Goal: Task Accomplishment & Management: Use online tool/utility

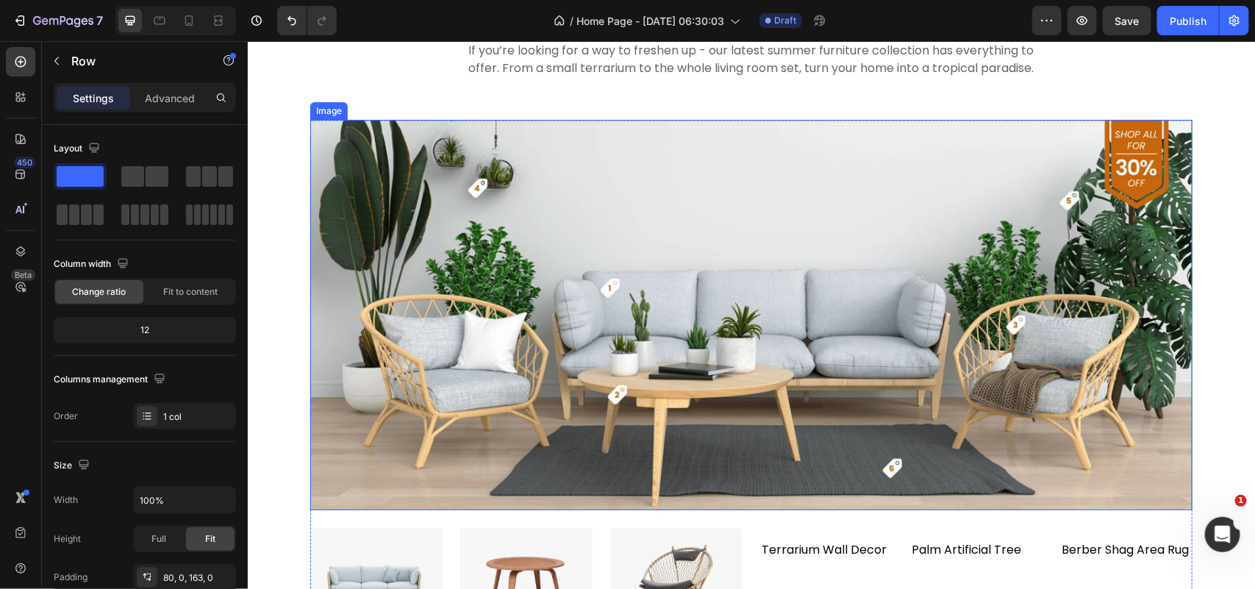
scroll to position [4125, 0]
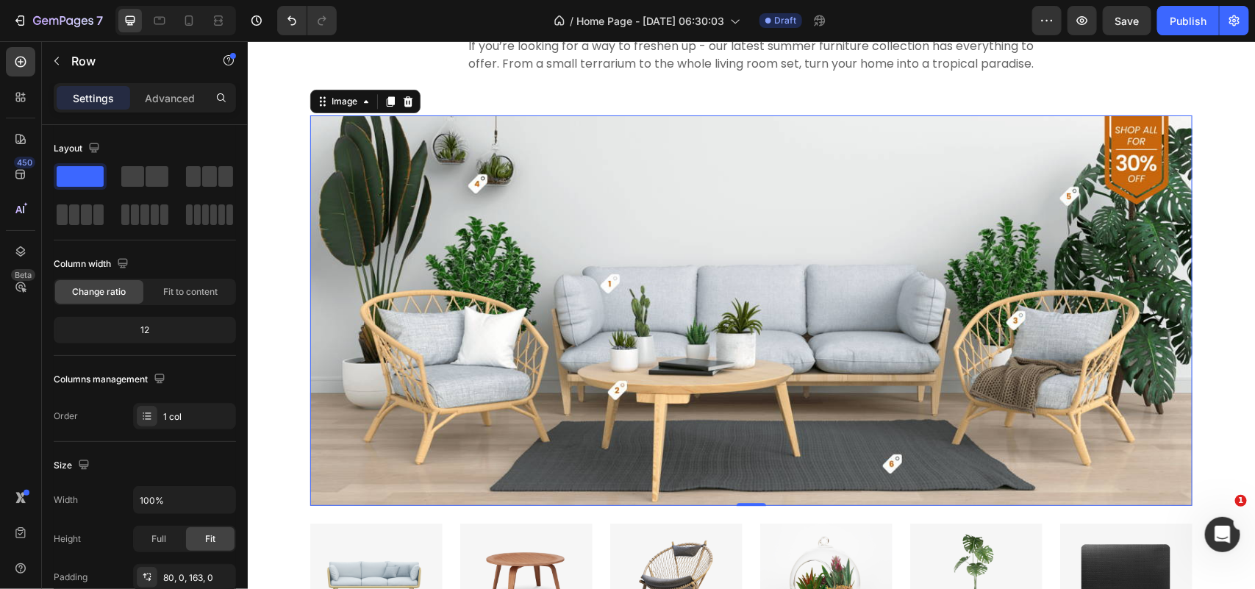
click at [419, 178] on img at bounding box center [750, 310] width 882 height 390
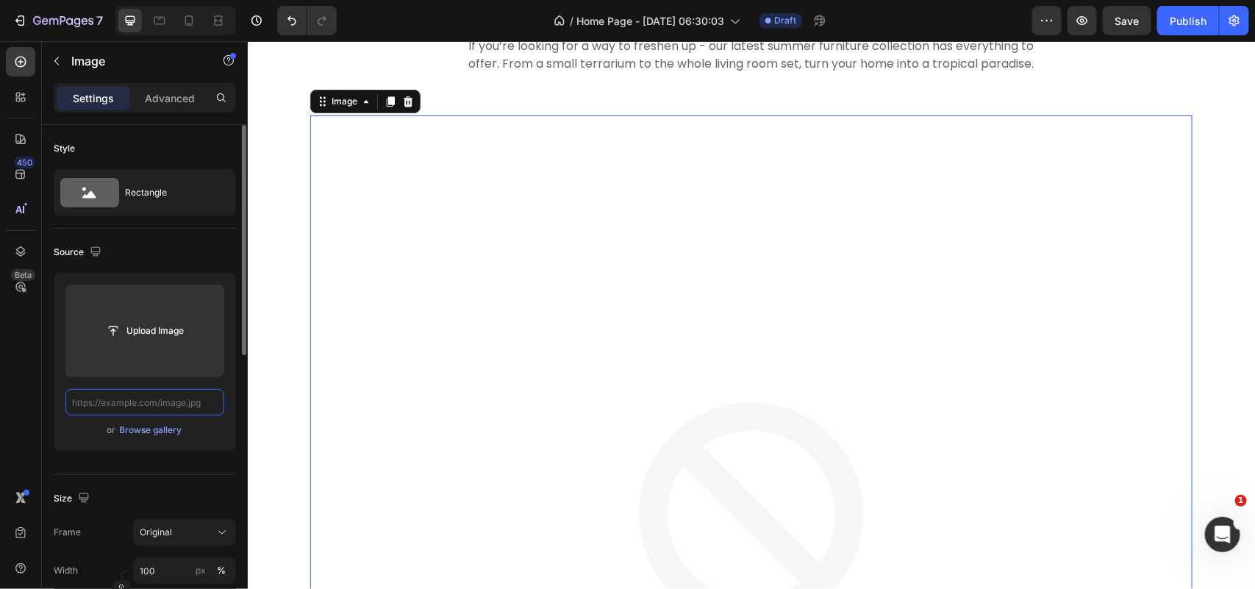
scroll to position [0, 0]
click at [173, 395] on input "text" at bounding box center [144, 402] width 159 height 26
paste input "https://cdn.shopify.com/s/files/1/0340/8566/6954/files/upvc-odd-leg-3-1920x1080…"
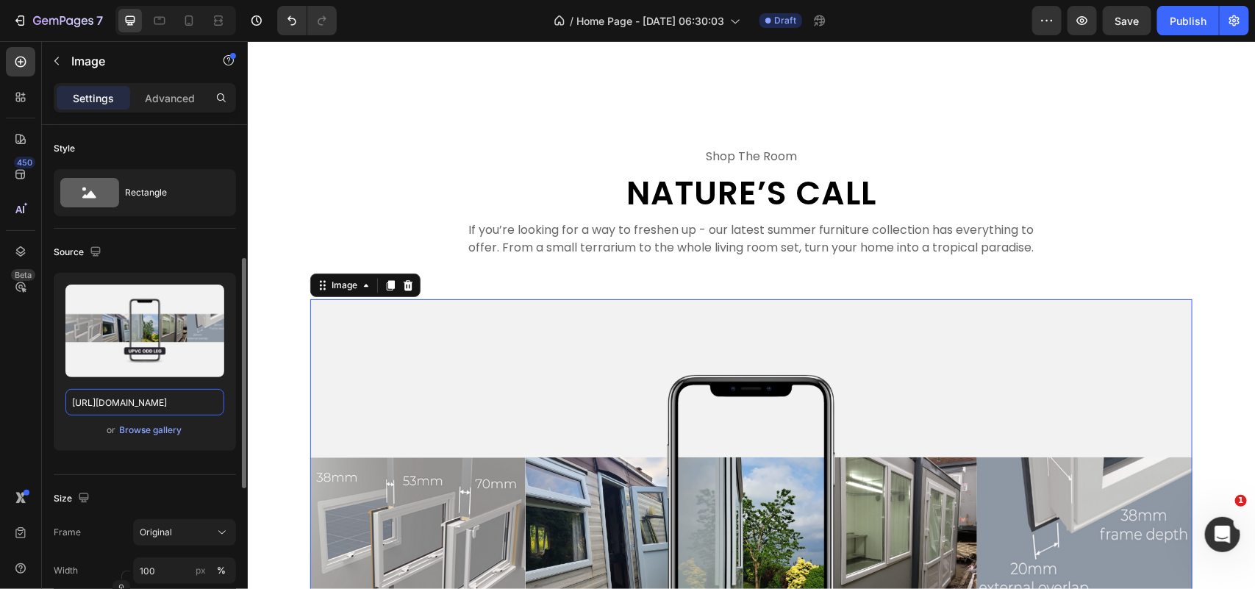
scroll to position [92, 0]
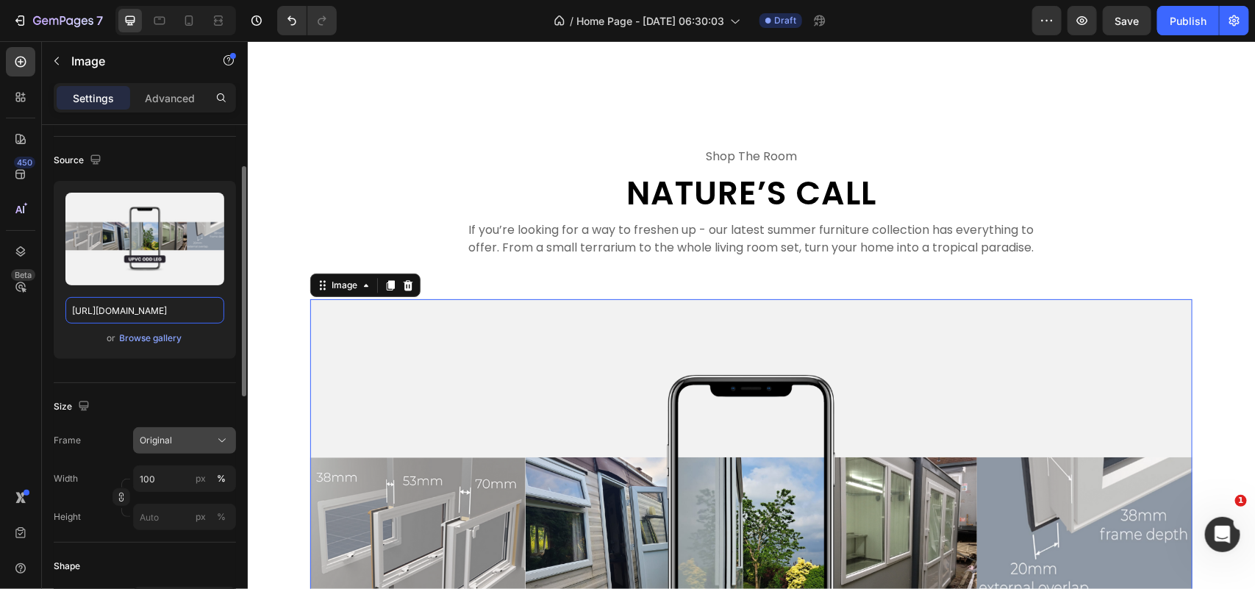
type input "https://cdn.shopify.com/s/files/1/0340/8566/6954/files/upvc-odd-leg-3-1920x1080…"
click at [209, 442] on div "Original" at bounding box center [176, 440] width 72 height 13
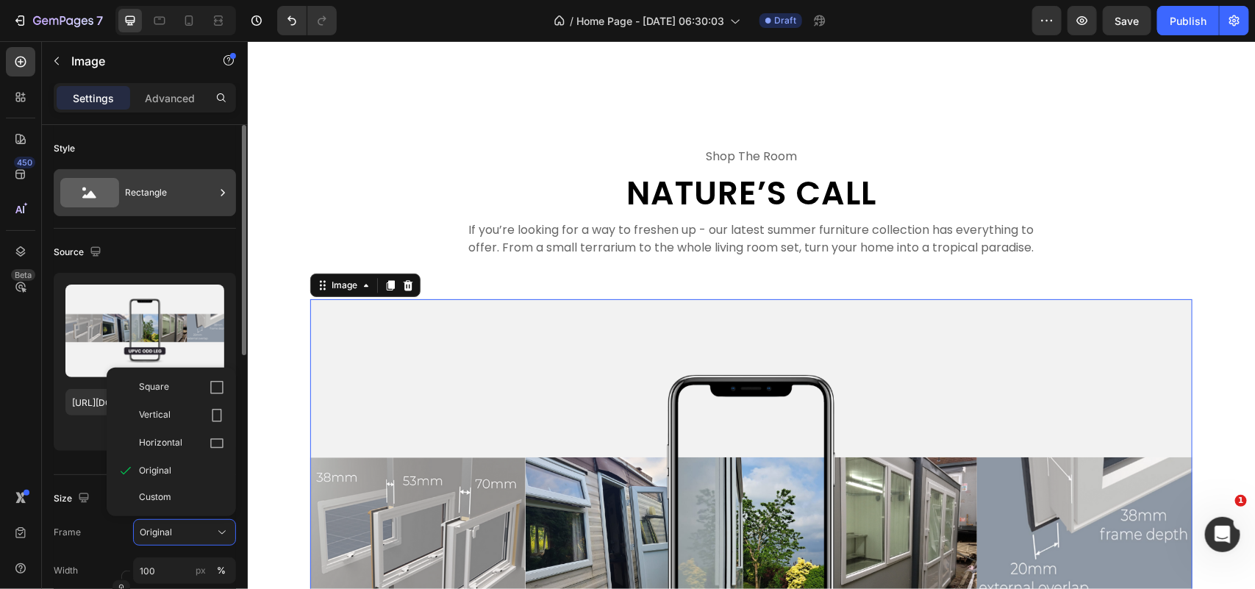
click at [175, 191] on div "Rectangle" at bounding box center [170, 193] width 90 height 34
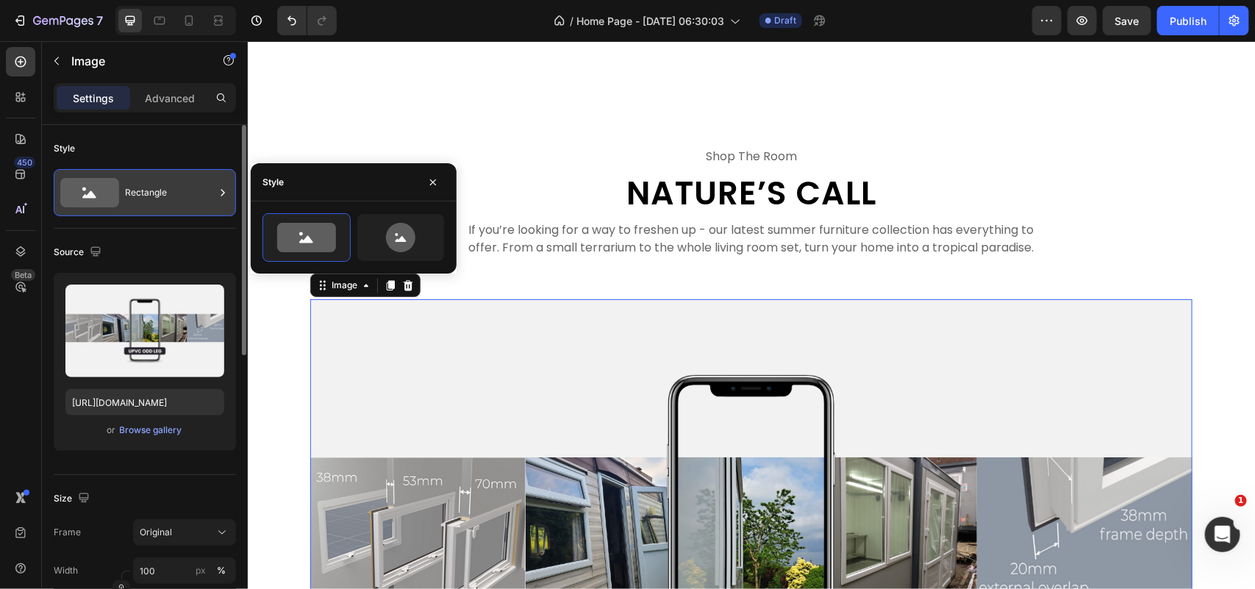
click at [175, 192] on div "Rectangle" at bounding box center [170, 193] width 90 height 34
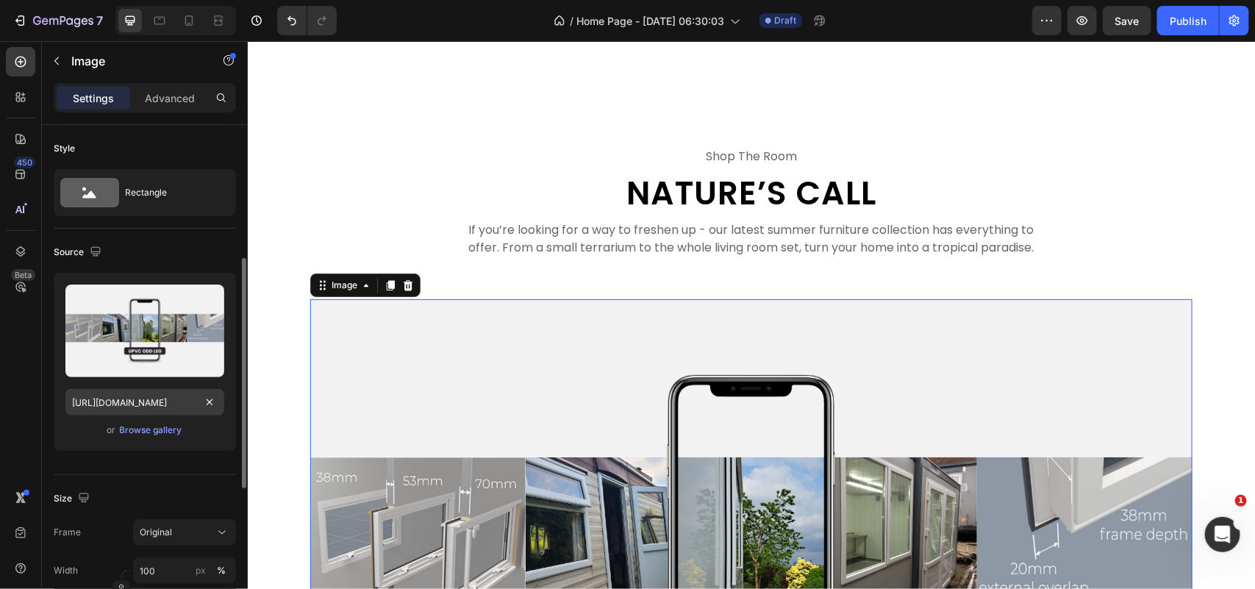
scroll to position [92, 0]
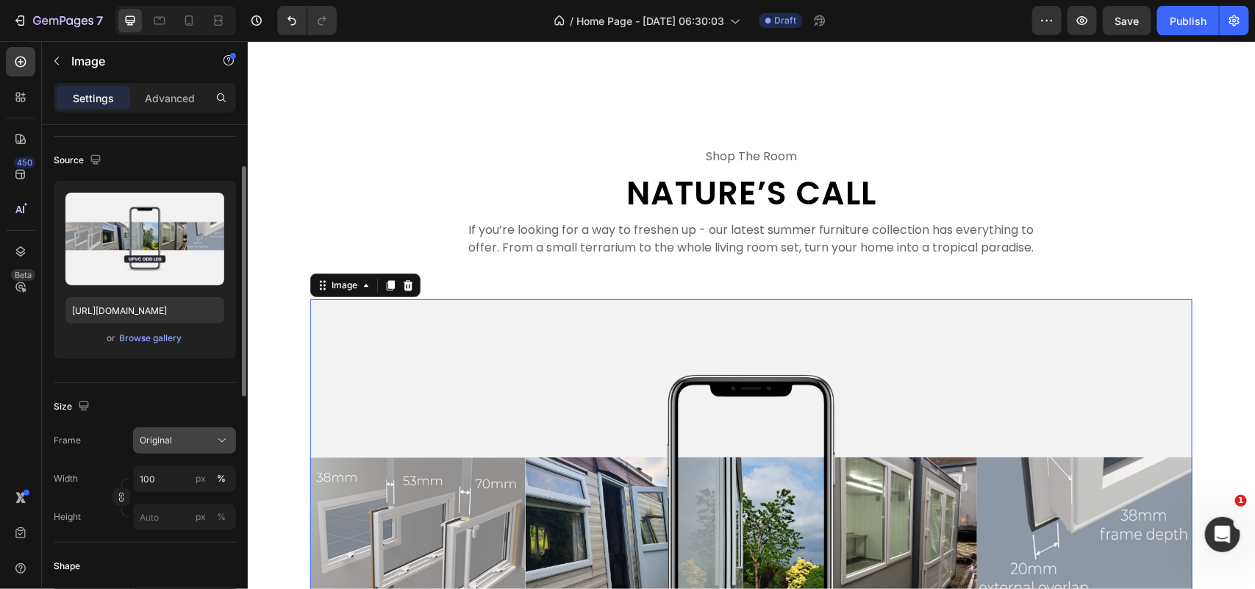
click at [197, 442] on div "Original" at bounding box center [176, 440] width 72 height 13
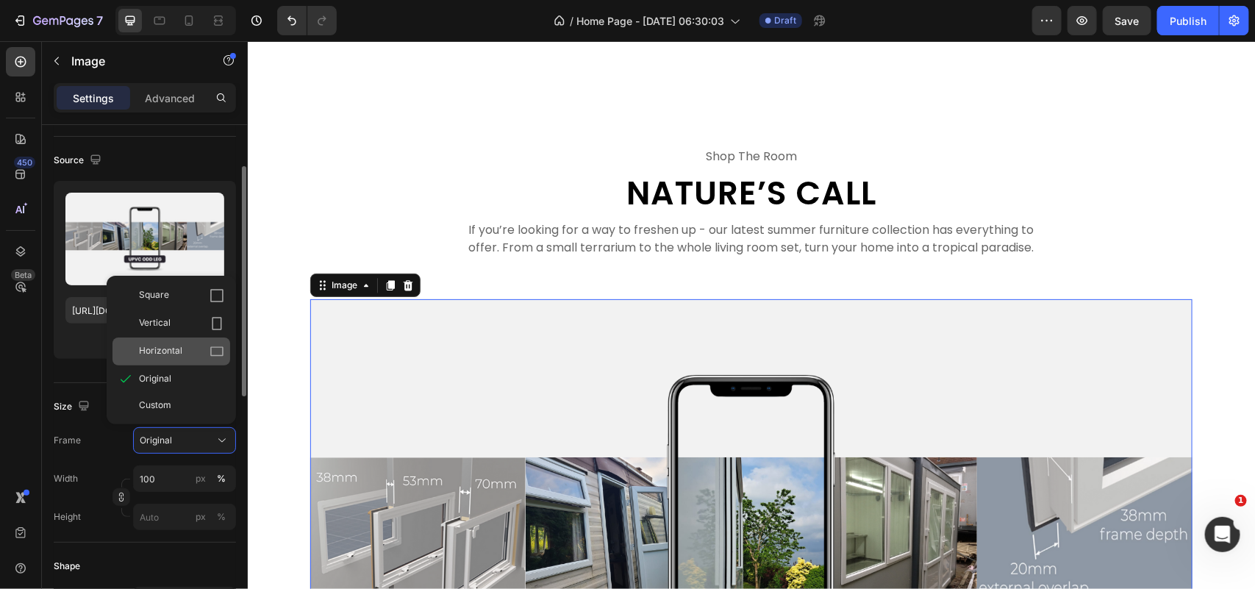
click at [207, 338] on div "Horizontal" at bounding box center [171, 351] width 118 height 28
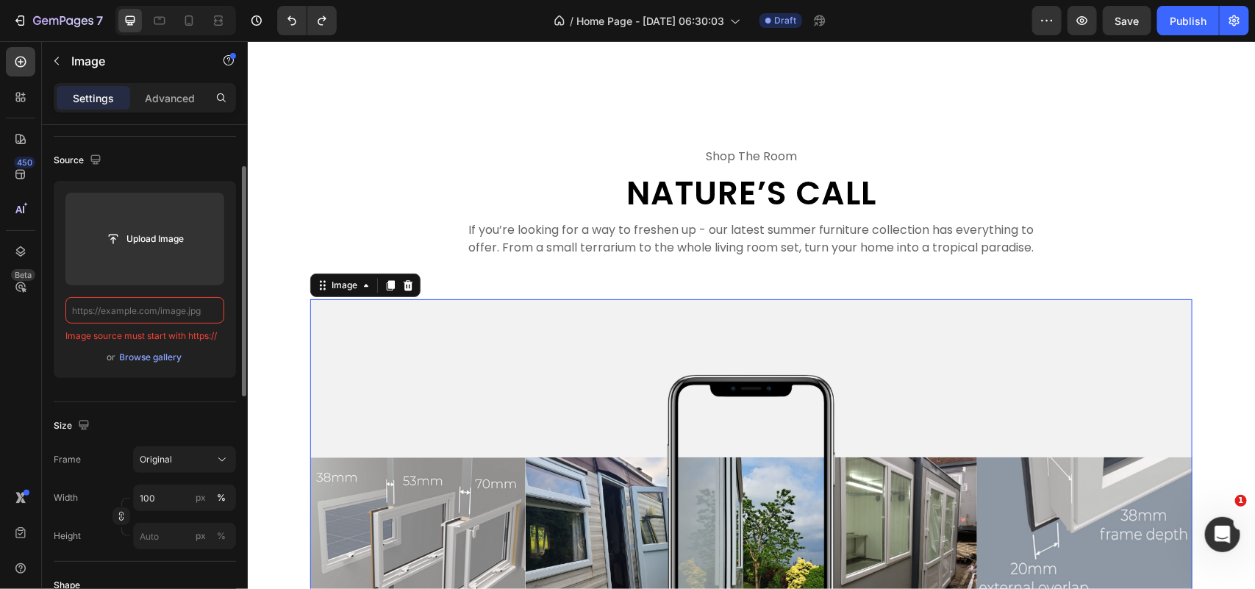
click at [164, 309] on input "text" at bounding box center [144, 310] width 159 height 26
paste input "https://cdn.shopify.com/s/files/1/0340/8566/6954/files/upvc-odd-leg-3-1920x1080…"
type input "https://cdn.shopify.com/s/files/1/0340/8566/6954/files/upvc-odd-leg-3-1920x1080…"
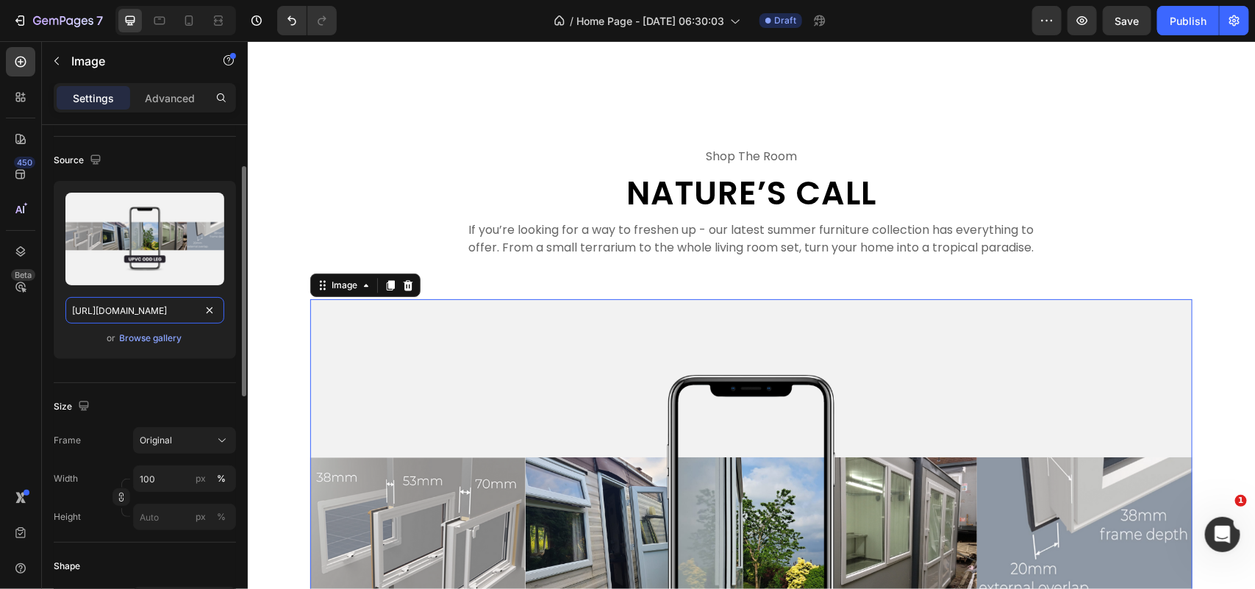
scroll to position [0, 313]
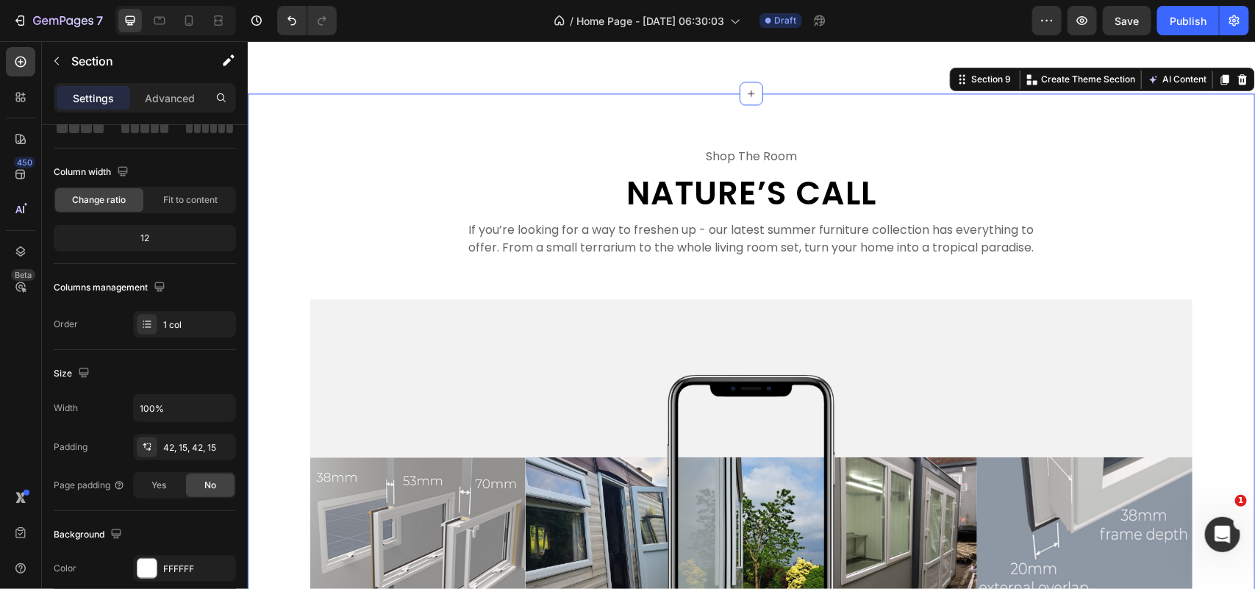
click at [276, 401] on div "shop the room Text Nature’s Call Heading If you’re looking for a way to freshen…" at bounding box center [750, 584] width 985 height 922
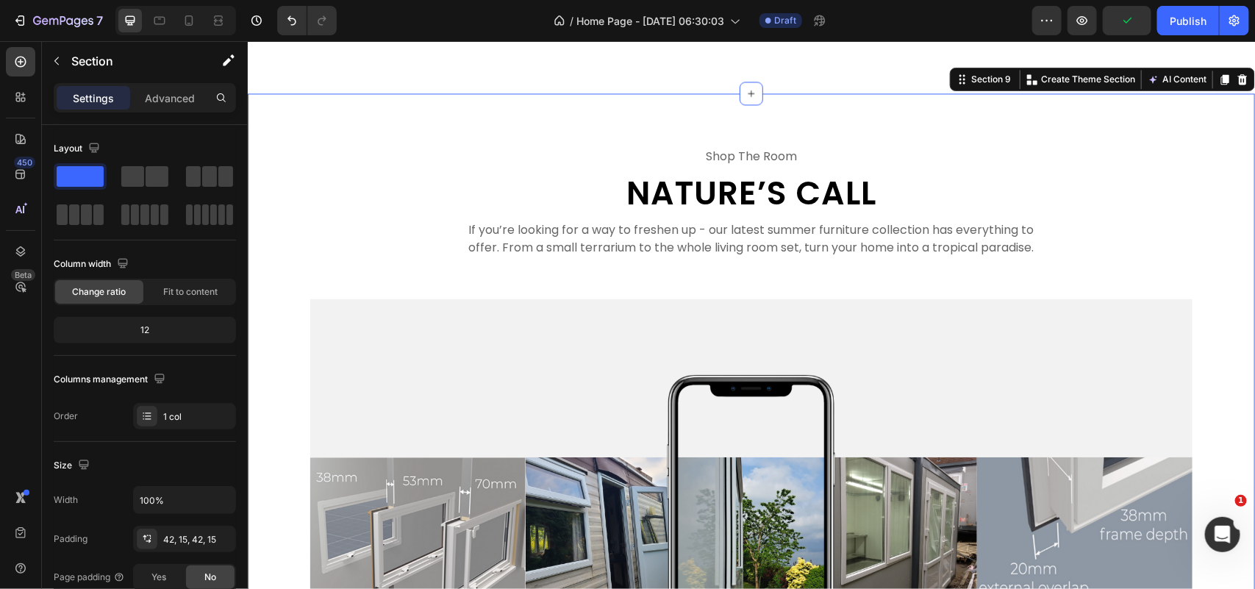
click at [331, 108] on div "shop the room Text Nature’s Call Heading If you’re looking for a way to freshen…" at bounding box center [750, 585] width 1007 height 984
click at [295, 119] on div "shop the room Text Nature’s Call Heading If you’re looking for a way to freshen…" at bounding box center [750, 585] width 1007 height 984
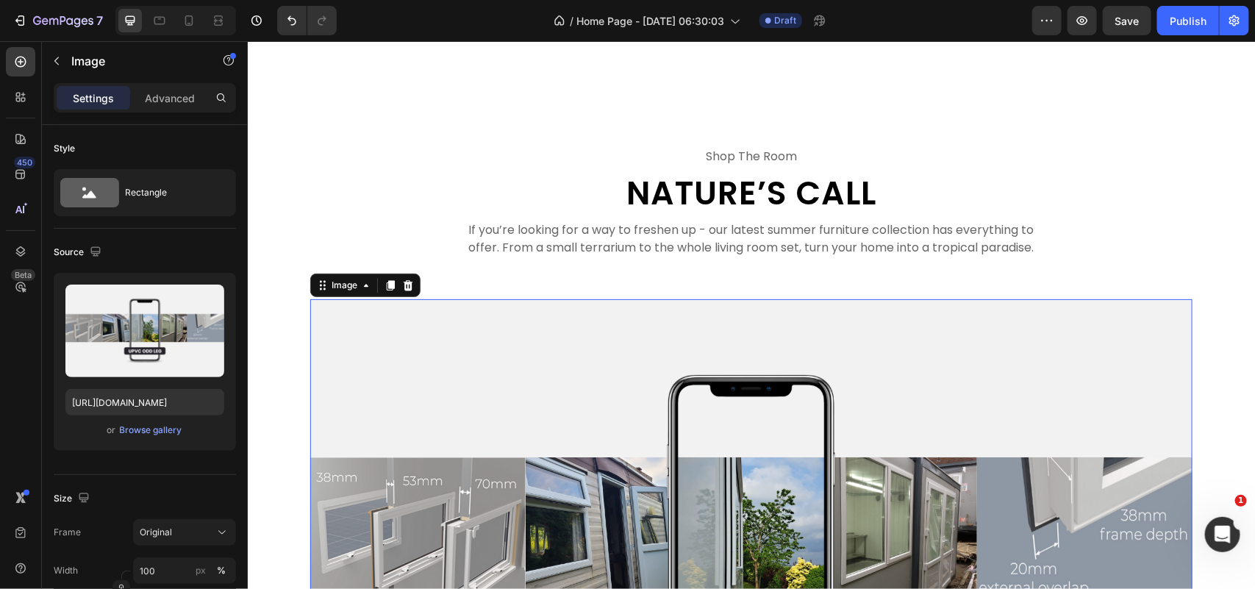
click at [326, 324] on img at bounding box center [750, 546] width 882 height 496
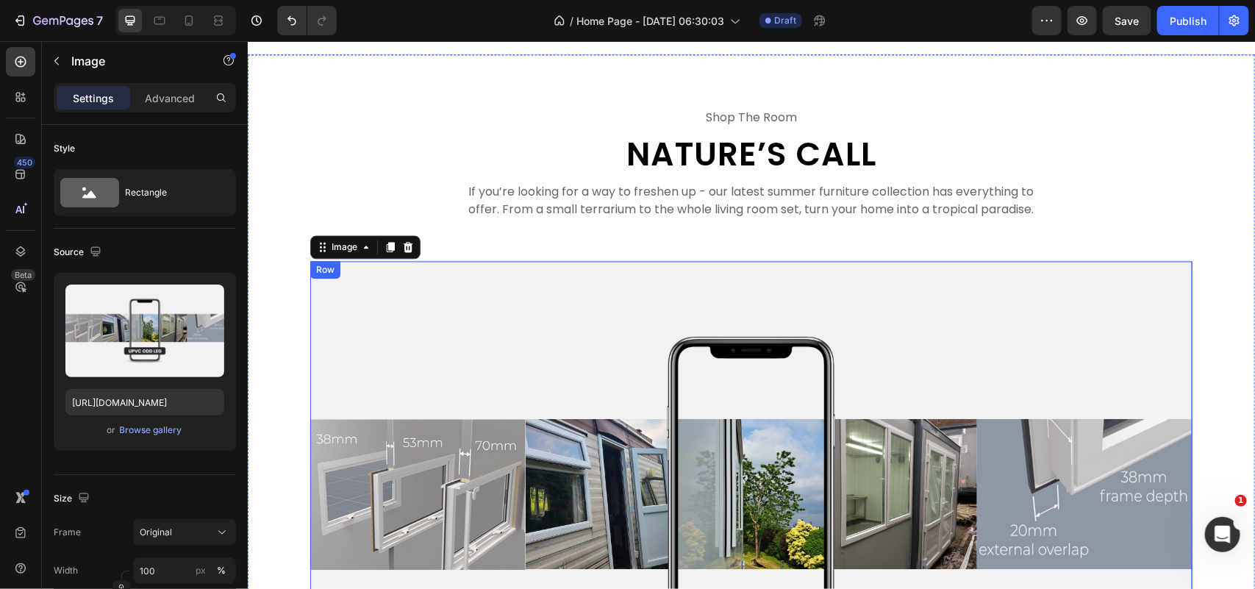
scroll to position [3942, 0]
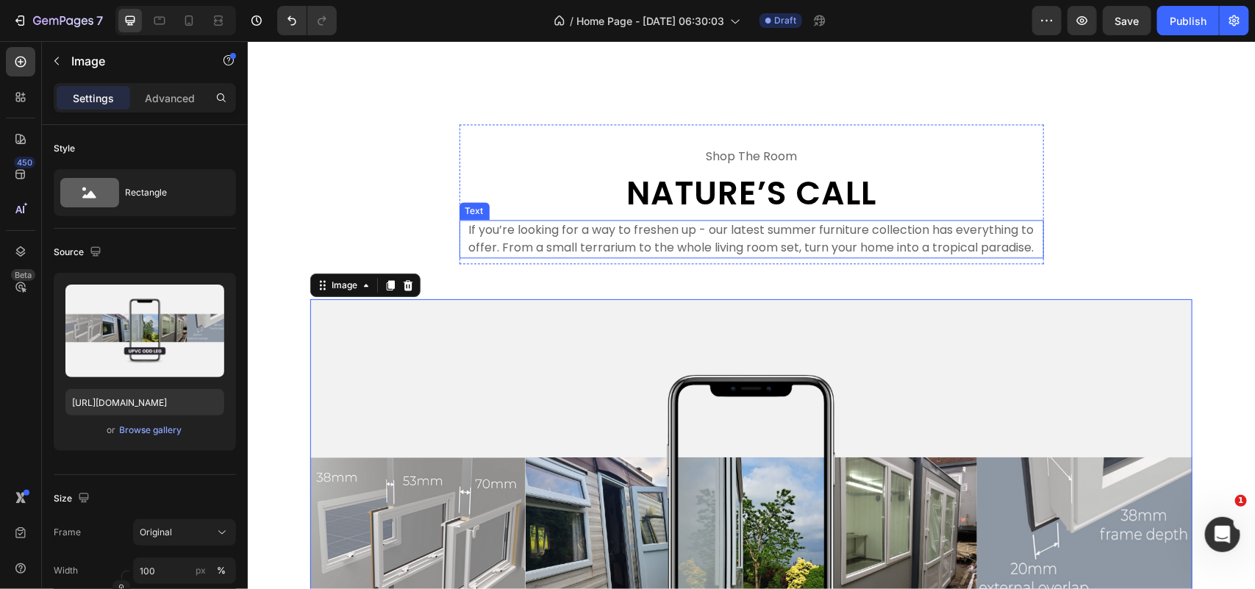
click at [718, 239] on p "If you’re looking for a way to freshen up - our latest summer furniture collect…" at bounding box center [750, 237] width 581 height 35
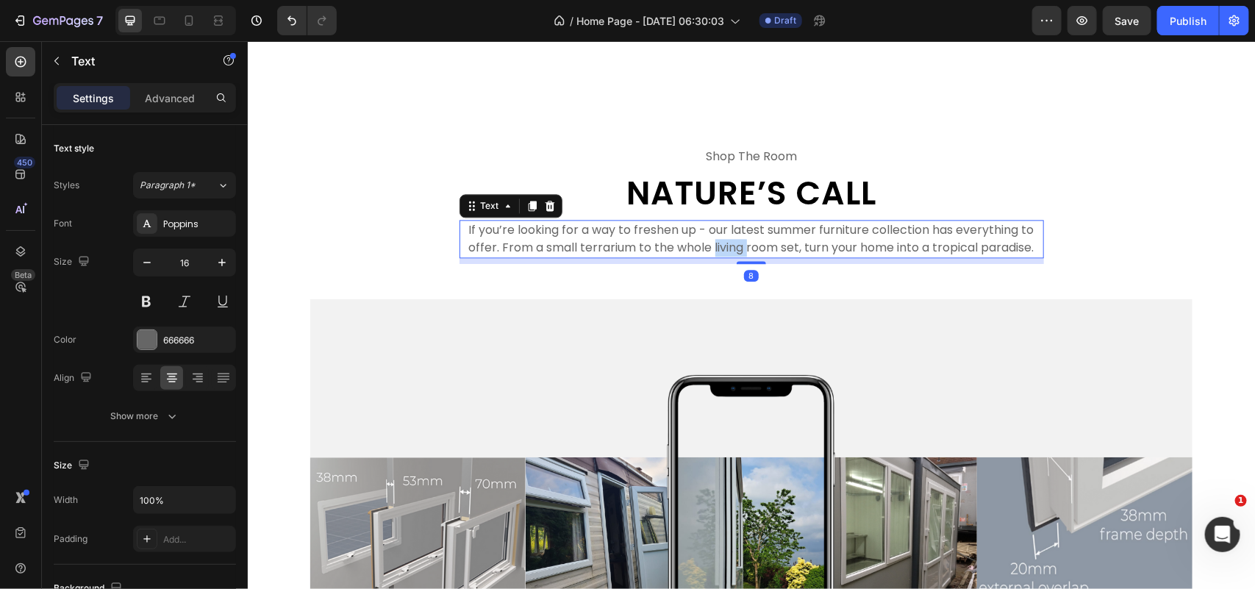
click at [718, 239] on p "If you’re looking for a way to freshen up - our latest summer furniture collect…" at bounding box center [750, 237] width 581 height 35
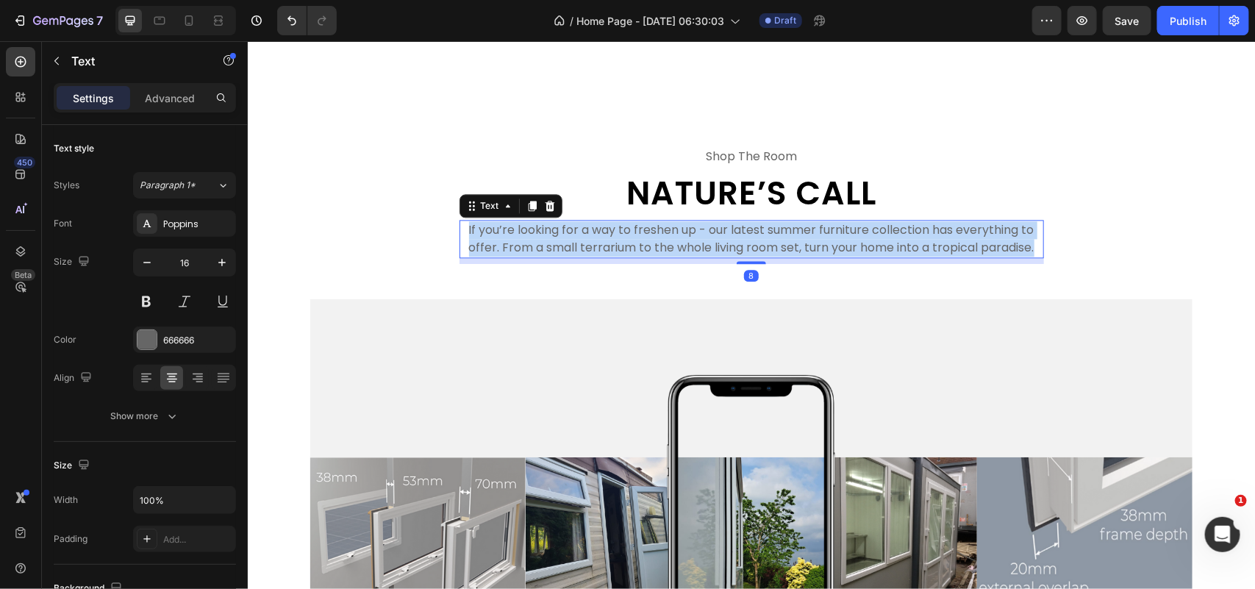
click at [718, 239] on p "If you’re looking for a way to freshen up - our latest summer furniture collect…" at bounding box center [750, 237] width 581 height 35
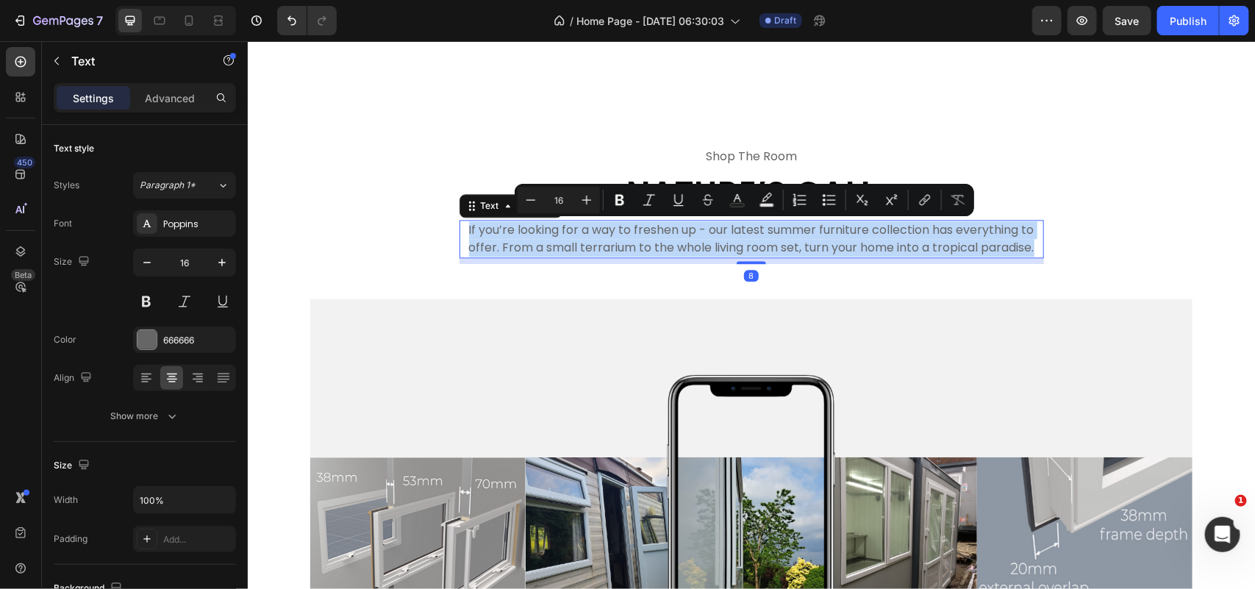
click at [718, 239] on p "If you’re looking for a way to freshen up - our latest summer furniture collect…" at bounding box center [750, 237] width 581 height 35
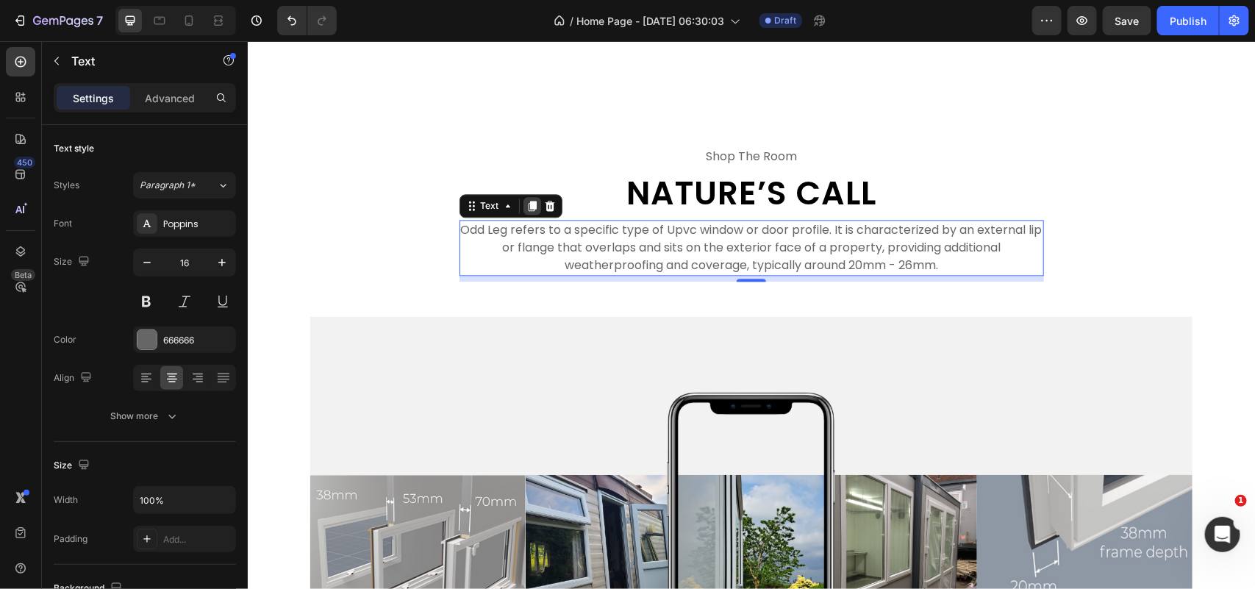
click at [527, 207] on icon at bounding box center [531, 206] width 8 height 10
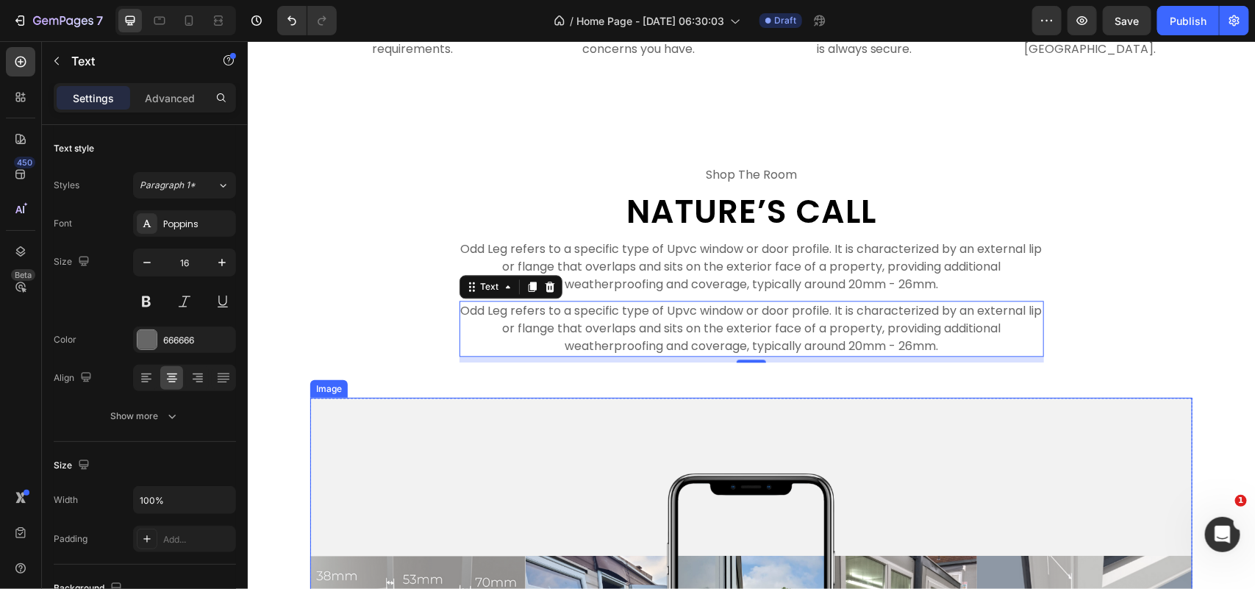
scroll to position [3850, 0]
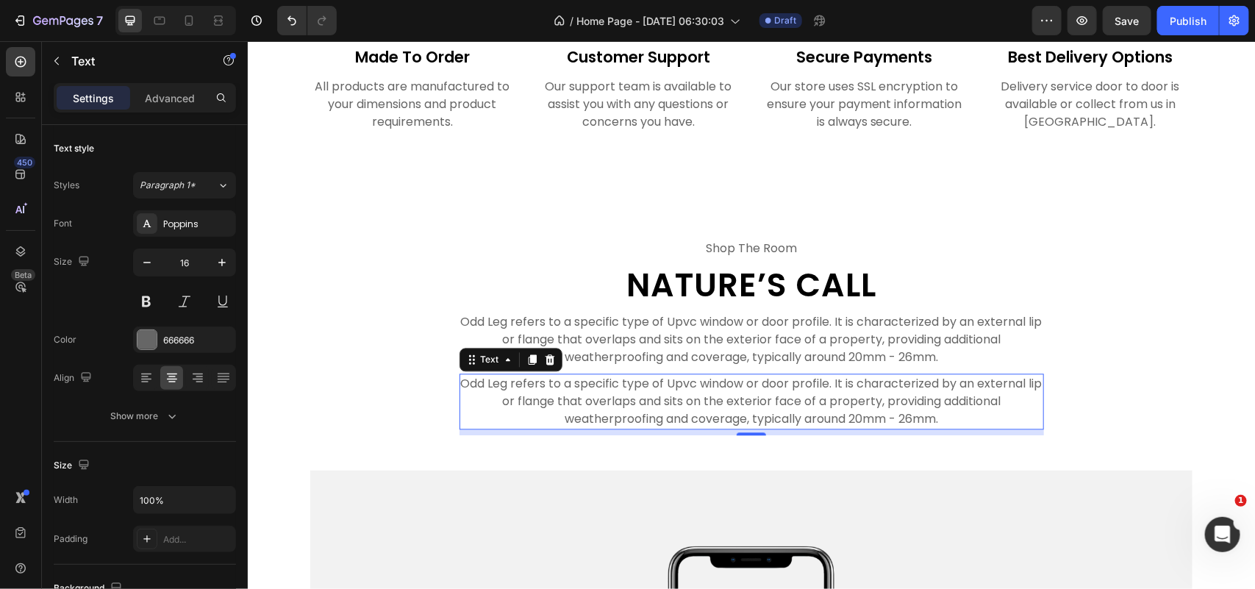
click at [691, 396] on p "Odd Leg refers to a specific type of Upvc window or door profile. It is charact…" at bounding box center [750, 400] width 581 height 53
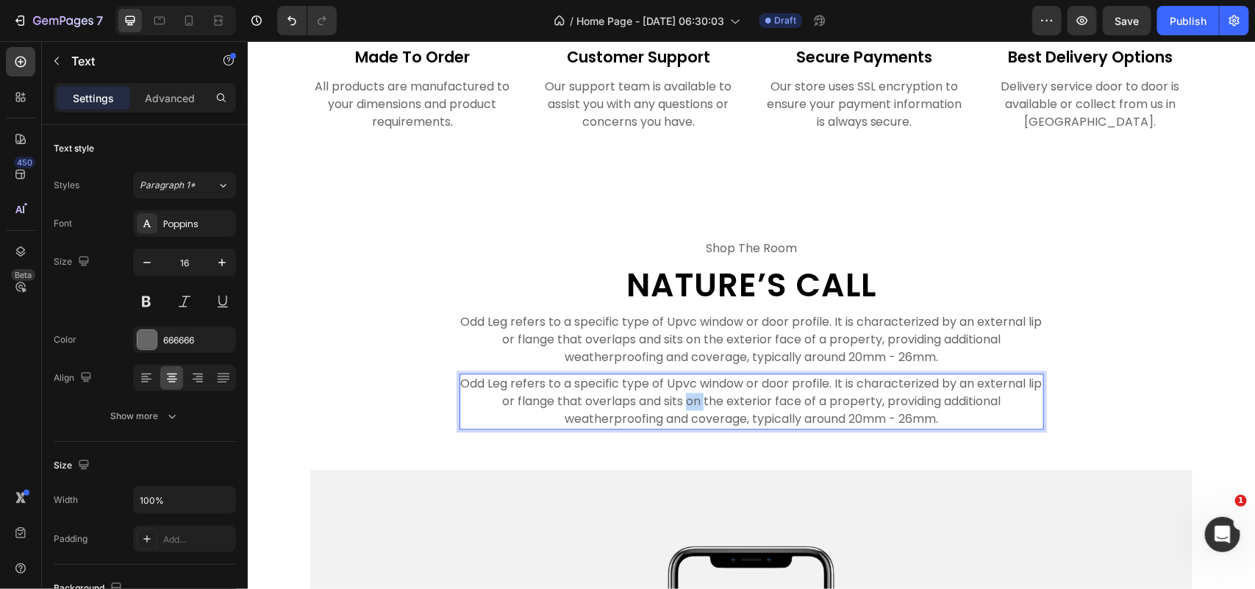
click at [691, 396] on p "Odd Leg refers to a specific type of Upvc window or door profile. It is charact…" at bounding box center [750, 400] width 581 height 53
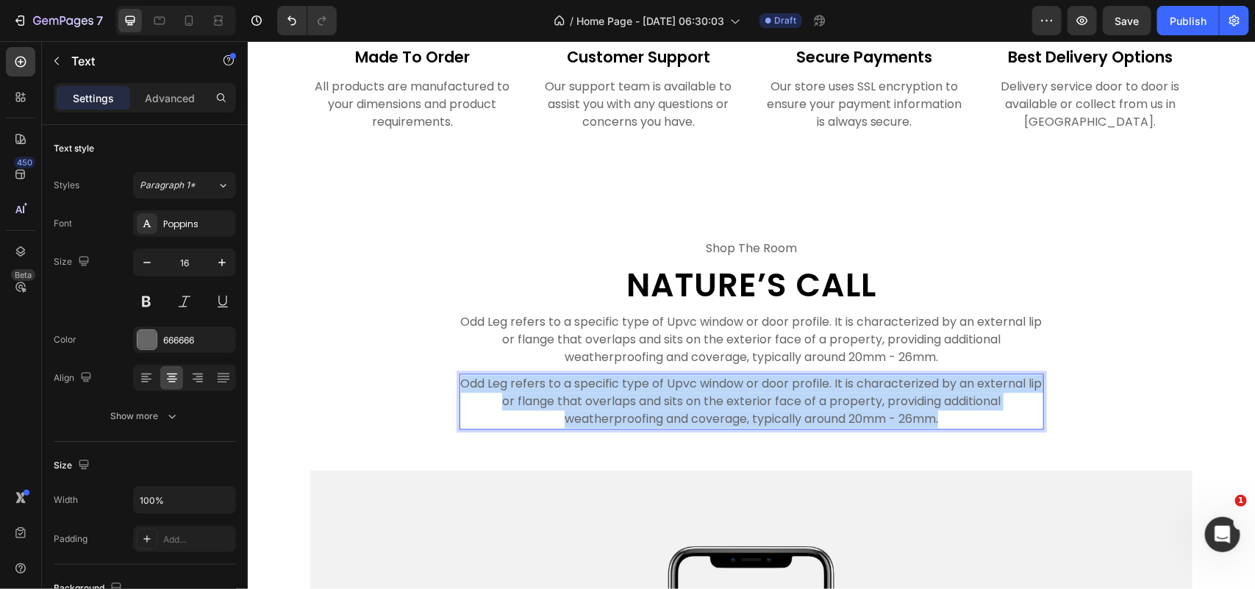
click at [691, 396] on p "Odd Leg refers to a specific type of Upvc window or door profile. It is charact…" at bounding box center [750, 400] width 581 height 53
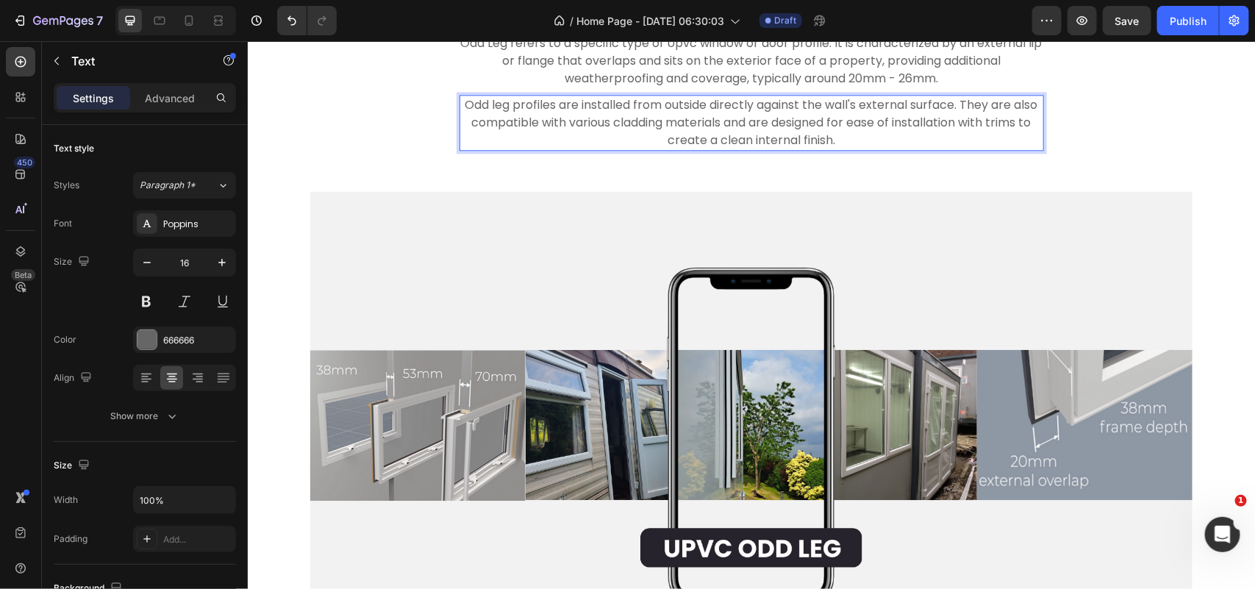
scroll to position [4125, 0]
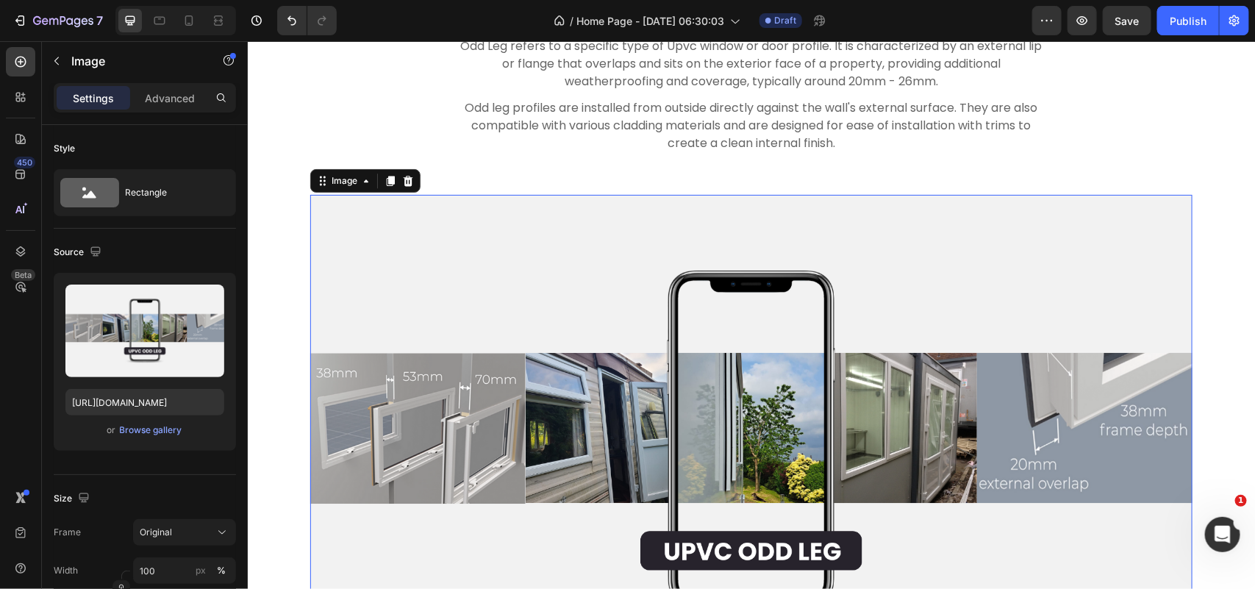
click at [340, 340] on img at bounding box center [750, 442] width 882 height 496
click at [162, 100] on p "Advanced" at bounding box center [170, 97] width 50 height 15
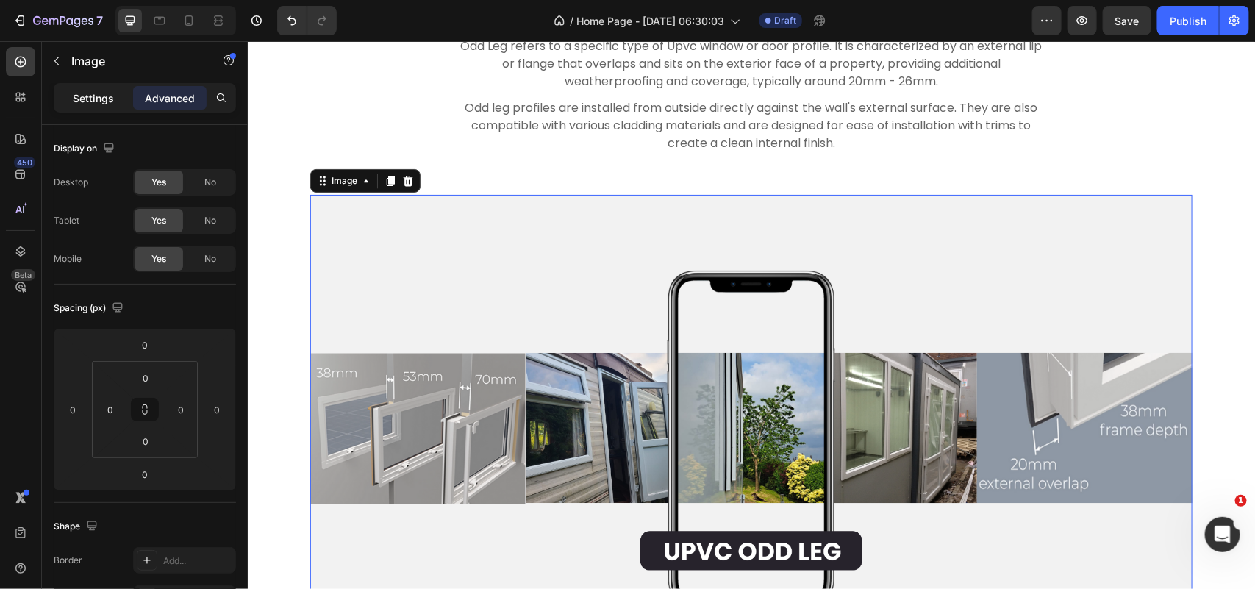
click at [108, 100] on p "Settings" at bounding box center [93, 97] width 41 height 15
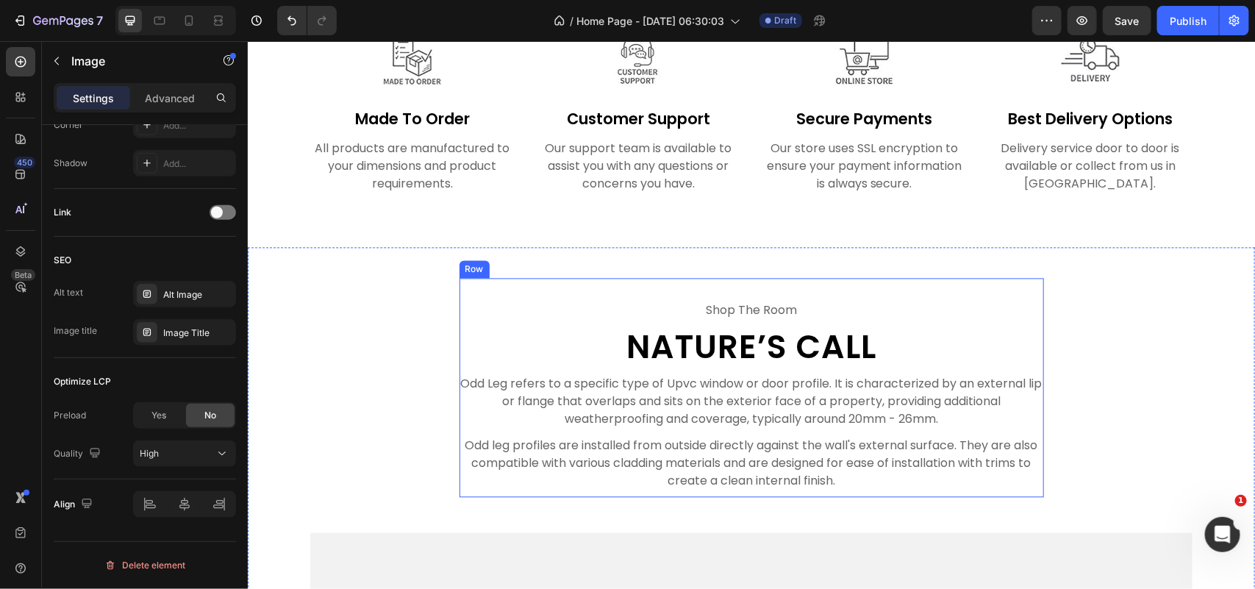
scroll to position [3758, 0]
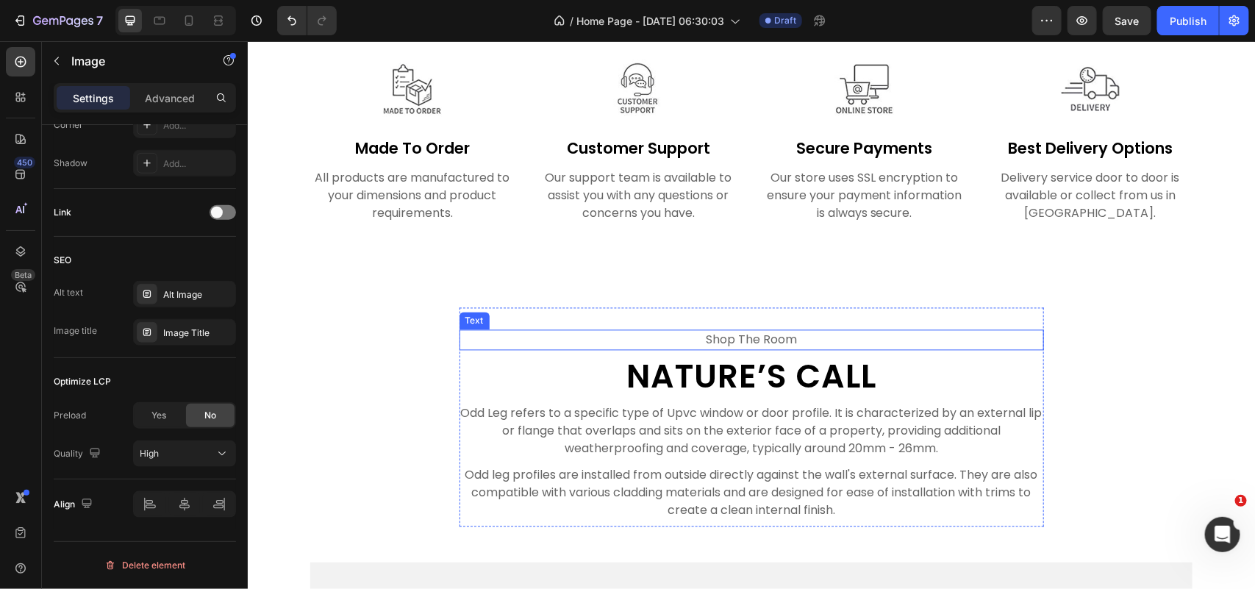
click at [748, 340] on p "shop the room" at bounding box center [750, 340] width 581 height 18
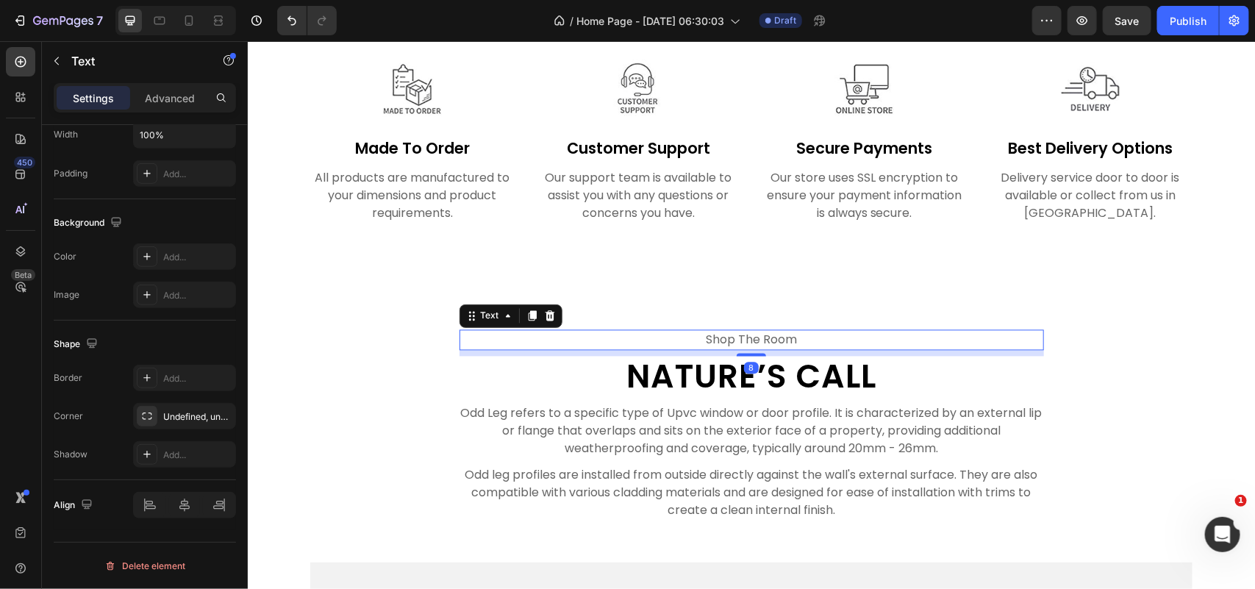
scroll to position [0, 0]
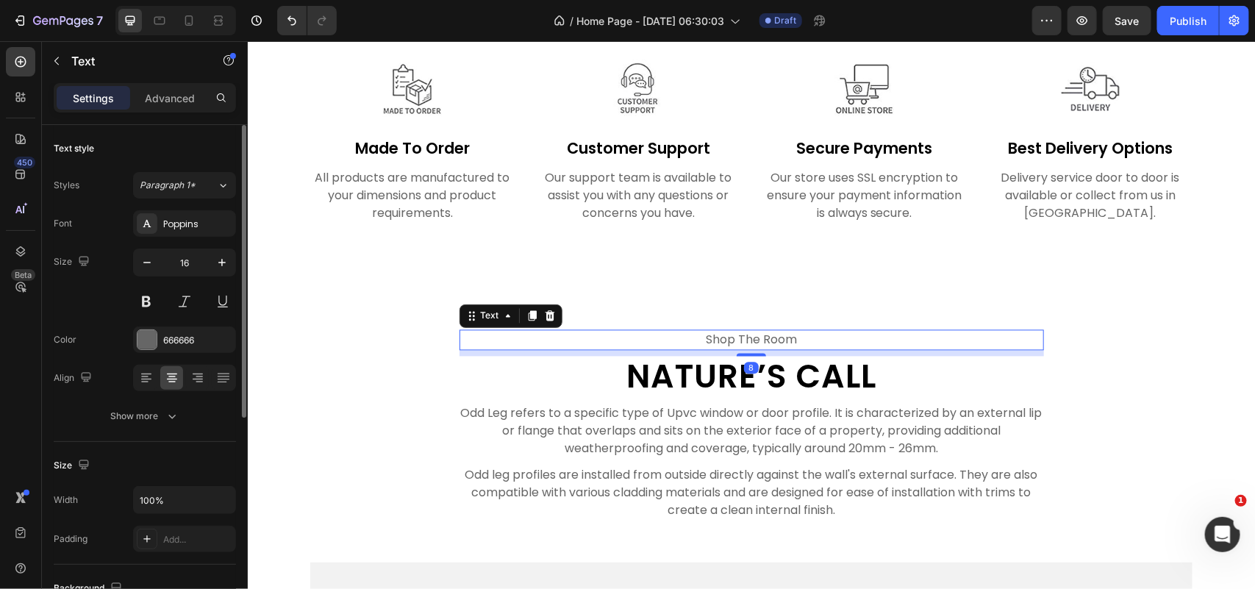
click at [748, 340] on p "shop the room" at bounding box center [750, 340] width 581 height 18
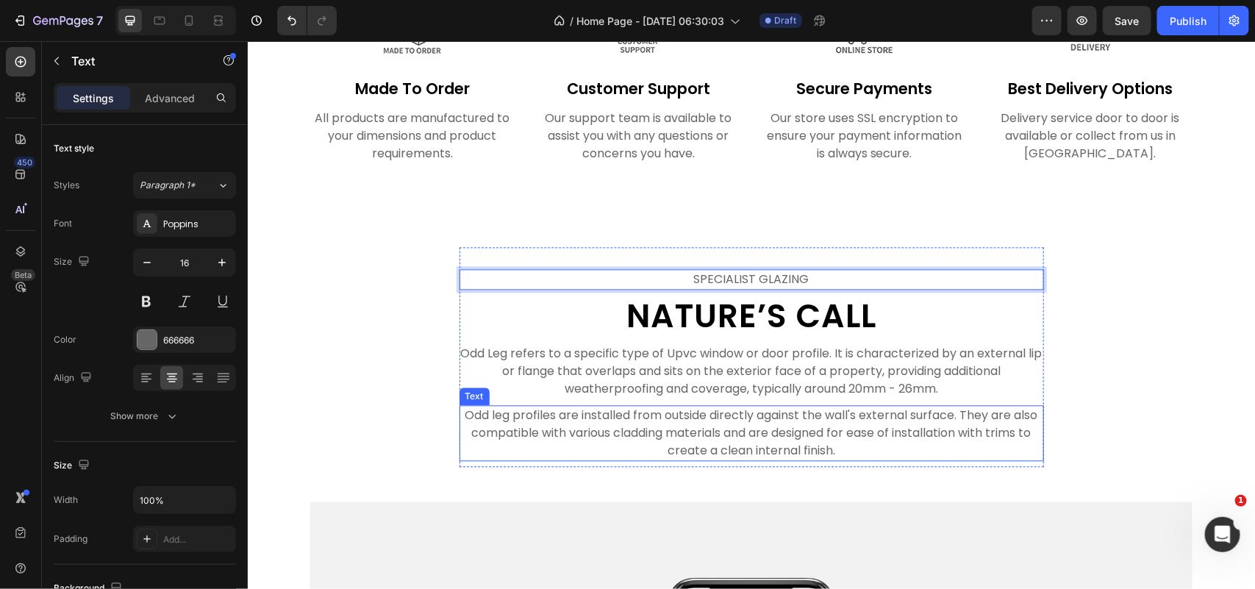
scroll to position [3850, 0]
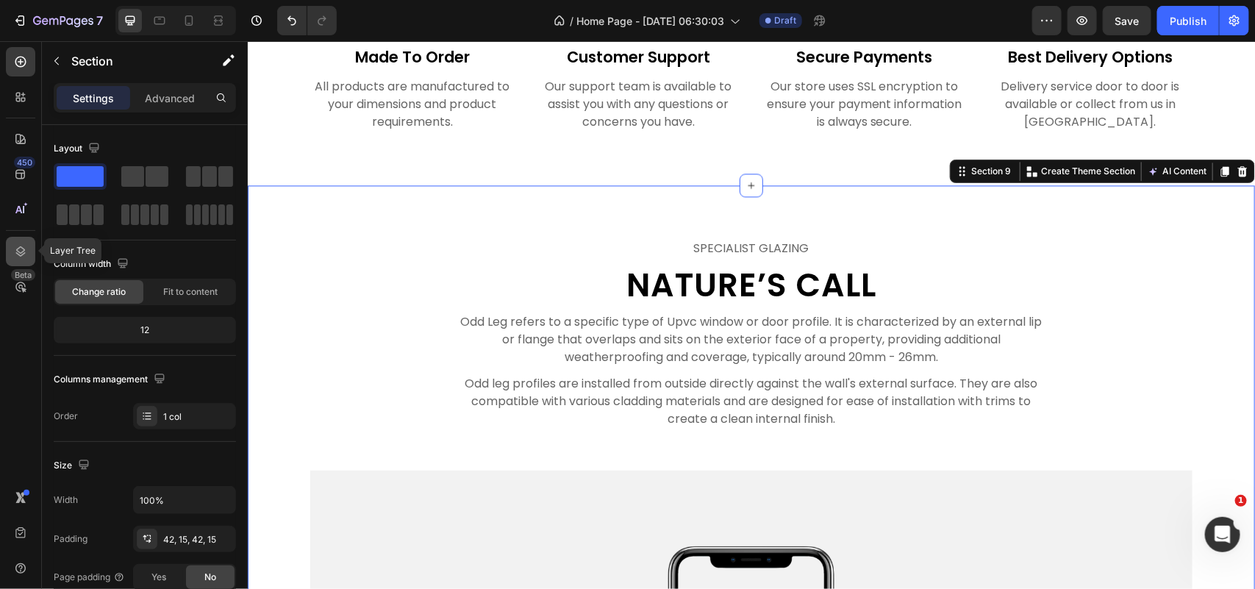
click at [23, 245] on icon at bounding box center [20, 251] width 15 height 15
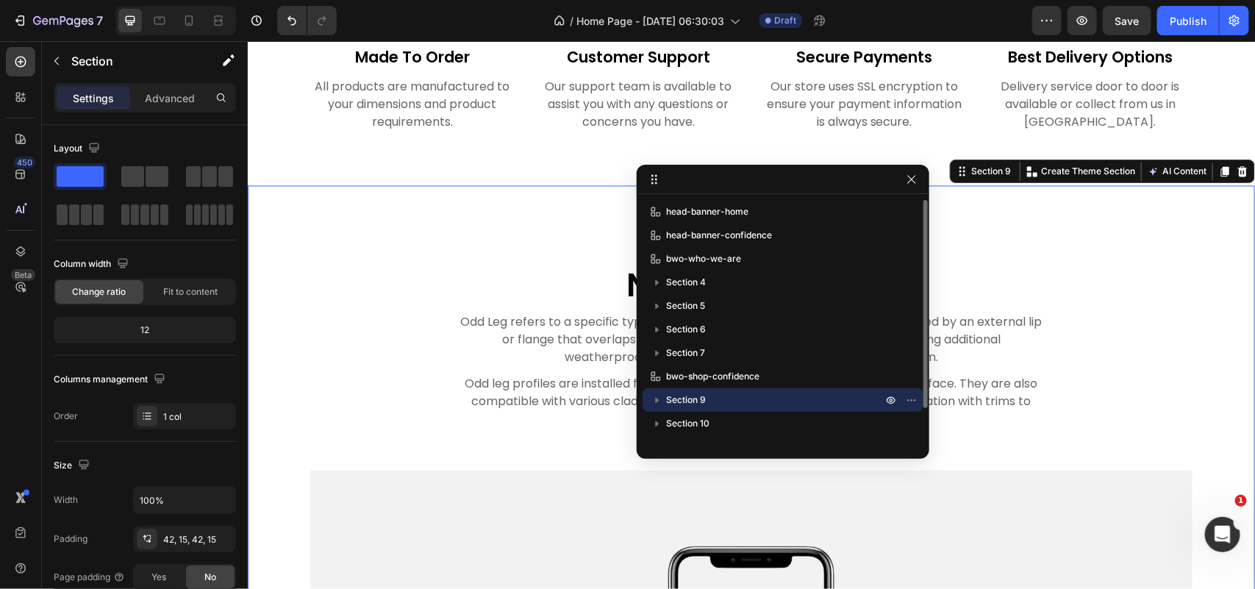
click at [655, 394] on icon "button" at bounding box center [657, 399] width 15 height 15
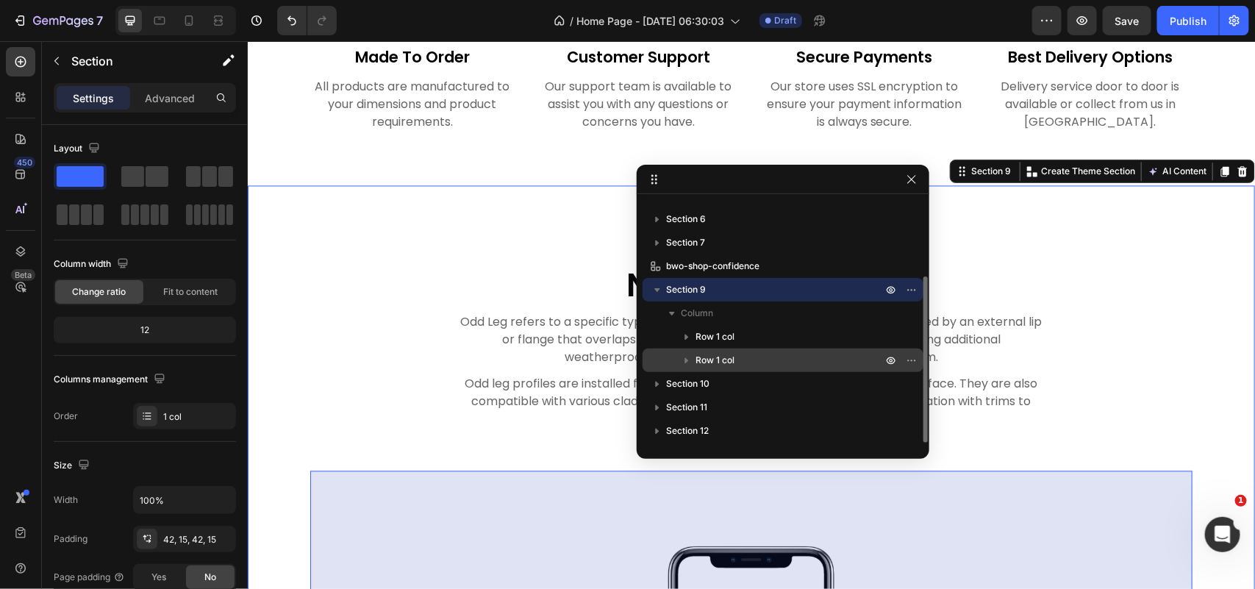
click at [758, 362] on p "Row 1 col" at bounding box center [790, 360] width 190 height 15
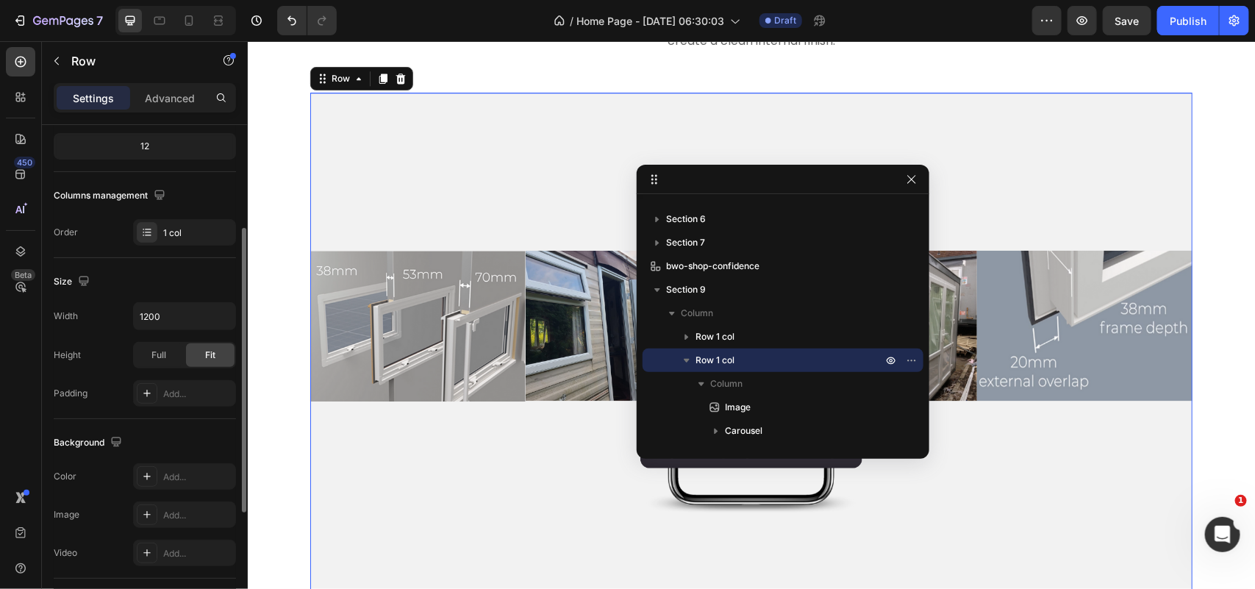
scroll to position [0, 0]
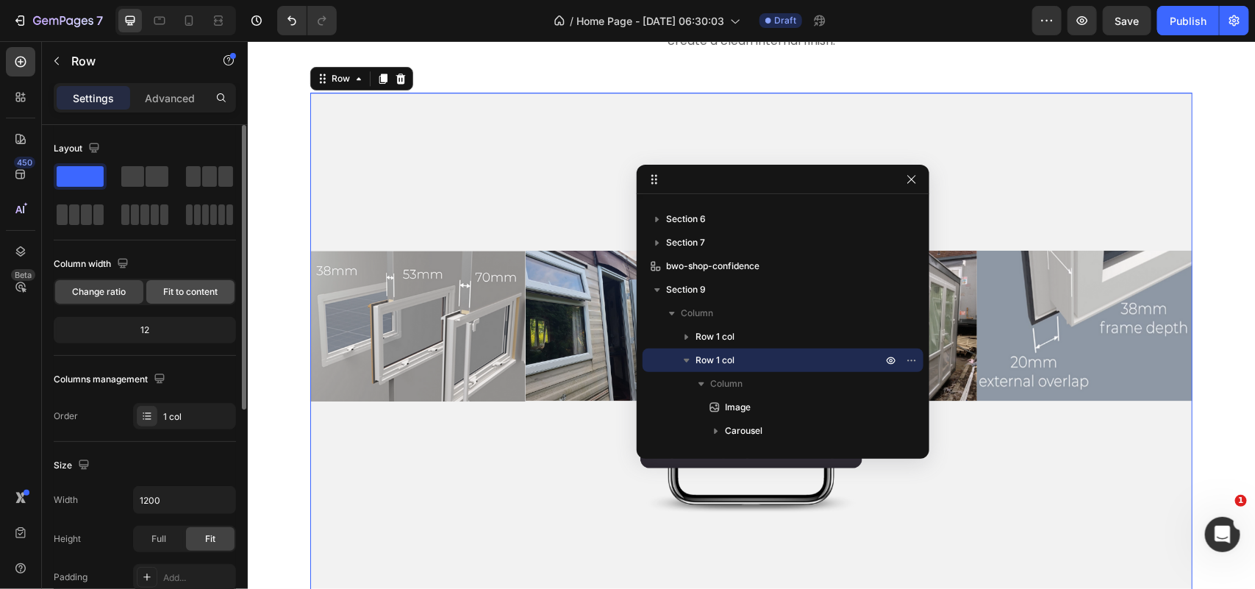
click at [182, 295] on span "Fit to content" at bounding box center [190, 291] width 54 height 13
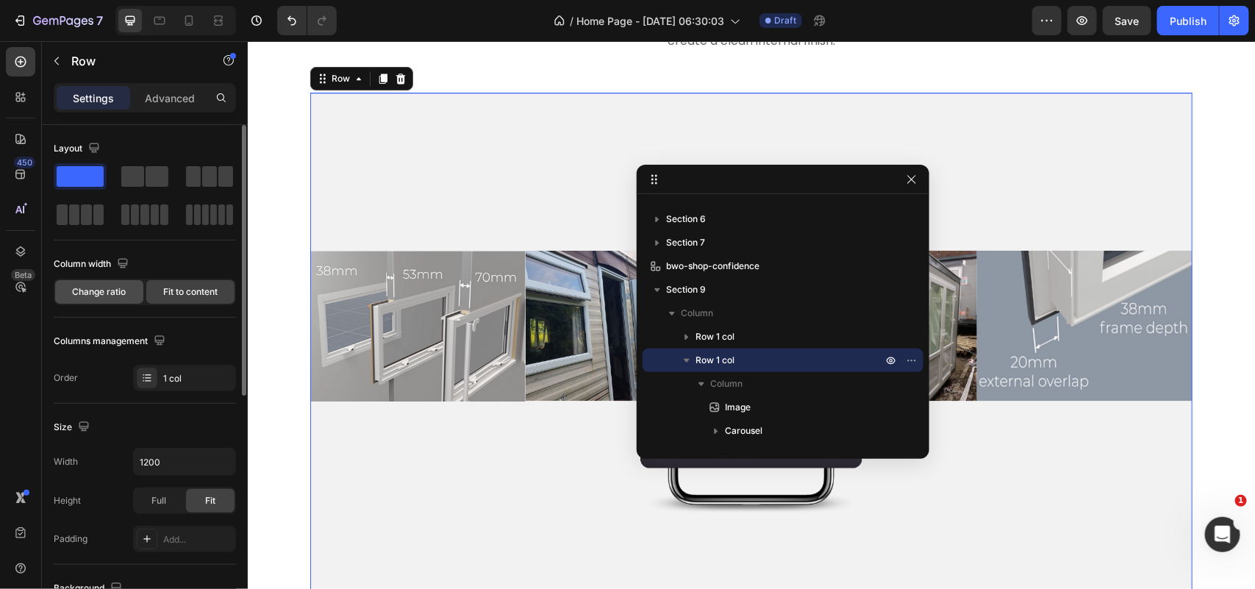
click at [96, 298] on span "Change ratio" at bounding box center [100, 291] width 54 height 13
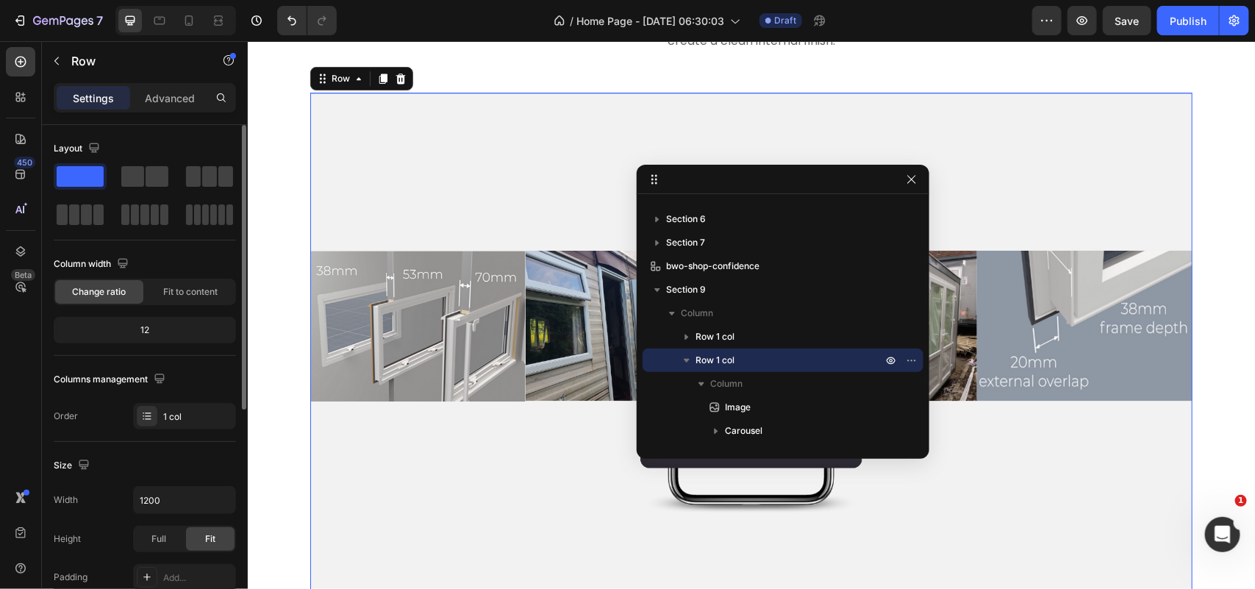
scroll to position [92, 0]
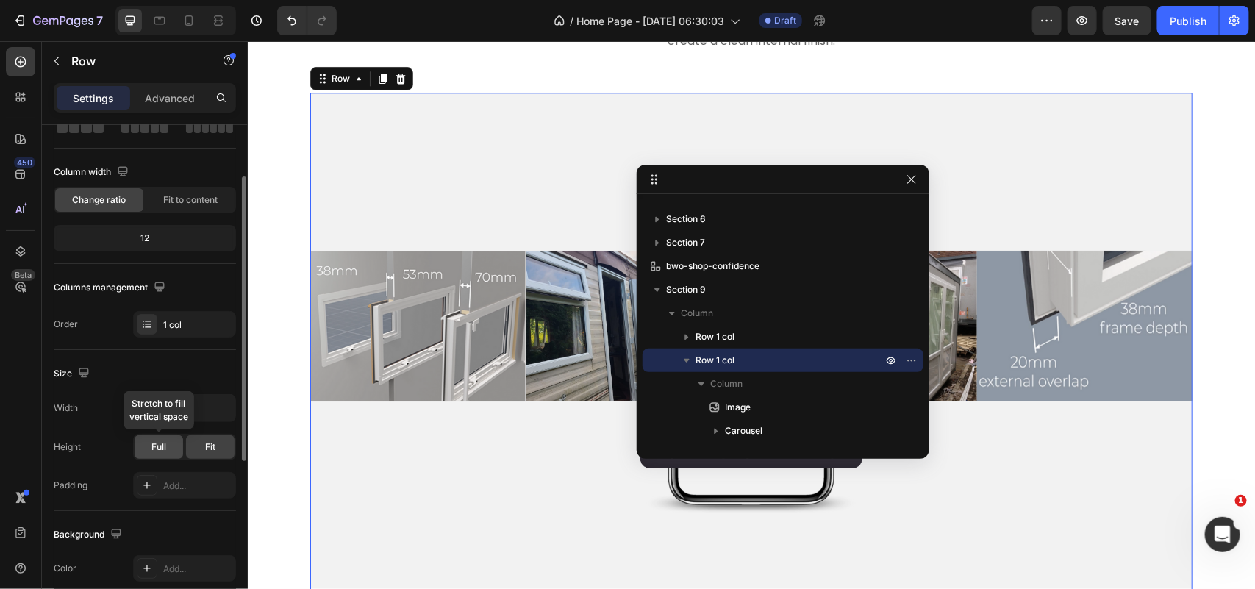
click at [163, 448] on span "Full" at bounding box center [158, 446] width 15 height 13
click at [202, 451] on div "Fit" at bounding box center [210, 447] width 49 height 24
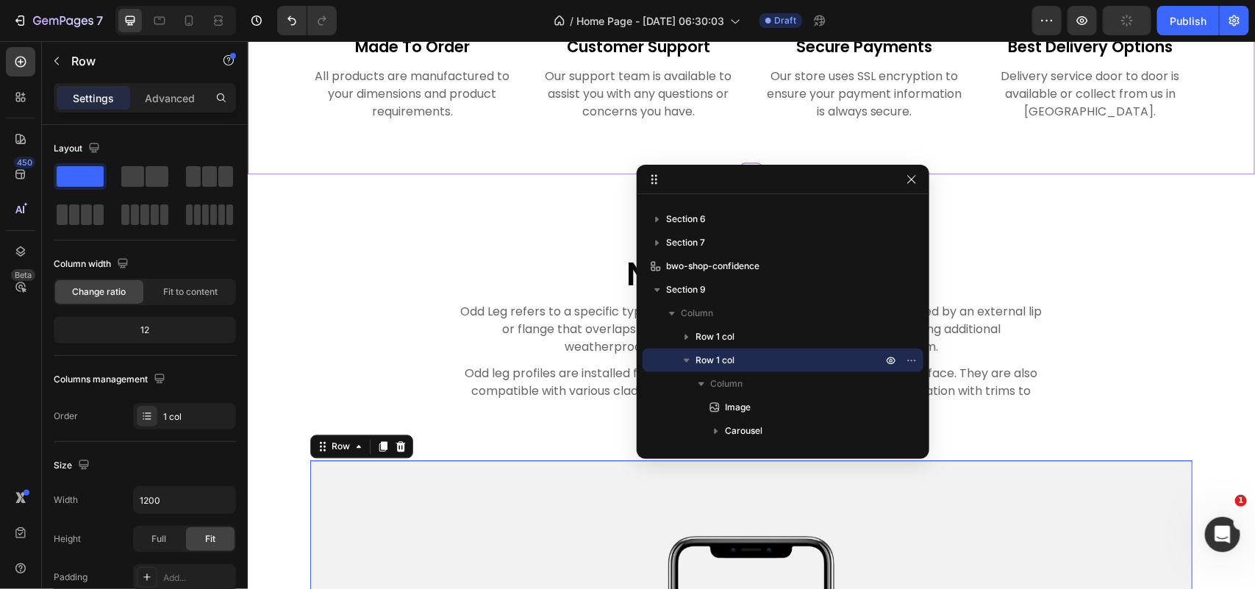
scroll to position [3768, 0]
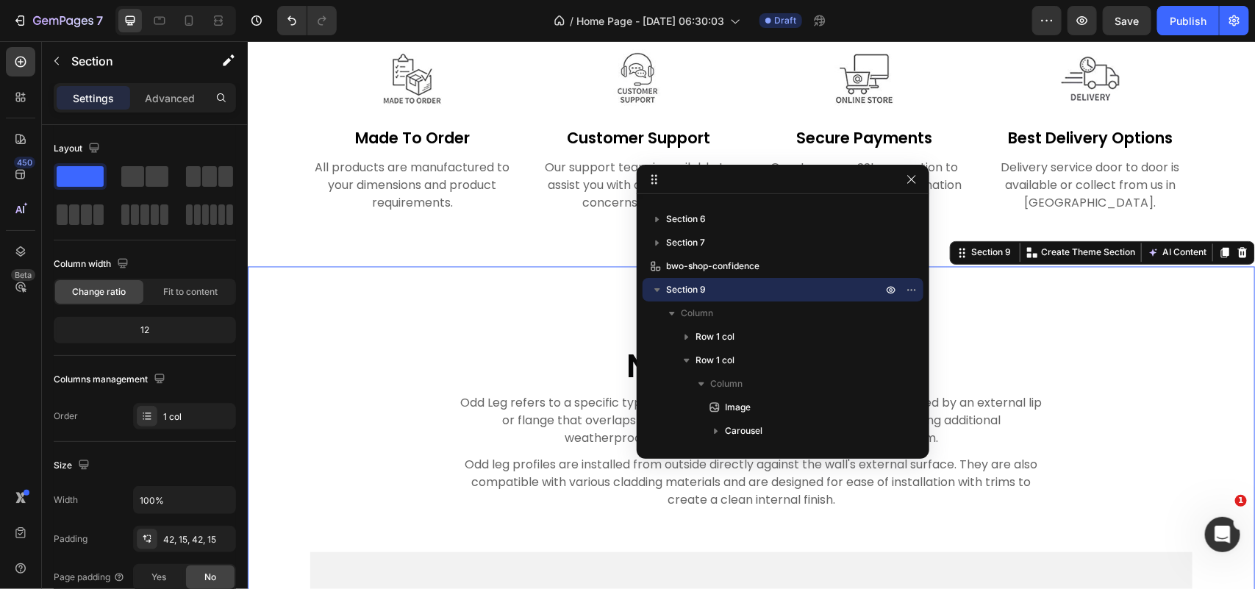
scroll to position [4136, 0]
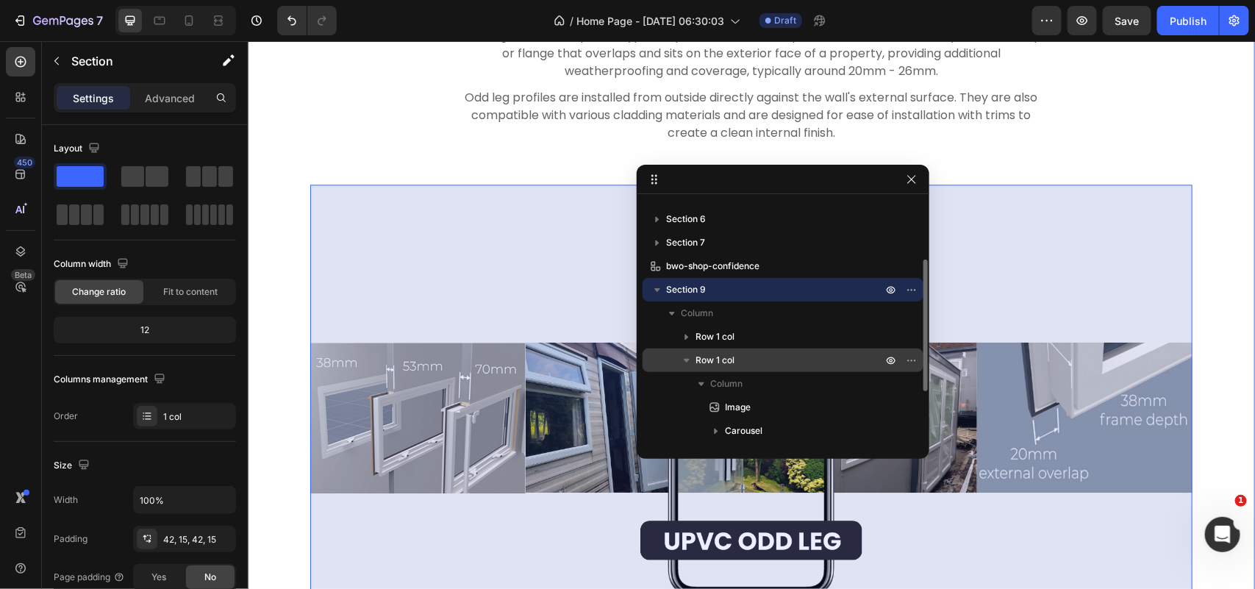
click at [739, 364] on p "Row 1 col" at bounding box center [790, 360] width 190 height 15
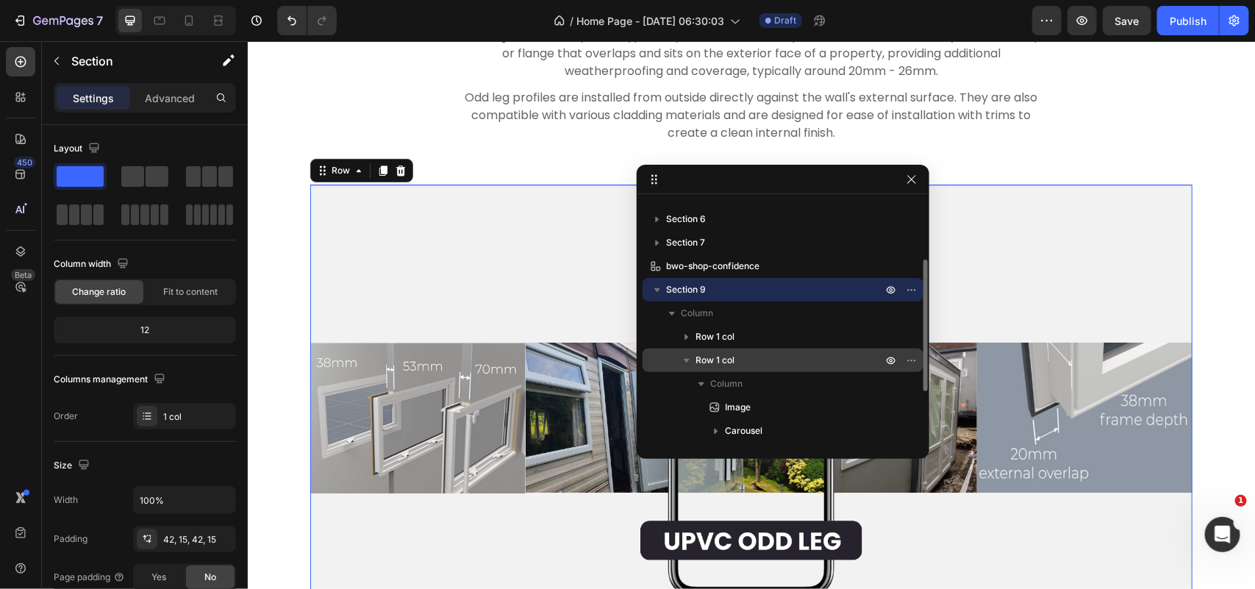
scroll to position [4228, 0]
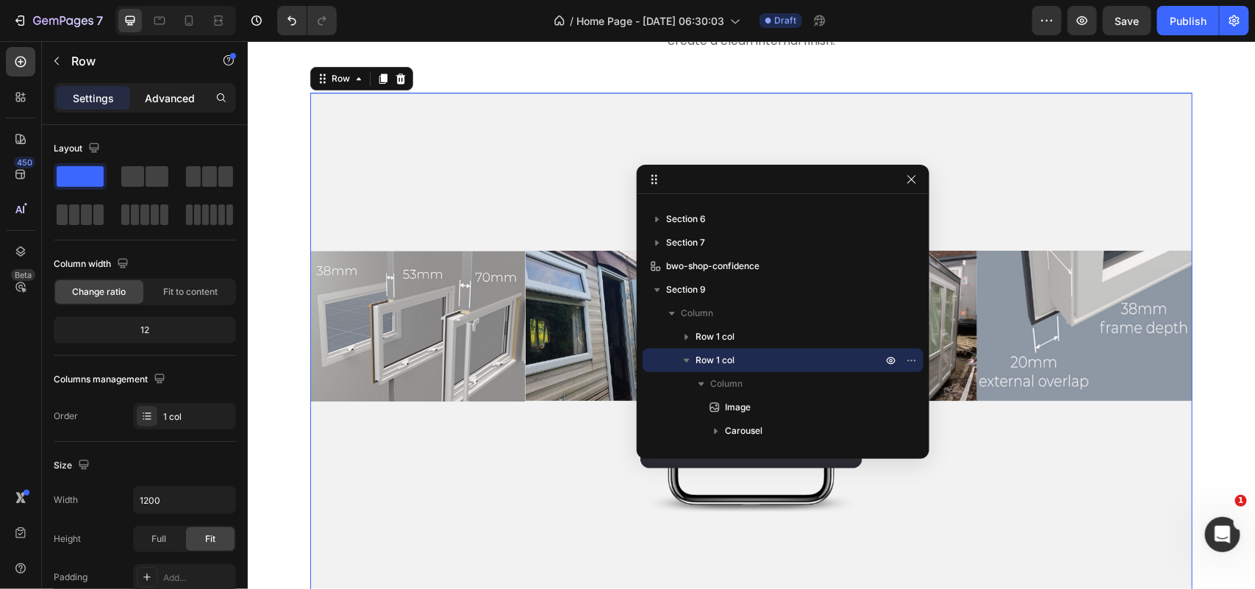
click at [173, 94] on p "Advanced" at bounding box center [170, 97] width 50 height 15
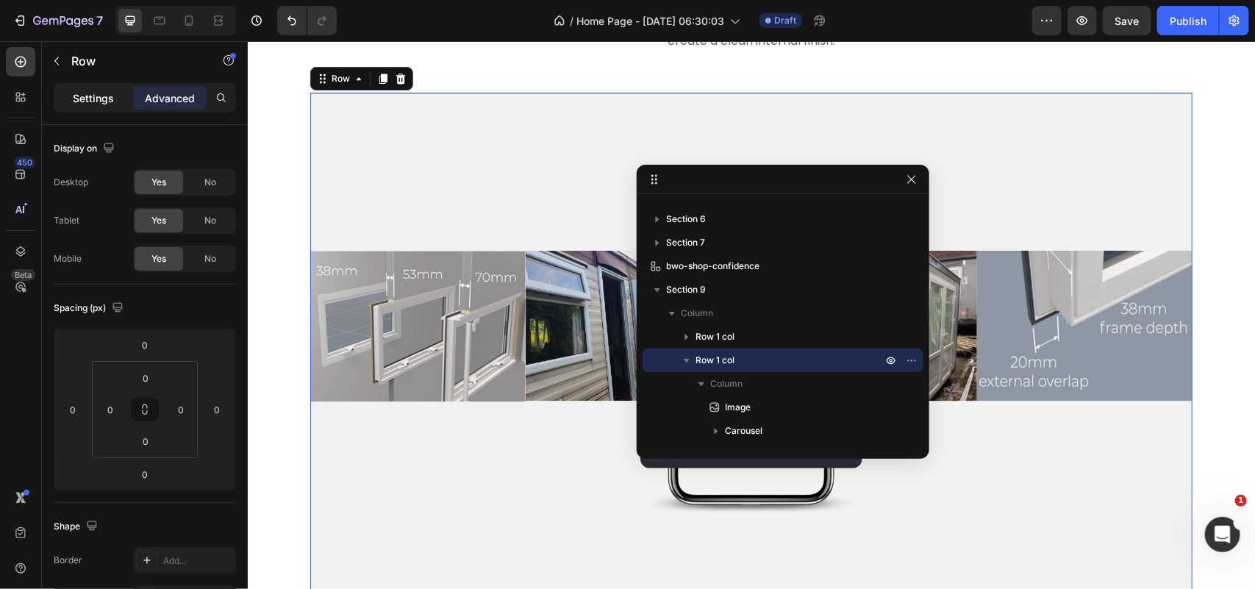
click at [79, 90] on p "Settings" at bounding box center [93, 97] width 41 height 15
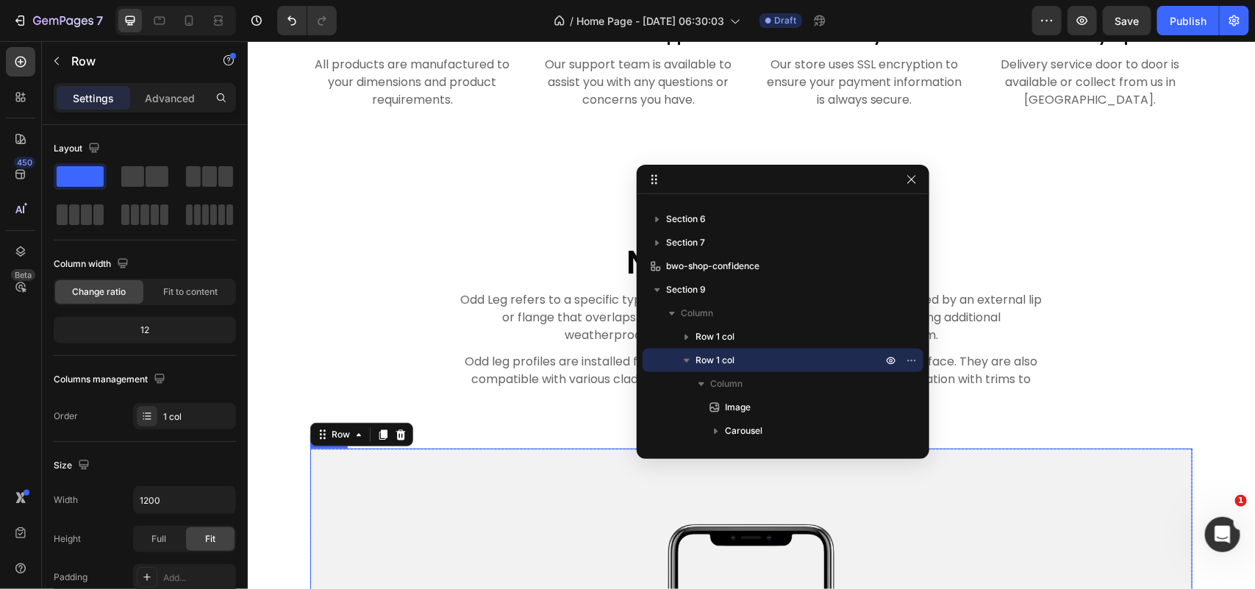
scroll to position [3860, 0]
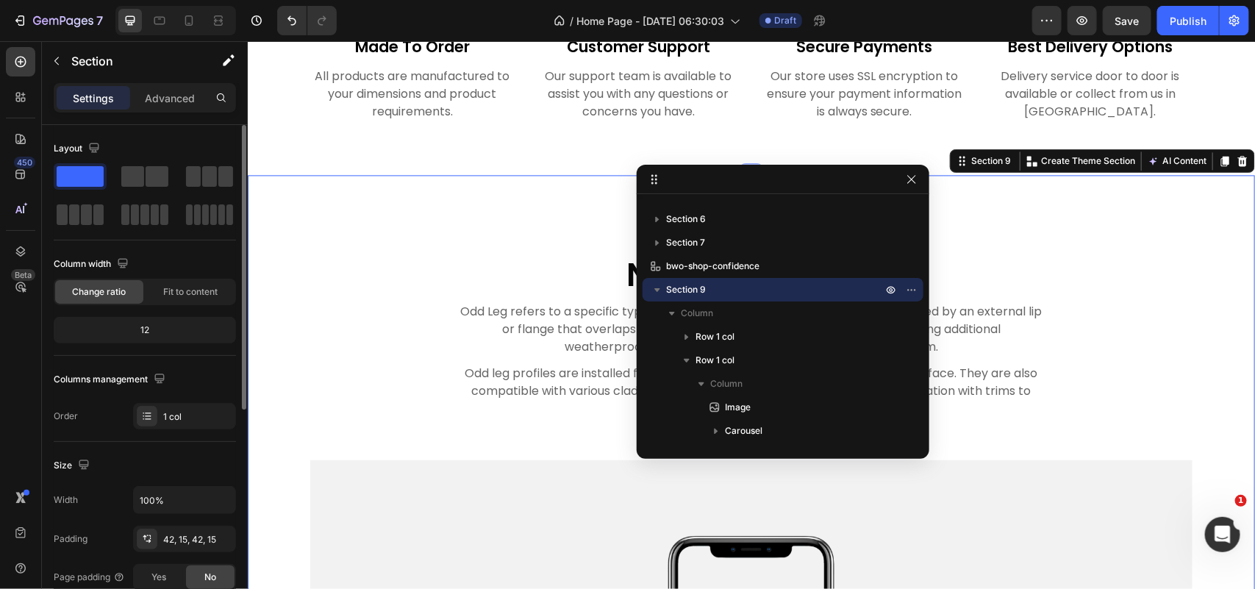
scroll to position [92, 0]
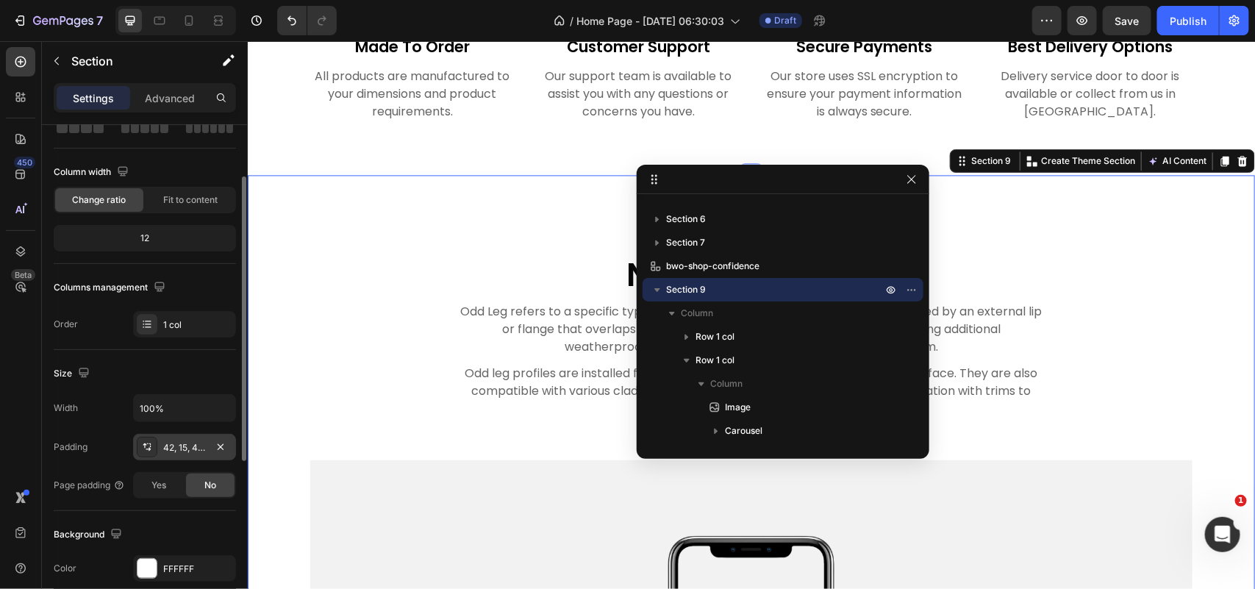
click at [196, 446] on div "42, 15, 42, 15" at bounding box center [184, 447] width 43 height 13
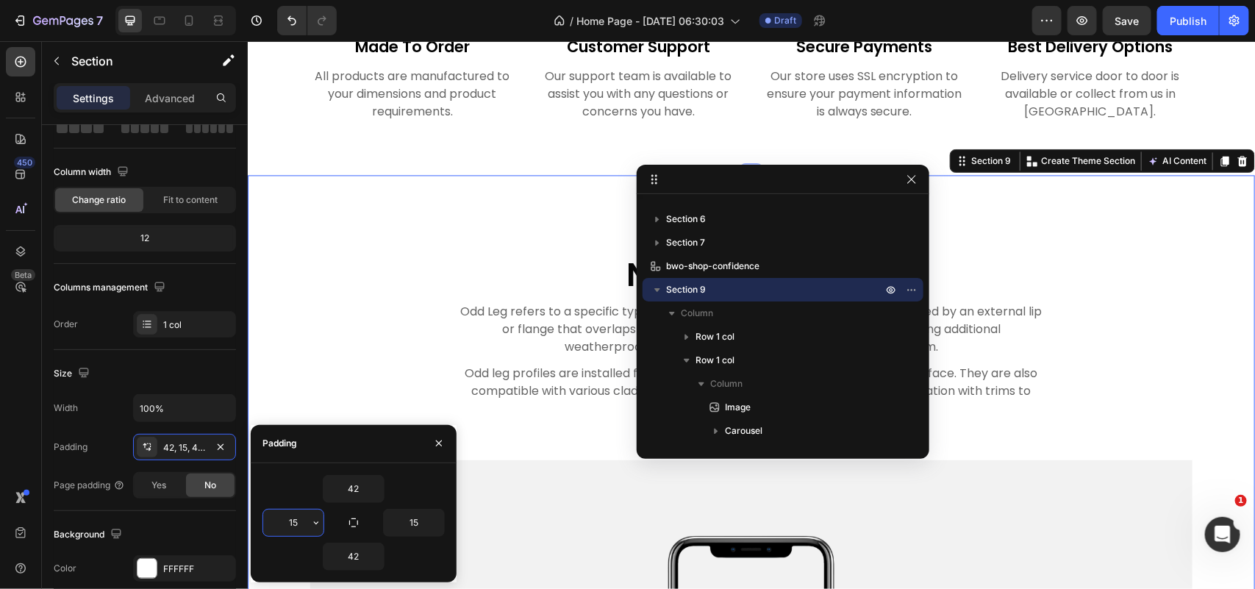
click at [292, 527] on input "15" at bounding box center [293, 522] width 60 height 26
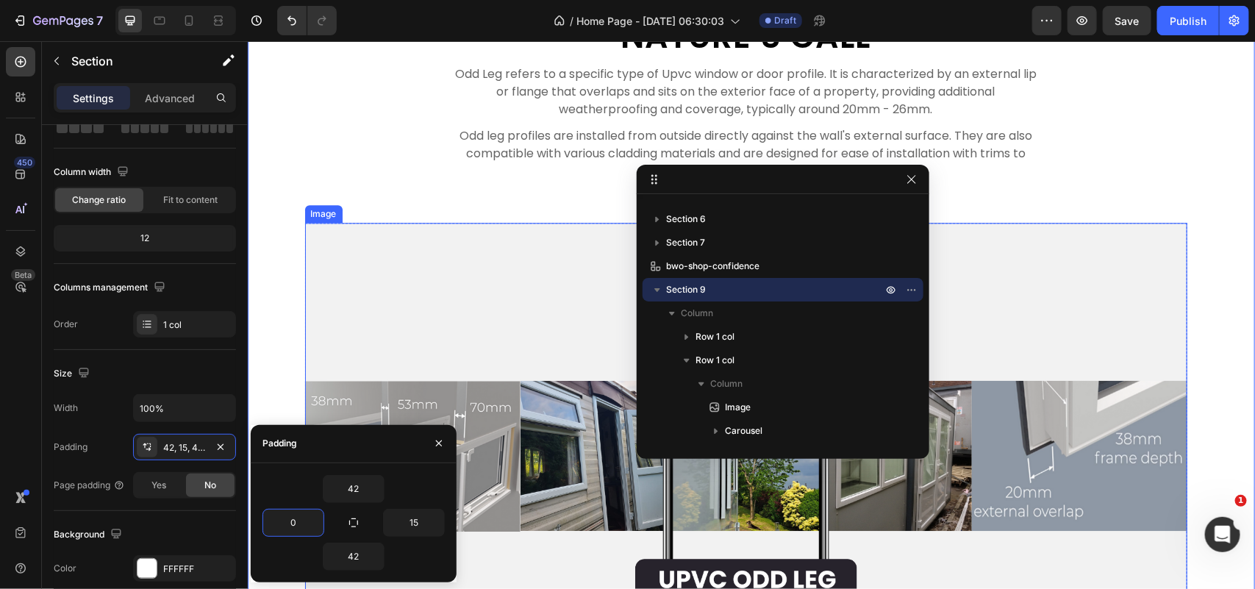
scroll to position [4044, 0]
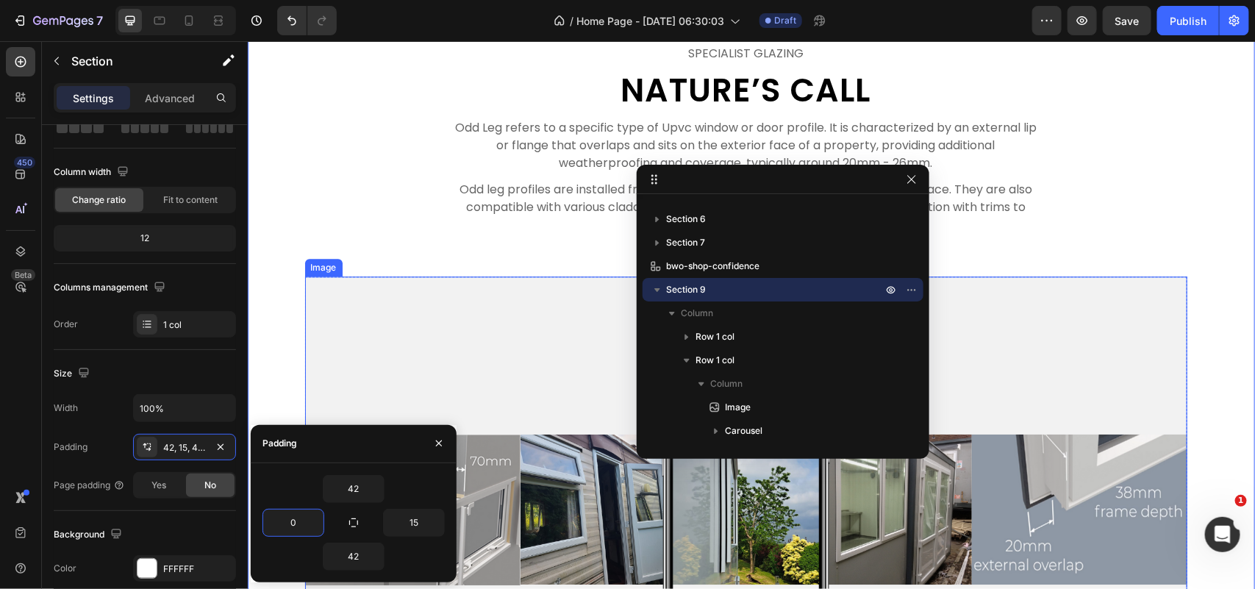
type input "15"
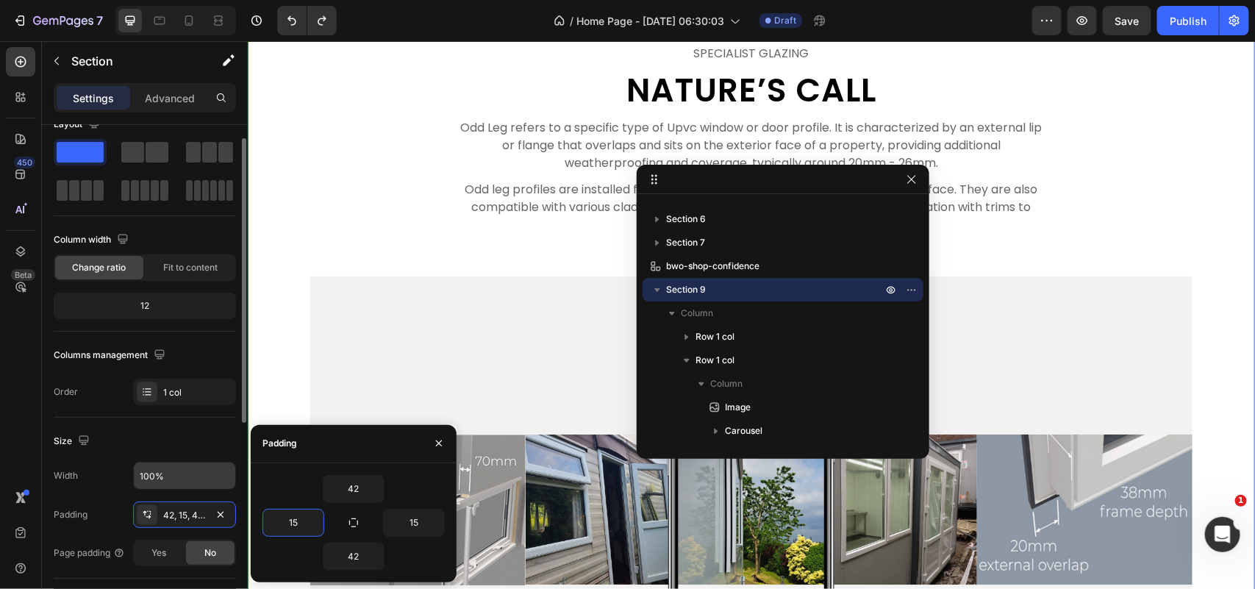
scroll to position [0, 0]
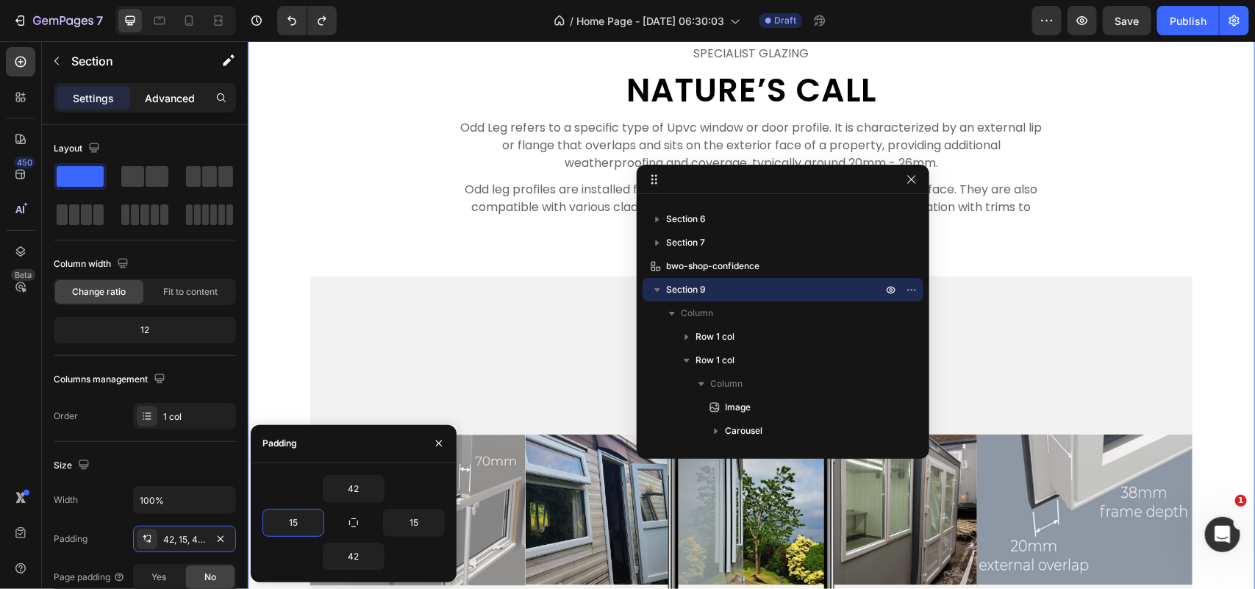
click at [174, 96] on p "Advanced" at bounding box center [170, 97] width 50 height 15
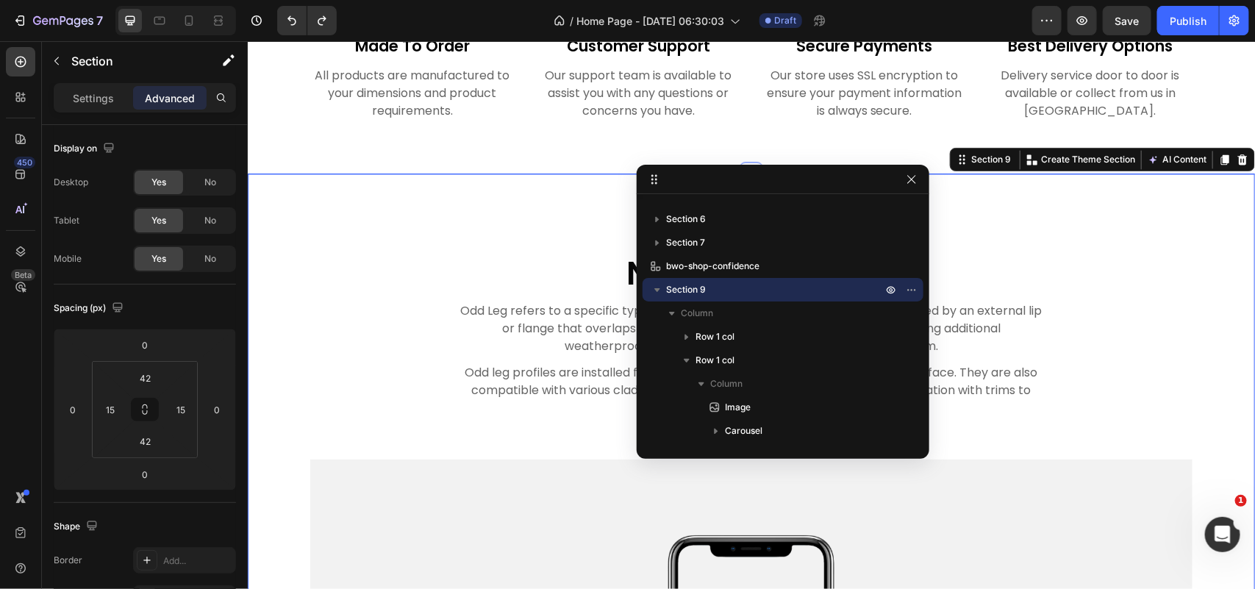
scroll to position [3860, 0]
click at [70, 97] on div "Settings" at bounding box center [93, 98] width 73 height 24
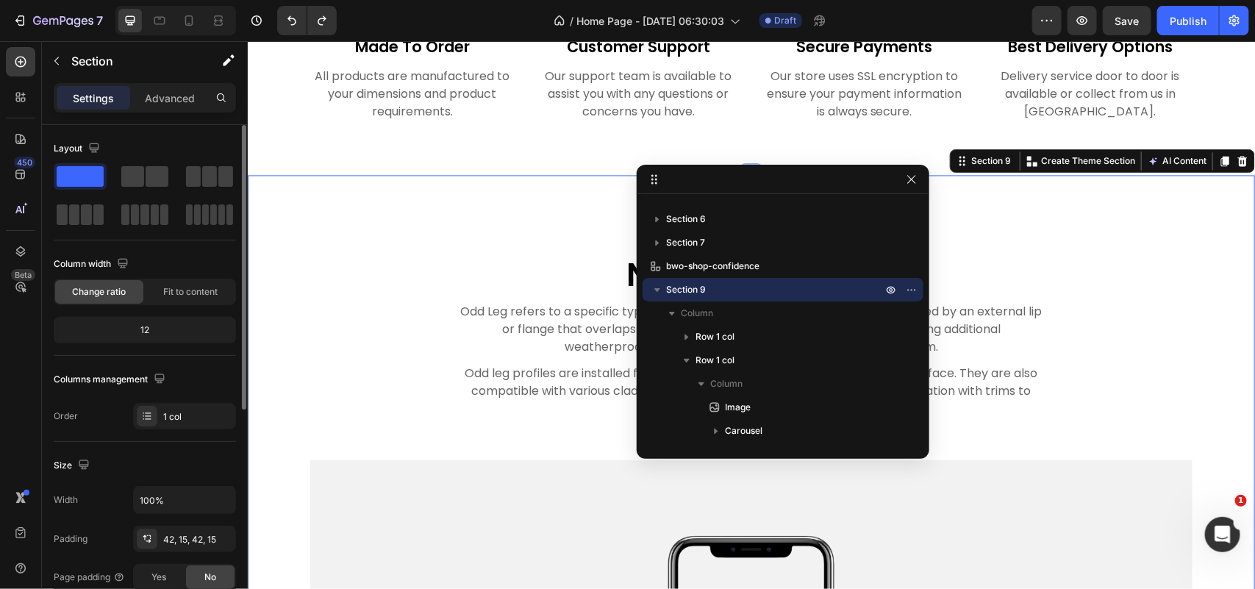
click at [78, 181] on span at bounding box center [80, 176] width 47 height 21
click at [158, 329] on div "12" at bounding box center [145, 330] width 176 height 21
click at [175, 283] on div "Fit to content" at bounding box center [190, 292] width 88 height 24
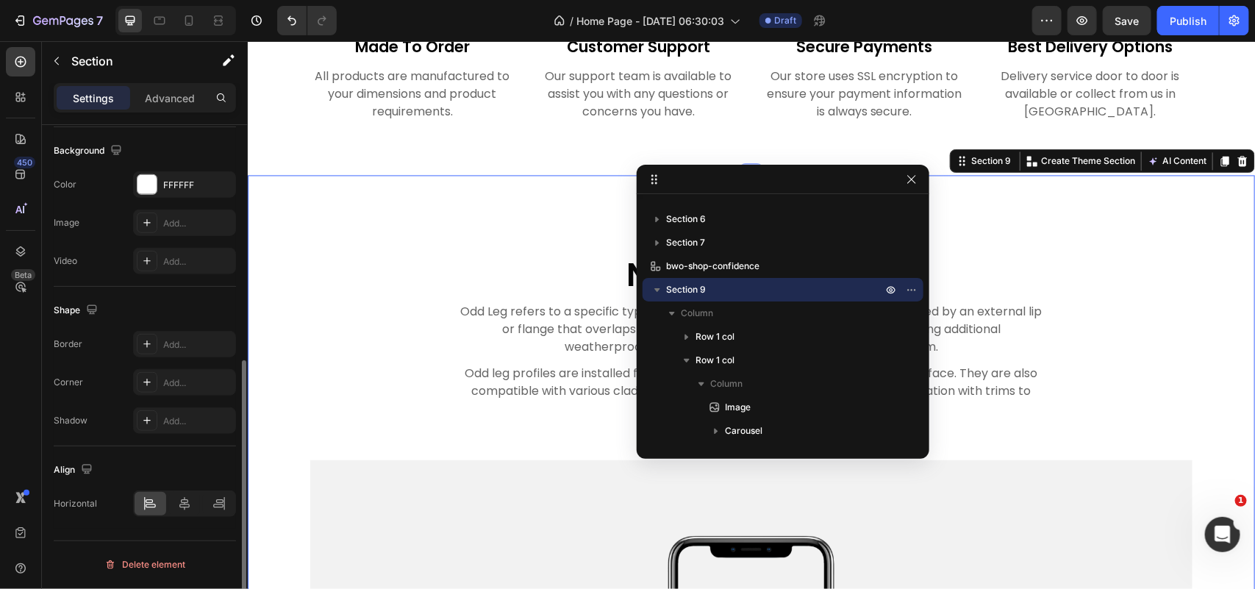
scroll to position [70, 0]
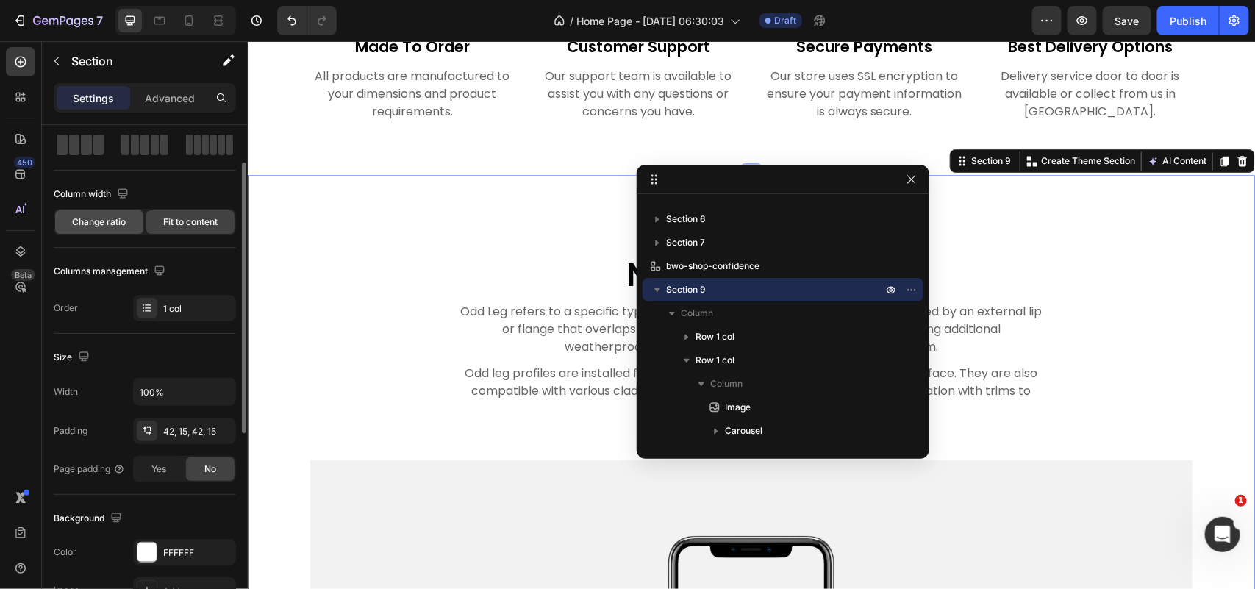
click at [123, 212] on div "Change ratio" at bounding box center [99, 222] width 88 height 24
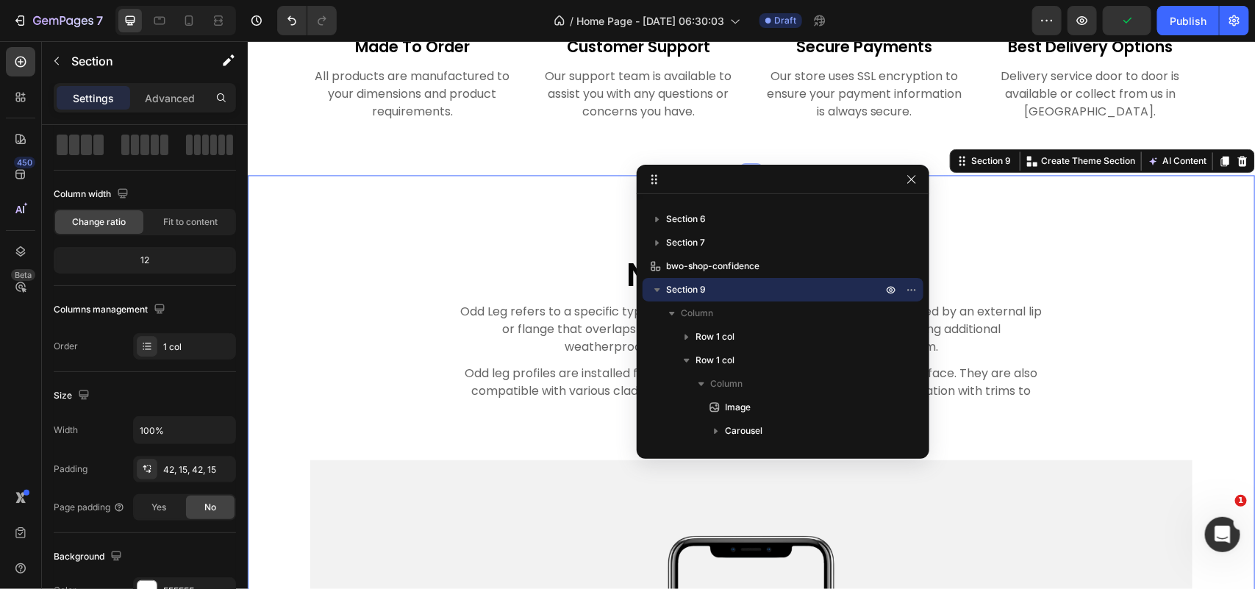
click at [699, 317] on span "Column" at bounding box center [697, 313] width 32 height 15
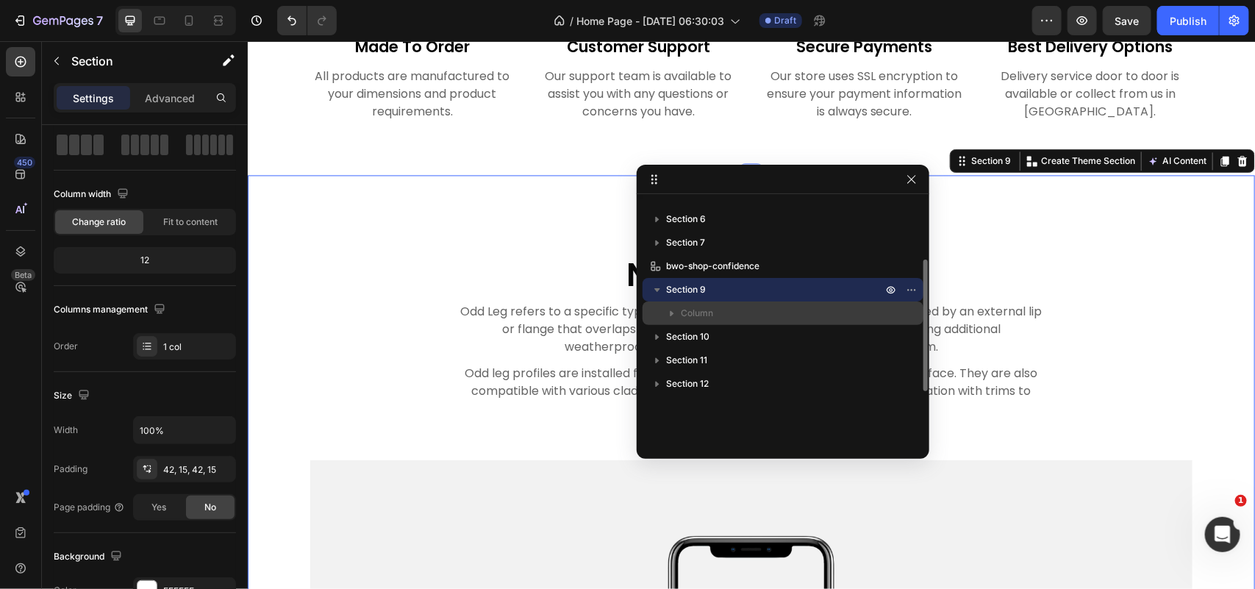
click at [699, 317] on span "Column" at bounding box center [697, 313] width 32 height 15
click at [695, 313] on span "Column" at bounding box center [697, 313] width 32 height 15
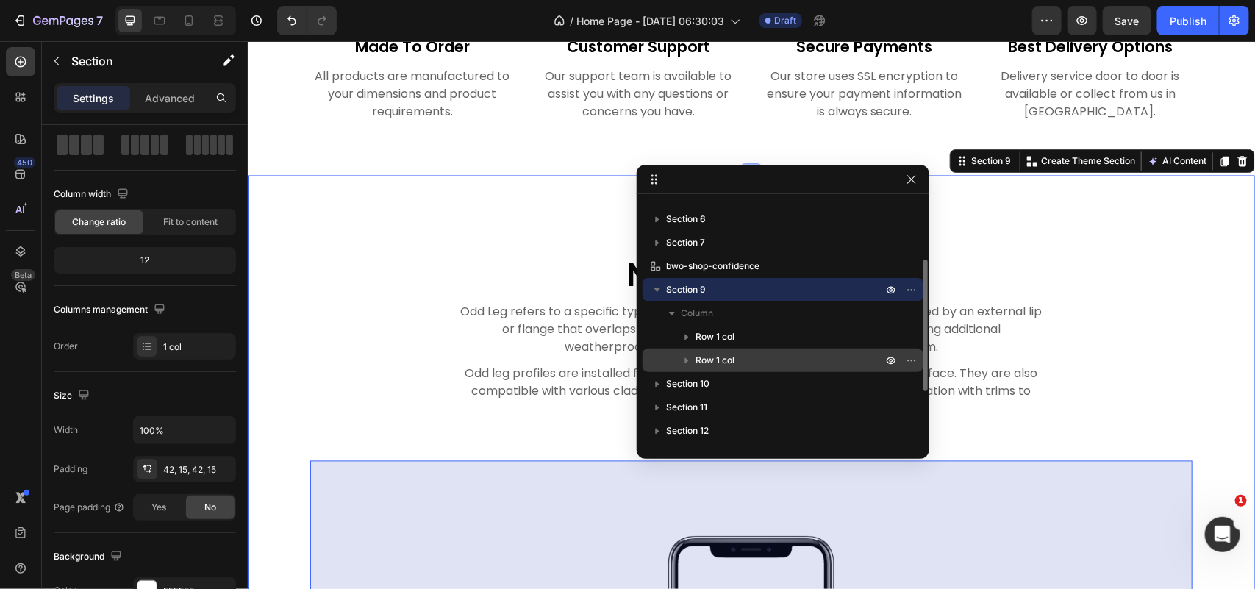
click at [703, 356] on span "Row 1 col" at bounding box center [714, 360] width 39 height 15
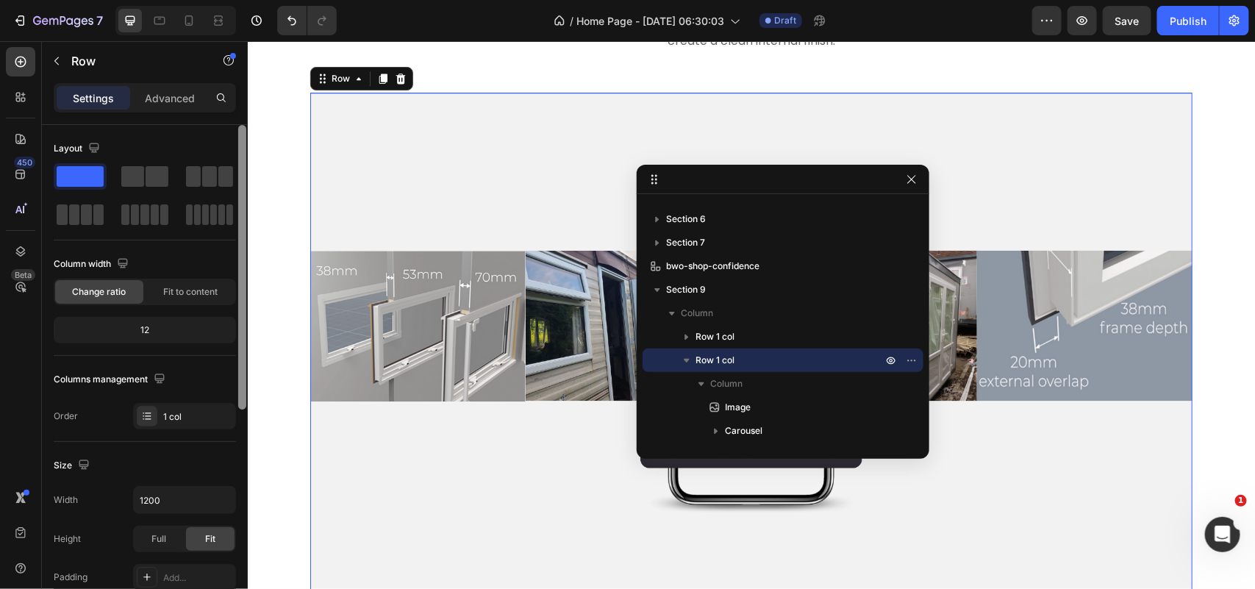
scroll to position [92, 0]
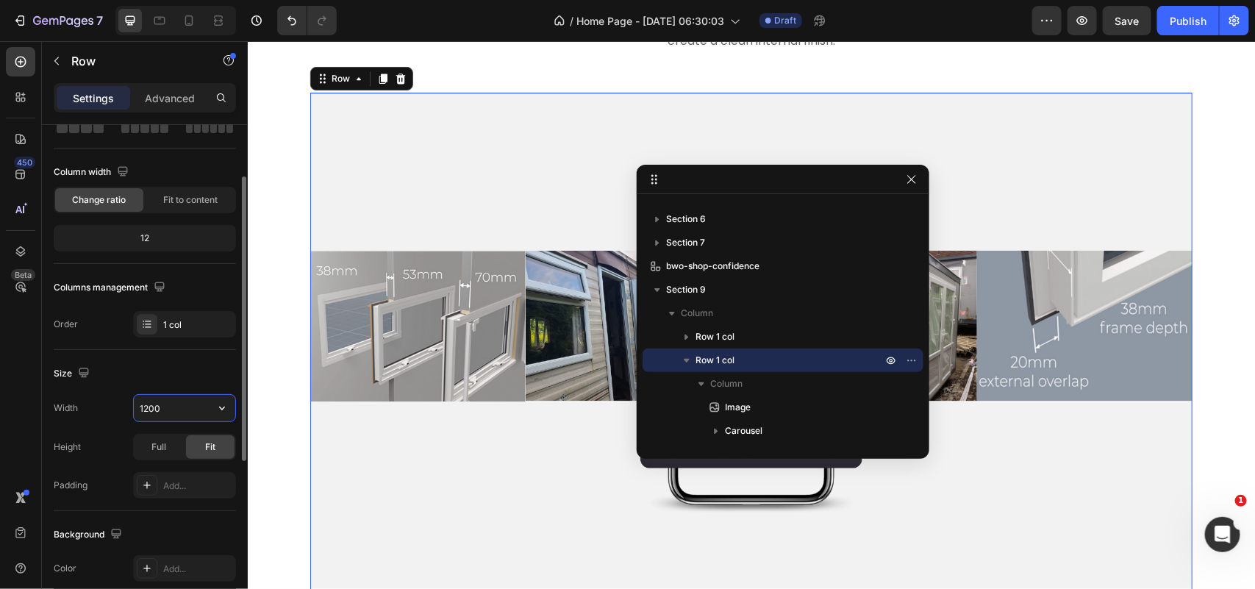
click at [198, 398] on input "1200" at bounding box center [184, 408] width 101 height 26
click at [196, 409] on input "1200" at bounding box center [184, 408] width 101 height 26
click at [196, 416] on input "1200" at bounding box center [184, 408] width 101 height 26
click at [219, 409] on icon "button" at bounding box center [222, 408] width 15 height 15
click at [181, 473] on p "Full 100%" at bounding box center [181, 473] width 84 height 13
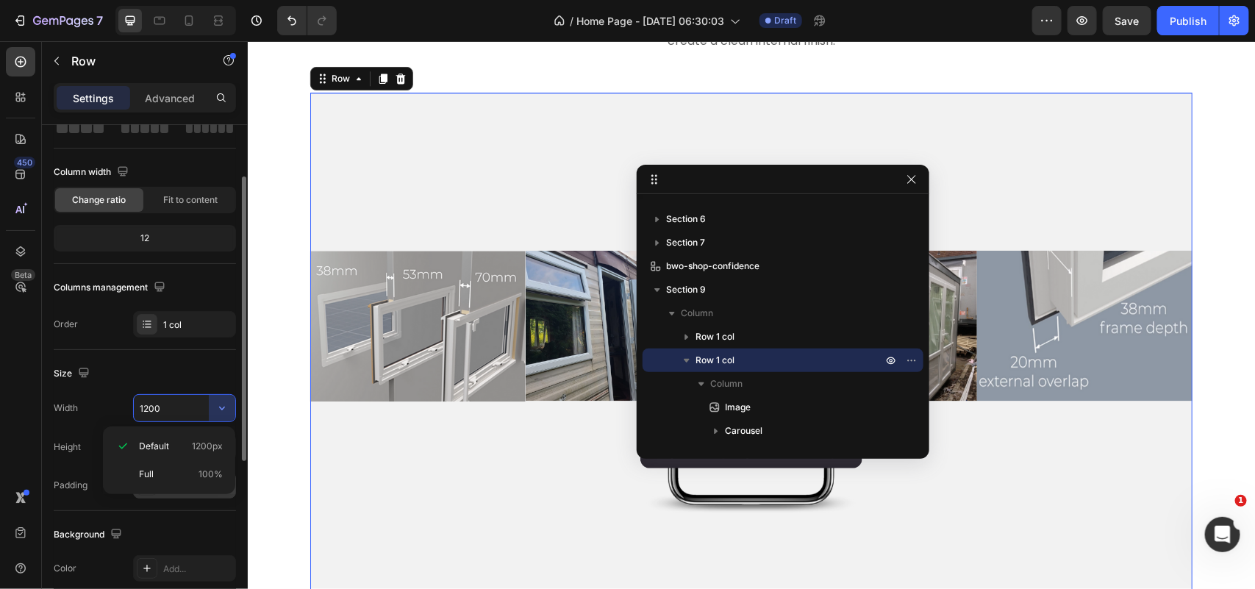
type input "100%"
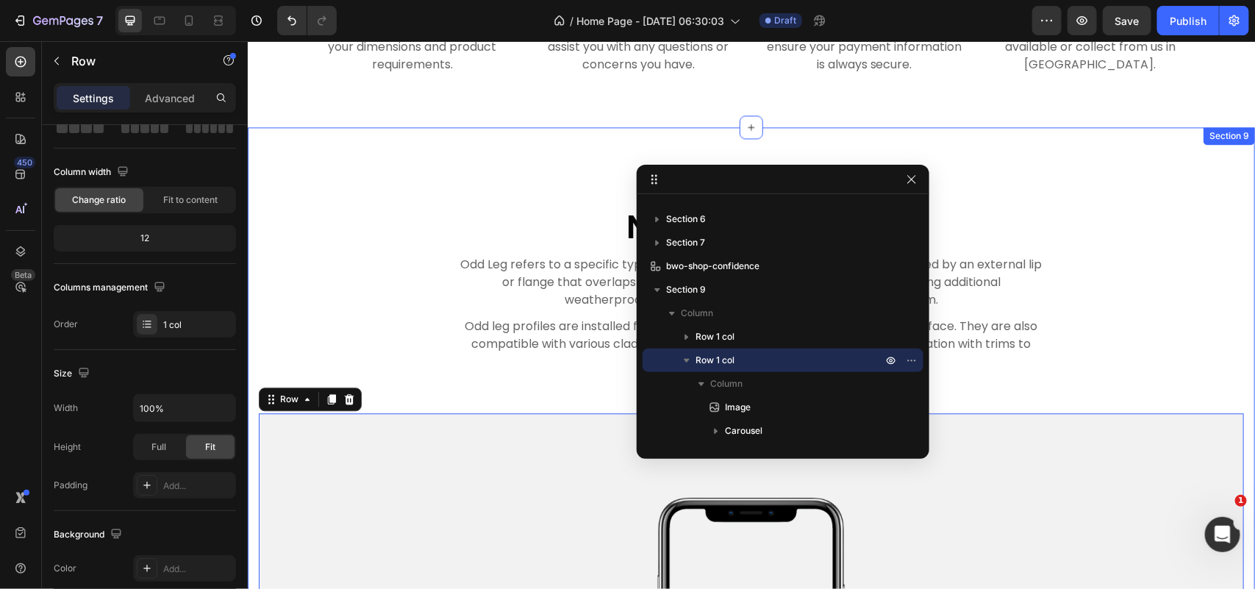
scroll to position [3952, 0]
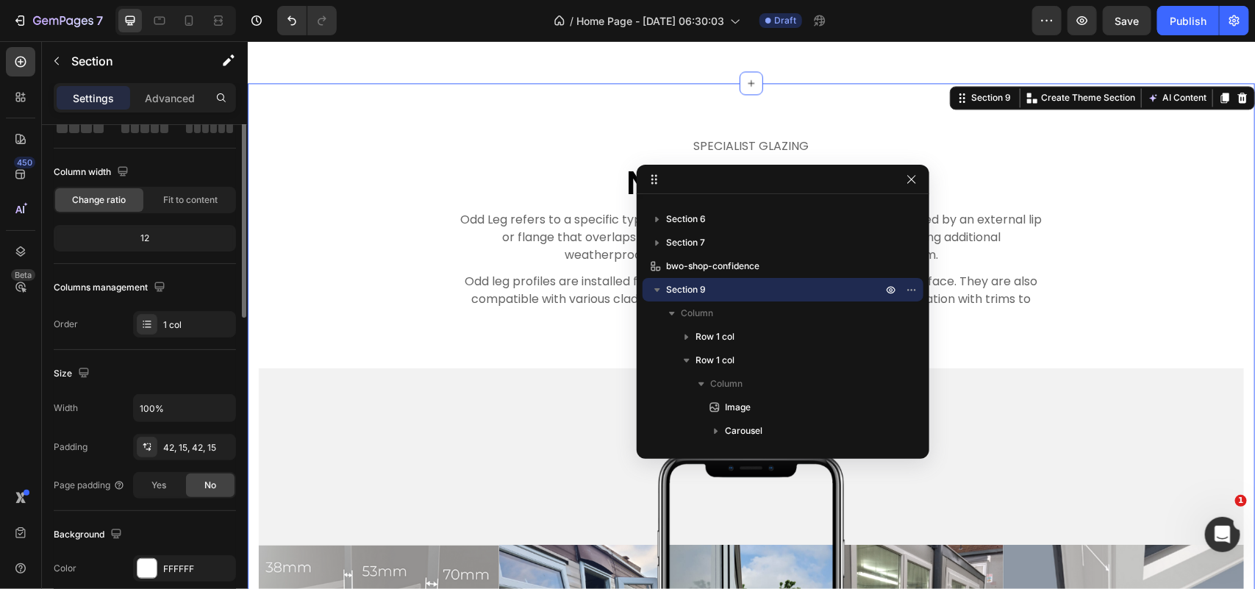
scroll to position [0, 0]
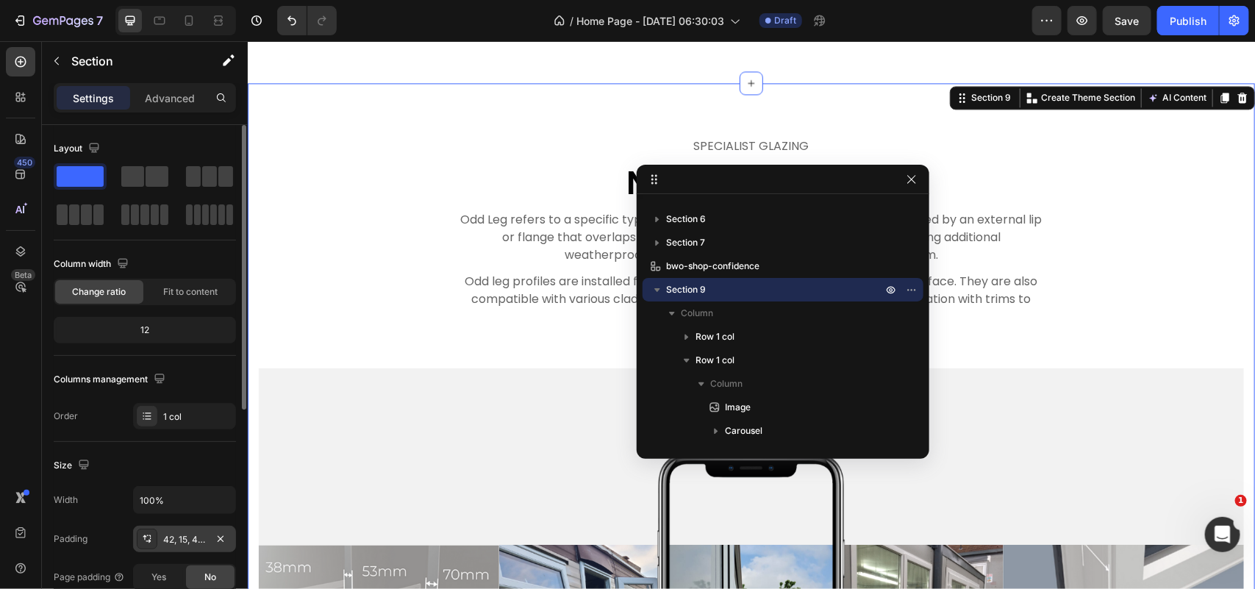
click at [173, 537] on div "42, 15, 42, 15" at bounding box center [184, 539] width 43 height 13
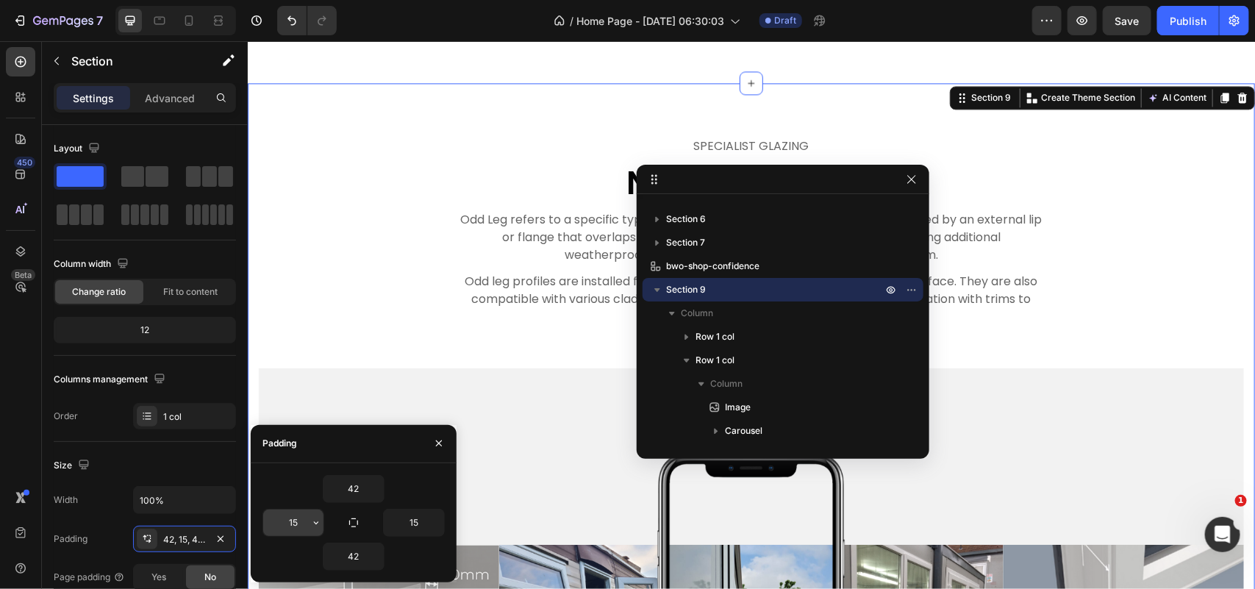
click at [302, 526] on input "15" at bounding box center [293, 522] width 60 height 26
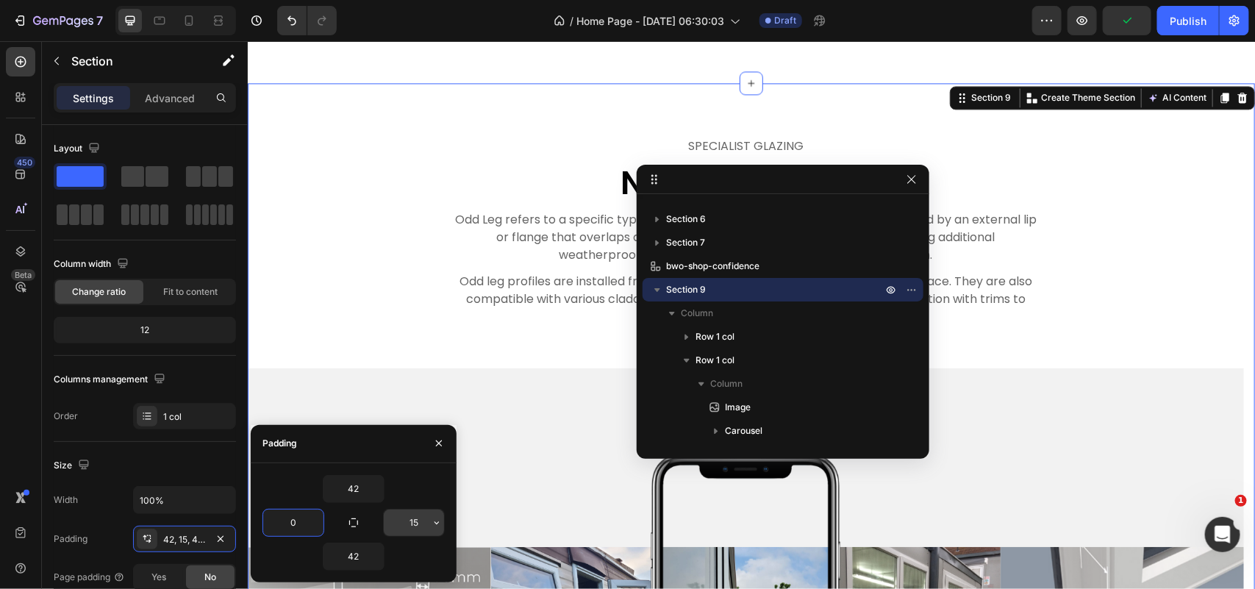
type input "0"
click at [403, 531] on input "15" at bounding box center [414, 522] width 60 height 26
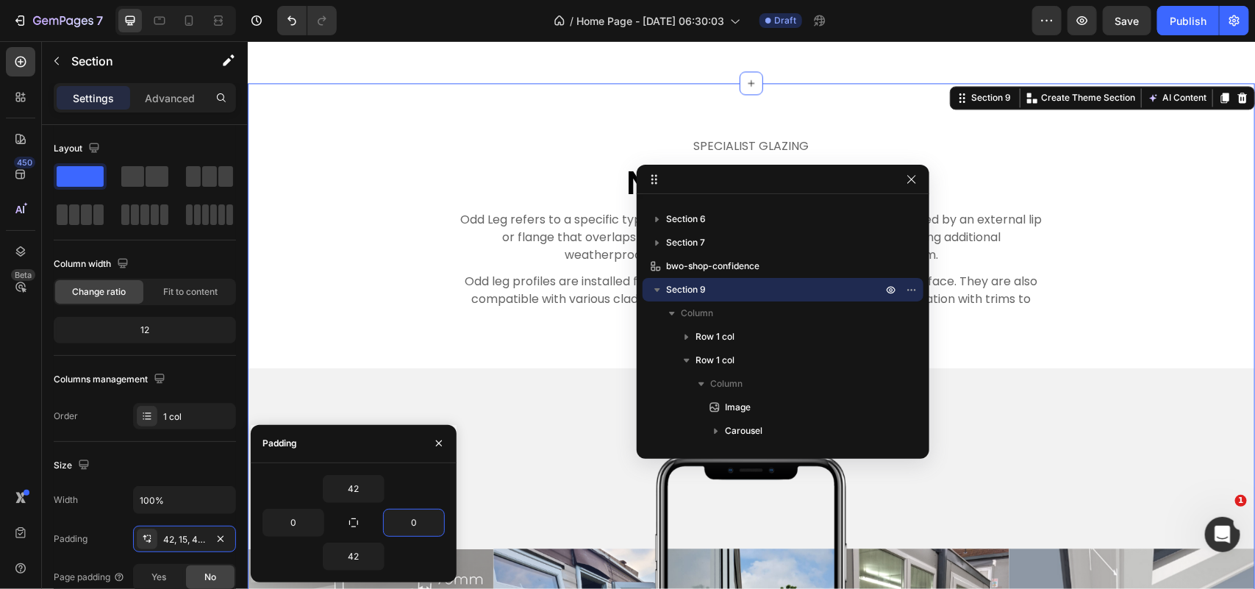
type input "0"
click at [433, 445] on icon "button" at bounding box center [439, 443] width 12 height 12
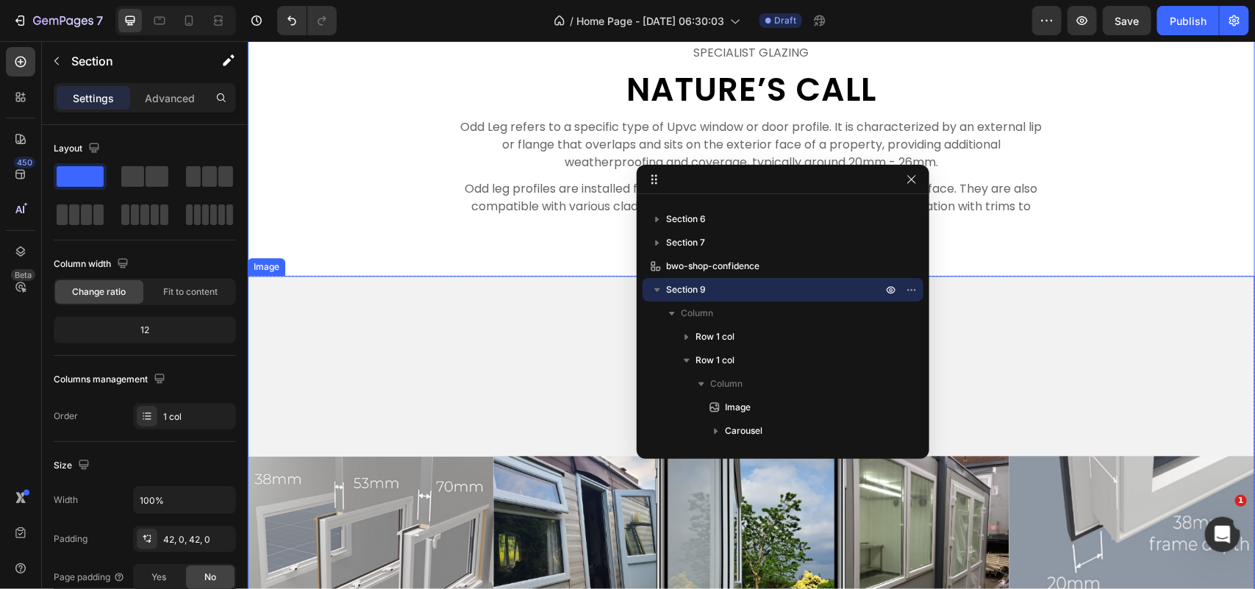
scroll to position [4044, 0]
click at [345, 251] on div "SPECIALIST GLAZING Text Nature’s Call Heading Odd Leg refers to a specific type…" at bounding box center [750, 564] width 1007 height 1086
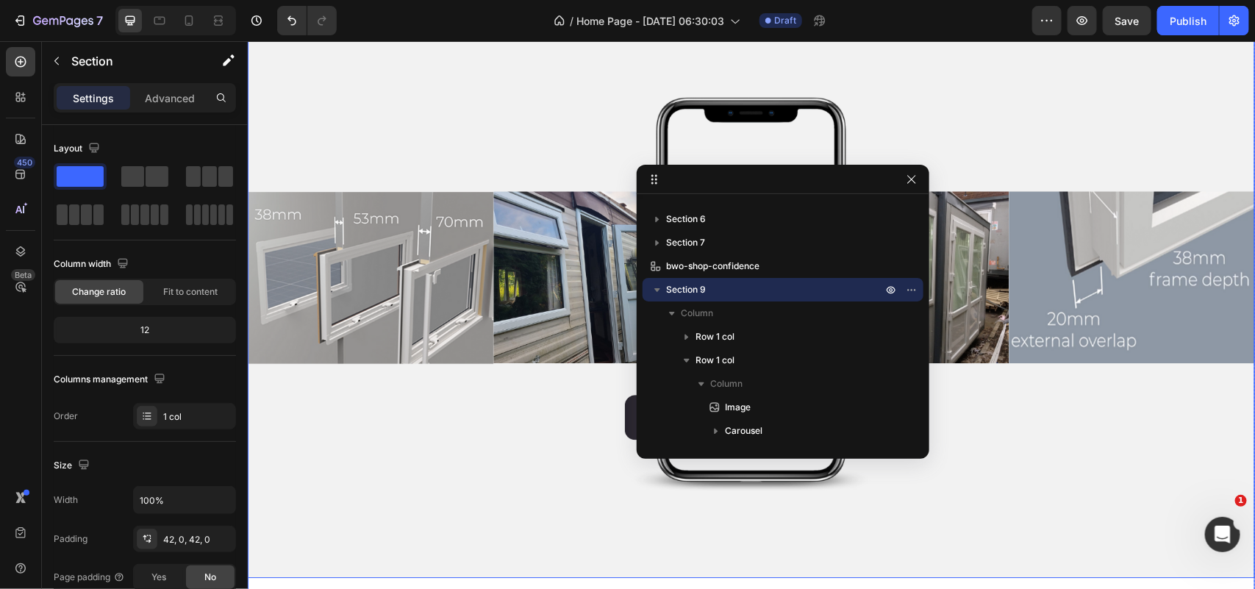
scroll to position [4319, 0]
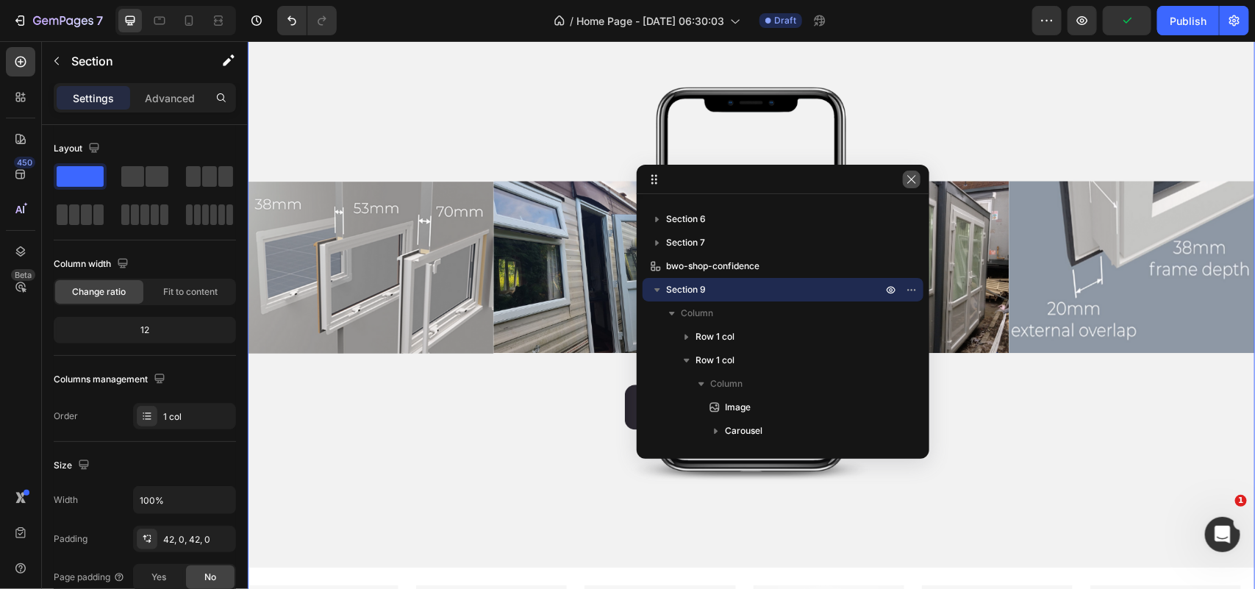
drag, startPoint x: 912, startPoint y: 176, endPoint x: 658, endPoint y: 144, distance: 256.4
click at [912, 176] on icon "button" at bounding box center [911, 179] width 12 height 12
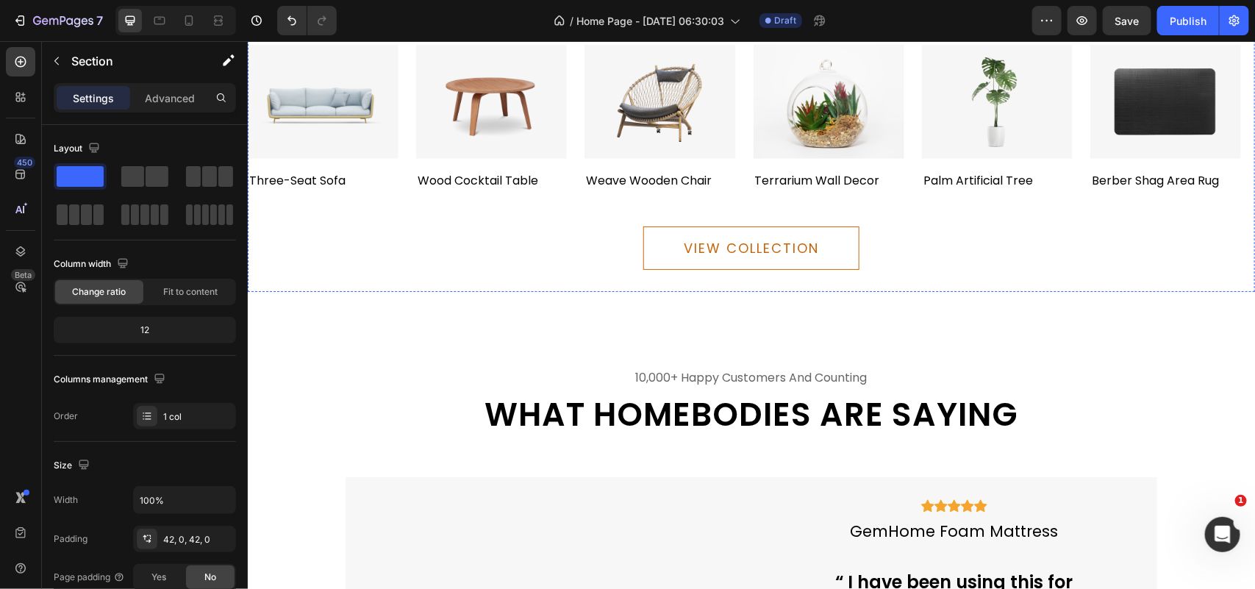
scroll to position [4880, 0]
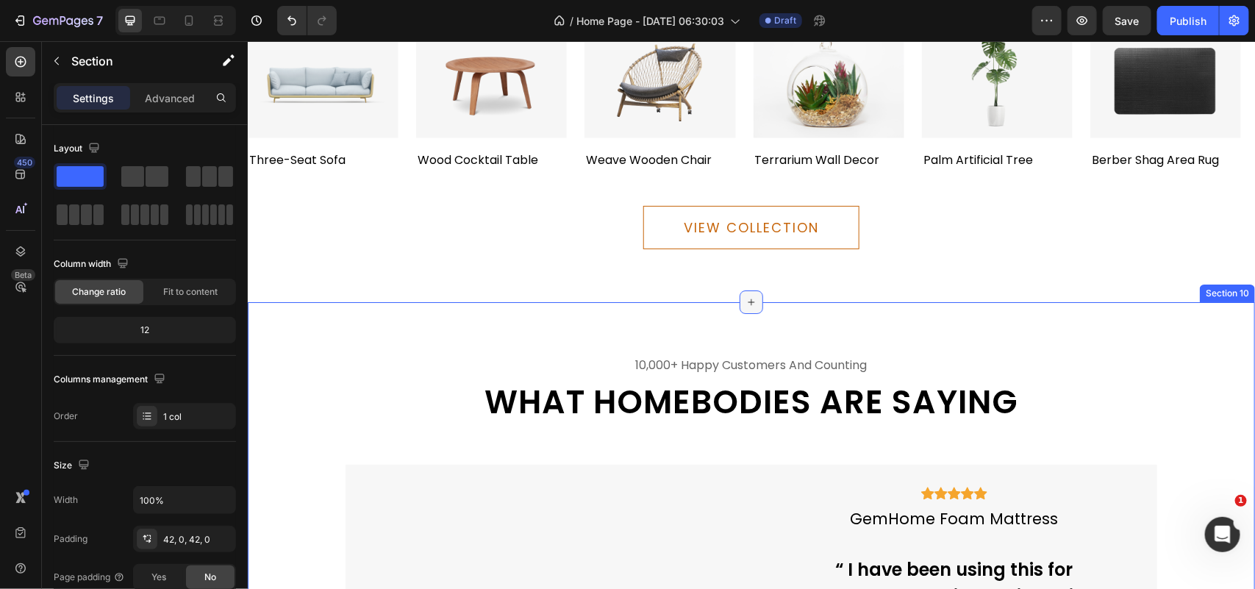
click at [745, 295] on icon at bounding box center [751, 301] width 12 height 12
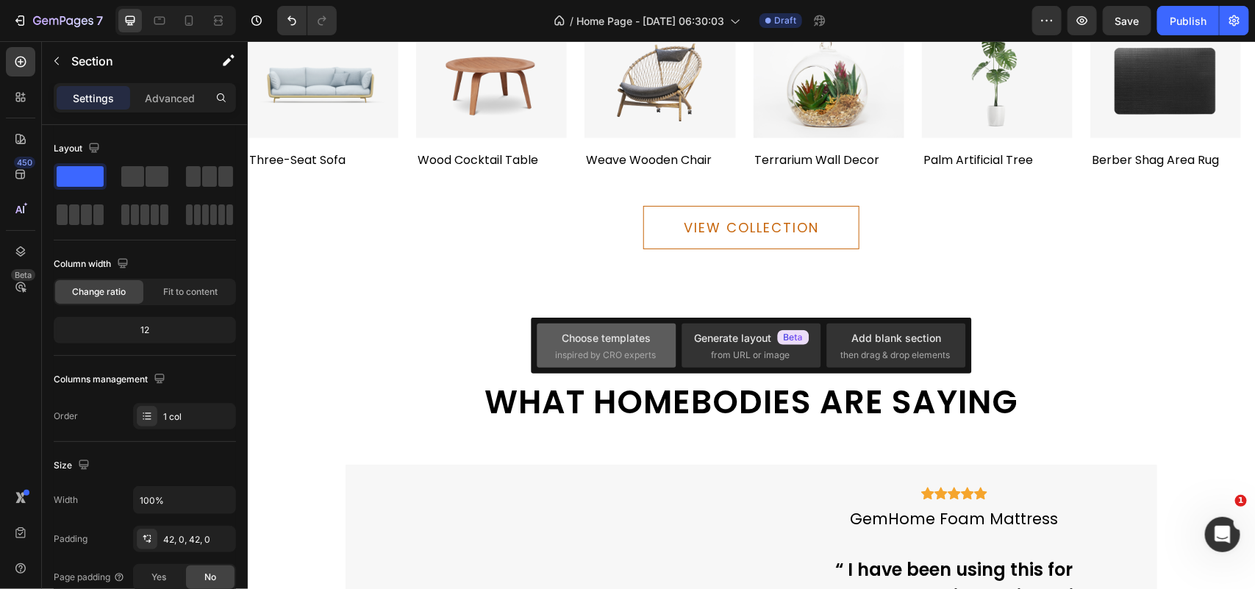
click at [570, 346] on div "Choose templates inspired by CRO experts" at bounding box center [606, 346] width 103 height 32
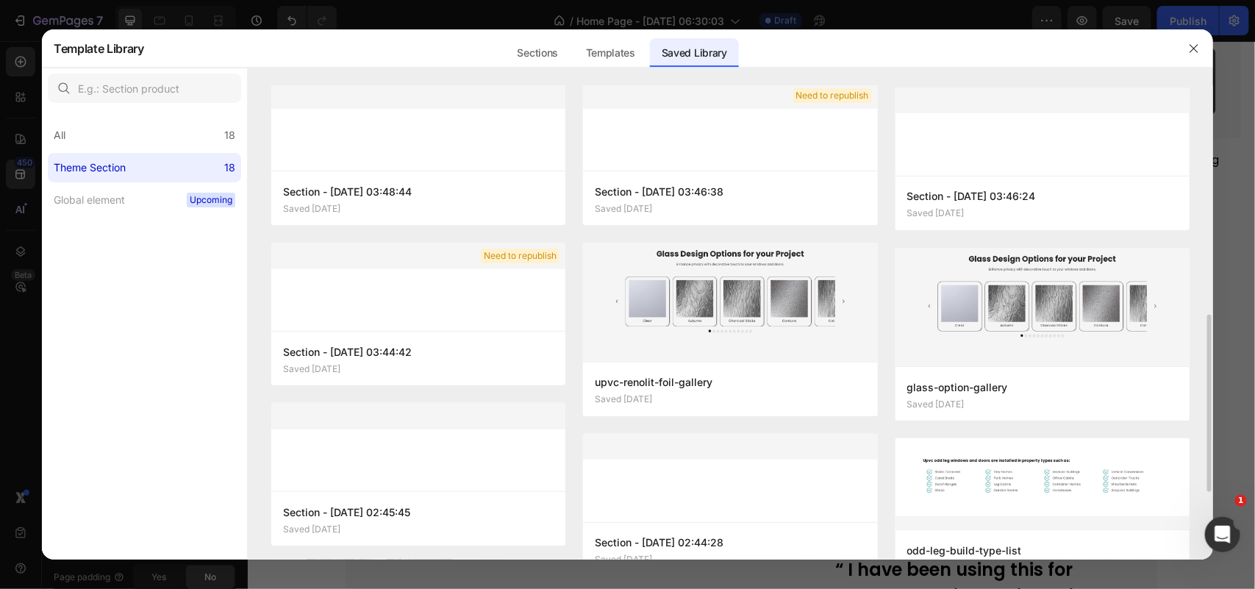
scroll to position [367, 0]
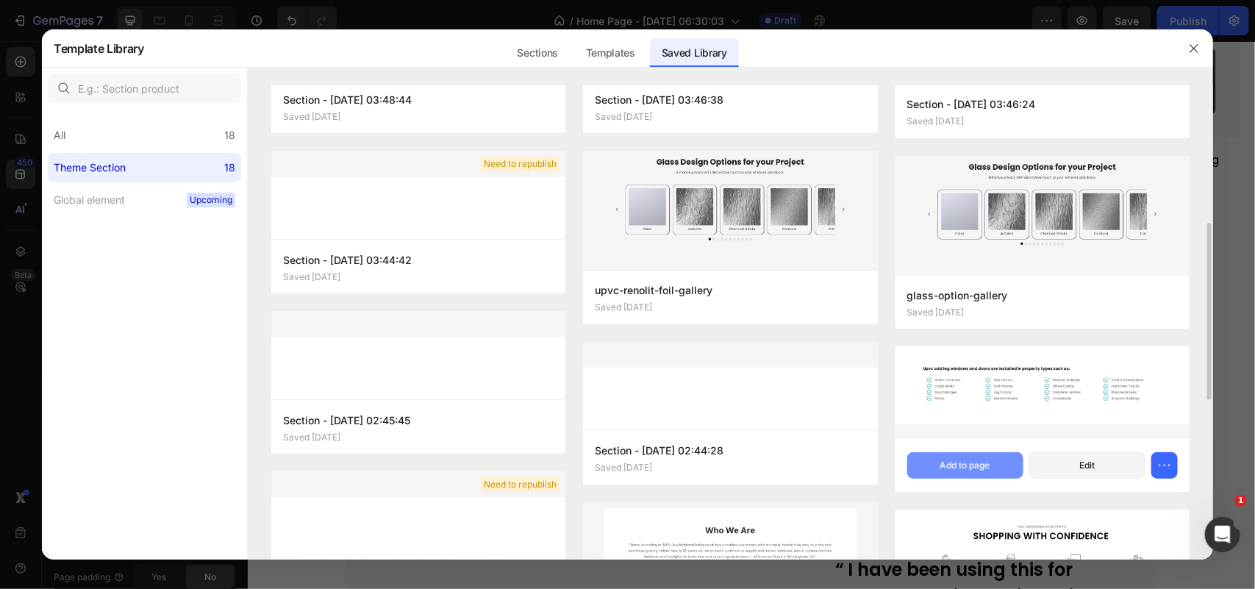
click at [997, 469] on button "Add to page" at bounding box center [965, 465] width 116 height 26
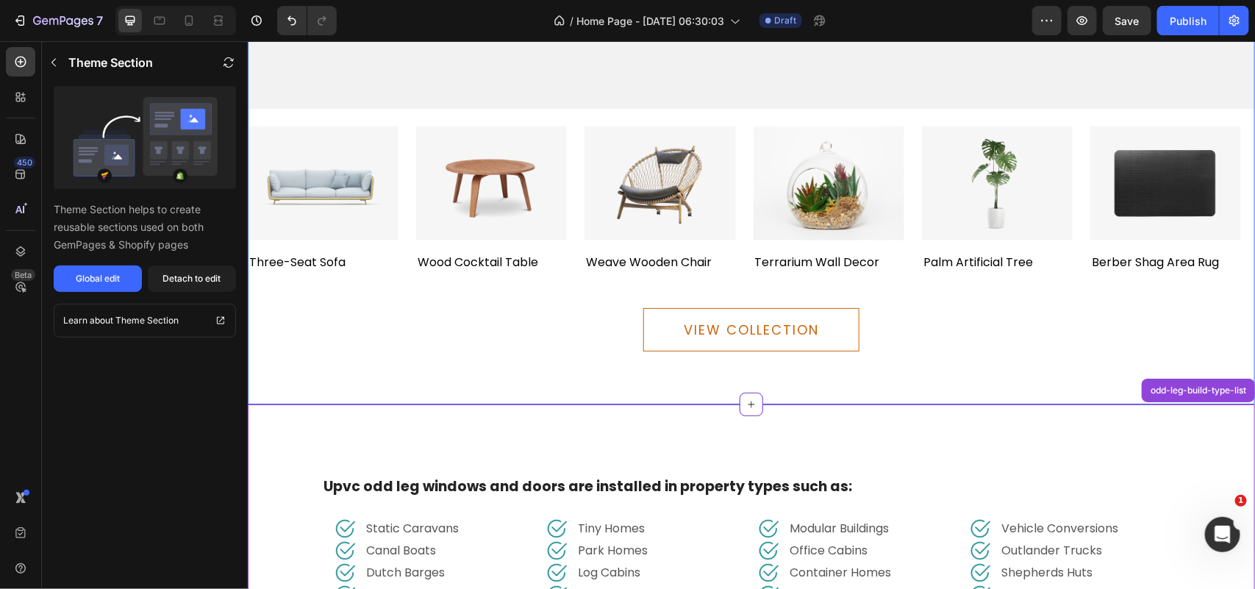
scroll to position [4765, 0]
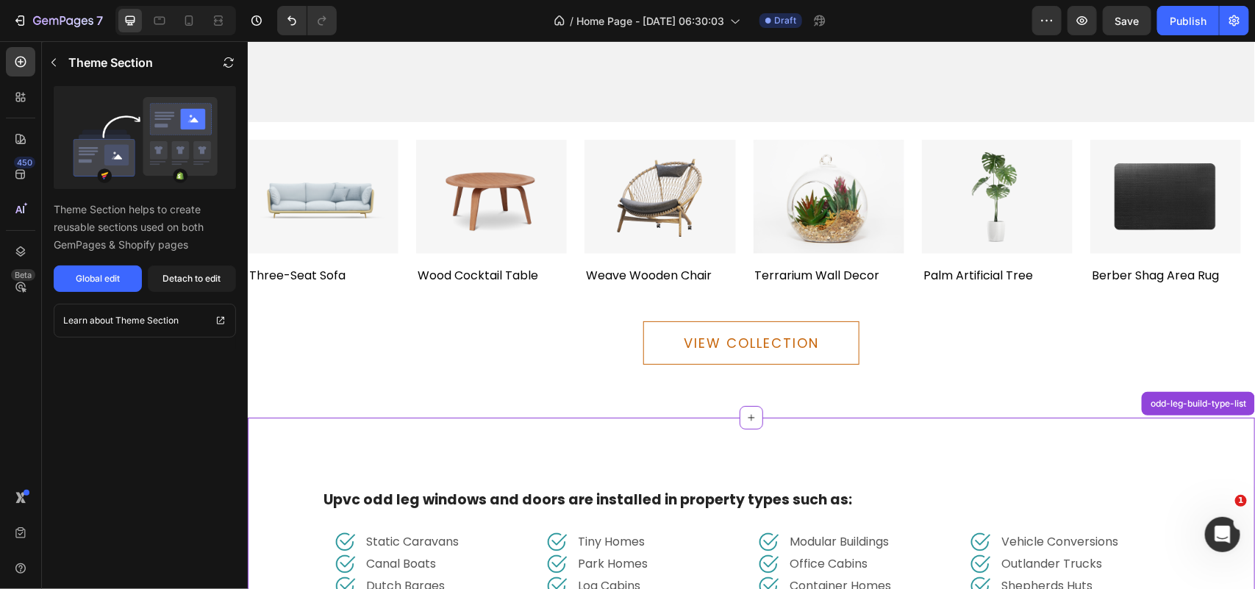
click at [420, 463] on div "Upvc odd leg windows and doors are installed in property types such as: Text bl…" at bounding box center [750, 559] width 1007 height 284
click at [191, 279] on div "Detach to edit" at bounding box center [192, 278] width 58 height 13
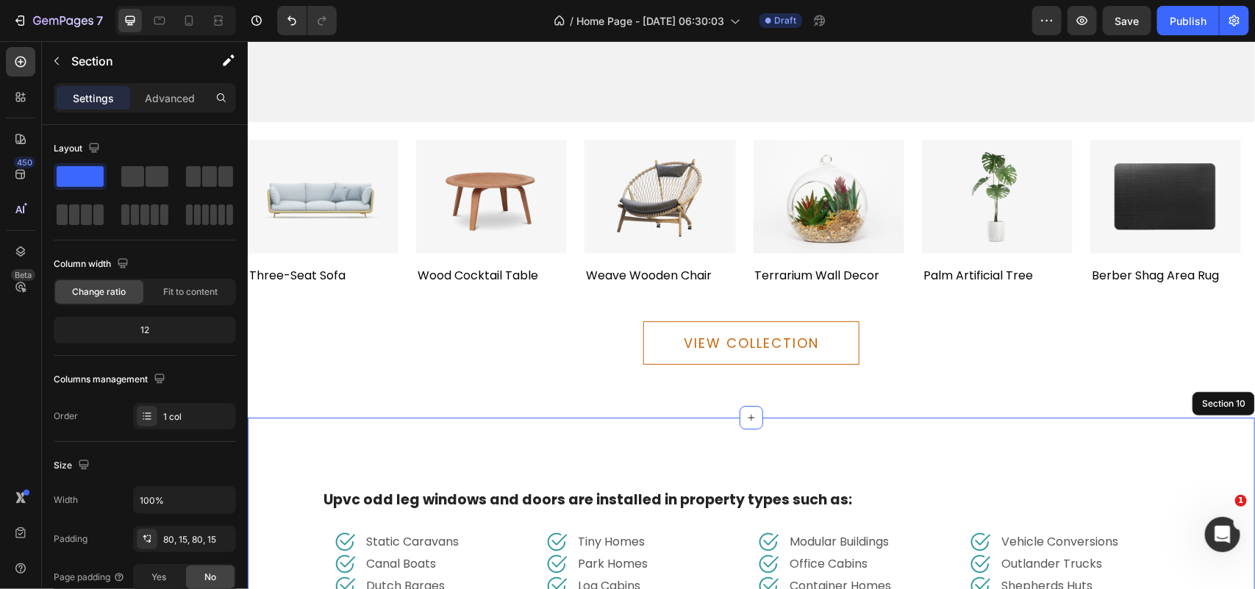
click at [362, 441] on div "Upvc odd leg windows and doors are installed in property types such as: Text bl…" at bounding box center [750, 559] width 1007 height 284
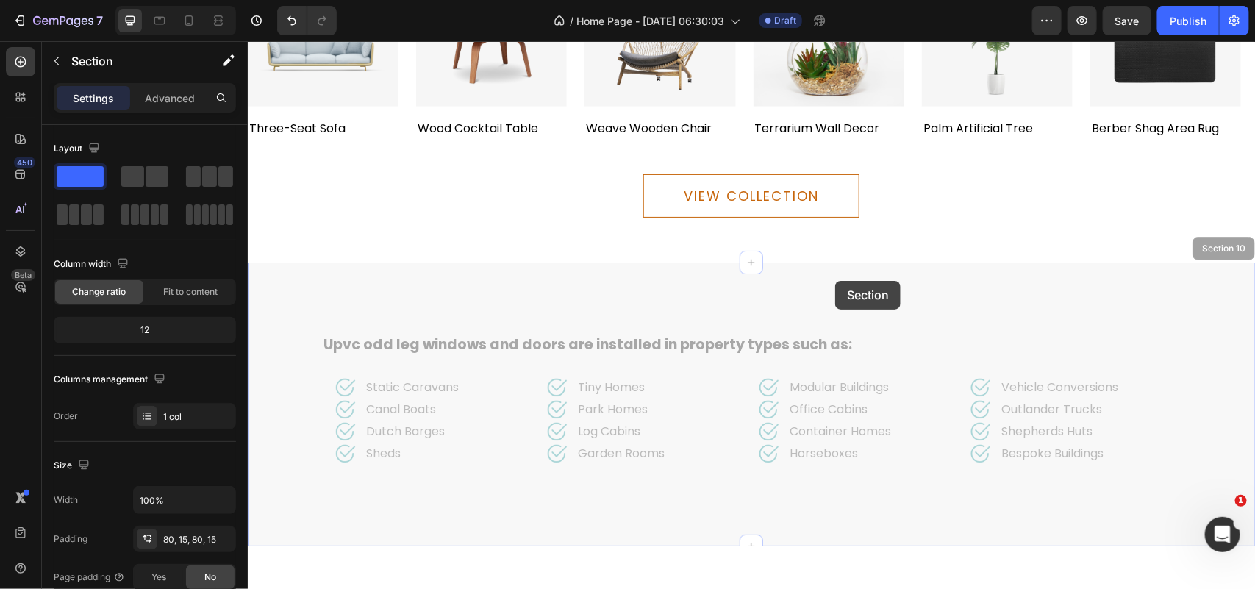
scroll to position [4830, 0]
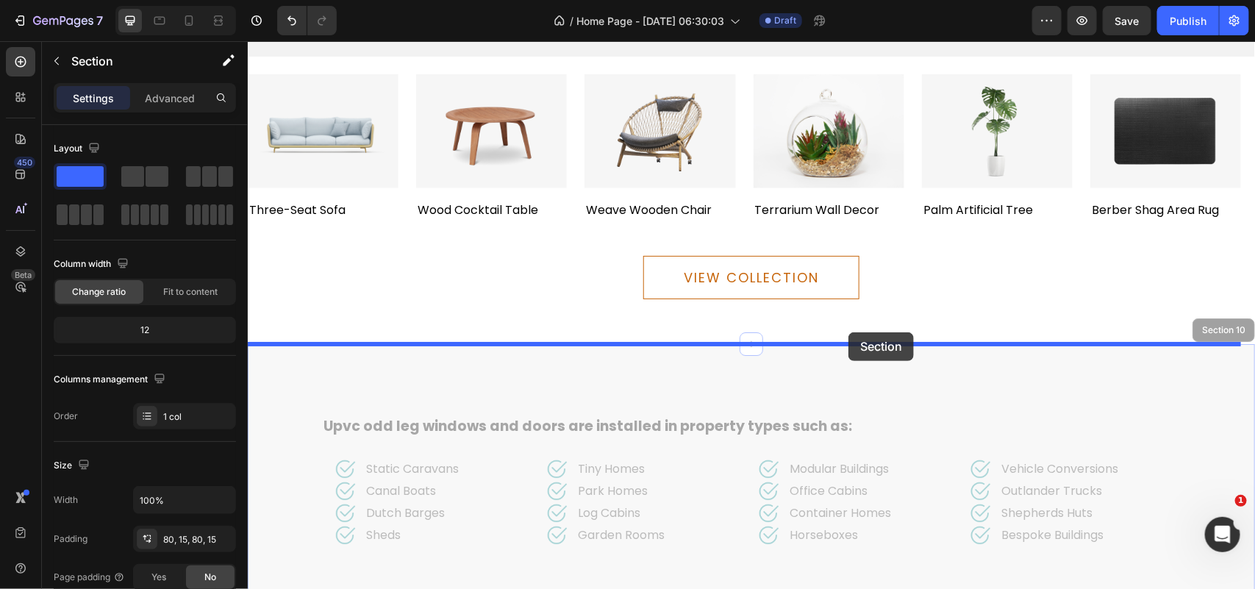
drag, startPoint x: 1188, startPoint y: 396, endPoint x: 847, endPoint y: 331, distance: 346.4
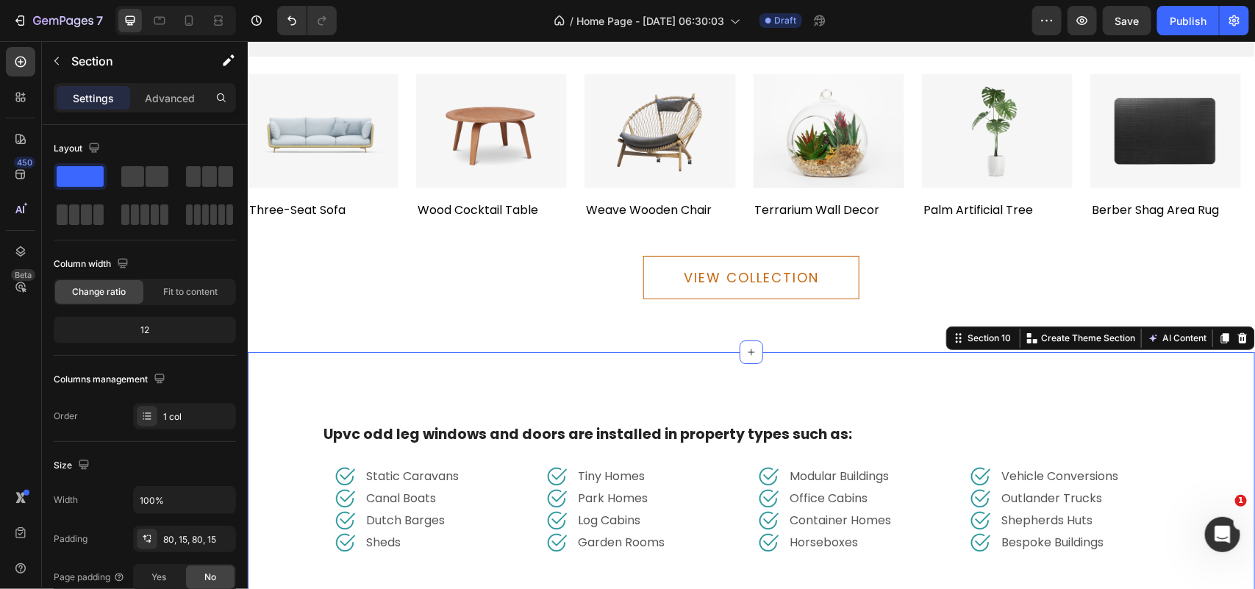
click at [612, 367] on div "Upvc odd leg windows and doors are installed in property types such as: Text bl…" at bounding box center [750, 493] width 1007 height 284
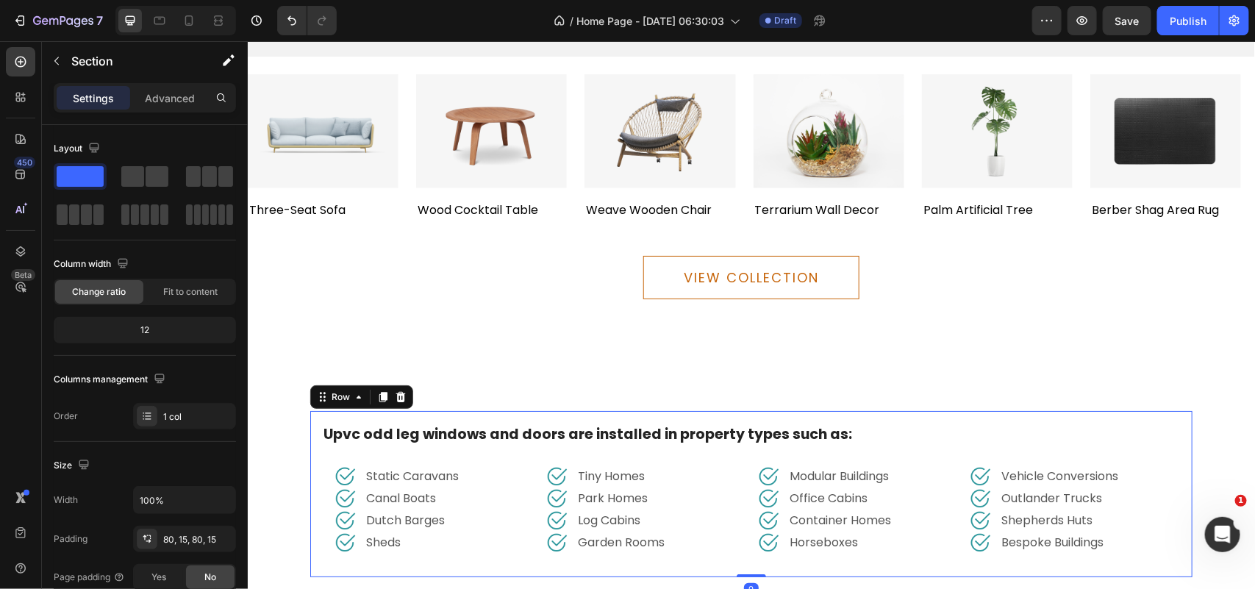
click at [600, 410] on div "Upvc odd leg windows and doors are installed in property types such as: Text bl…" at bounding box center [750, 493] width 882 height 167
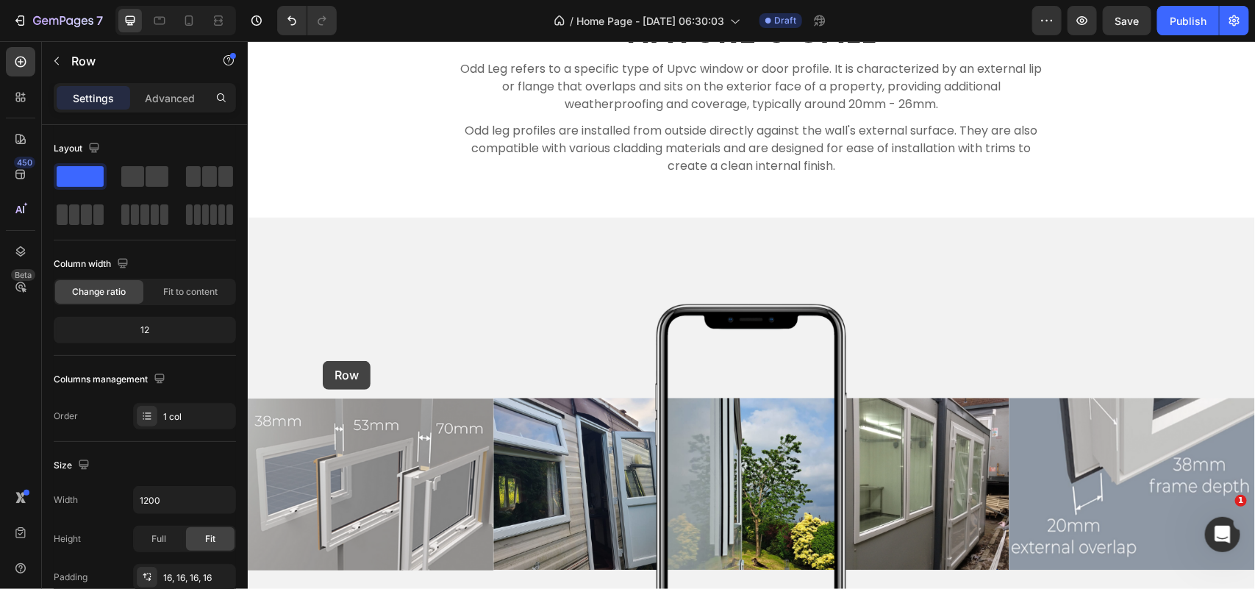
scroll to position [4003, 0]
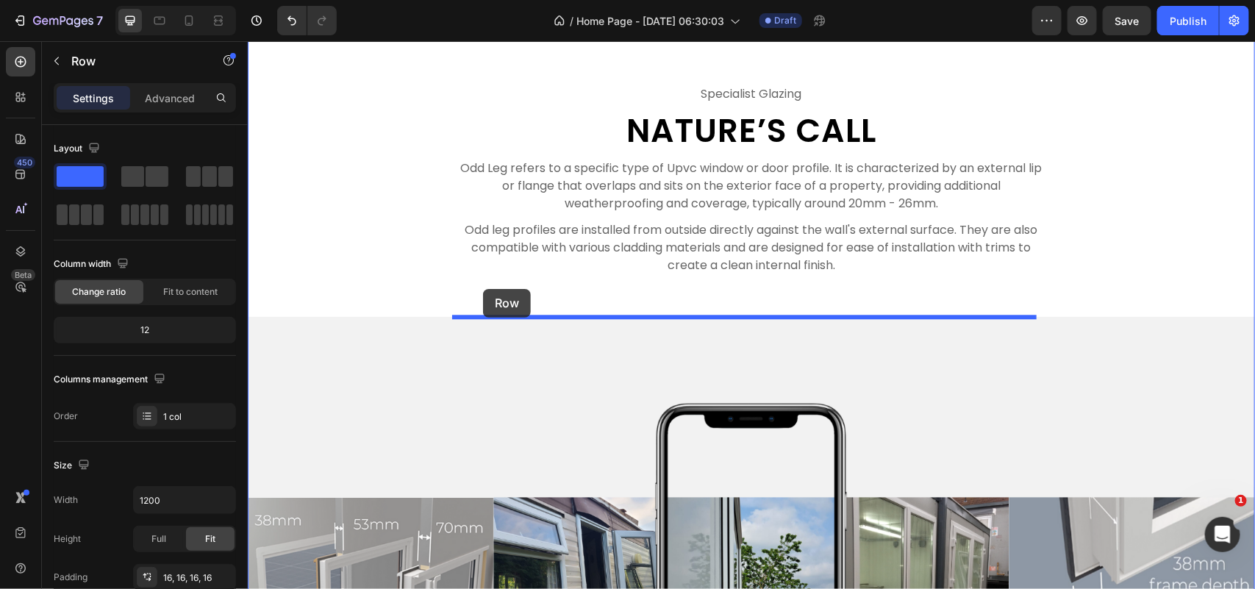
drag, startPoint x: 316, startPoint y: 387, endPoint x: 482, endPoint y: 288, distance: 193.5
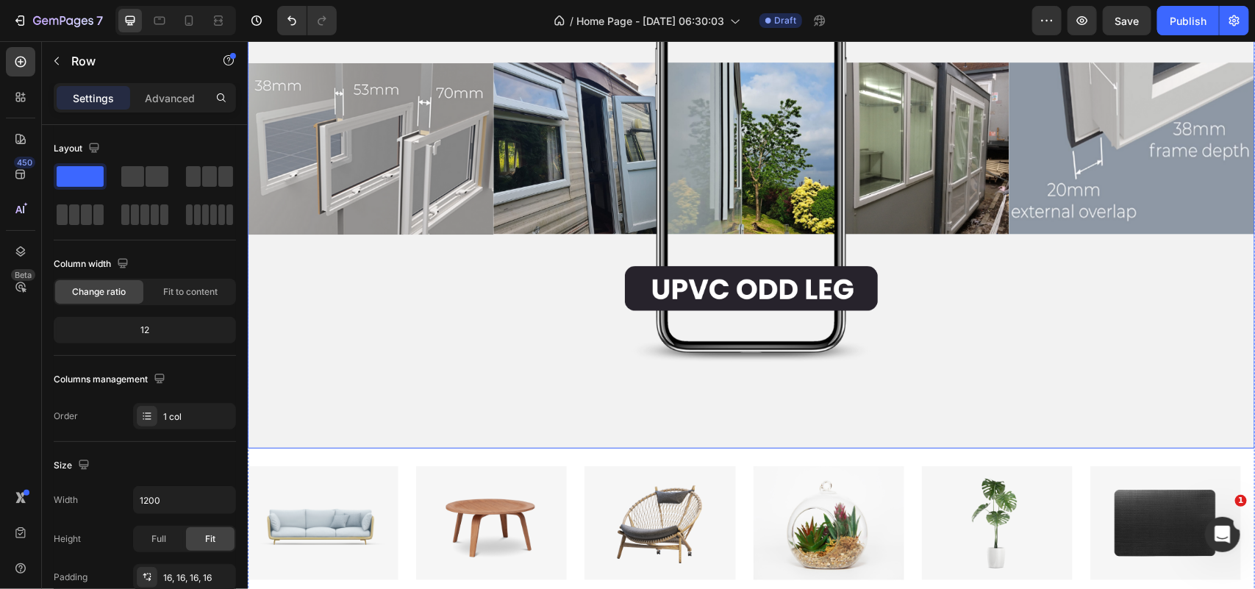
scroll to position [4738, 0]
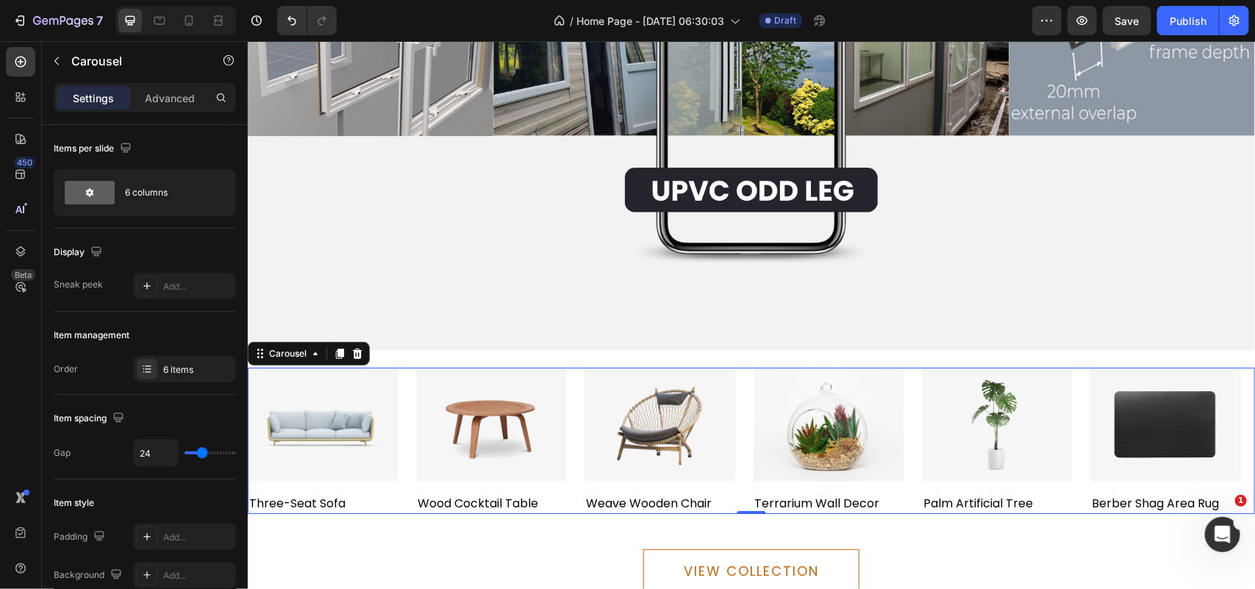
click at [405, 367] on div "Image three-seat sofa Text block Image wood cocktail table Text block Image wea…" at bounding box center [750, 440] width 1007 height 146
click at [184, 101] on p "Advanced" at bounding box center [170, 97] width 50 height 15
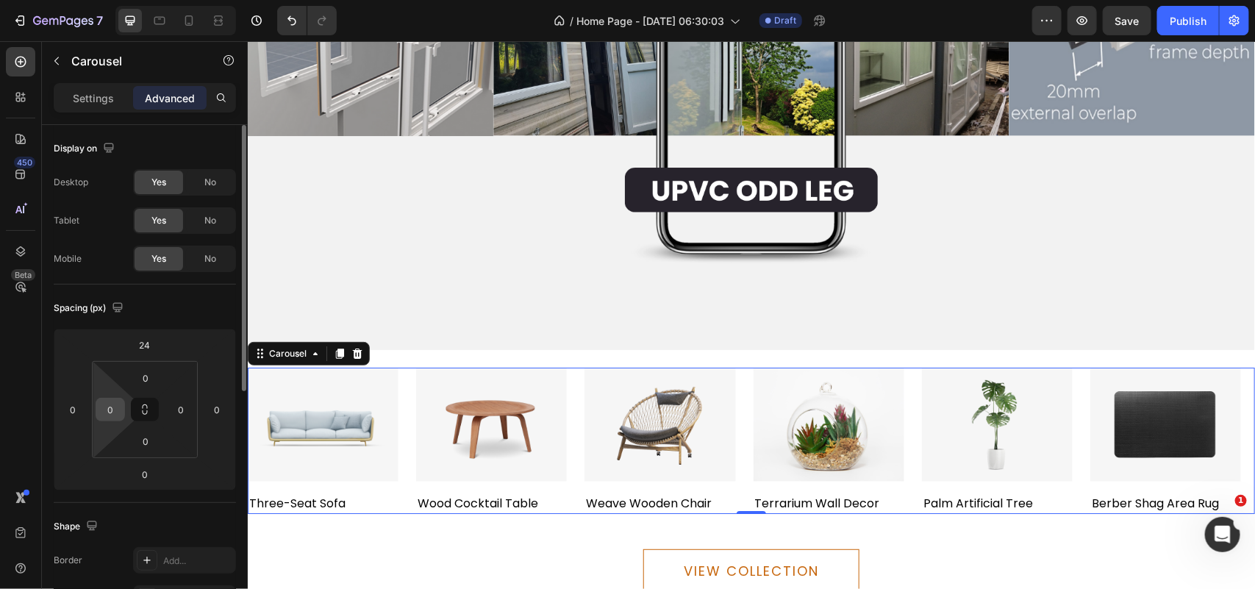
click at [115, 415] on input "0" at bounding box center [110, 409] width 22 height 22
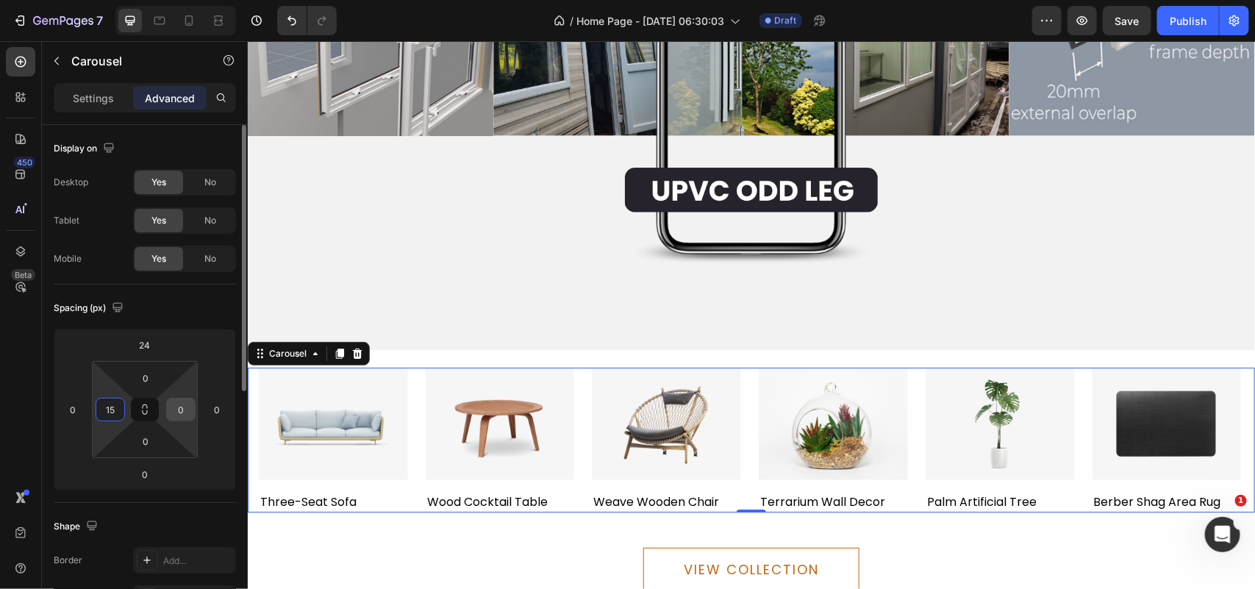
type input "15"
click at [181, 409] on input "0" at bounding box center [181, 409] width 22 height 22
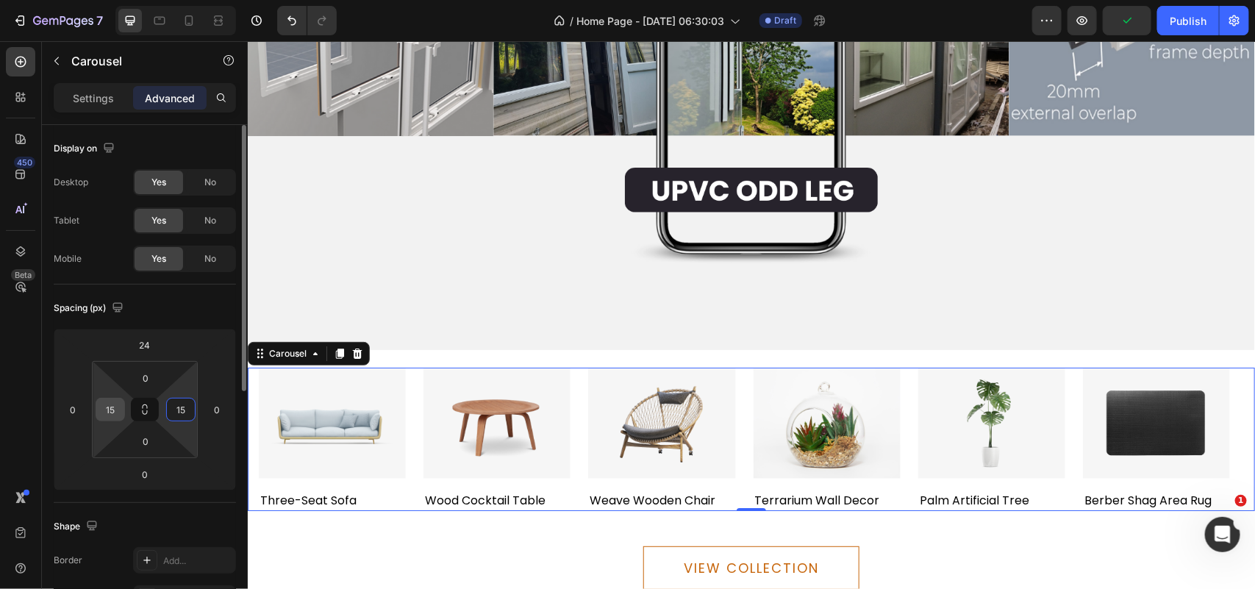
type input "15"
drag, startPoint x: 111, startPoint y: 412, endPoint x: 101, endPoint y: 412, distance: 10.3
click at [101, 412] on input "15" at bounding box center [110, 409] width 22 height 22
click at [110, 413] on input "15" at bounding box center [110, 409] width 22 height 22
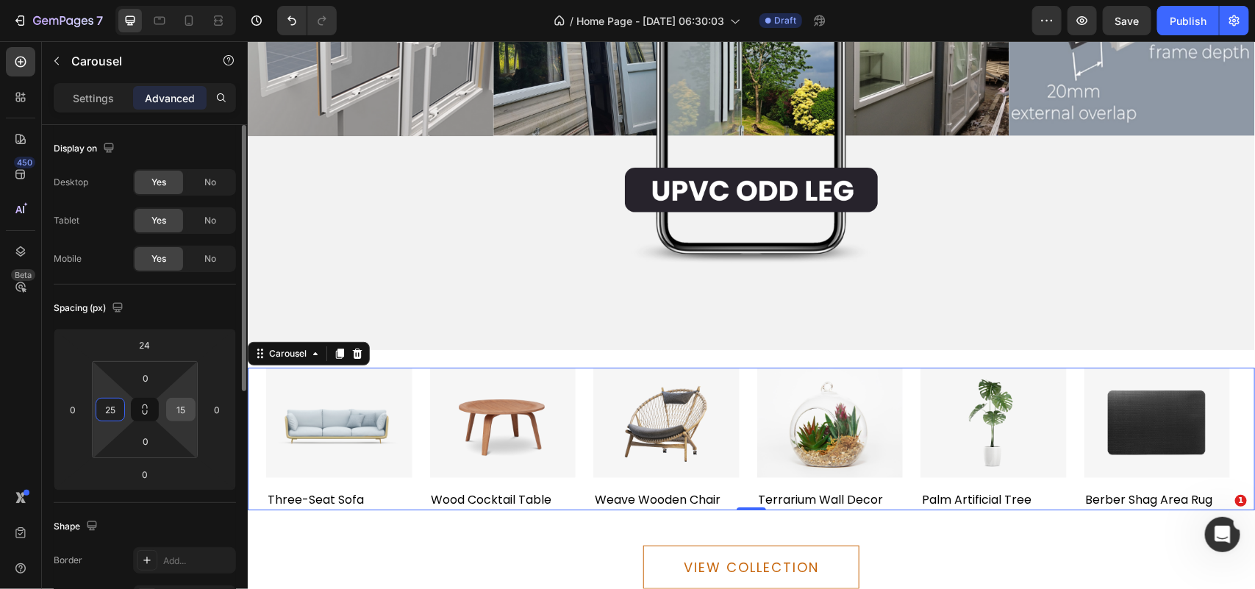
type input "25"
click at [181, 416] on input "15" at bounding box center [181, 409] width 22 height 22
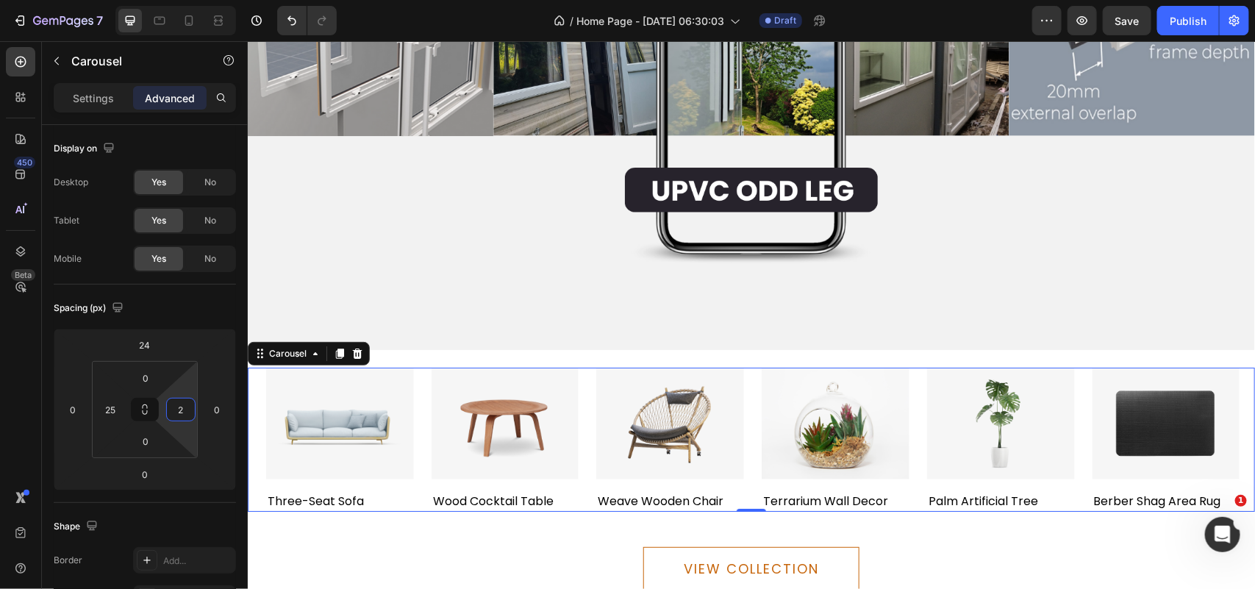
type input "25"
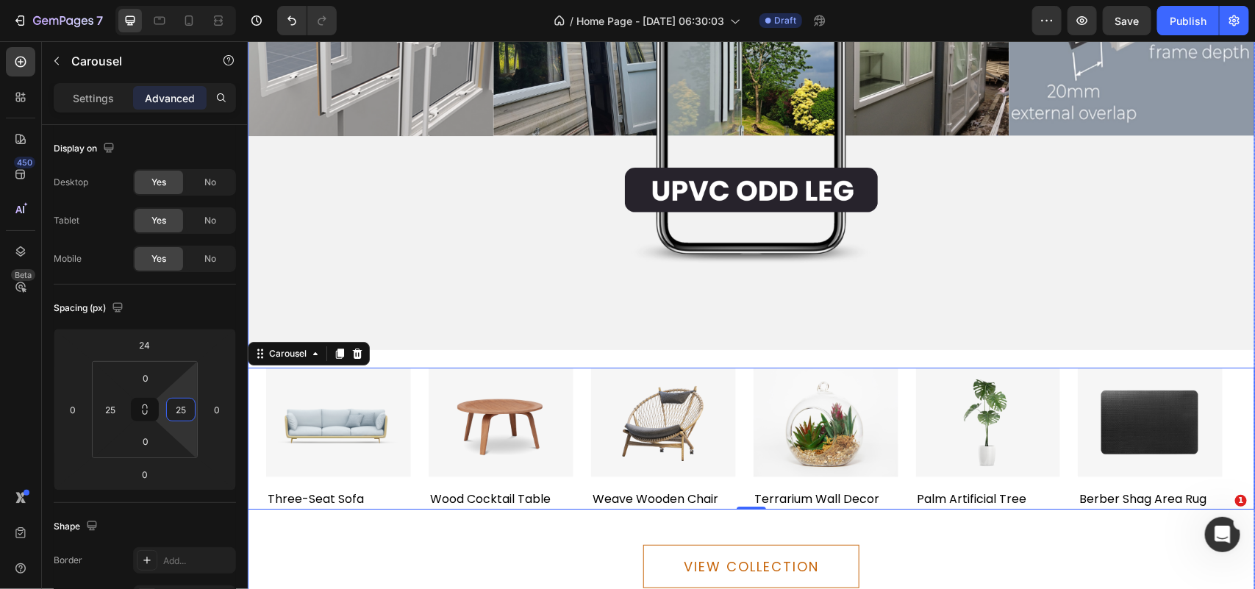
click at [318, 520] on div "VIEW COLLECTION Button" at bounding box center [750, 559] width 1007 height 101
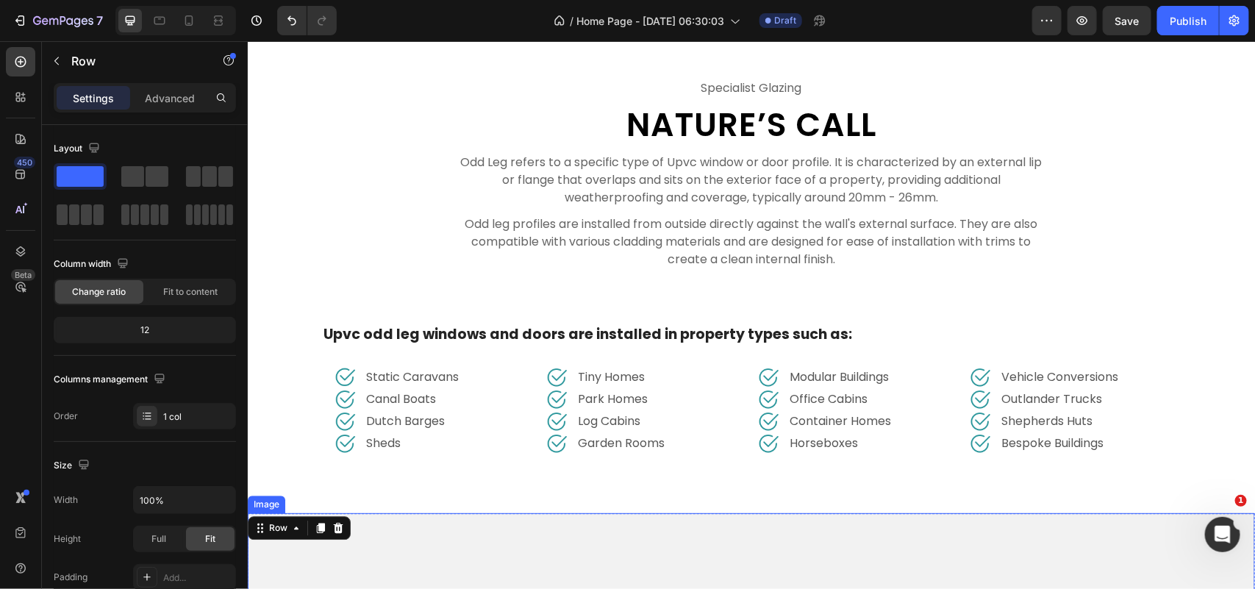
scroll to position [4095, 0]
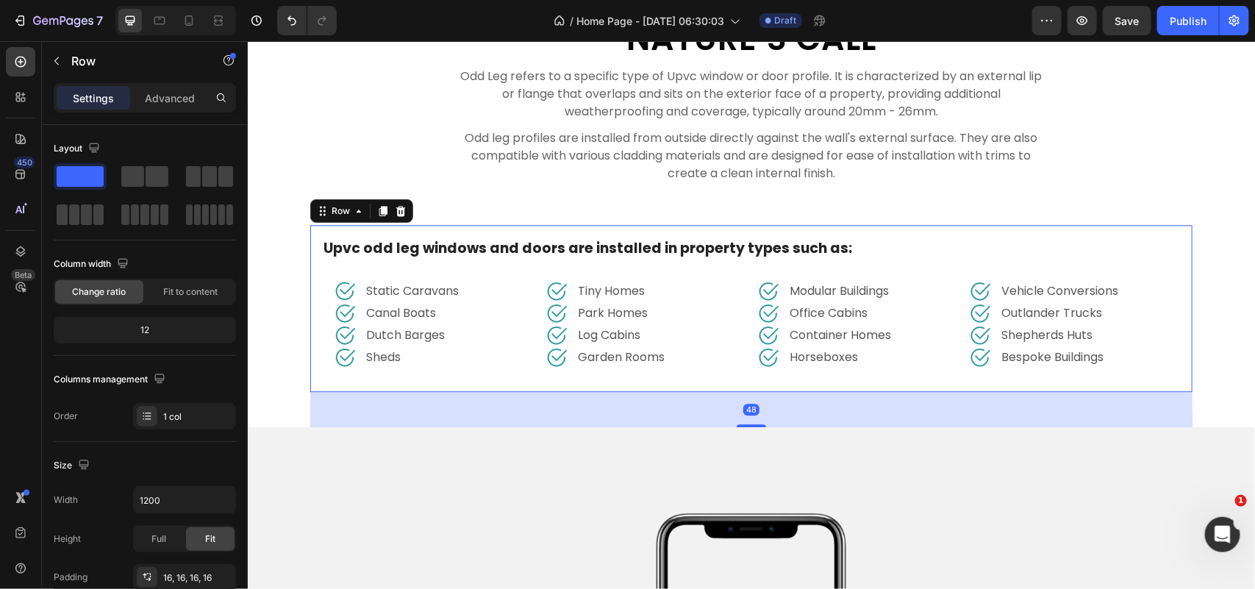
click at [453, 231] on div "Upvc odd leg windows and doors are installed in property types such as: Text bl…" at bounding box center [750, 307] width 882 height 167
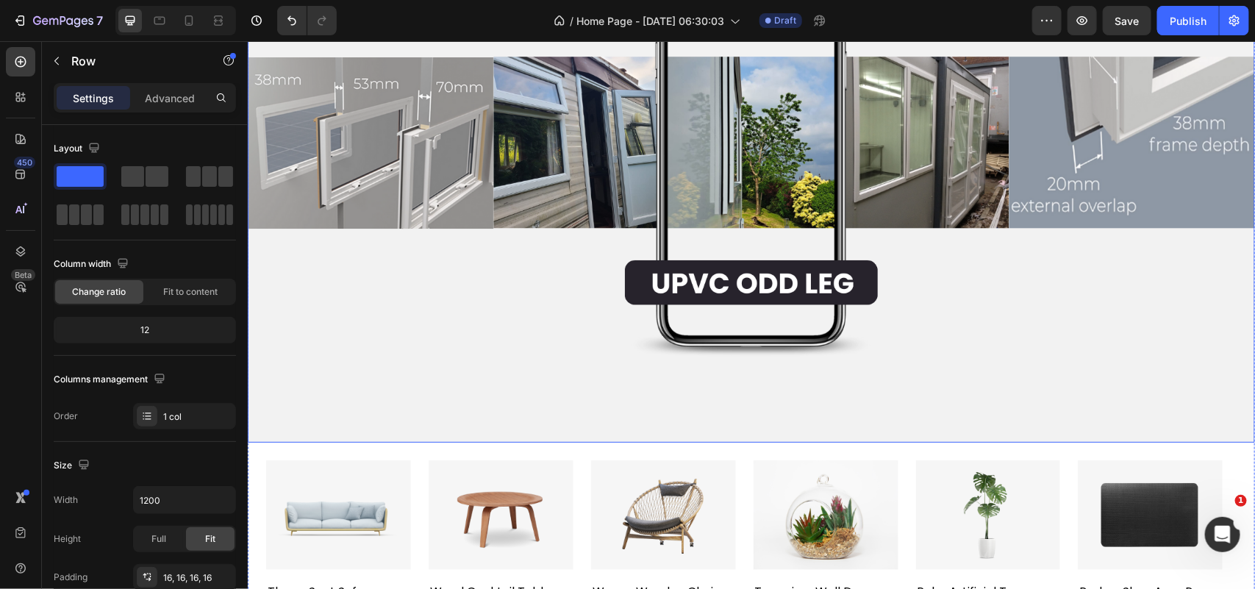
scroll to position [4647, 0]
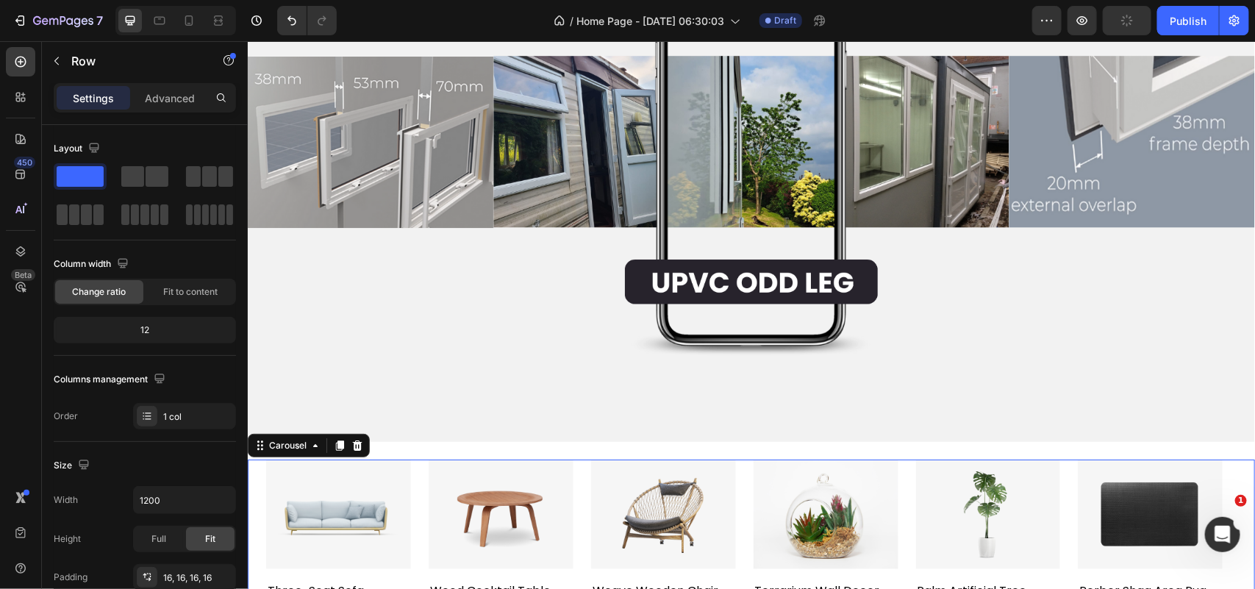
click at [420, 459] on div "Image three-seat sofa Text block Image wood cocktail table Text block Image wea…" at bounding box center [750, 530] width 970 height 142
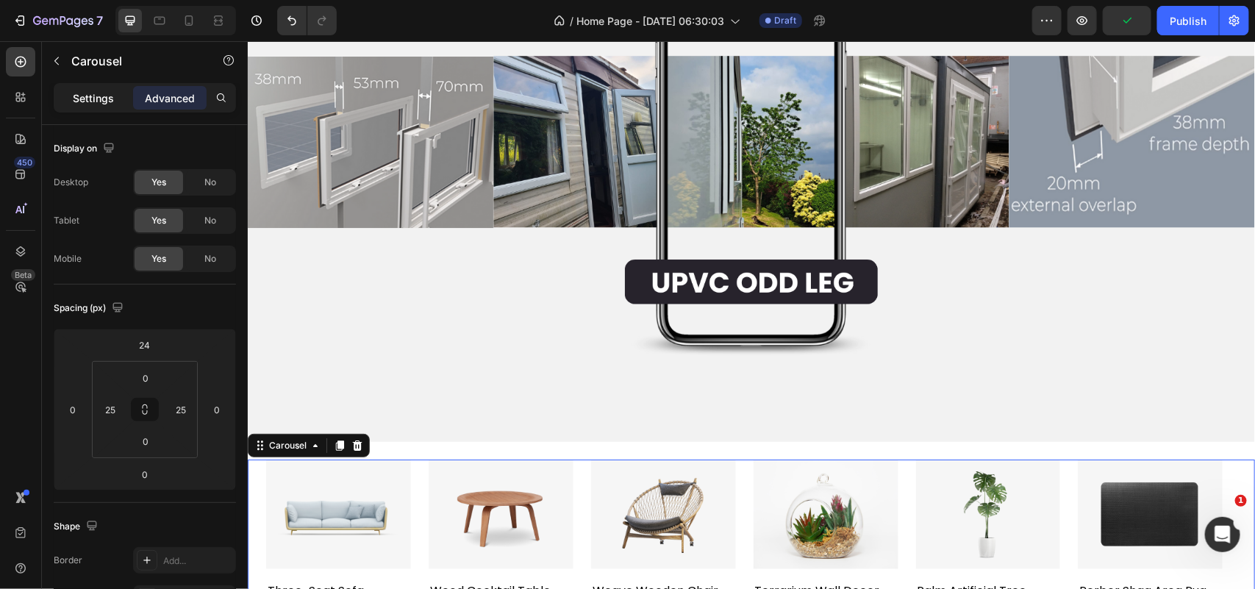
click at [101, 93] on p "Settings" at bounding box center [93, 97] width 41 height 15
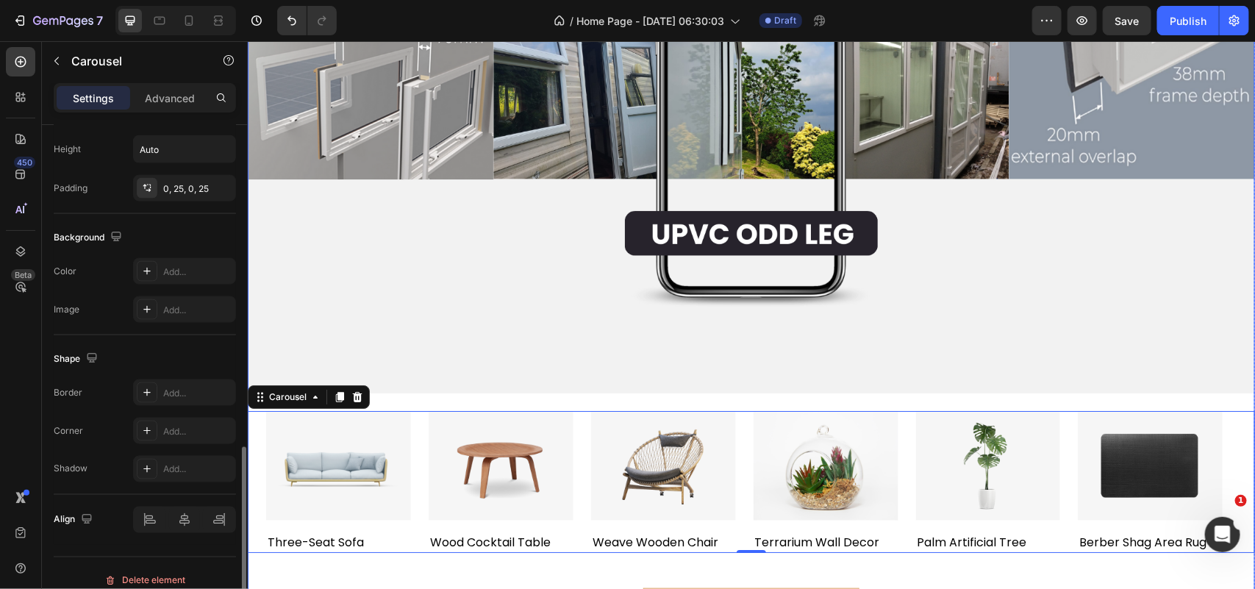
scroll to position [4738, 0]
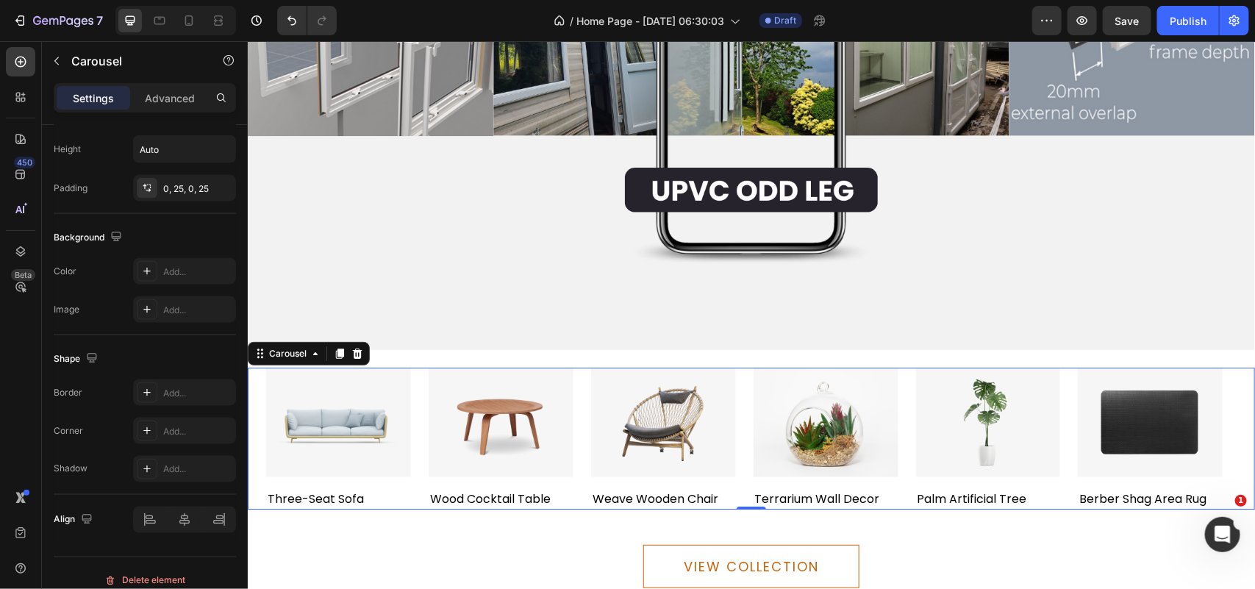
click at [259, 406] on div "Image three-seat sofa Text block Image wood cocktail table Text block Image wea…" at bounding box center [750, 438] width 1007 height 142
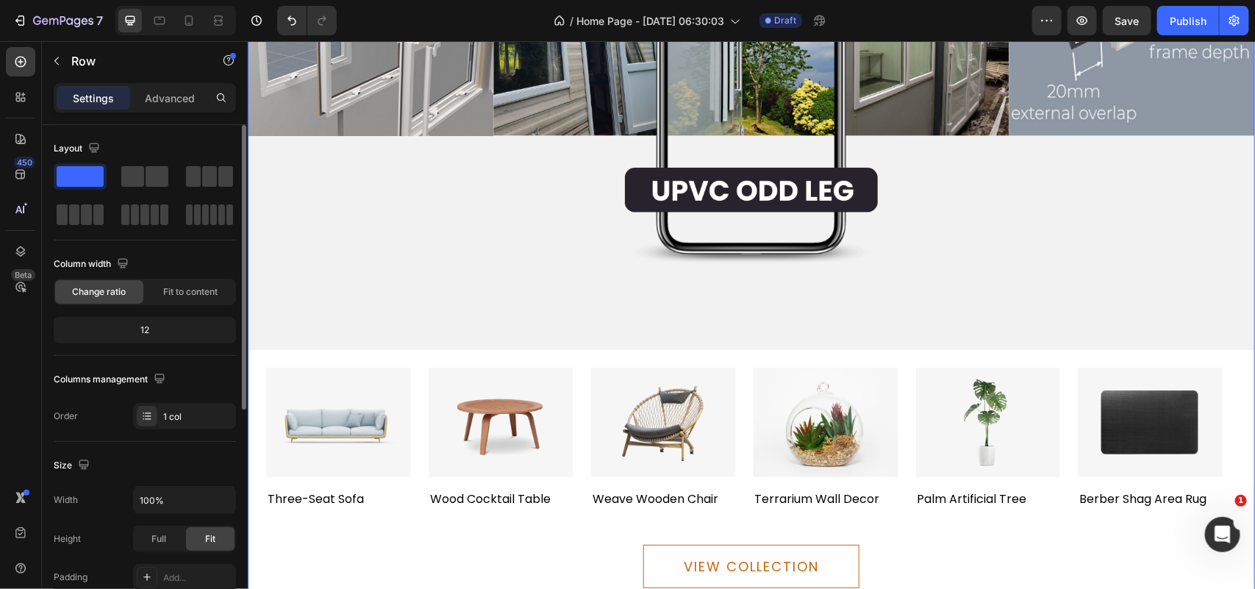
click at [421, 349] on div "Image three-seat sofa Text block Image wood cocktail table Text block Image wea…" at bounding box center [750, 428] width 1007 height 159
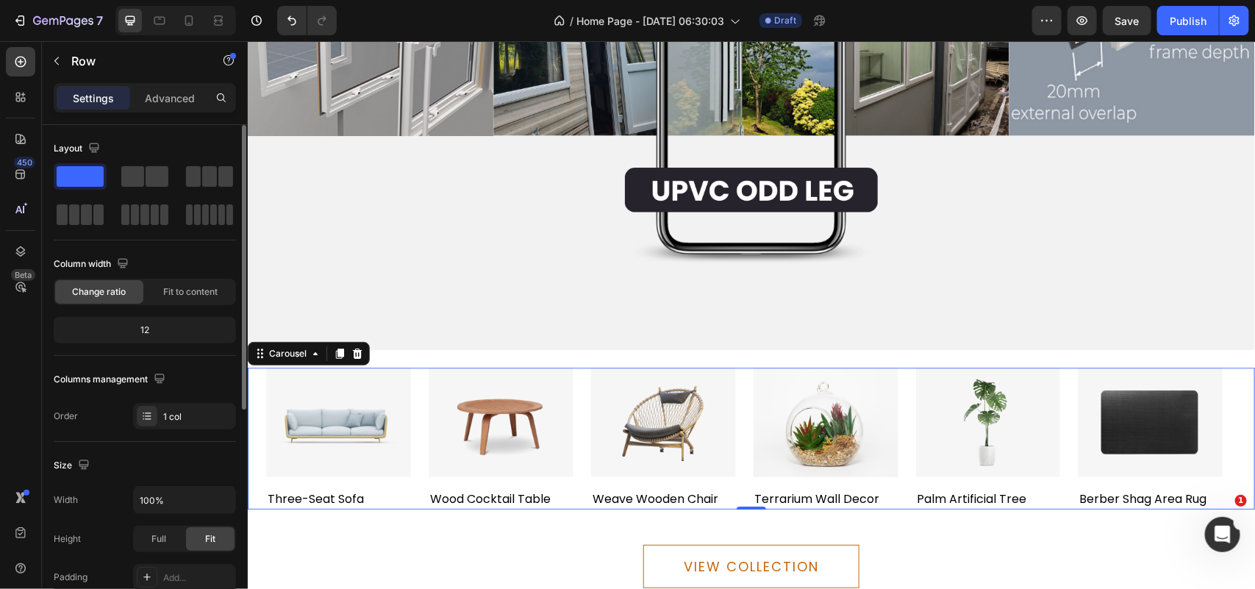
click at [421, 367] on div "Image three-seat sofa Text block Image wood cocktail table Text block Image wea…" at bounding box center [750, 438] width 970 height 142
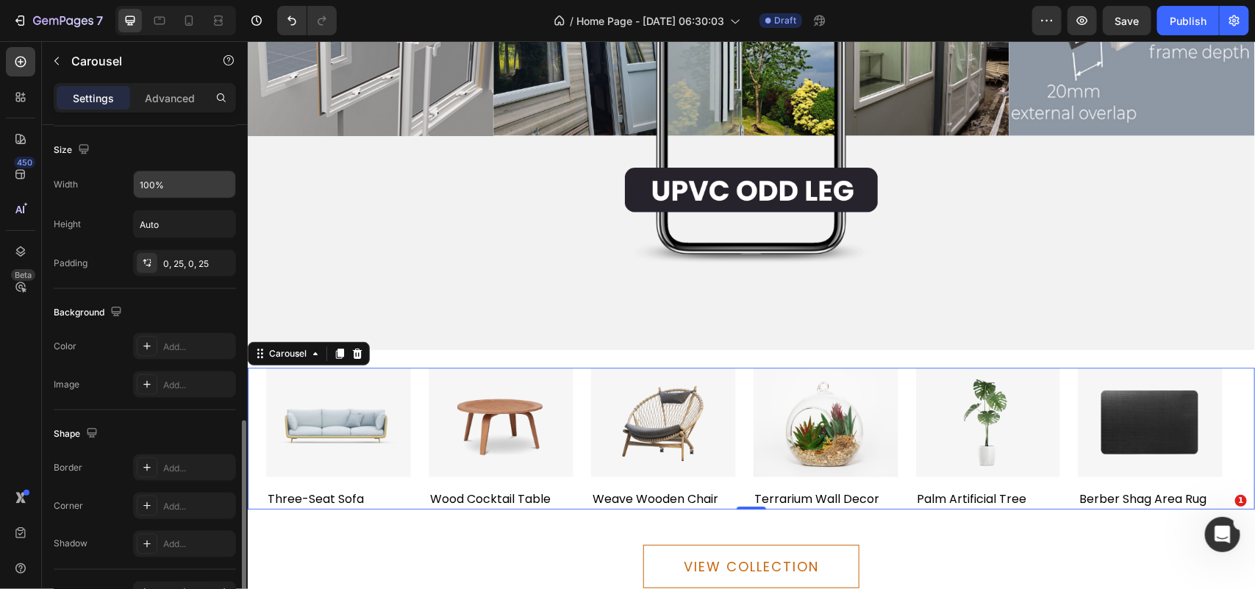
scroll to position [660, 0]
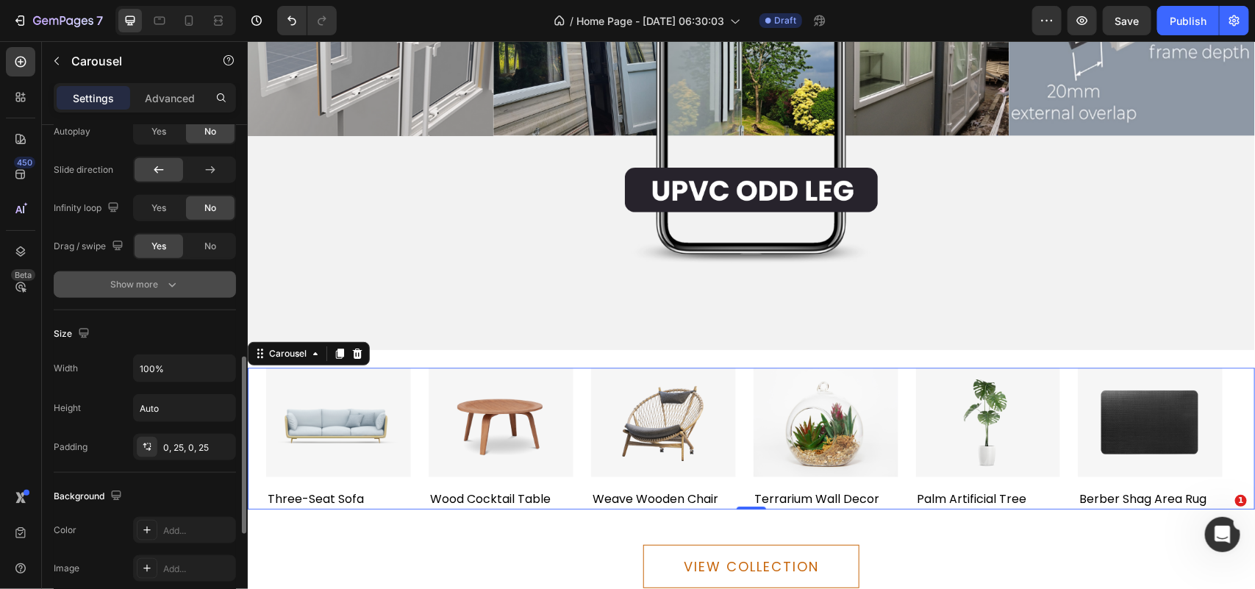
click at [165, 284] on icon "button" at bounding box center [172, 284] width 15 height 15
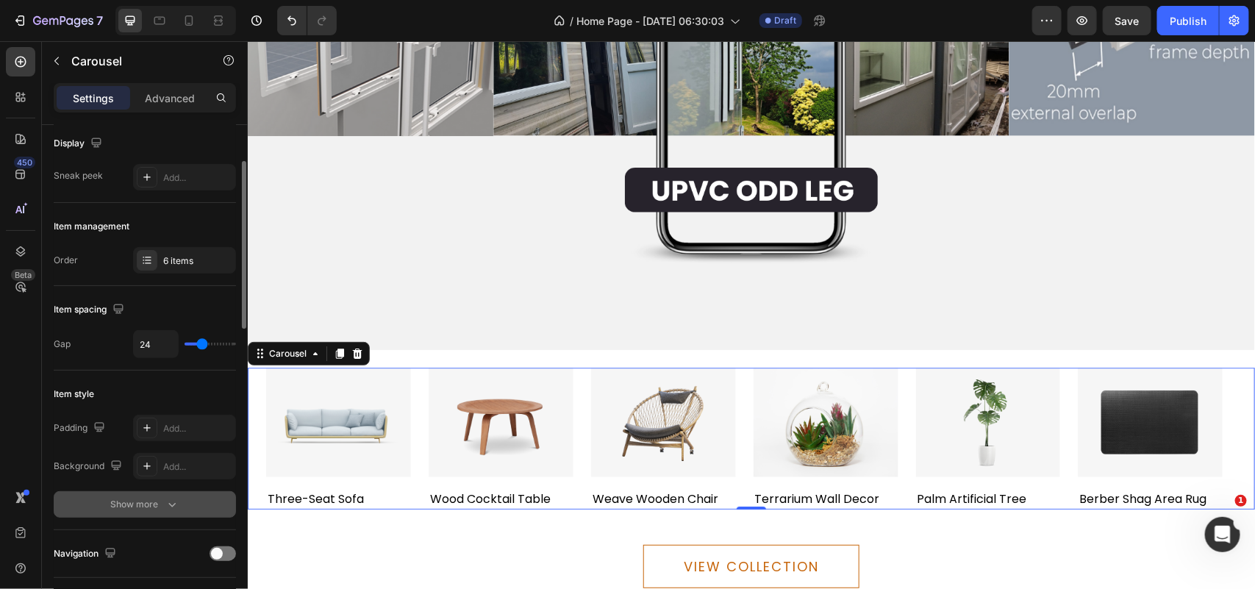
scroll to position [0, 0]
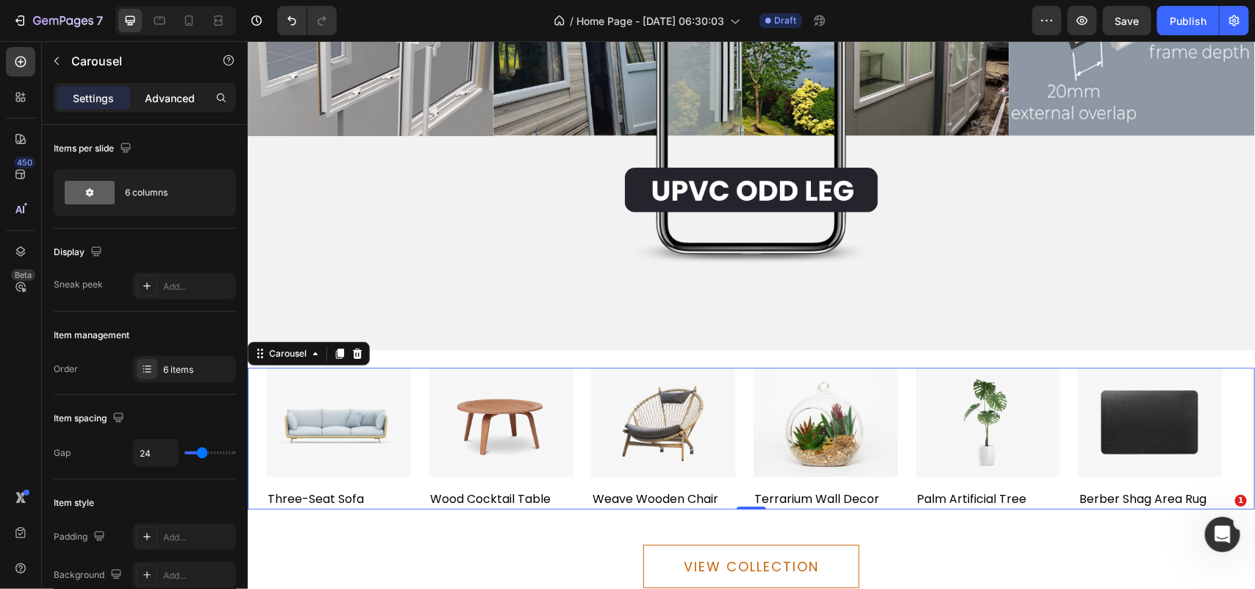
click at [178, 101] on p "Advanced" at bounding box center [170, 97] width 50 height 15
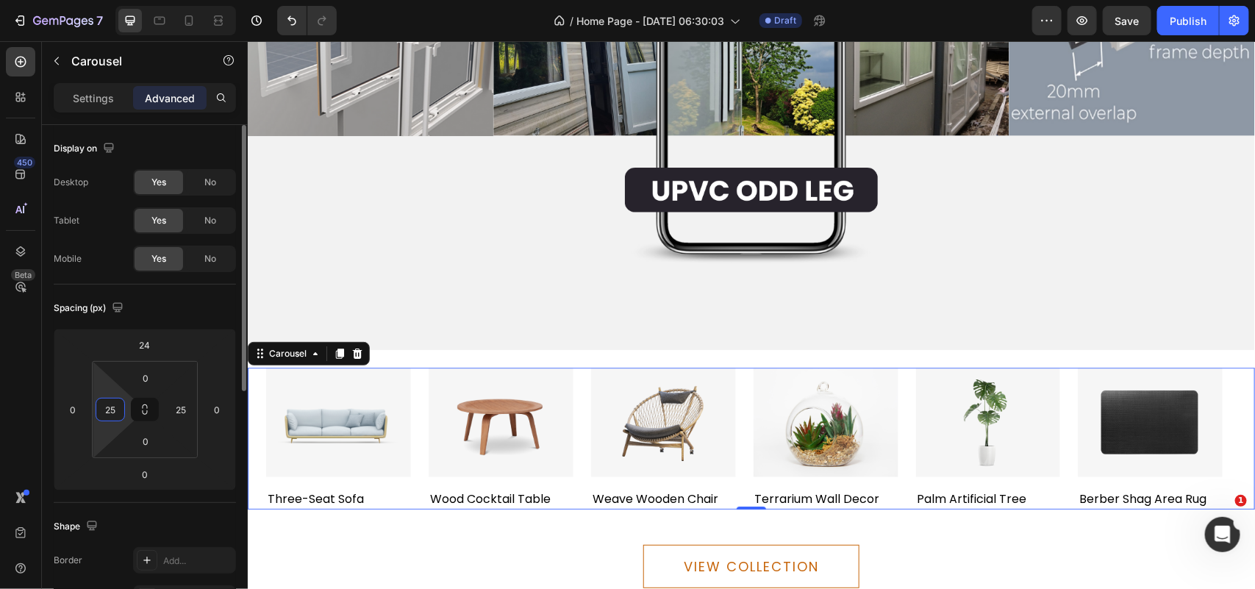
click at [114, 412] on input "25" at bounding box center [110, 409] width 22 height 22
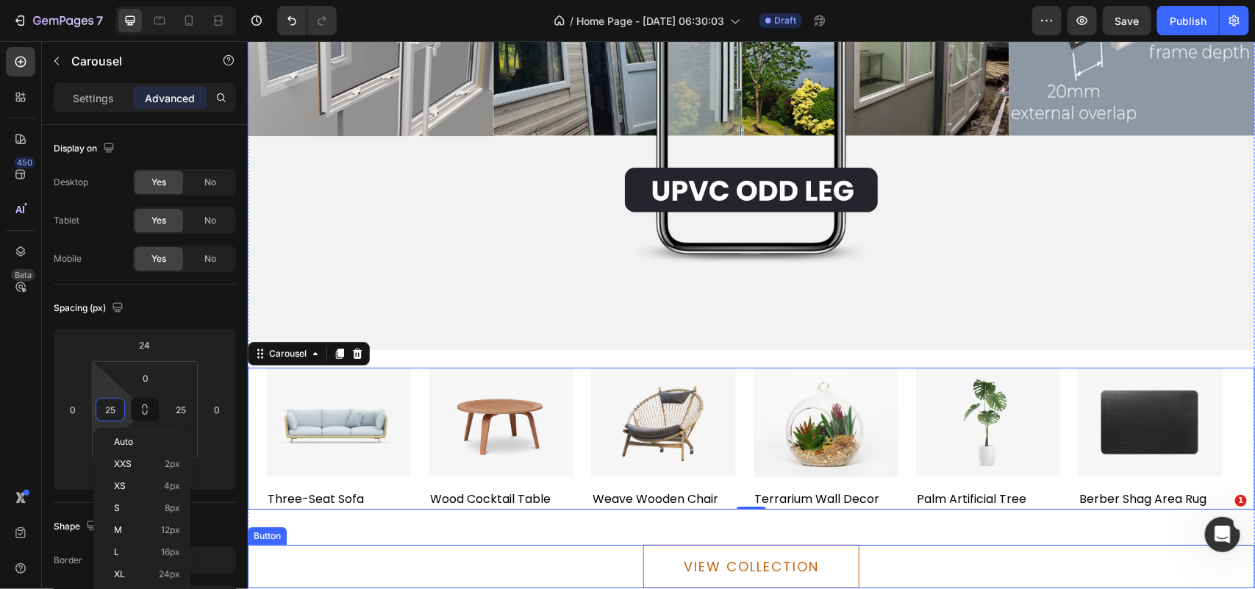
click at [265, 528] on div "Button" at bounding box center [266, 534] width 33 height 13
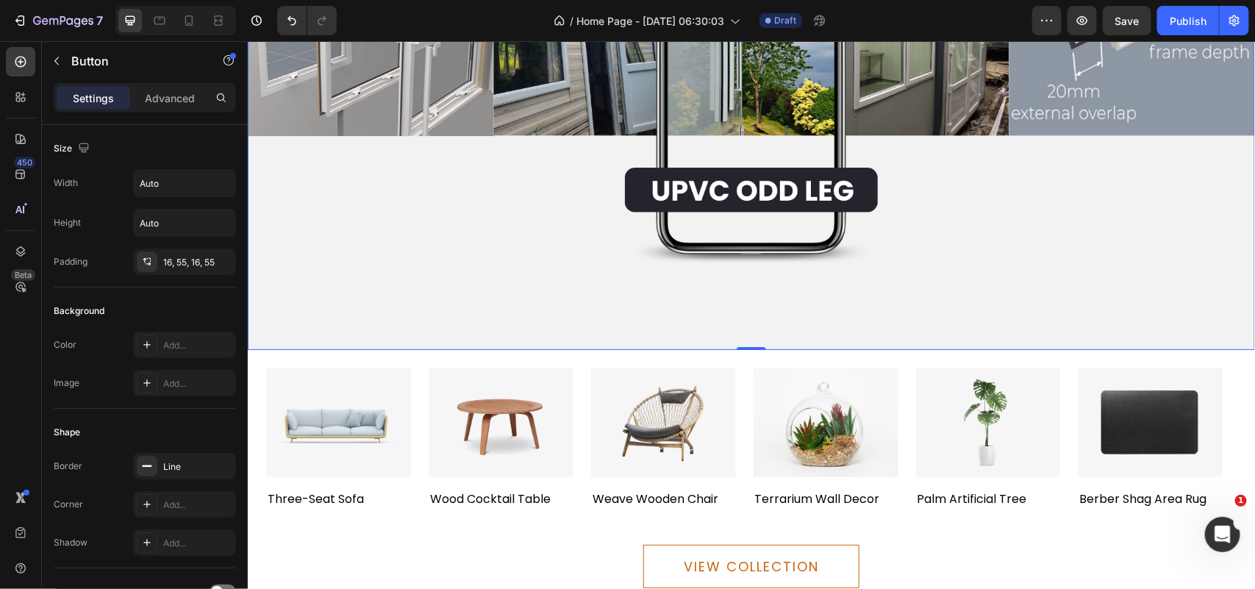
click at [360, 323] on img at bounding box center [750, 66] width 1007 height 567
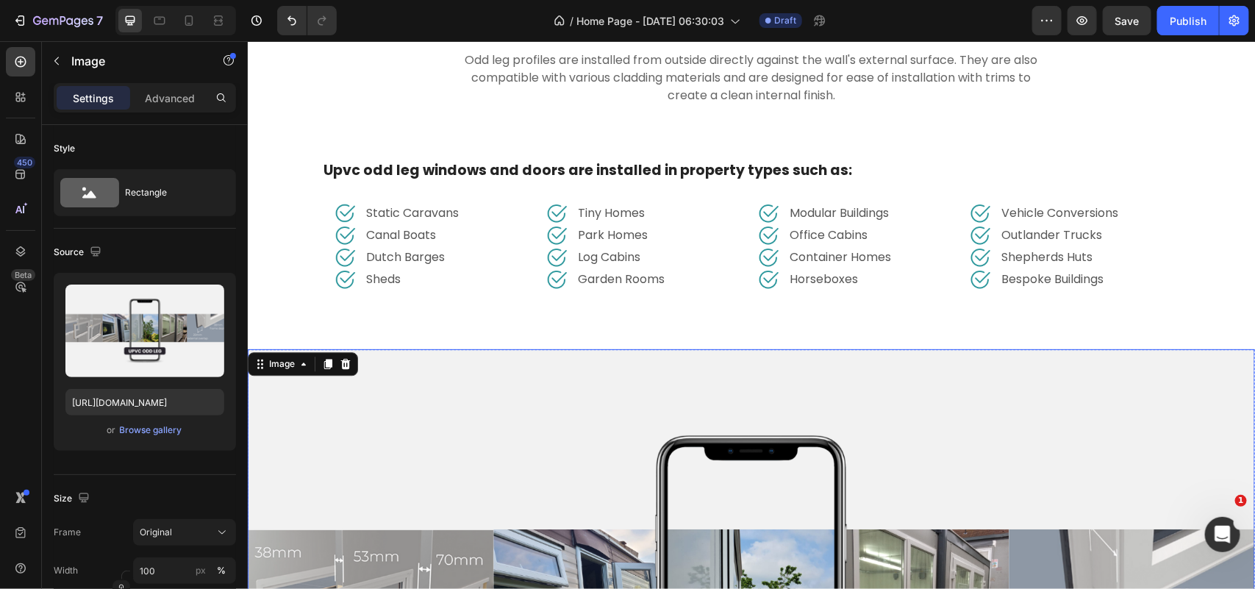
scroll to position [4095, 0]
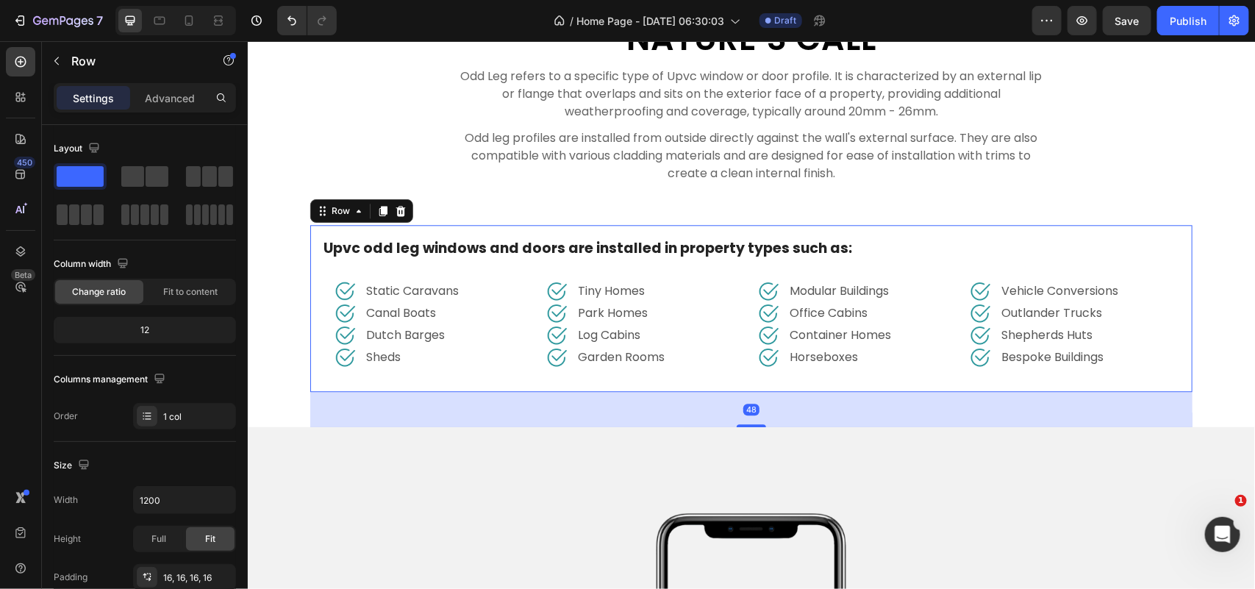
click at [397, 224] on div "Upvc odd leg windows and doors are installed in property types such as: Text bl…" at bounding box center [750, 307] width 882 height 167
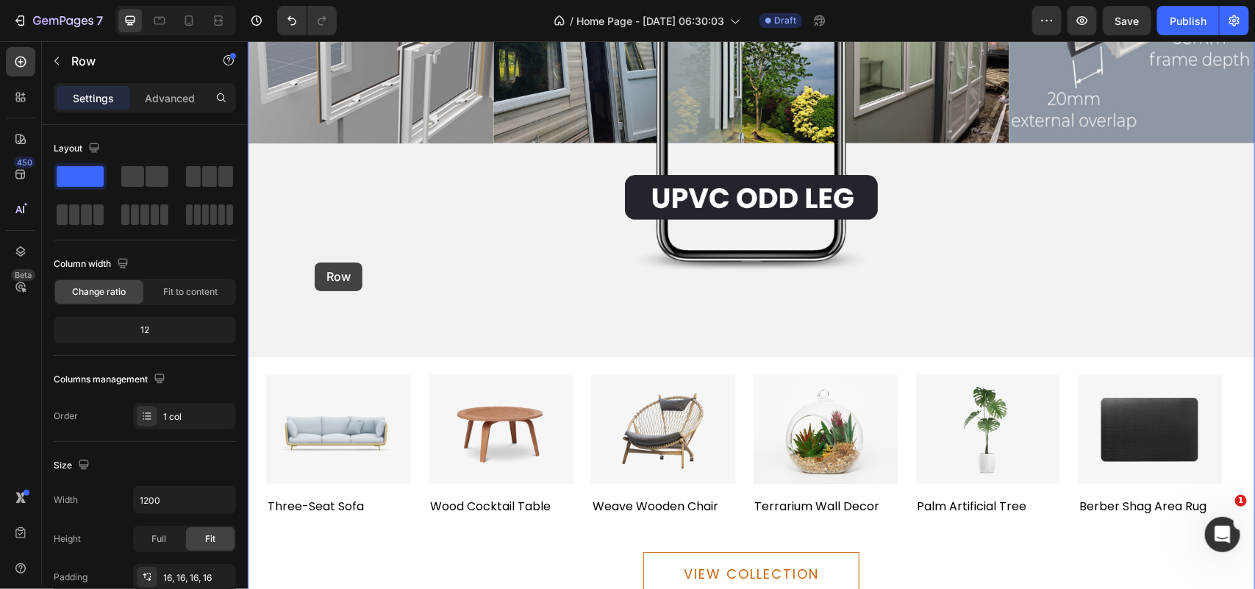
scroll to position [4738, 0]
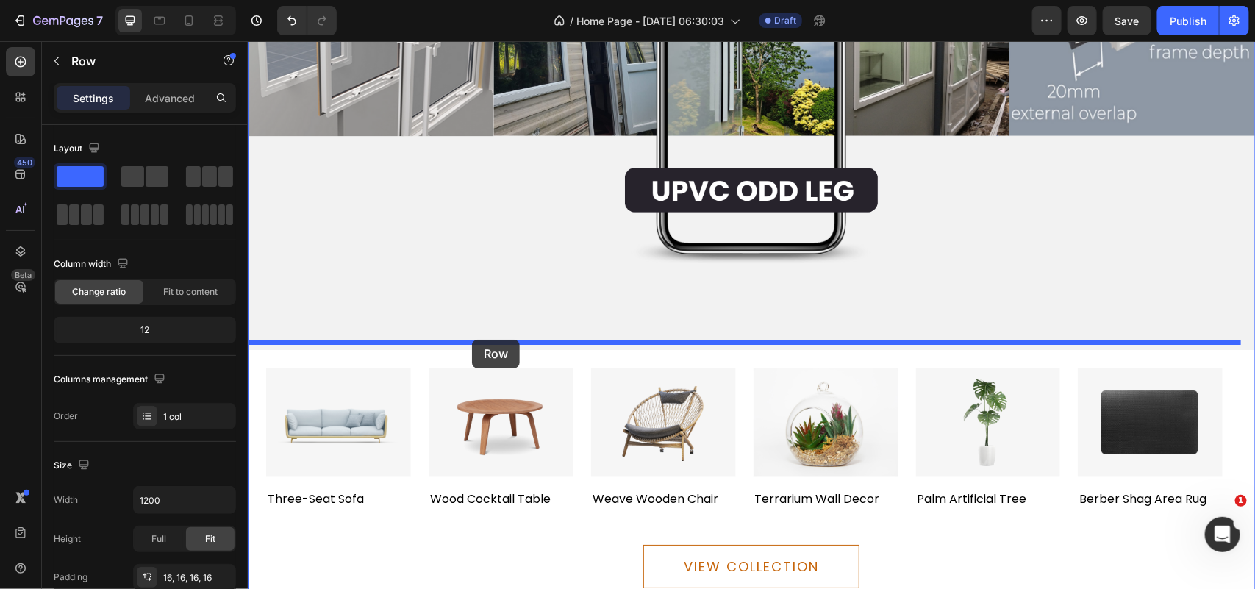
drag, startPoint x: 318, startPoint y: 210, endPoint x: 471, endPoint y: 339, distance: 200.3
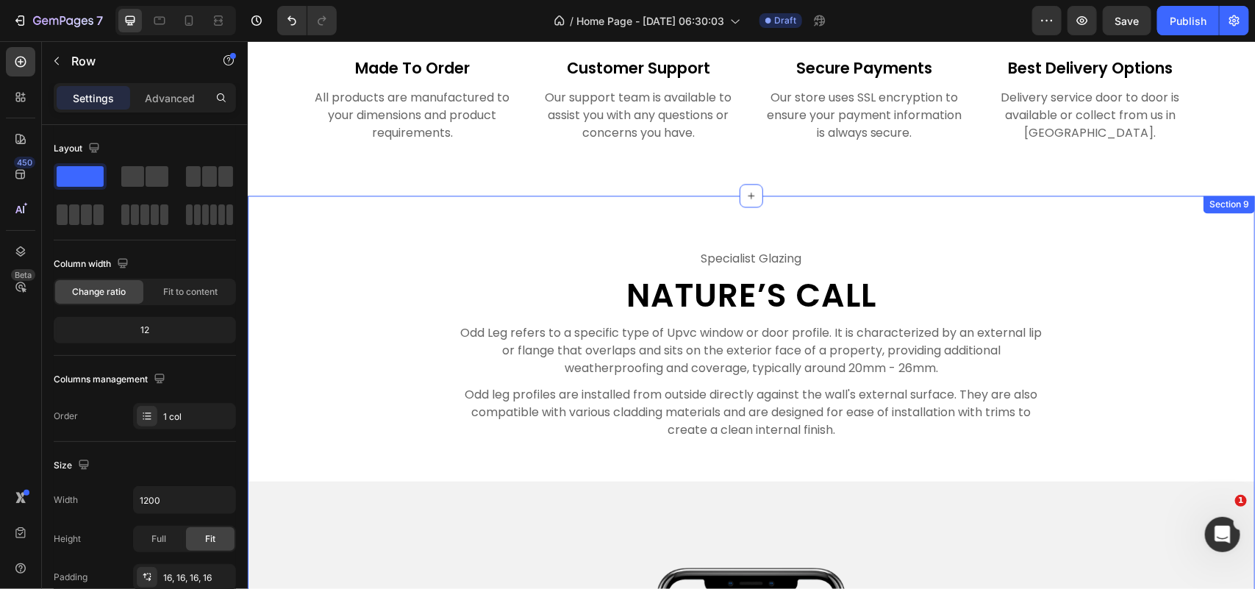
scroll to position [3801, 0]
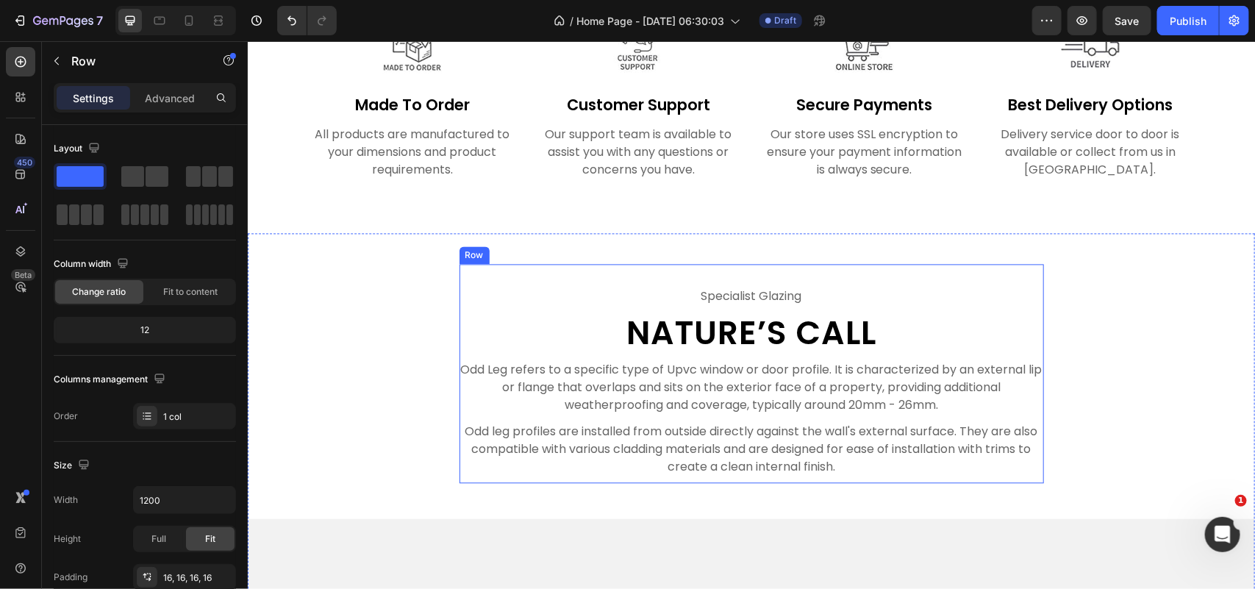
click at [553, 266] on div "specialist glazing Text Nature’s Call Heading Odd Leg refers to a specific type…" at bounding box center [751, 374] width 584 height 220
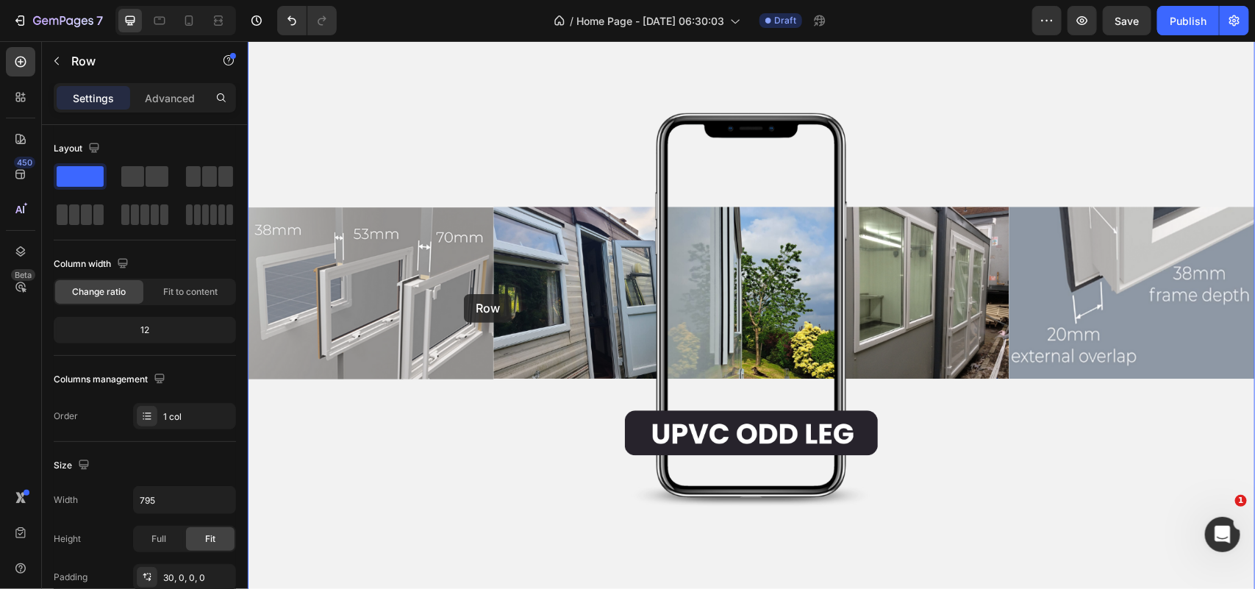
drag, startPoint x: 461, startPoint y: 250, endPoint x: 463, endPoint y: 293, distance: 43.4
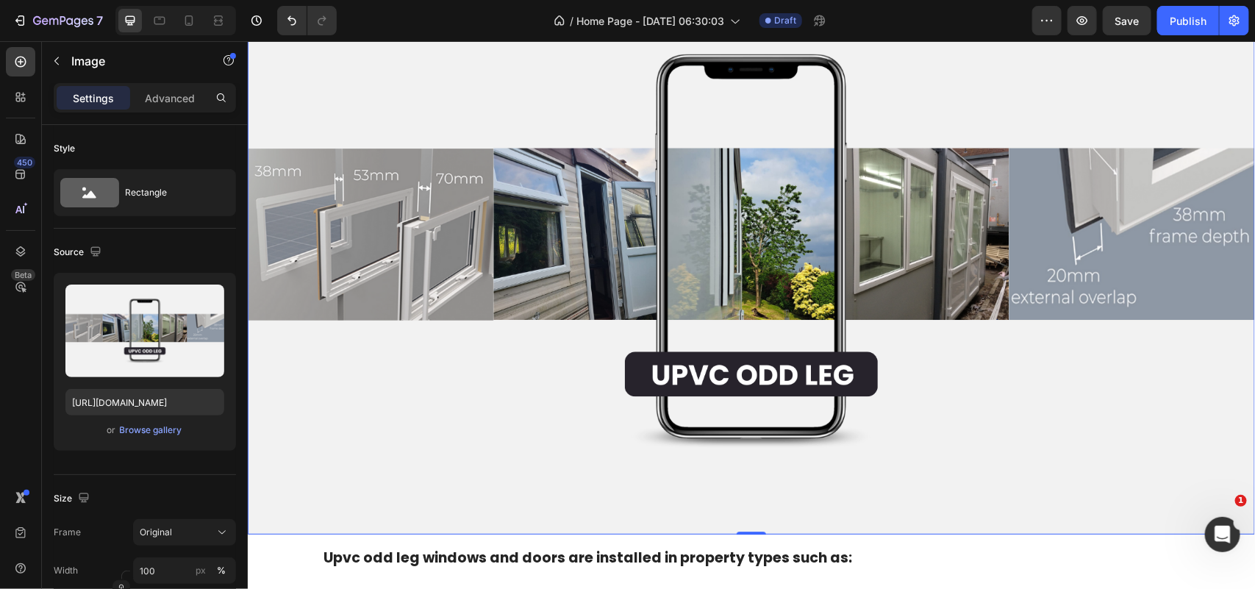
click at [465, 295] on img at bounding box center [750, 250] width 1007 height 567
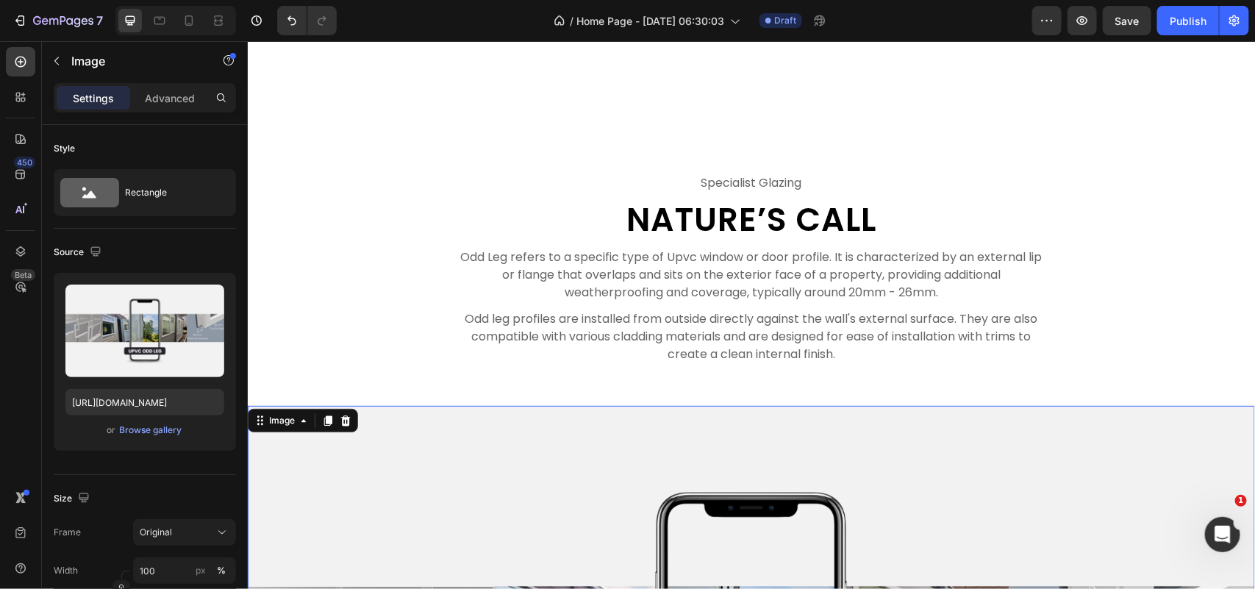
scroll to position [3893, 0]
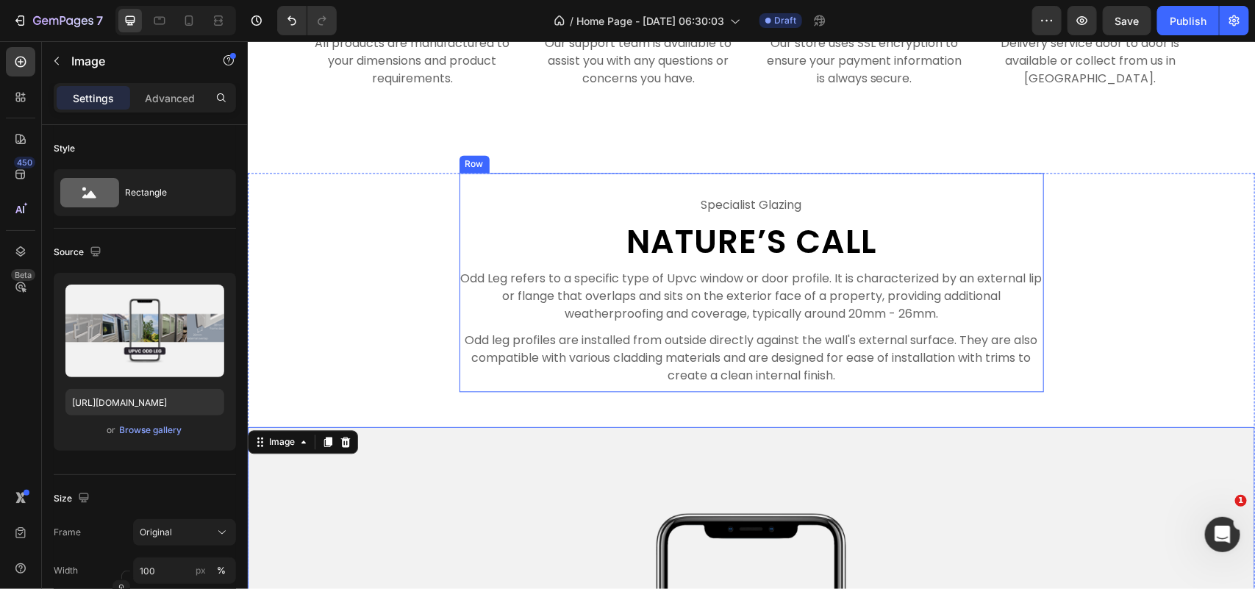
click at [542, 181] on div "specialist glazing Text Nature’s Call Heading Odd Leg refers to a specific type…" at bounding box center [751, 282] width 584 height 220
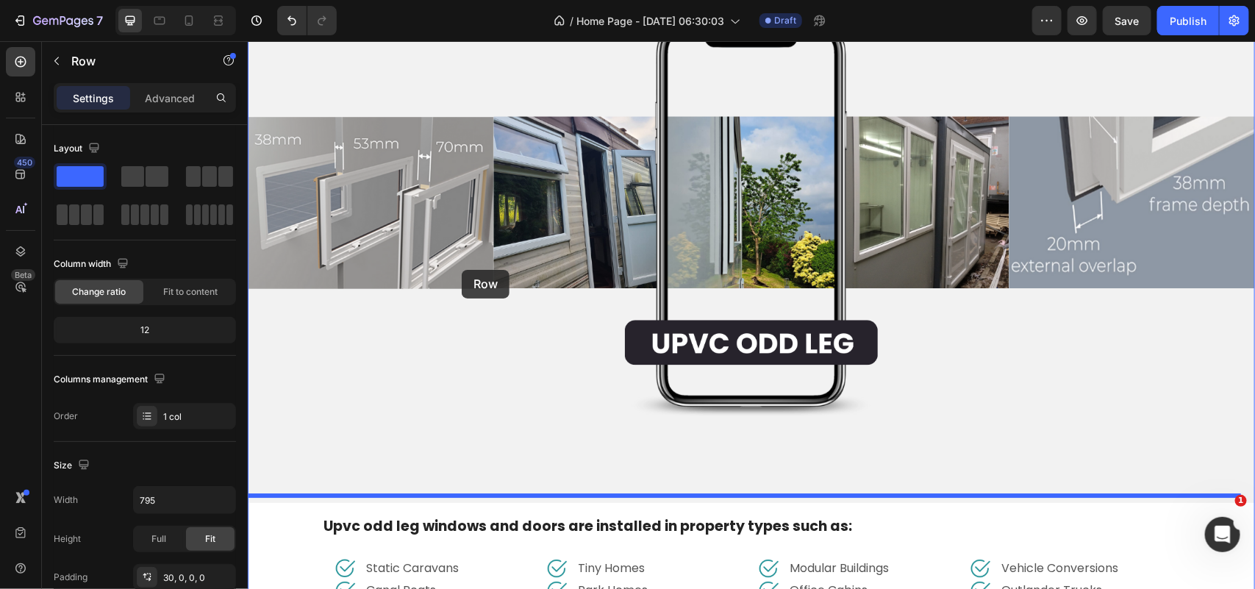
scroll to position [4536, 0]
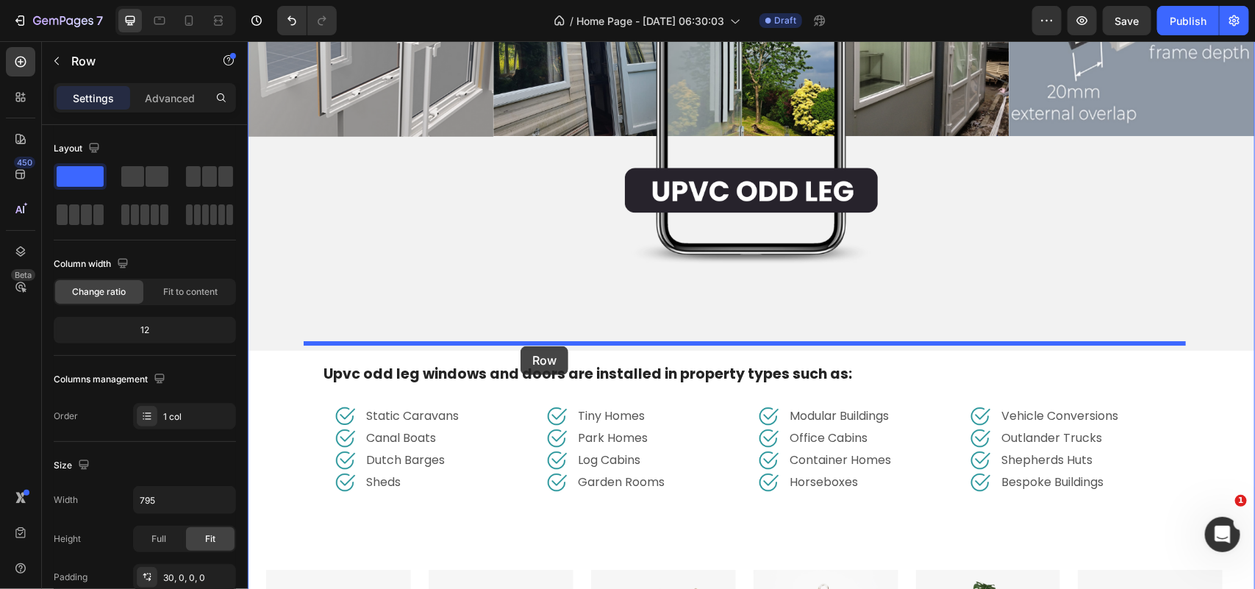
drag, startPoint x: 467, startPoint y: 159, endPoint x: 520, endPoint y: 345, distance: 194.0
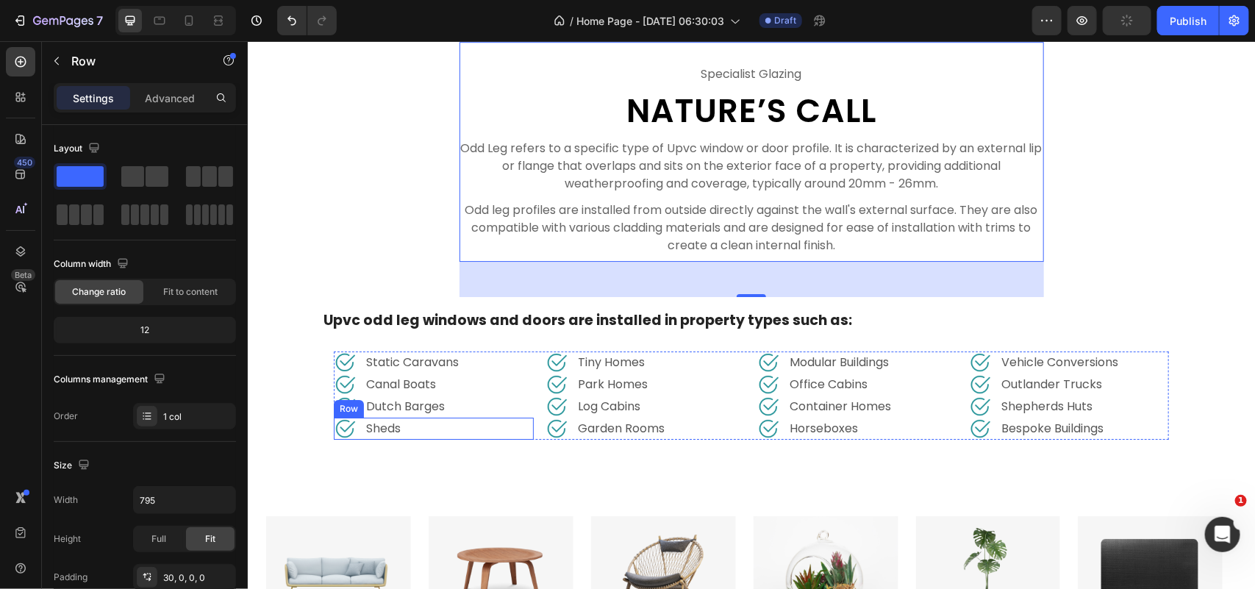
scroll to position [4558, 0]
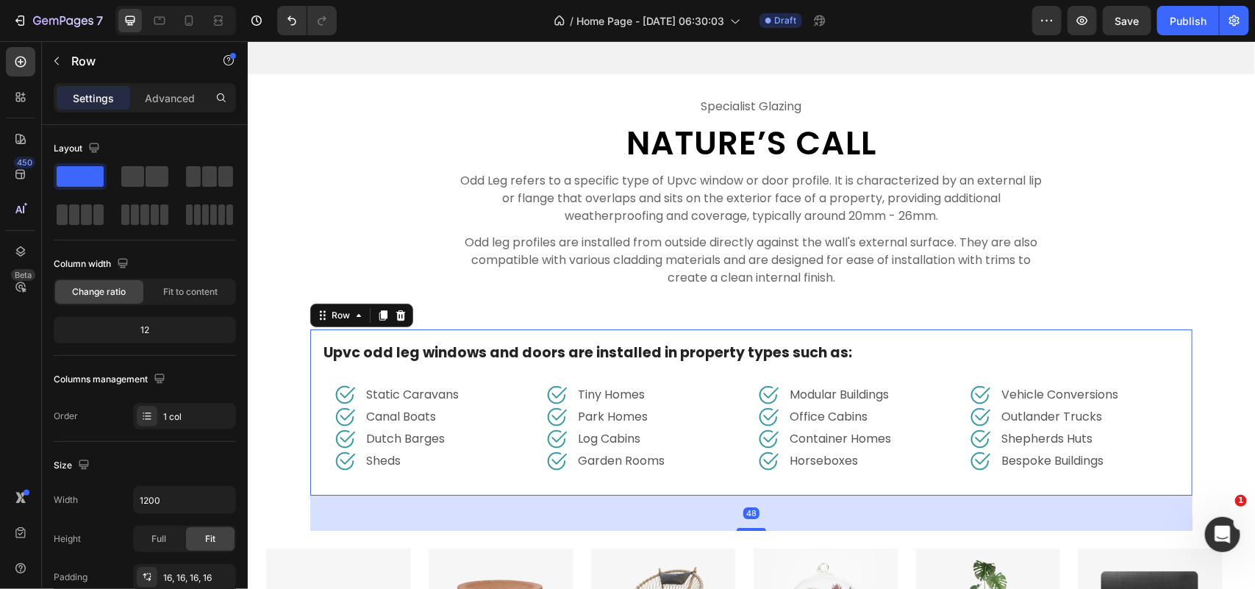
click at [309, 372] on div "Upvc odd leg windows and doors are installed in property types such as: Text bl…" at bounding box center [750, 412] width 882 height 167
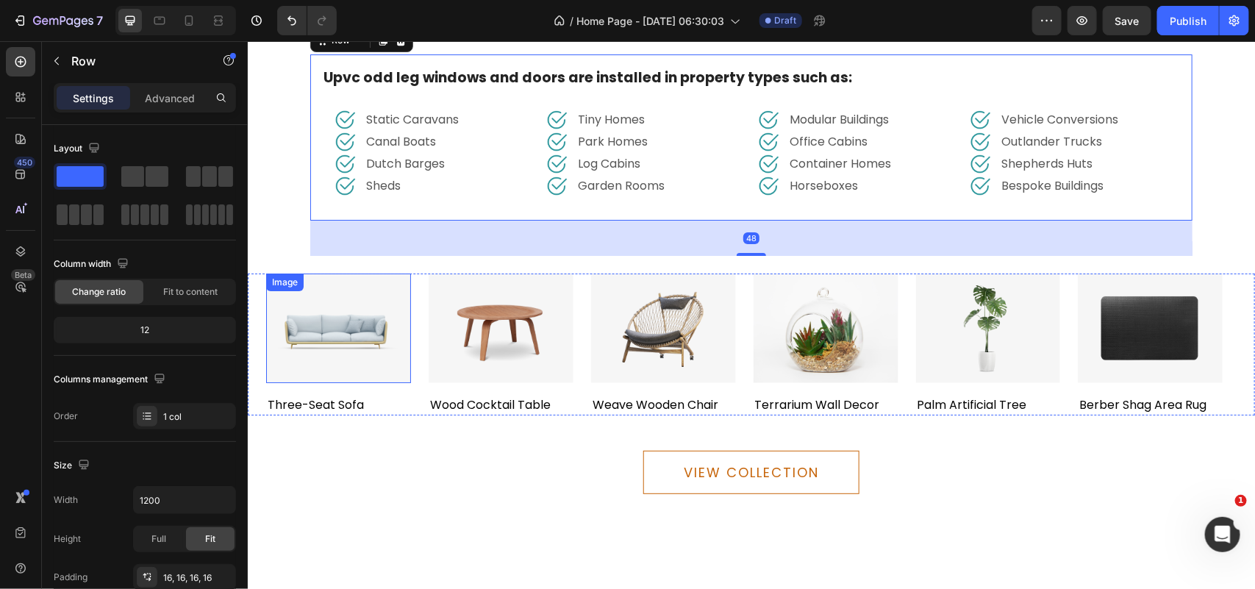
scroll to position [4833, 0]
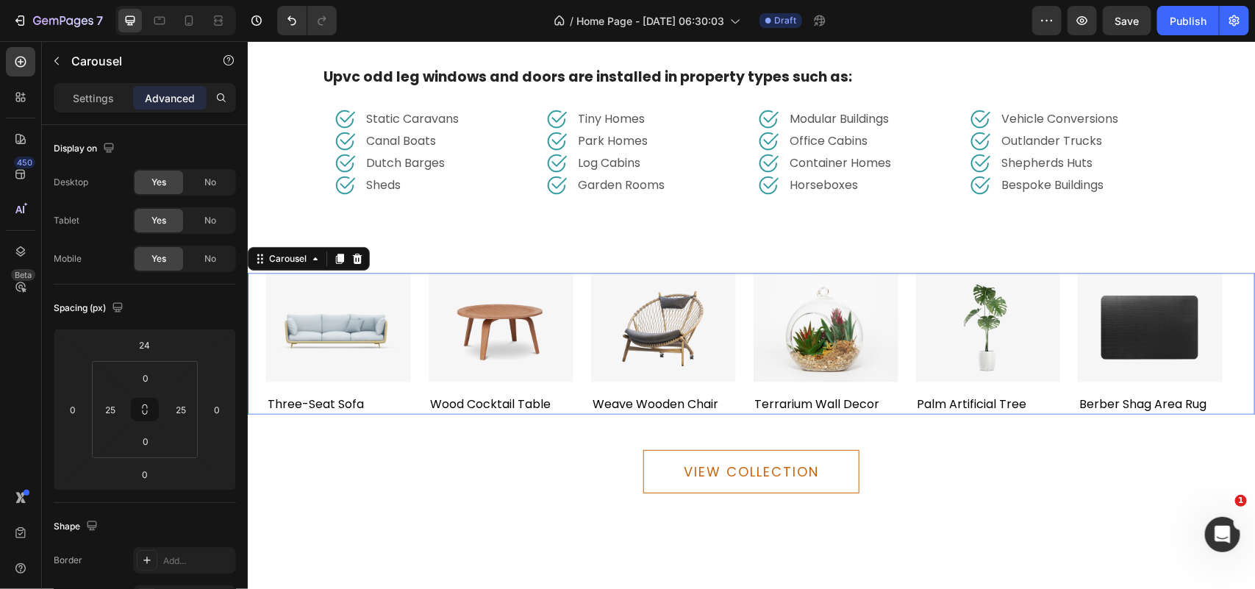
click at [423, 272] on div "Image three-seat sofa Text block Image wood cocktail table Text block Image wea…" at bounding box center [750, 343] width 970 height 142
click at [82, 101] on p "Settings" at bounding box center [93, 97] width 41 height 15
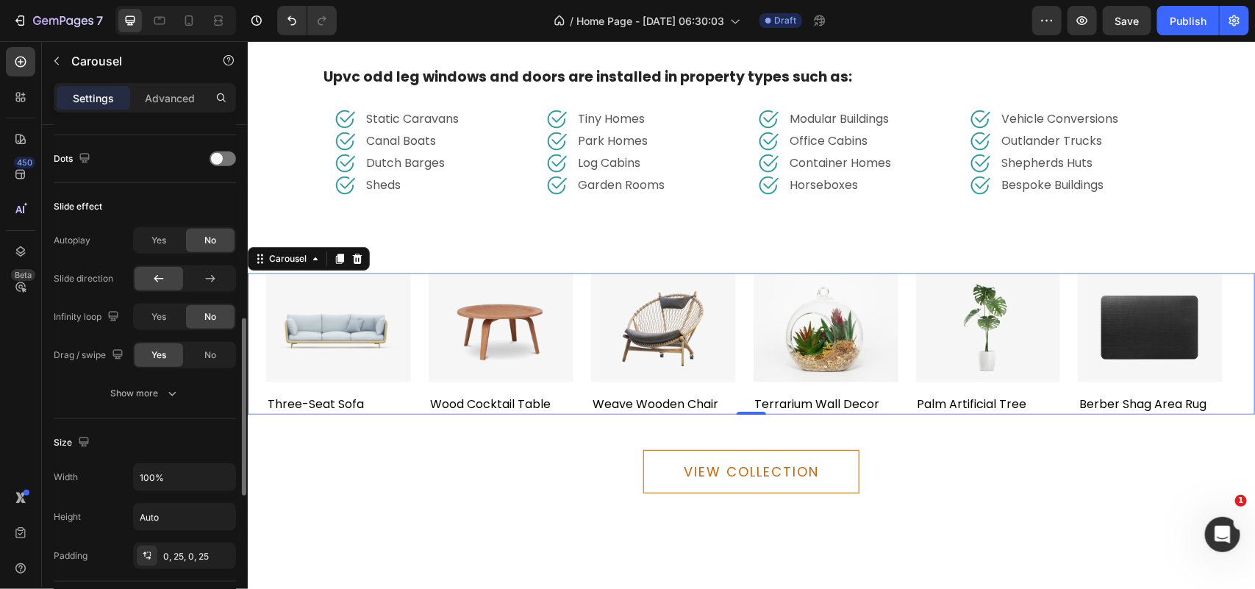
scroll to position [643, 0]
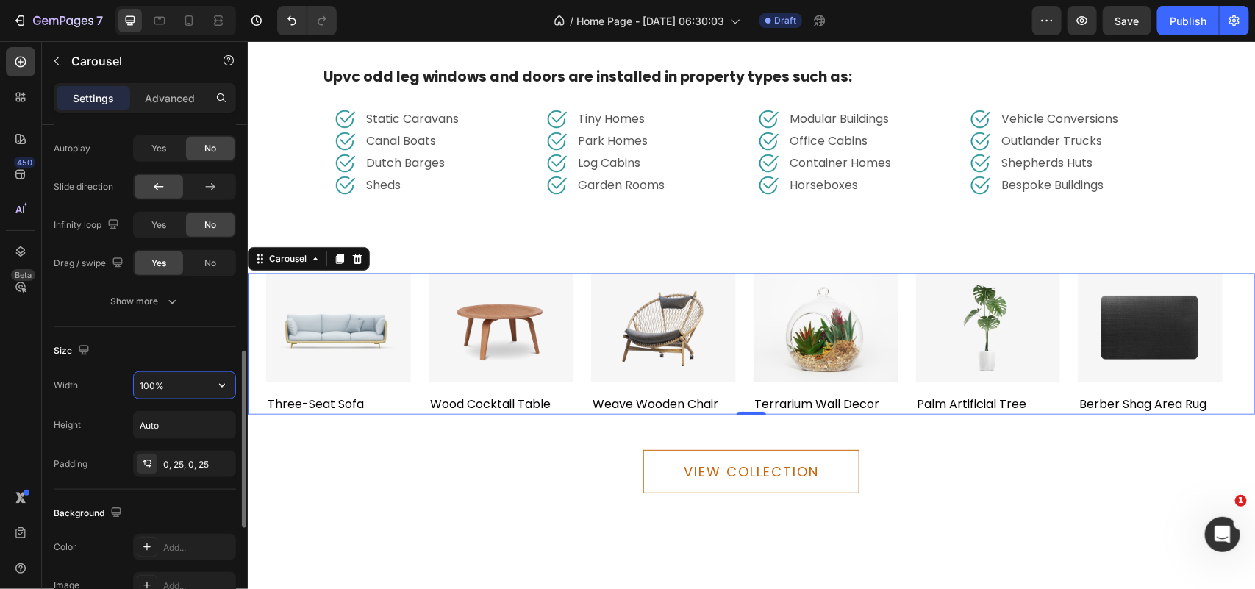
click at [170, 391] on input "100%" at bounding box center [184, 385] width 101 height 26
click at [190, 353] on div "Size" at bounding box center [145, 351] width 182 height 24
click at [178, 382] on input "120%" at bounding box center [184, 385] width 101 height 26
click at [220, 387] on icon "button" at bounding box center [222, 385] width 15 height 15
click at [191, 419] on p "Default 1200px" at bounding box center [181, 424] width 84 height 13
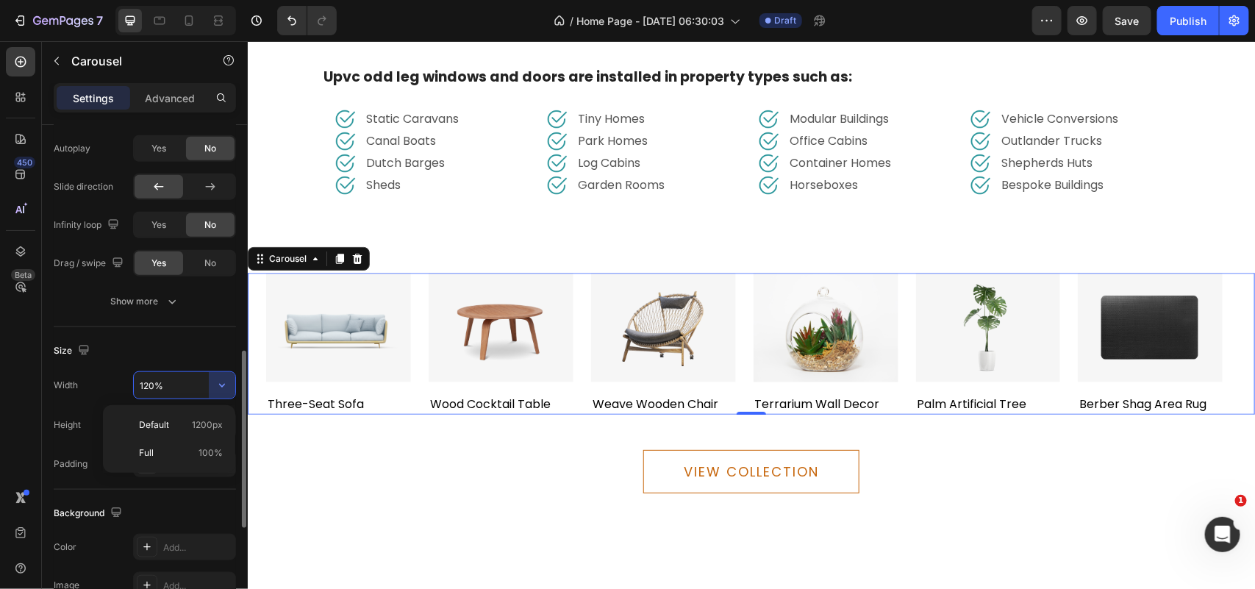
type input "1200"
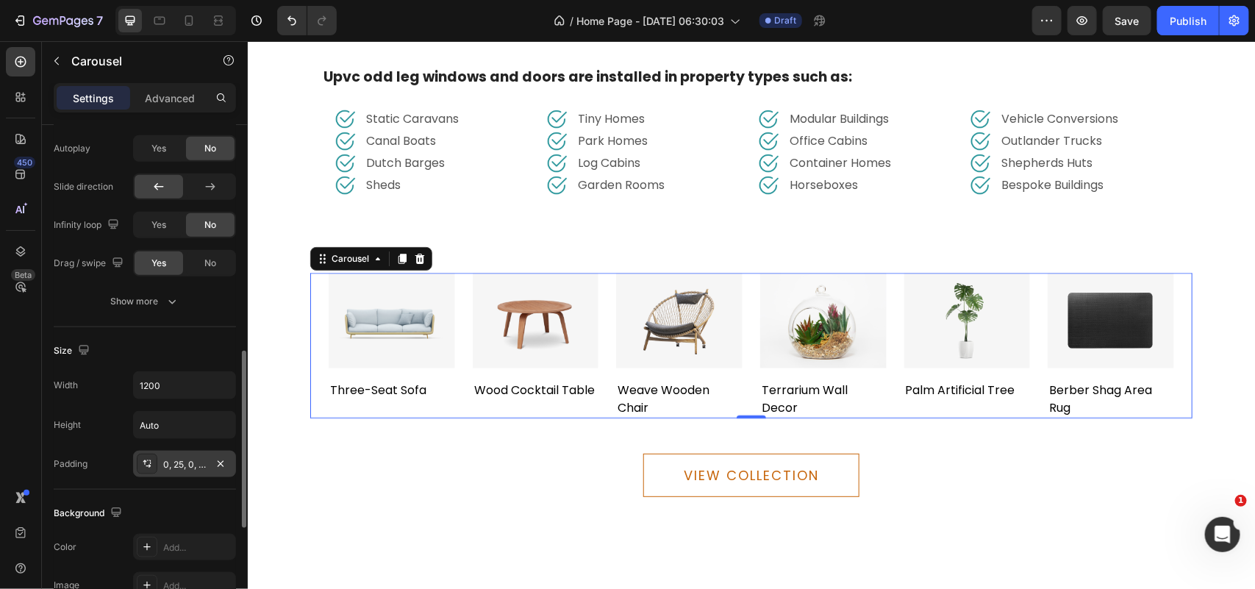
click at [186, 471] on div "0, 25, 0, 25" at bounding box center [184, 464] width 43 height 13
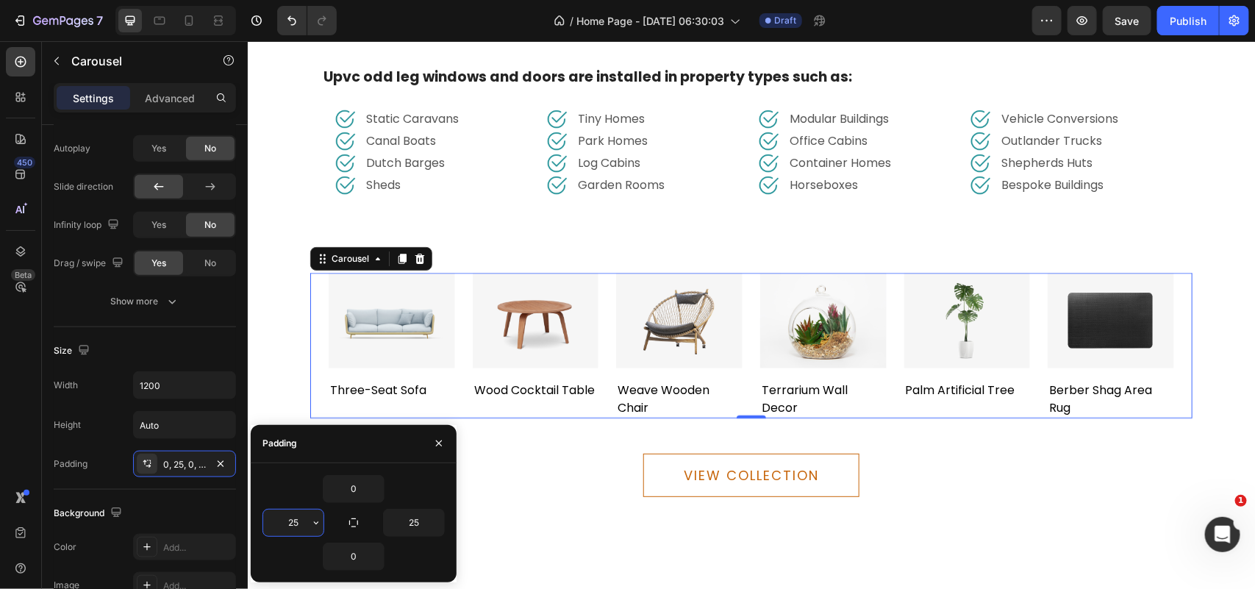
click at [291, 523] on input "25" at bounding box center [293, 522] width 60 height 26
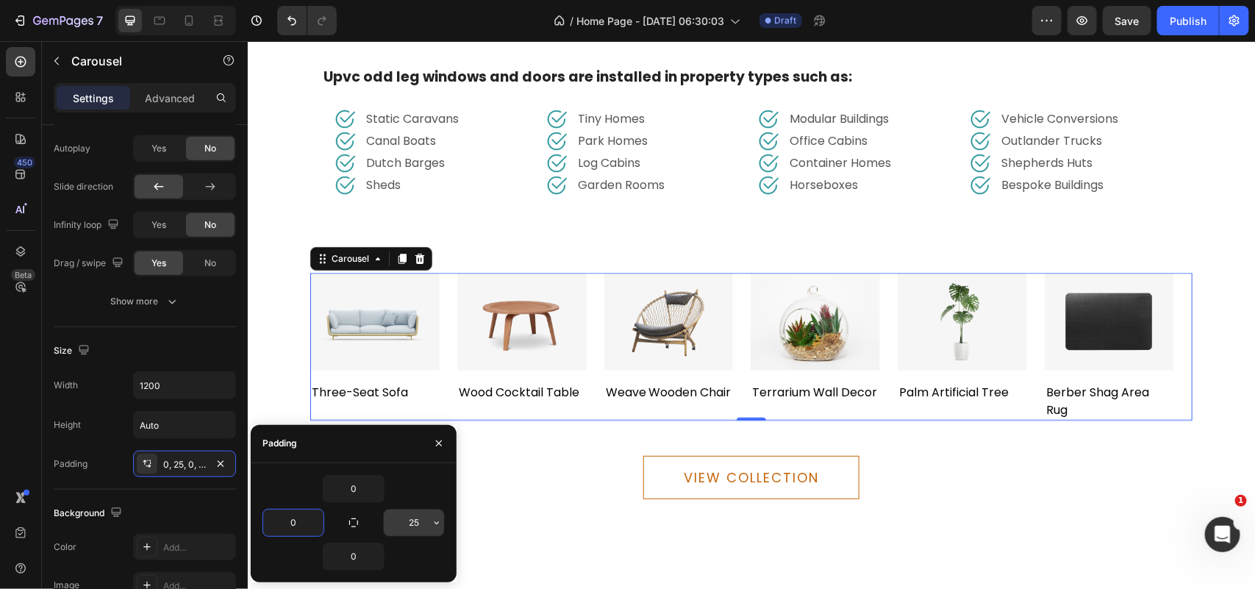
type input "0"
click at [406, 523] on input "25" at bounding box center [414, 522] width 60 height 26
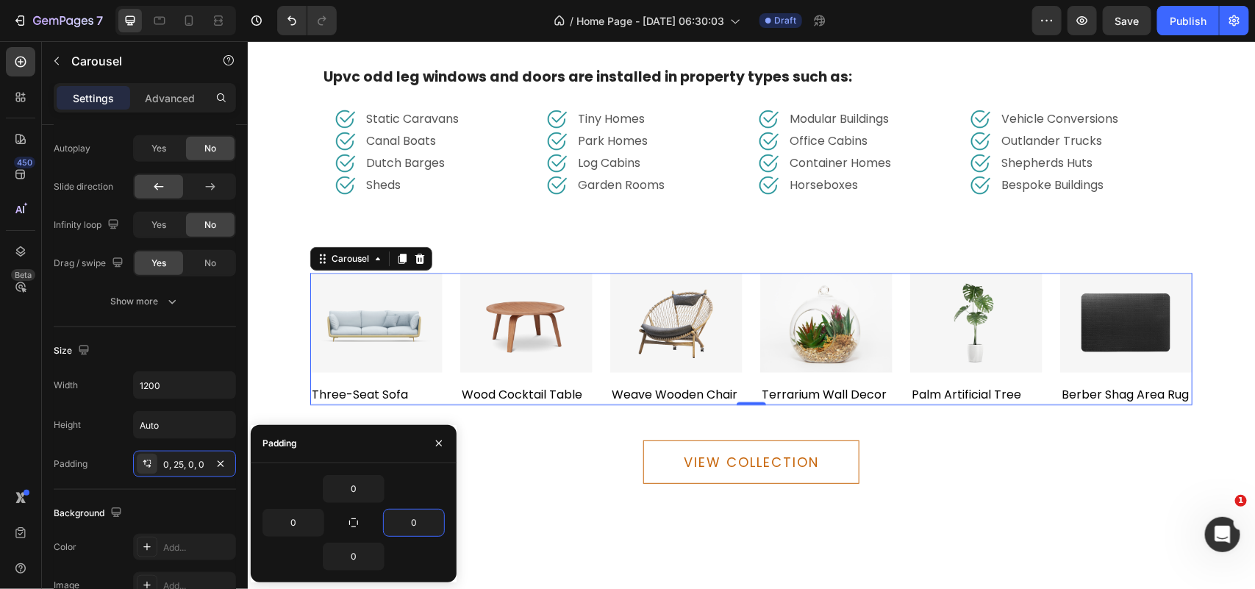
type input "0"
click at [435, 489] on div "0" at bounding box center [353, 489] width 182 height 28
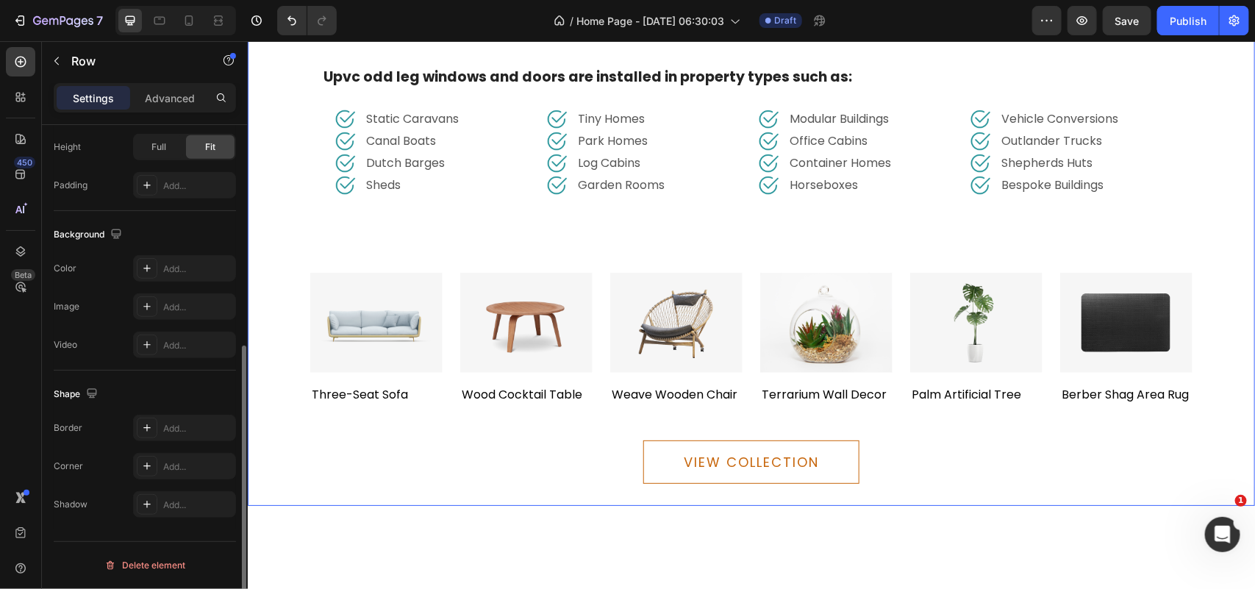
scroll to position [0, 0]
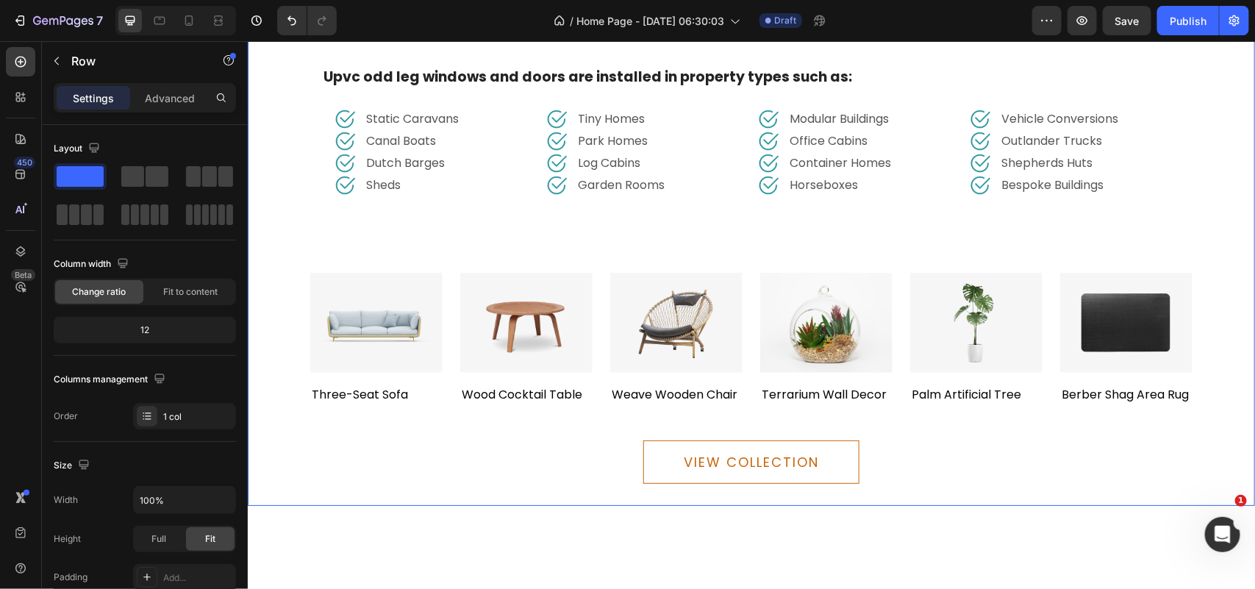
click at [493, 419] on div "VIEW COLLECTION Button" at bounding box center [750, 454] width 1007 height 101
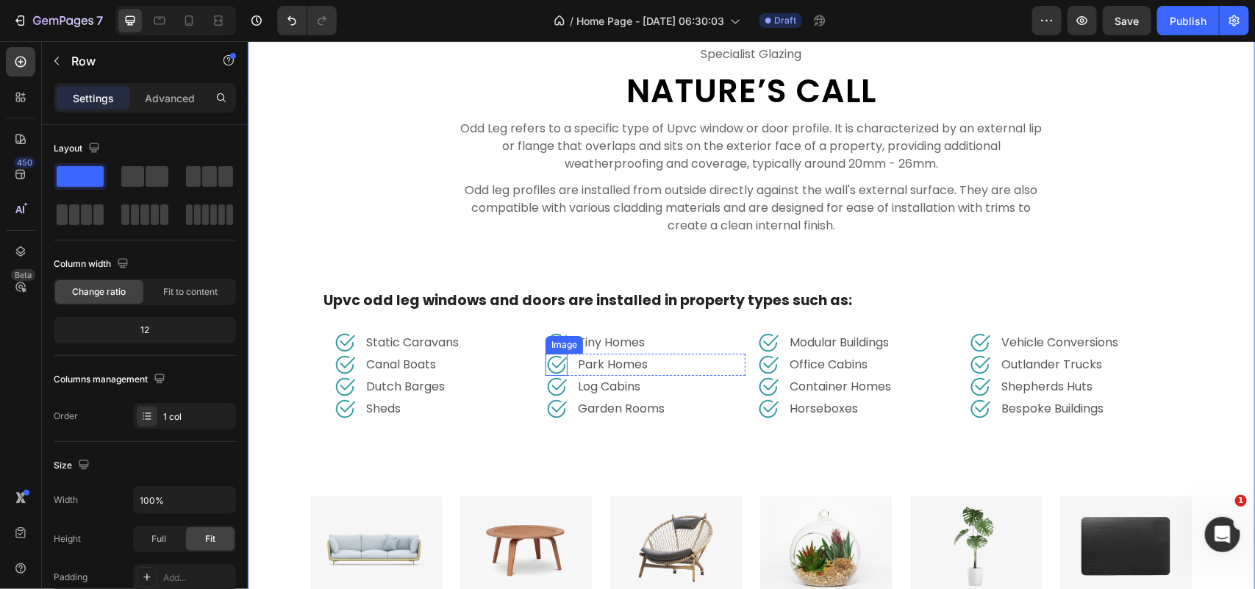
scroll to position [4741, 0]
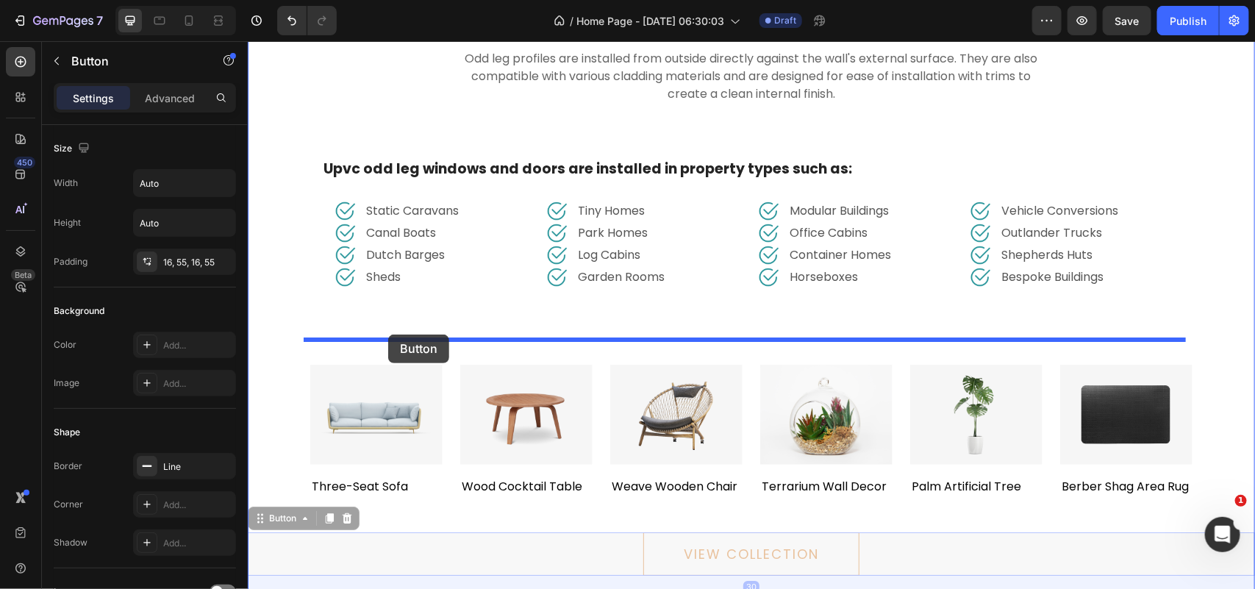
drag, startPoint x: 269, startPoint y: 514, endPoint x: 387, endPoint y: 334, distance: 215.5
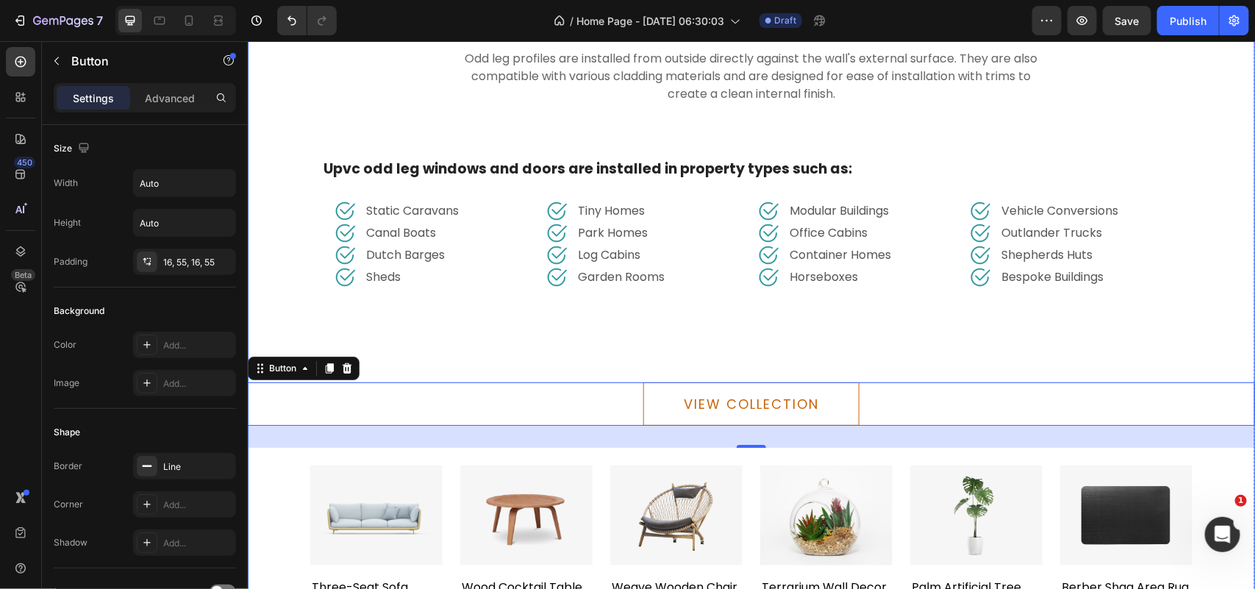
drag, startPoint x: 607, startPoint y: 327, endPoint x: 610, endPoint y: 315, distance: 12.1
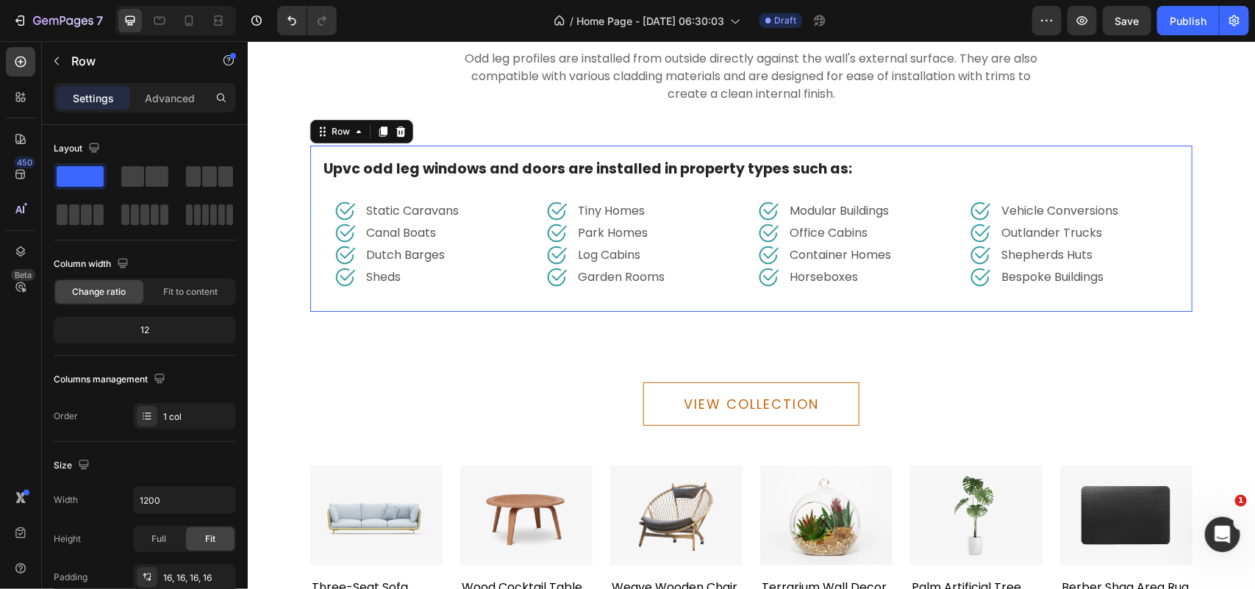
click at [610, 292] on div "Upvc odd leg windows and doors are installed in property types such as: Text bl…" at bounding box center [750, 228] width 882 height 167
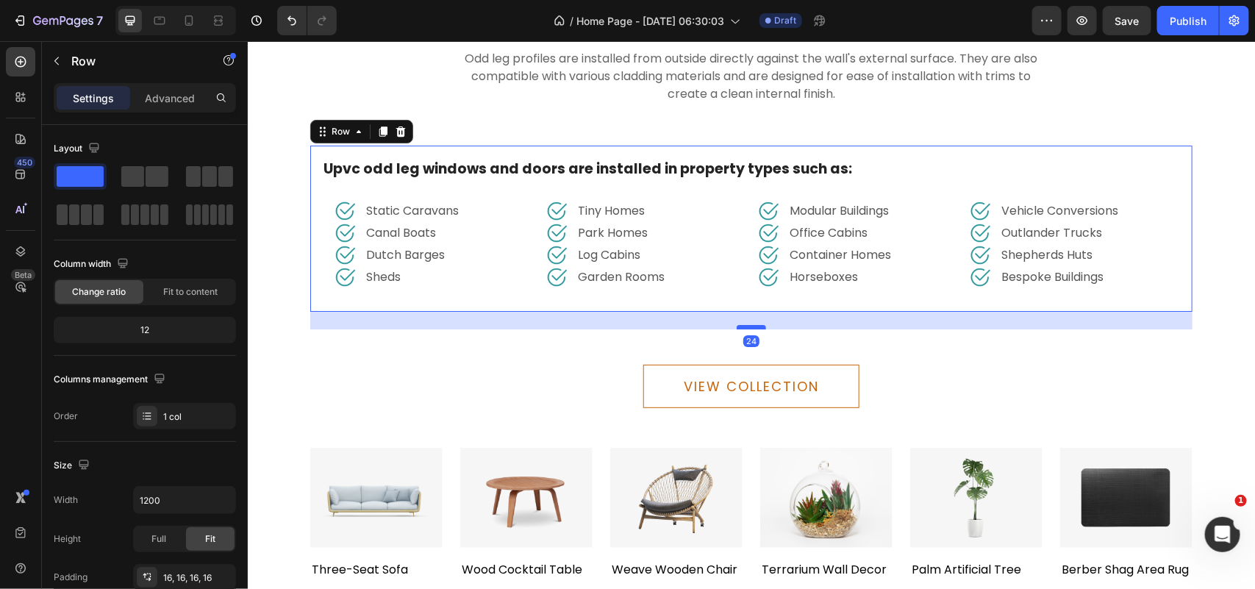
drag, startPoint x: 733, startPoint y: 338, endPoint x: 736, endPoint y: 320, distance: 18.0
click at [736, 324] on div at bounding box center [750, 326] width 29 height 4
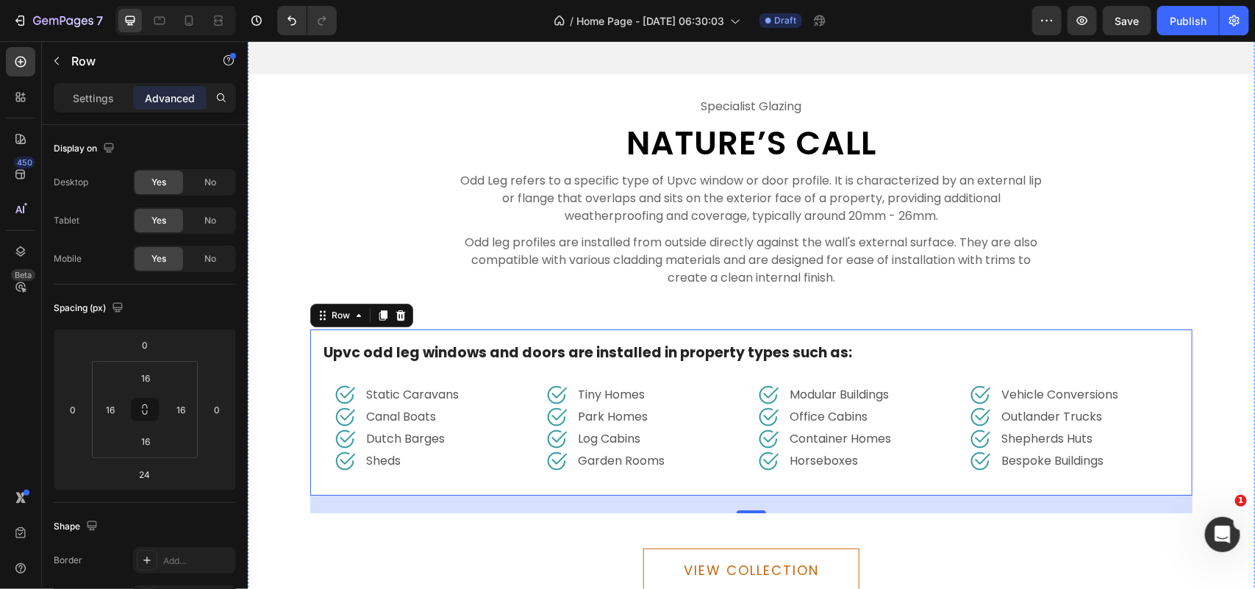
scroll to position [4466, 0]
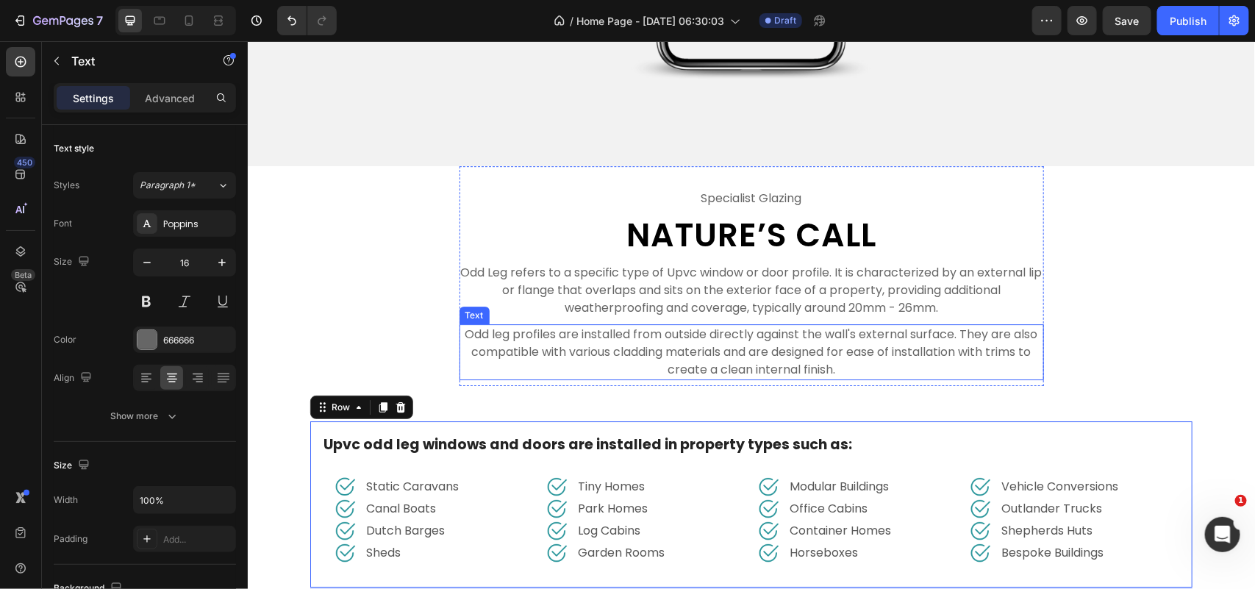
click at [865, 365] on p "Odd leg profiles are installed from outside directly against the wall's externa…" at bounding box center [750, 351] width 581 height 53
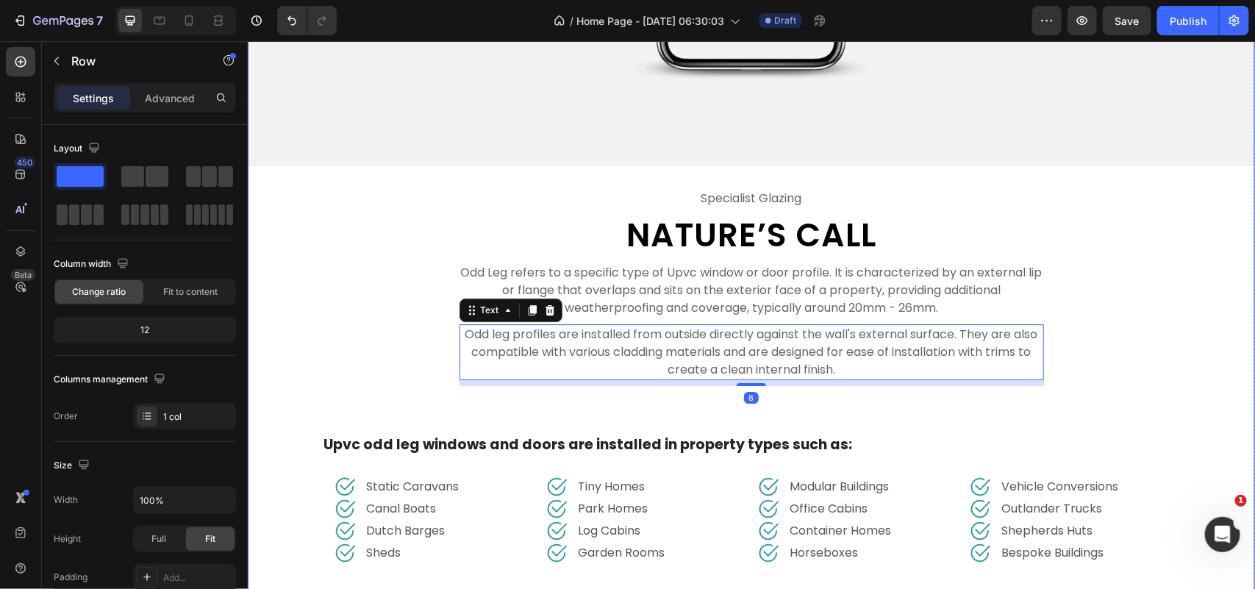
click at [864, 401] on div "Image specialist glazing Text Nature’s Call Heading Odd Leg refers to a specifi…" at bounding box center [750, 227] width 1007 height 1256
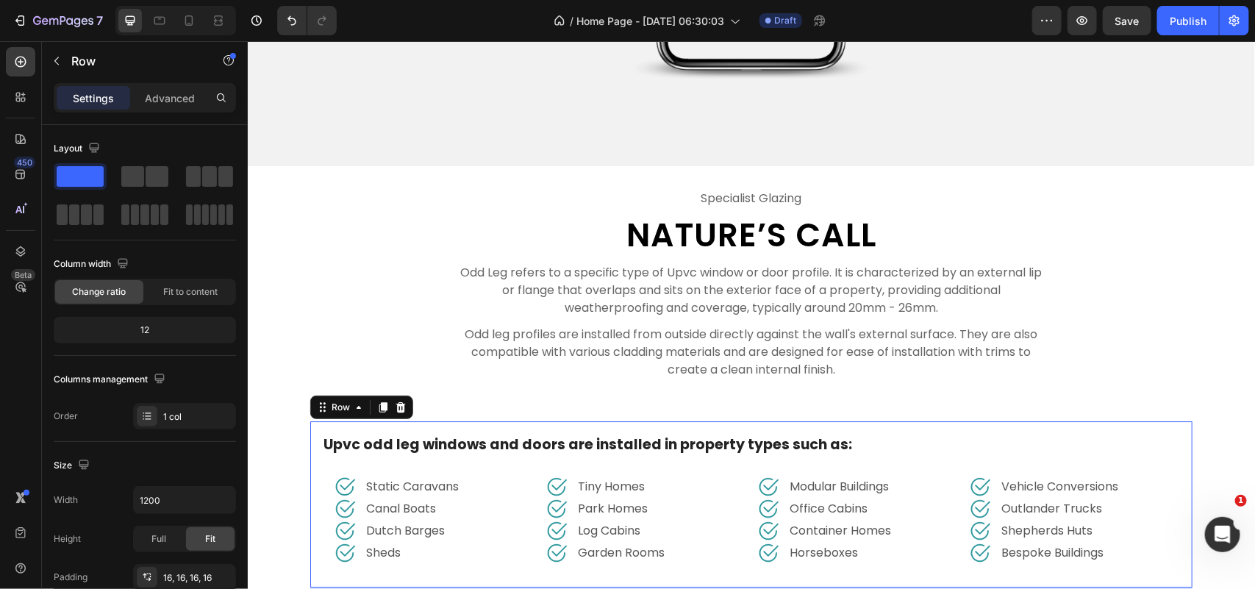
click at [858, 423] on div "Upvc odd leg windows and doors are installed in property types such as: Text bl…" at bounding box center [750, 503] width 882 height 167
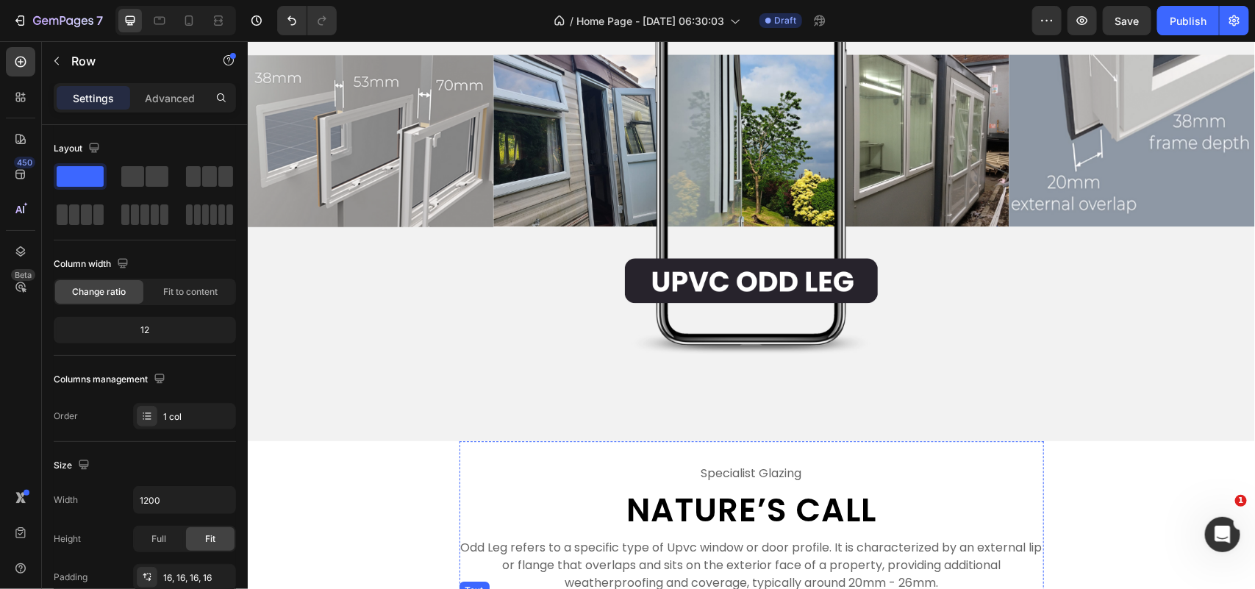
scroll to position [4190, 0]
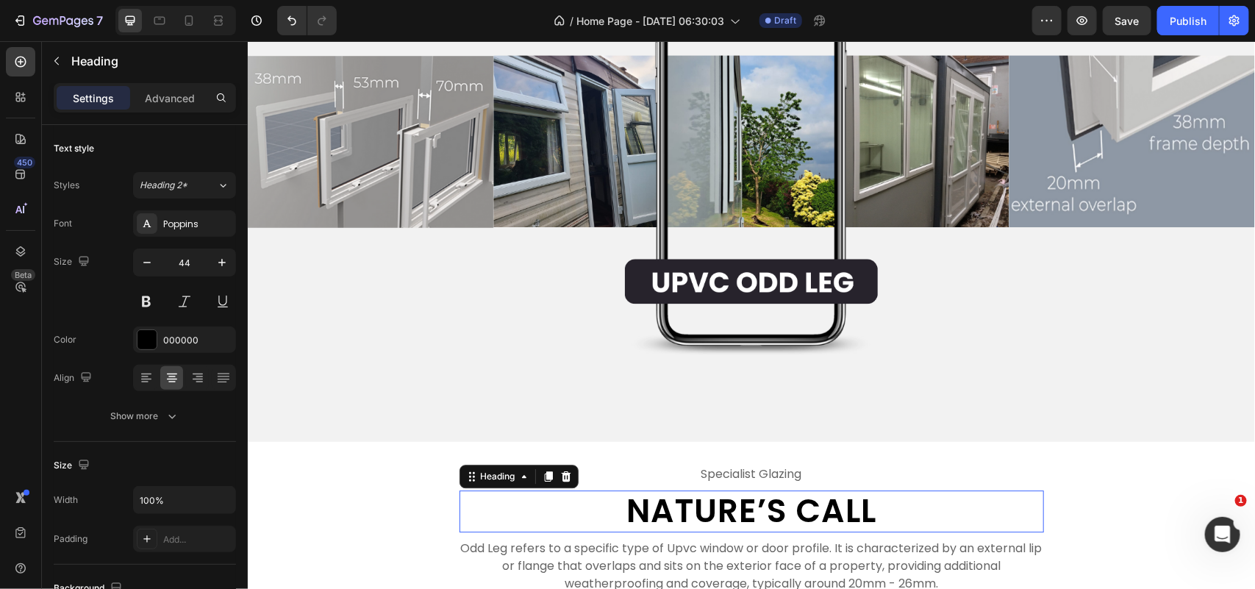
click at [729, 505] on p "Nature’s Call" at bounding box center [750, 510] width 581 height 39
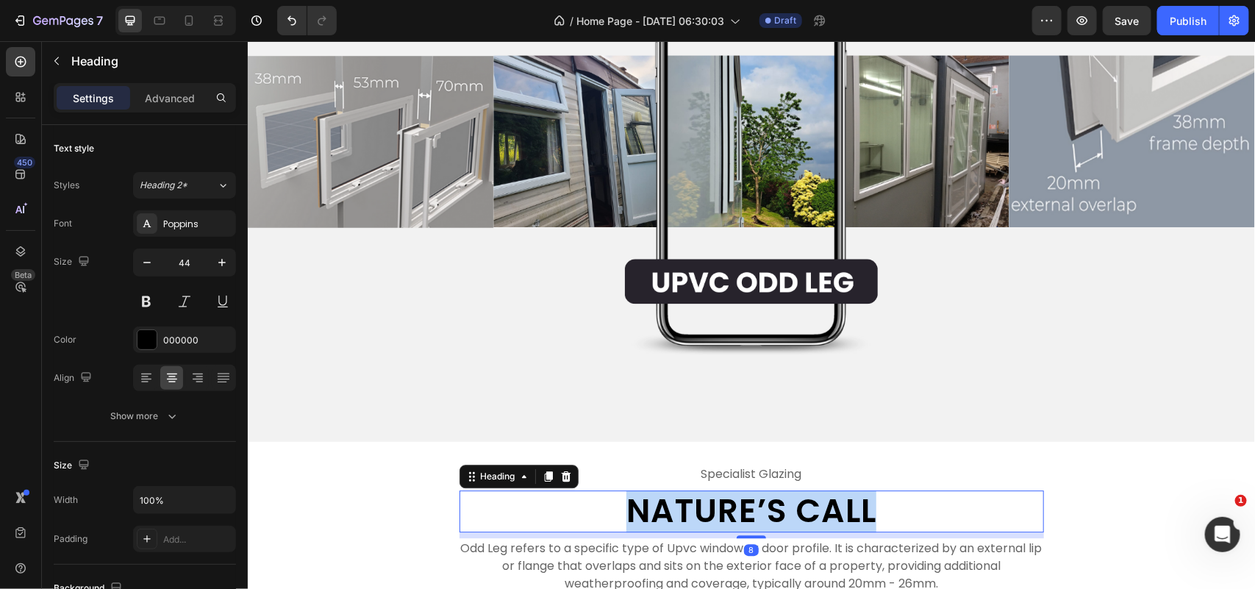
click at [729, 505] on p "Nature’s Call" at bounding box center [750, 510] width 581 height 39
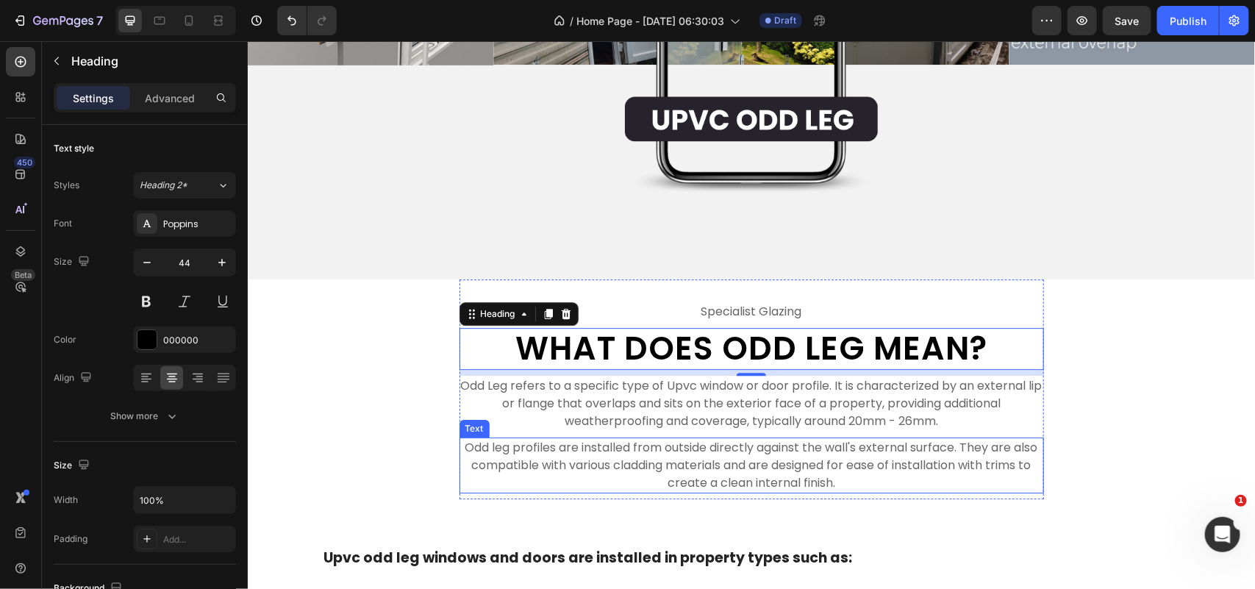
scroll to position [4374, 0]
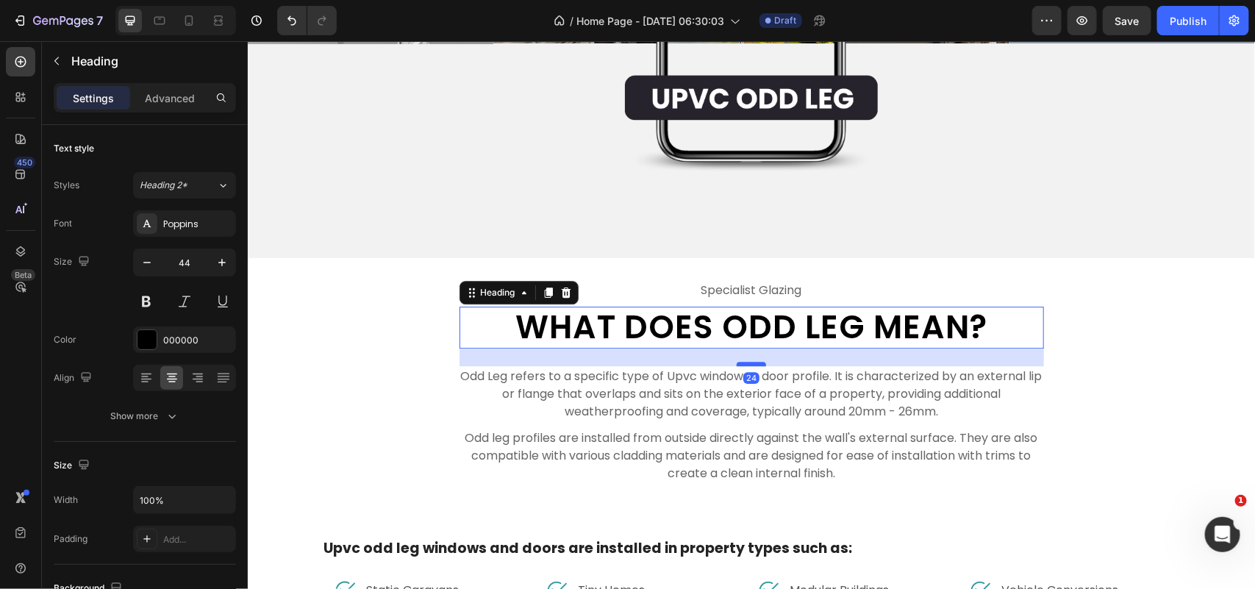
drag, startPoint x: 745, startPoint y: 345, endPoint x: 745, endPoint y: 356, distance: 11.8
click at [745, 361] on div at bounding box center [750, 363] width 29 height 4
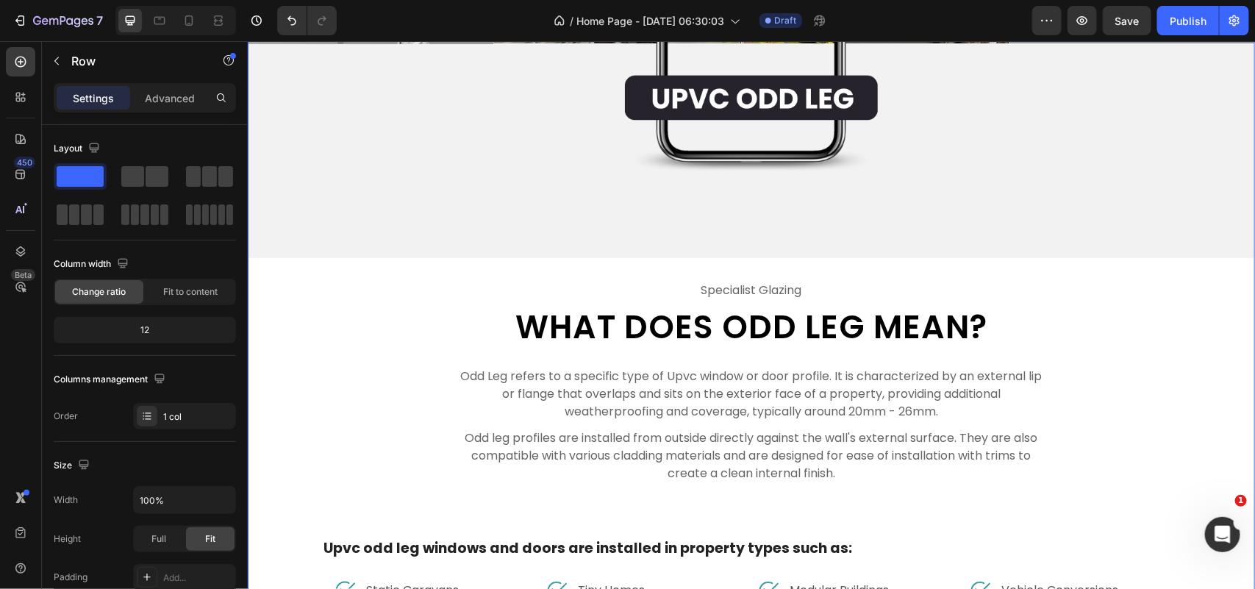
click at [1161, 446] on div "Image specialist glazing Text What Does Odd Leg Mean? Heading Odd Leg refers to…" at bounding box center [750, 325] width 1007 height 1268
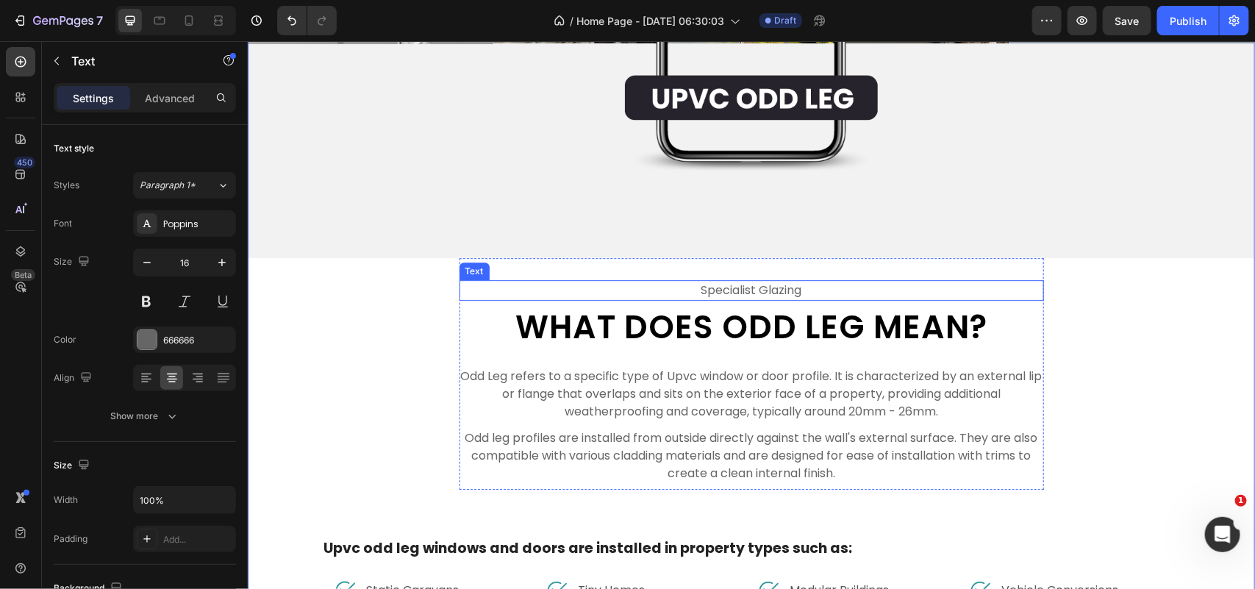
click at [754, 281] on p "specialist glazing" at bounding box center [750, 290] width 581 height 18
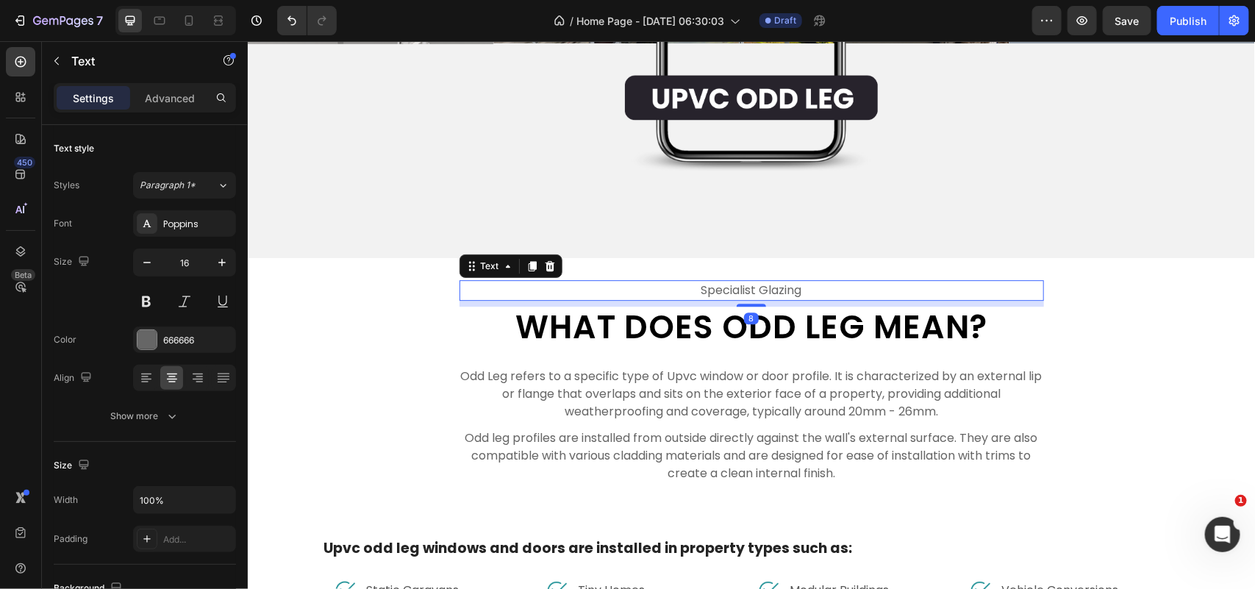
click at [799, 281] on p "specialist glazing" at bounding box center [750, 290] width 581 height 18
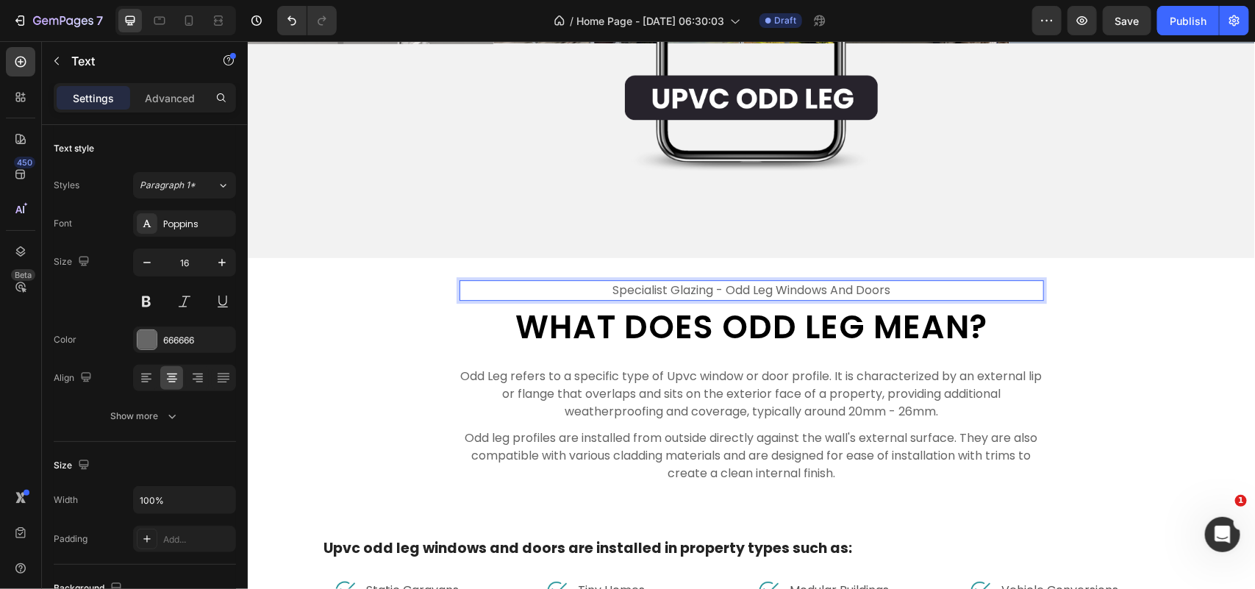
click at [659, 281] on p "specialist glazing - Odd Leg Windows and Doors" at bounding box center [750, 290] width 581 height 18
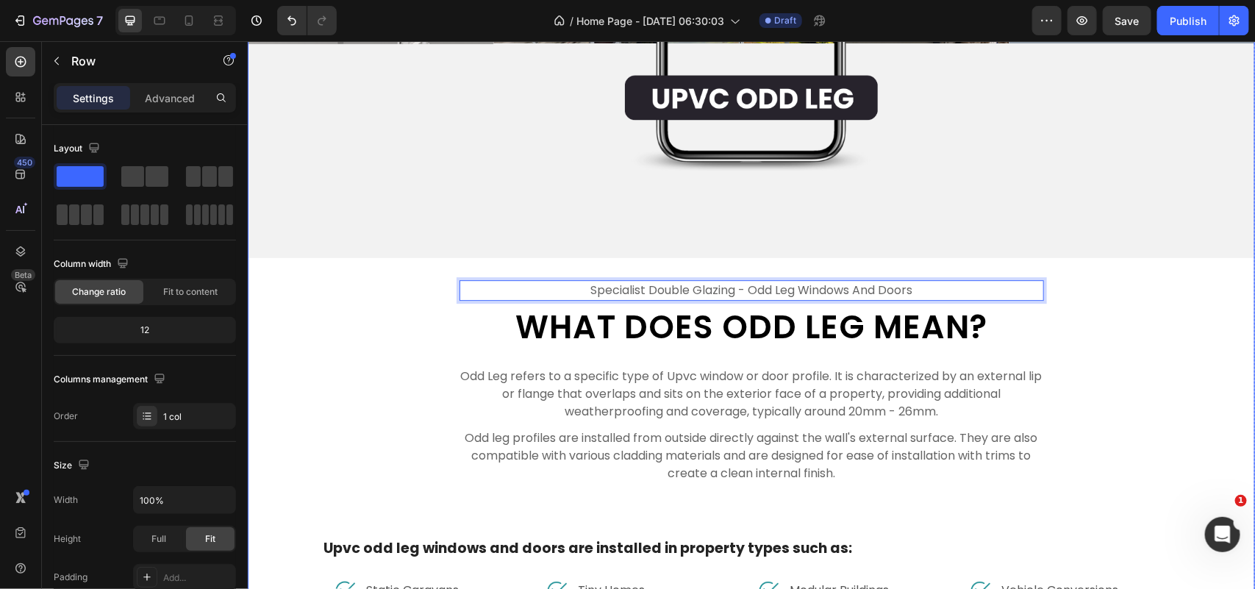
click at [1114, 401] on div "Image specialist Double glazing - Odd Leg Windows and Doors Text 8 What Does Od…" at bounding box center [750, 325] width 1007 height 1268
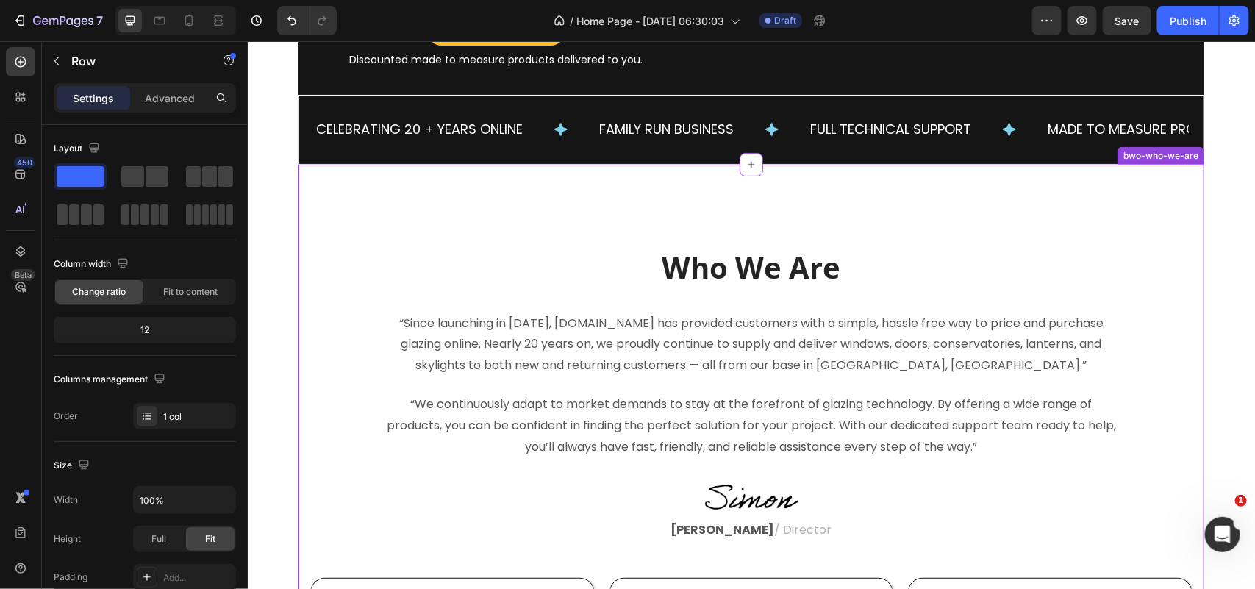
scroll to position [331, 0]
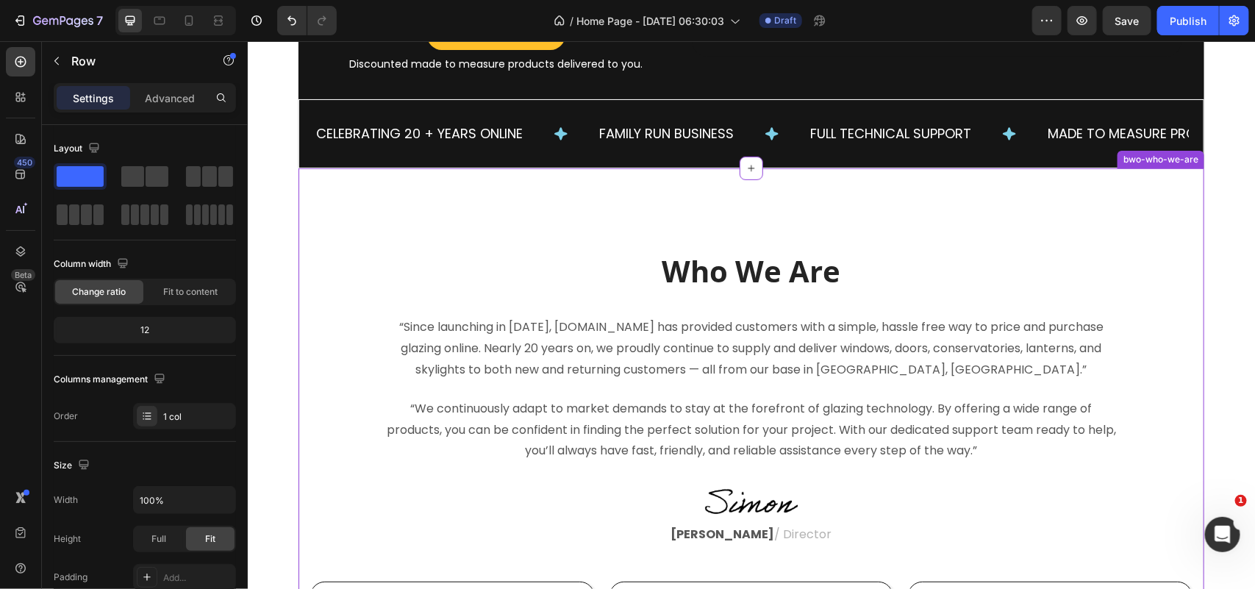
click at [861, 268] on p "Who We Are" at bounding box center [750, 270] width 879 height 38
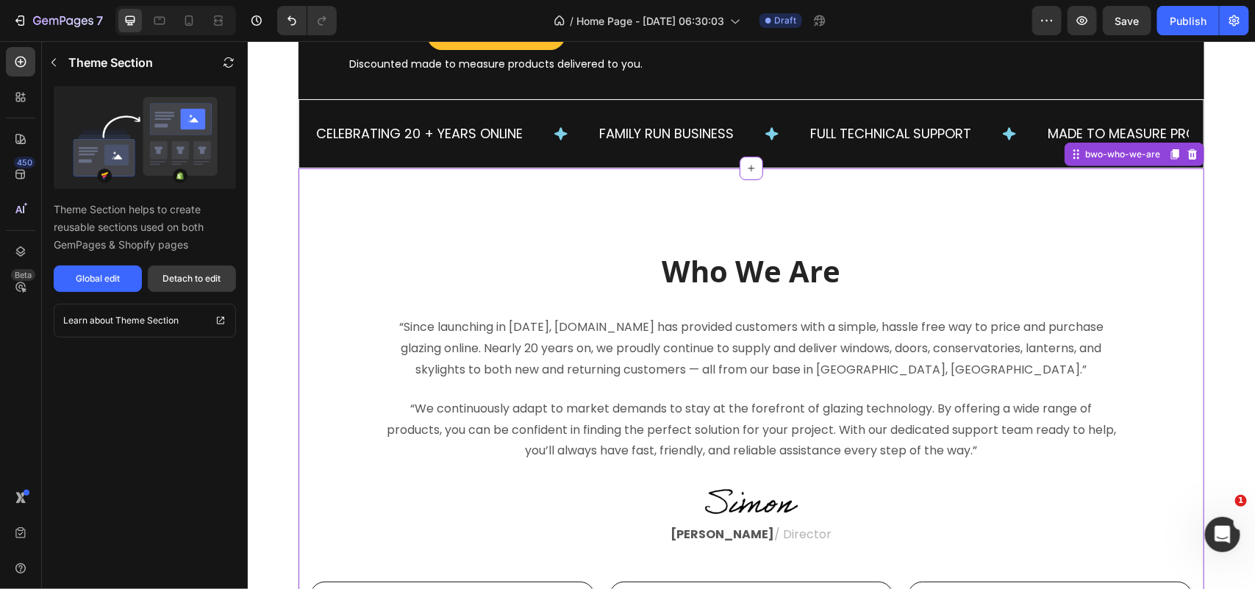
click at [217, 279] on div "Detach to edit" at bounding box center [192, 278] width 58 height 13
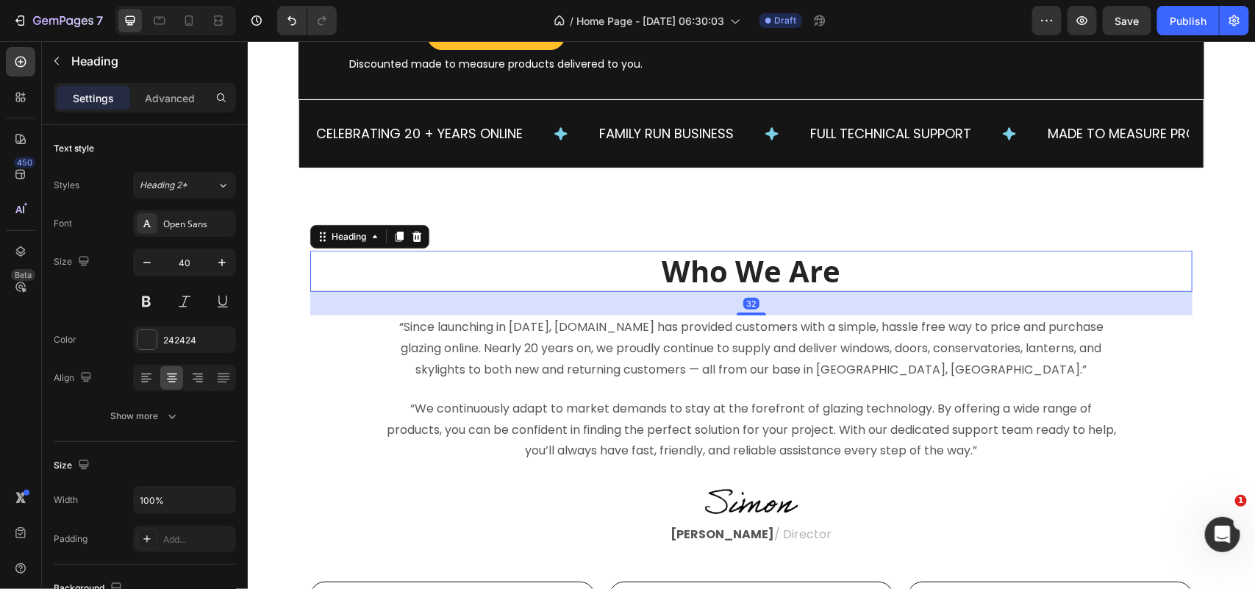
click at [872, 280] on p "Who We Are" at bounding box center [750, 270] width 879 height 38
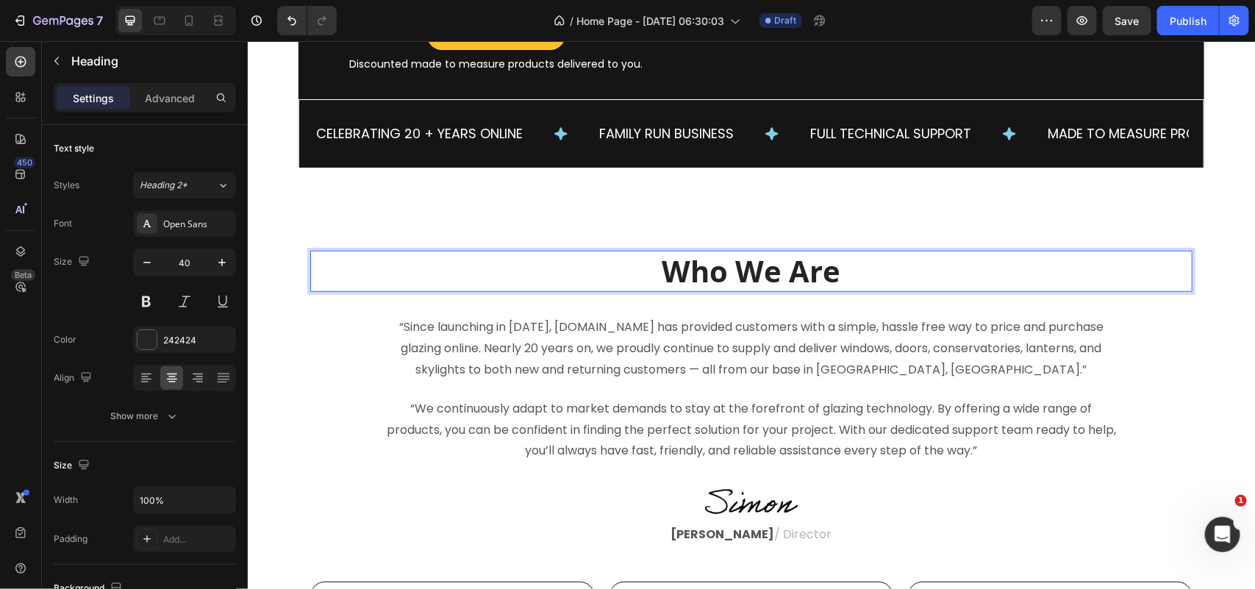
click at [872, 282] on p "Who We Are" at bounding box center [750, 270] width 879 height 38
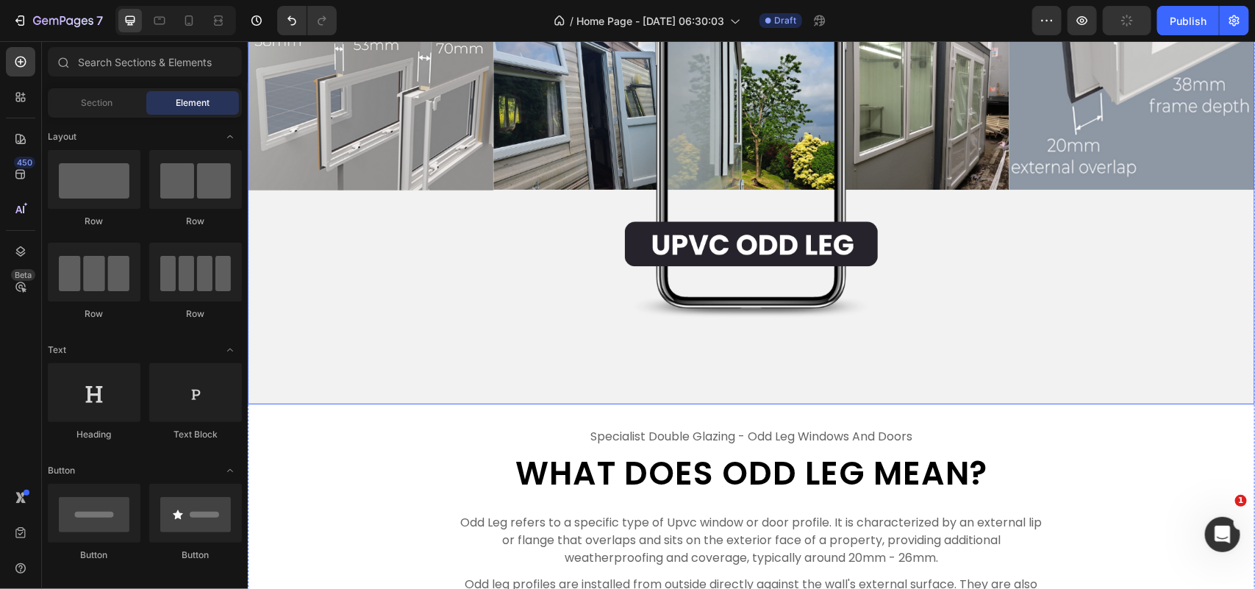
scroll to position [4374, 0]
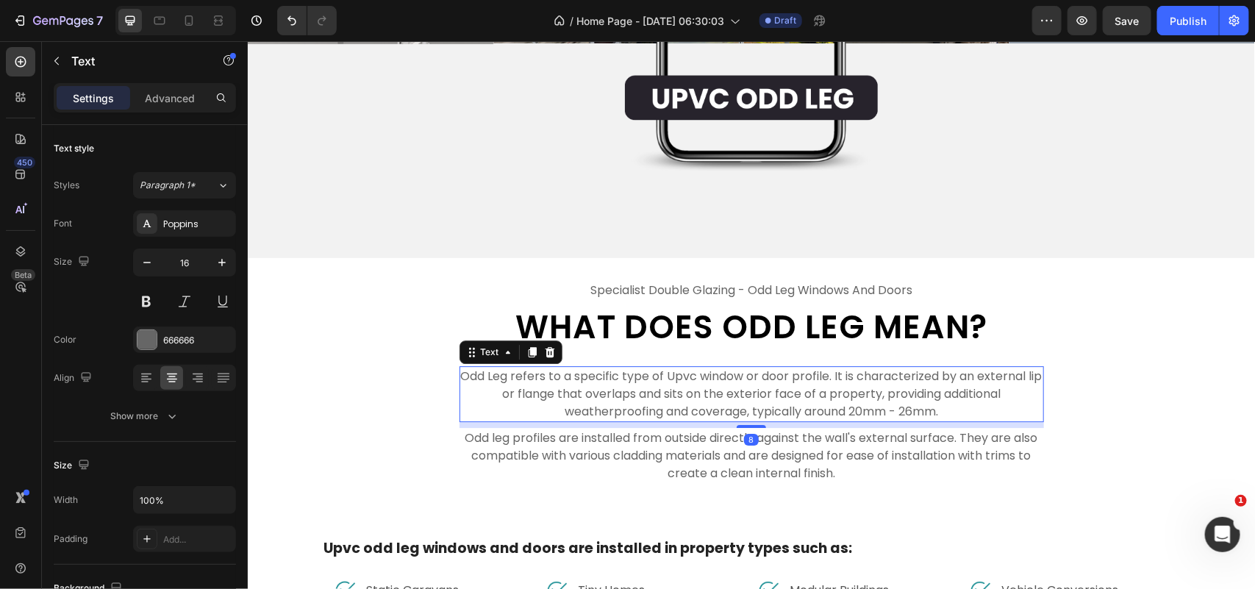
click at [823, 367] on p "Odd Leg refers to a specific type of Upvc window or door profile. It is charact…" at bounding box center [750, 393] width 581 height 53
click at [825, 337] on h2 "What Does Odd Leg Mean?" at bounding box center [751, 327] width 584 height 42
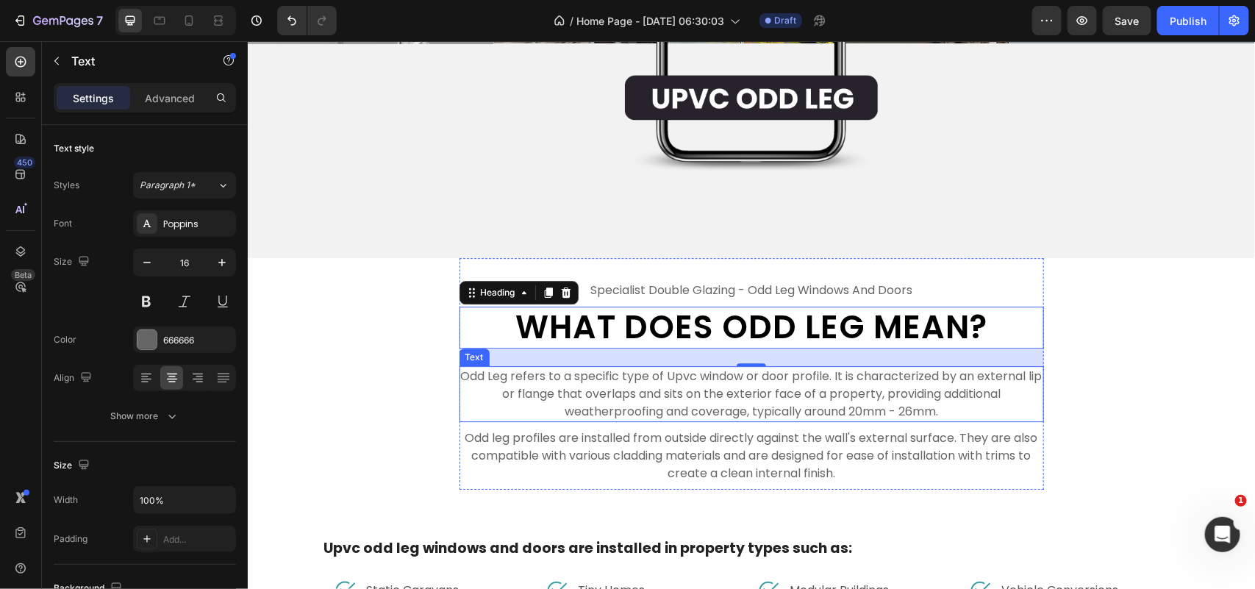
click at [836, 387] on p "Odd Leg refers to a specific type of Upvc window or door profile. It is charact…" at bounding box center [750, 393] width 581 height 53
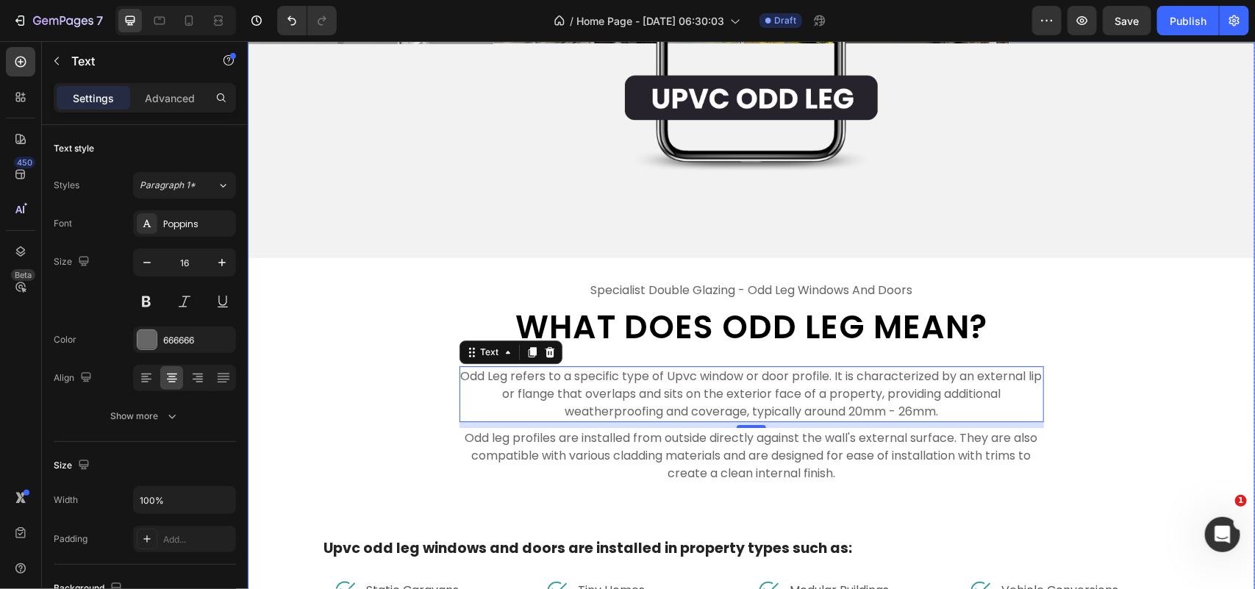
click at [1130, 429] on div "Image specialist double glazing - odd leg windows and doors Text What Does Odd …" at bounding box center [750, 325] width 1007 height 1268
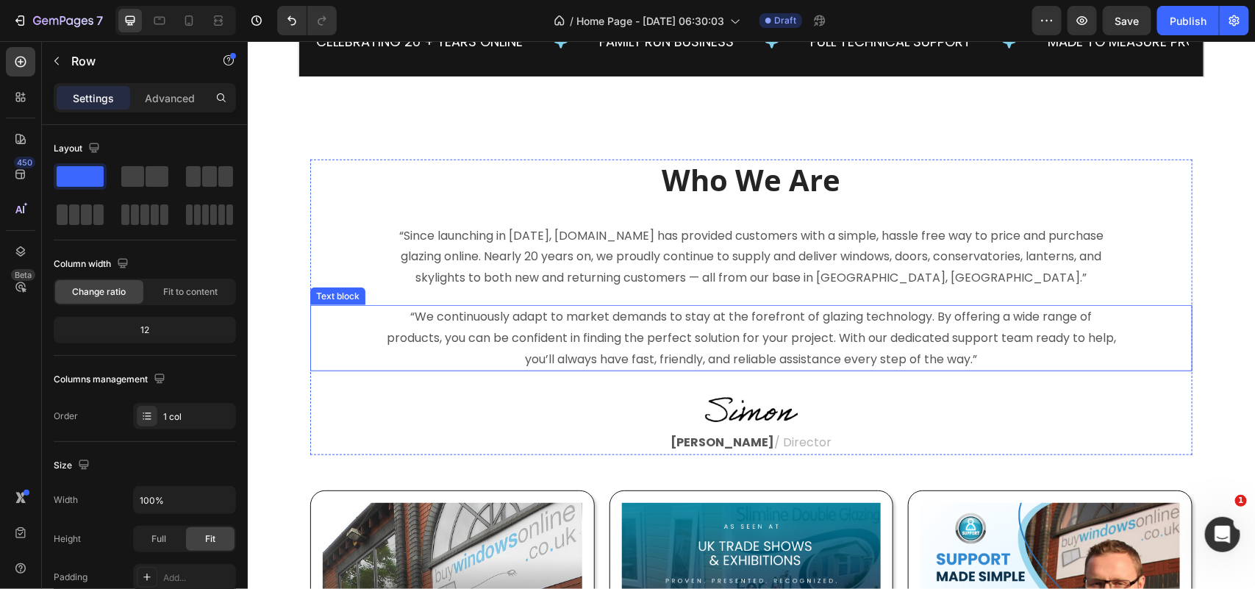
scroll to position [331, 0]
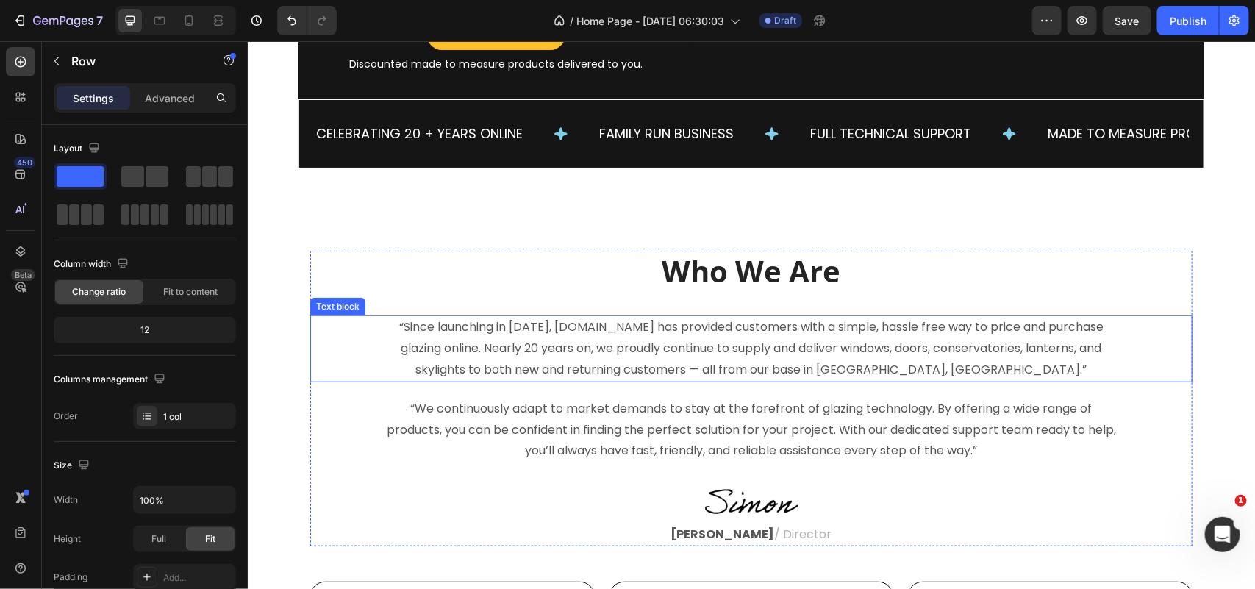
click at [787, 343] on p "“Since launching in [DATE], [DOMAIN_NAME] has provided customers with a simple,…" at bounding box center [750, 347] width 732 height 63
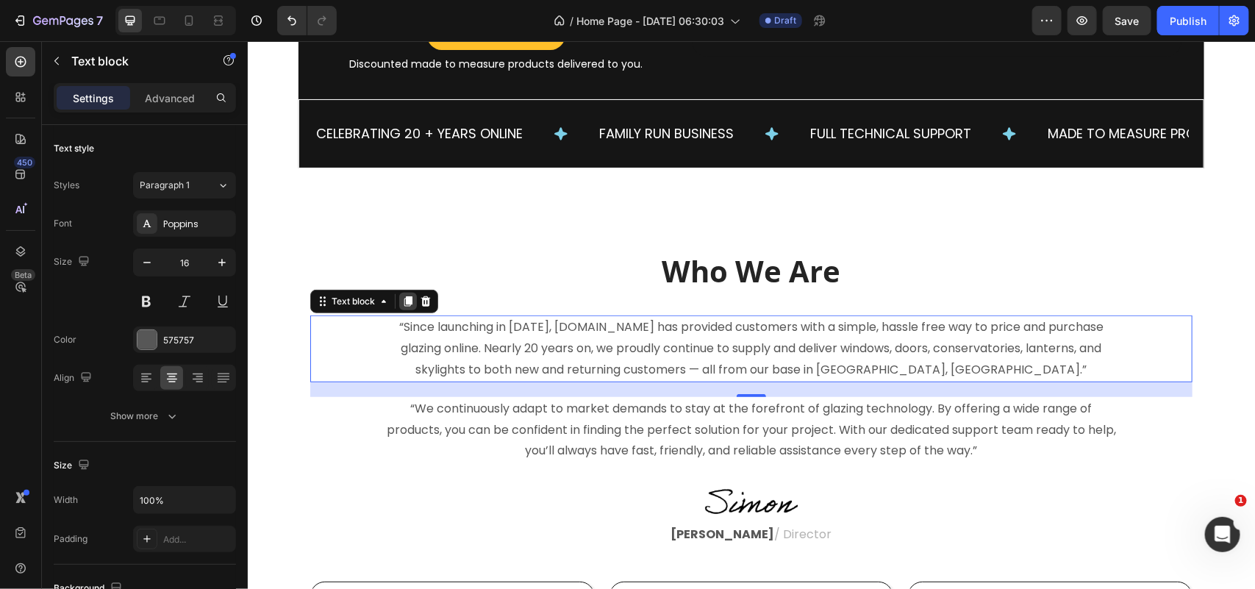
click at [404, 301] on icon at bounding box center [408, 301] width 8 height 10
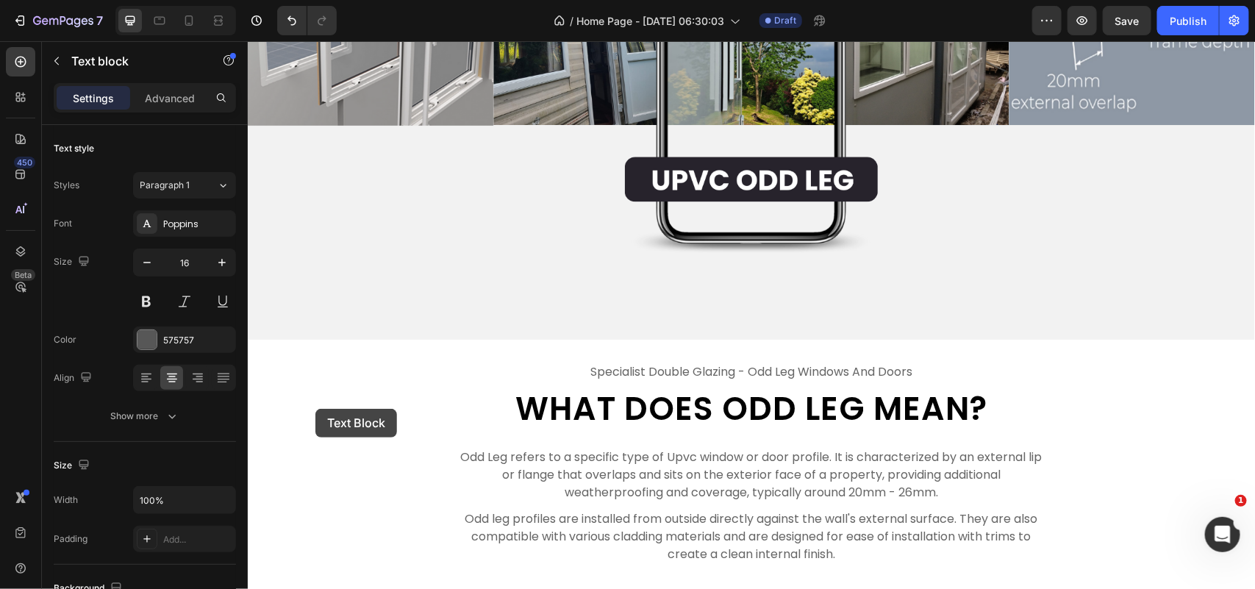
scroll to position [4558, 0]
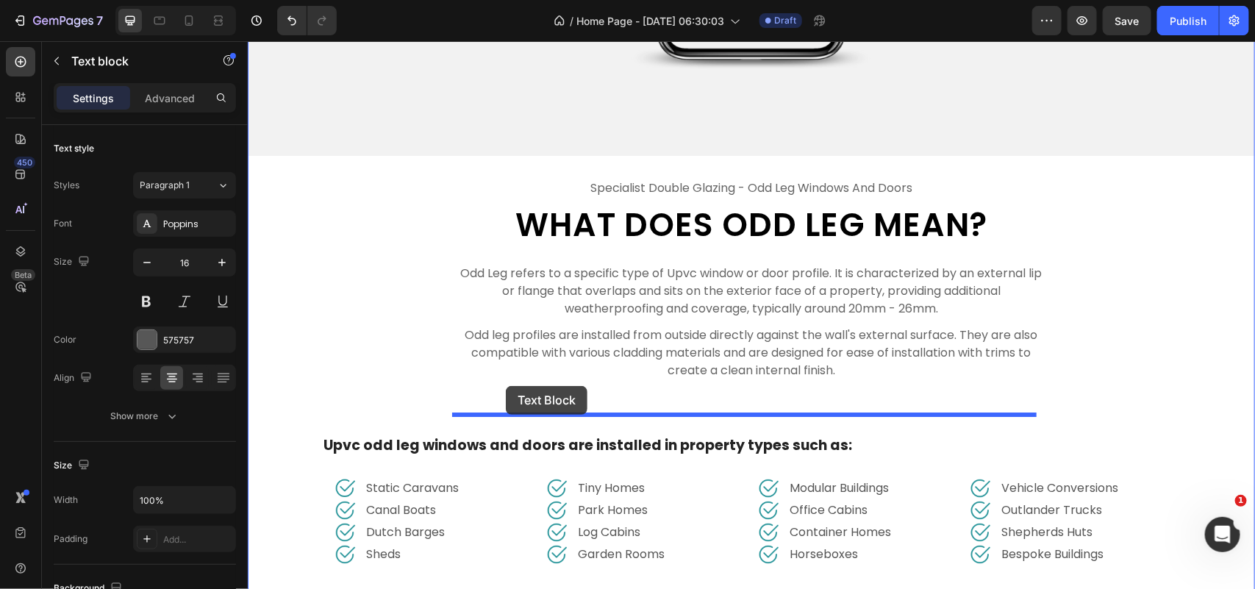
drag, startPoint x: 315, startPoint y: 390, endPoint x: 505, endPoint y: 385, distance: 190.4
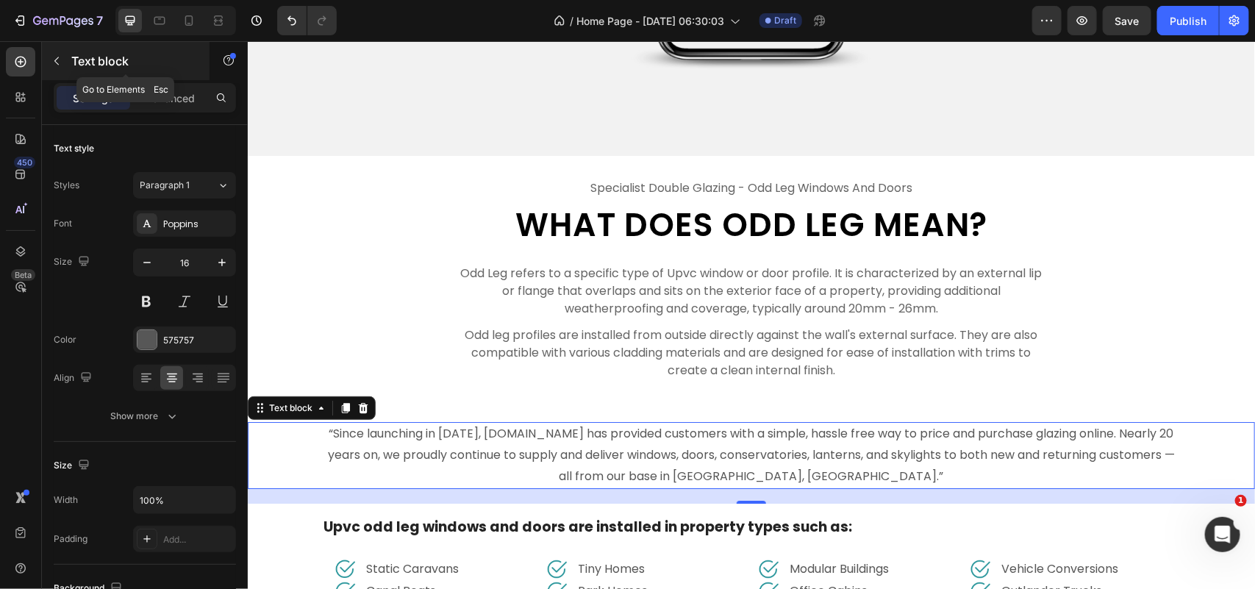
click at [64, 63] on button "button" at bounding box center [57, 61] width 24 height 24
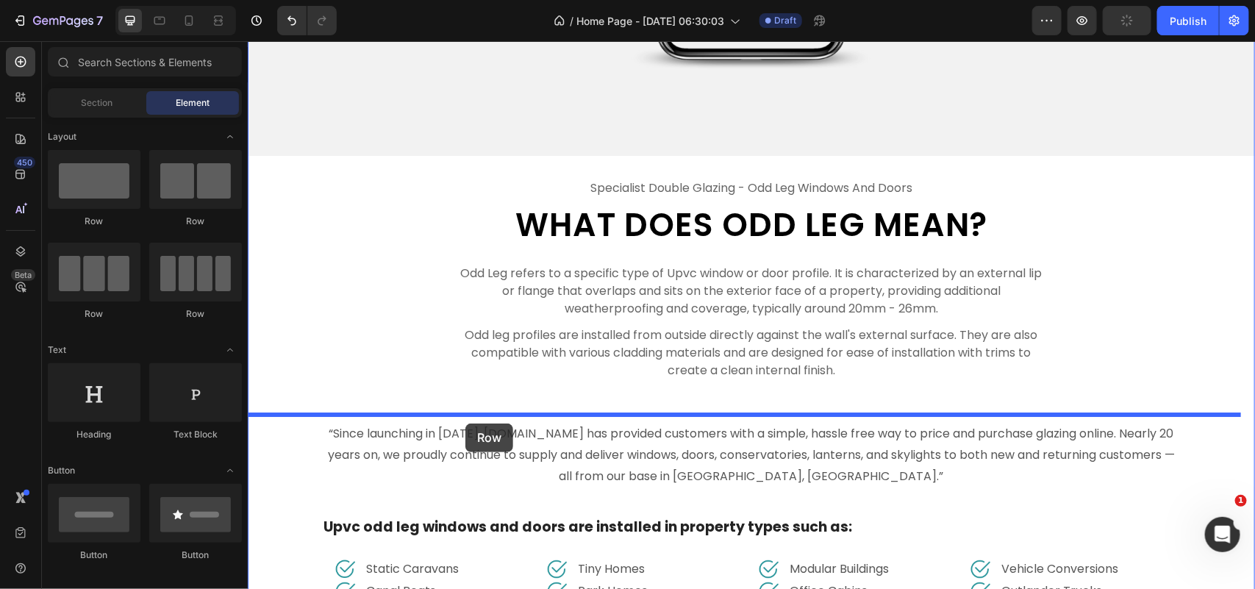
drag, startPoint x: 356, startPoint y: 241, endPoint x: 465, endPoint y: 423, distance: 211.6
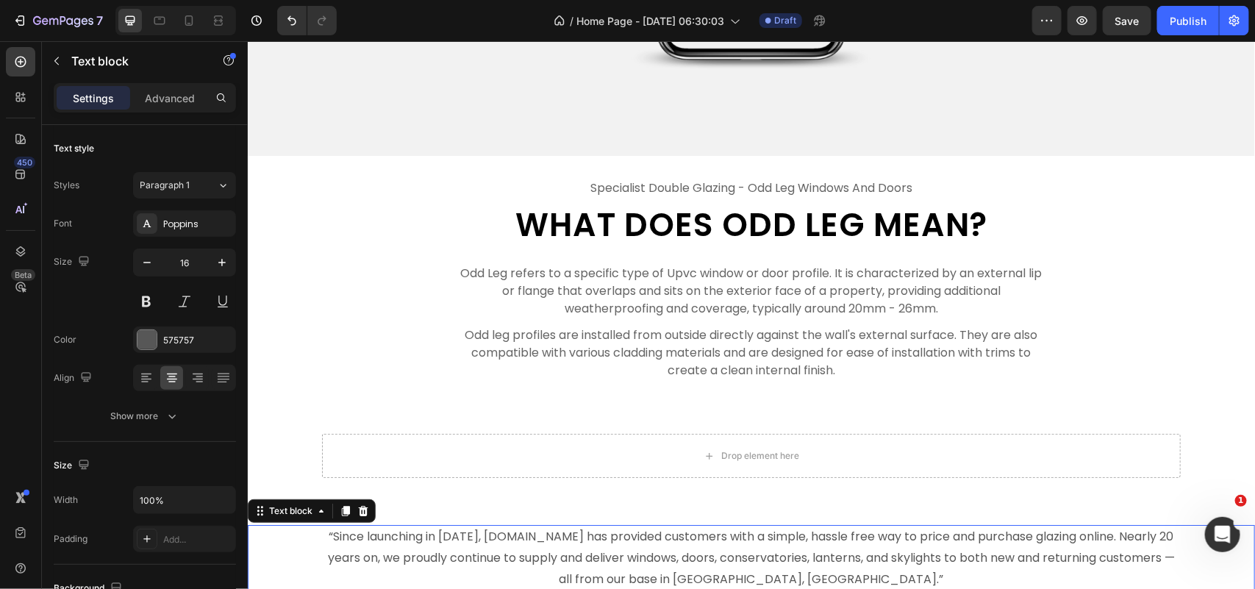
click at [298, 542] on div "“Since launching in 2005, BuyWindowsOnline.co.uk has provided customers with a …" at bounding box center [750, 557] width 1007 height 66
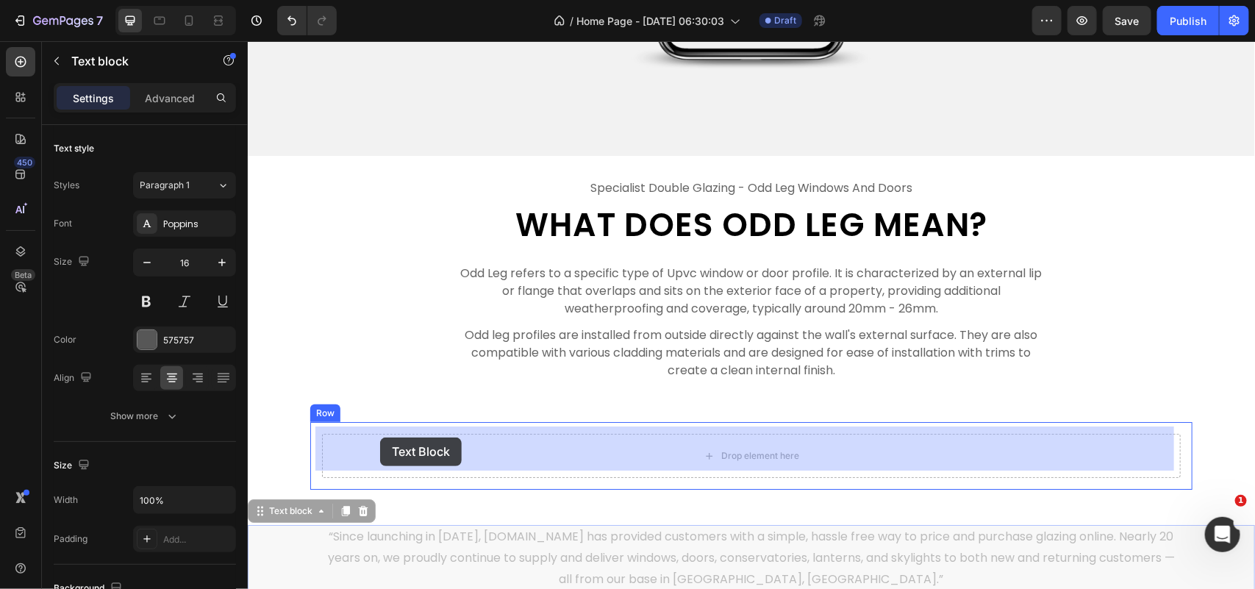
drag, startPoint x: 265, startPoint y: 507, endPoint x: 379, endPoint y: 437, distance: 134.6
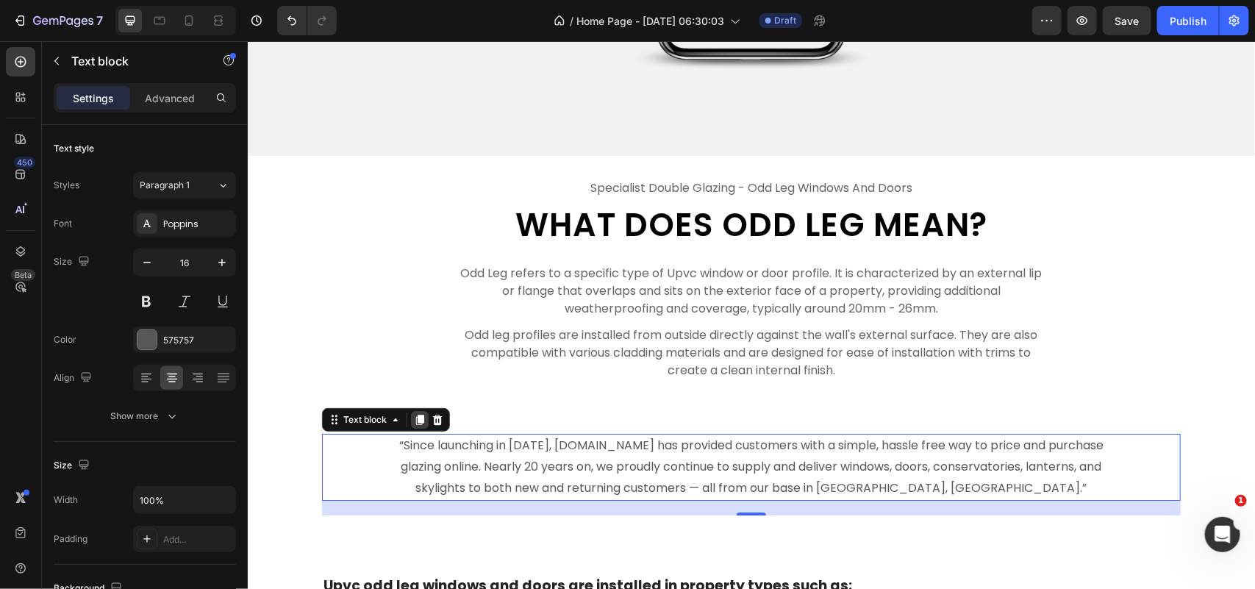
click at [415, 415] on icon at bounding box center [419, 420] width 8 height 10
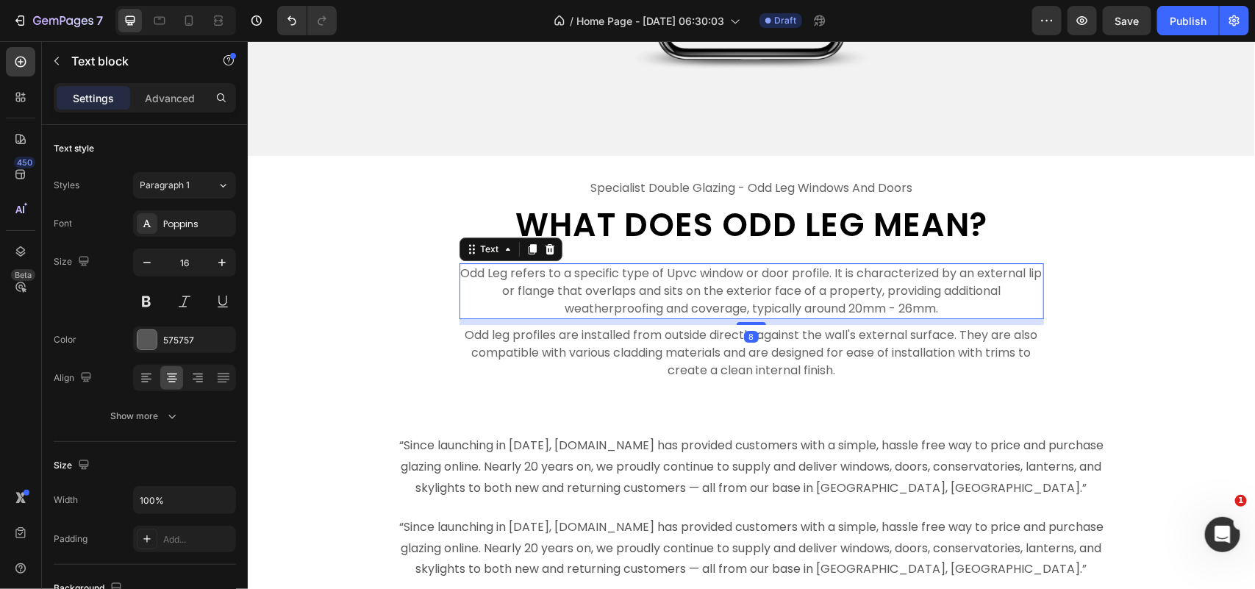
click at [659, 286] on p "Odd Leg refers to a specific type of Upvc window or door profile. It is charact…" at bounding box center [750, 290] width 581 height 53
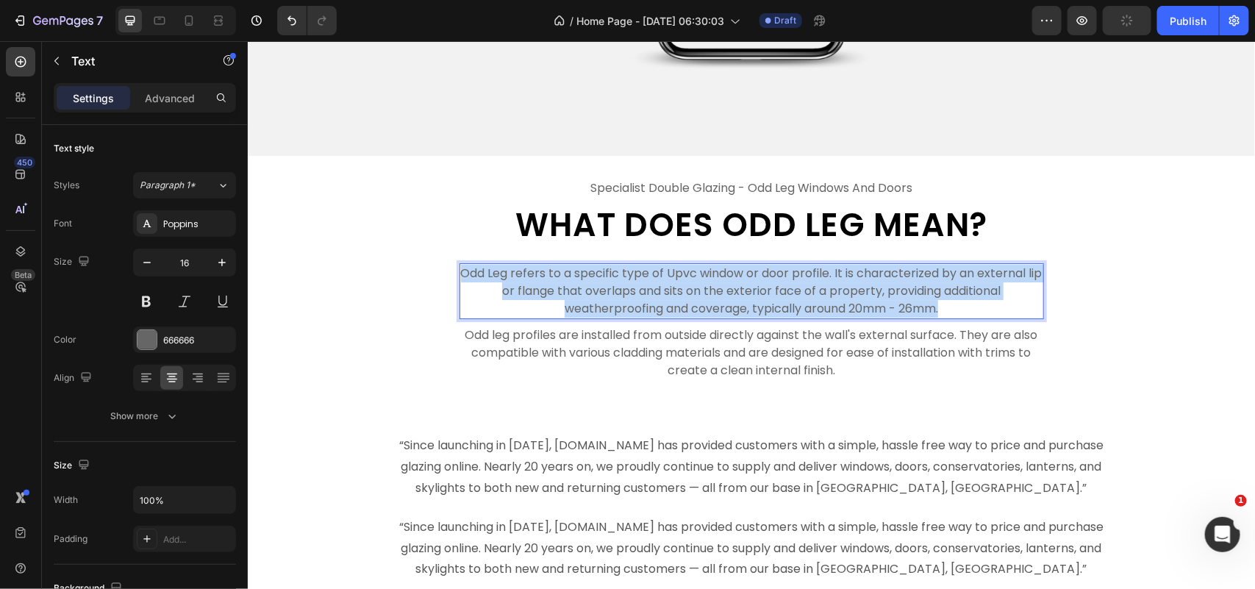
click at [659, 286] on p "Odd Leg refers to a specific type of Upvc window or door profile. It is charact…" at bounding box center [750, 290] width 581 height 53
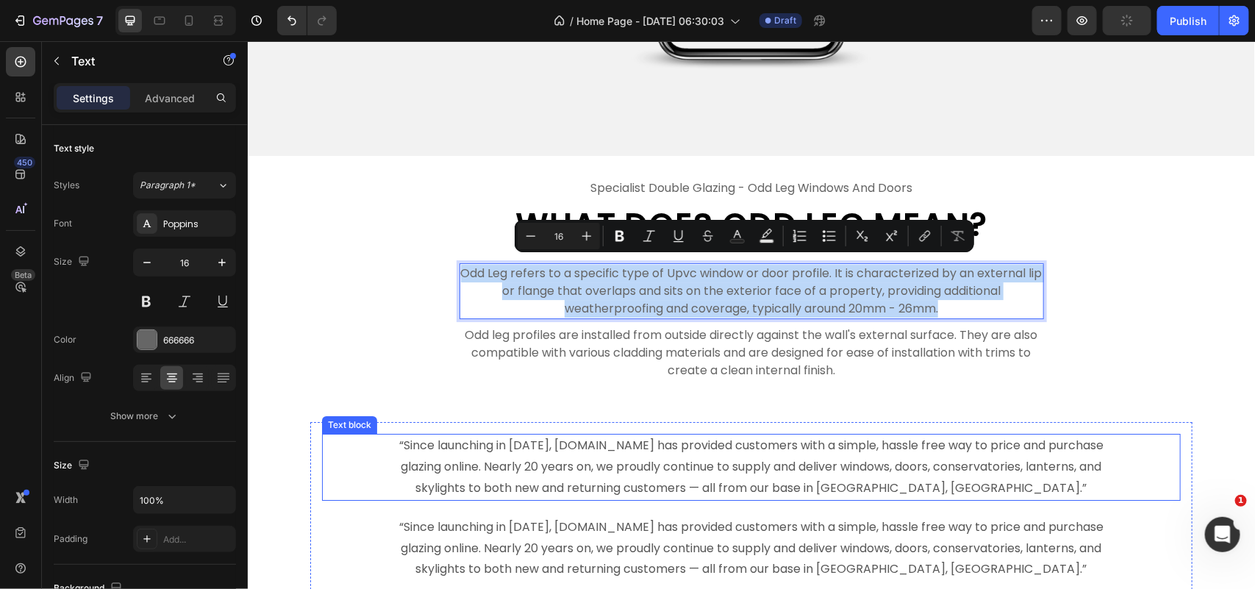
click at [641, 453] on p "“Since launching in [DATE], [DOMAIN_NAME] has provided customers with a simple,…" at bounding box center [750, 465] width 709 height 63
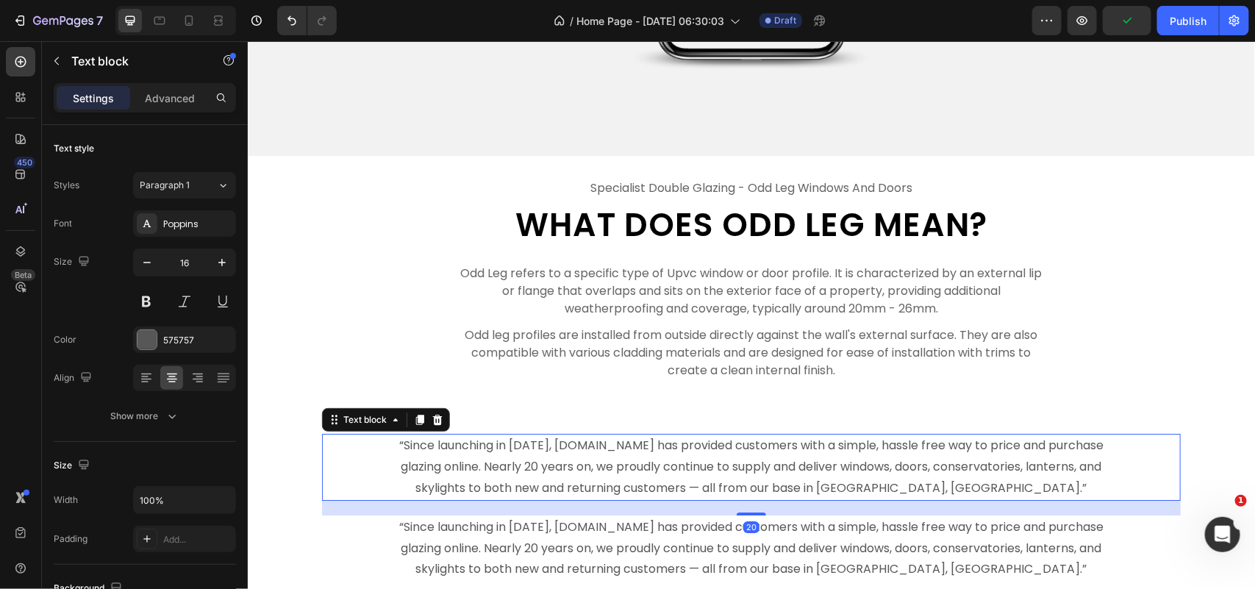
click at [641, 453] on p "“Since launching in [DATE], [DOMAIN_NAME] has provided customers with a simple,…" at bounding box center [750, 465] width 709 height 63
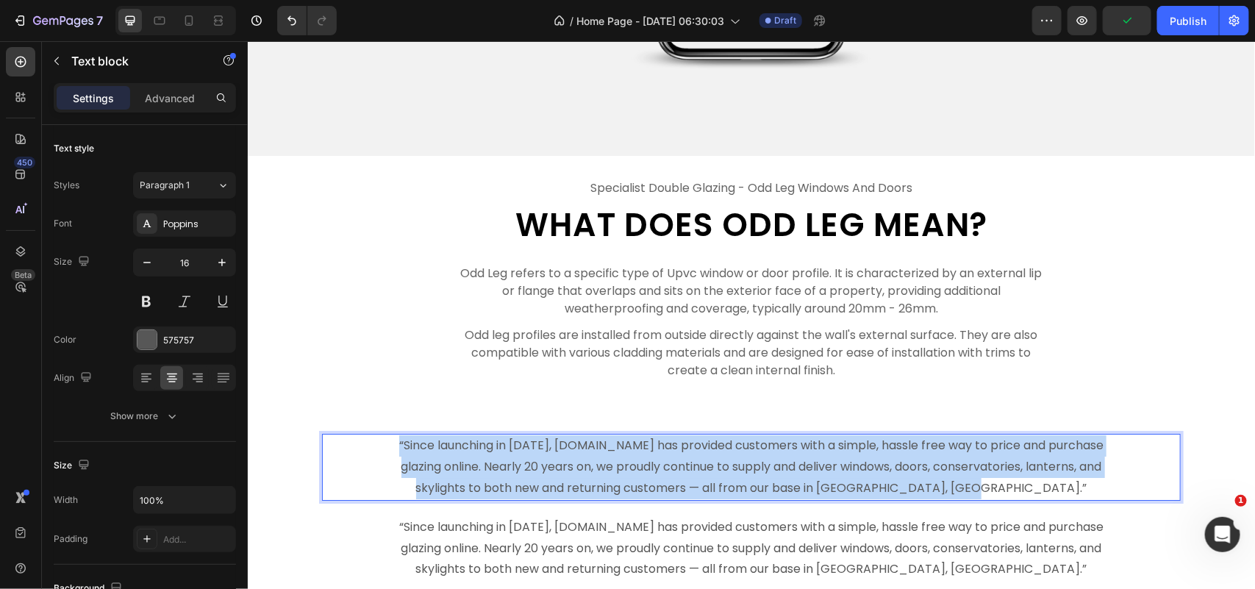
click at [641, 453] on p "“Since launching in [DATE], [DOMAIN_NAME] has provided customers with a simple,…" at bounding box center [750, 465] width 709 height 63
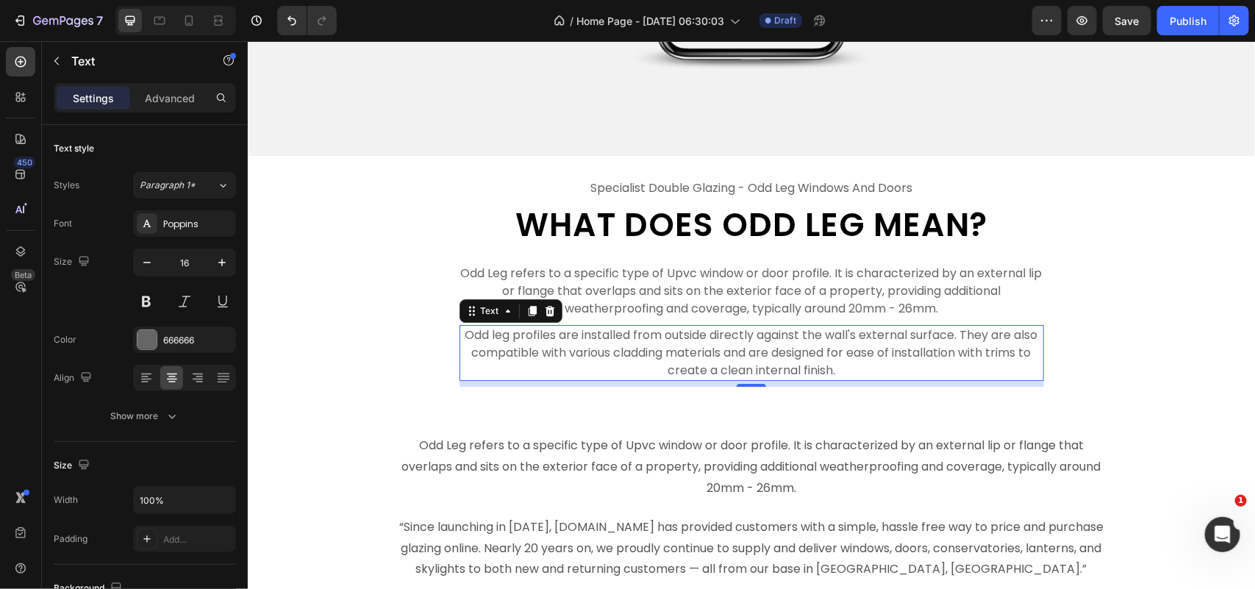
click at [704, 335] on p "Odd leg profiles are installed from outside directly against the wall's externa…" at bounding box center [750, 352] width 581 height 53
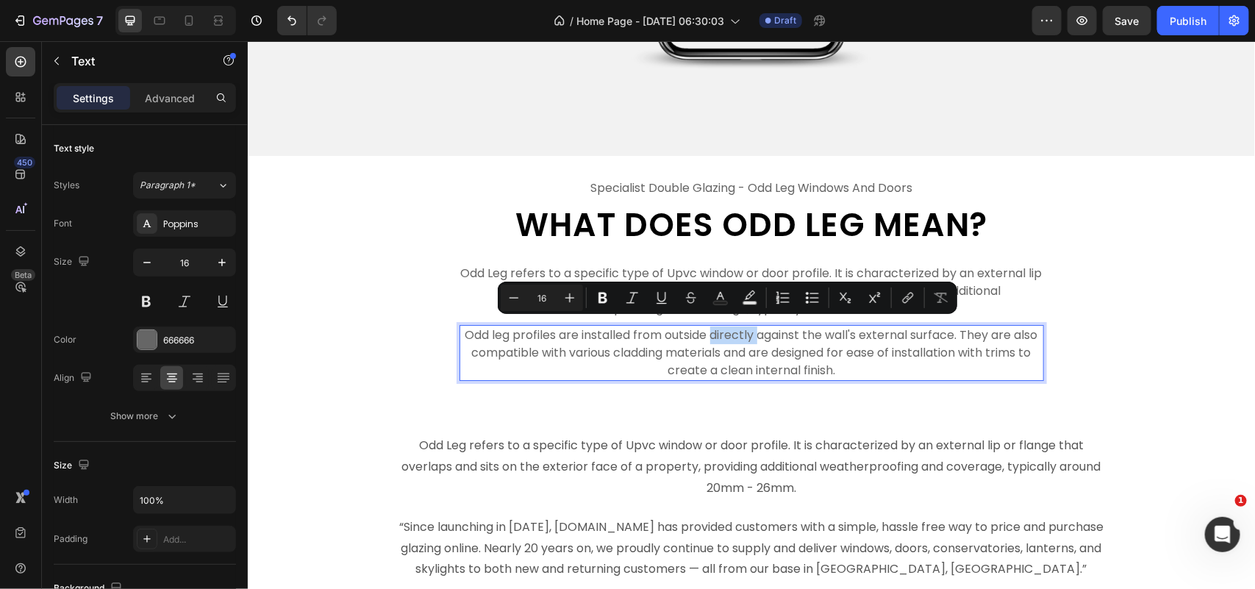
click at [706, 335] on p "Odd leg profiles are installed from outside directly against the wall's externa…" at bounding box center [750, 352] width 581 height 53
copy p "Odd leg profiles are installed from outside directly against the wall's externa…"
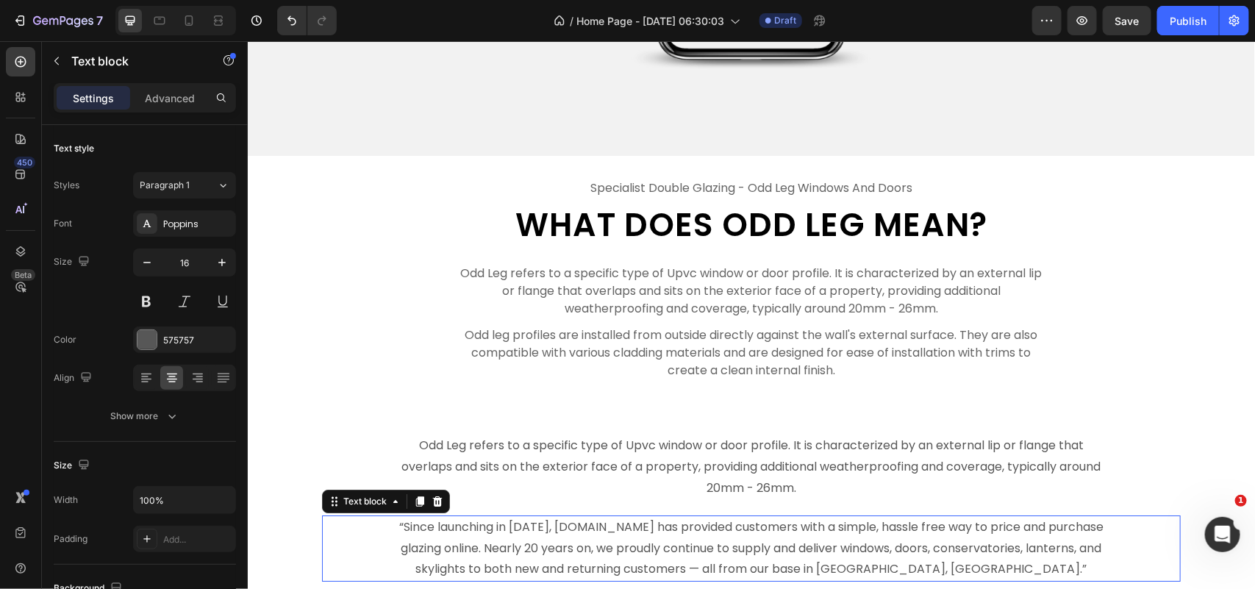
click at [692, 529] on p "“Since launching in [DATE], [DOMAIN_NAME] has provided customers with a simple,…" at bounding box center [750, 547] width 709 height 63
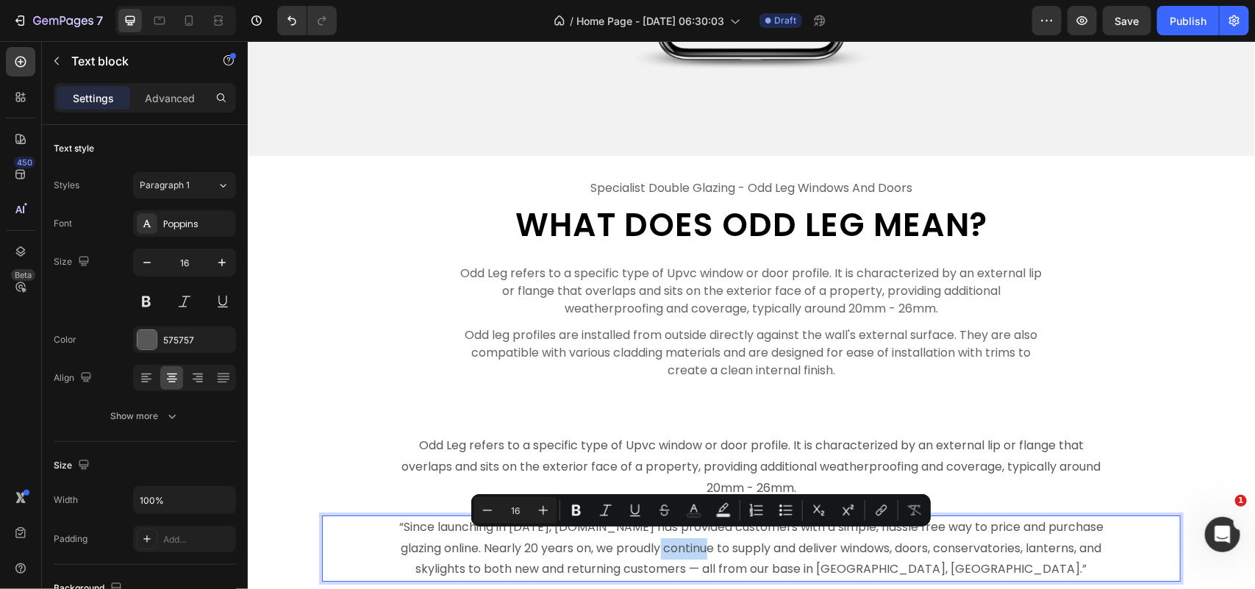
click at [692, 529] on p "“Since launching in [DATE], [DOMAIN_NAME] has provided customers with a simple,…" at bounding box center [750, 547] width 709 height 63
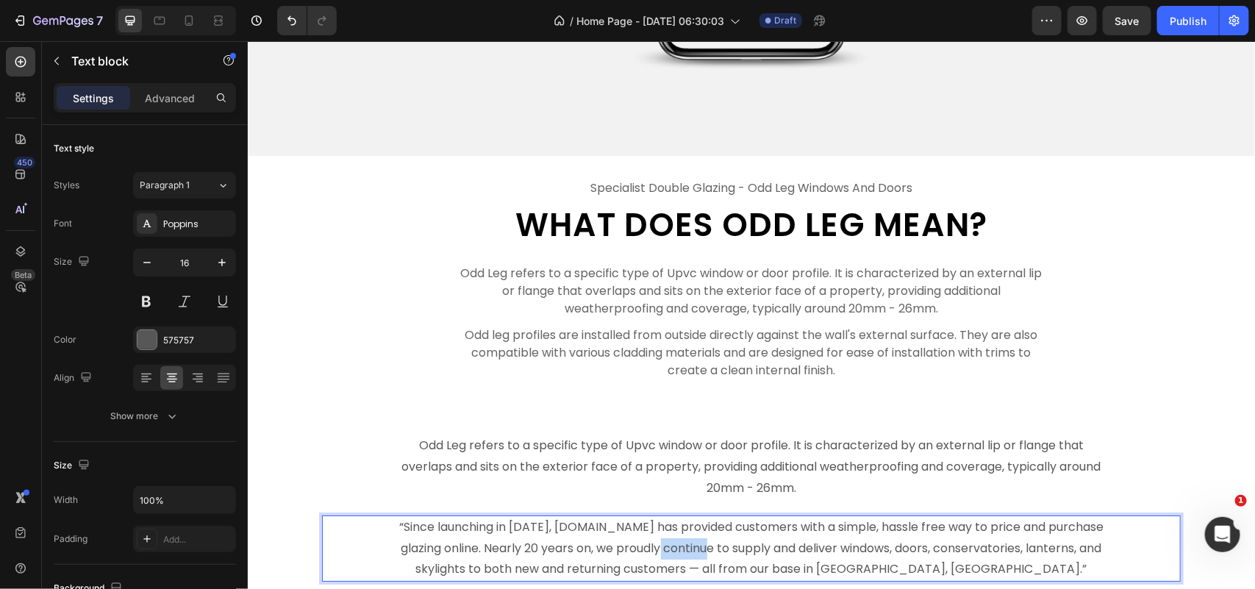
click at [692, 529] on p "“Since launching in [DATE], [DOMAIN_NAME] has provided customers with a simple,…" at bounding box center [750, 547] width 709 height 63
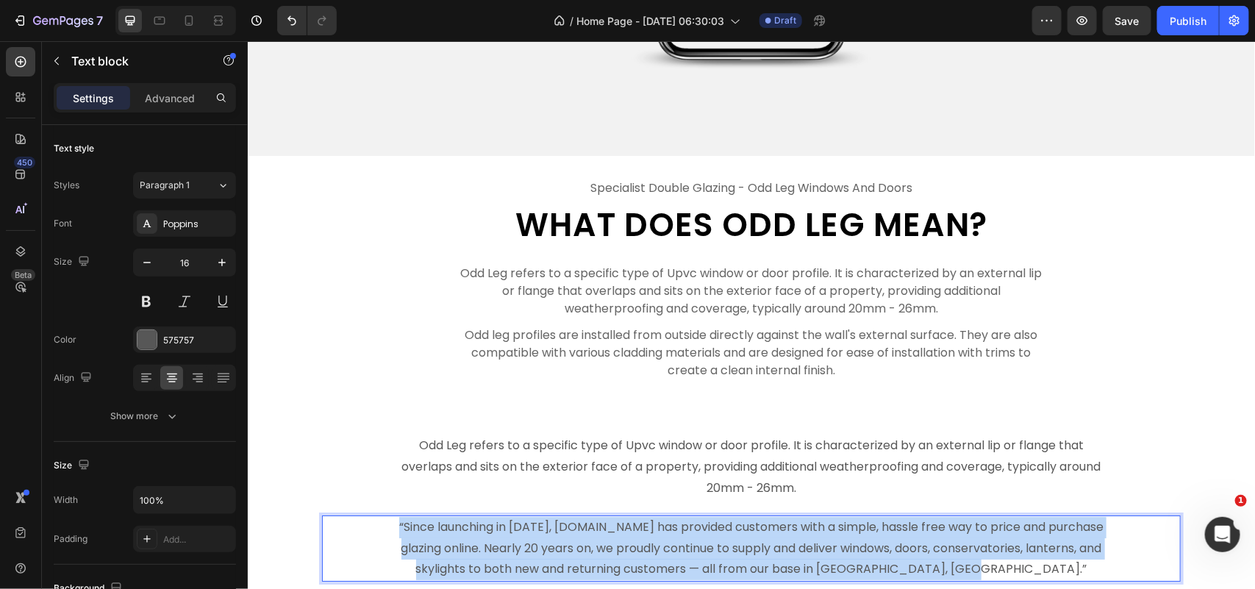
click at [692, 529] on p "“Since launching in [DATE], [DOMAIN_NAME] has provided customers with a simple,…" at bounding box center [750, 547] width 709 height 63
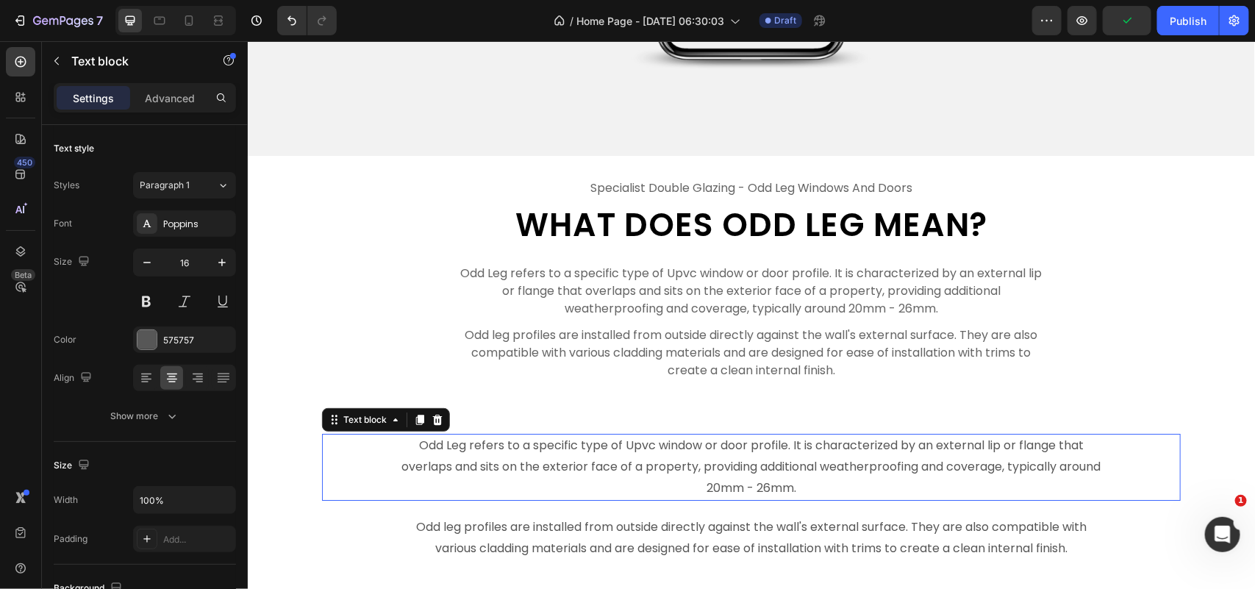
click at [831, 486] on p "Odd Leg refers to a specific type of Upvc window or door profile. It is charact…" at bounding box center [750, 465] width 709 height 63
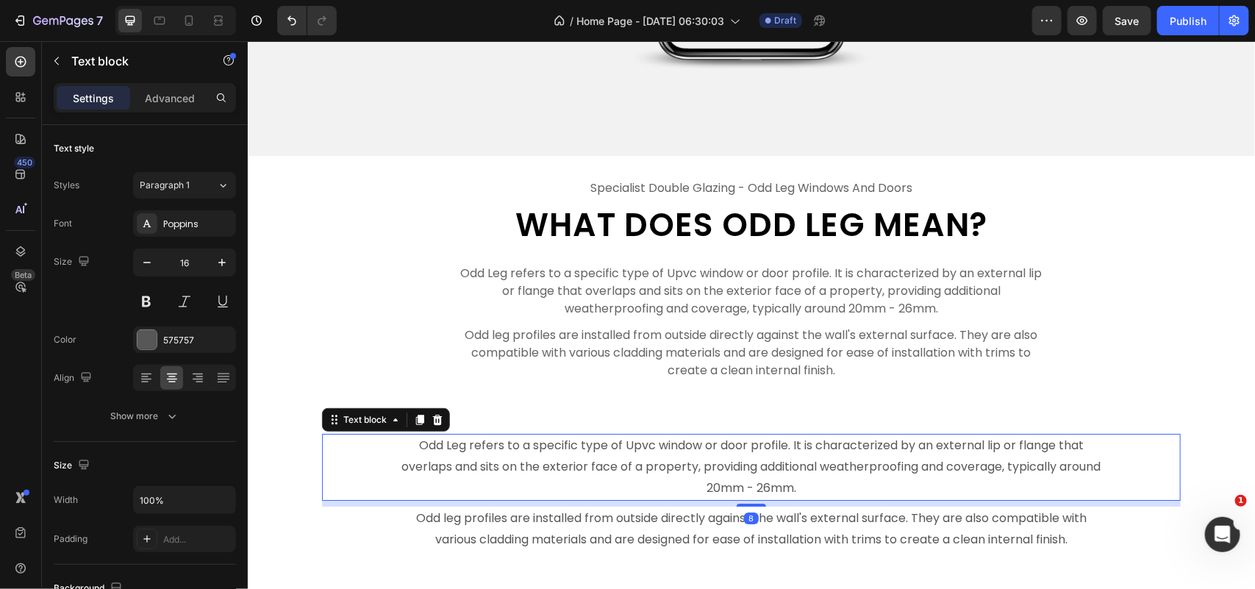
drag, startPoint x: 741, startPoint y: 503, endPoint x: 768, endPoint y: 494, distance: 28.6
click at [768, 500] on div "8" at bounding box center [824, 500] width 858 height 0
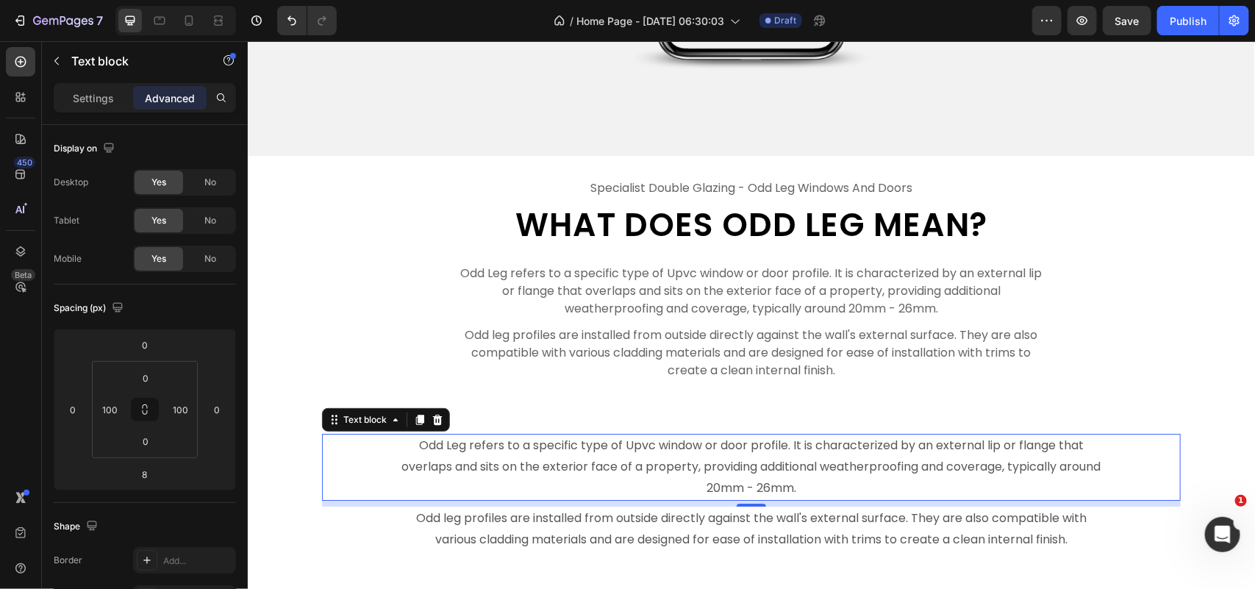
click at [1112, 456] on div "Odd Leg refers to a specific type of Upvc window or door profile. It is charact…" at bounding box center [750, 466] width 858 height 66
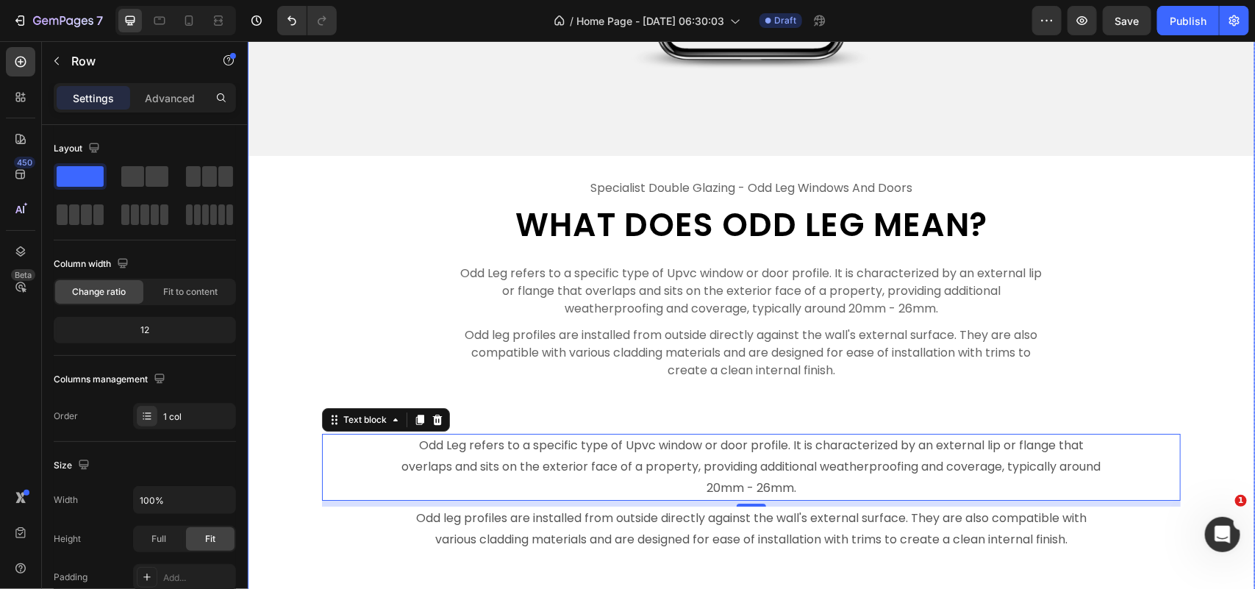
click at [1200, 385] on div "Image specialist double glazing - odd leg windows and doors Text What Does Odd …" at bounding box center [750, 317] width 1007 height 1459
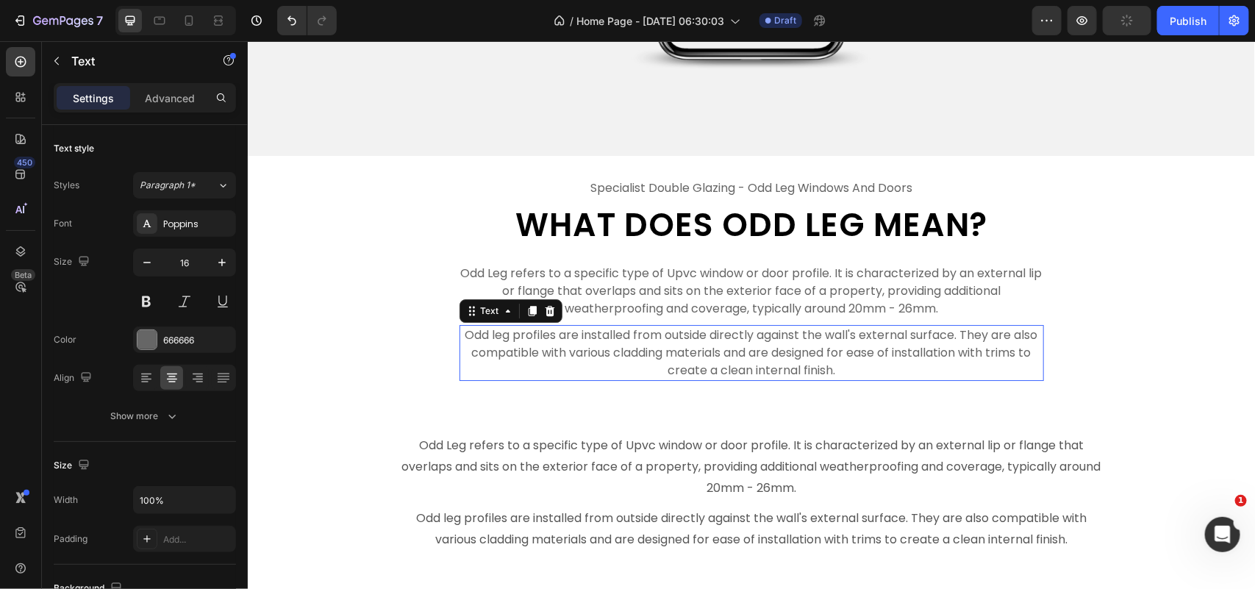
click at [914, 359] on p "Odd leg profiles are installed from outside directly against the wall's externa…" at bounding box center [750, 352] width 581 height 53
click at [544, 305] on icon at bounding box center [549, 310] width 10 height 10
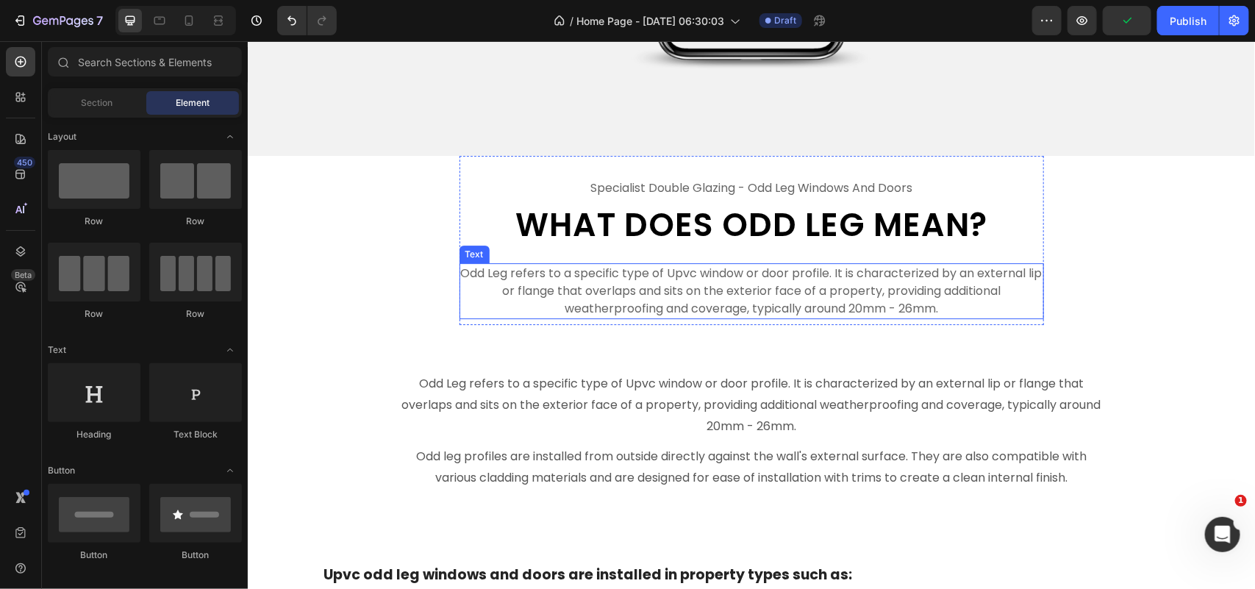
click at [586, 275] on p "Odd Leg refers to a specific type of Upvc window or door profile. It is charact…" at bounding box center [750, 290] width 581 height 53
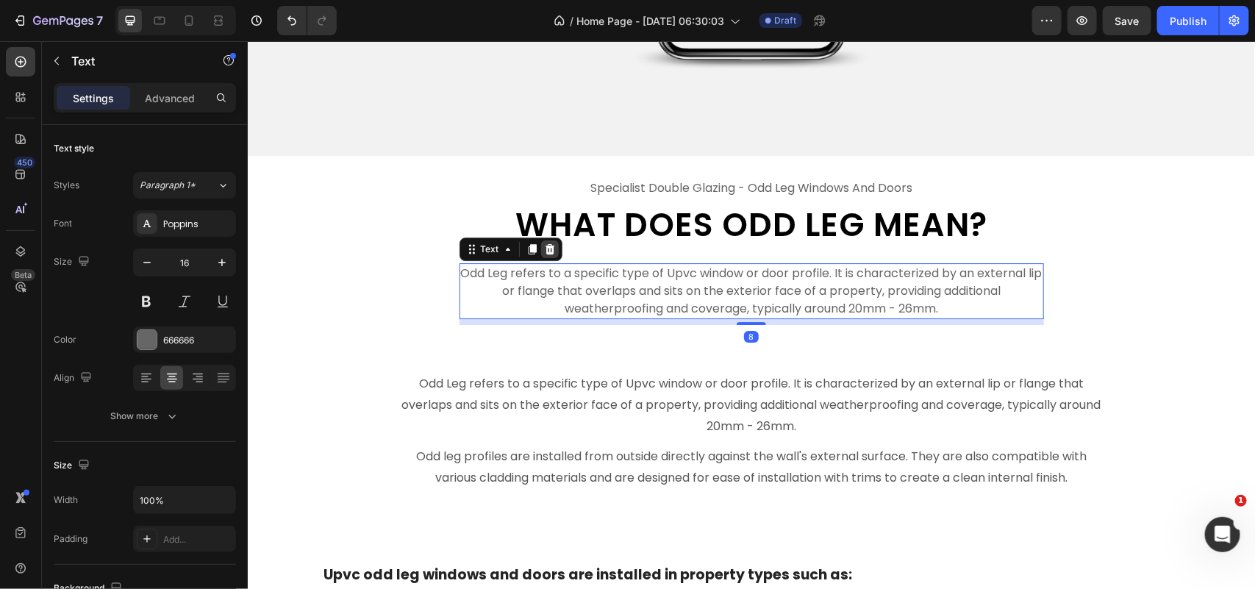
click at [546, 243] on icon at bounding box center [549, 249] width 12 height 12
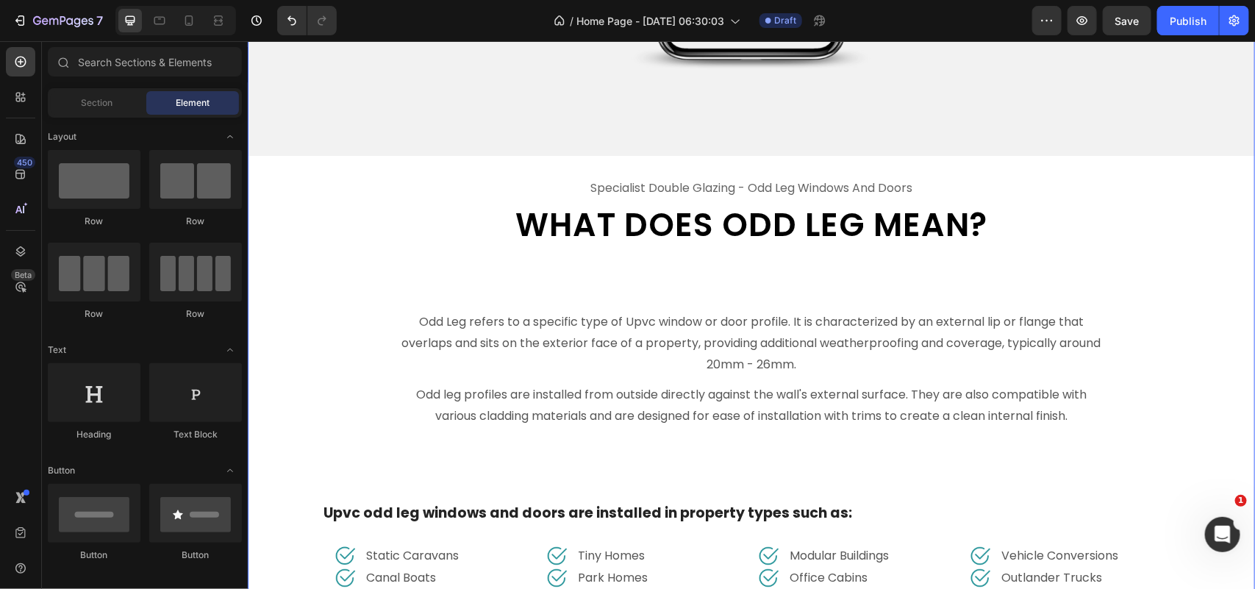
click at [651, 279] on div "Image specialist double glazing - odd leg windows and doors Text What Does Odd …" at bounding box center [750, 255] width 1007 height 1335
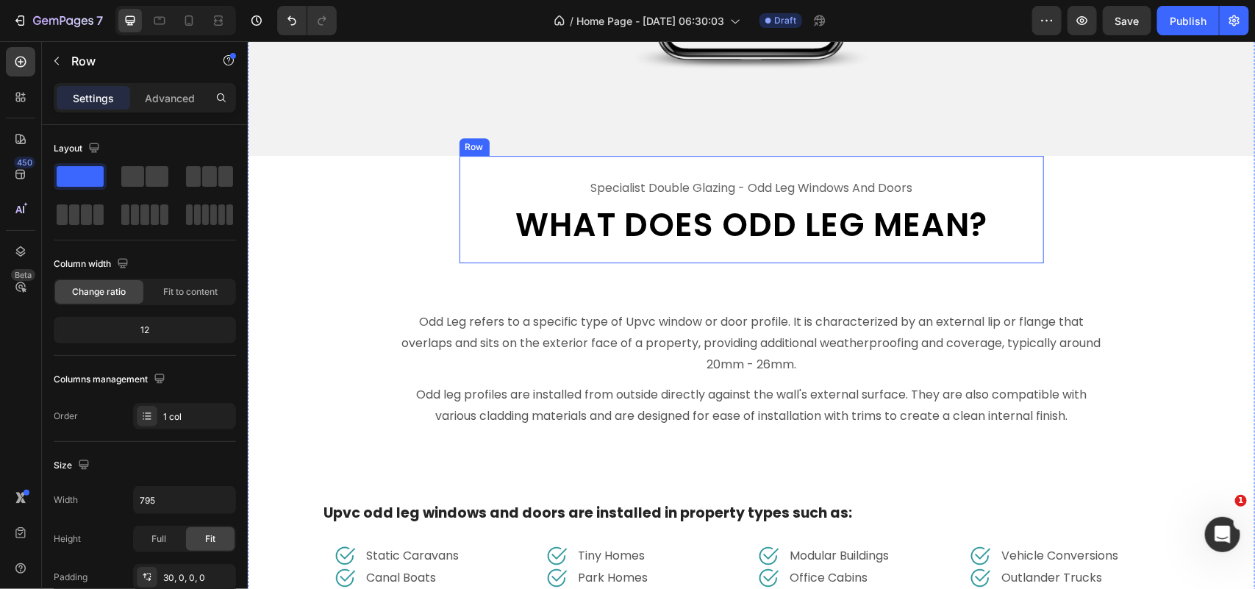
click at [666, 243] on div "specialist double glazing - odd leg windows and doors Text What Does Odd Leg Me…" at bounding box center [751, 220] width 584 height 86
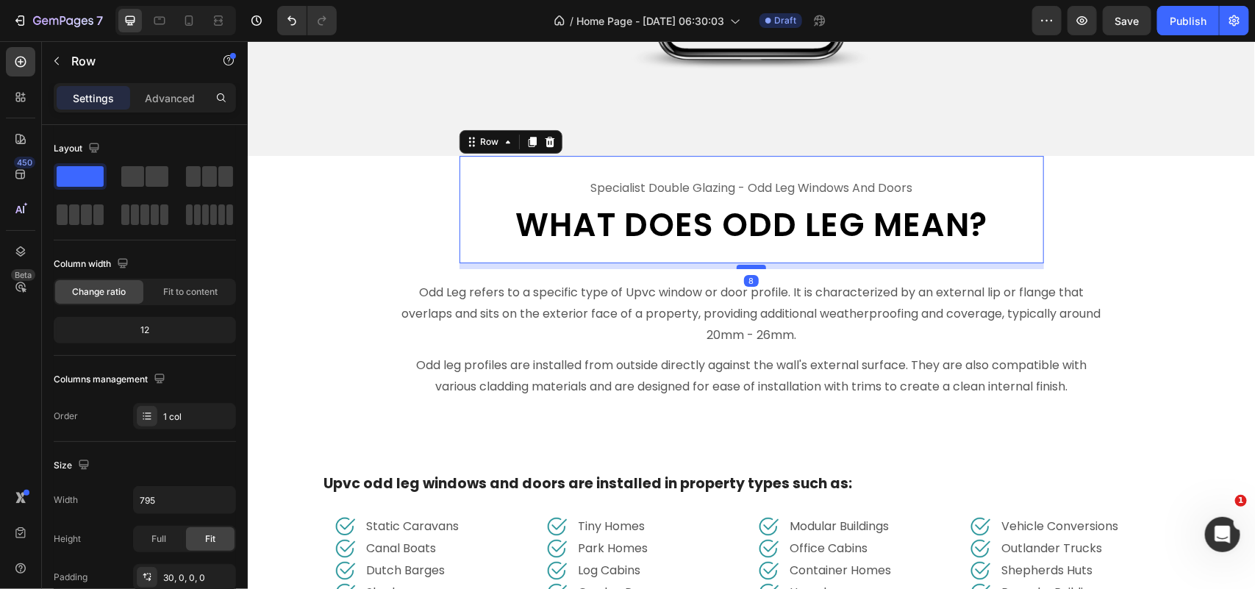
drag, startPoint x: 742, startPoint y: 287, endPoint x: 743, endPoint y: 258, distance: 29.4
click at [743, 264] on div at bounding box center [750, 266] width 29 height 4
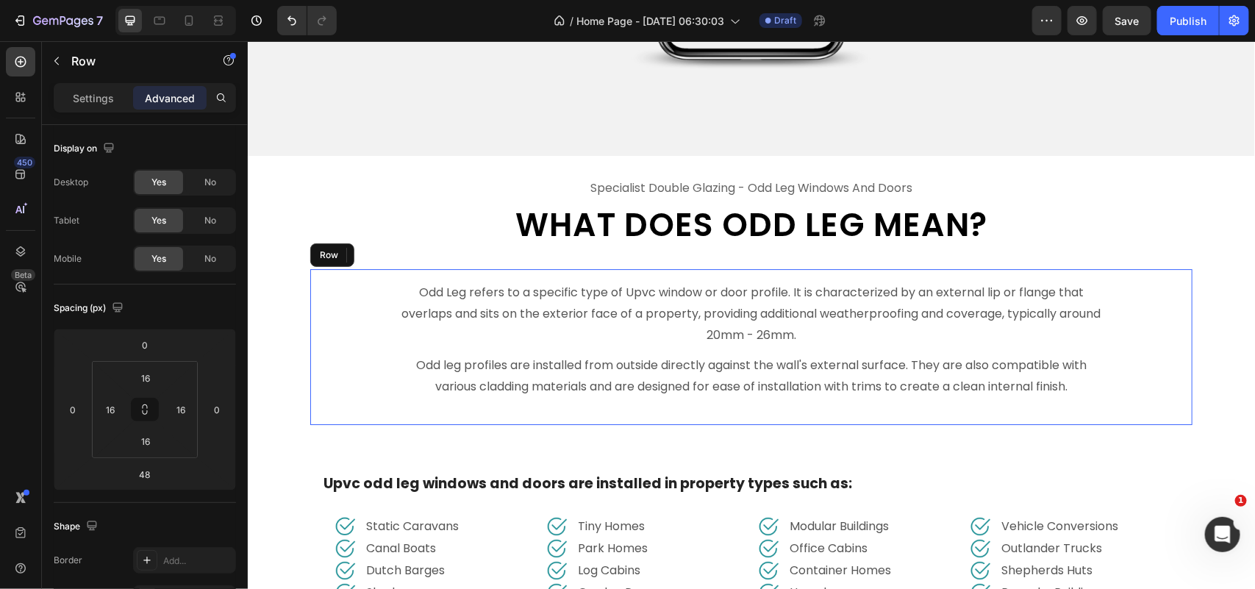
click at [722, 268] on div "Odd Leg refers to a specific type of Upvc window or door profile. It is charact…" at bounding box center [750, 346] width 882 height 156
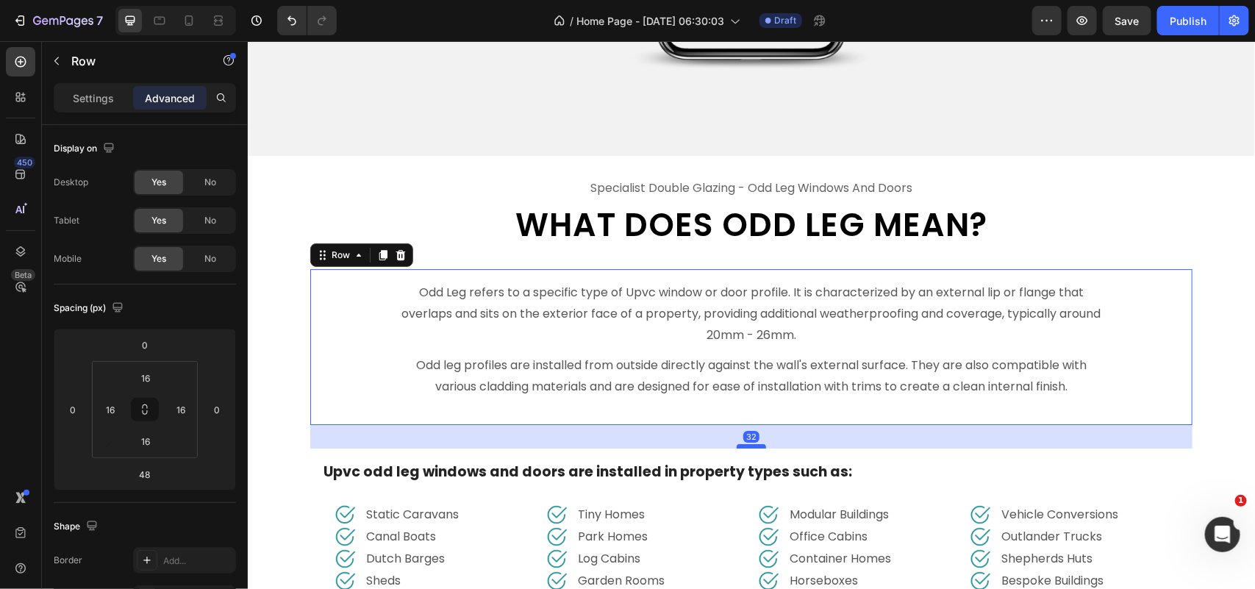
drag, startPoint x: 737, startPoint y: 449, endPoint x: 747, endPoint y: 437, distance: 15.2
click at [747, 443] on div at bounding box center [750, 445] width 29 height 4
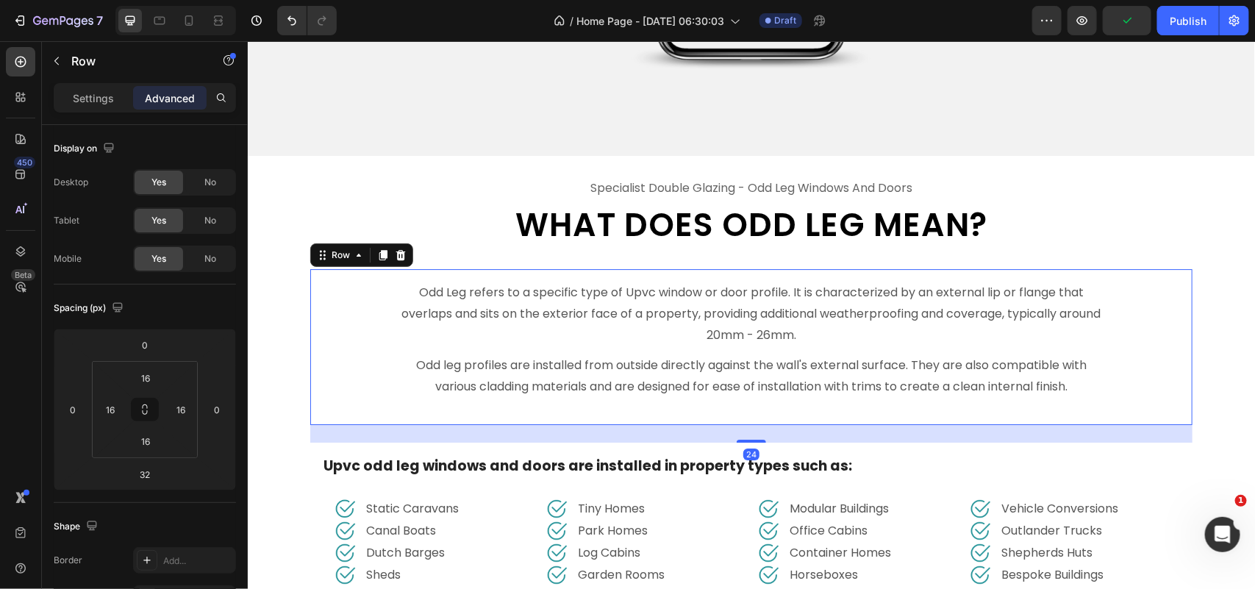
drag, startPoint x: 755, startPoint y: 437, endPoint x: 767, endPoint y: 431, distance: 13.1
click at [767, 424] on div "24" at bounding box center [750, 424] width 882 height 0
type input "24"
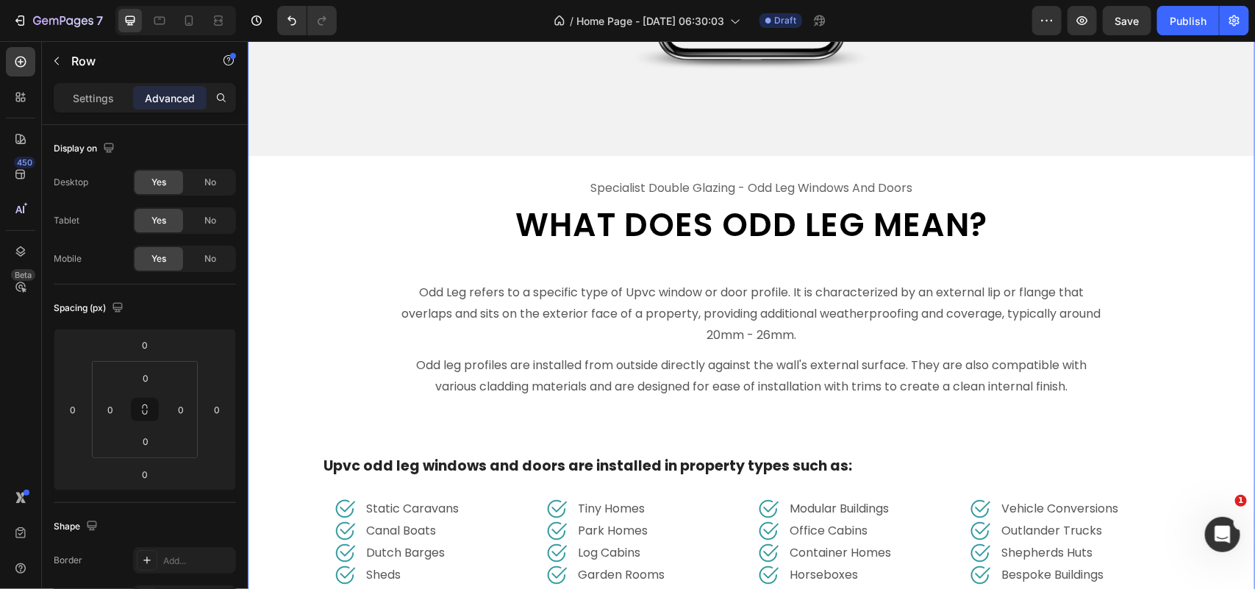
click at [1211, 266] on div "Image specialist double glazing - odd leg windows and doors Text What Does Odd …" at bounding box center [750, 232] width 1007 height 1288
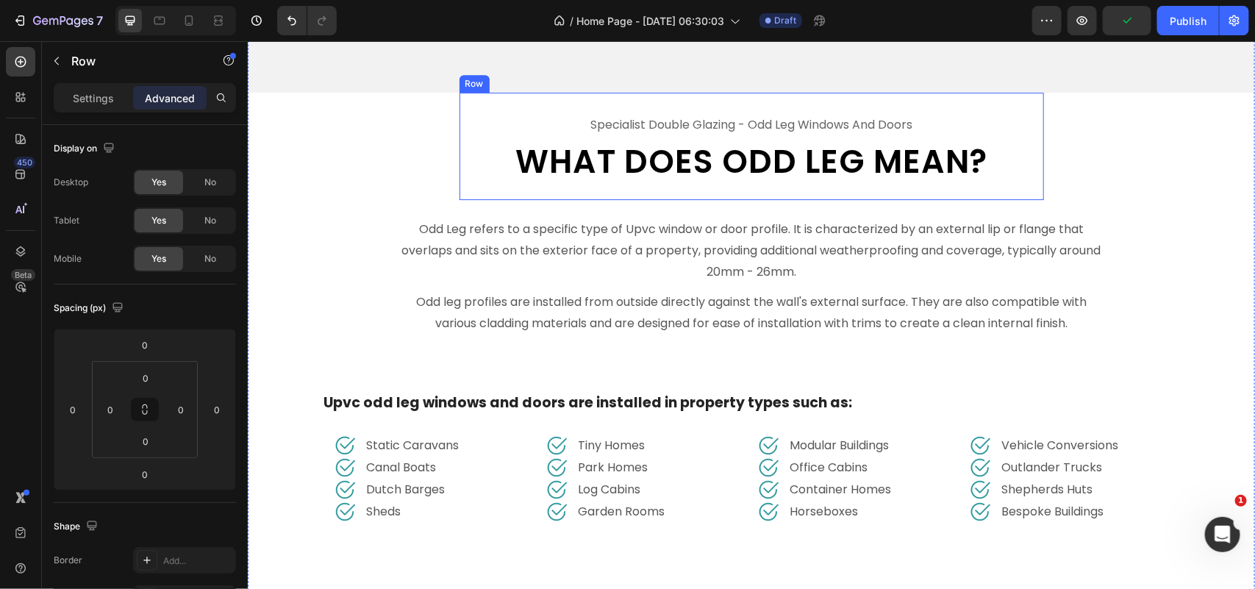
scroll to position [4649, 0]
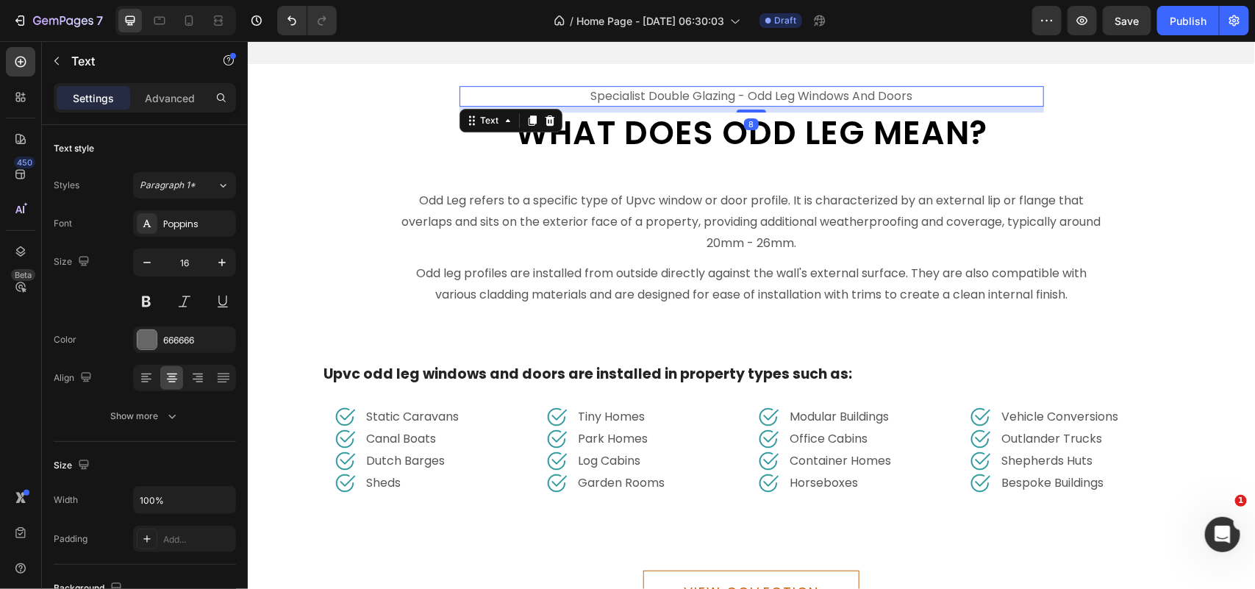
click at [741, 88] on p "specialist double glazing - odd leg windows and doors" at bounding box center [750, 96] width 581 height 18
click at [740, 87] on p "specialist double glazing - odd leg windows and doors" at bounding box center [750, 96] width 581 height 18
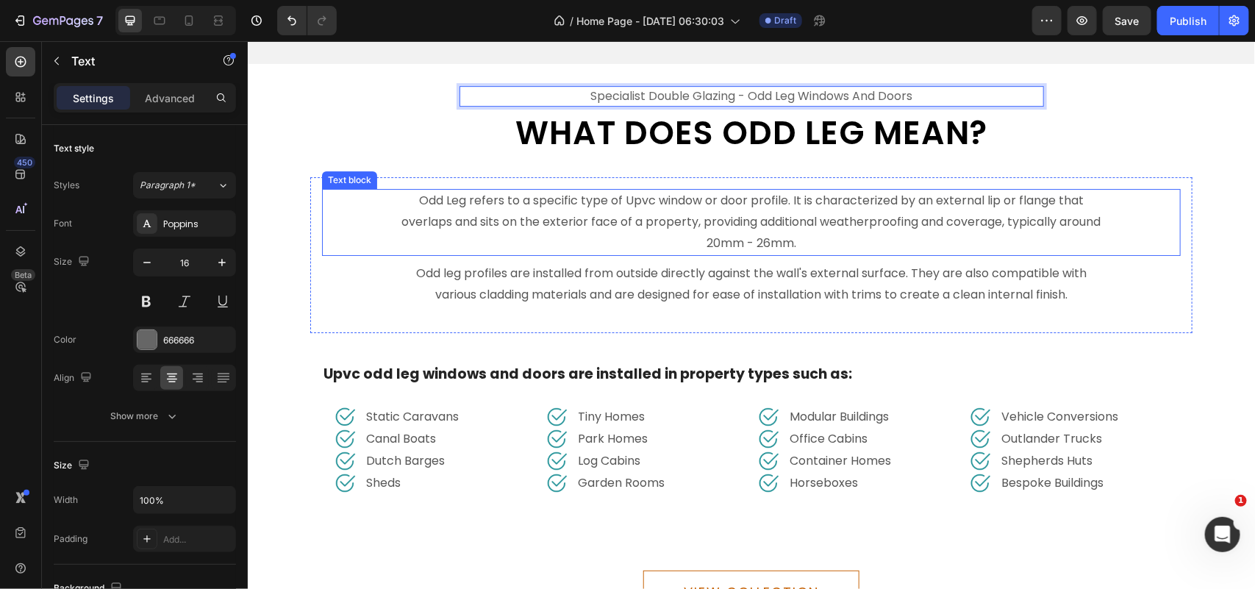
click at [382, 216] on div "Odd Leg refers to a specific type of Upvc window or door profile. It is charact…" at bounding box center [750, 221] width 858 height 66
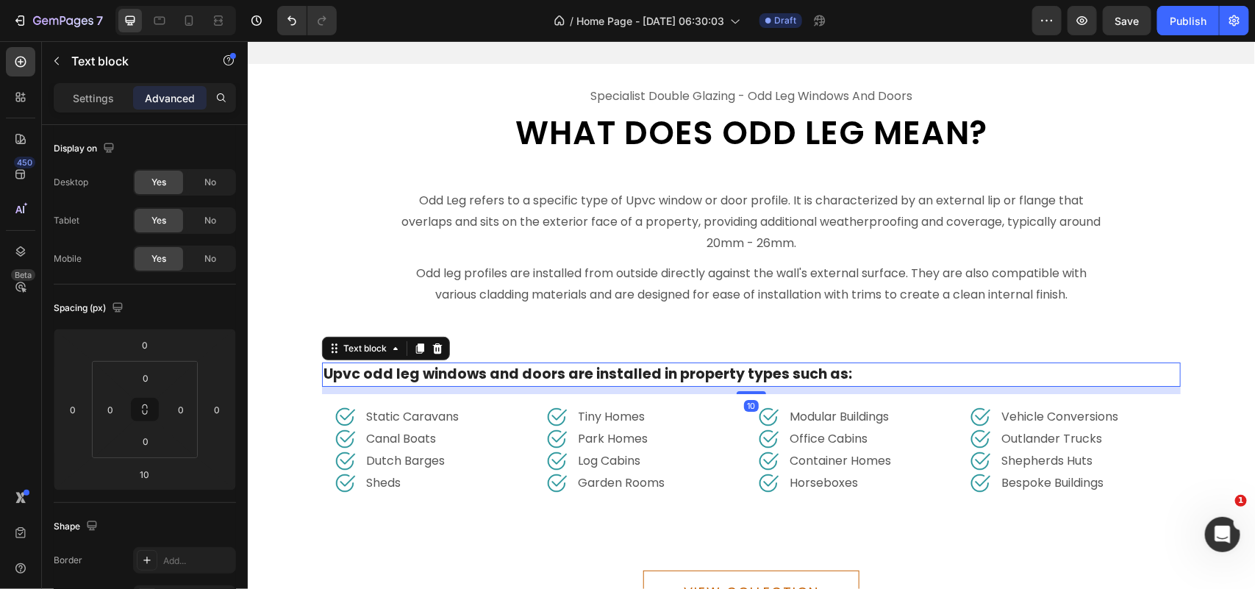
click at [359, 372] on p "Upvc odd leg windows and doors are installed in property types such as:" at bounding box center [751, 373] width 856 height 21
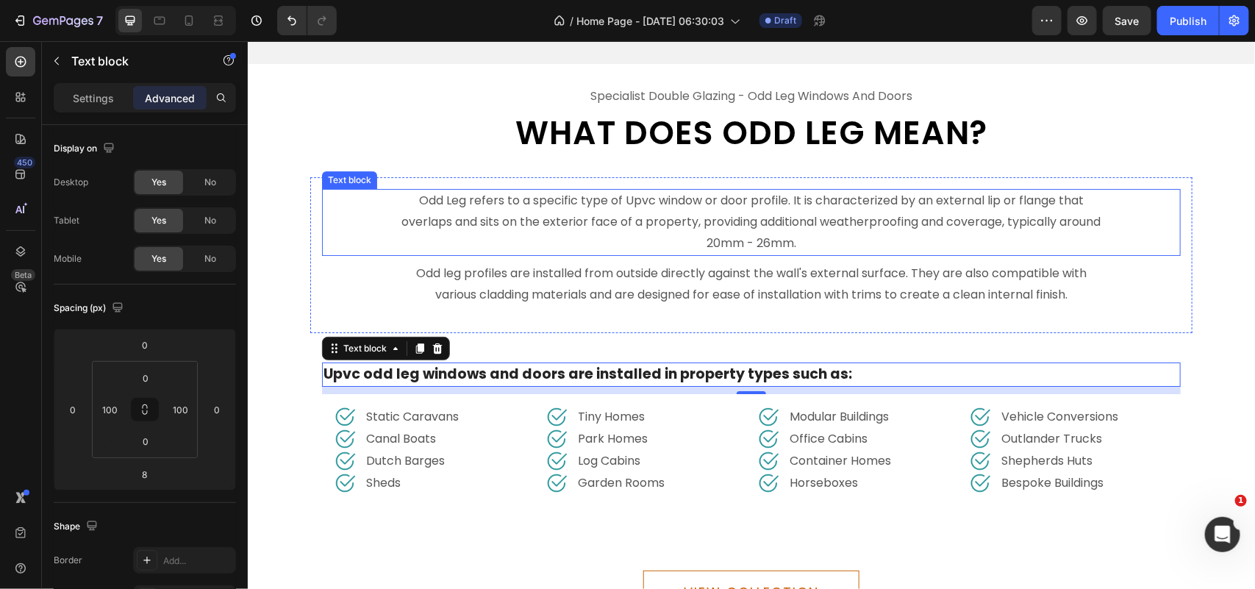
click at [396, 194] on p "Odd Leg refers to a specific type of Upvc window or door profile. It is charact…" at bounding box center [750, 221] width 709 height 63
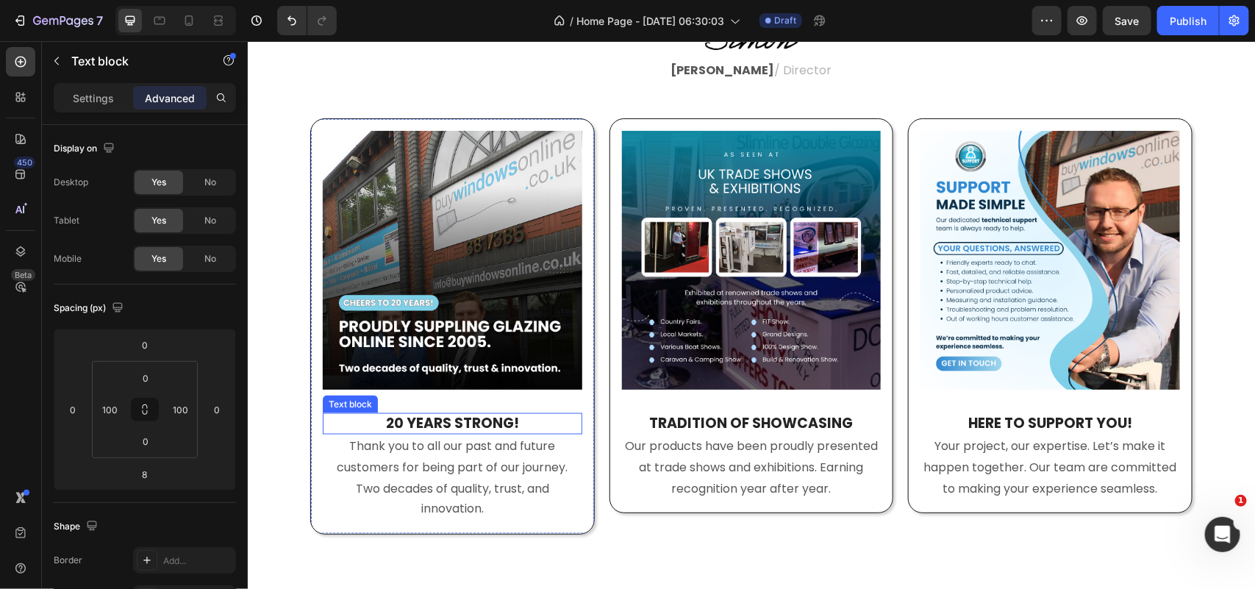
scroll to position [598, 0]
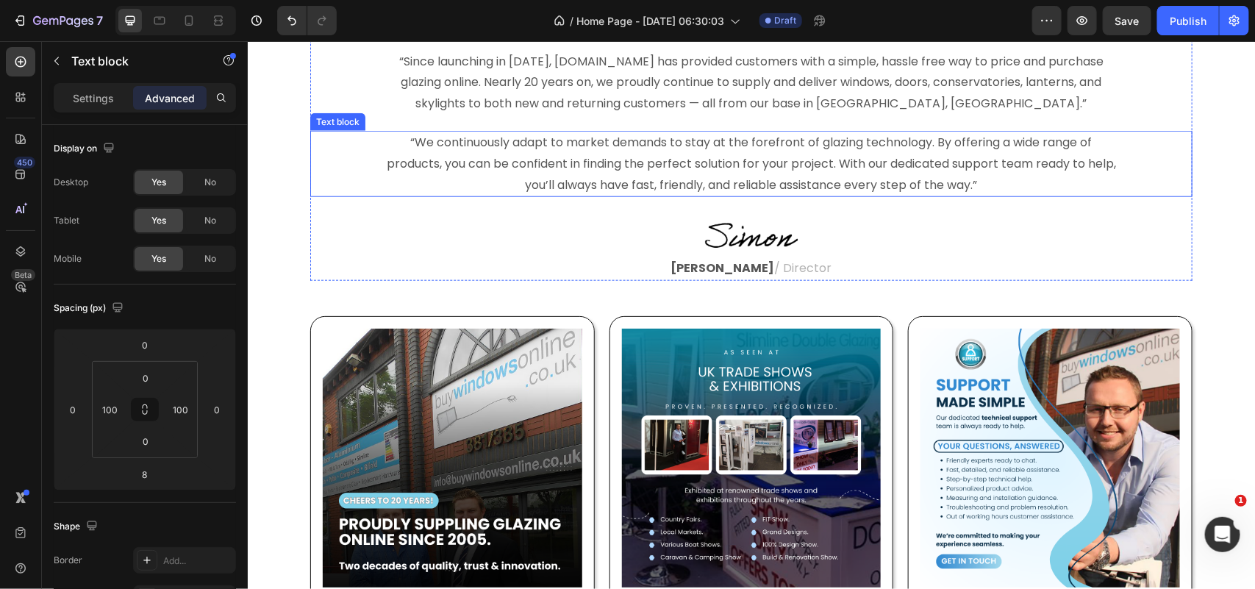
click at [365, 156] on div "“We continuously adapt to market demands to stay at the forefront of glazing te…" at bounding box center [750, 163] width 882 height 66
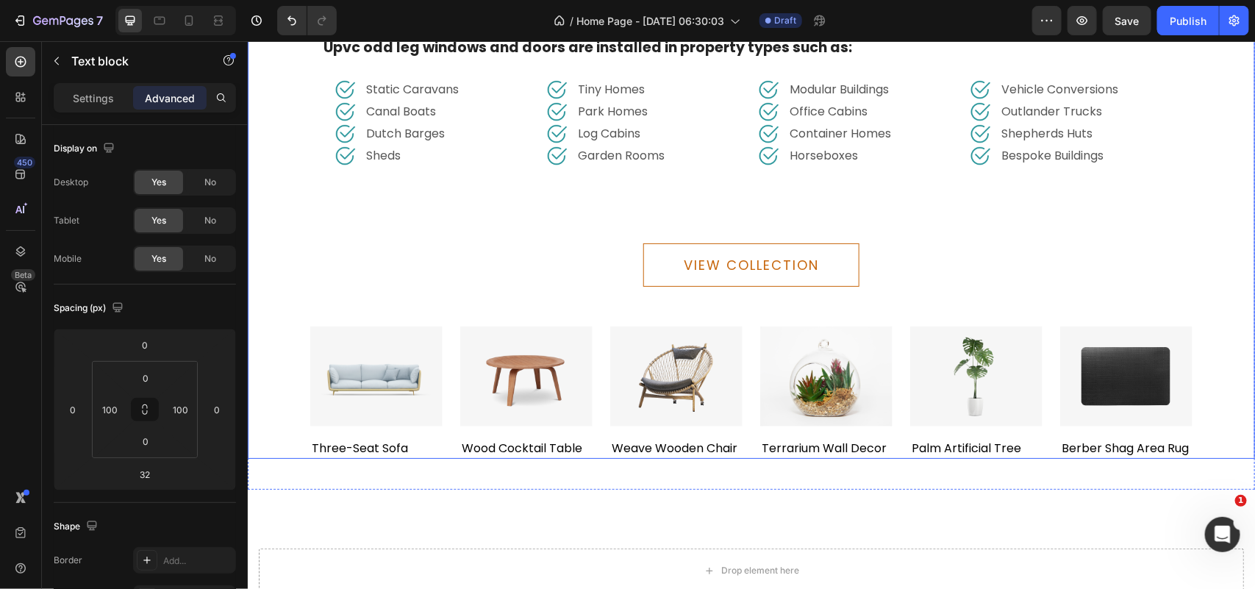
scroll to position [4916, 0]
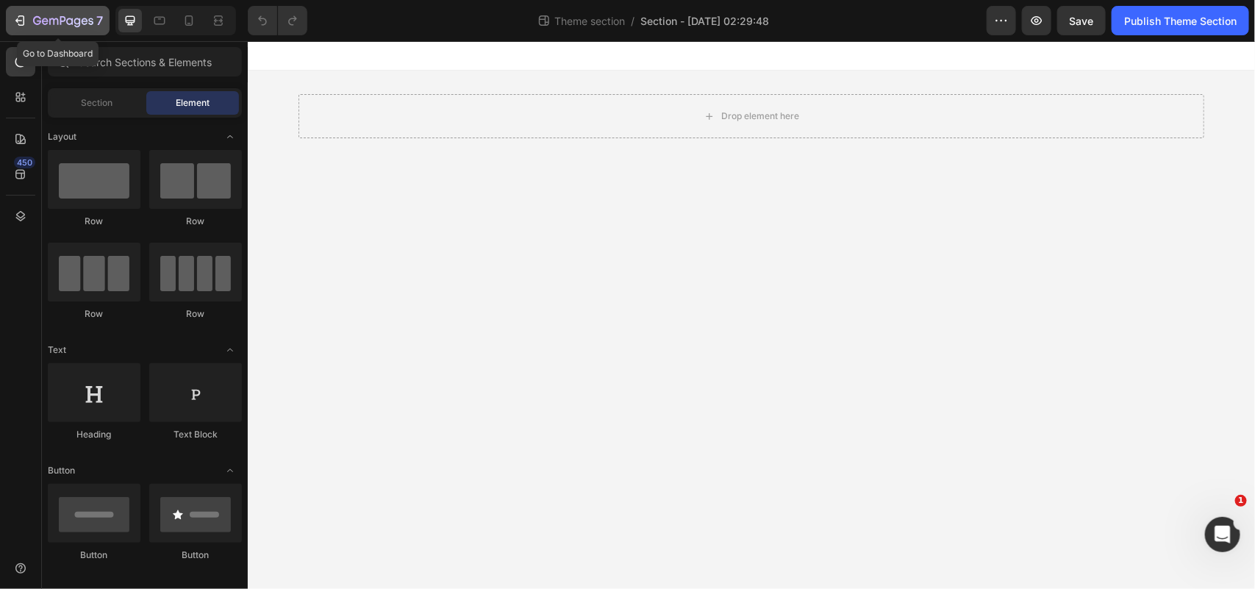
click at [35, 22] on icon "button" at bounding box center [37, 20] width 8 height 9
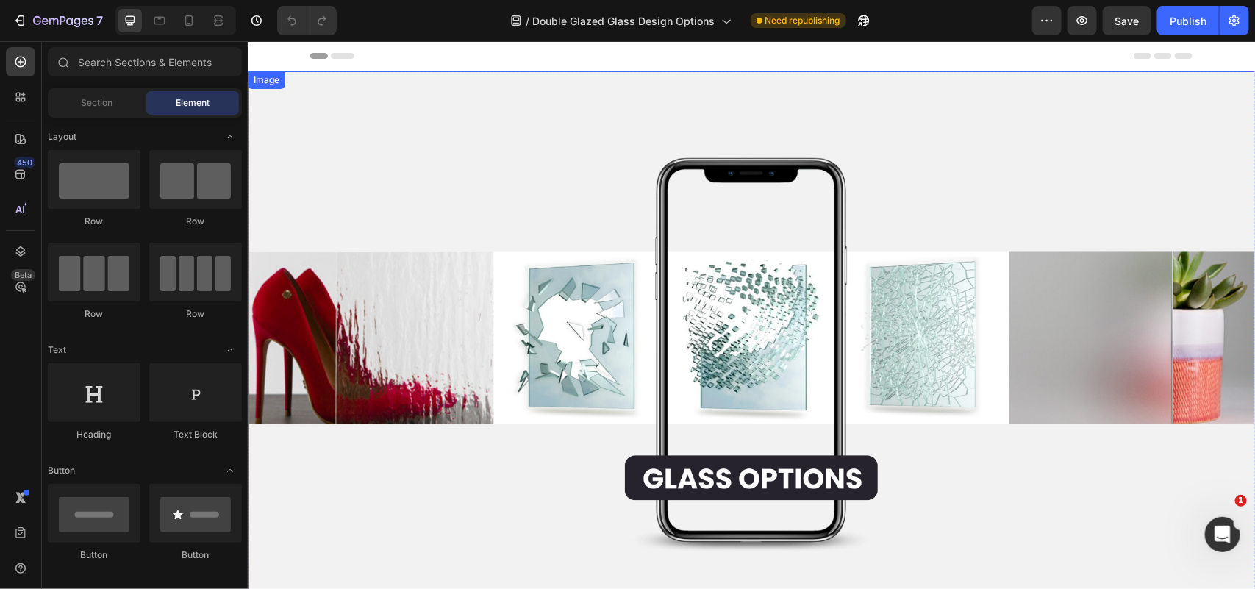
click at [497, 179] on img at bounding box center [750, 354] width 1007 height 567
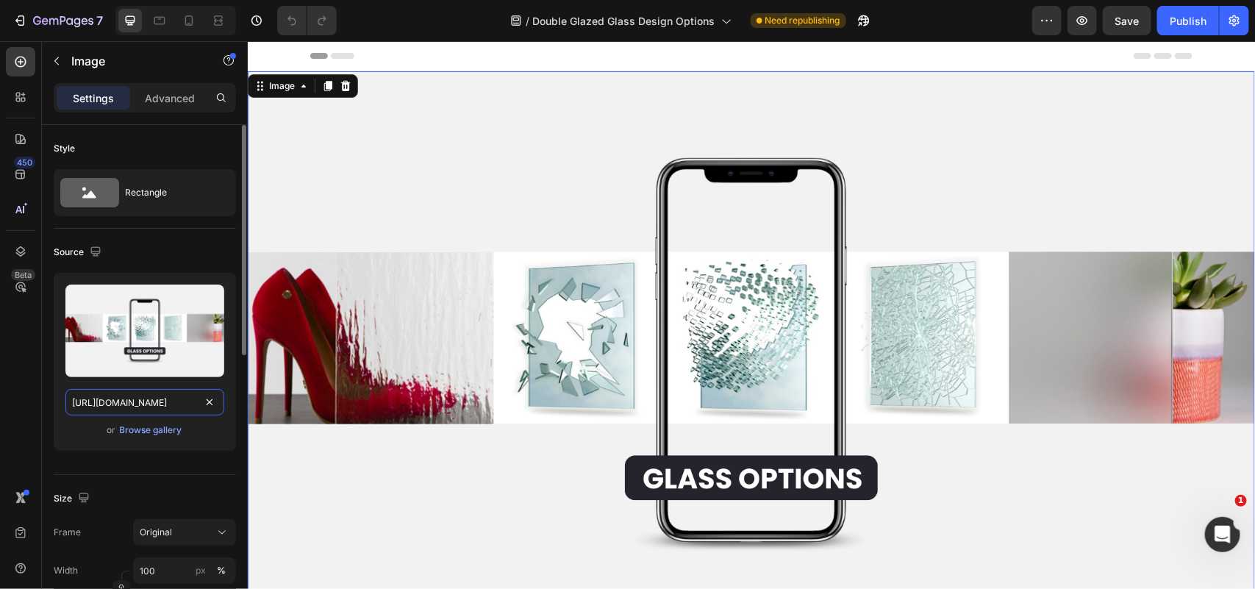
click at [151, 402] on input "https://cdn.shopify.com/s/files/1/0340/8566/6954/files/glass-options-3-1920x108…" at bounding box center [144, 402] width 159 height 26
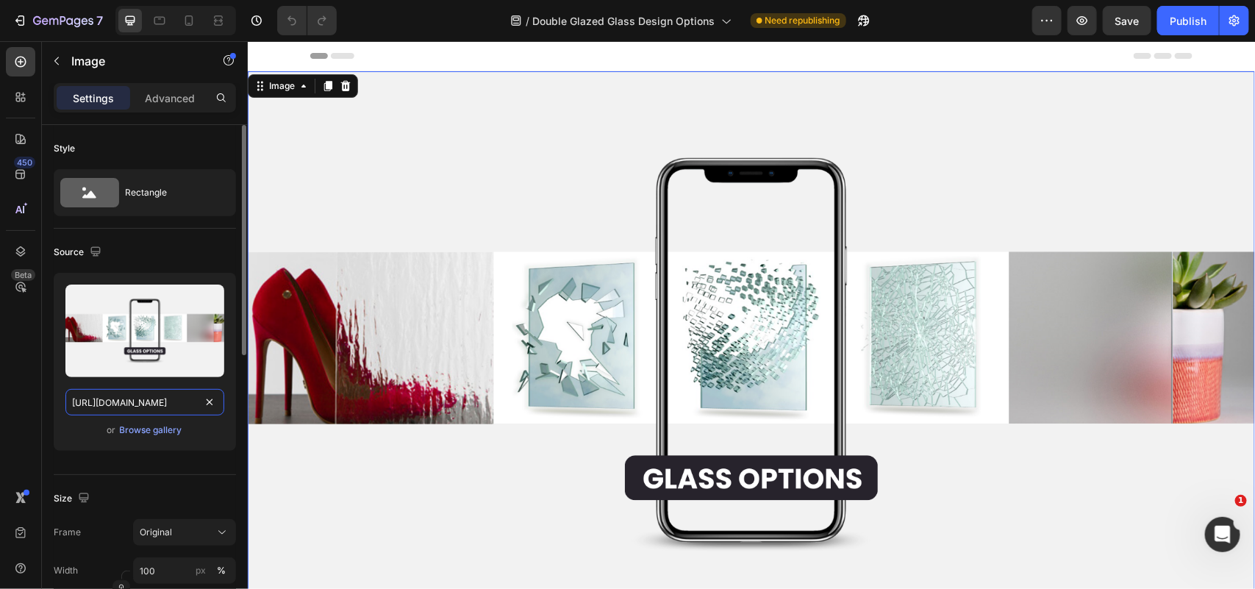
click at [151, 402] on input "https://cdn.shopify.com/s/files/1/0340/8566/6954/files/glass-options-3-1920x108…" at bounding box center [144, 402] width 159 height 26
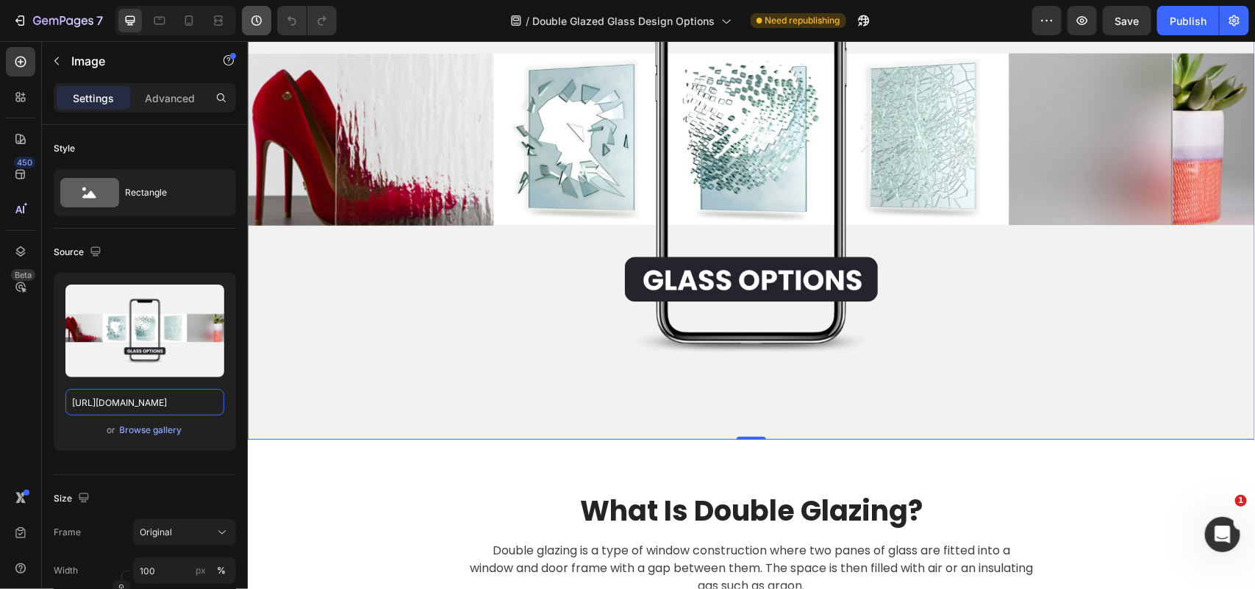
scroll to position [184, 0]
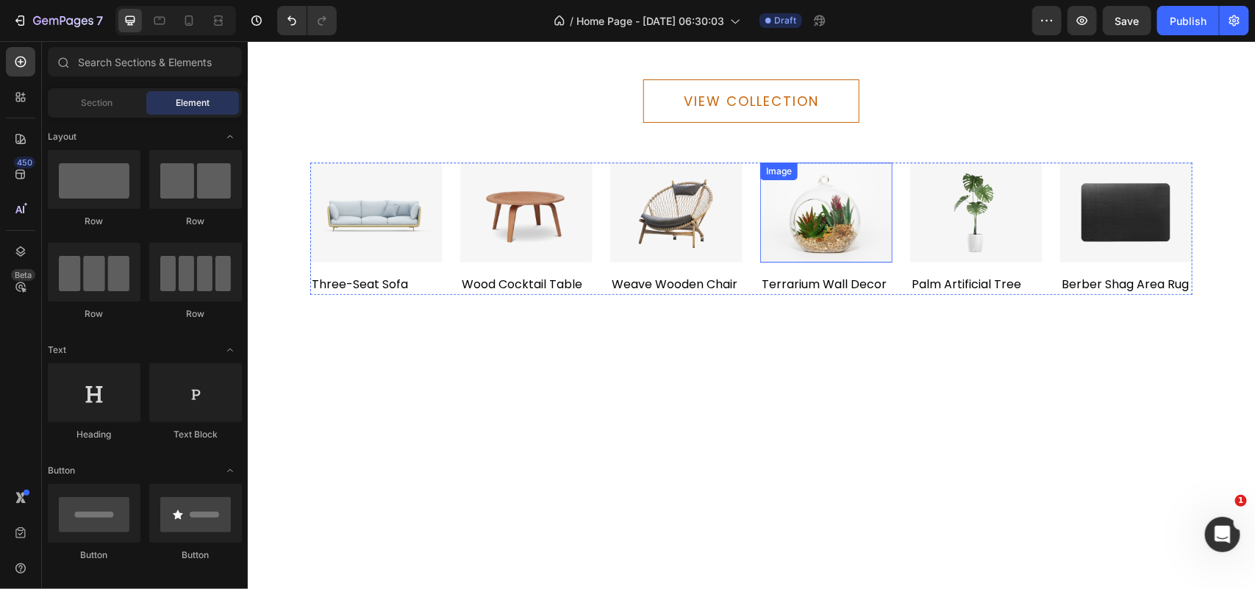
scroll to position [4456, 0]
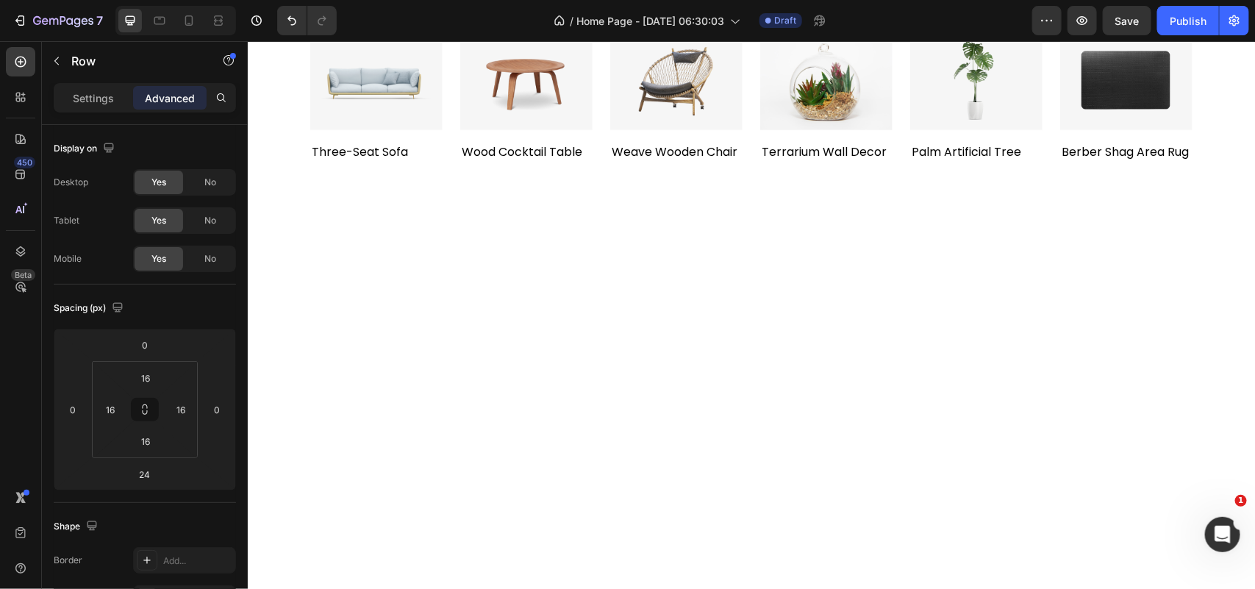
scroll to position [4640, 0]
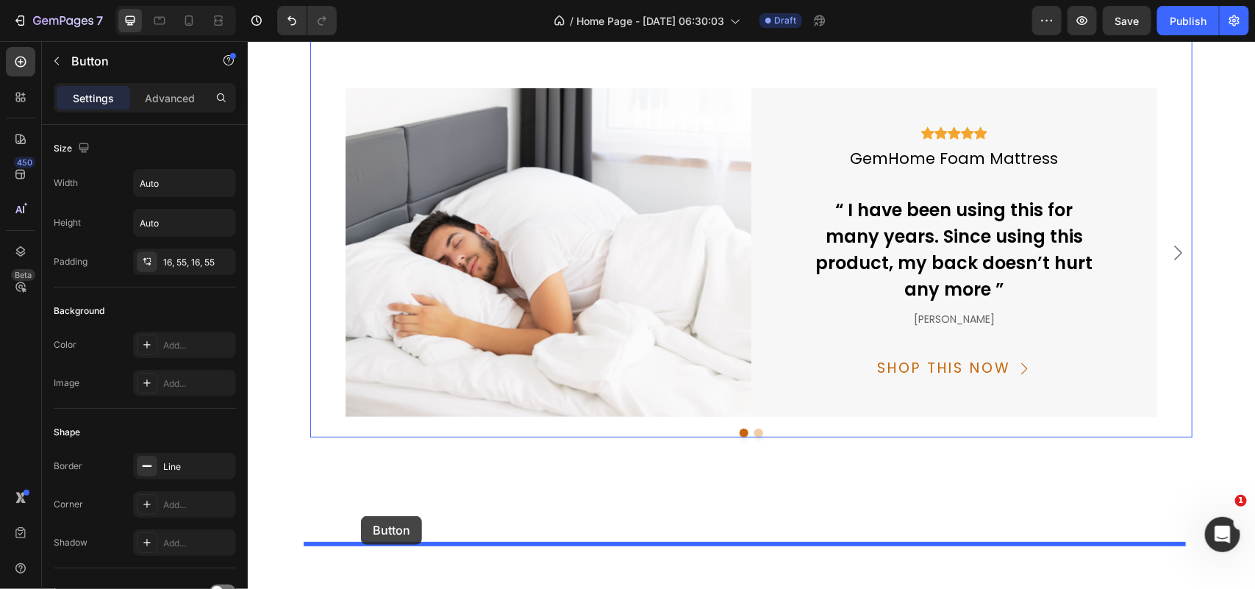
scroll to position [4928, 0]
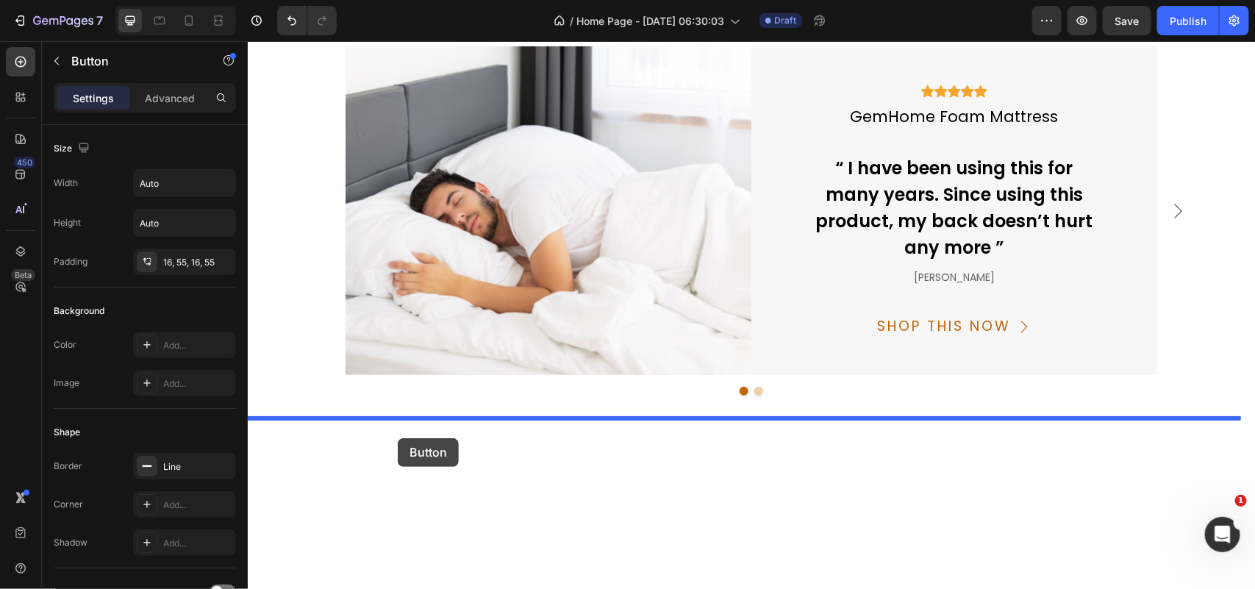
drag, startPoint x: 258, startPoint y: 298, endPoint x: 397, endPoint y: 437, distance: 196.5
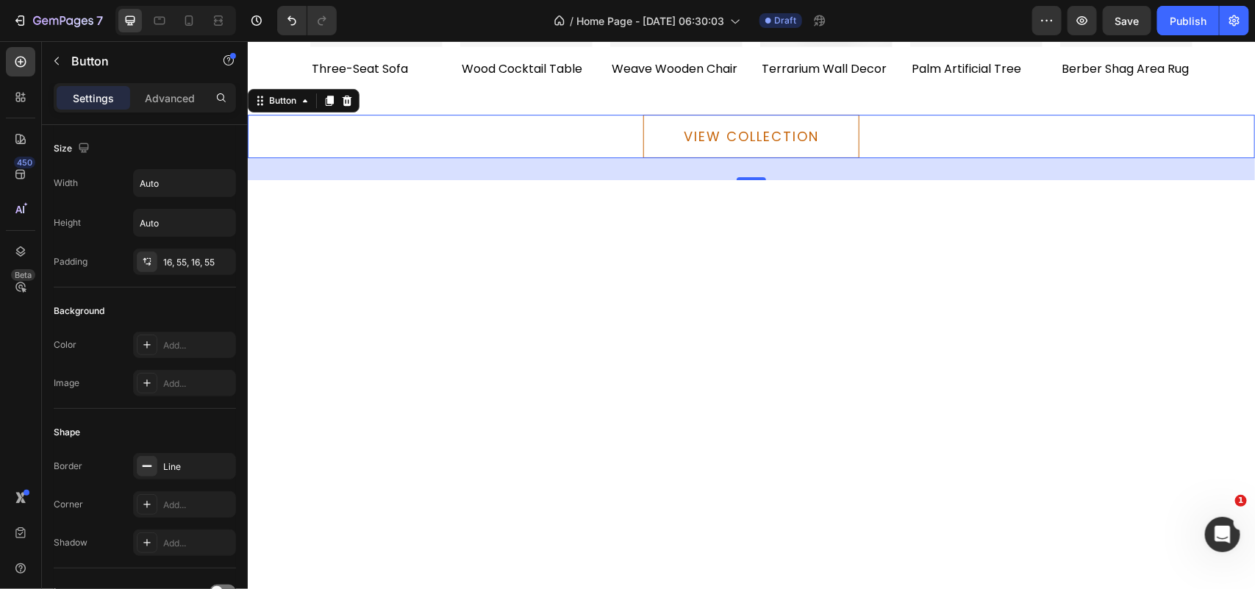
scroll to position [4744, 0]
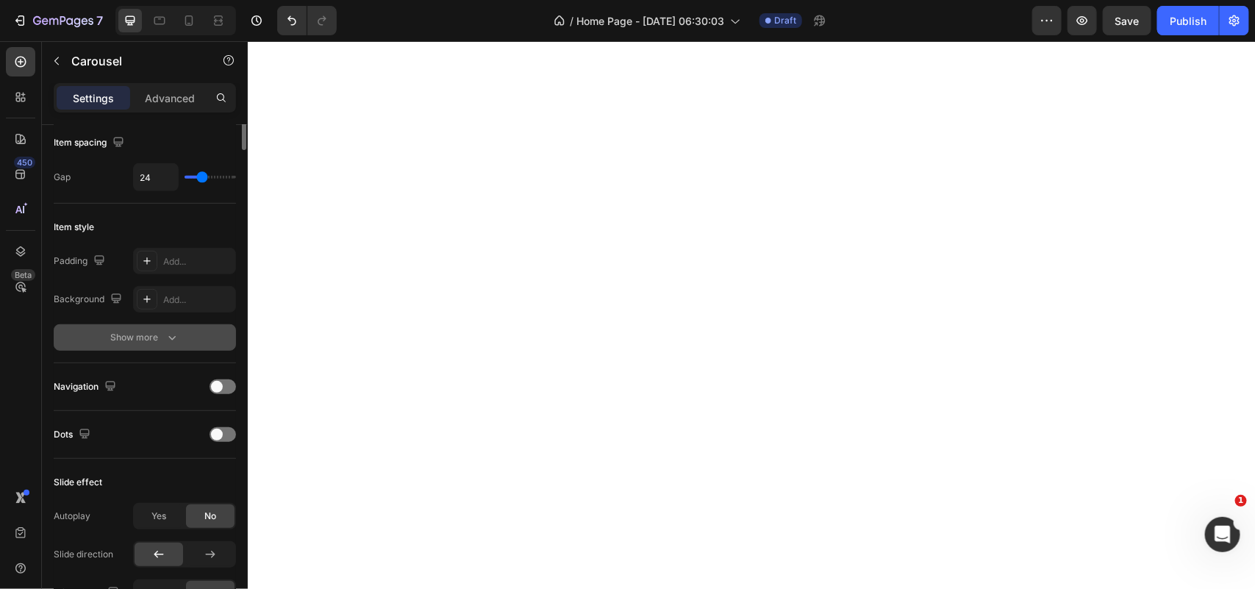
scroll to position [0, 0]
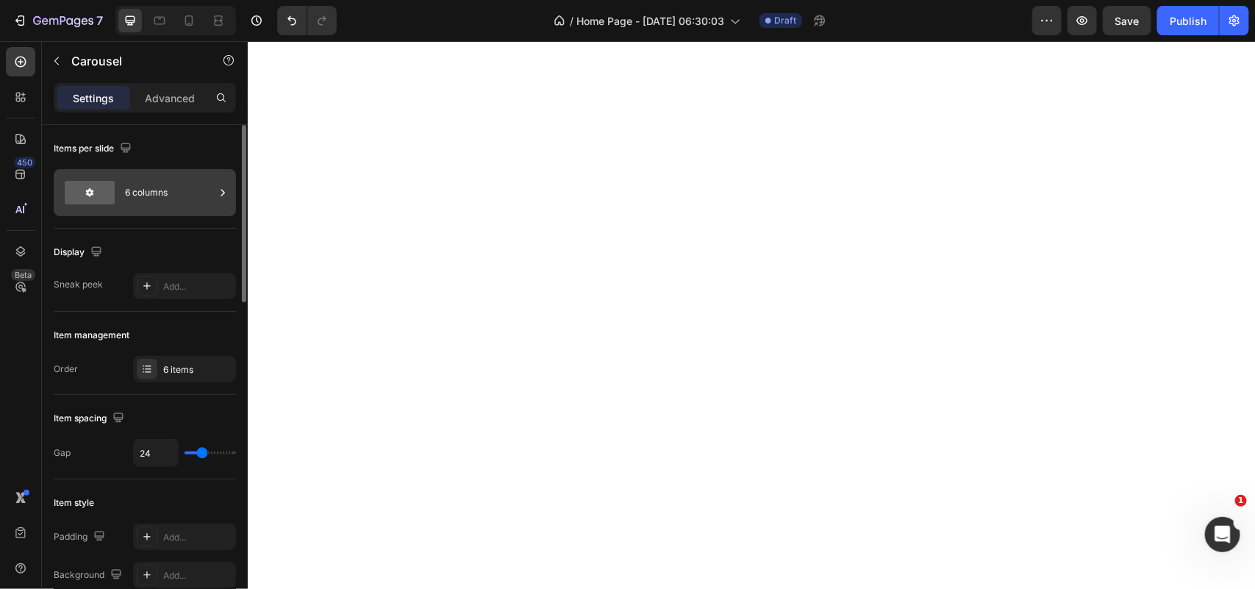
click at [168, 190] on div "6 columns" at bounding box center [170, 193] width 90 height 34
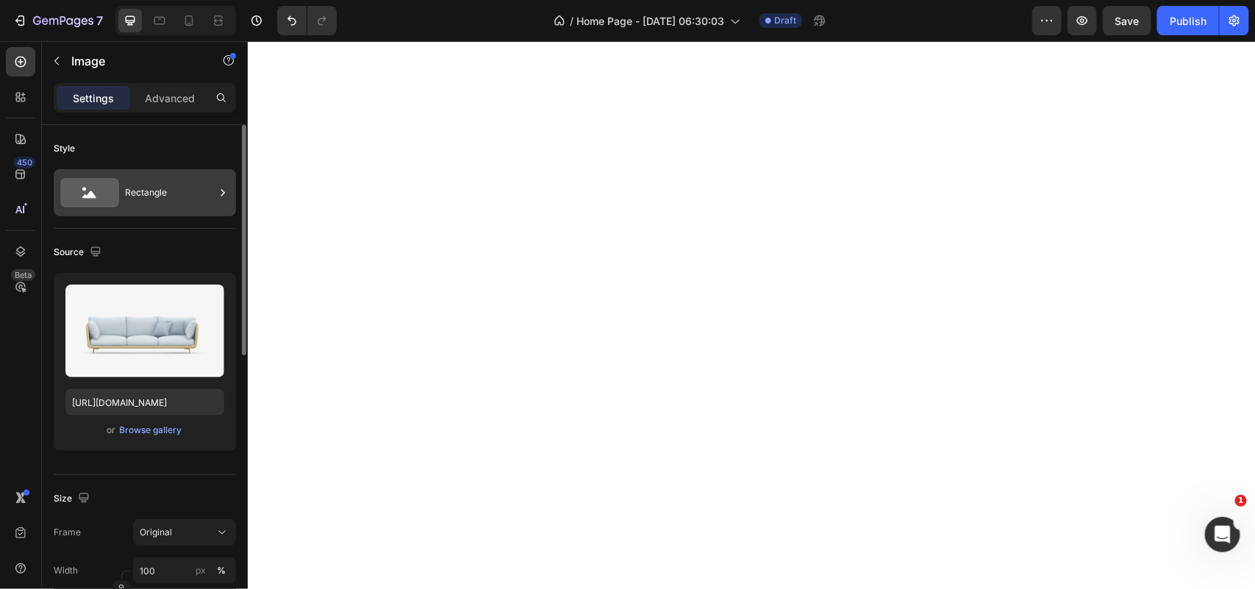
click at [195, 199] on div "Rectangle" at bounding box center [170, 193] width 90 height 34
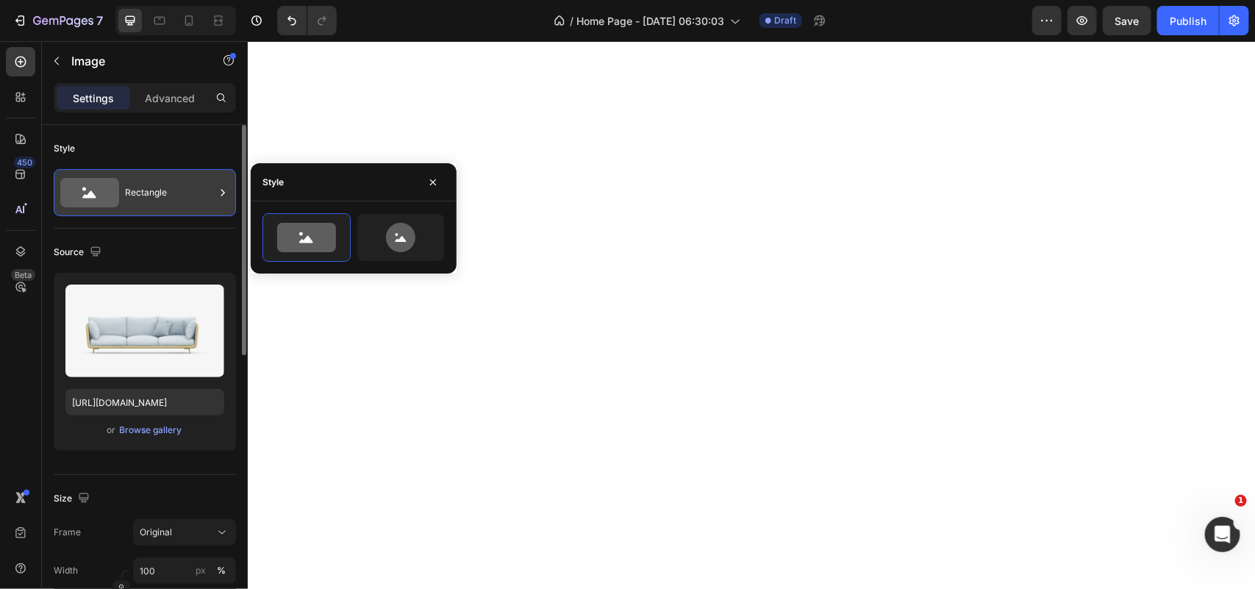
click at [195, 199] on div "Rectangle" at bounding box center [170, 193] width 90 height 34
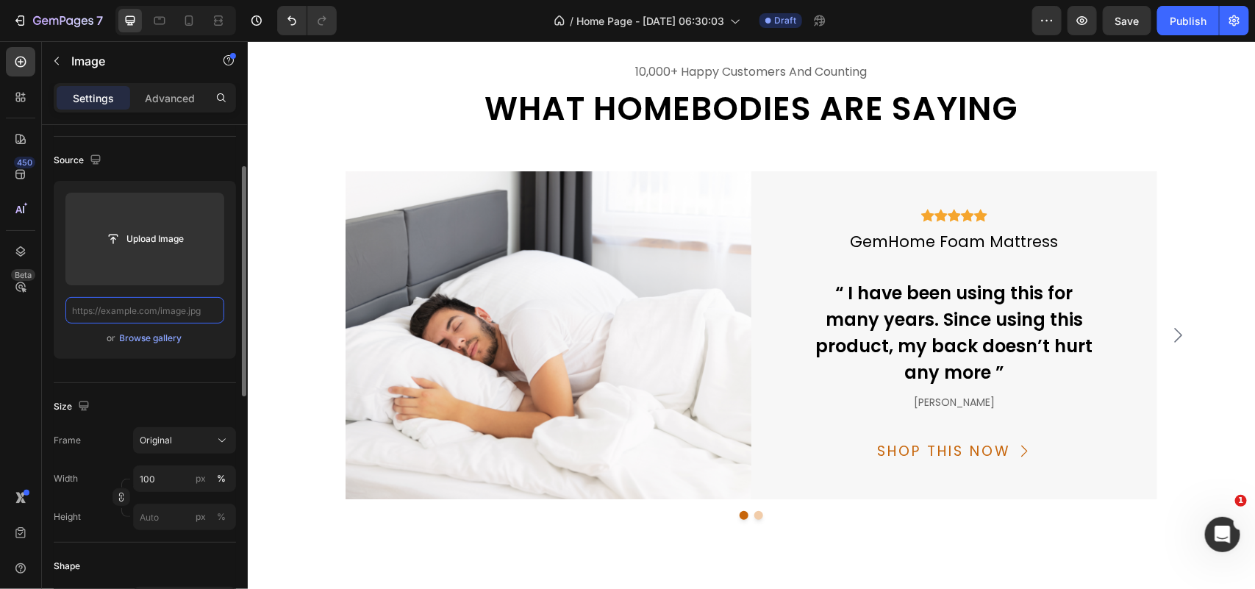
click at [163, 311] on input "text" at bounding box center [144, 310] width 159 height 26
paste input "https://cdn.shopify.com/s/files/1/0340/8566/6954/files/category-50mm-odd-leg-wi…"
type input "https://cdn.shopify.com/s/files/1/0340/8566/6954/files/category-50mm-odd-leg-wi…"
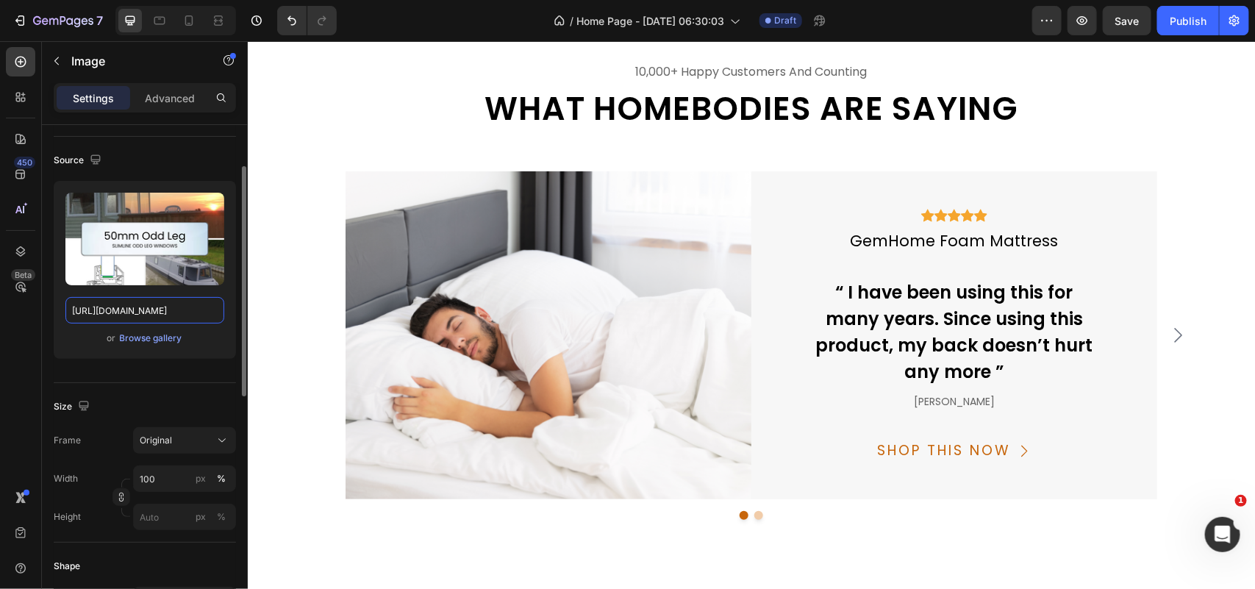
scroll to position [0, 395]
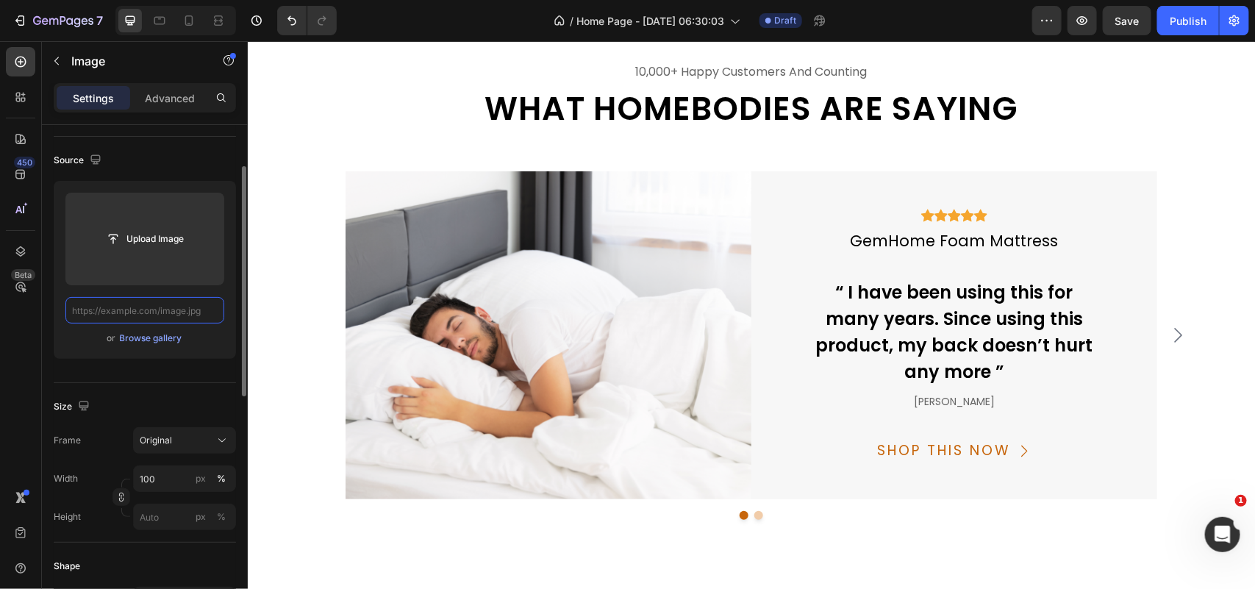
scroll to position [0, 0]
click at [173, 309] on input "text" at bounding box center [144, 310] width 159 height 26
paste input "https://cdn.shopify.com/s/files/1/0340/8566/6954/files/category-60mm-odd-leg-wi…"
type input "https://cdn.shopify.com/s/files/1/0340/8566/6954/files/category-60mm-odd-leg-wi…"
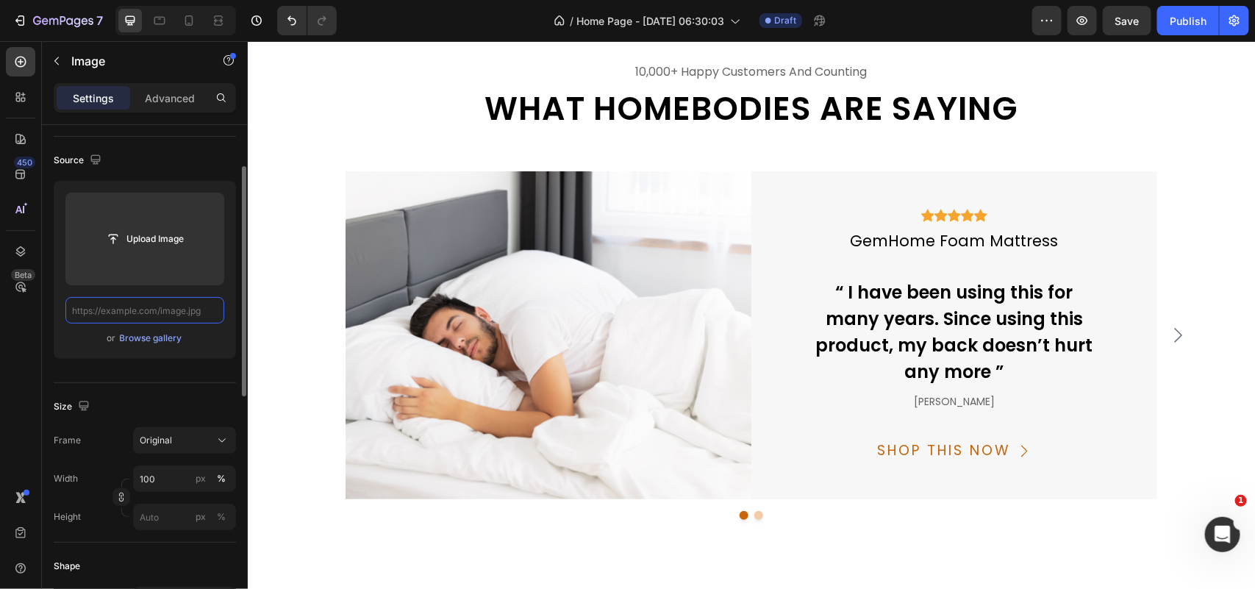
scroll to position [0, 0]
click at [184, 310] on input "text" at bounding box center [144, 310] width 159 height 26
paste input "https://cdn.shopify.com/s/files/1/0340/8566/6954/files/category-70mm-odd-leg-do…"
type input "https://cdn.shopify.com/s/files/1/0340/8566/6954/files/category-70mm-odd-leg-do…"
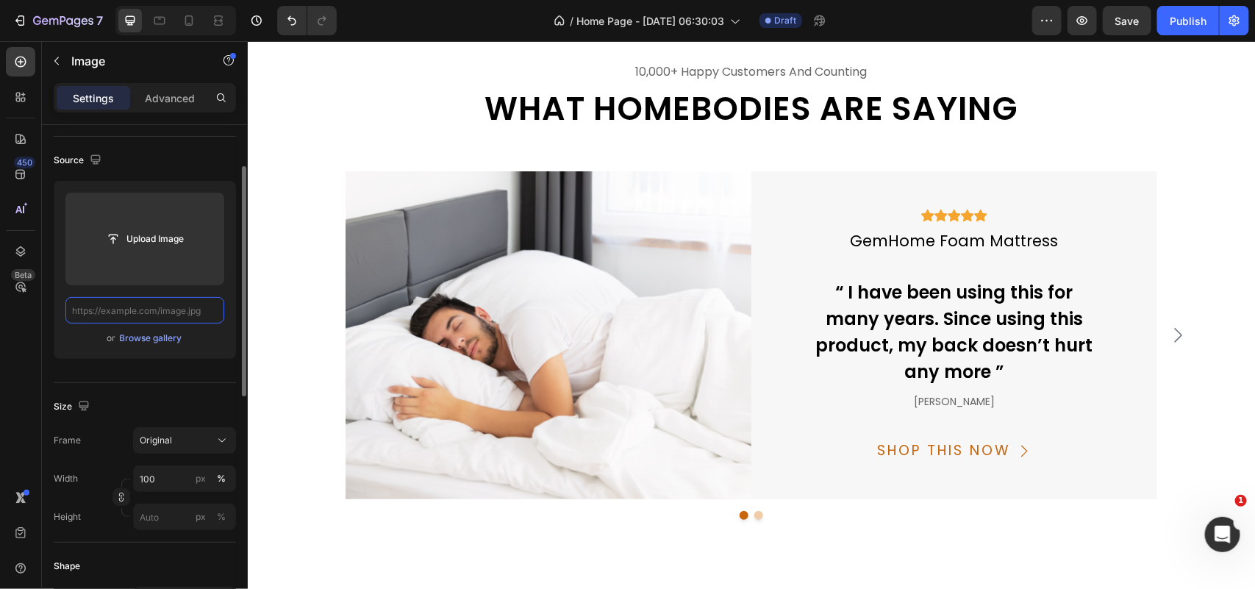
click at [179, 313] on input "text" at bounding box center [144, 310] width 159 height 26
paste input "https://cdn.shopify.com/s/files/1/0340/8566/6954/files/category-odd-leg-boat-ha…"
type input "https://cdn.shopify.com/s/files/1/0340/8566/6954/files/category-odd-leg-boat-ha…"
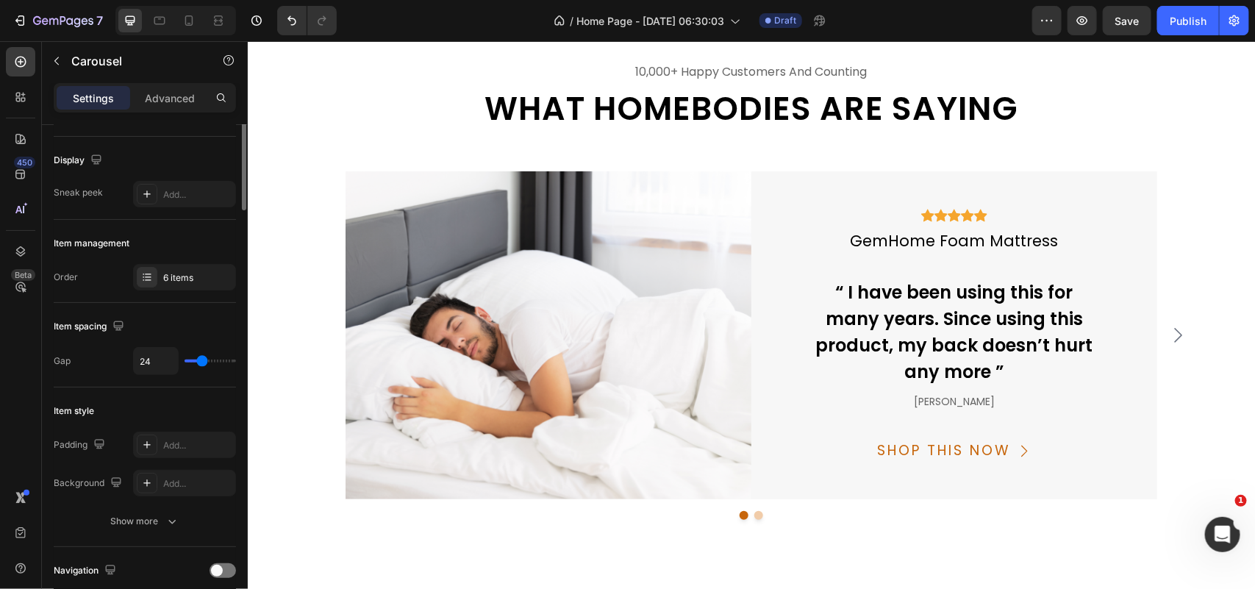
scroll to position [0, 0]
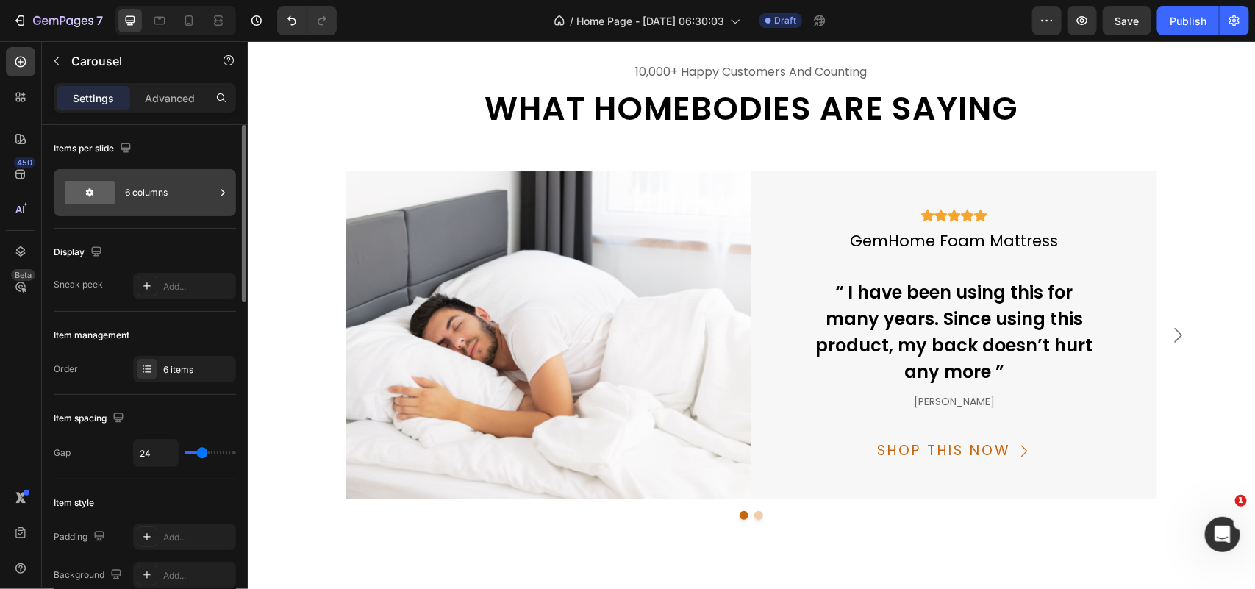
click at [159, 186] on div "6 columns" at bounding box center [170, 193] width 90 height 34
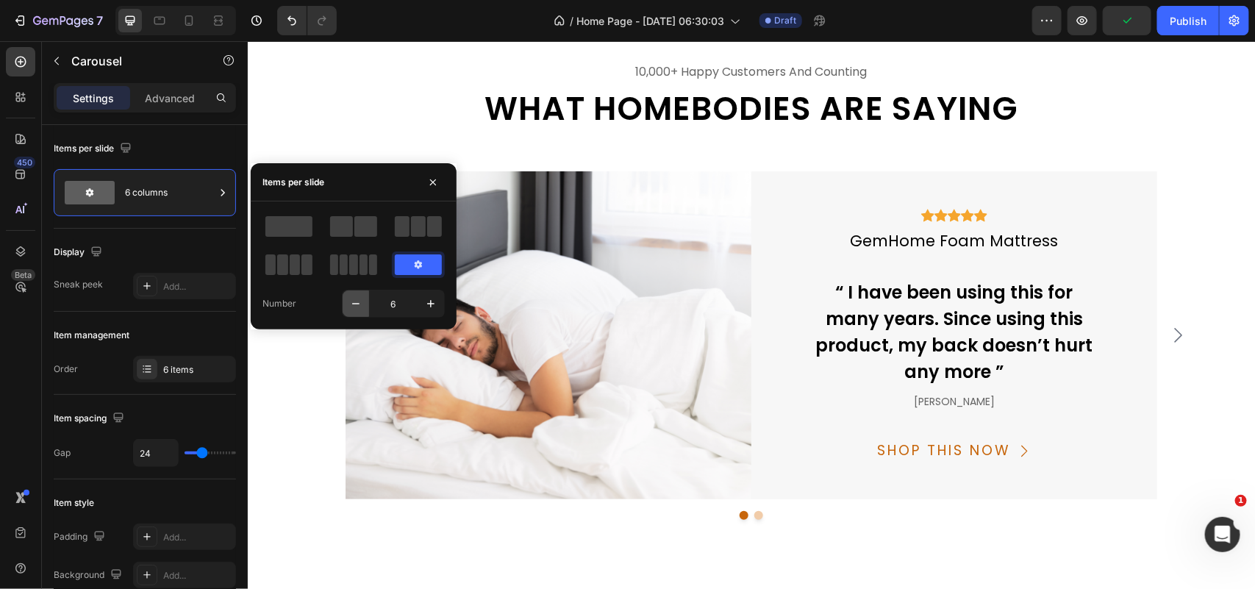
click at [355, 302] on icon "button" at bounding box center [355, 303] width 15 height 15
click at [356, 302] on icon "button" at bounding box center [355, 303] width 15 height 15
type input "4"
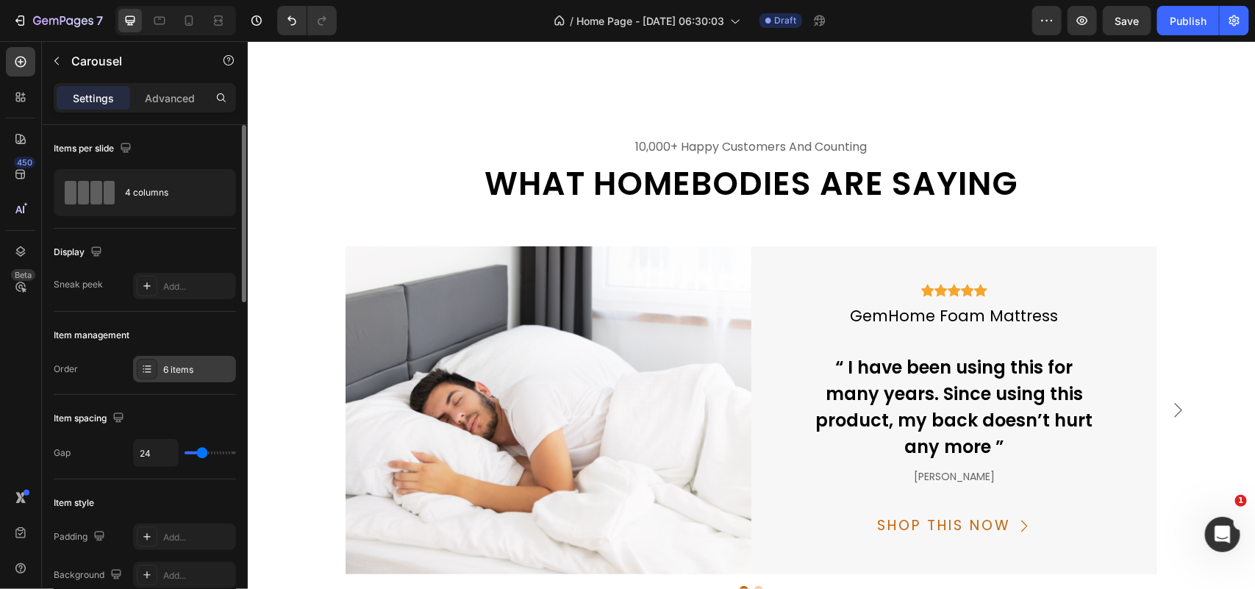
click at [179, 379] on div "6 items" at bounding box center [184, 369] width 103 height 26
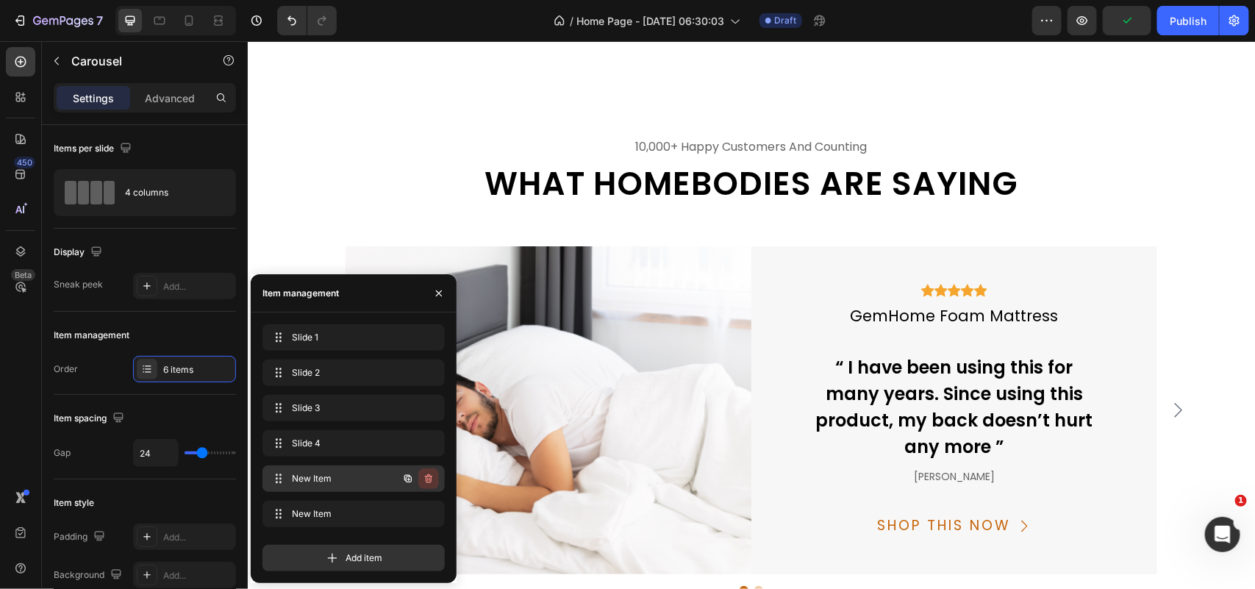
click at [428, 481] on icon "button" at bounding box center [429, 479] width 12 height 12
click at [423, 478] on div "Delete" at bounding box center [418, 478] width 27 height 13
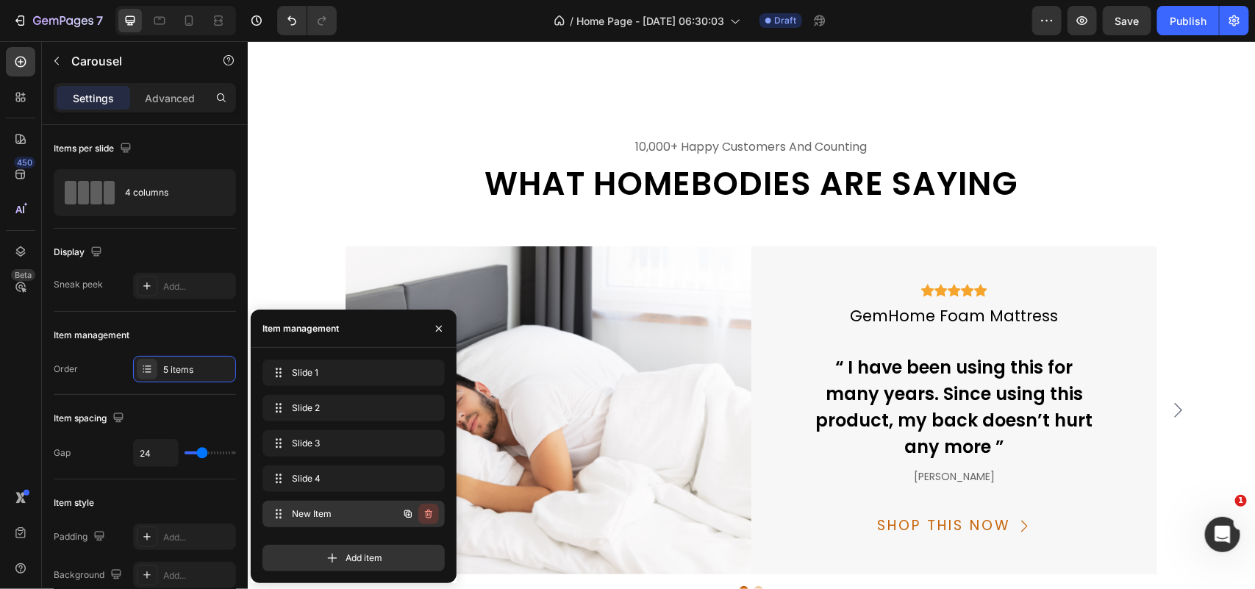
click at [423, 514] on icon "button" at bounding box center [429, 514] width 12 height 12
click at [420, 514] on div "Delete" at bounding box center [418, 513] width 27 height 13
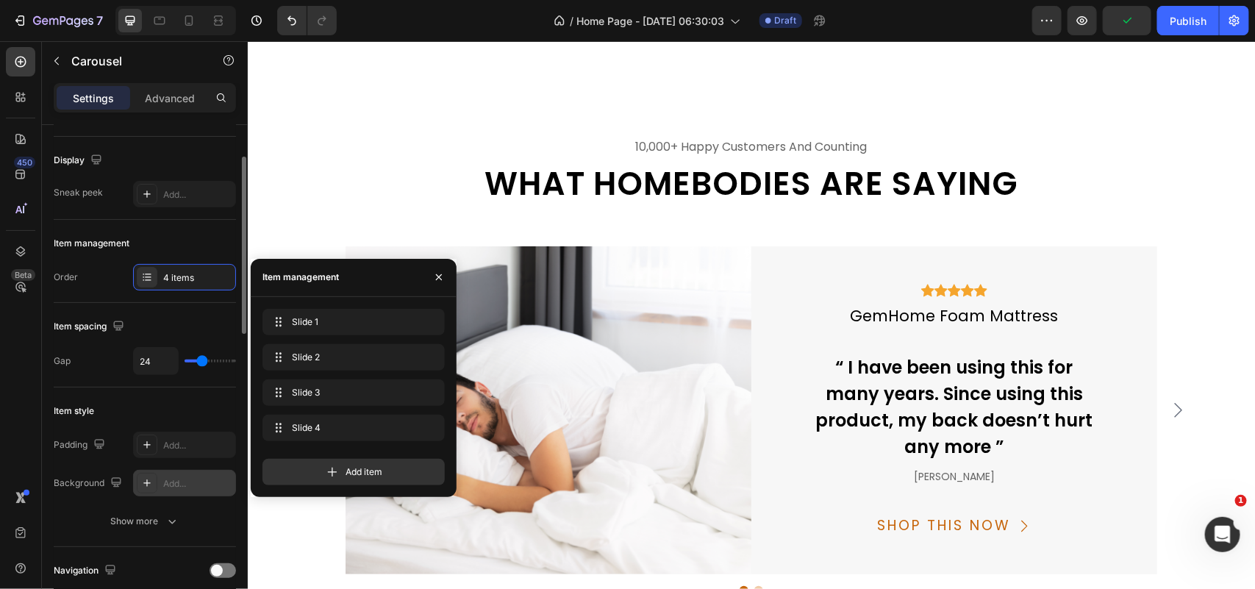
scroll to position [184, 0]
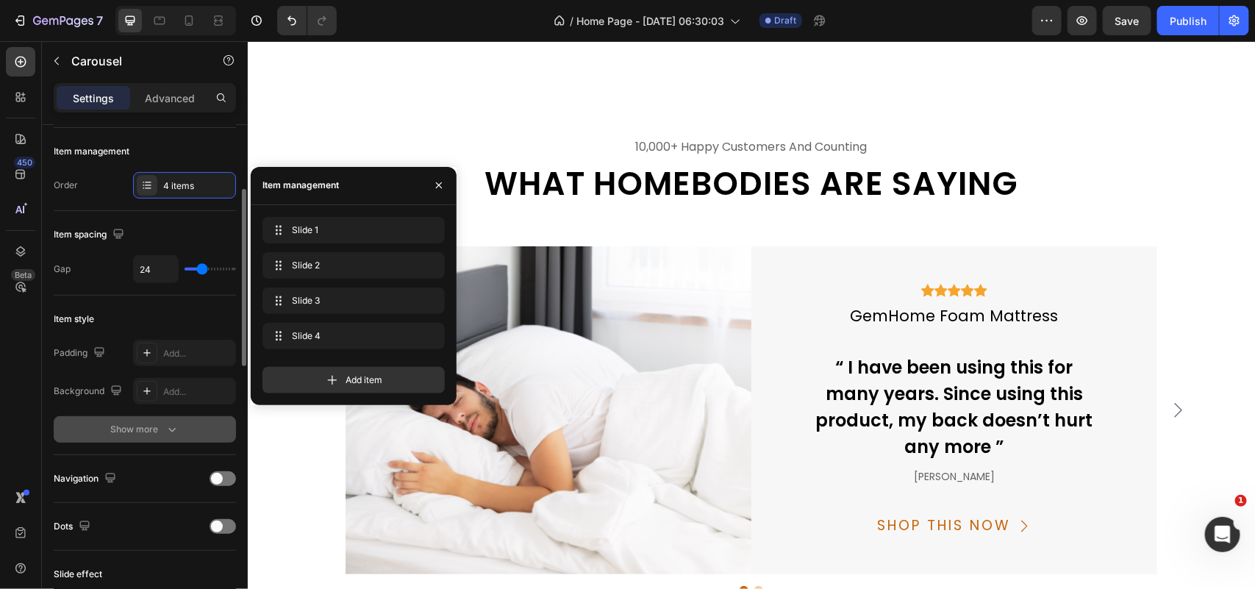
click at [166, 441] on button "Show more" at bounding box center [145, 429] width 182 height 26
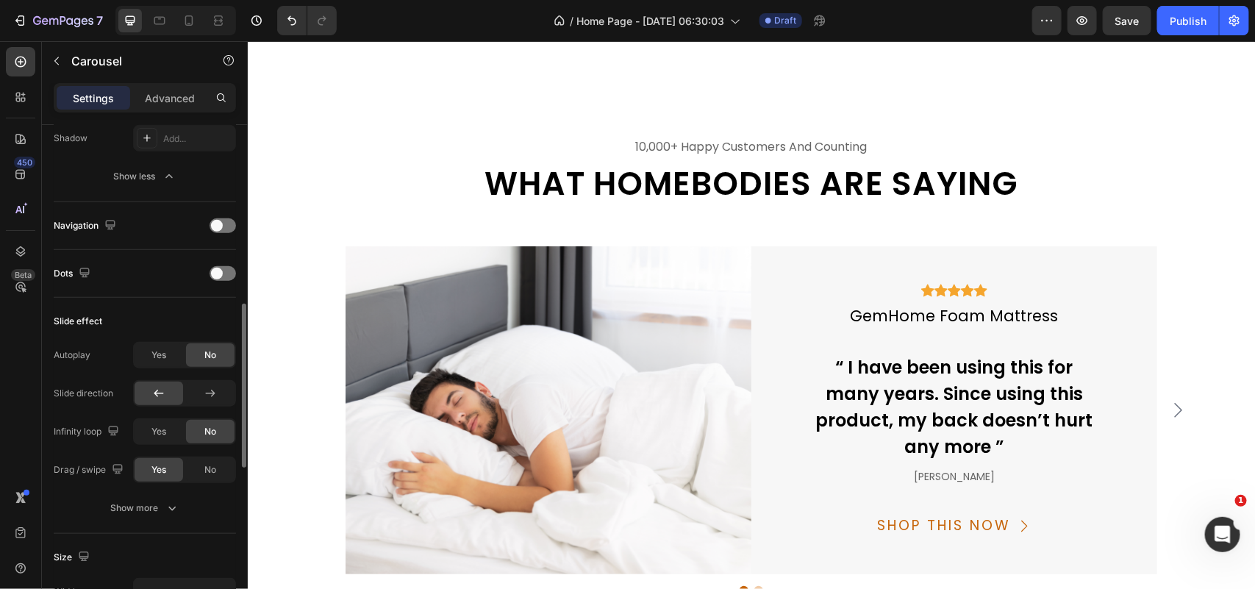
scroll to position [827, 0]
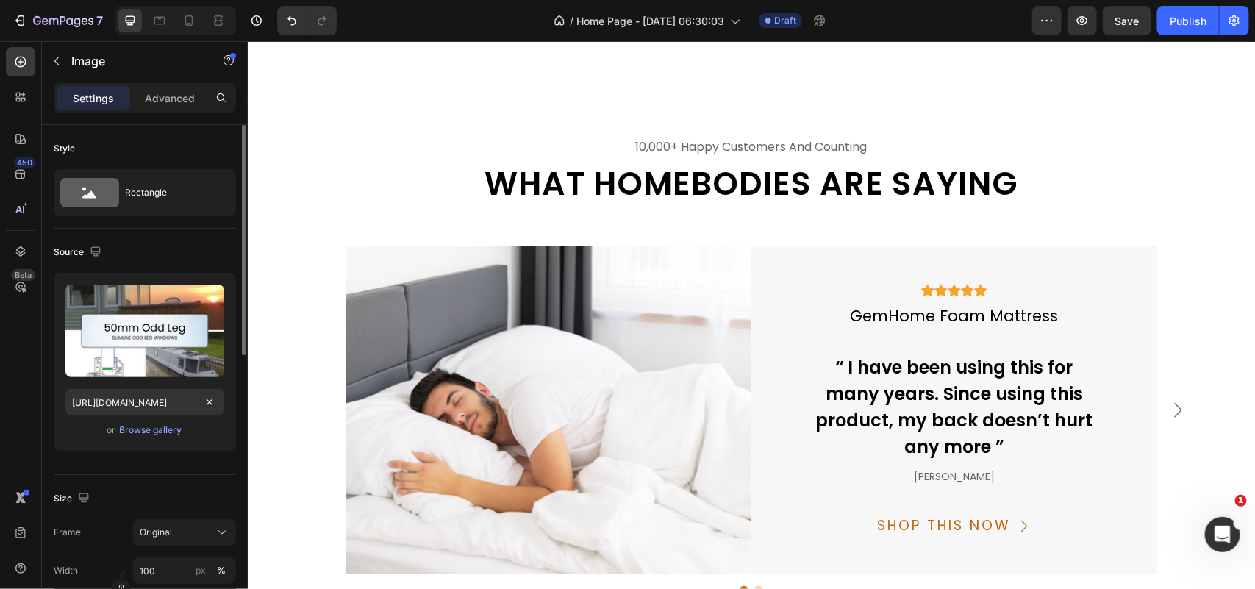
scroll to position [184, 0]
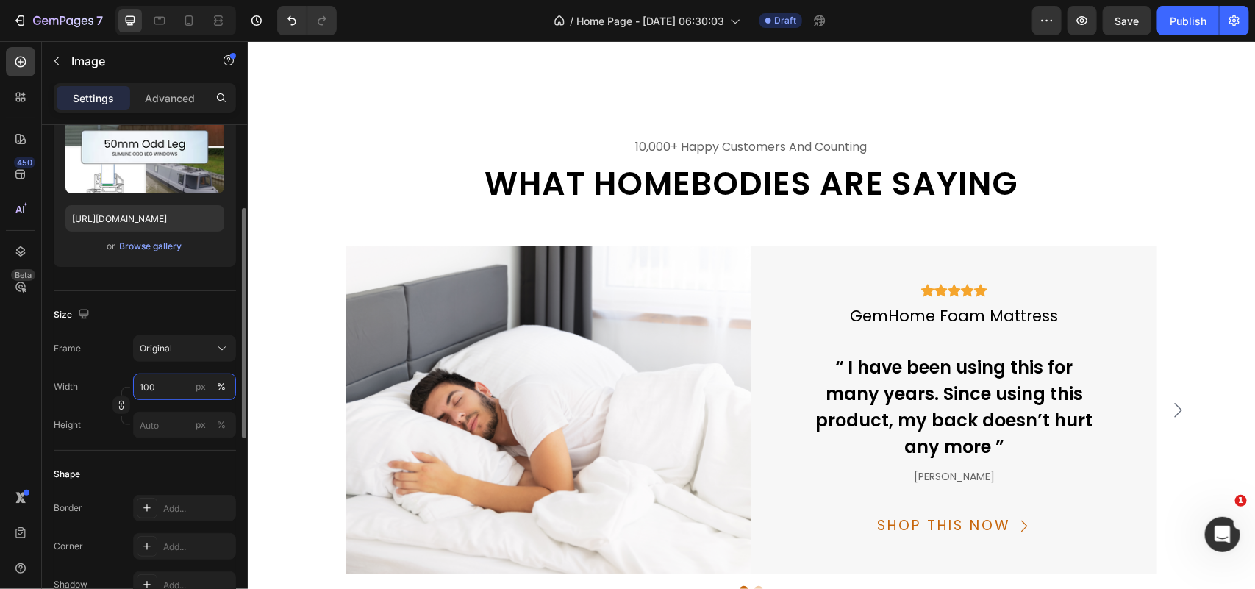
click at [151, 387] on input "100" at bounding box center [184, 386] width 103 height 26
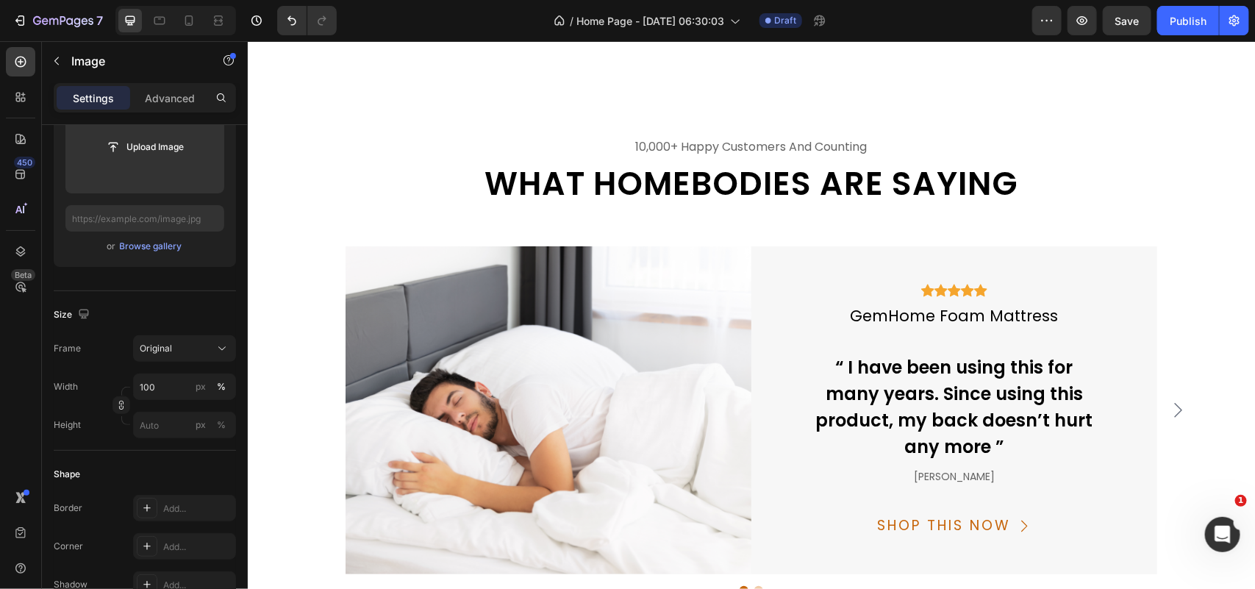
click at [162, 219] on input "text" at bounding box center [144, 218] width 159 height 26
paste input "https://cdn.shopify.com/s/files/1/0340/8566/6954/files/category-70mm-odd-leg-wi…"
type input "https://cdn.shopify.com/s/files/1/0340/8566/6954/files/category-70mm-odd-leg-wi…"
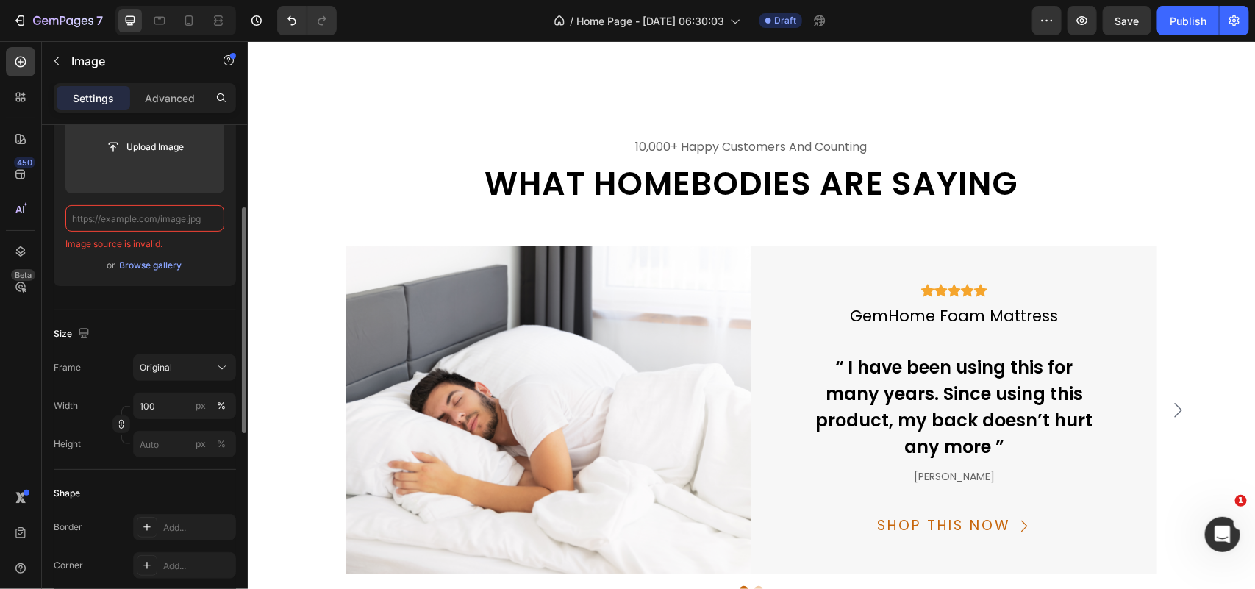
scroll to position [0, 0]
click at [140, 212] on input "text" at bounding box center [144, 218] width 159 height 26
paste input "https://cdn.shopify.com/s/files/1/0340/8566/6954/files/category-70mm-odd-leg-wi…"
type input "https://cdn.shopify.com/s/files/1/0340/8566/6954/files/category-70mm-odd-leg-wi…"
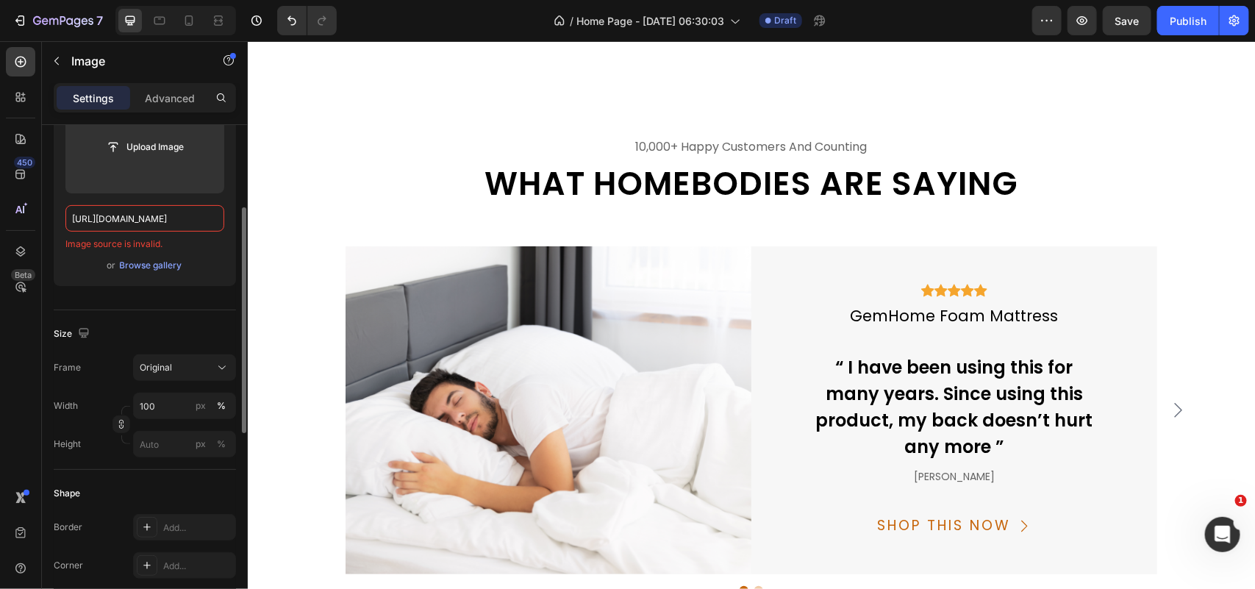
scroll to position [0, 384]
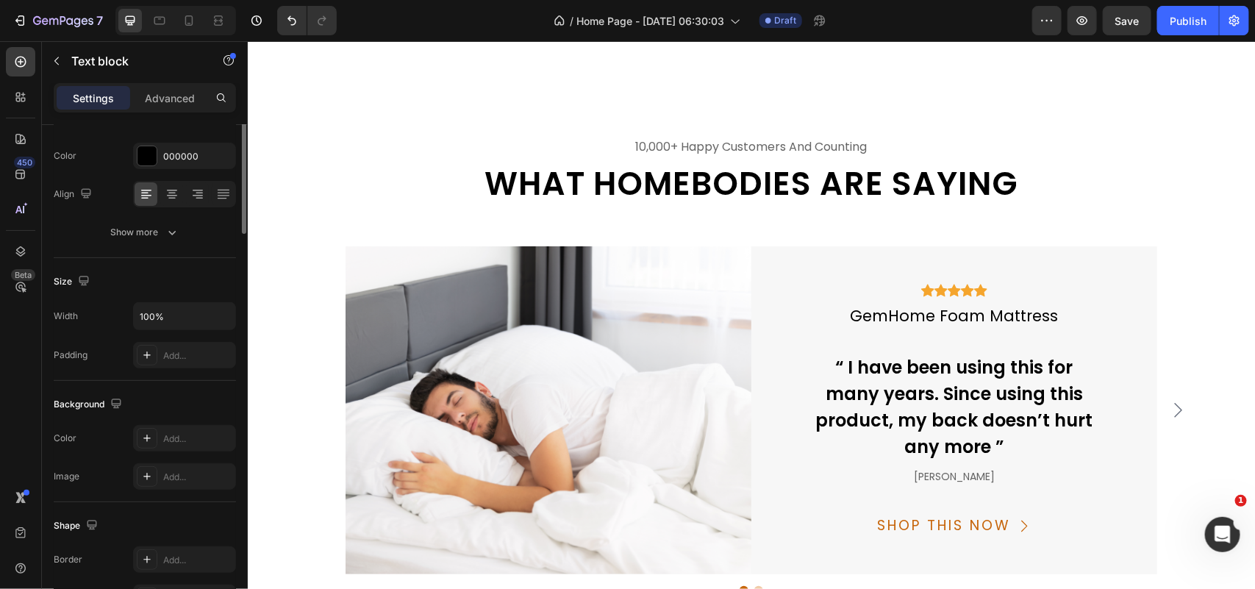
scroll to position [0, 0]
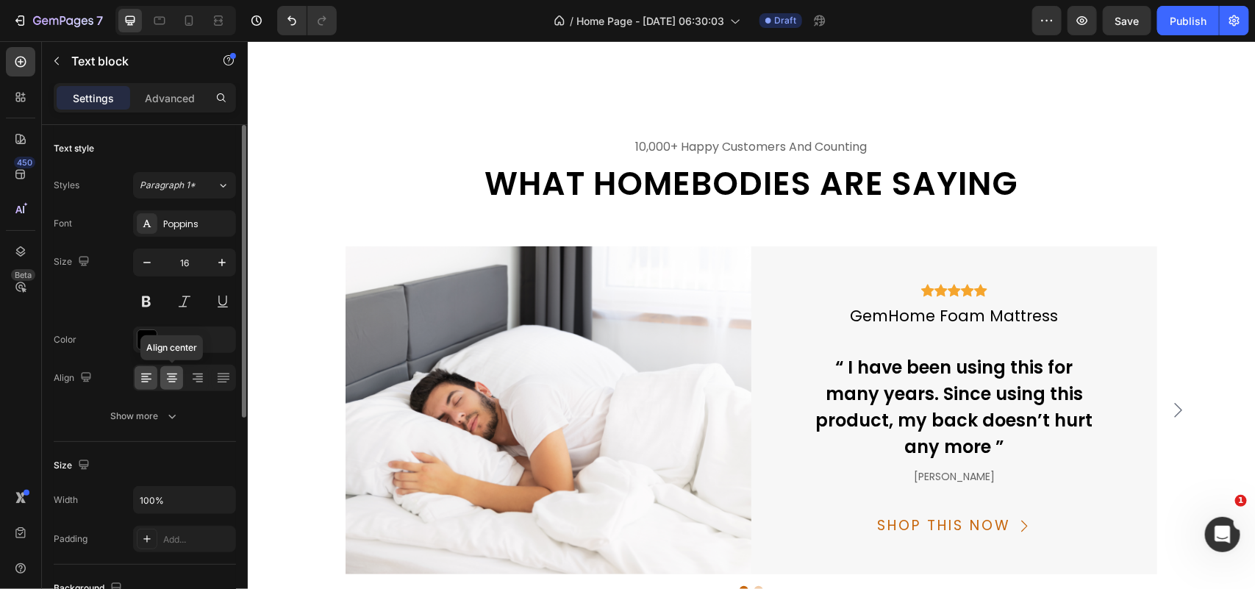
click at [178, 380] on icon at bounding box center [172, 377] width 15 height 15
click at [171, 379] on icon at bounding box center [172, 377] width 15 height 15
click at [176, 379] on icon at bounding box center [172, 377] width 15 height 15
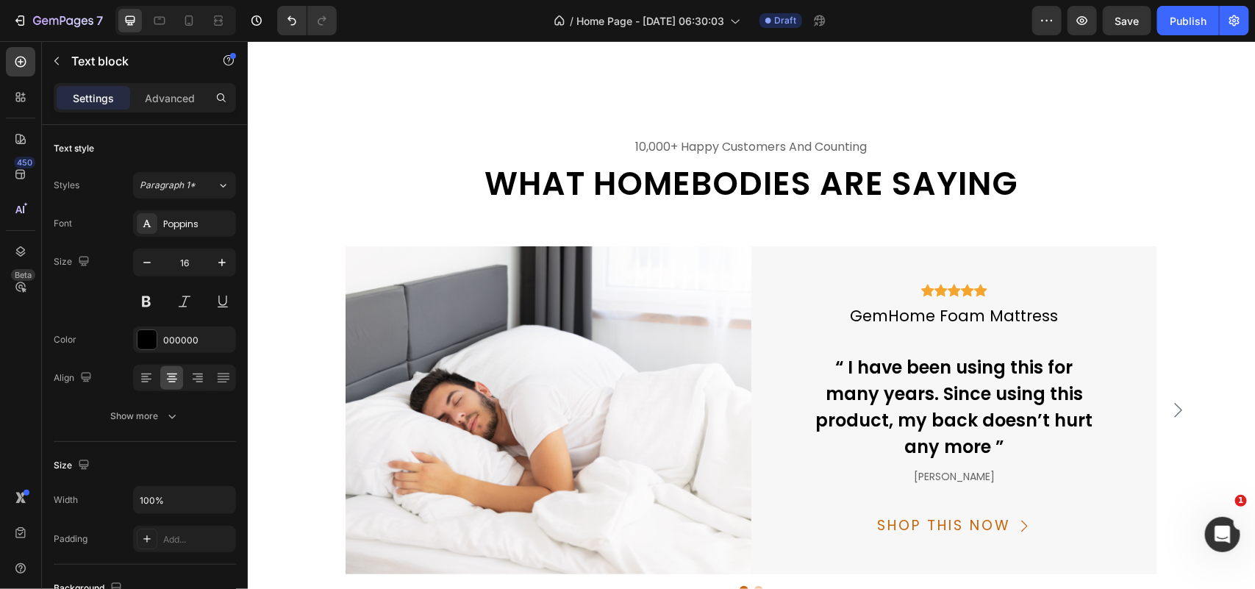
click at [171, 376] on icon at bounding box center [172, 377] width 15 height 15
click at [152, 266] on icon "button" at bounding box center [147, 262] width 15 height 15
click at [152, 267] on icon "button" at bounding box center [147, 262] width 15 height 15
type input "14"
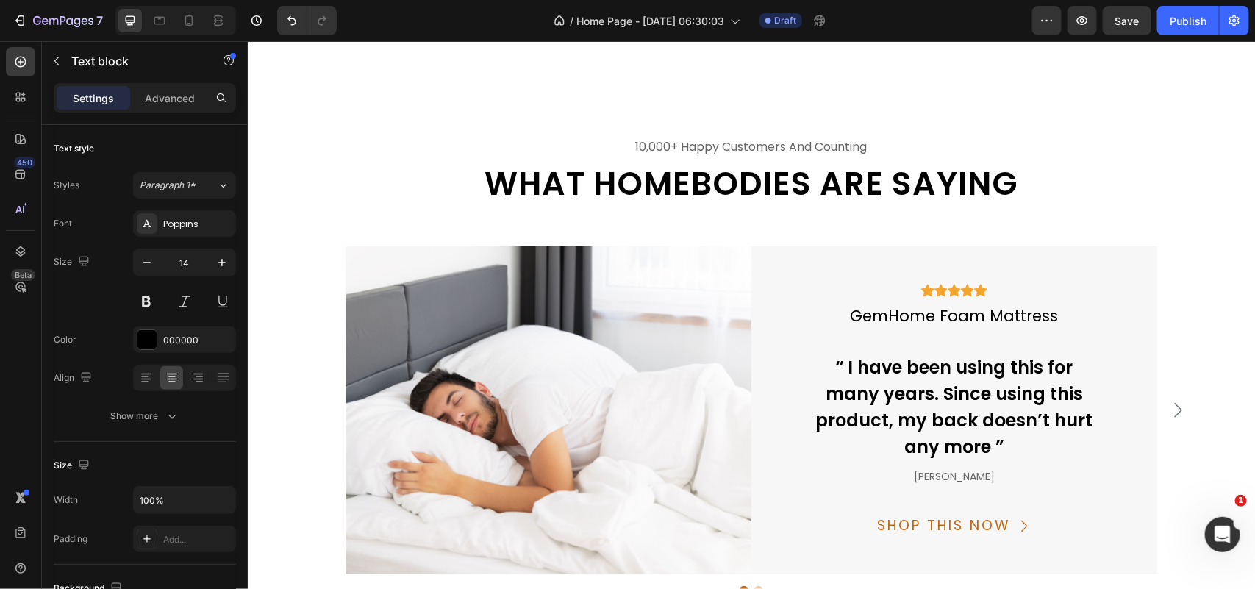
click at [155, 270] on button "button" at bounding box center [147, 262] width 26 height 26
type input "14"
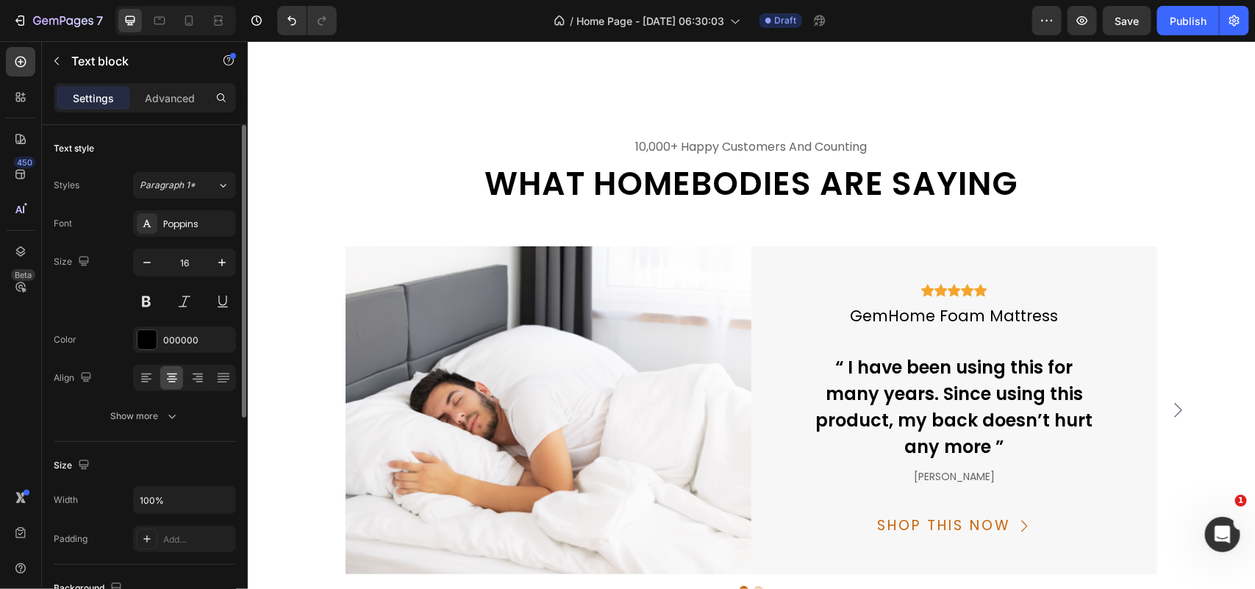
click at [144, 277] on div "16" at bounding box center [184, 281] width 103 height 66
click at [145, 267] on icon "button" at bounding box center [147, 262] width 15 height 15
type input "14"
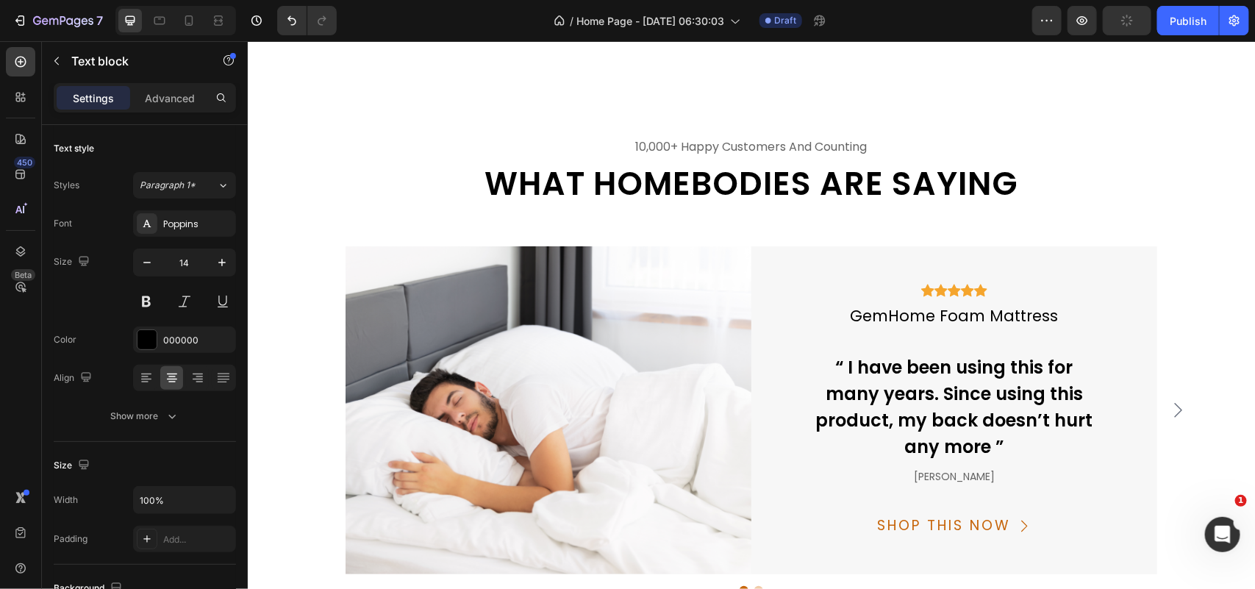
click at [148, 268] on icon "button" at bounding box center [147, 262] width 15 height 15
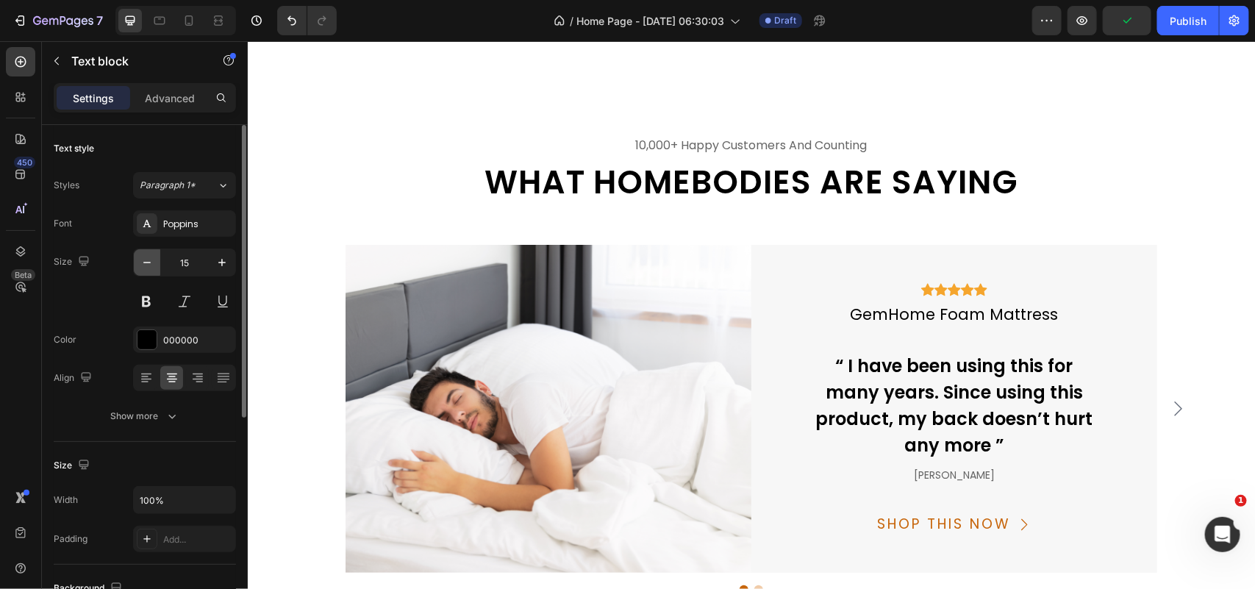
type input "14"
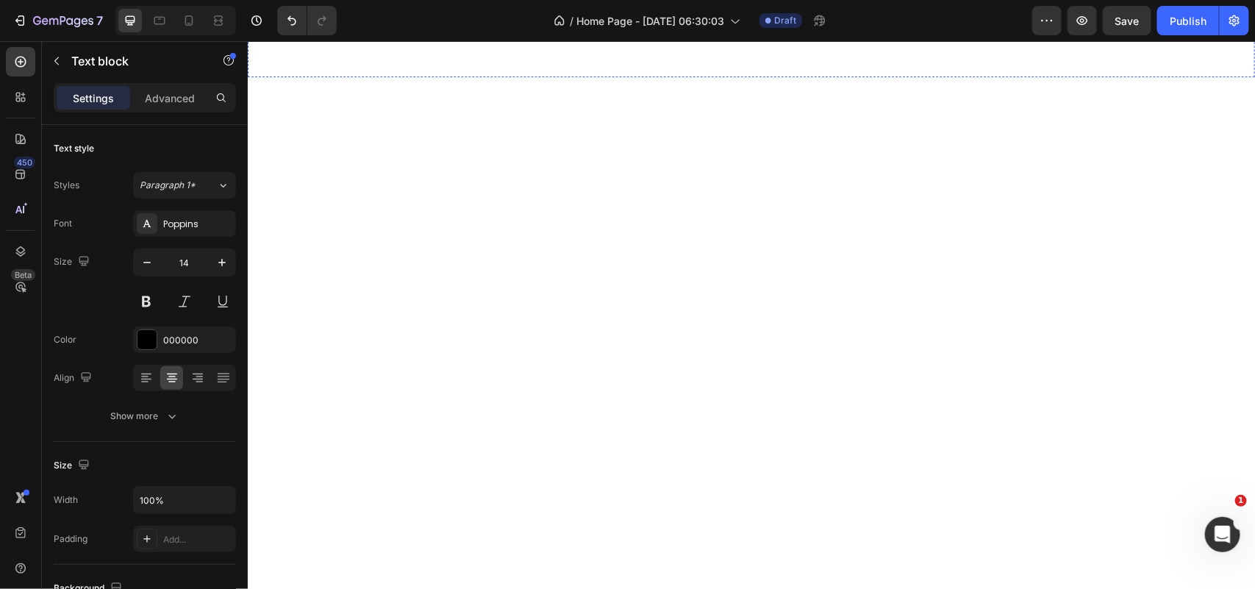
scroll to position [4836, 0]
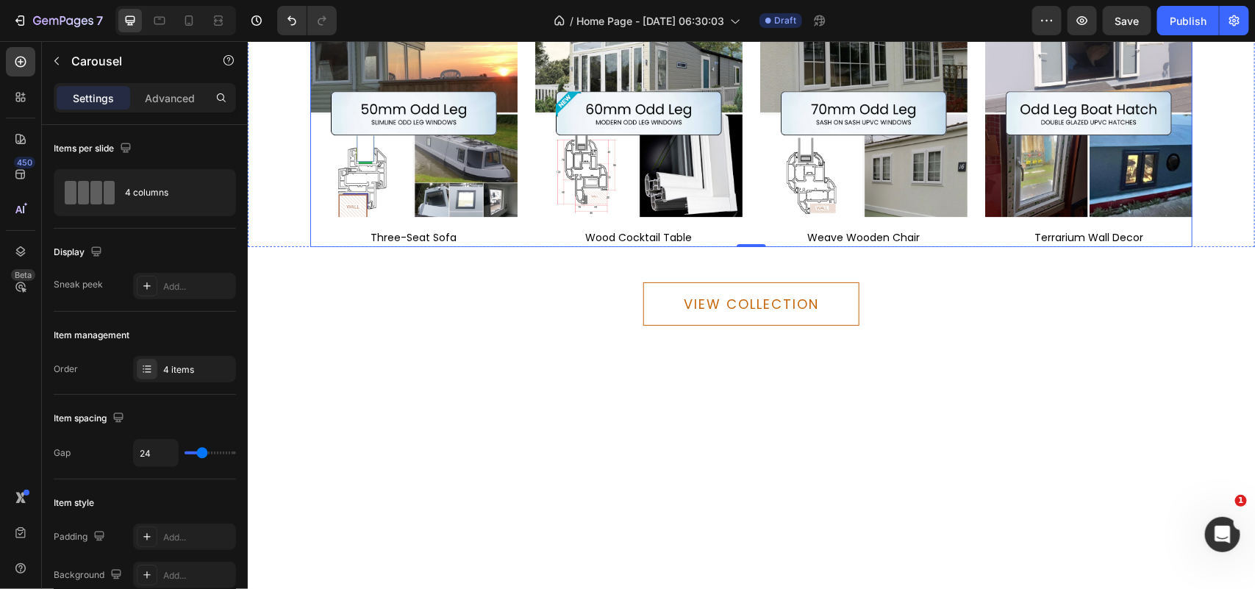
scroll to position [4561, 0]
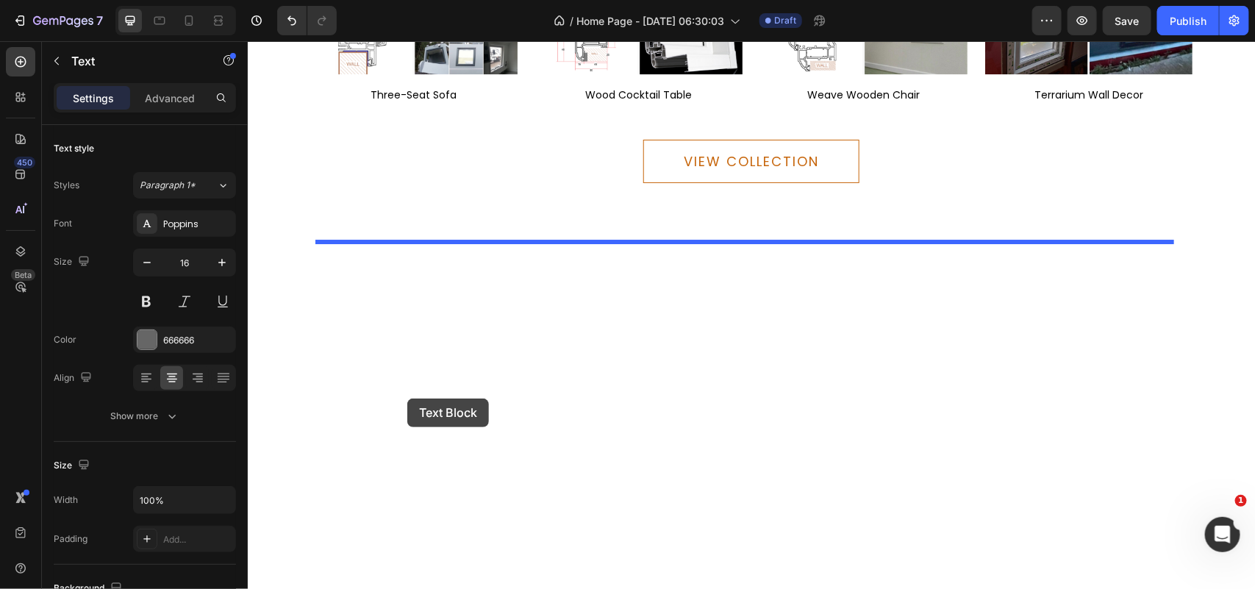
scroll to position [4744, 0]
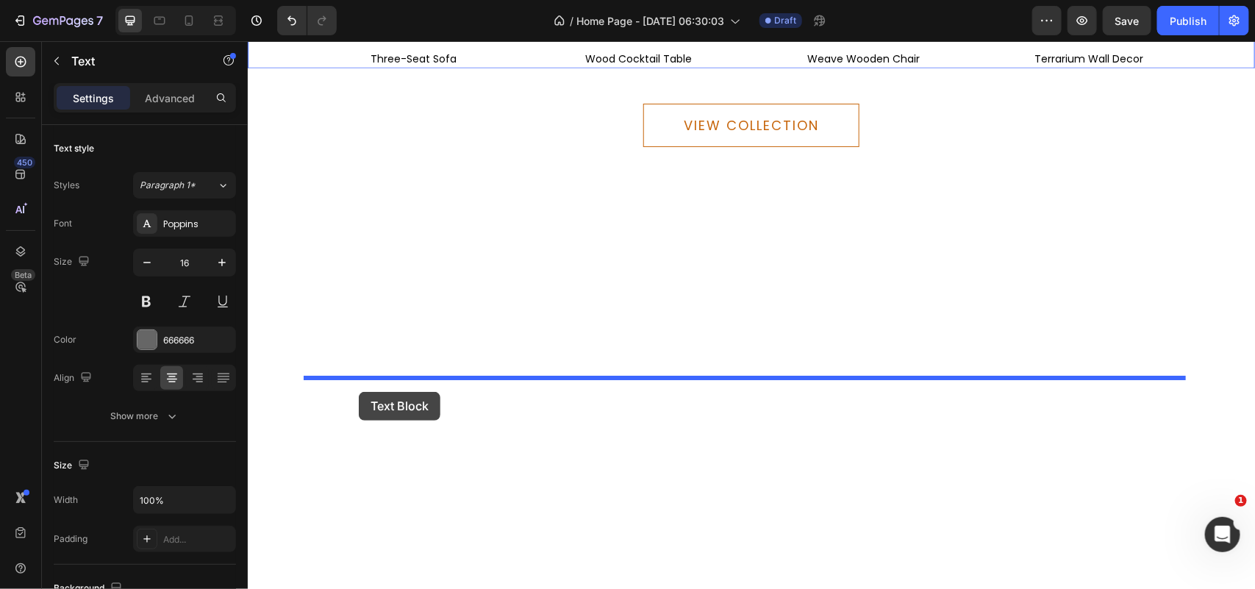
drag, startPoint x: 469, startPoint y: 102, endPoint x: 358, endPoint y: 391, distance: 309.4
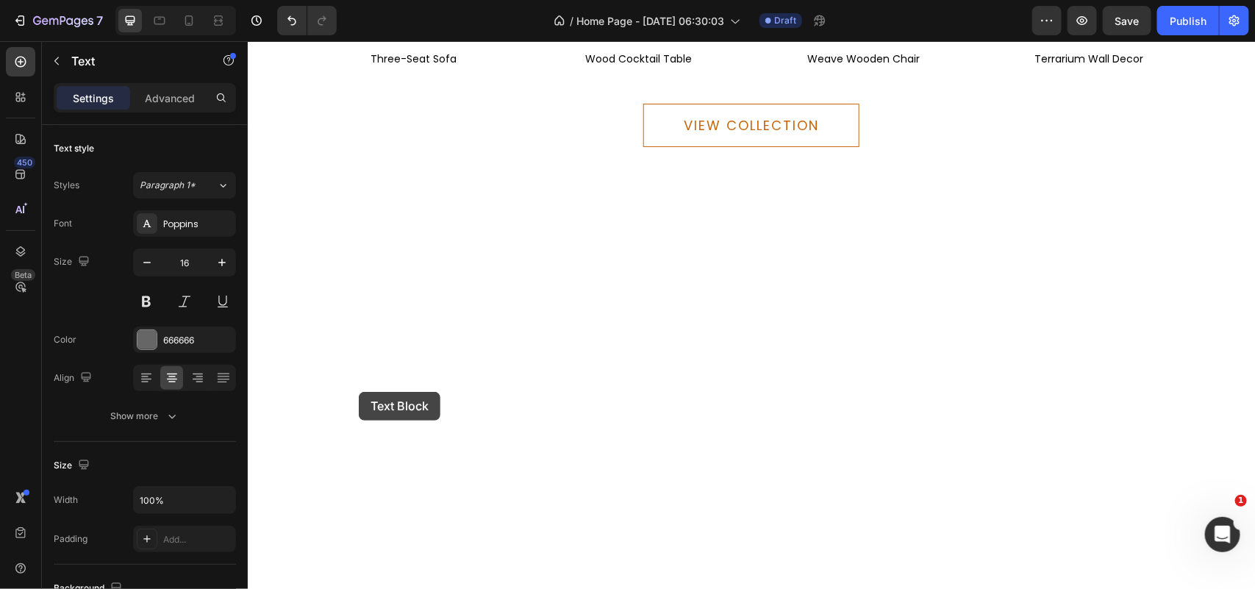
scroll to position [4717, 0]
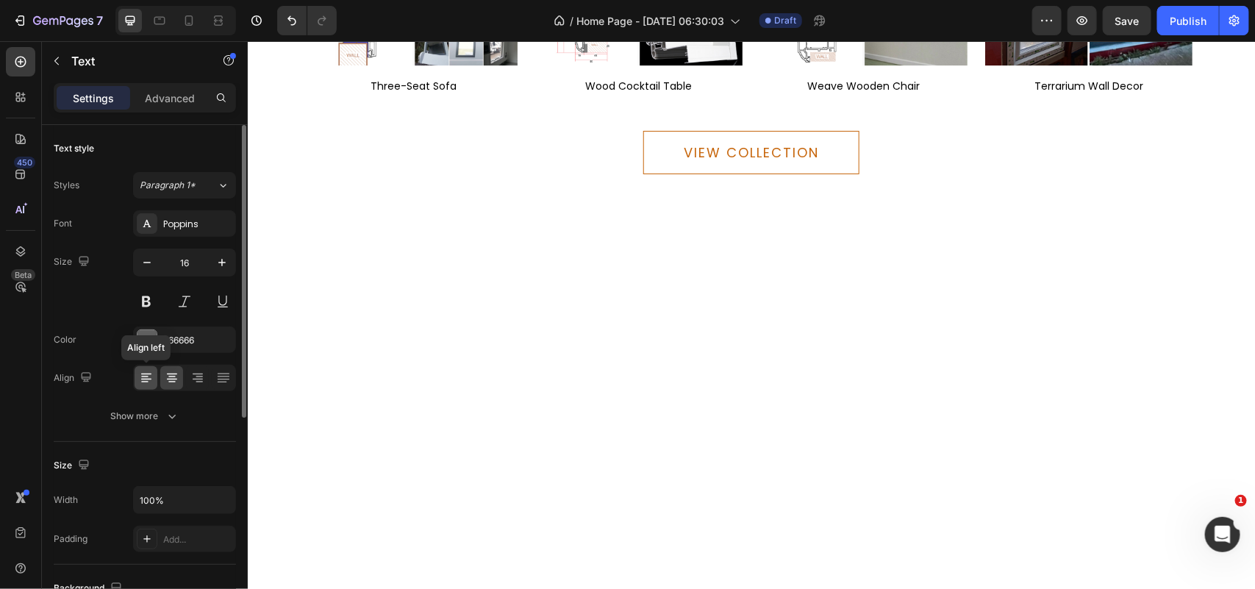
click at [140, 380] on icon at bounding box center [146, 377] width 15 height 15
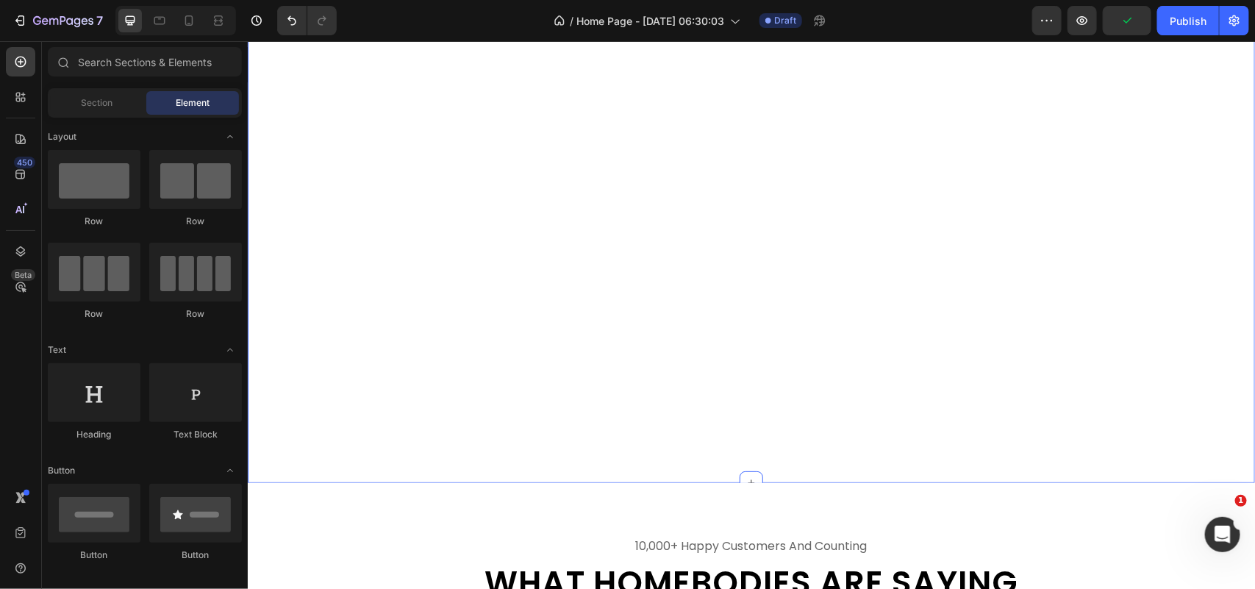
scroll to position [4809, 0]
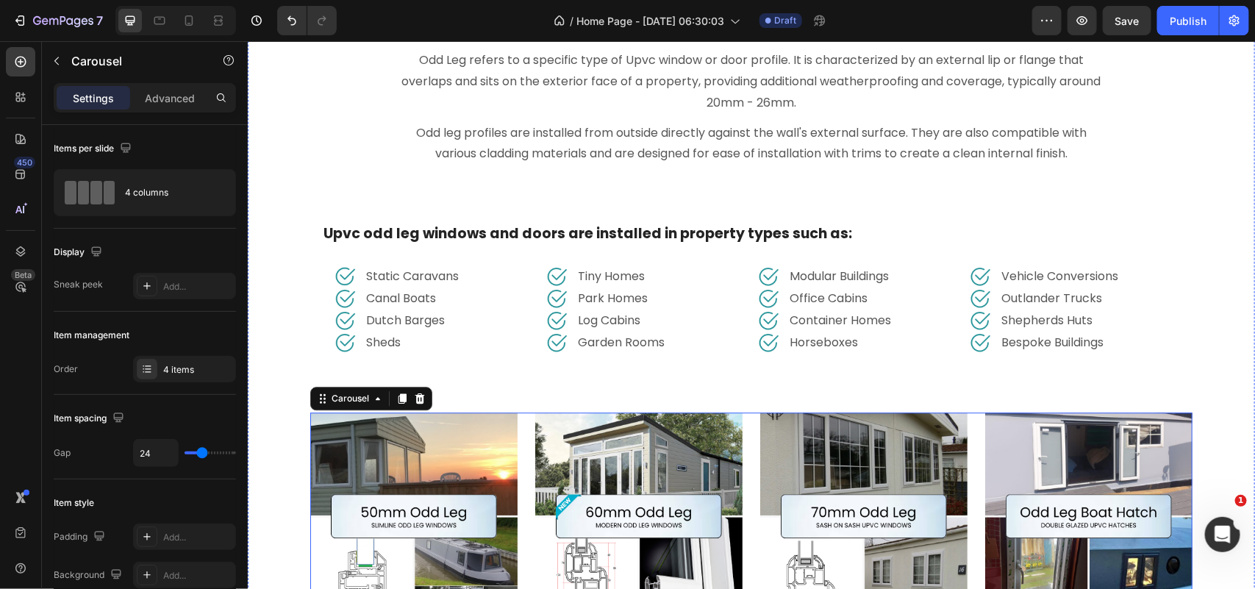
scroll to position [4258, 0]
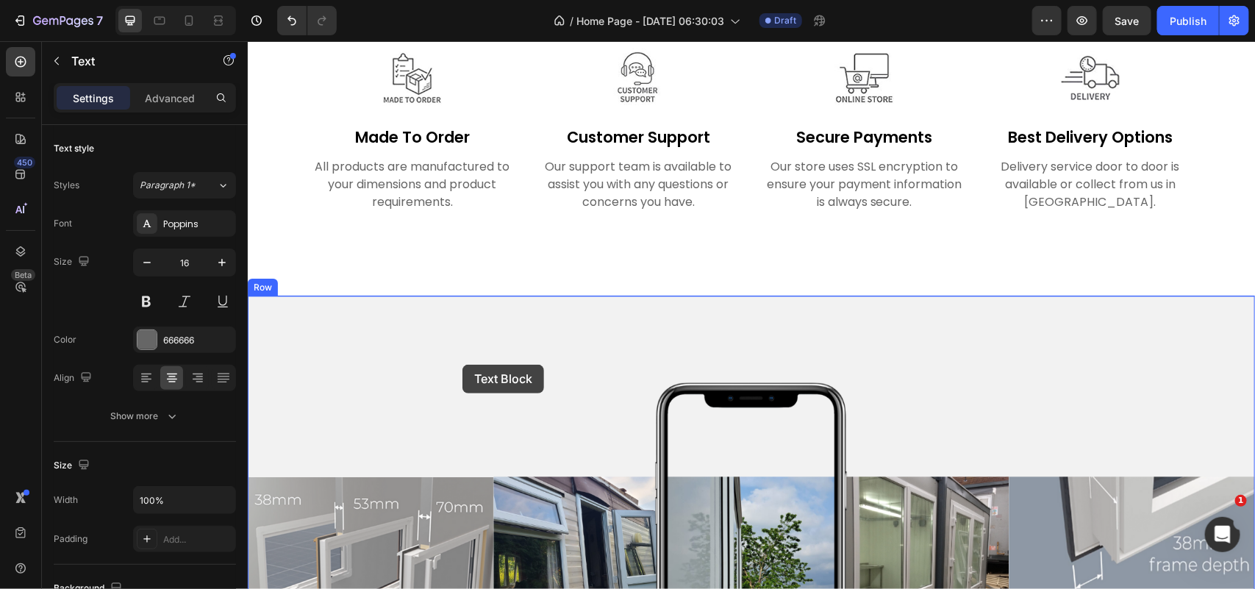
scroll to position [3707, 0]
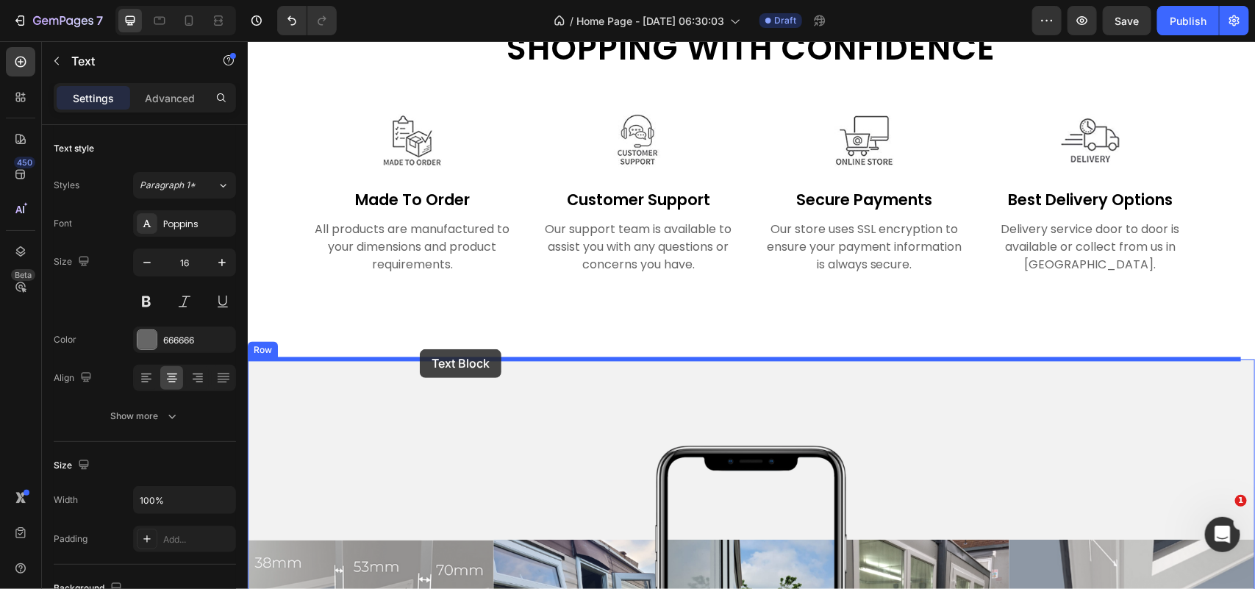
drag, startPoint x: 469, startPoint y: 376, endPoint x: 419, endPoint y: 348, distance: 57.3
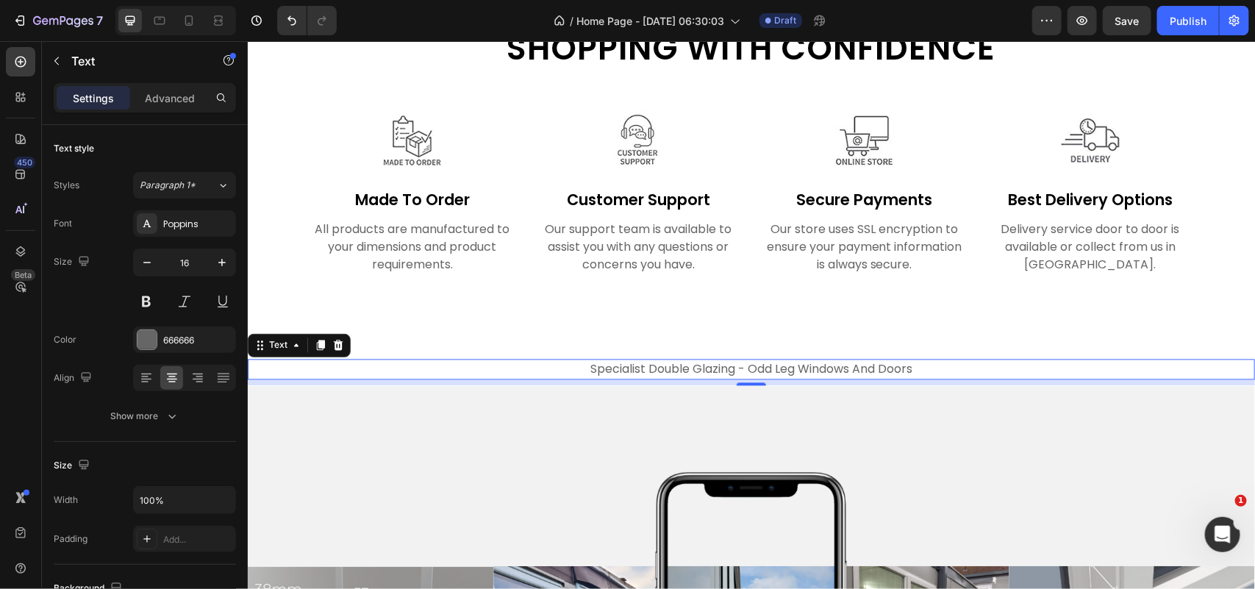
click at [548, 369] on p "specialist double glazing - odd leg windows and doors" at bounding box center [750, 369] width 1004 height 18
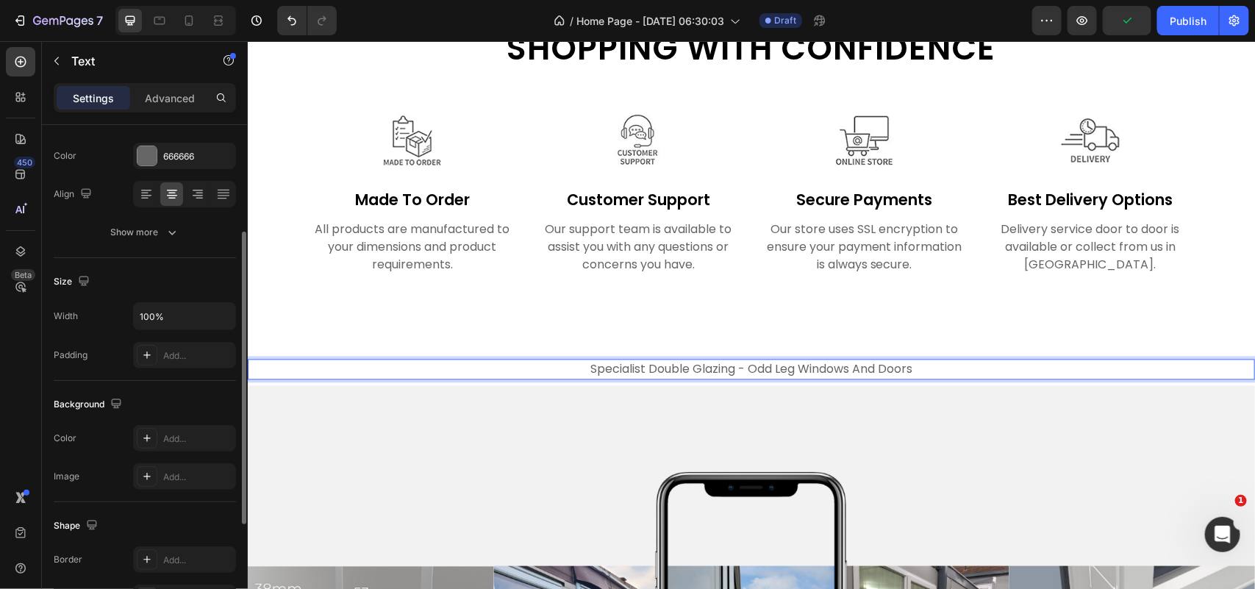
scroll to position [0, 0]
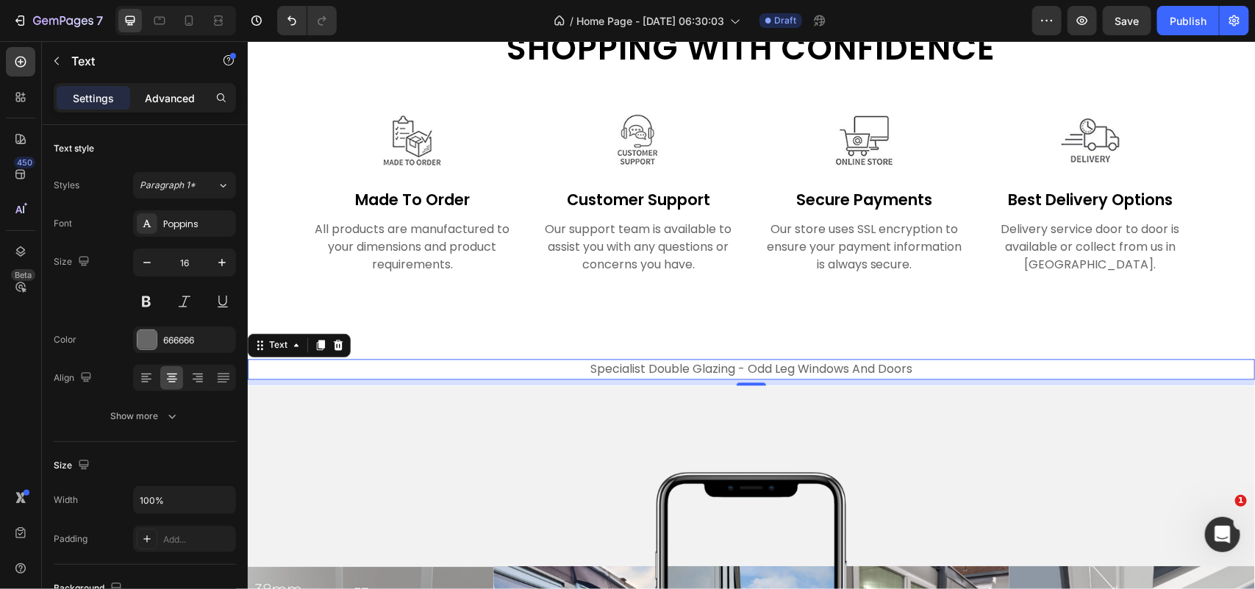
click at [163, 98] on p "Advanced" at bounding box center [170, 97] width 50 height 15
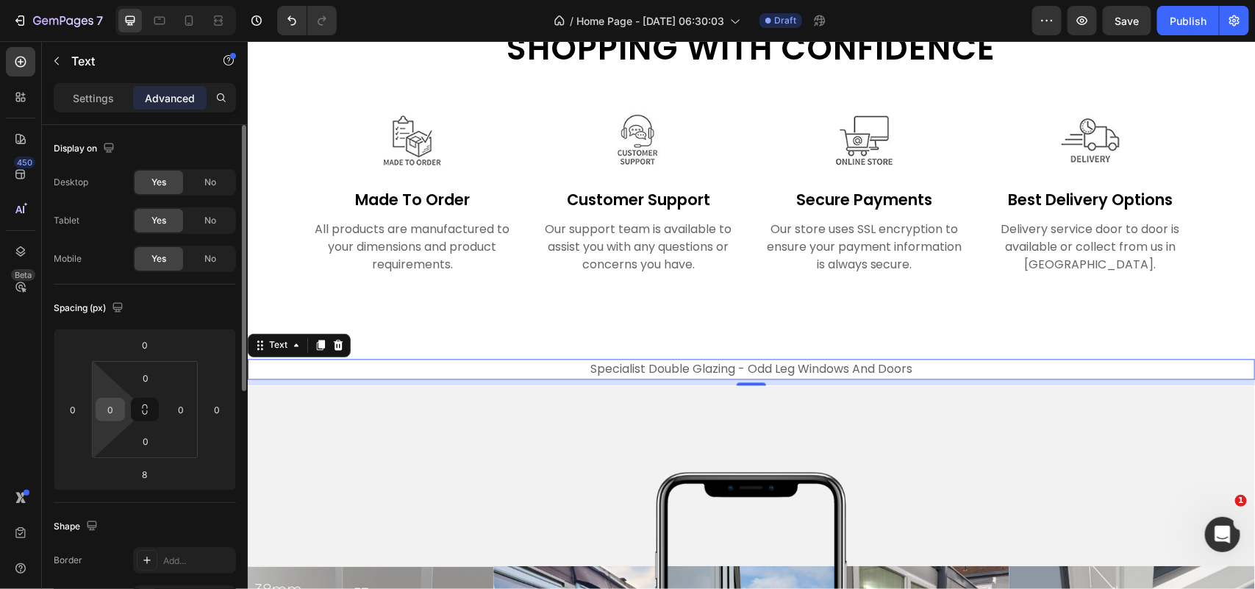
click at [100, 409] on input "0" at bounding box center [110, 409] width 22 height 22
type input "100"
click at [181, 413] on input "0" at bounding box center [181, 409] width 22 height 22
type input "100"
click at [199, 322] on div "Spacing (px) 0 0 8 0 0 100 0 100" at bounding box center [145, 393] width 182 height 218
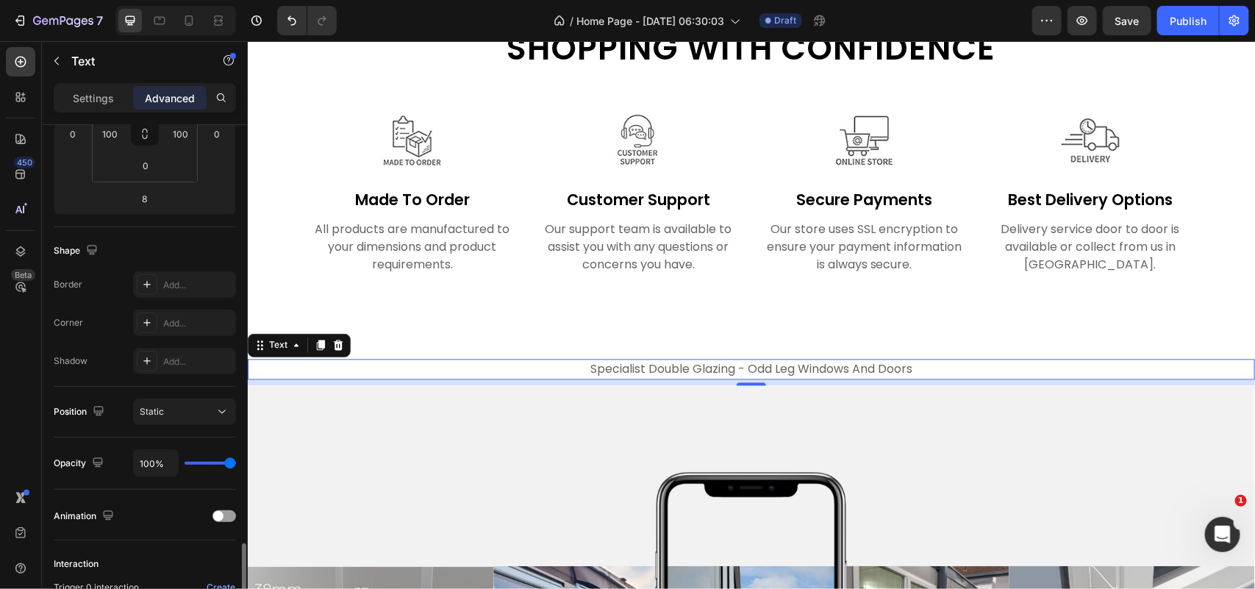
scroll to position [454, 0]
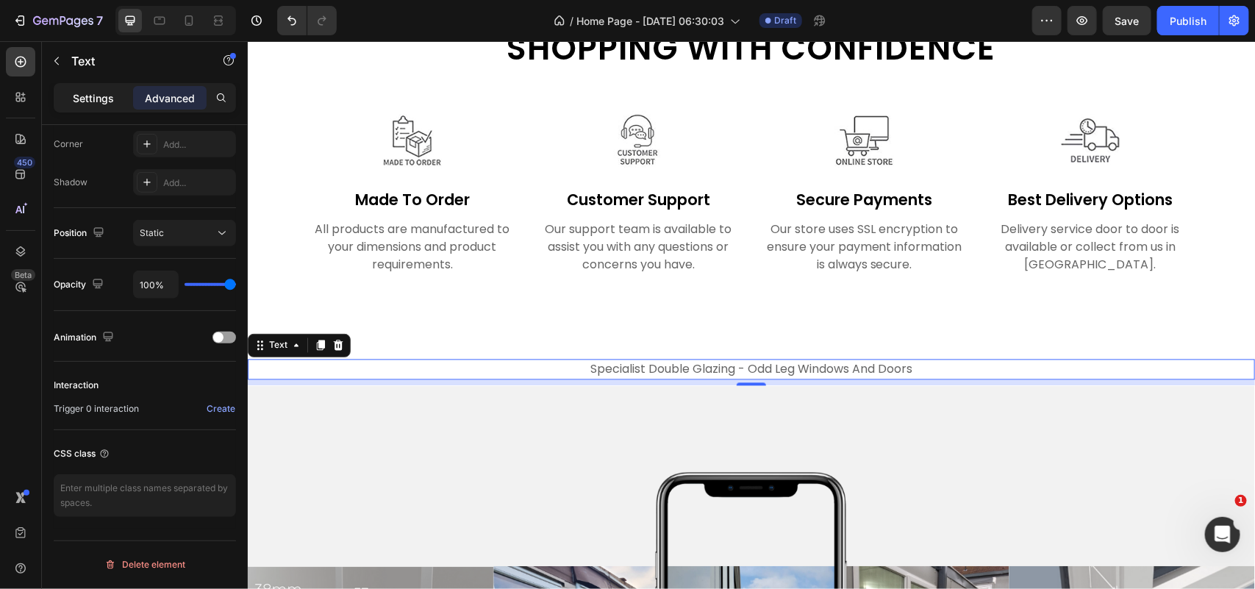
click at [89, 100] on p "Settings" at bounding box center [93, 97] width 41 height 15
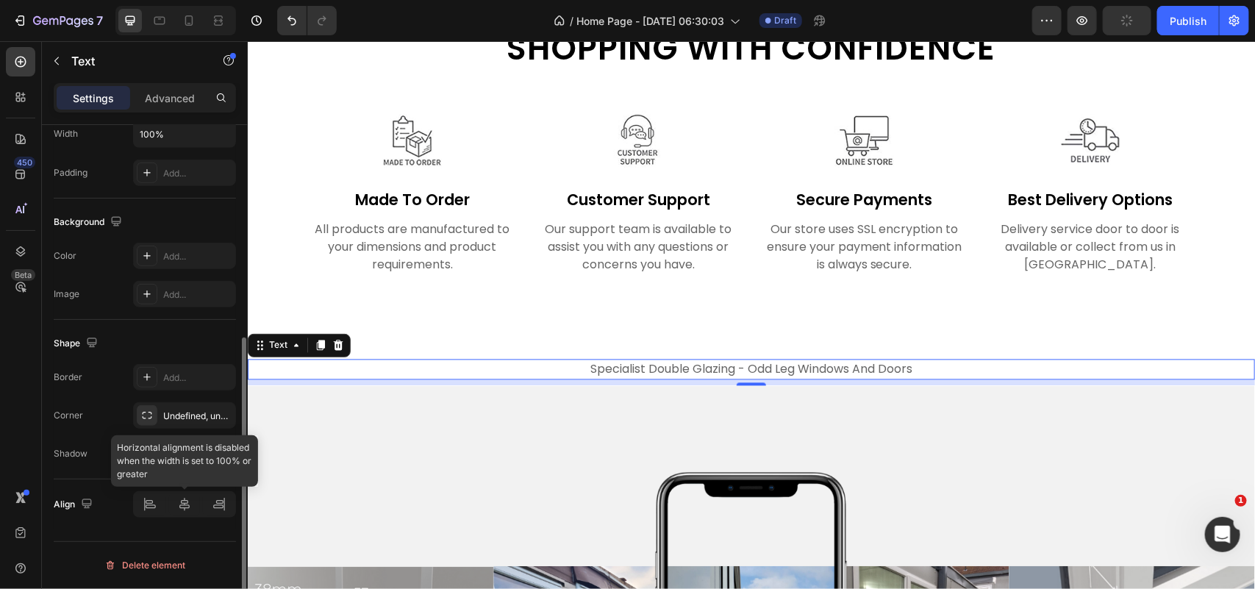
click at [145, 512] on div at bounding box center [184, 504] width 103 height 26
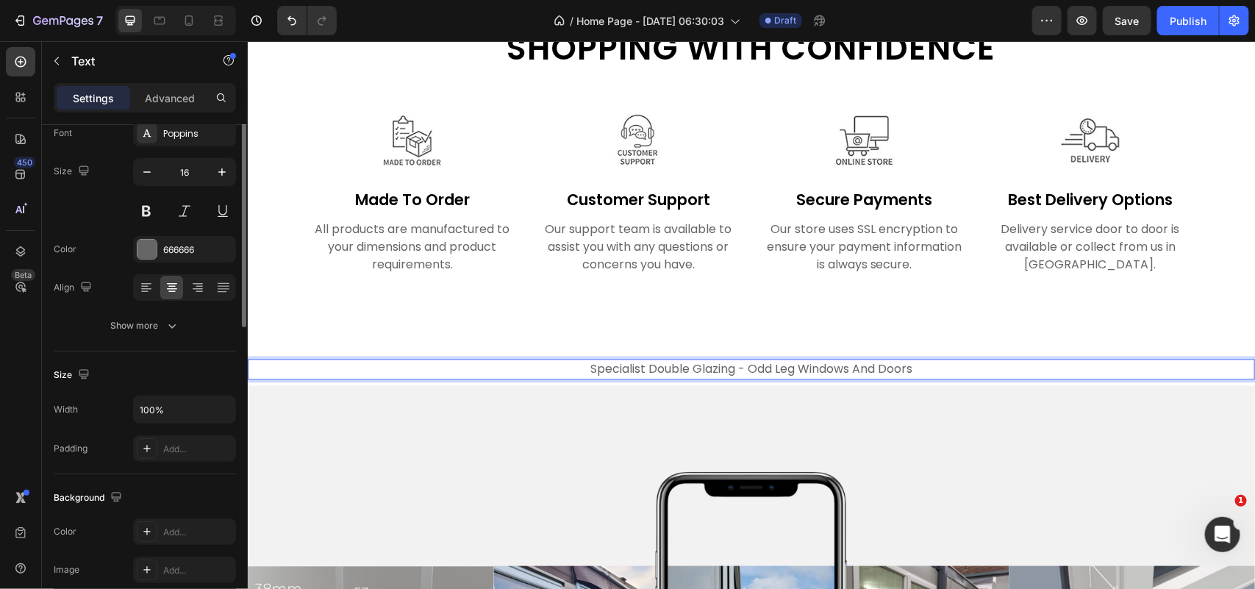
scroll to position [0, 0]
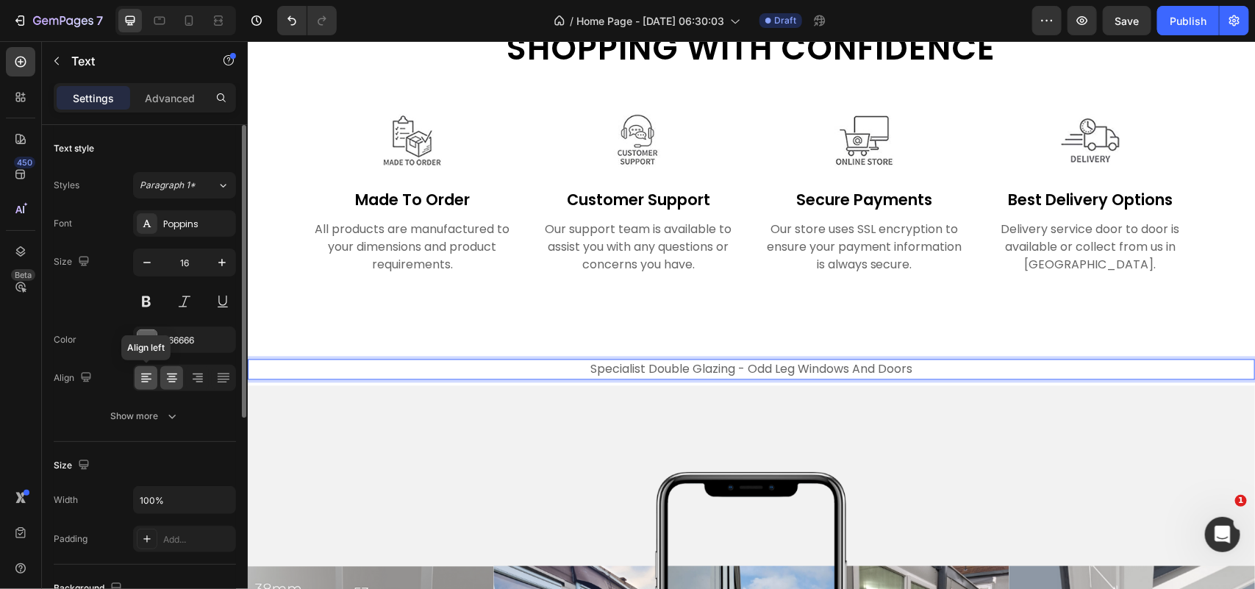
click at [143, 373] on icon at bounding box center [146, 377] width 15 height 15
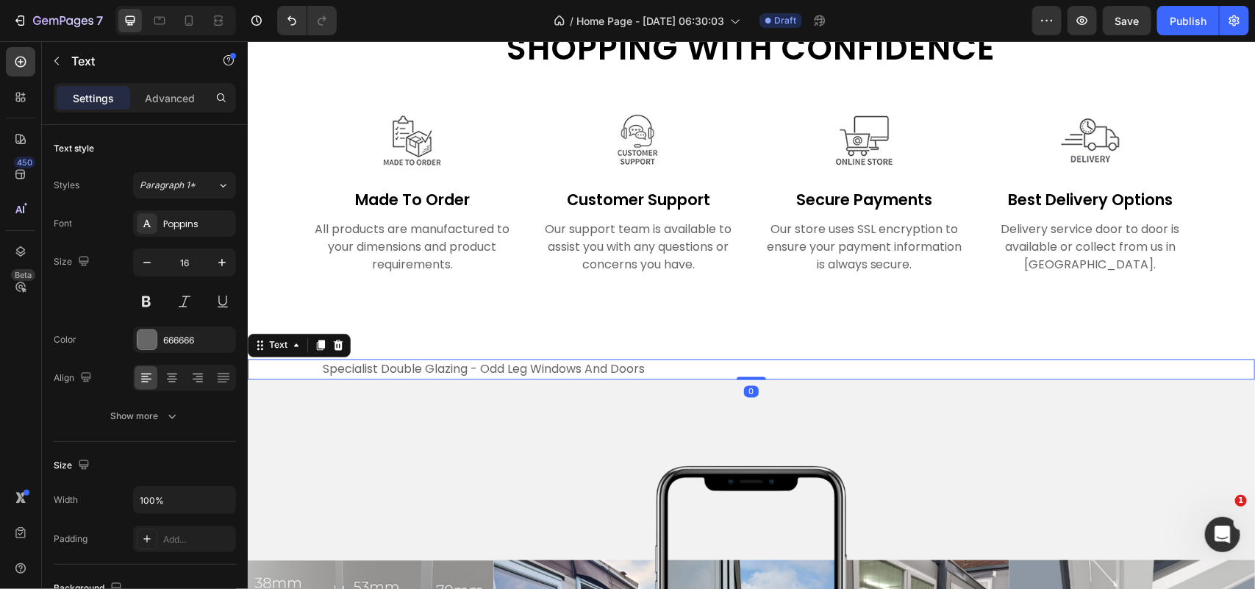
drag, startPoint x: 743, startPoint y: 380, endPoint x: 741, endPoint y: 365, distance: 14.9
click at [741, 365] on div "specialist double glazing - odd leg windows and doors Text 0" at bounding box center [750, 369] width 1007 height 21
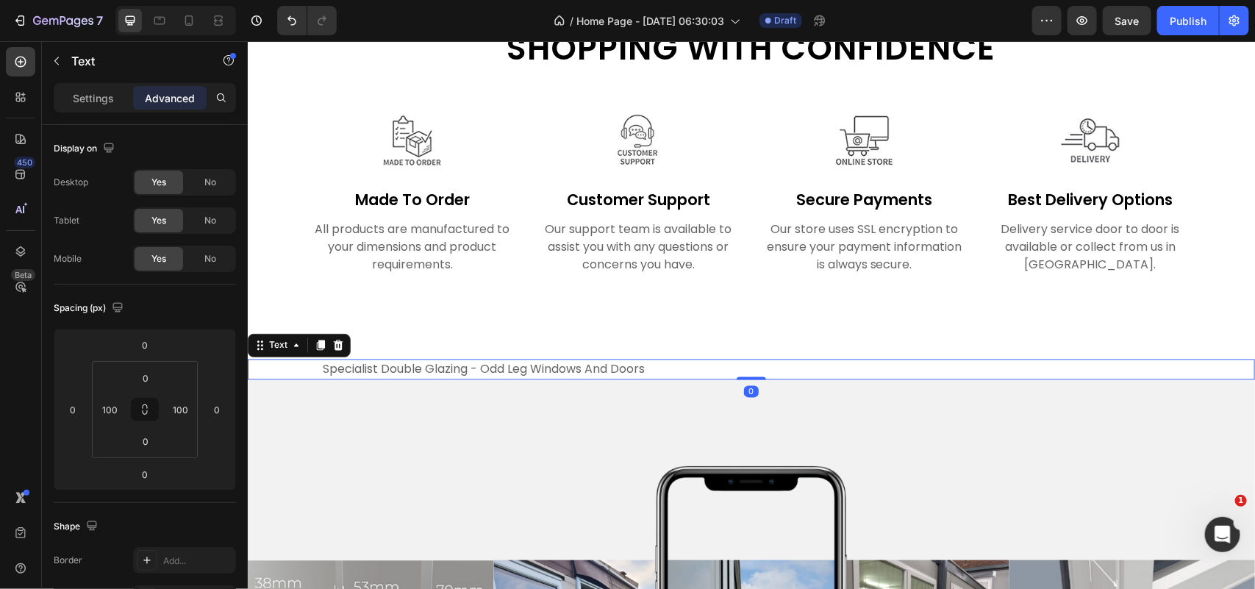
click at [634, 370] on p "specialist double glazing - odd leg windows and doors" at bounding box center [750, 369] width 857 height 18
click at [648, 365] on p "specialist double glazing - odd leg windows and doors" at bounding box center [750, 369] width 857 height 18
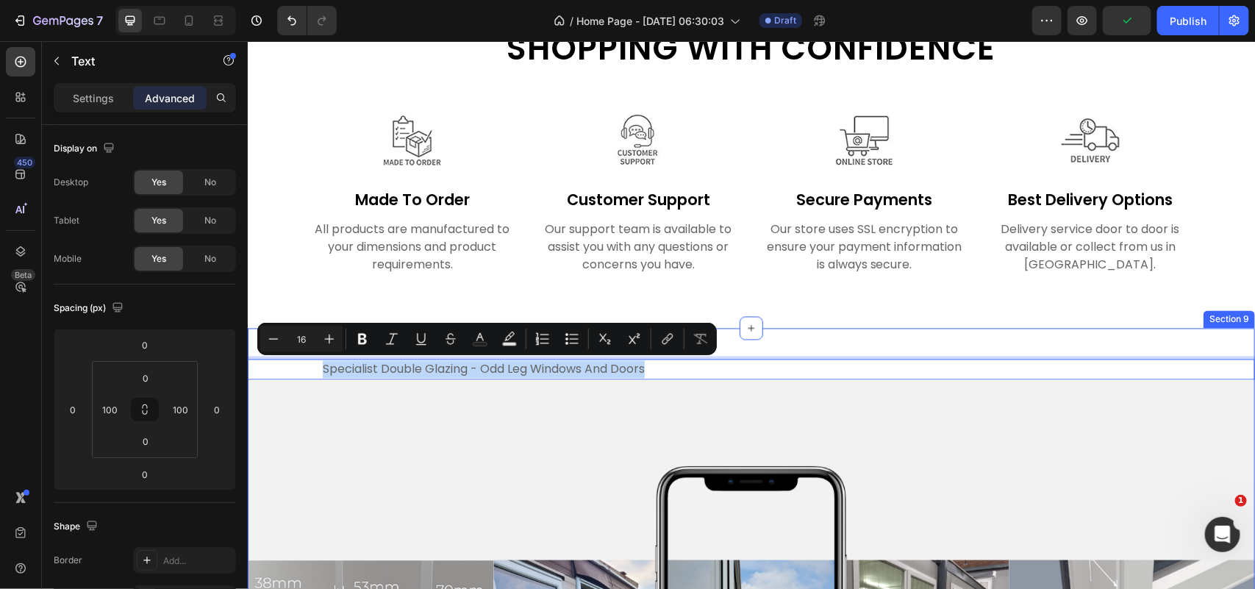
drag, startPoint x: 660, startPoint y: 365, endPoint x: 564, endPoint y: 395, distance: 100.7
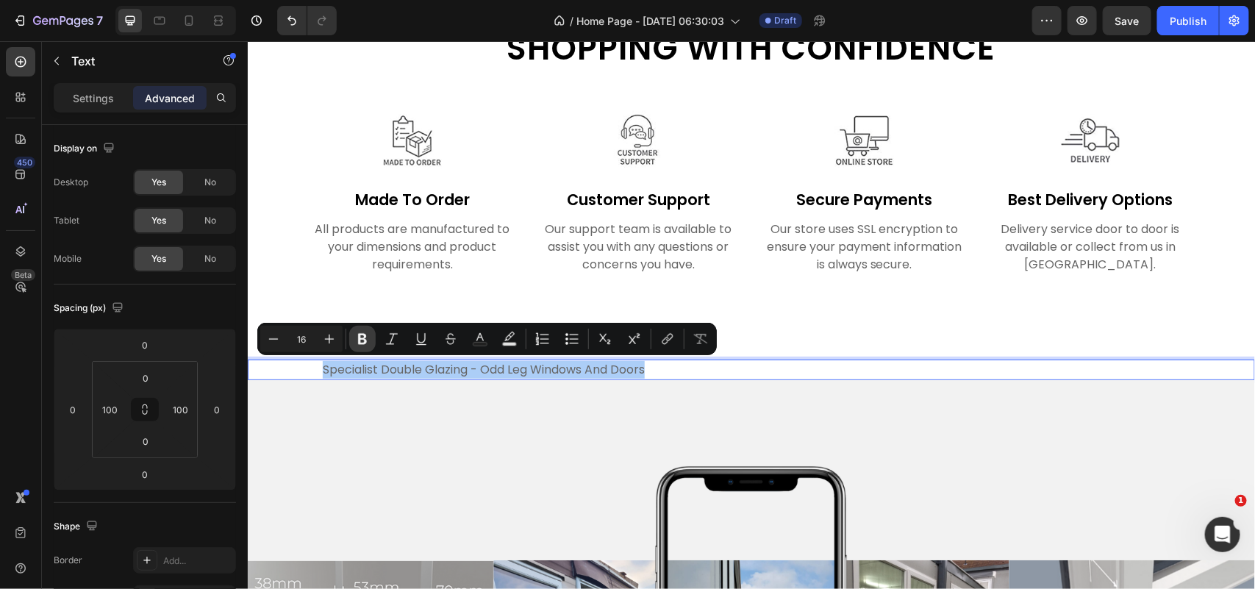
click at [362, 338] on icon "Editor contextual toolbar" at bounding box center [362, 339] width 9 height 11
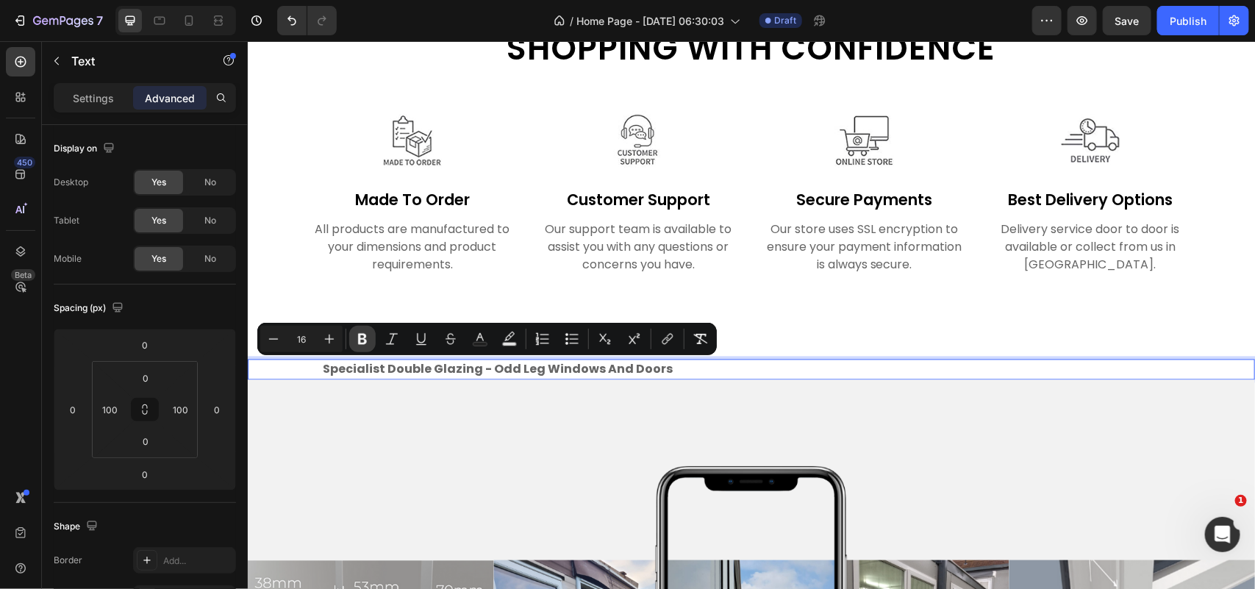
click at [362, 345] on icon "Editor contextual toolbar" at bounding box center [362, 338] width 15 height 15
click at [387, 367] on p "specialist double glazing - odd leg windows and doors" at bounding box center [750, 369] width 857 height 18
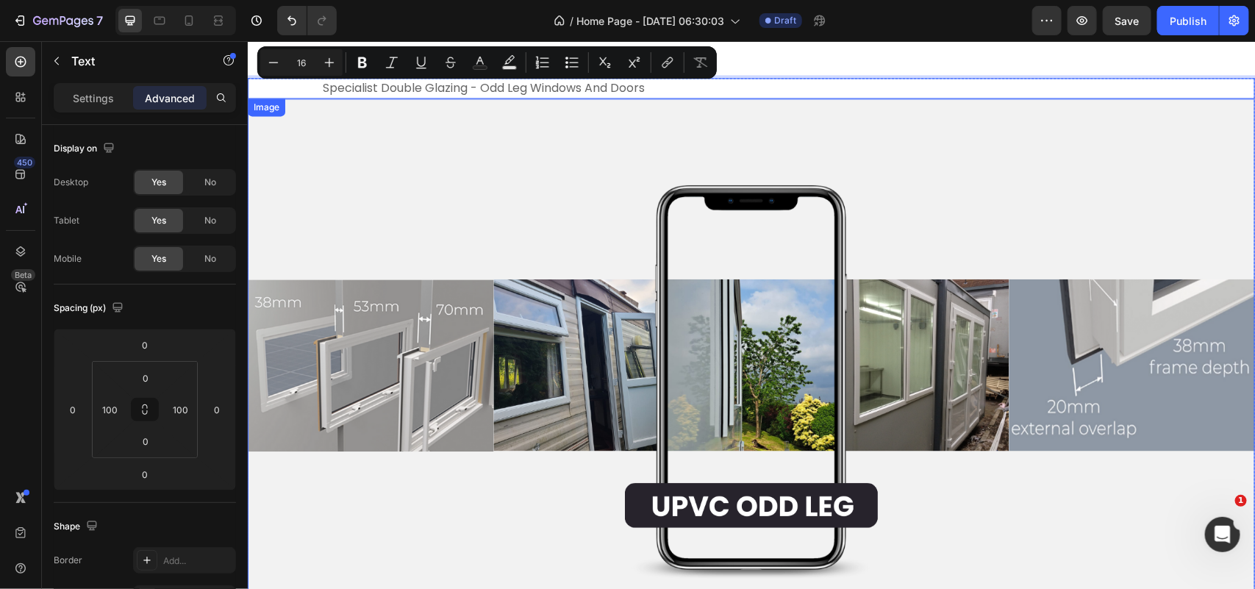
scroll to position [3982, 0]
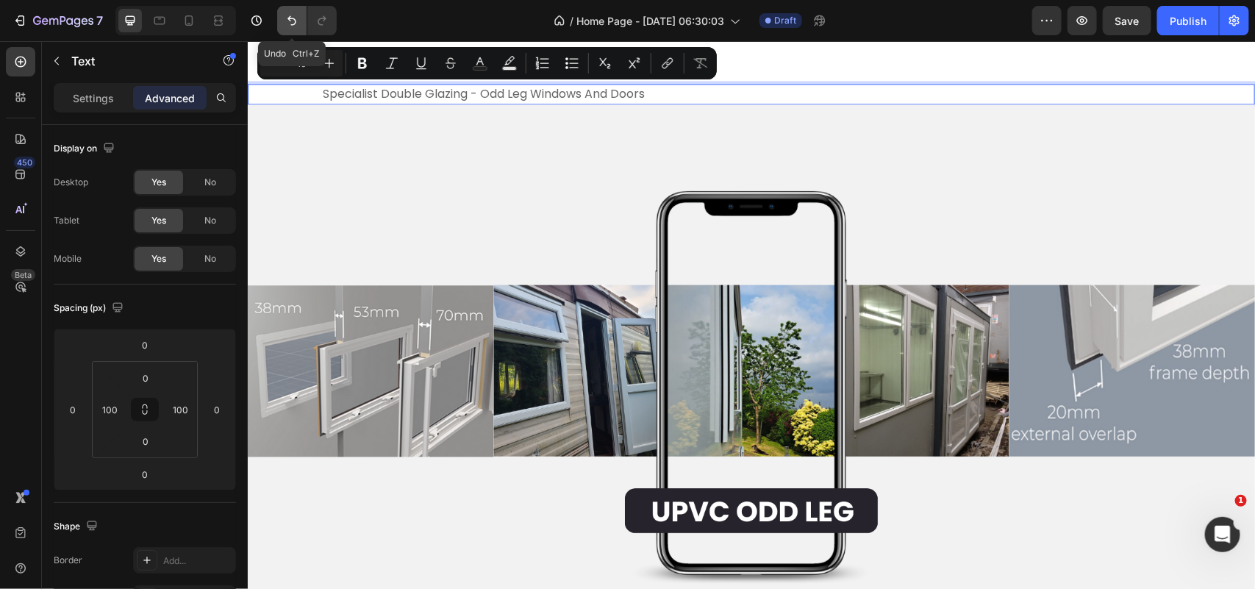
click at [291, 24] on icon "Undo/Redo" at bounding box center [291, 21] width 9 height 10
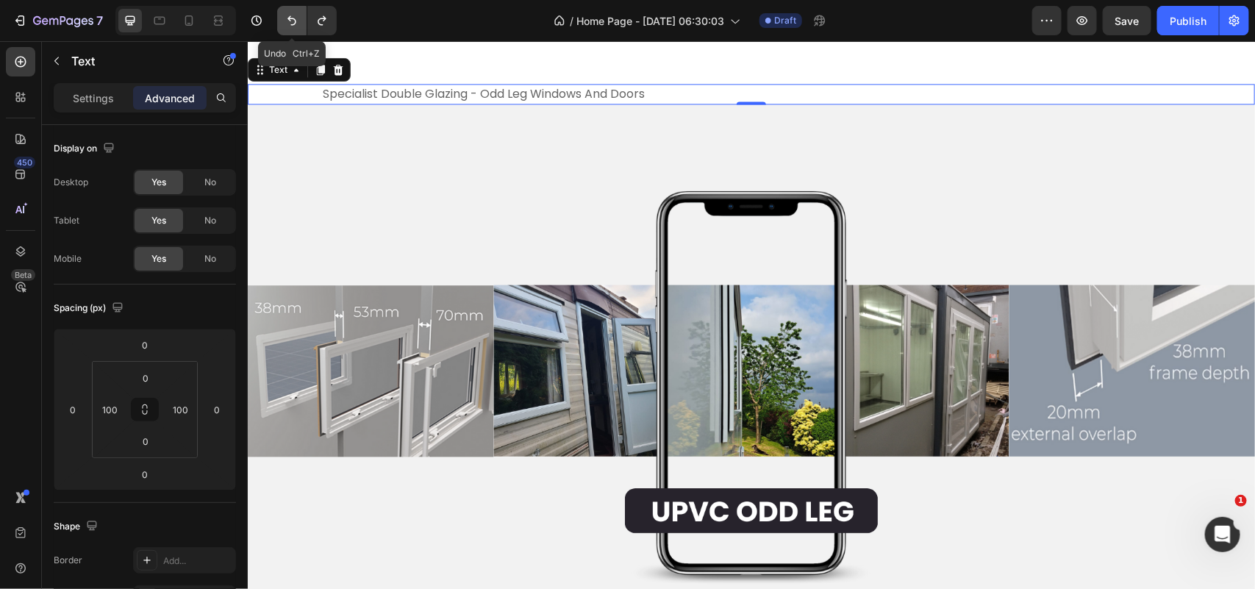
click at [291, 24] on icon "Undo/Redo" at bounding box center [291, 21] width 9 height 10
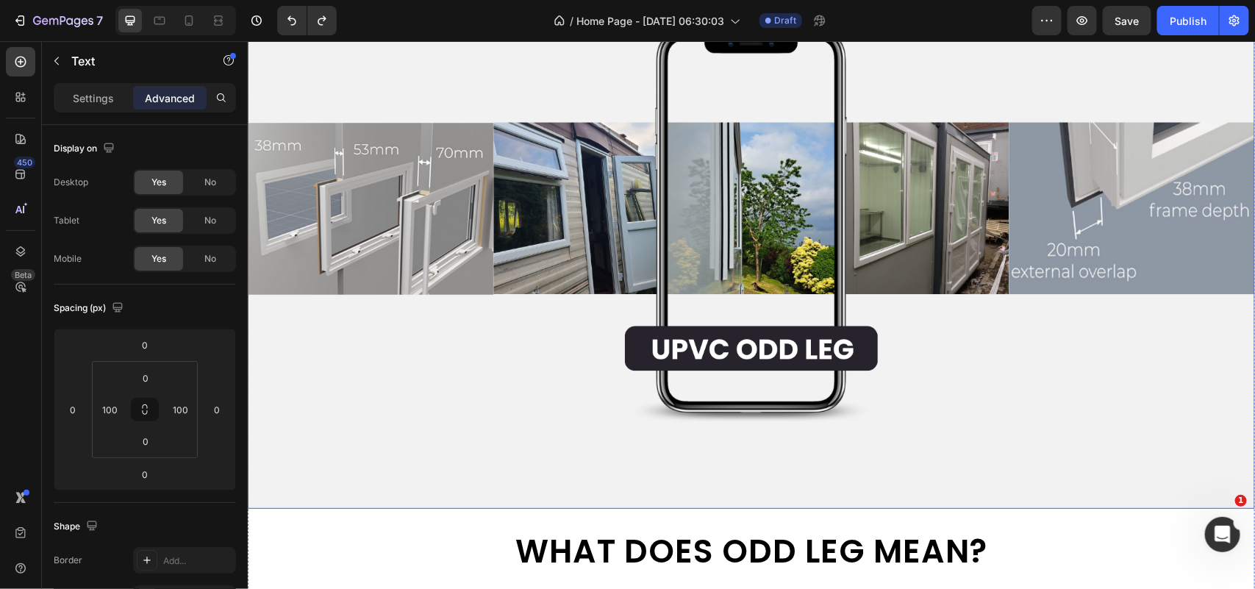
scroll to position [4166, 0]
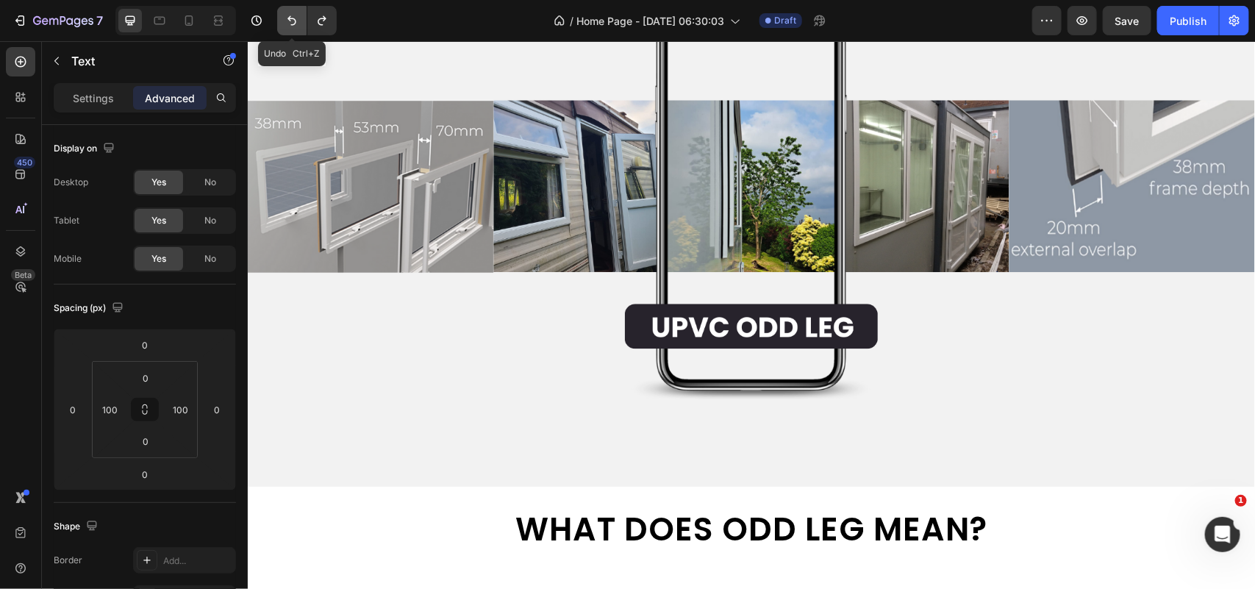
click at [290, 19] on icon "Undo/Redo" at bounding box center [291, 20] width 15 height 15
click at [289, 23] on icon "Undo/Redo" at bounding box center [291, 20] width 15 height 15
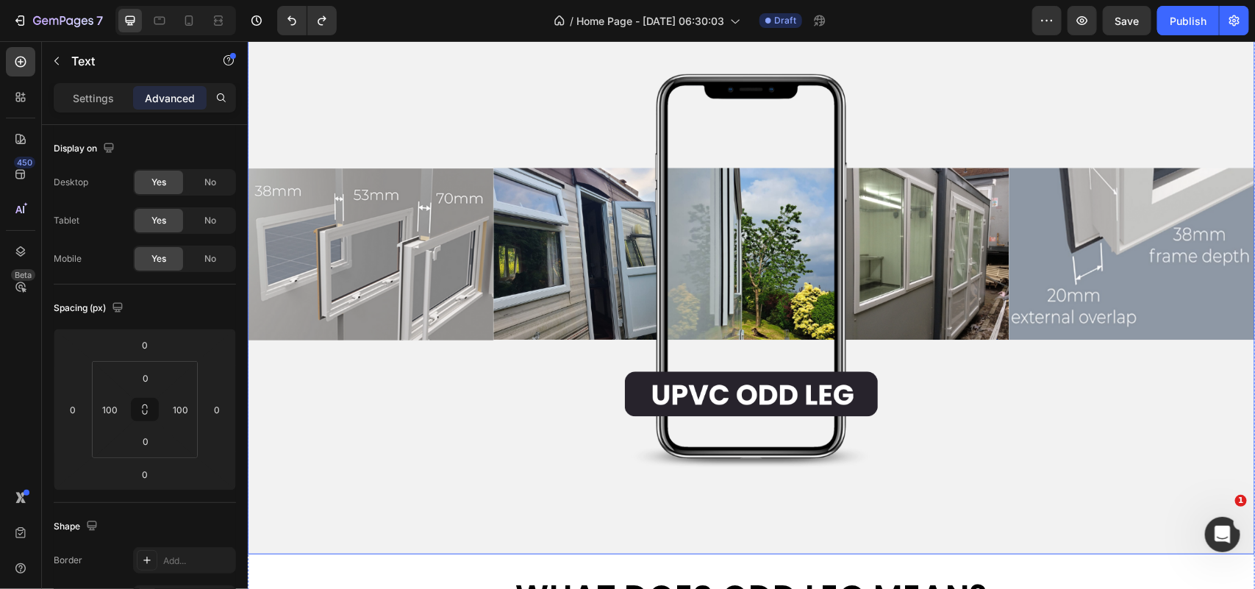
scroll to position [3890, 0]
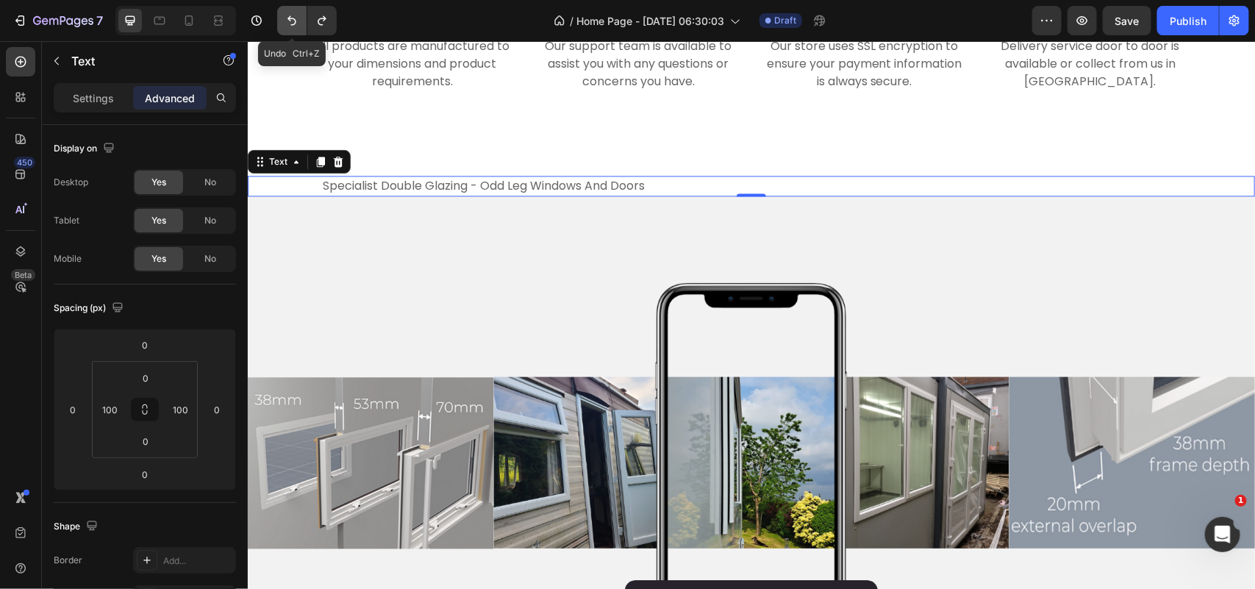
click at [287, 23] on icon "Undo/Redo" at bounding box center [291, 20] width 15 height 15
type input "8"
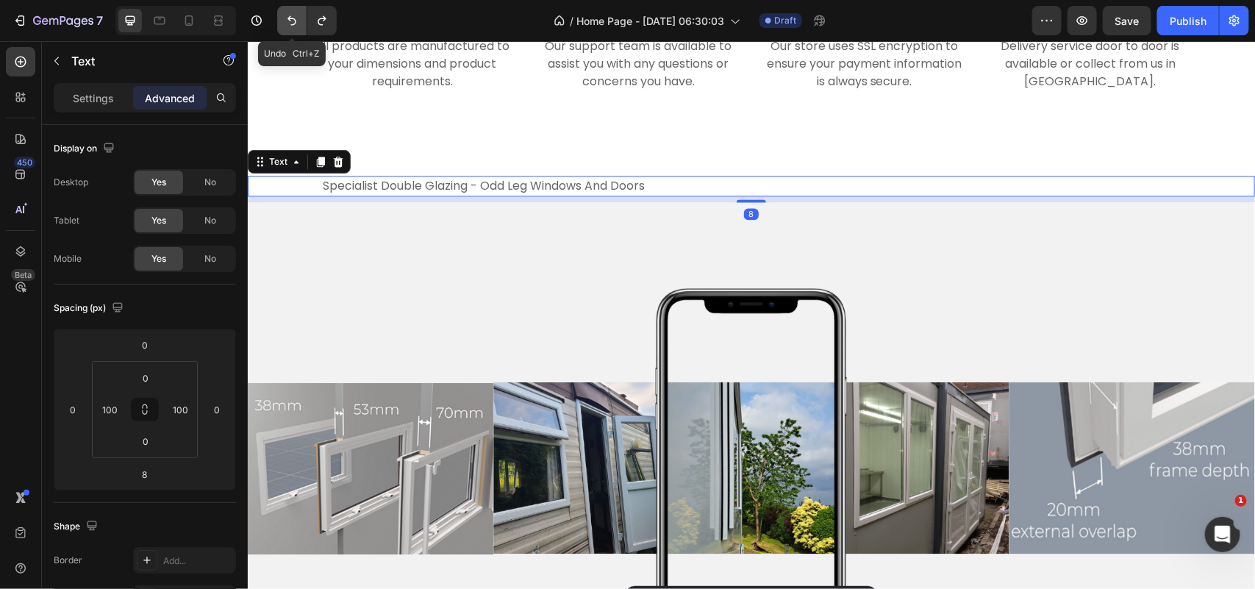
click at [287, 24] on icon "Undo/Redo" at bounding box center [291, 20] width 15 height 15
click at [301, 24] on button "Undo/Redo" at bounding box center [291, 20] width 29 height 29
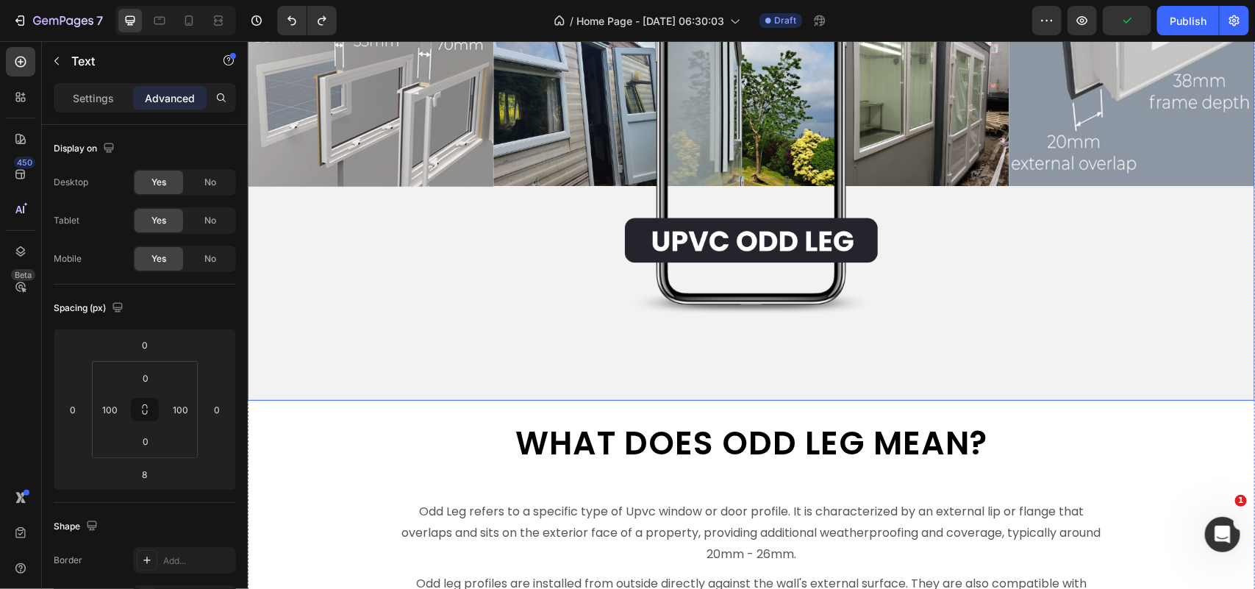
scroll to position [4350, 0]
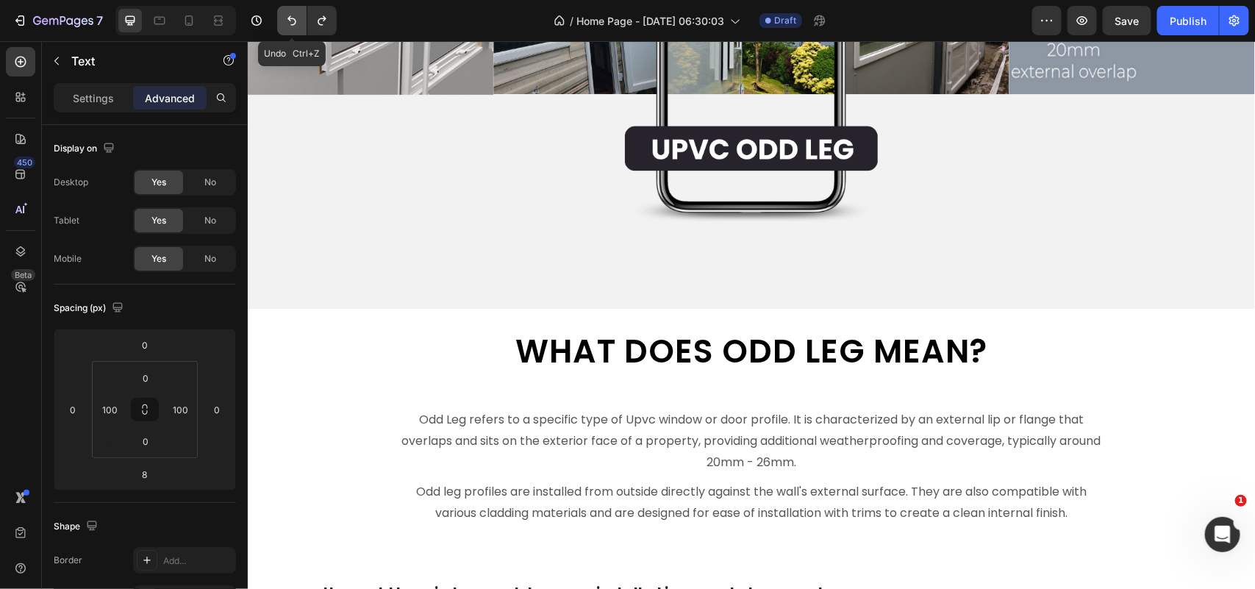
click at [287, 26] on icon "Undo/Redo" at bounding box center [291, 20] width 15 height 15
type input "0"
click at [287, 26] on icon "Undo/Redo" at bounding box center [291, 20] width 15 height 15
click at [291, 21] on icon "Undo/Redo" at bounding box center [291, 20] width 15 height 15
type input "0"
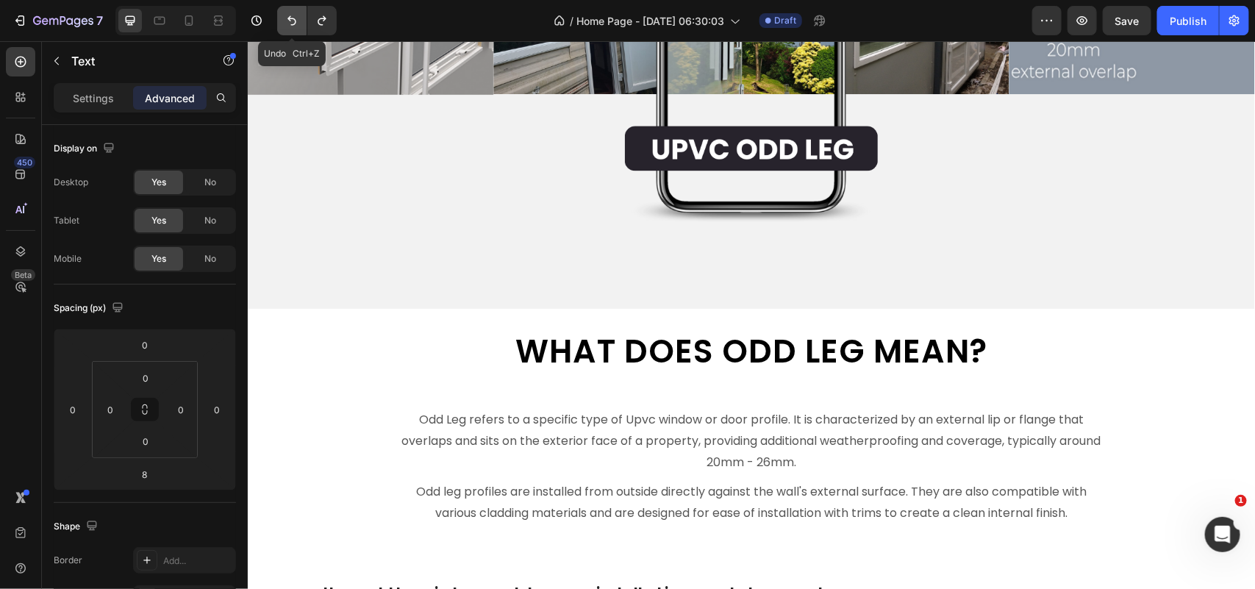
click at [298, 20] on icon "Undo/Redo" at bounding box center [291, 20] width 15 height 15
click at [291, 18] on icon "Undo/Redo" at bounding box center [291, 21] width 9 height 10
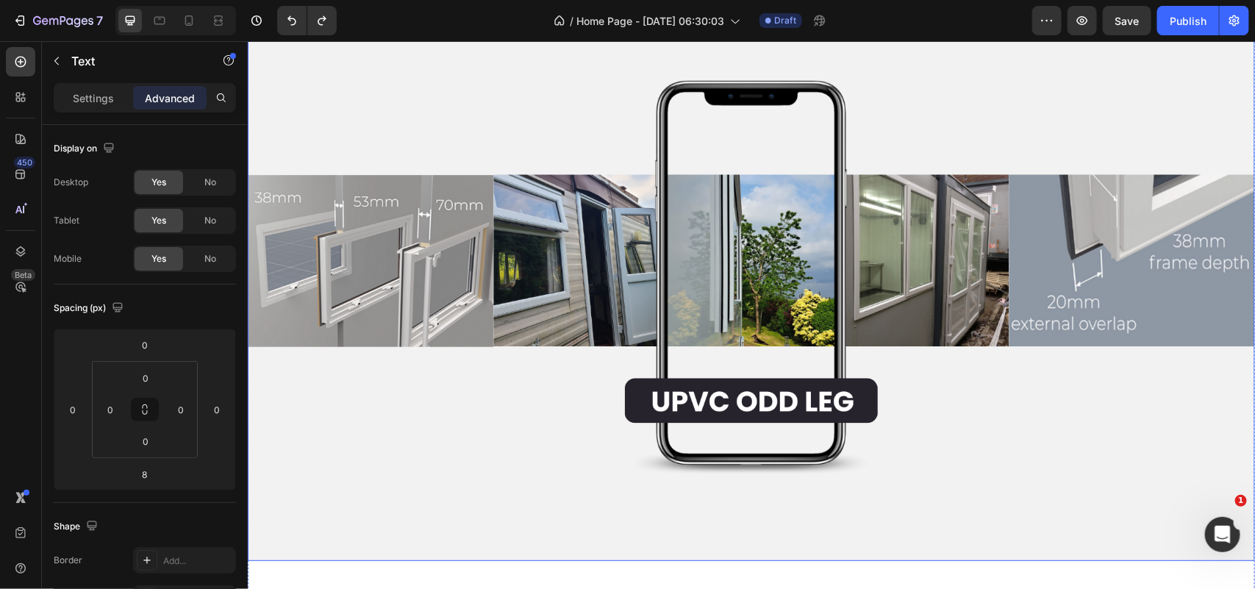
scroll to position [4074, 0]
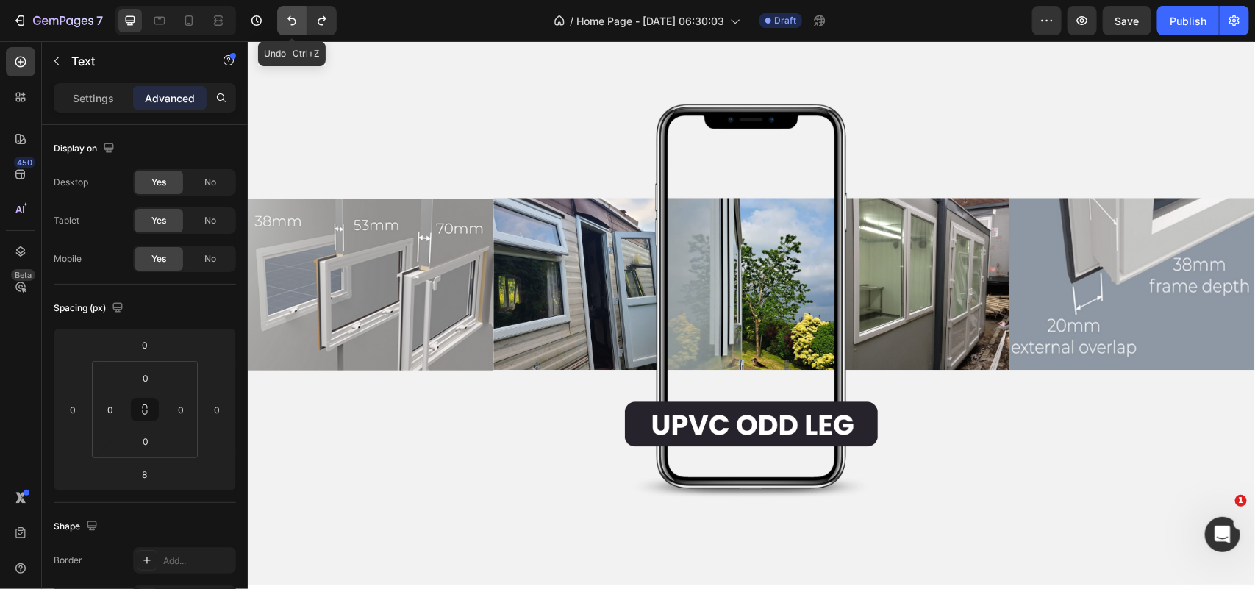
click at [295, 23] on icon "Undo/Redo" at bounding box center [291, 21] width 9 height 10
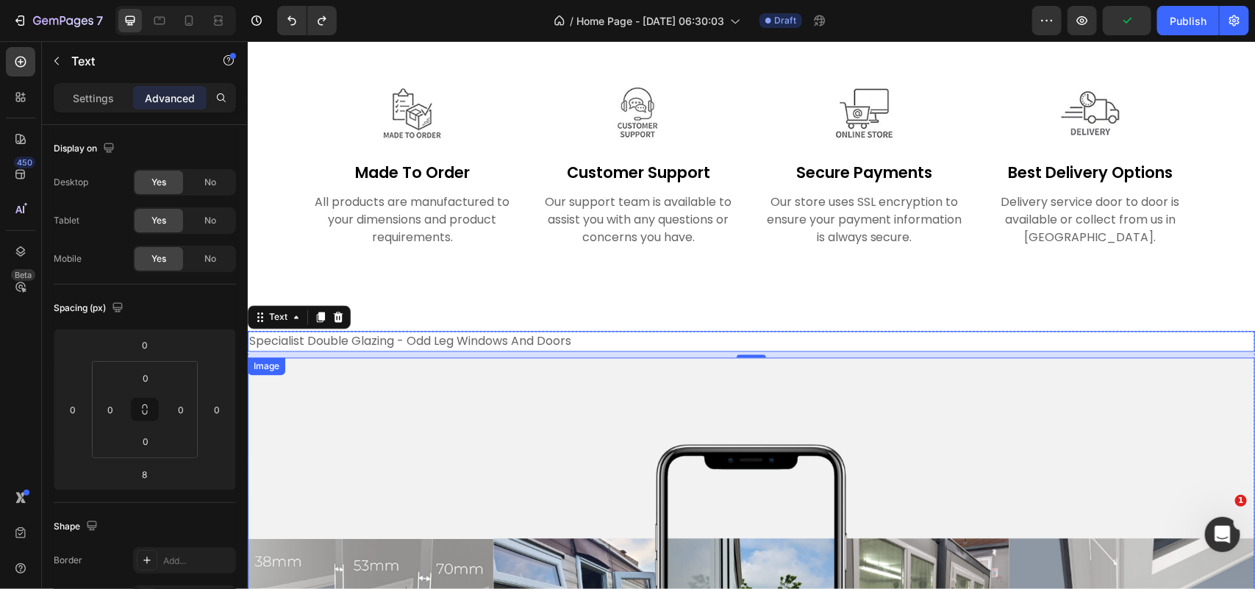
scroll to position [3707, 0]
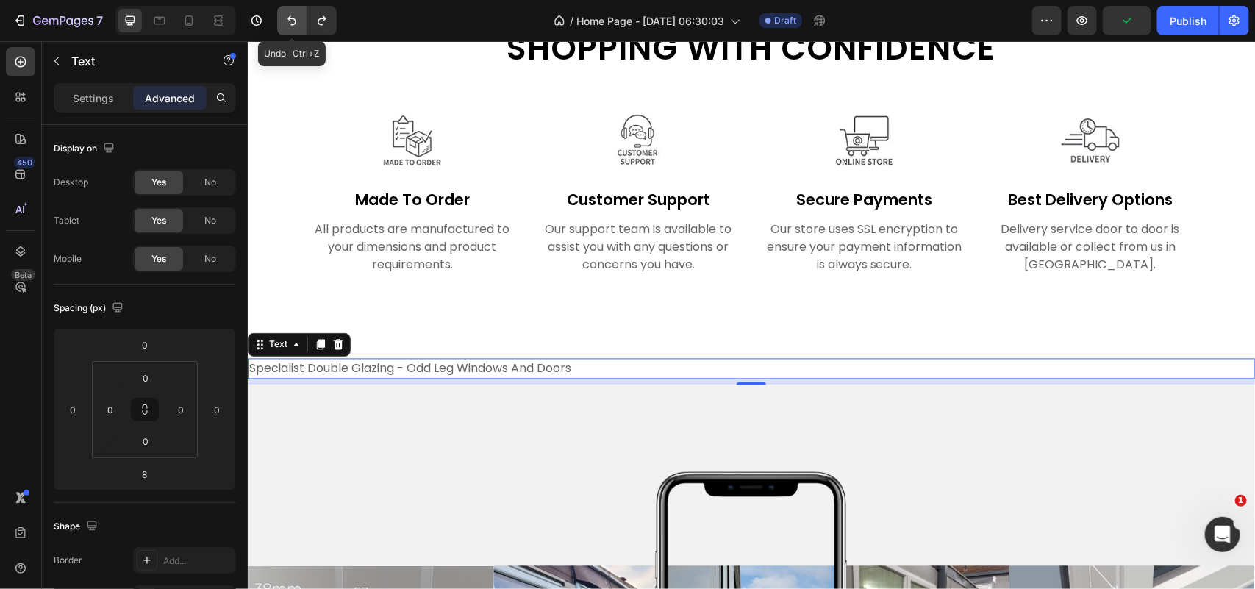
click at [298, 26] on icon "Undo/Redo" at bounding box center [291, 20] width 15 height 15
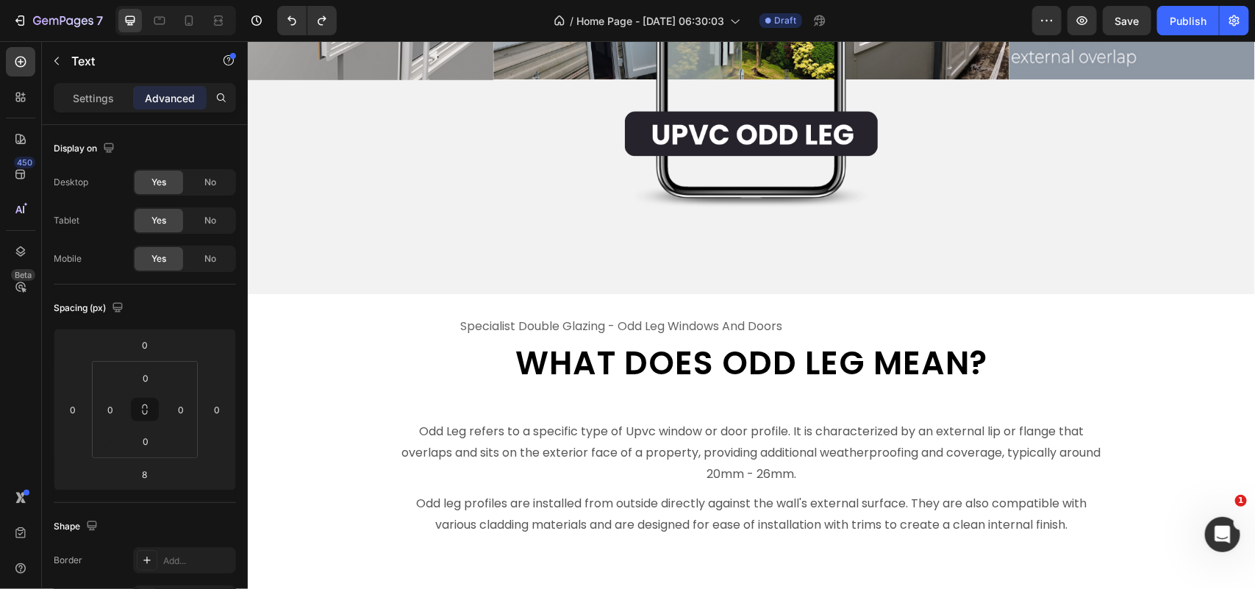
scroll to position [4350, 0]
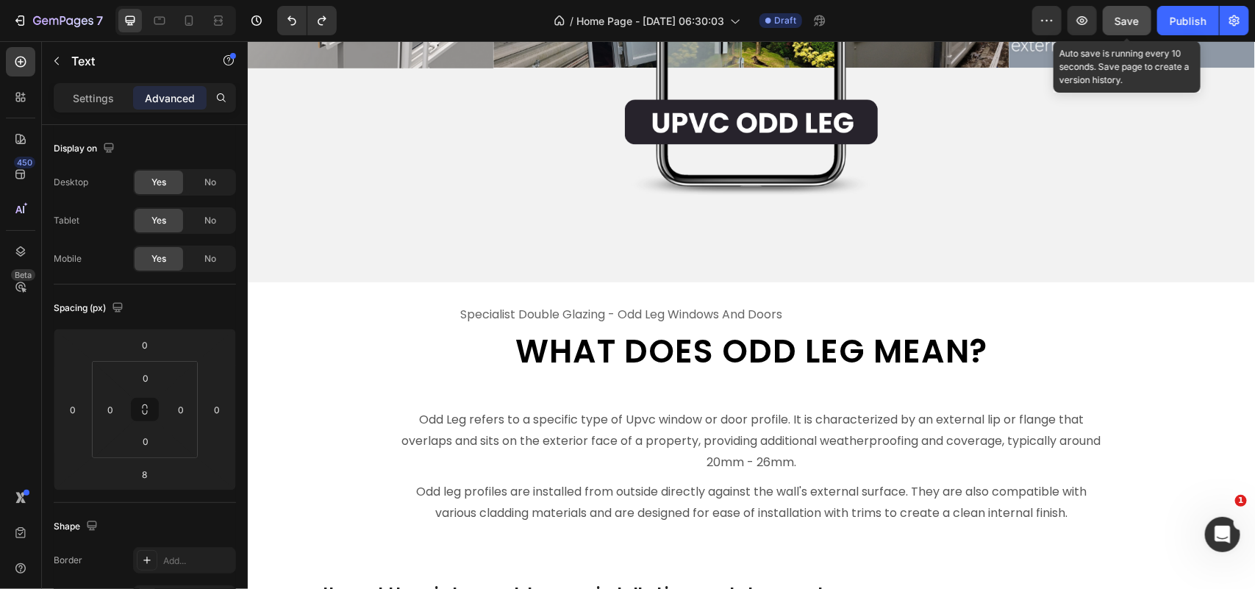
click at [1125, 20] on span "Save" at bounding box center [1127, 21] width 24 height 12
click at [617, 305] on p "specialist double glazing - odd leg windows and doors" at bounding box center [750, 314] width 581 height 18
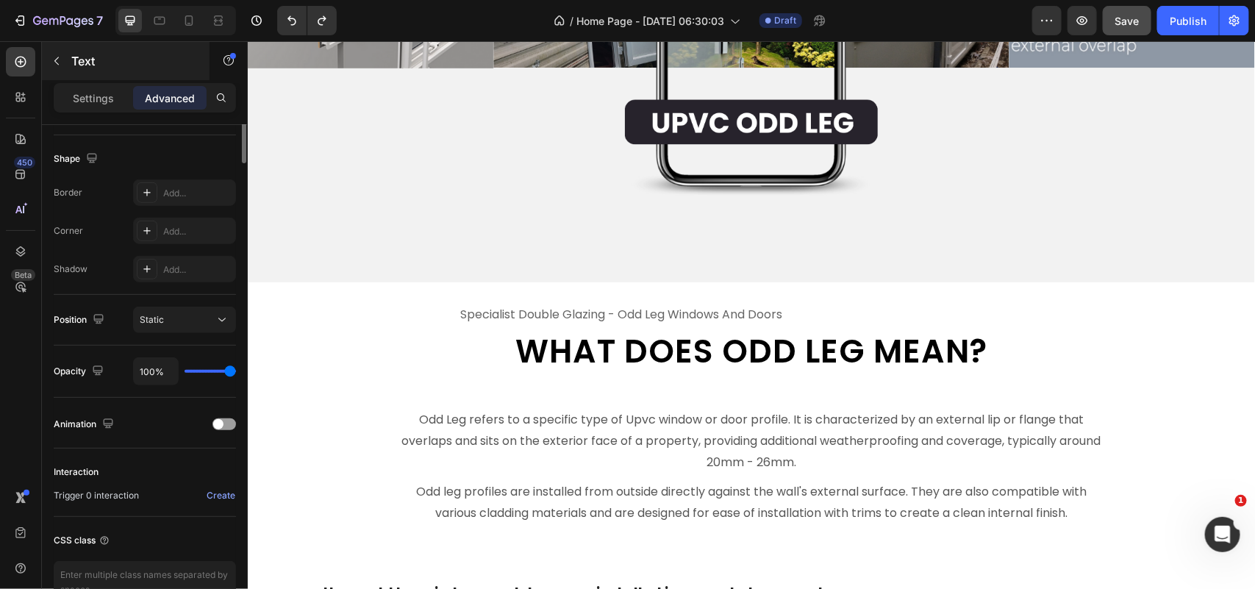
scroll to position [0, 0]
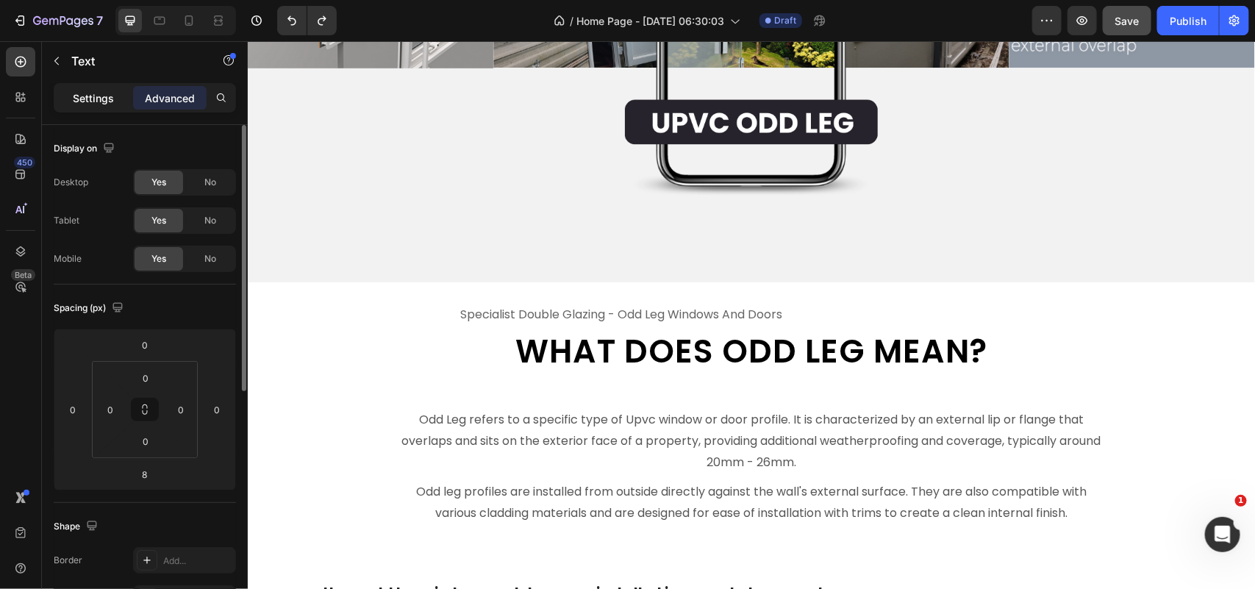
click at [77, 100] on p "Settings" at bounding box center [93, 97] width 41 height 15
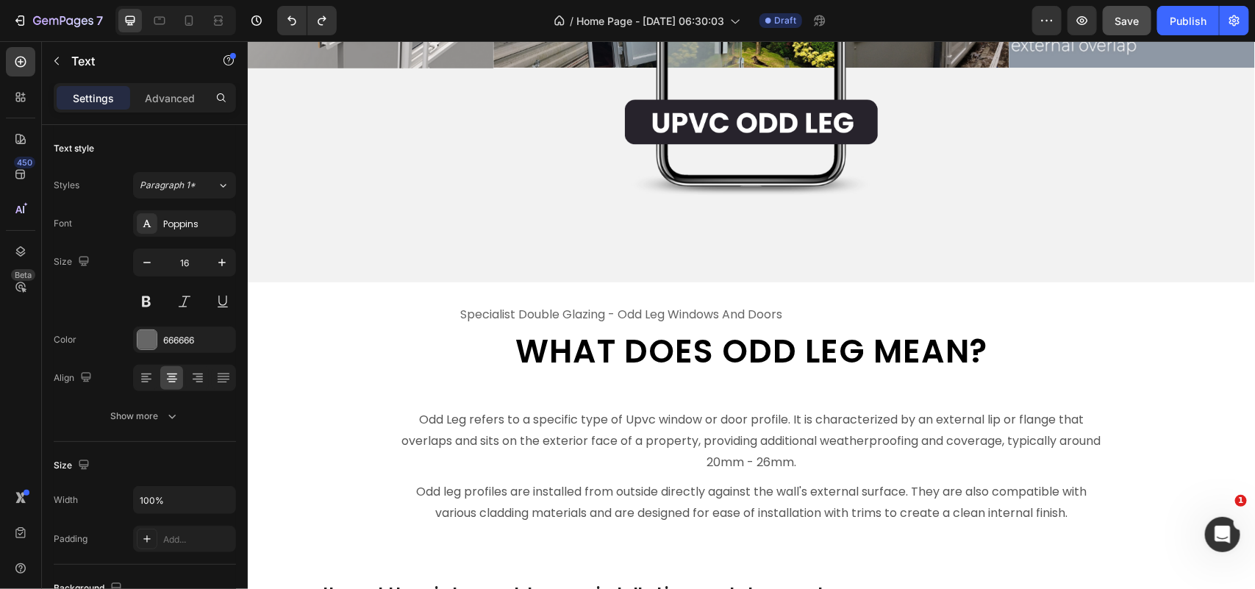
click at [552, 306] on p "specialist double glazing - odd leg windows and doors" at bounding box center [750, 314] width 581 height 18
click at [291, 26] on icon "Undo/Redo" at bounding box center [291, 20] width 15 height 15
click at [327, 26] on icon "Undo/Redo" at bounding box center [322, 20] width 15 height 15
click at [153, 380] on div at bounding box center [146, 378] width 23 height 24
click at [175, 383] on icon at bounding box center [172, 377] width 15 height 15
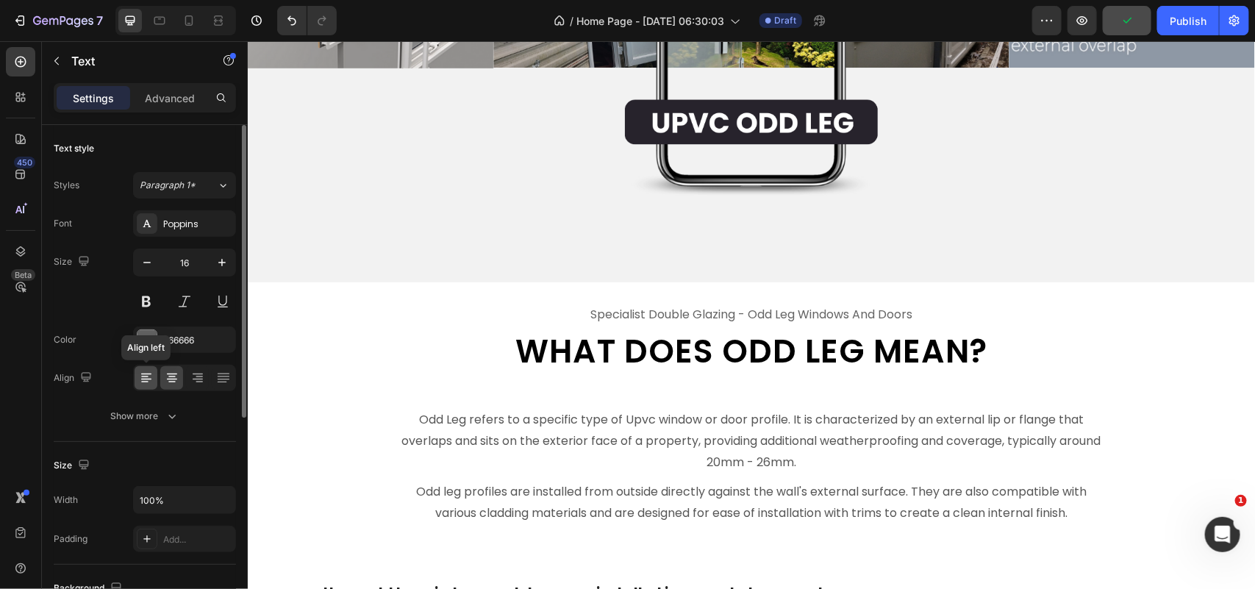
click at [142, 376] on icon at bounding box center [144, 376] width 7 height 1
click at [178, 382] on icon at bounding box center [172, 377] width 15 height 15
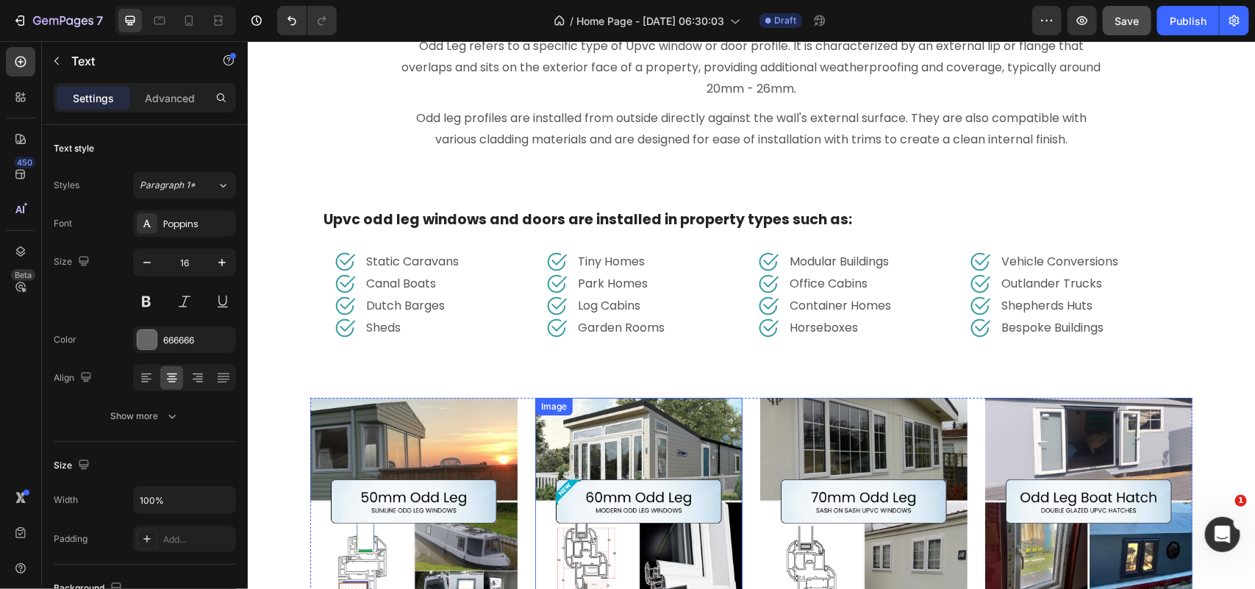
scroll to position [4901, 0]
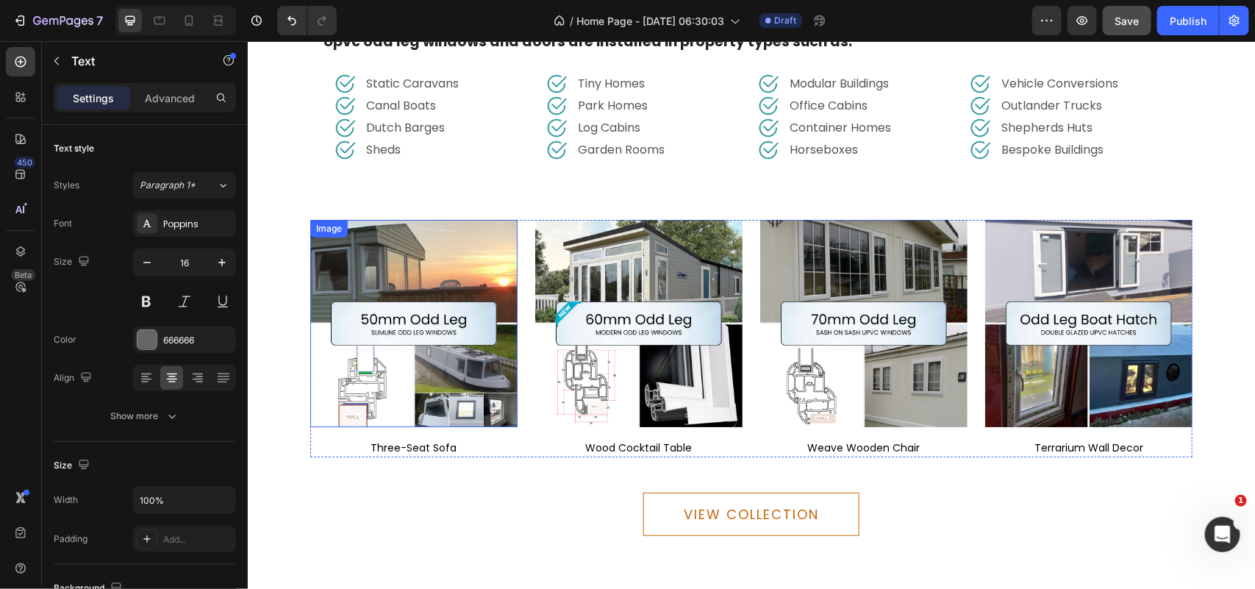
click at [483, 228] on img at bounding box center [412, 322] width 207 height 207
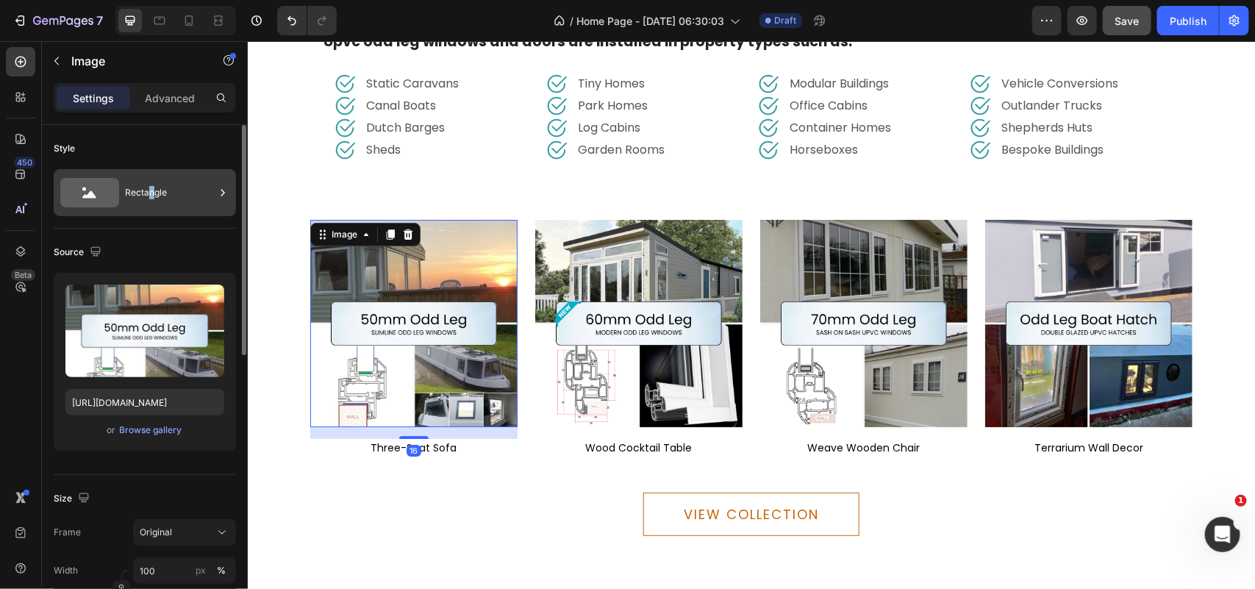
click at [151, 193] on div "Rectangle" at bounding box center [170, 193] width 90 height 34
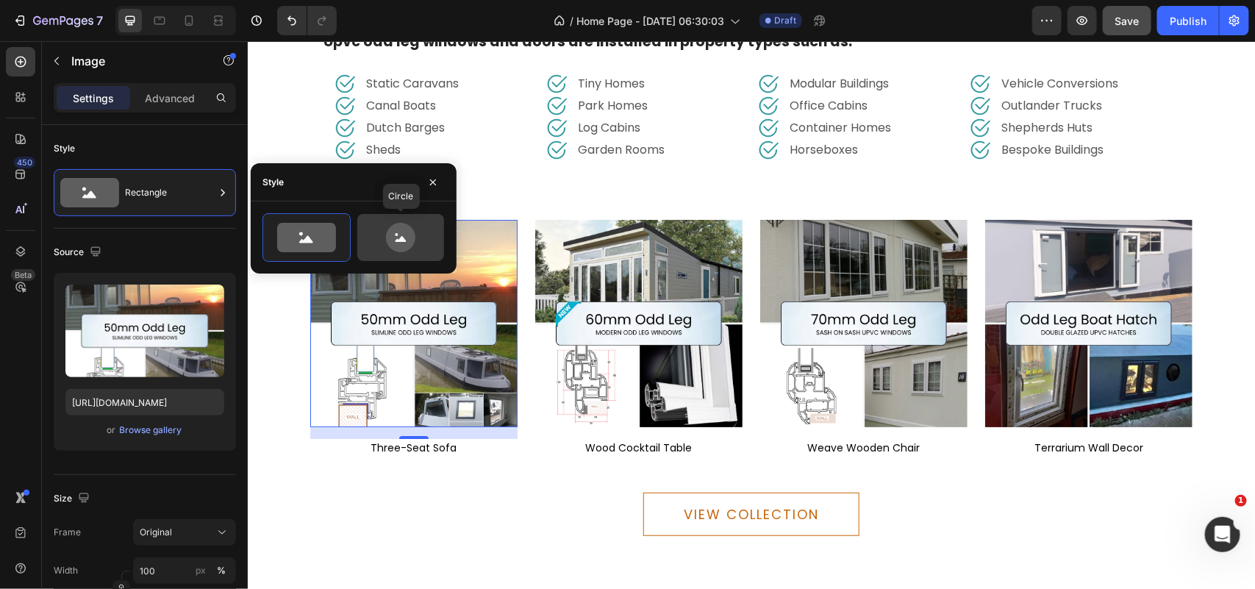
click at [410, 232] on icon at bounding box center [400, 237] width 29 height 29
type input "80"
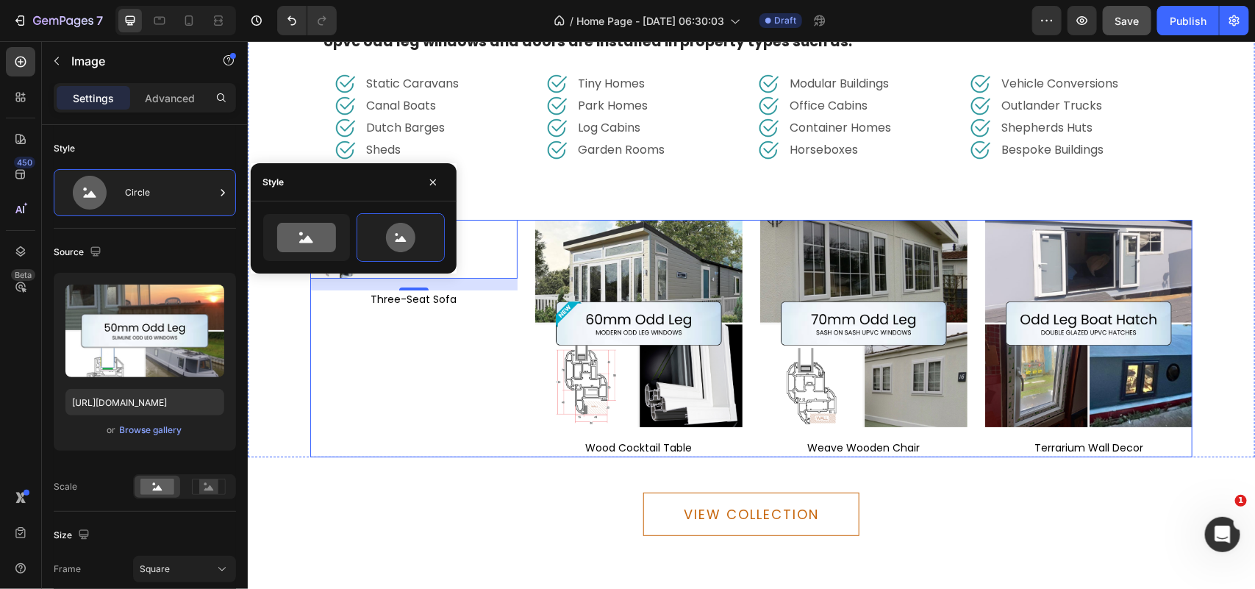
click at [309, 363] on div "Image 16 three-seat sofa Text block" at bounding box center [412, 337] width 207 height 237
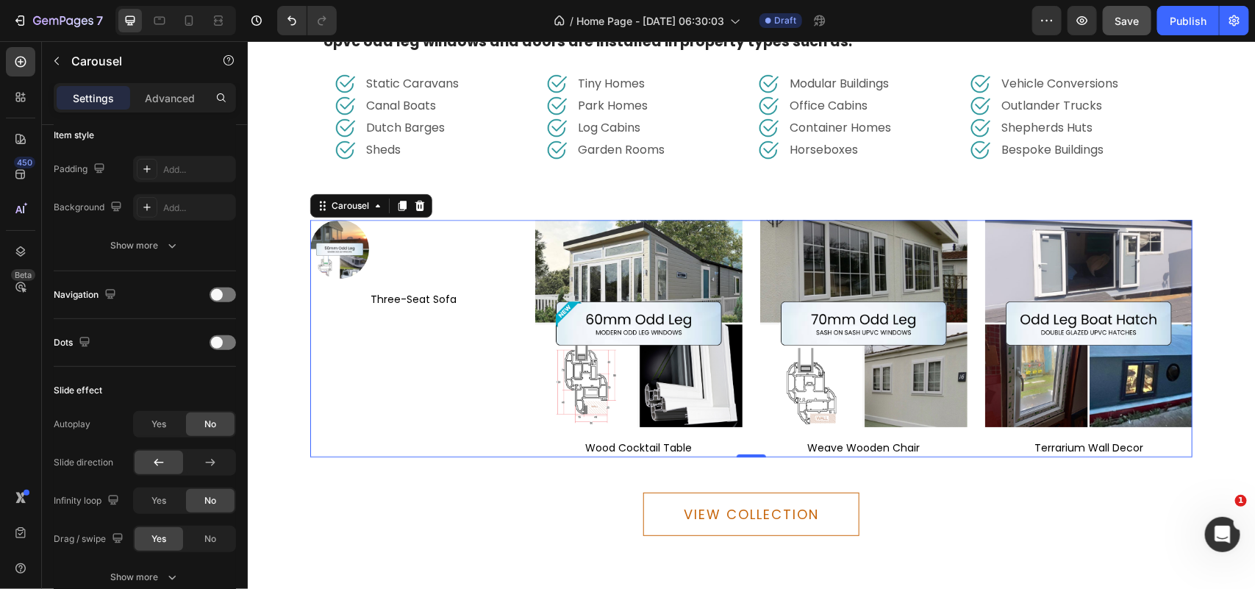
scroll to position [735, 0]
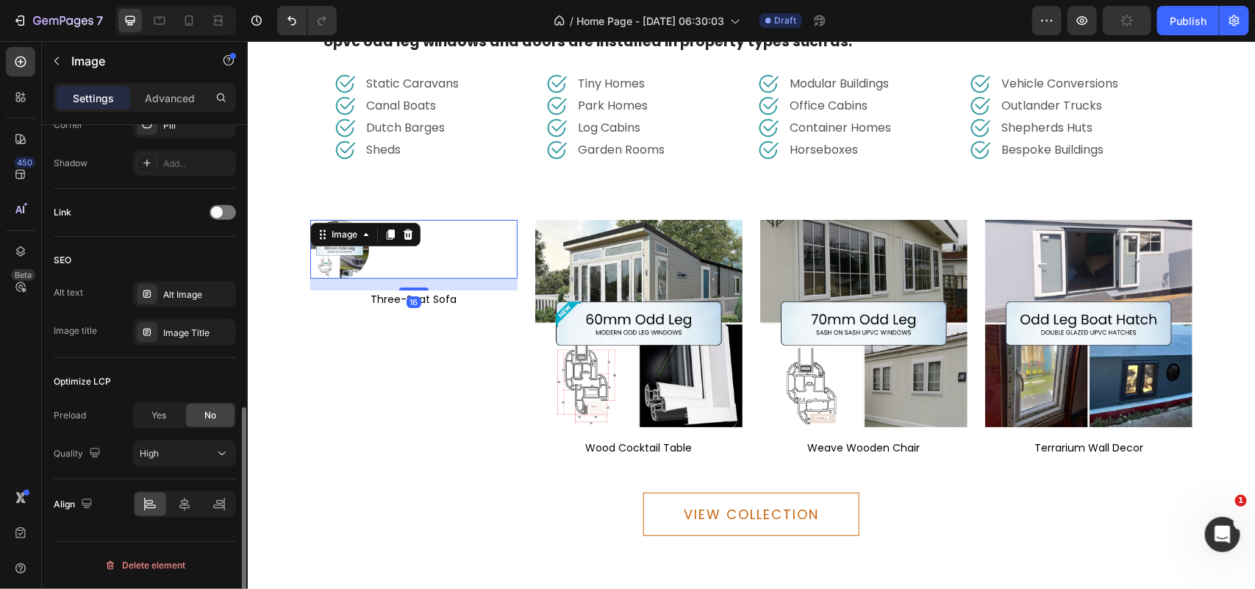
click at [403, 259] on div at bounding box center [412, 248] width 207 height 59
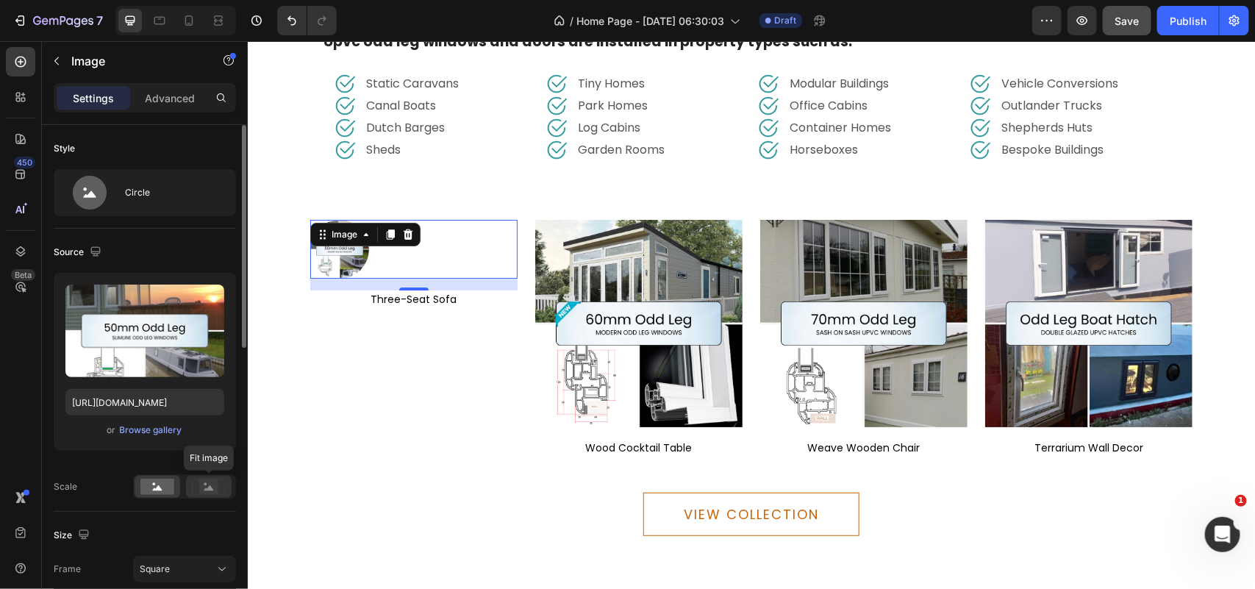
click at [213, 494] on rect at bounding box center [208, 486] width 19 height 15
click at [167, 482] on rect at bounding box center [157, 486] width 34 height 16
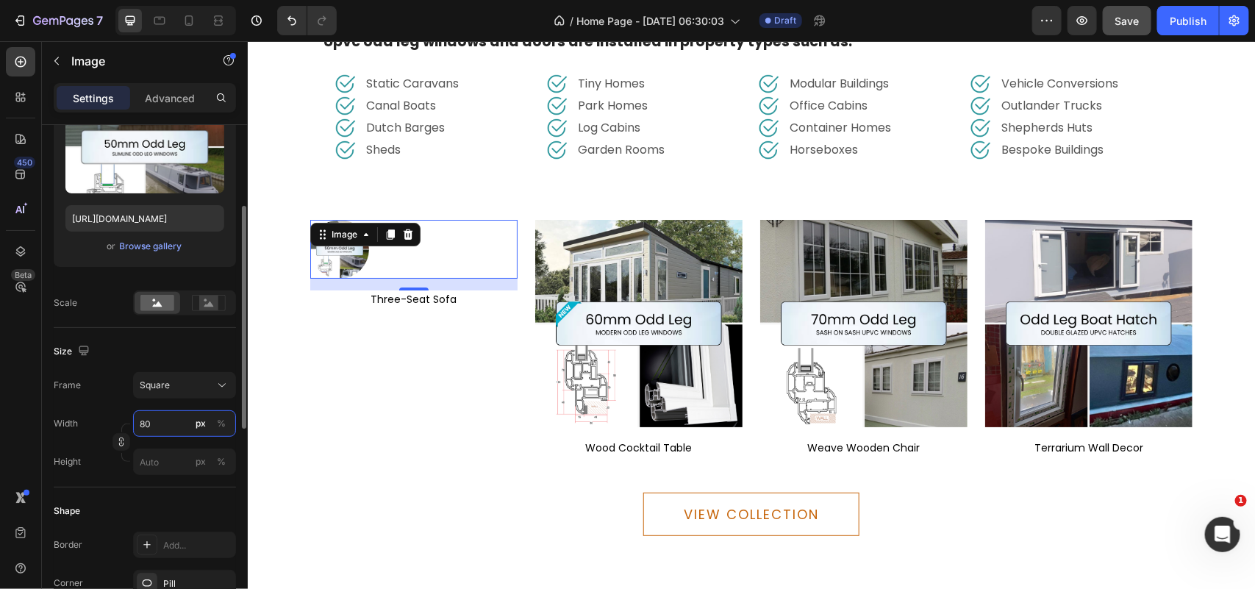
type input "3"
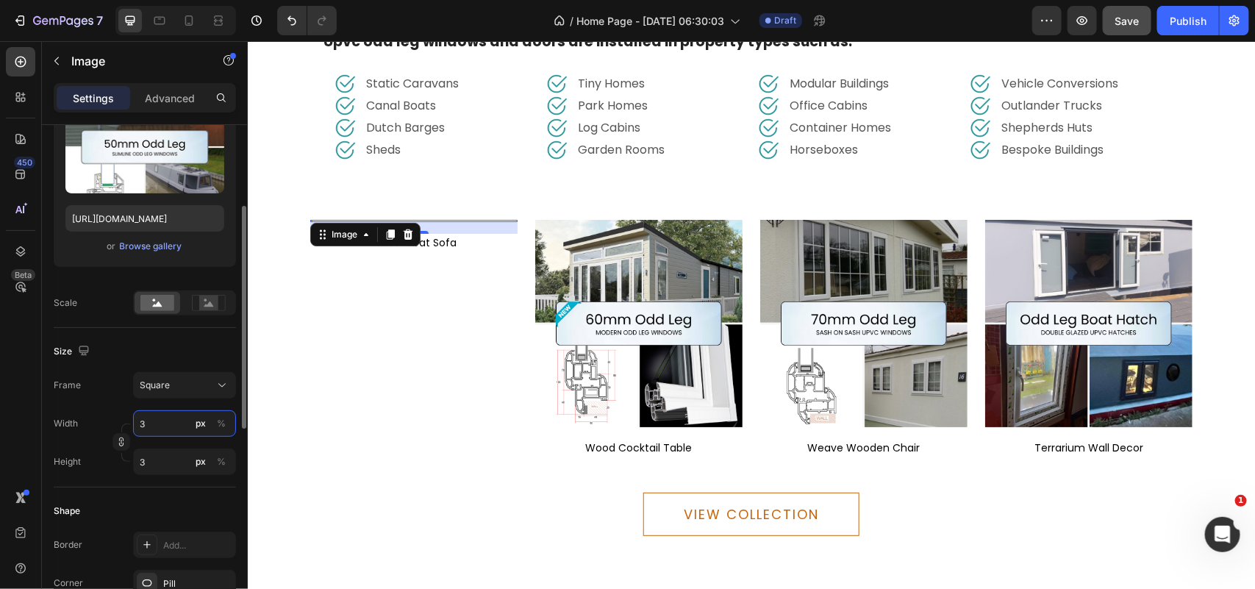
type input "30"
type input "300"
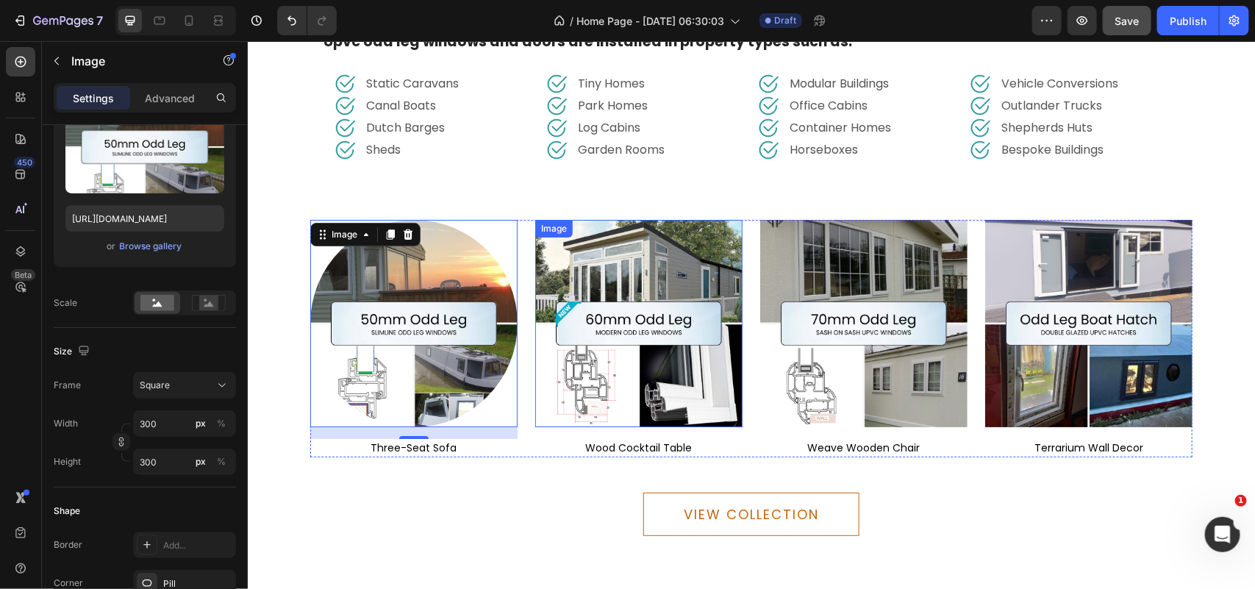
click at [562, 391] on img at bounding box center [637, 322] width 207 height 207
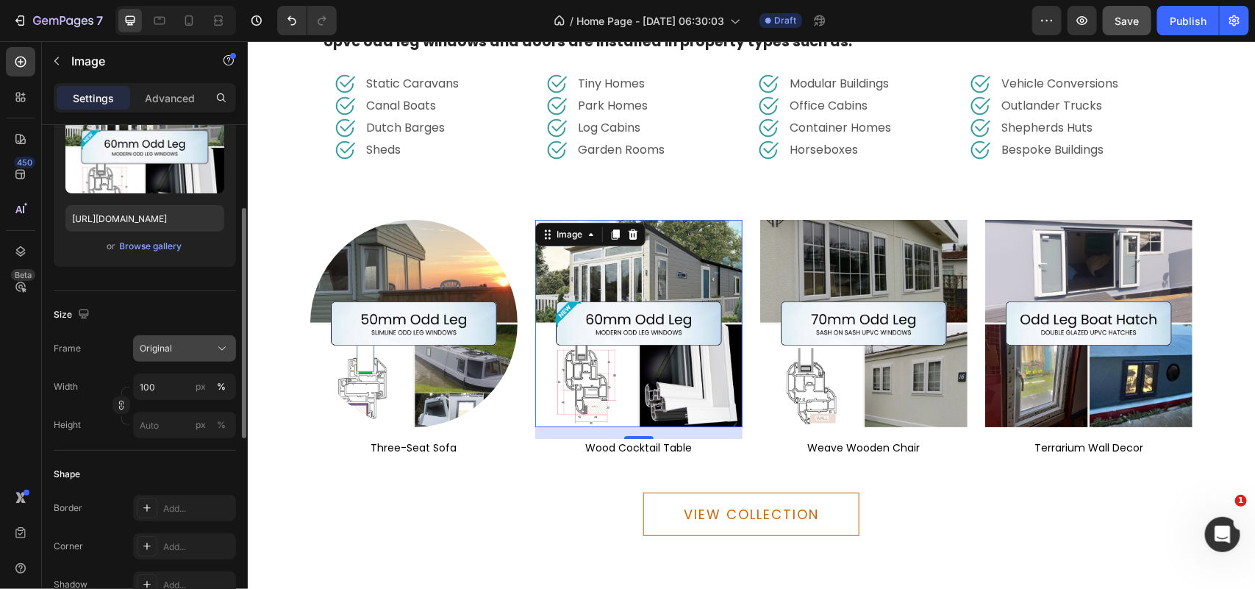
click at [190, 344] on div "Original" at bounding box center [176, 348] width 72 height 13
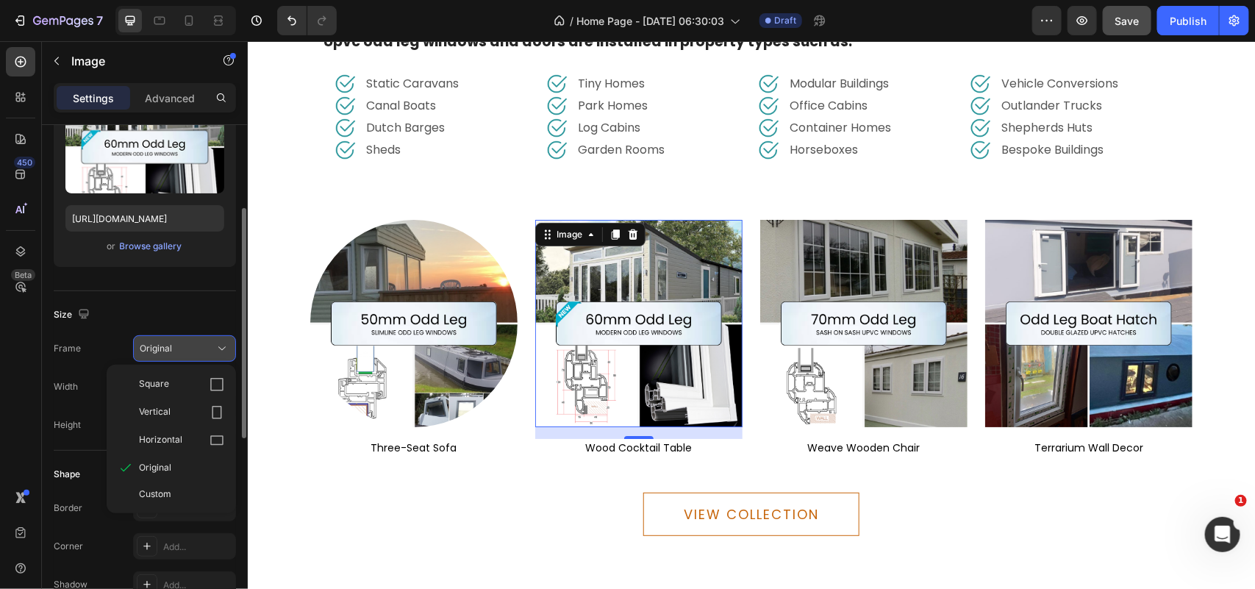
click at [190, 344] on div "Original" at bounding box center [176, 348] width 72 height 13
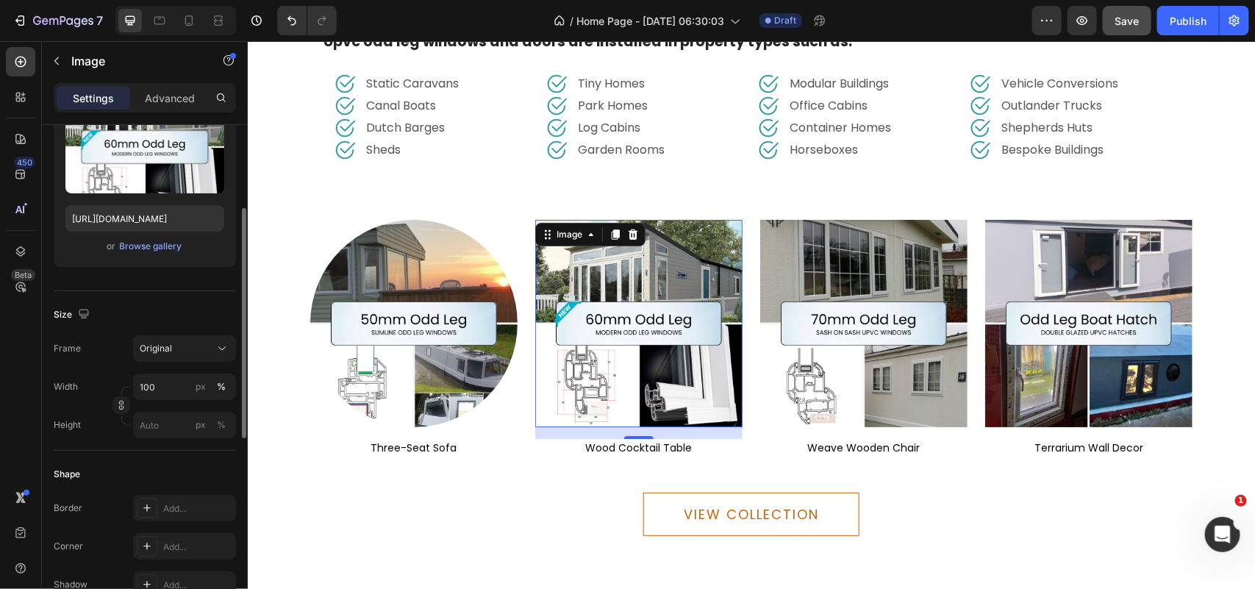
scroll to position [0, 0]
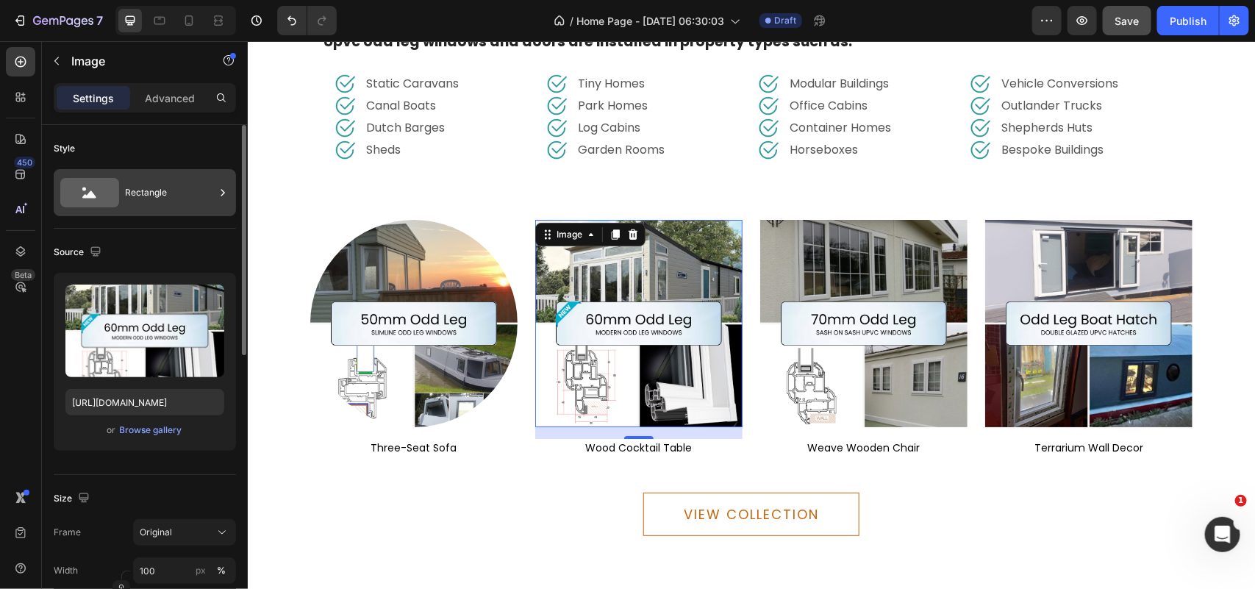
click at [151, 201] on div "Rectangle" at bounding box center [170, 193] width 90 height 34
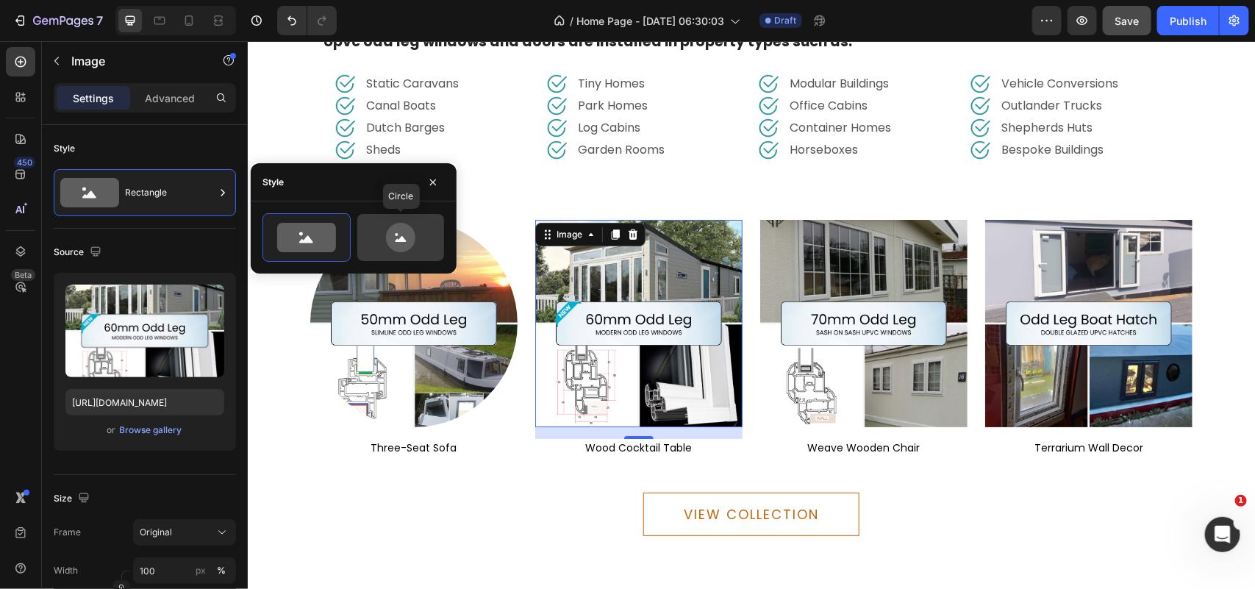
drag, startPoint x: 384, startPoint y: 236, endPoint x: 364, endPoint y: 241, distance: 20.5
click at [380, 237] on icon at bounding box center [400, 237] width 69 height 29
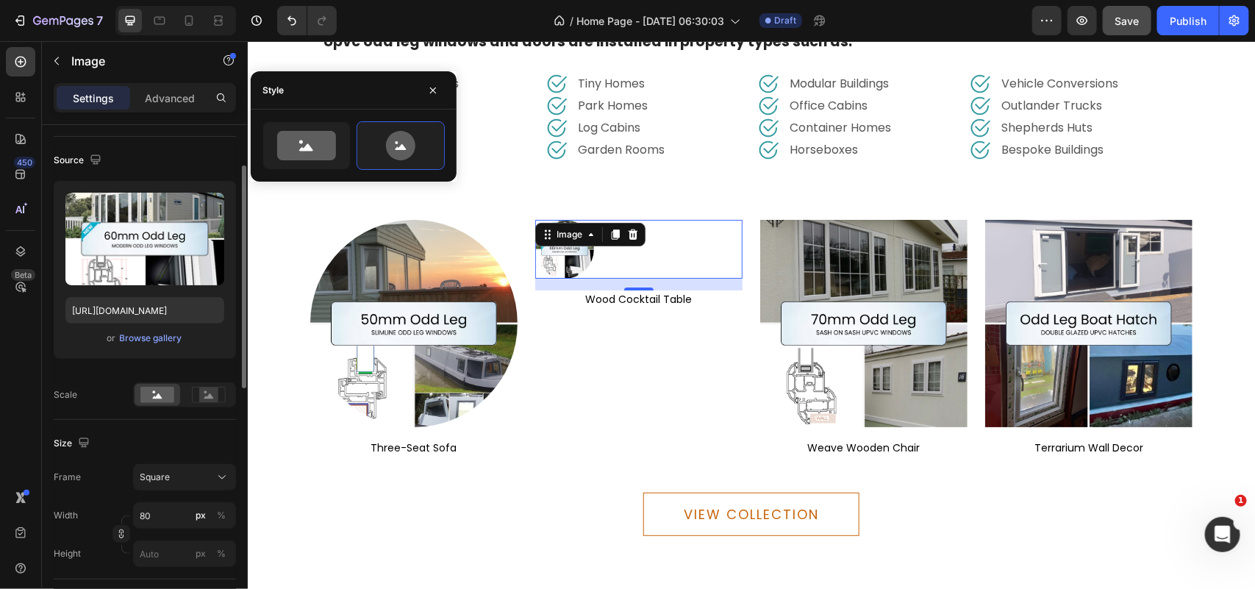
scroll to position [184, 0]
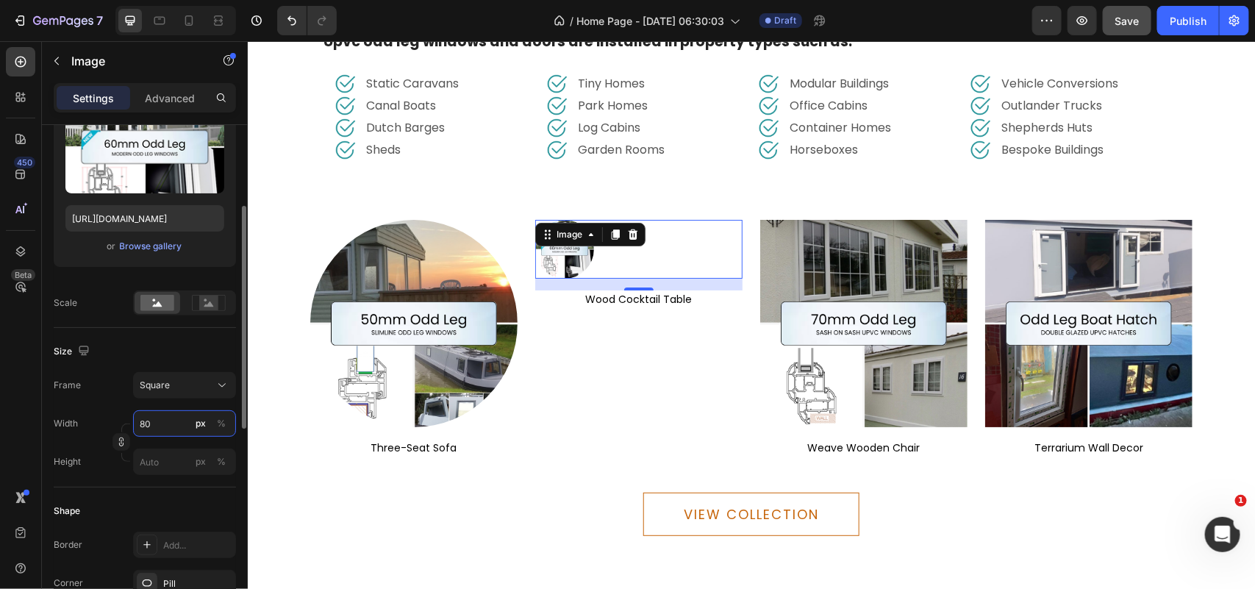
click at [160, 424] on input "80" at bounding box center [184, 423] width 103 height 26
type input "3"
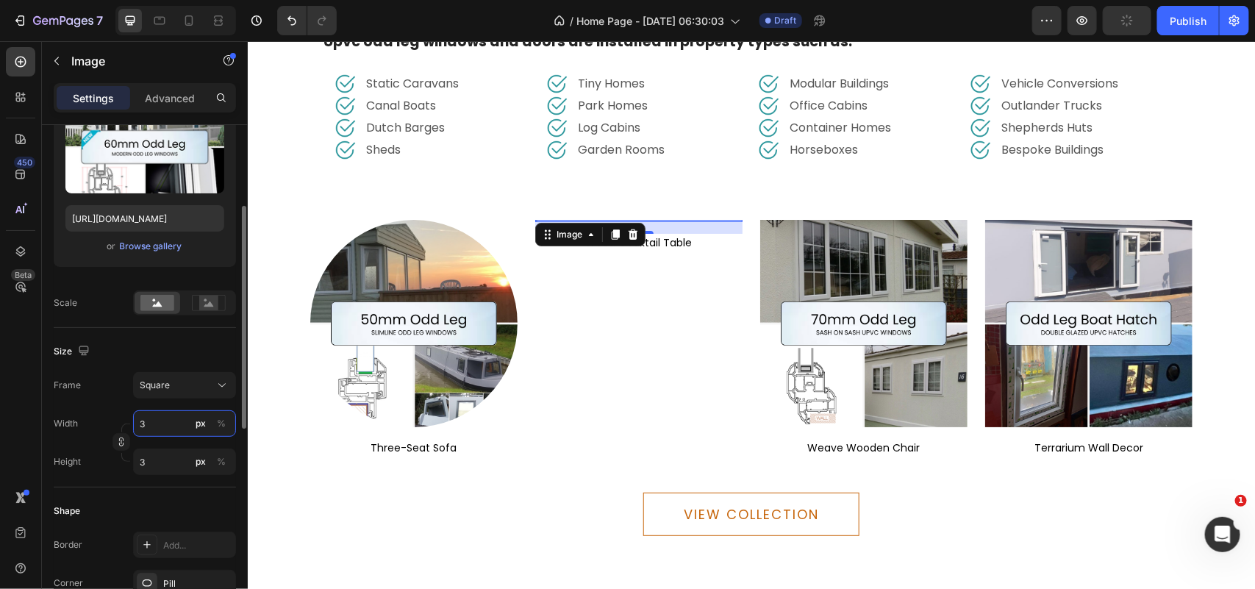
type input "30"
type input "300"
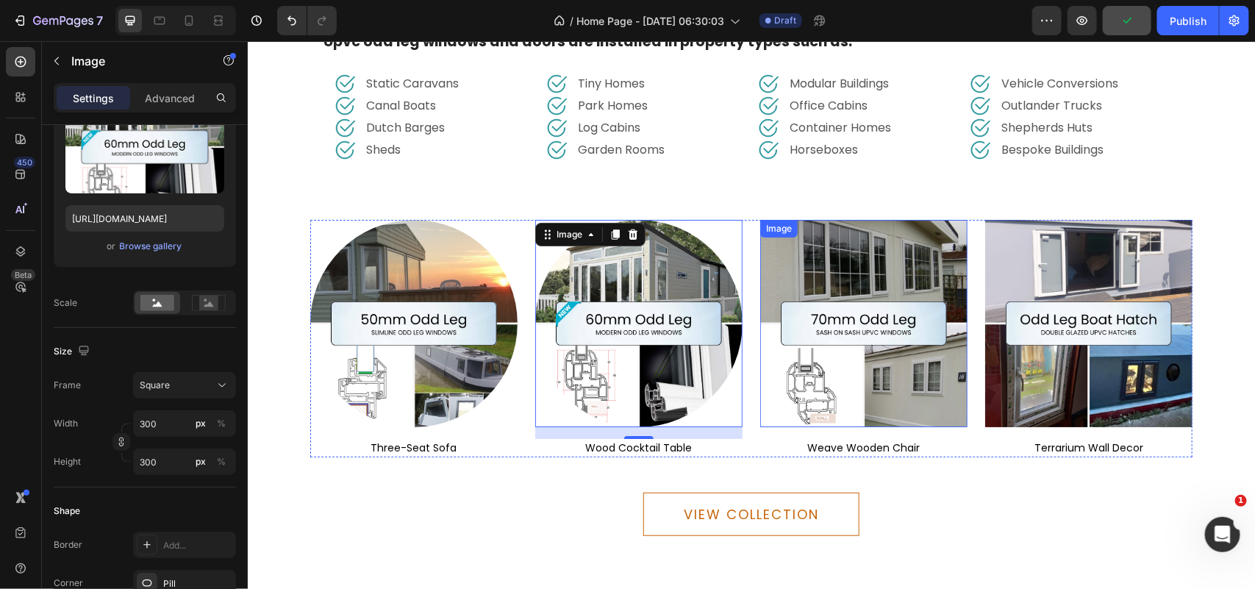
click at [917, 395] on img at bounding box center [862, 322] width 207 height 207
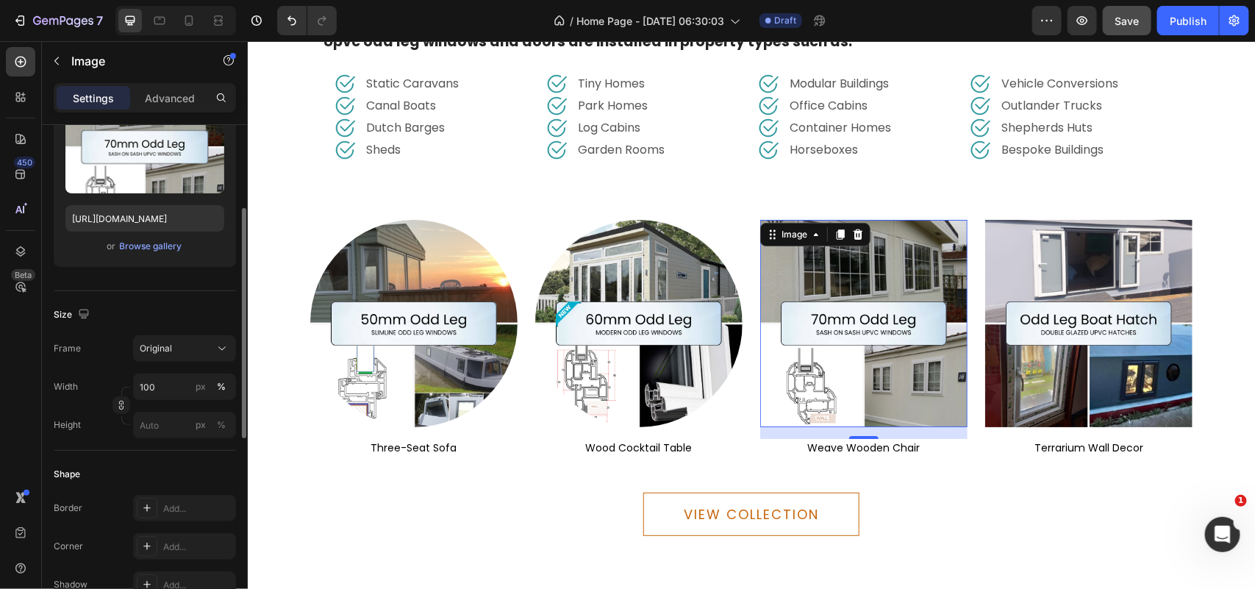
scroll to position [0, 0]
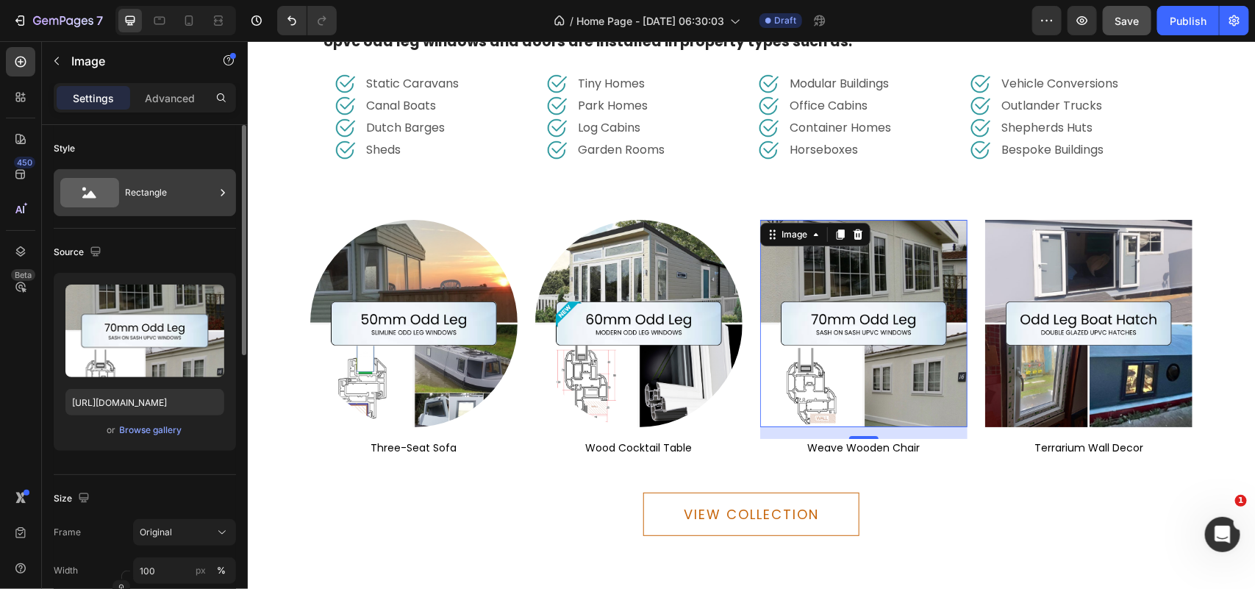
click at [168, 188] on div "Rectangle" at bounding box center [170, 193] width 90 height 34
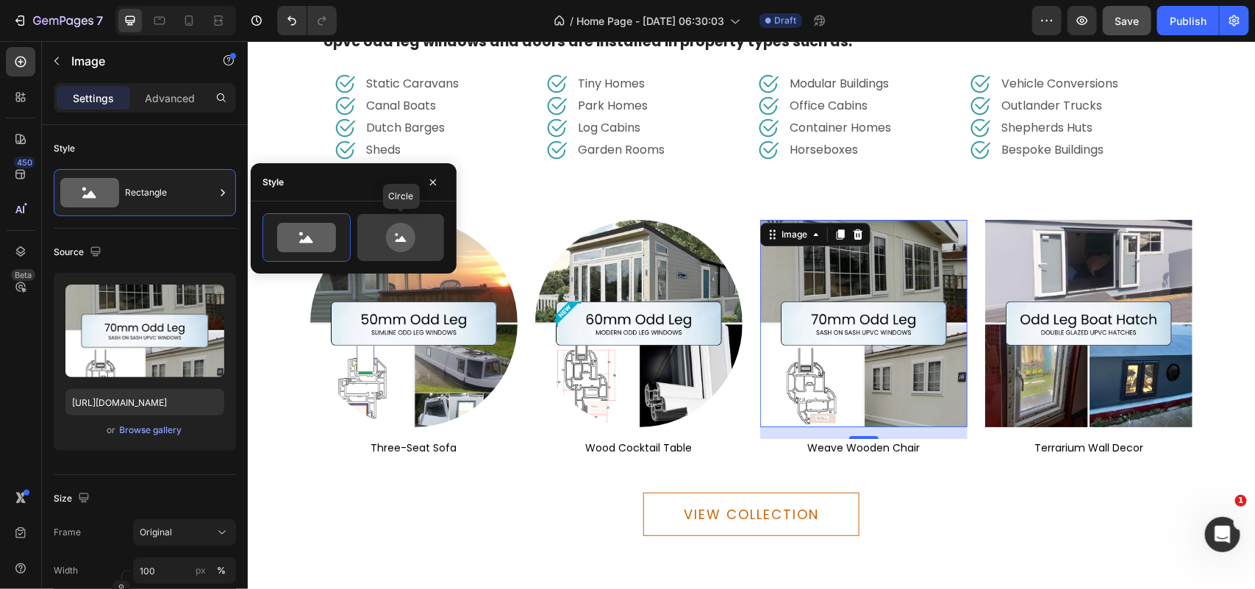
click at [403, 230] on icon at bounding box center [400, 237] width 29 height 29
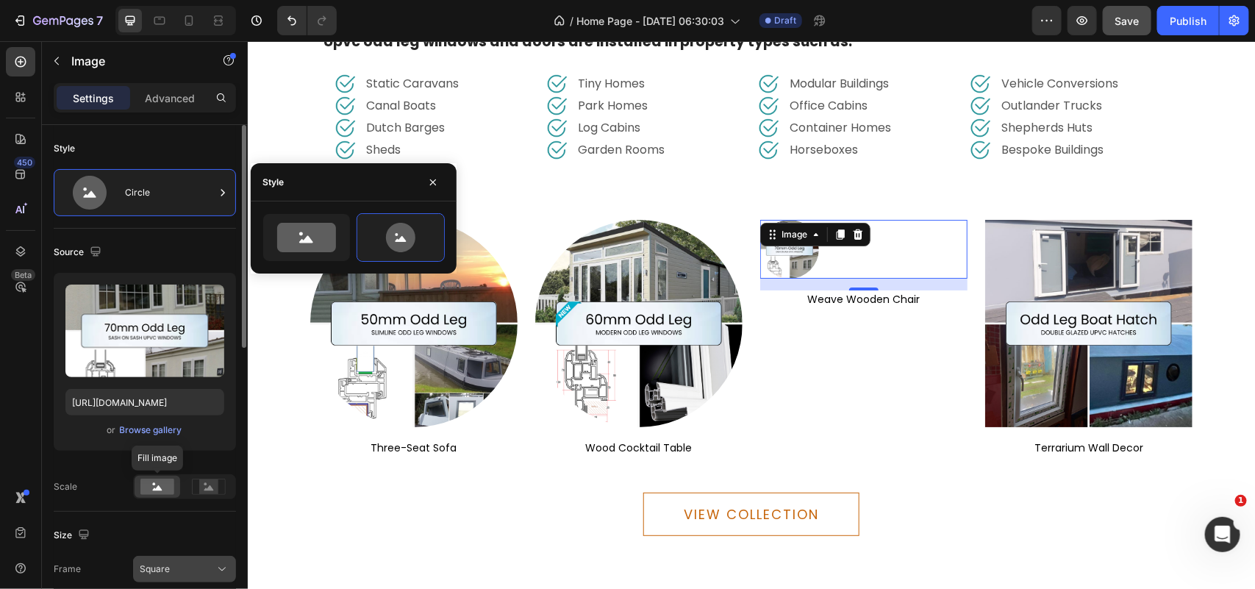
scroll to position [92, 0]
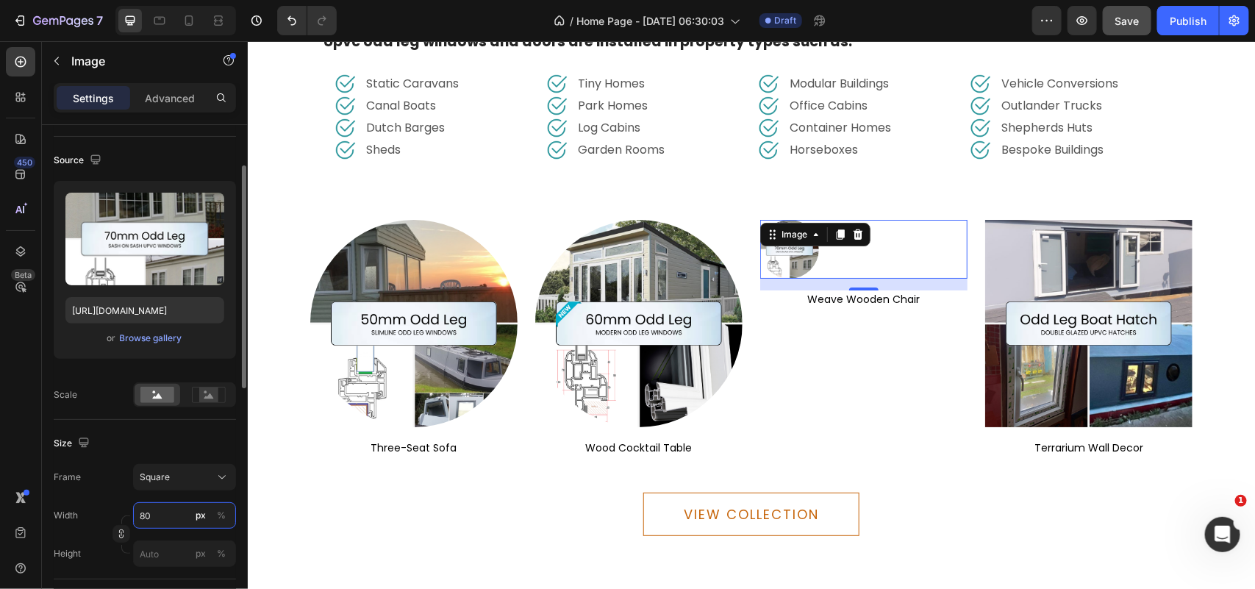
click at [153, 513] on input "80" at bounding box center [184, 515] width 103 height 26
type input "3"
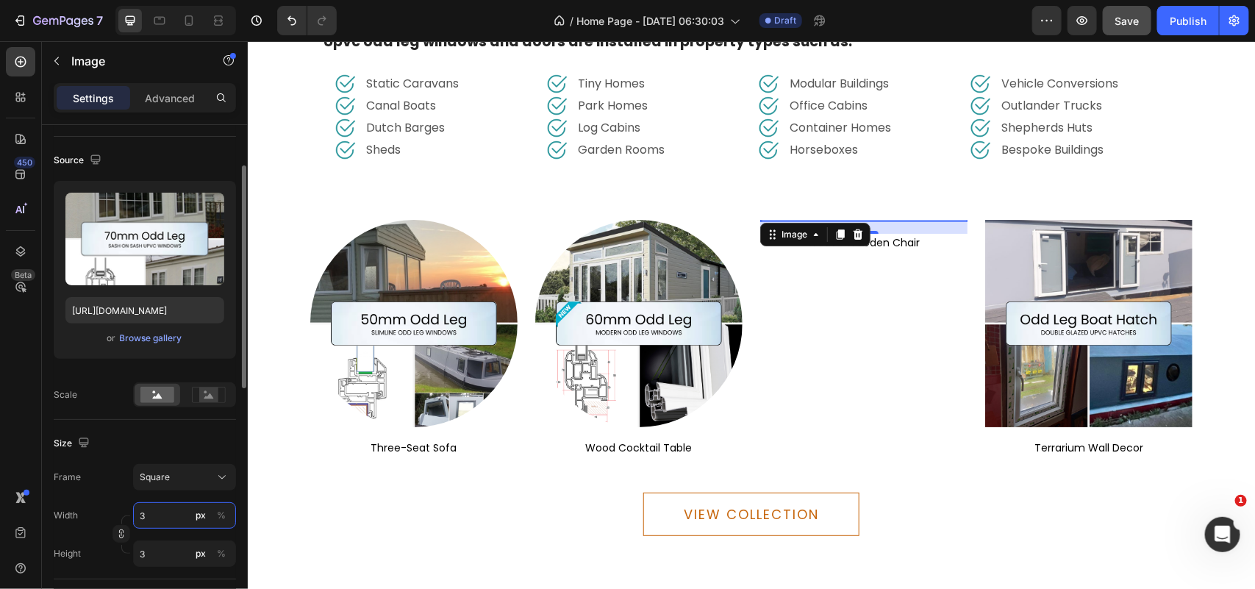
type input "30"
type input "300"
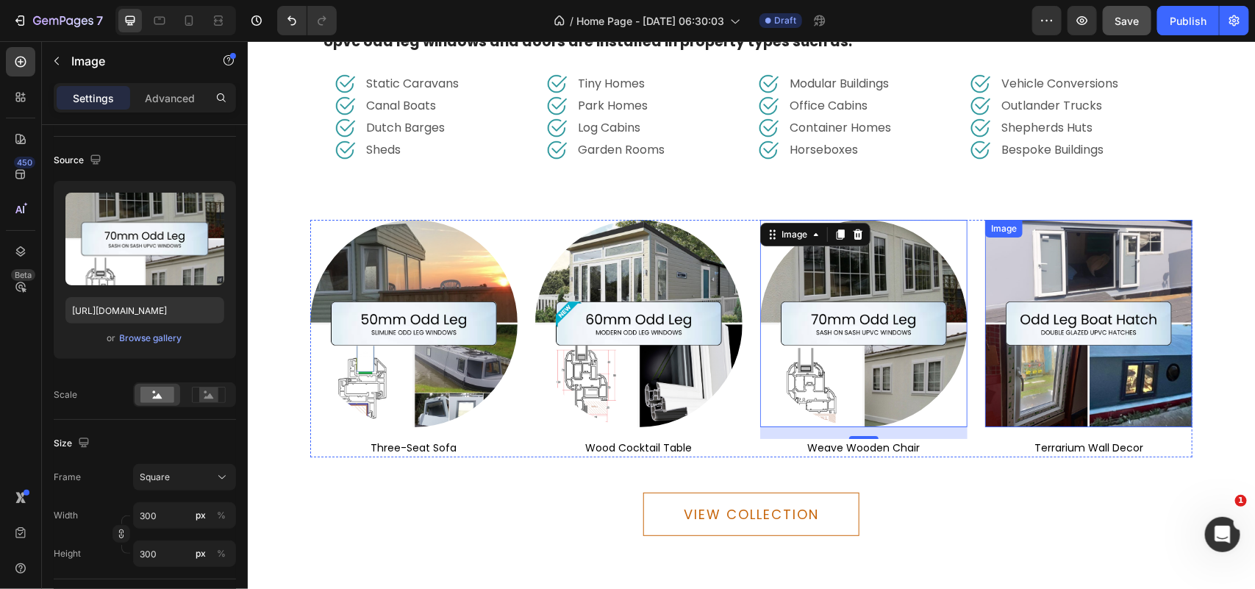
click at [1145, 375] on img at bounding box center [1087, 322] width 207 height 207
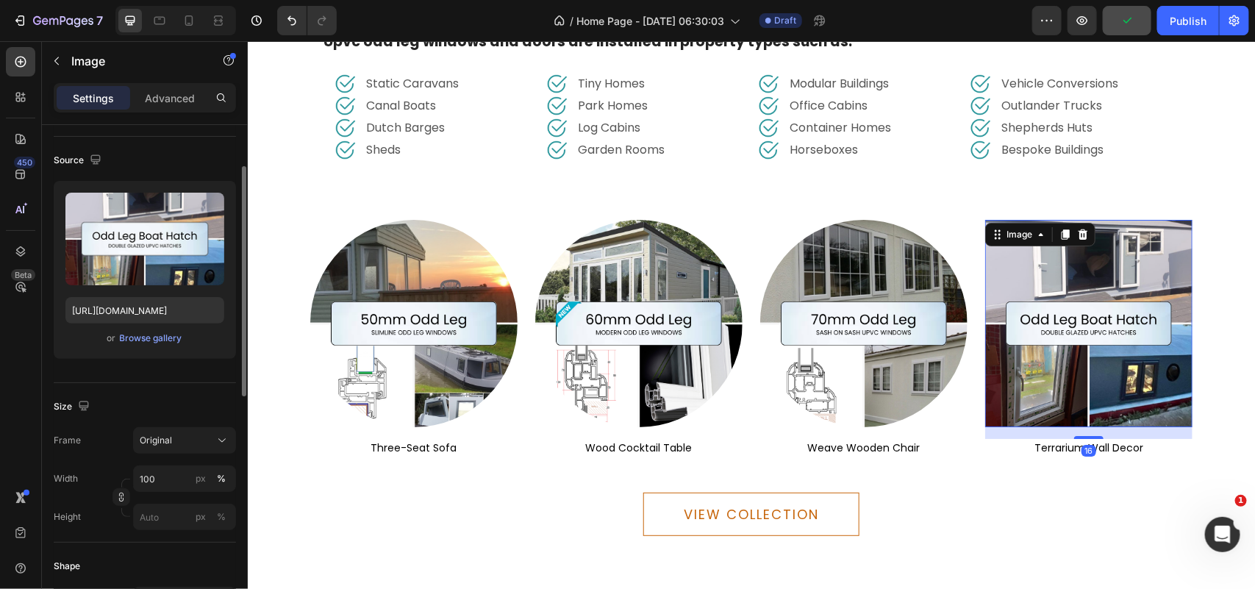
scroll to position [0, 0]
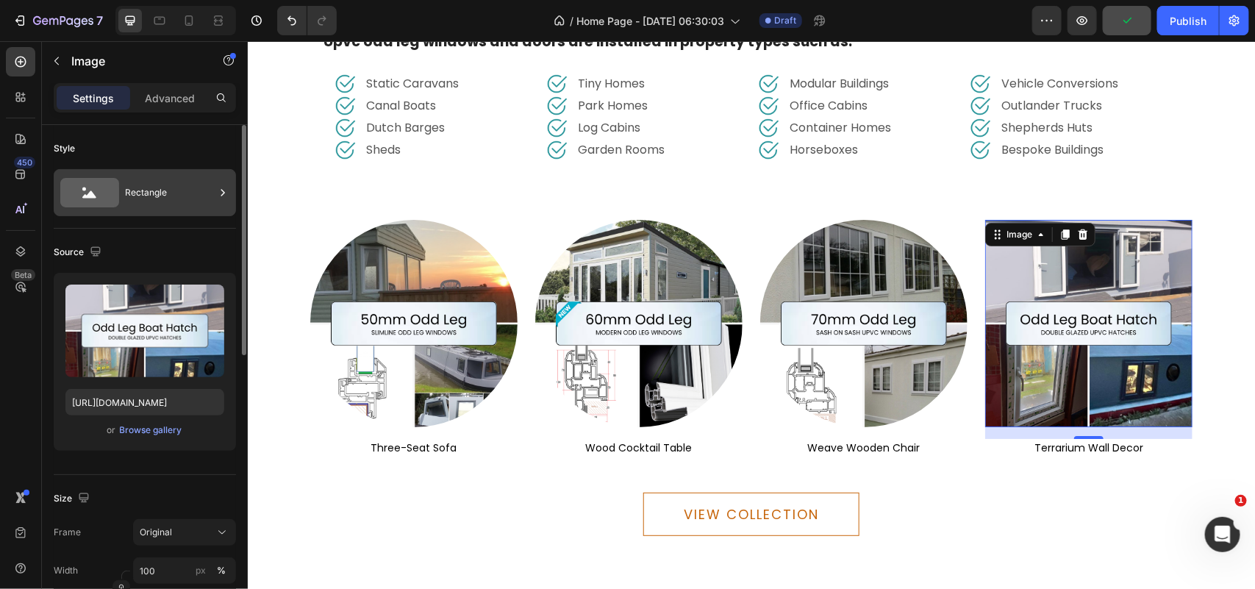
click at [159, 191] on div "Rectangle" at bounding box center [170, 193] width 90 height 34
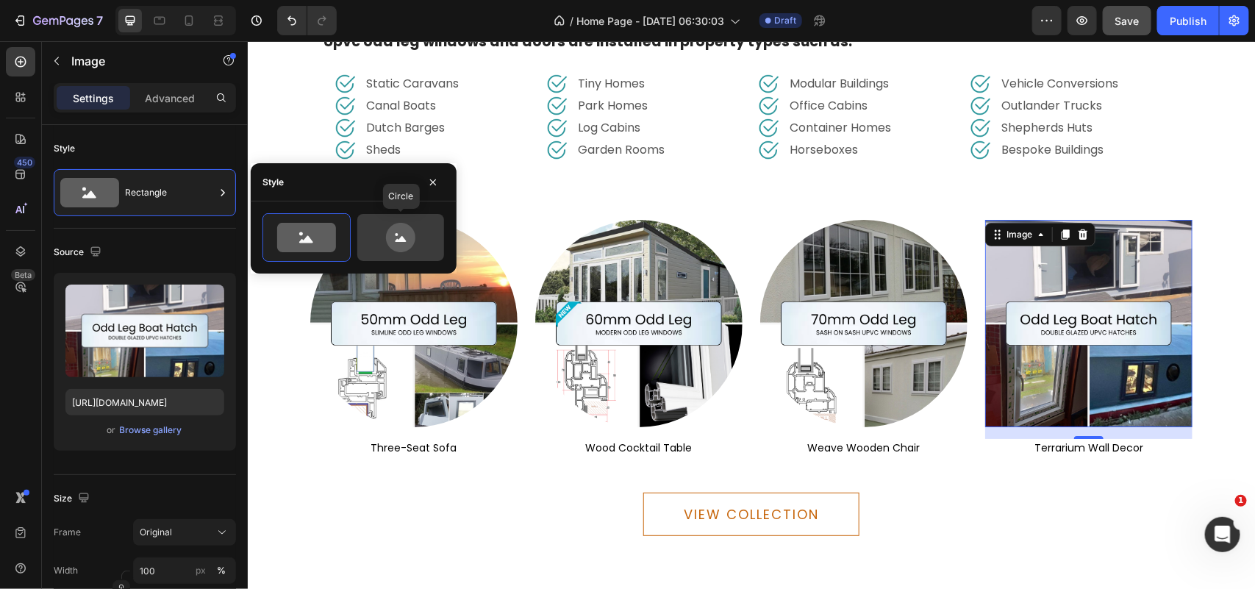
click at [409, 232] on icon at bounding box center [400, 237] width 29 height 29
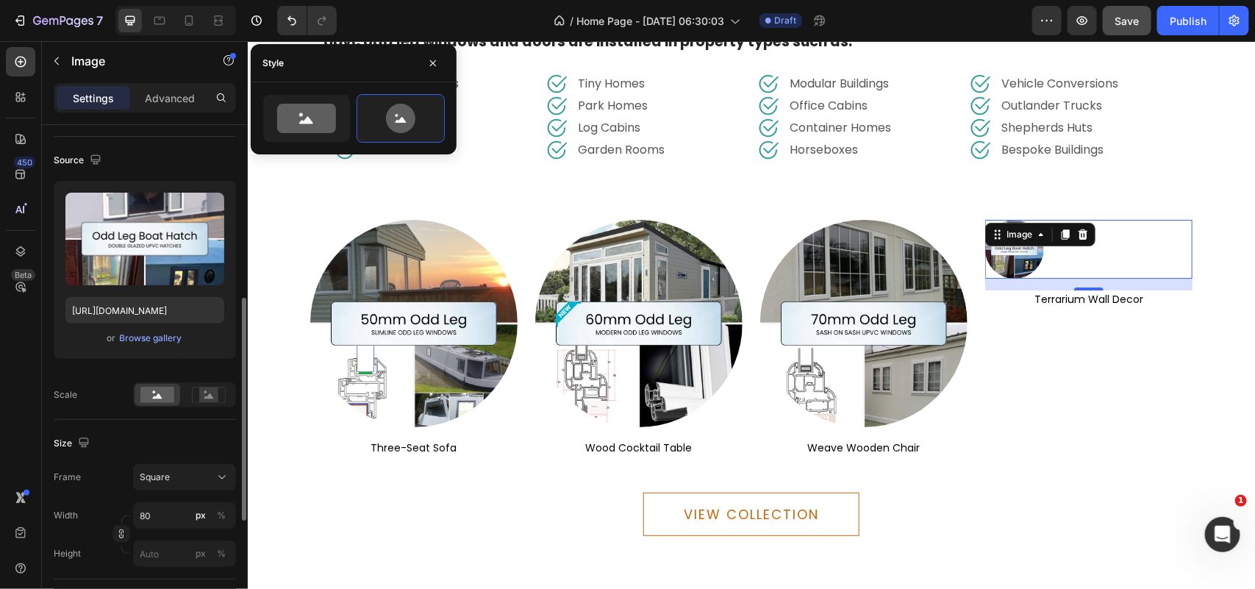
scroll to position [184, 0]
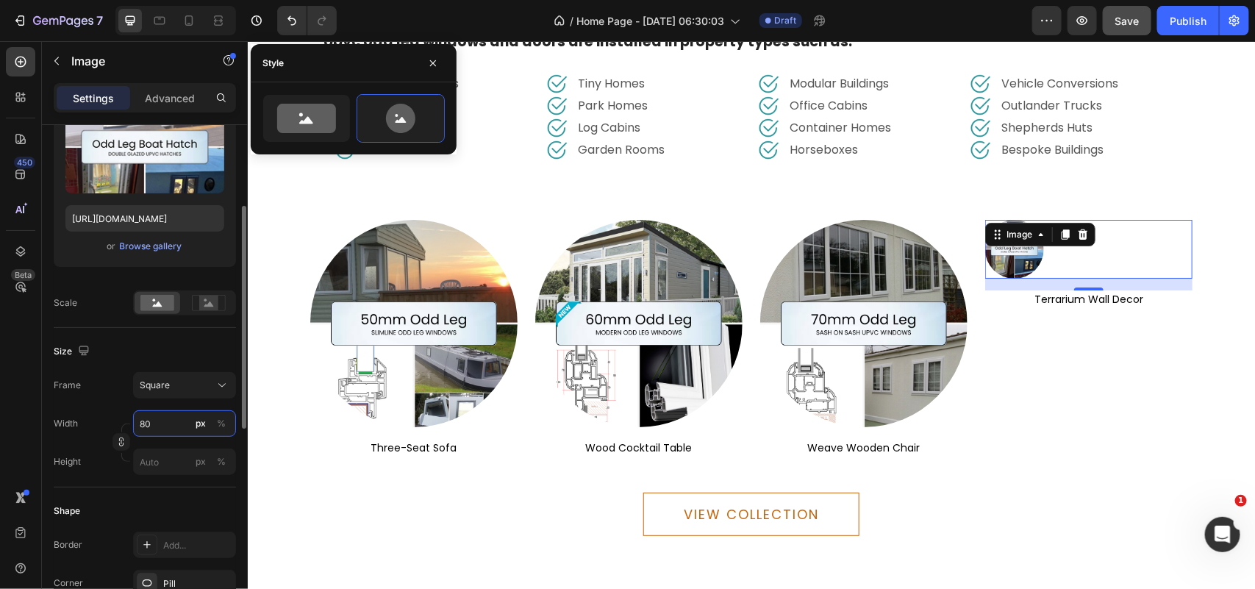
click at [162, 428] on input "80" at bounding box center [184, 423] width 103 height 26
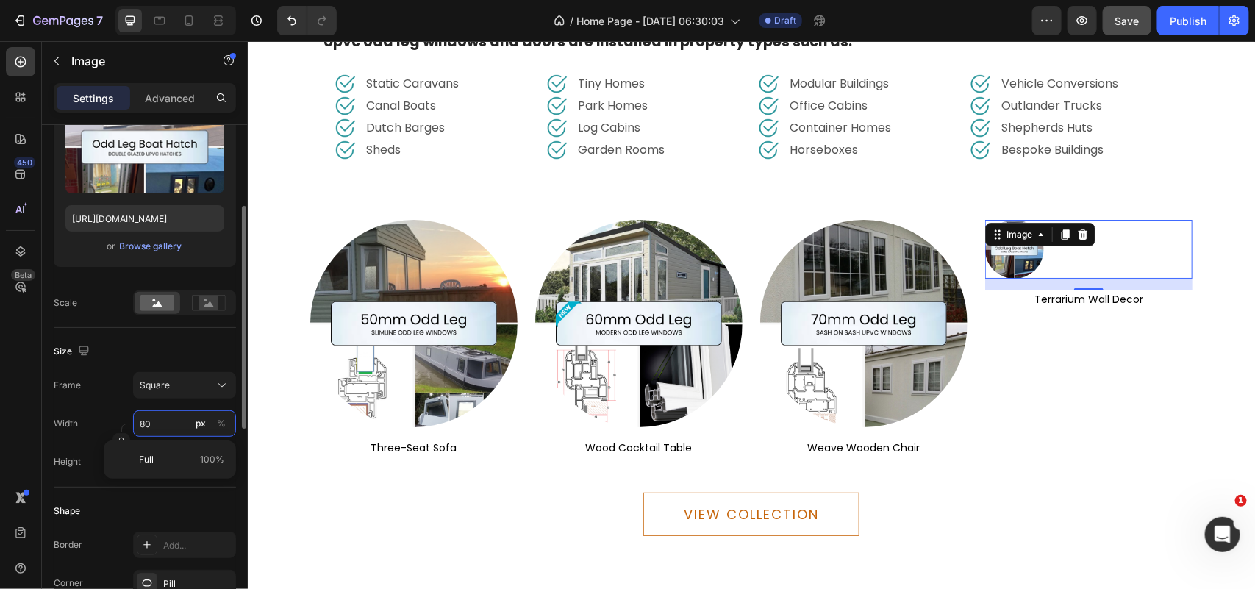
type input "3"
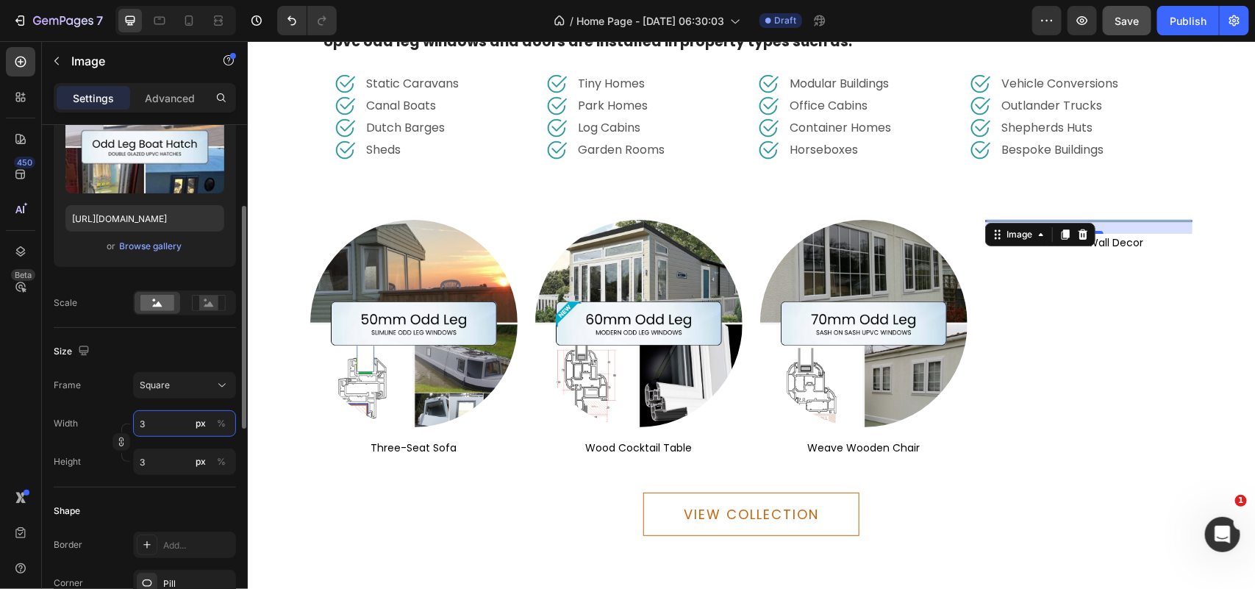
type input "30"
type input "300"
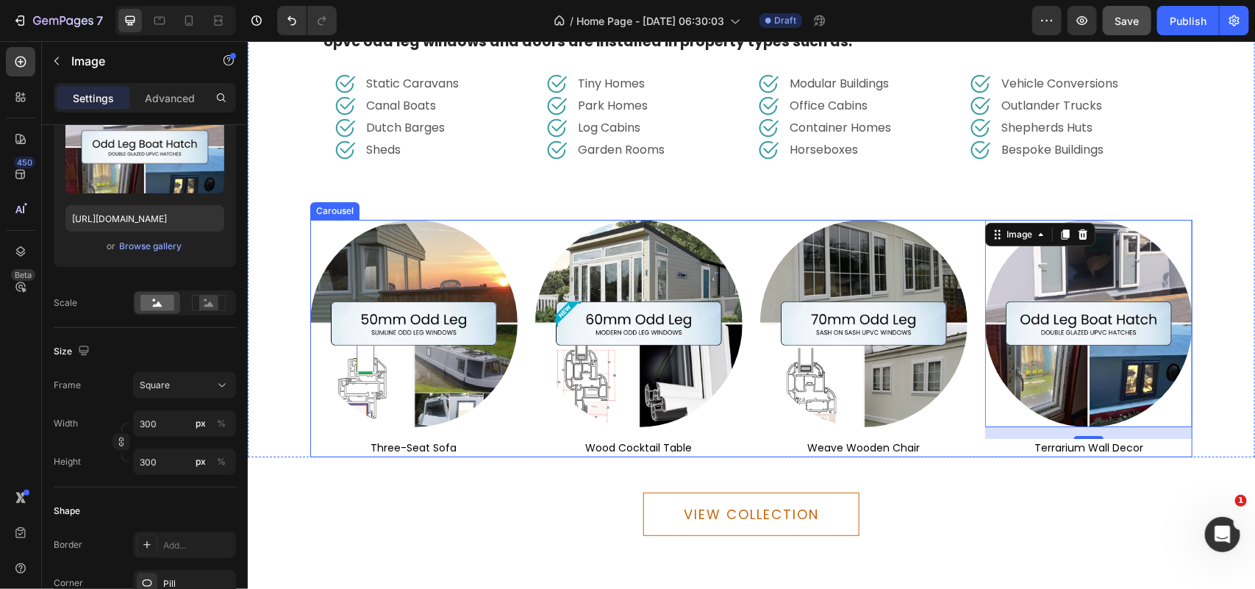
click at [524, 220] on div "Image three-seat sofa Text block Image wood cocktail table Text block Image wea…" at bounding box center [750, 337] width 882 height 237
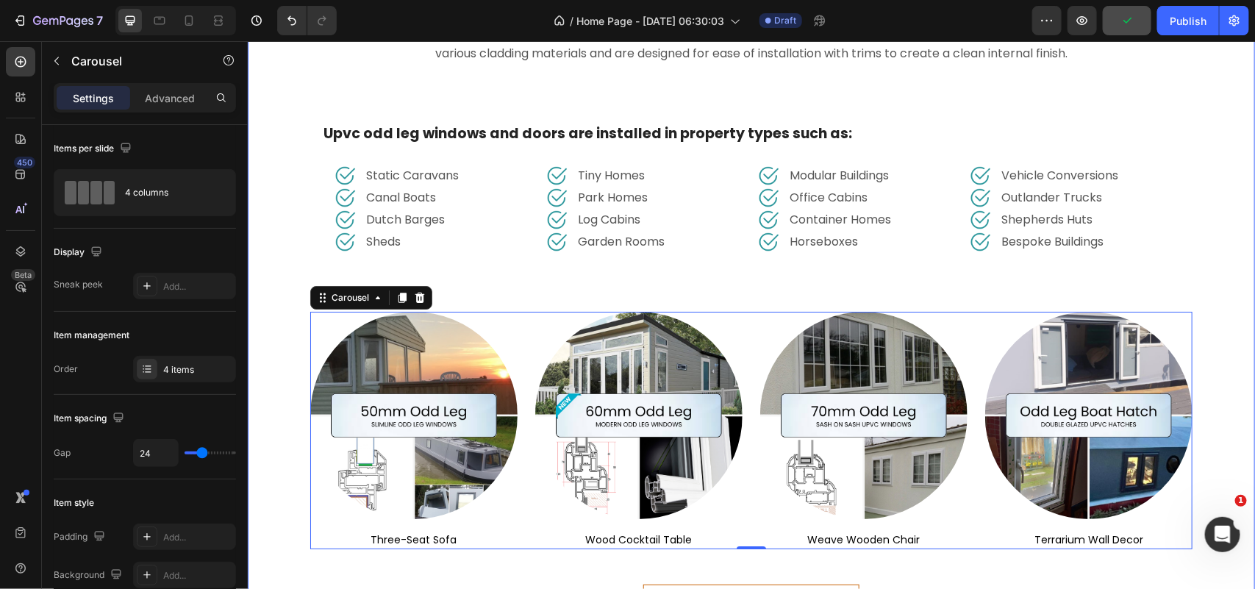
scroll to position [4993, 0]
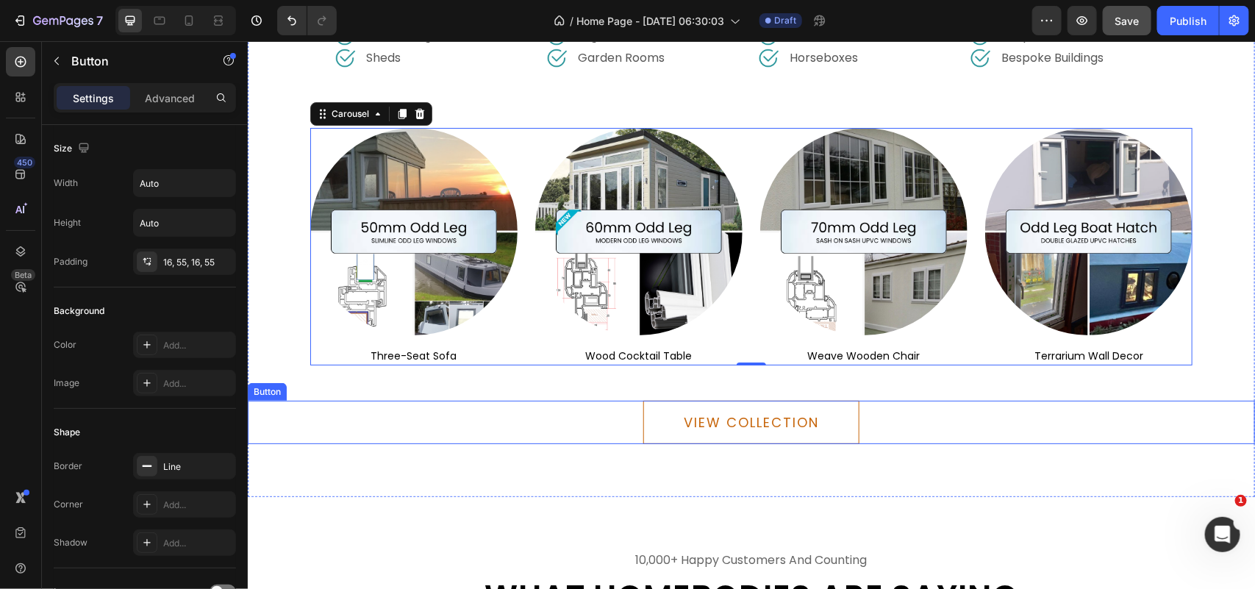
click at [512, 413] on div "VIEW COLLECTION Button" at bounding box center [750, 421] width 1007 height 43
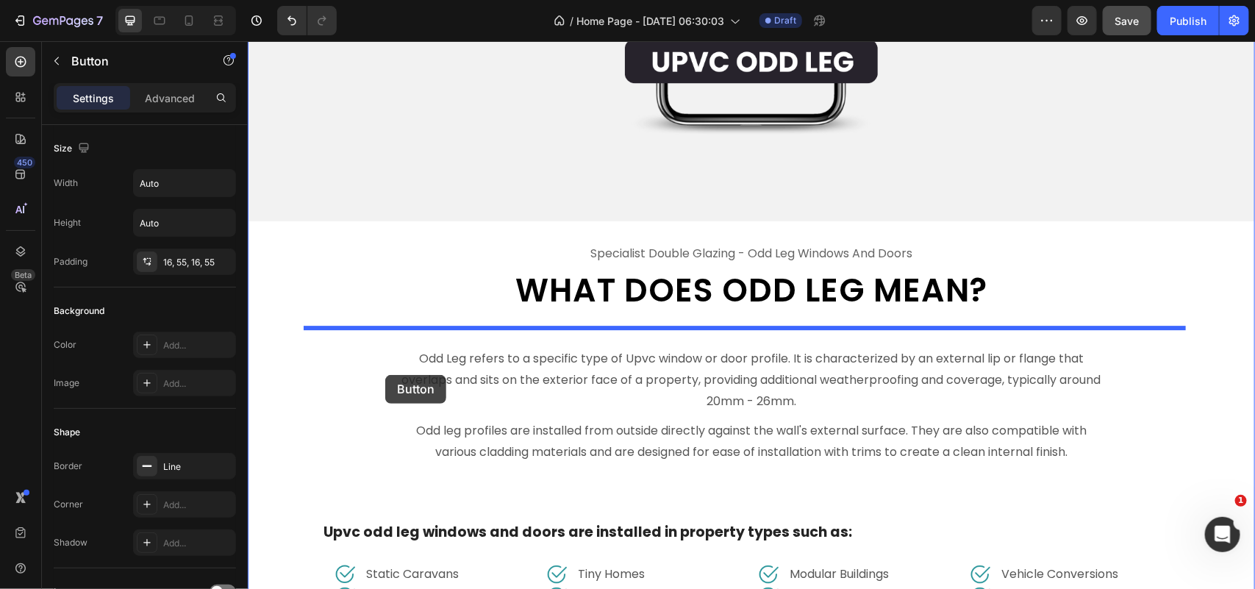
scroll to position [4350, 0]
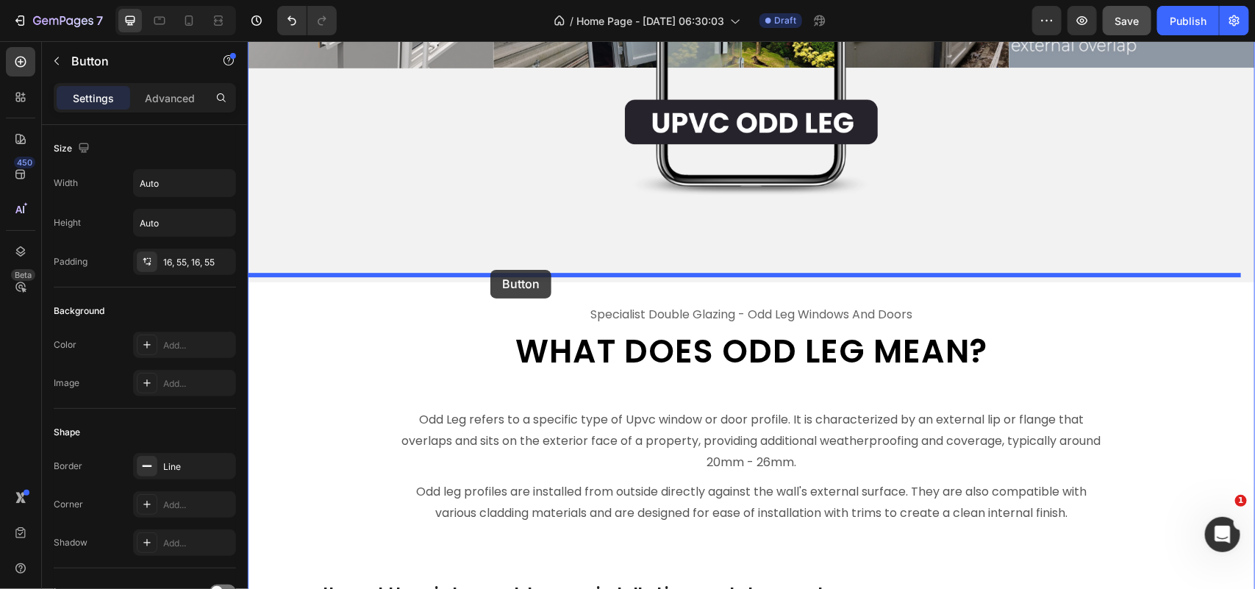
drag, startPoint x: 259, startPoint y: 379, endPoint x: 489, endPoint y: 269, distance: 255.4
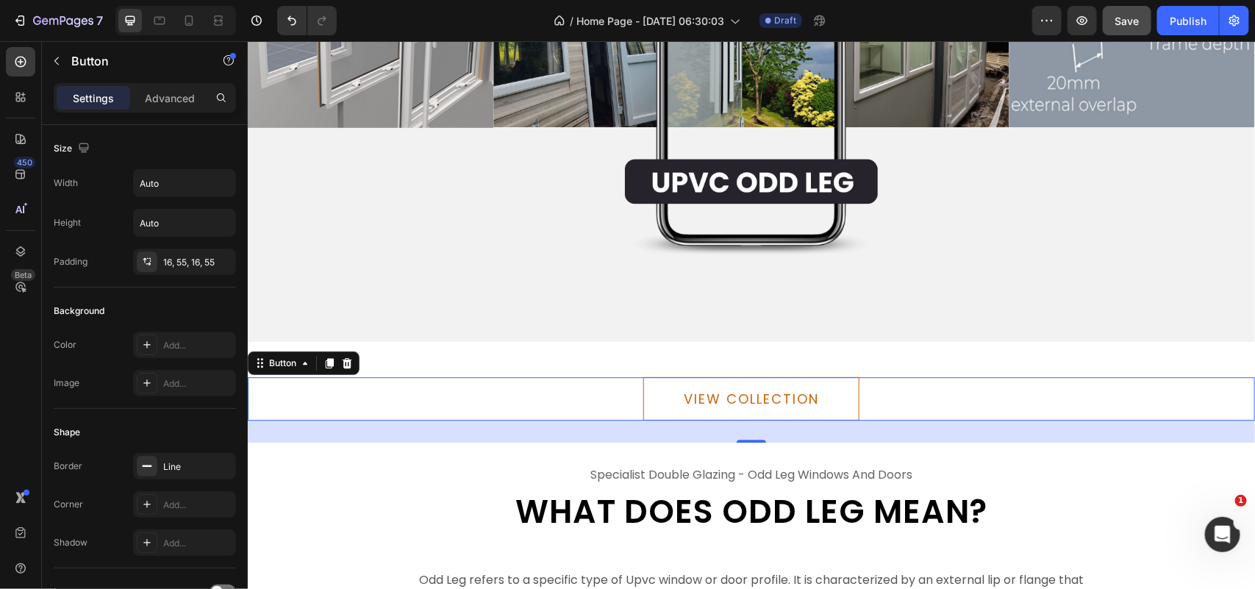
scroll to position [4258, 0]
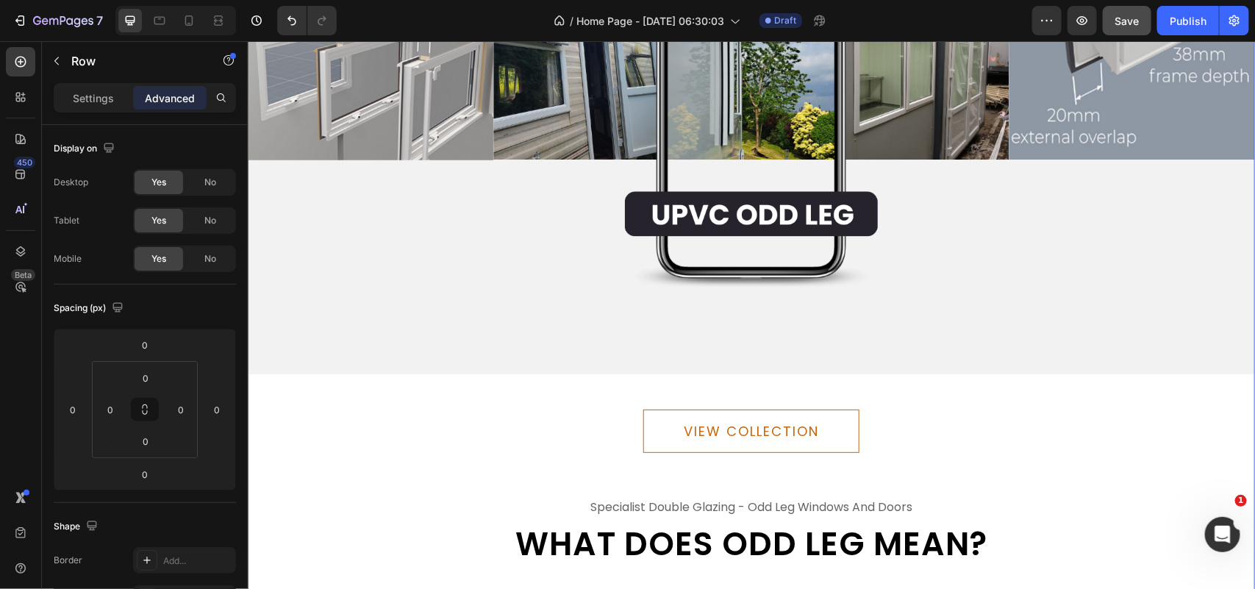
click at [958, 386] on div "VIEW COLLECTION Button" at bounding box center [750, 423] width 1007 height 101
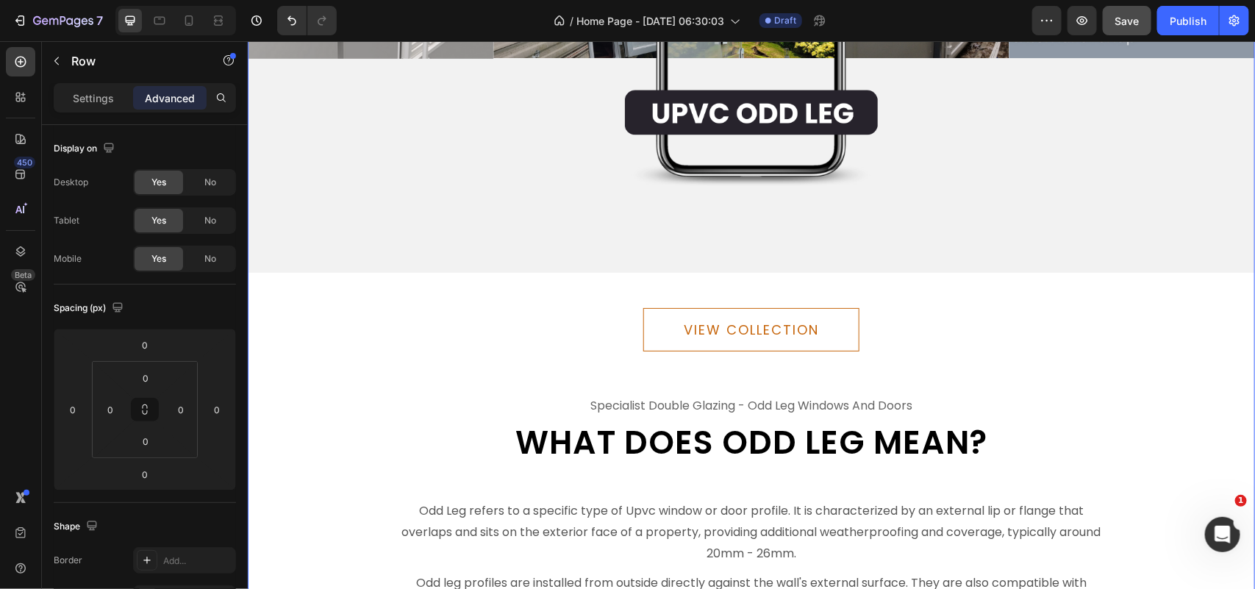
scroll to position [4350, 0]
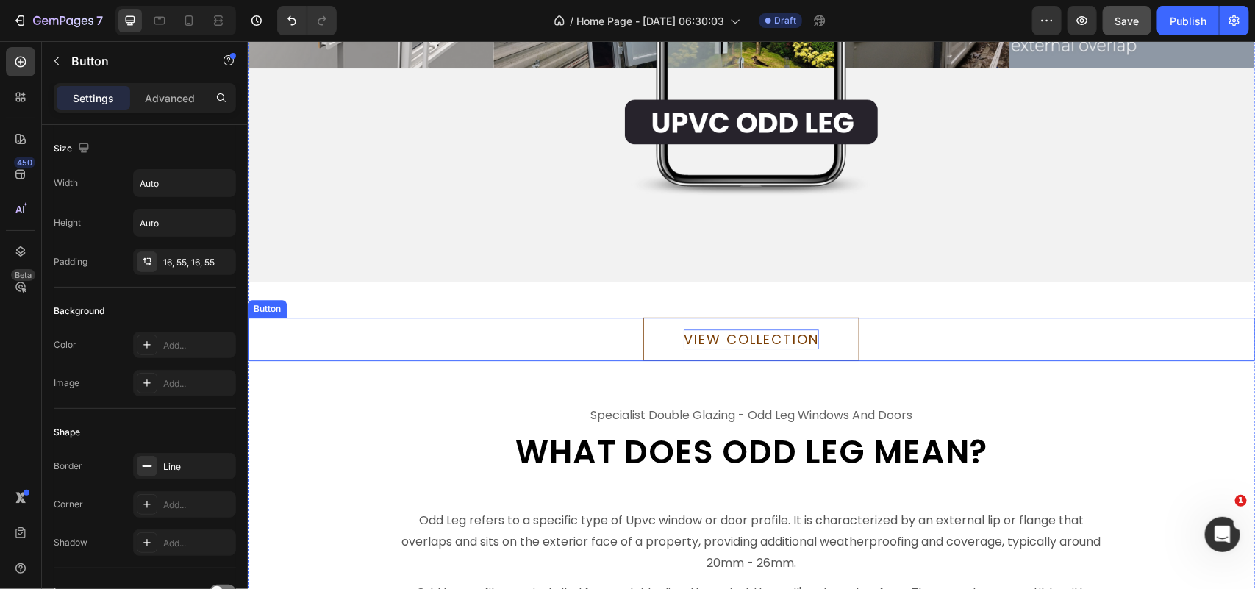
click at [780, 331] on div "VIEW COLLECTION" at bounding box center [750, 339] width 135 height 20
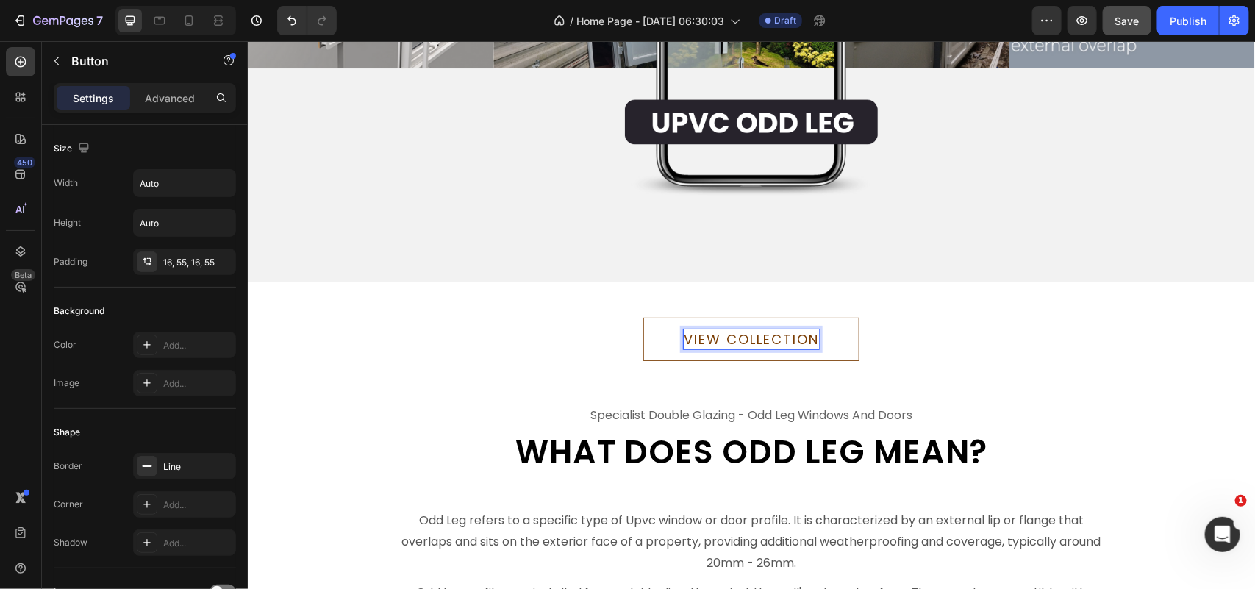
click at [780, 331] on div "VIEW COLLECTION" at bounding box center [750, 339] width 135 height 20
click at [780, 331] on p "VIEW COLLECTION" at bounding box center [750, 339] width 135 height 20
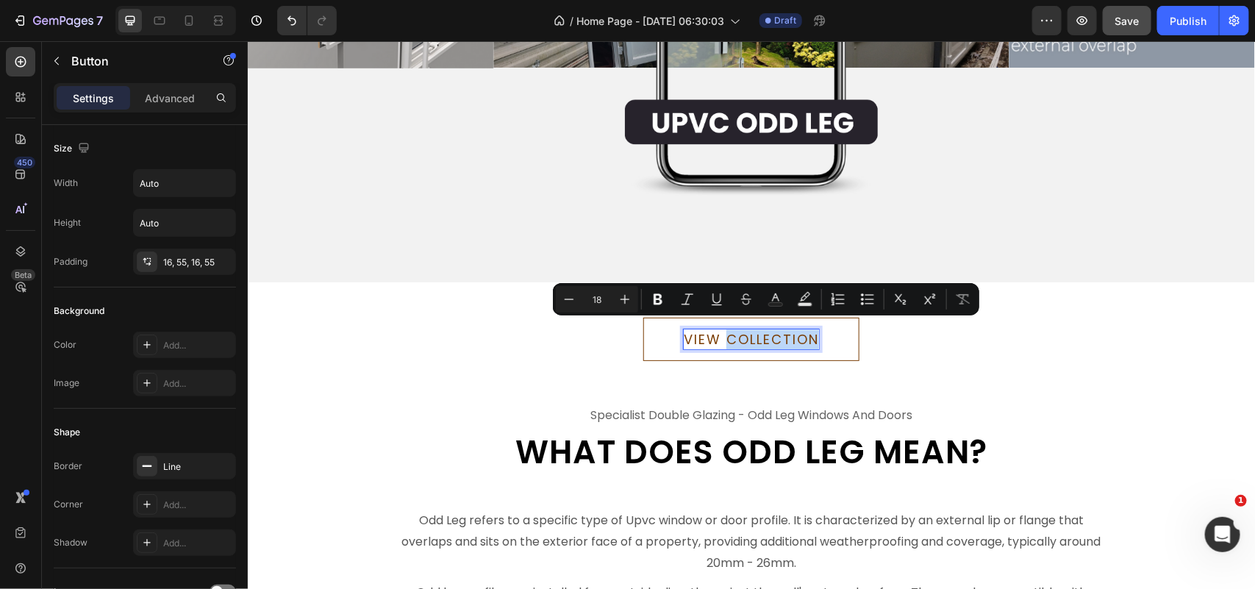
click at [780, 331] on p "VIEW COLLECTION" at bounding box center [750, 339] width 135 height 20
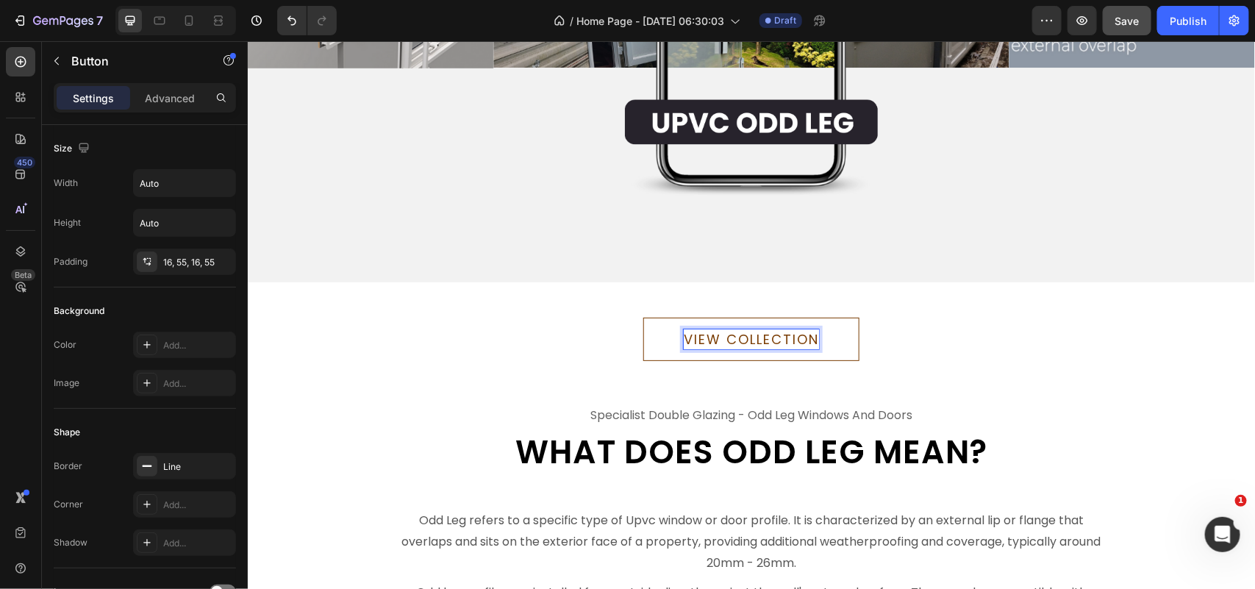
click at [779, 331] on p "VIEW COLLECTION" at bounding box center [750, 339] width 135 height 20
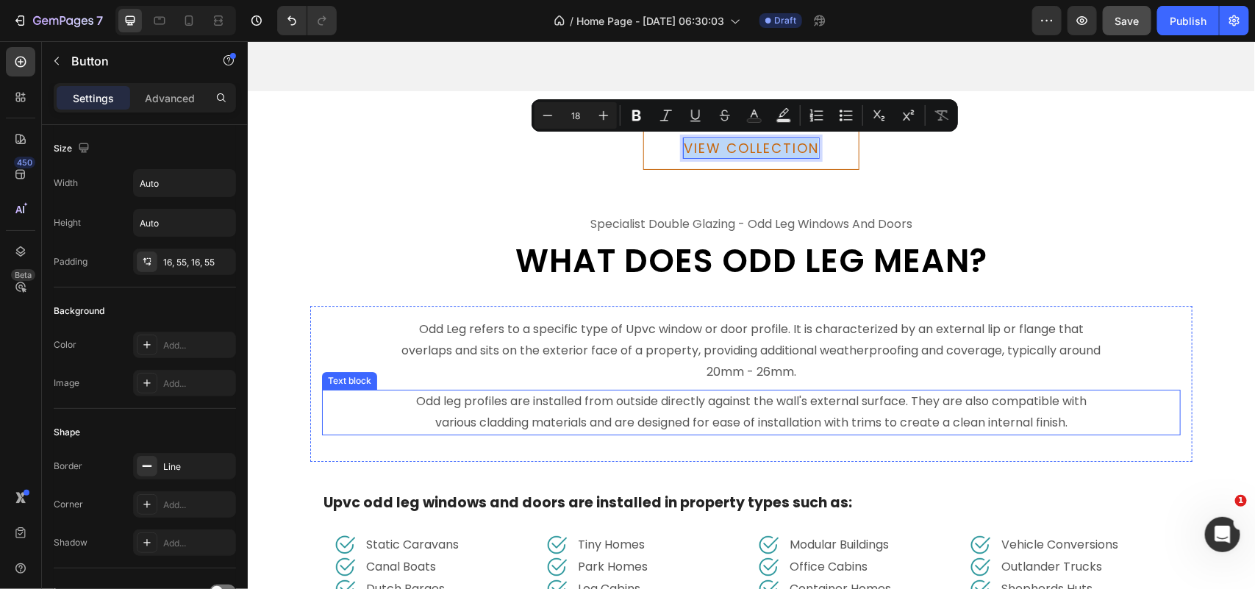
scroll to position [4533, 0]
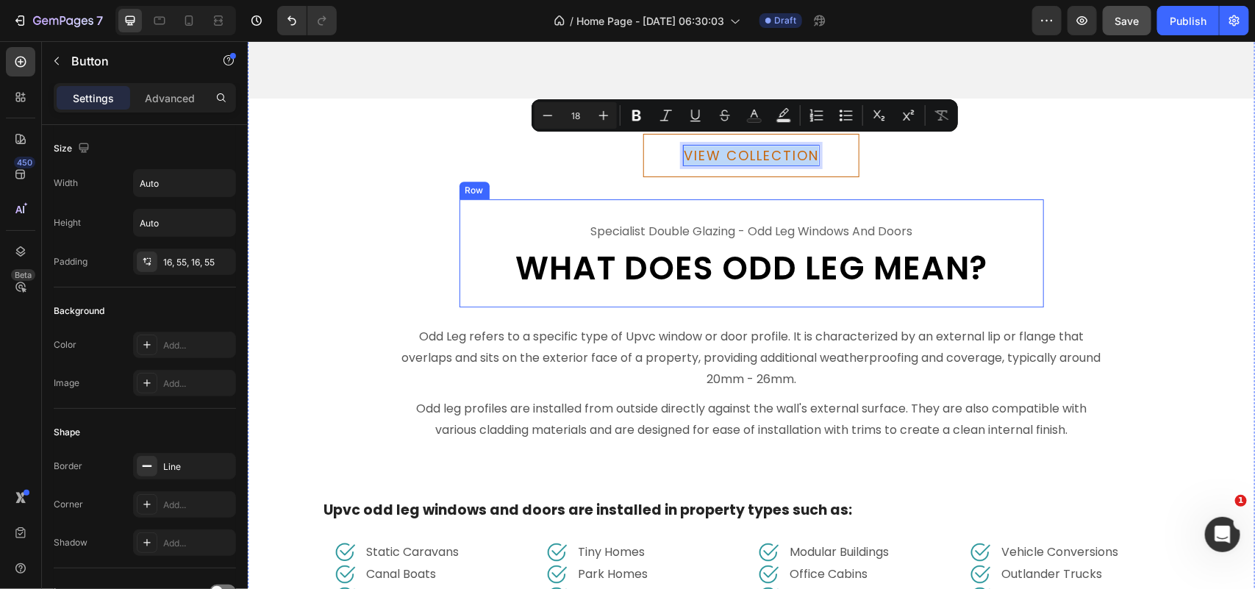
click at [903, 201] on div "specialist double glazing - odd leg windows and doors Text What Does Odd Leg Me…" at bounding box center [751, 252] width 584 height 108
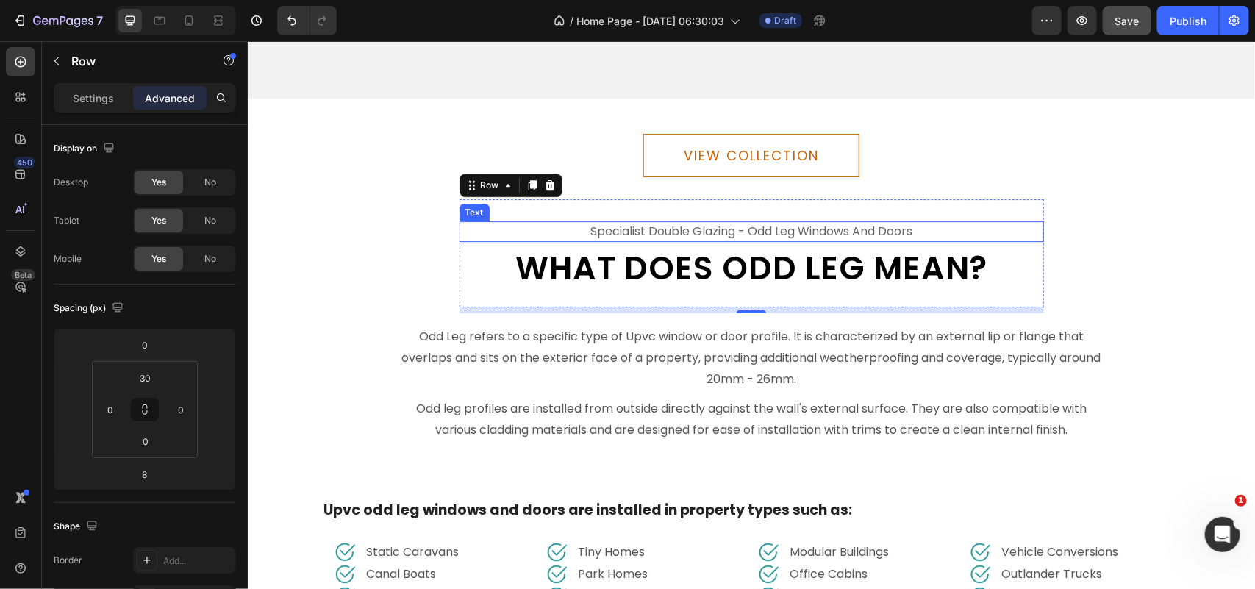
click at [758, 222] on p "specialist double glazing - odd leg windows and doors" at bounding box center [750, 231] width 581 height 18
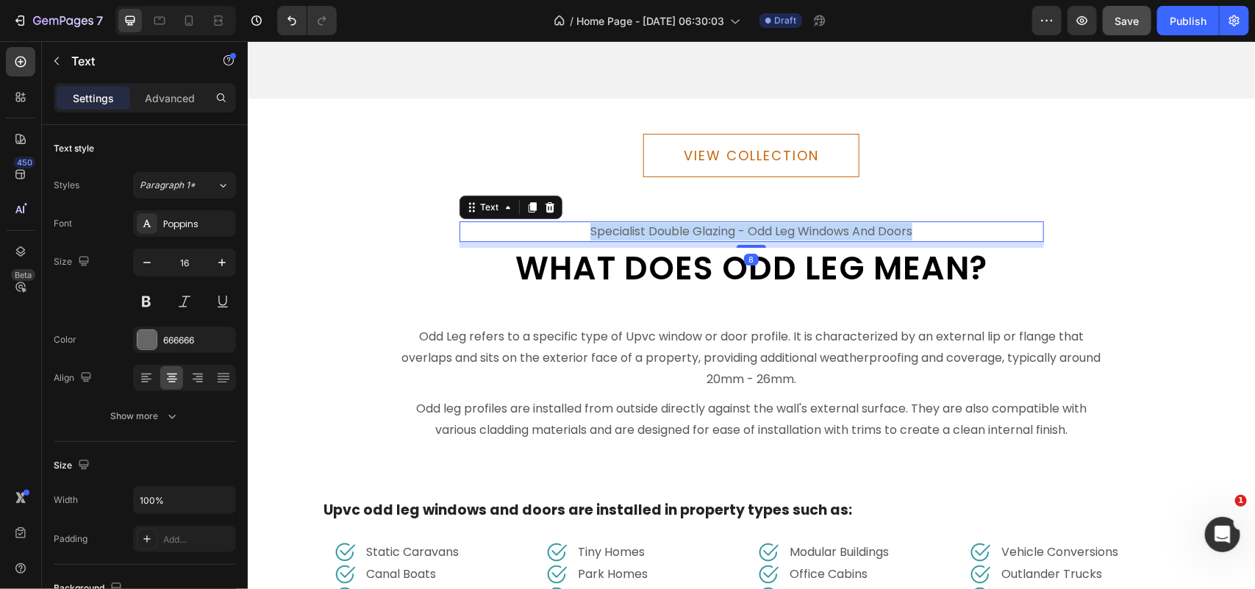
click at [758, 222] on p "specialist double glazing - odd leg windows and doors" at bounding box center [750, 231] width 581 height 18
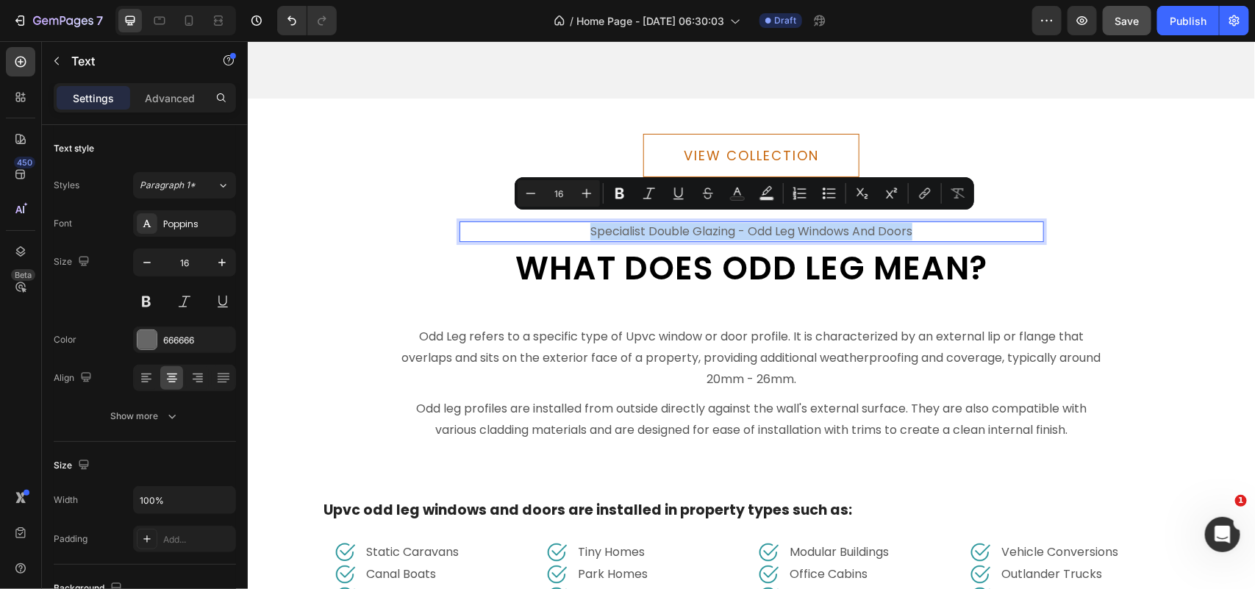
click at [758, 223] on p "specialist double glazing - odd leg windows and doors" at bounding box center [750, 231] width 581 height 18
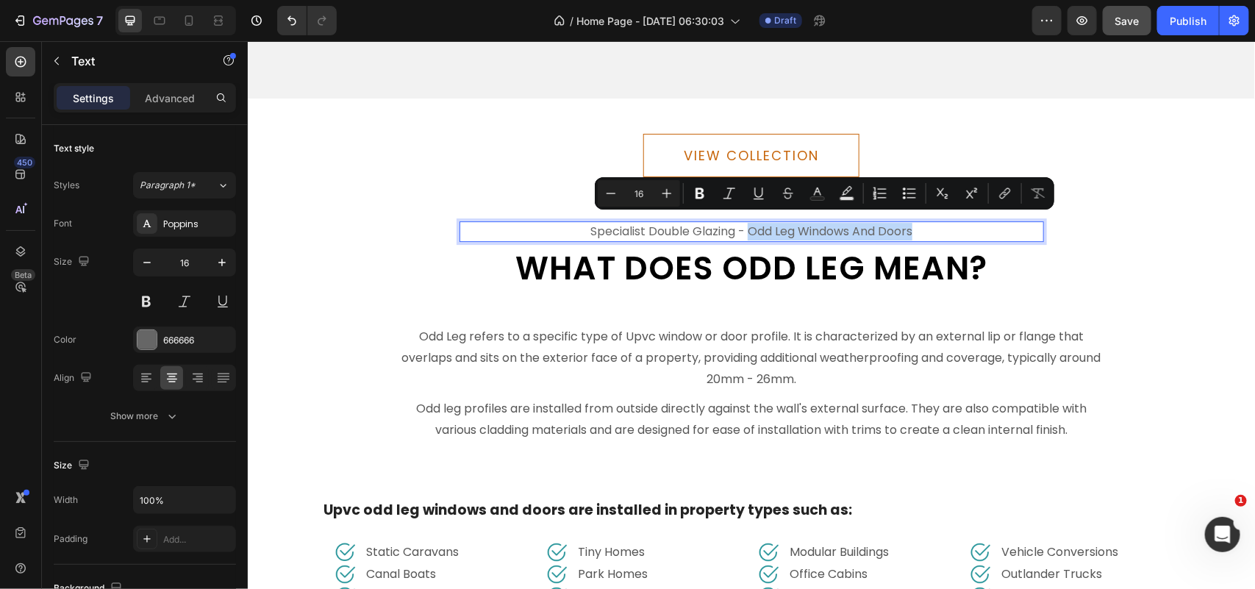
drag, startPoint x: 742, startPoint y: 220, endPoint x: 950, endPoint y: 220, distance: 207.3
click at [950, 222] on p "specialist double glazing - odd leg windows and doors" at bounding box center [750, 231] width 581 height 18
copy p "odd leg windows and doors"
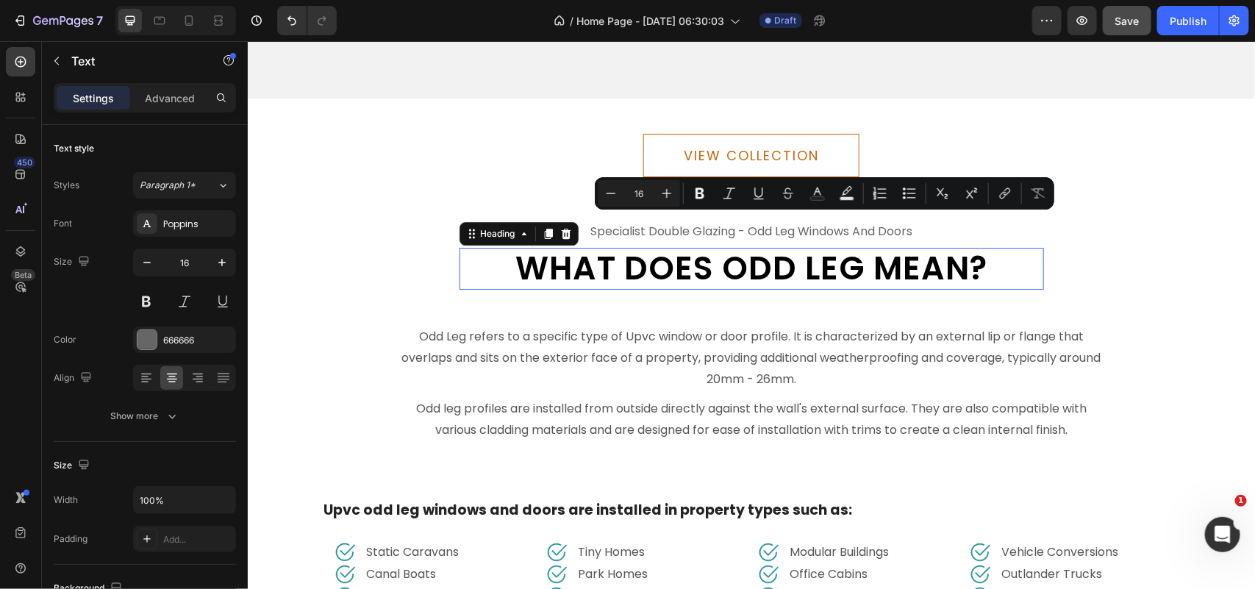
click at [707, 265] on h2 "What Does Odd Leg Mean?" at bounding box center [751, 268] width 584 height 42
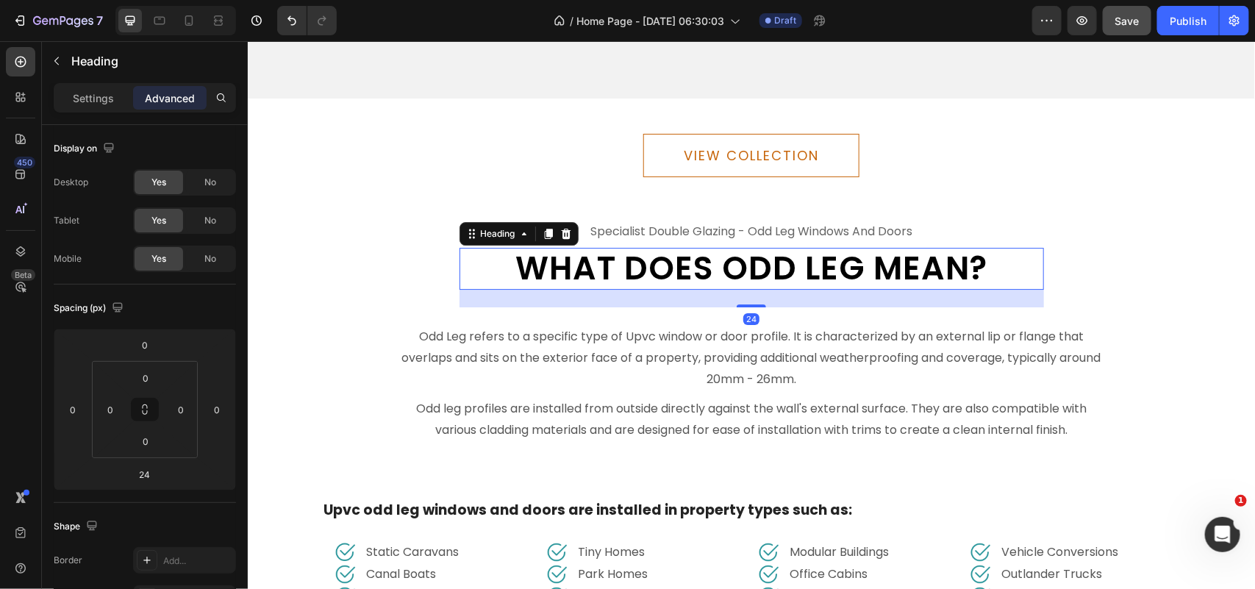
click at [707, 265] on h2 "What Does Odd Leg Mean?" at bounding box center [751, 268] width 584 height 42
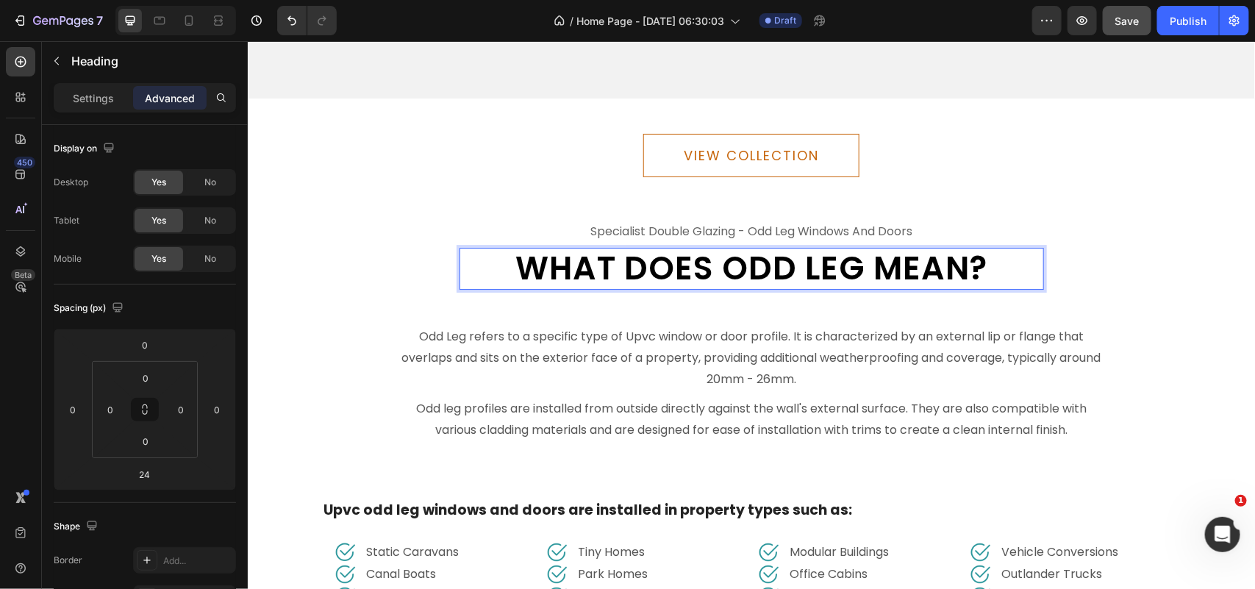
click at [707, 265] on p "What Does Odd Leg Mean?" at bounding box center [750, 267] width 581 height 39
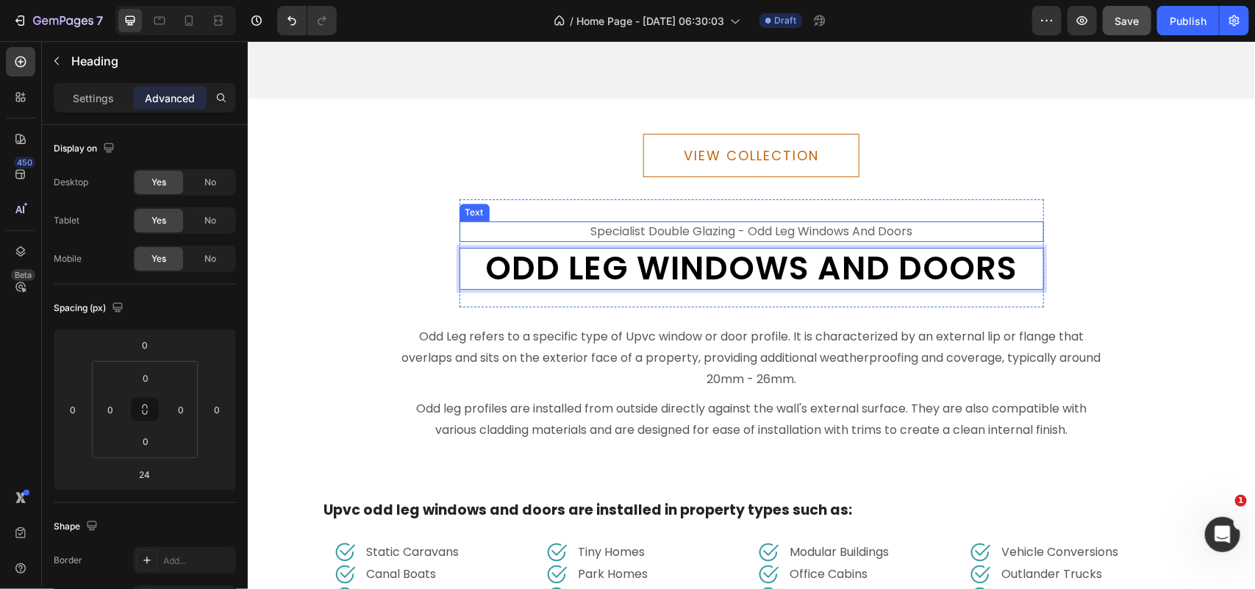
click at [773, 222] on p "specialist double glazing - odd leg windows and doors" at bounding box center [750, 231] width 581 height 18
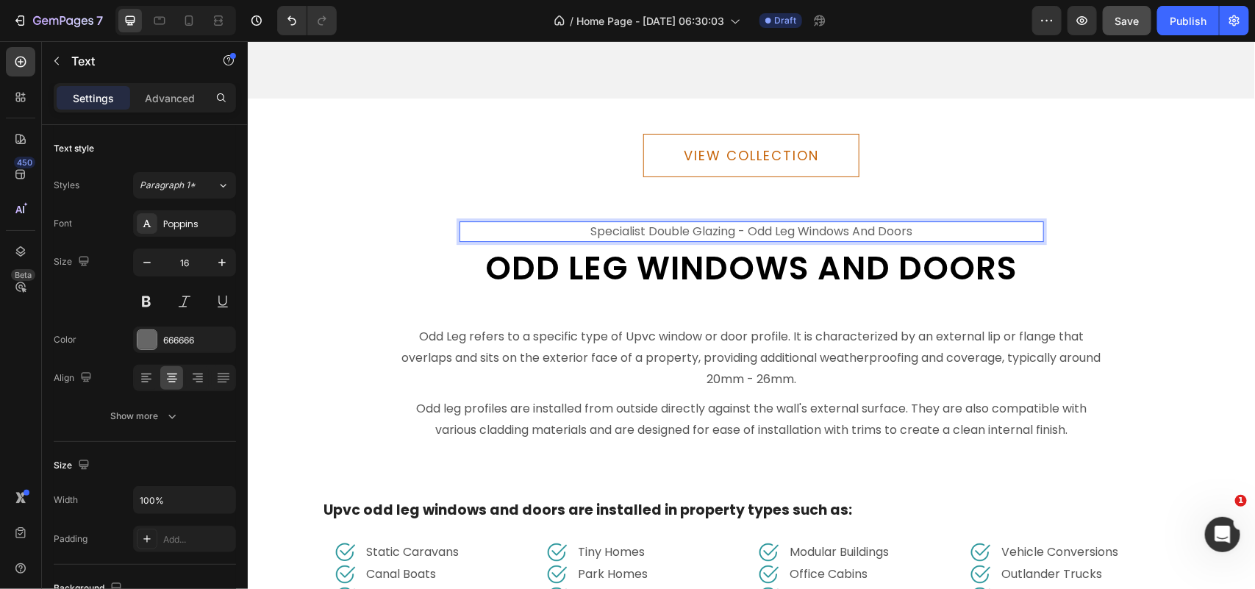
click at [761, 222] on p "specialist double glazing - odd leg windows and doors" at bounding box center [750, 231] width 581 height 18
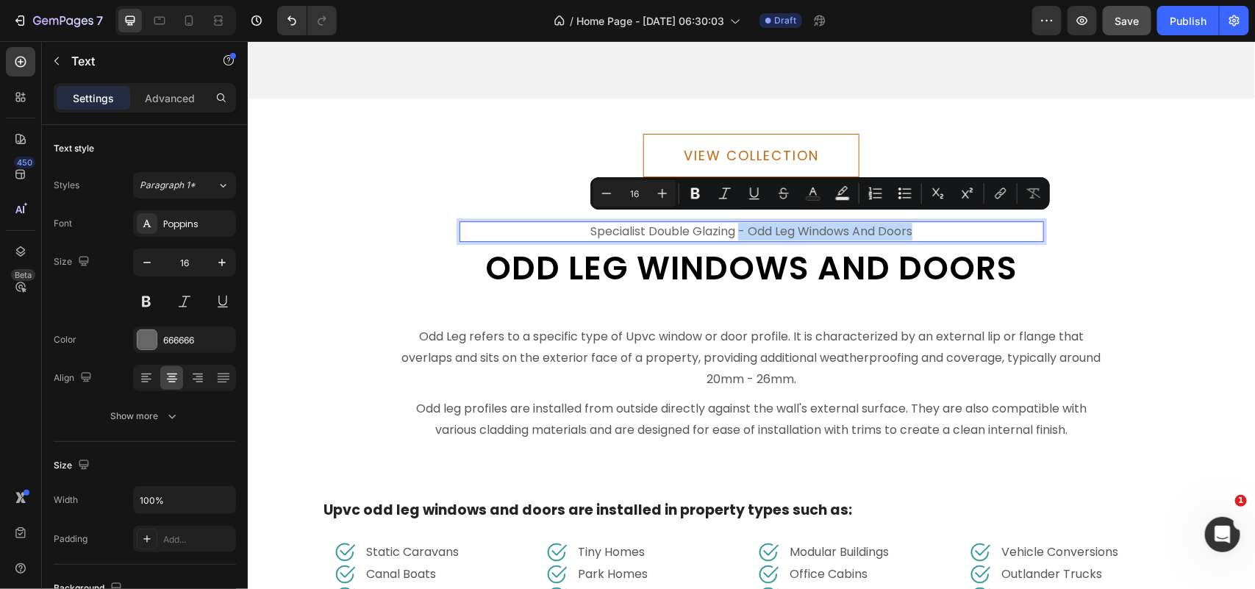
drag, startPoint x: 731, startPoint y: 221, endPoint x: 986, endPoint y: 228, distance: 254.4
click at [986, 228] on p "specialist double glazing - odd leg windows and doors" at bounding box center [750, 231] width 581 height 18
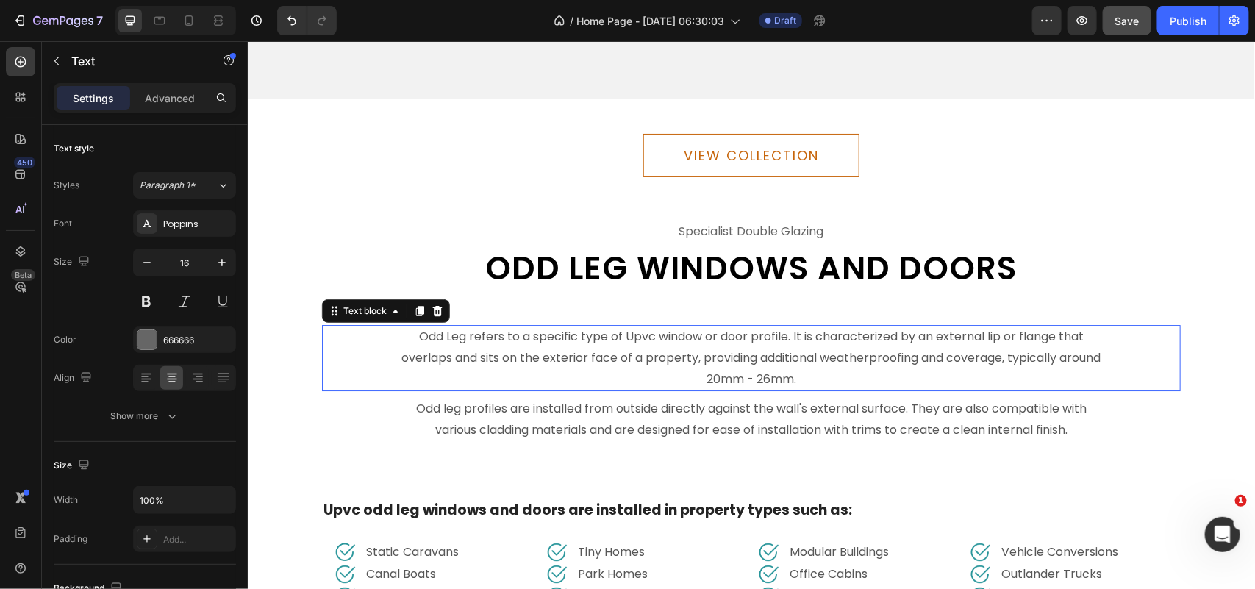
click at [799, 343] on p "Odd Leg refers to a specific type of Upvc window or door profile. It is charact…" at bounding box center [750, 357] width 709 height 63
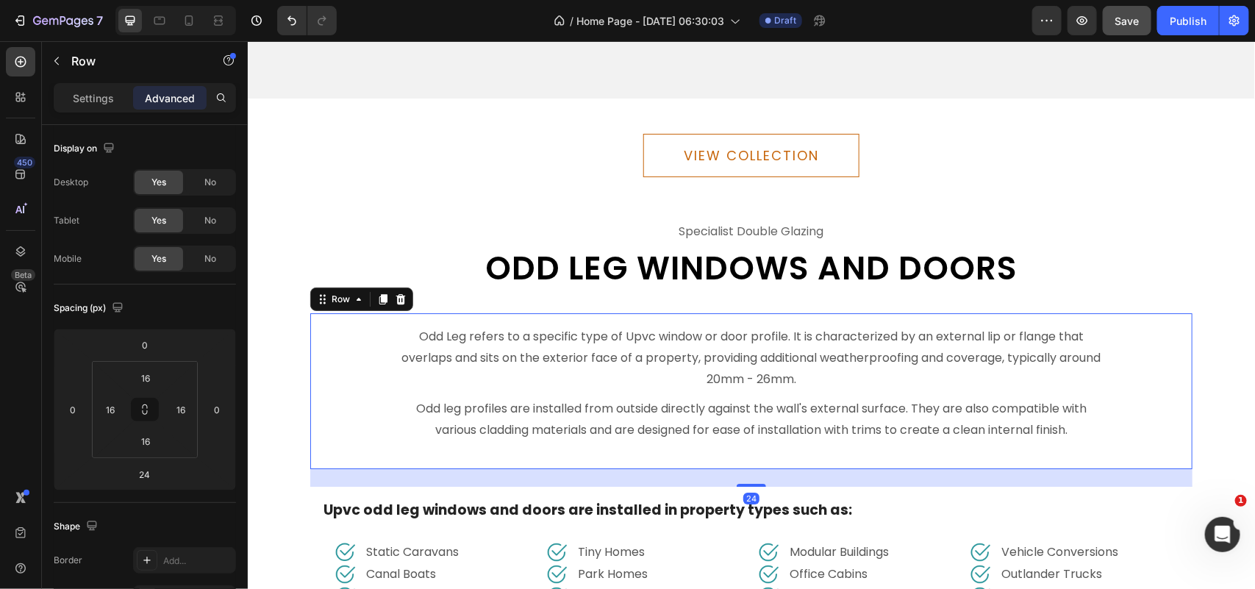
click at [740, 312] on div "Odd Leg refers to a specific type of Upvc window or door profile. It is charact…" at bounding box center [750, 390] width 882 height 156
click at [394, 293] on icon at bounding box center [400, 299] width 12 height 12
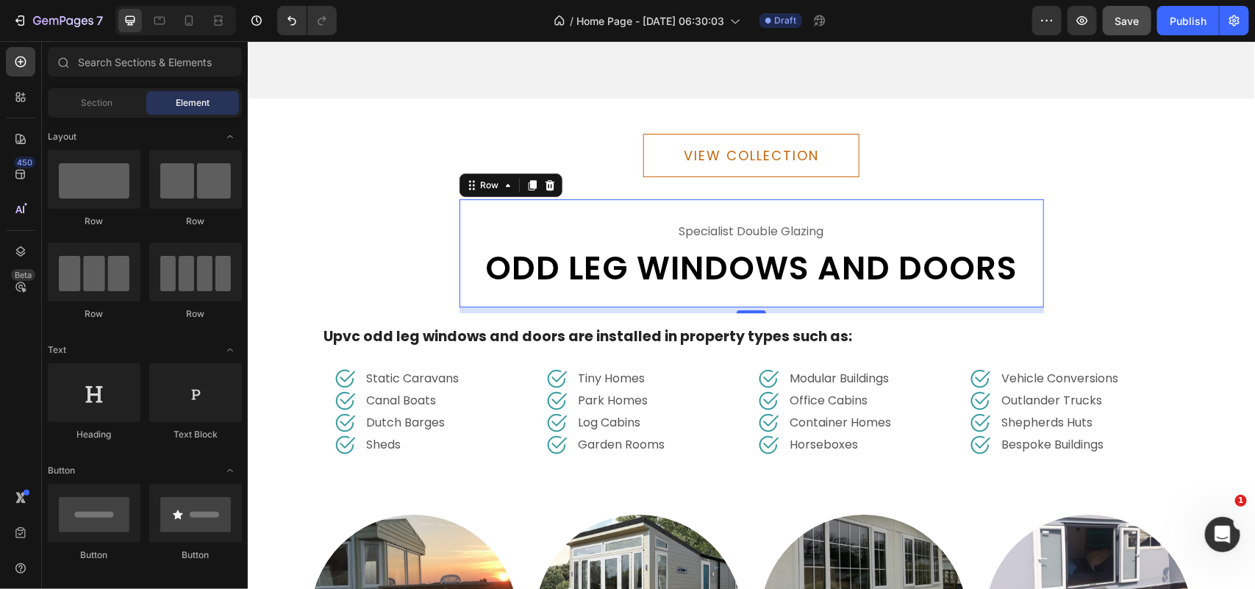
click at [950, 201] on div "specialist double glazing Text odd leg windows and doors Heading Row 0" at bounding box center [751, 252] width 584 height 108
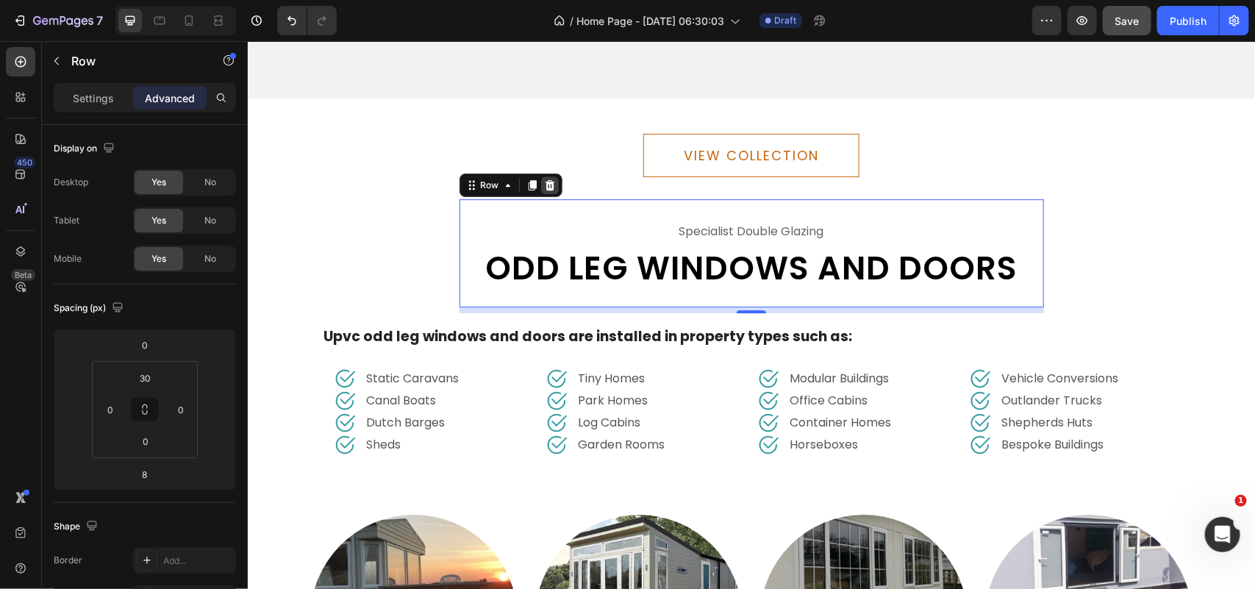
click at [544, 179] on icon at bounding box center [549, 184] width 10 height 10
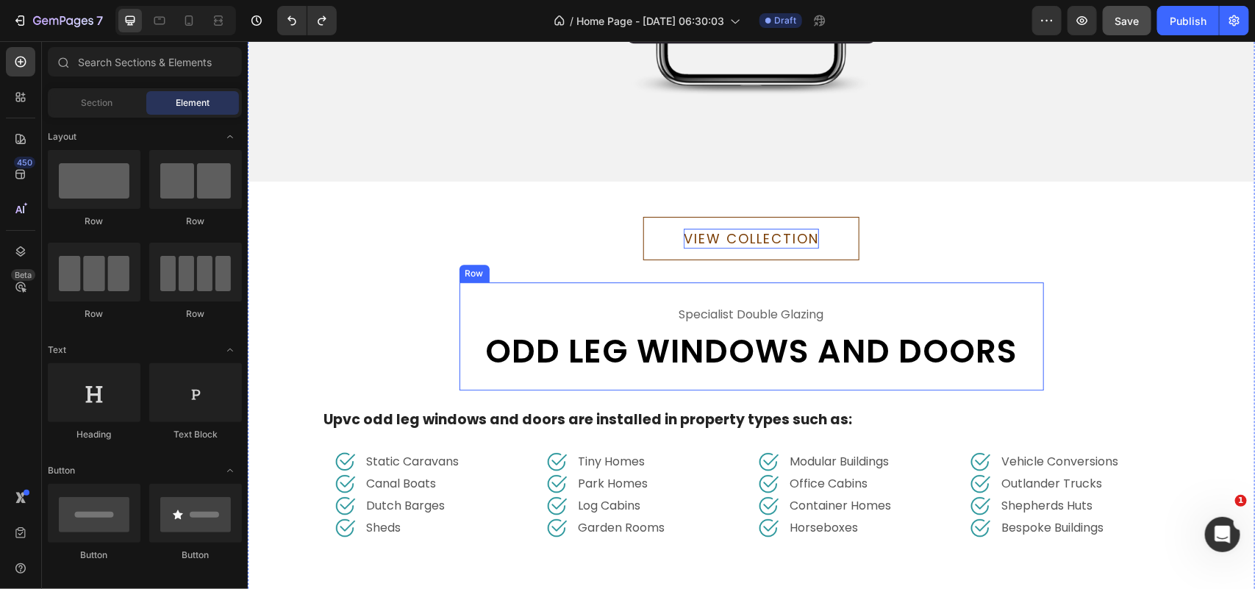
scroll to position [4441, 0]
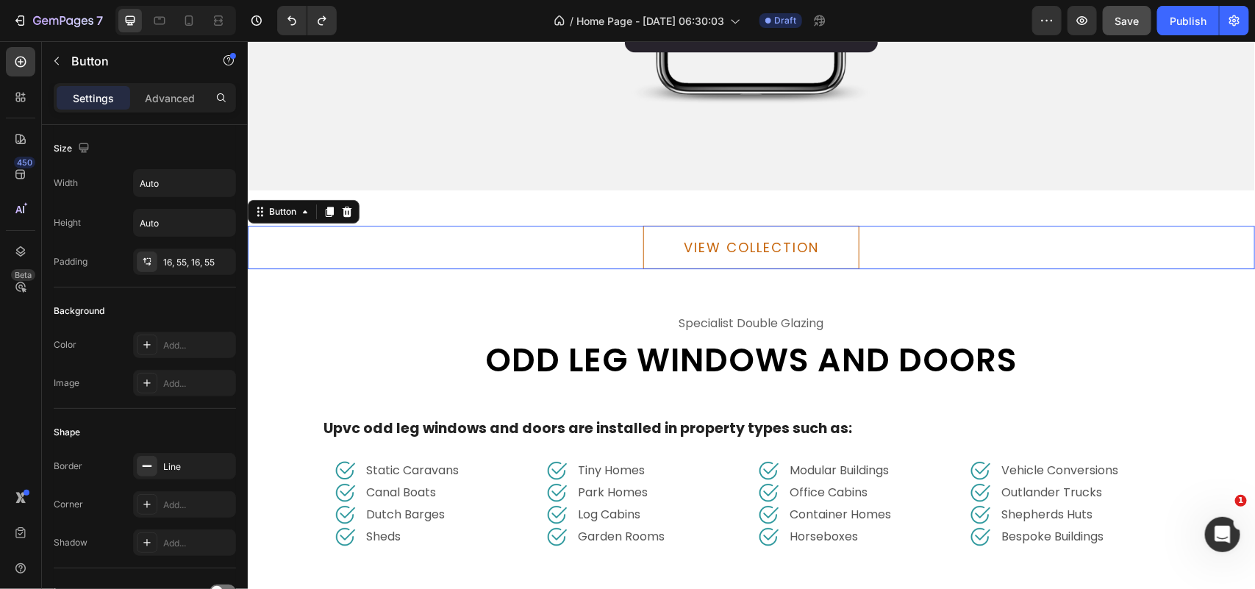
click at [574, 235] on div "VIEW COLLECTION Button 0" at bounding box center [750, 246] width 1007 height 43
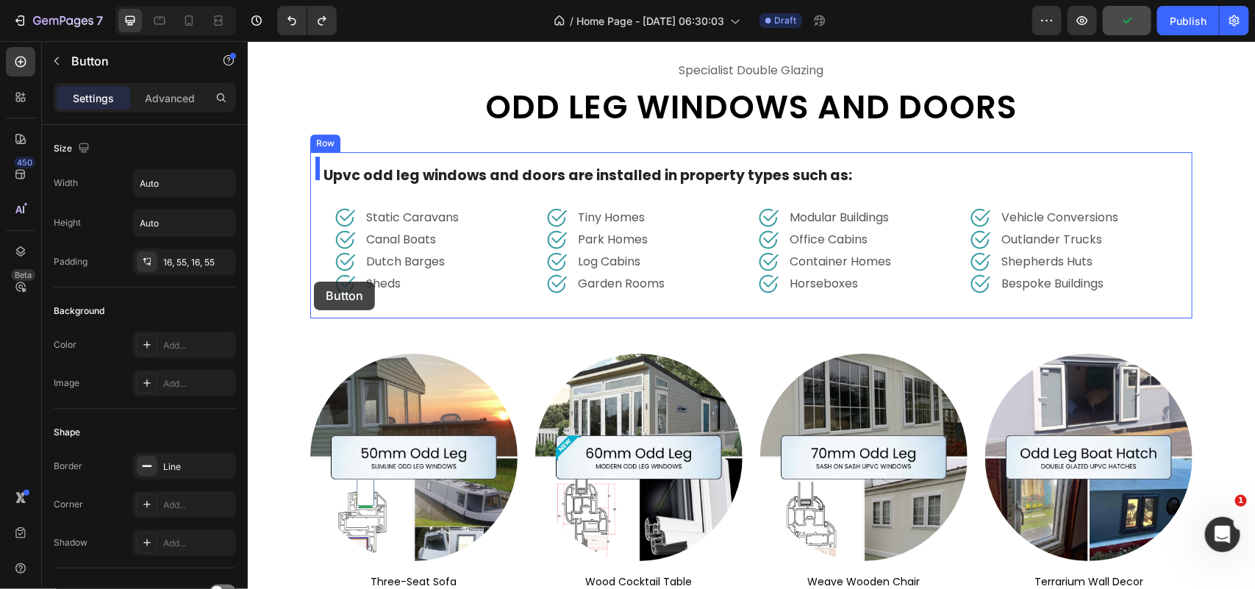
scroll to position [4809, 0]
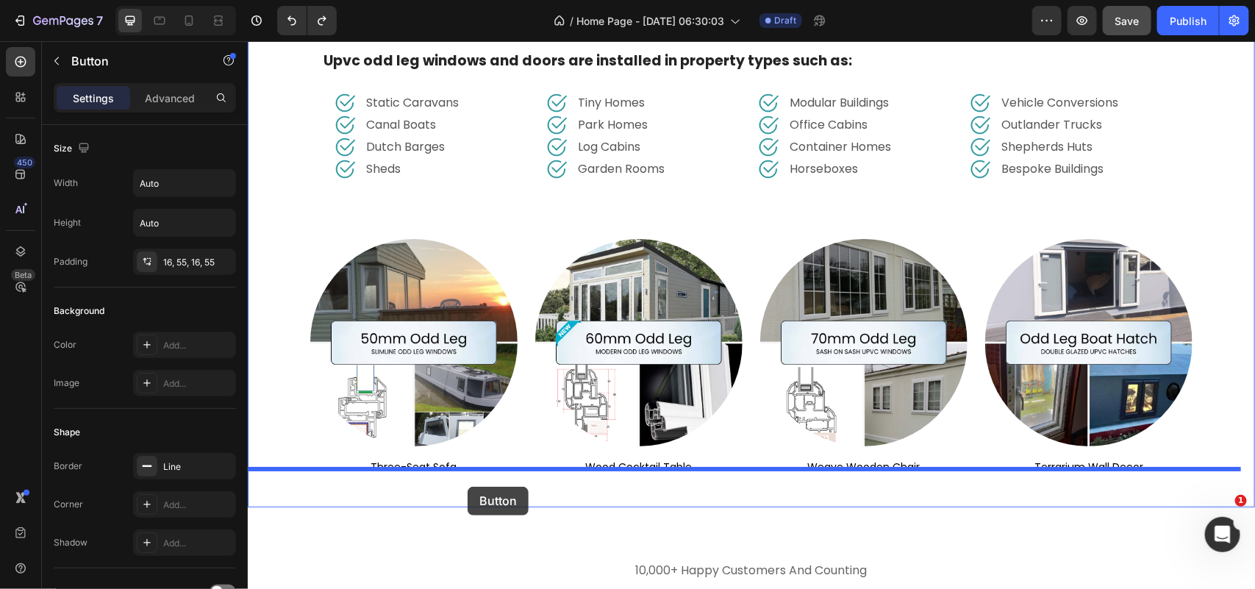
drag, startPoint x: 257, startPoint y: 207, endPoint x: 467, endPoint y: 486, distance: 348.5
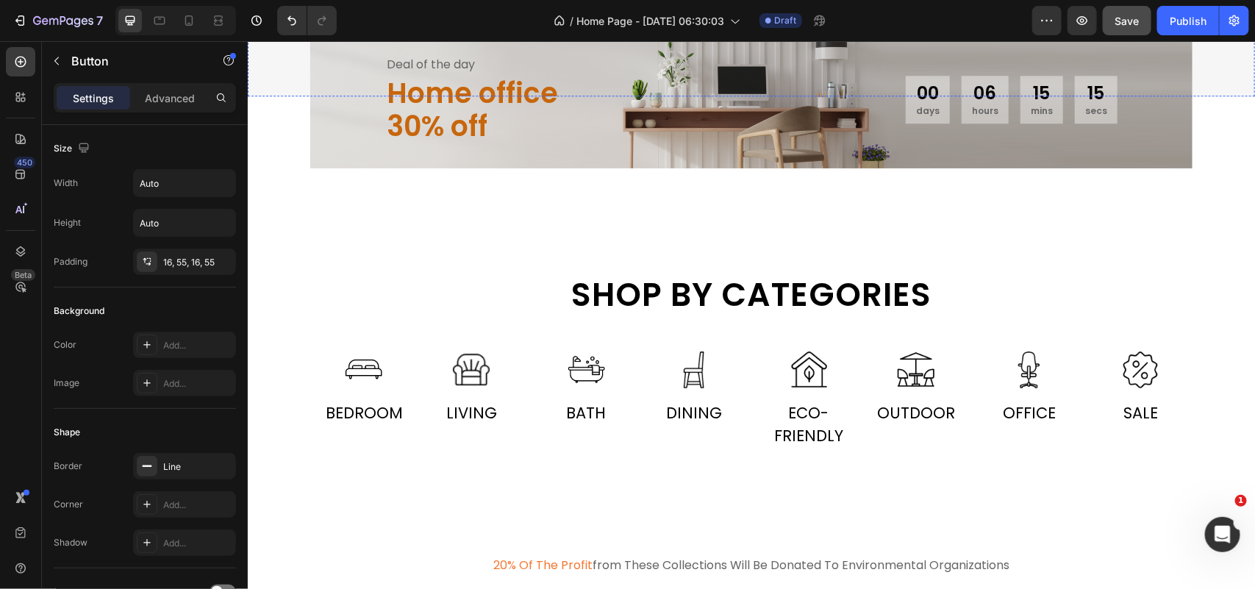
scroll to position [1953, 0]
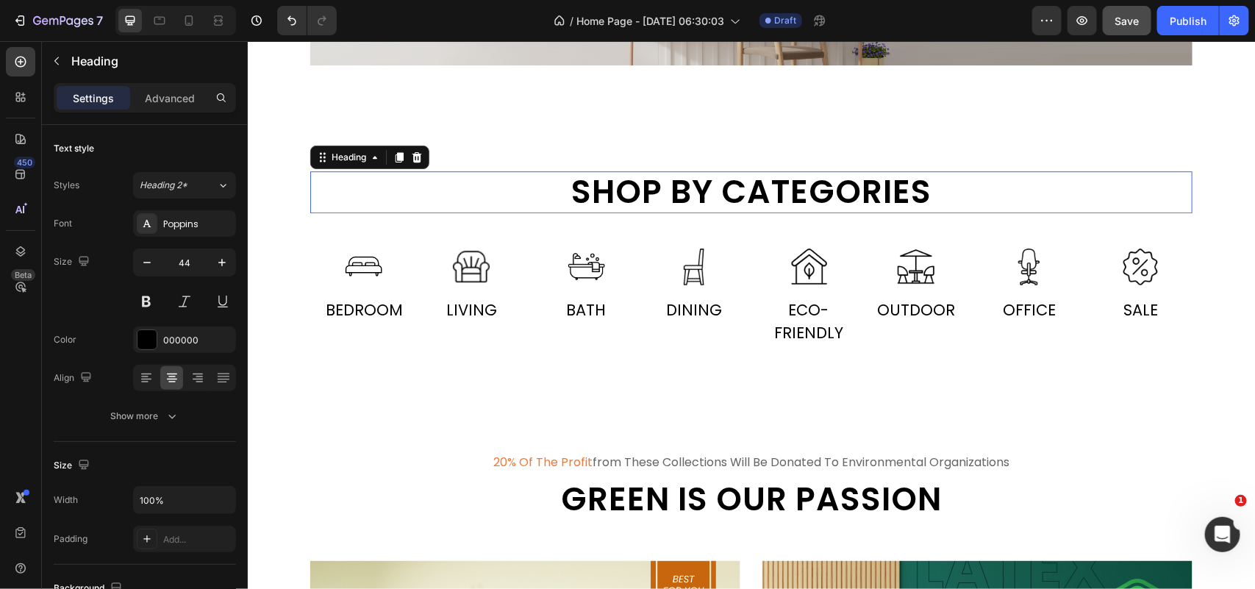
click at [498, 187] on h2 "Shop by categories" at bounding box center [750, 192] width 882 height 42
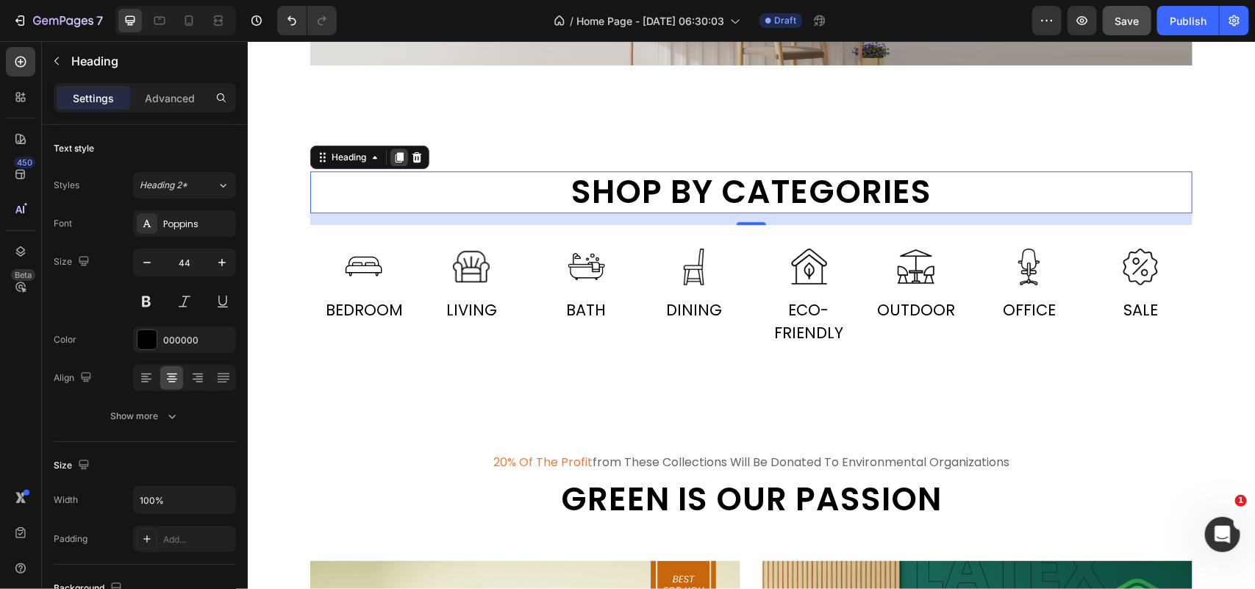
click at [395, 156] on icon at bounding box center [399, 156] width 8 height 10
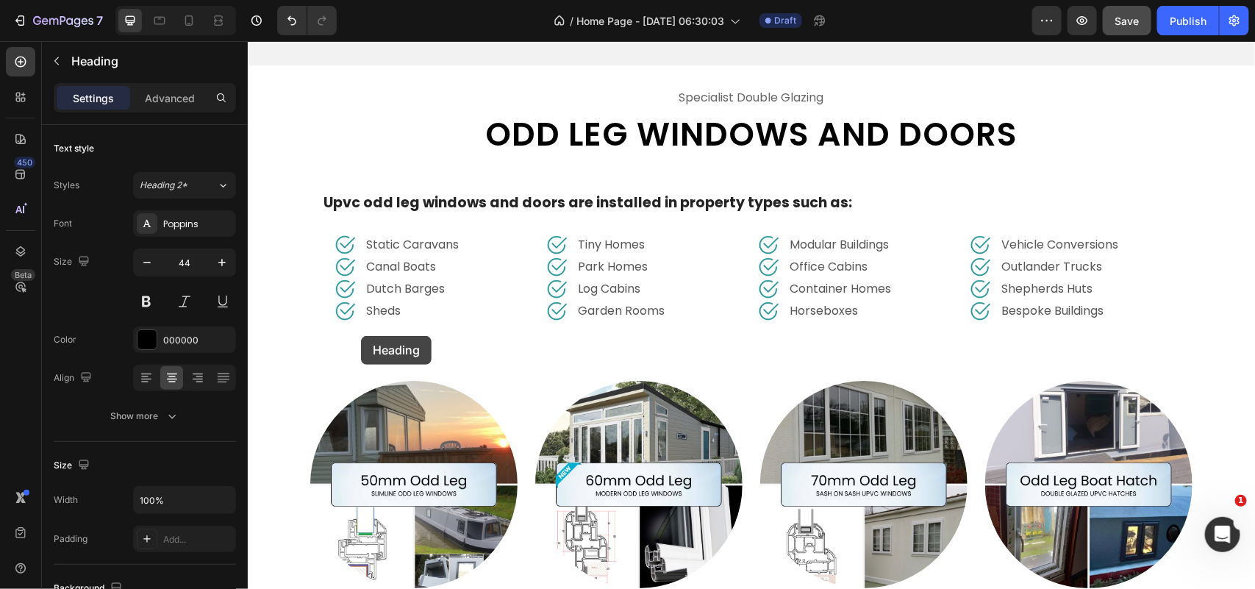
scroll to position [4617, 0]
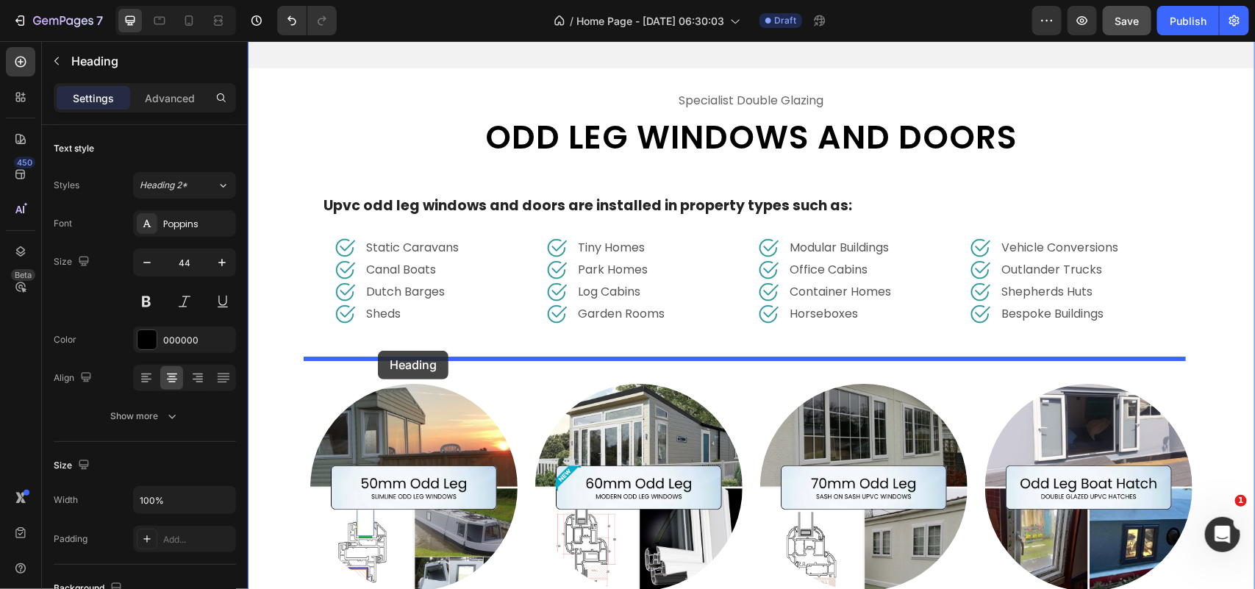
drag, startPoint x: 317, startPoint y: 207, endPoint x: 377, endPoint y: 350, distance: 154.8
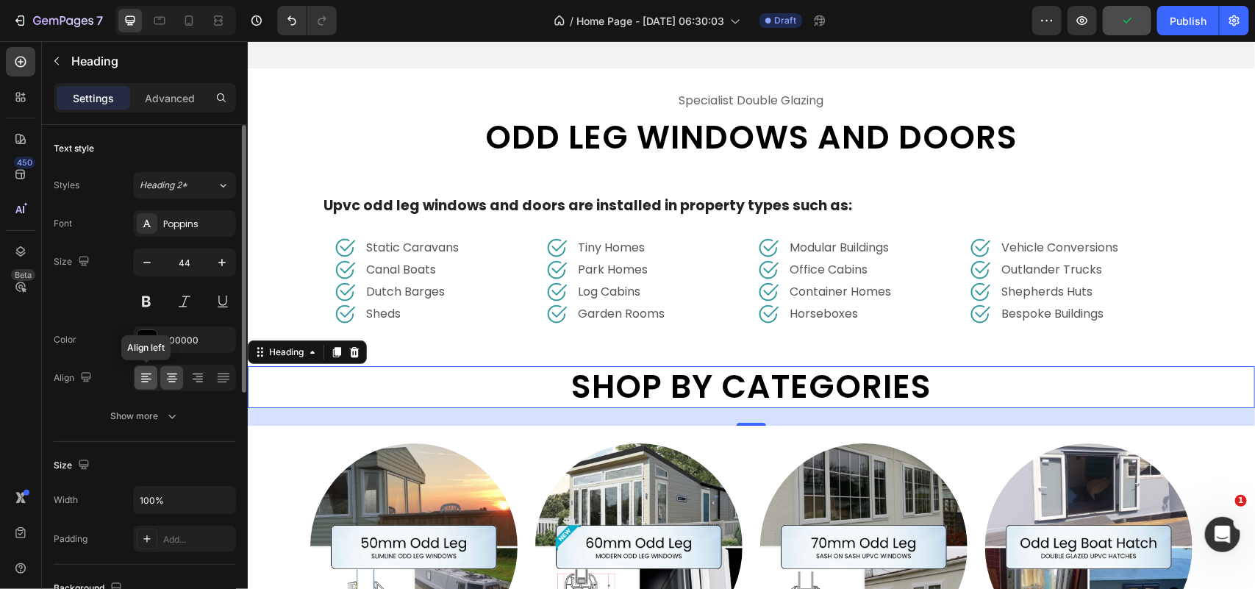
click at [152, 377] on icon at bounding box center [146, 377] width 15 height 15
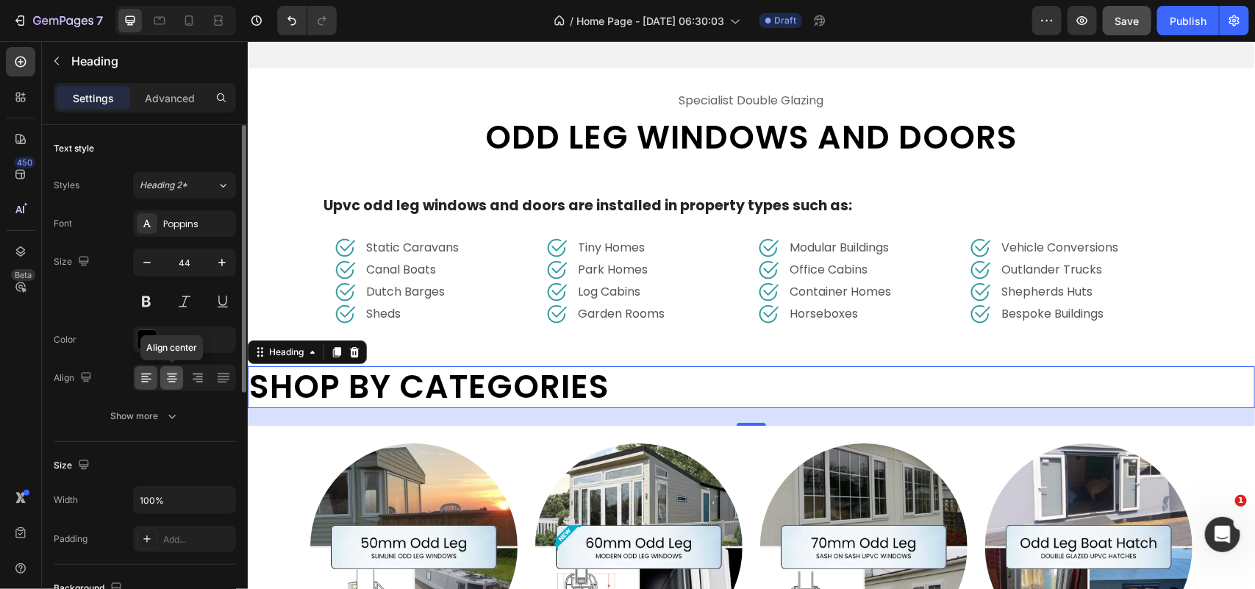
click at [168, 384] on icon at bounding box center [172, 377] width 15 height 15
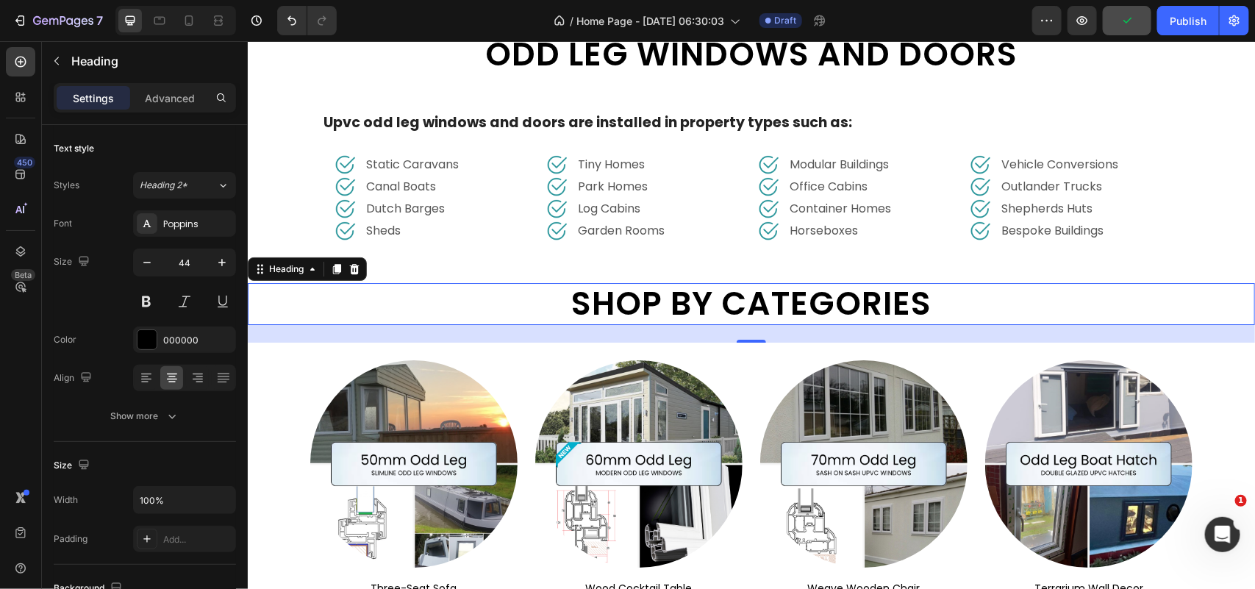
scroll to position [4801, 0]
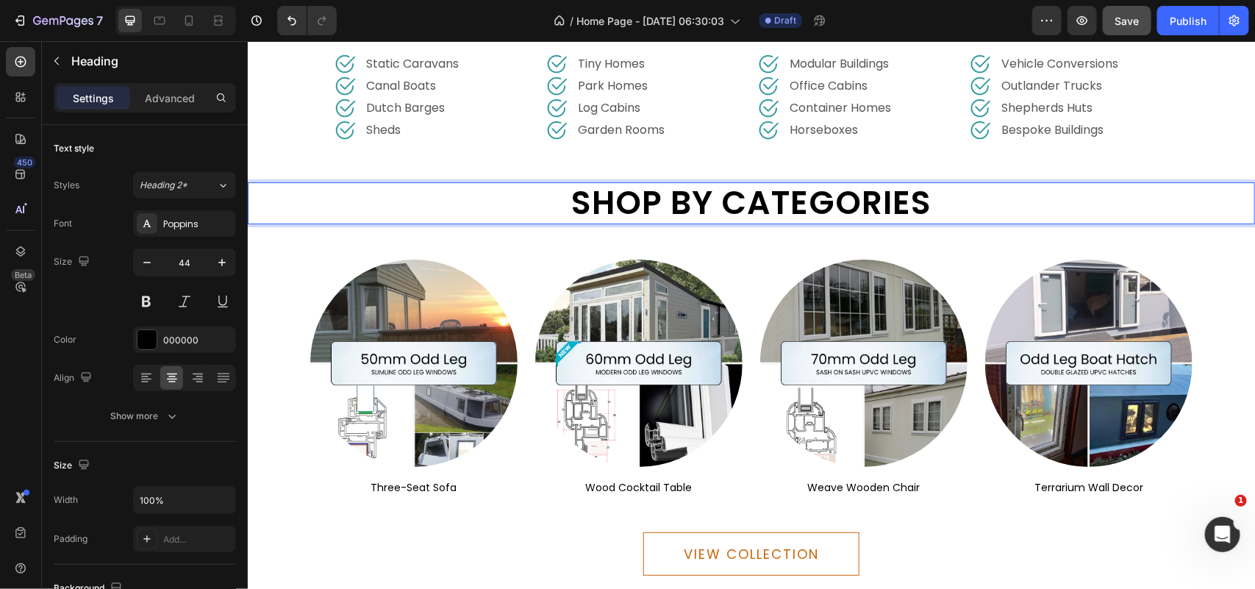
drag, startPoint x: 959, startPoint y: 190, endPoint x: 941, endPoint y: 194, distance: 18.7
click at [958, 192] on h2 "Shop by categories" at bounding box center [750, 203] width 1007 height 42
click at [448, 198] on p "Shop by categories" at bounding box center [750, 202] width 1004 height 39
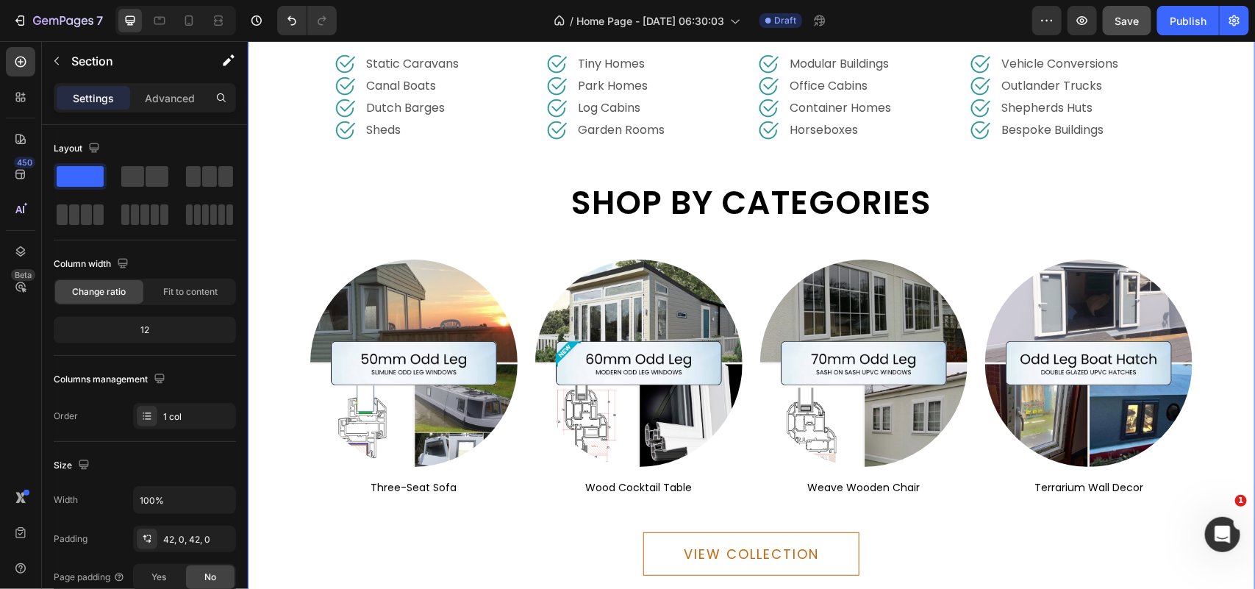
click at [443, 573] on div "VIEW COLLECTION Button" at bounding box center [750, 546] width 1007 height 101
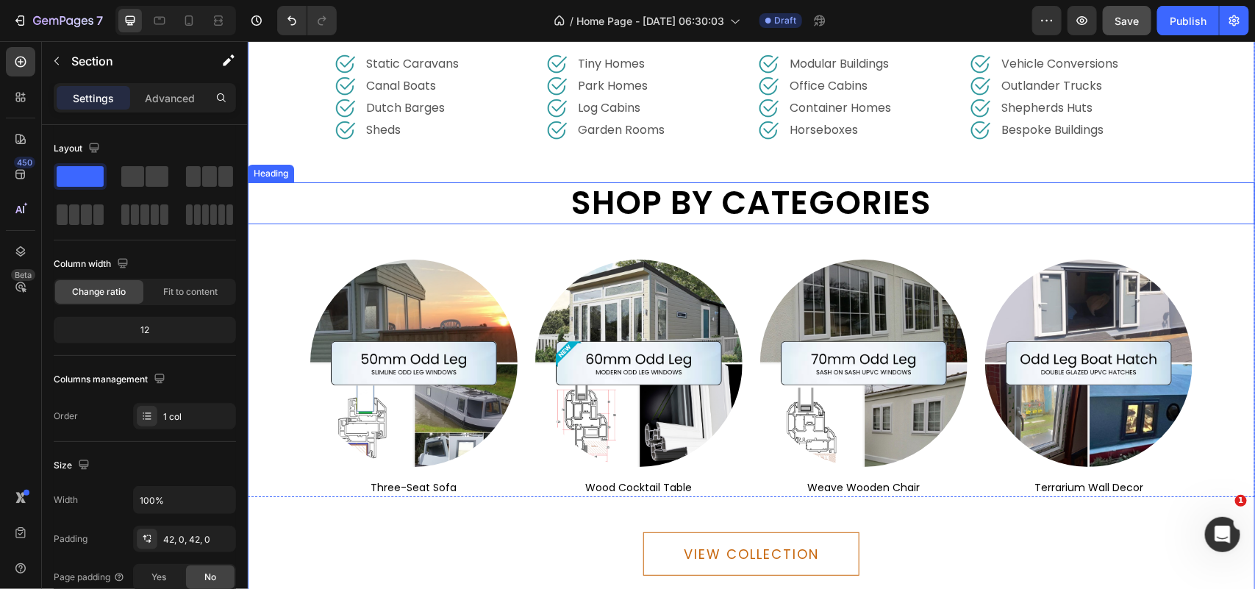
click at [290, 183] on p "Shop by categories" at bounding box center [750, 202] width 1004 height 39
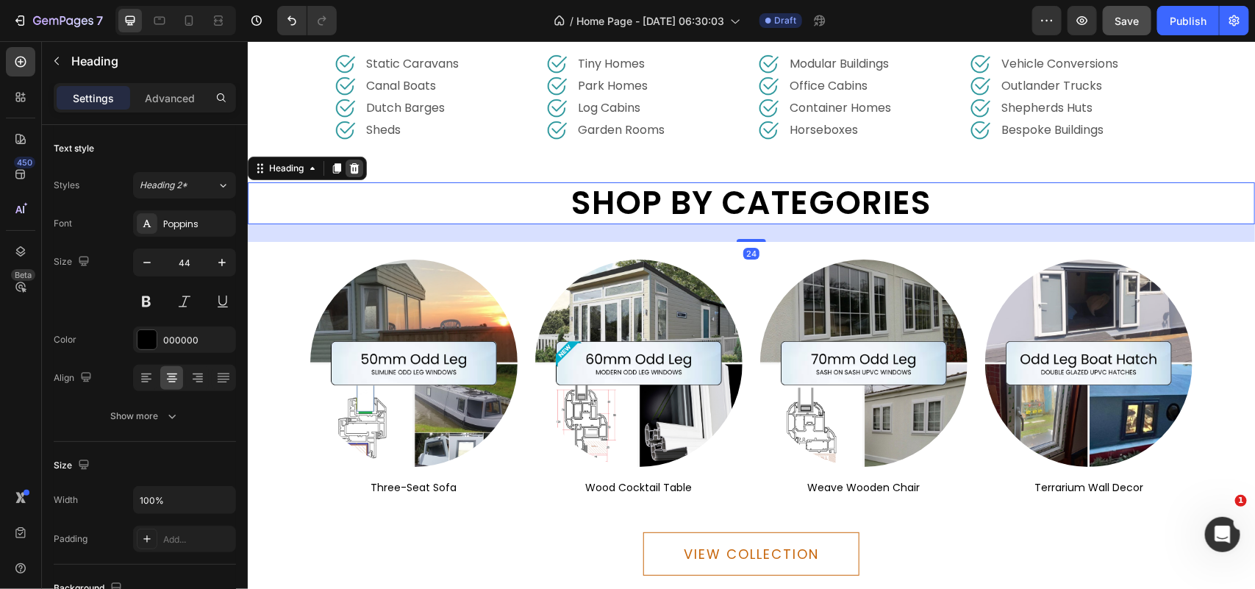
click at [359, 162] on icon at bounding box center [354, 168] width 12 height 12
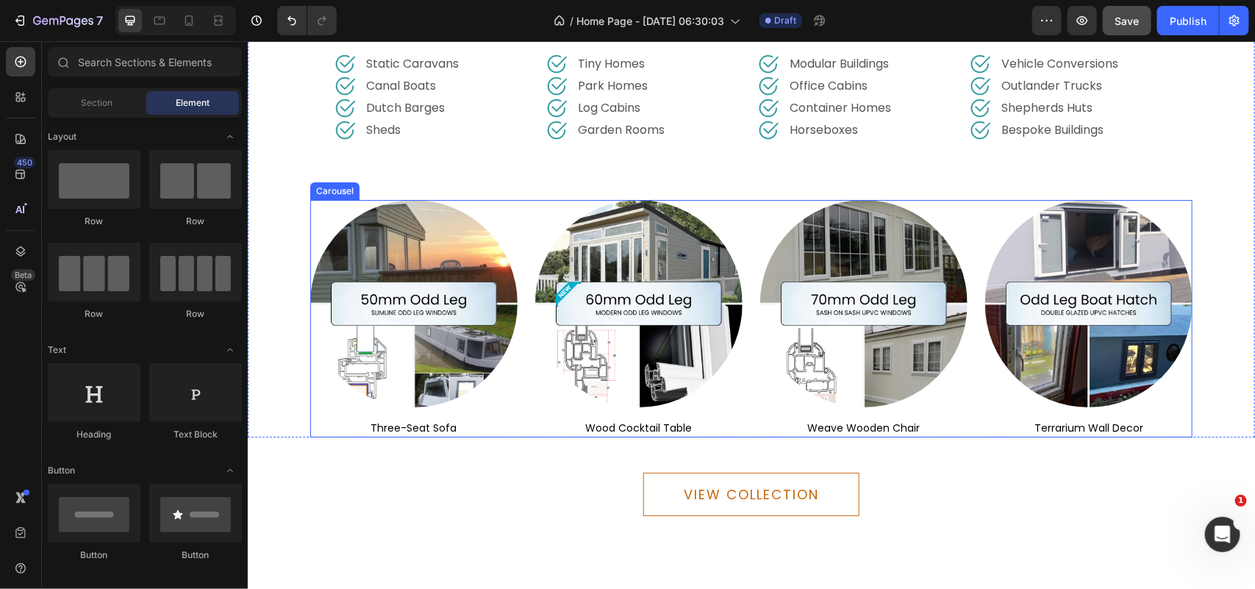
click at [520, 419] on div "Image three-seat sofa Text block Image wood cocktail table Text block Image wea…" at bounding box center [750, 317] width 882 height 237
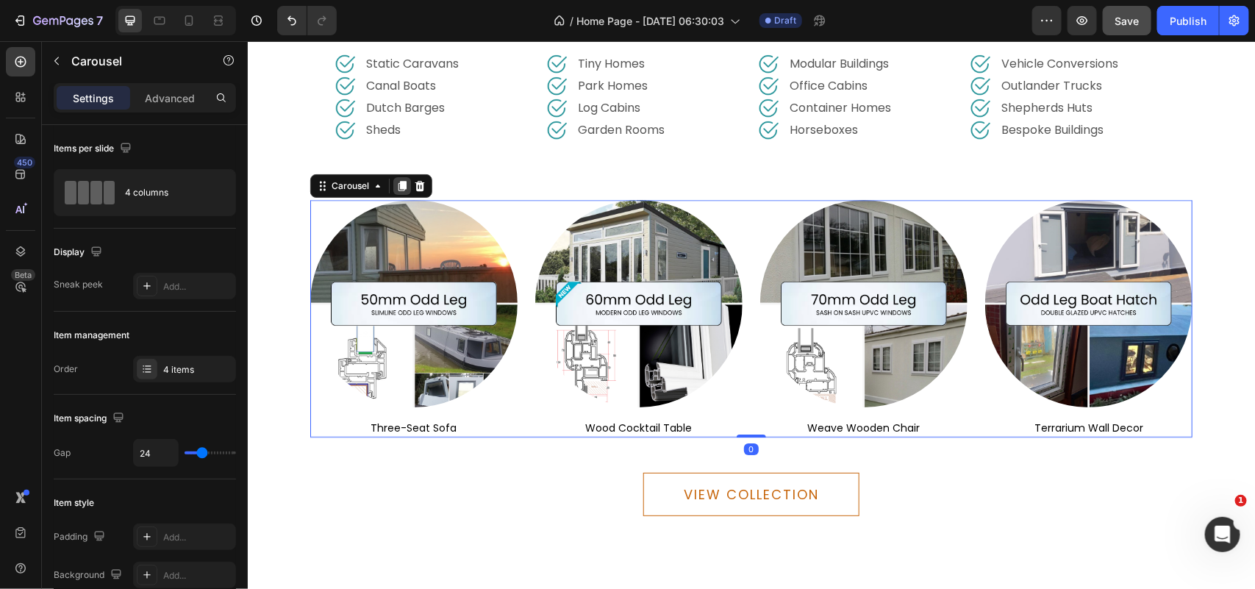
click at [398, 180] on icon at bounding box center [402, 185] width 8 height 10
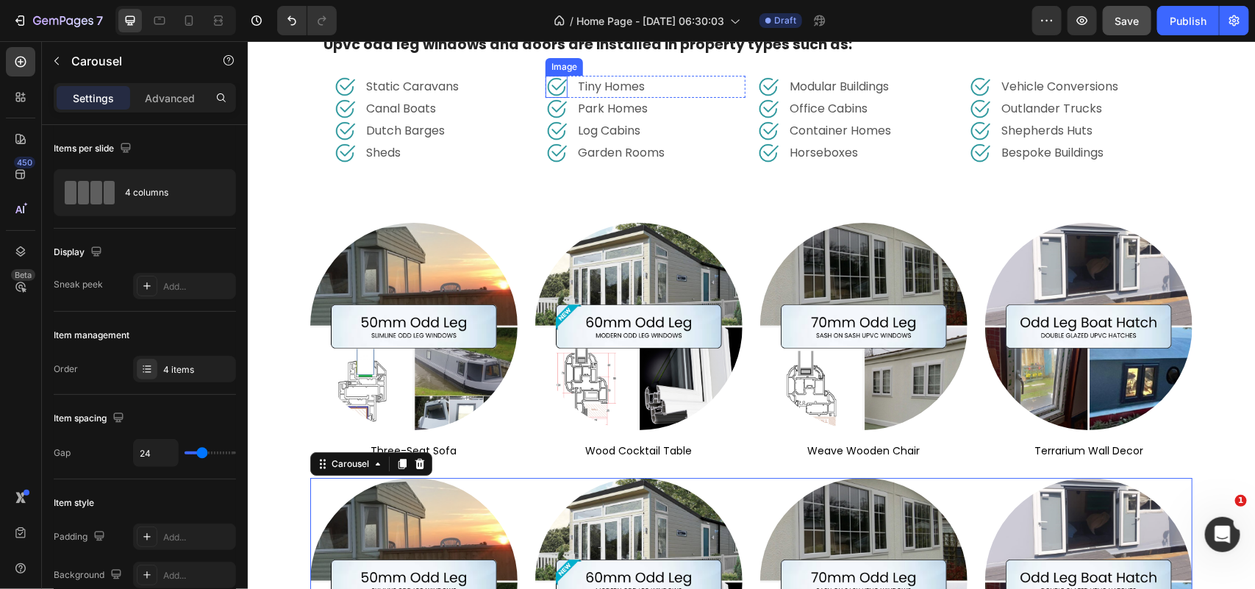
scroll to position [4788, 0]
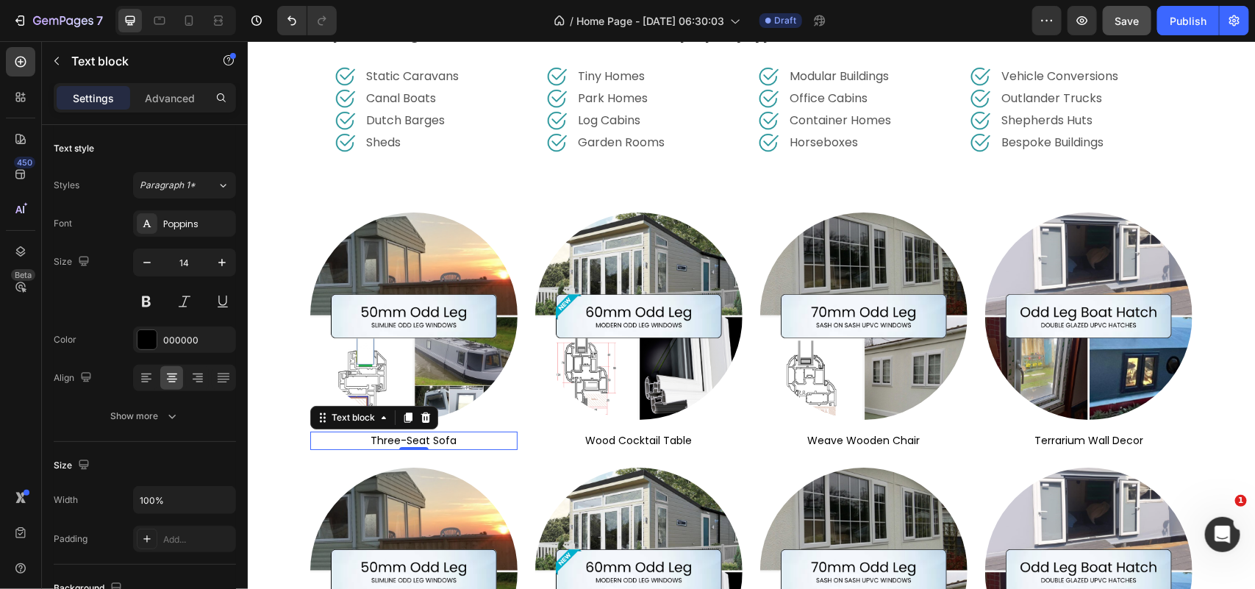
click at [442, 432] on p "three-seat sofa" at bounding box center [413, 439] width 204 height 15
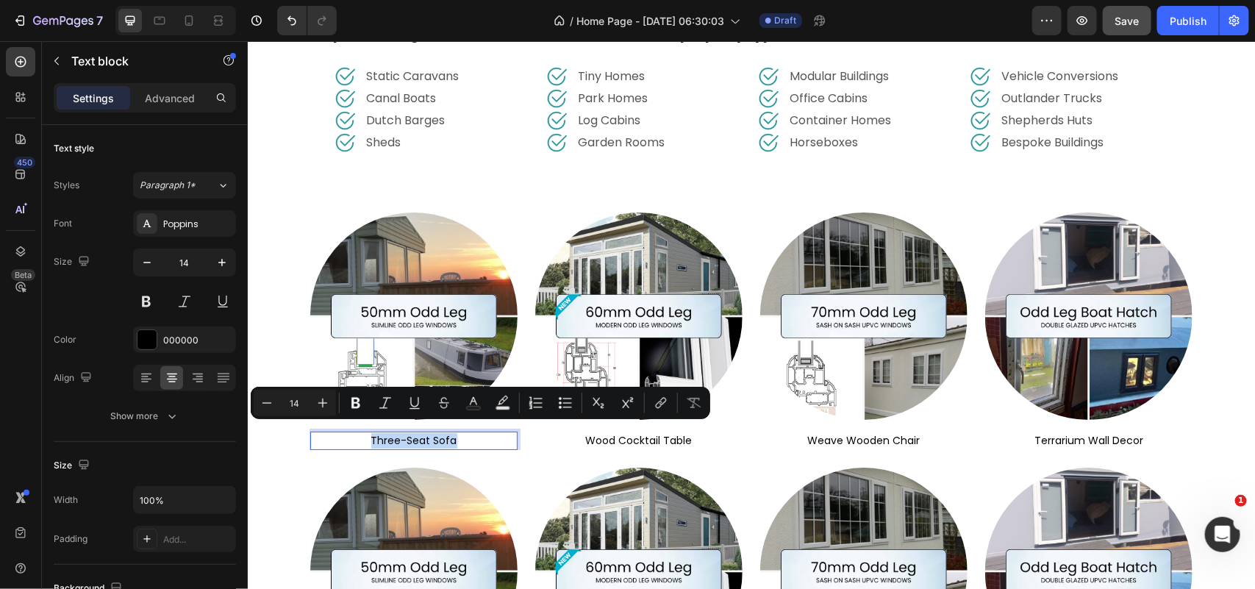
scroll to position [4880, 0]
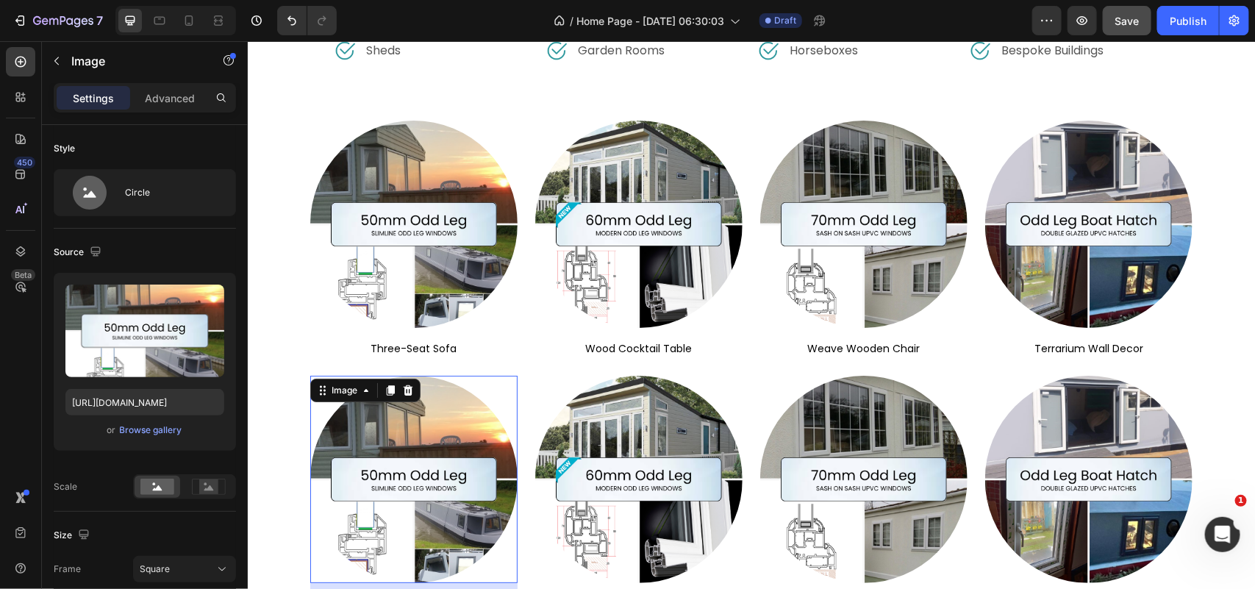
click at [440, 450] on img at bounding box center [412, 478] width 207 height 207
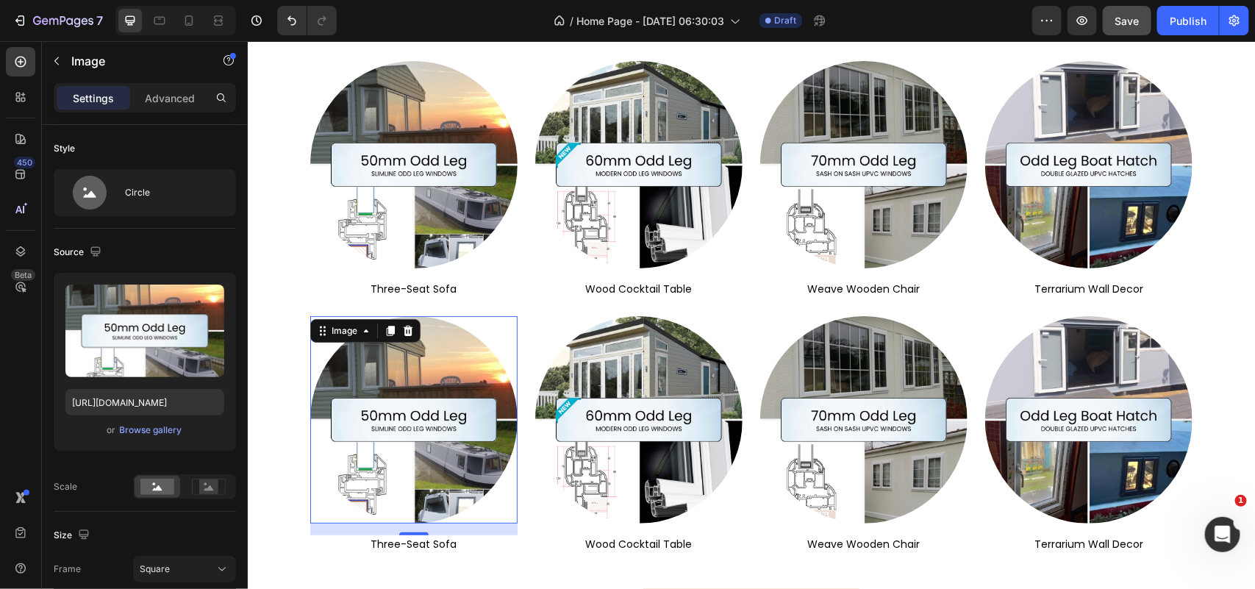
scroll to position [4972, 0]
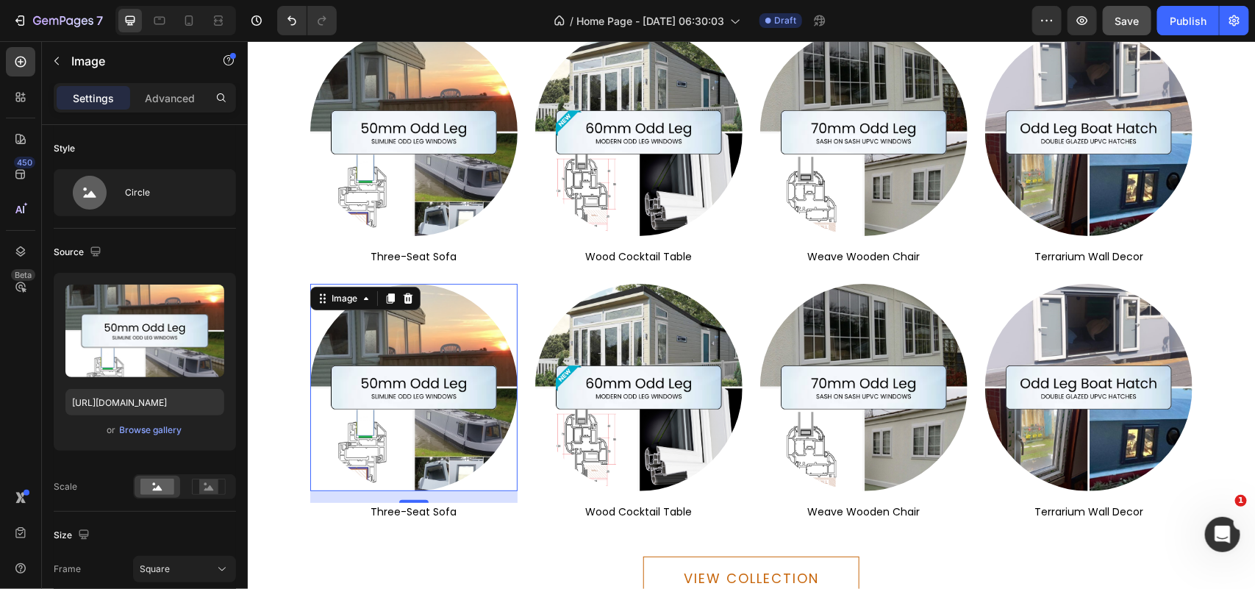
click at [419, 375] on img at bounding box center [412, 386] width 207 height 207
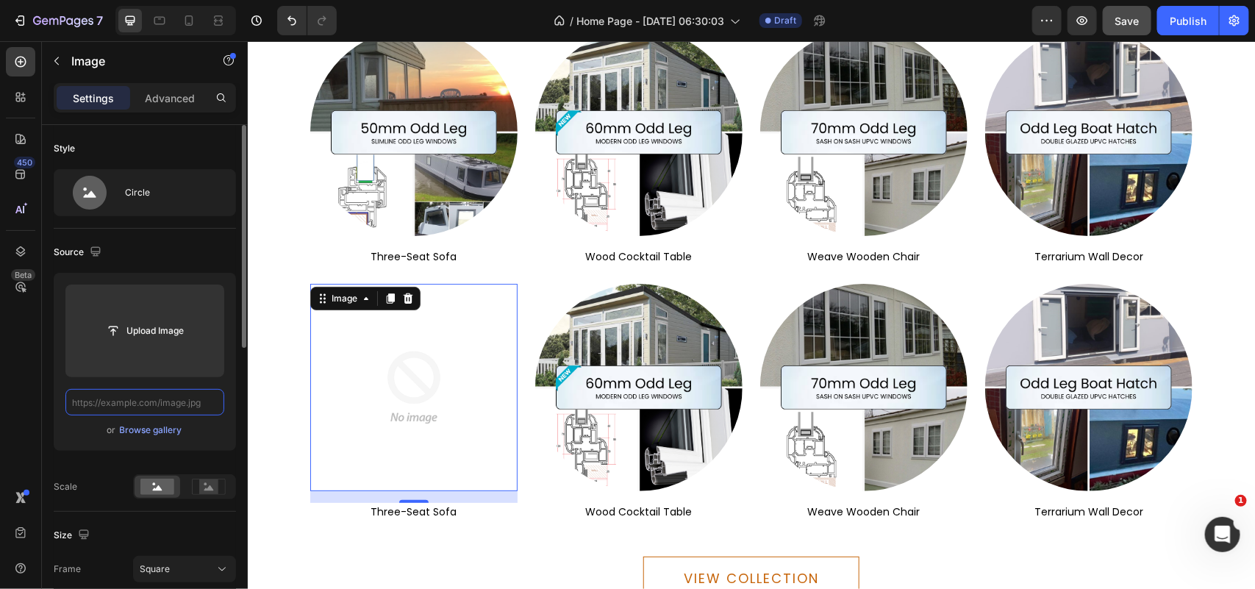
scroll to position [0, 0]
click at [159, 406] on input "text" at bounding box center [144, 402] width 159 height 26
paste input "https://cdn.shopify.com/s/files/1/0340/8566/6954/files/category-70mm-odd-leg-si…"
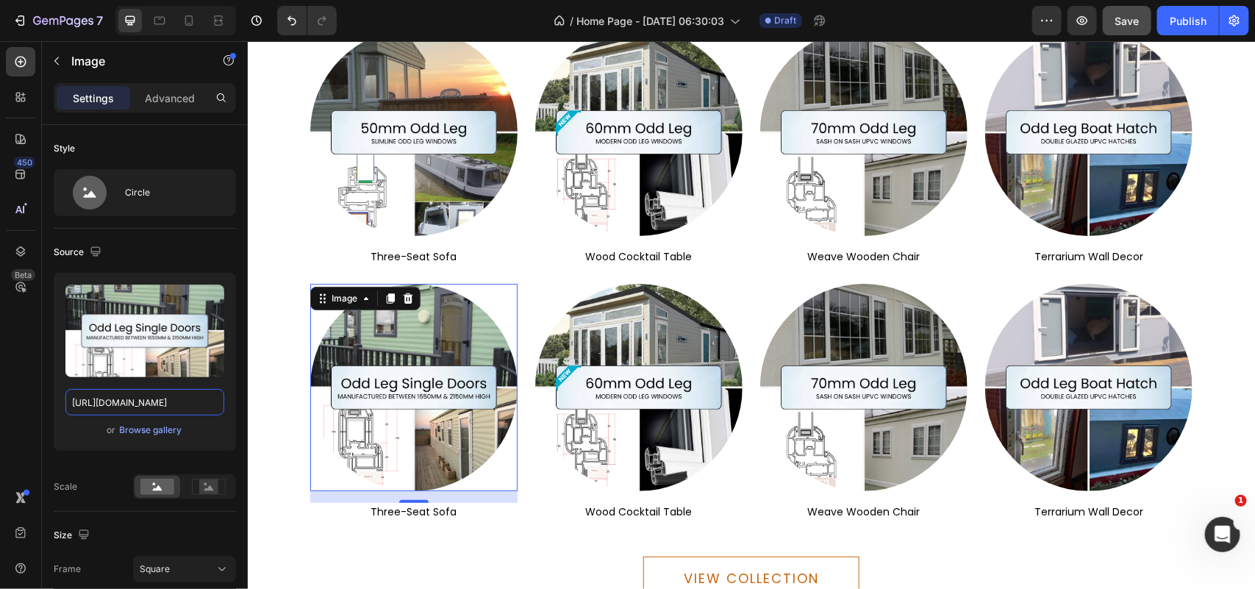
type input "https://cdn.shopify.com/s/files/1/0340/8566/6954/files/category-70mm-odd-leg-si…"
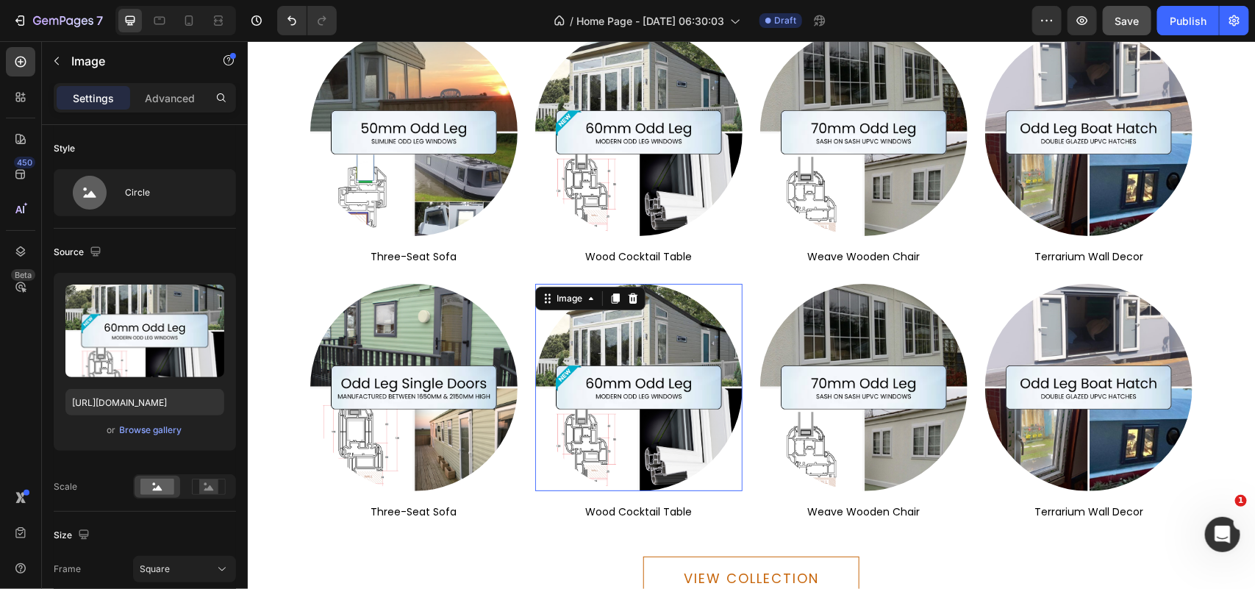
click at [623, 415] on img at bounding box center [637, 386] width 207 height 207
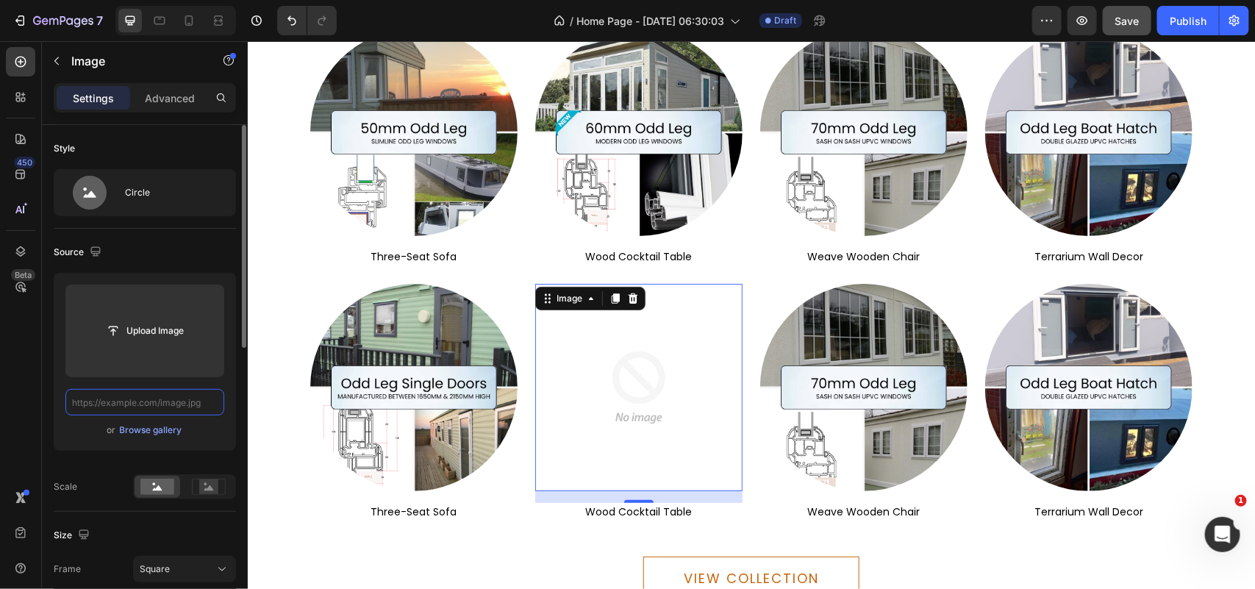
click at [177, 399] on input "text" at bounding box center [144, 402] width 159 height 26
paste input "https://cdn.shopify.com/s/files/1/0340/8566/6954/files/category-70mm-odd-leg-do…"
type input "https://cdn.shopify.com/s/files/1/0340/8566/6954/files/category-70mm-odd-leg-do…"
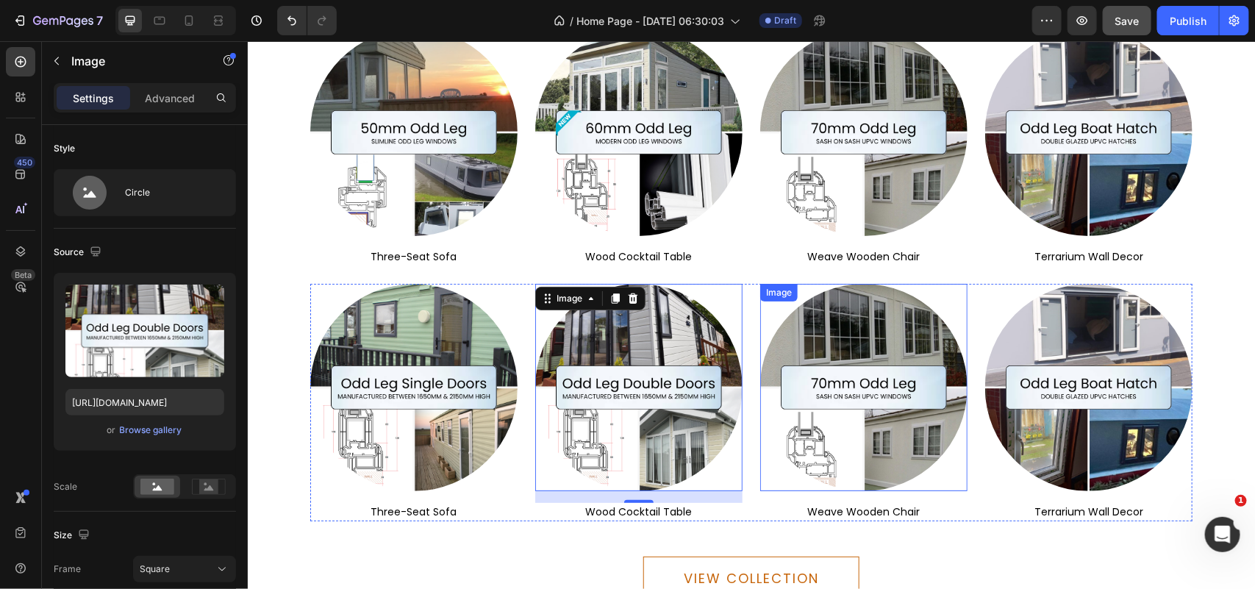
click at [827, 379] on img at bounding box center [862, 386] width 207 height 207
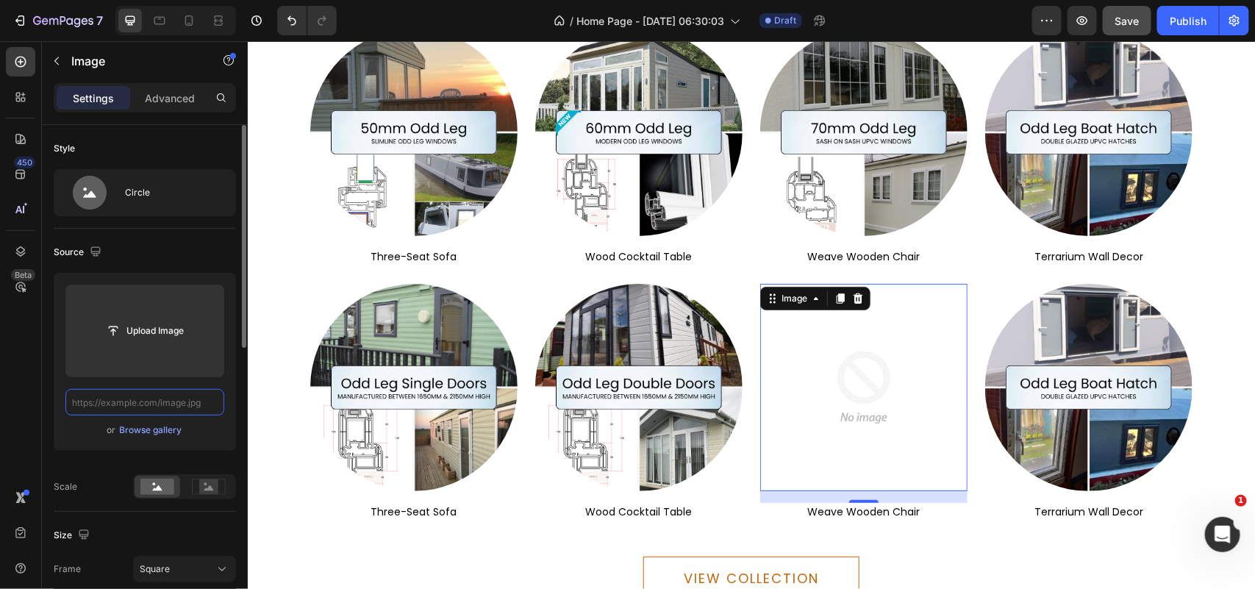
scroll to position [0, 0]
click at [159, 398] on input "text" at bounding box center [144, 402] width 159 height 26
paste input "https://cdn.shopify.com/s/files/1/0340/8566/6954/files/category-70mm-odd-leg-pa…"
type input "https://cdn.shopify.com/s/files/1/0340/8566/6954/files/category-70mm-odd-leg-pa…"
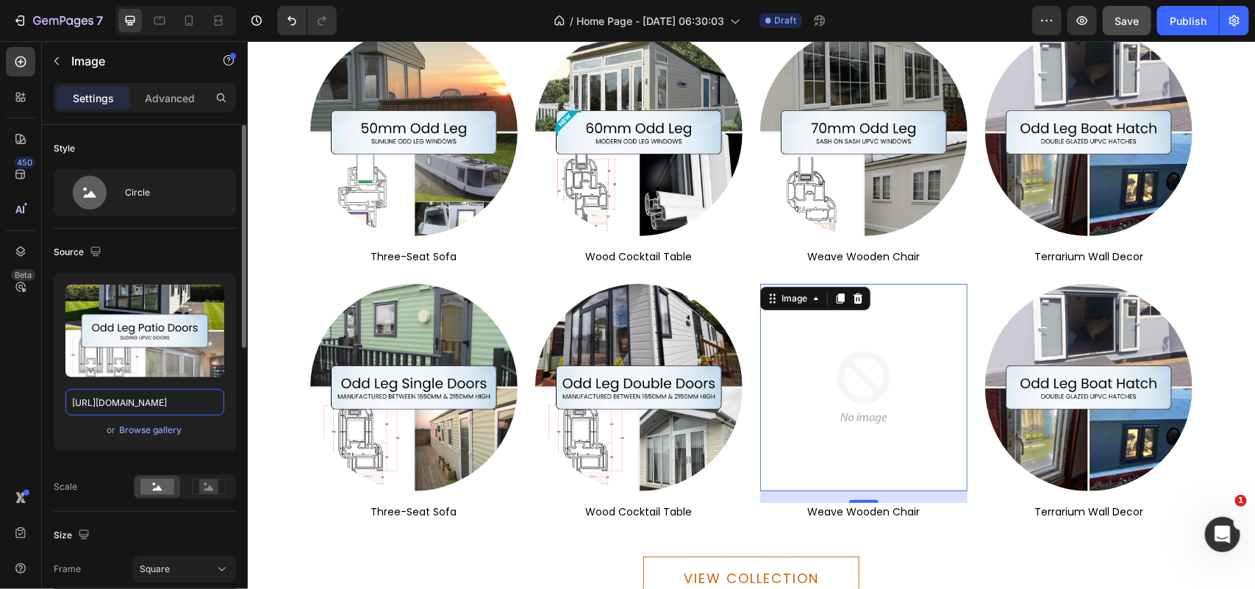
scroll to position [0, 404]
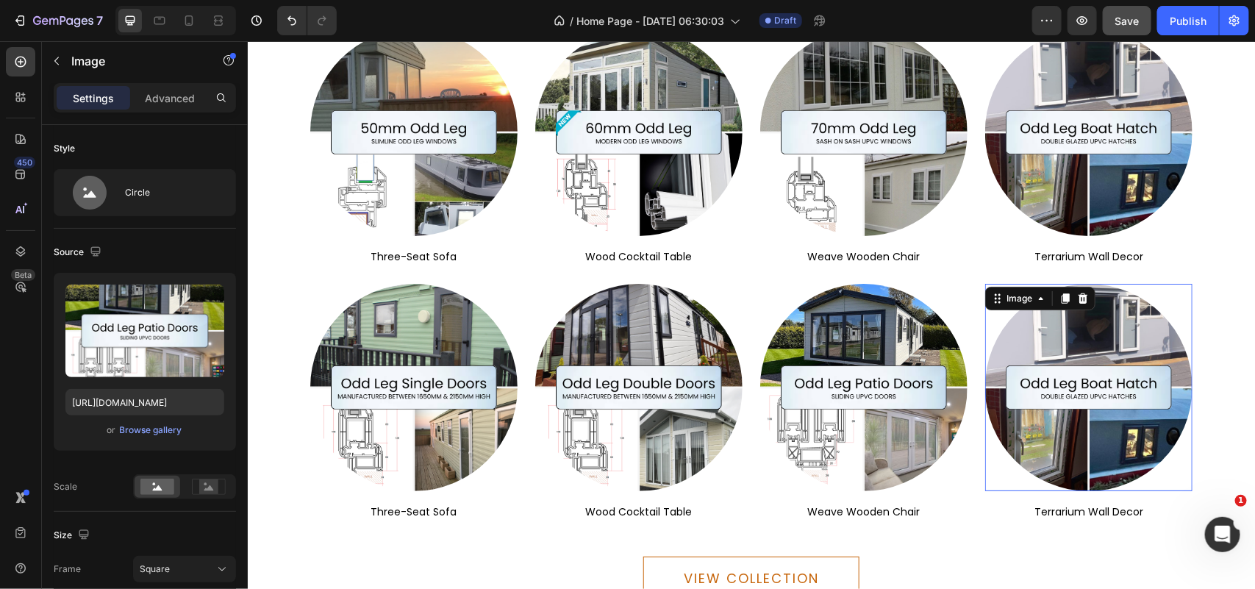
click at [1079, 407] on img at bounding box center [1087, 386] width 207 height 207
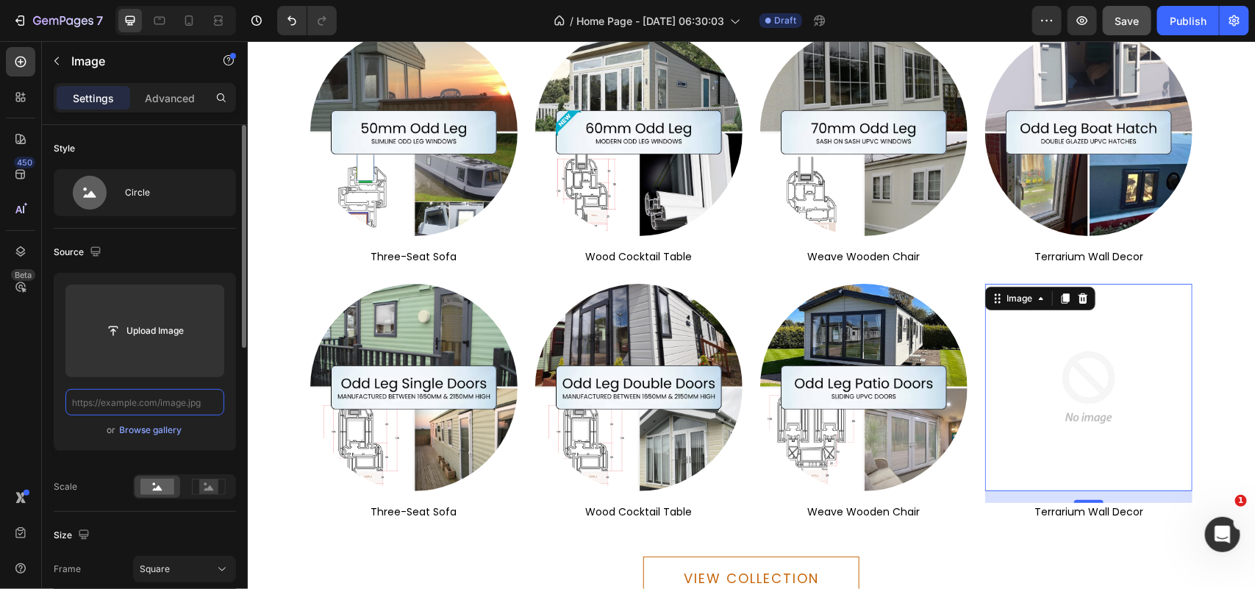
scroll to position [0, 0]
click at [173, 402] on input "text" at bounding box center [144, 402] width 159 height 26
paste input "https://cdn.shopify.com/s/files/1/0340/8566/6954/files/category-mini-odd-leg-do…"
type input "https://cdn.shopify.com/s/files/1/0340/8566/6954/files/category-mini-odd-leg-do…"
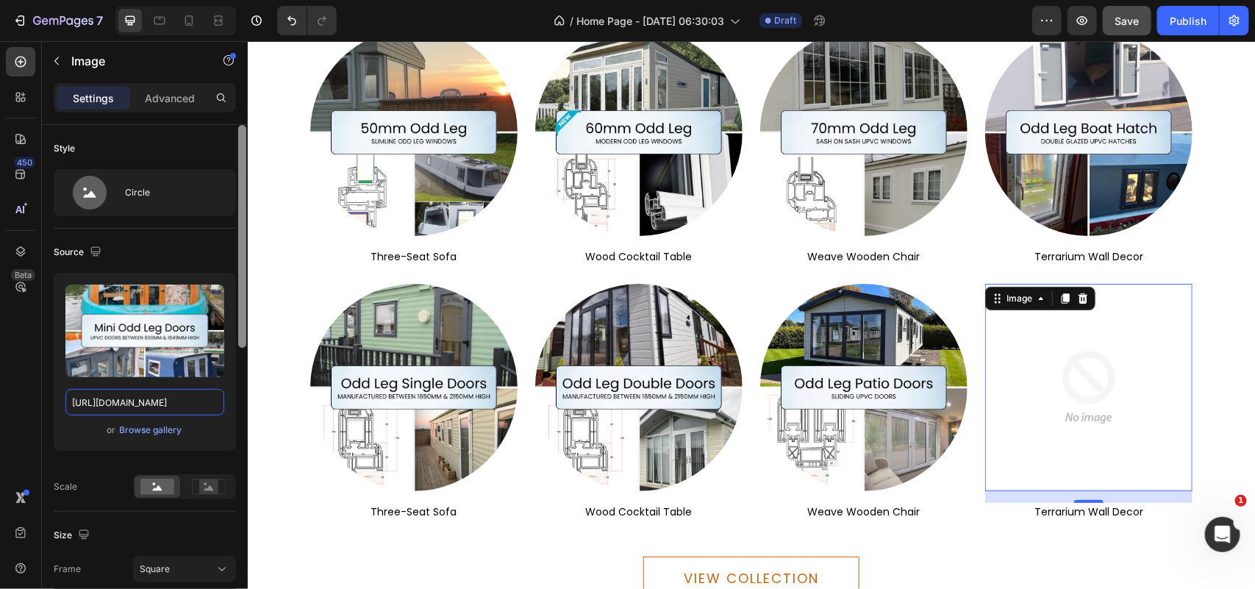
scroll to position [0, 376]
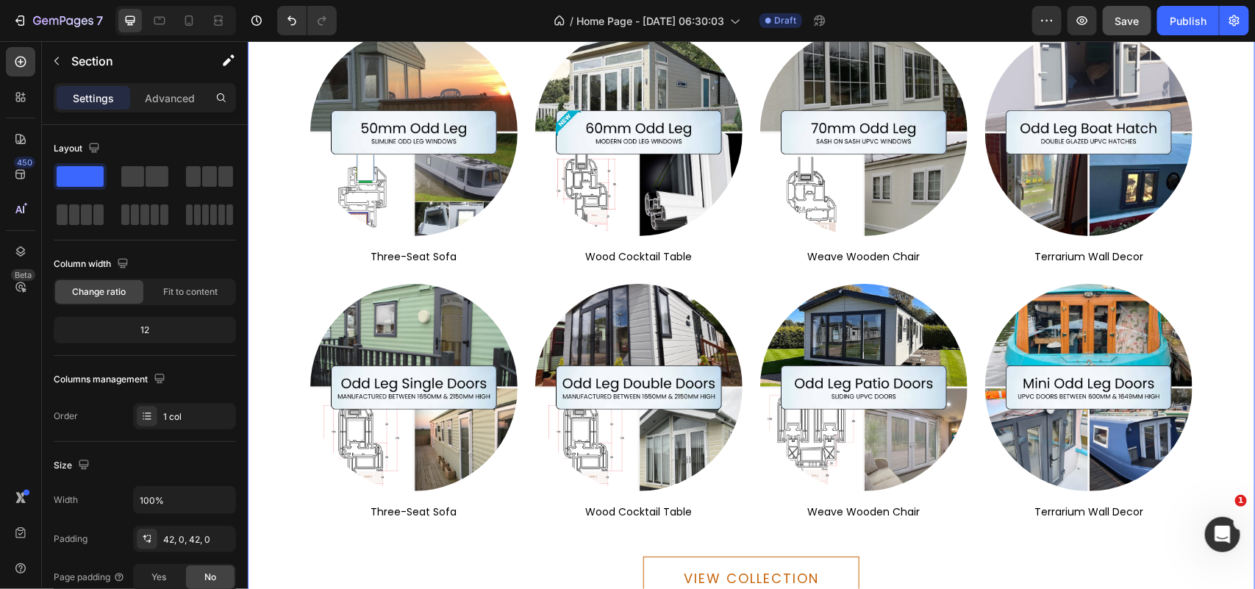
click at [395, 538] on div "VIEW COLLECTION Button" at bounding box center [750, 570] width 1007 height 101
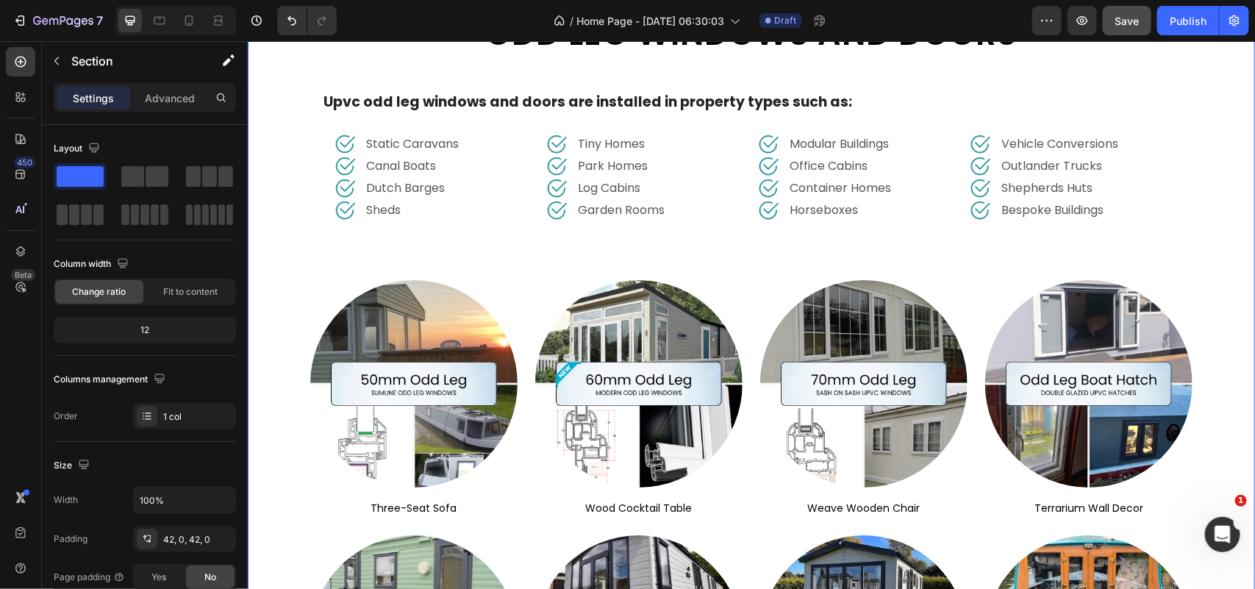
scroll to position [4697, 0]
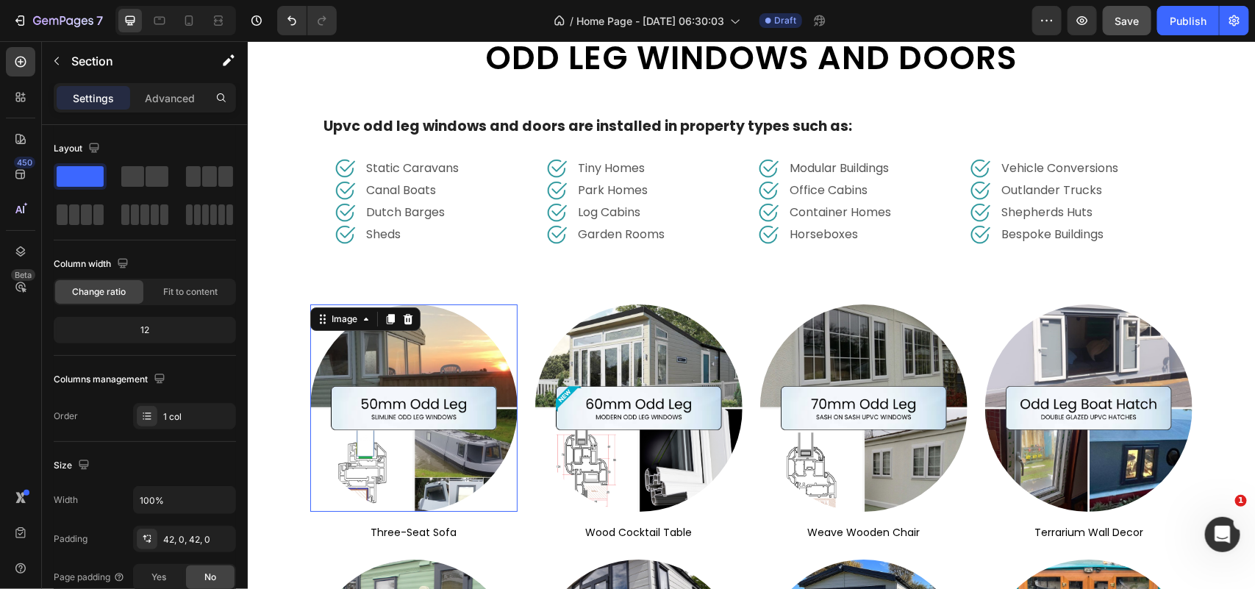
click at [483, 459] on img at bounding box center [412, 407] width 207 height 207
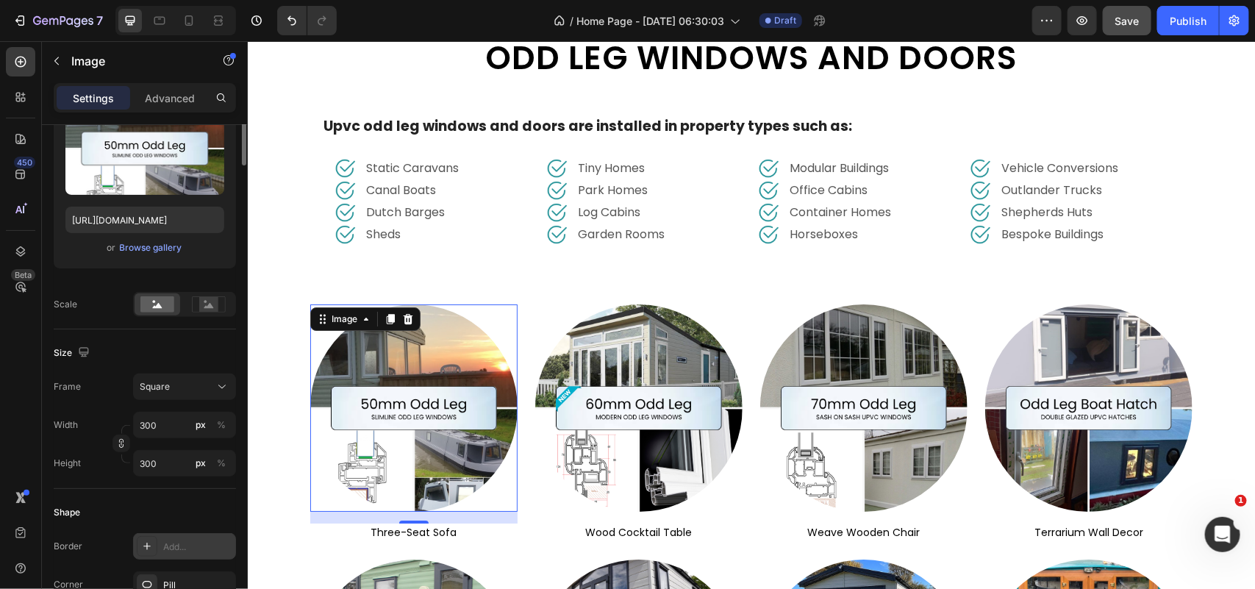
scroll to position [0, 0]
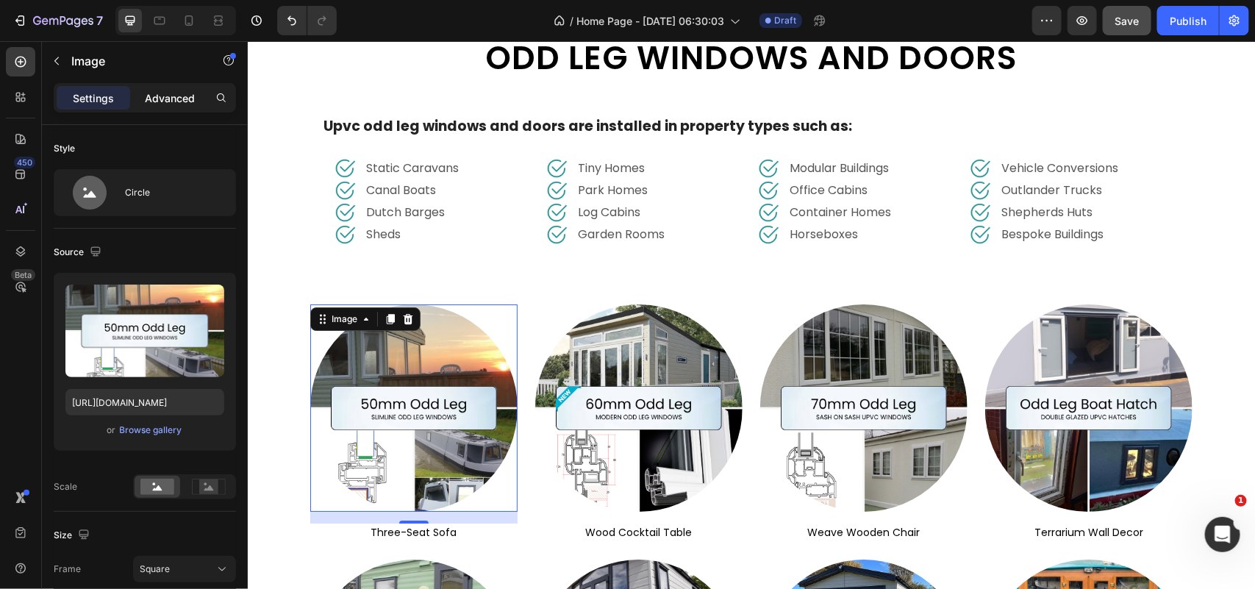
click at [168, 98] on p "Advanced" at bounding box center [170, 97] width 50 height 15
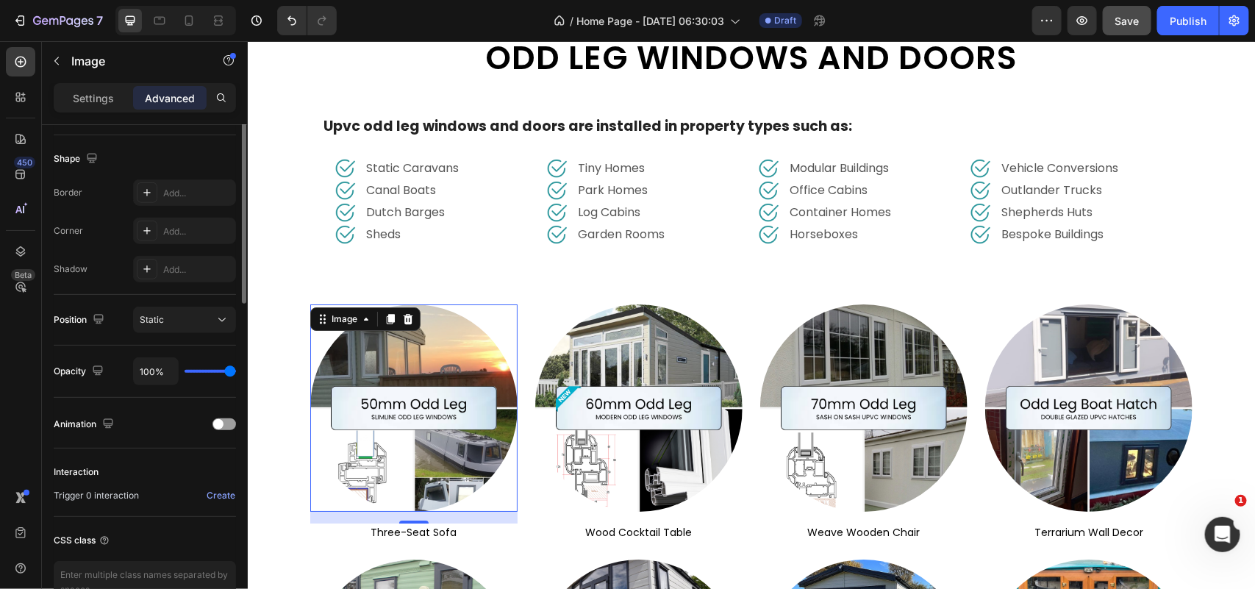
scroll to position [184, 0]
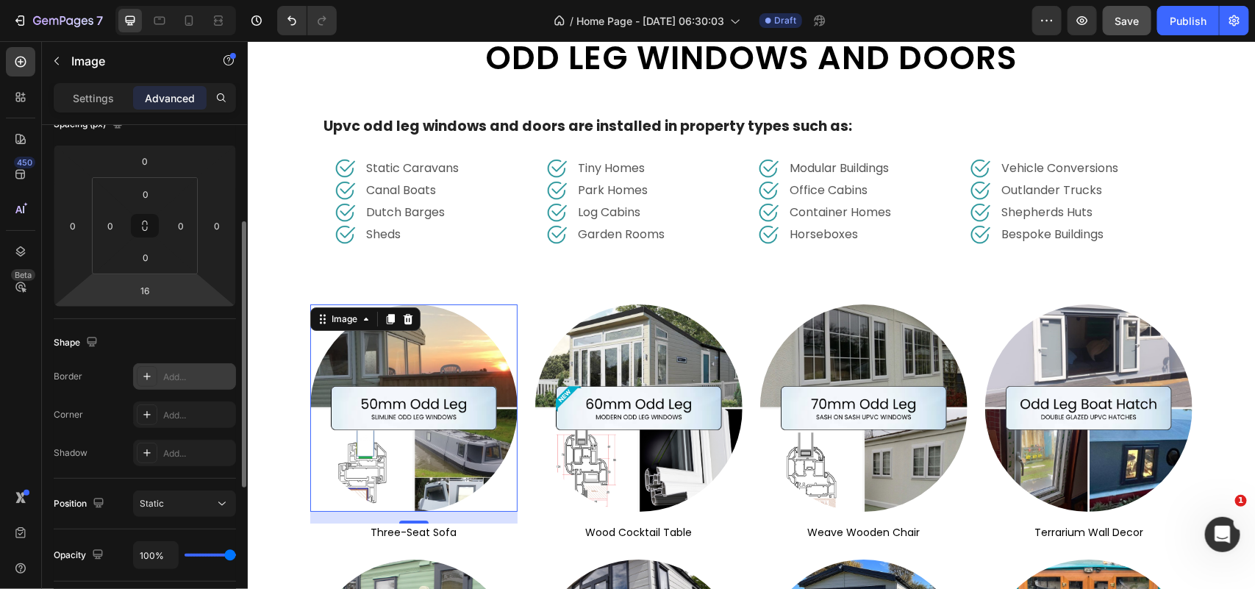
click at [185, 379] on div "Add..." at bounding box center [197, 376] width 69 height 13
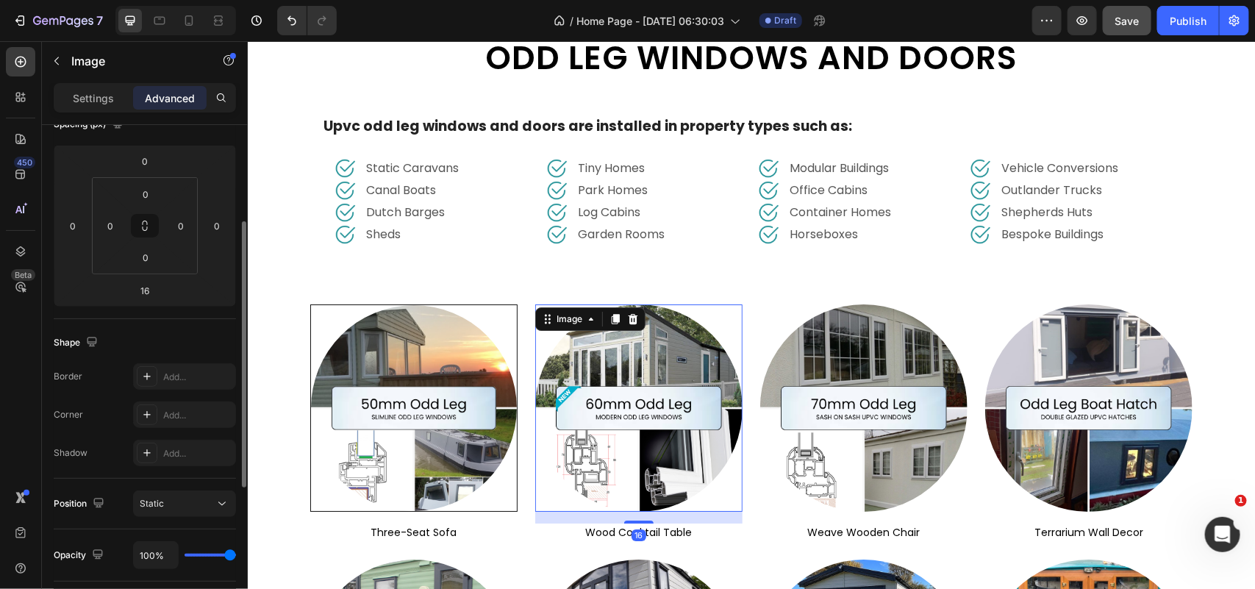
click at [575, 314] on div "Image 16" at bounding box center [637, 407] width 207 height 207
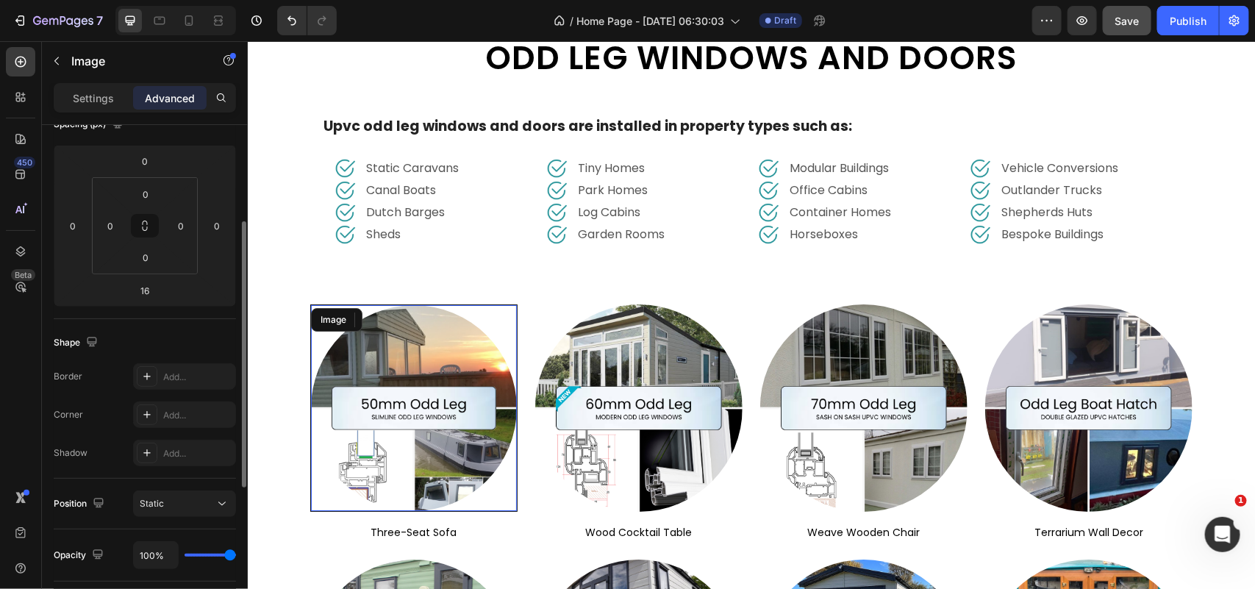
click at [453, 341] on img at bounding box center [413, 407] width 206 height 206
click at [221, 376] on icon "button" at bounding box center [221, 376] width 12 height 12
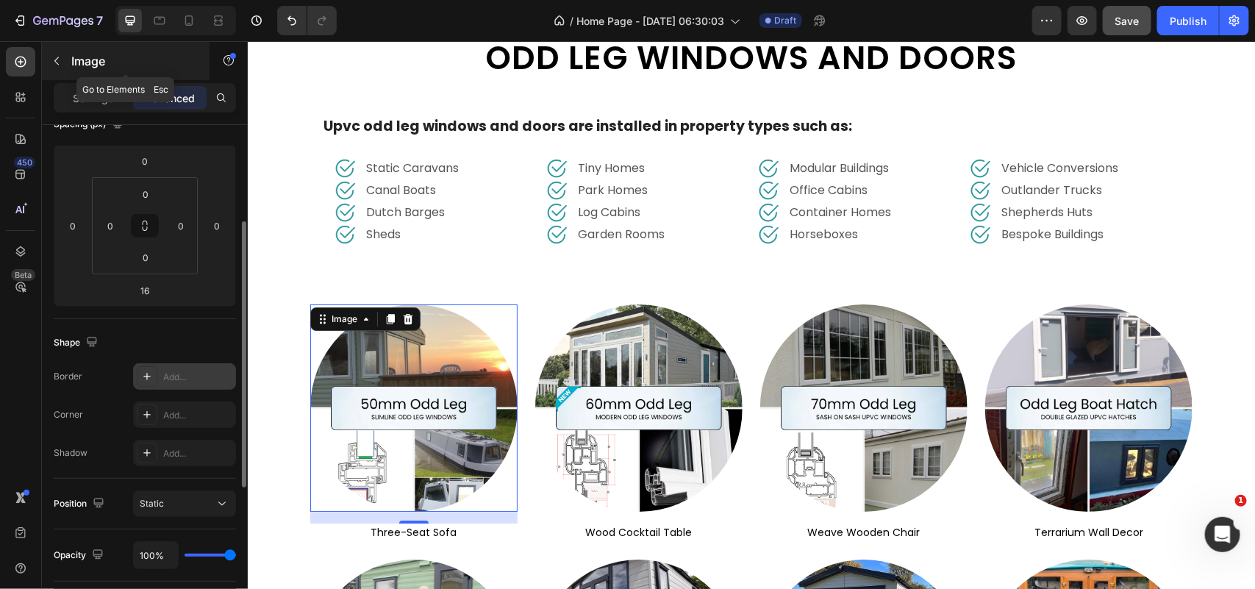
click at [64, 68] on button "button" at bounding box center [57, 61] width 24 height 24
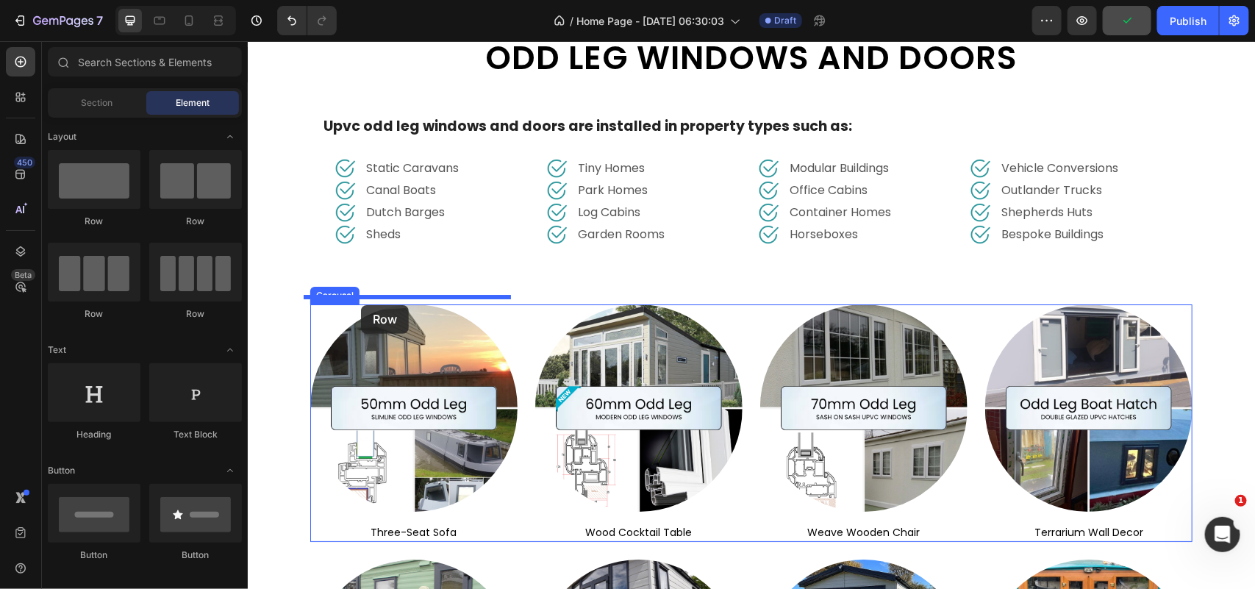
drag, startPoint x: 343, startPoint y: 232, endPoint x: 360, endPoint y: 304, distance: 74.7
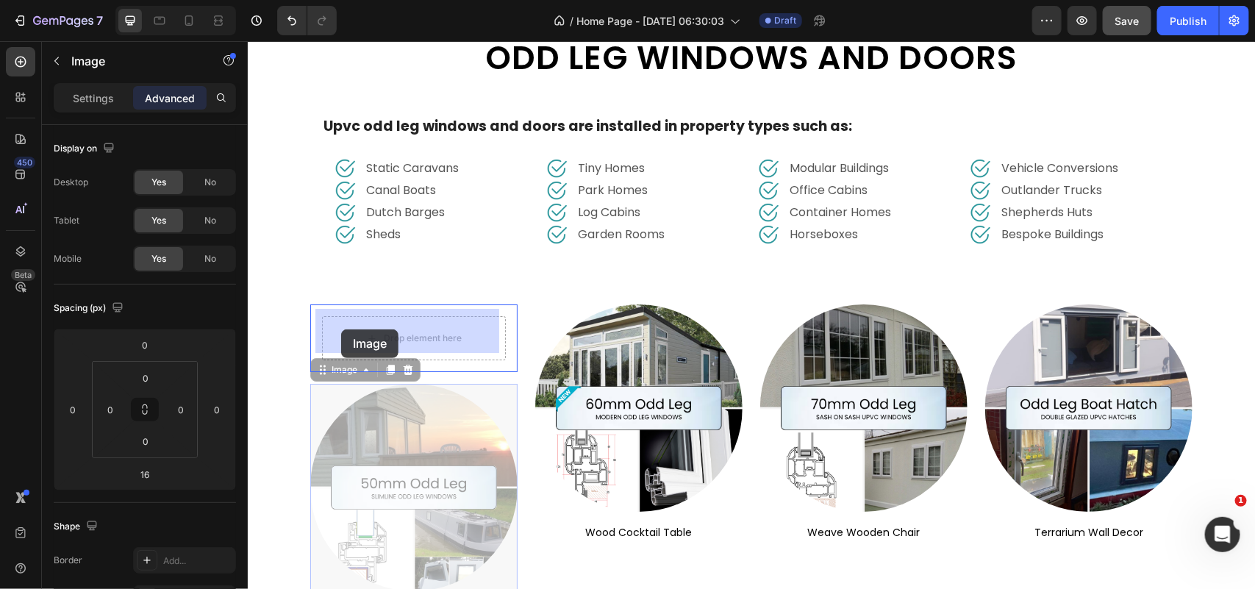
drag, startPoint x: 311, startPoint y: 369, endPoint x: 340, endPoint y: 329, distance: 50.0
type input "0"
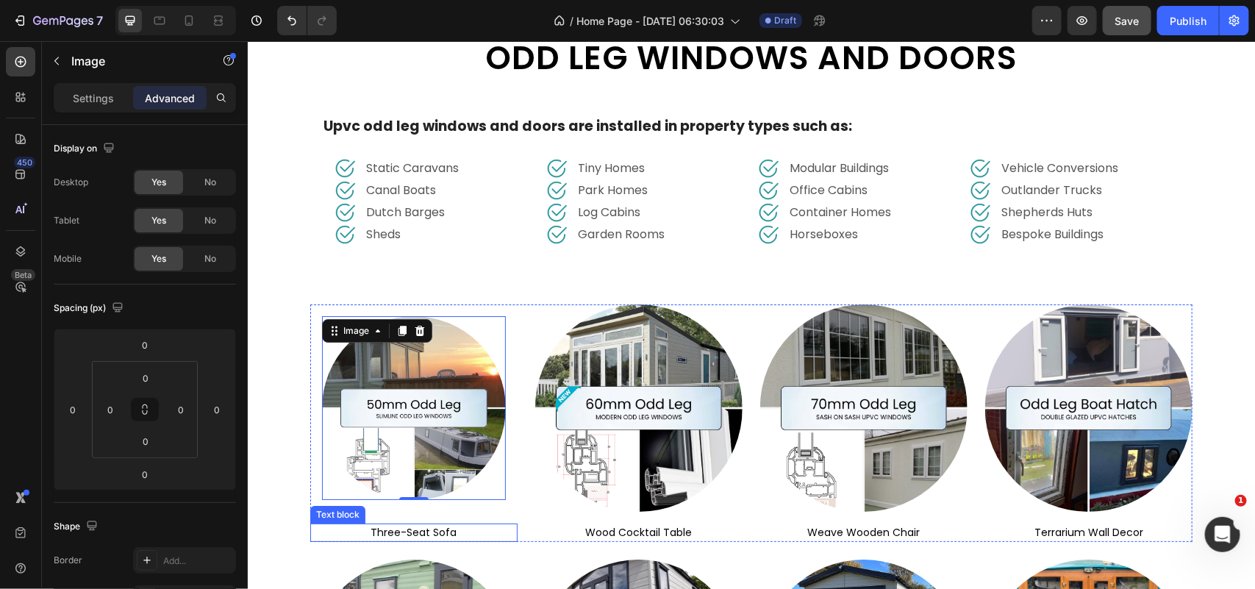
click at [329, 524] on p "three-seat sofa" at bounding box center [413, 531] width 204 height 15
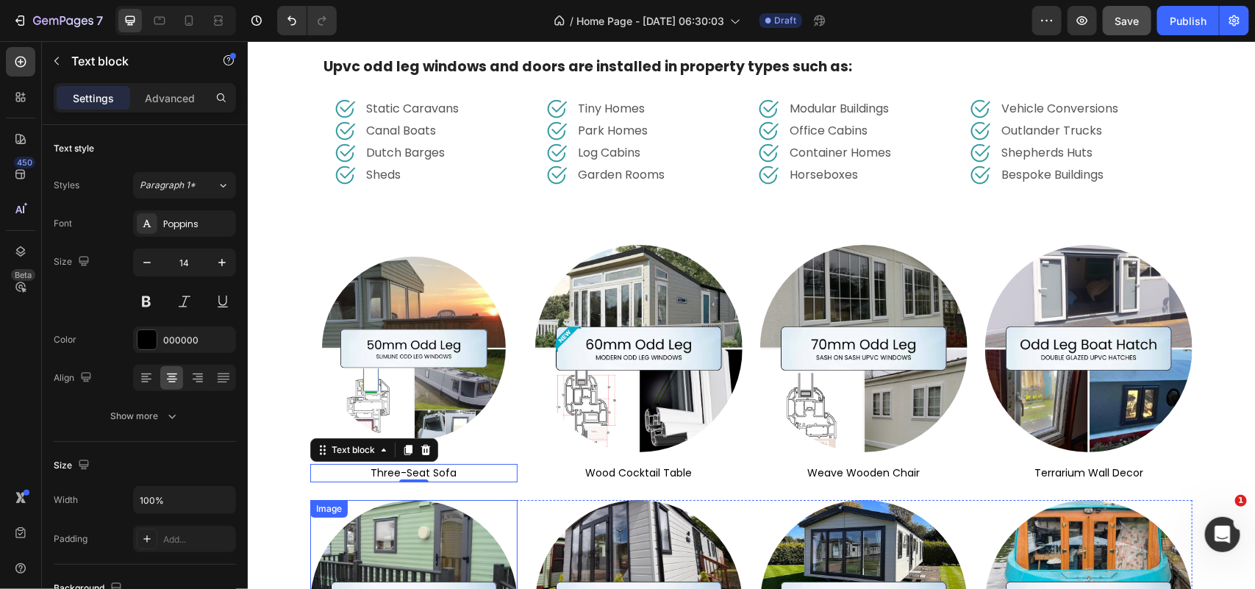
scroll to position [4788, 0]
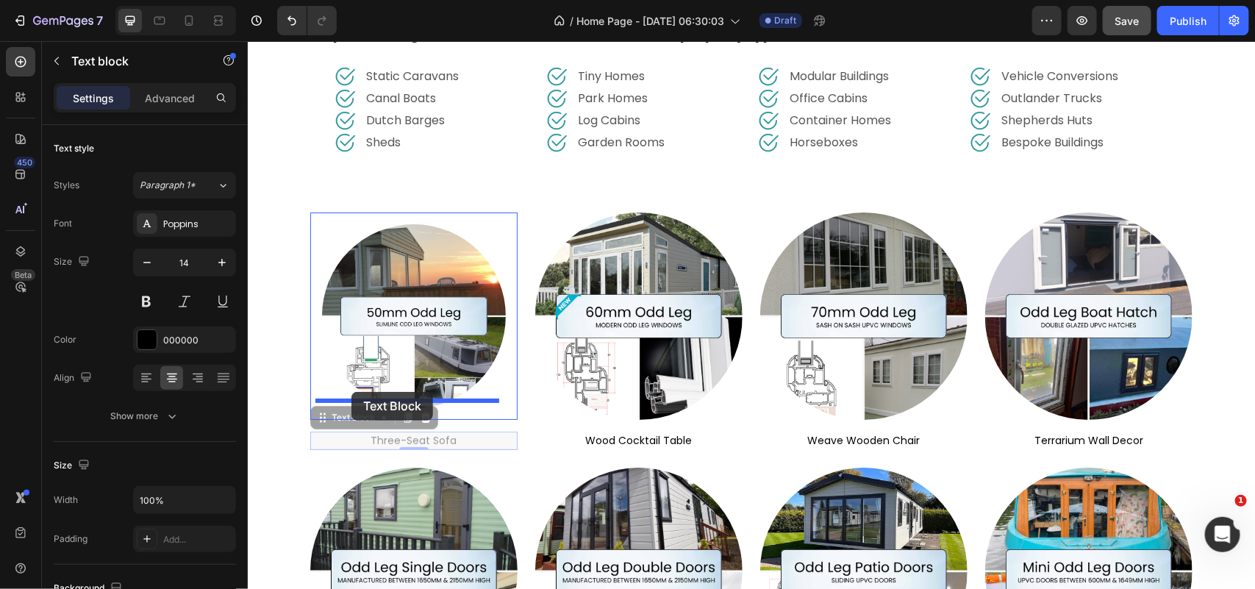
drag, startPoint x: 317, startPoint y: 413, endPoint x: 351, endPoint y: 392, distance: 39.6
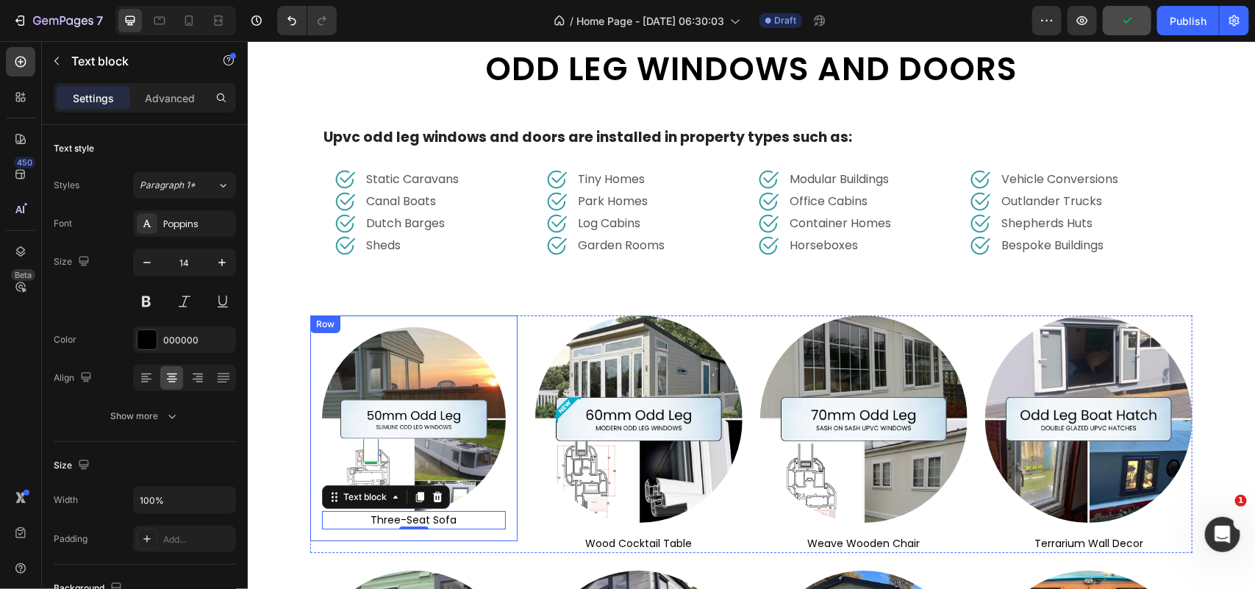
scroll to position [4697, 0]
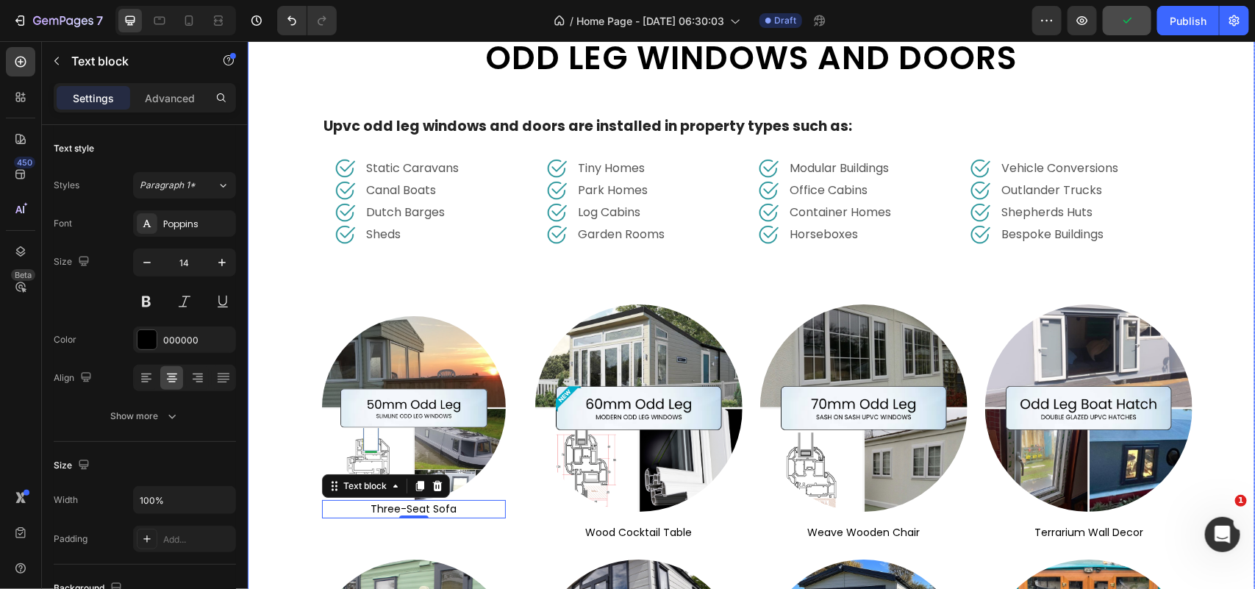
click at [495, 275] on div "Image specialist double glazing Text odd leg windows and doors Heading Row Upvc…" at bounding box center [750, 109] width 1007 height 1374
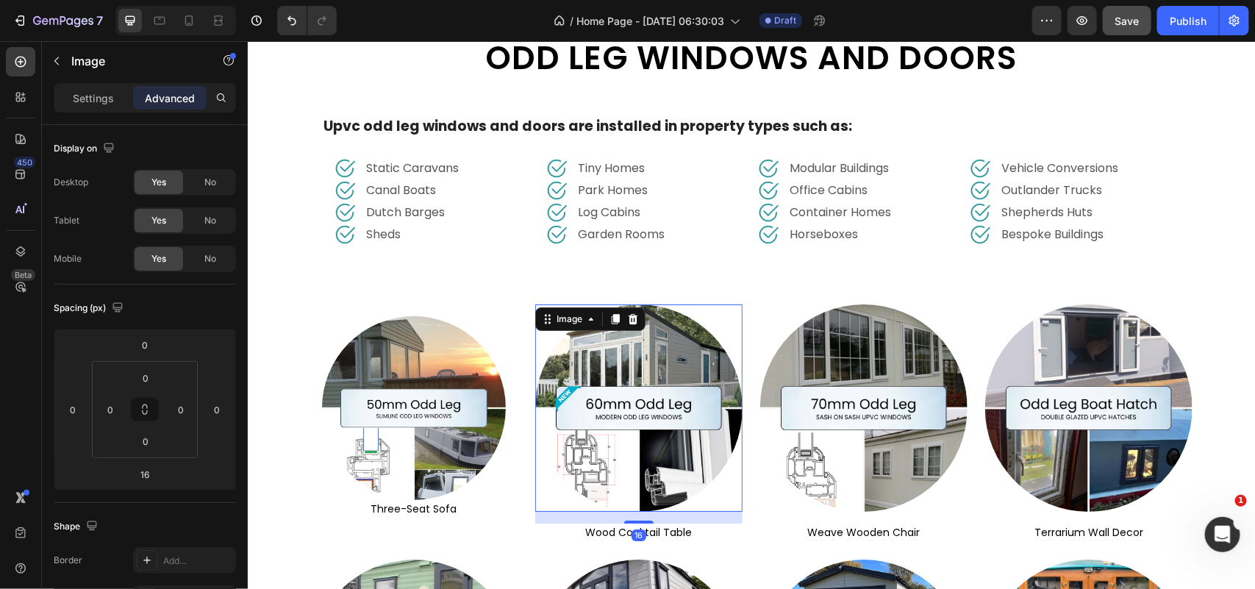
click at [578, 481] on img at bounding box center [637, 407] width 207 height 207
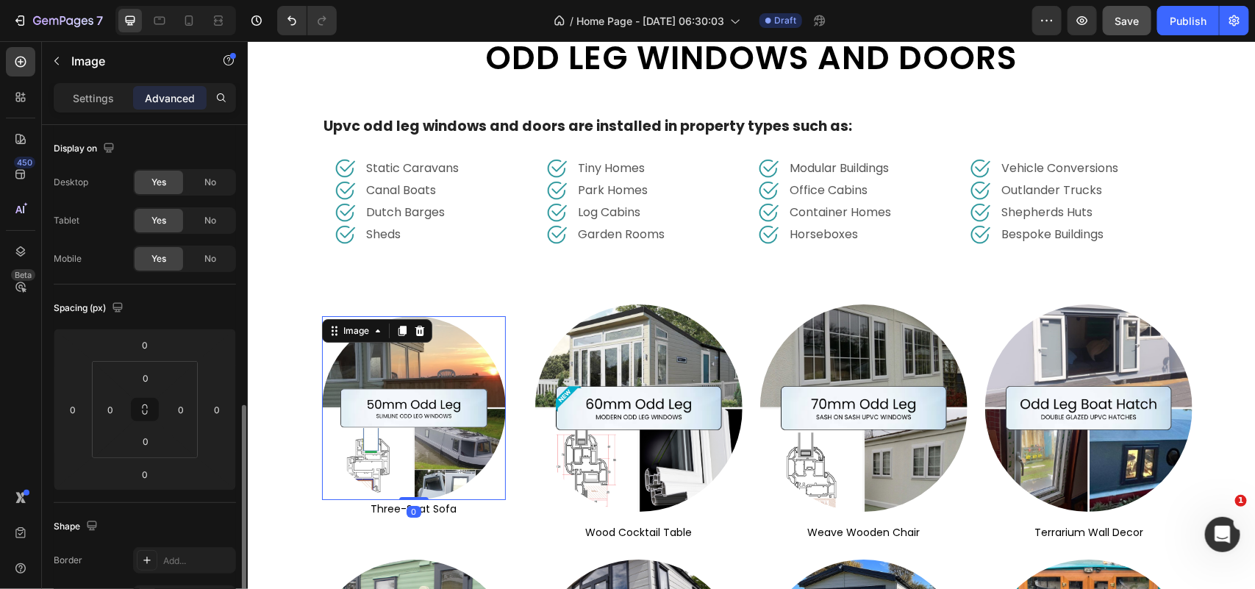
scroll to position [184, 0]
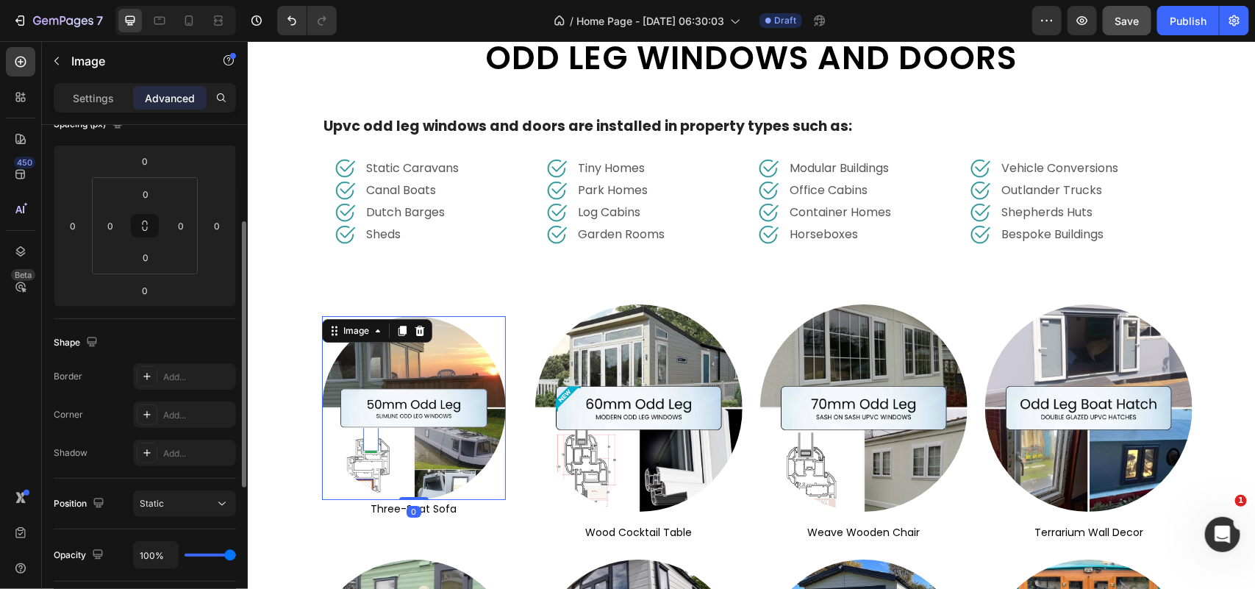
click at [439, 471] on img at bounding box center [413, 407] width 184 height 184
drag, startPoint x: 413, startPoint y: 490, endPoint x: 412, endPoint y: 503, distance: 12.6
click at [412, 509] on div at bounding box center [412, 510] width 29 height 3
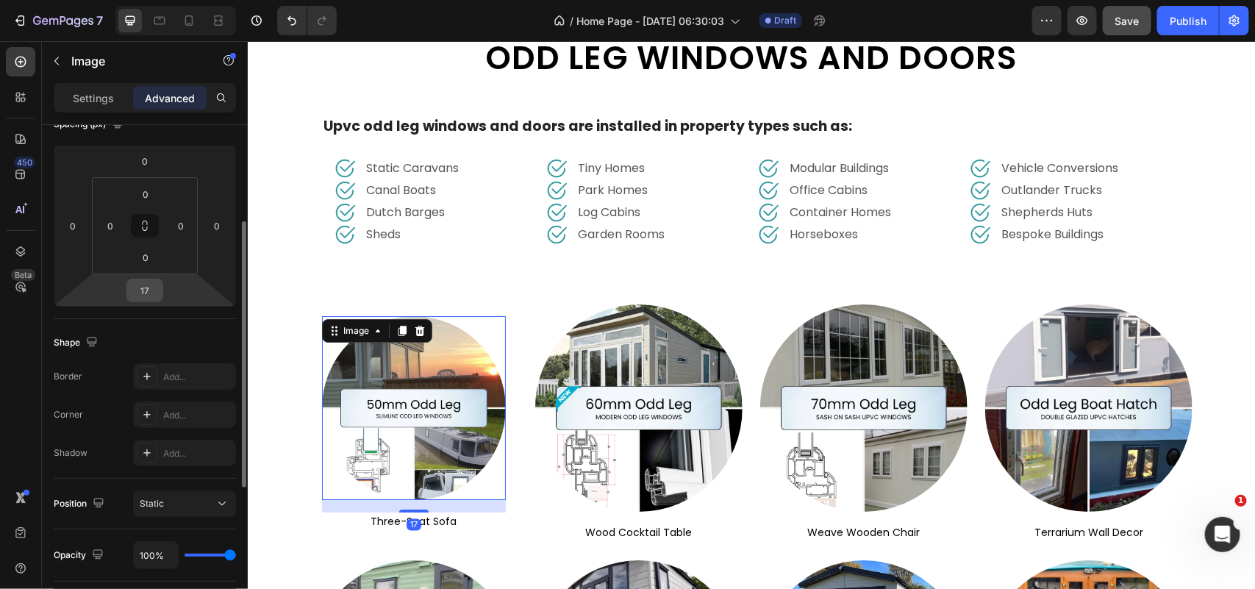
click at [151, 294] on input "17" at bounding box center [144, 290] width 29 height 22
type input "16"
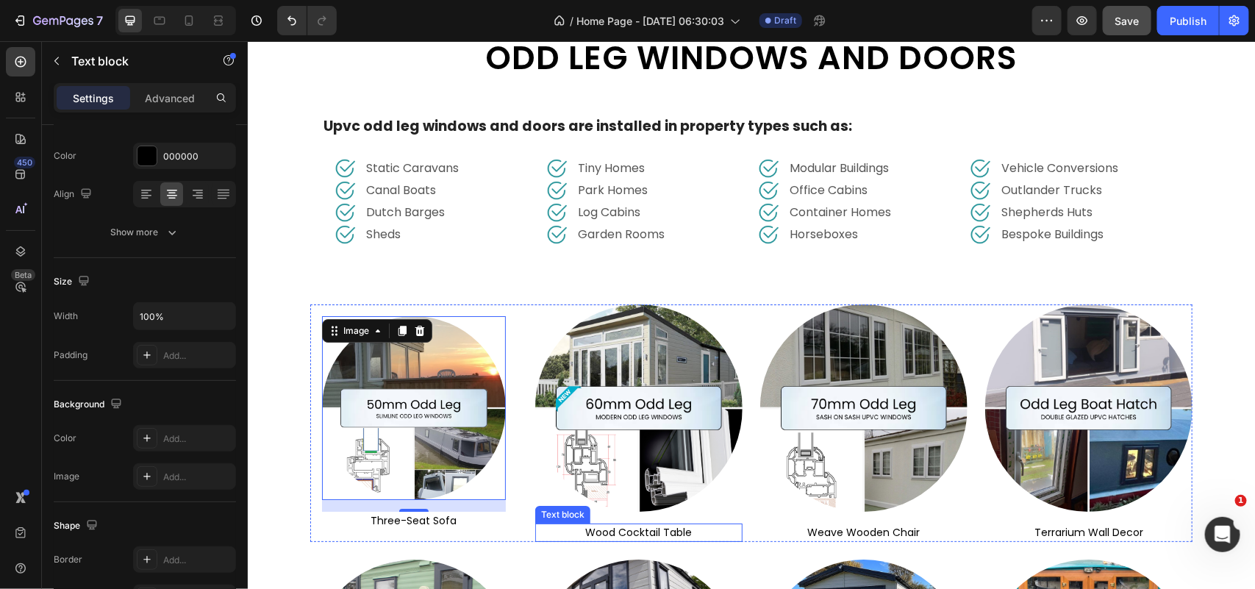
click at [622, 528] on p "wood cocktail table" at bounding box center [638, 531] width 204 height 15
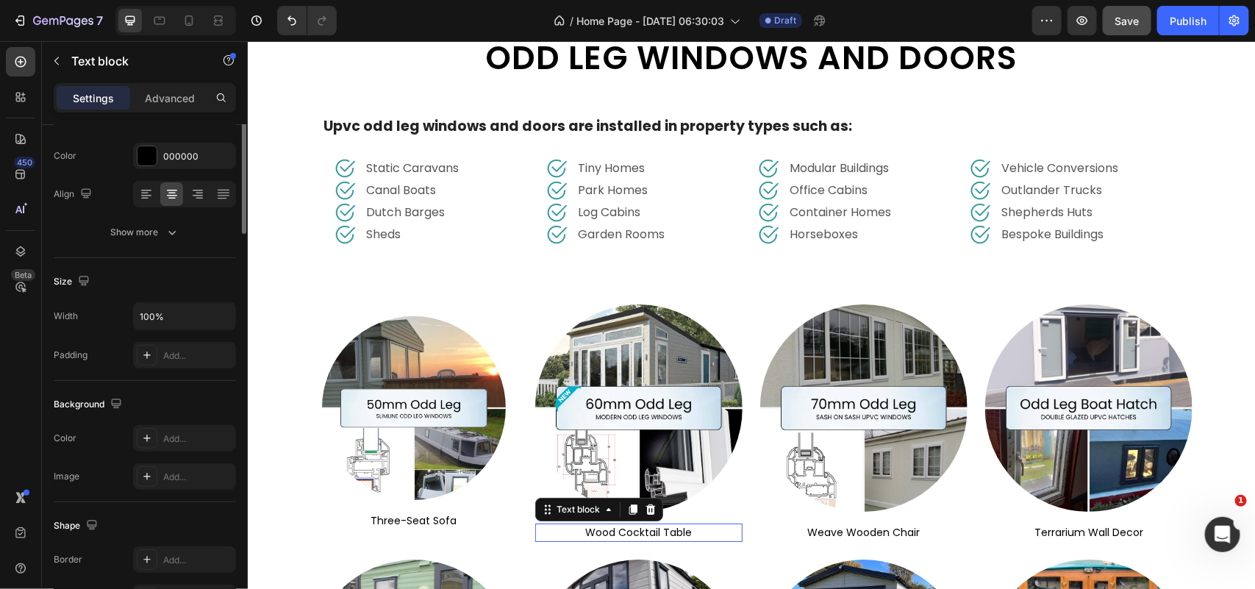
scroll to position [0, 0]
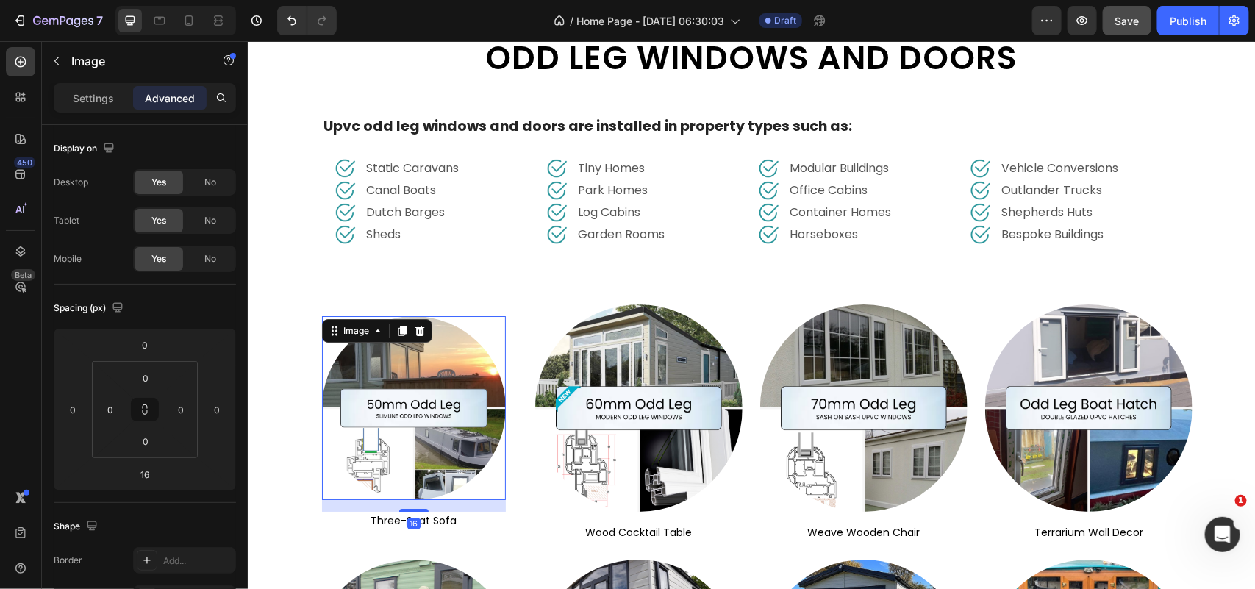
click at [460, 398] on img at bounding box center [413, 407] width 184 height 184
click at [503, 324] on div "Image 16 three-seat sofa Text block Row" at bounding box center [412, 422] width 207 height 237
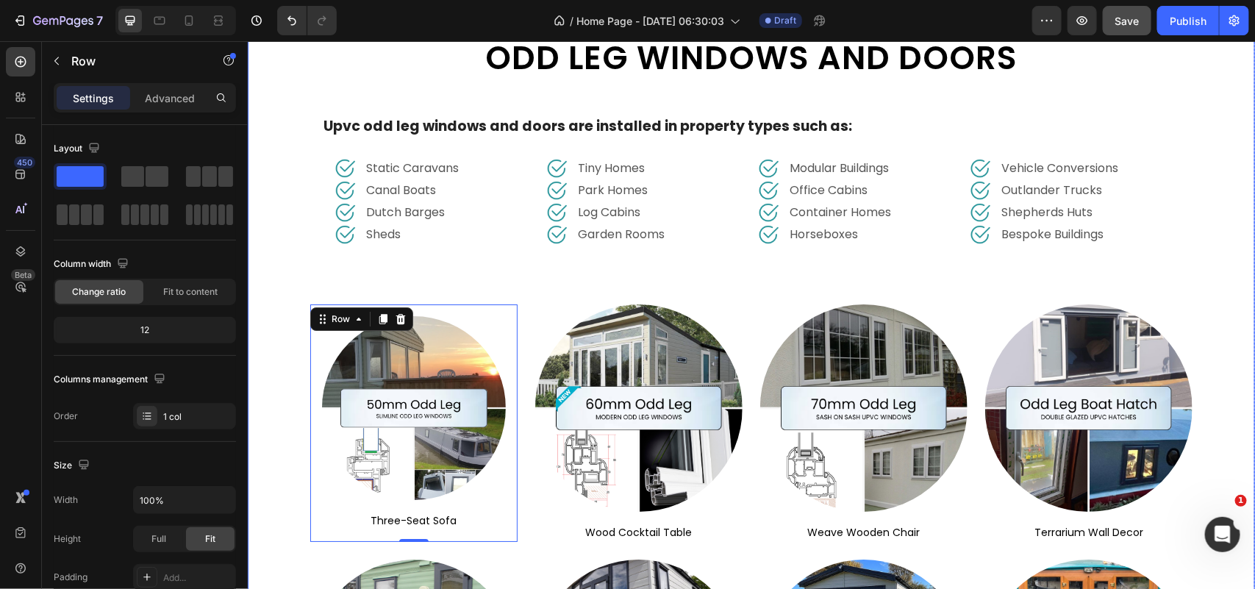
click at [535, 271] on div "Image specialist double glazing Text odd leg windows and doors Heading Row Upvc…" at bounding box center [750, 109] width 1007 height 1374
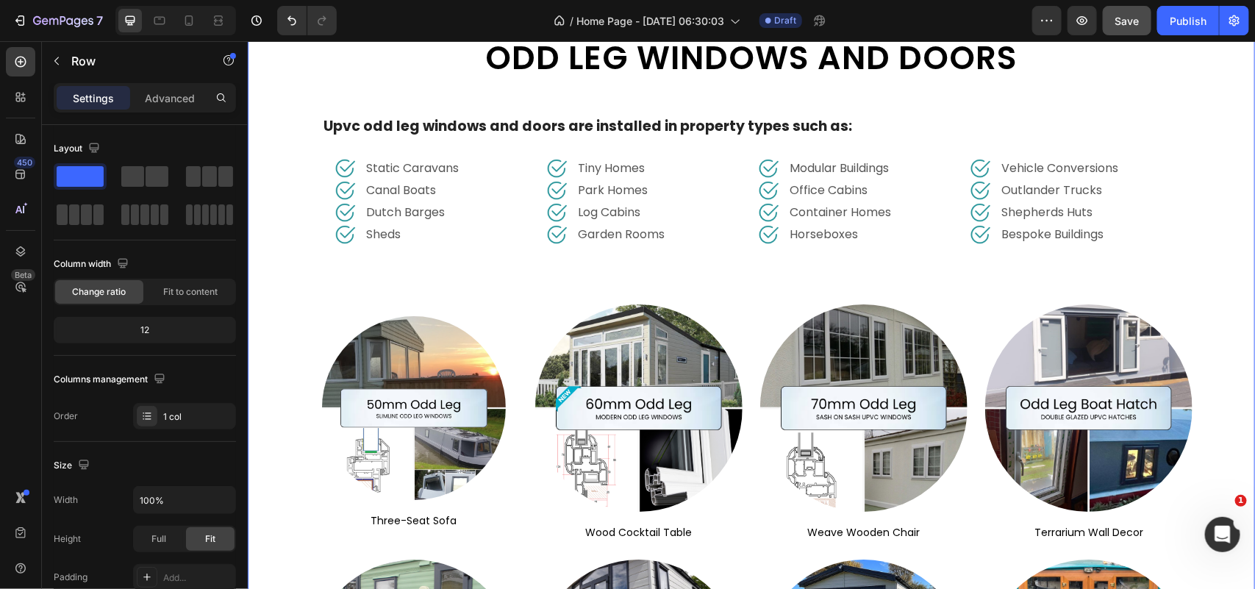
drag, startPoint x: 340, startPoint y: 218, endPoint x: 567, endPoint y: 281, distance: 235.5
click at [59, 64] on icon "button" at bounding box center [57, 61] width 12 height 12
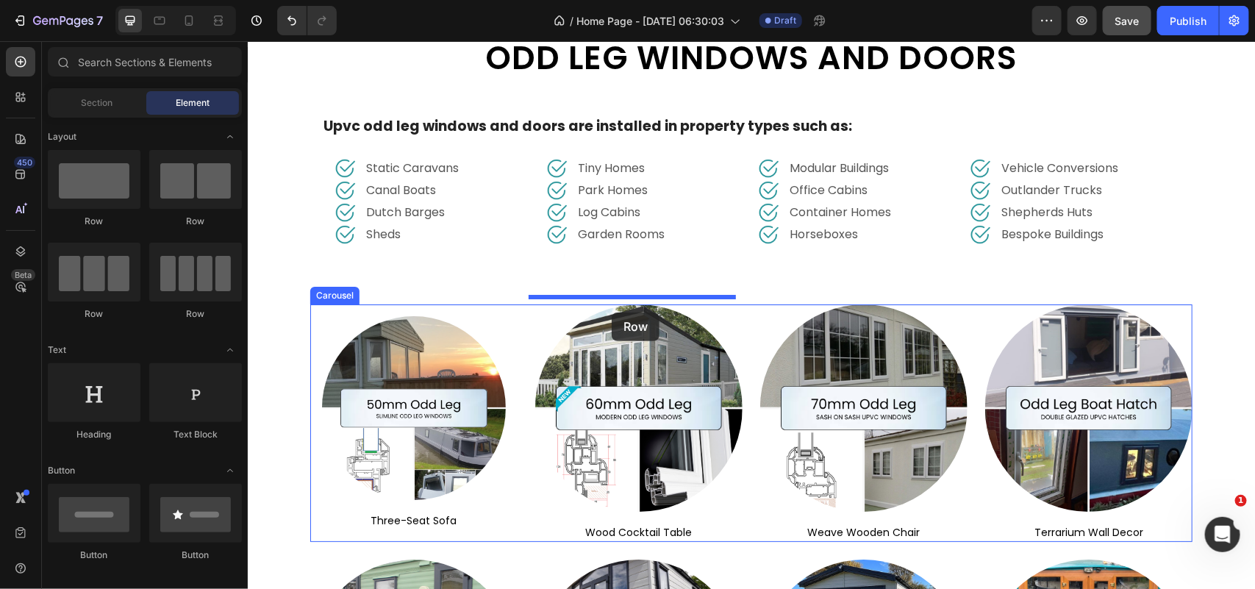
drag, startPoint x: 347, startPoint y: 221, endPoint x: 611, endPoint y: 312, distance: 278.9
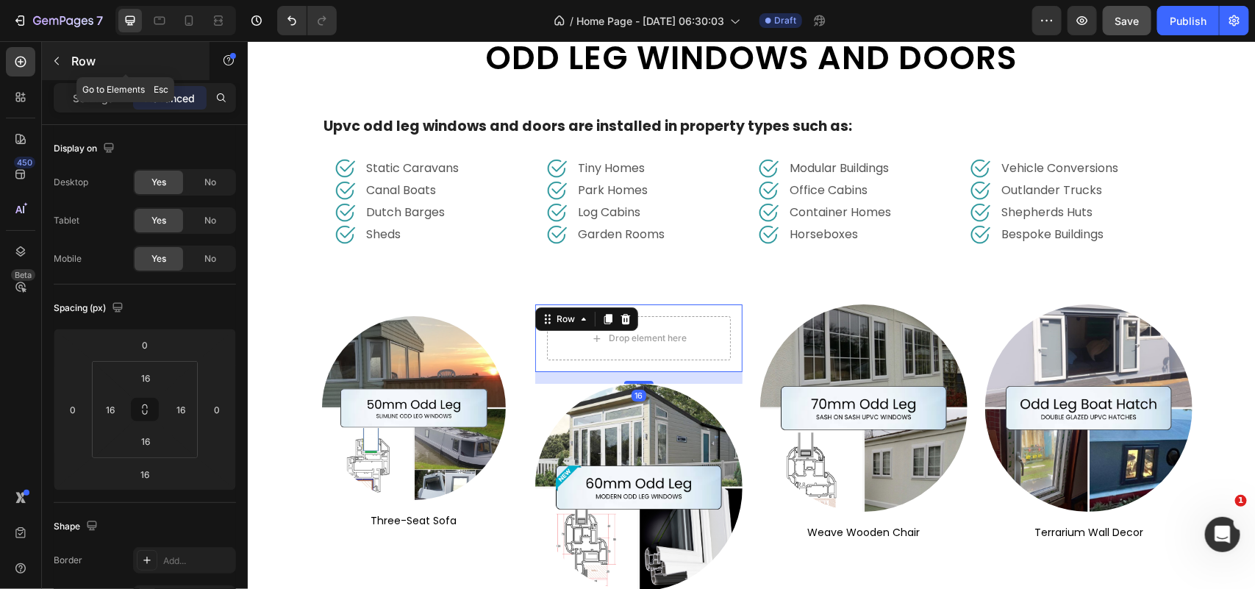
click at [54, 60] on icon "button" at bounding box center [57, 61] width 12 height 12
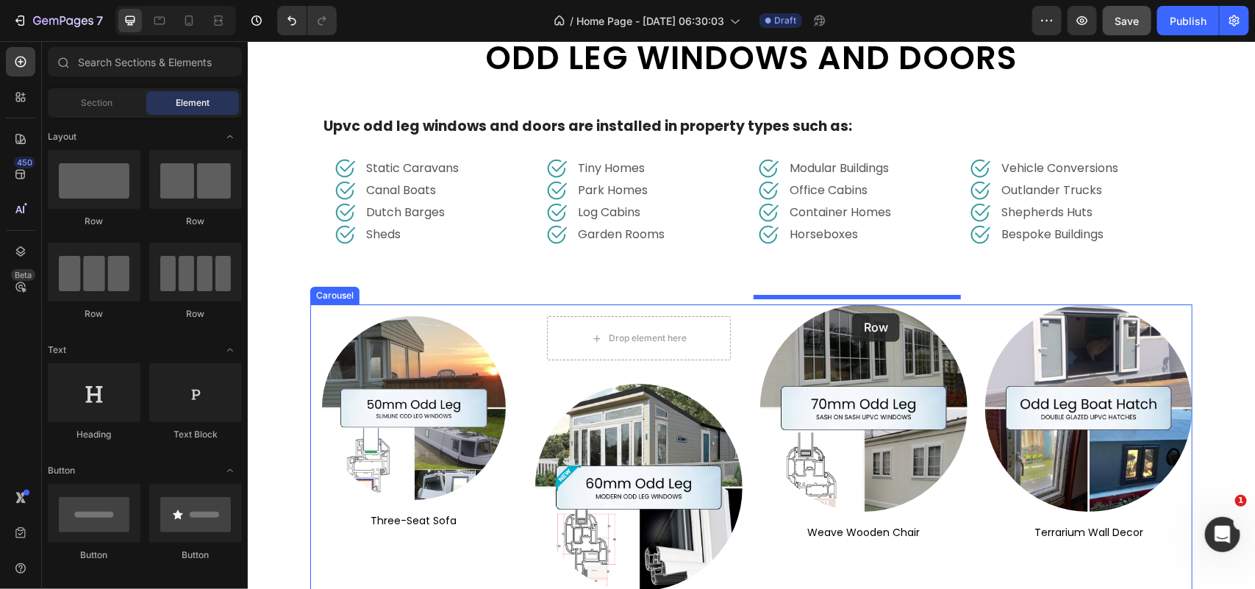
drag, startPoint x: 348, startPoint y: 233, endPoint x: 851, endPoint y: 312, distance: 509.0
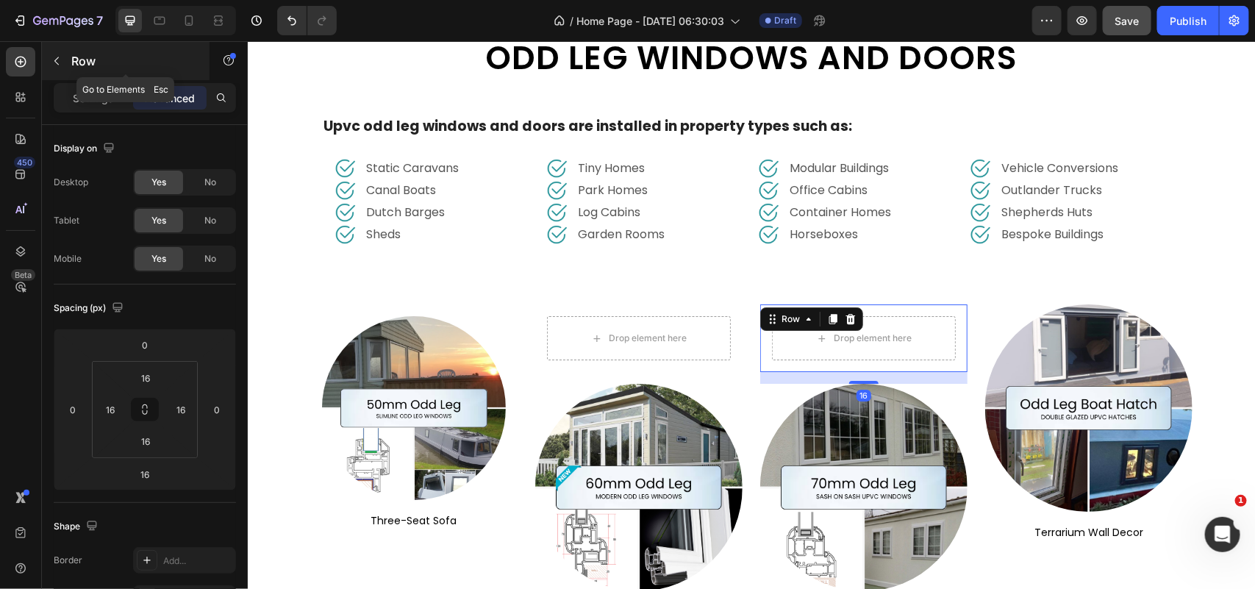
click at [66, 64] on button "button" at bounding box center [57, 61] width 24 height 24
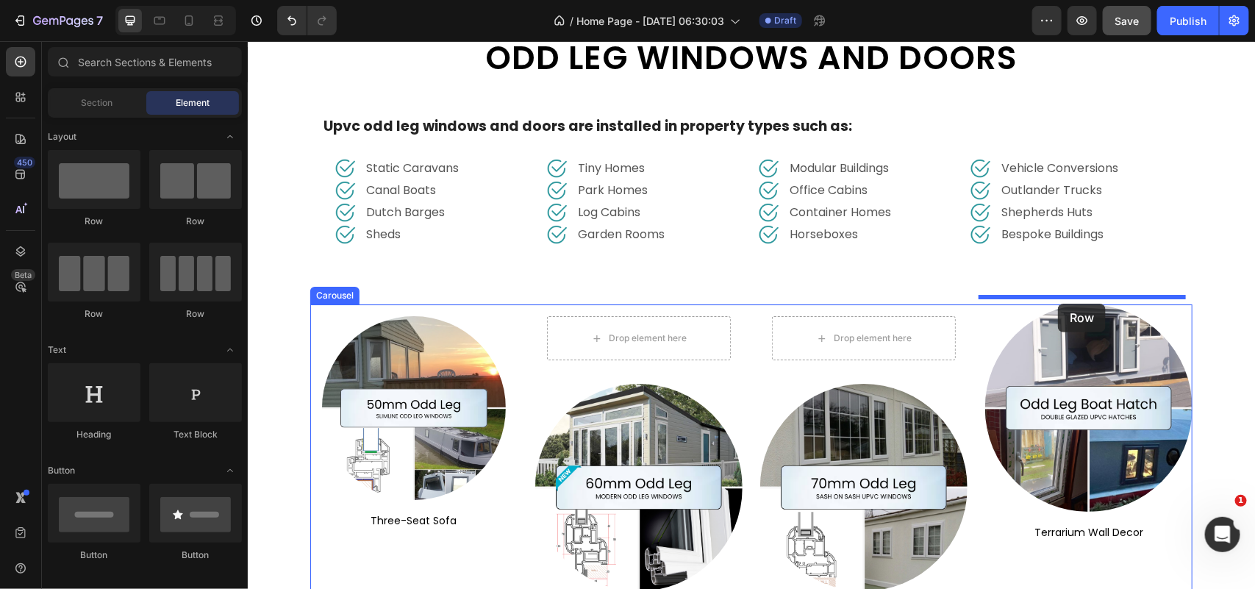
drag, startPoint x: 362, startPoint y: 228, endPoint x: 1057, endPoint y: 303, distance: 698.6
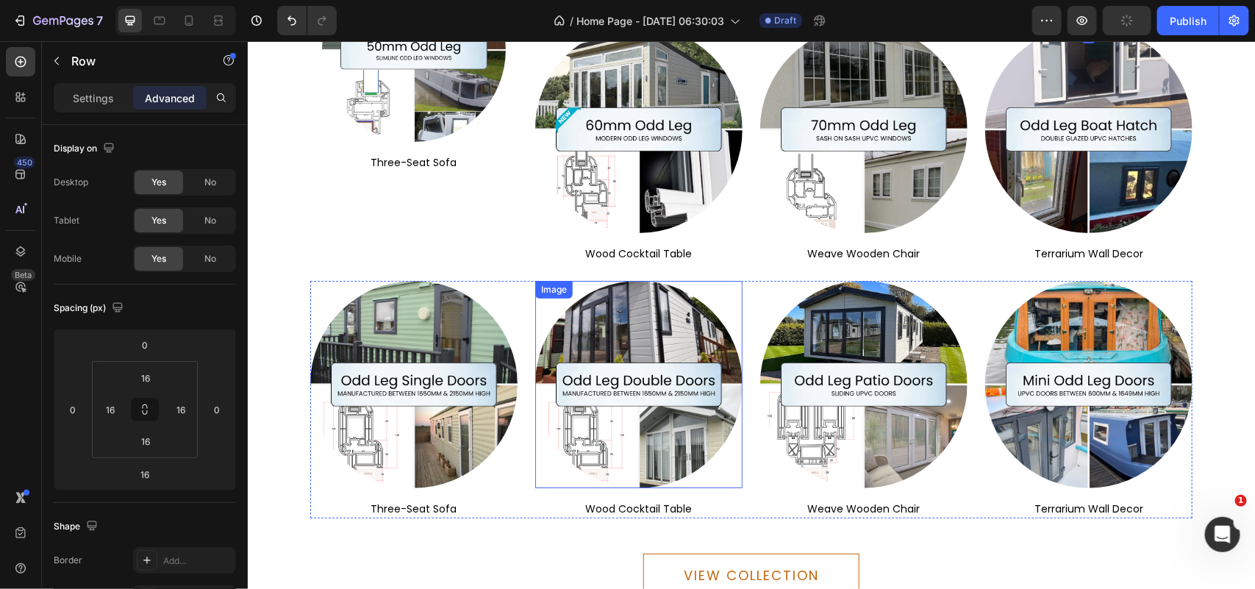
scroll to position [5064, 0]
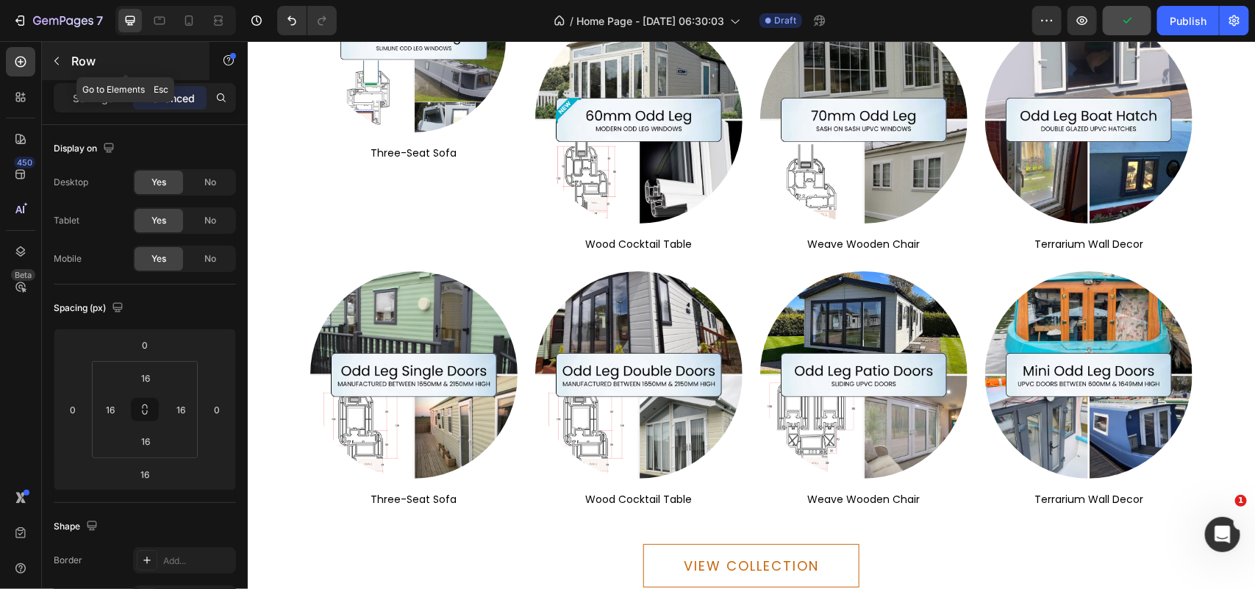
click at [60, 60] on icon "button" at bounding box center [57, 61] width 12 height 12
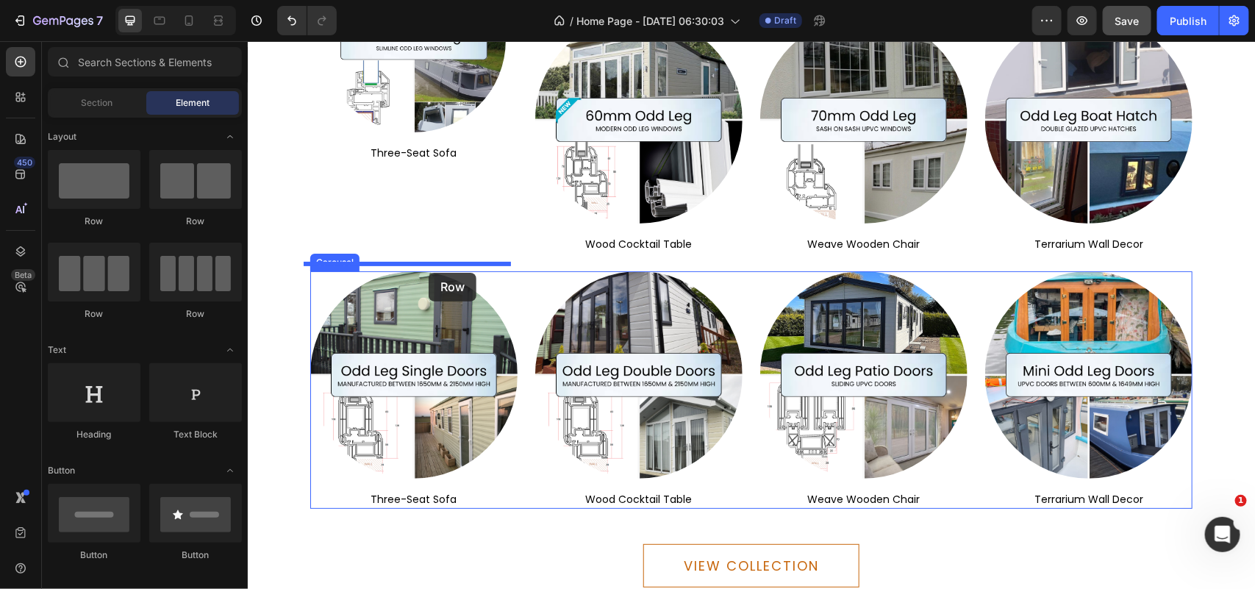
drag, startPoint x: 335, startPoint y: 226, endPoint x: 428, endPoint y: 272, distance: 103.5
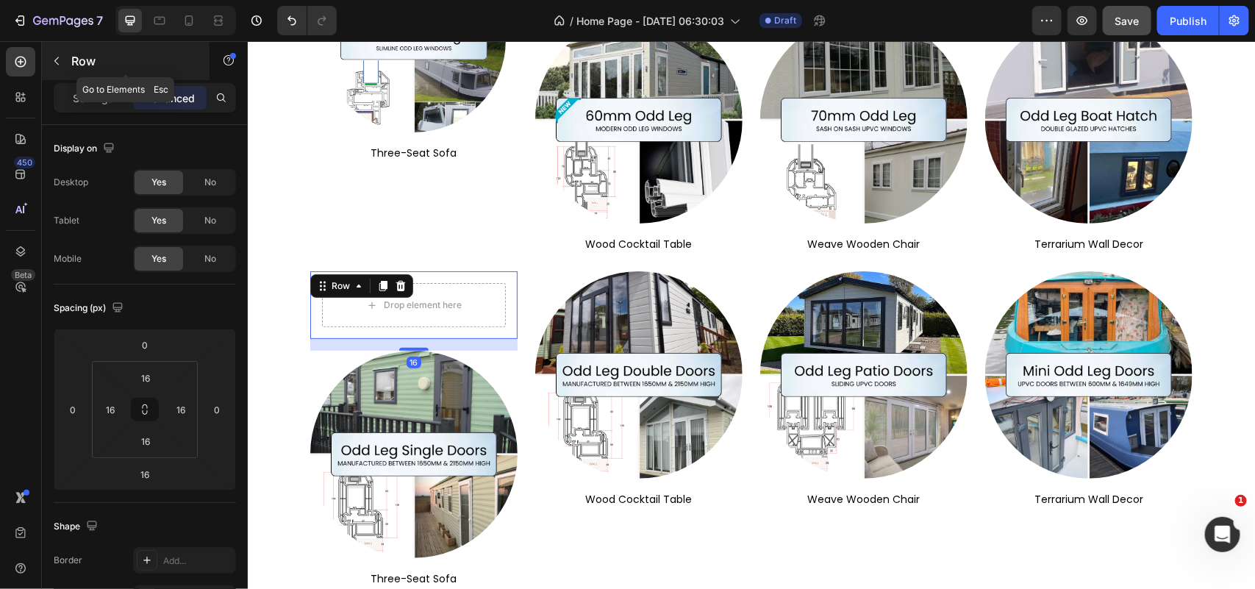
click at [57, 61] on icon "button" at bounding box center [57, 61] width 12 height 12
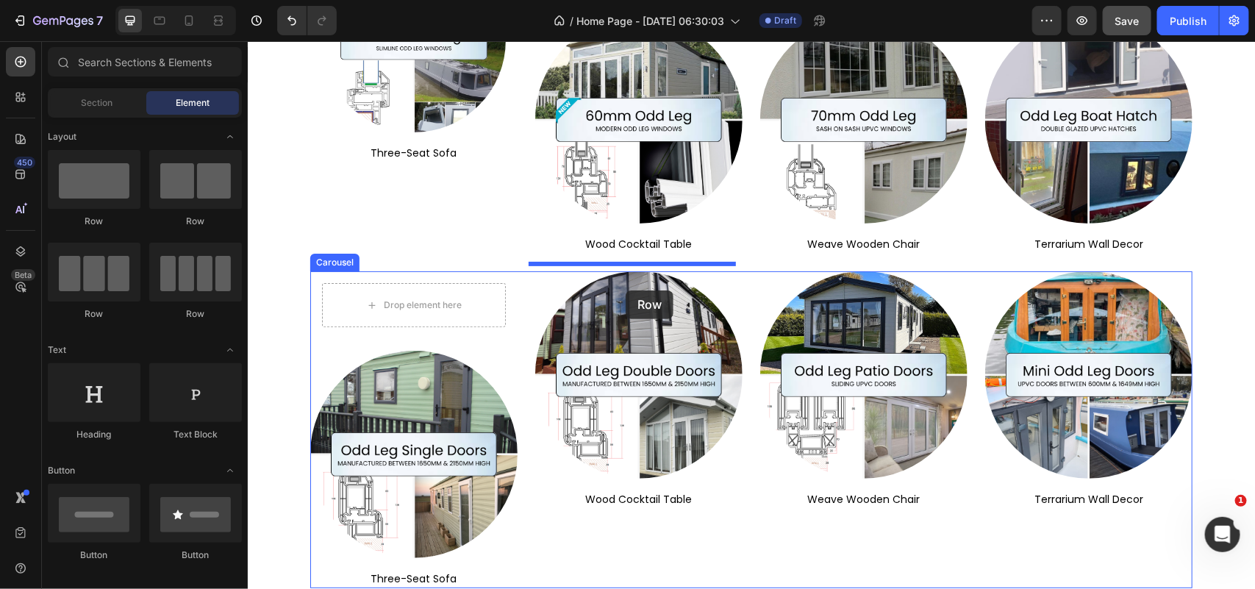
drag, startPoint x: 339, startPoint y: 221, endPoint x: 625, endPoint y: 290, distance: 294.0
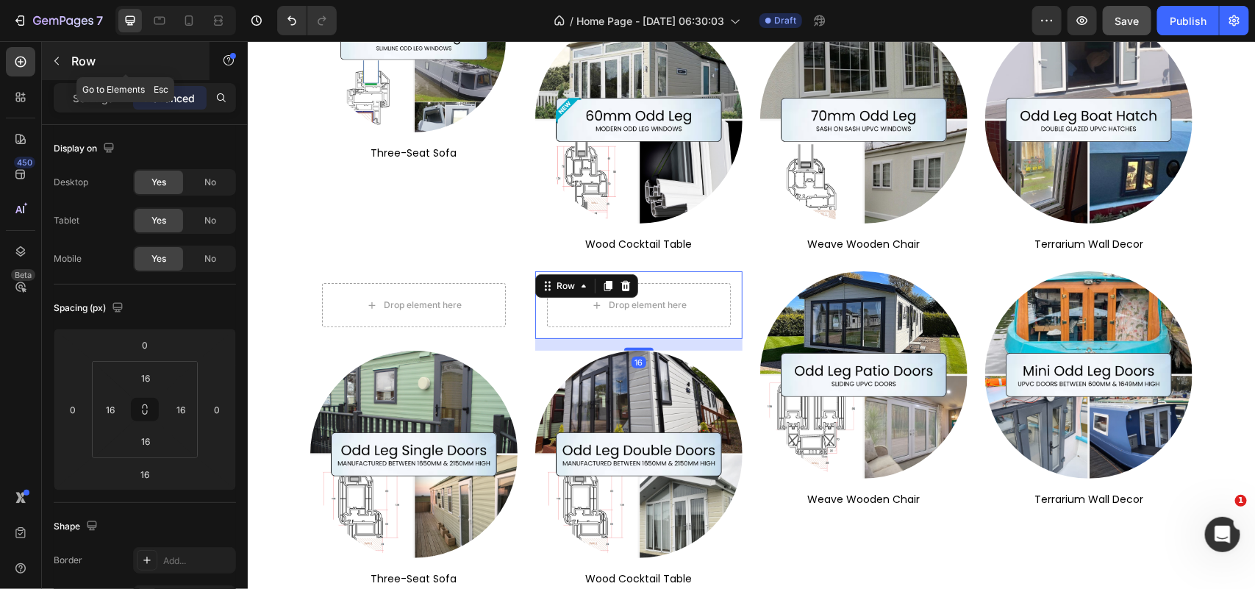
click at [57, 66] on icon "button" at bounding box center [57, 61] width 12 height 12
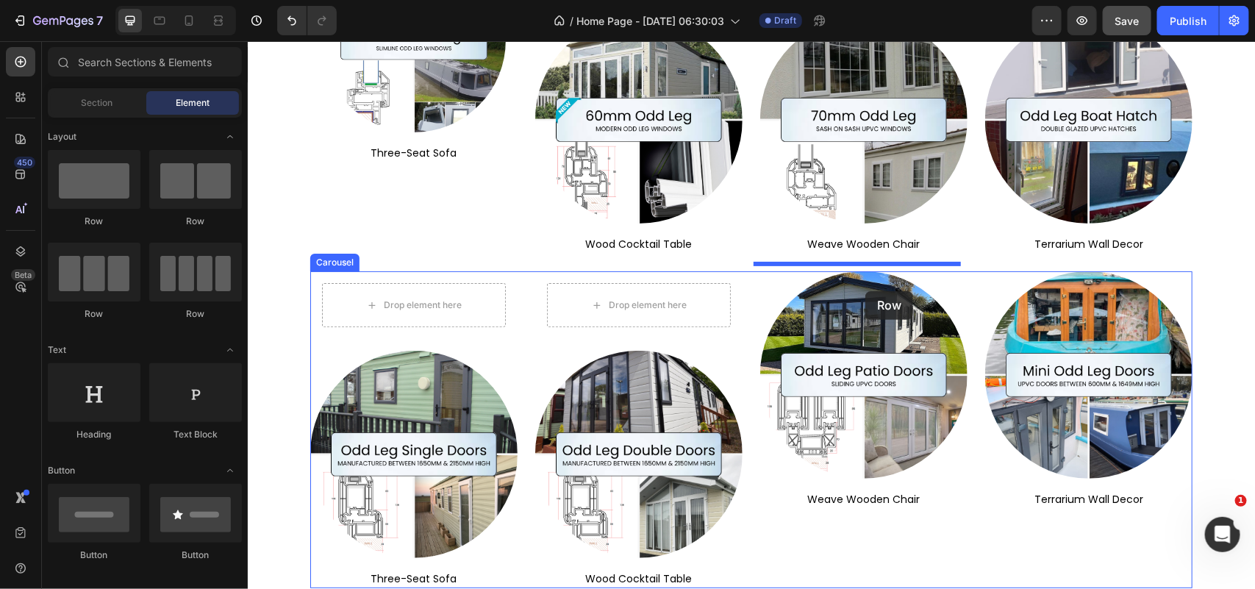
drag, startPoint x: 334, startPoint y: 237, endPoint x: 864, endPoint y: 290, distance: 533.3
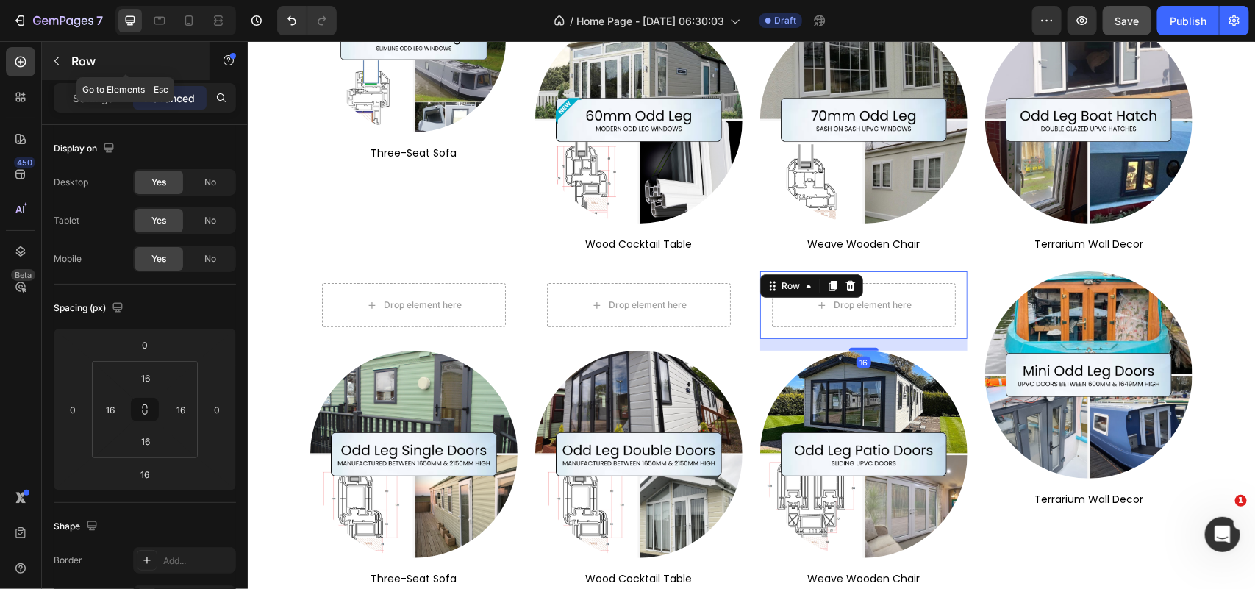
click at [61, 64] on icon "button" at bounding box center [57, 61] width 12 height 12
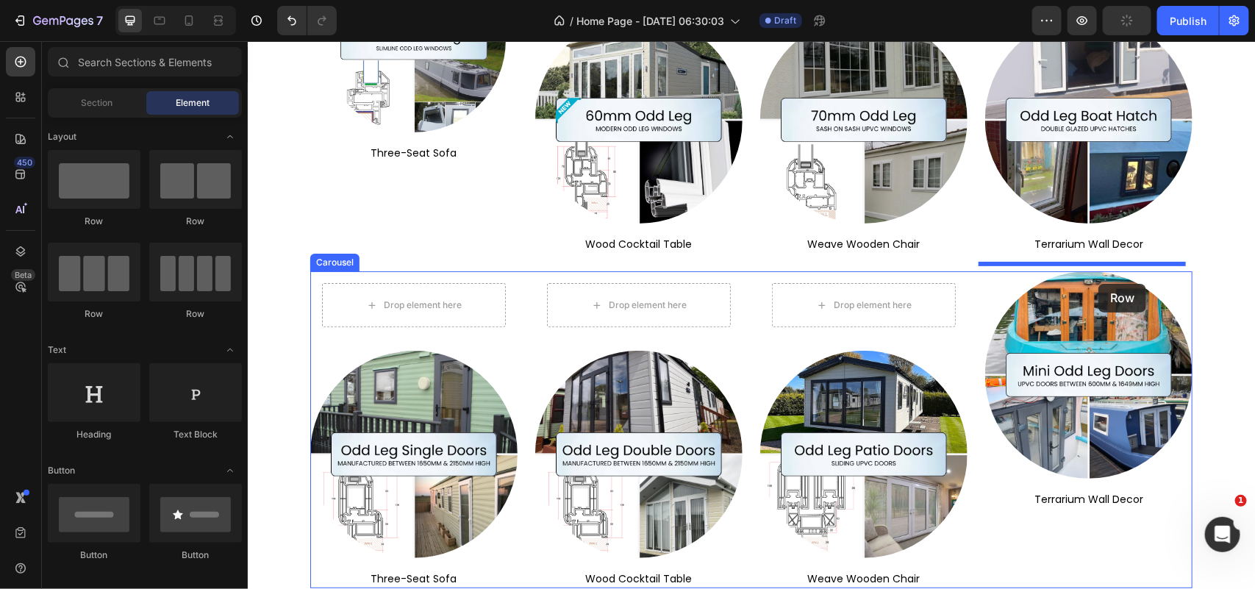
drag, startPoint x: 348, startPoint y: 225, endPoint x: 1097, endPoint y: 283, distance: 751.9
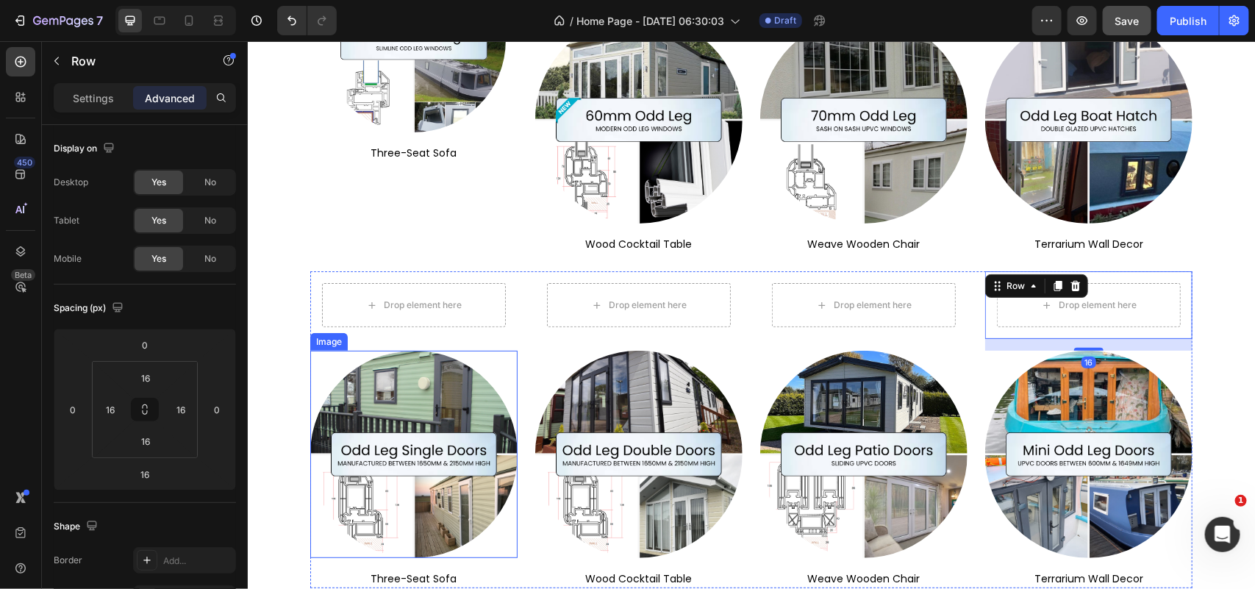
click at [401, 369] on img at bounding box center [412, 453] width 207 height 207
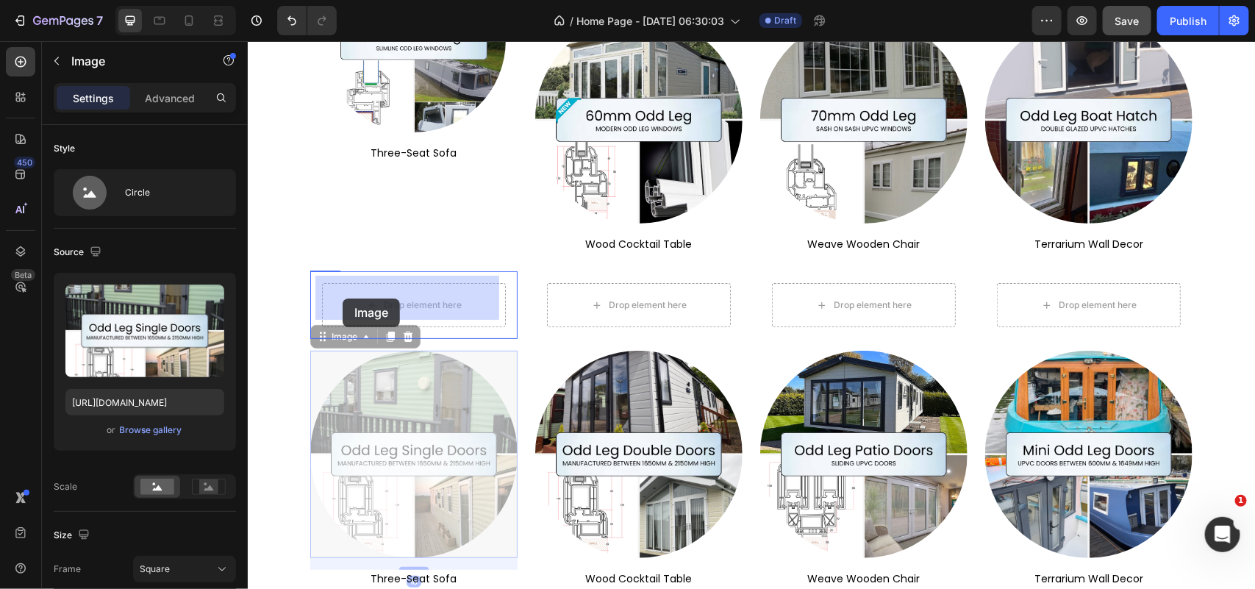
drag, startPoint x: 312, startPoint y: 331, endPoint x: 340, endPoint y: 298, distance: 43.3
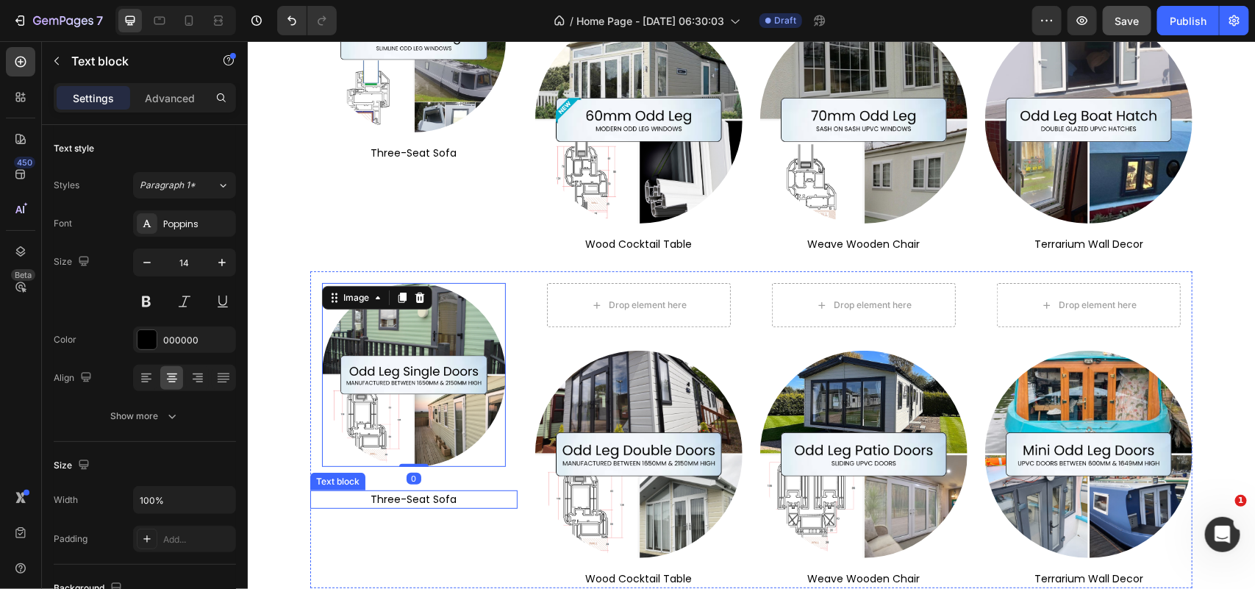
click at [343, 491] on p "three-seat sofa" at bounding box center [413, 498] width 204 height 15
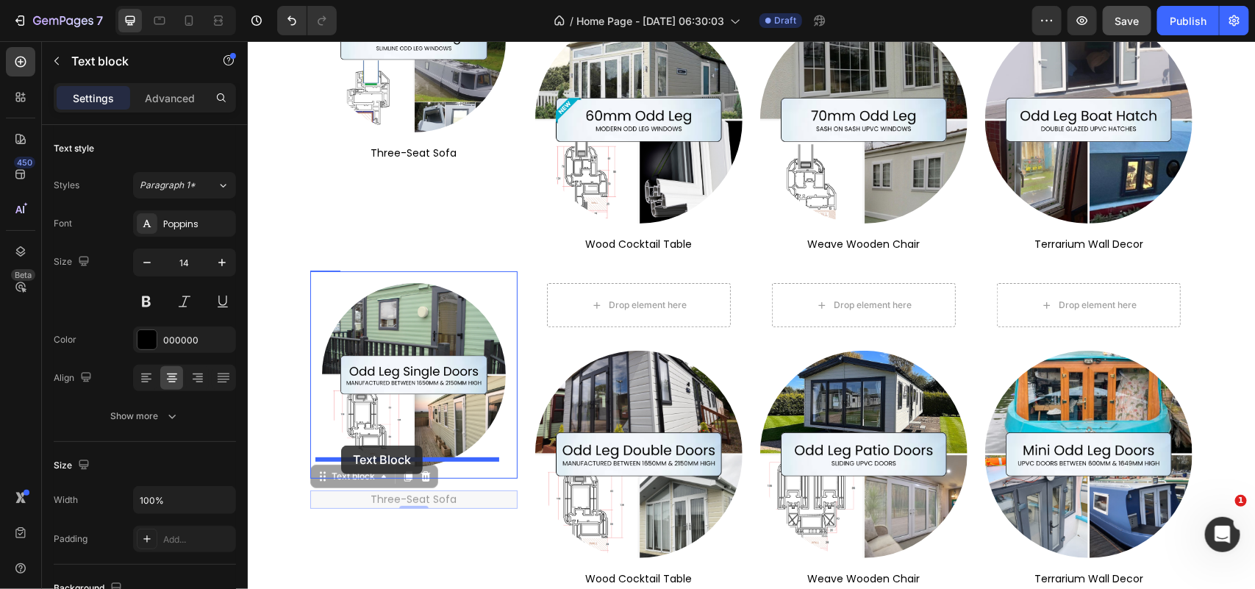
drag, startPoint x: 310, startPoint y: 470, endPoint x: 340, endPoint y: 445, distance: 39.1
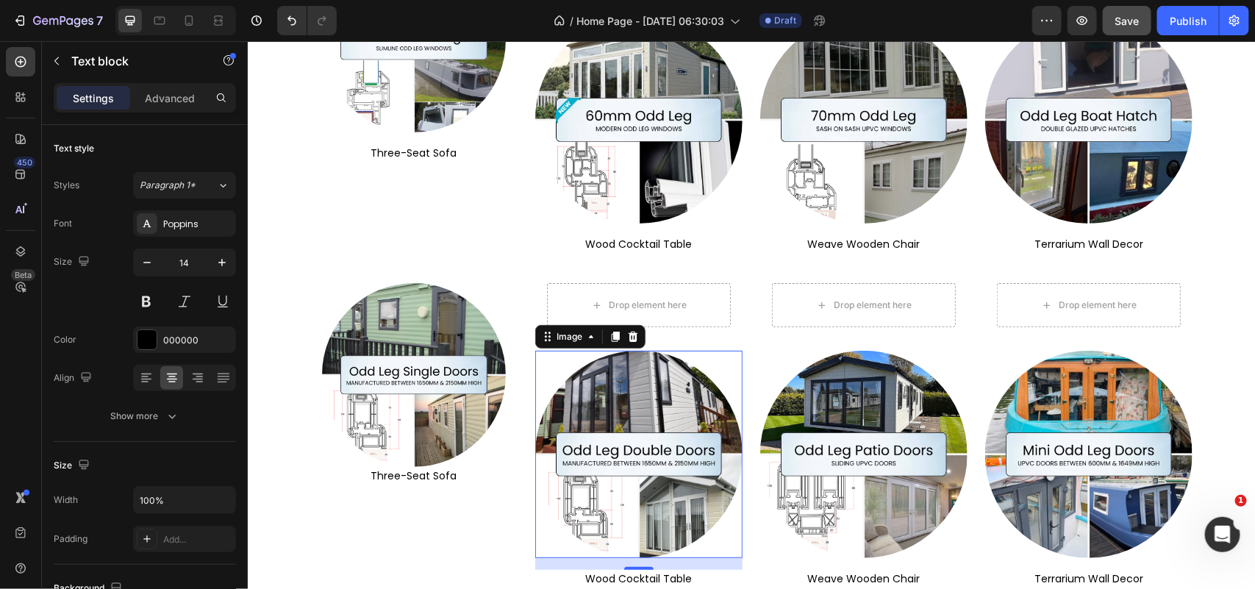
click at [634, 394] on img at bounding box center [637, 453] width 207 height 207
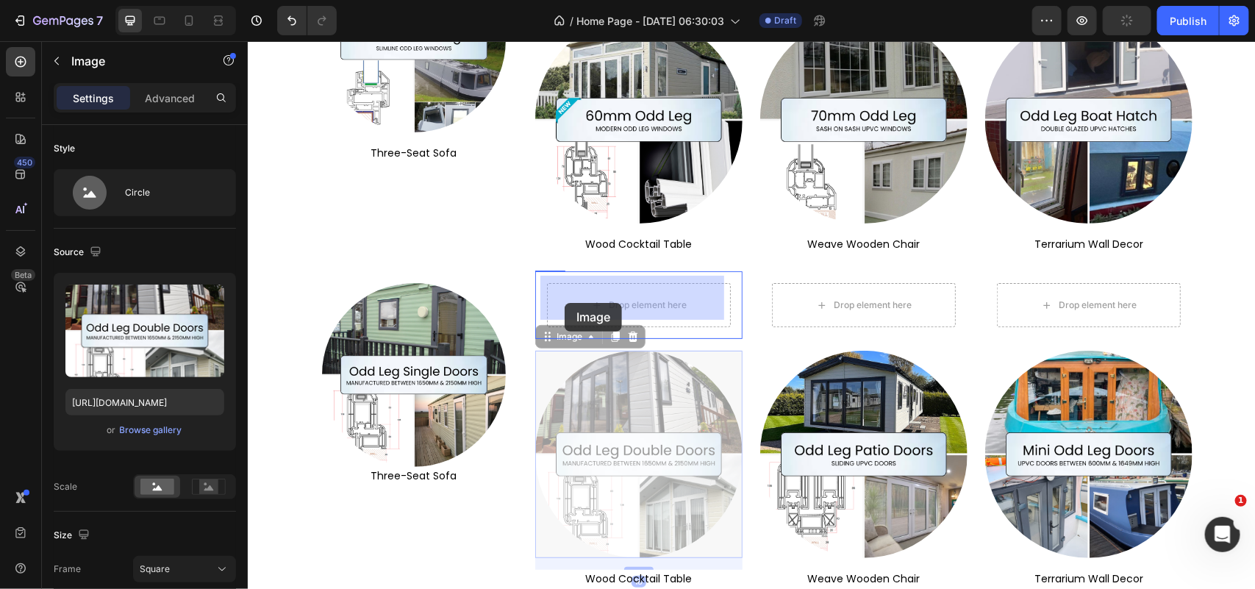
drag, startPoint x: 537, startPoint y: 327, endPoint x: 564, endPoint y: 302, distance: 36.9
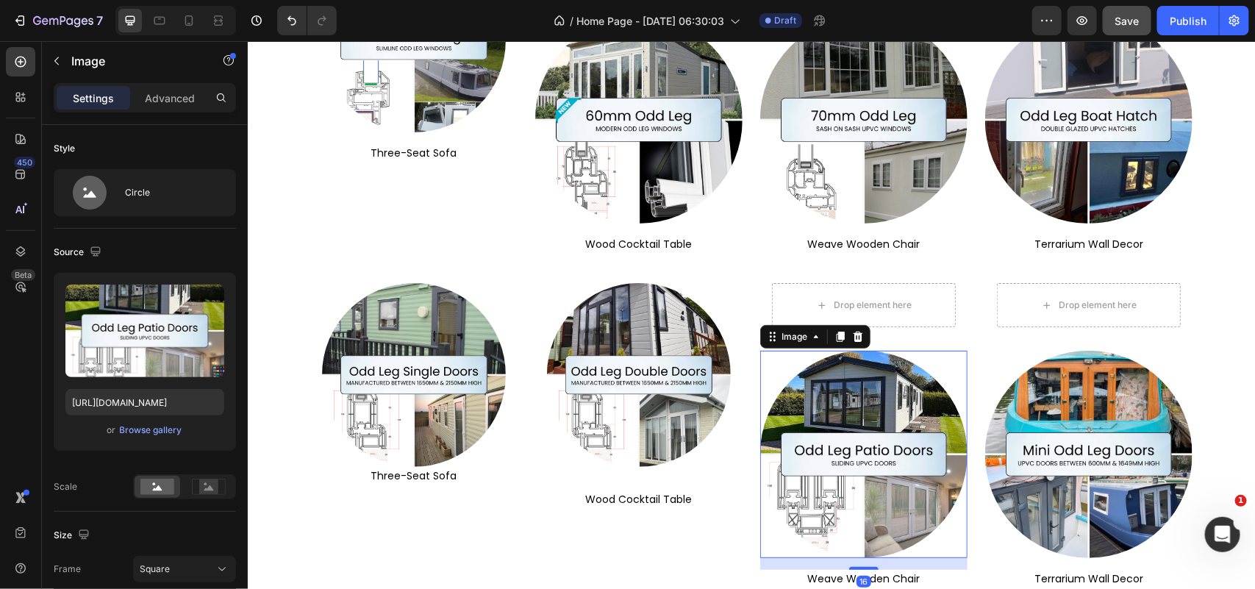
click at [817, 376] on img at bounding box center [862, 453] width 207 height 207
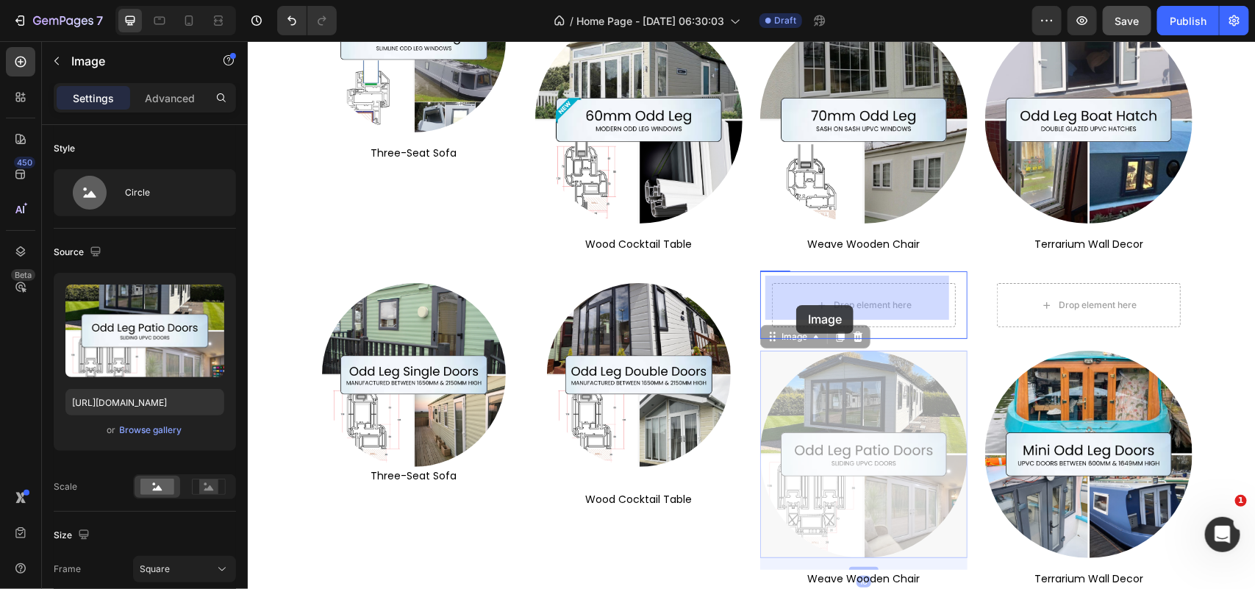
drag, startPoint x: 762, startPoint y: 328, endPoint x: 795, endPoint y: 304, distance: 40.6
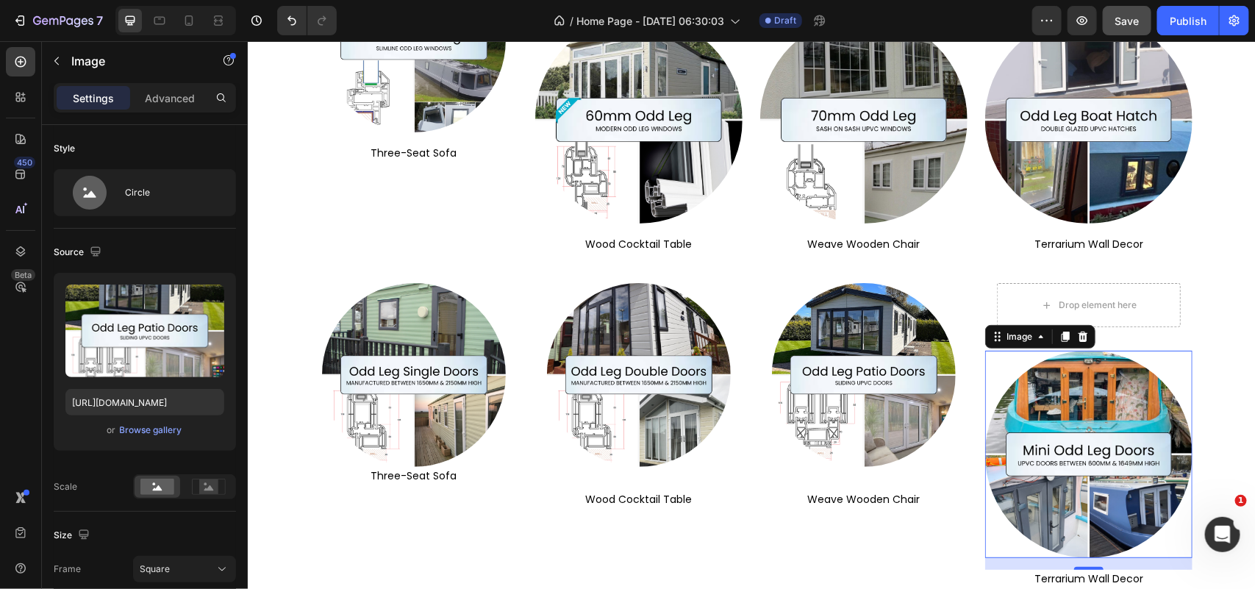
click at [1033, 374] on img at bounding box center [1087, 453] width 207 height 207
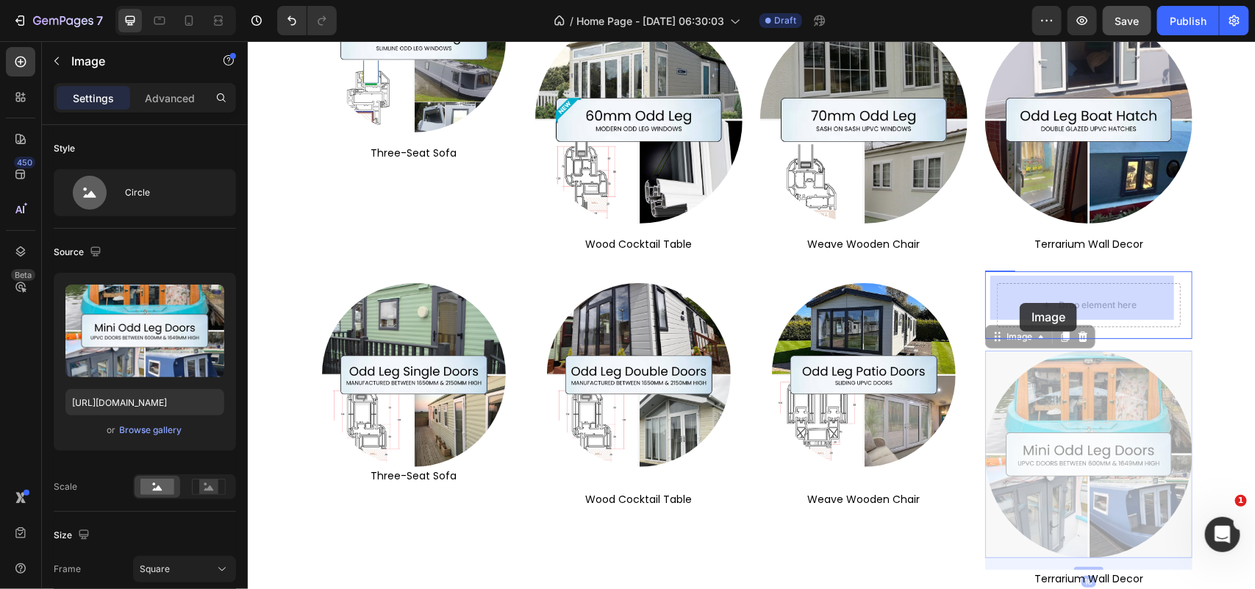
drag, startPoint x: 987, startPoint y: 335, endPoint x: 1001, endPoint y: 315, distance: 24.3
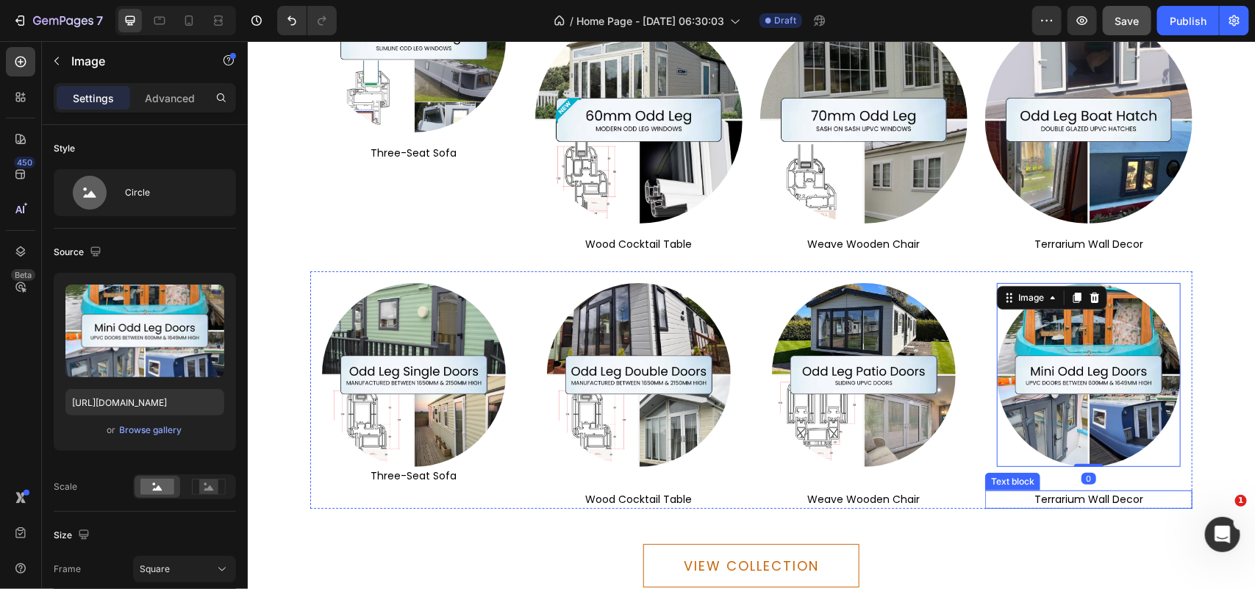
click at [1066, 491] on p "terrarium wall decor" at bounding box center [1088, 498] width 204 height 15
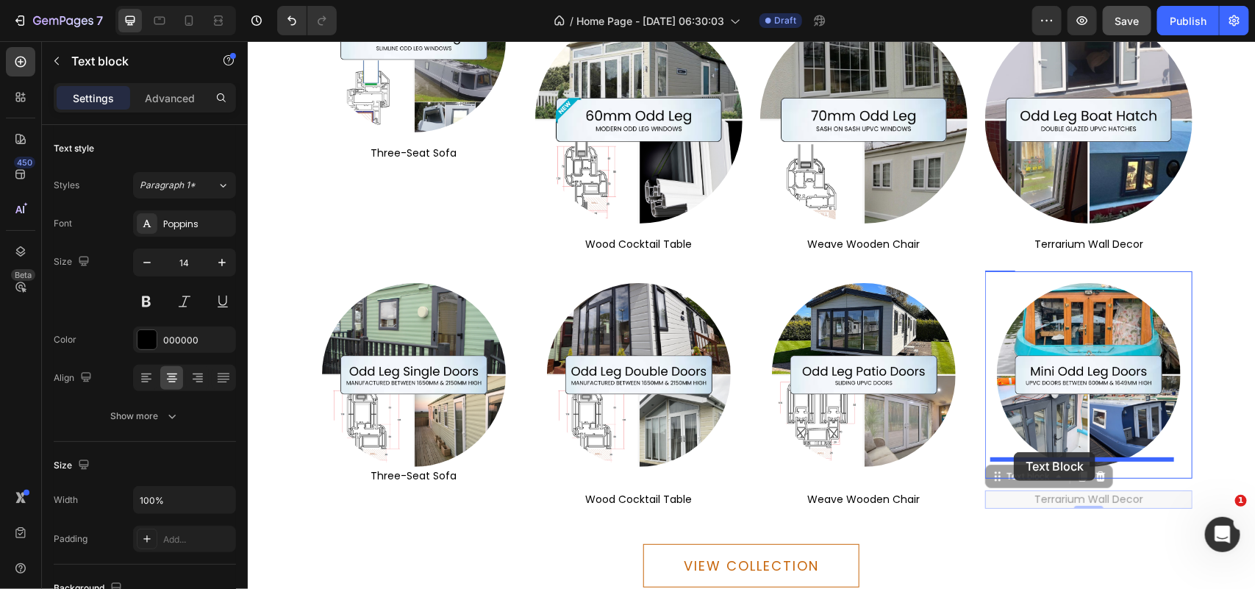
drag, startPoint x: 987, startPoint y: 473, endPoint x: 1013, endPoint y: 451, distance: 33.9
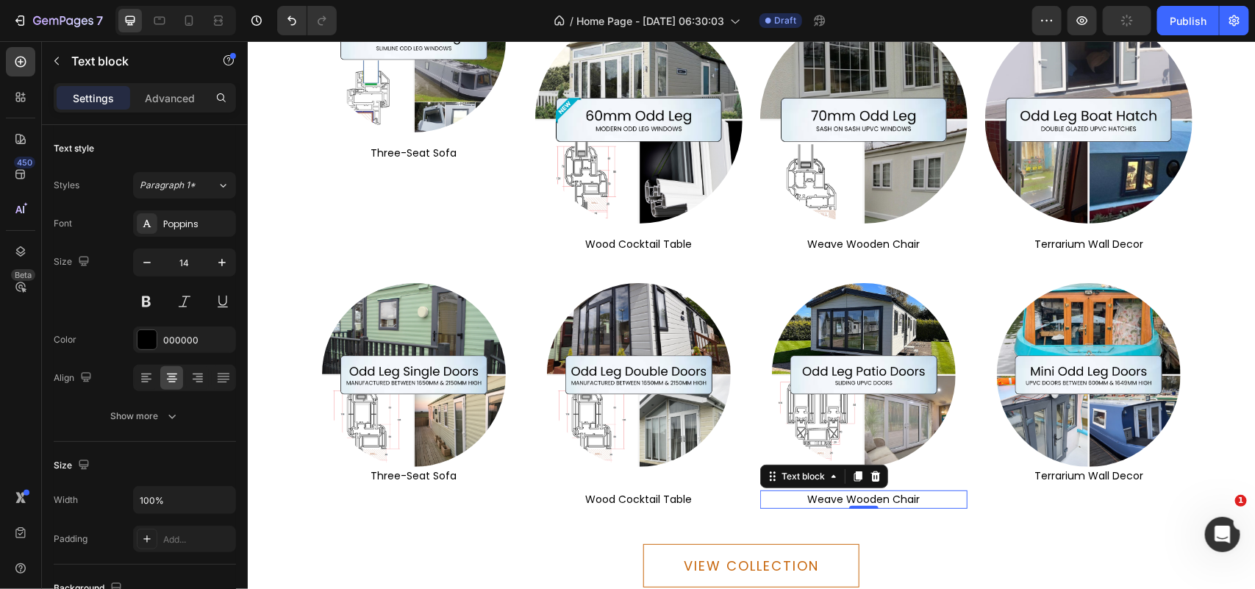
click at [908, 491] on p "weave wooden chair" at bounding box center [863, 498] width 204 height 15
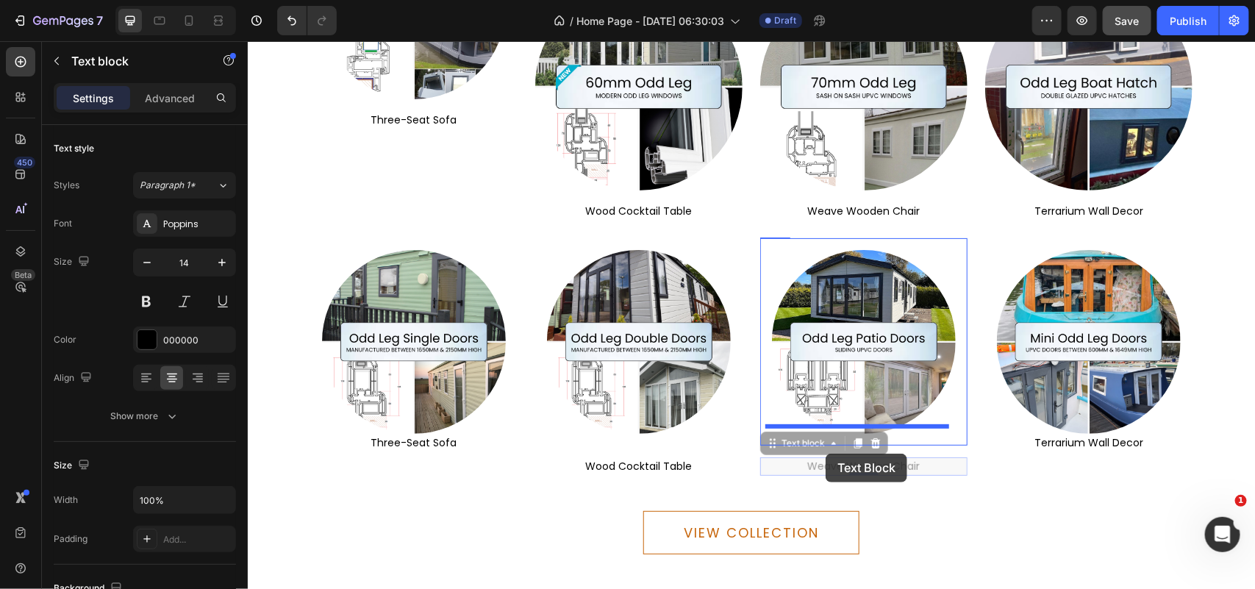
drag, startPoint x: 766, startPoint y: 468, endPoint x: 825, endPoint y: 453, distance: 60.8
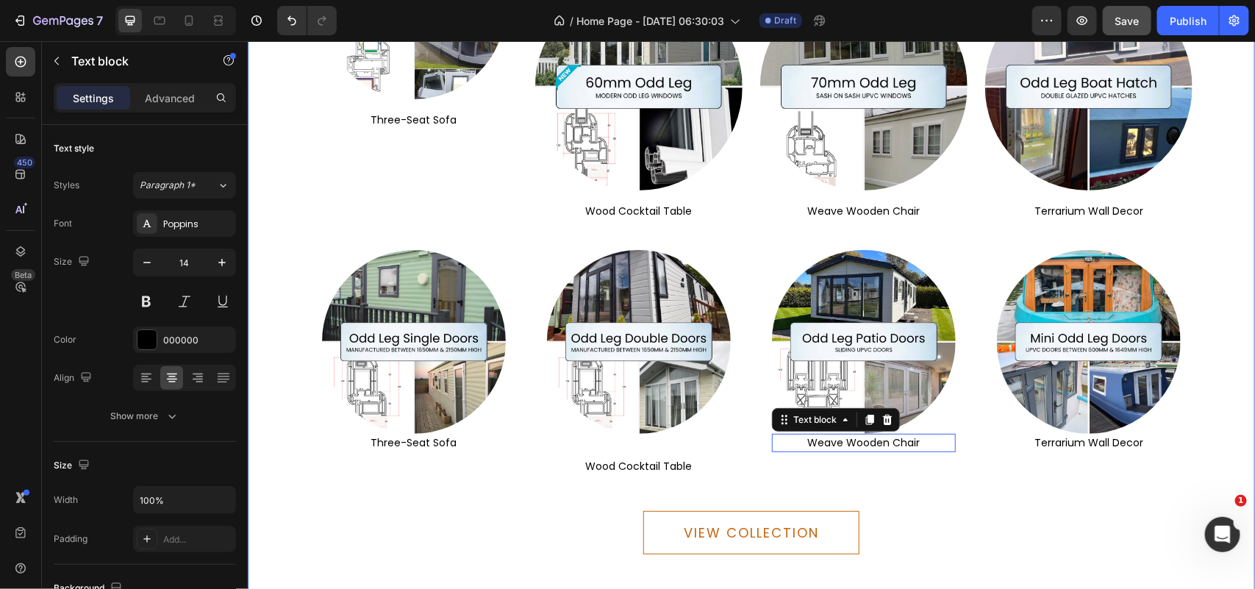
scroll to position [5156, 0]
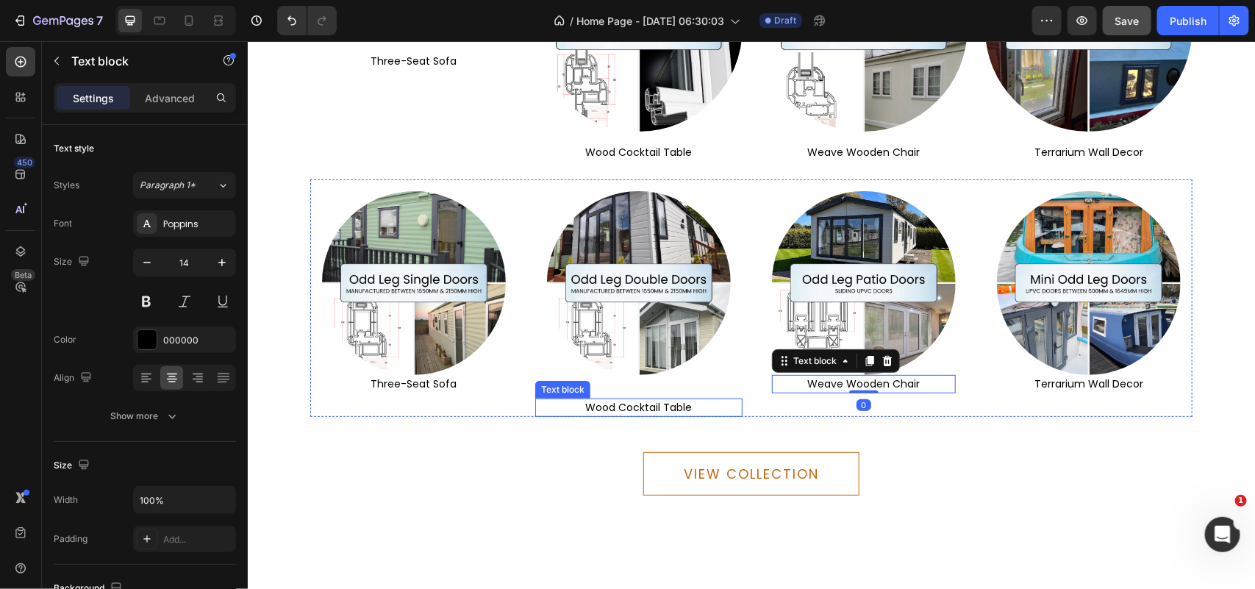
click at [627, 402] on div "wood cocktail table Text block" at bounding box center [637, 407] width 207 height 18
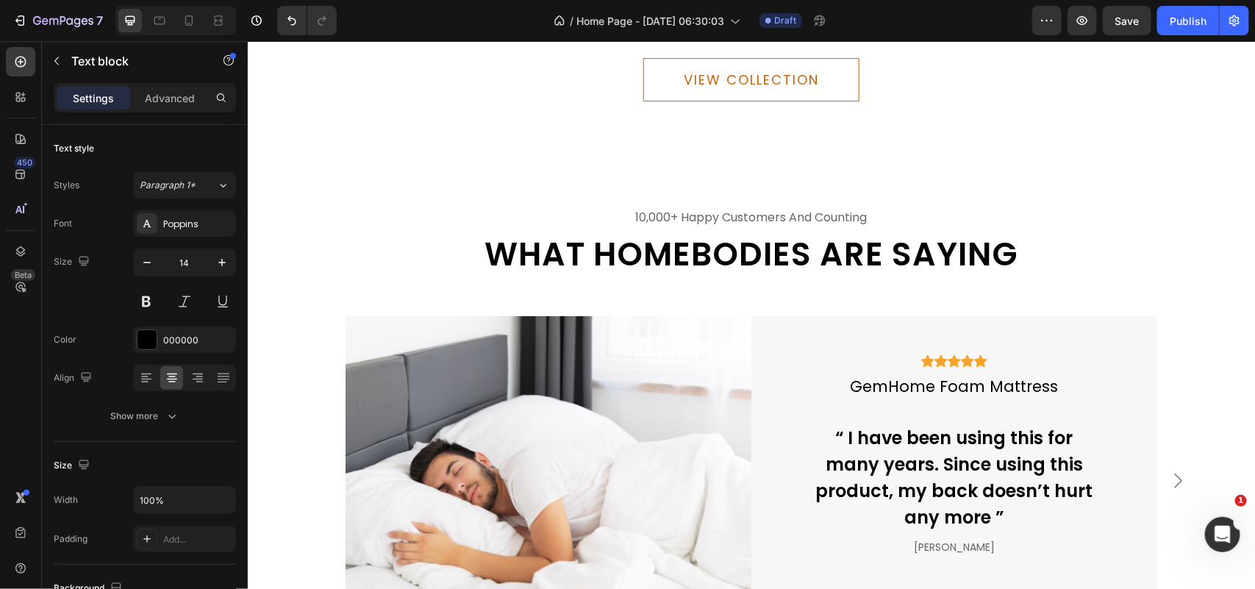
scroll to position [4880, 0]
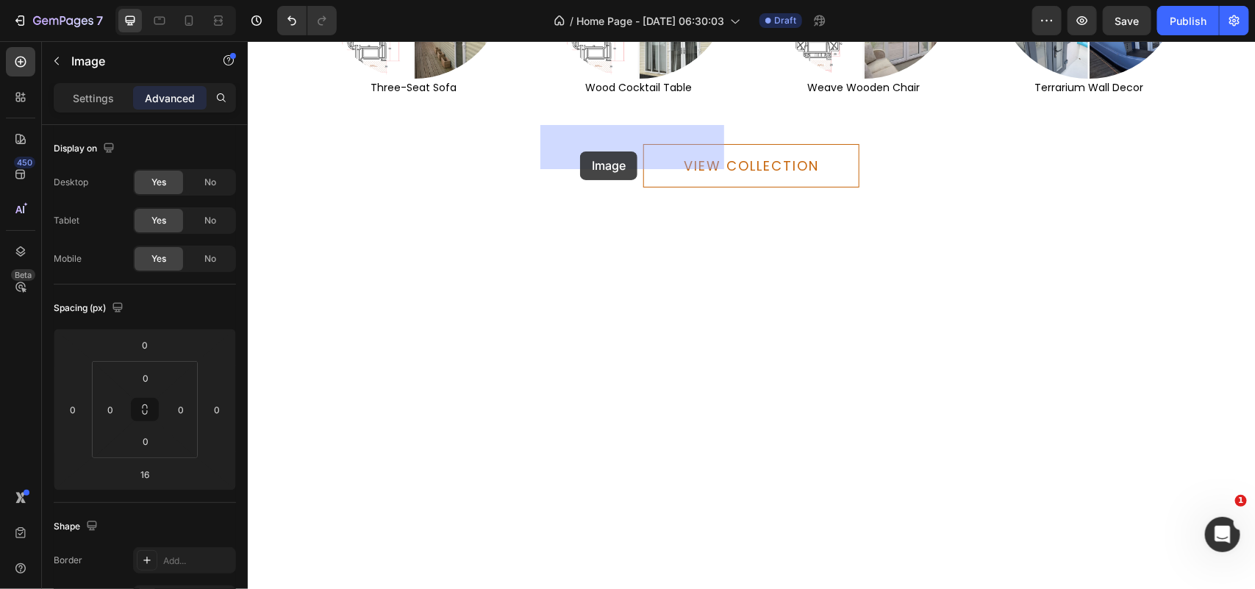
drag, startPoint x: 544, startPoint y: 187, endPoint x: 579, endPoint y: 151, distance: 50.9
type input "0"
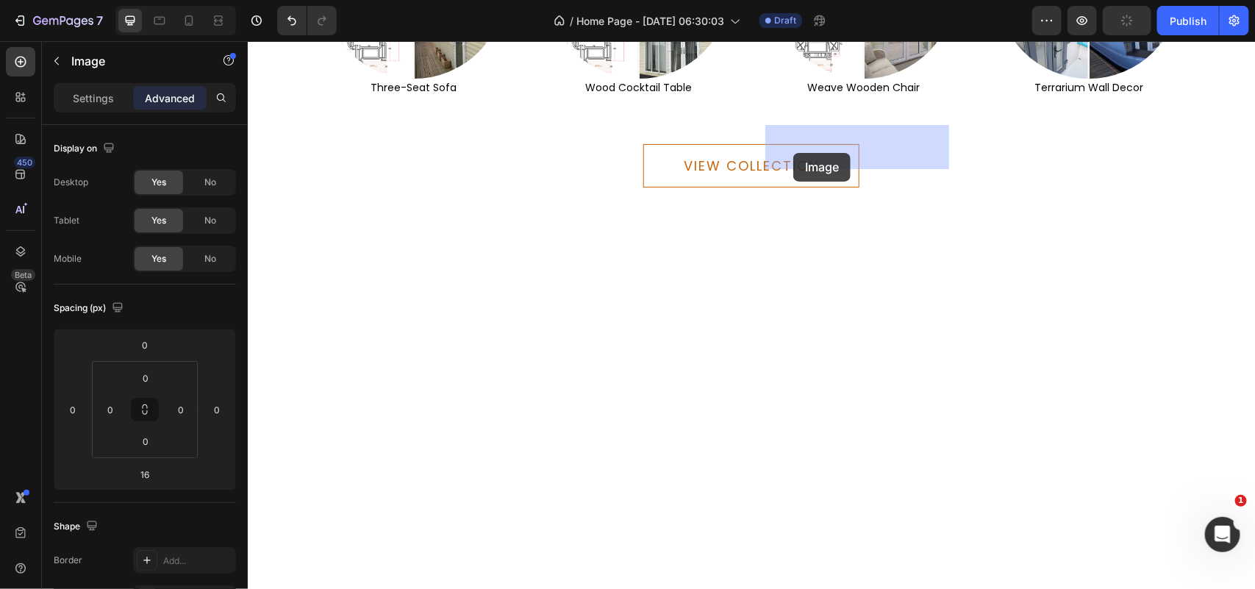
drag, startPoint x: 768, startPoint y: 178, endPoint x: 791, endPoint y: 157, distance: 30.7
type input "0"
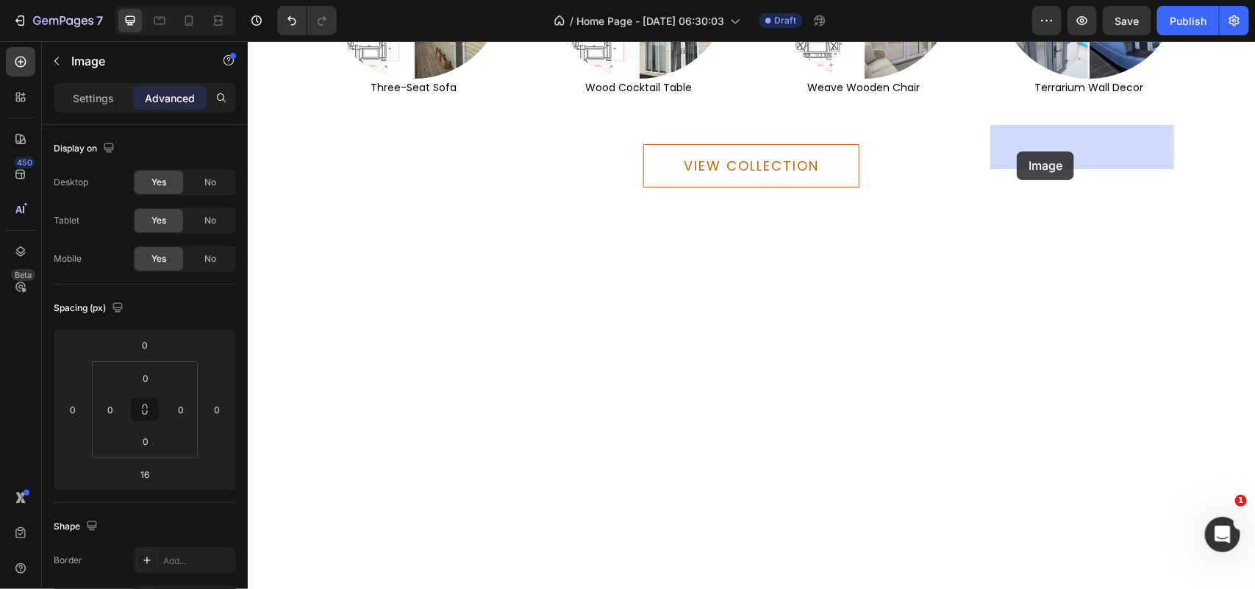
drag, startPoint x: 989, startPoint y: 181, endPoint x: 1012, endPoint y: 154, distance: 35.4
type input "0"
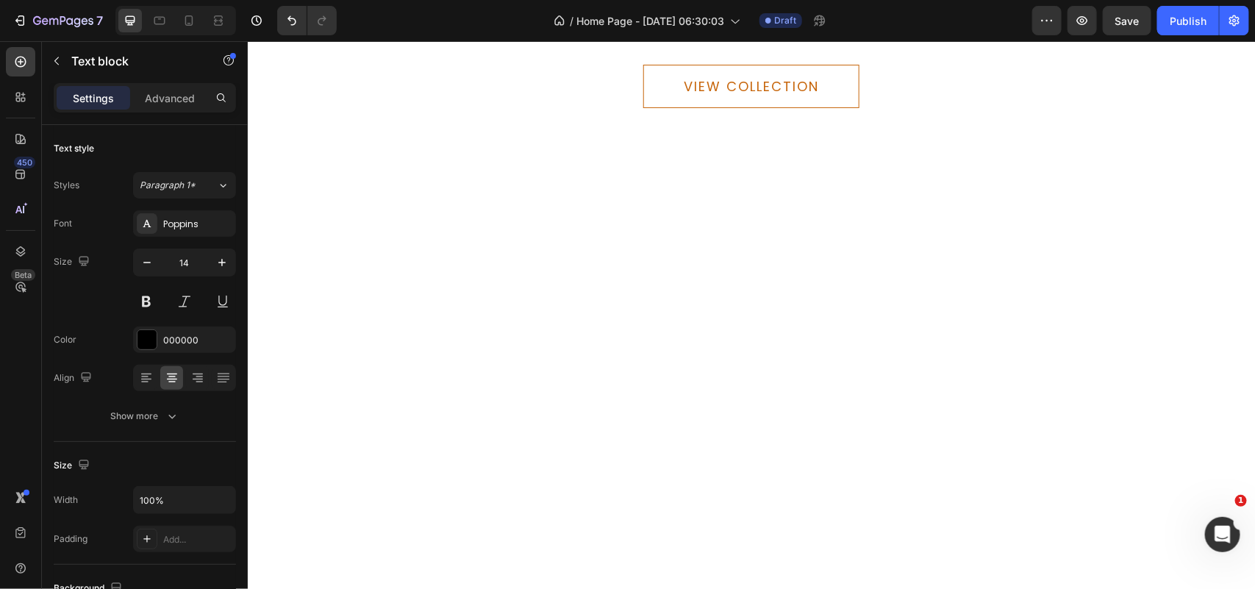
drag, startPoint x: 989, startPoint y: 318, endPoint x: 1106, endPoint y: 306, distance: 118.2
drag, startPoint x: 772, startPoint y: 320, endPoint x: 810, endPoint y: 306, distance: 40.7
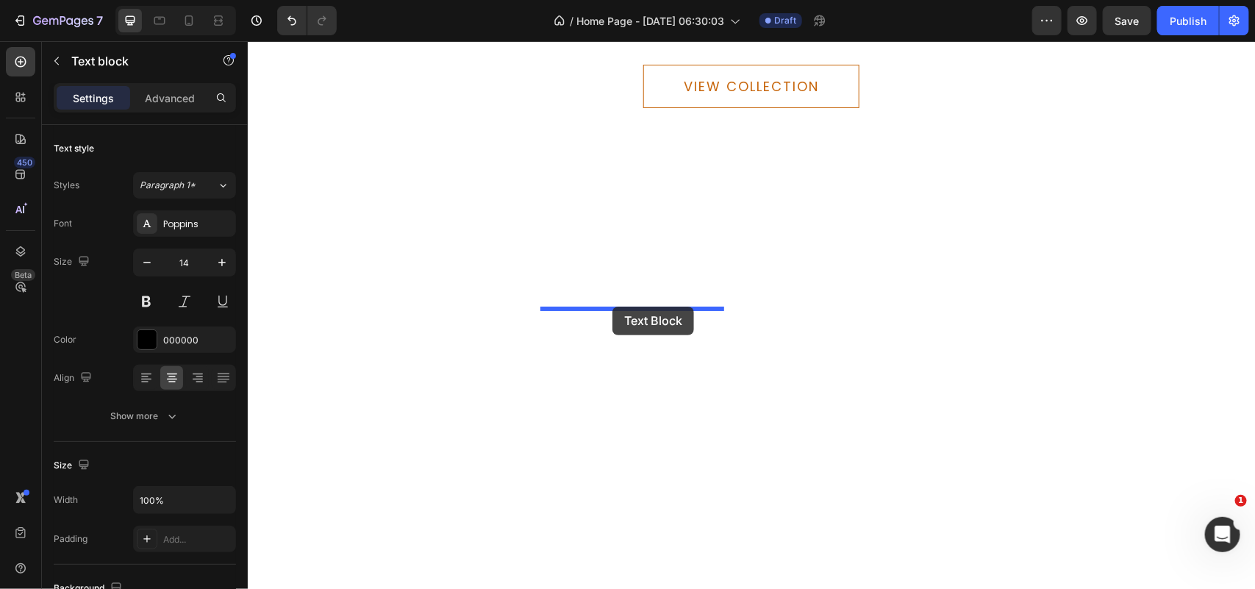
drag, startPoint x: 540, startPoint y: 320, endPoint x: 612, endPoint y: 306, distance: 72.8
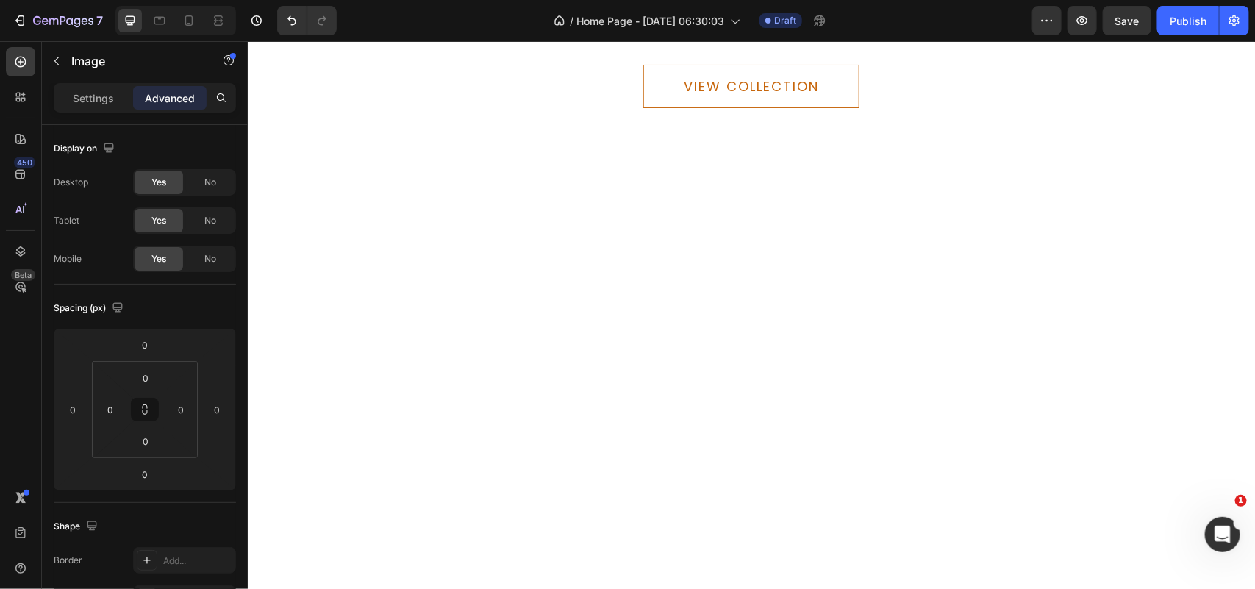
drag, startPoint x: 634, startPoint y: 304, endPoint x: 637, endPoint y: 316, distance: 12.1
type input "16"
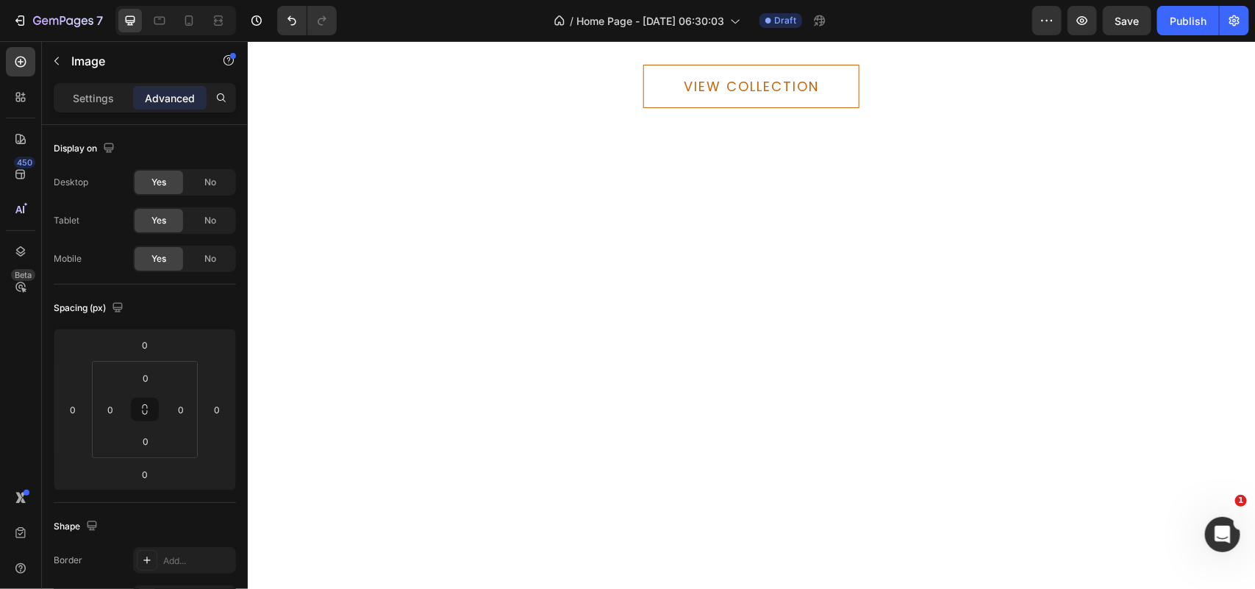
drag, startPoint x: 850, startPoint y: 306, endPoint x: 843, endPoint y: 318, distance: 13.5
type input "16"
drag, startPoint x: 1095, startPoint y: 306, endPoint x: 1086, endPoint y: 318, distance: 14.7
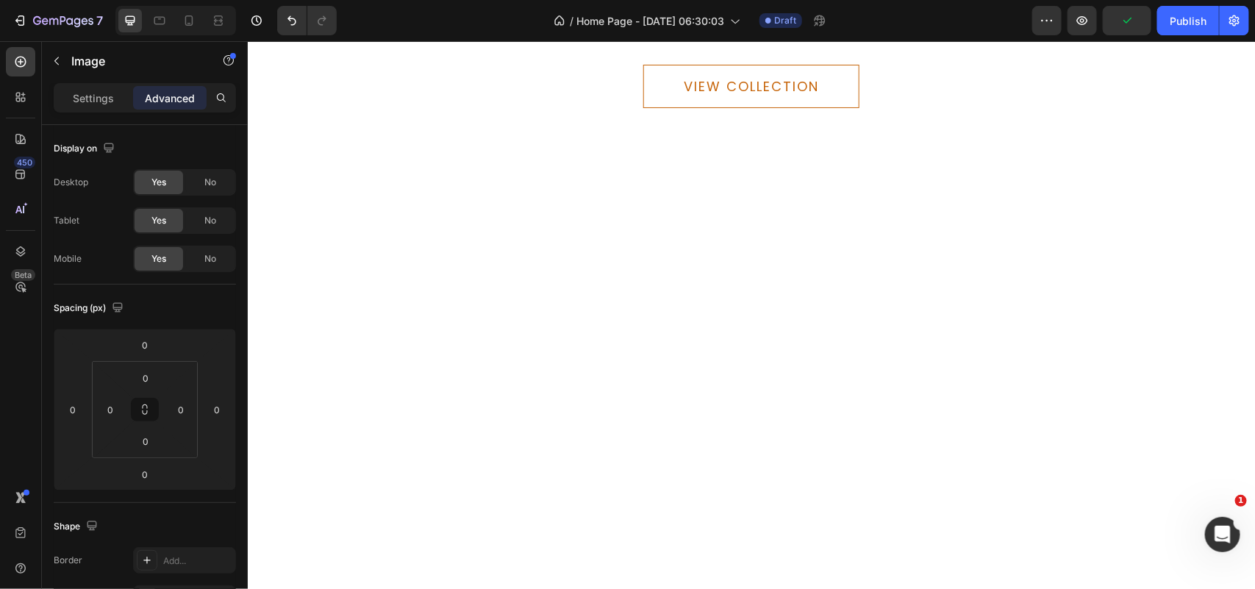
type input "16"
drag, startPoint x: 1086, startPoint y: 470, endPoint x: 1083, endPoint y: 481, distance: 12.1
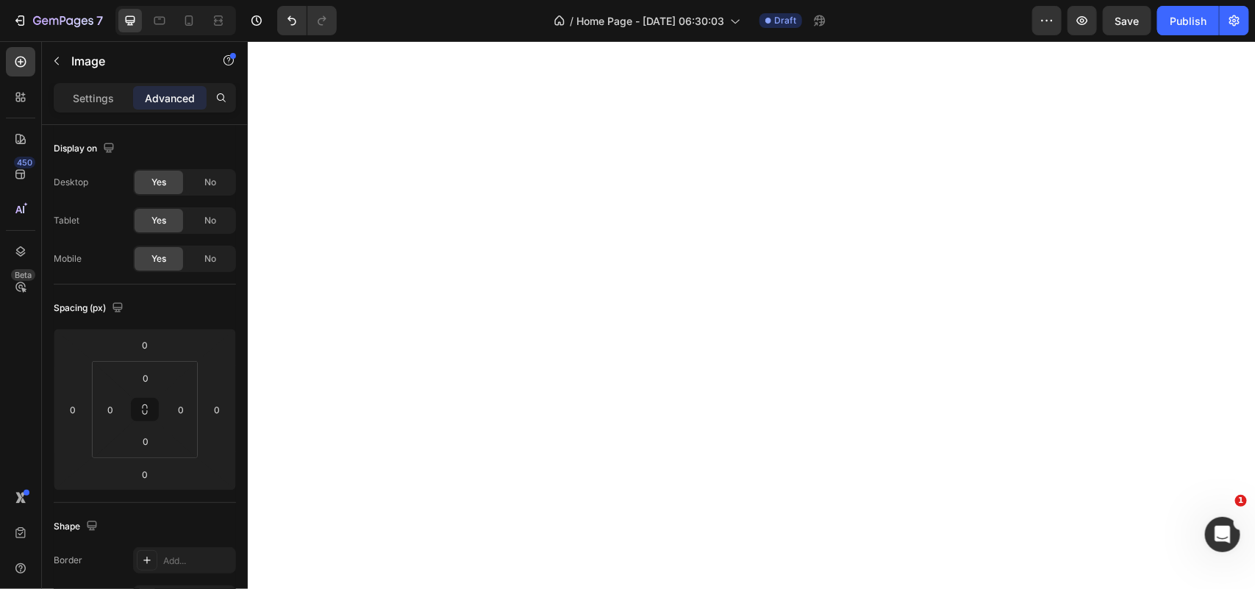
type input "16"
drag, startPoint x: 858, startPoint y: 467, endPoint x: 865, endPoint y: 479, distance: 13.9
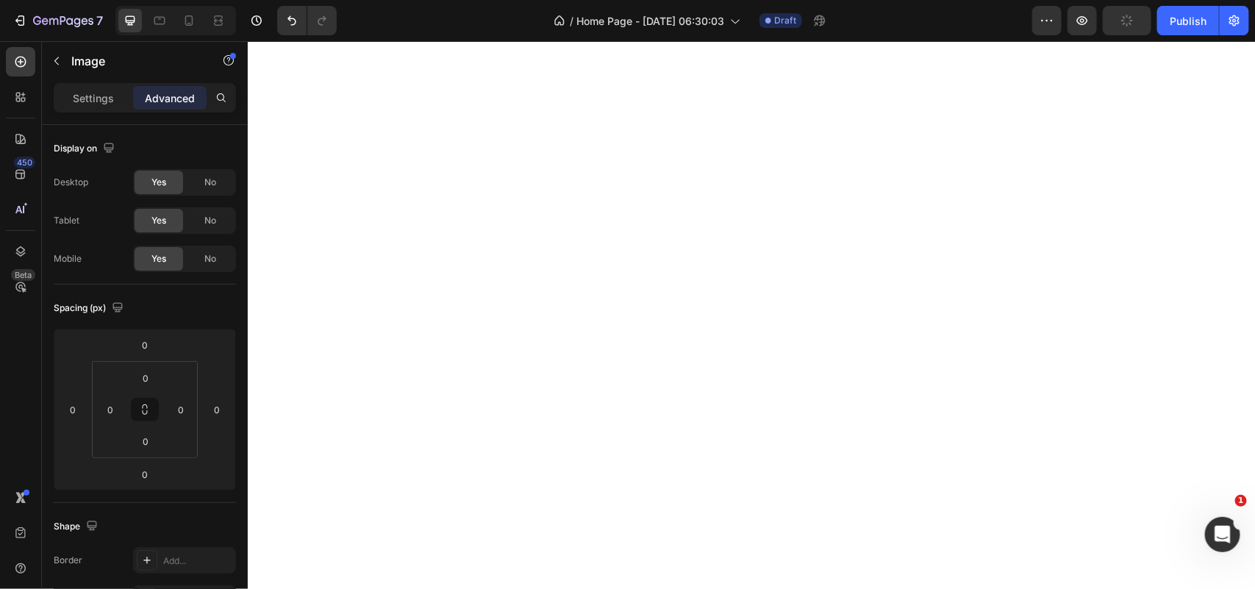
type input "16"
drag, startPoint x: 631, startPoint y: 470, endPoint x: 636, endPoint y: 481, distance: 12.8
type input "16"
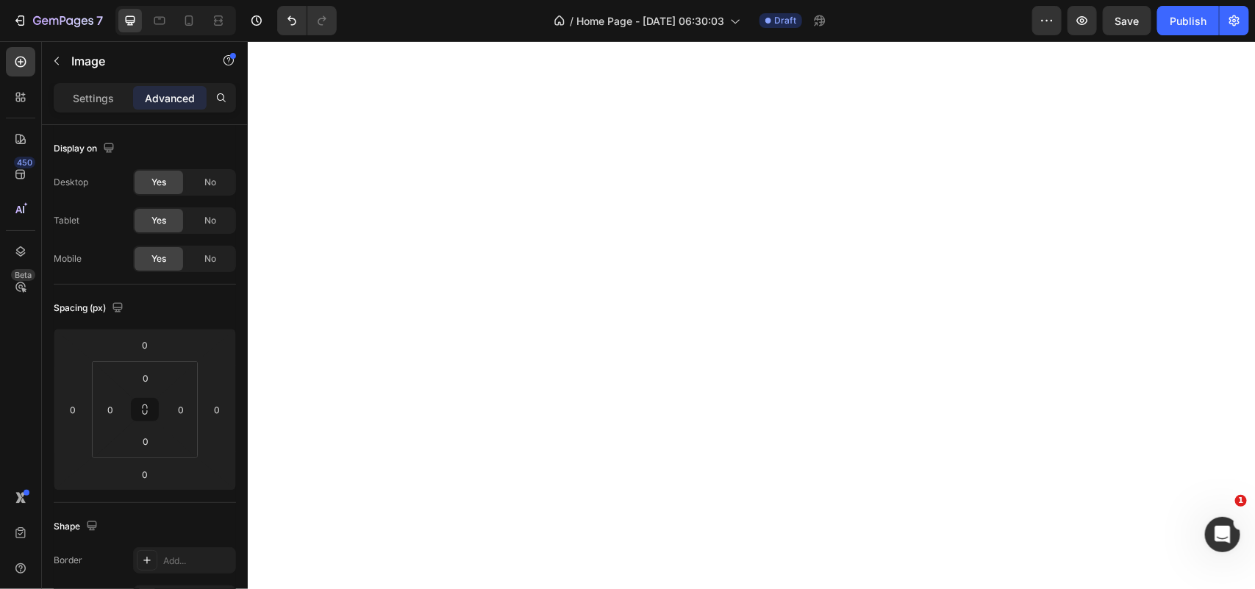
drag, startPoint x: 416, startPoint y: 470, endPoint x: 424, endPoint y: 482, distance: 14.3
type input "16"
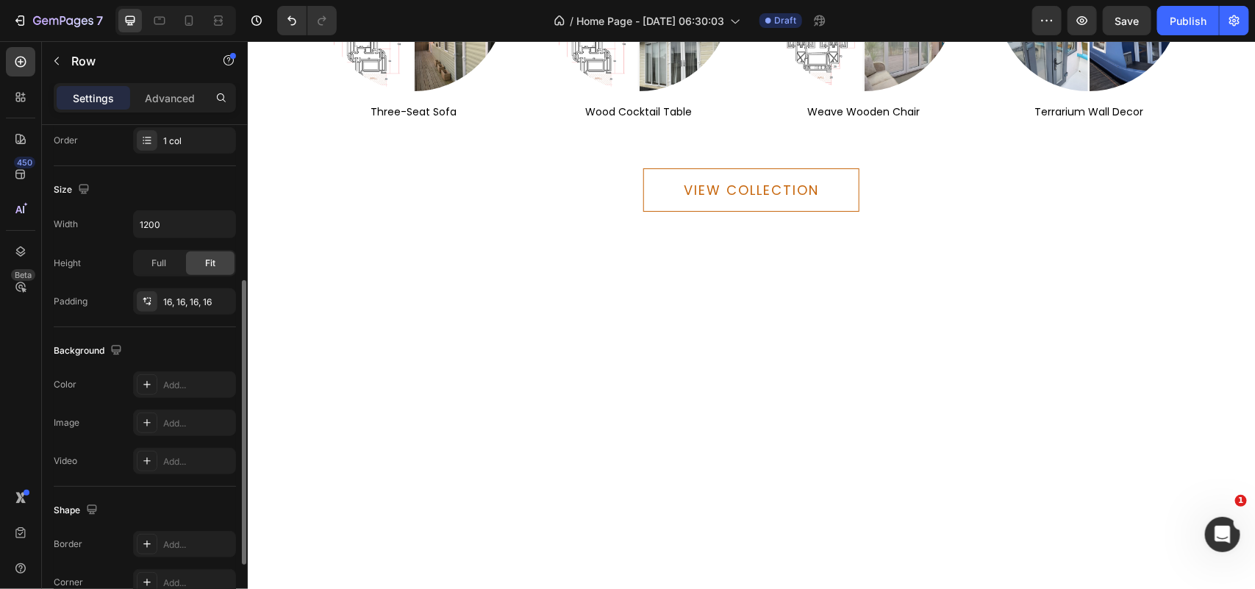
scroll to position [367, 0]
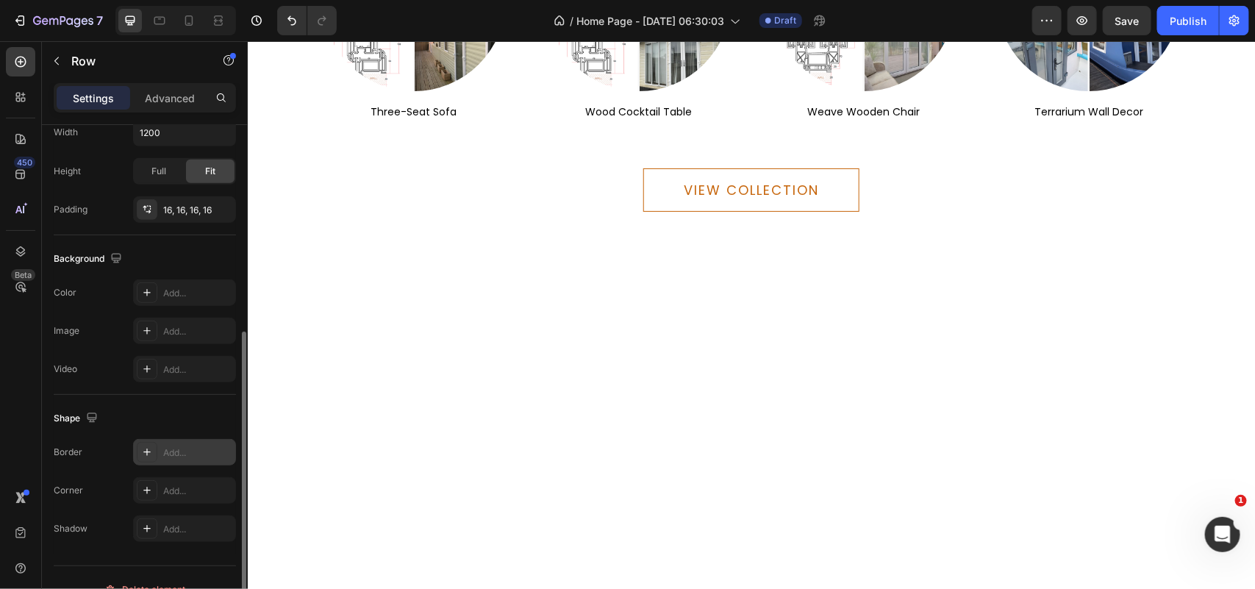
click at [176, 461] on div "Add..." at bounding box center [184, 452] width 103 height 26
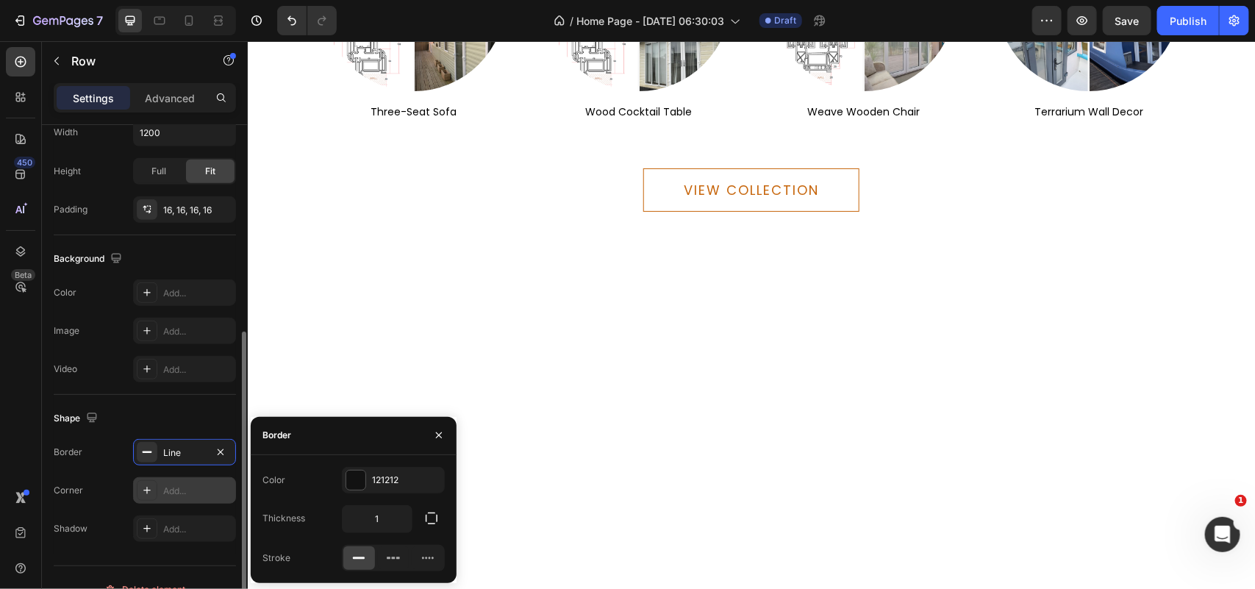
click at [188, 494] on div "Add..." at bounding box center [197, 490] width 69 height 13
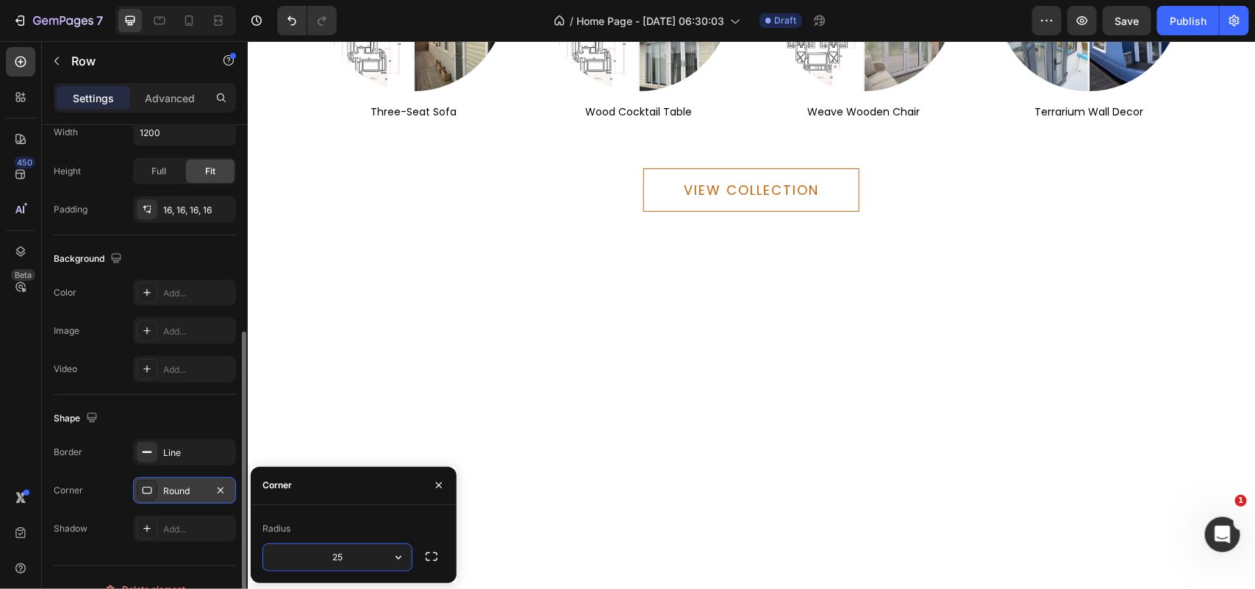
drag, startPoint x: 354, startPoint y: 561, endPoint x: 310, endPoint y: 568, distance: 44.7
click at [310, 568] on input "25" at bounding box center [337, 557] width 148 height 26
type input "50"
click at [770, 132] on div "Image three-seat sofa Text block Row Image wood cocktail table Text block Row I…" at bounding box center [750, 4] width 1007 height 255
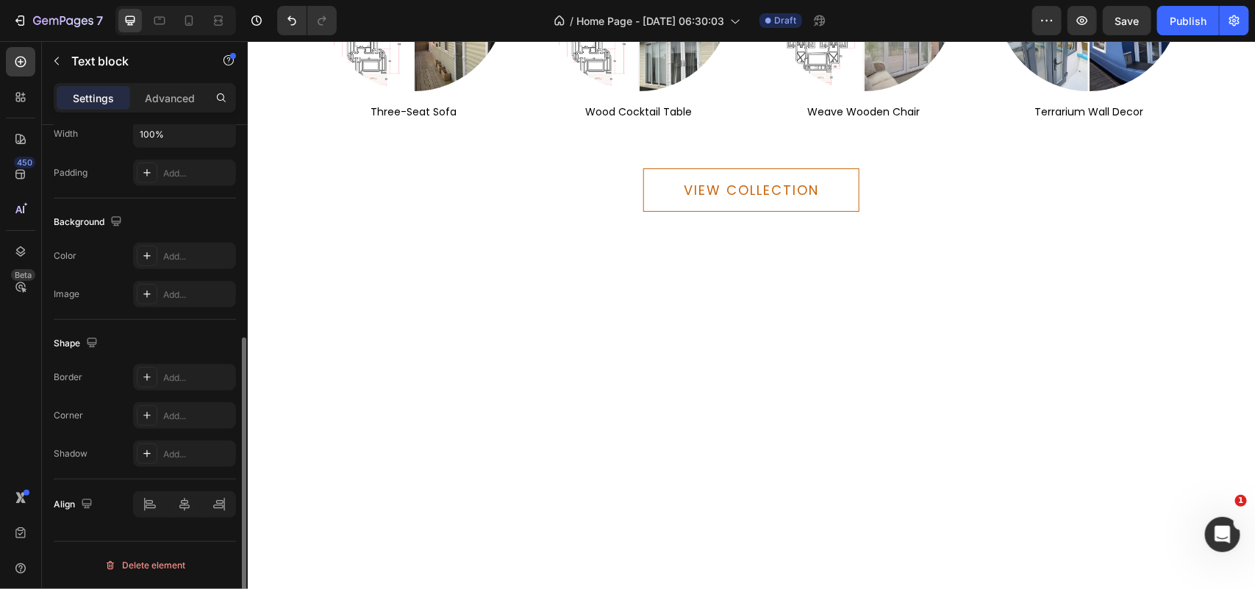
scroll to position [0, 0]
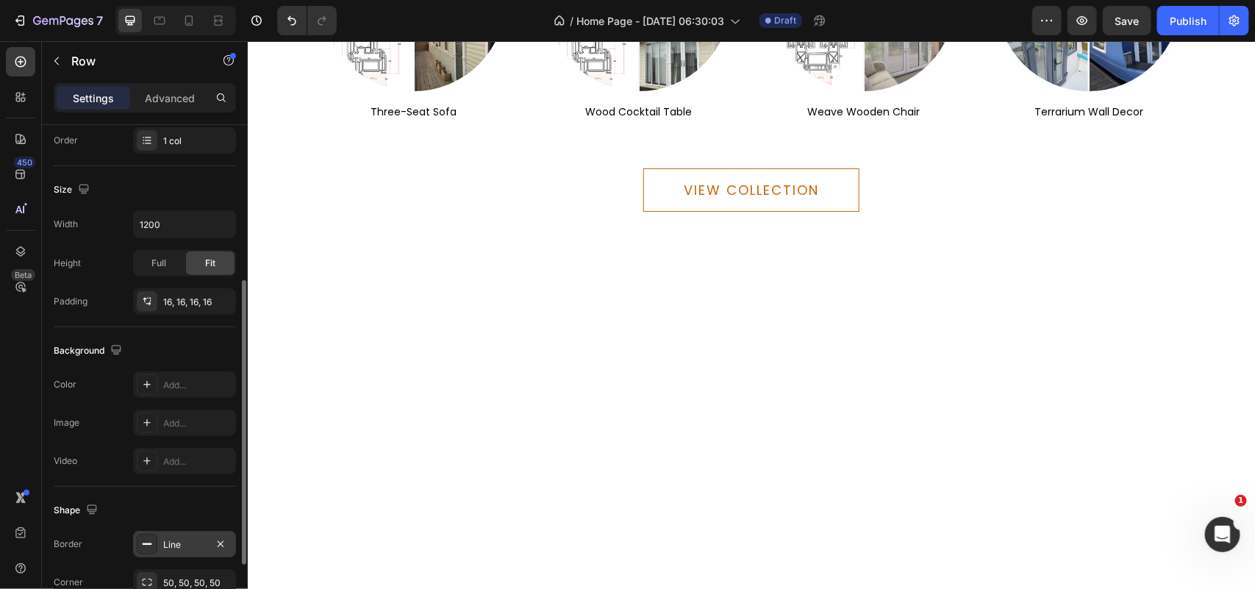
scroll to position [367, 0]
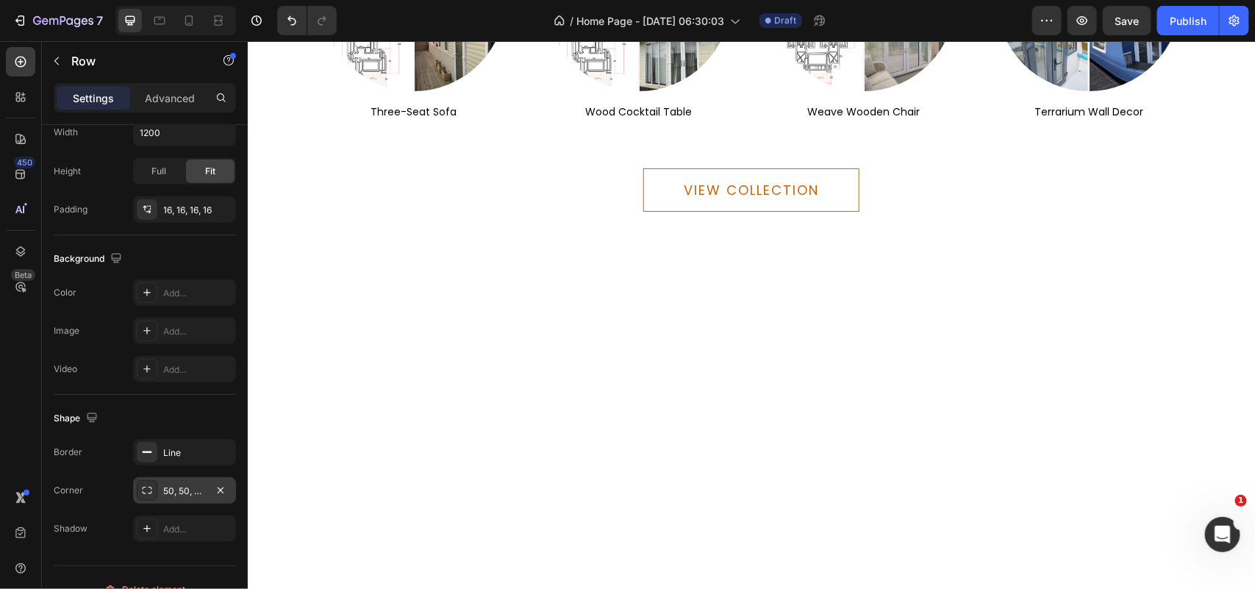
click at [175, 493] on div "50, 50, 50, 50" at bounding box center [184, 490] width 43 height 13
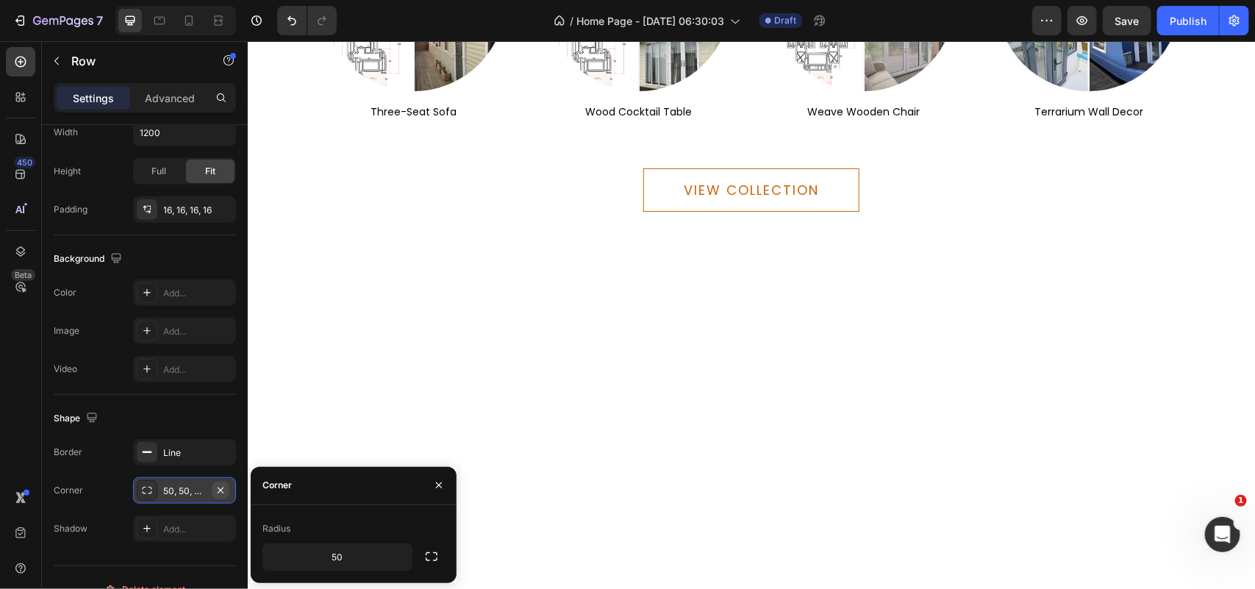
click at [225, 489] on button "button" at bounding box center [221, 490] width 18 height 18
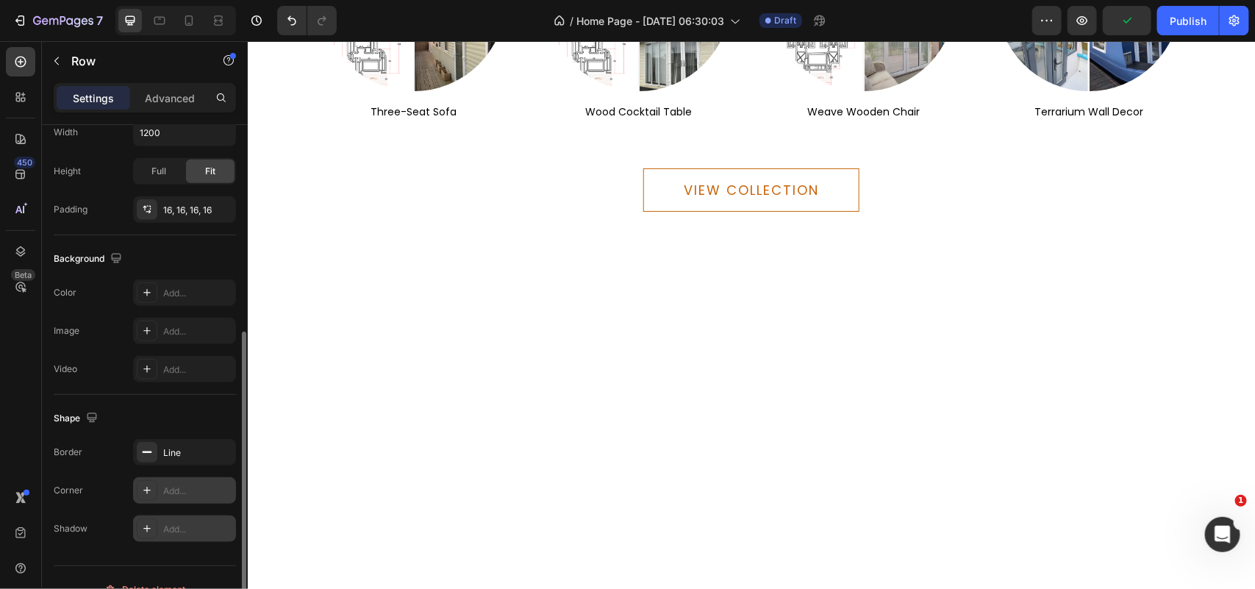
click at [196, 531] on div "Add..." at bounding box center [197, 529] width 69 height 13
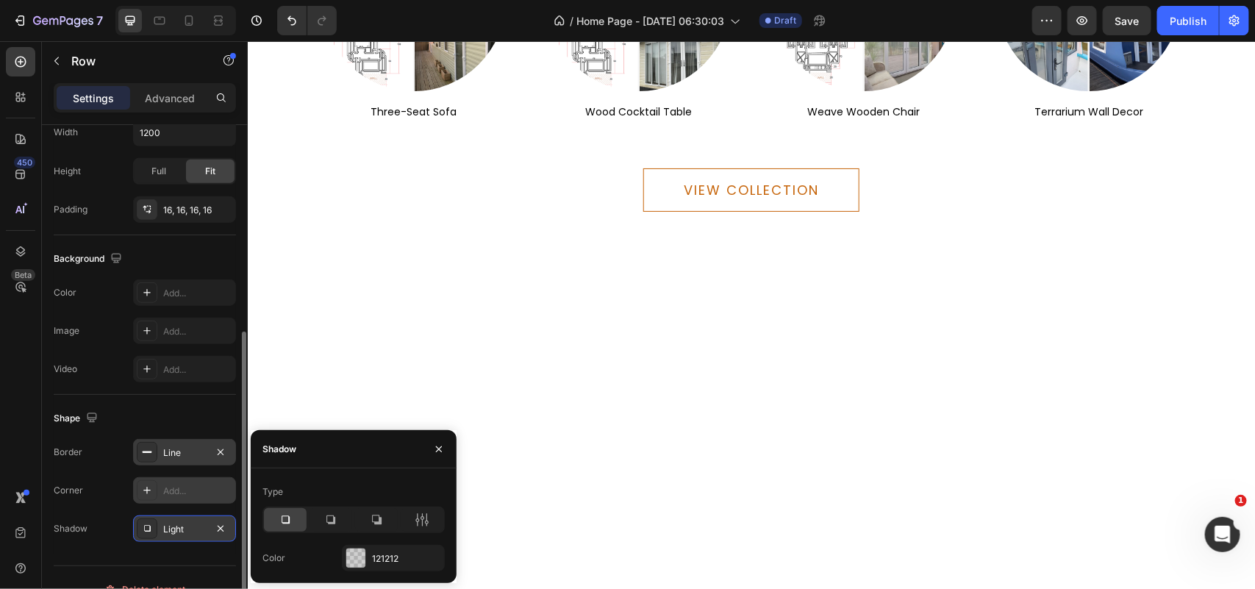
click at [195, 453] on div "Line" at bounding box center [184, 452] width 43 height 13
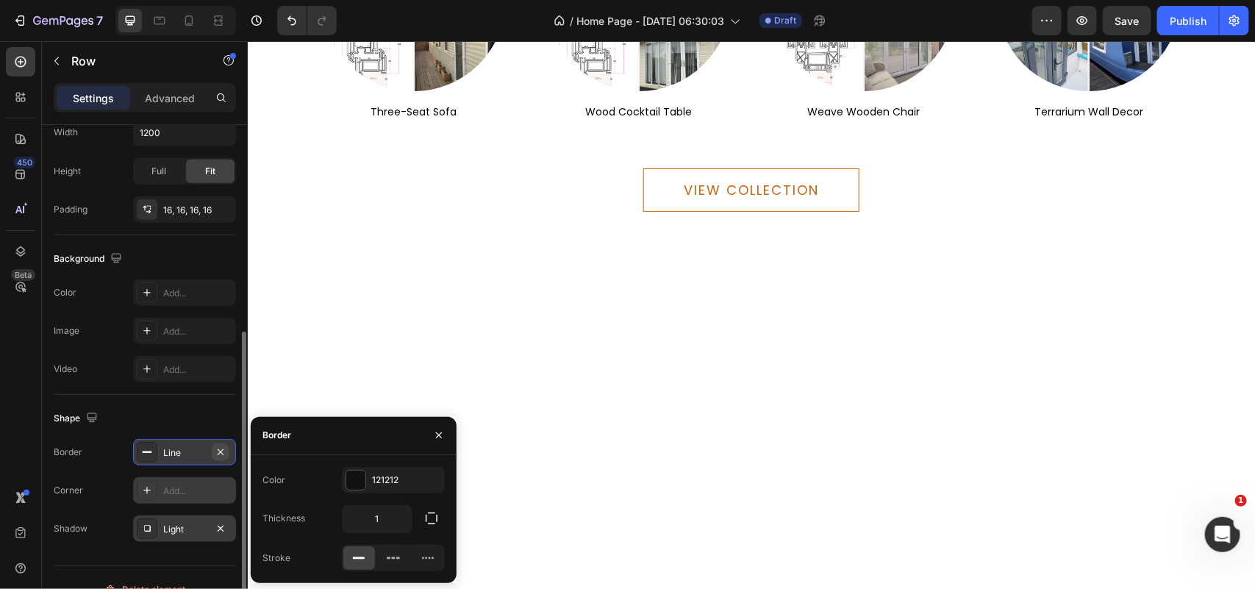
click at [221, 458] on icon "button" at bounding box center [221, 452] width 12 height 12
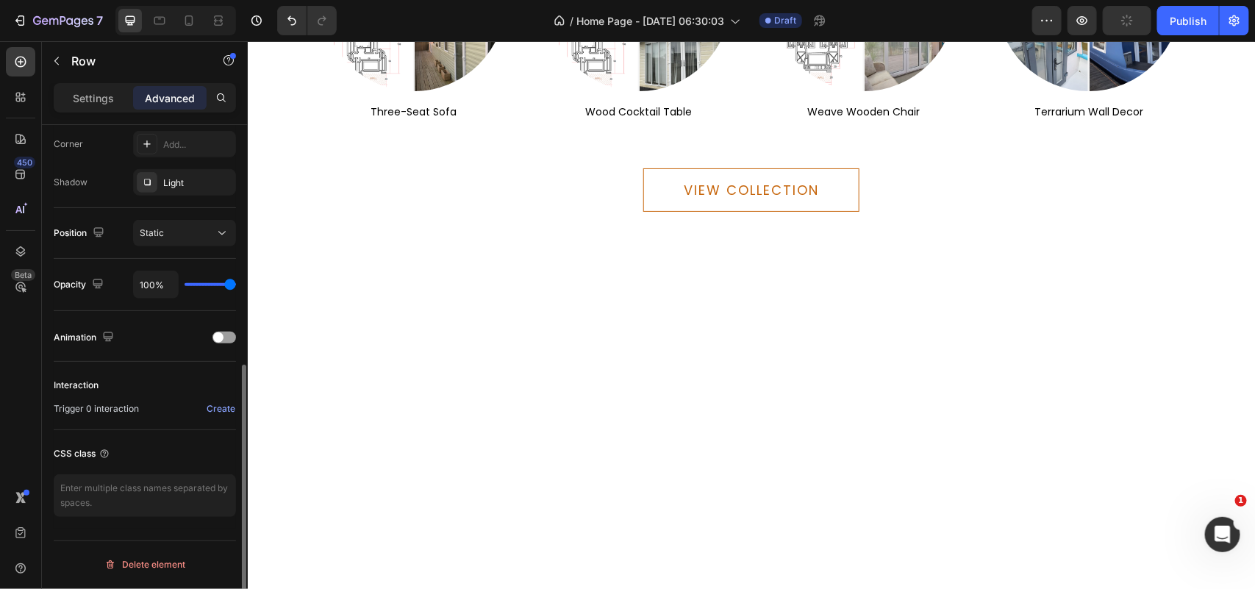
scroll to position [179, 0]
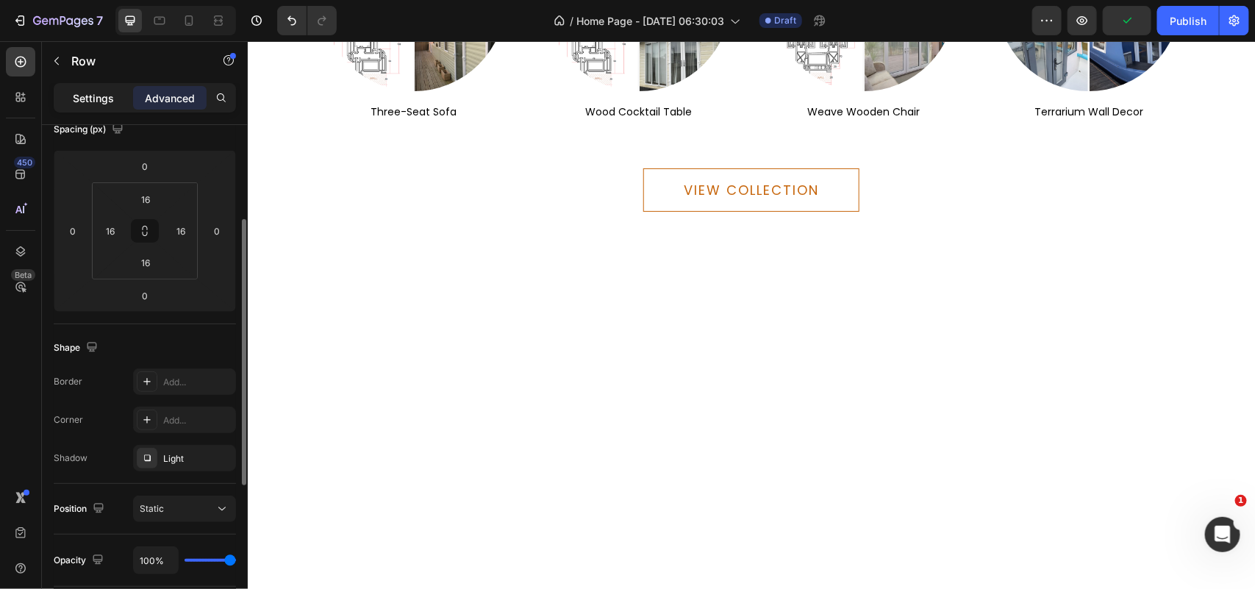
click at [85, 92] on p "Settings" at bounding box center [93, 97] width 41 height 15
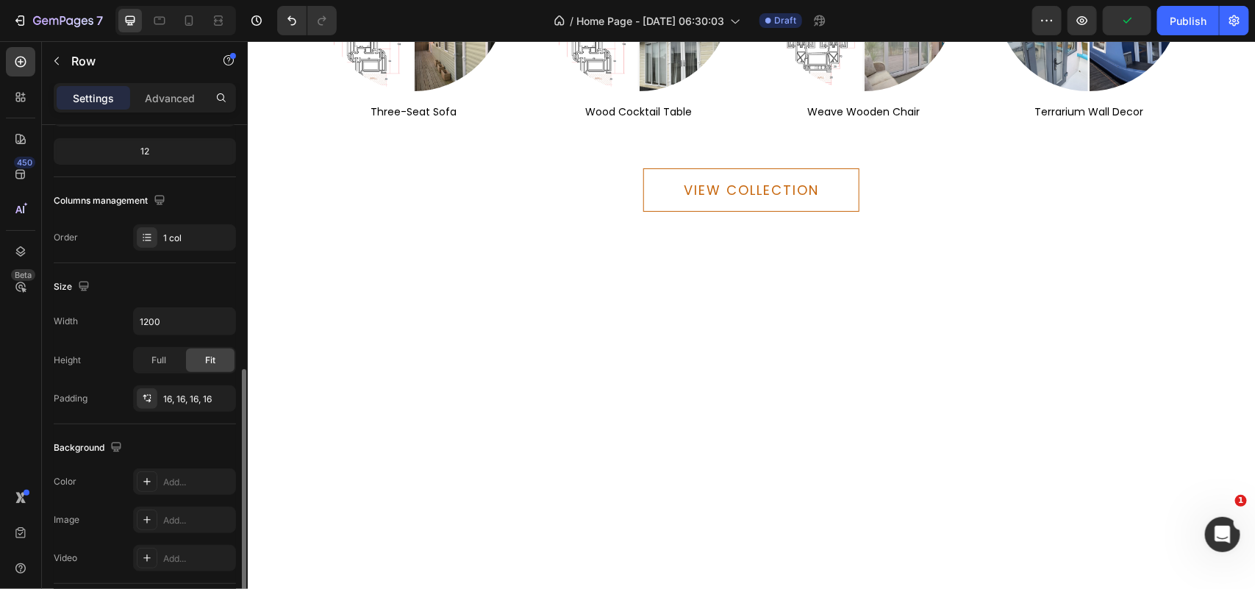
scroll to position [362, 0]
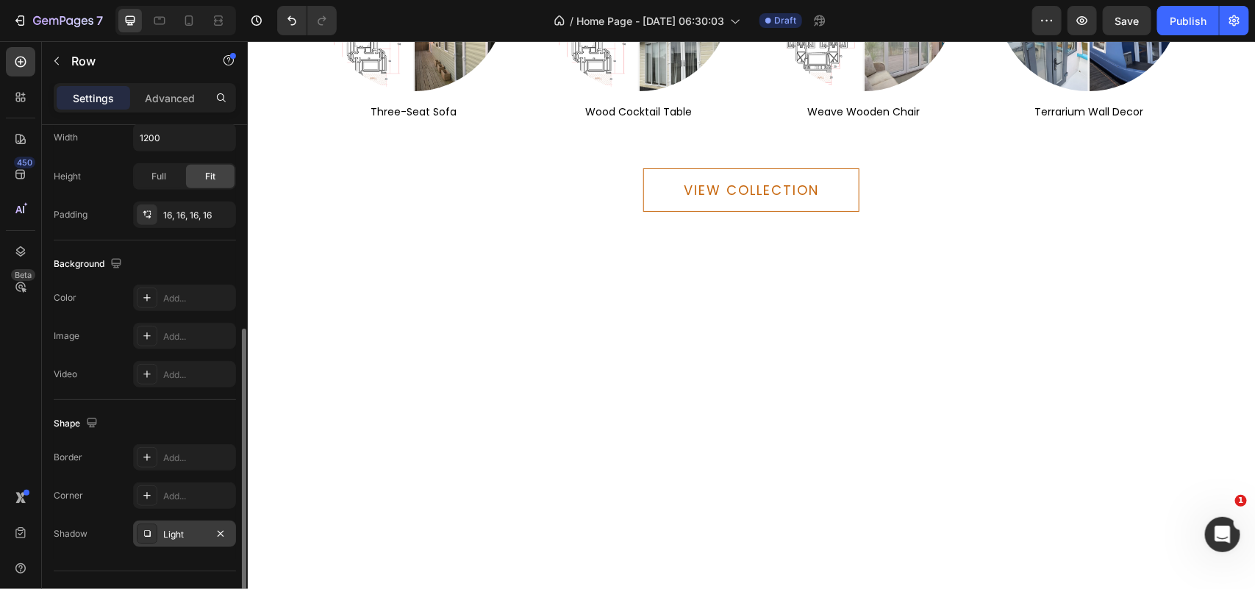
click at [193, 538] on div "Light" at bounding box center [184, 534] width 43 height 13
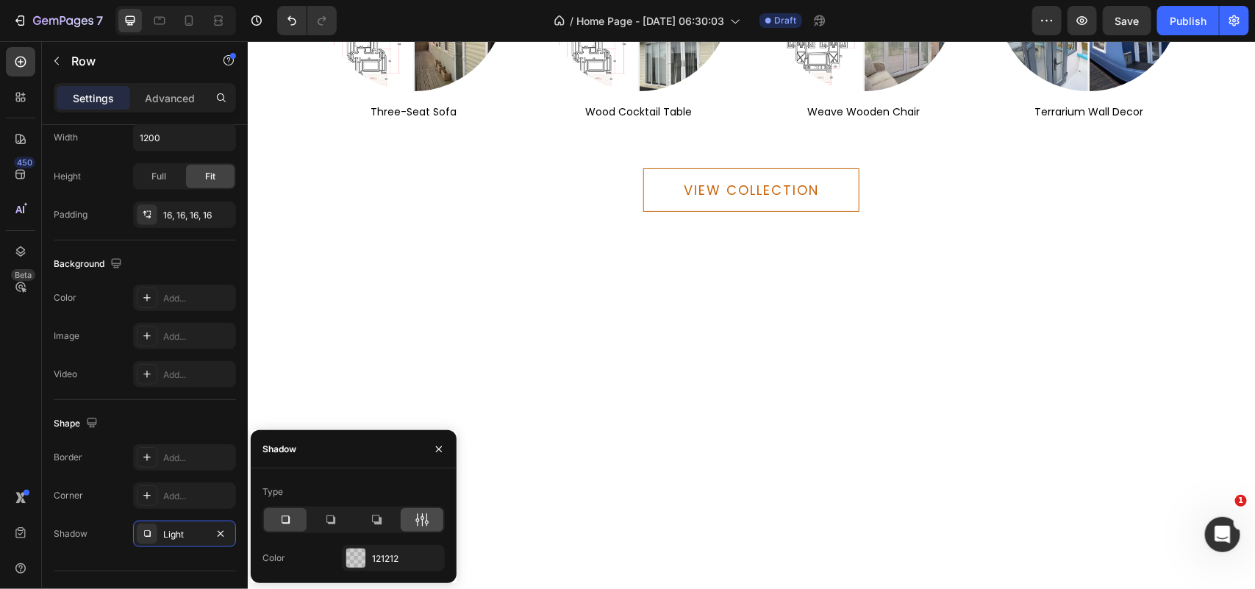
click at [417, 523] on icon at bounding box center [417, 520] width 4 height 13
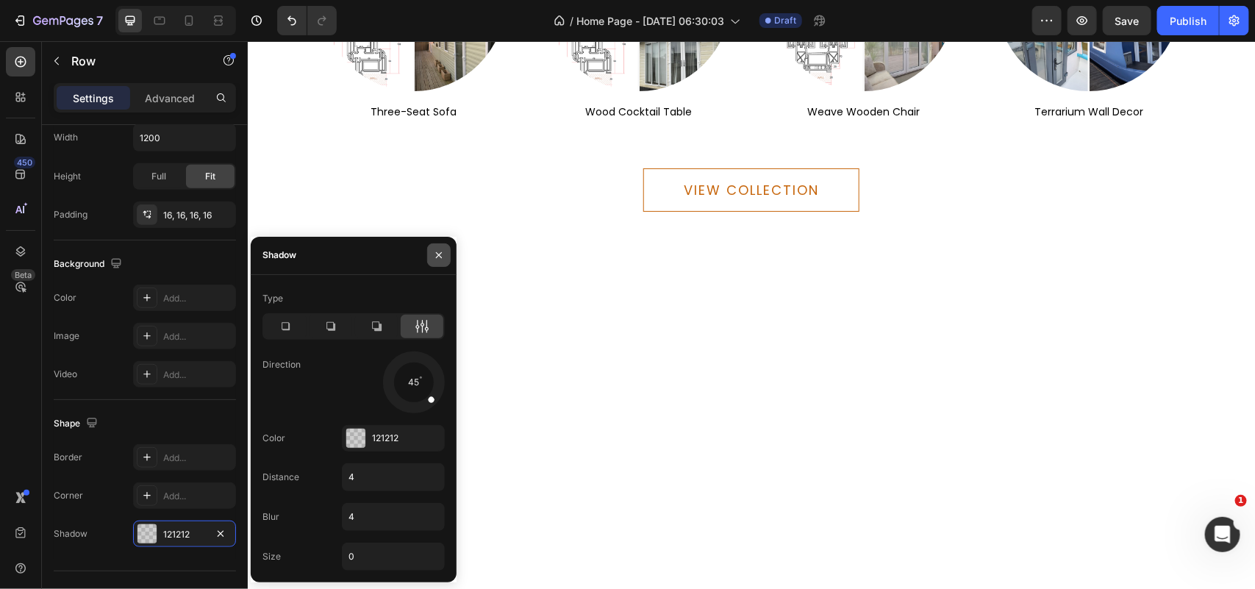
click at [439, 254] on icon "button" at bounding box center [439, 255] width 12 height 12
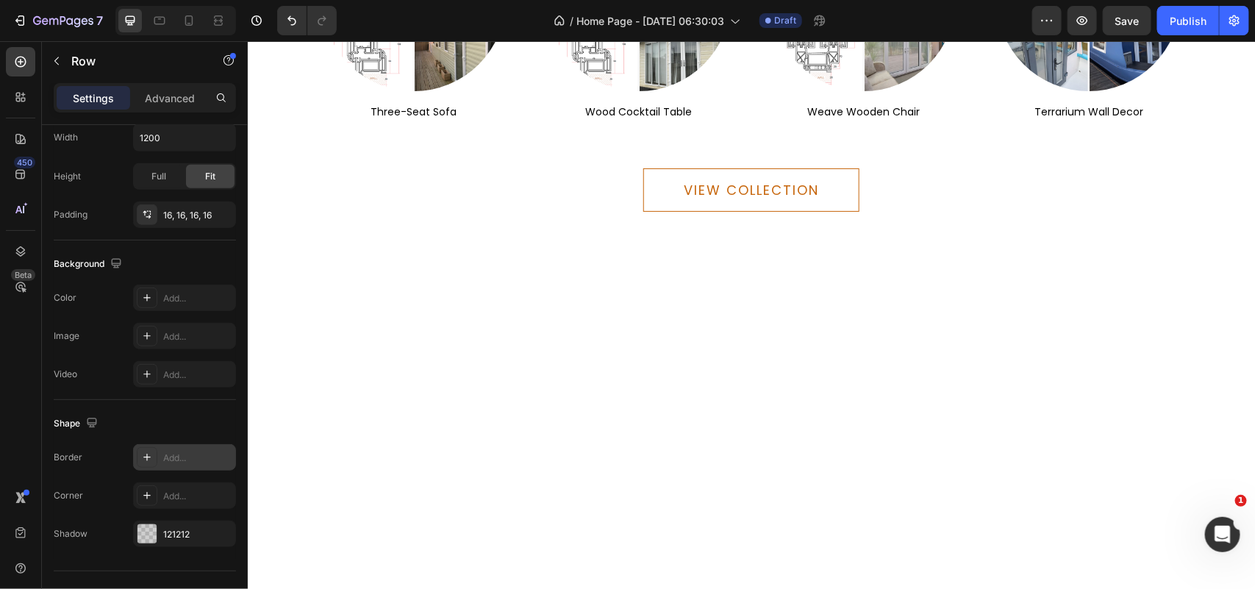
click at [185, 461] on div "Add..." at bounding box center [197, 457] width 69 height 13
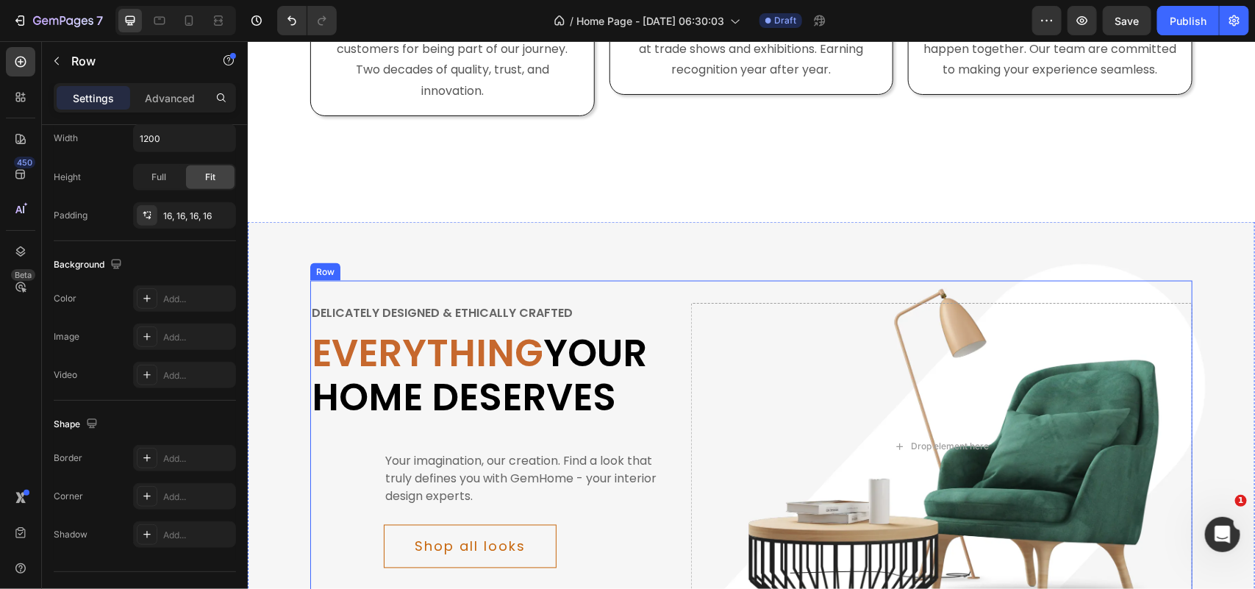
scroll to position [920, 0]
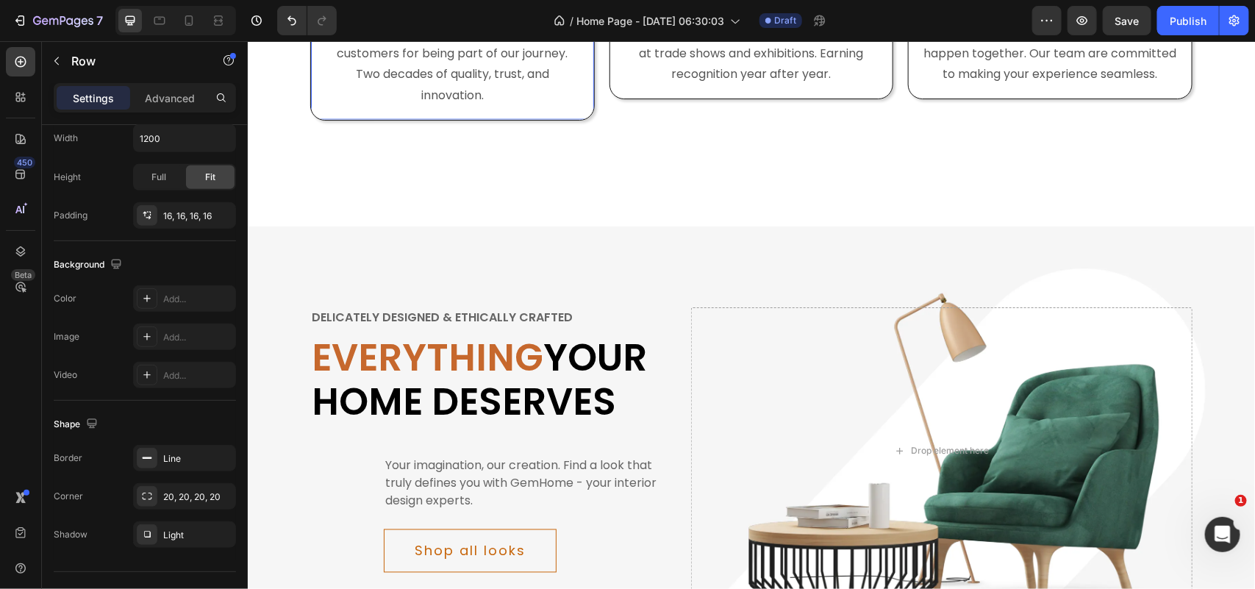
click at [574, 120] on div "Image 20 YEARS STRONG! Text block Thank you to all our past and future customer…" at bounding box center [451, 41] width 284 height 157
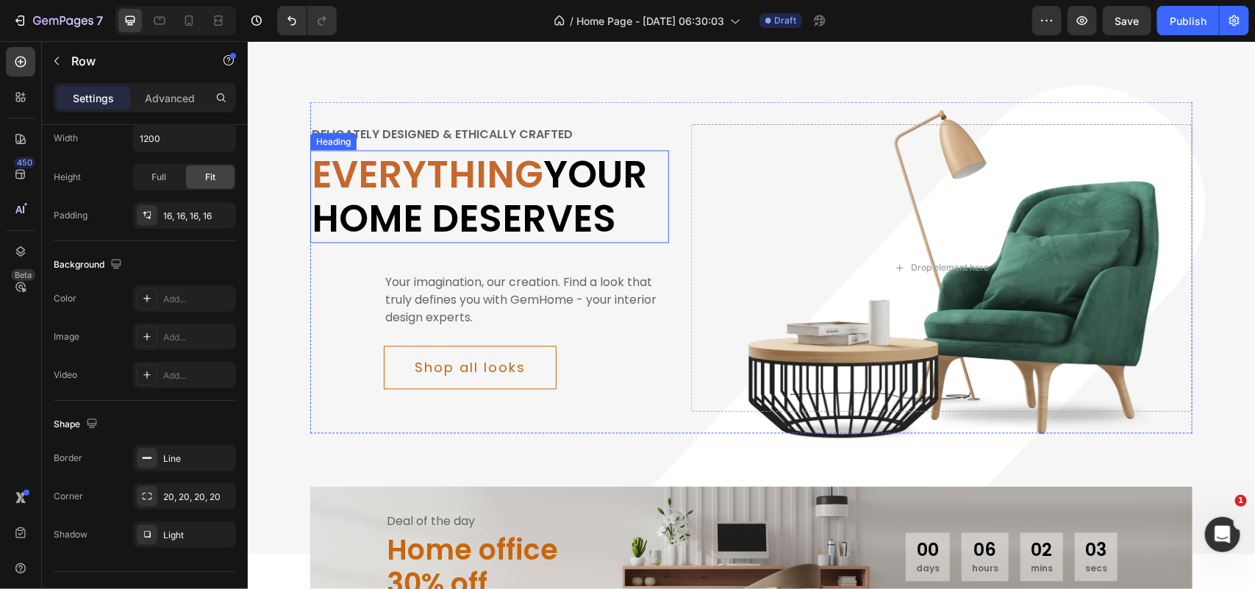
scroll to position [1104, 0]
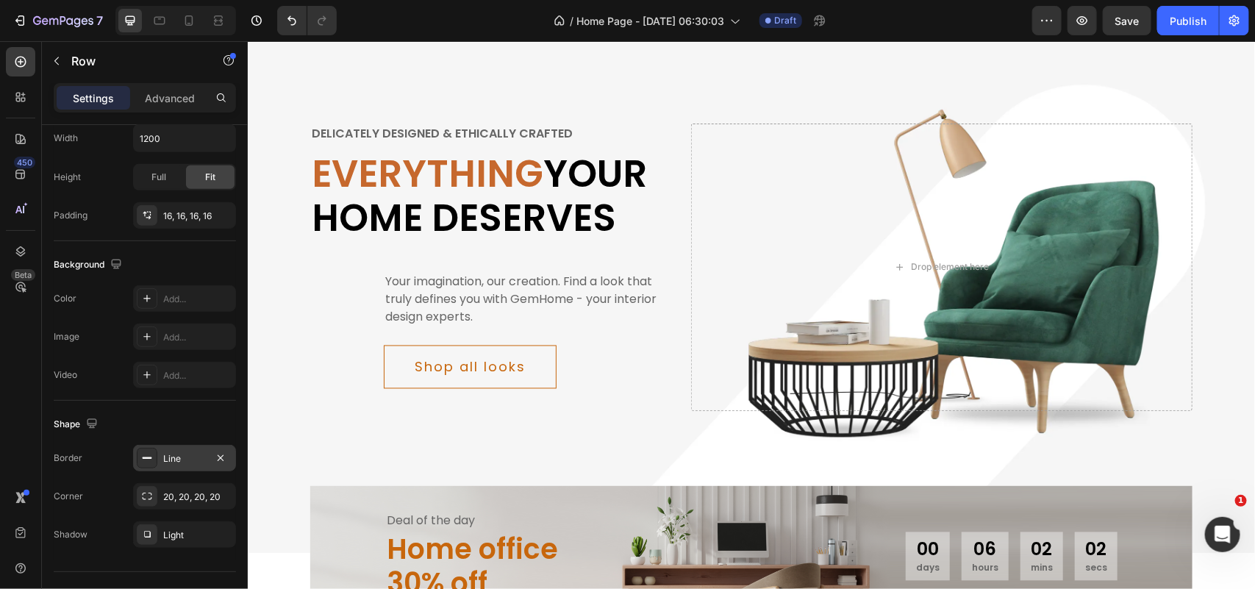
click at [184, 464] on div "Line" at bounding box center [184, 458] width 43 height 13
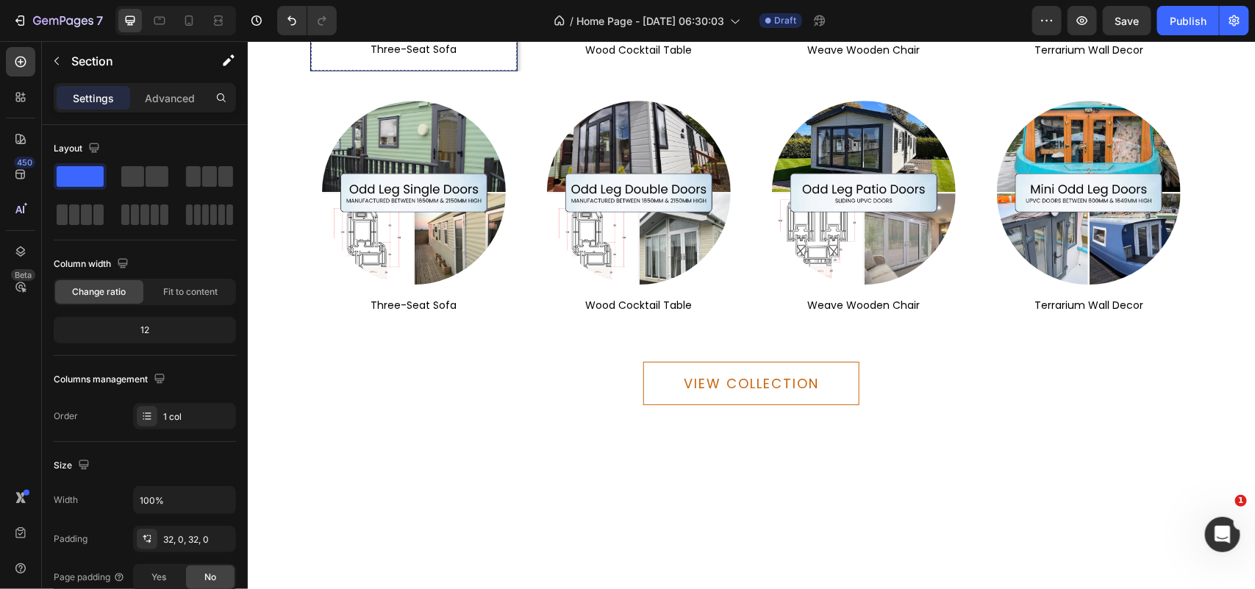
scroll to position [4871, 0]
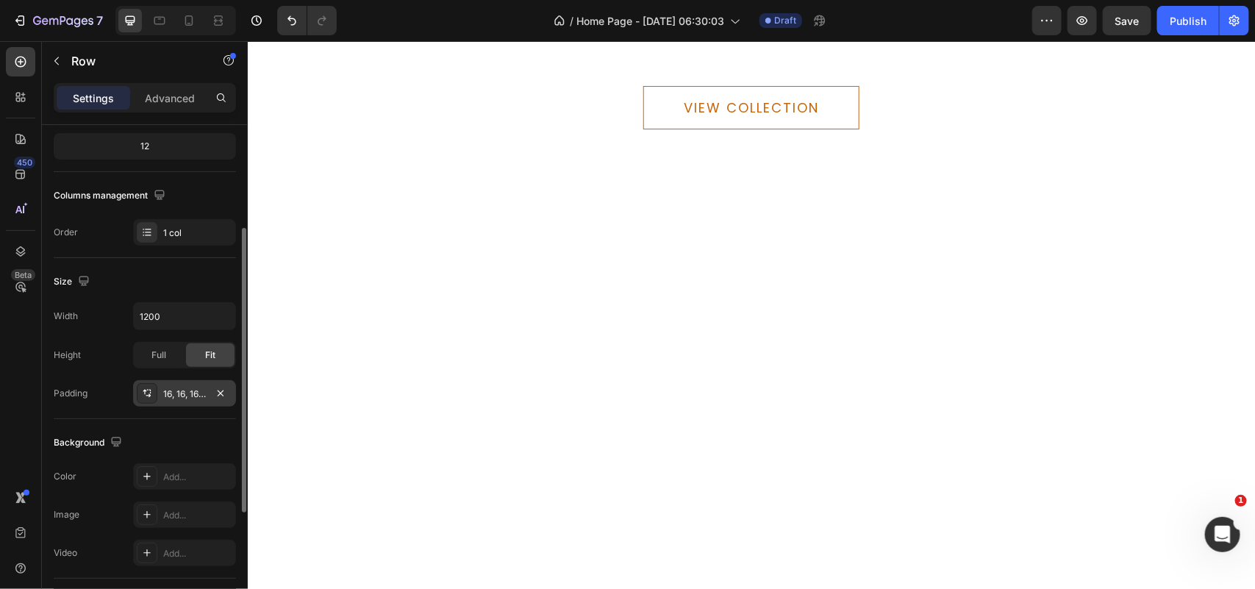
click at [193, 397] on div "16, 16, 16, 16" at bounding box center [184, 393] width 43 height 13
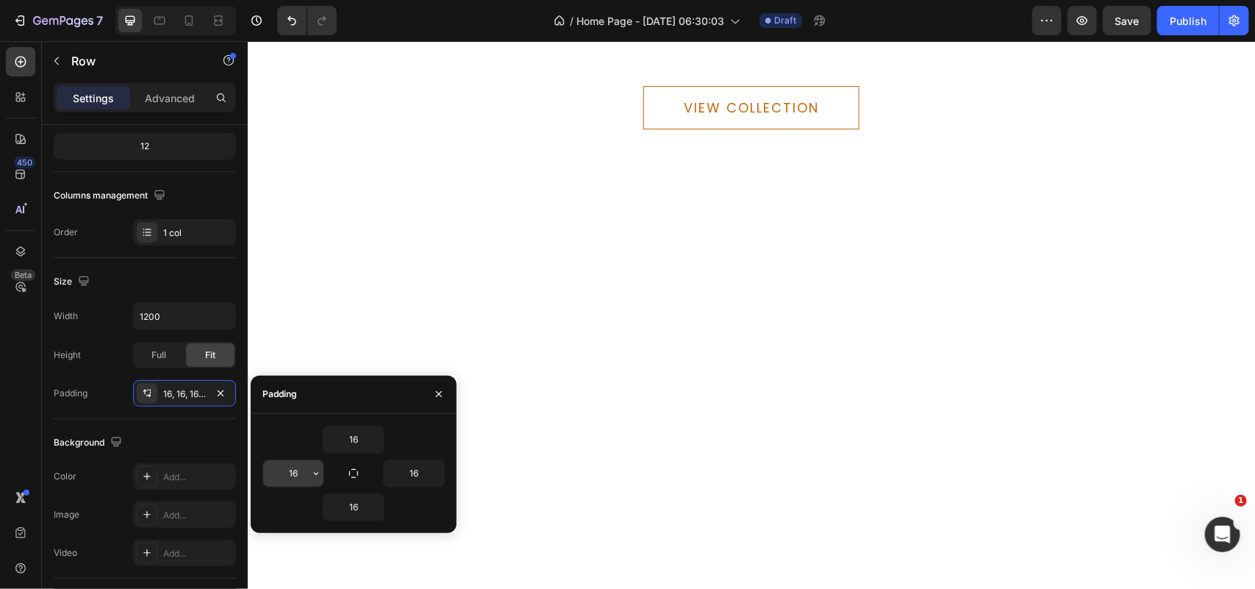
click at [296, 476] on input "16" at bounding box center [293, 473] width 60 height 26
click at [348, 473] on icon "button" at bounding box center [354, 473] width 12 height 12
type input "16"
click at [445, 390] on button "button" at bounding box center [439, 394] width 24 height 24
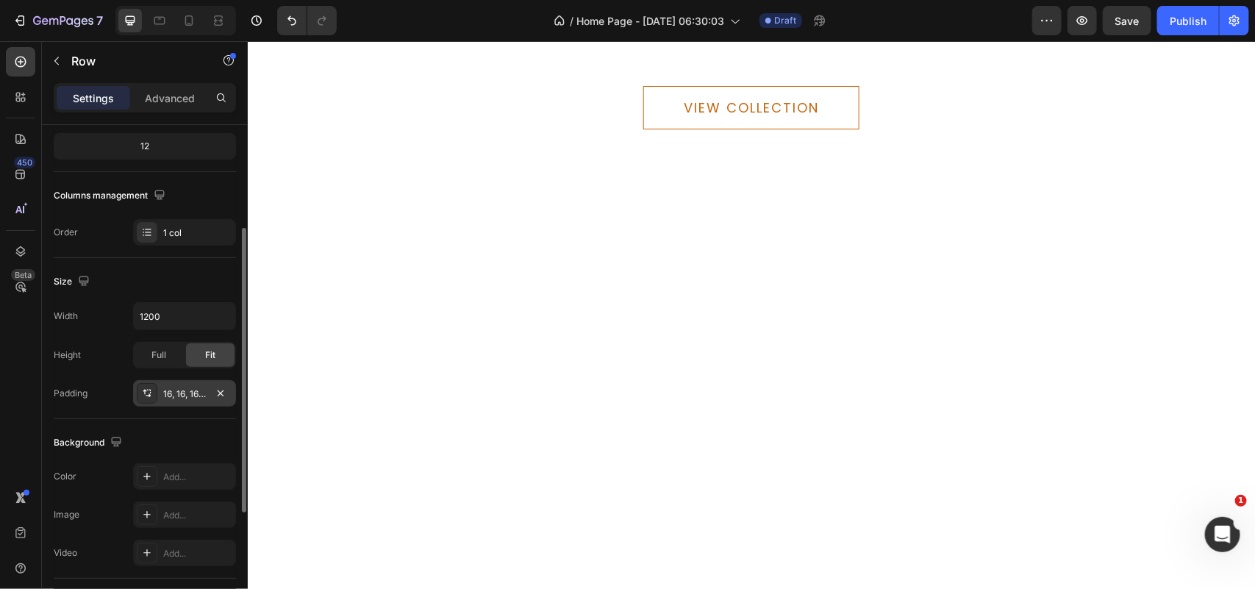
click at [192, 394] on div "16, 16, 16, 16" at bounding box center [184, 393] width 43 height 13
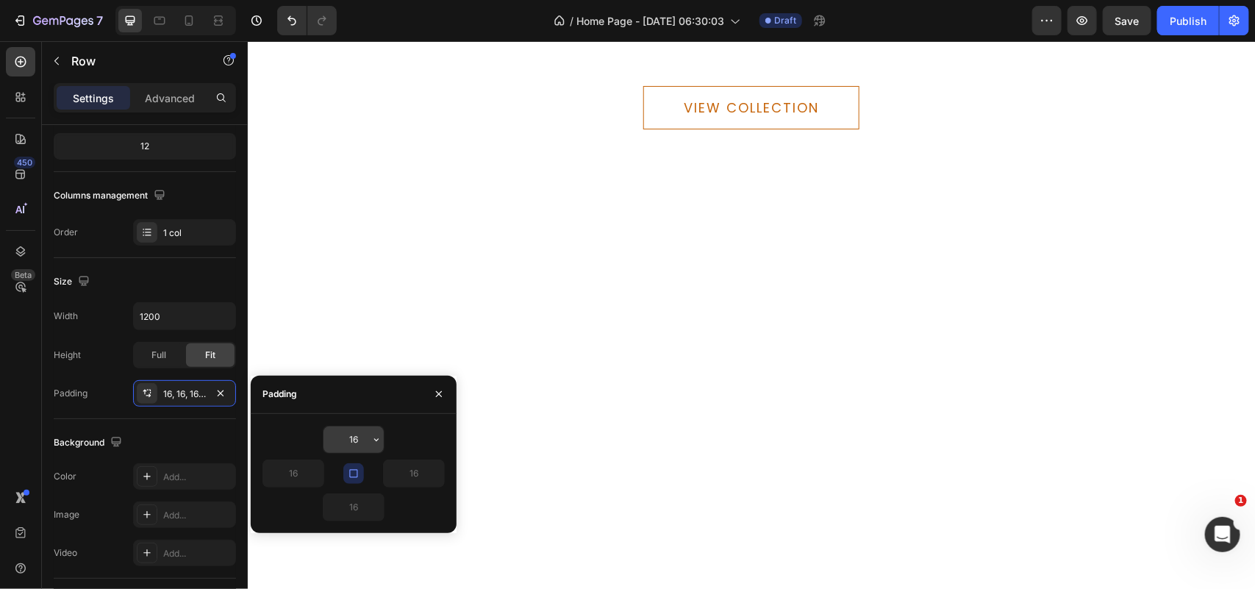
click at [370, 436] on icon "button" at bounding box center [376, 440] width 12 height 12
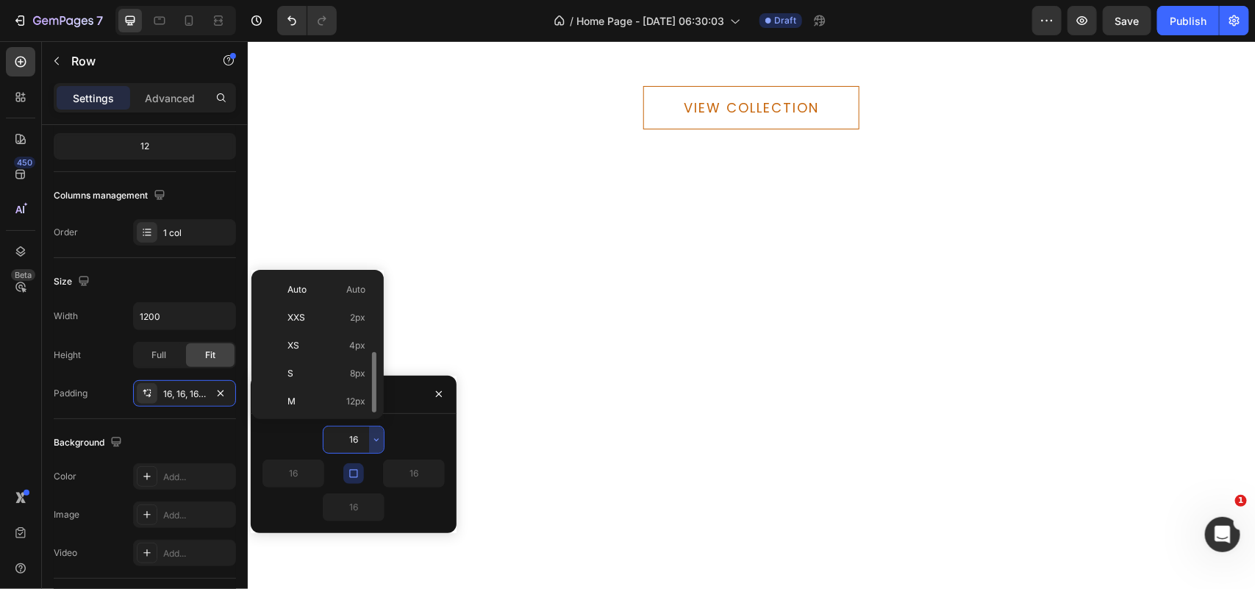
scroll to position [53, 0]
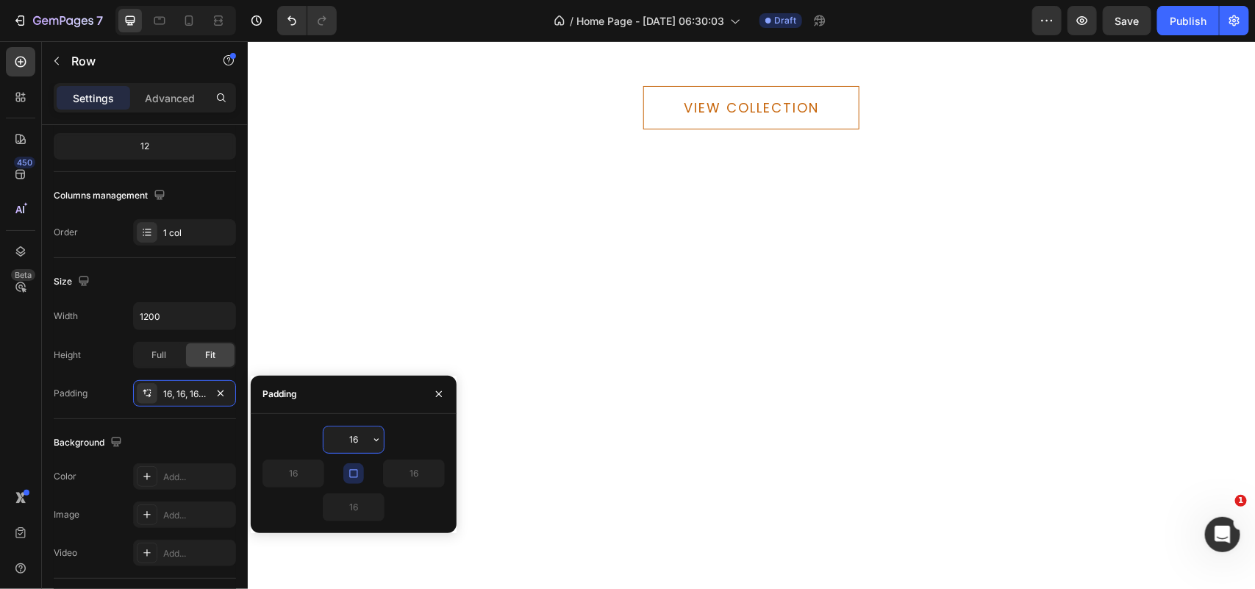
click at [354, 441] on input "16" at bounding box center [353, 439] width 60 height 26
type input "20"
click at [353, 476] on icon "button" at bounding box center [353, 473] width 8 height 8
type input "20"
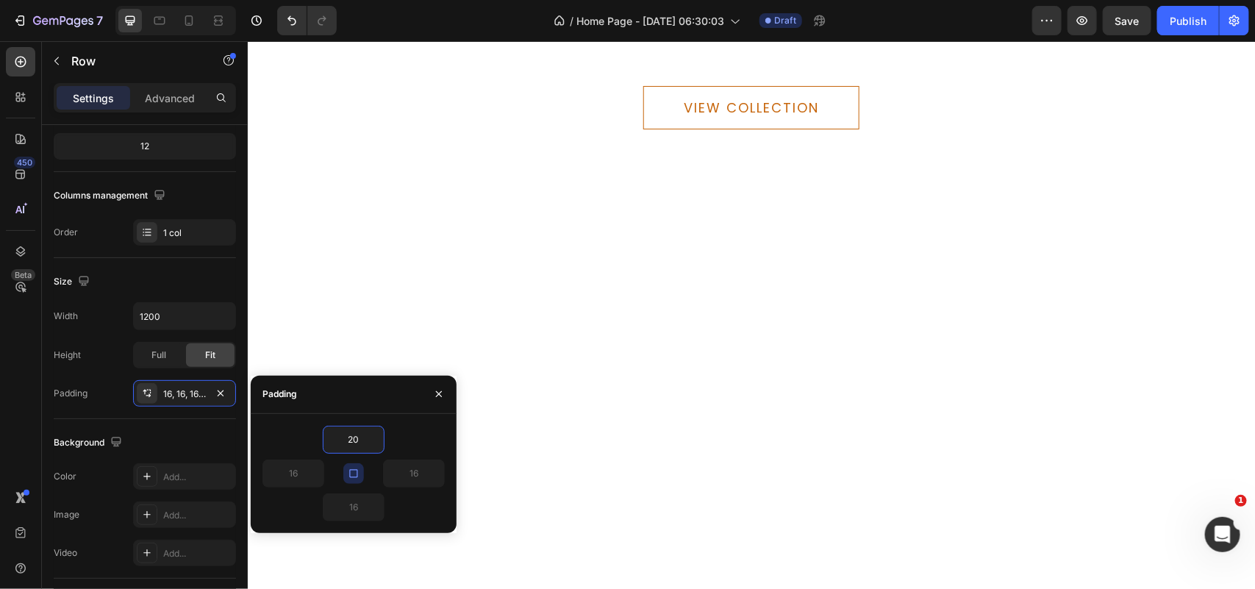
type input "20"
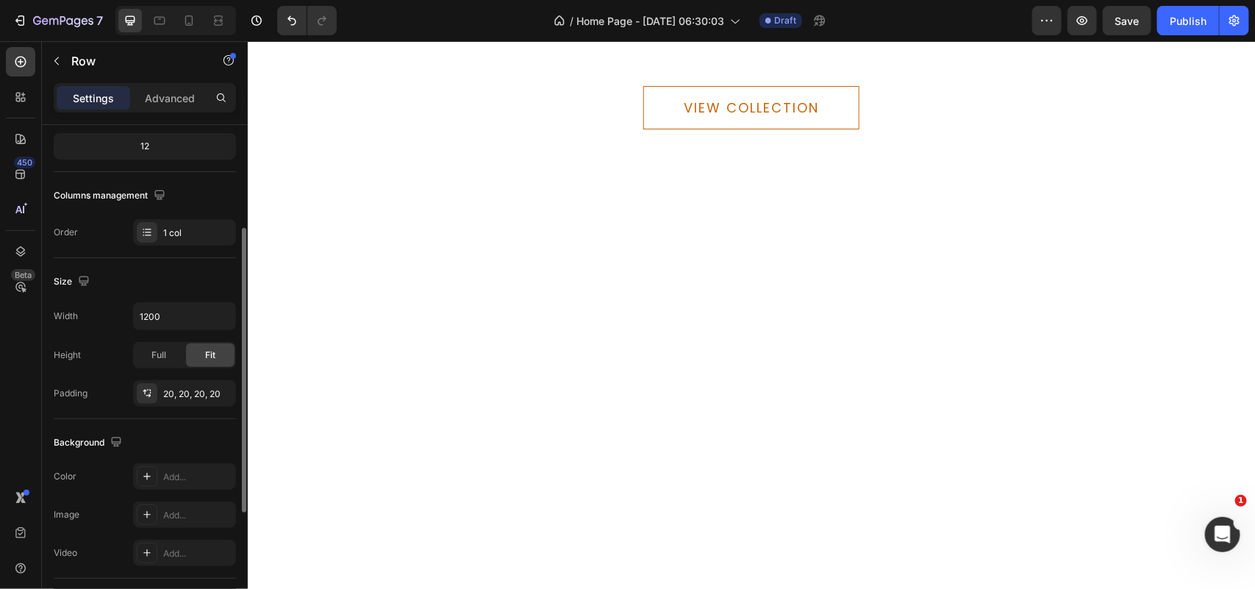
click at [173, 447] on div "Background" at bounding box center [145, 443] width 182 height 24
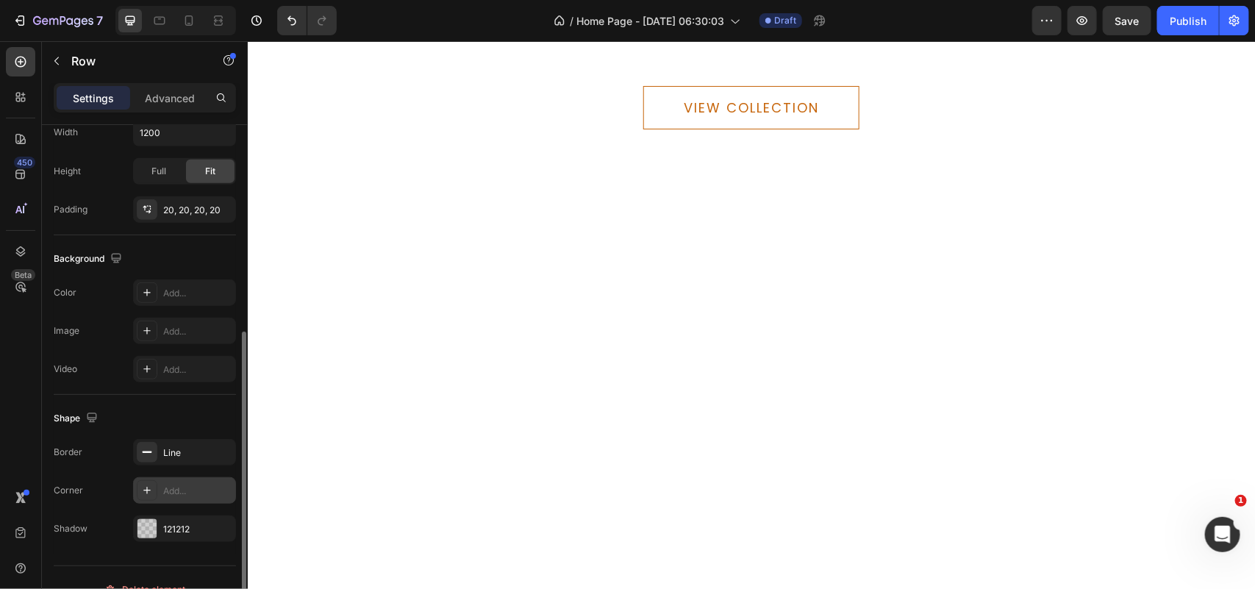
click at [190, 495] on div "Add..." at bounding box center [197, 490] width 69 height 13
click at [289, 23] on icon "Undo/Redo" at bounding box center [291, 20] width 15 height 15
click at [294, 19] on icon "Undo/Redo" at bounding box center [291, 20] width 15 height 15
click at [182, 497] on div "Add..." at bounding box center [197, 490] width 69 height 13
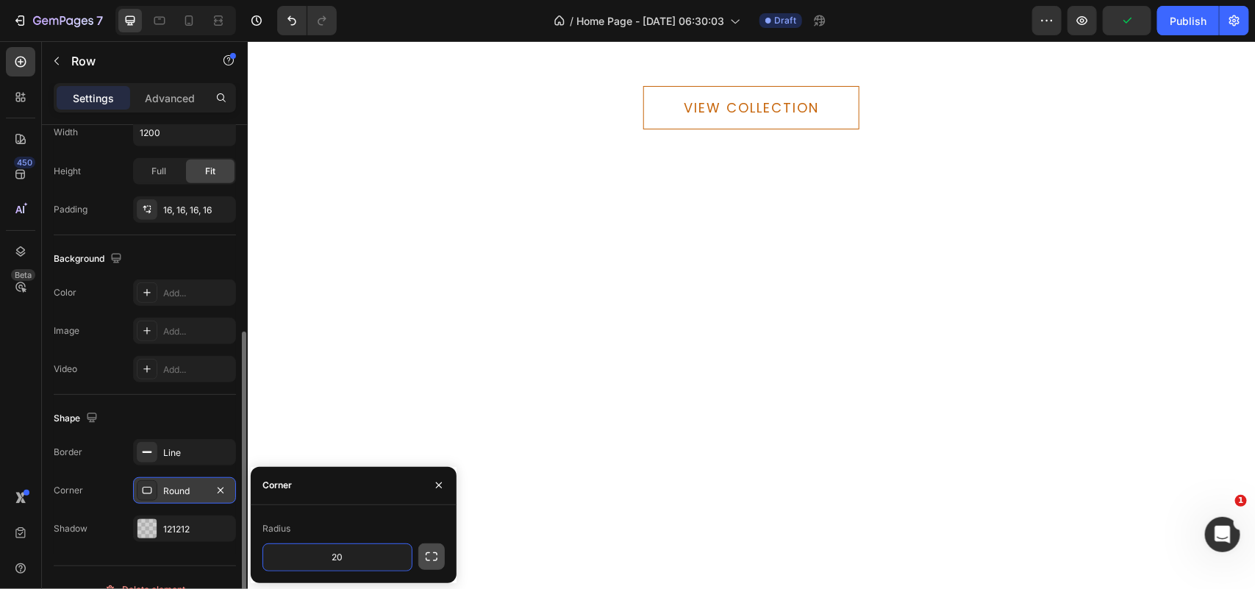
type input "20"
click at [431, 551] on icon "button" at bounding box center [431, 556] width 15 height 15
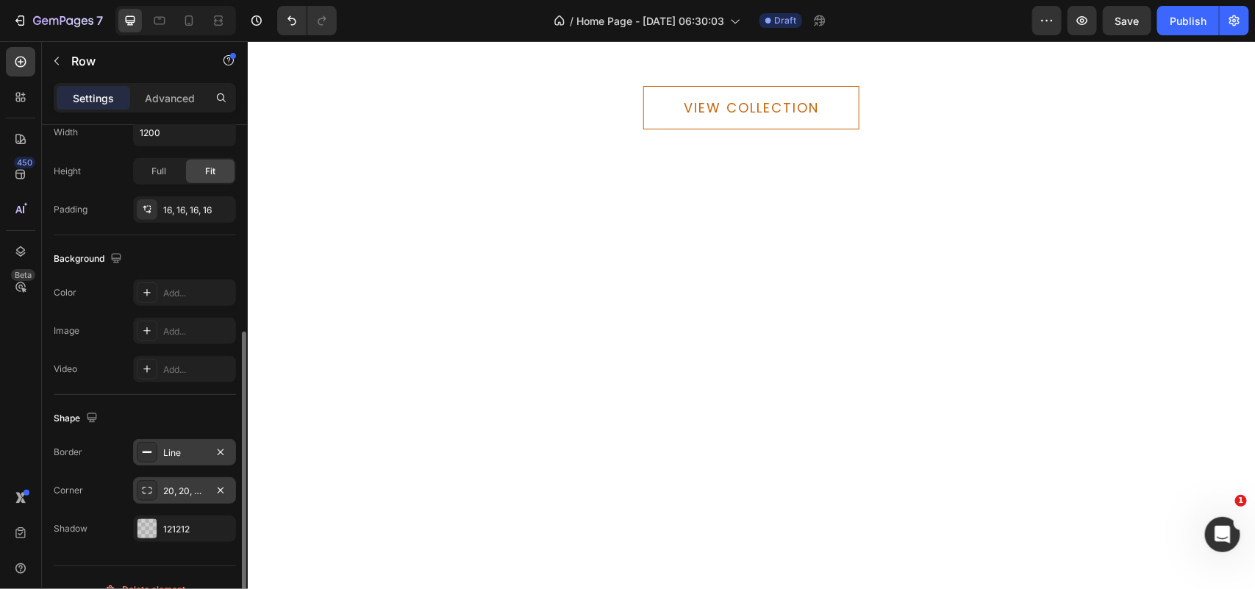
click at [176, 451] on div "Line" at bounding box center [184, 452] width 43 height 13
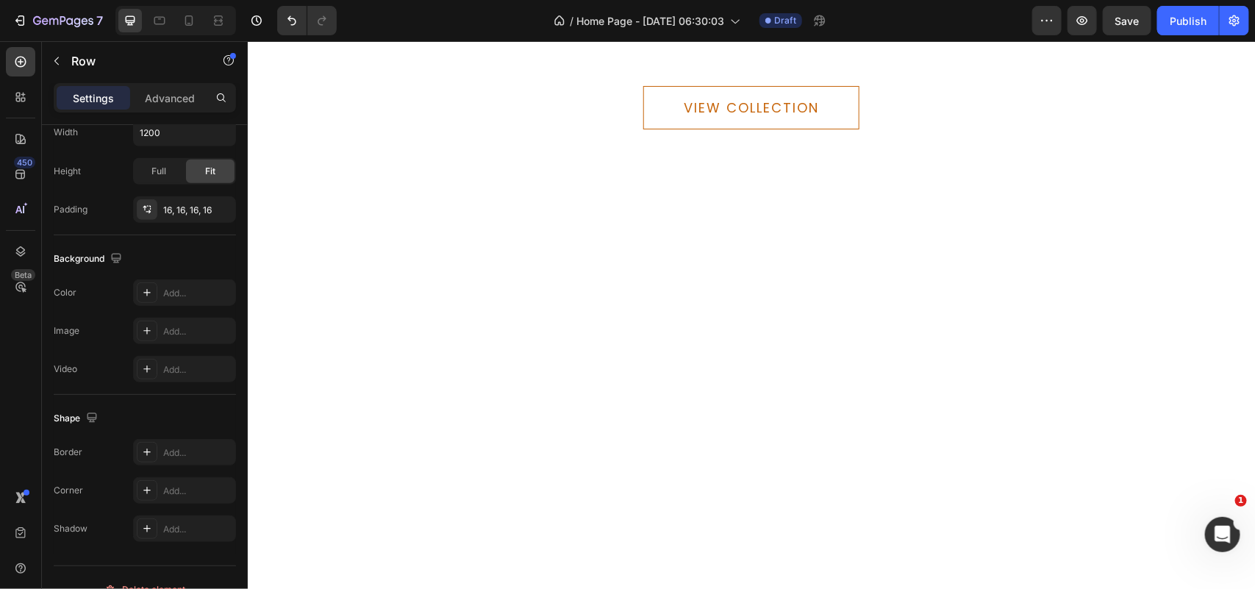
click at [166, 452] on div "Add..." at bounding box center [197, 452] width 69 height 13
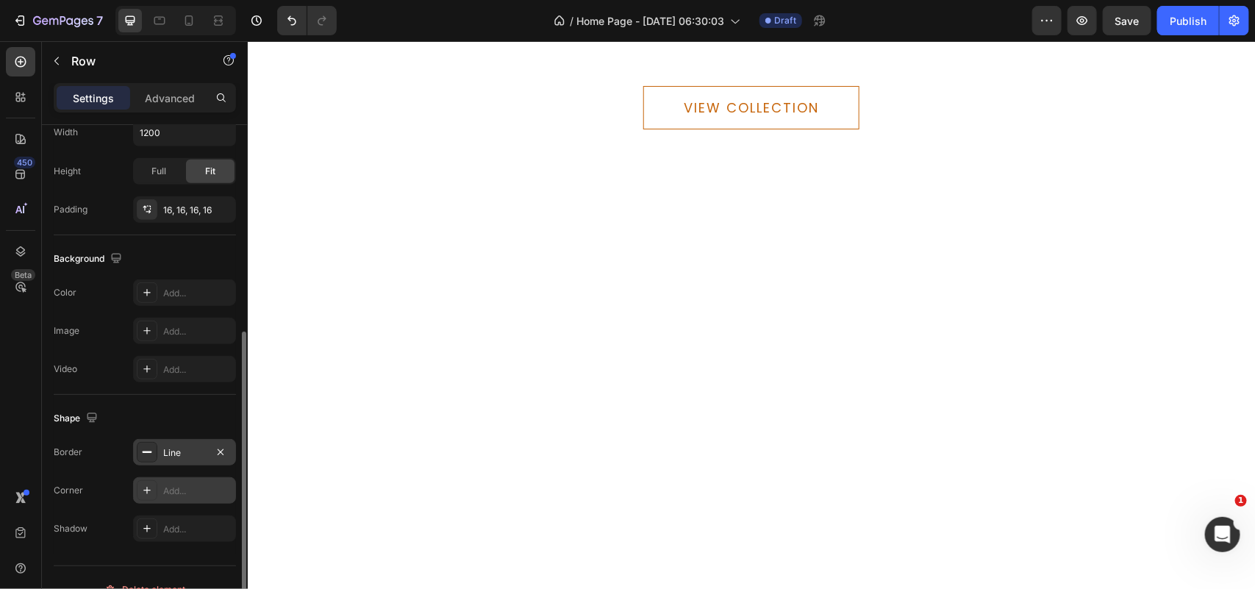
click at [173, 490] on div "Add..." at bounding box center [197, 490] width 69 height 13
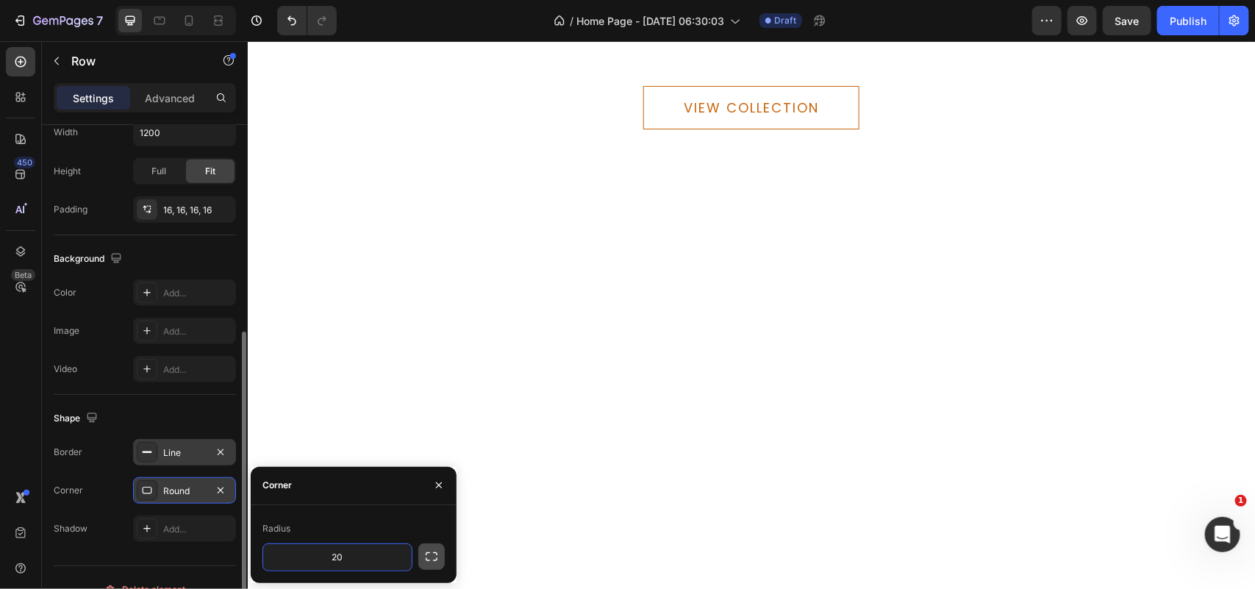
type input "20"
click at [432, 556] on icon "button" at bounding box center [431, 556] width 15 height 15
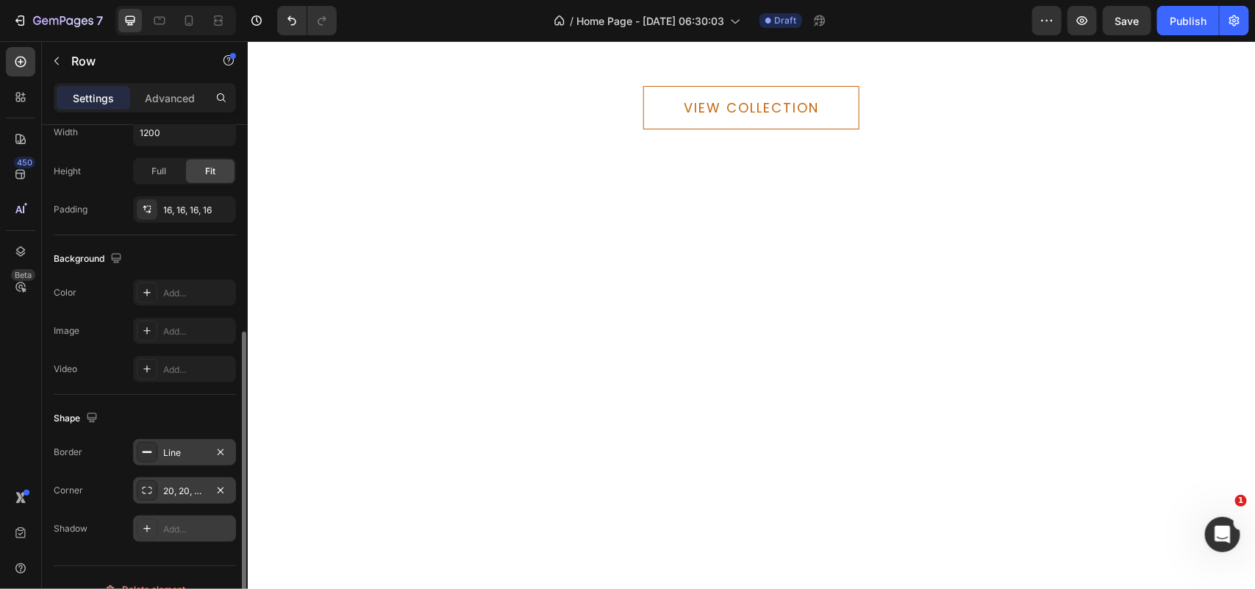
click at [168, 524] on div "Add..." at bounding box center [197, 529] width 69 height 13
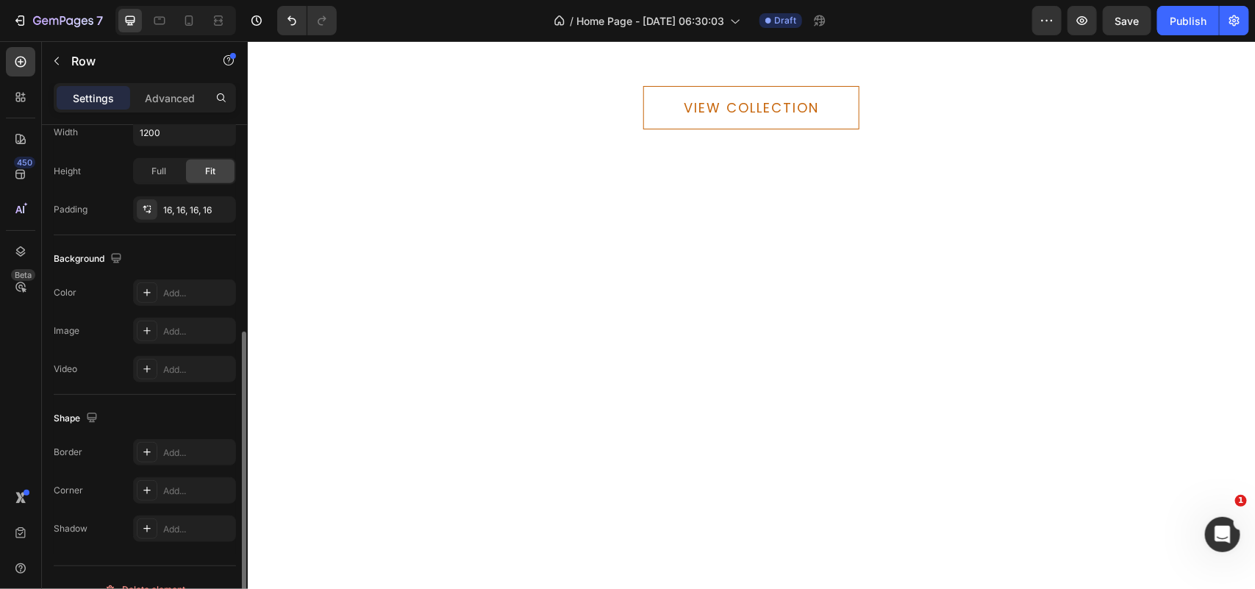
click at [179, 452] on div "Add..." at bounding box center [197, 452] width 69 height 13
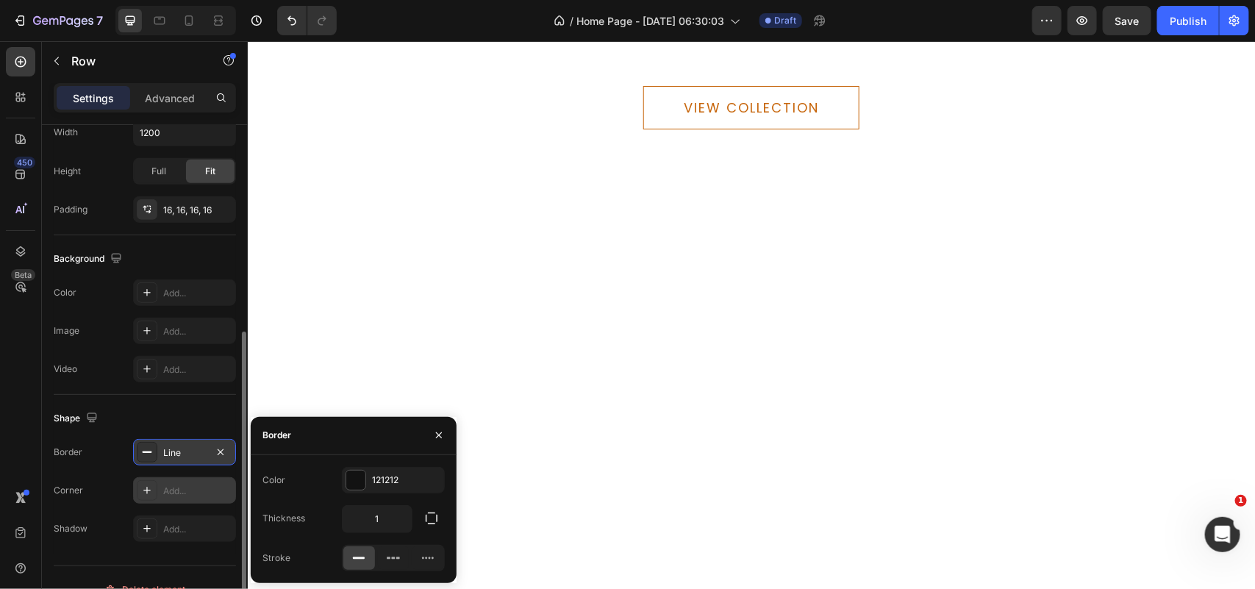
click at [193, 487] on div "Add..." at bounding box center [197, 490] width 69 height 13
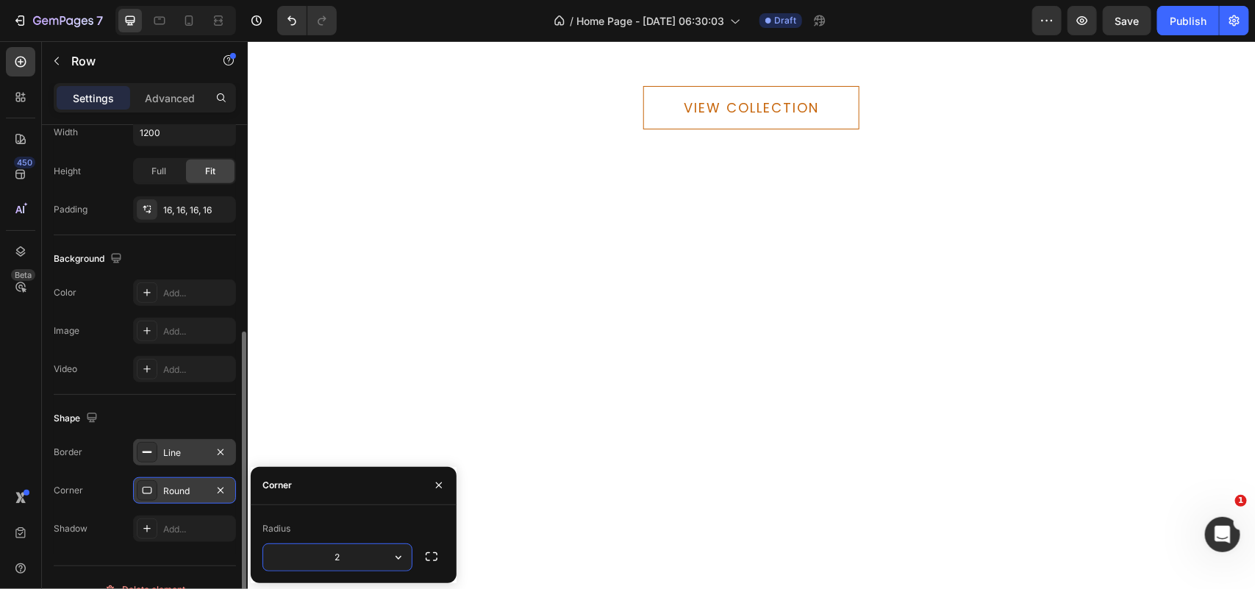
type input "20"
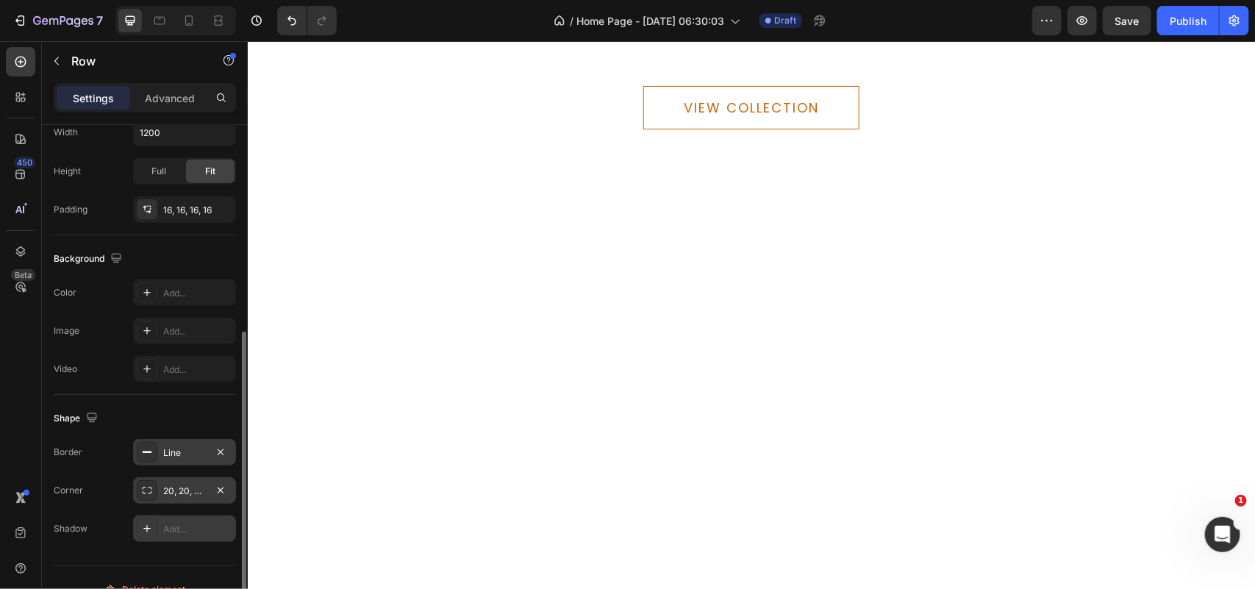
click at [178, 534] on div "Add..." at bounding box center [197, 529] width 69 height 13
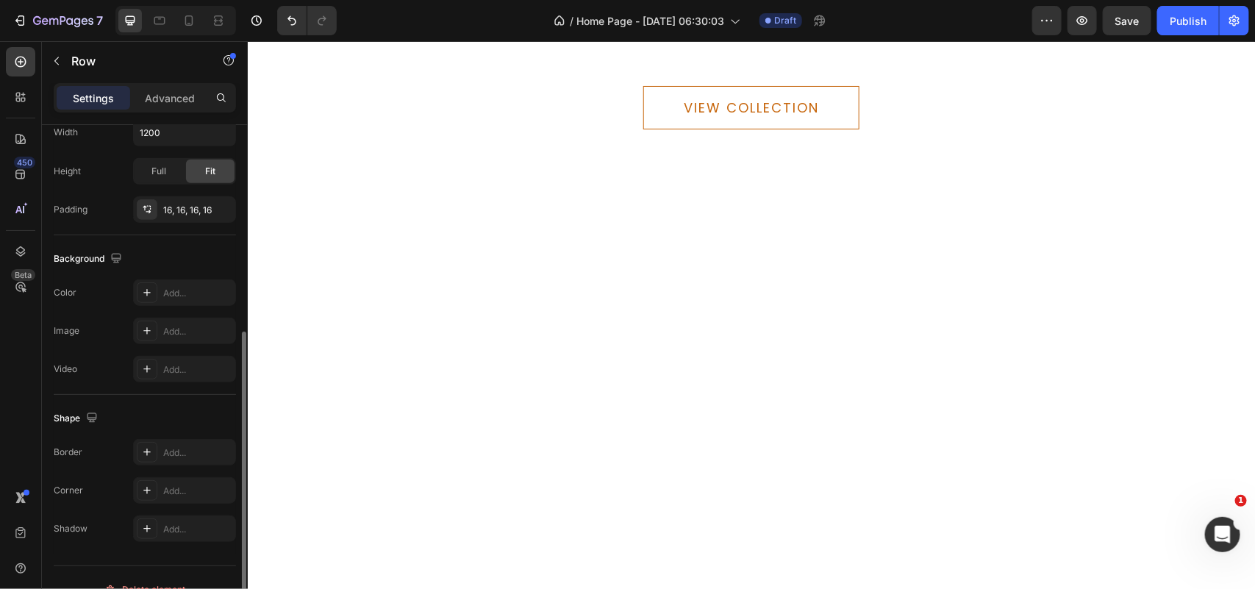
click at [173, 452] on div "Add..." at bounding box center [197, 452] width 69 height 13
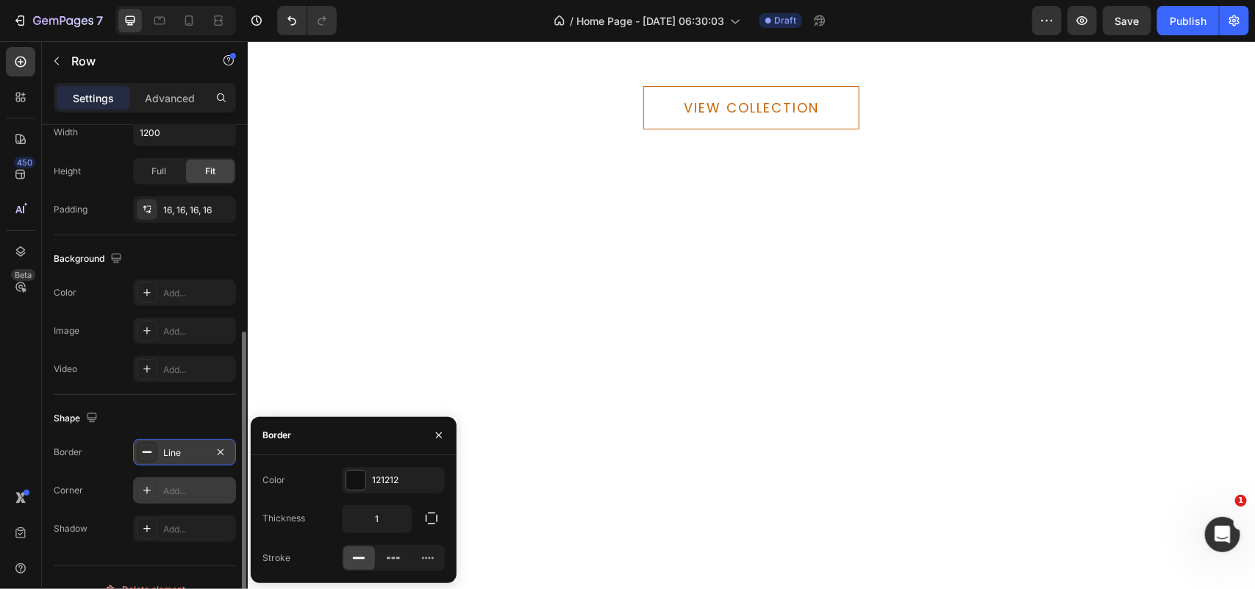
click at [182, 489] on div "Add..." at bounding box center [197, 490] width 69 height 13
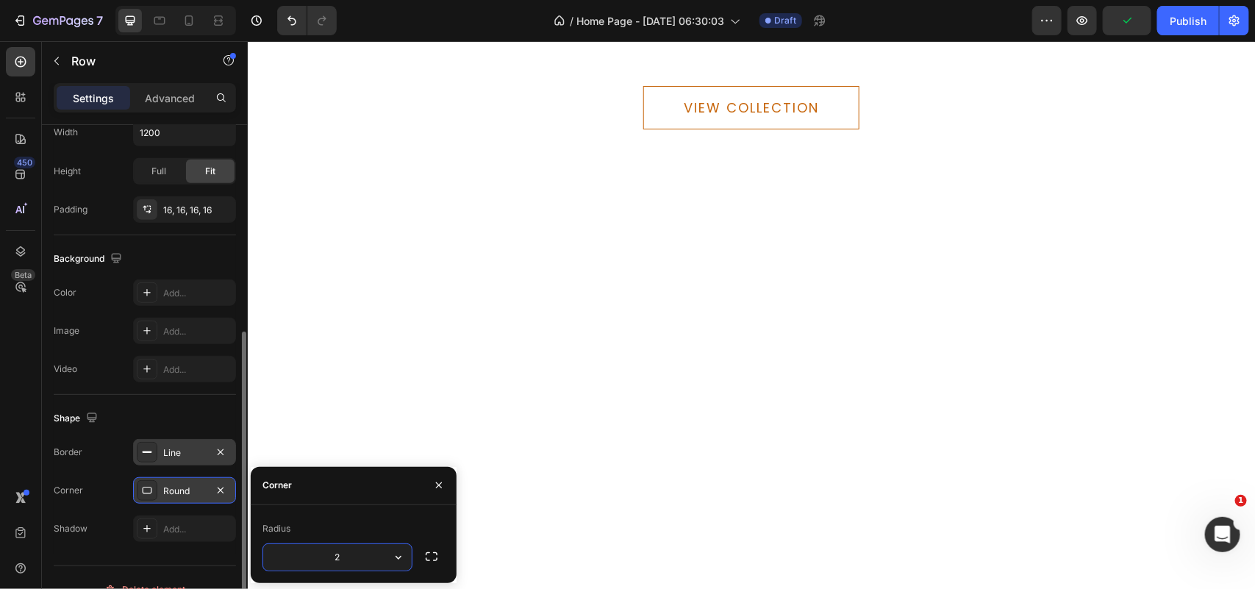
type input "20"
click at [191, 528] on div "Add..." at bounding box center [197, 529] width 69 height 13
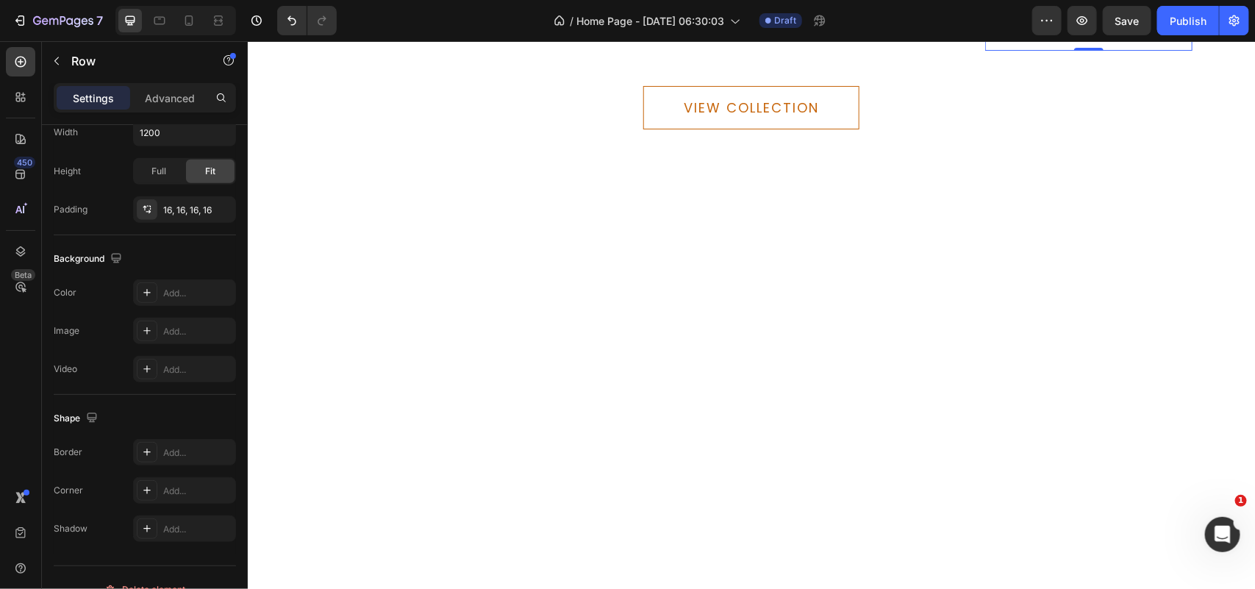
click at [195, 452] on div "Add..." at bounding box center [197, 452] width 69 height 13
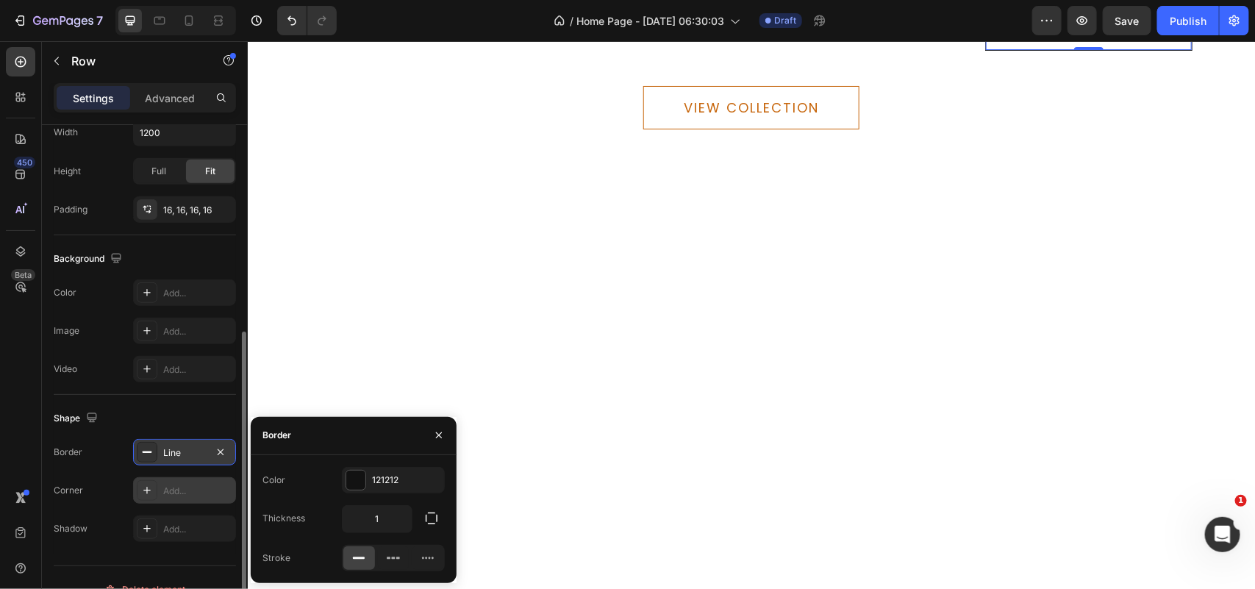
click at [182, 480] on div "Add..." at bounding box center [184, 490] width 103 height 26
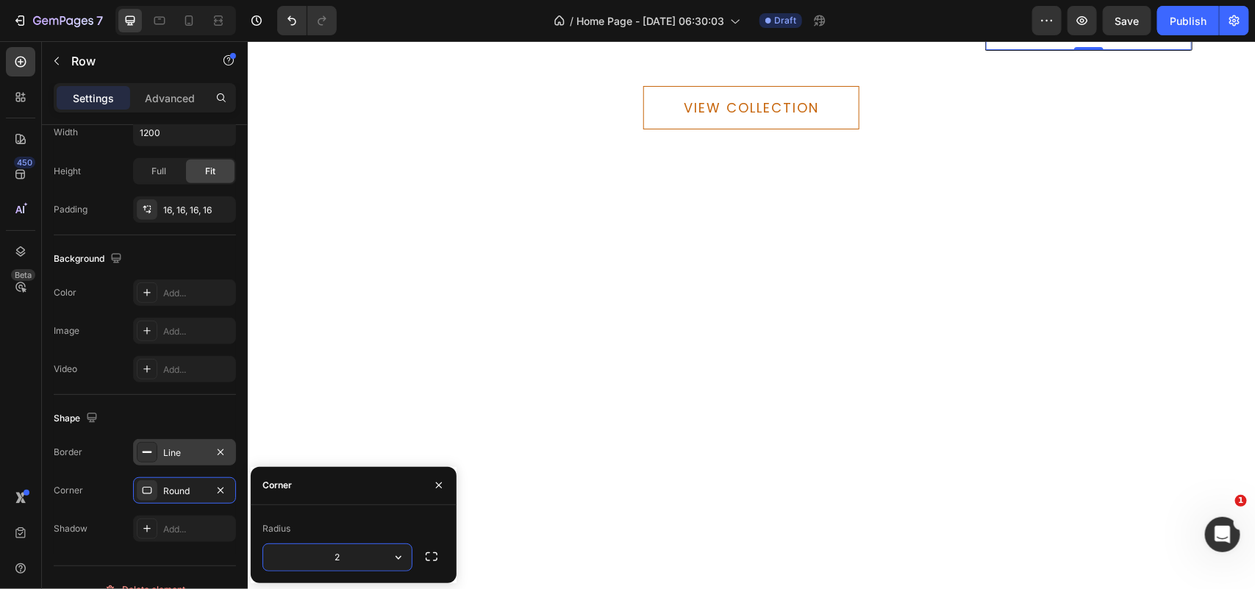
type input "20"
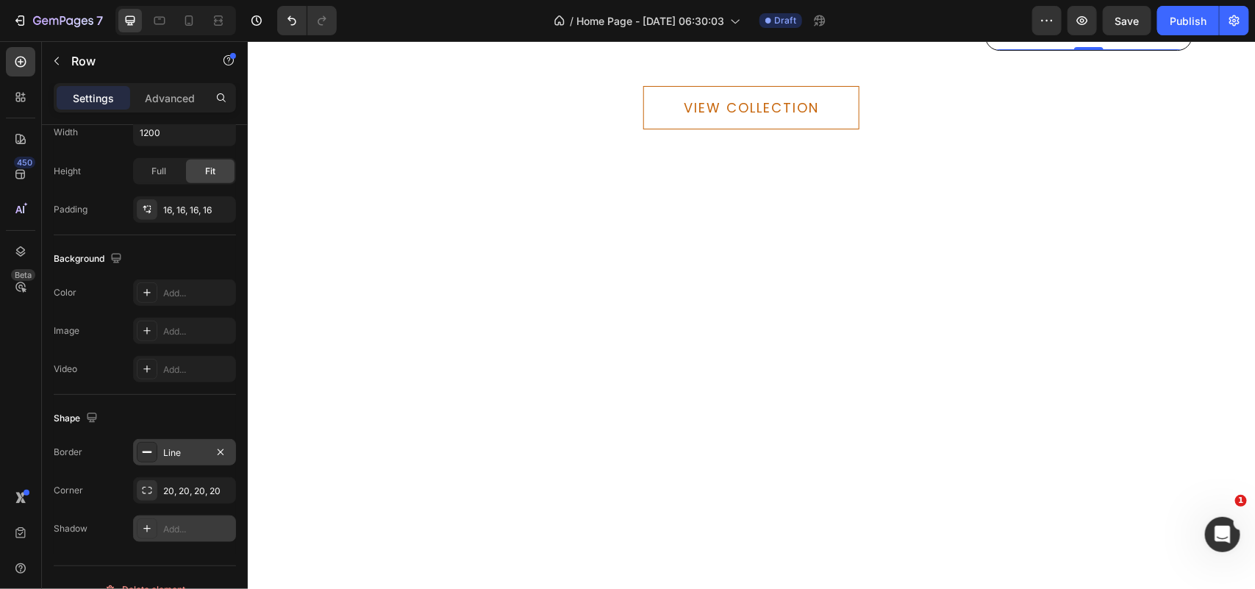
click at [188, 530] on div "Add..." at bounding box center [197, 529] width 69 height 13
click at [187, 445] on div "Add..." at bounding box center [184, 452] width 103 height 26
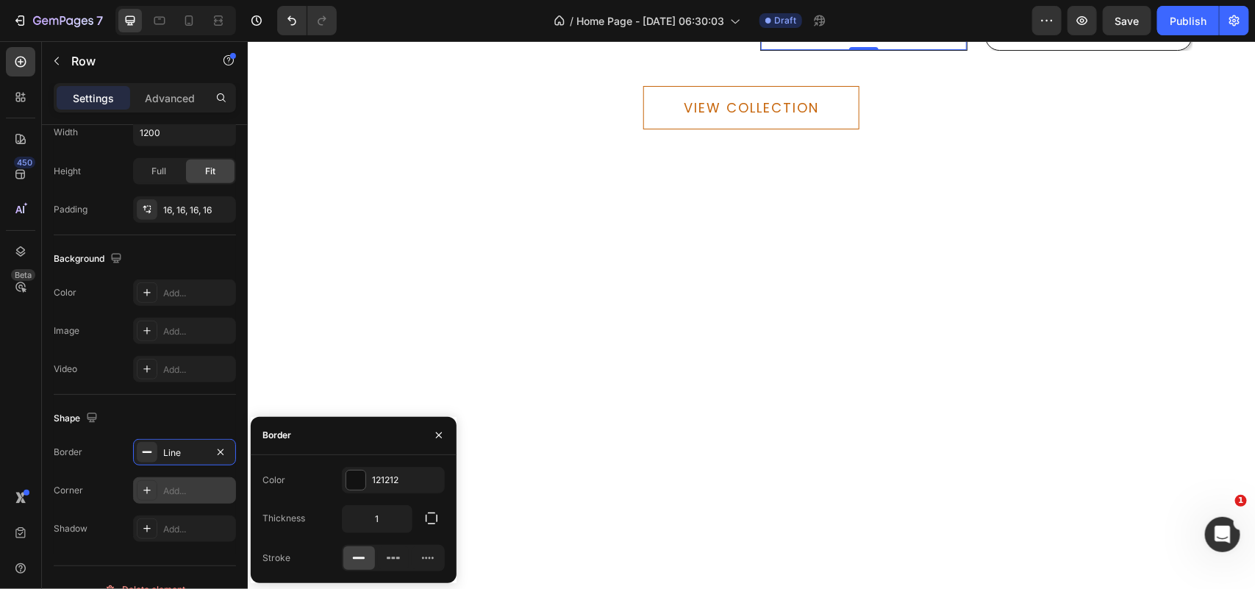
click at [182, 489] on div "Add..." at bounding box center [197, 490] width 69 height 13
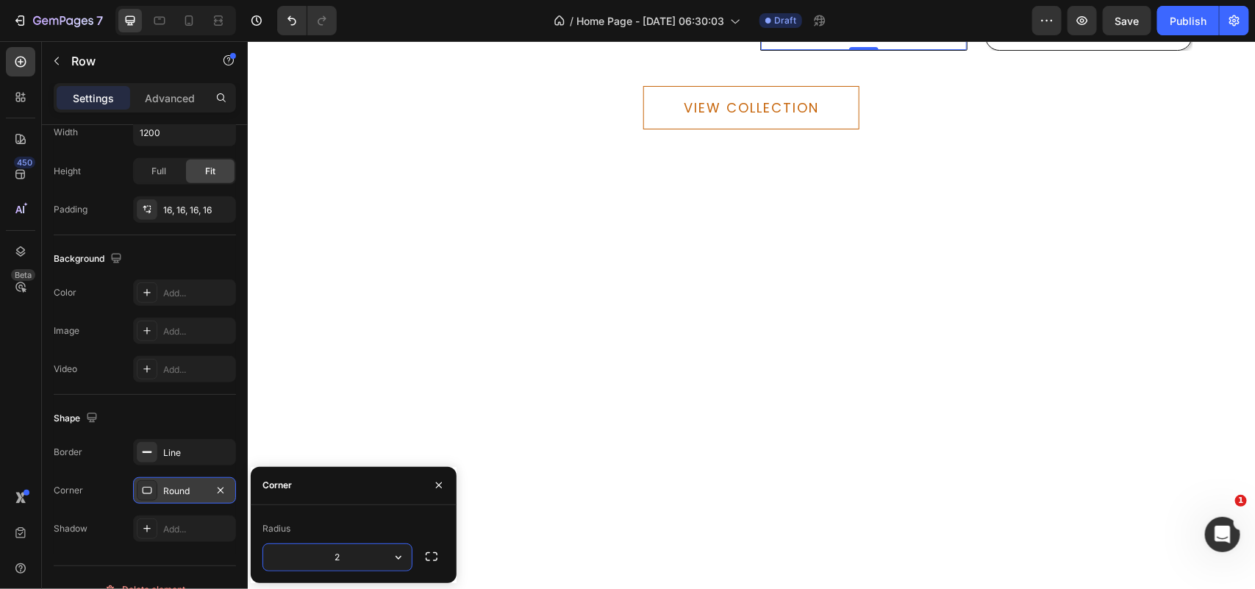
type input "20"
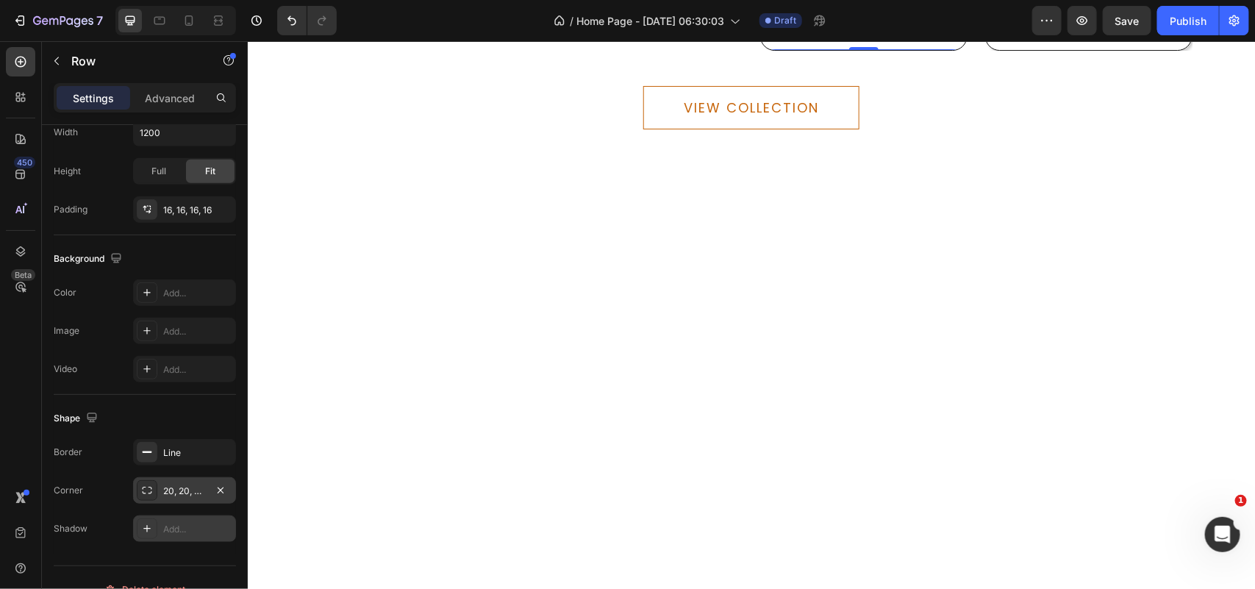
click at [165, 524] on div "Add..." at bounding box center [197, 529] width 69 height 13
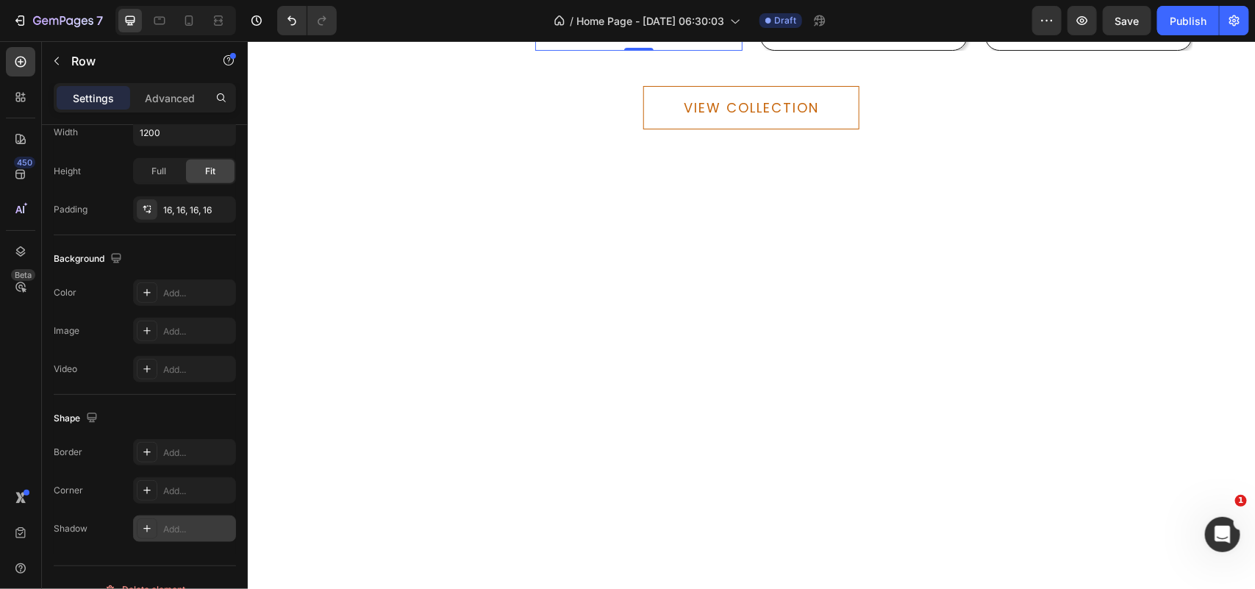
click at [173, 529] on div "Add..." at bounding box center [197, 529] width 69 height 13
click at [193, 494] on div "Add..." at bounding box center [197, 490] width 69 height 13
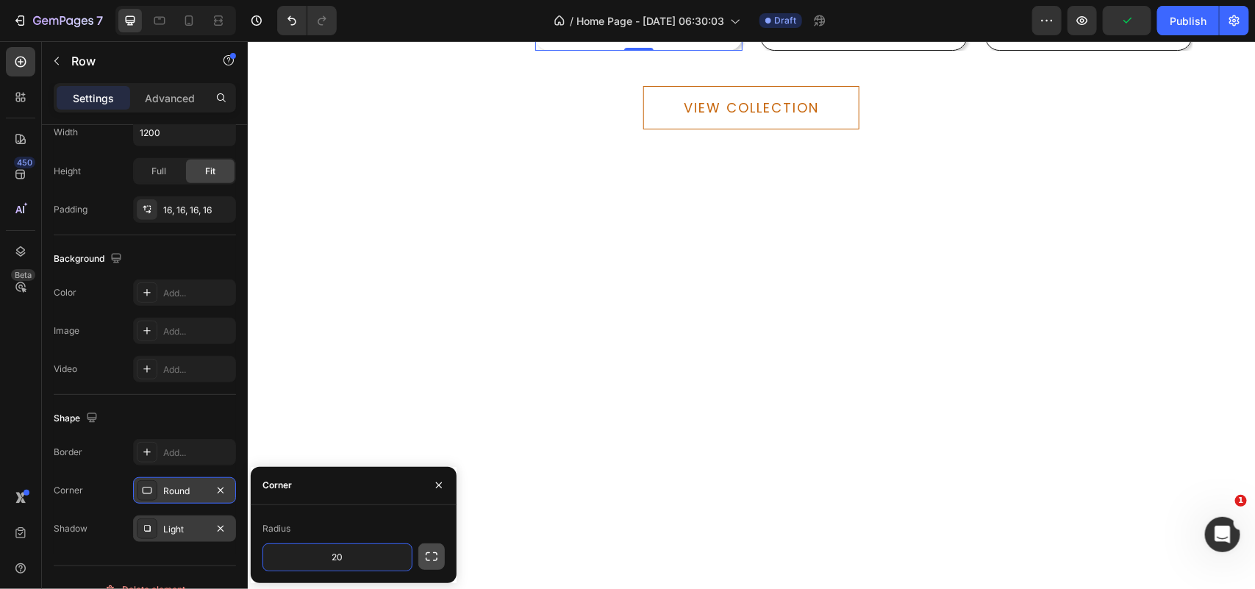
type input "20"
click at [427, 556] on icon "button" at bounding box center [431, 556] width 15 height 15
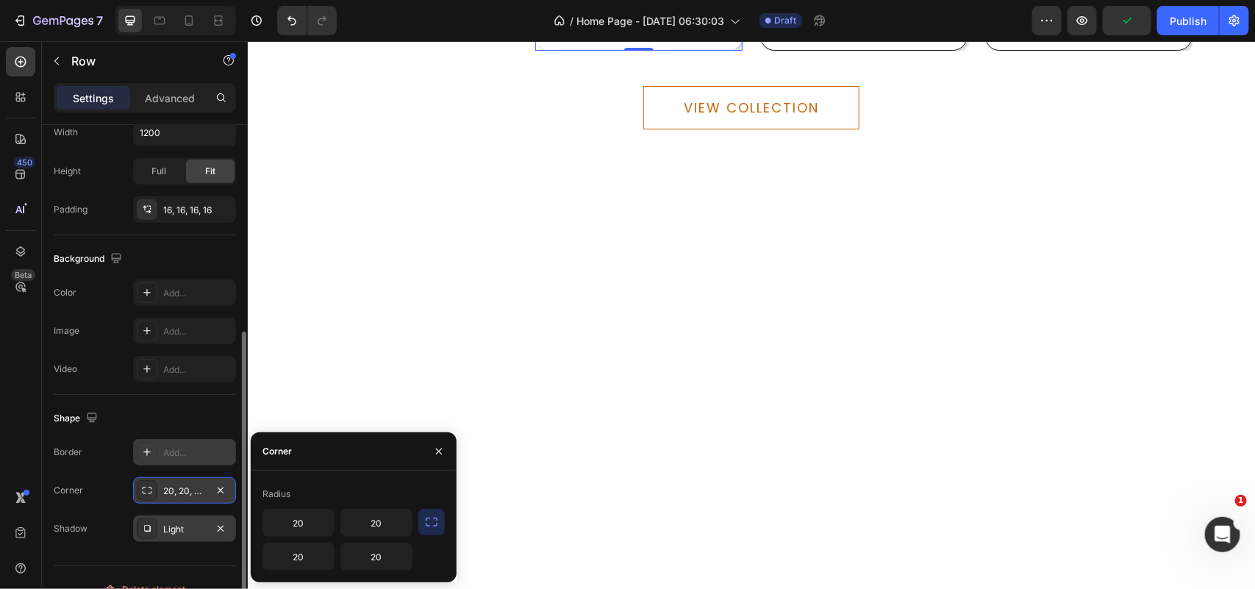
click at [189, 453] on div "Add..." at bounding box center [197, 452] width 69 height 13
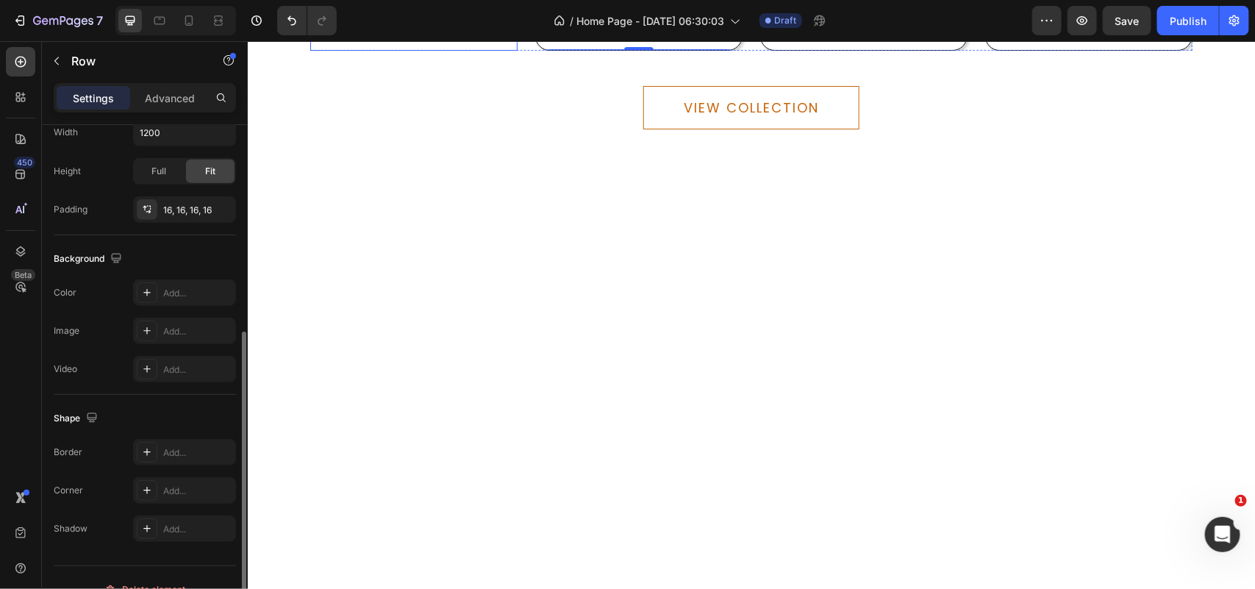
click at [173, 453] on div "Add..." at bounding box center [197, 452] width 69 height 13
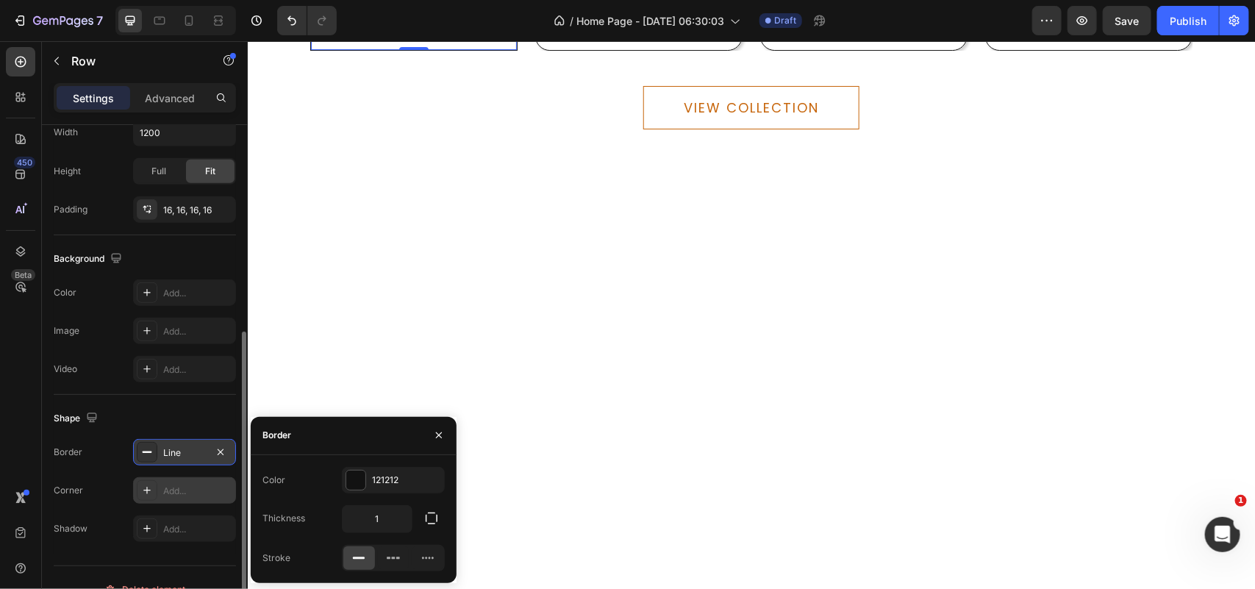
click at [179, 491] on div "Add..." at bounding box center [197, 490] width 69 height 13
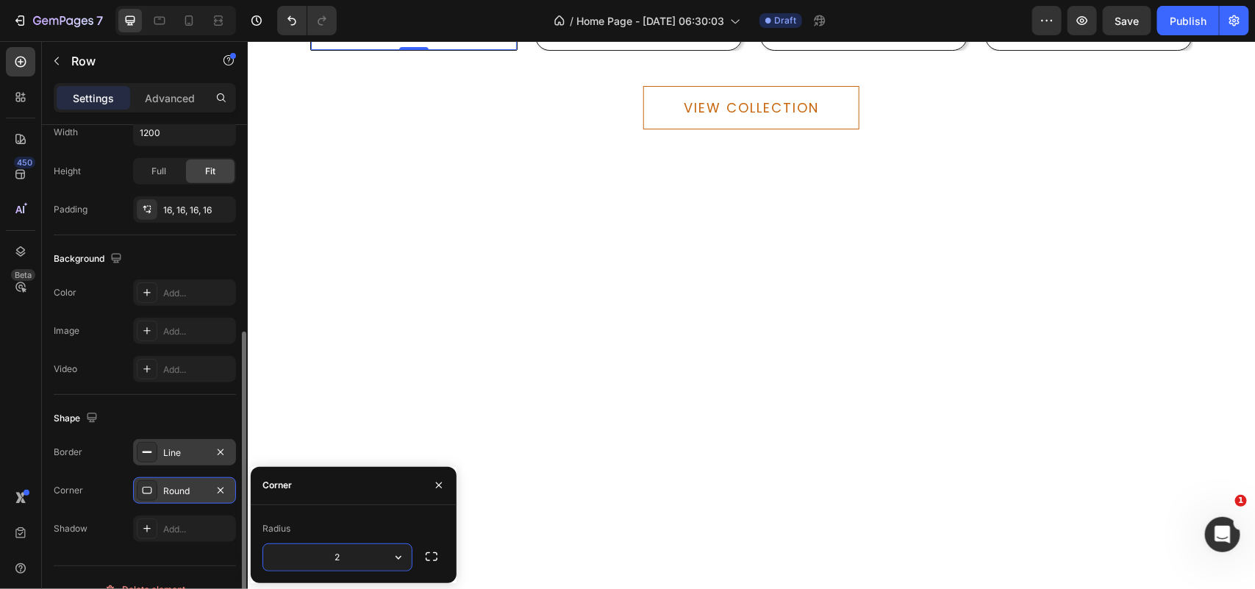
type input "20"
click at [203, 523] on div "Add..." at bounding box center [197, 529] width 69 height 13
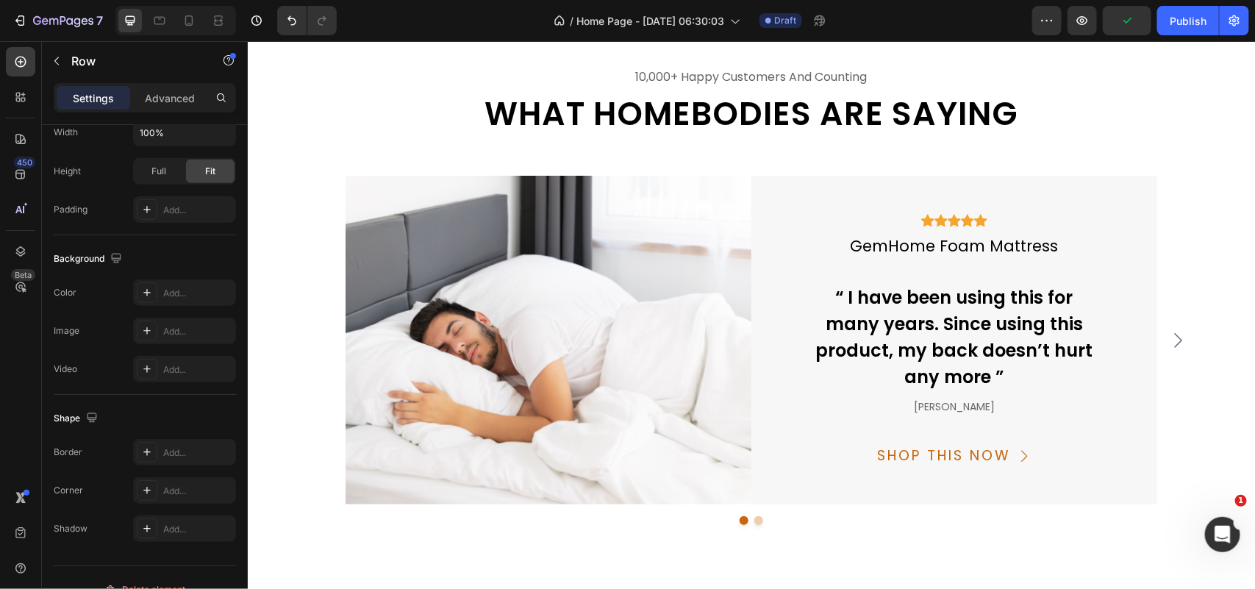
scroll to position [5054, 0]
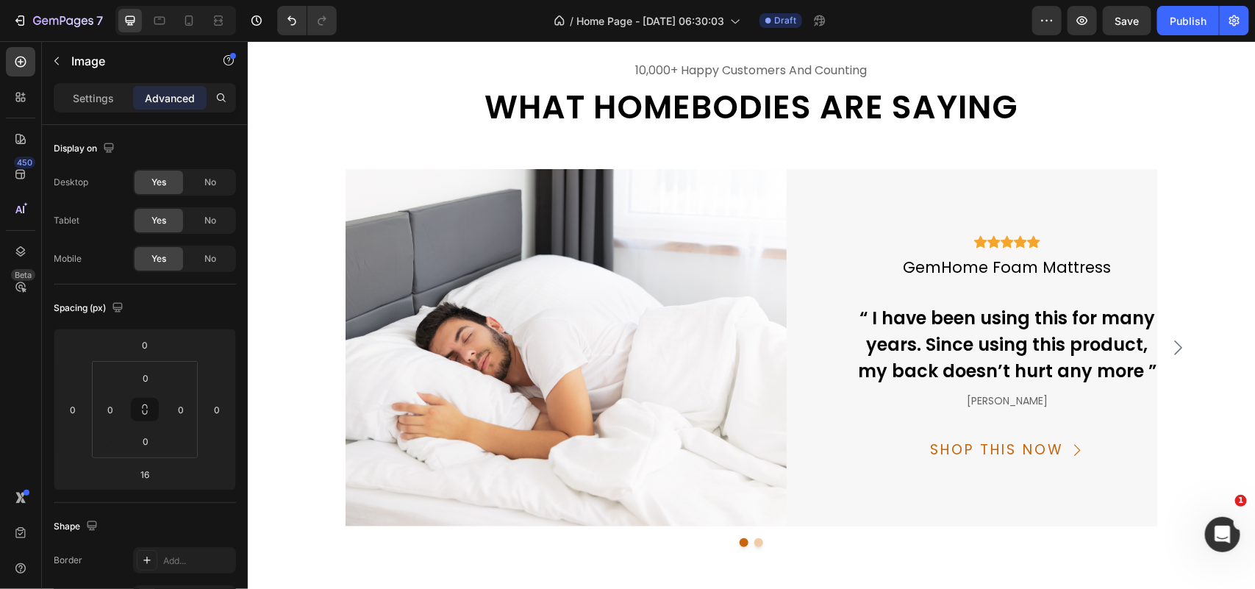
scroll to position [5146, 0]
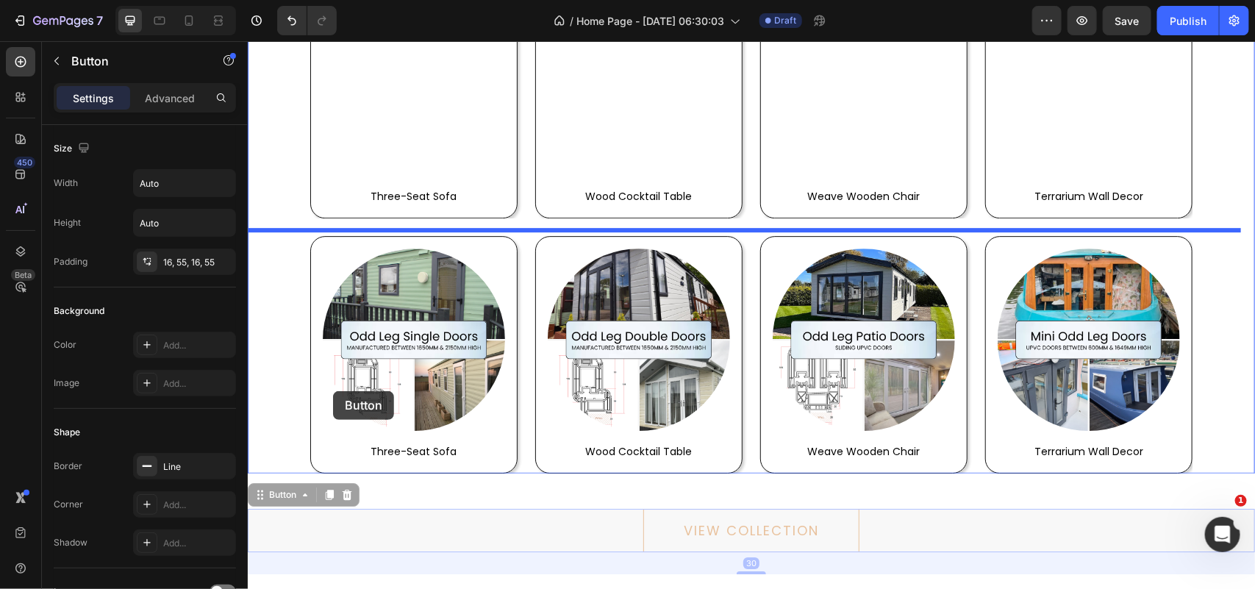
scroll to position [4319, 0]
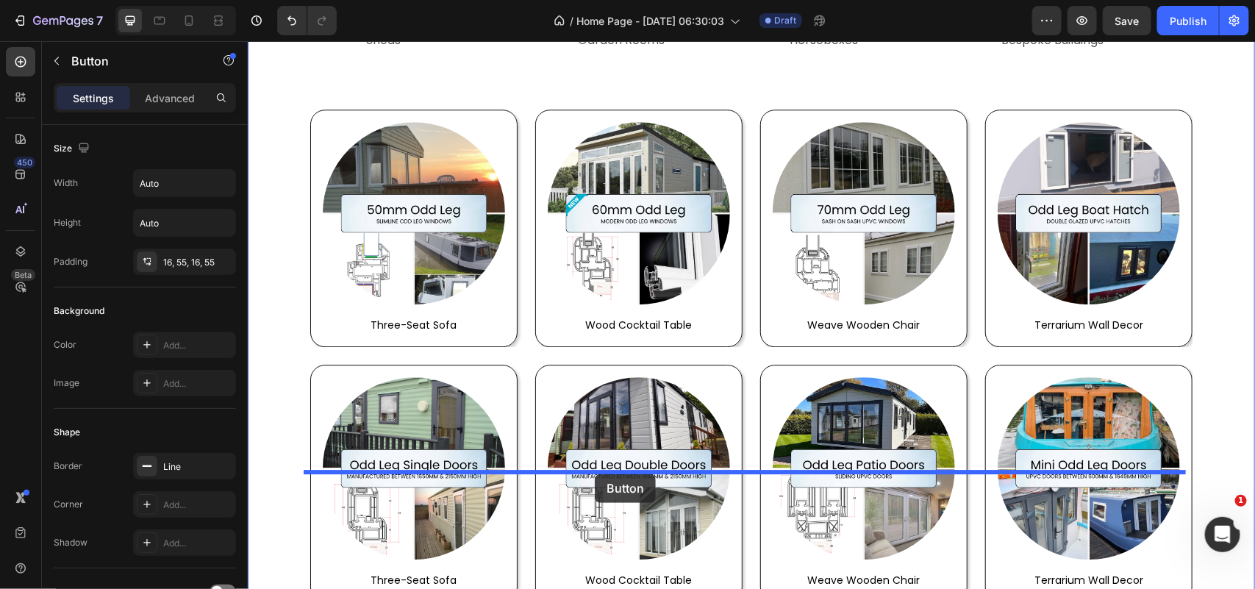
drag, startPoint x: 262, startPoint y: 358, endPoint x: 594, endPoint y: 473, distance: 351.0
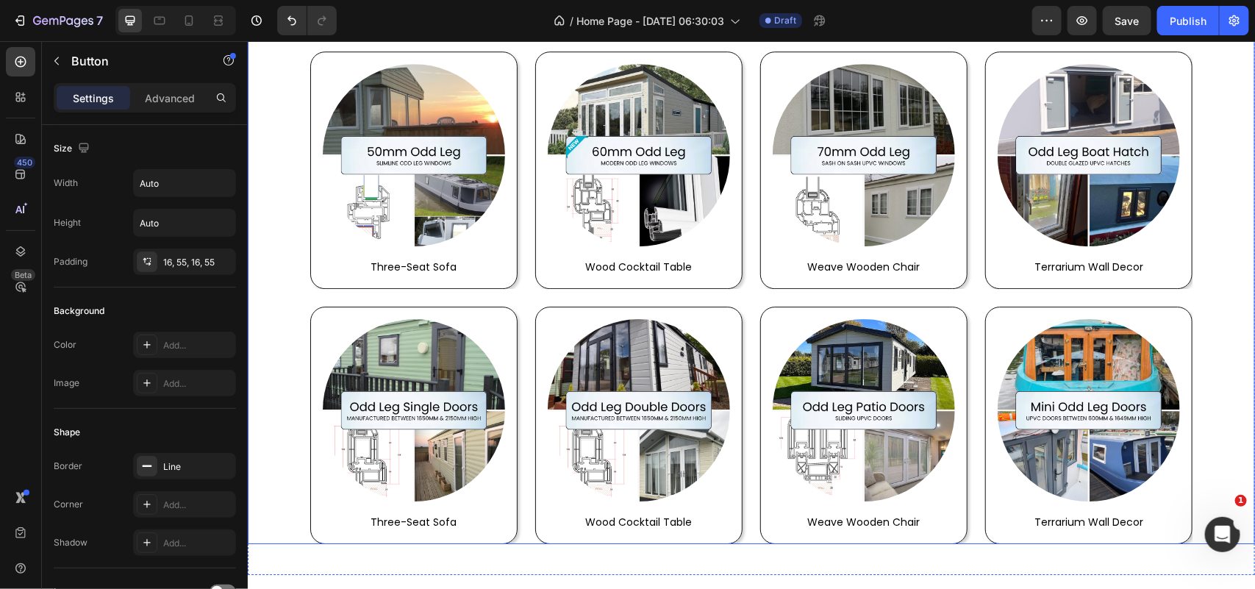
scroll to position [4595, 0]
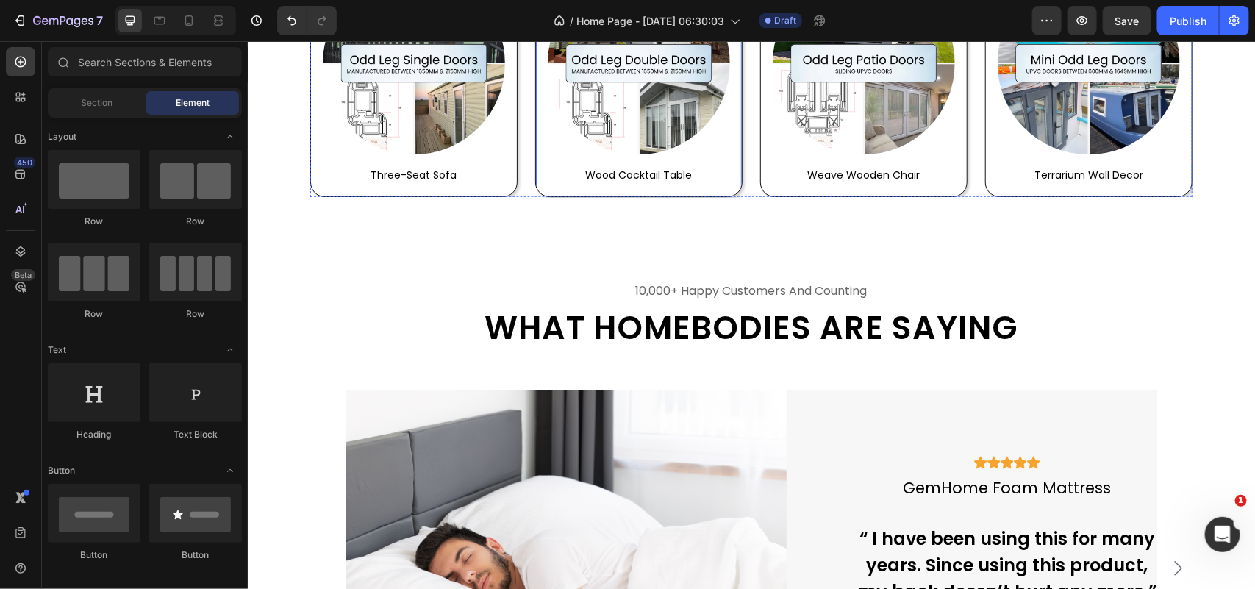
scroll to position [4963, 0]
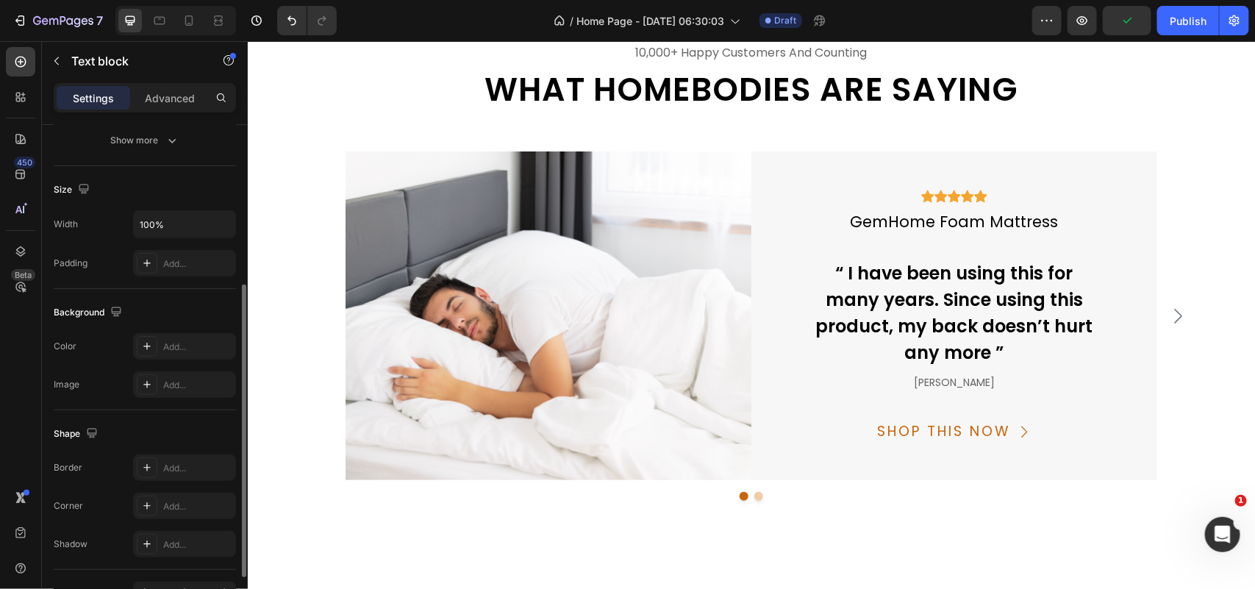
scroll to position [366, 0]
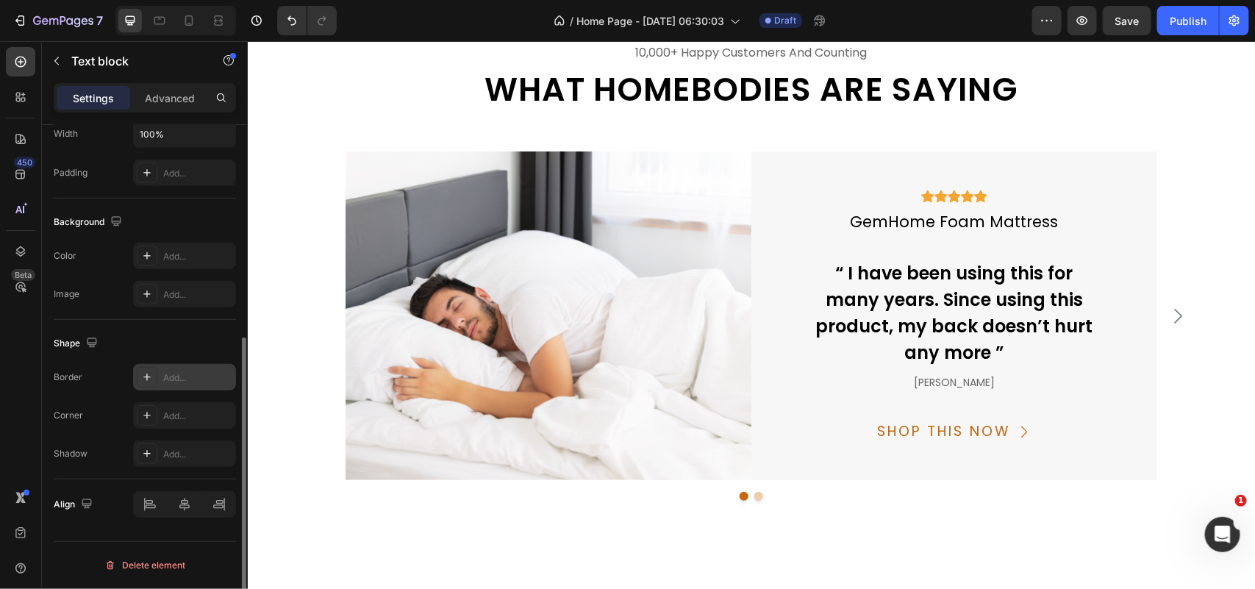
click at [187, 386] on div "Add..." at bounding box center [184, 377] width 103 height 26
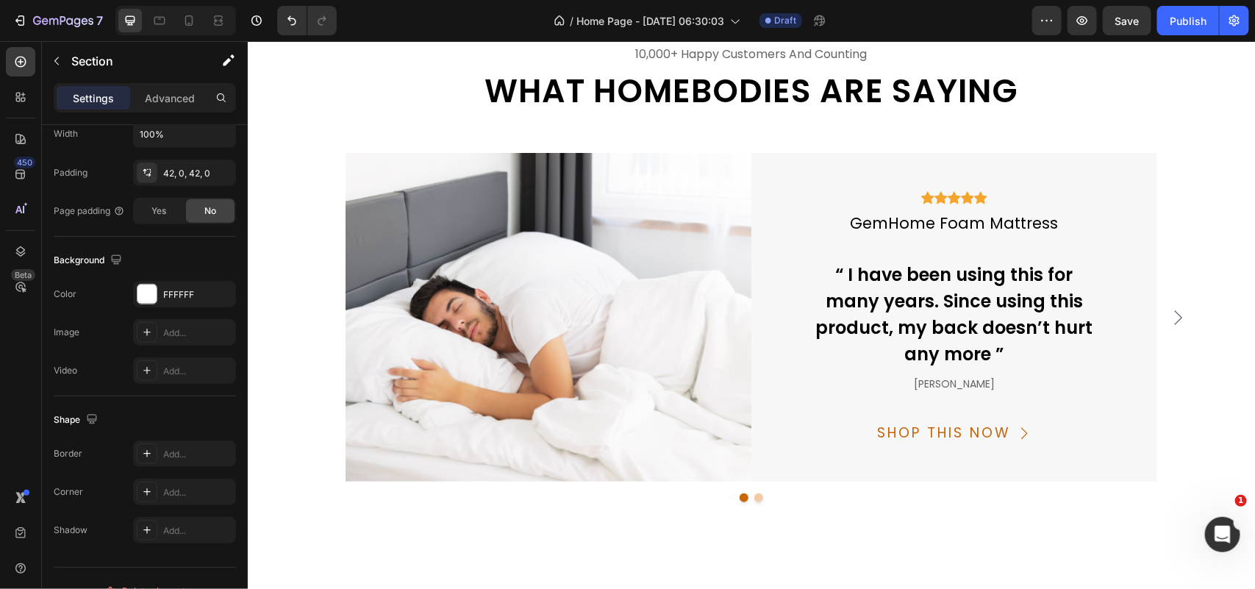
scroll to position [0, 0]
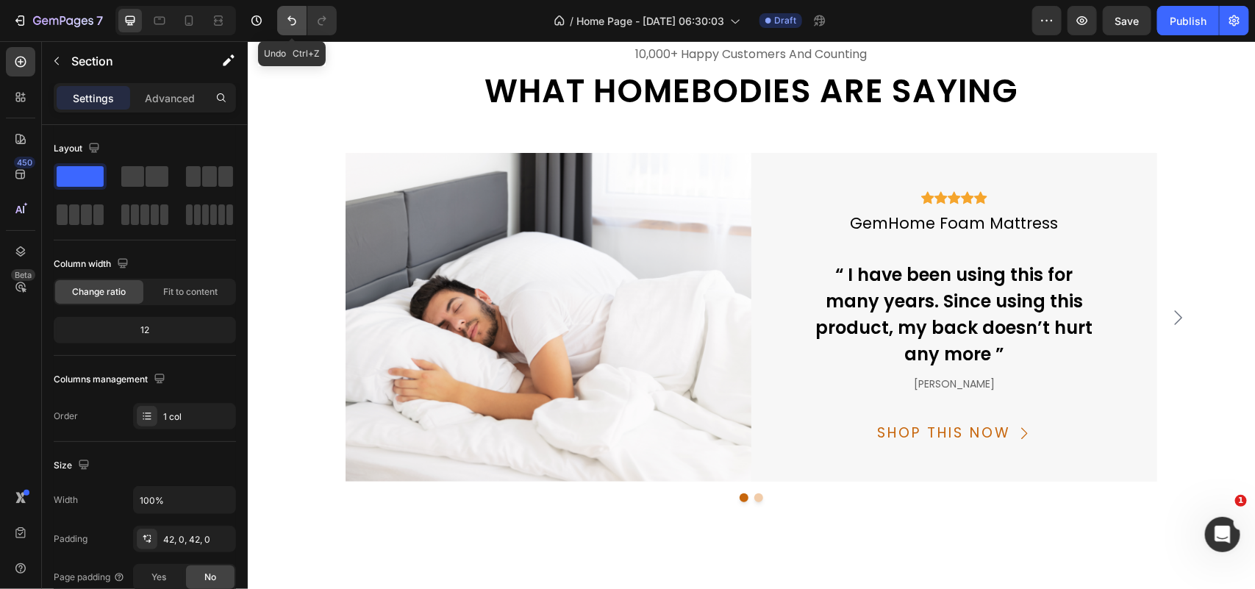
click at [296, 26] on icon "Undo/Redo" at bounding box center [291, 20] width 15 height 15
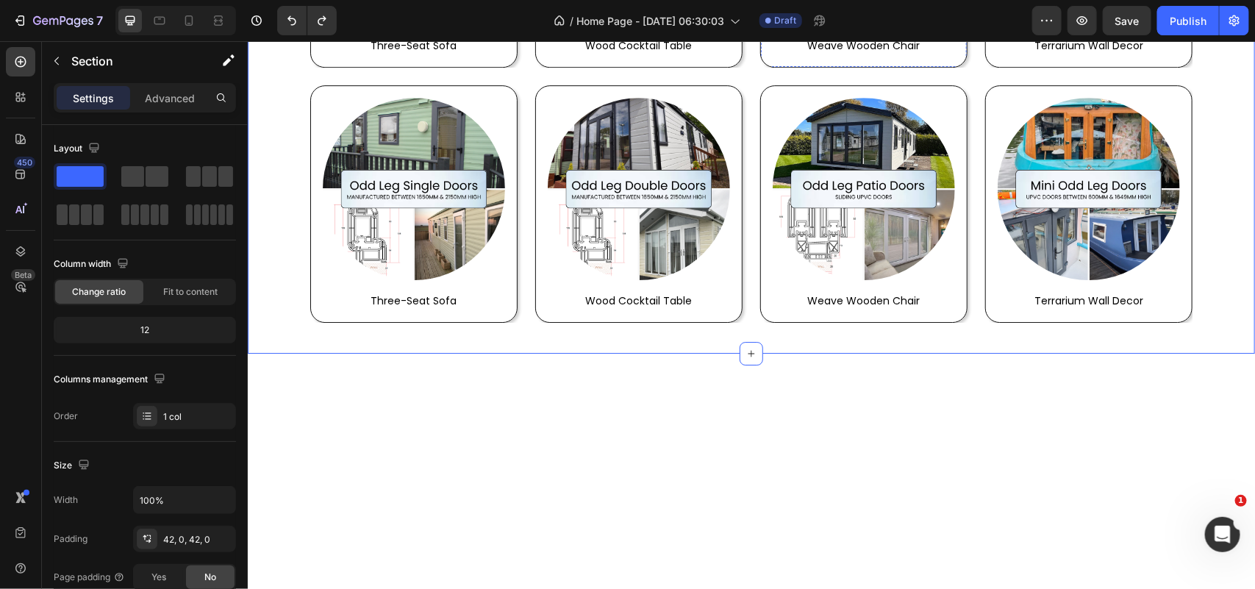
scroll to position [4595, 0]
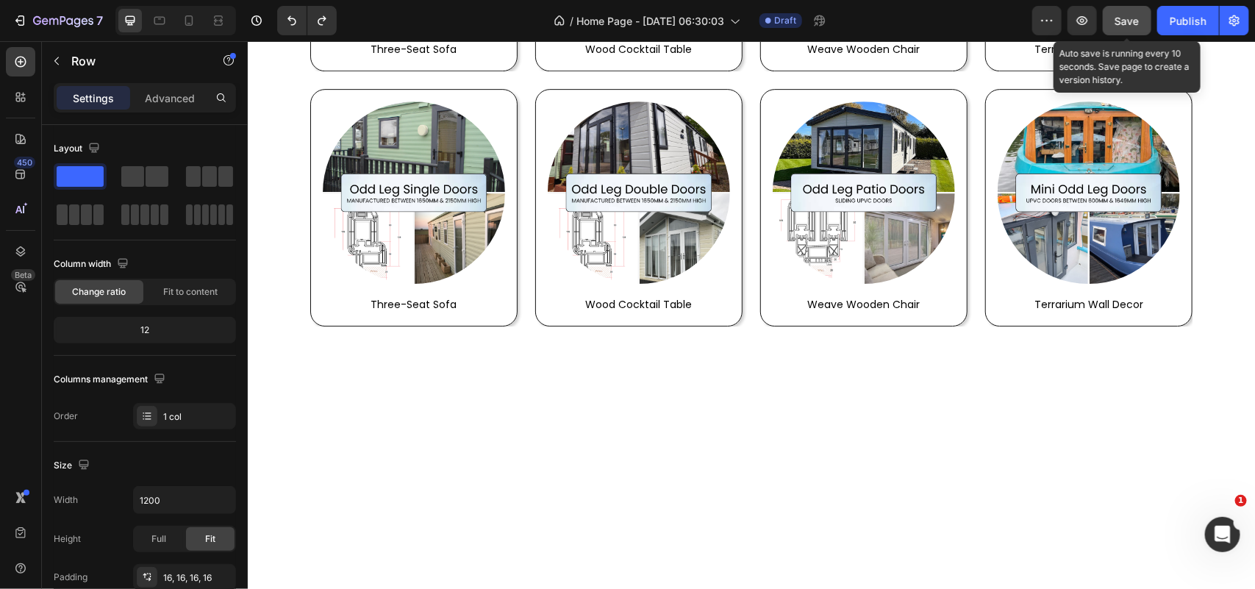
click at [1128, 19] on span "Save" at bounding box center [1127, 21] width 24 height 12
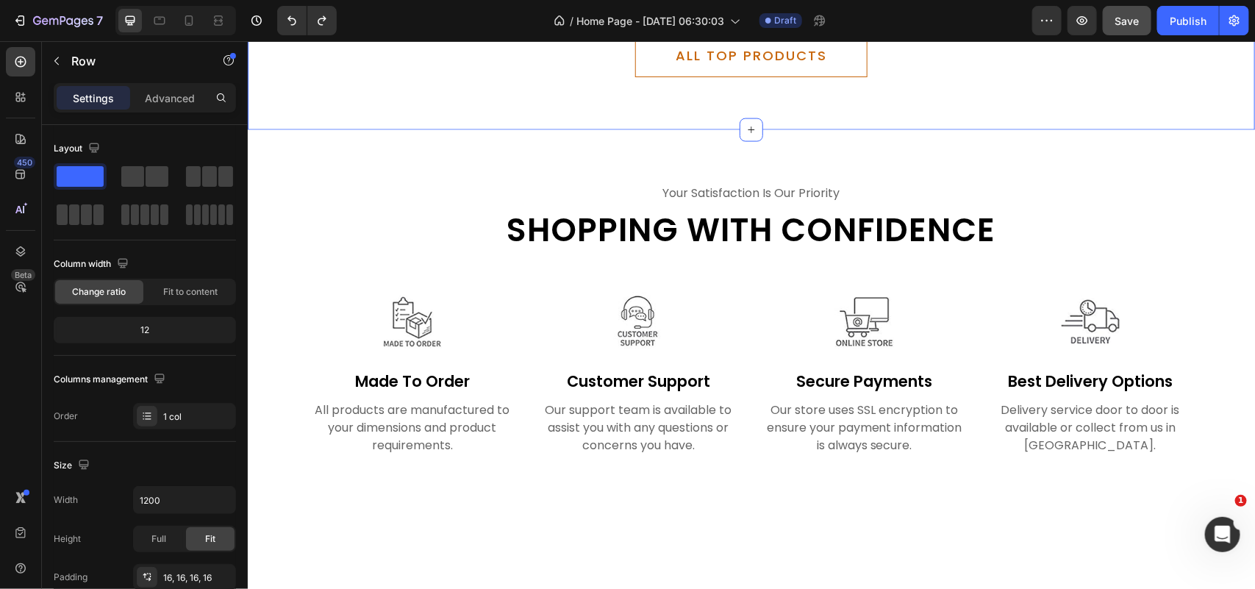
scroll to position [3399, 0]
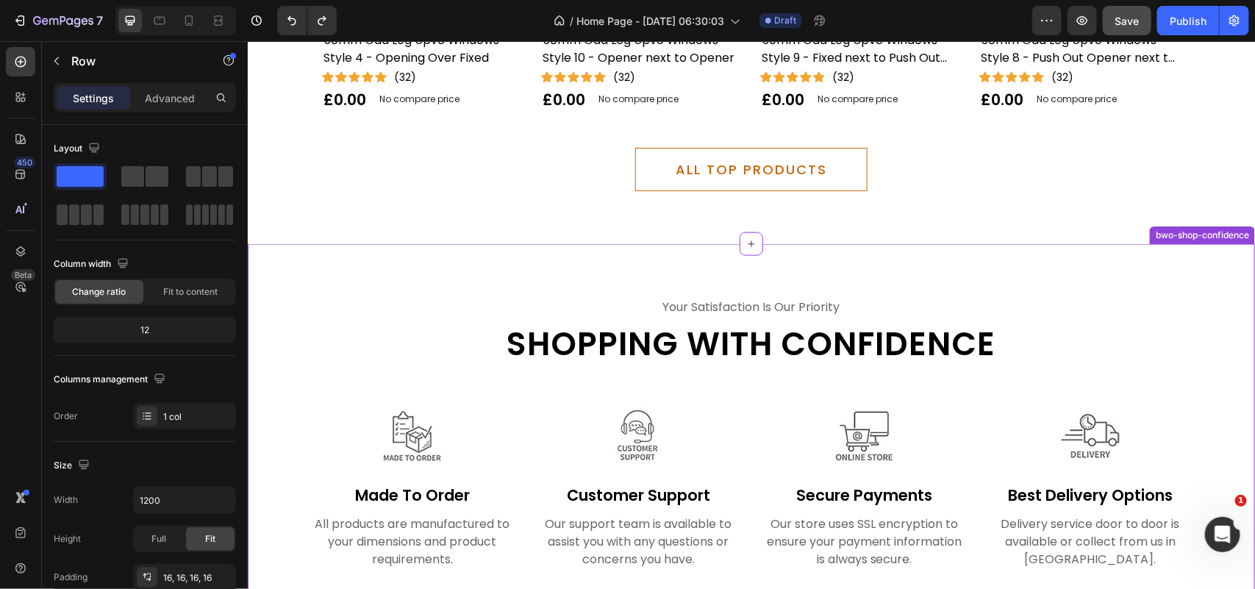
click at [399, 262] on div "your satisfaction is our priority Text Shopping with confidence Heading Row Ima…" at bounding box center [750, 432] width 1007 height 379
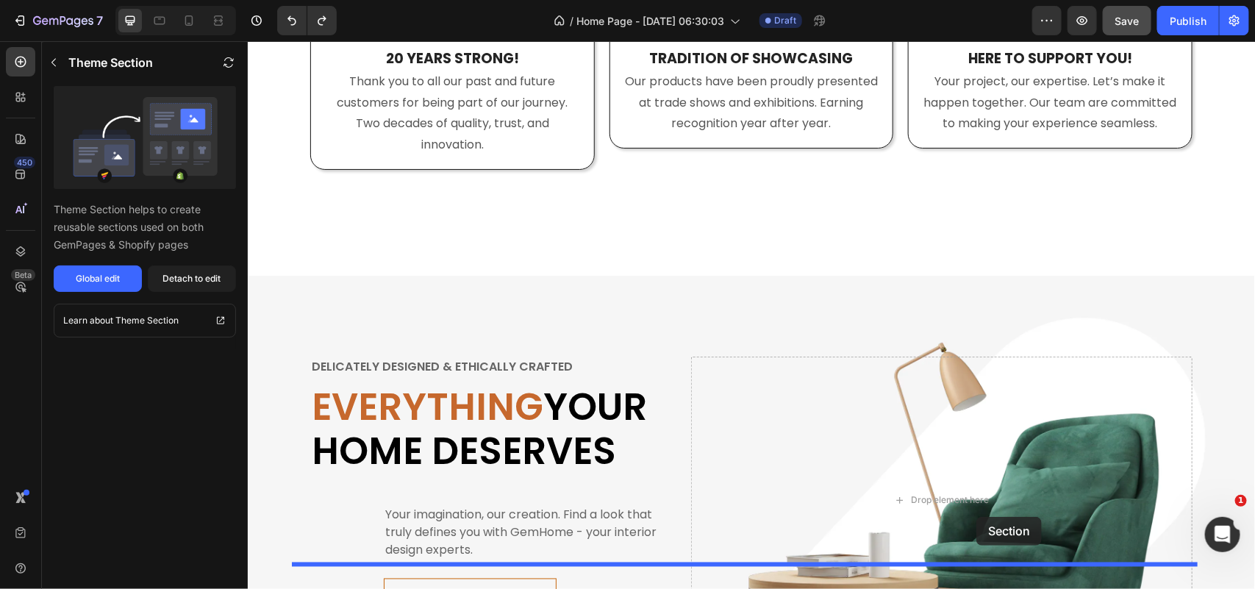
scroll to position [964, 0]
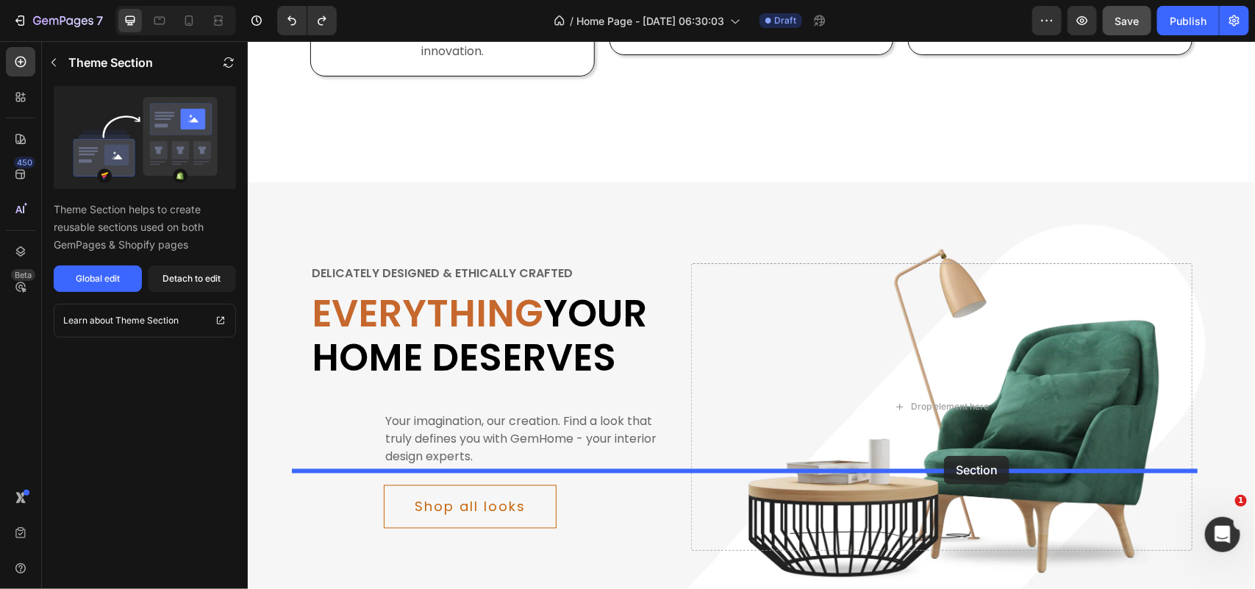
drag, startPoint x: 1092, startPoint y: 233, endPoint x: 943, endPoint y: 455, distance: 267.4
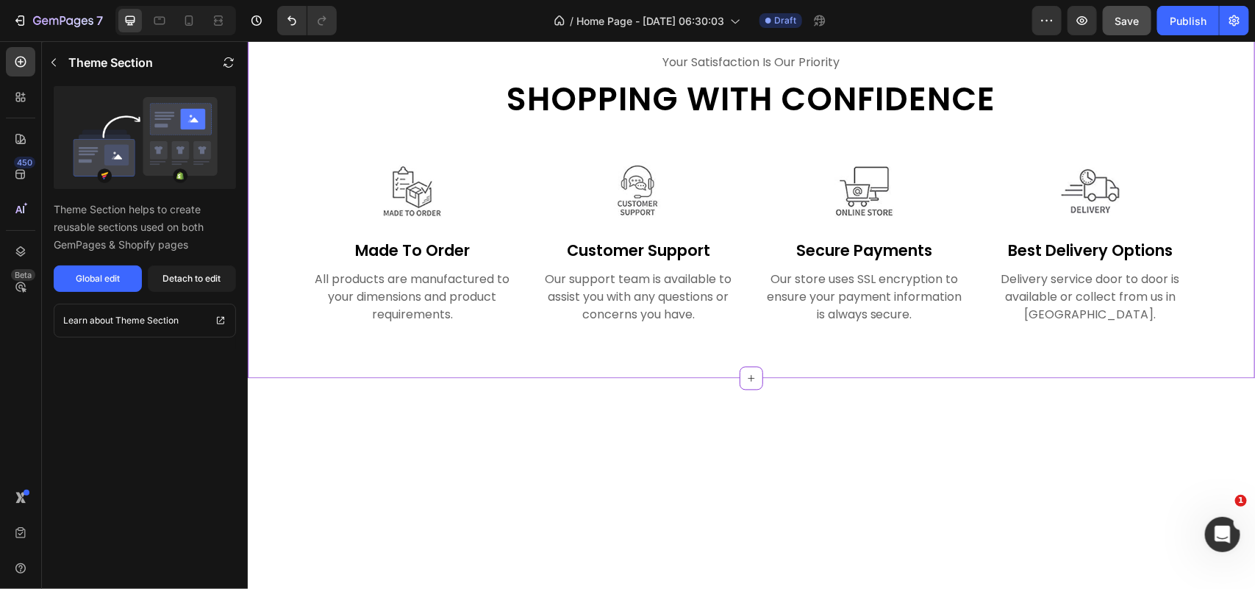
scroll to position [1148, 0]
click at [983, 319] on div "your satisfaction is our priority Text Shopping with confidence Heading Row Ima…" at bounding box center [750, 187] width 1007 height 379
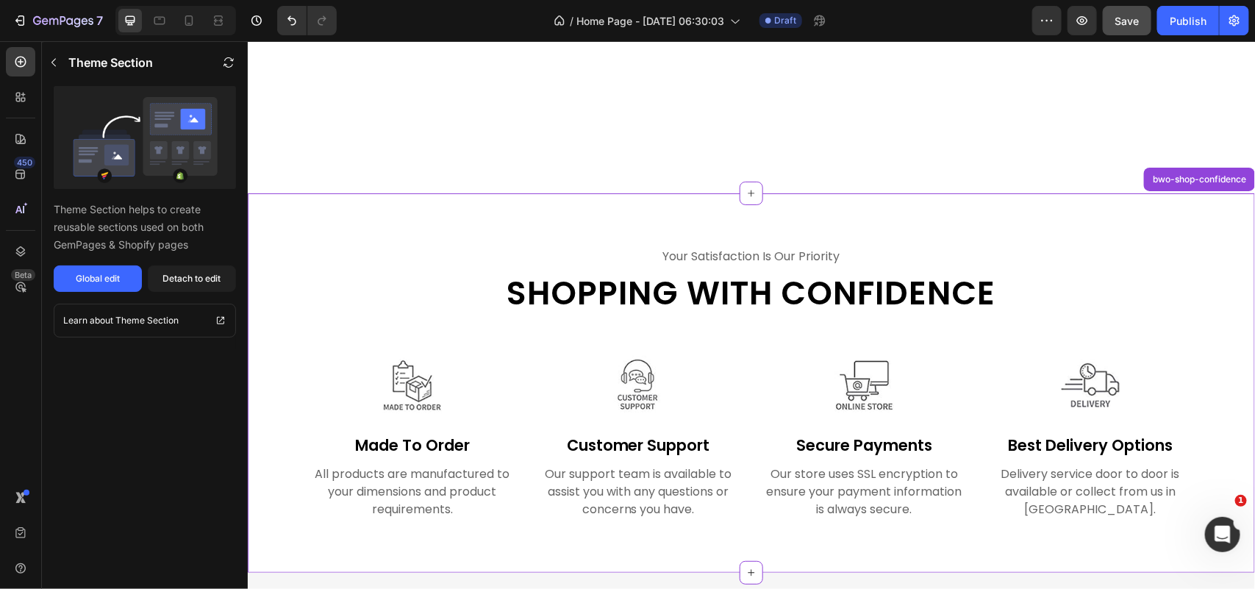
scroll to position [1240, 0]
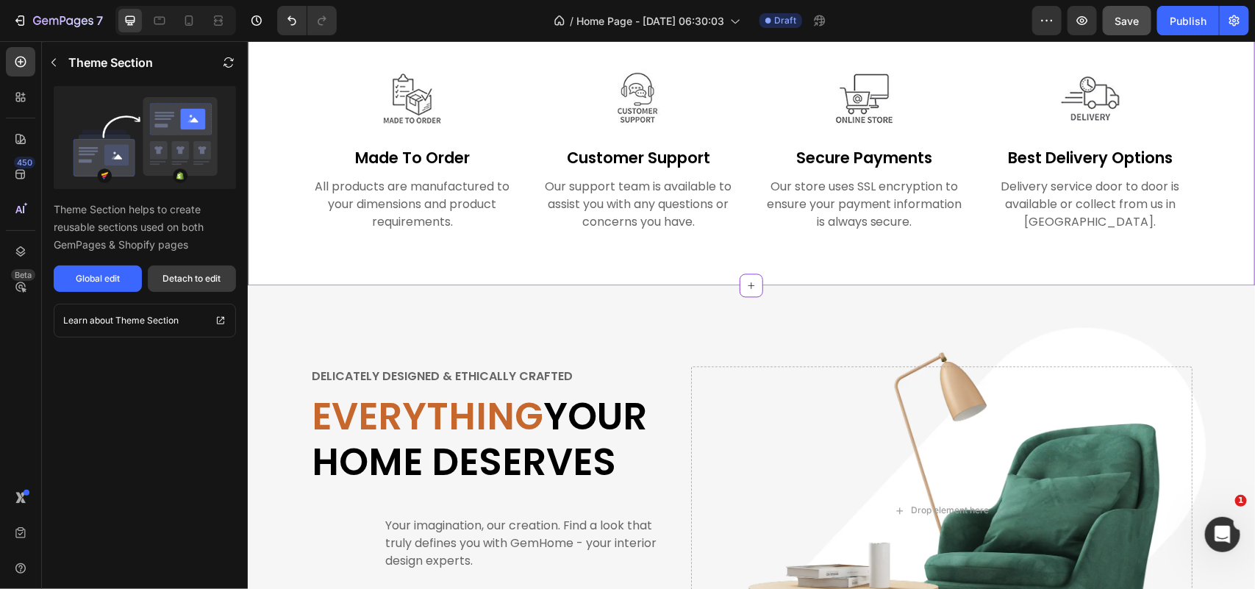
click at [195, 274] on div "Detach to edit" at bounding box center [192, 278] width 58 height 13
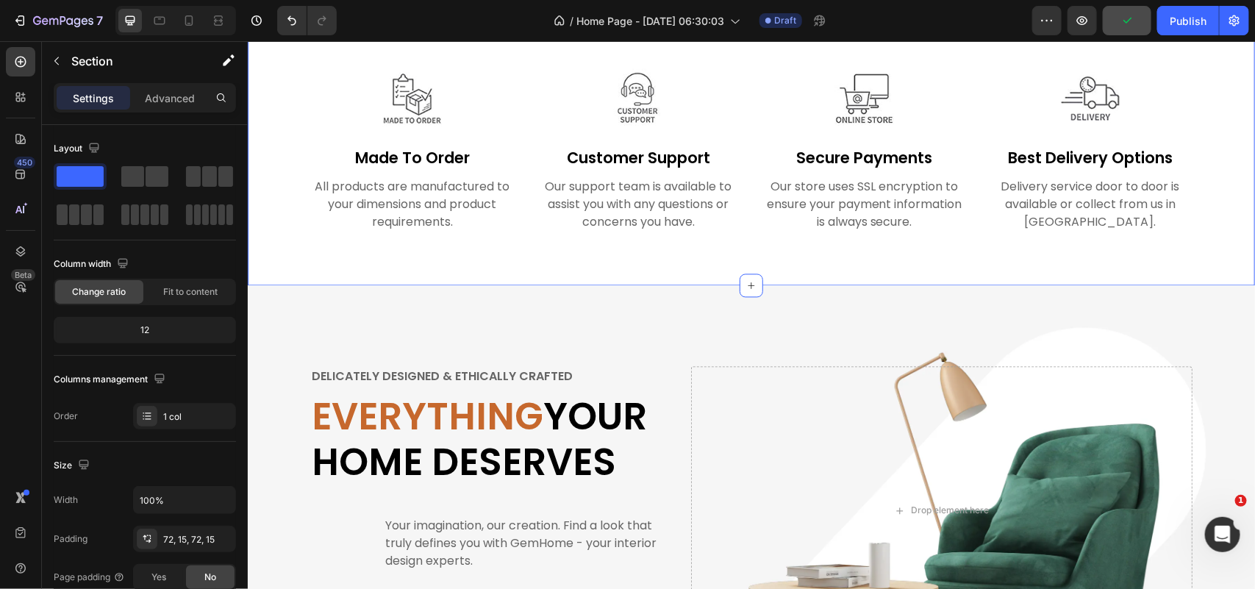
click at [350, 232] on div "your satisfaction is our priority Text Shopping with confidence Heading Row Ima…" at bounding box center [750, 95] width 1007 height 379
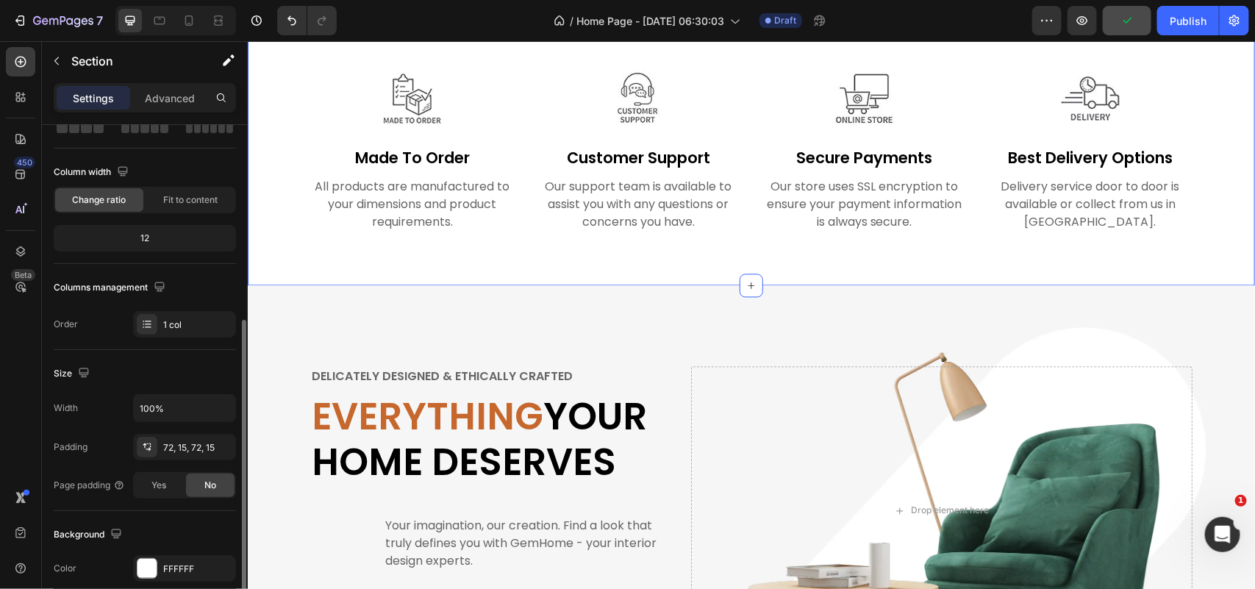
scroll to position [184, 0]
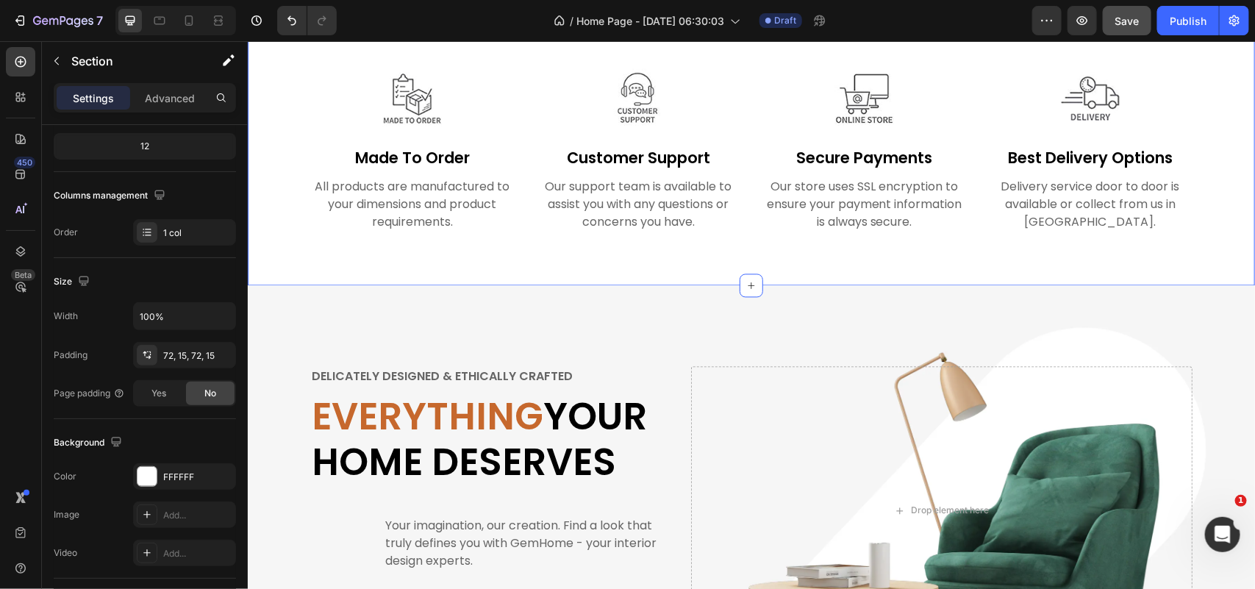
click at [362, 209] on div "your satisfaction is our priority Text Shopping with confidence Heading Row Ima…" at bounding box center [750, 95] width 1007 height 379
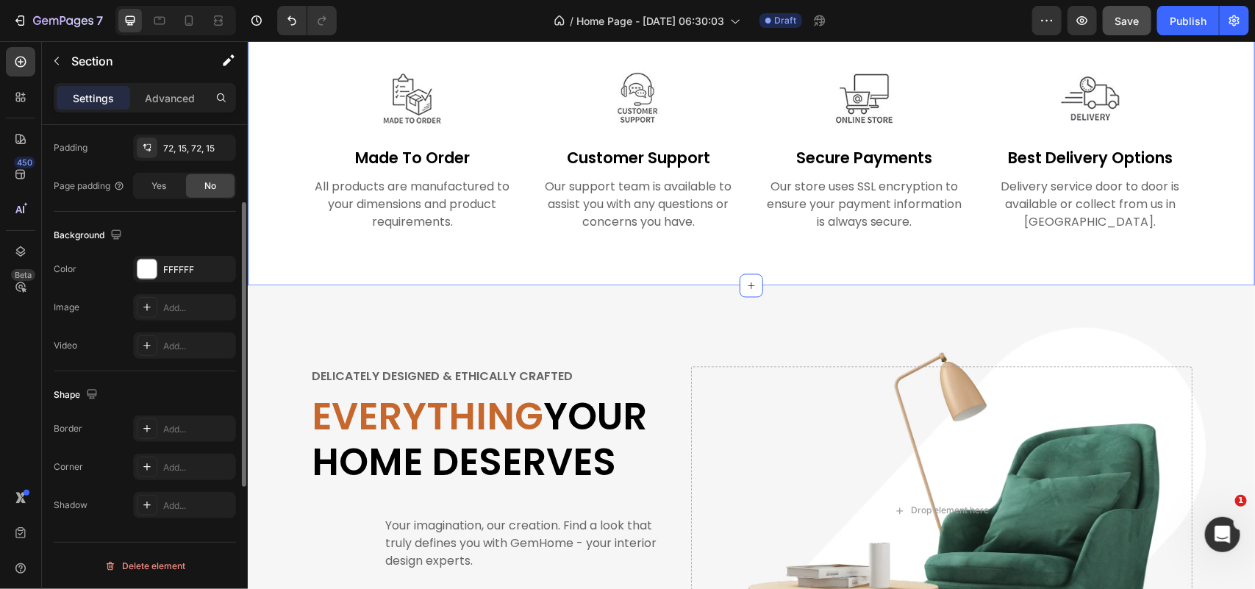
scroll to position [208, 0]
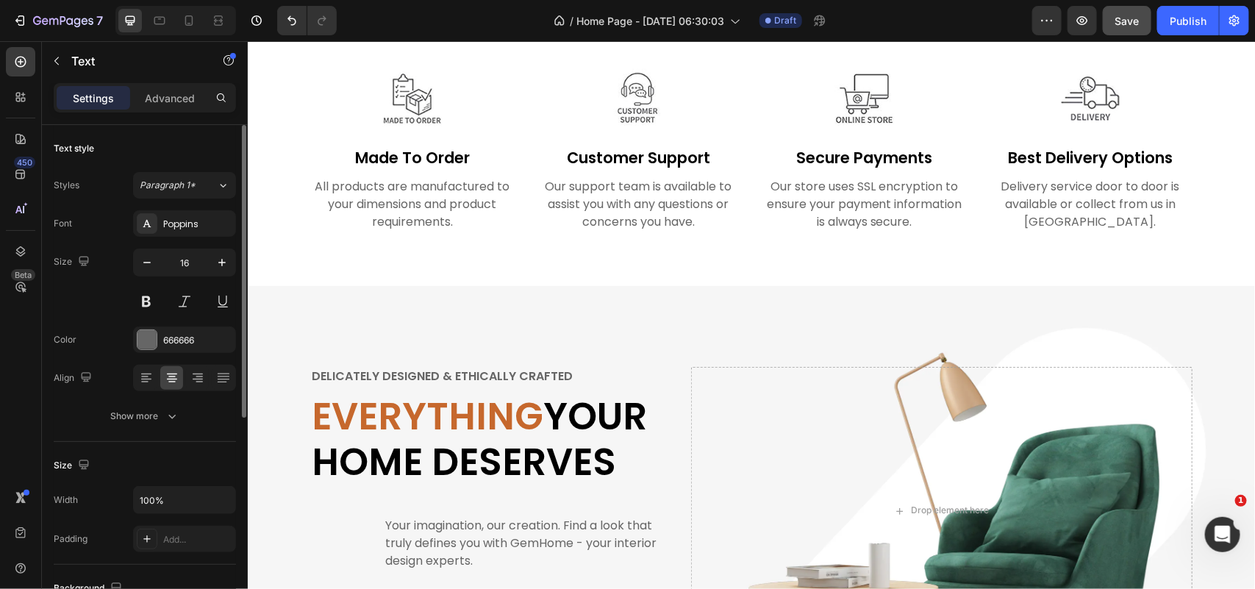
scroll to position [184, 0]
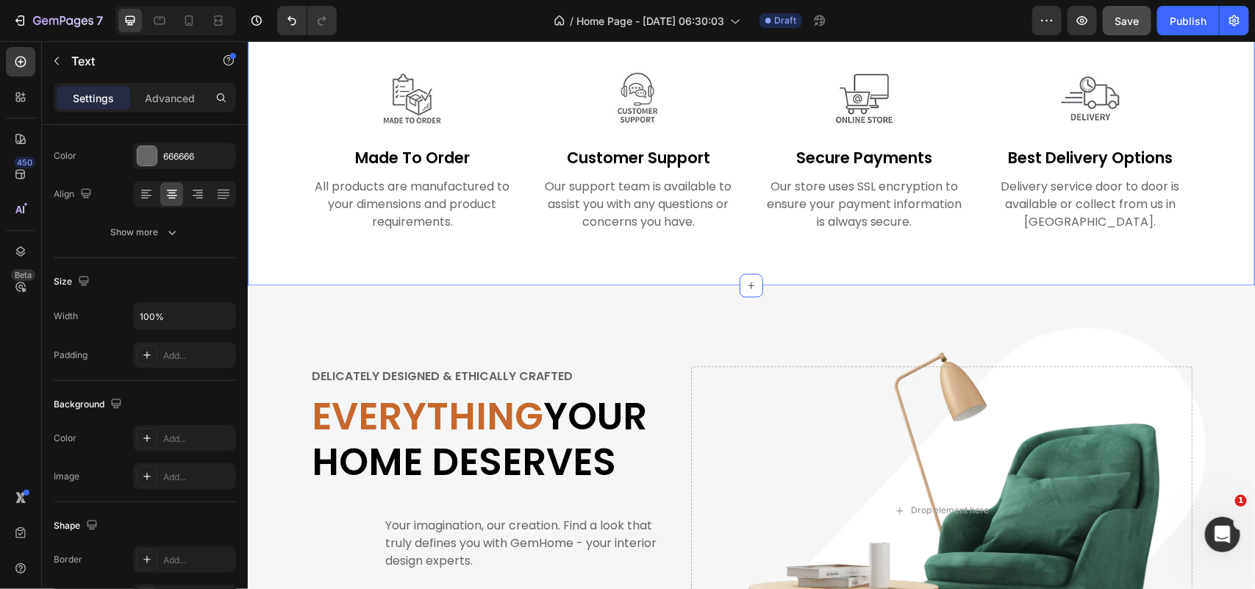
click at [504, 216] on div "your satisfaction is our priority Text Shopping with confidence Heading Row Ima…" at bounding box center [750, 95] width 1007 height 379
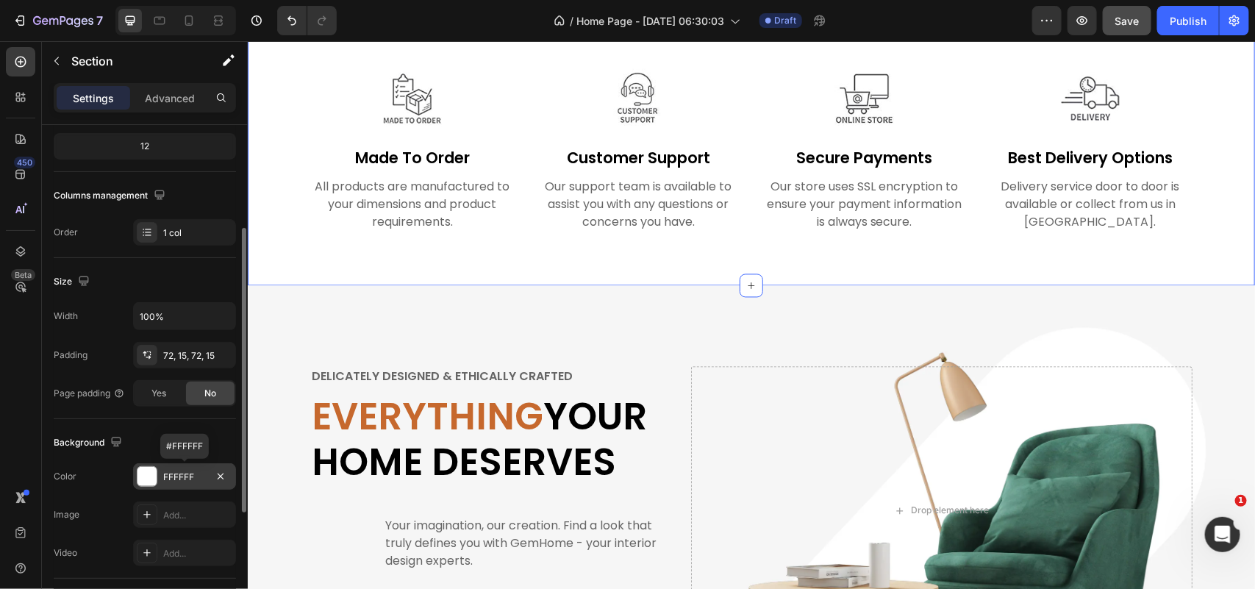
click at [190, 472] on div "FFFFFF" at bounding box center [184, 476] width 43 height 13
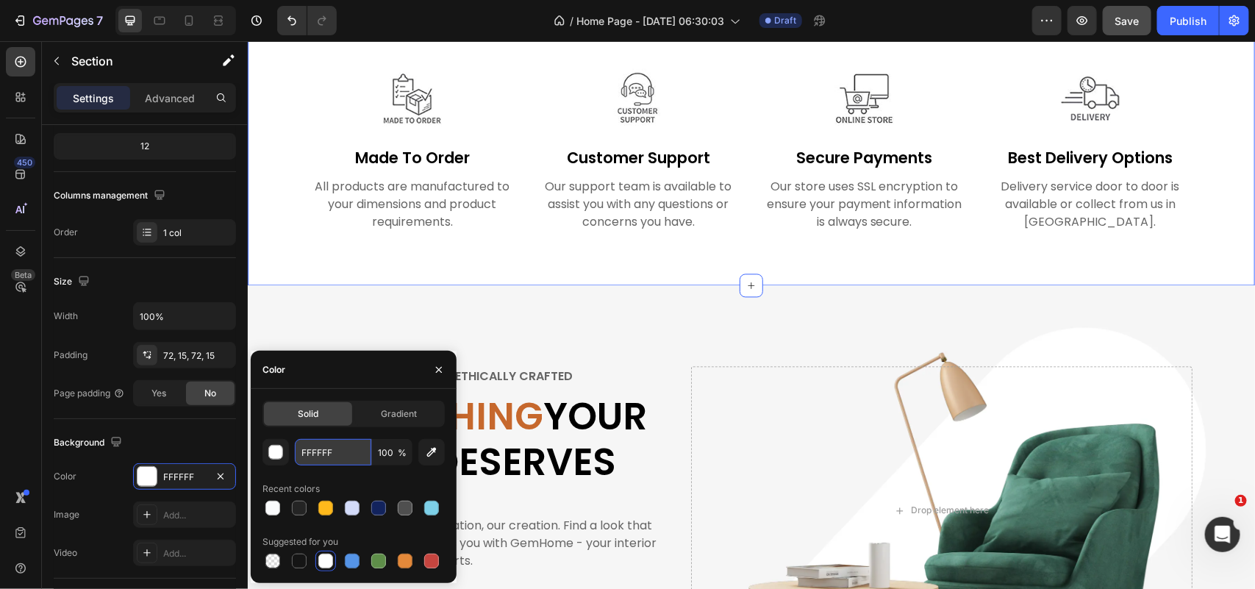
click at [320, 448] on input "FFFFFF" at bounding box center [333, 452] width 76 height 26
click at [317, 507] on div at bounding box center [326, 508] width 18 height 18
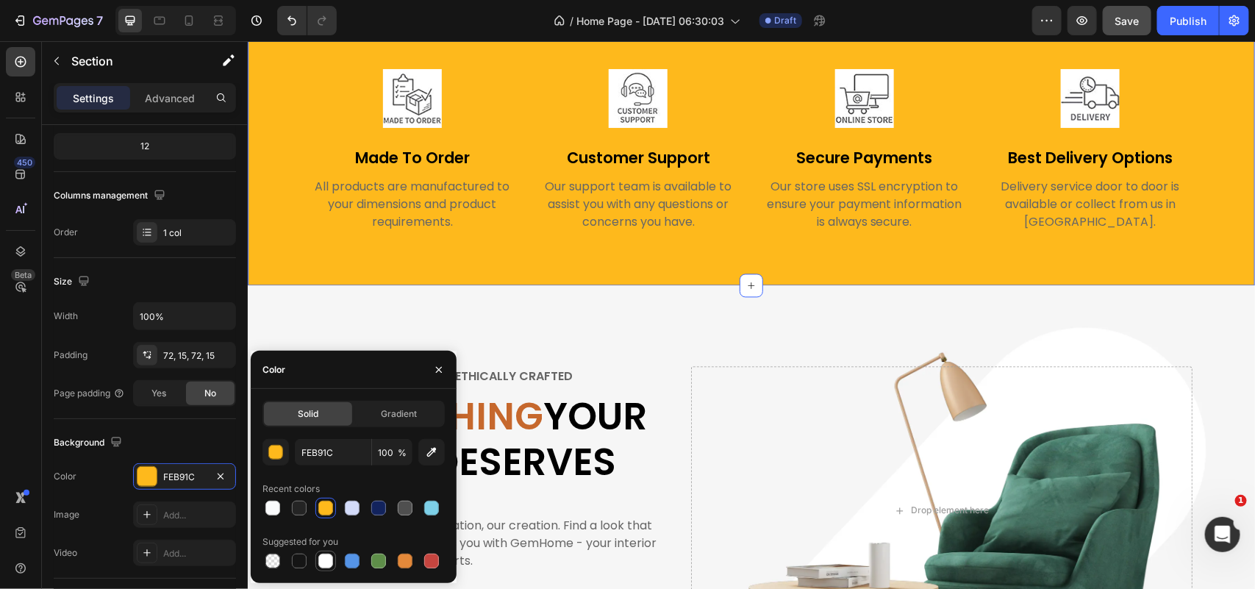
click at [326, 559] on div at bounding box center [325, 560] width 15 height 15
type input "FFFFFF"
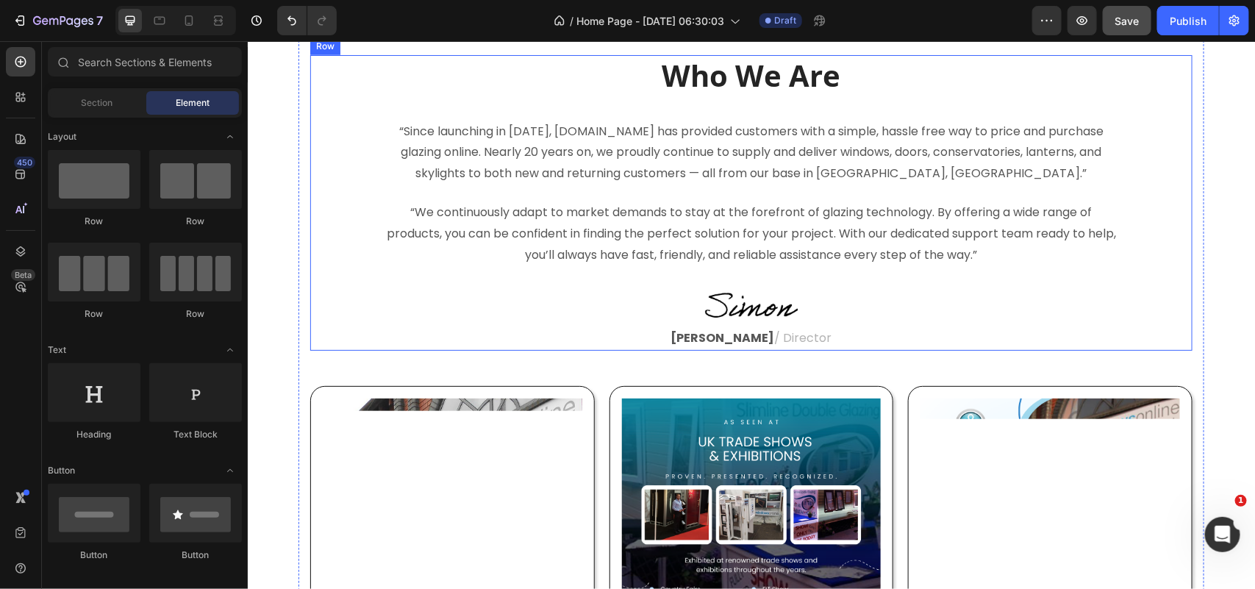
scroll to position [321, 0]
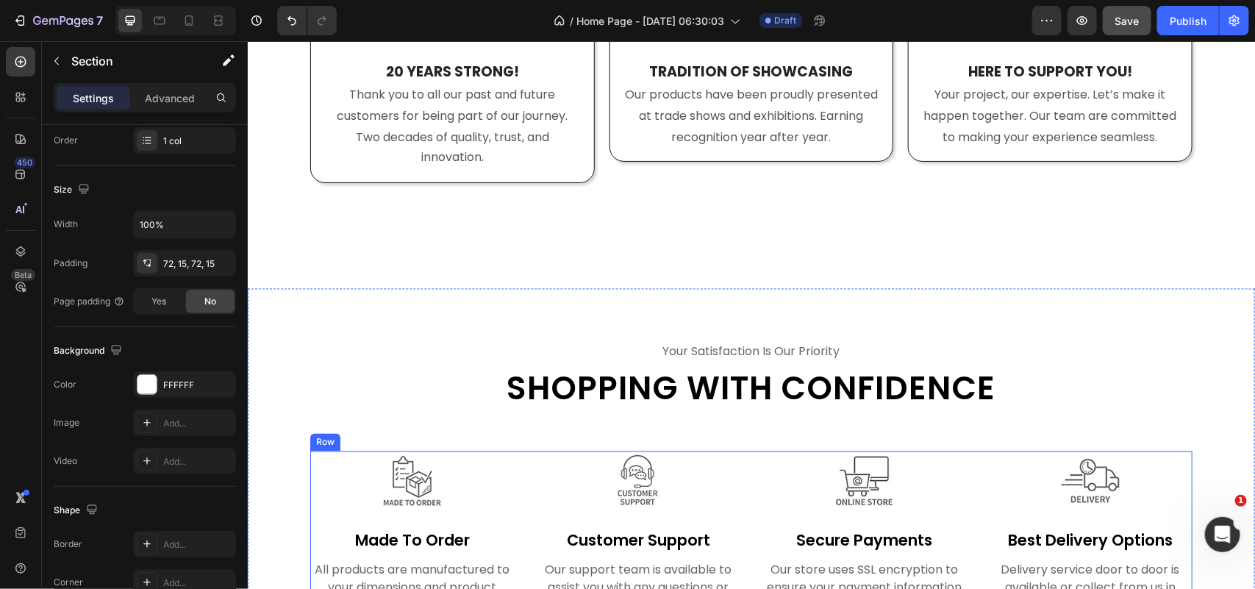
scroll to position [1148, 0]
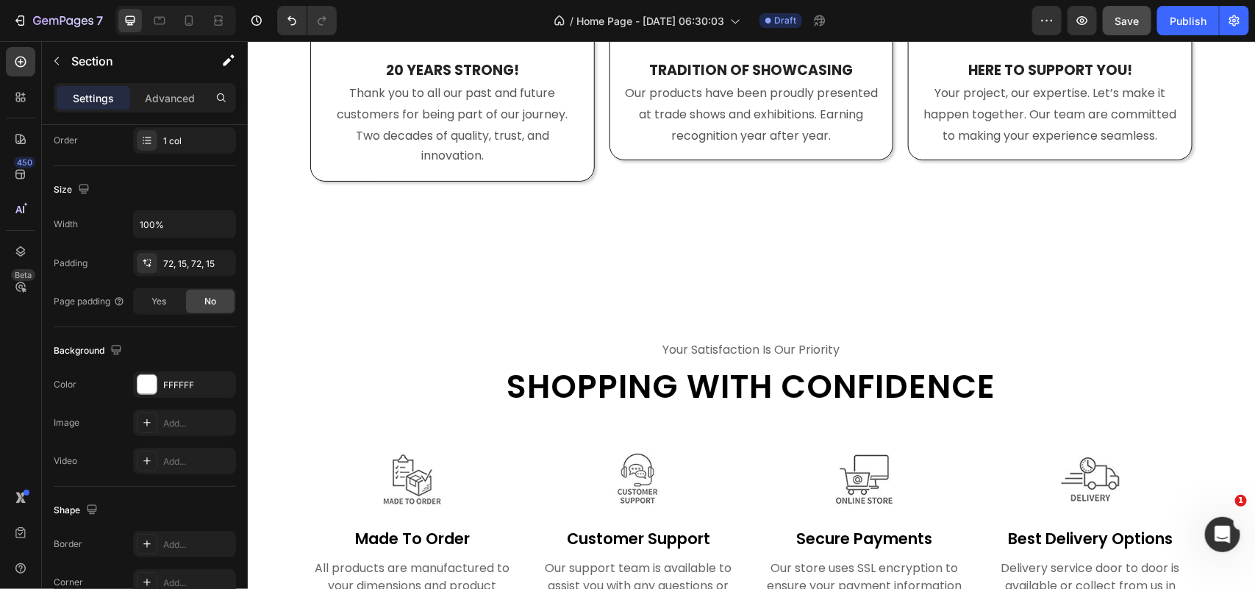
click at [431, 336] on div "your satisfaction is our priority Text Shopping with confidence Heading Row Ima…" at bounding box center [750, 476] width 1007 height 379
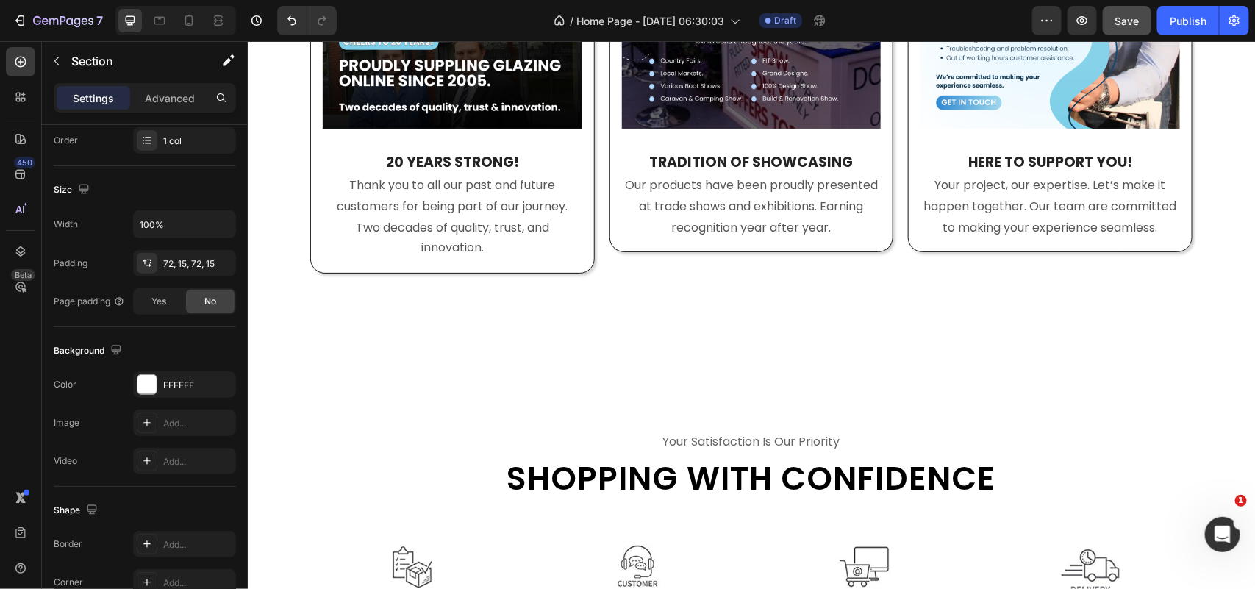
click at [784, 401] on div "your satisfaction is our priority Text Shopping with confidence Heading Row Ima…" at bounding box center [750, 568] width 1007 height 379
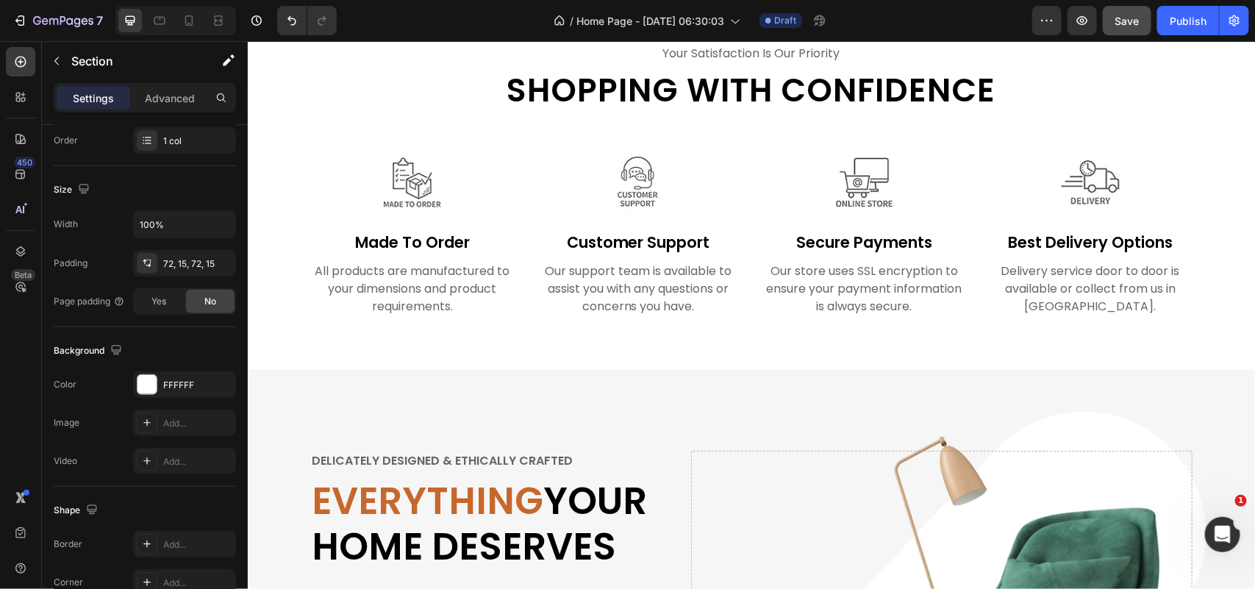
scroll to position [1424, 0]
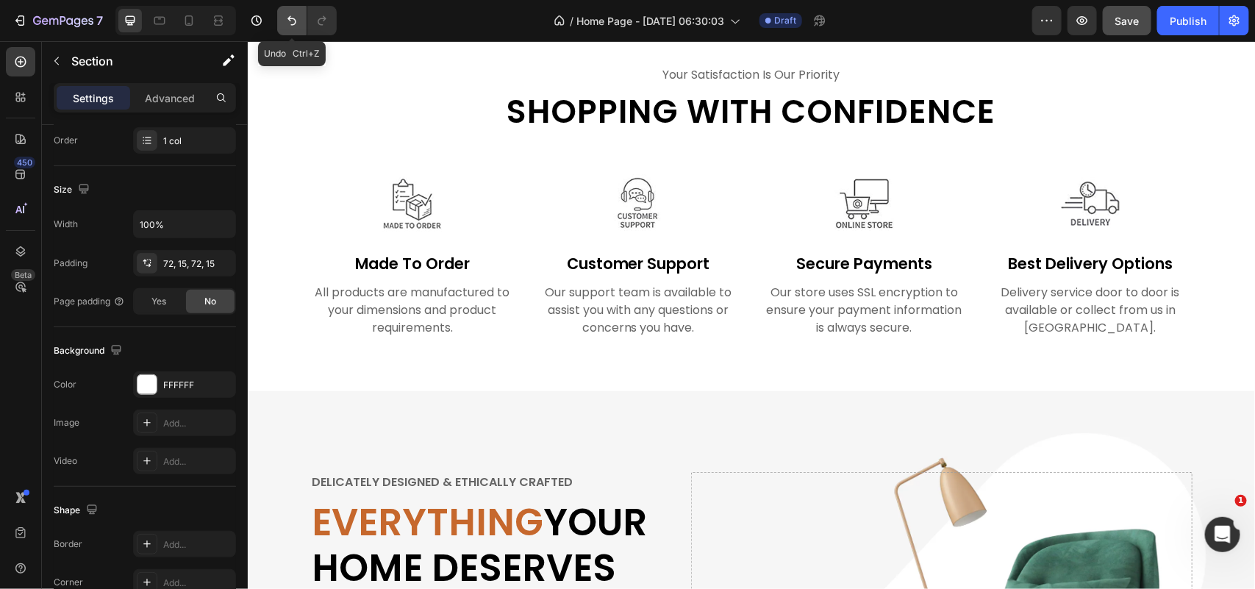
click at [291, 18] on icon "Undo/Redo" at bounding box center [291, 20] width 15 height 15
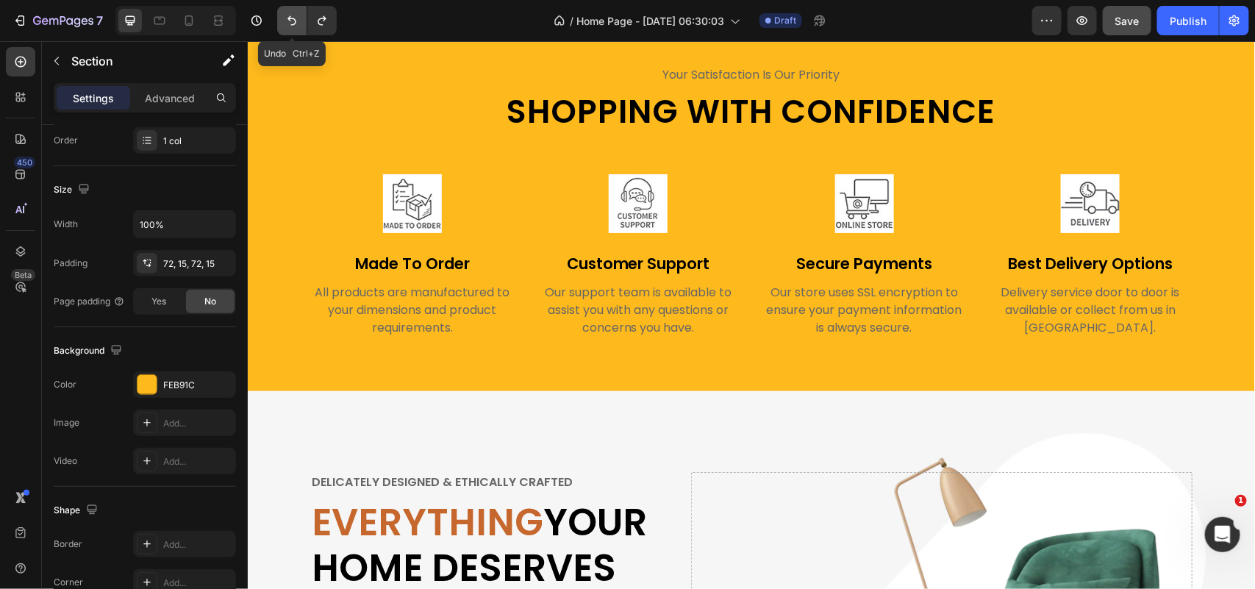
click at [293, 15] on icon "Undo/Redo" at bounding box center [291, 20] width 15 height 15
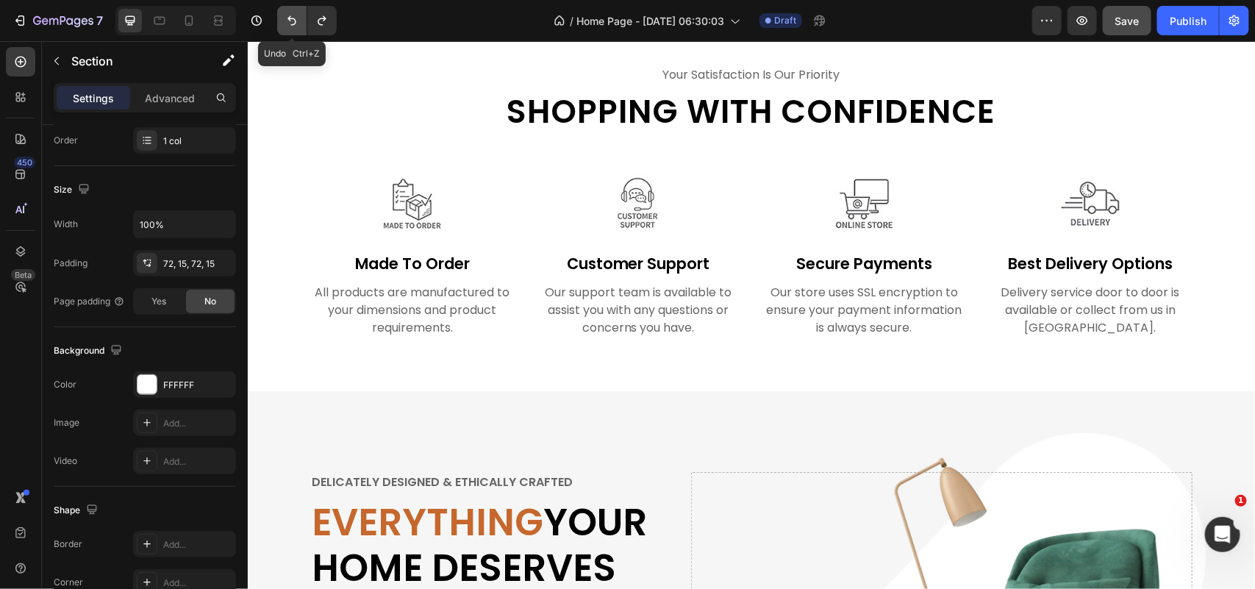
click at [293, 15] on icon "Undo/Redo" at bounding box center [291, 20] width 15 height 15
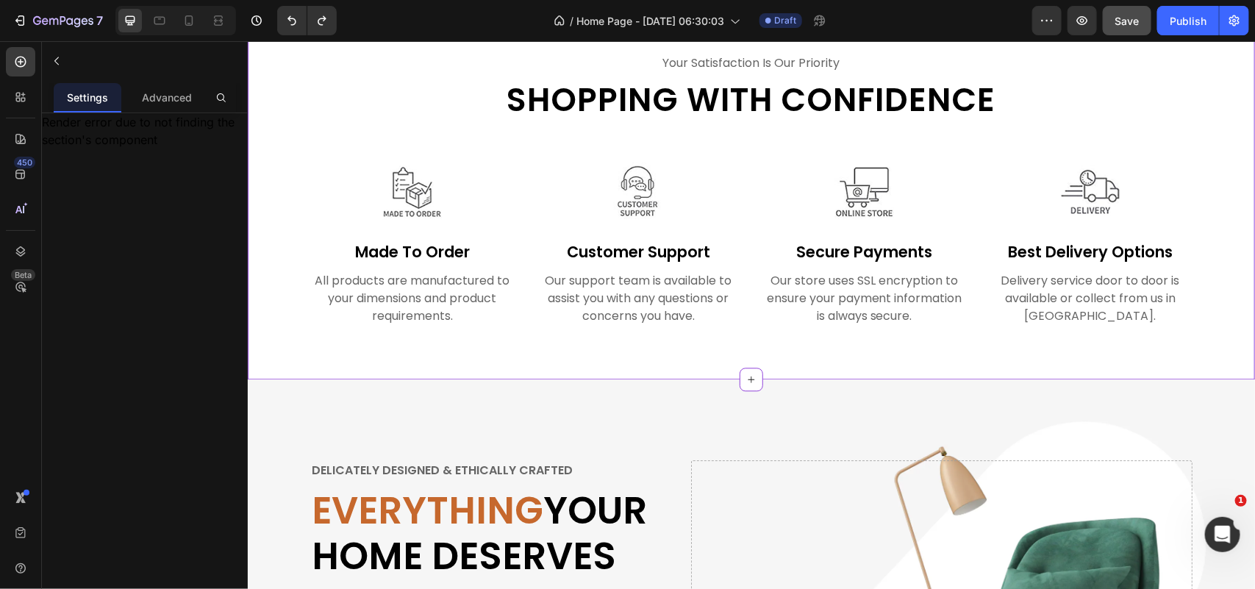
scroll to position [1332, 0]
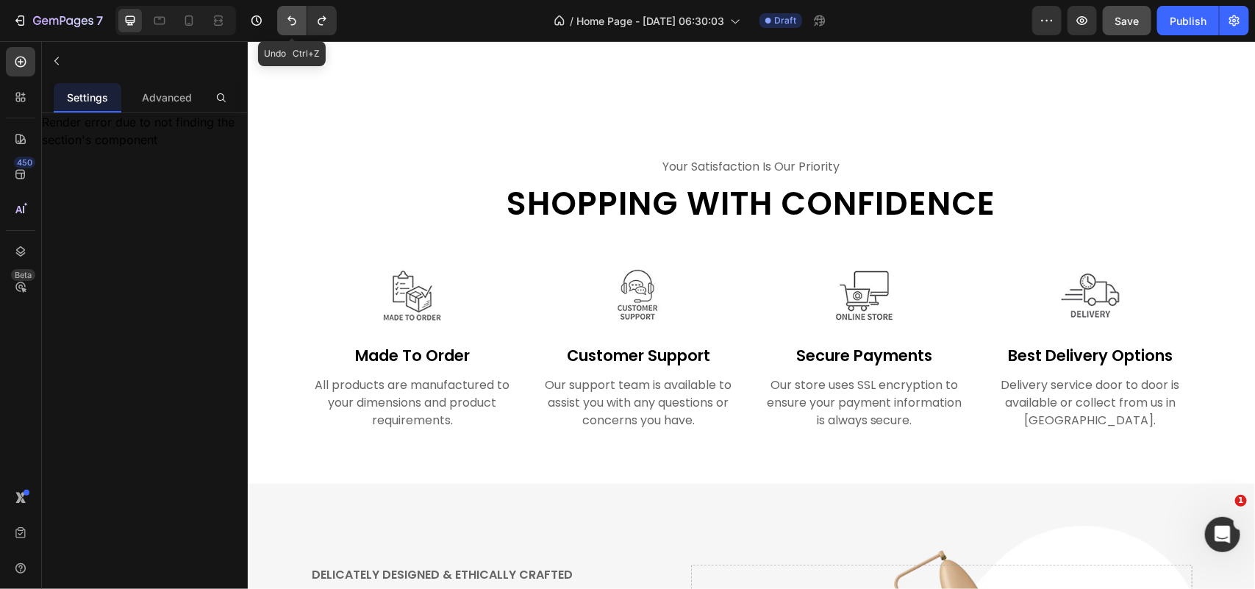
click at [288, 21] on icon "Undo/Redo" at bounding box center [291, 20] width 15 height 15
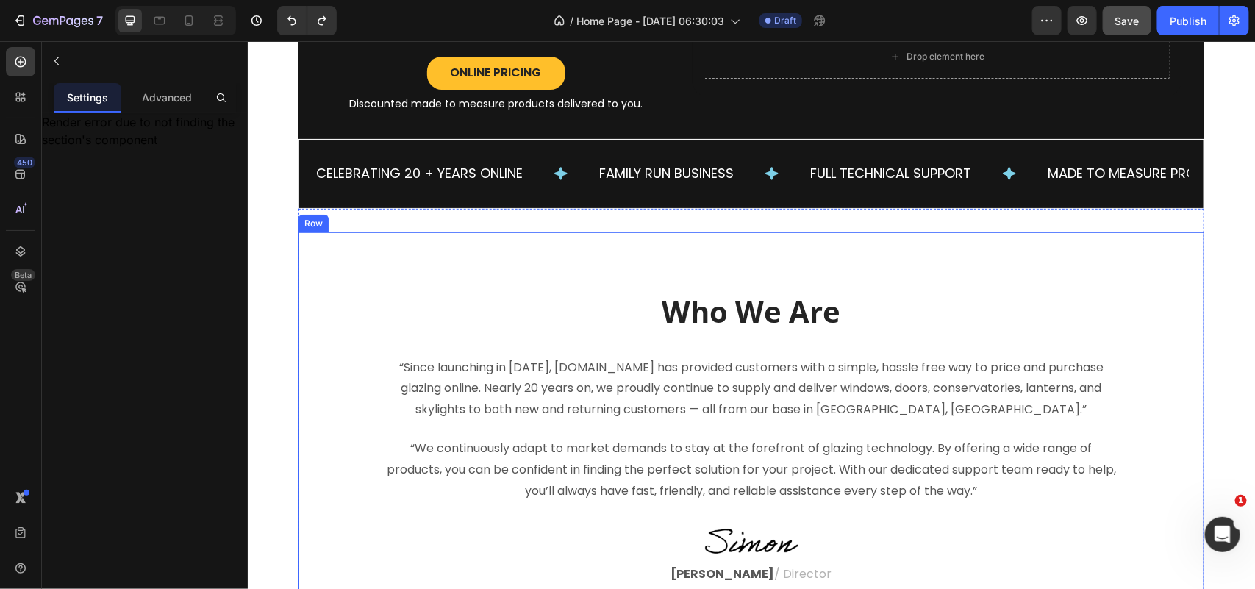
scroll to position [229, 0]
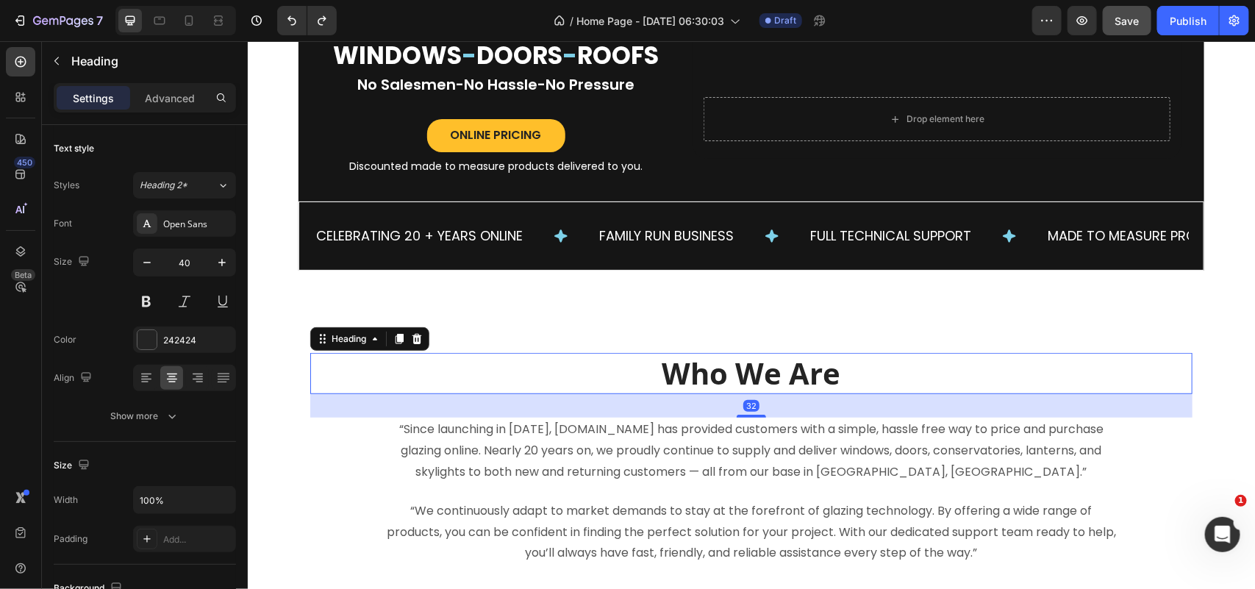
click at [529, 365] on p "Who We Are" at bounding box center [750, 373] width 879 height 38
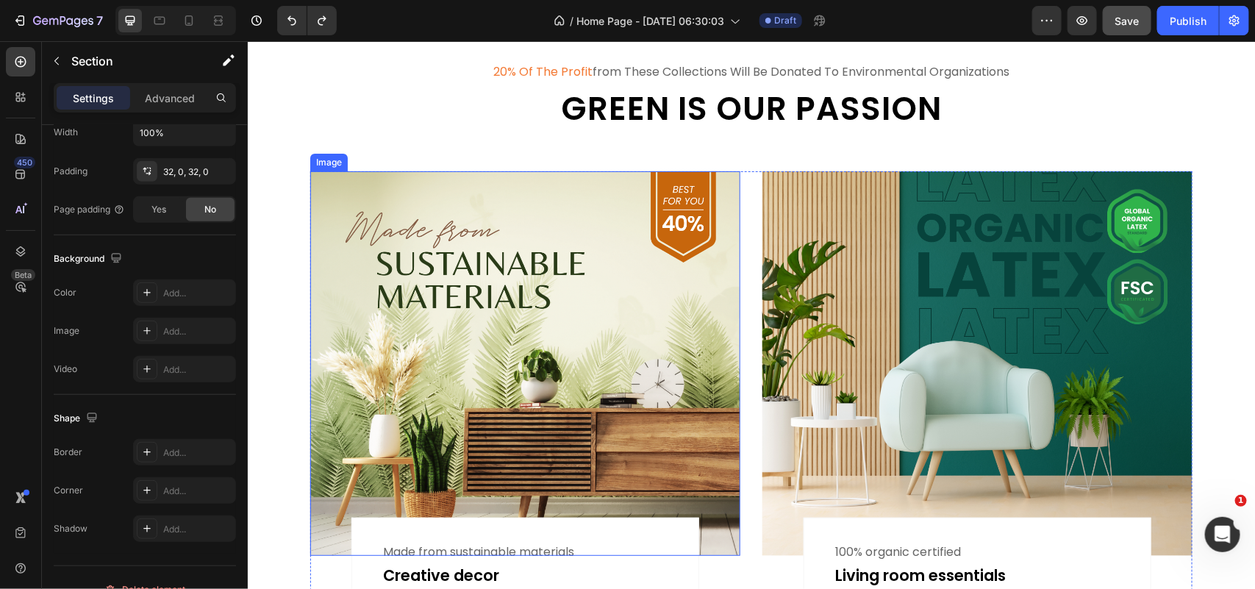
scroll to position [2434, 0]
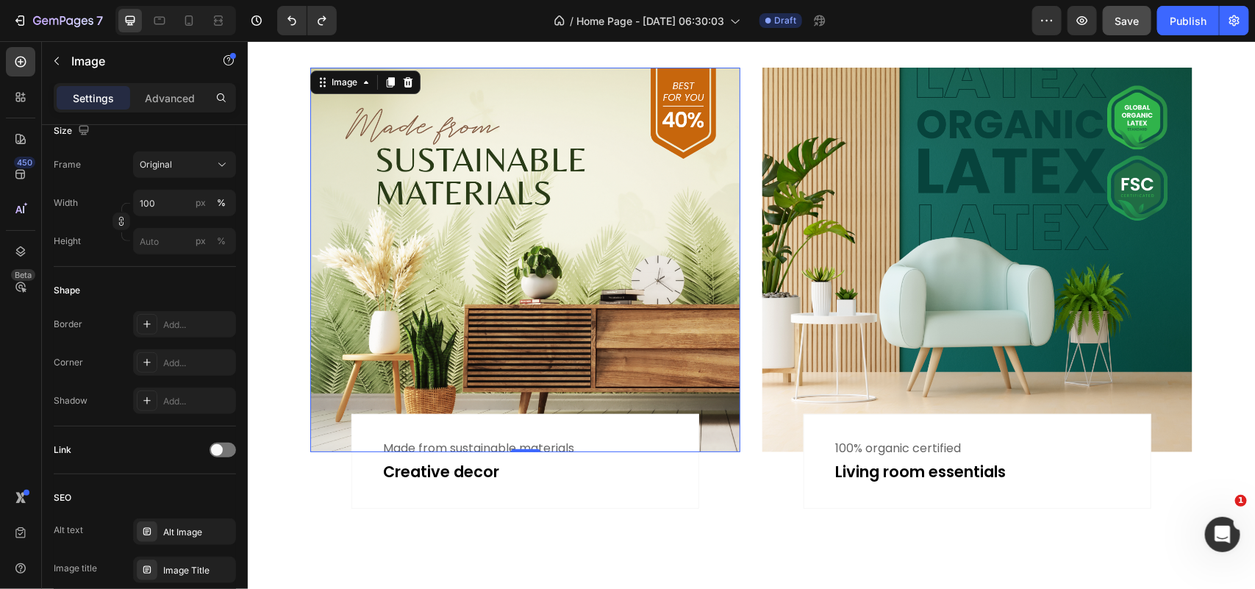
click at [461, 248] on img at bounding box center [524, 259] width 430 height 384
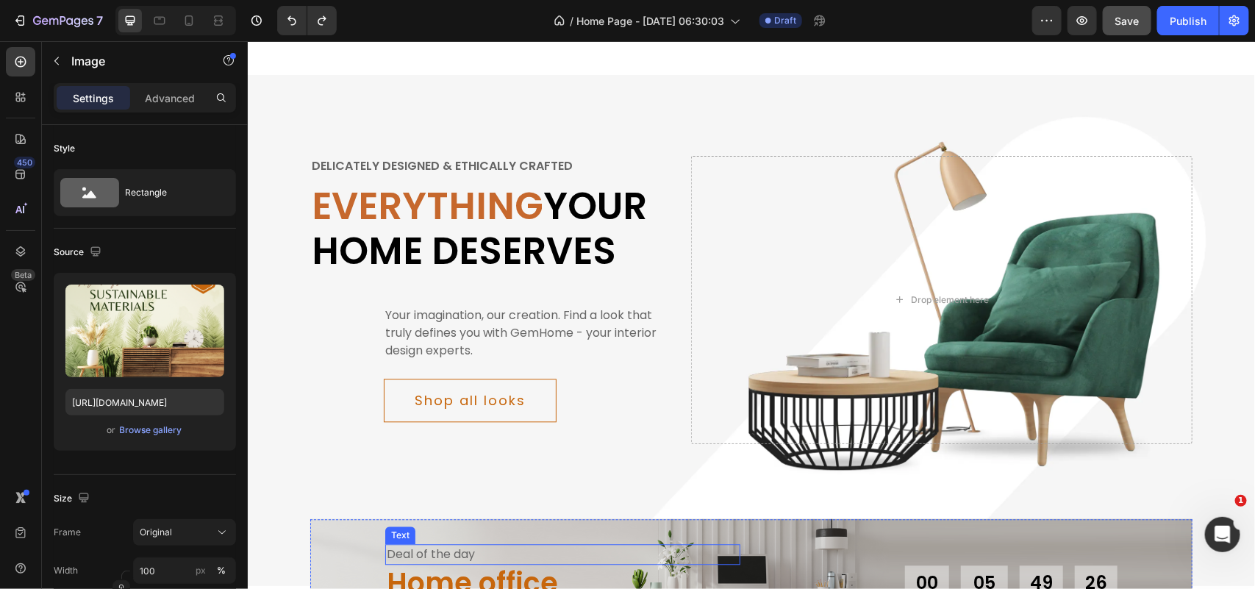
scroll to position [1240, 0]
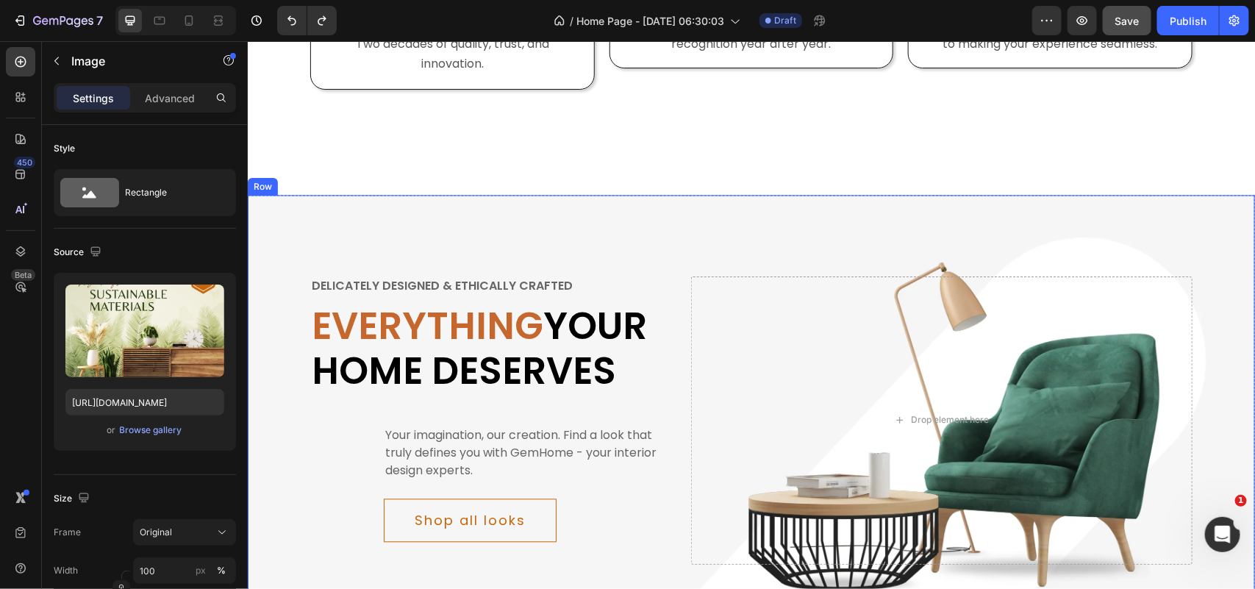
click at [664, 218] on div "Delicately designed & ethically crafted Text Everything your home deserves Head…" at bounding box center [750, 450] width 1007 height 510
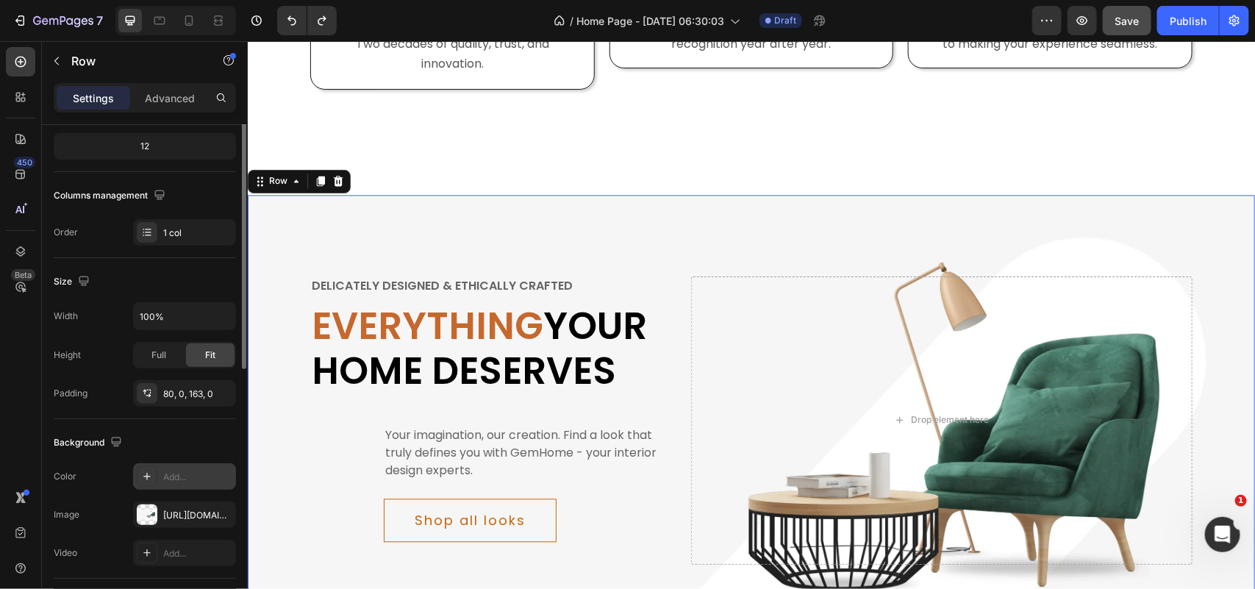
scroll to position [276, 0]
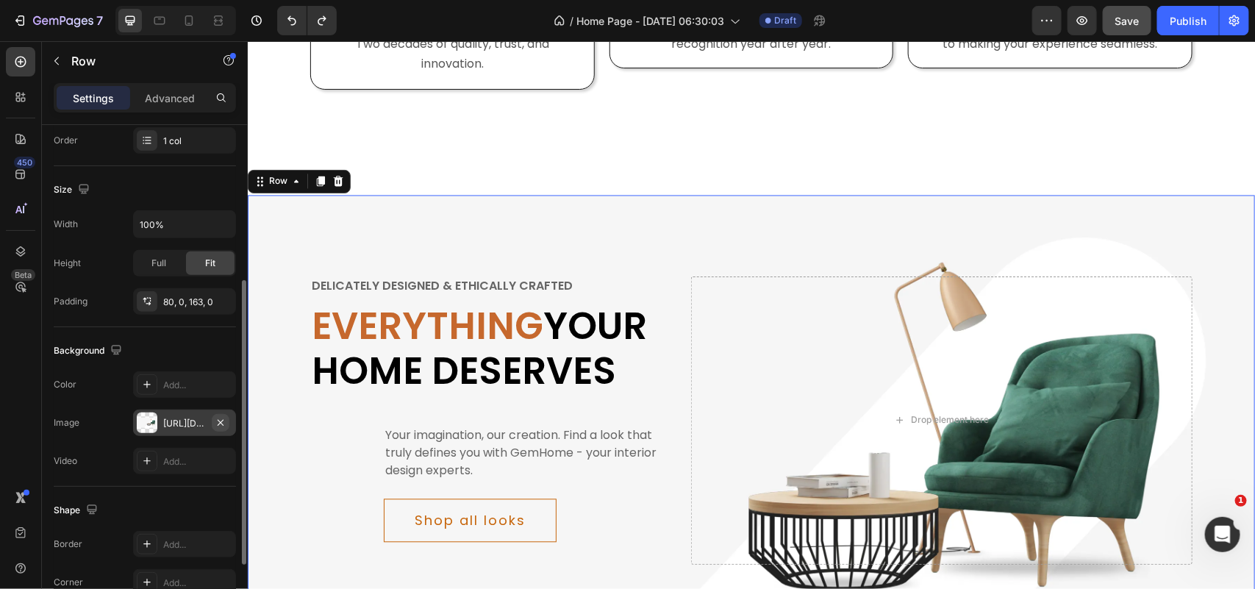
click at [223, 421] on icon "button" at bounding box center [221, 423] width 12 height 12
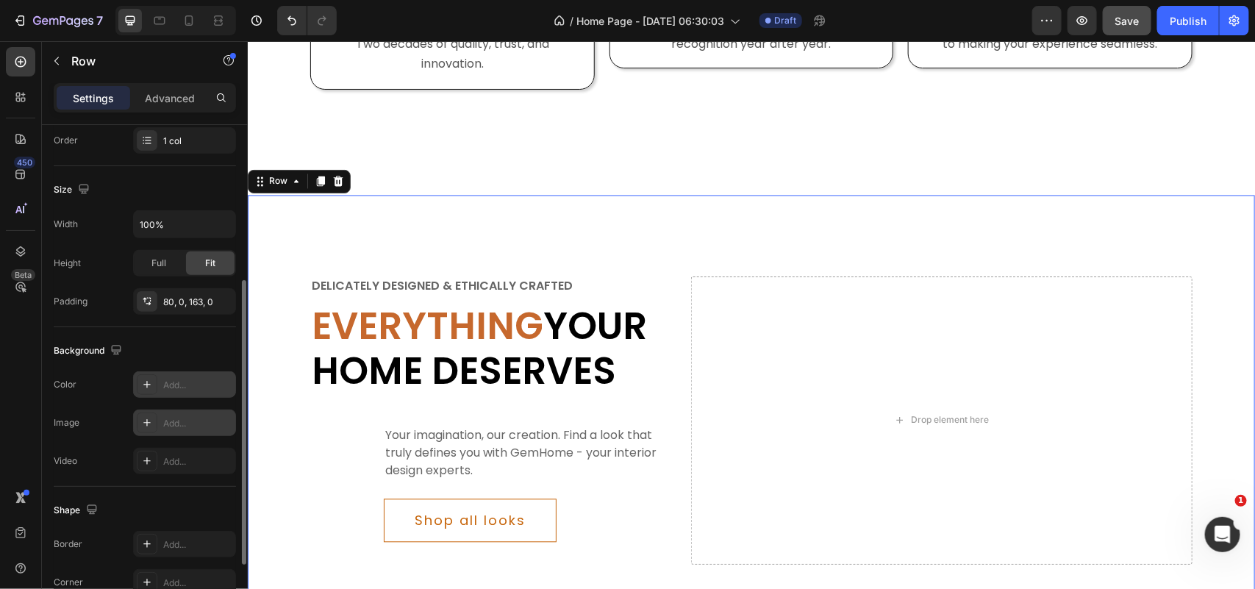
click at [202, 384] on div "Add..." at bounding box center [197, 385] width 69 height 13
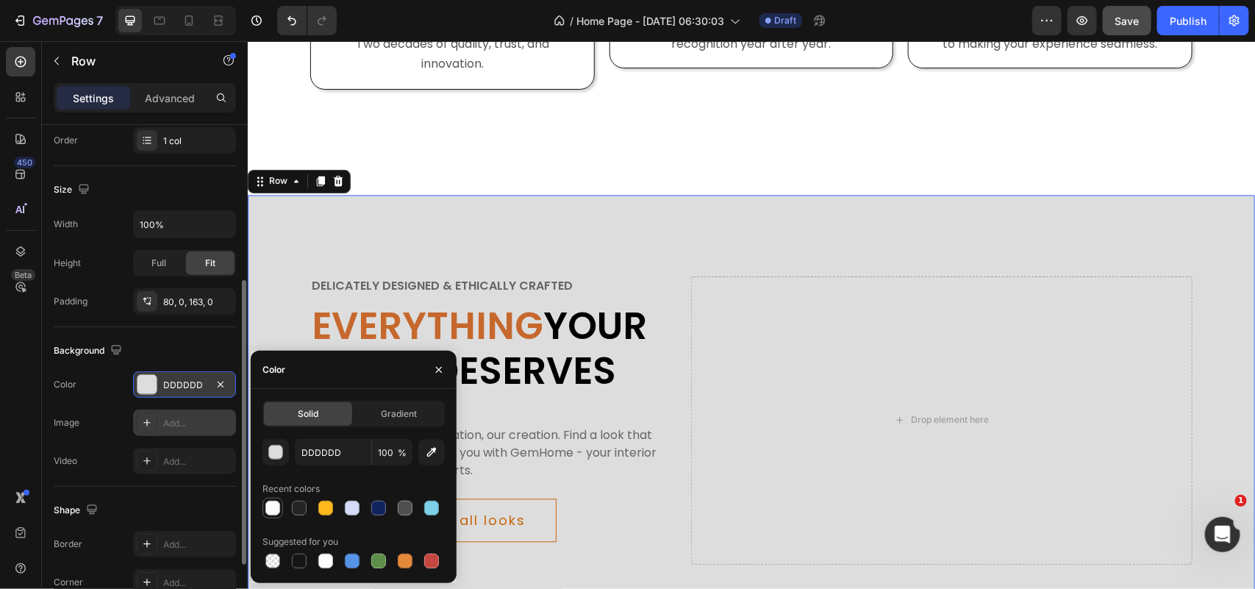
click at [270, 502] on div at bounding box center [272, 508] width 15 height 15
type input "FAFBFC"
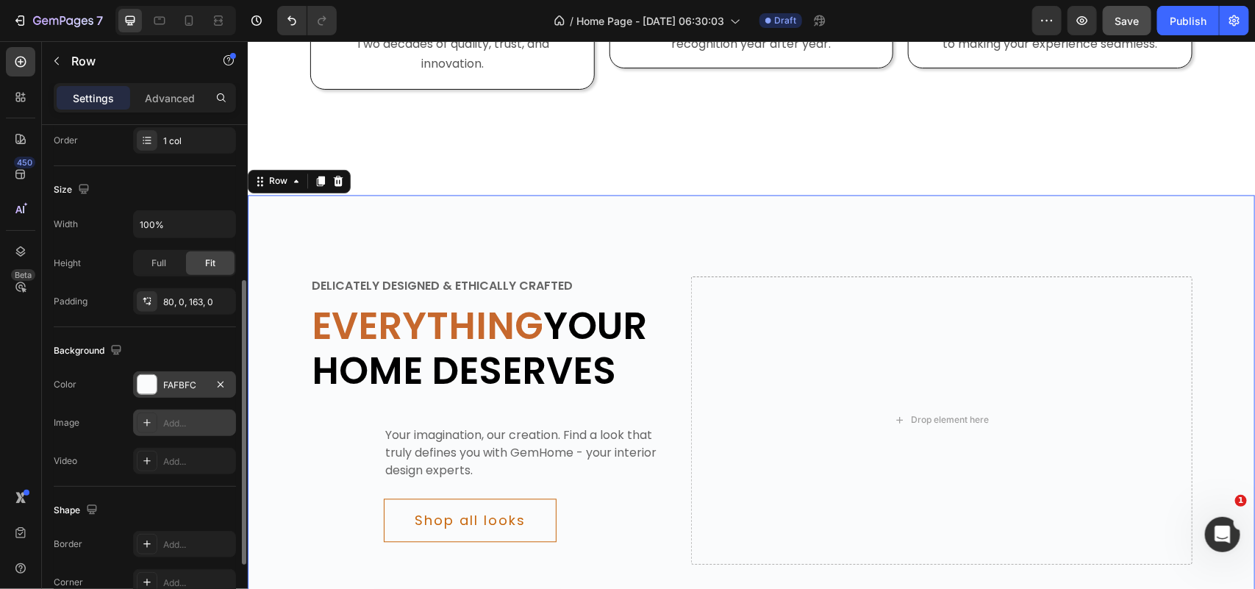
click at [640, 232] on div "Delicately designed & ethically crafted Text Everything your home deserves Head…" at bounding box center [750, 450] width 1007 height 510
click at [62, 57] on button "button" at bounding box center [57, 61] width 24 height 24
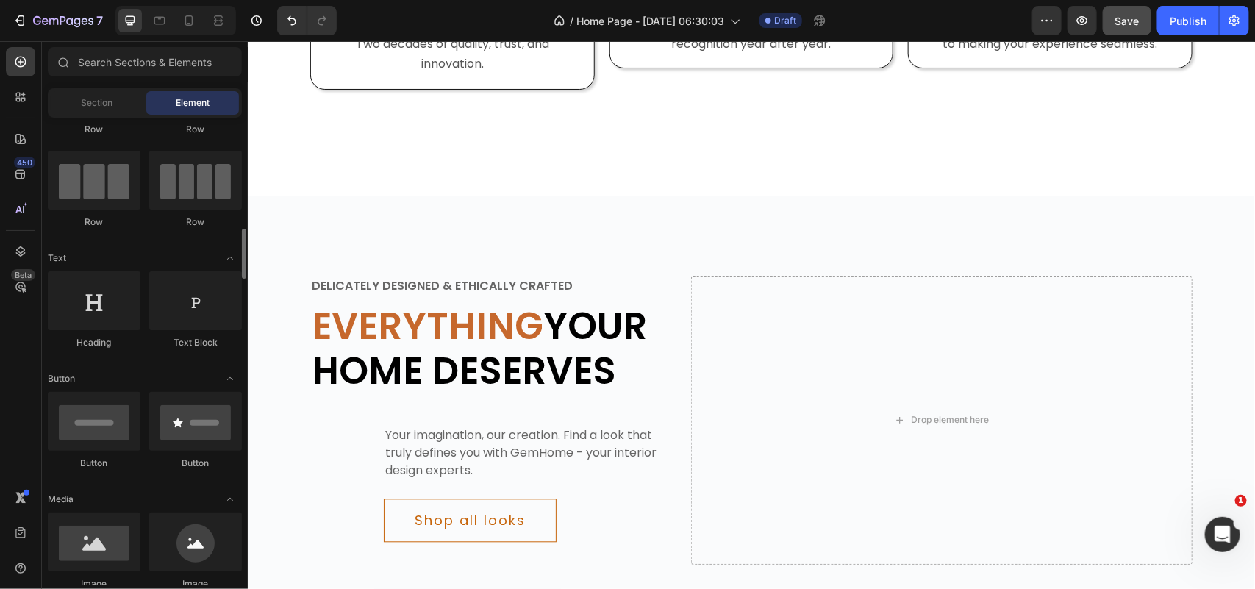
scroll to position [184, 0]
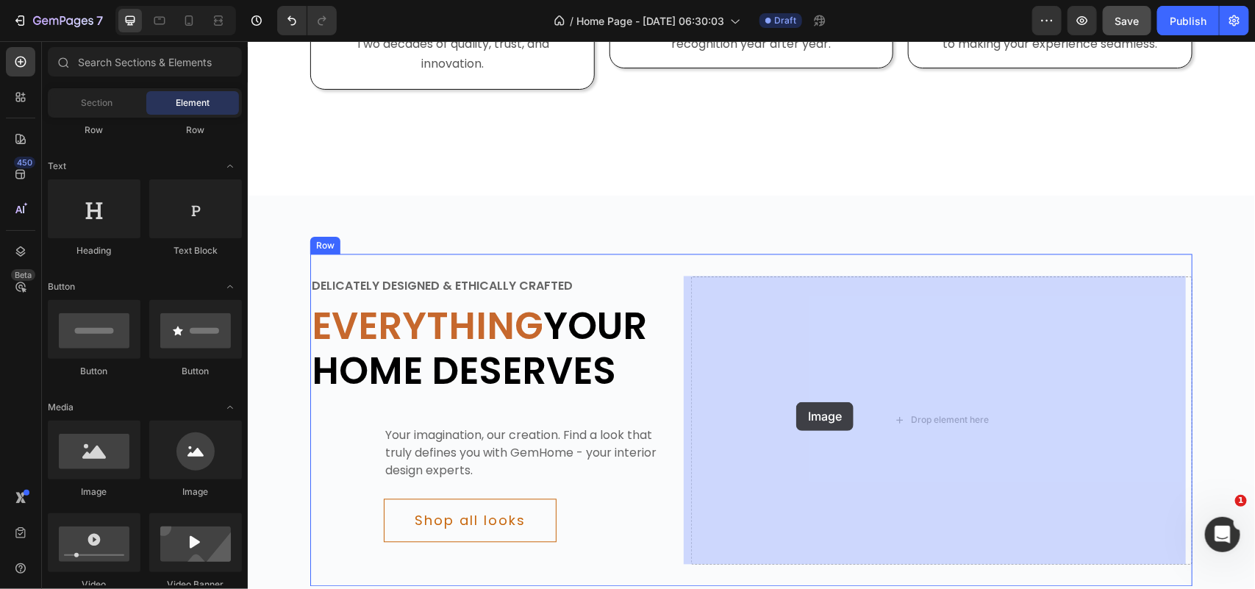
drag, startPoint x: 351, startPoint y: 498, endPoint x: 795, endPoint y: 401, distance: 455.0
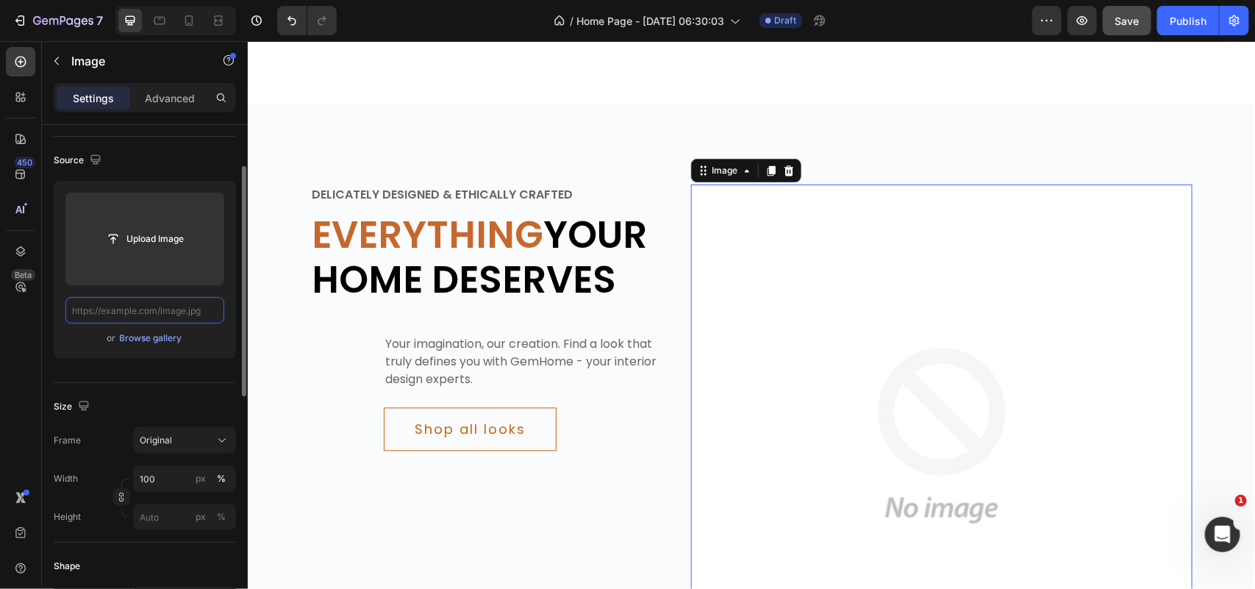
scroll to position [0, 0]
paste input "https://cdn.shopify.com/s/files/1/0340/8566/6954/files/odd-leg-upvc-window-door…"
type input "https://cdn.shopify.com/s/files/1/0340/8566/6954/files/odd-leg-upvc-window-door…"
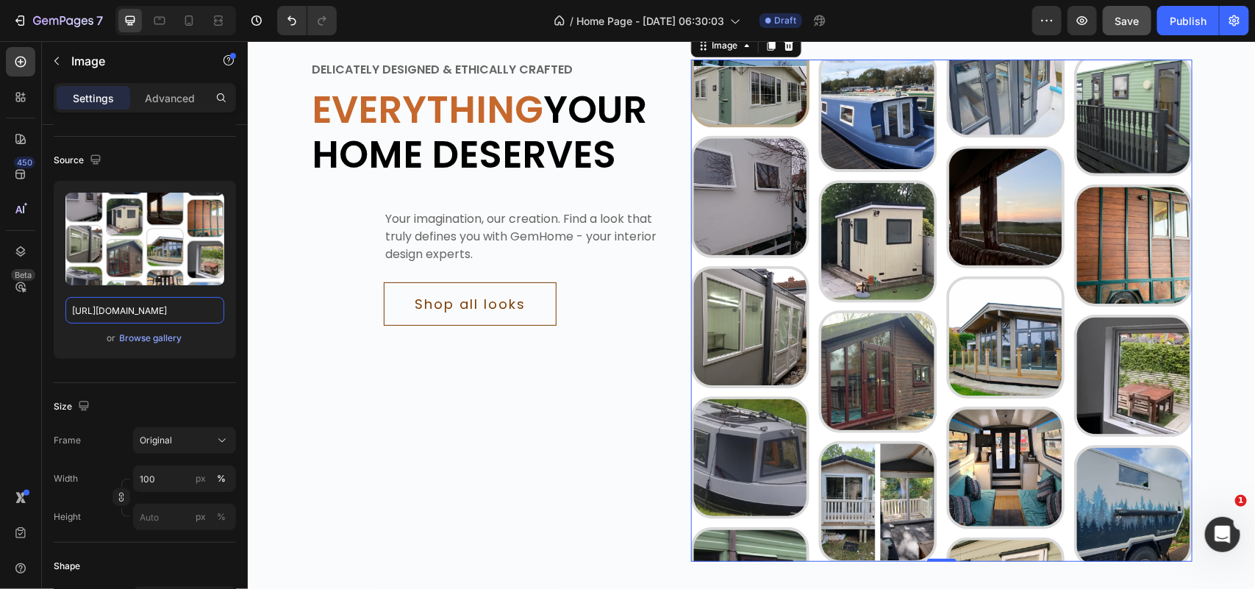
scroll to position [1424, 0]
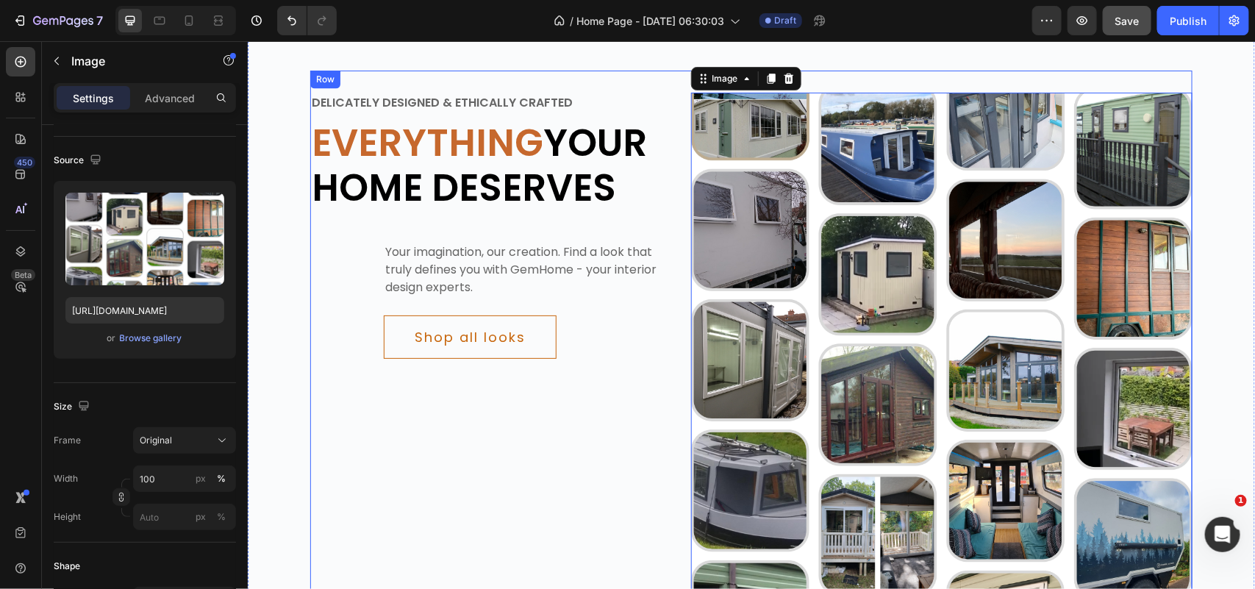
click at [640, 87] on div "Delicately designed & ethically crafted Text Everything your home deserves Head…" at bounding box center [750, 343] width 882 height 546
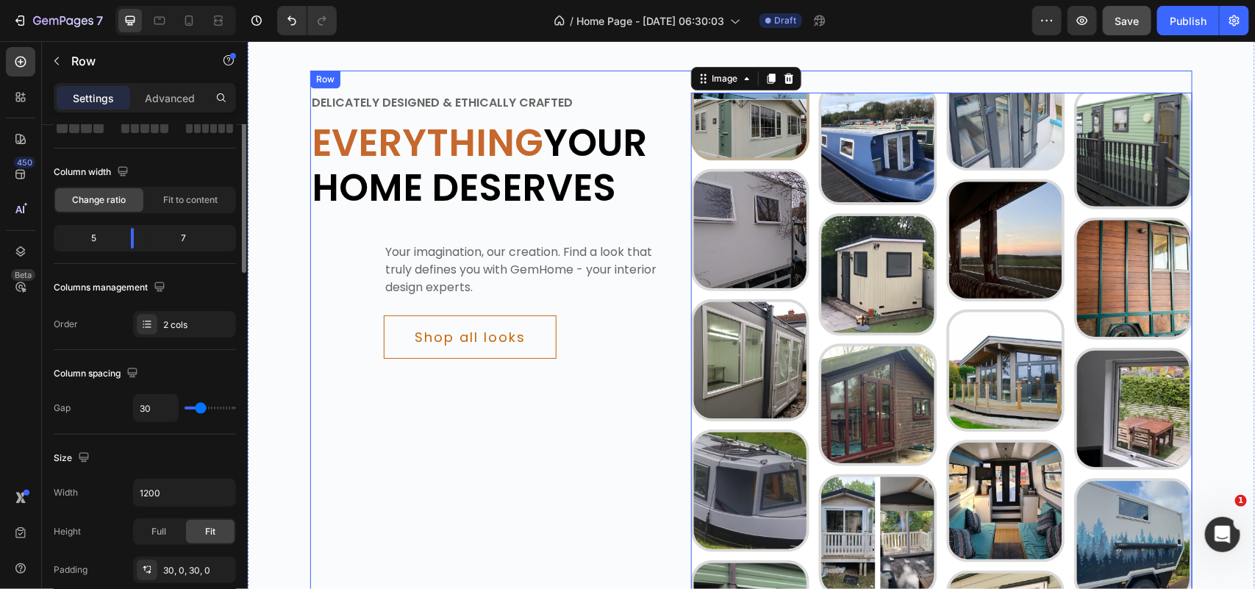
scroll to position [0, 0]
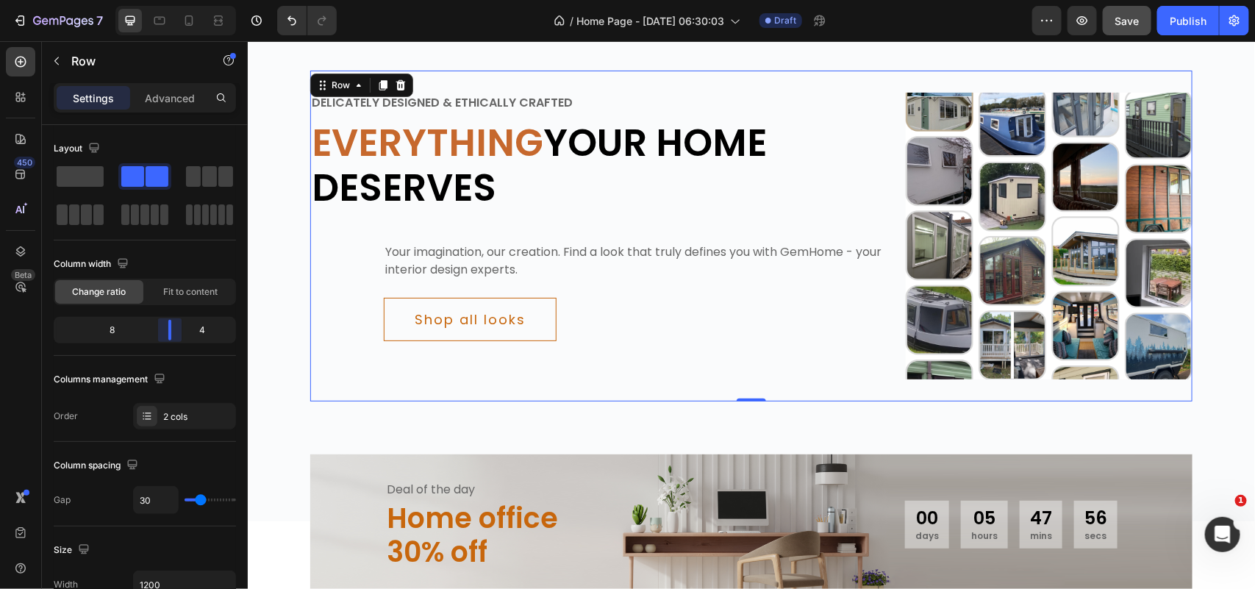
drag, startPoint x: 140, startPoint y: 335, endPoint x: 171, endPoint y: 328, distance: 31.7
click at [171, 0] on body "7 Version history / Home Page - Aug 30, 06:30:03 Draft Preview Save Publish 450…" at bounding box center [627, 0] width 1255 height 0
click at [989, 255] on img at bounding box center [1048, 235] width 287 height 287
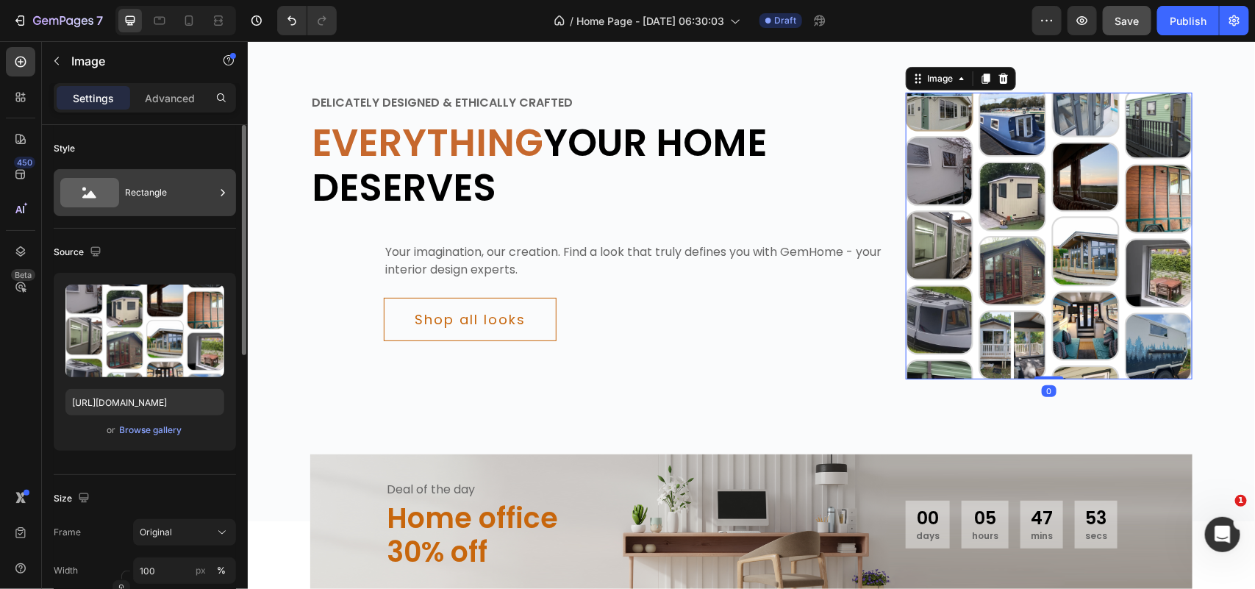
click at [166, 199] on div "Rectangle" at bounding box center [170, 193] width 90 height 34
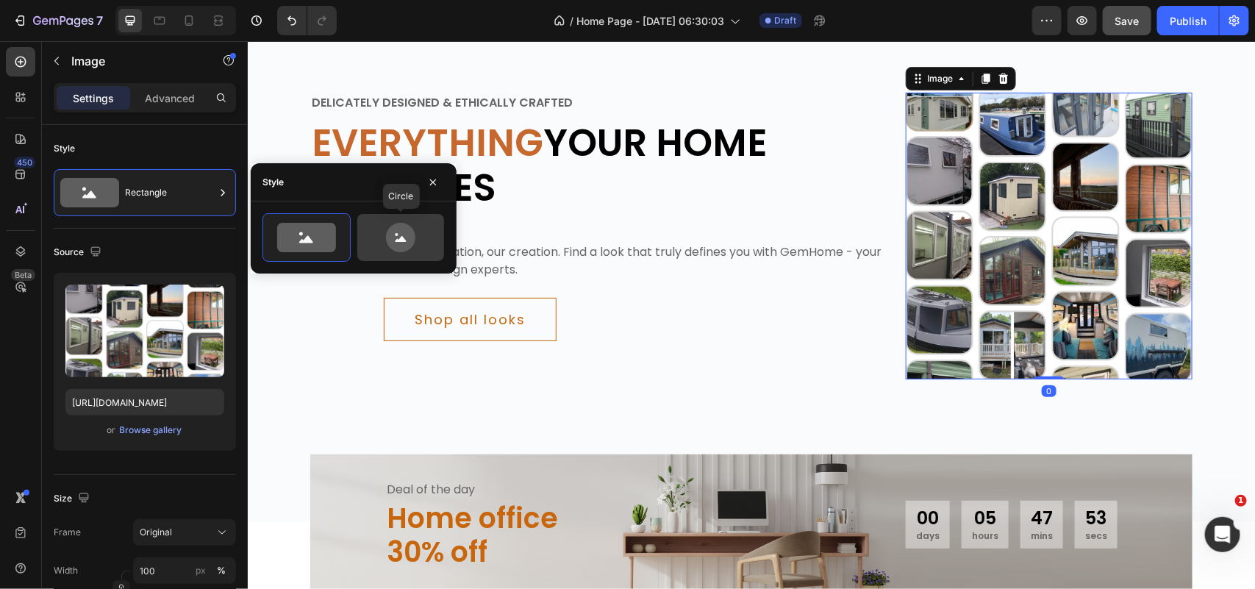
click at [415, 229] on icon at bounding box center [400, 237] width 69 height 29
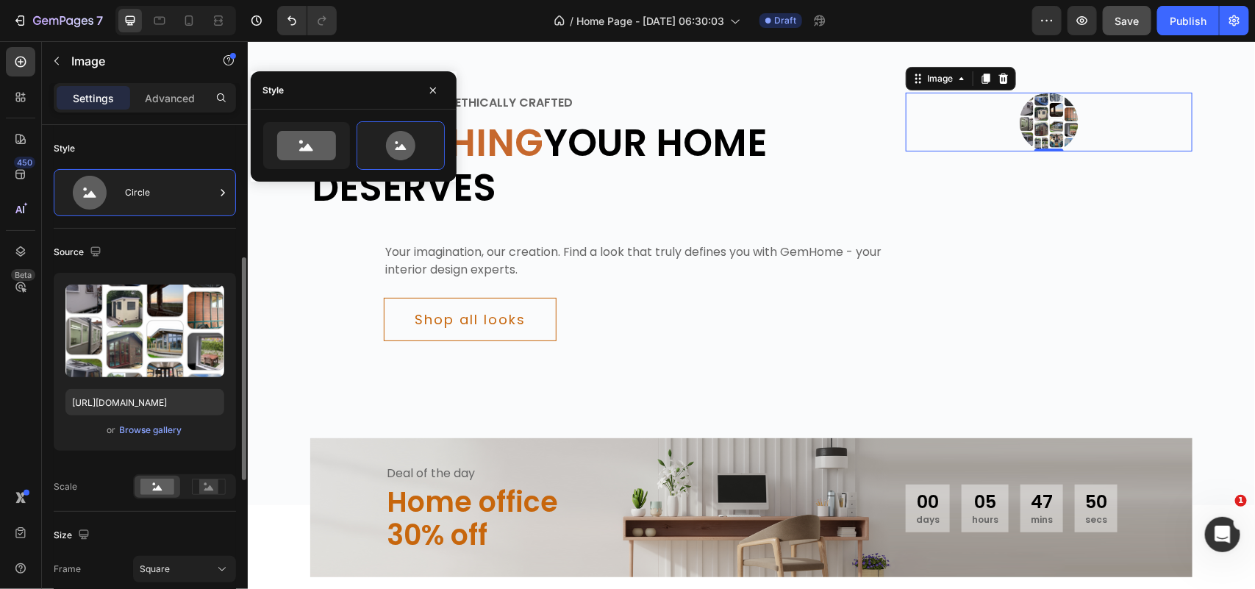
scroll to position [92, 0]
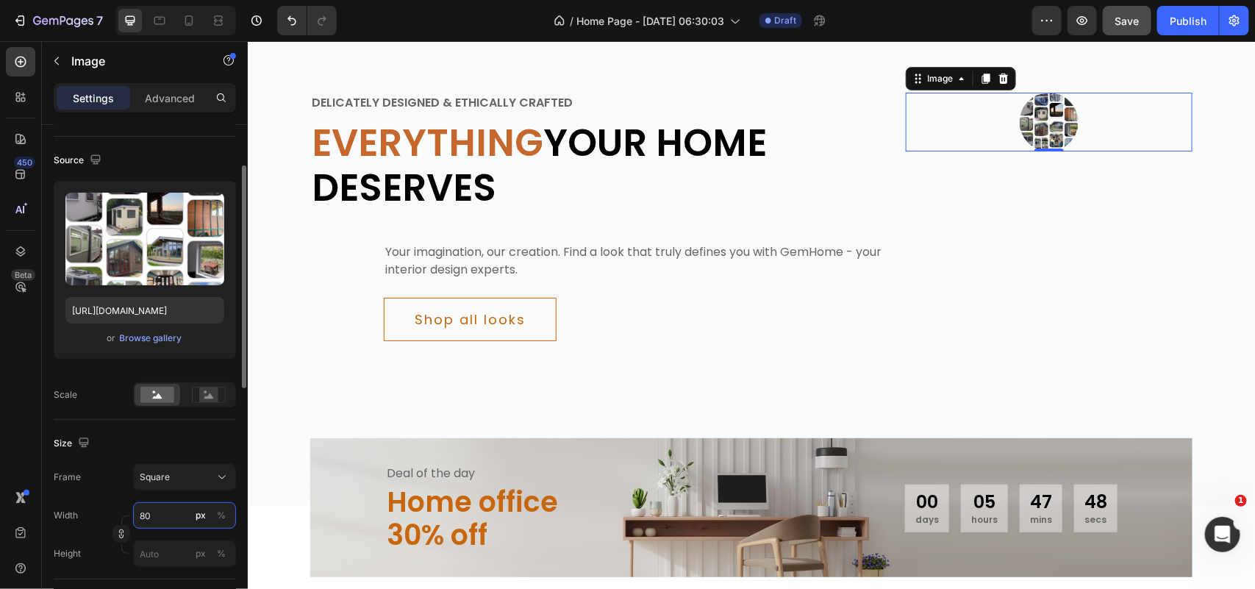
click at [151, 515] on input "80" at bounding box center [184, 515] width 103 height 26
type input "5"
type input "50"
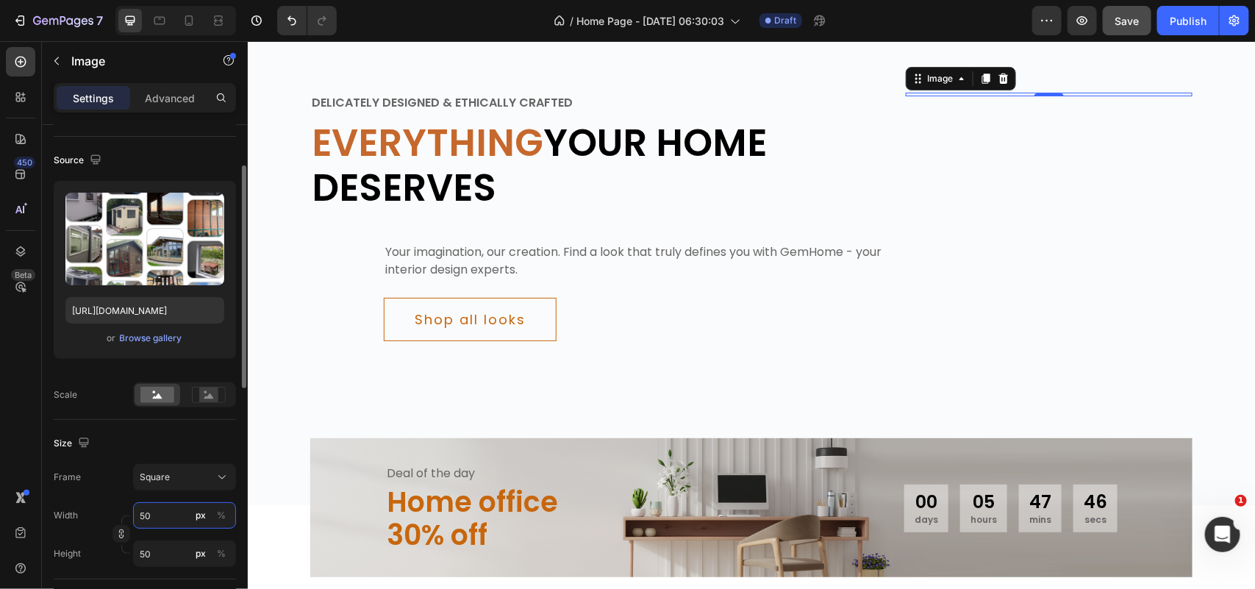
type input "500"
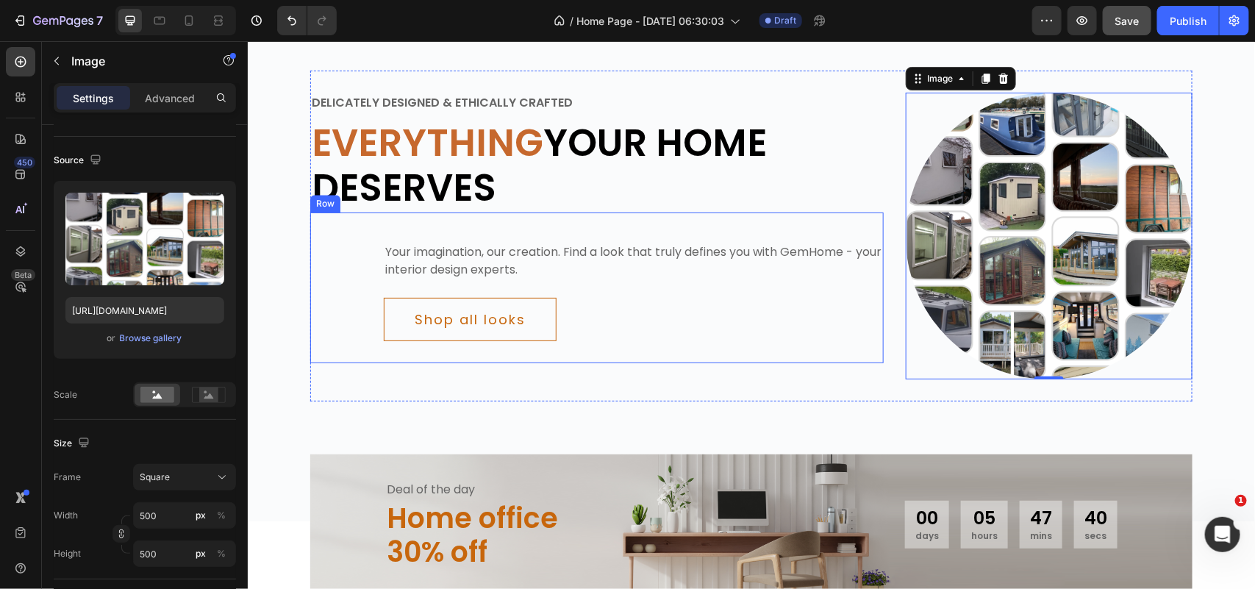
click at [659, 356] on div "Your imagination, our creation. Find a look that truly defines you with GemHome…" at bounding box center [595, 287] width 573 height 151
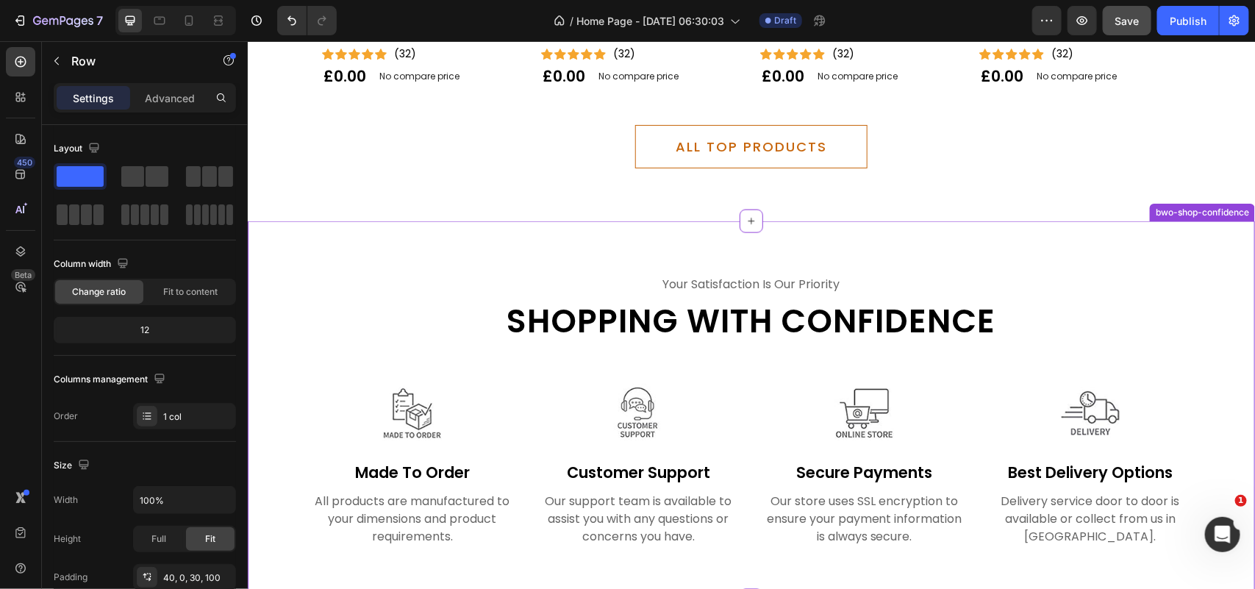
scroll to position [3353, 0]
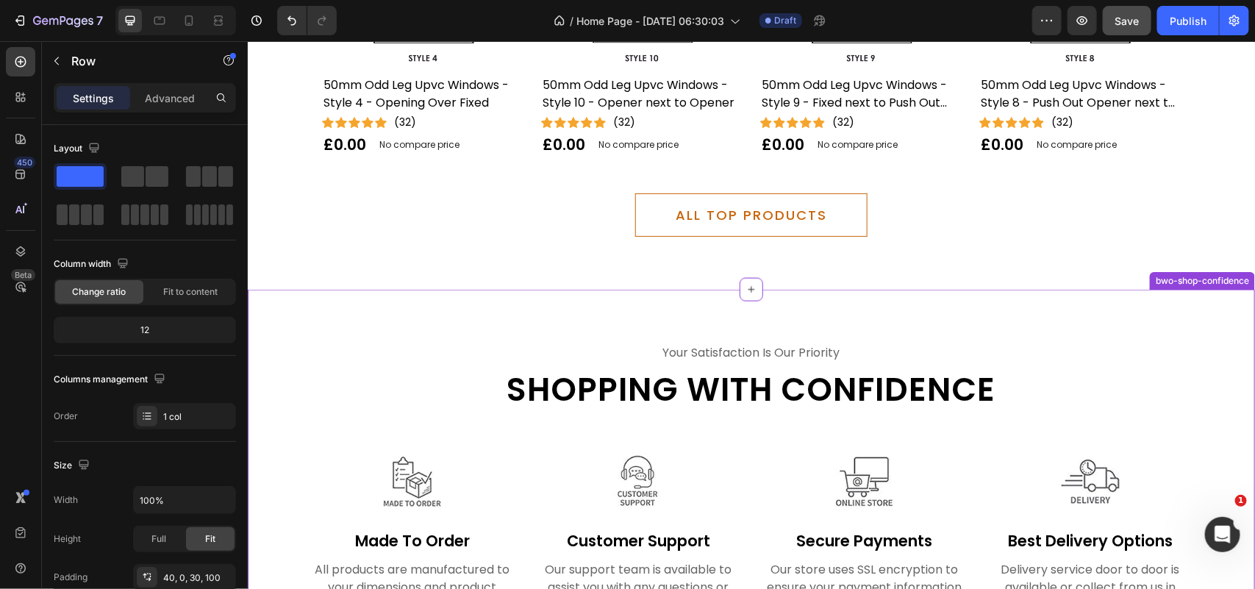
click at [452, 316] on div "your satisfaction is our priority Text Shopping with confidence Heading Row Ima…" at bounding box center [750, 478] width 1007 height 379
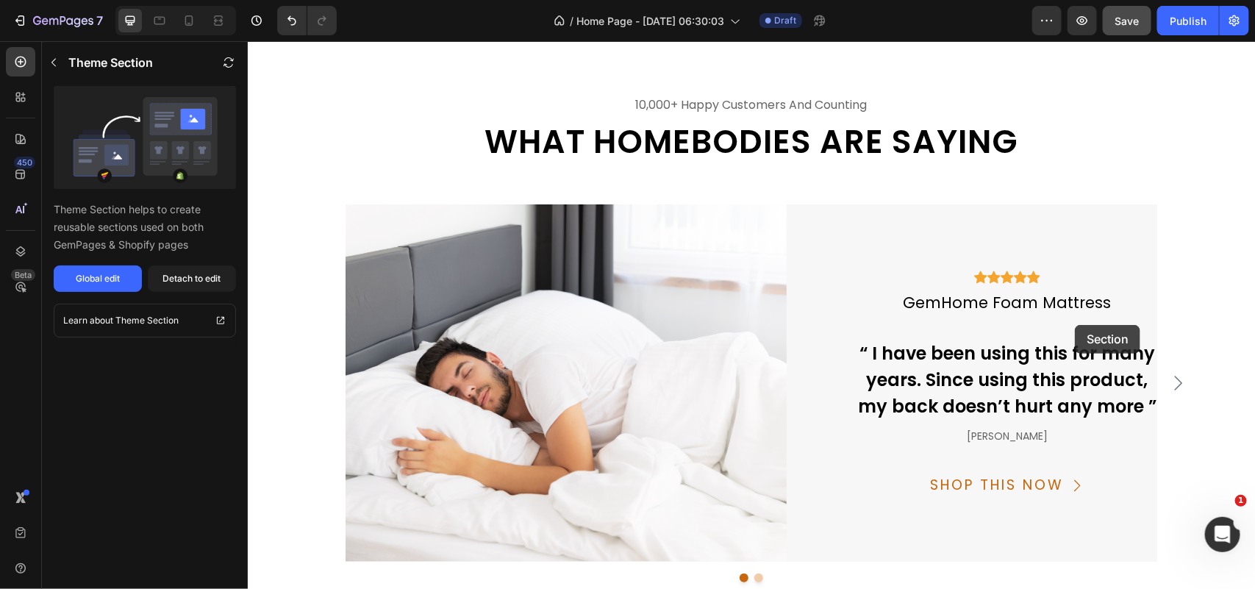
scroll to position [5007, 0]
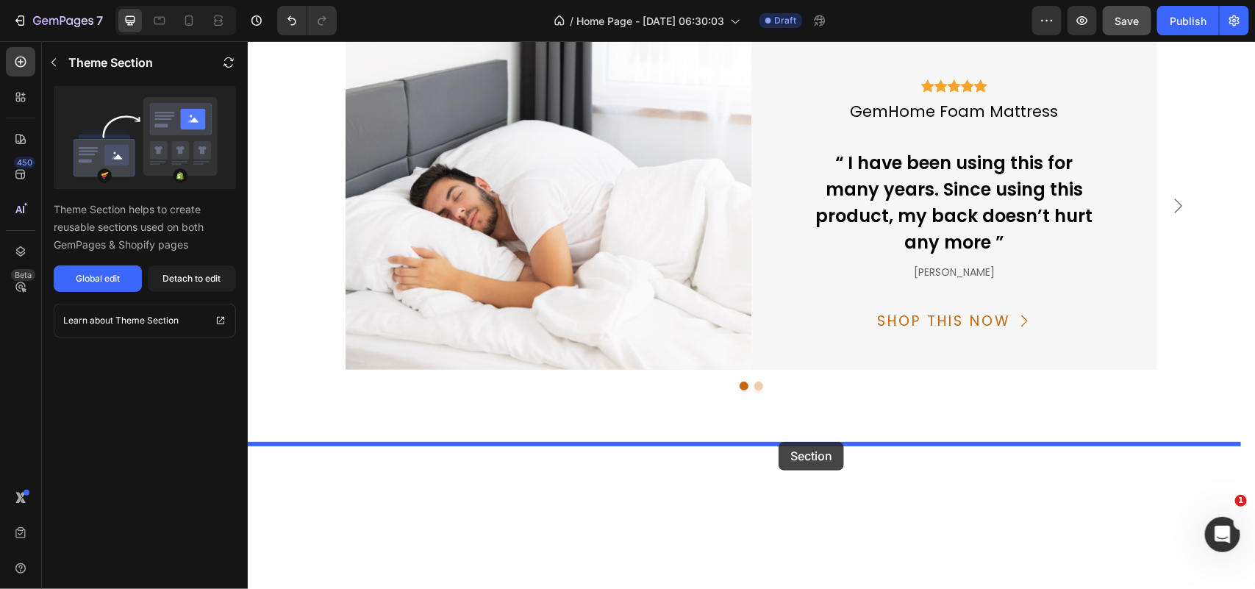
drag, startPoint x: 1091, startPoint y: 277, endPoint x: 778, endPoint y: 441, distance: 354.1
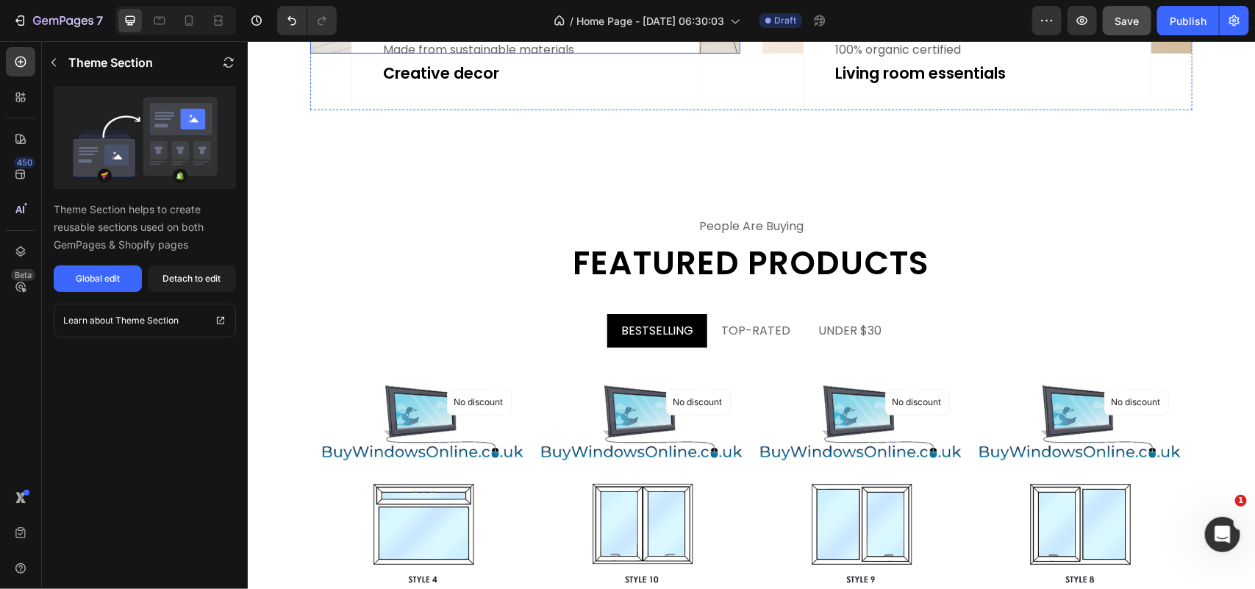
scroll to position [2606, 0]
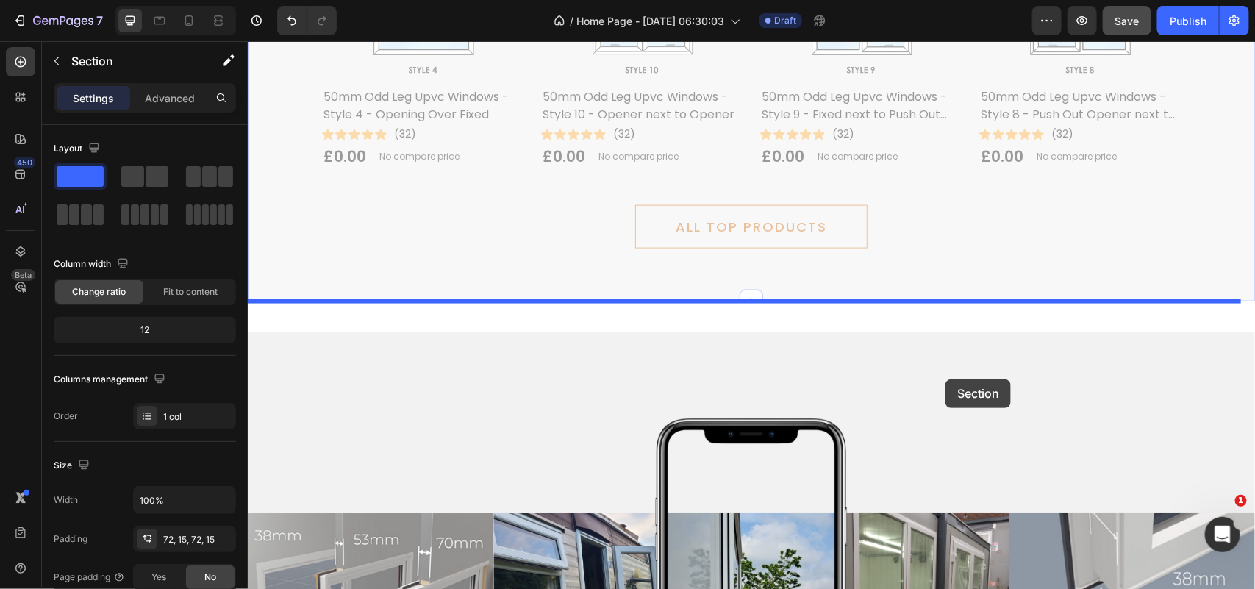
scroll to position [3709, 0]
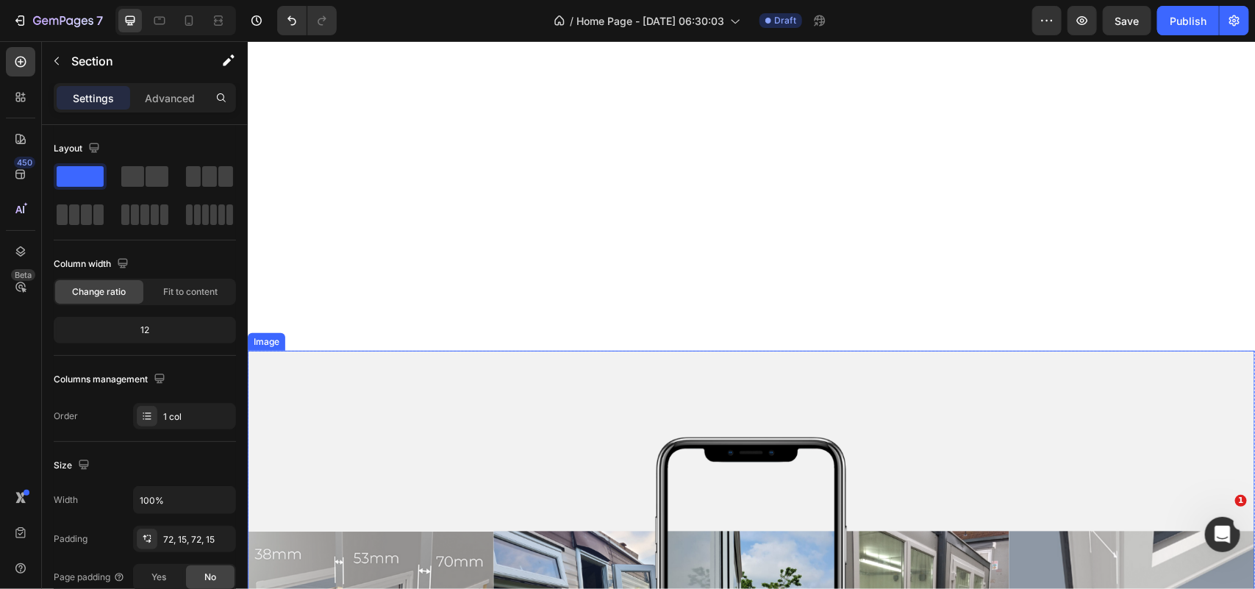
scroll to position [2603, 0]
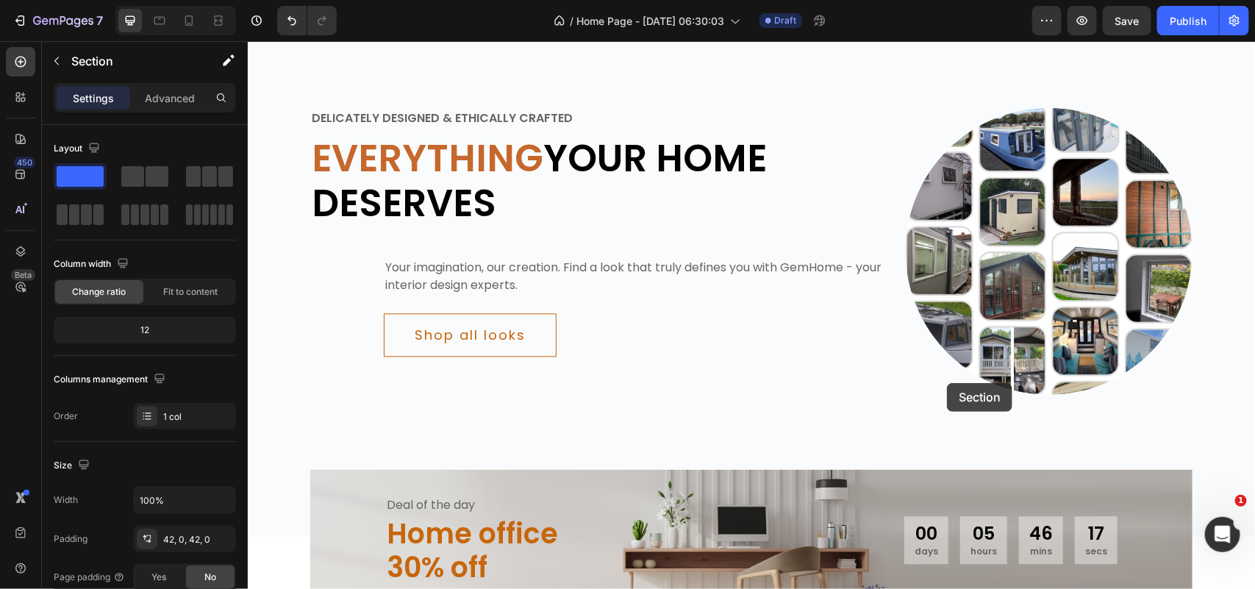
scroll to position [1041, 0]
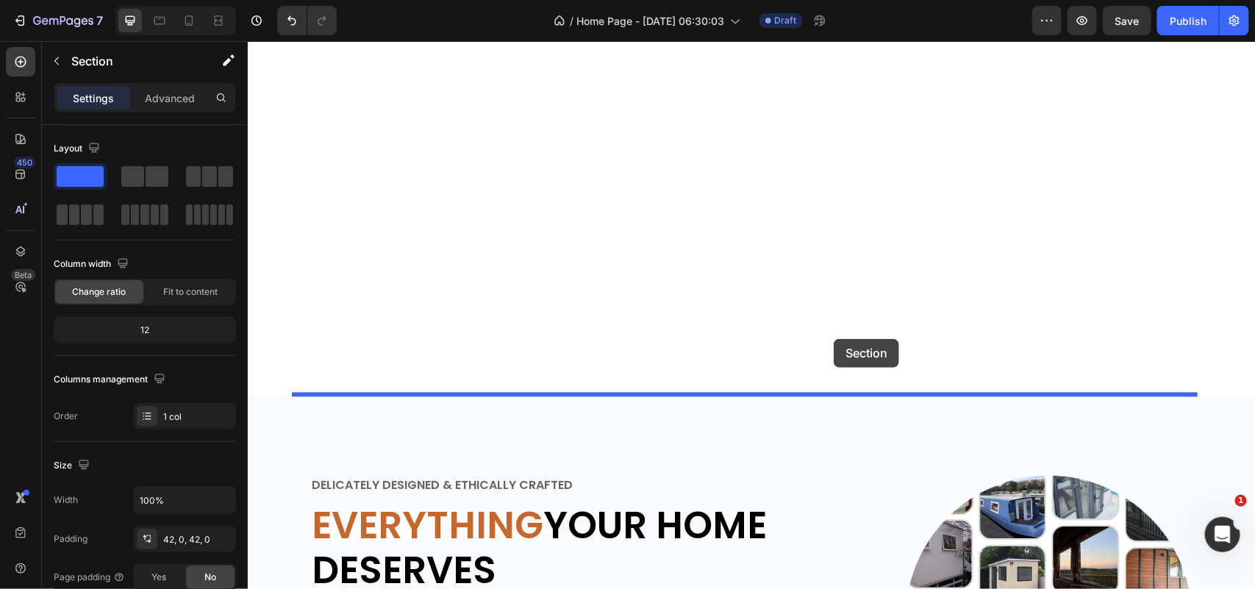
drag, startPoint x: 949, startPoint y: 380, endPoint x: 833, endPoint y: 338, distance: 123.5
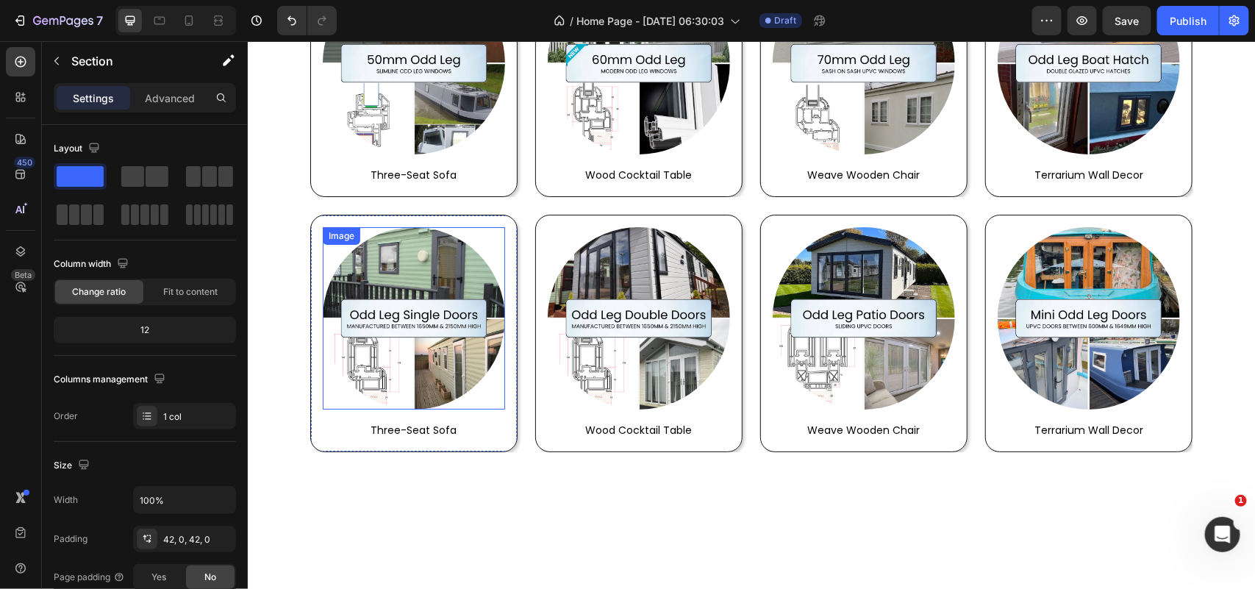
scroll to position [2021, 0]
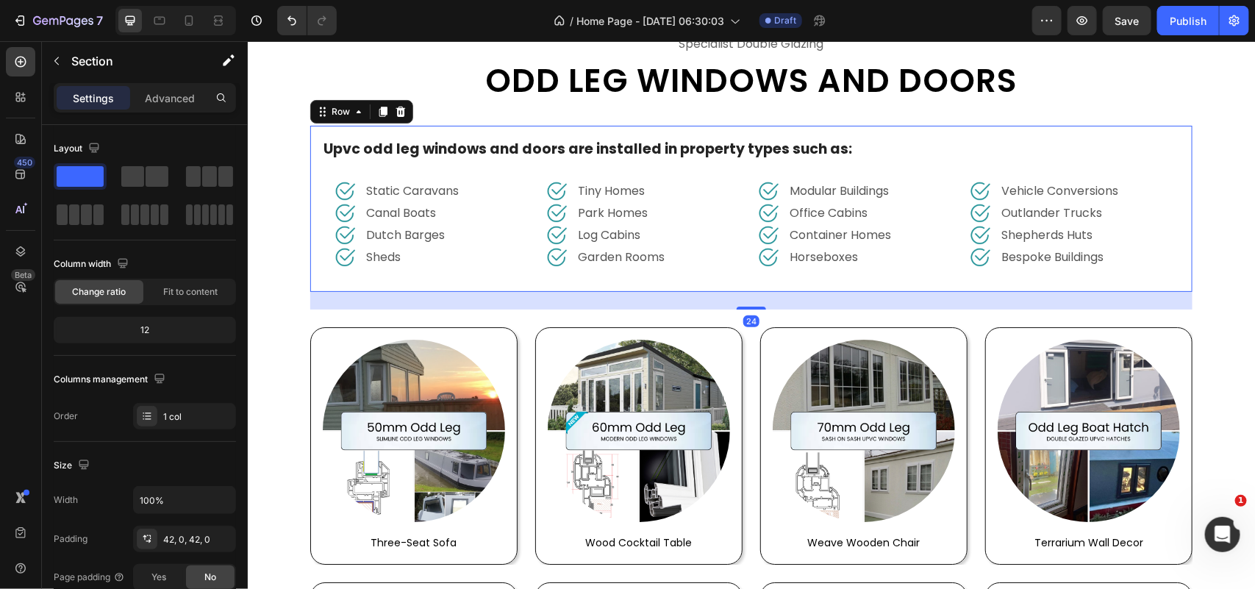
click at [434, 125] on div "Upvc odd leg windows and doors are installed in property types such as: Text bl…" at bounding box center [750, 208] width 882 height 167
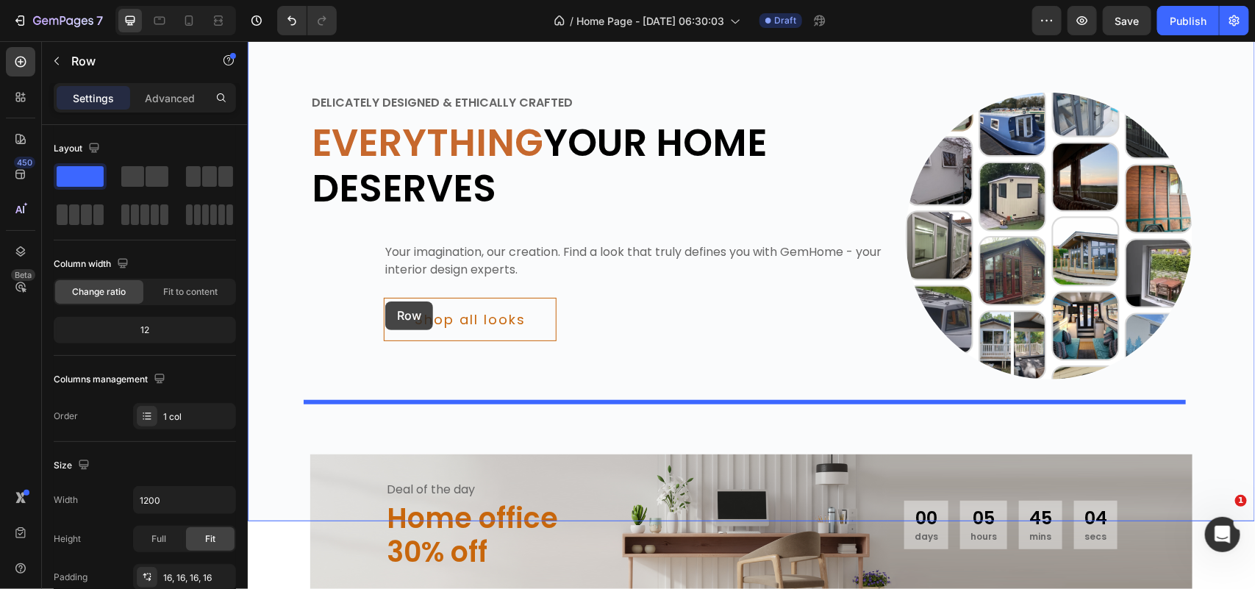
scroll to position [2940, 0]
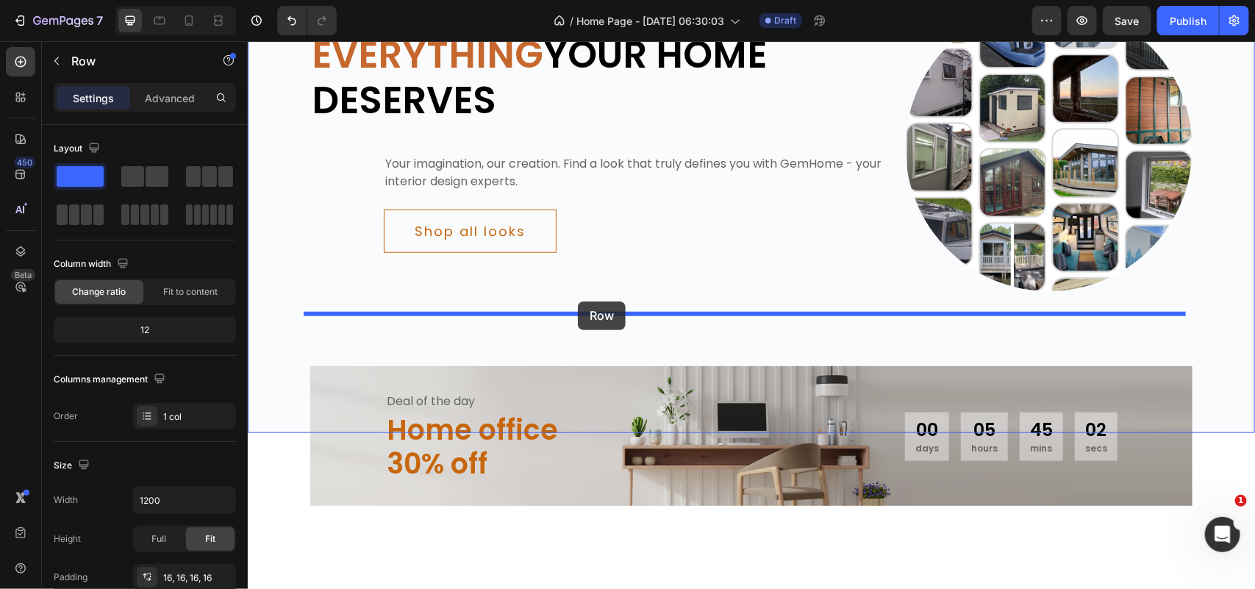
drag, startPoint x: 311, startPoint y: 106, endPoint x: 577, endPoint y: 301, distance: 329.7
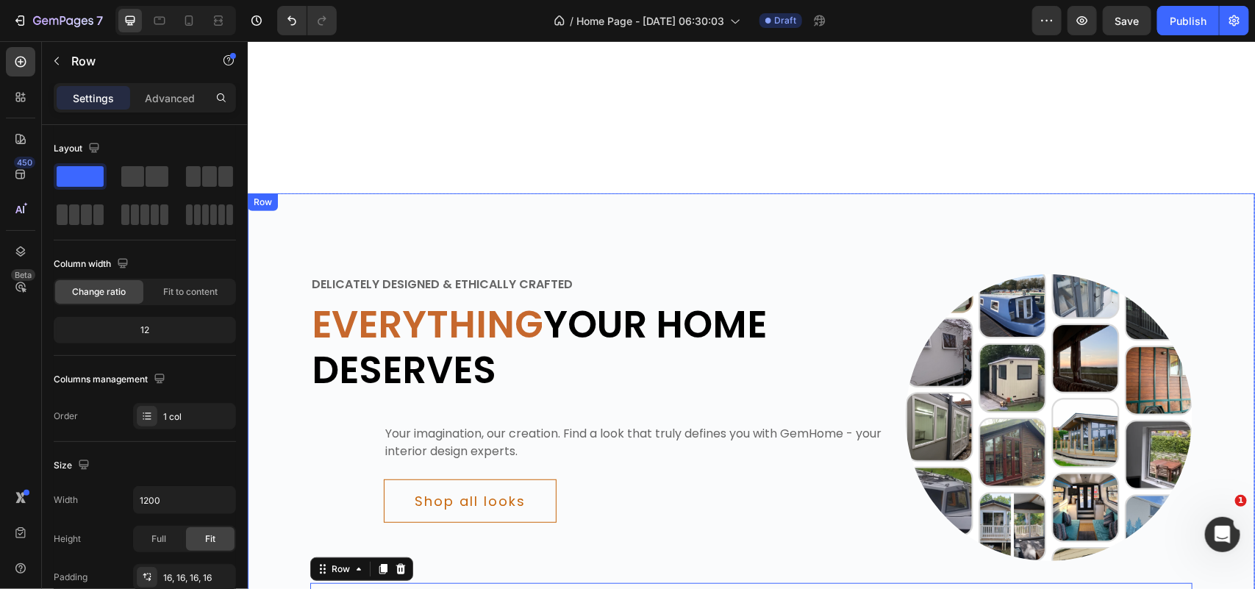
scroll to position [2664, 0]
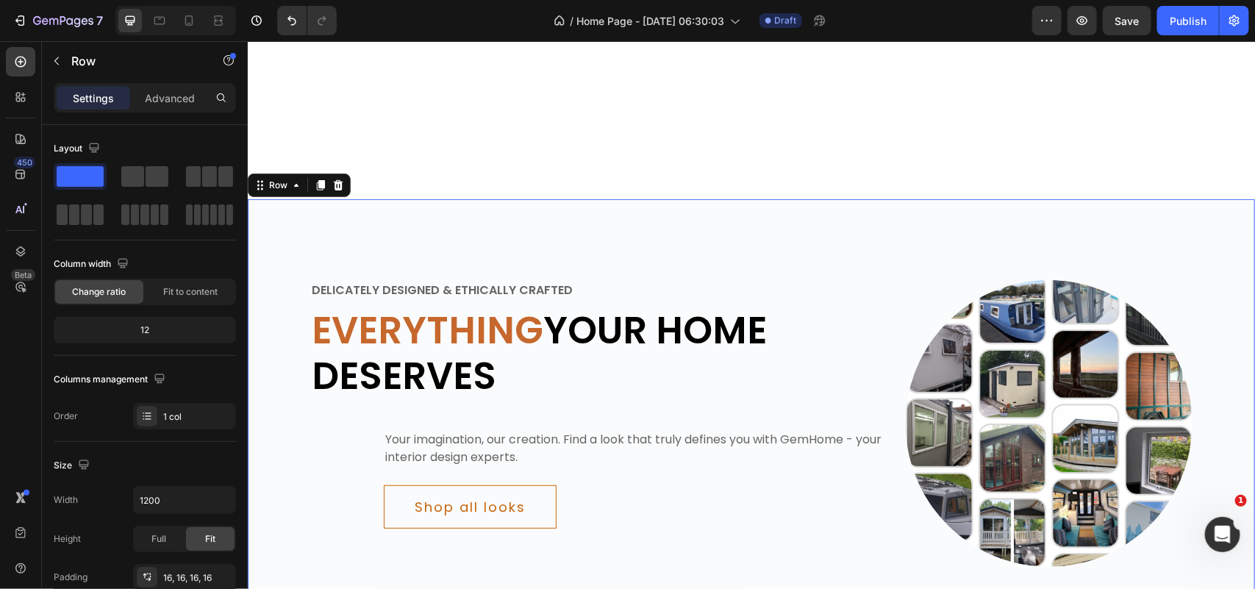
click at [293, 226] on div "Delicately designed & ethically crafted Text Everything your home deserves Head…" at bounding box center [750, 545] width 1007 height 694
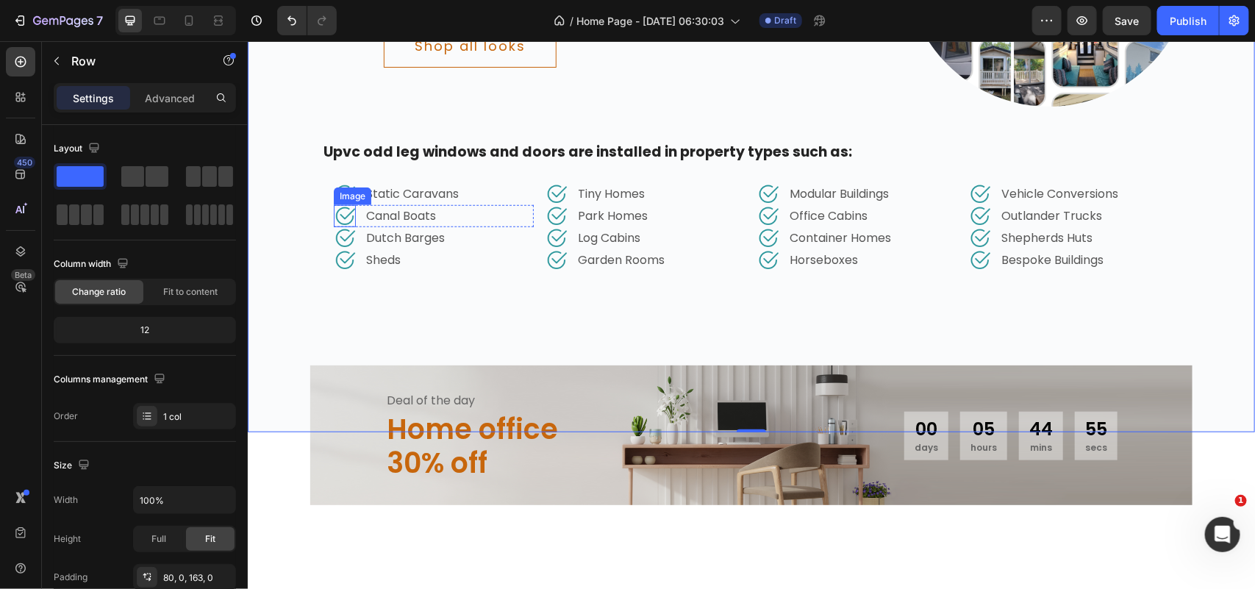
scroll to position [2940, 0]
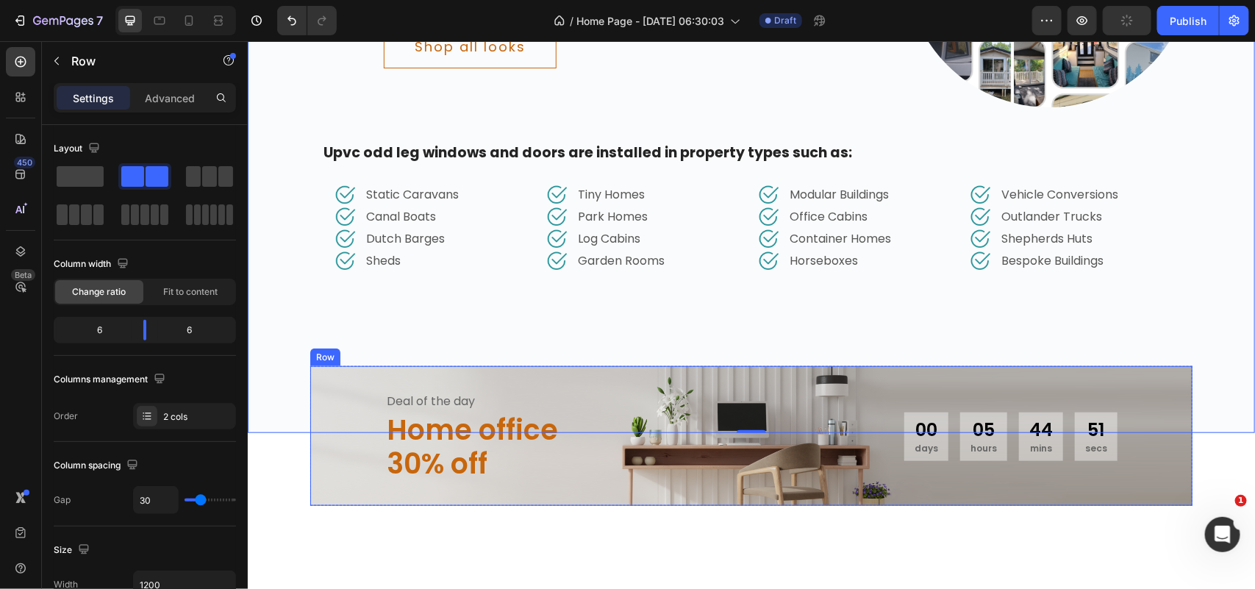
click at [745, 492] on div "Deal of the day Text Home office 30% off Heading 00 days 05 hours 44 mins 51 se…" at bounding box center [750, 434] width 882 height 139
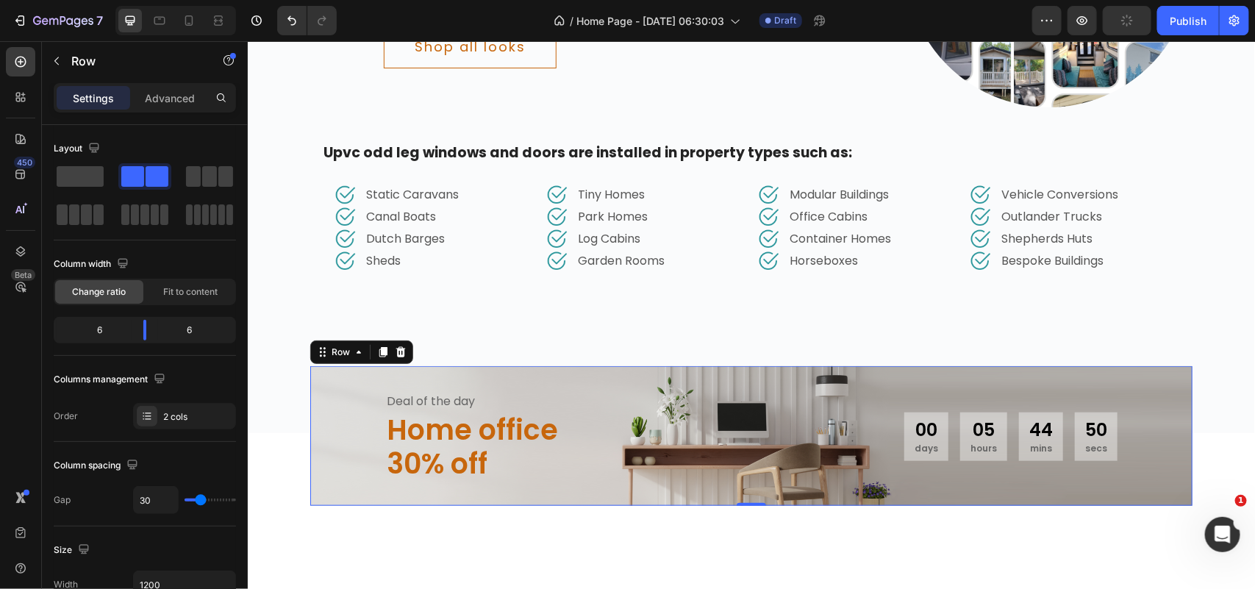
click at [395, 356] on icon at bounding box center [400, 351] width 10 height 10
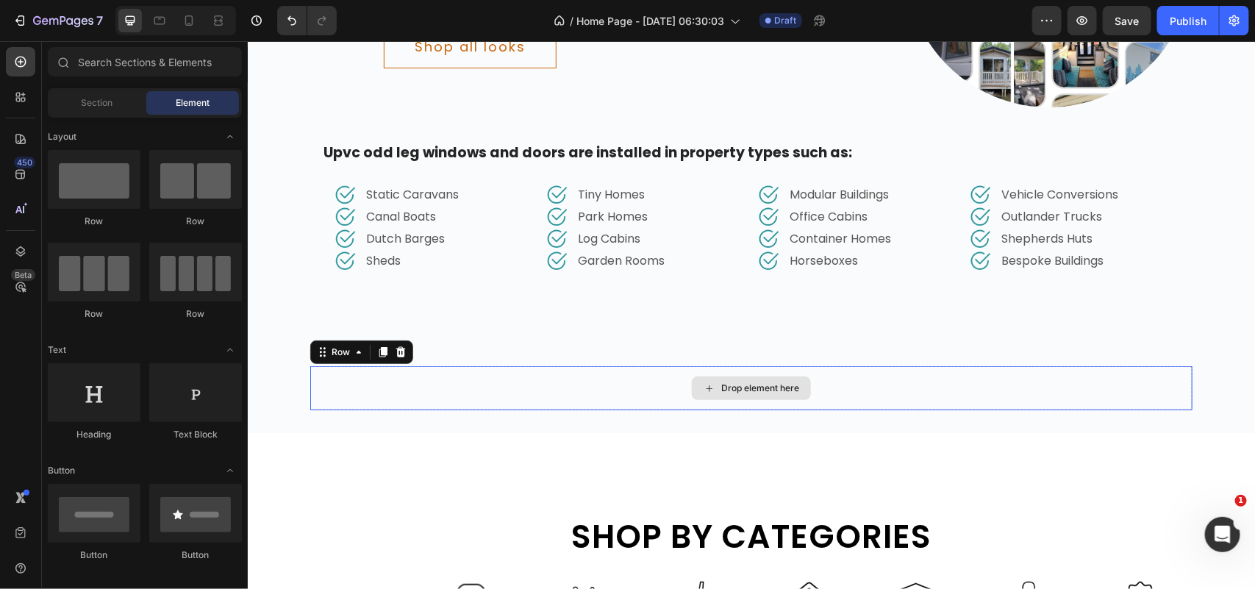
click at [503, 384] on div "Drop element here" at bounding box center [750, 387] width 882 height 44
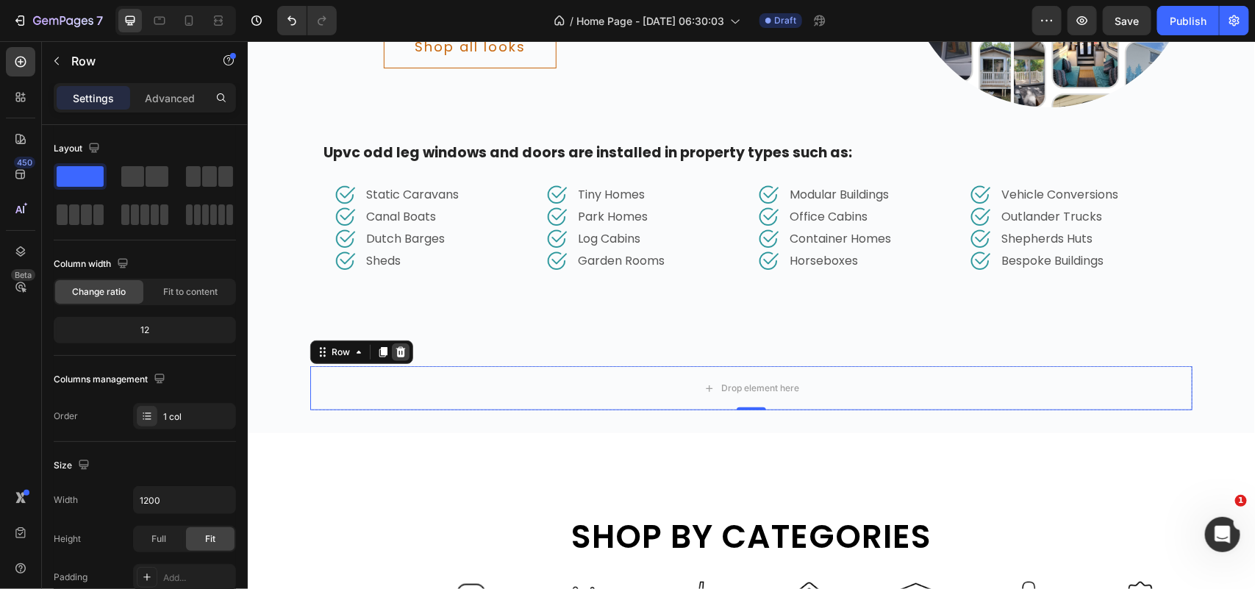
click at [391, 343] on div at bounding box center [400, 352] width 18 height 18
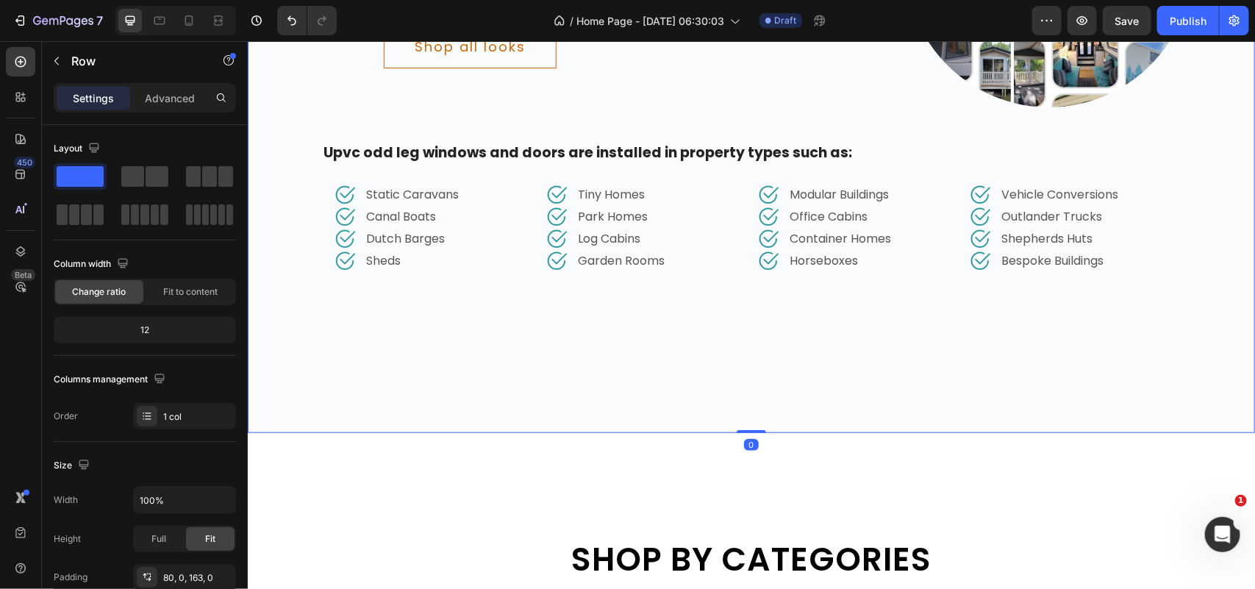
click at [298, 349] on div "Delicately designed & ethically crafted Text Everything your home deserves Head…" at bounding box center [750, 86] width 1007 height 694
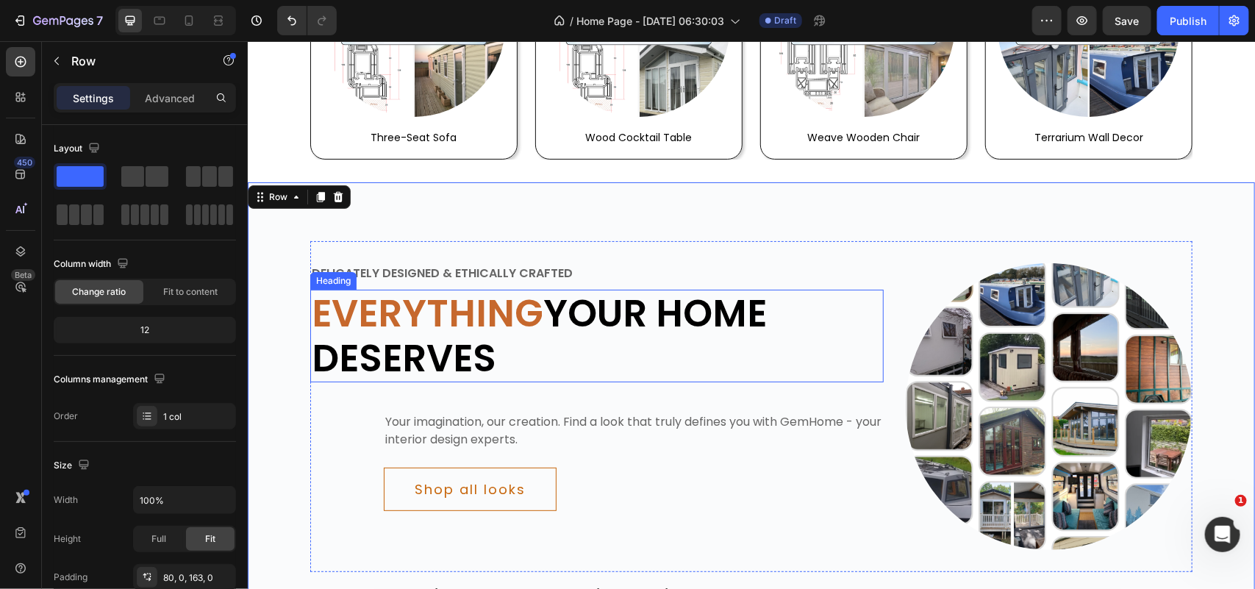
scroll to position [2481, 0]
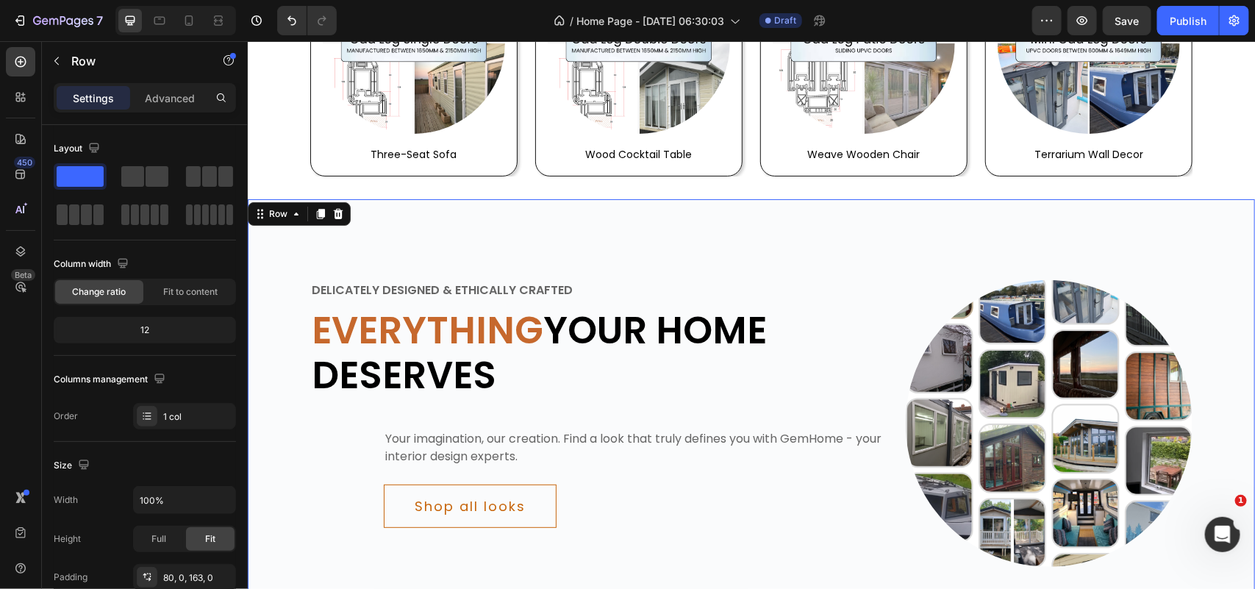
click at [270, 257] on div "Delicately designed & ethically crafted Text Everything your home deserves Head…" at bounding box center [750, 514] width 1007 height 515
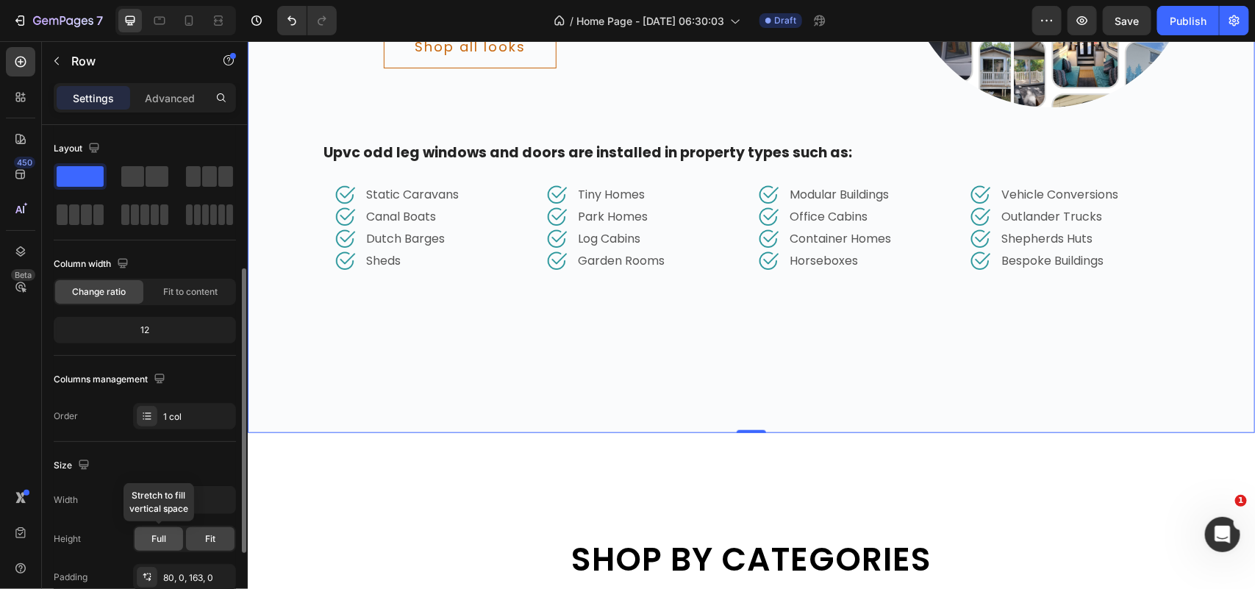
scroll to position [92, 0]
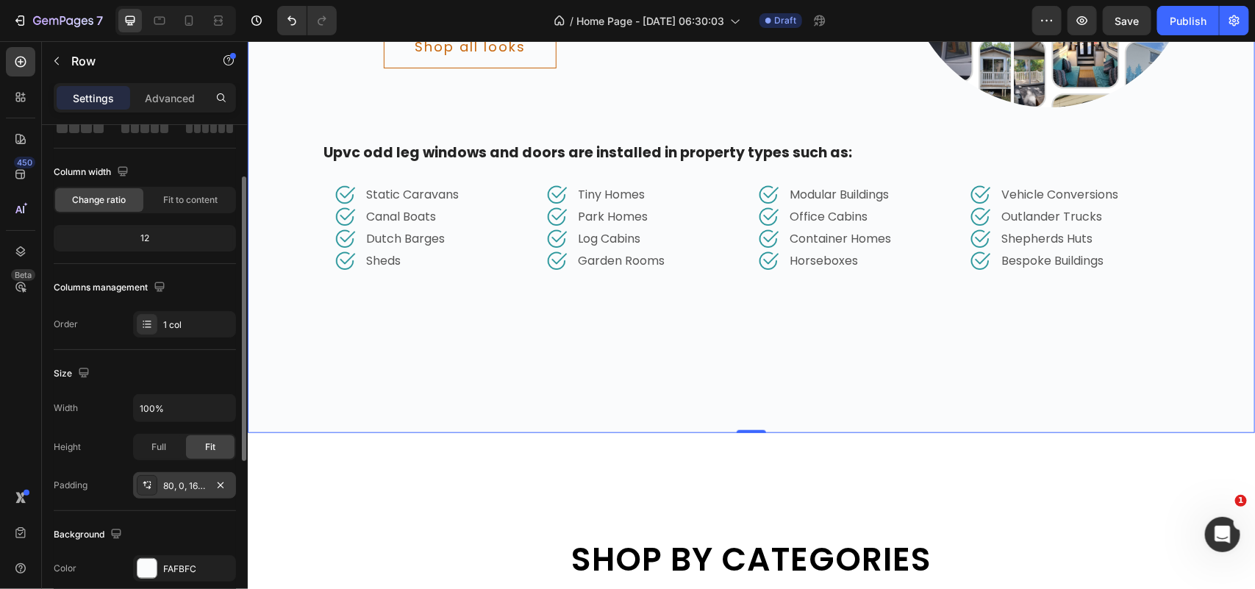
click at [196, 489] on div "80, 0, 163, 0" at bounding box center [184, 485] width 43 height 13
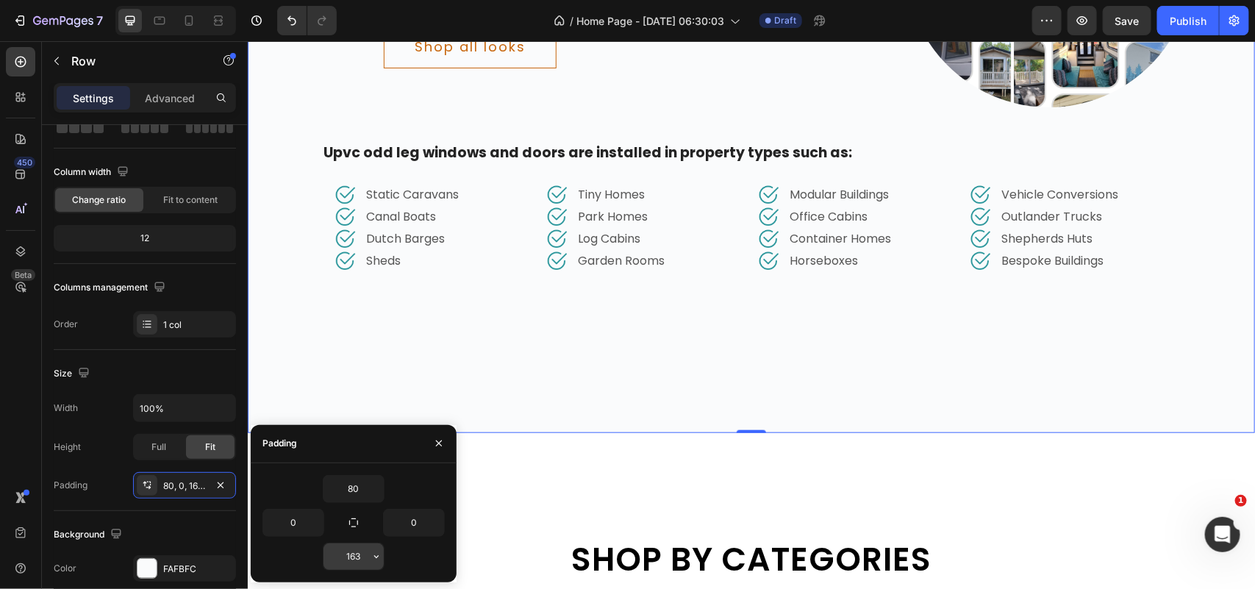
click at [351, 557] on input "163" at bounding box center [353, 556] width 60 height 26
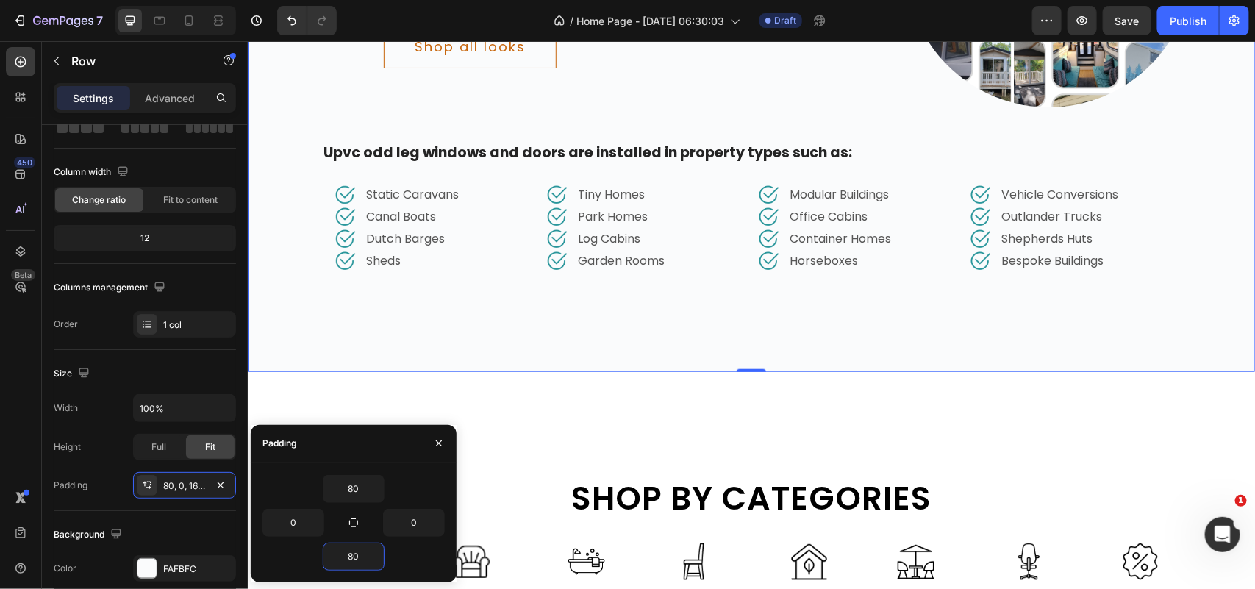
type input "80"
click at [556, 351] on div "Delicately designed & ethically crafted Text Everything your home deserves Head…" at bounding box center [750, 55] width 1007 height 633
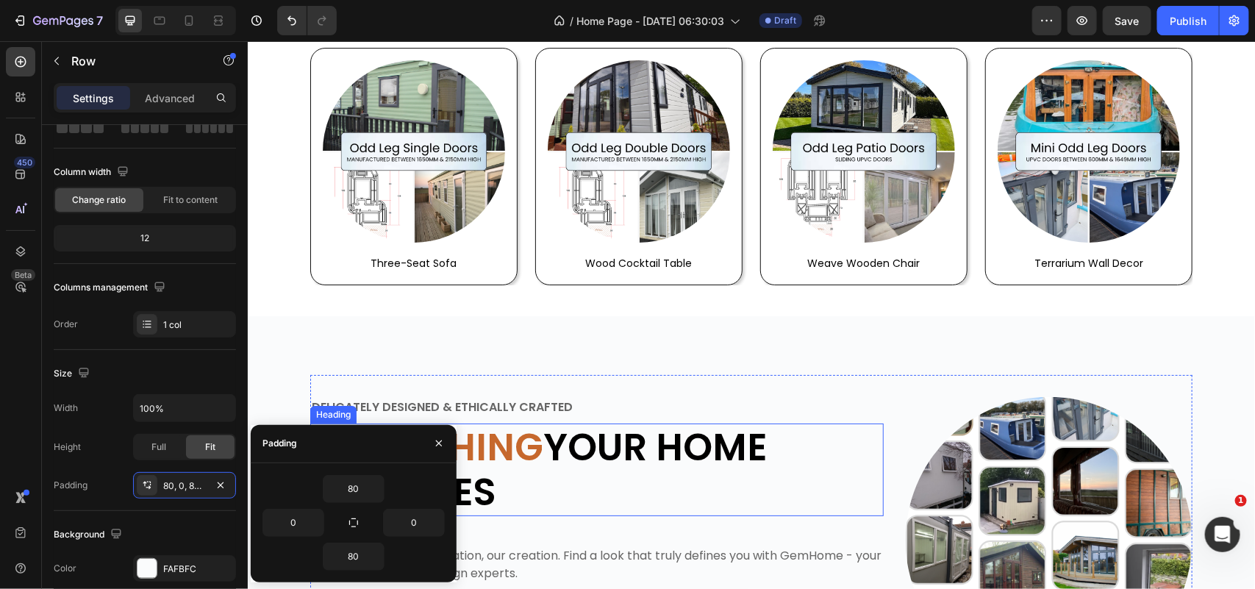
scroll to position [2481, 0]
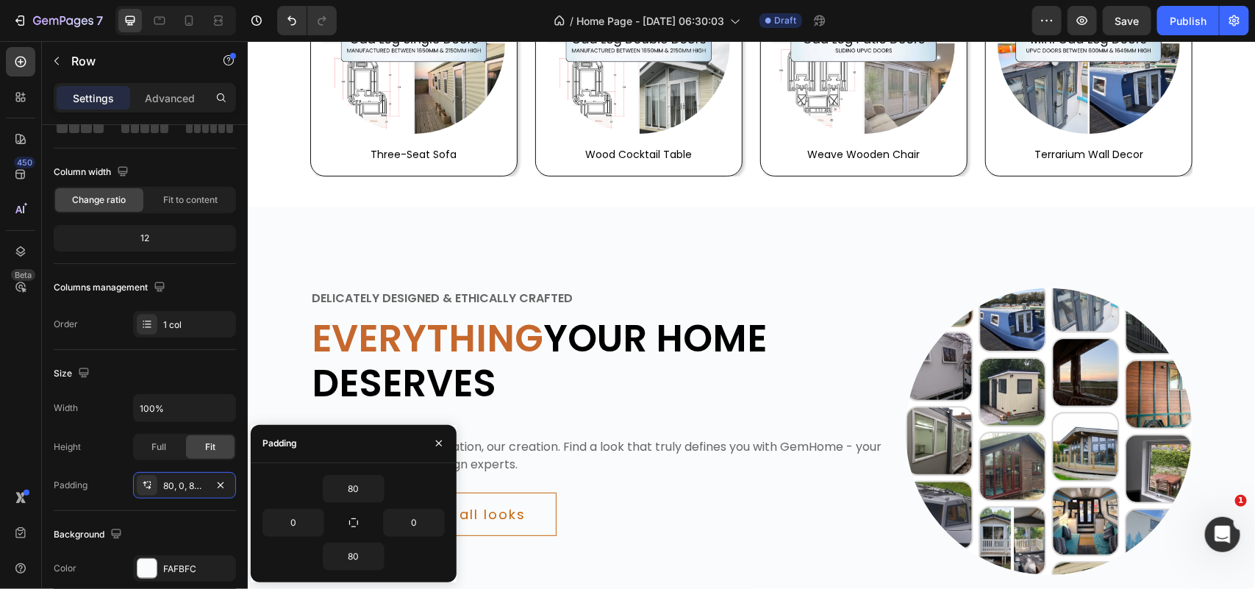
click at [304, 216] on div "Delicately designed & ethically crafted Text Everything your home deserves Head…" at bounding box center [750, 523] width 1007 height 633
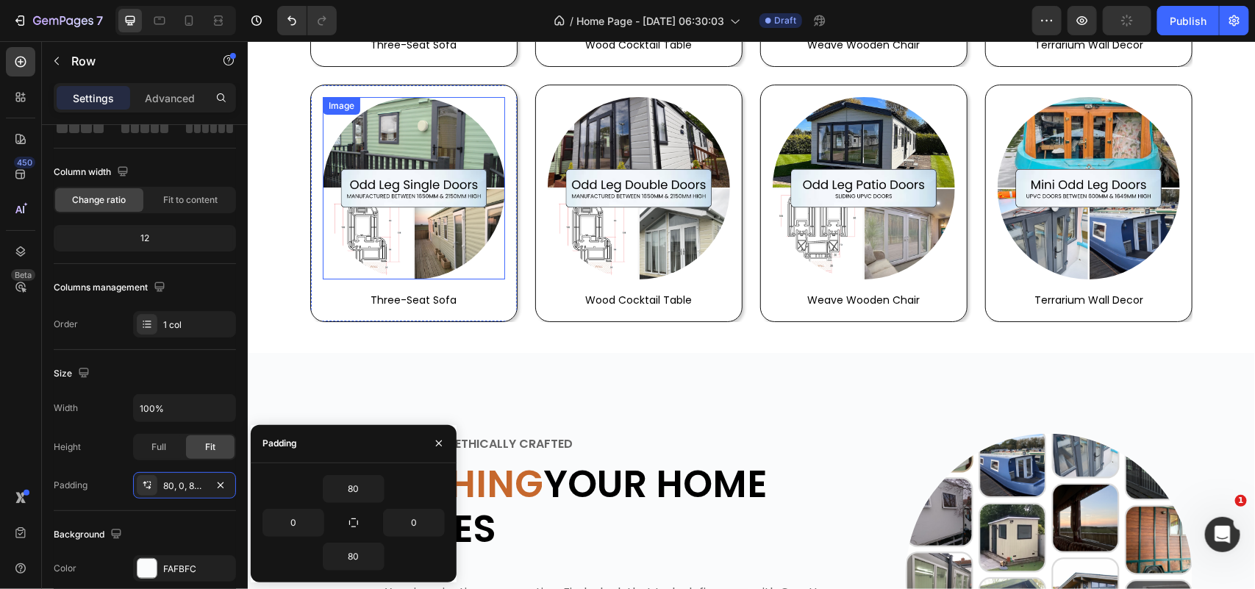
scroll to position [2572, 0]
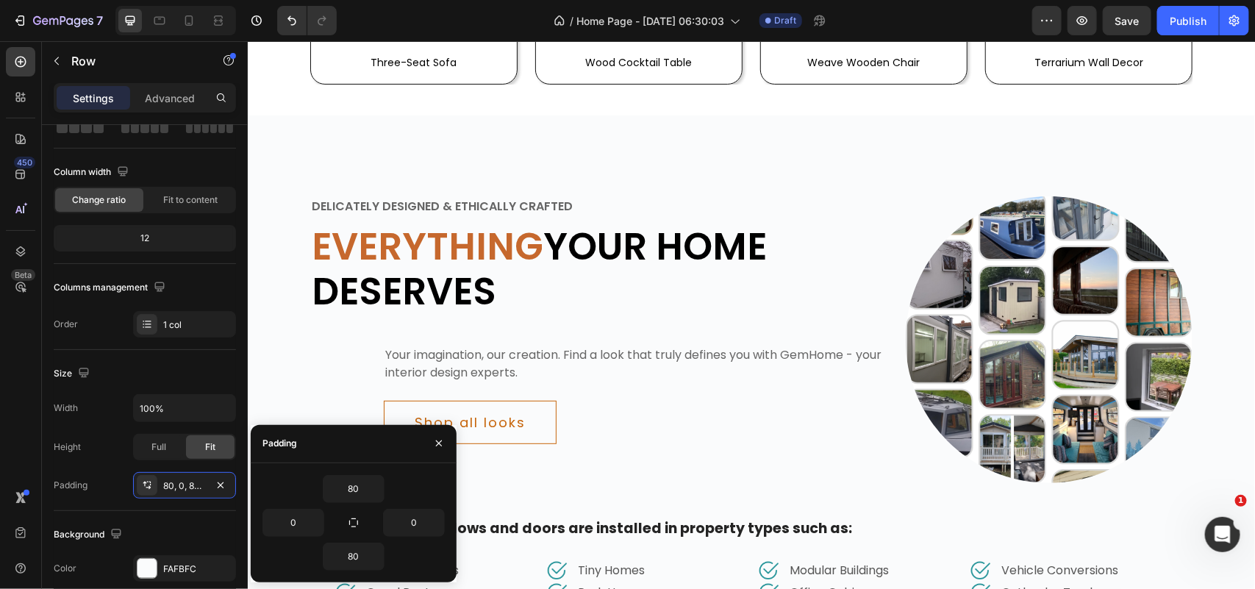
click at [273, 125] on div "Delicately designed & ethically crafted Text Everything your home deserves Head…" at bounding box center [750, 431] width 1007 height 633
click at [273, 118] on div "Delicately designed & ethically crafted Text Everything your home deserves Head…" at bounding box center [750, 431] width 1007 height 633
click at [440, 448] on icon "button" at bounding box center [439, 443] width 12 height 12
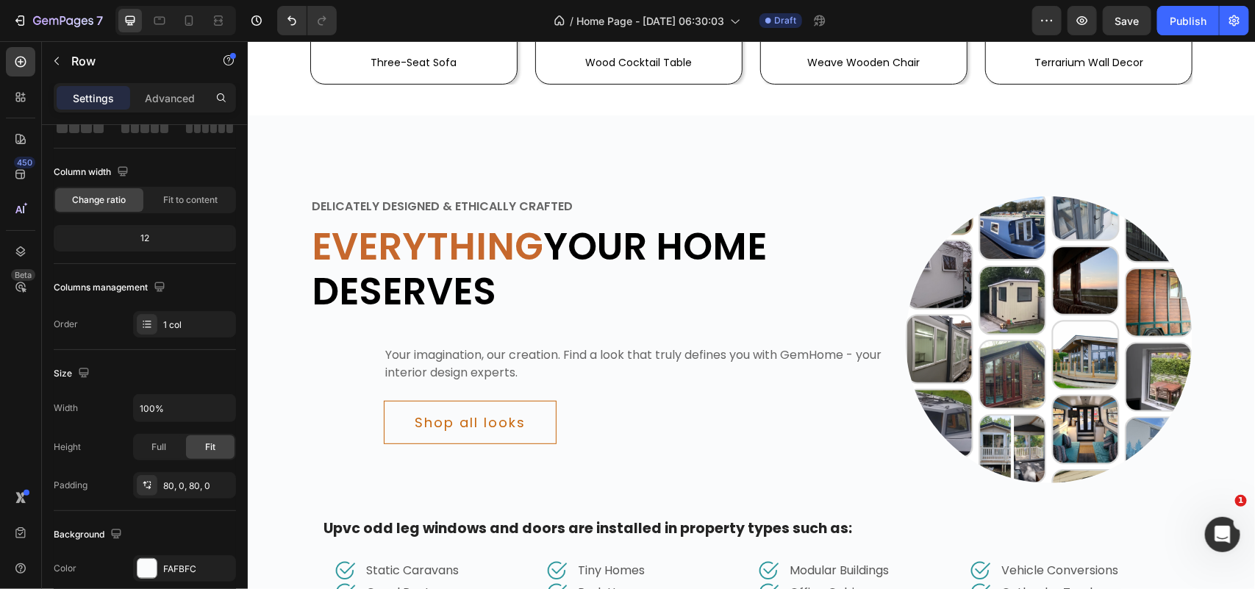
click at [478, 133] on div "Delicately designed & ethically crafted Text Everything your home deserves Head…" at bounding box center [750, 431] width 1007 height 633
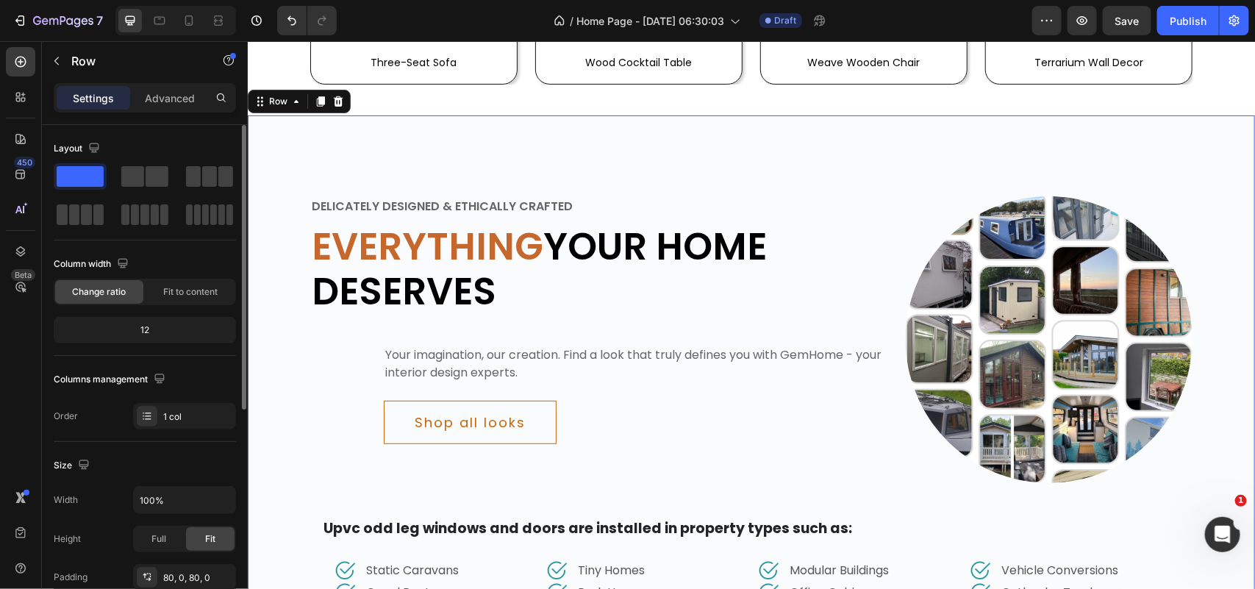
click at [465, 140] on div "Delicately designed & ethically crafted Text Everything your home deserves Head…" at bounding box center [750, 431] width 1007 height 633
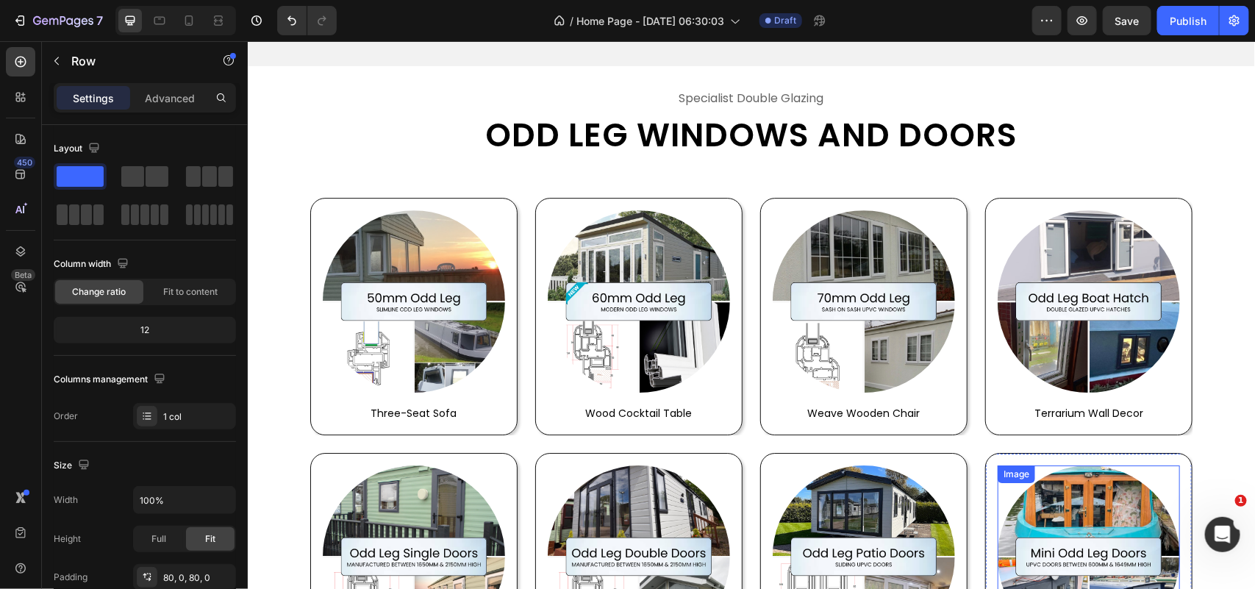
scroll to position [2205, 0]
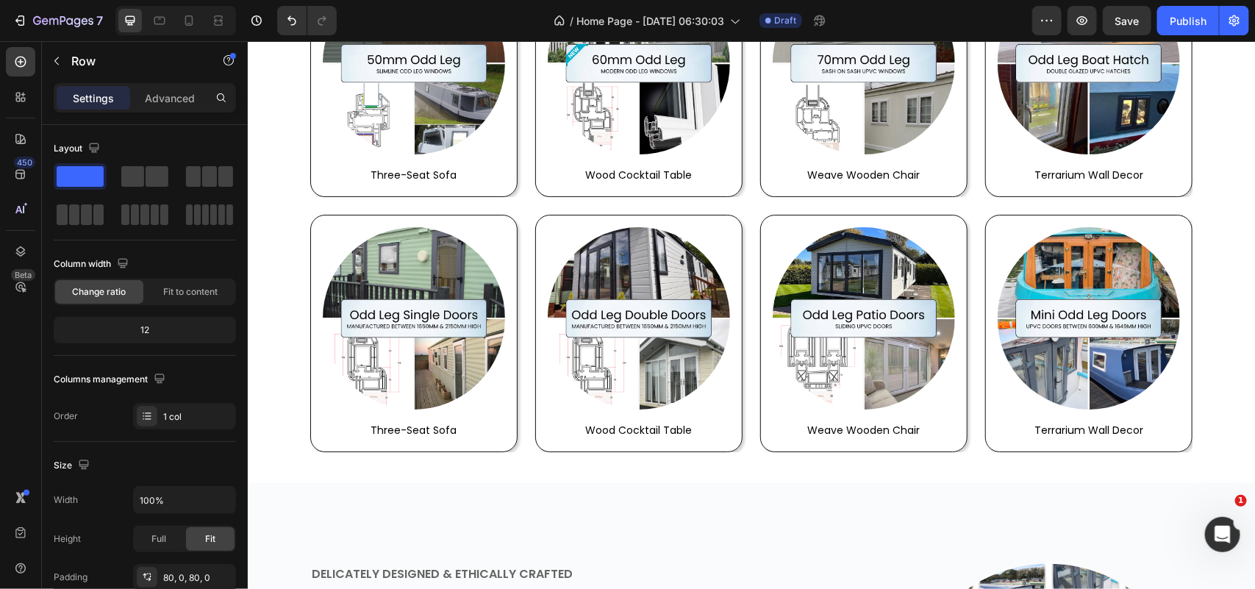
click at [12, 243] on div at bounding box center [20, 251] width 29 height 29
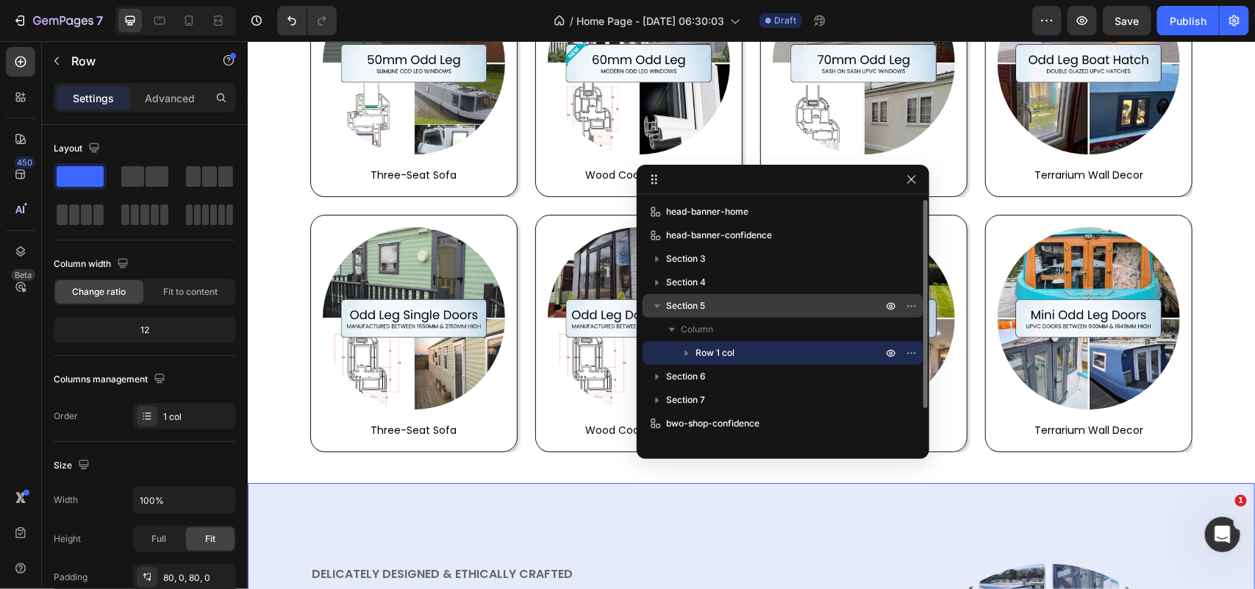
click at [685, 306] on span "Section 5" at bounding box center [685, 305] width 39 height 15
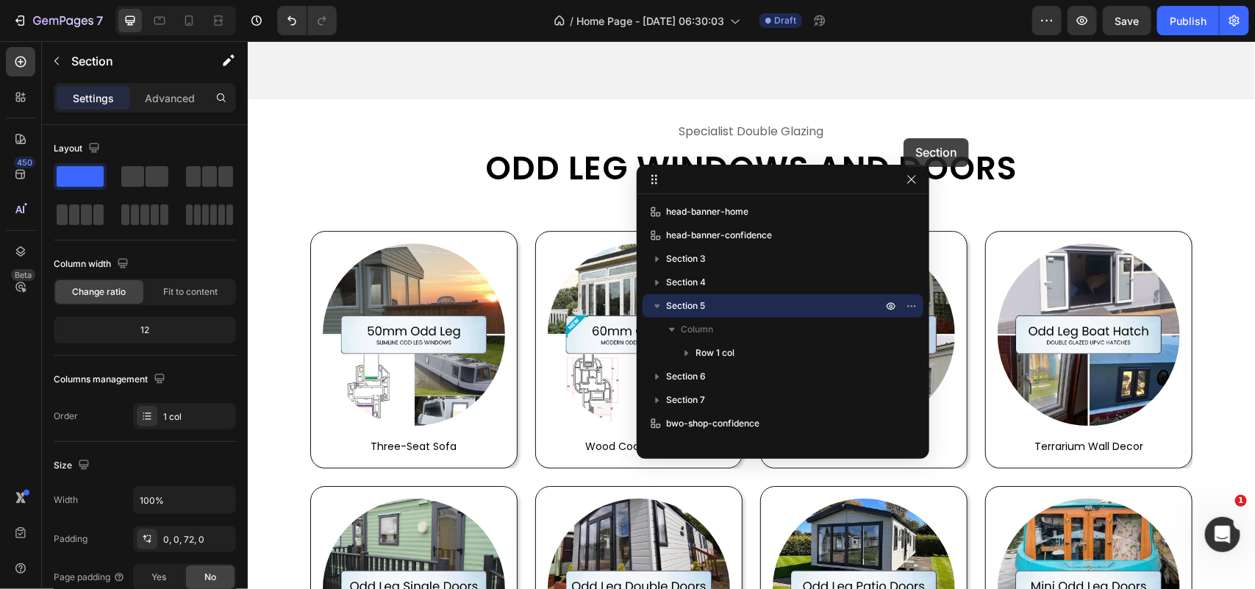
scroll to position [1823, 0]
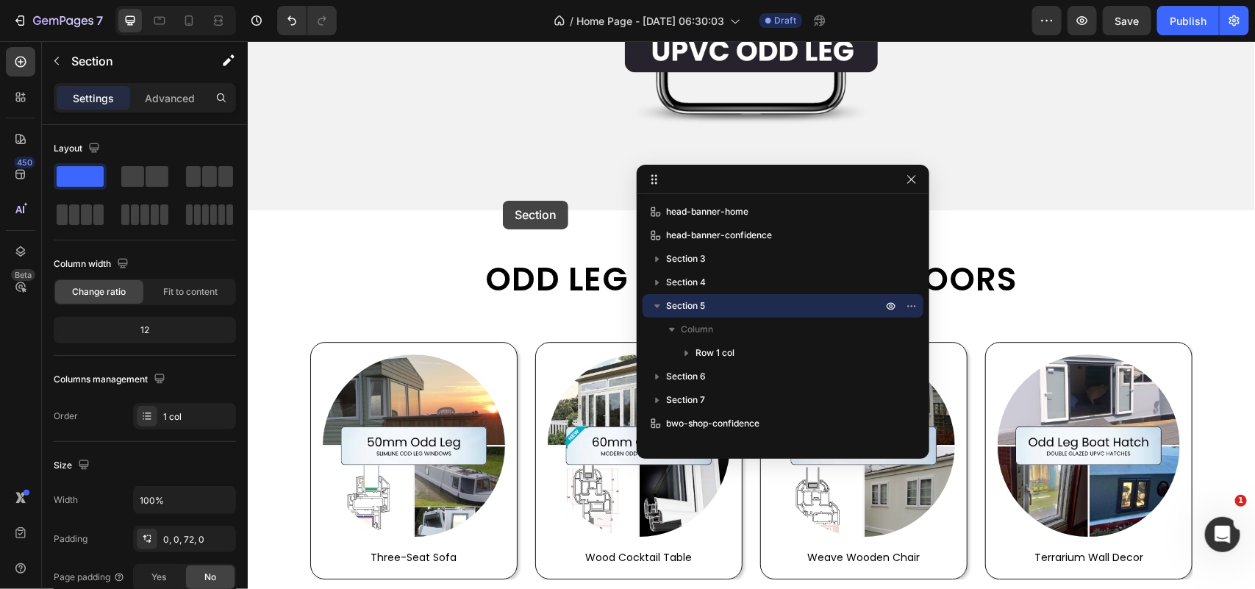
drag, startPoint x: 947, startPoint y: 76, endPoint x: 934, endPoint y: 318, distance: 241.4
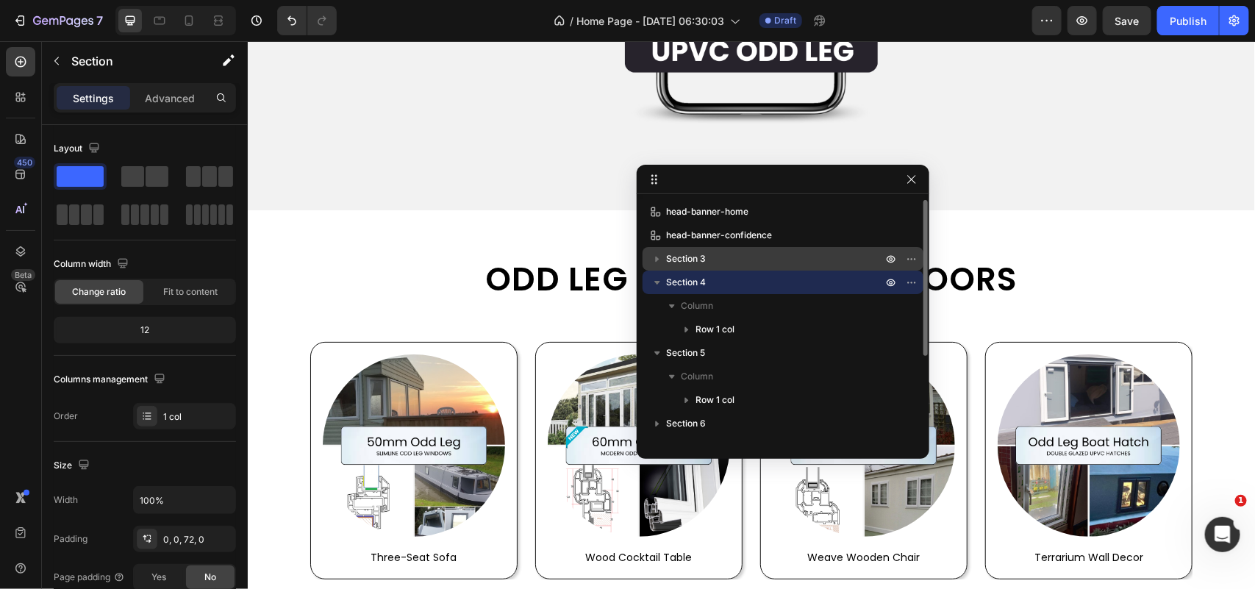
click at [698, 256] on span "Section 3" at bounding box center [686, 258] width 40 height 15
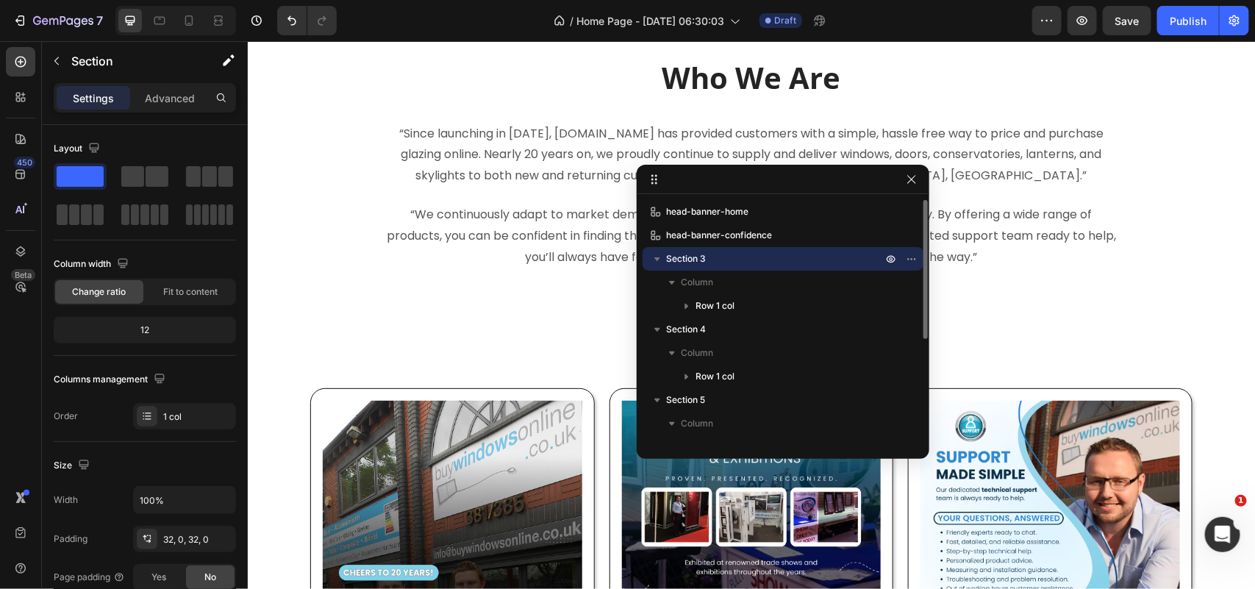
scroll to position [408, 0]
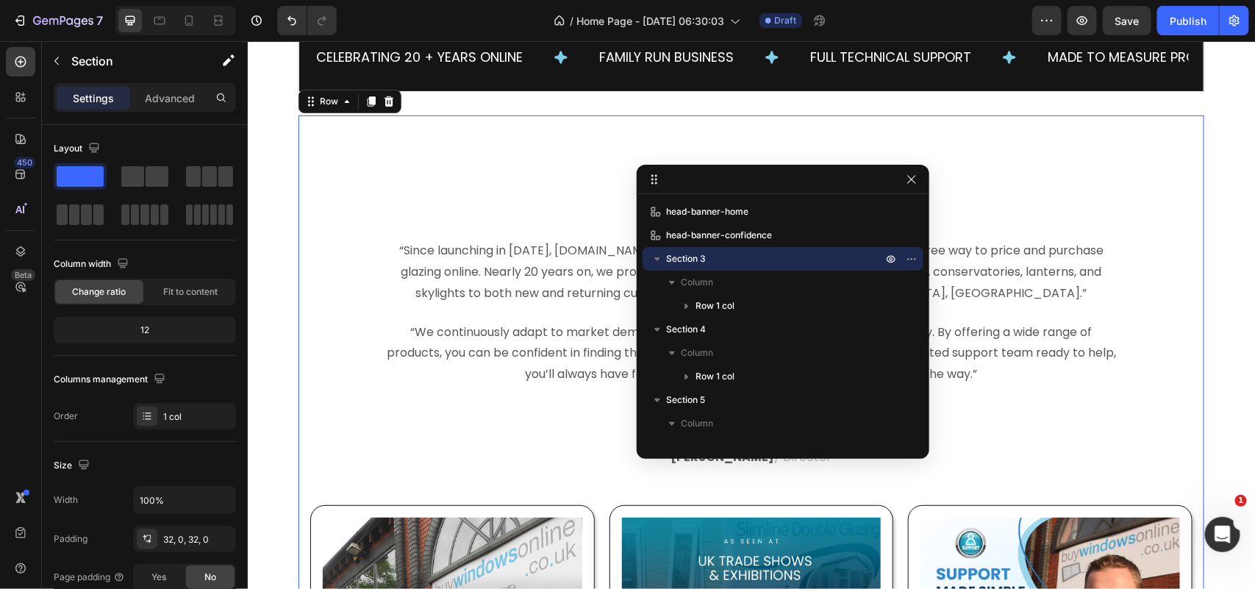
click at [573, 136] on div "Who We Are Heading “Since launching in [DATE], [DOMAIN_NAME] has provided custo…" at bounding box center [750, 559] width 905 height 889
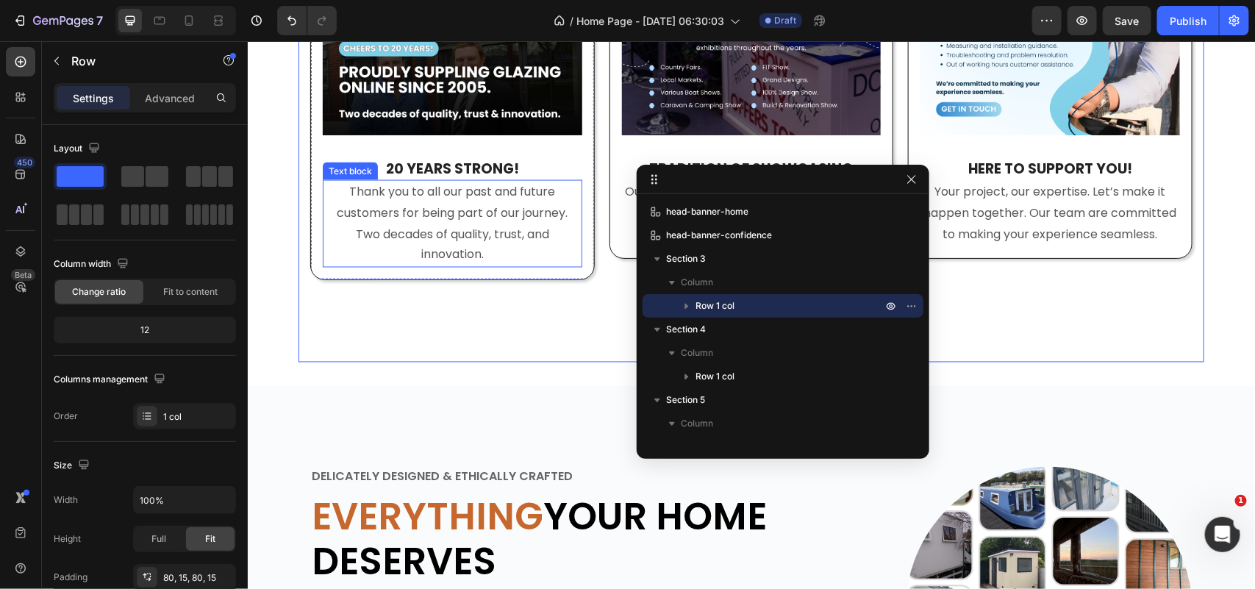
scroll to position [1143, 0]
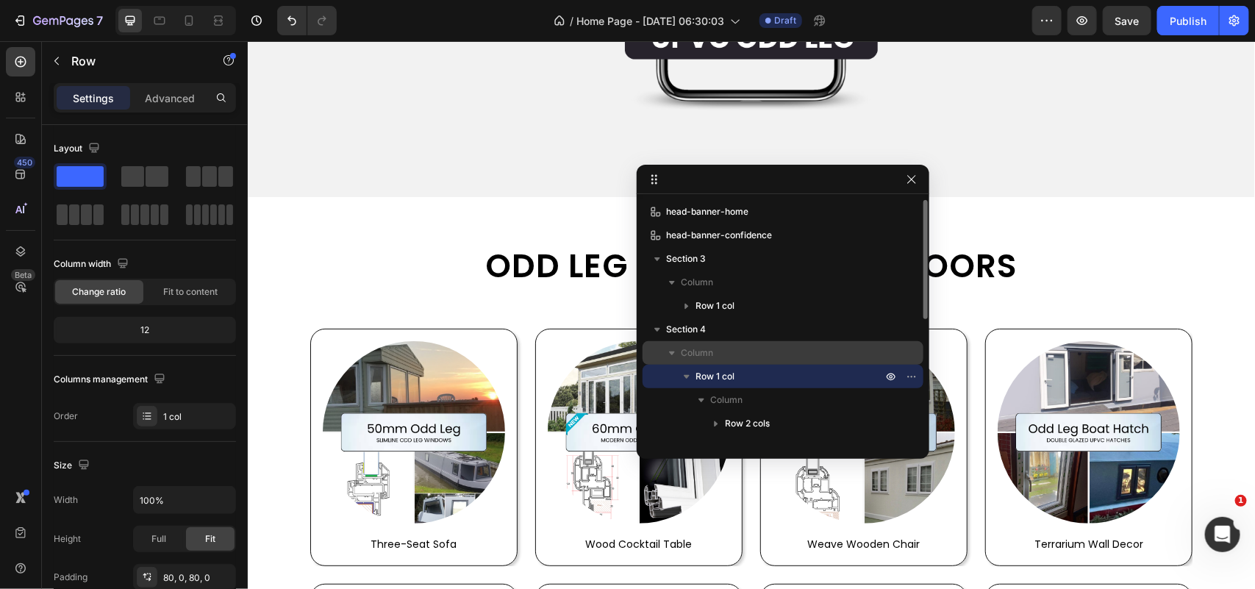
scroll to position [92, 0]
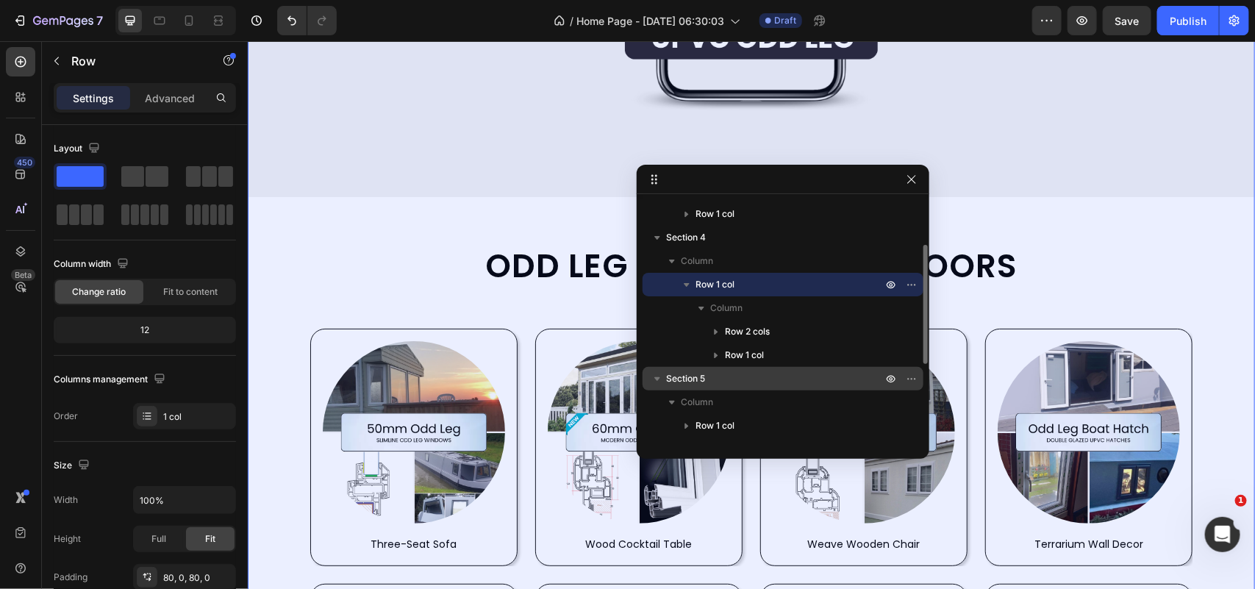
click at [732, 379] on p "Section 5" at bounding box center [775, 378] width 219 height 15
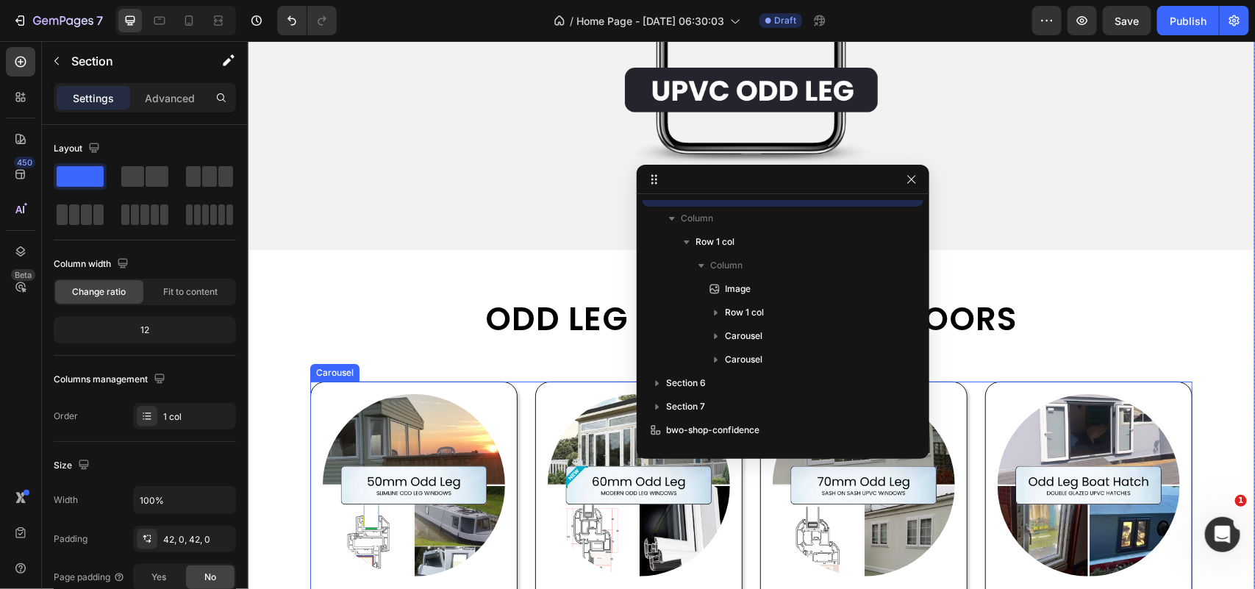
scroll to position [2488, 0]
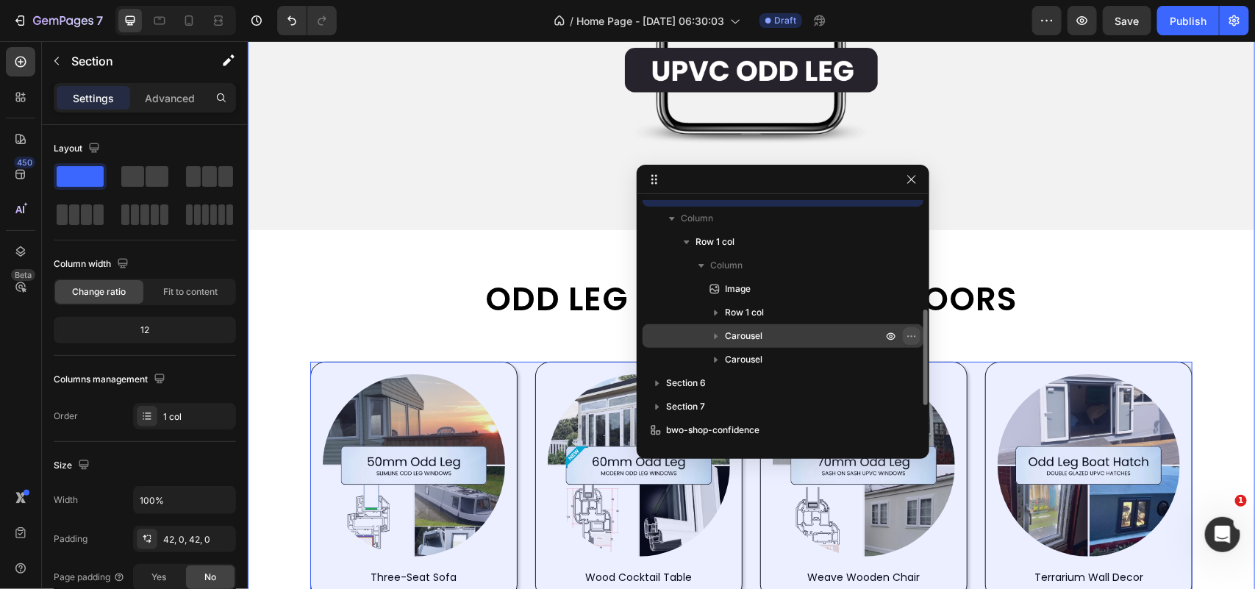
click at [911, 336] on icon "button" at bounding box center [911, 336] width 12 height 12
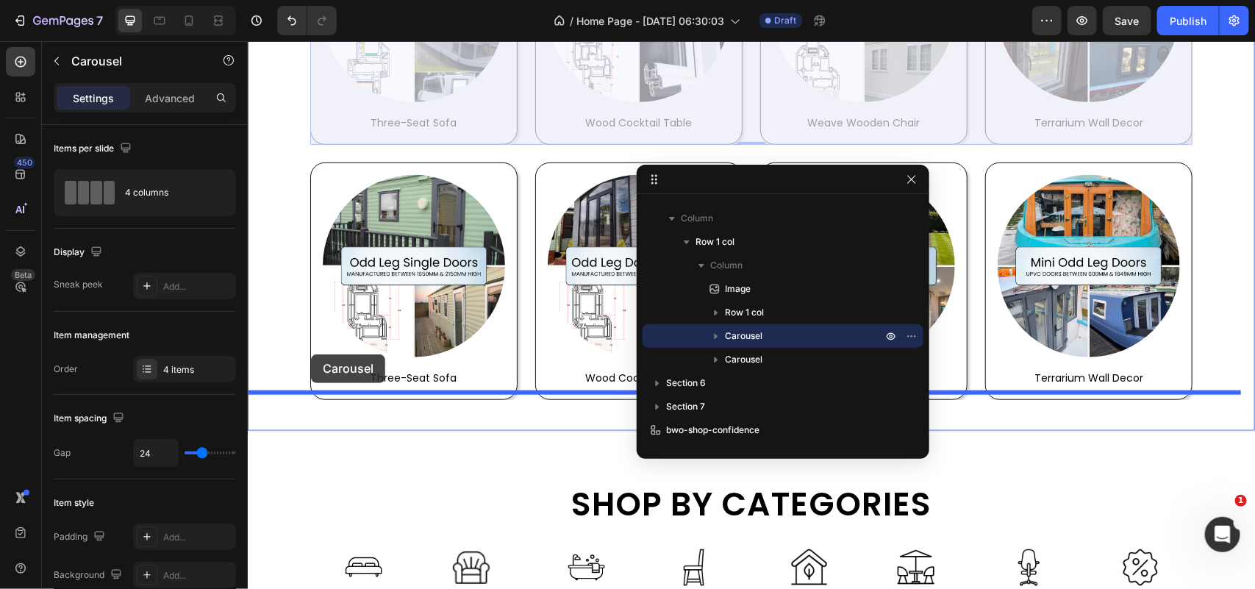
scroll to position [2947, 0]
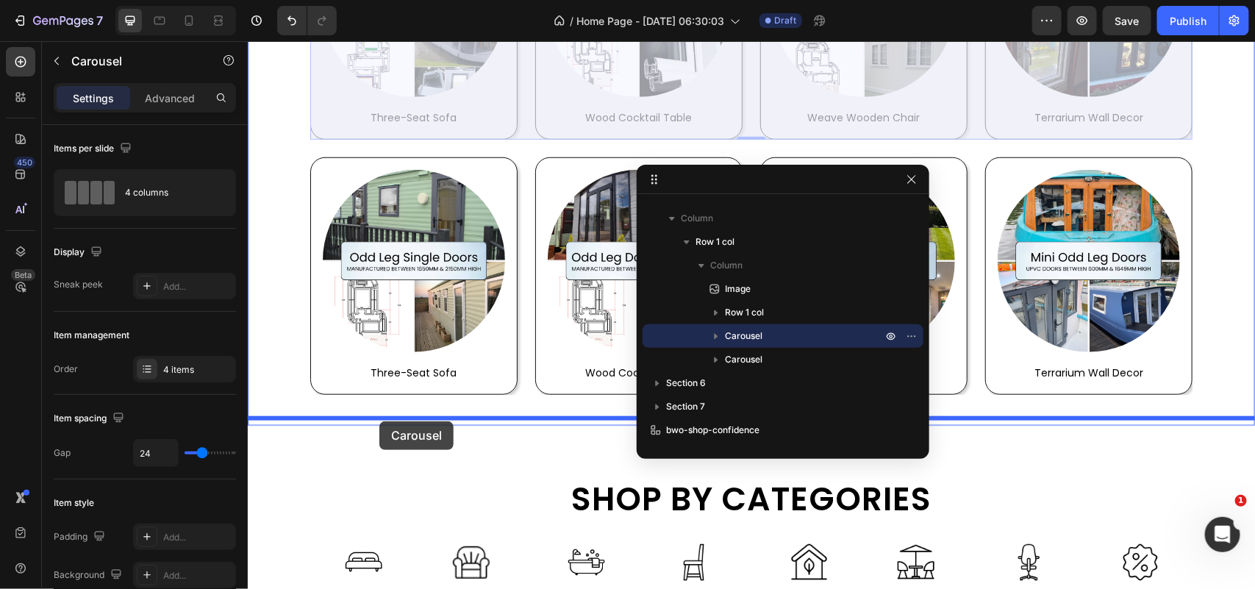
drag, startPoint x: 310, startPoint y: 340, endPoint x: 379, endPoint y: 420, distance: 105.9
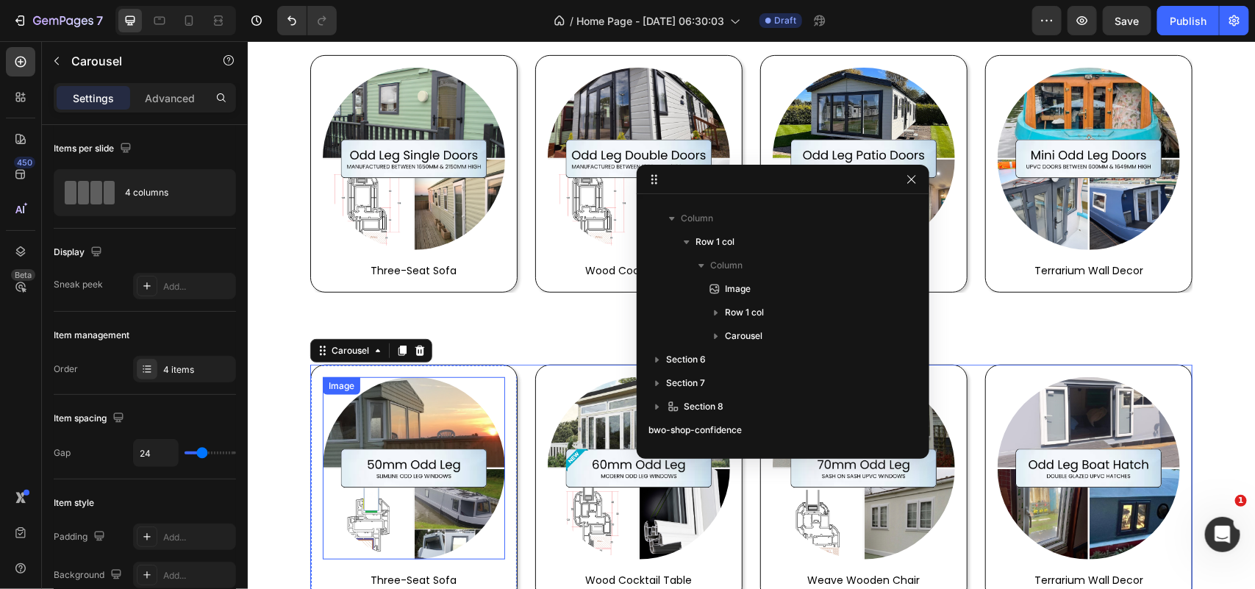
scroll to position [2875, 0]
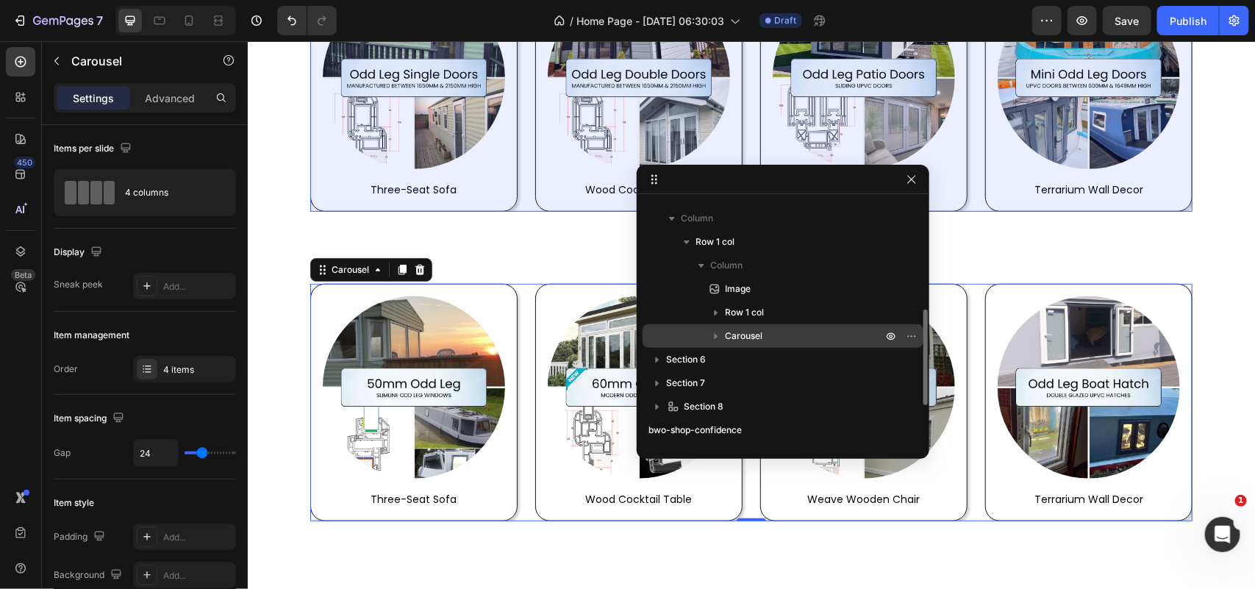
click at [742, 333] on span "Carousel" at bounding box center [743, 336] width 37 height 15
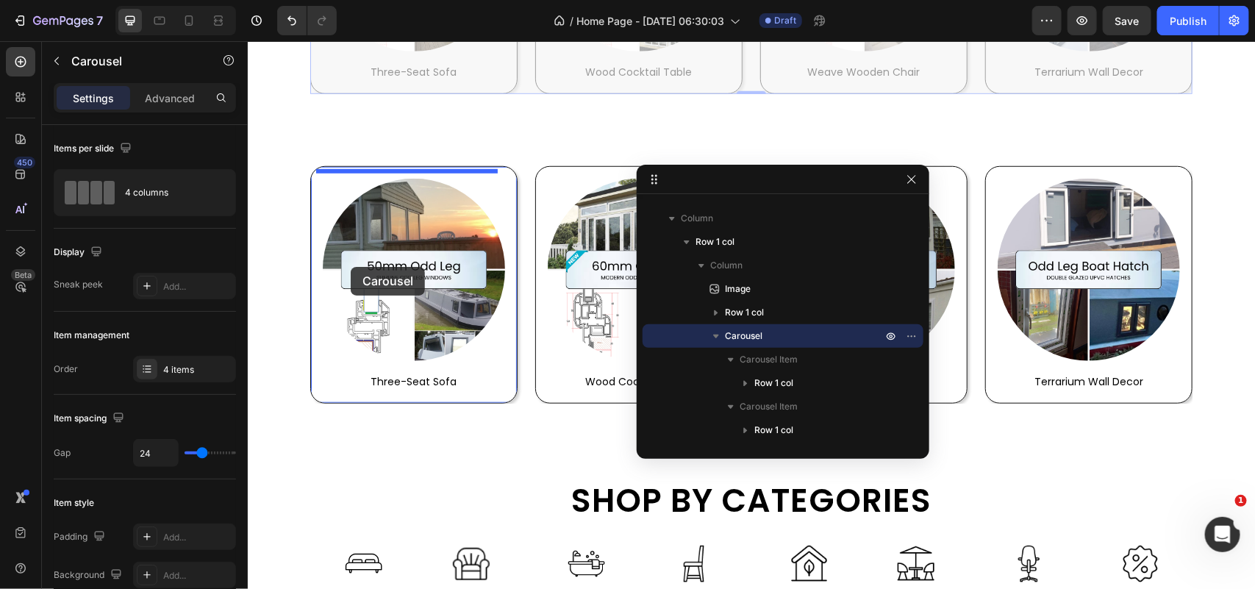
scroll to position [3025, 0]
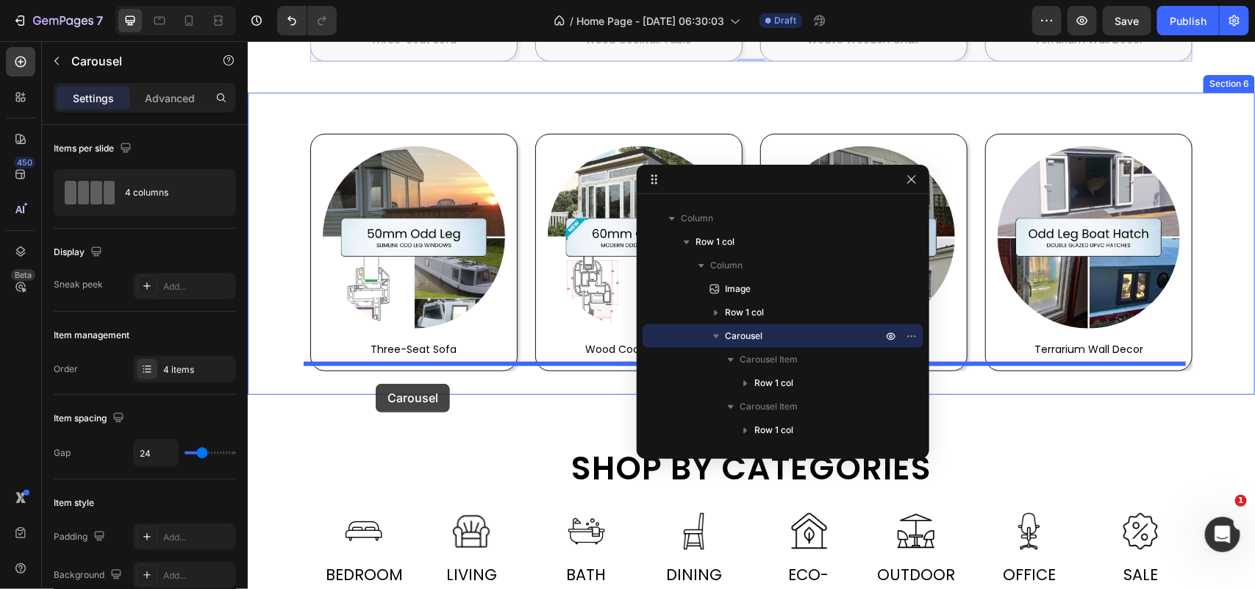
drag, startPoint x: 316, startPoint y: 107, endPoint x: 375, endPoint y: 383, distance: 281.8
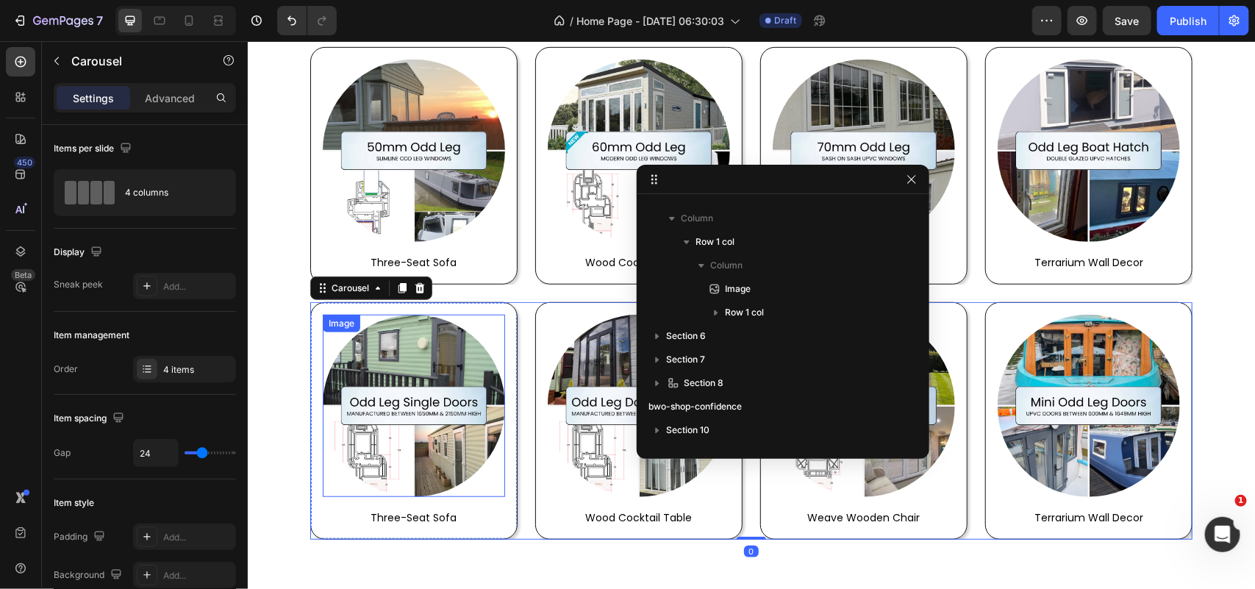
scroll to position [2841, 0]
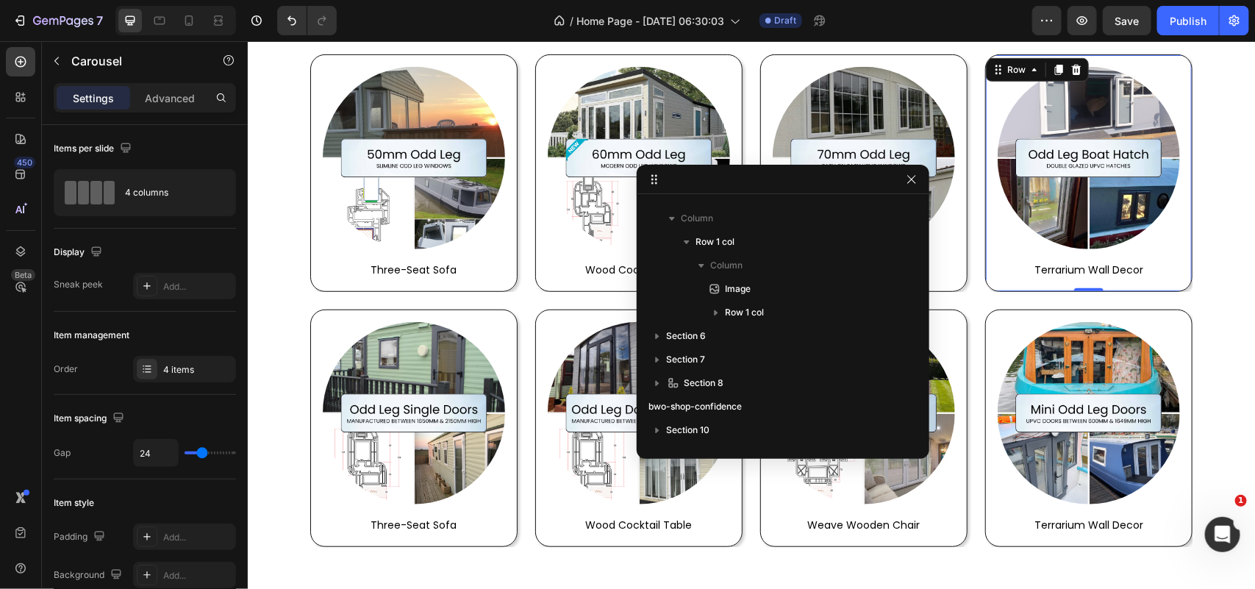
click at [1176, 288] on div "Image terrarium wall decor Text block Row 0" at bounding box center [1087, 172] width 207 height 237
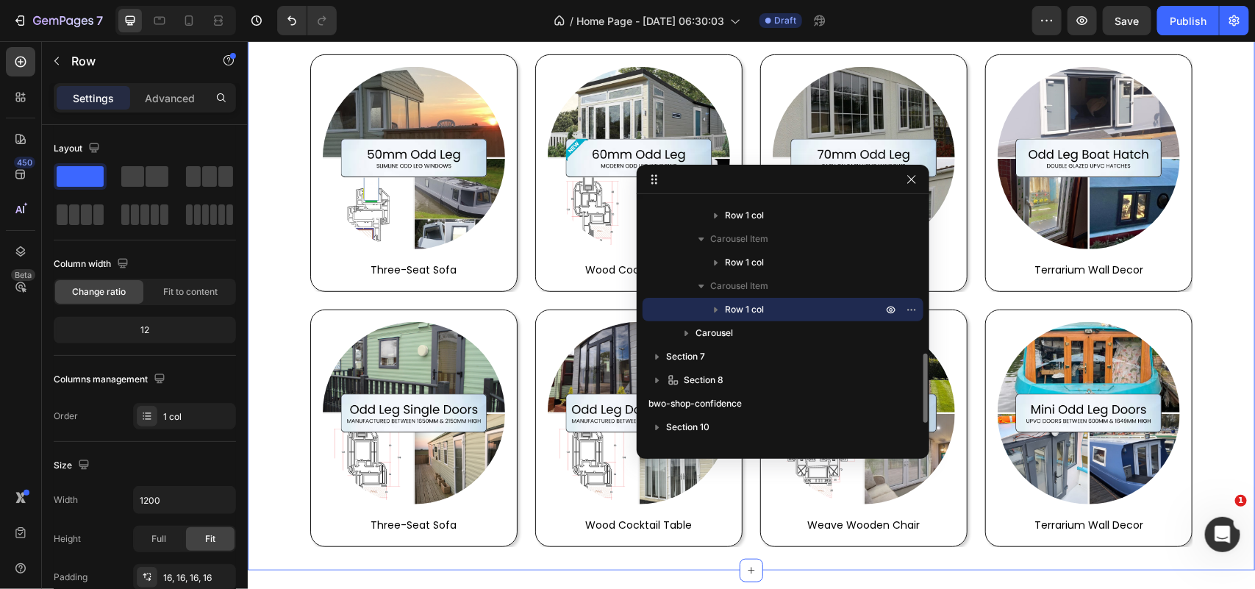
click at [1214, 331] on div "Image three-seat sofa Text block Row Image wood cocktail table Text block Row I…" at bounding box center [750, 418] width 1007 height 255
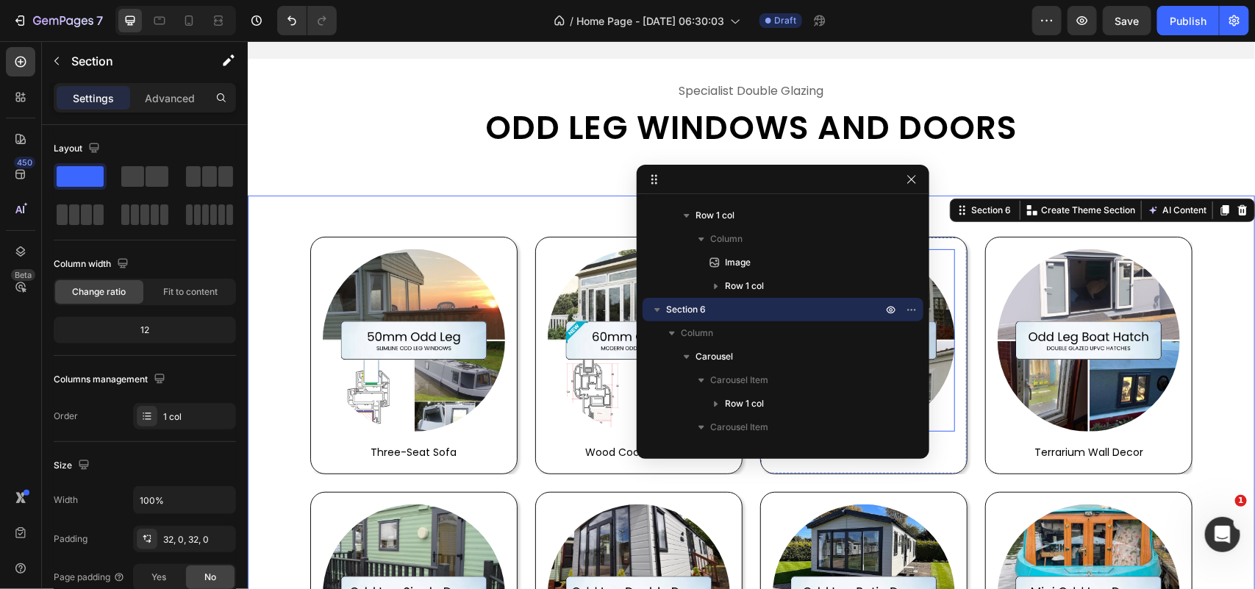
scroll to position [2566, 0]
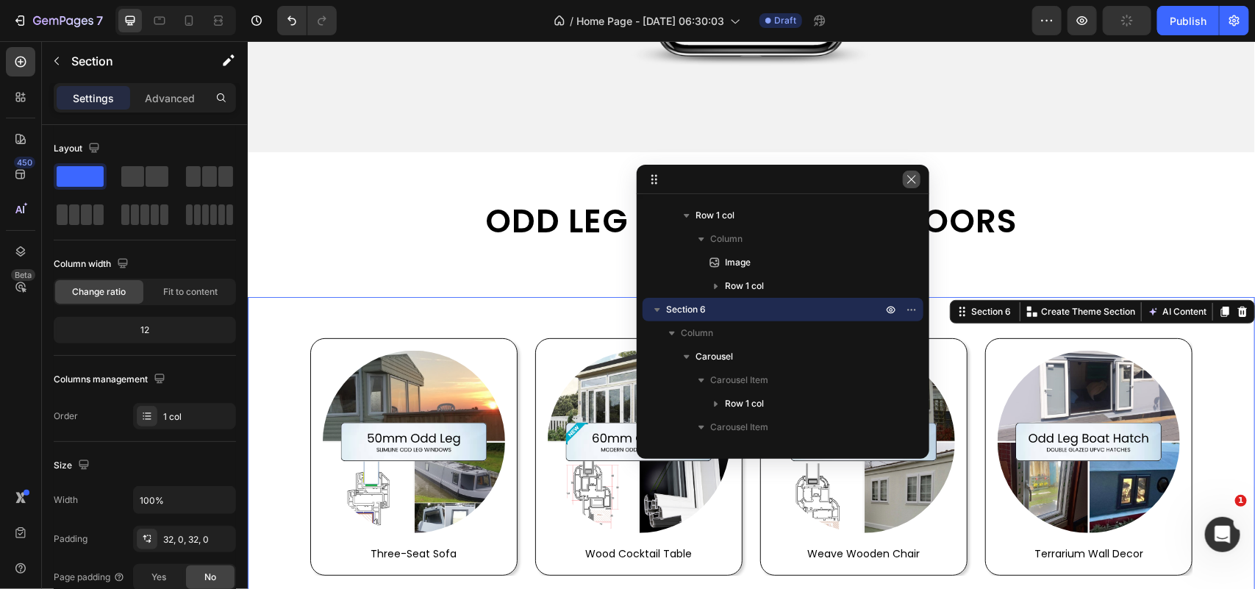
click at [917, 179] on button "button" at bounding box center [912, 180] width 18 height 18
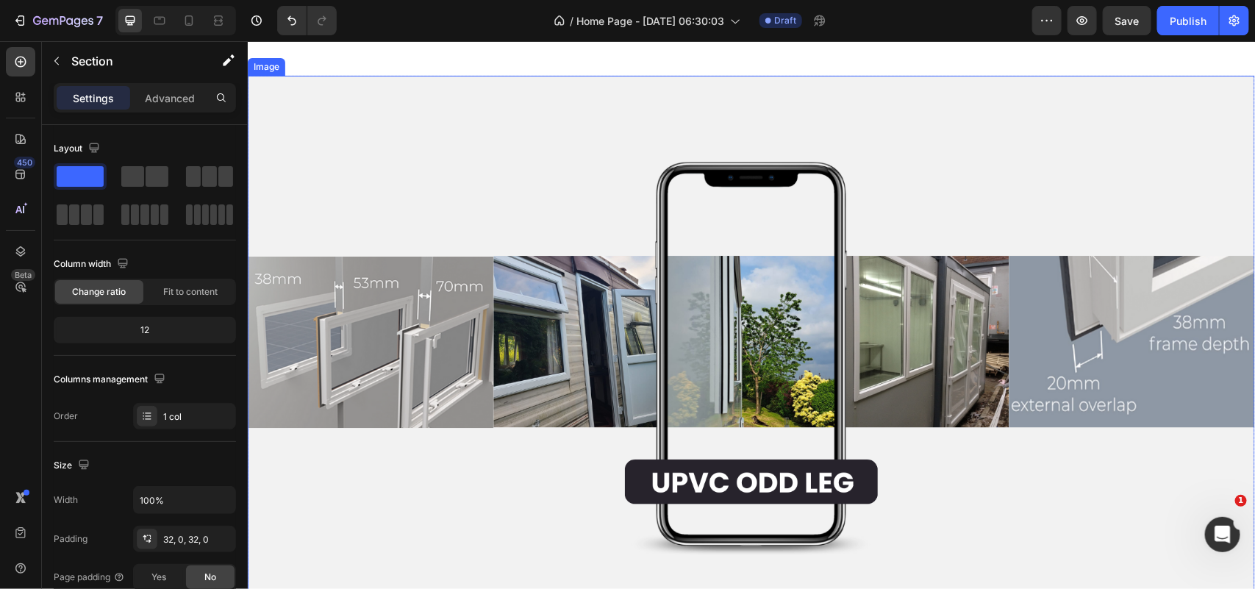
scroll to position [1923, 0]
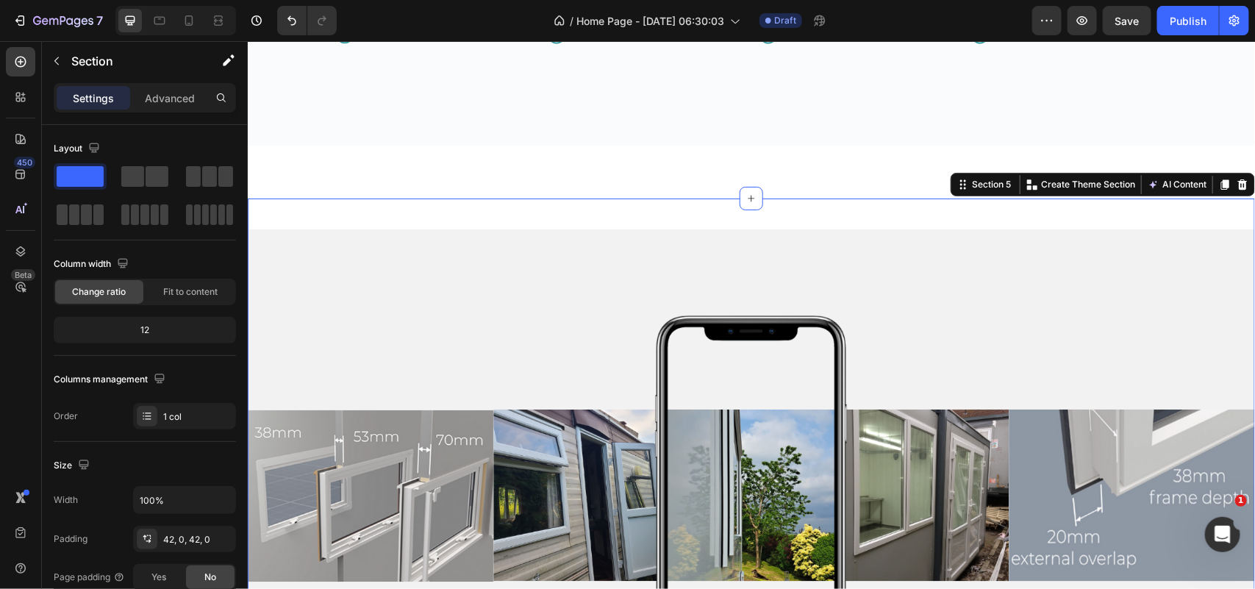
click at [362, 215] on div "Image specialist double glazing Text odd leg windows and doors Heading Row Row …" at bounding box center [750, 569] width 1007 height 742
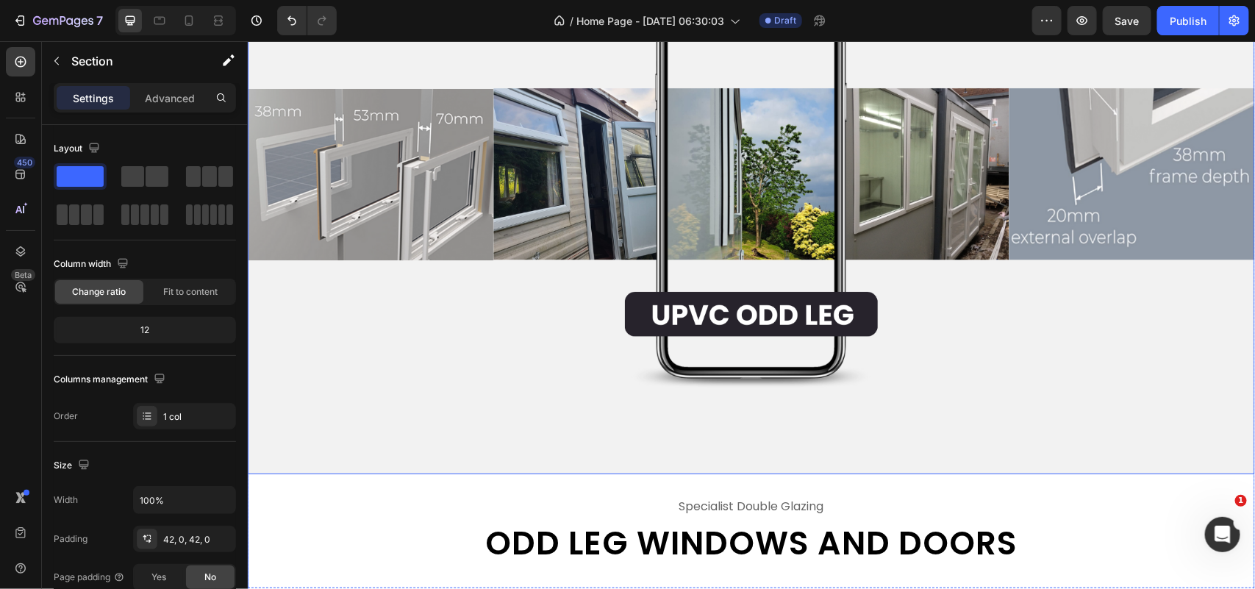
scroll to position [2382, 0]
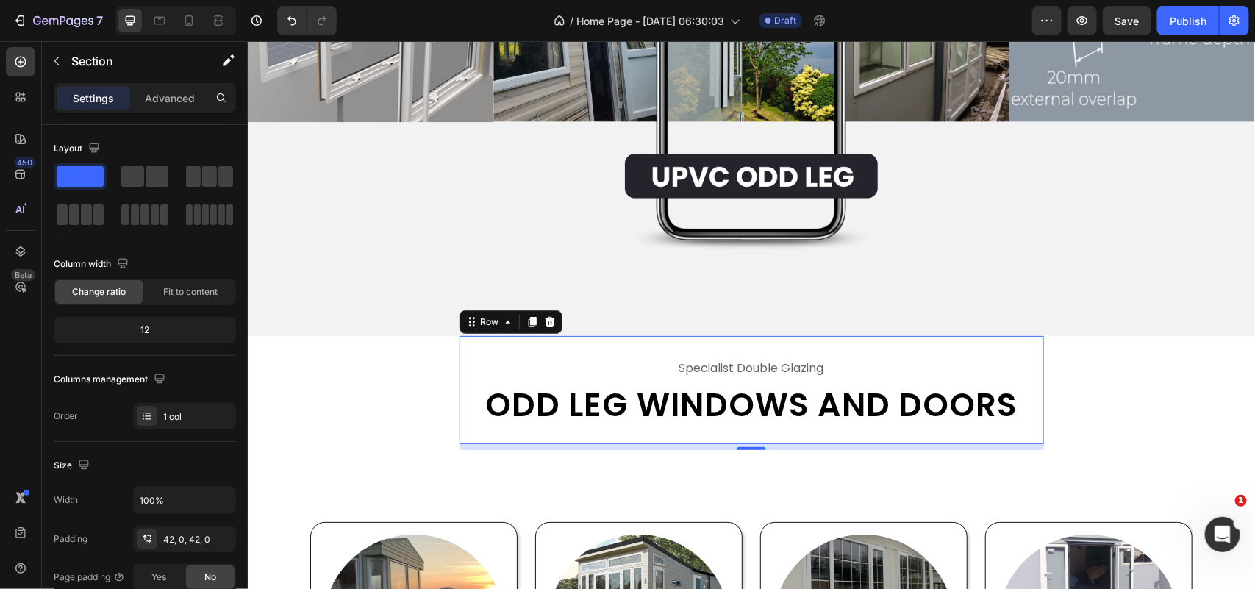
click at [599, 335] on div "specialist double glazing Text odd leg windows and doors Heading Row 0" at bounding box center [751, 389] width 584 height 108
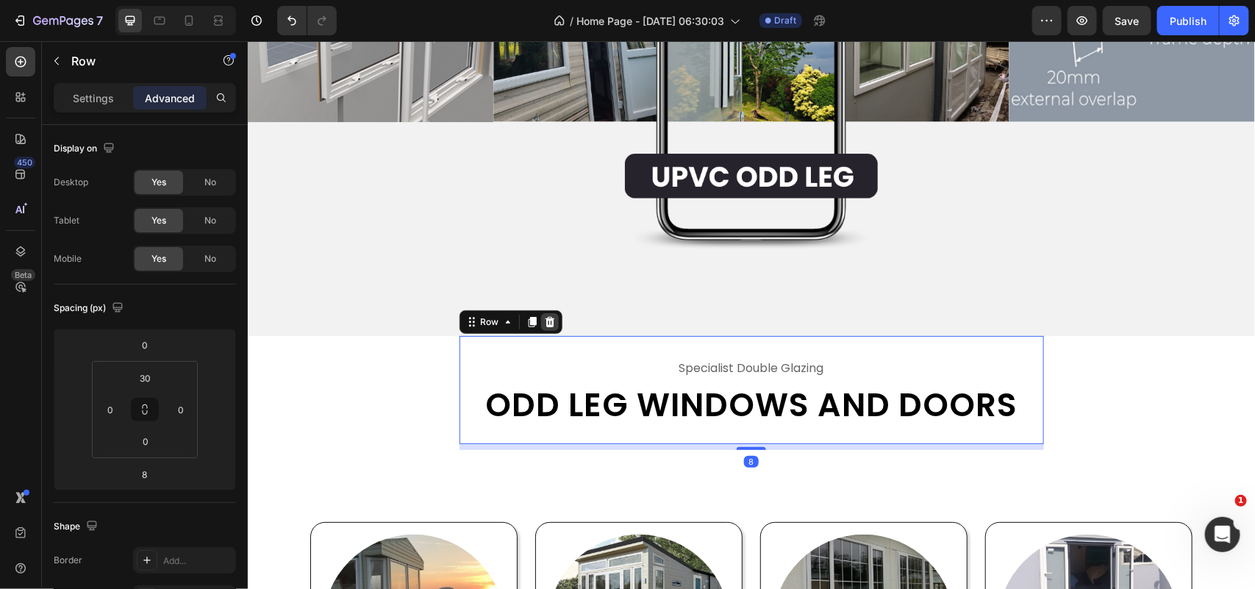
click at [543, 315] on icon at bounding box center [549, 321] width 12 height 12
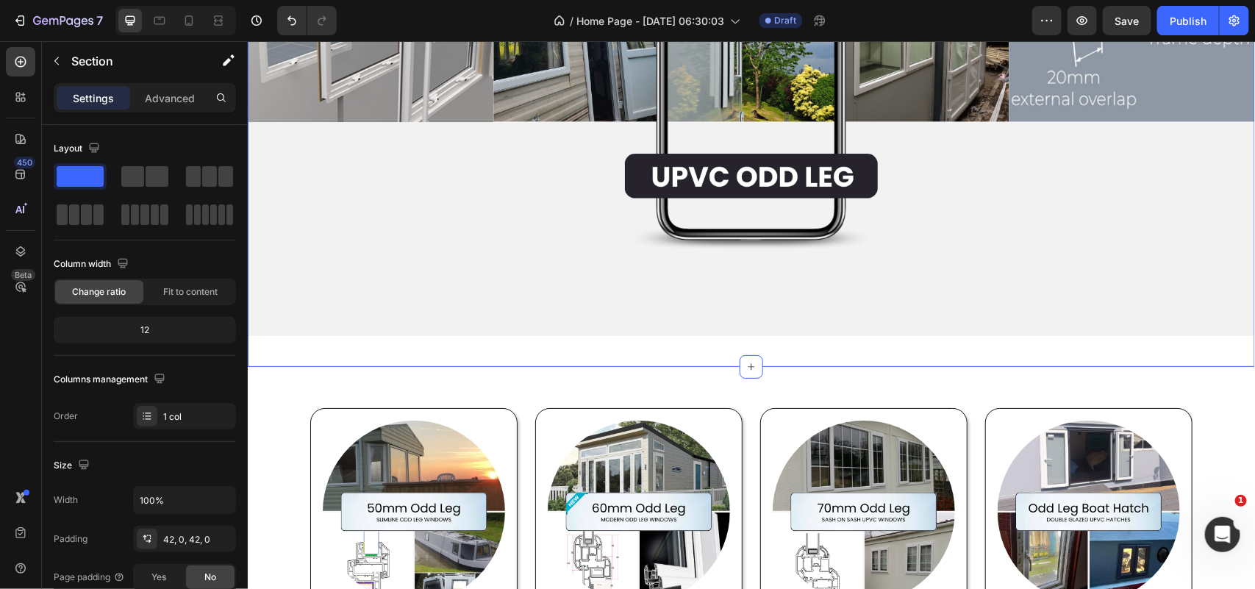
click at [542, 337] on div "Image Row Section 5" at bounding box center [750, 52] width 1007 height 628
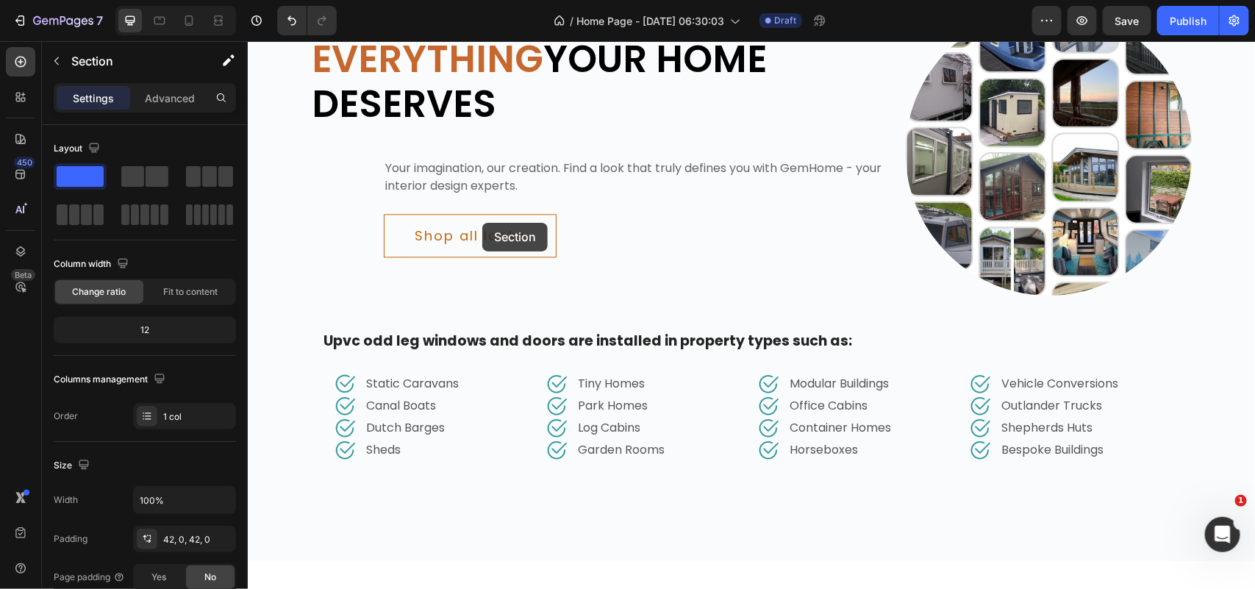
scroll to position [1196, 0]
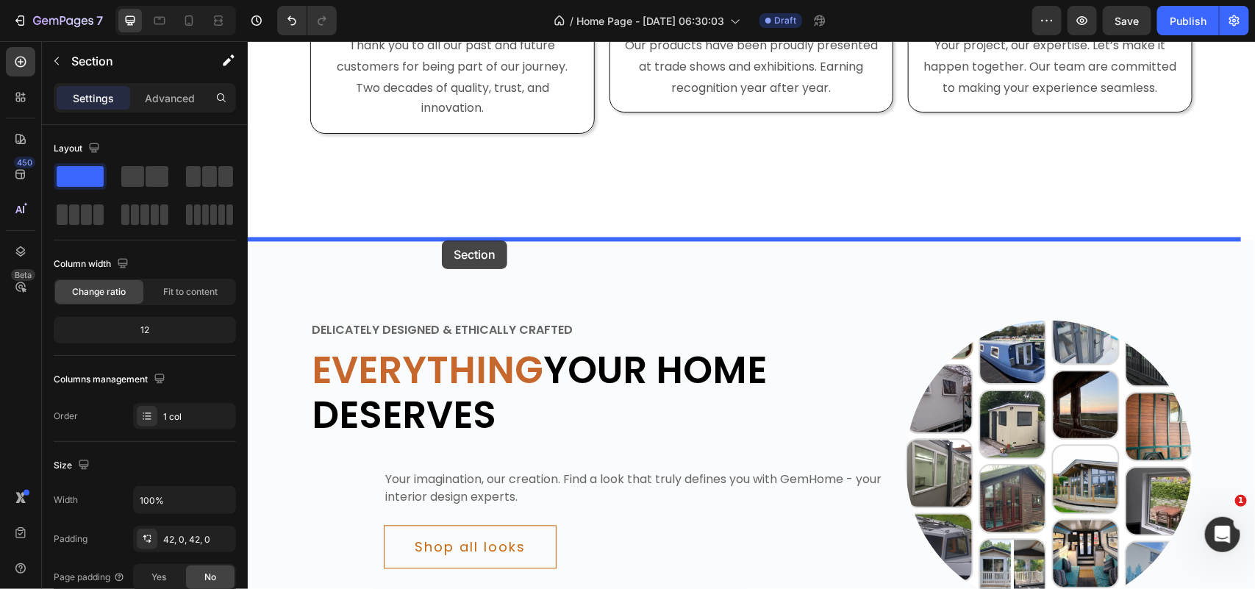
drag, startPoint x: 945, startPoint y: 216, endPoint x: 441, endPoint y: 240, distance: 504.7
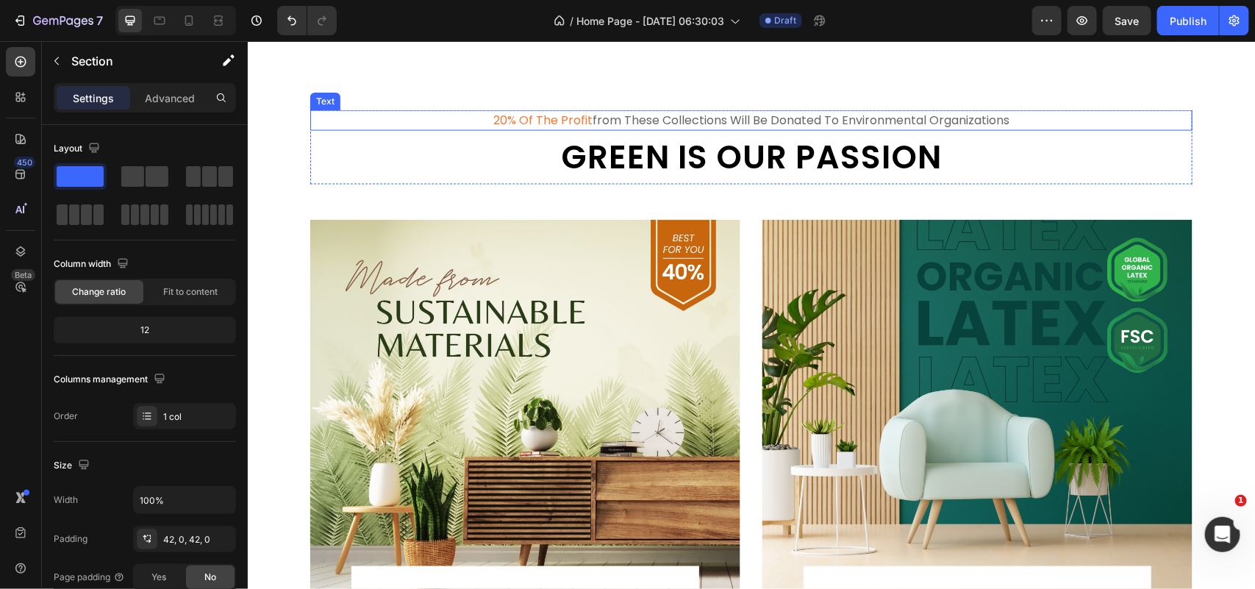
scroll to position [3309, 0]
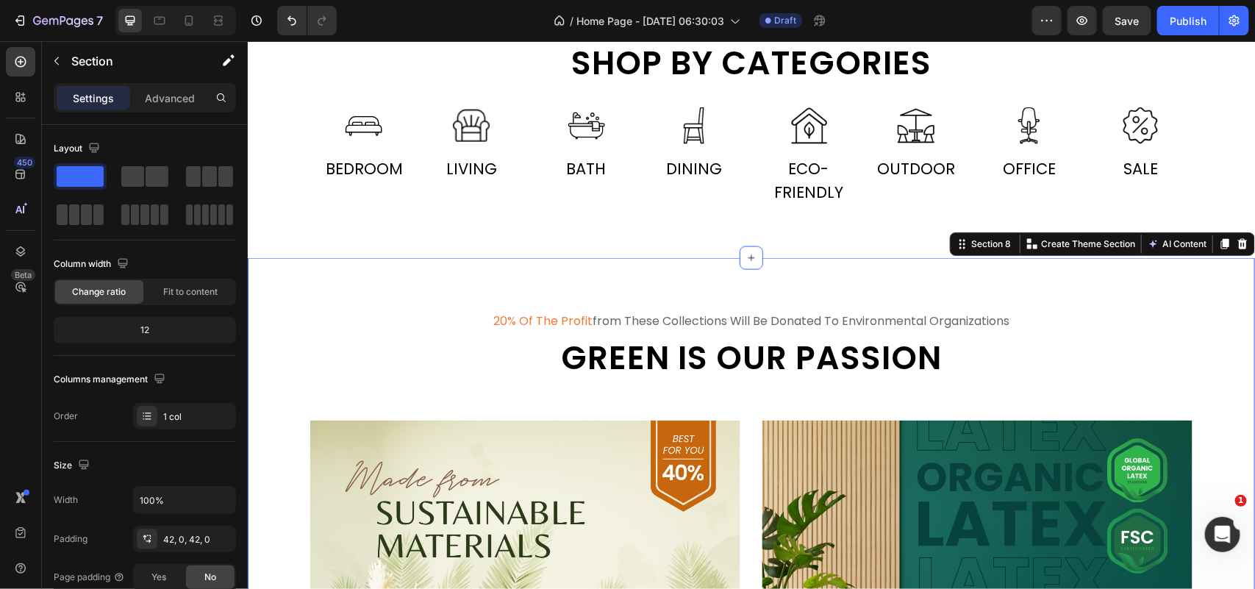
click at [365, 283] on div "20% of the profit from these collections will be donated to environmental organ…" at bounding box center [750, 585] width 1007 height 656
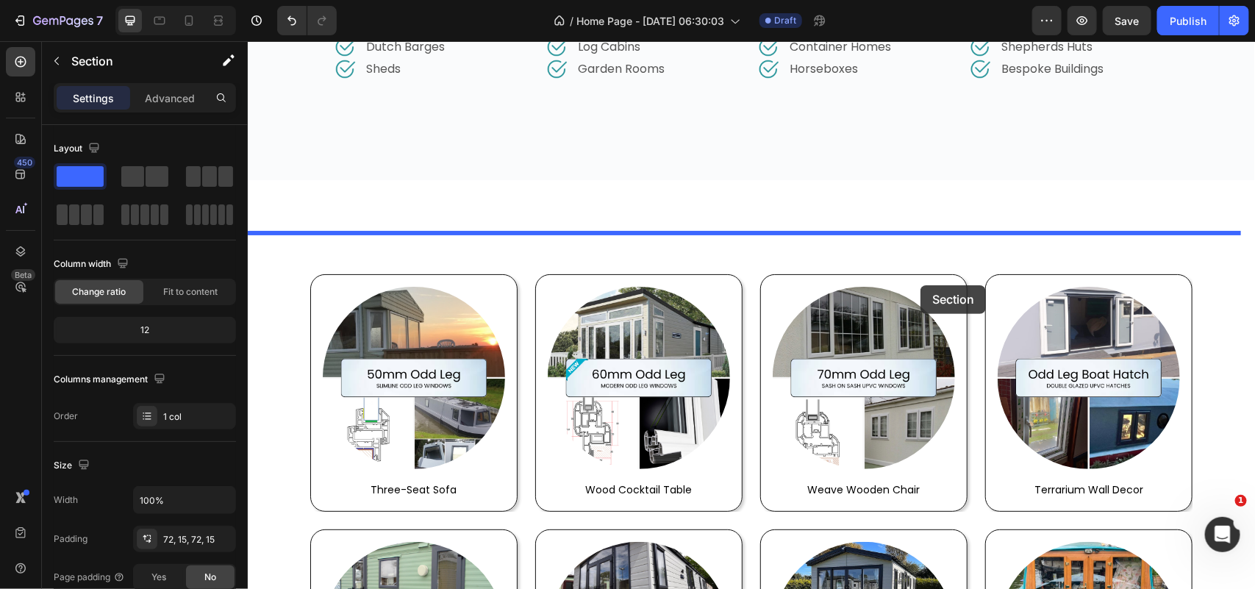
scroll to position [2482, 0]
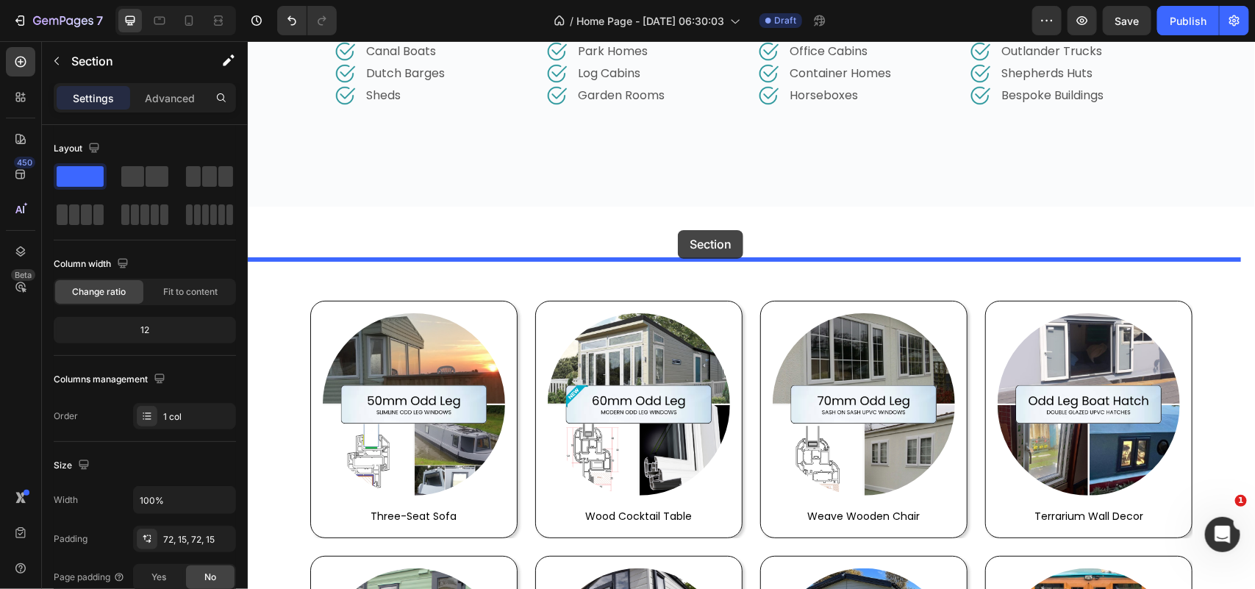
drag, startPoint x: 948, startPoint y: 248, endPoint x: 677, endPoint y: 229, distance: 271.8
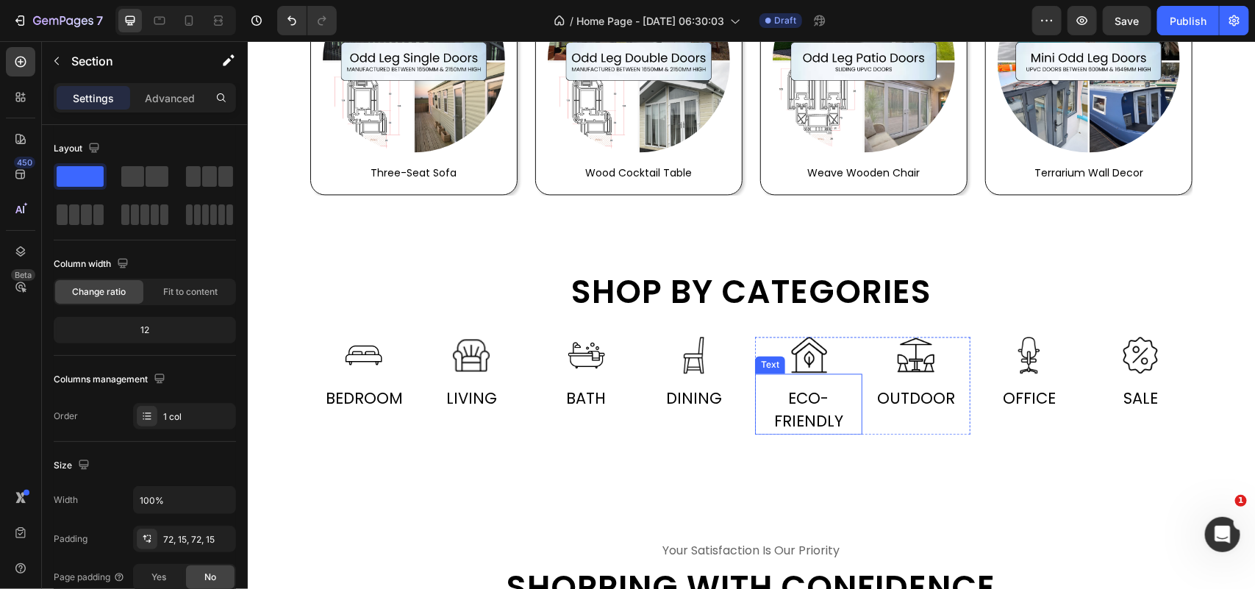
scroll to position [3676, 0]
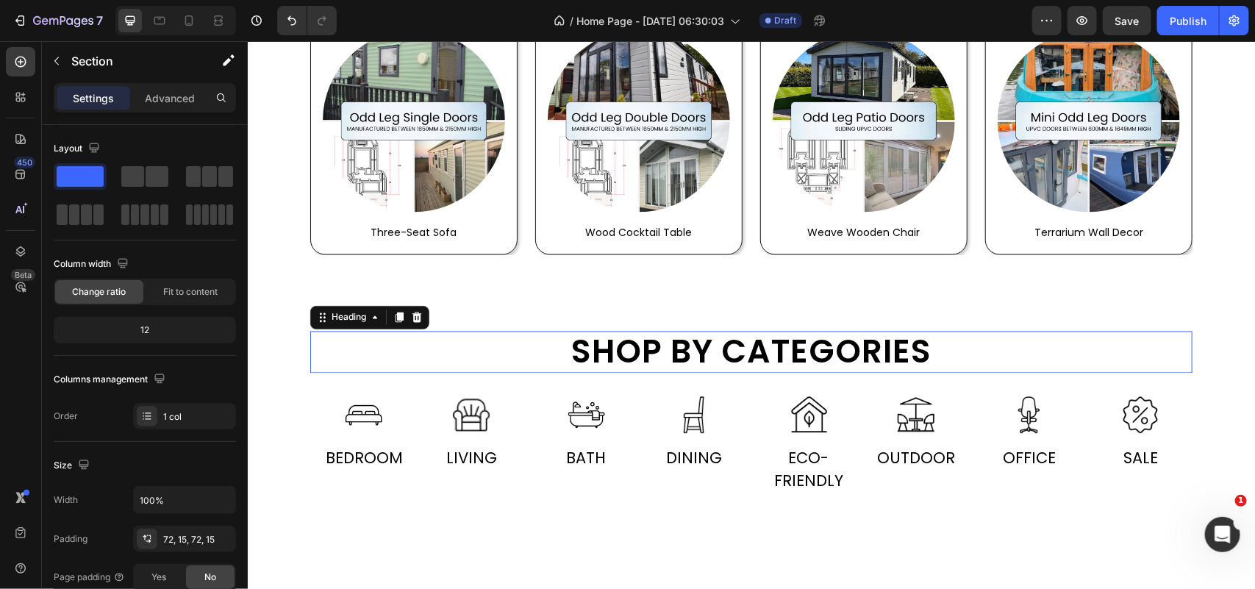
click at [778, 346] on h2 "Shop by categories" at bounding box center [750, 352] width 882 height 42
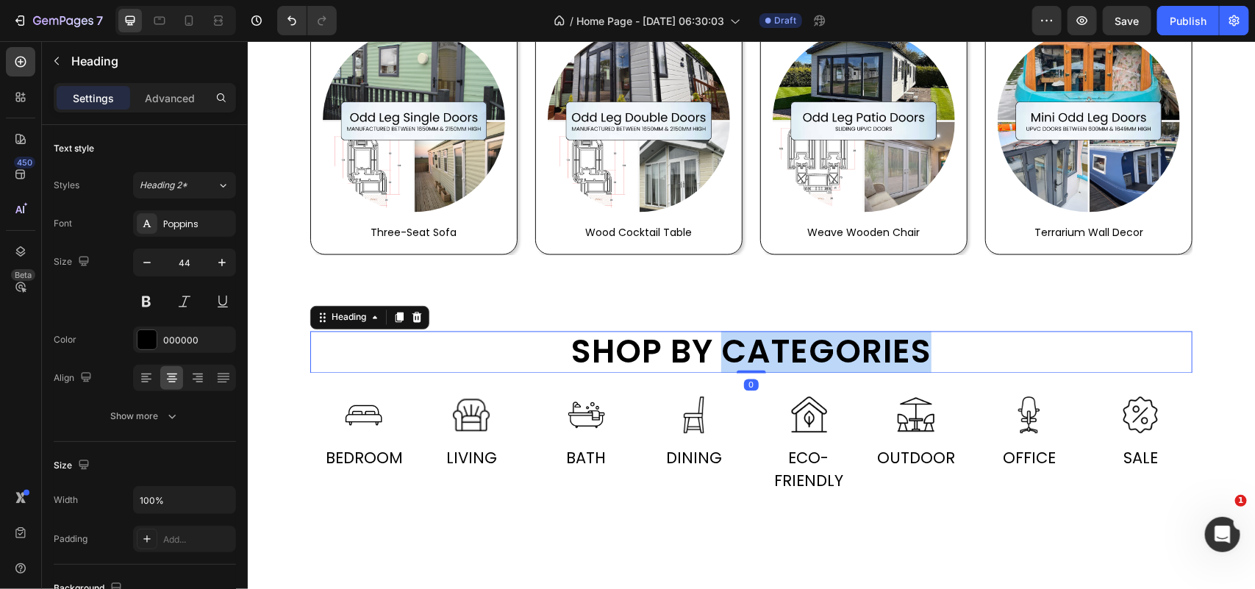
click at [778, 349] on p "Shop by categories" at bounding box center [750, 351] width 879 height 39
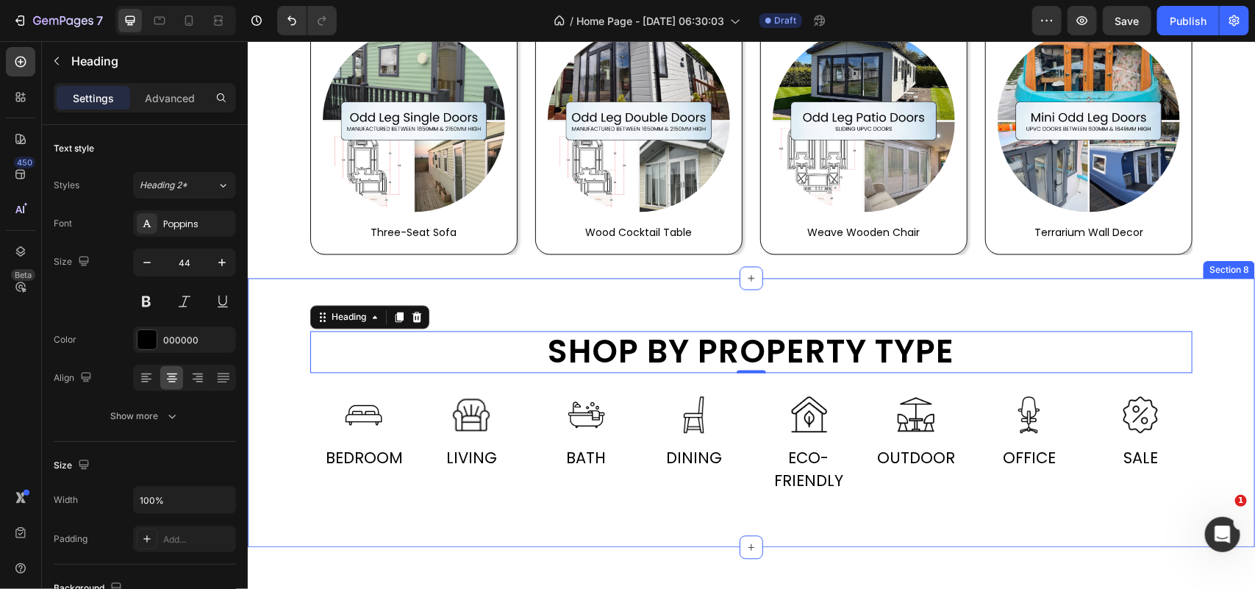
click at [604, 519] on div "Shop by property type Heading 0 Row Image Bedroom Text Image Living Text Row Im…" at bounding box center [750, 412] width 1007 height 269
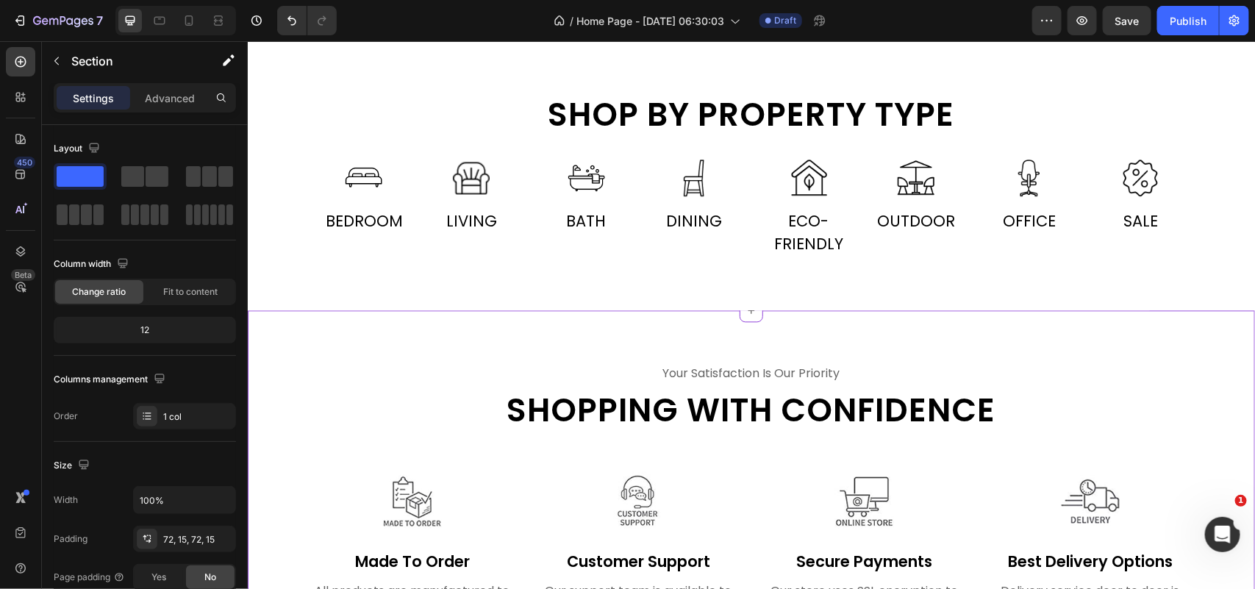
scroll to position [3945, 0]
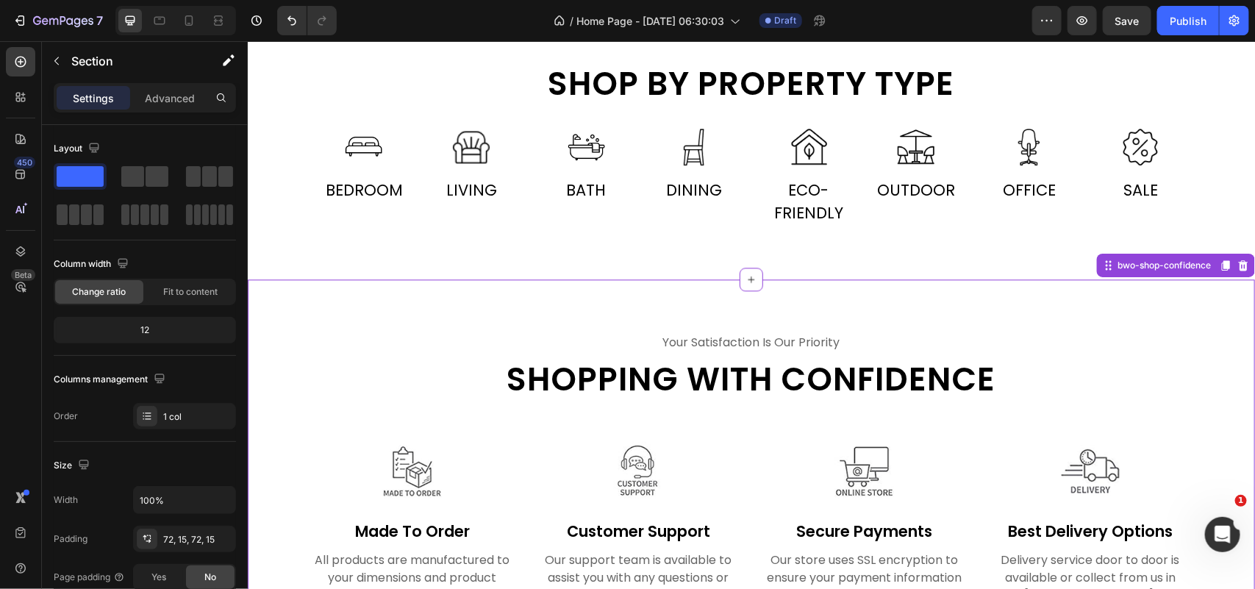
click at [486, 295] on div "your satisfaction is our priority Text Shopping with confidence Heading Row Ima…" at bounding box center [750, 468] width 1007 height 379
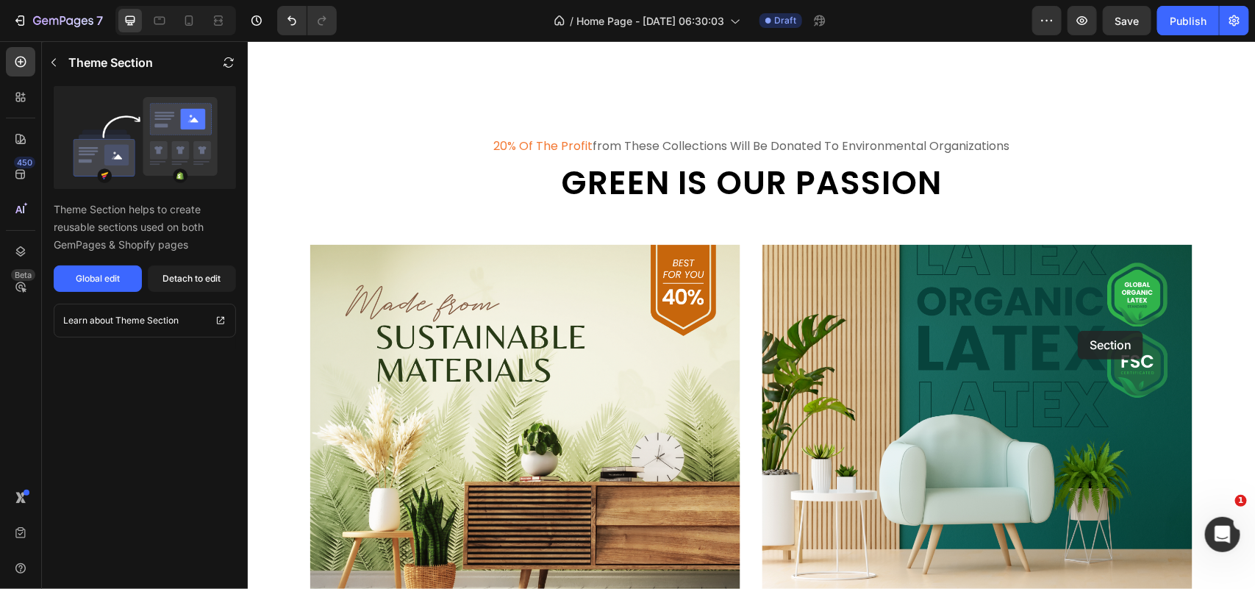
scroll to position [2934, 0]
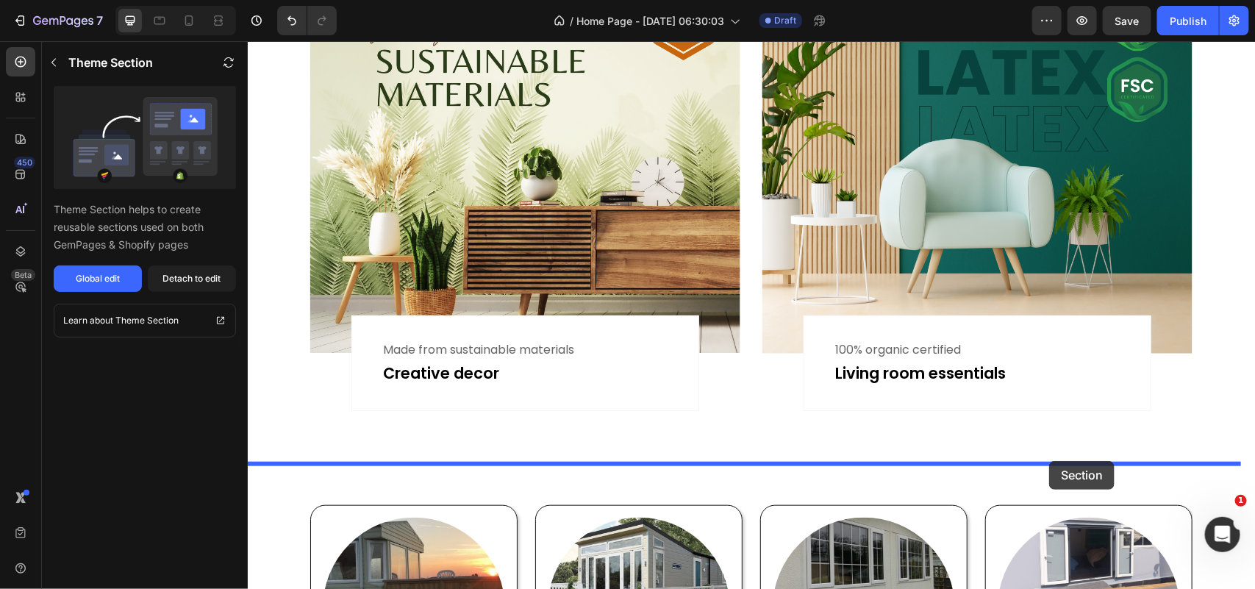
drag, startPoint x: 1093, startPoint y: 264, endPoint x: 1048, endPoint y: 460, distance: 201.3
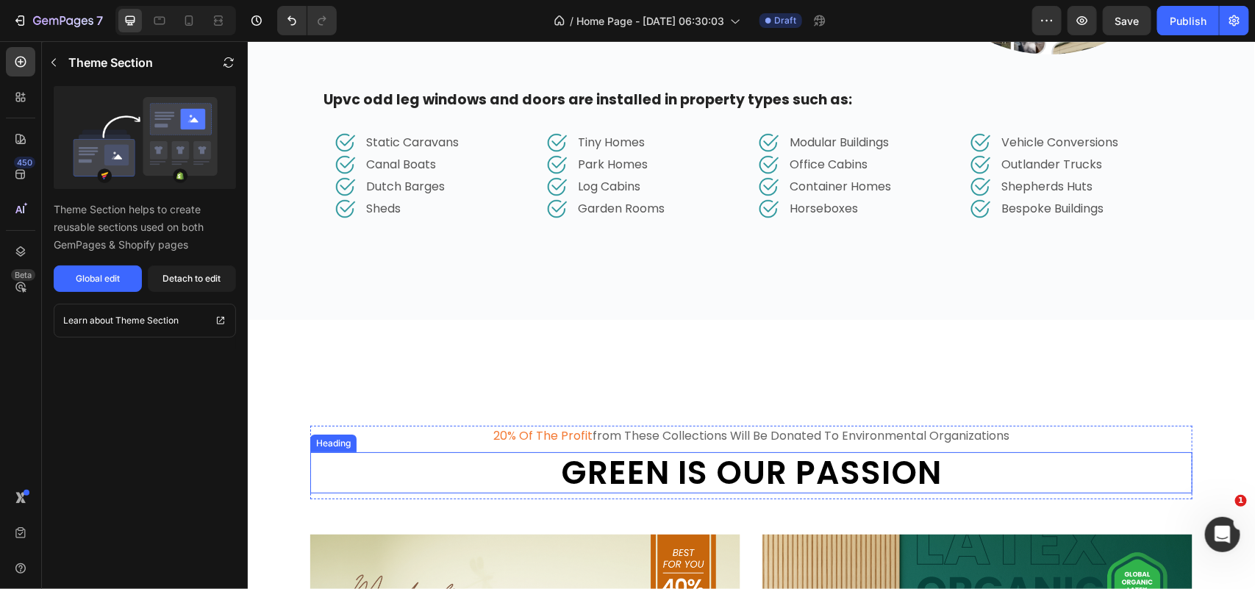
scroll to position [2277, 0]
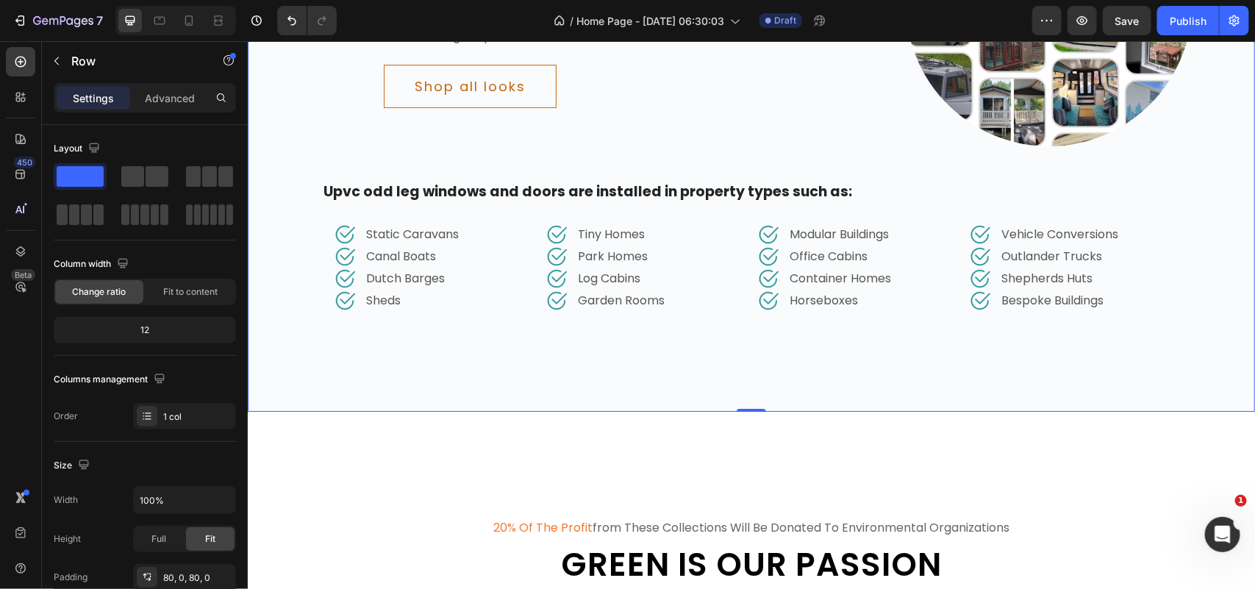
click at [814, 379] on div "Delicately designed & ethically crafted Text Everything your home deserves Head…" at bounding box center [750, 94] width 1007 height 633
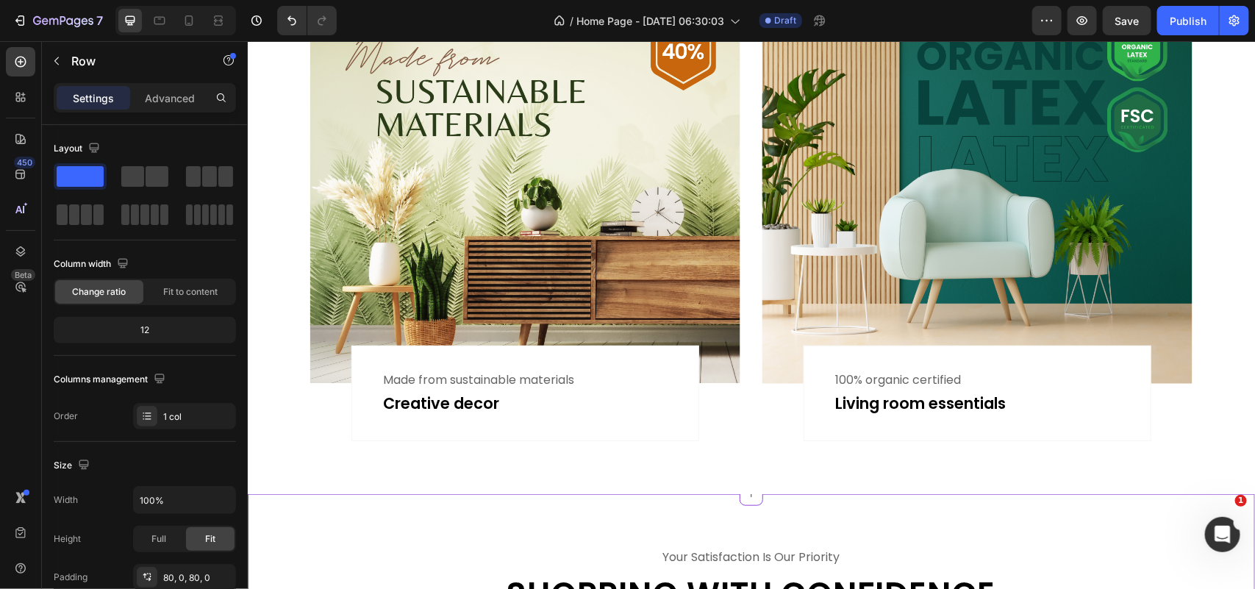
scroll to position [3012, 0]
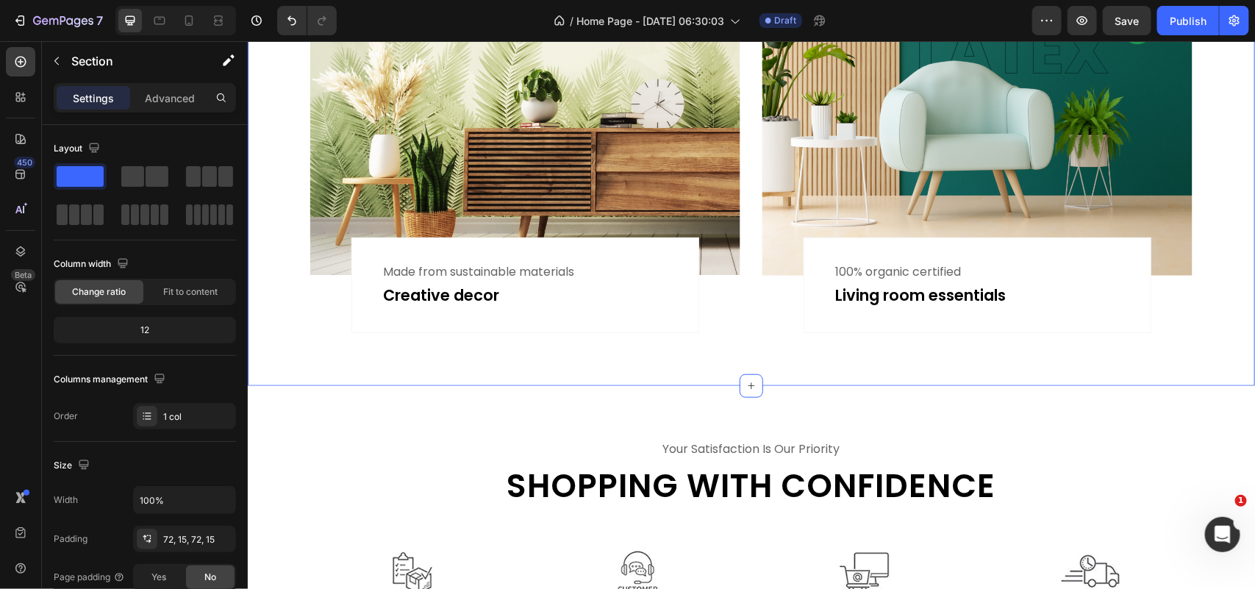
click at [715, 342] on div "20% of the profit from these collections will be donated to environmental organ…" at bounding box center [750, 57] width 1007 height 656
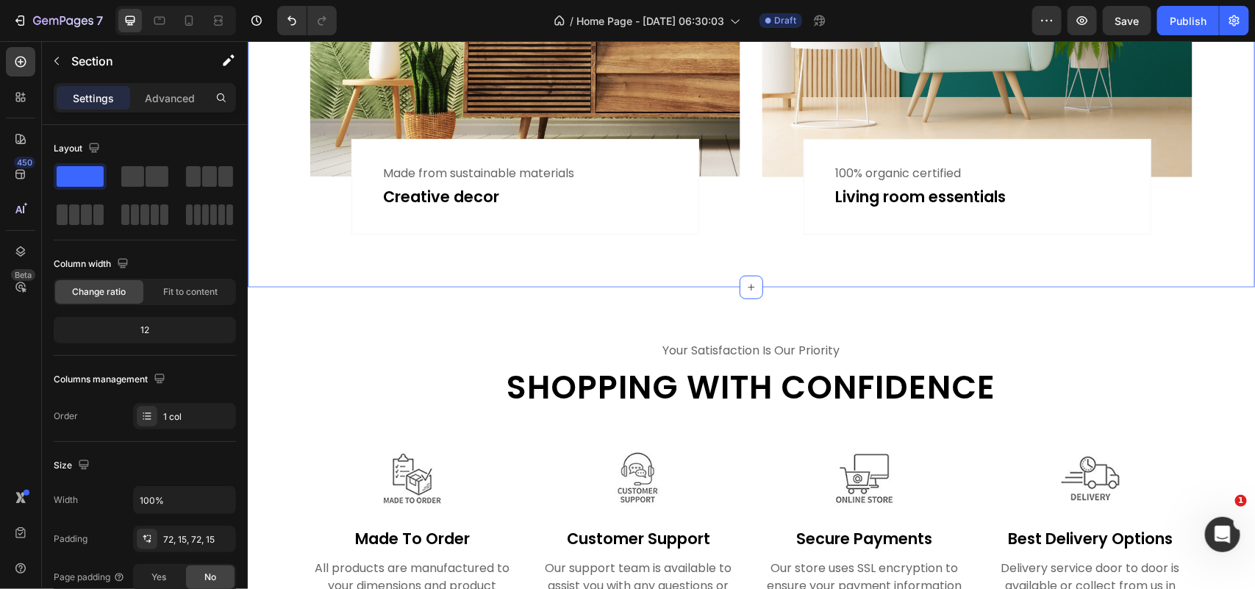
scroll to position [3288, 0]
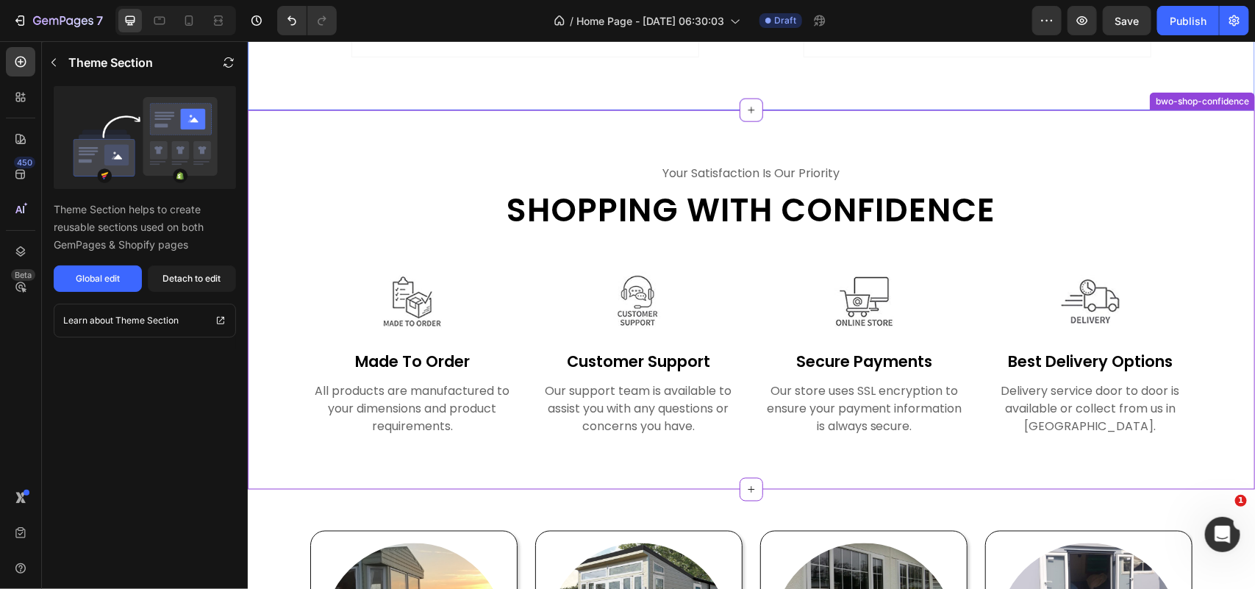
click at [728, 453] on div "your satisfaction is our priority Text Shopping with confidence Heading Row Ima…" at bounding box center [750, 299] width 1007 height 379
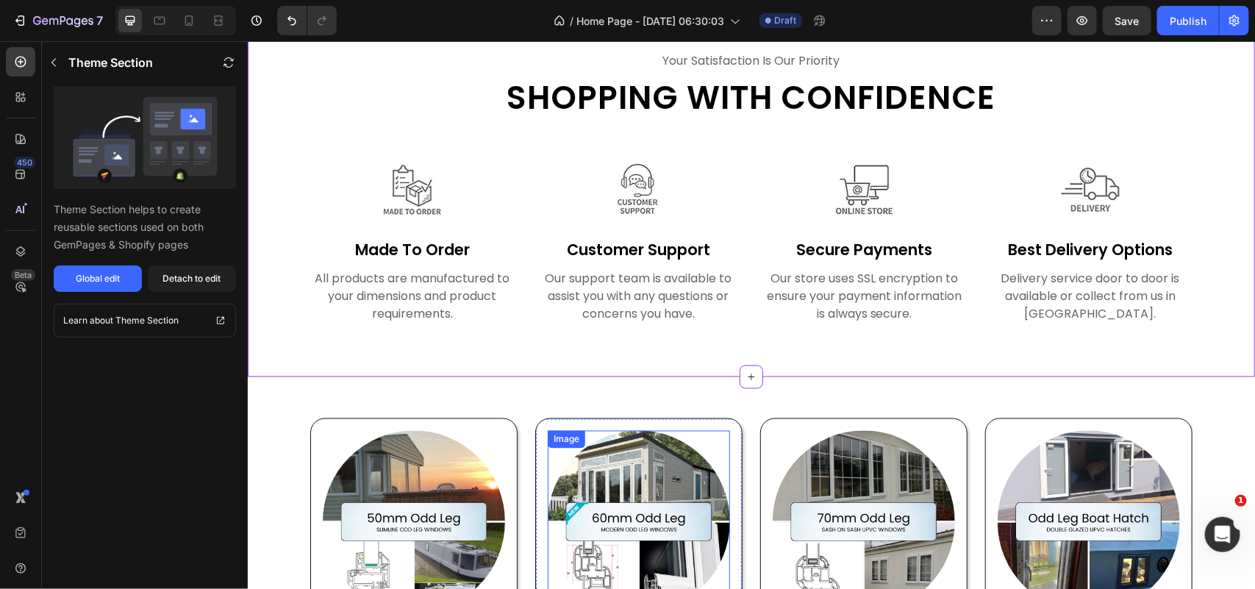
scroll to position [3563, 0]
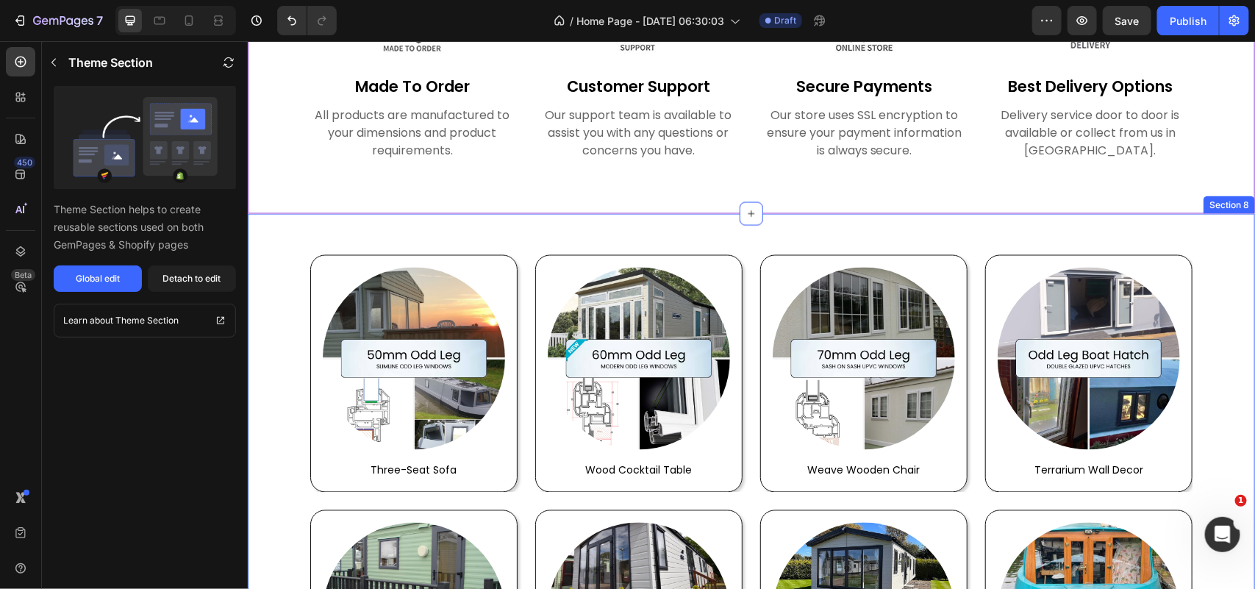
click at [696, 220] on div "Image three-seat sofa Text block Row Image wood cocktail table Text block Row I…" at bounding box center [750, 491] width 1007 height 557
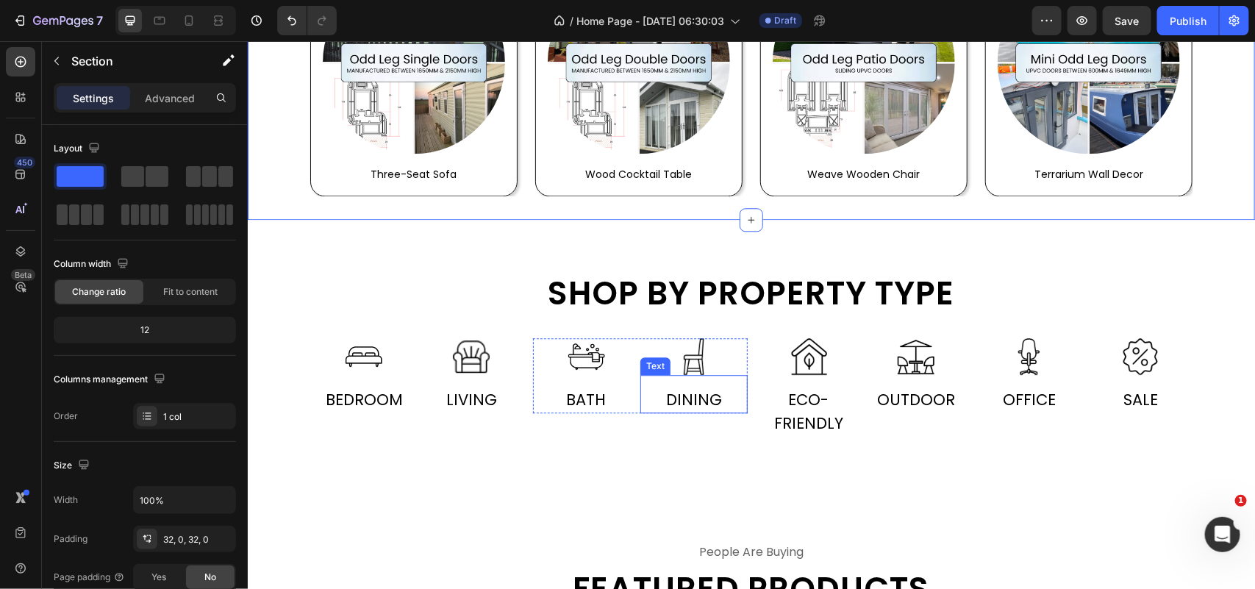
scroll to position [4298, 0]
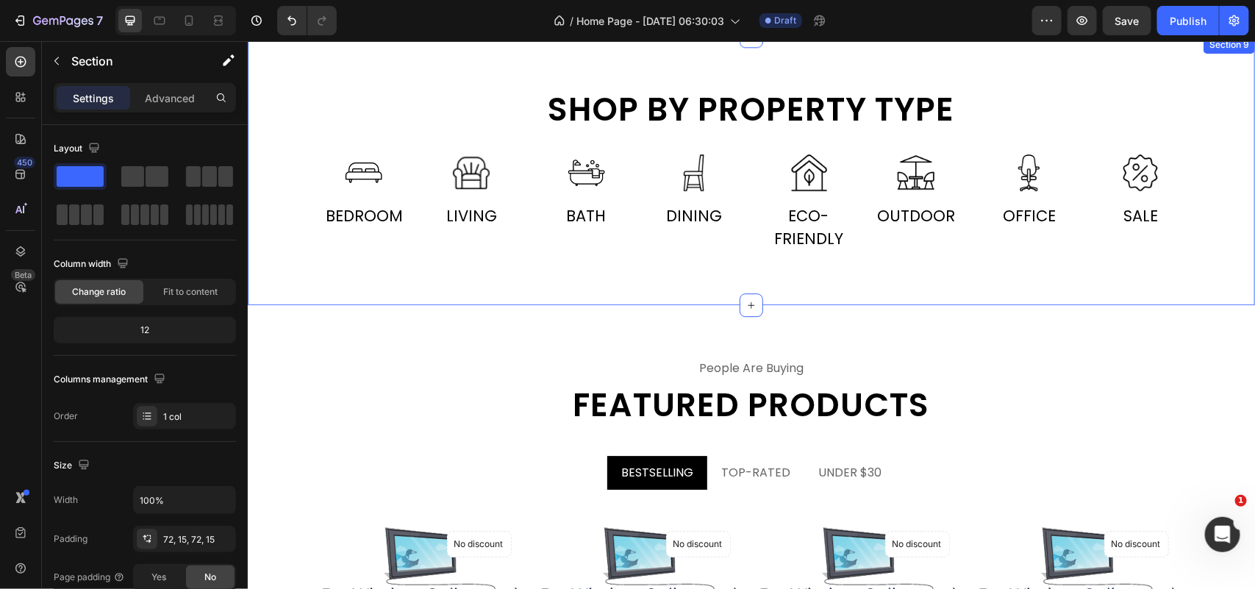
click at [717, 265] on div "Shop by property type Heading Row Image Bedroom Text Image Living Text Row Imag…" at bounding box center [750, 169] width 1007 height 269
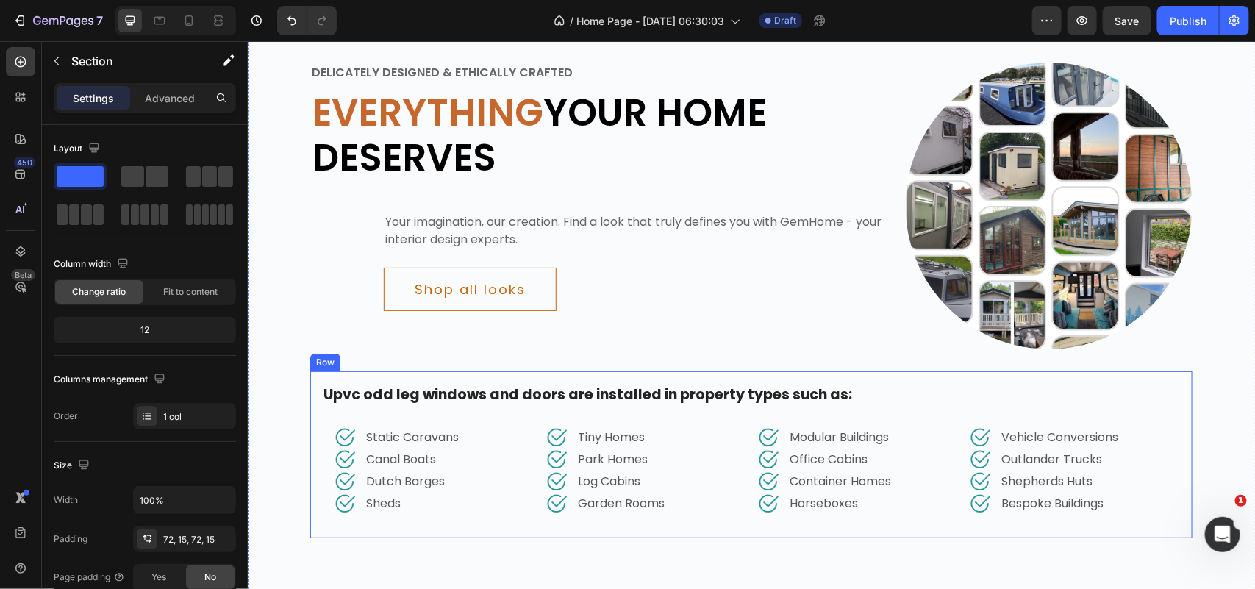
scroll to position [2185, 0]
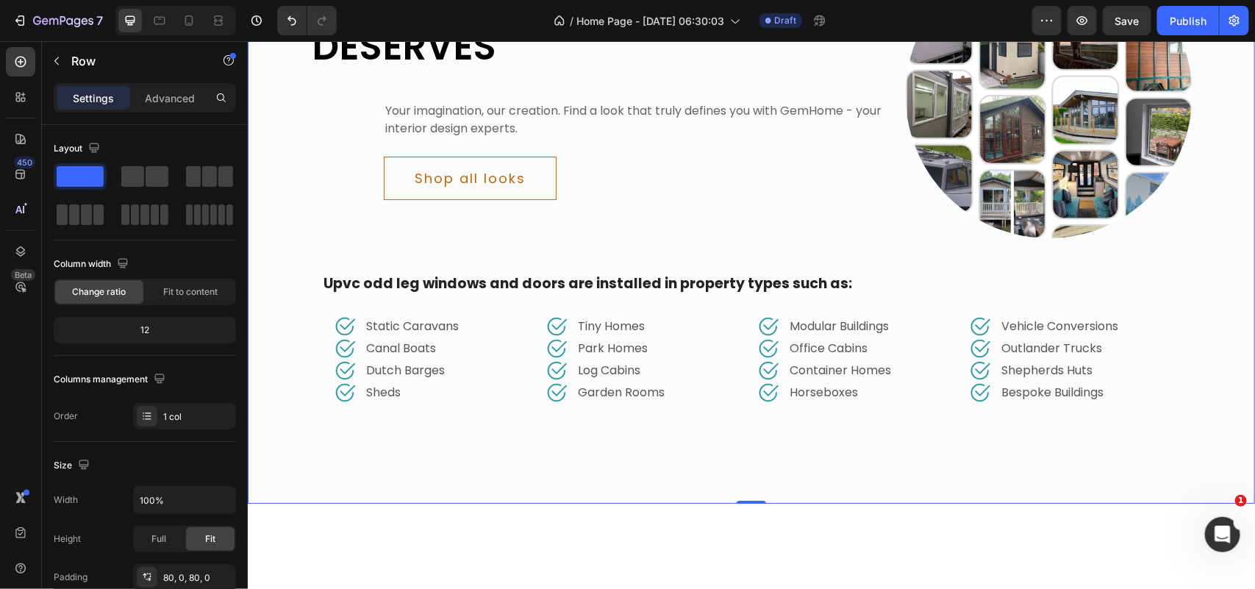
click at [744, 459] on div "Delicately designed & ethically crafted Text Everything your home deserves Head…" at bounding box center [750, 186] width 1007 height 633
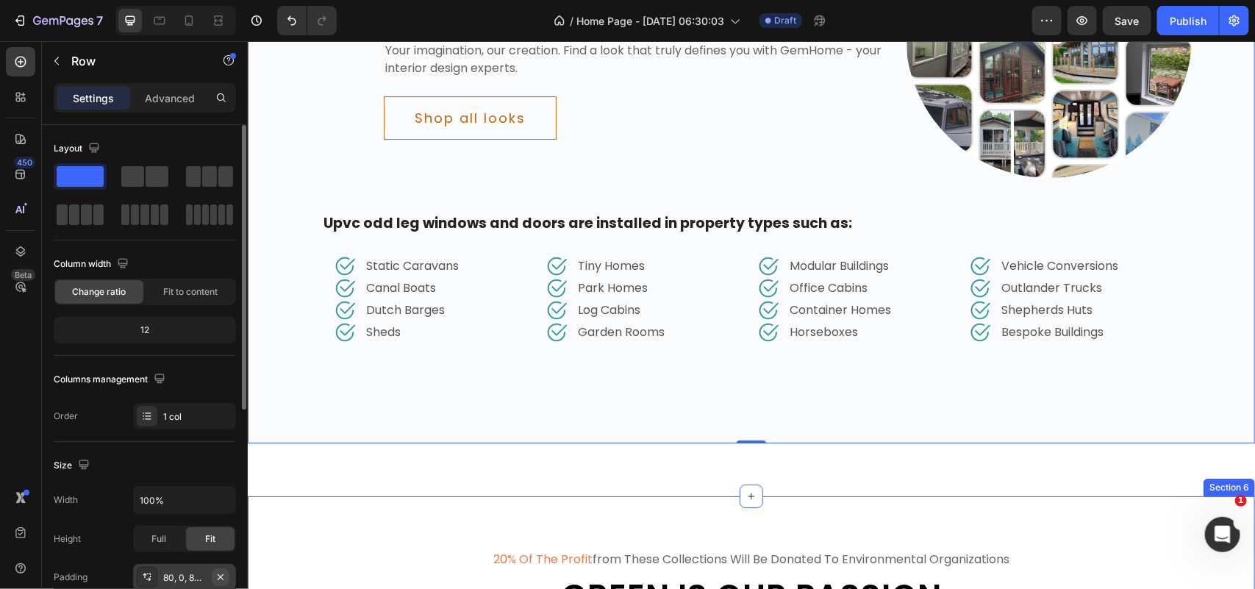
scroll to position [2277, 0]
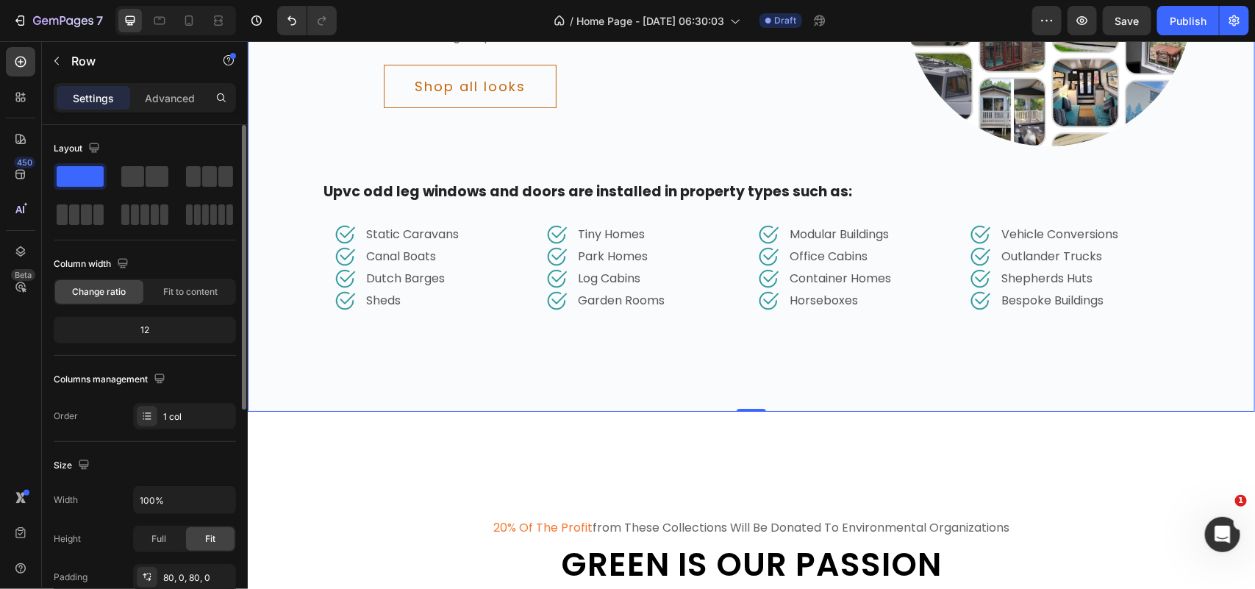
click at [179, 560] on div "Width 100% Height Full Fit Padding 80, 0, 80, 0" at bounding box center [145, 538] width 182 height 104
click at [177, 575] on div "80, 0, 80, 0" at bounding box center [184, 577] width 43 height 13
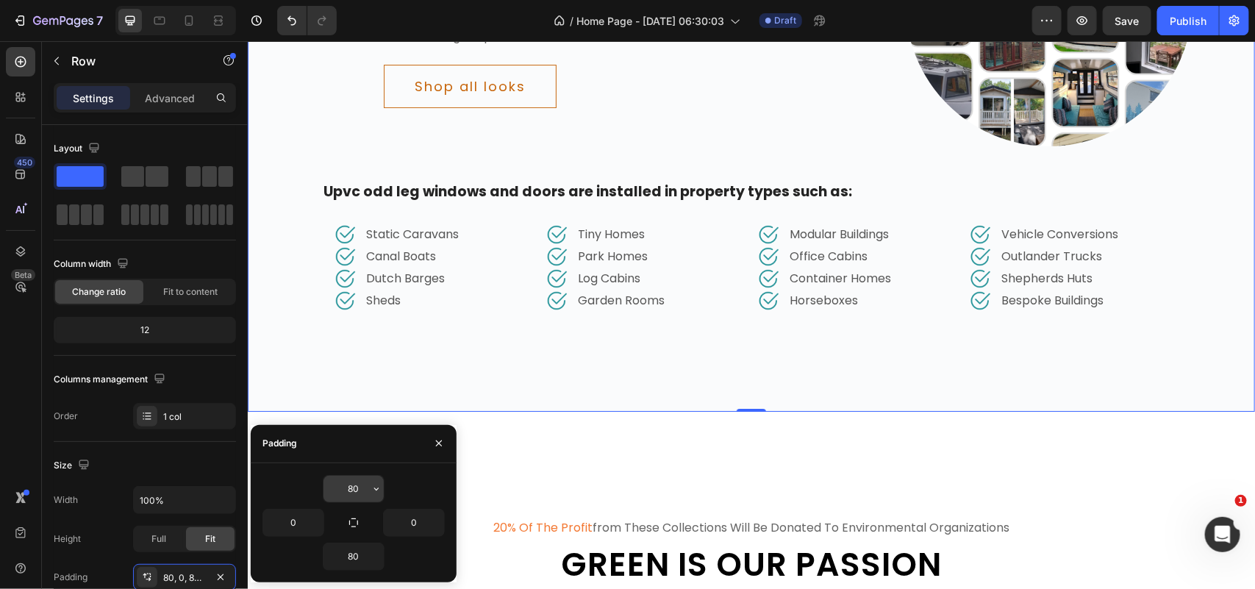
click at [349, 484] on input "80" at bounding box center [353, 489] width 60 height 26
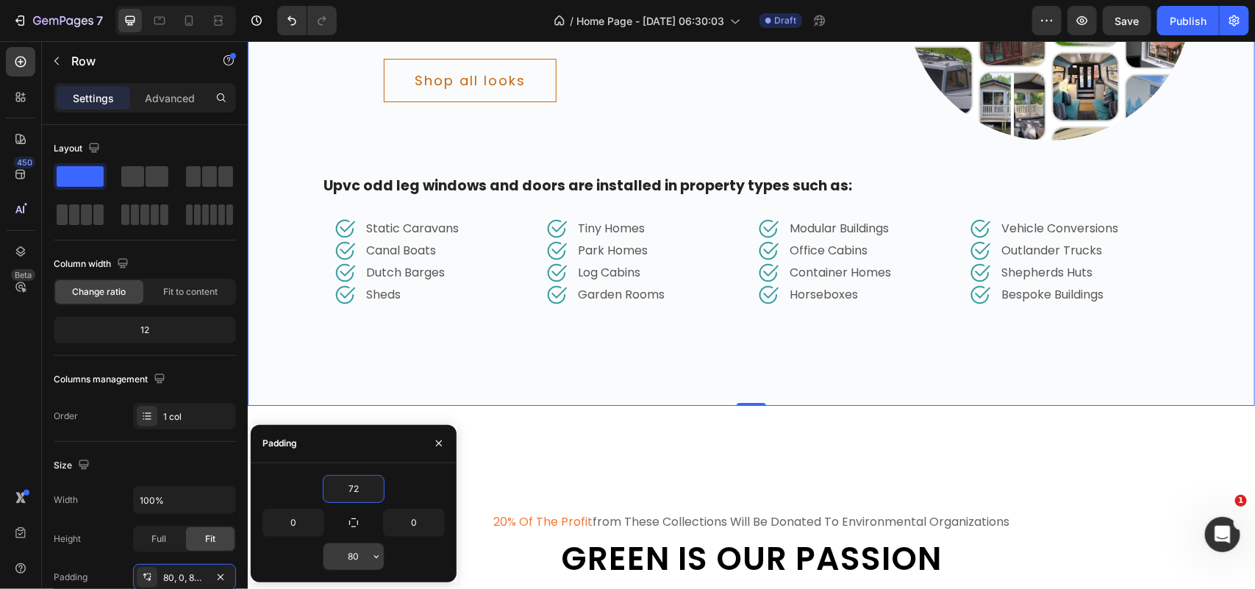
type input "72"
click at [351, 560] on input "80" at bounding box center [353, 556] width 60 height 26
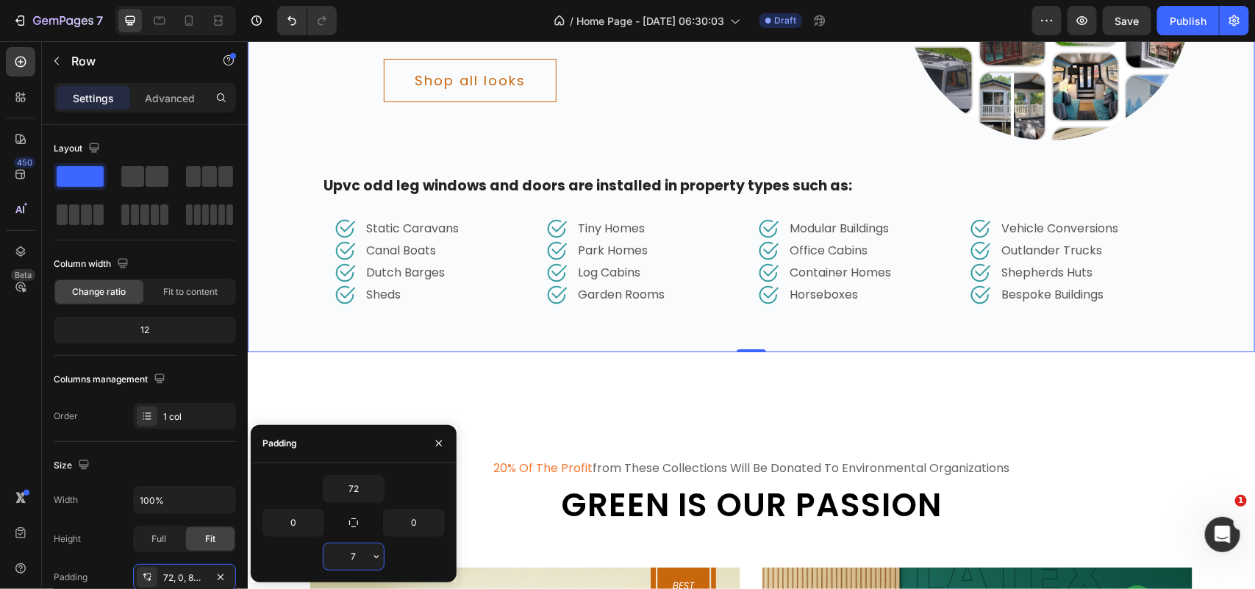
type input "72"
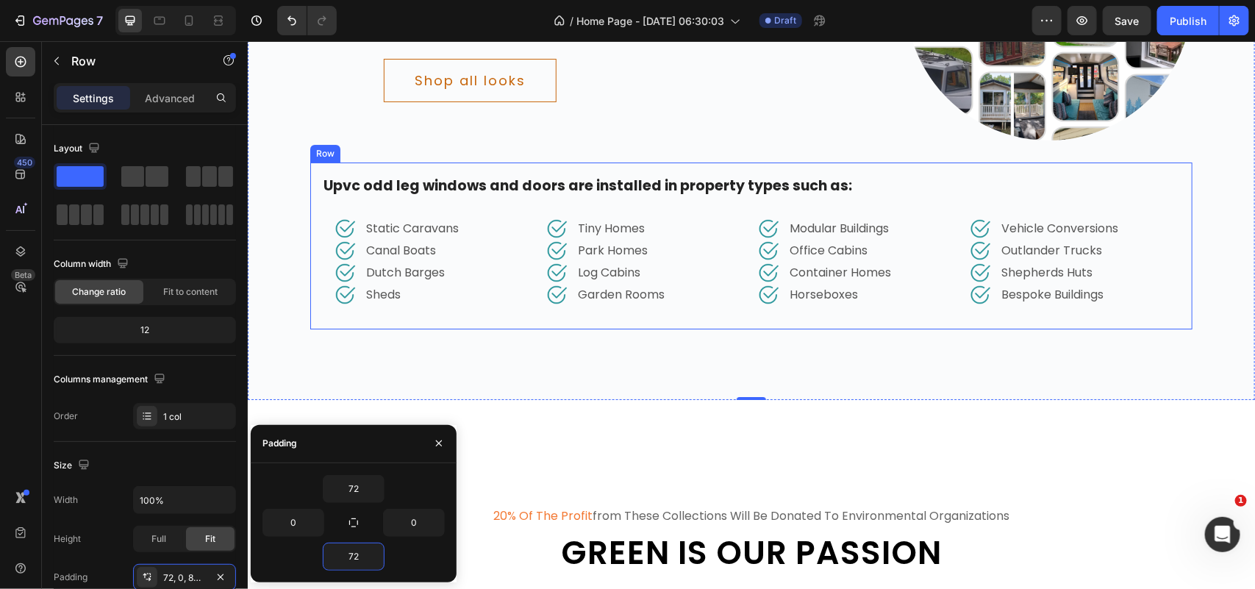
click at [702, 318] on div "Upvc odd leg windows and doors are installed in property types such as: Text bl…" at bounding box center [750, 245] width 882 height 167
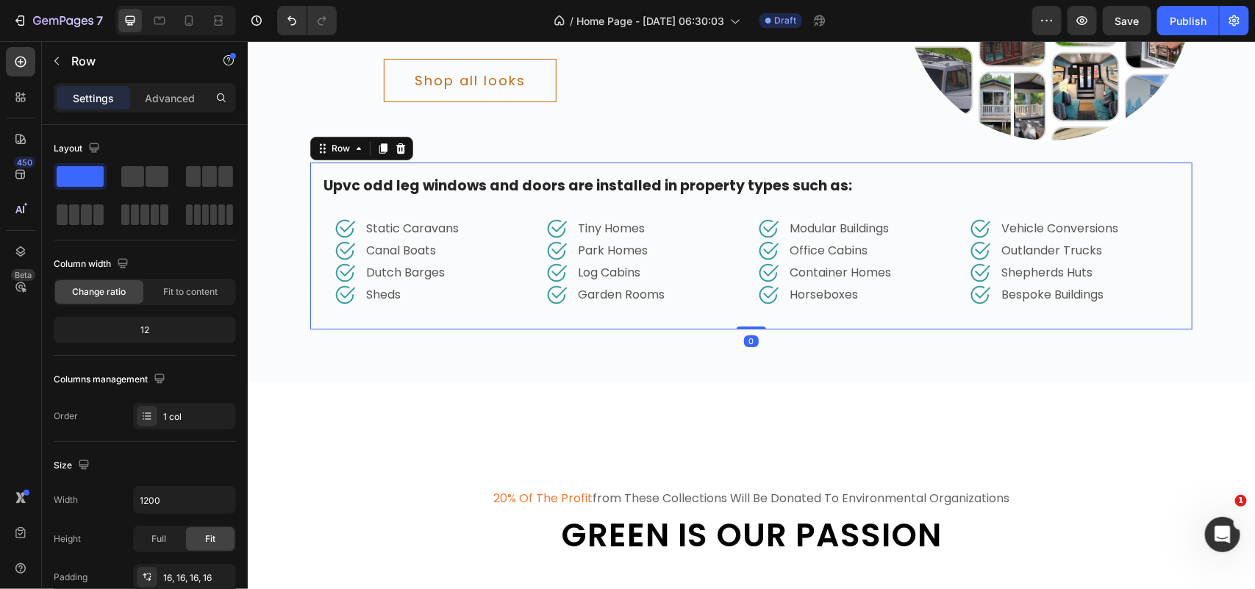
drag, startPoint x: 742, startPoint y: 341, endPoint x: 739, endPoint y: 320, distance: 20.9
click at [739, 319] on div "Upvc odd leg windows and doors are installed in property types such as: Text bl…" at bounding box center [750, 245] width 882 height 167
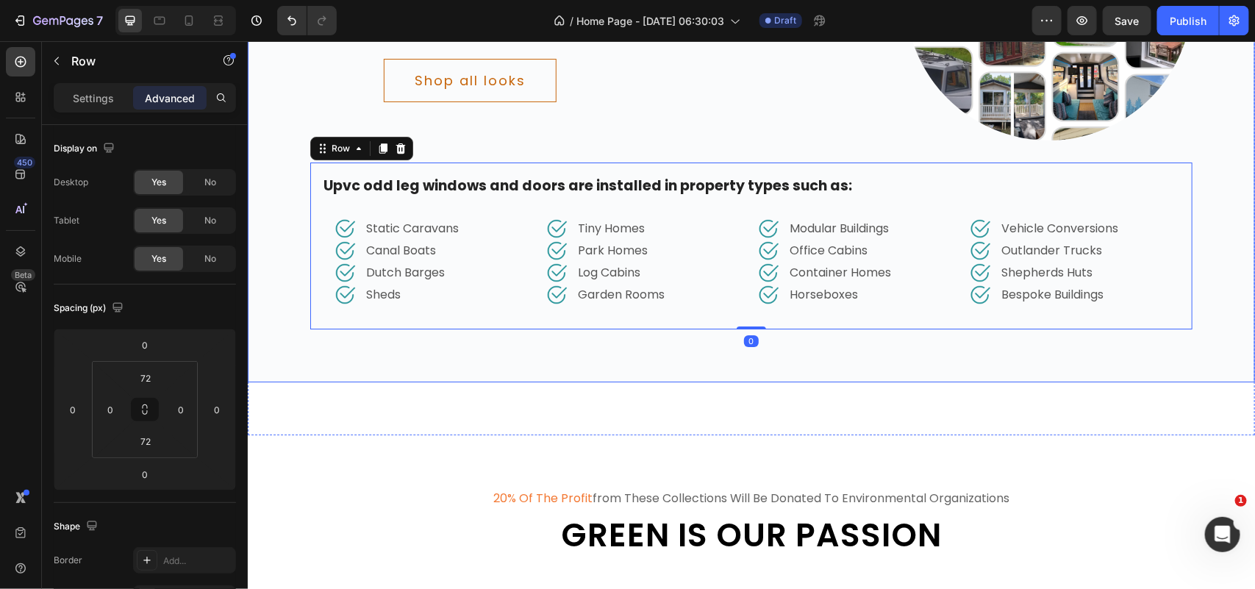
click at [686, 360] on div "Delicately designed & ethically crafted Text Everything your home deserves Head…" at bounding box center [750, 79] width 1007 height 603
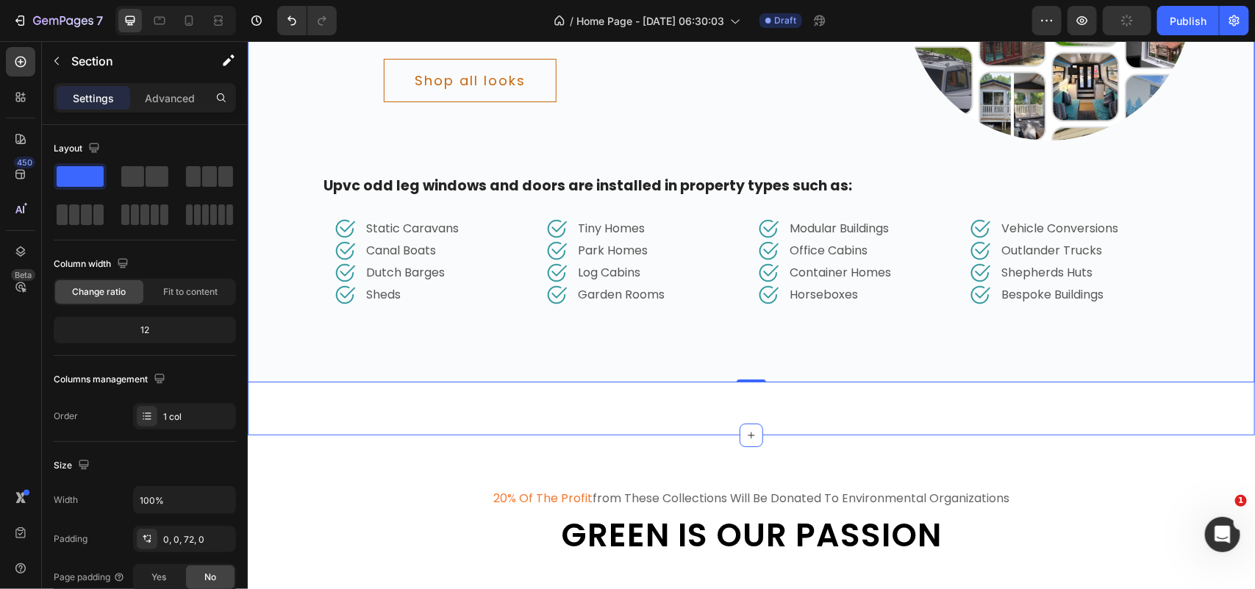
click at [713, 412] on div "Delicately designed & ethically crafted Text Everything your home deserves Head…" at bounding box center [750, 106] width 1007 height 656
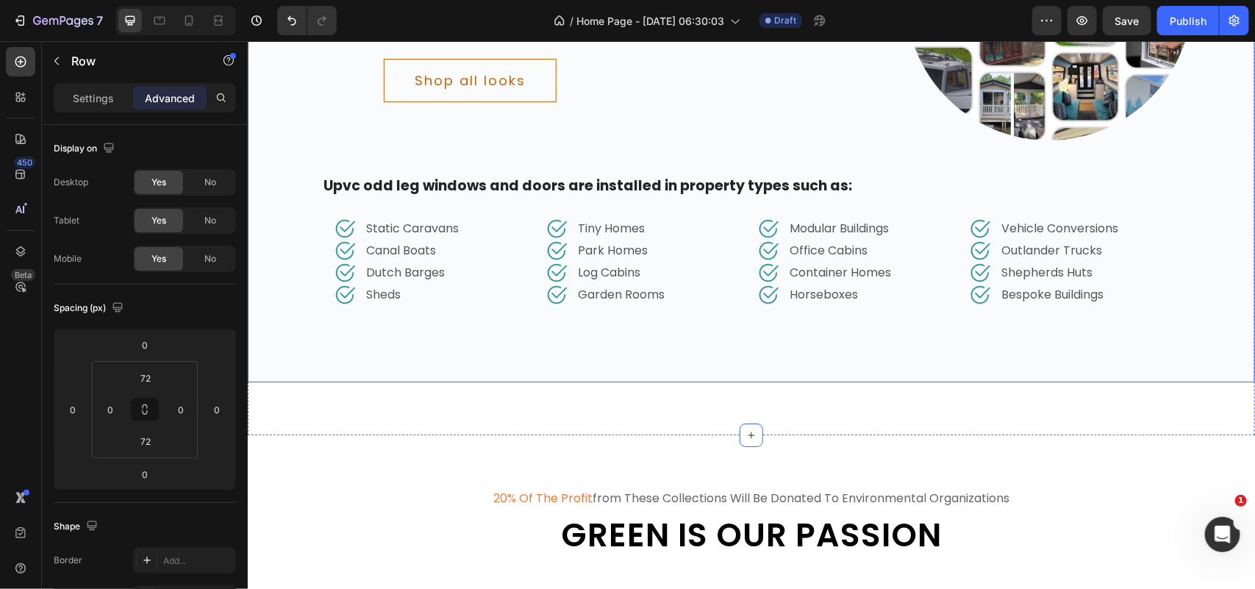
click at [722, 372] on div "Delicately designed & ethically crafted Text Everything your home deserves Head…" at bounding box center [750, 79] width 1007 height 603
click at [680, 416] on div "Delicately designed & ethically crafted Text Everything your home deserves Head…" at bounding box center [750, 106] width 1007 height 656
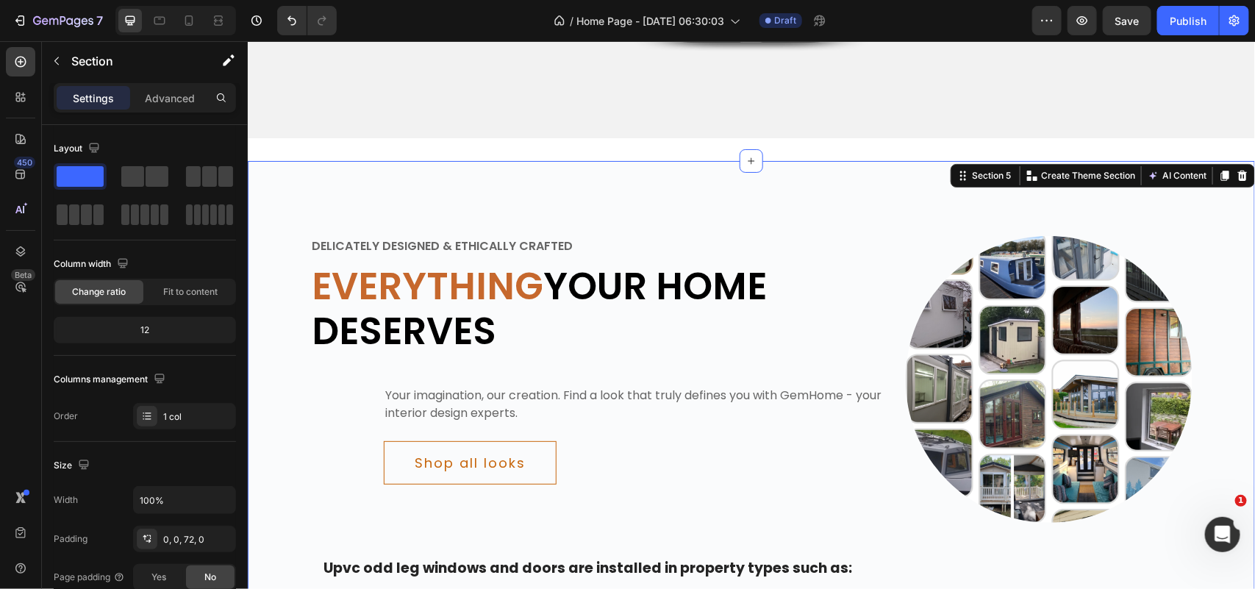
scroll to position [1726, 0]
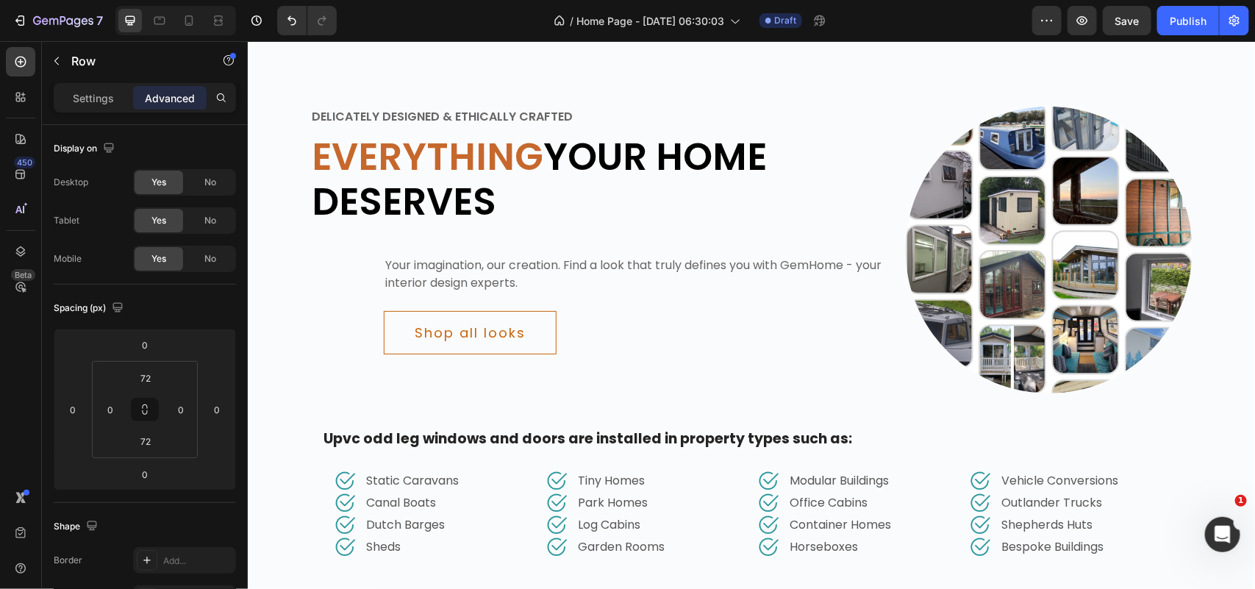
scroll to position [2277, 0]
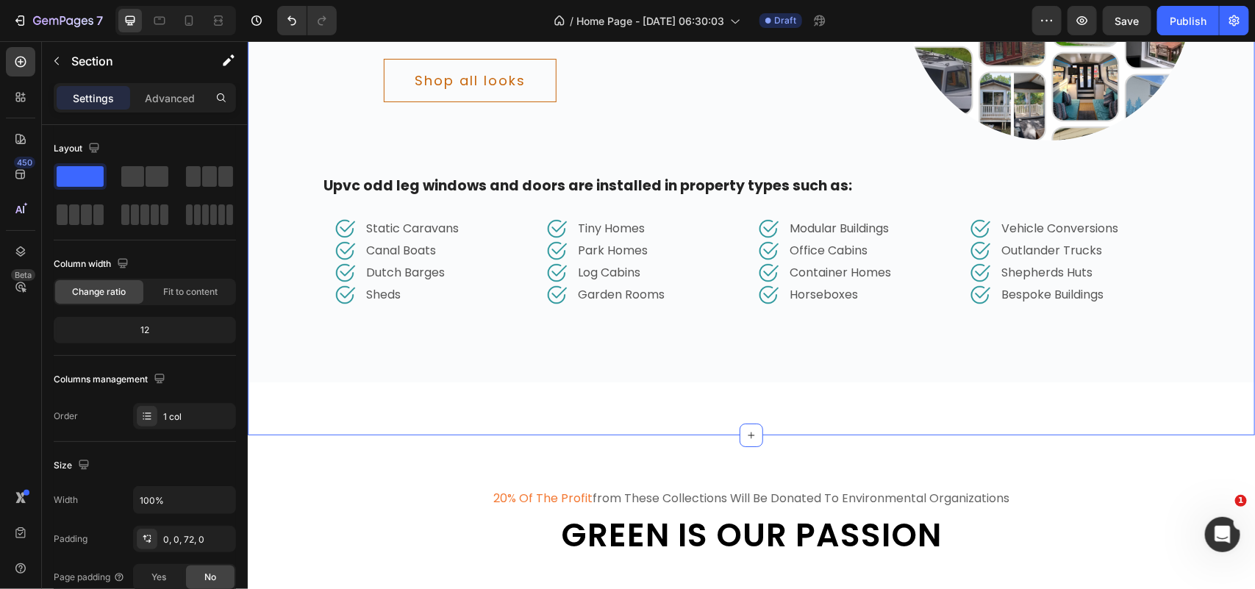
click at [1217, 412] on div "Delicately designed & ethically crafted Text Everything your home deserves Head…" at bounding box center [750, 106] width 1007 height 656
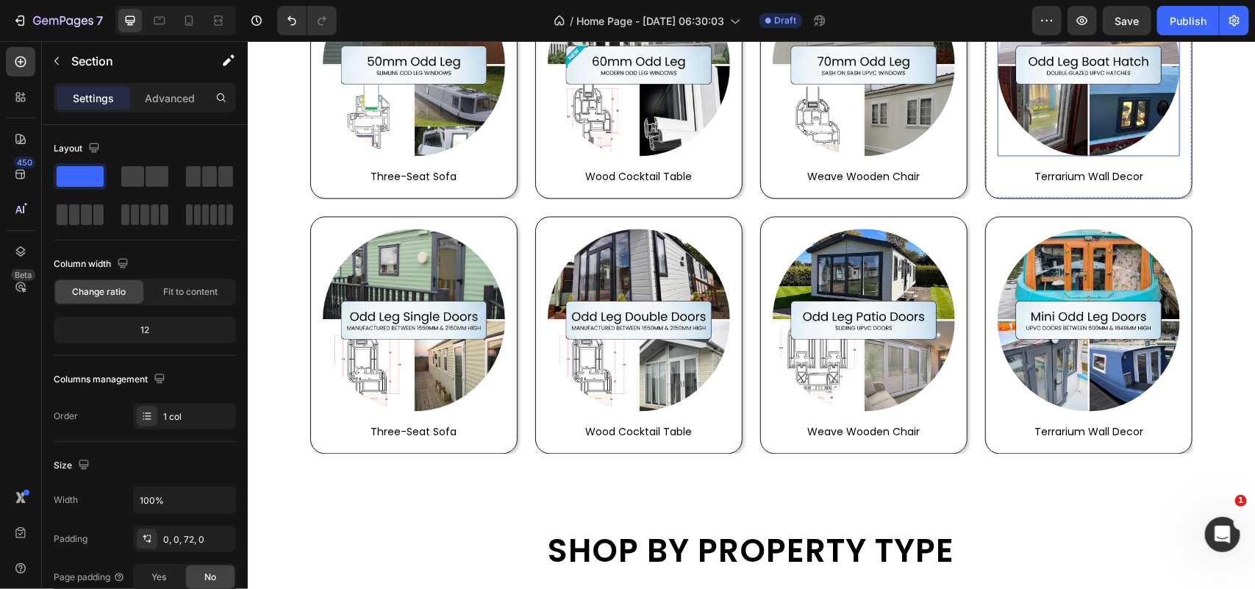
scroll to position [3809, 0]
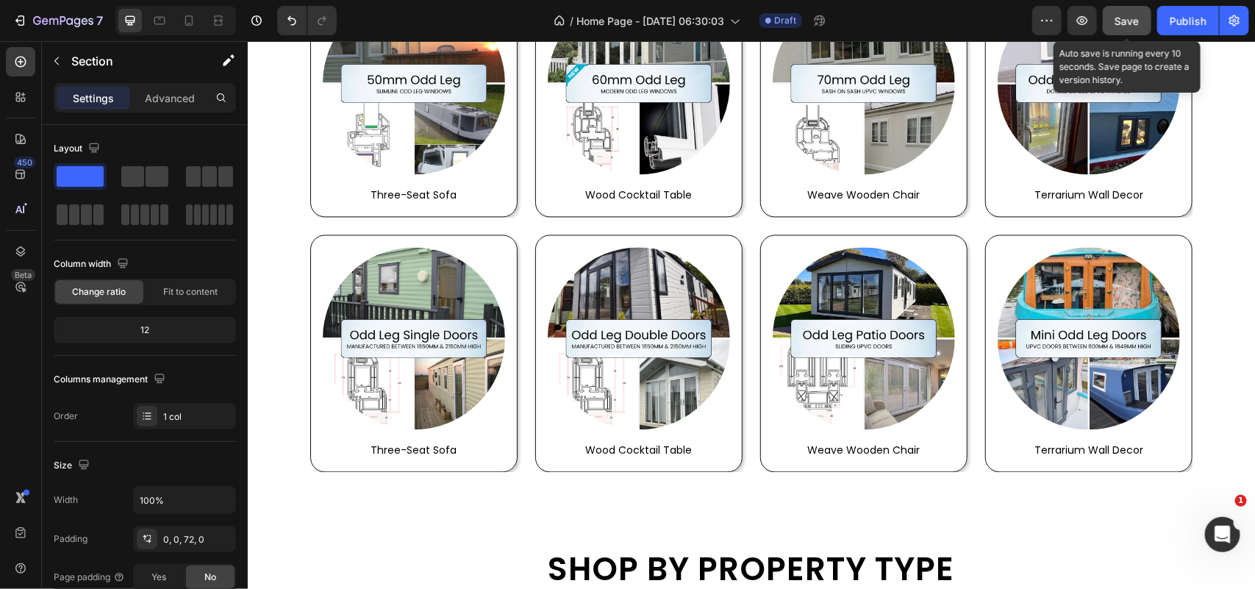
click at [1127, 22] on span "Save" at bounding box center [1127, 21] width 24 height 12
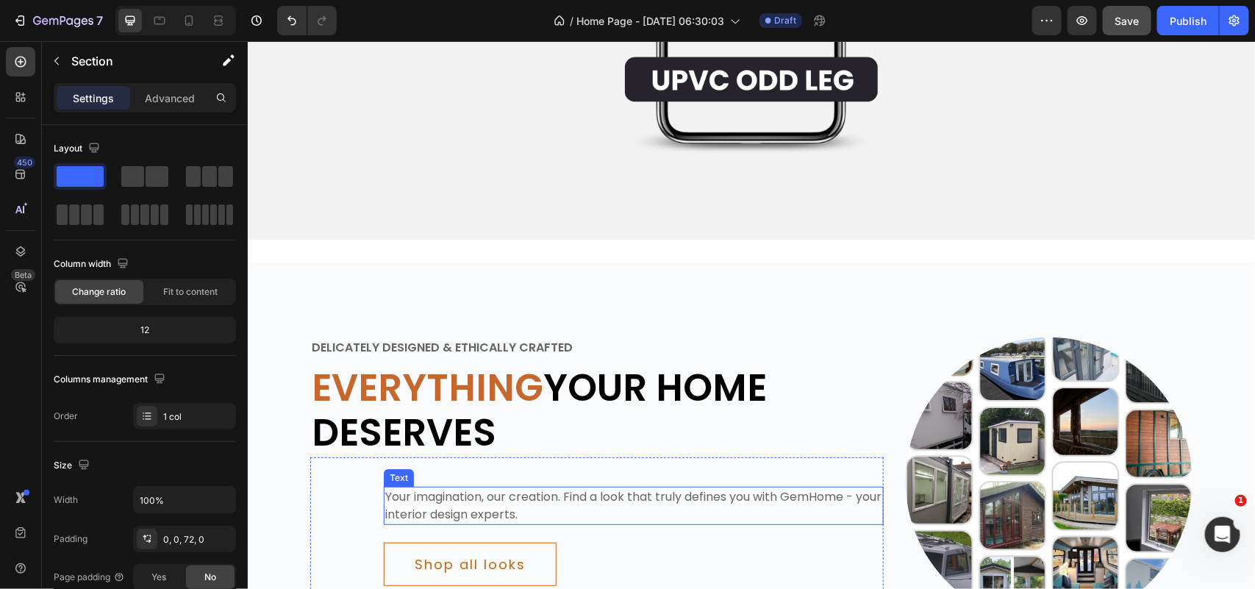
scroll to position [1788, 0]
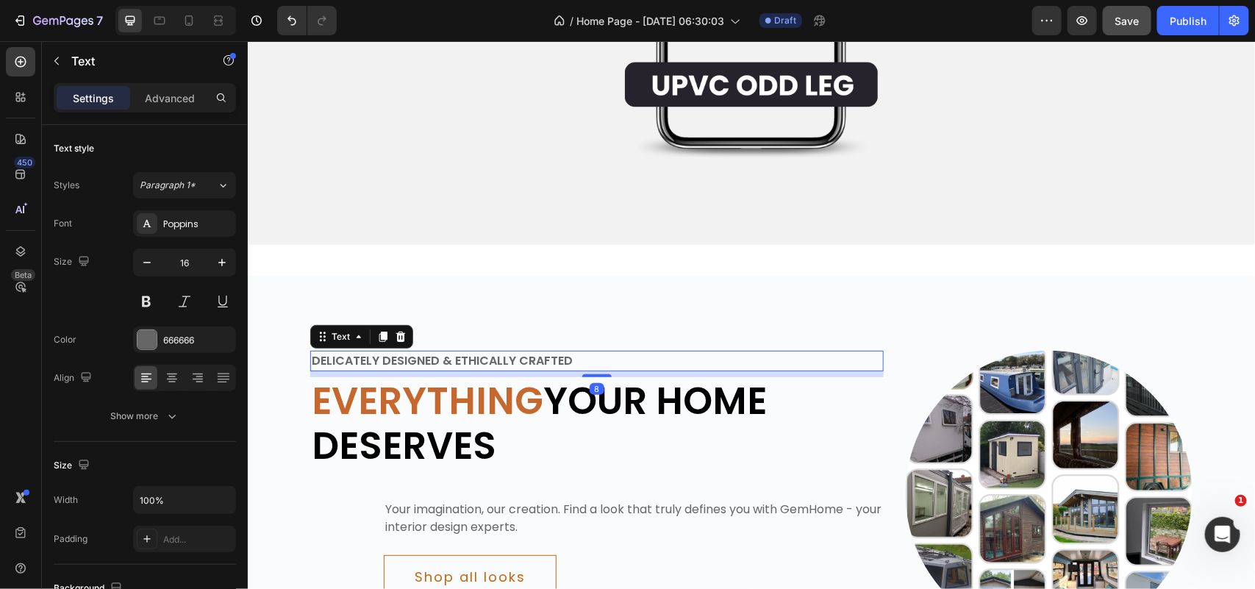
click at [500, 351] on div "Delicately designed & ethically crafted" at bounding box center [595, 360] width 573 height 21
click at [500, 351] on p "Delicately designed & ethically crafted" at bounding box center [596, 360] width 570 height 18
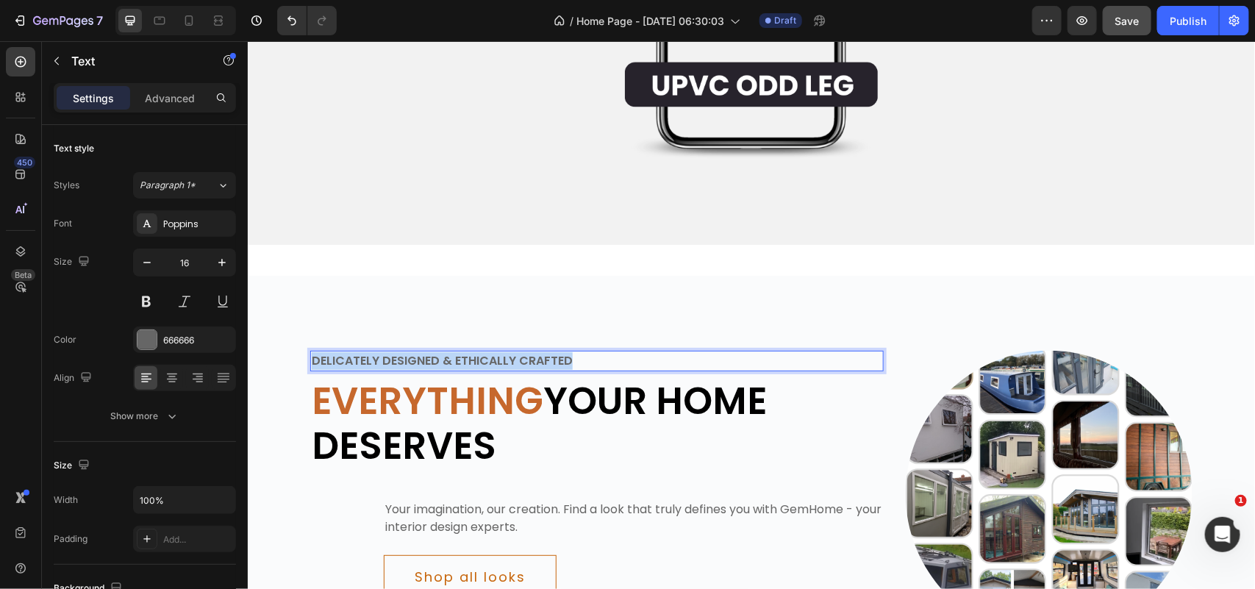
click at [500, 351] on p "Delicately designed & ethically crafted" at bounding box center [596, 360] width 570 height 18
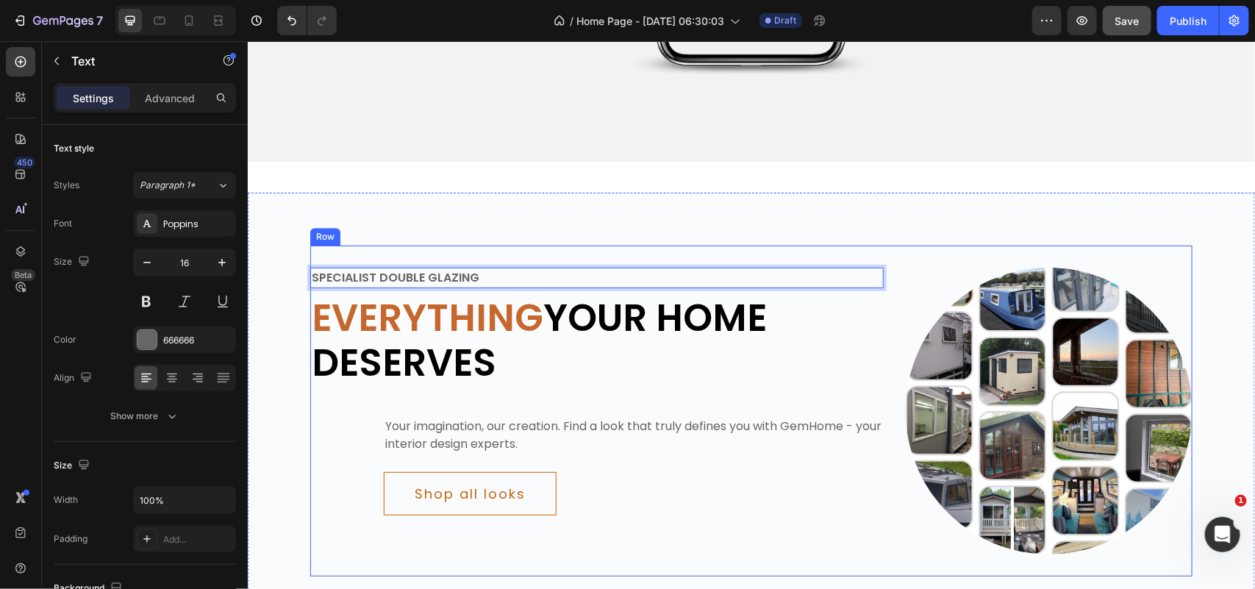
scroll to position [1972, 0]
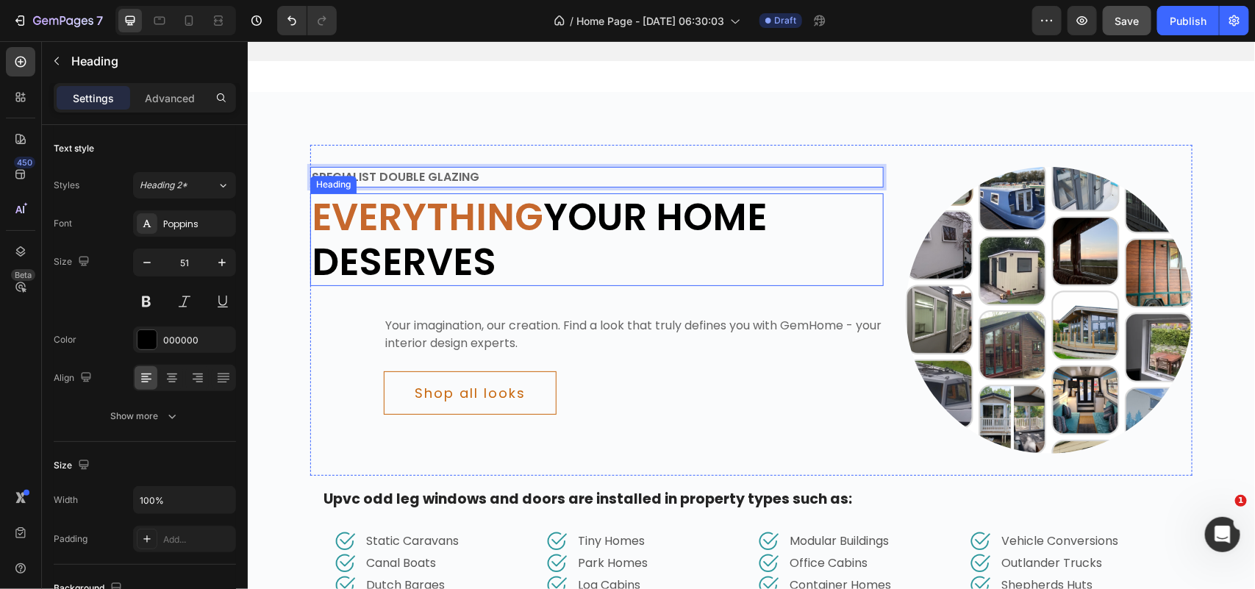
click at [469, 205] on span "Everything" at bounding box center [427, 216] width 232 height 53
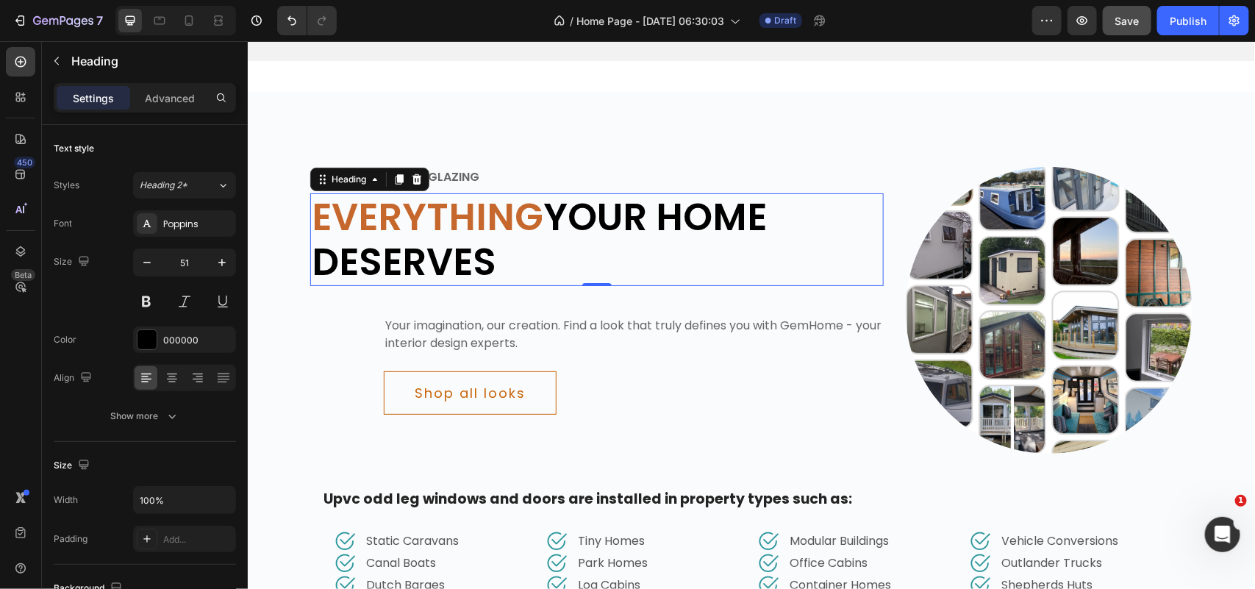
click at [469, 205] on span "Everything" at bounding box center [427, 216] width 232 height 53
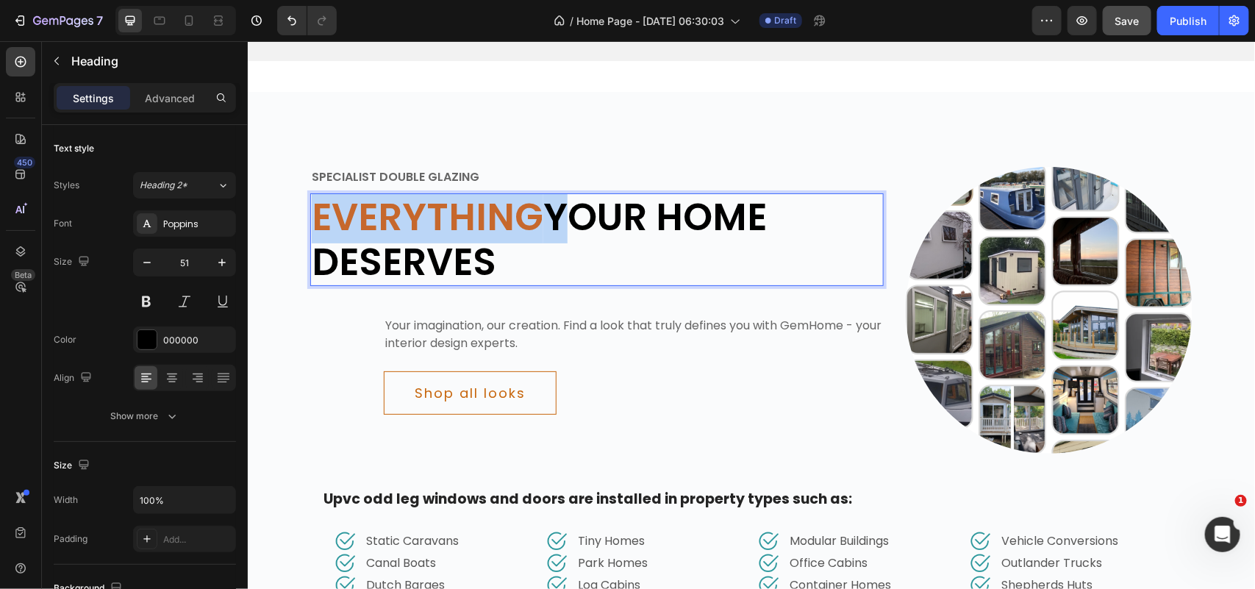
click at [469, 205] on span "Everything" at bounding box center [427, 216] width 232 height 53
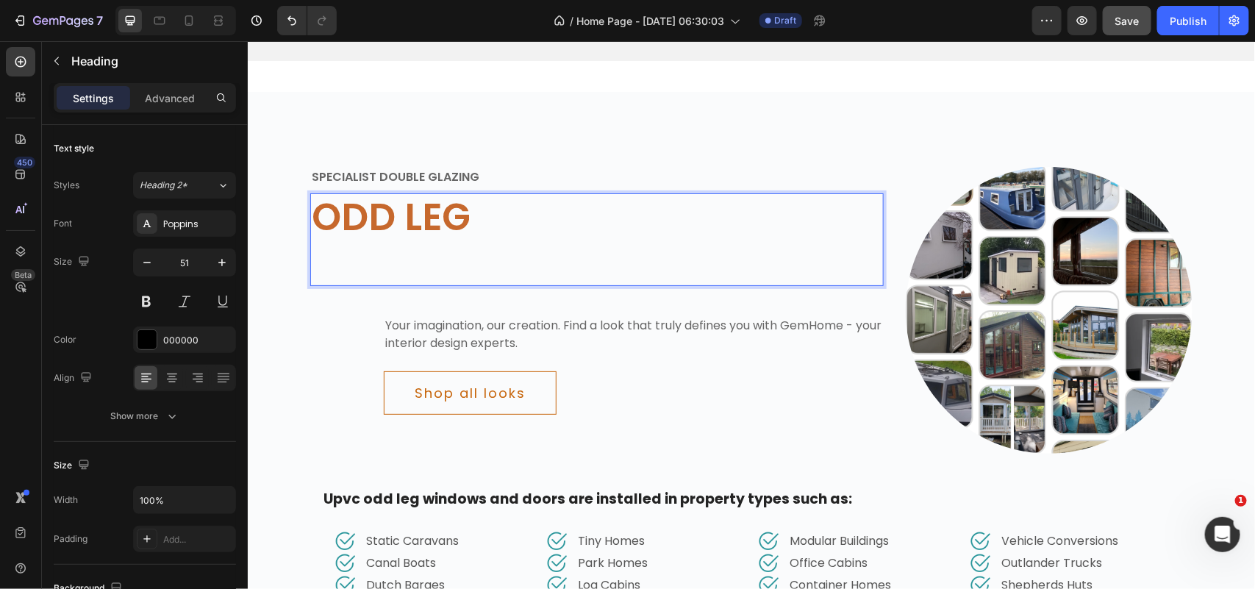
scroll to position [0, 0]
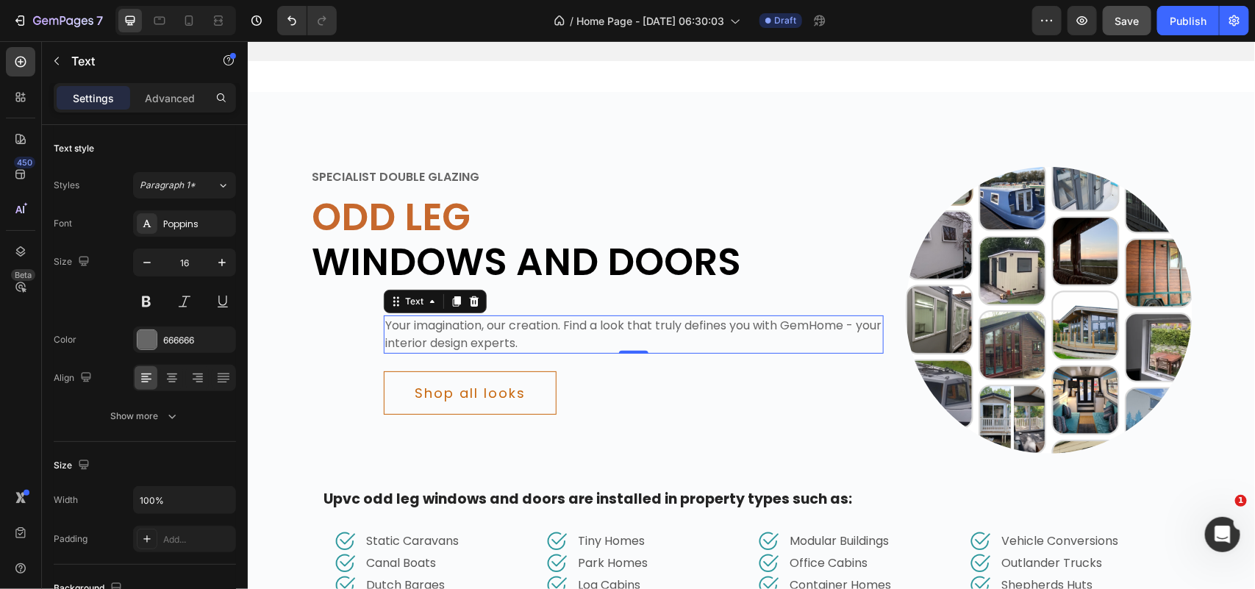
click at [599, 324] on div "Your imagination, our creation. Find a look that truly defines you with GemHome…" at bounding box center [633, 334] width 500 height 38
click at [524, 331] on div "Your imagination, our creation. Find a look that truly defines you with GemHome…" at bounding box center [633, 334] width 500 height 38
click at [524, 331] on p "Your imagination, our creation. Find a look that truly defines you with GemHome…" at bounding box center [632, 333] width 497 height 35
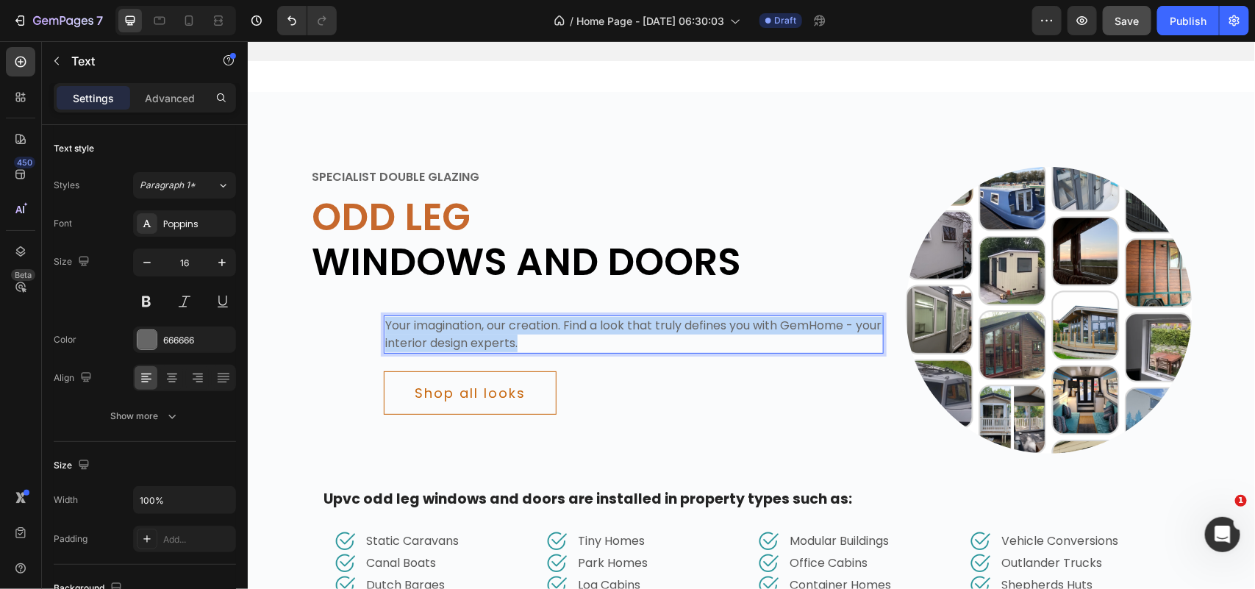
click at [524, 331] on p "Your imagination, our creation. Find a look that truly defines you with GemHome…" at bounding box center [632, 333] width 497 height 35
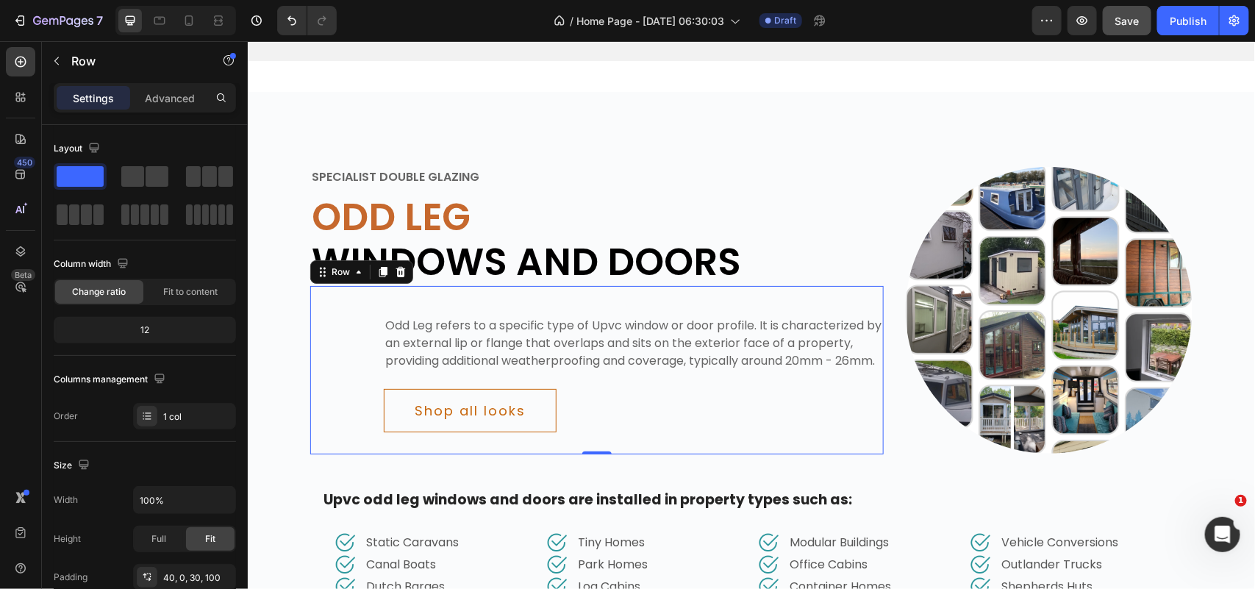
click at [365, 346] on div "Odd Leg refers to a specific type of Upvc window or door profile. It is charact…" at bounding box center [595, 369] width 573 height 168
click at [180, 575] on div "40, 0, 30, 100" at bounding box center [184, 577] width 43 height 13
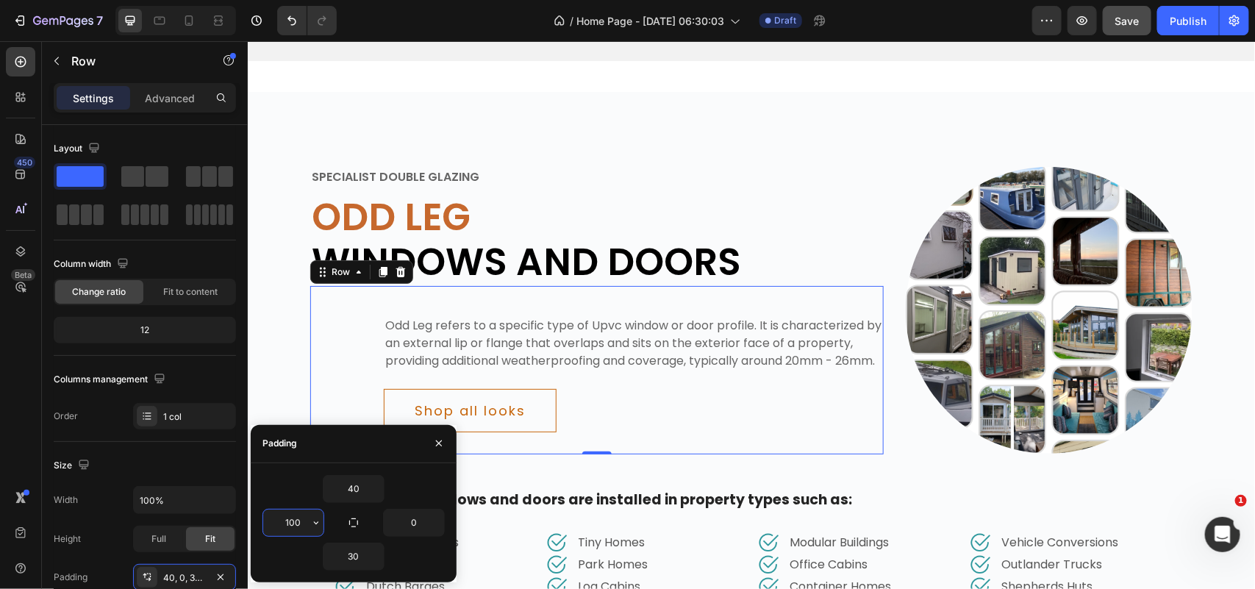
click at [295, 523] on input "100" at bounding box center [293, 522] width 60 height 26
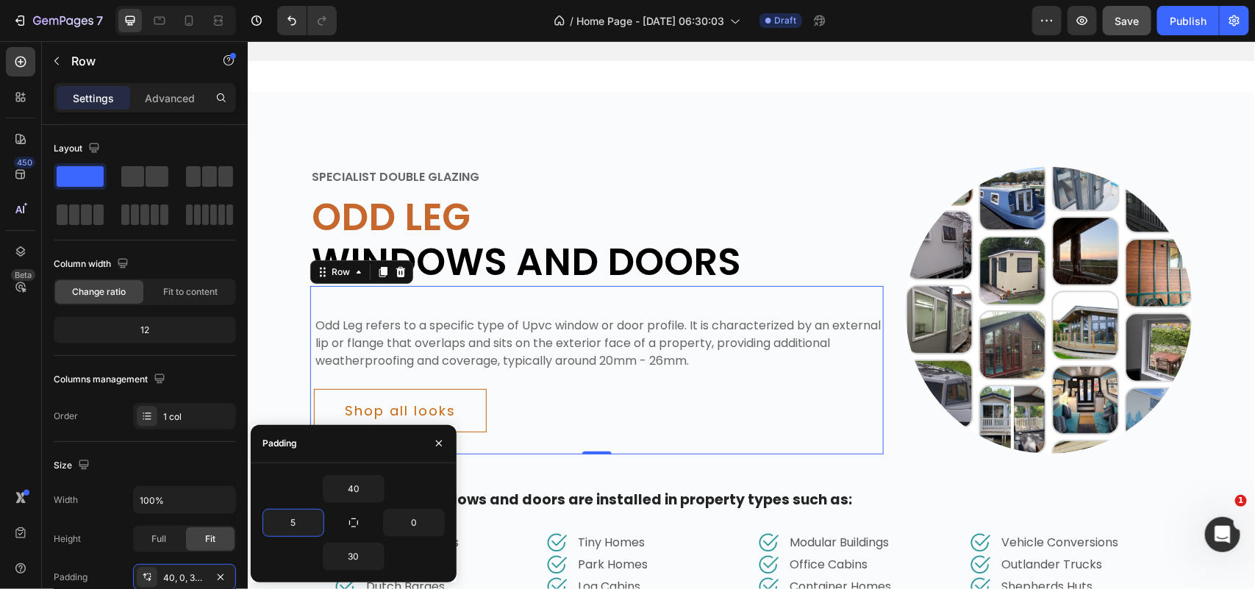
type input "50"
click at [610, 154] on div "SPECIALIST DOUBLE GLAZING Text ⁠⁠⁠⁠⁠⁠⁠ Odd Leg Windows and Doors Heading Odd Le…" at bounding box center [750, 309] width 882 height 331
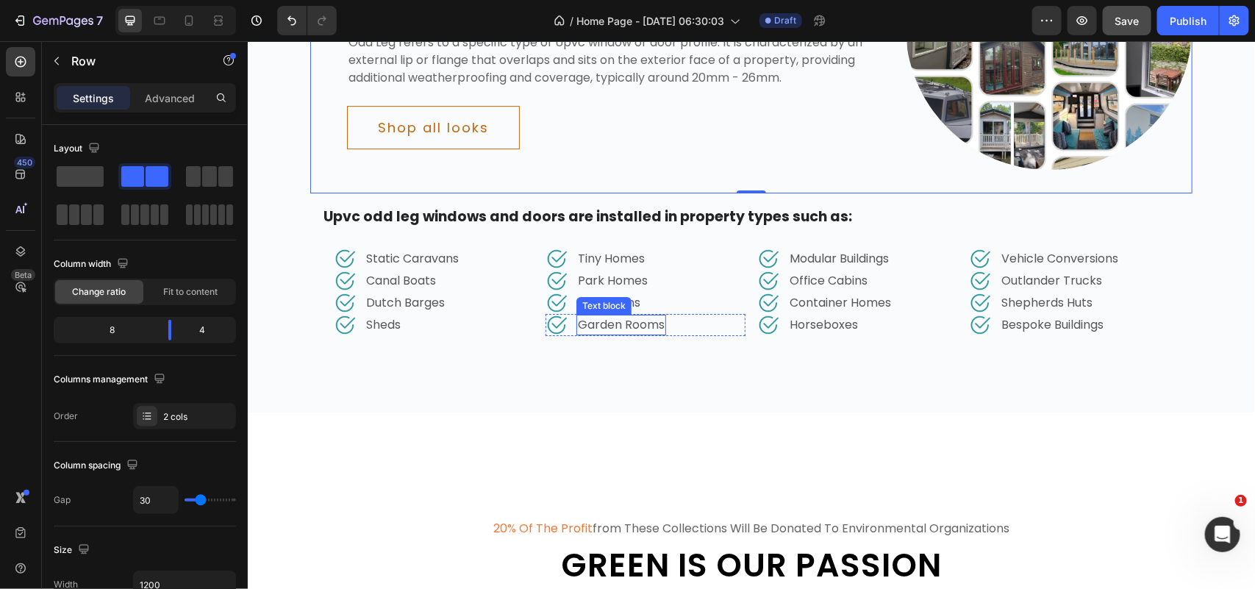
scroll to position [2156, 0]
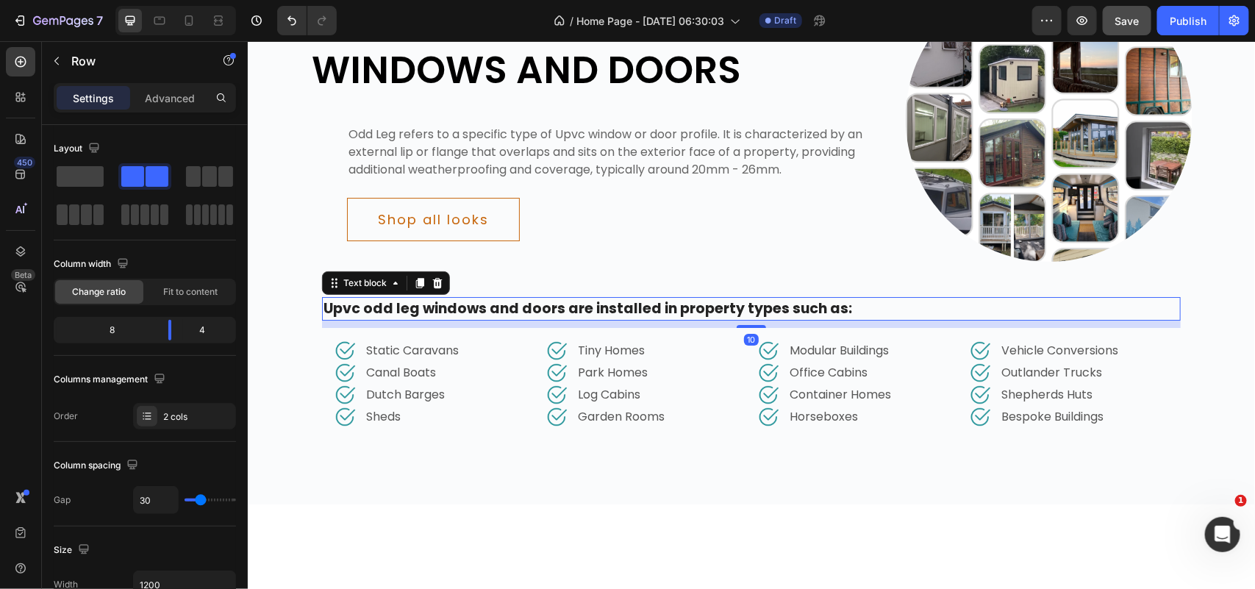
click at [489, 313] on p "Upvc odd leg windows and doors are installed in property types such as:" at bounding box center [751, 308] width 856 height 21
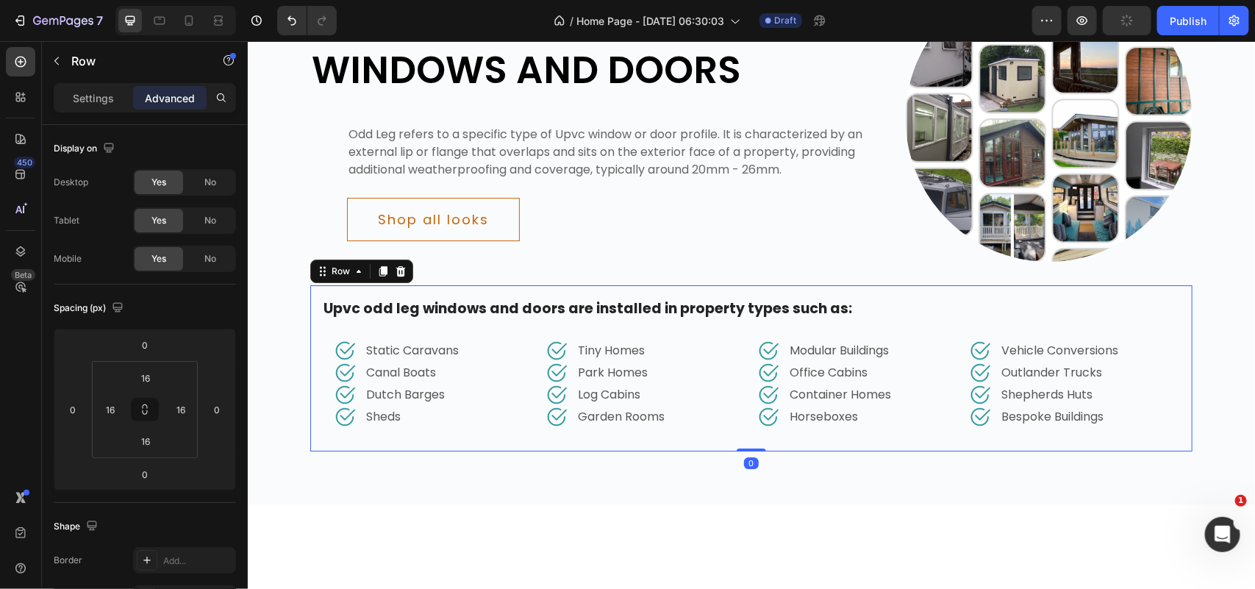
click at [309, 303] on div "Upvc odd leg windows and doors are installed in property types such as: Text bl…" at bounding box center [750, 367] width 882 height 167
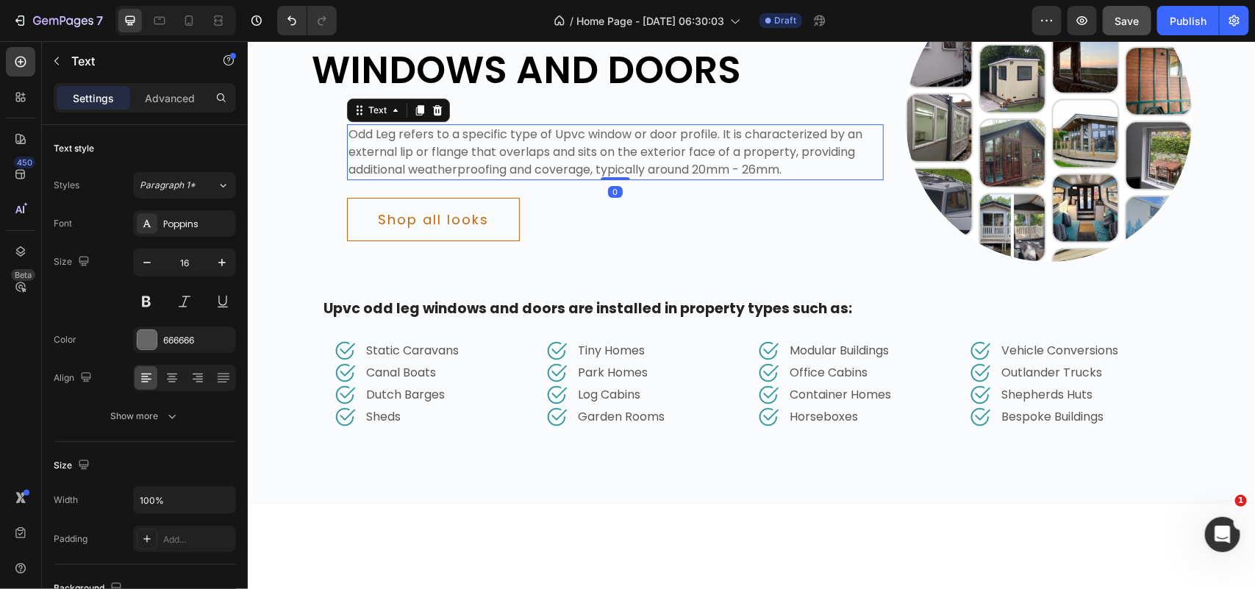
click at [538, 135] on p "Odd Leg refers to a specific type of Upvc window or door profile. It is charact…" at bounding box center [615, 151] width 534 height 53
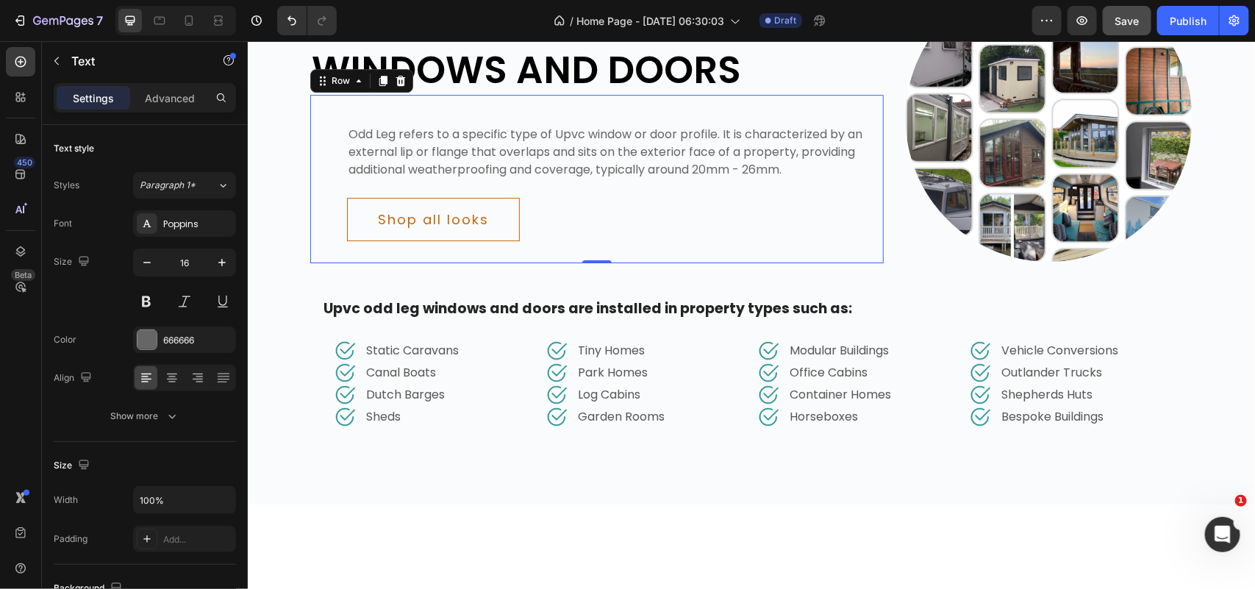
click at [534, 108] on div "Odd Leg refers to a specific type of Upvc window or door profile. It is charact…" at bounding box center [595, 178] width 573 height 168
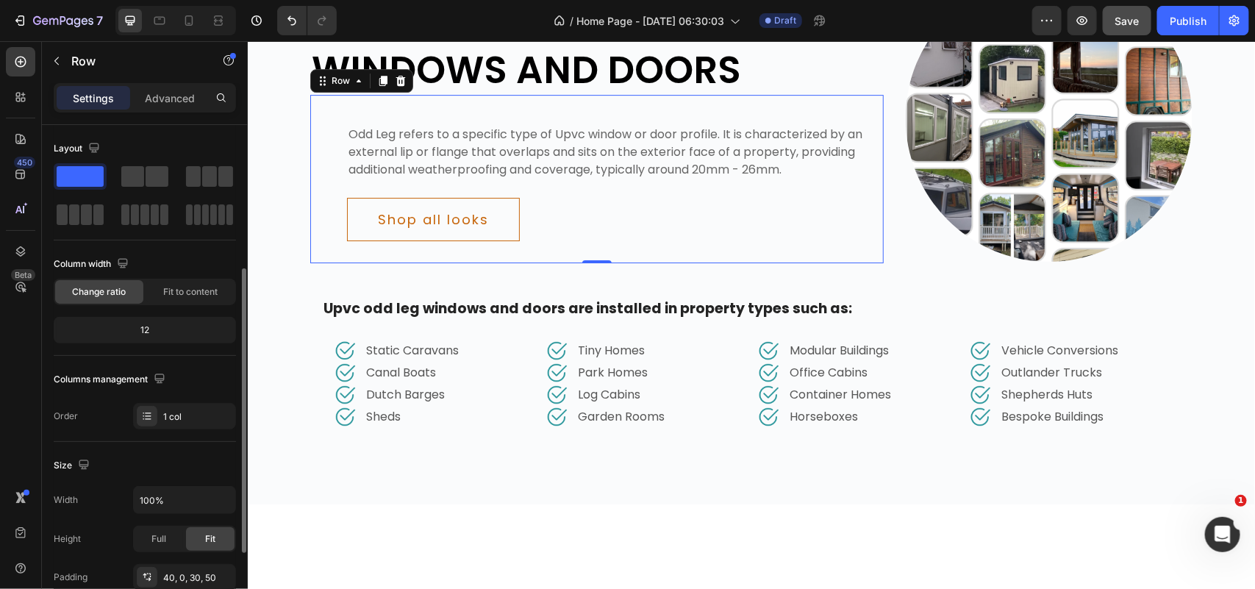
scroll to position [92, 0]
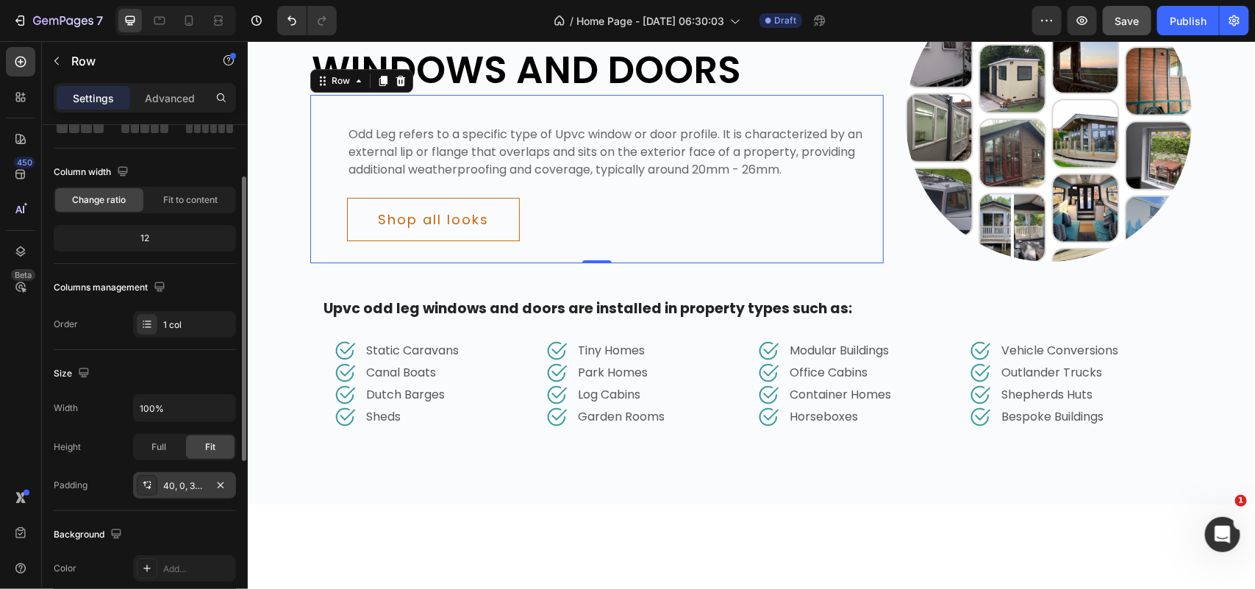
click at [181, 483] on div "40, 0, 30, 50" at bounding box center [184, 485] width 43 height 13
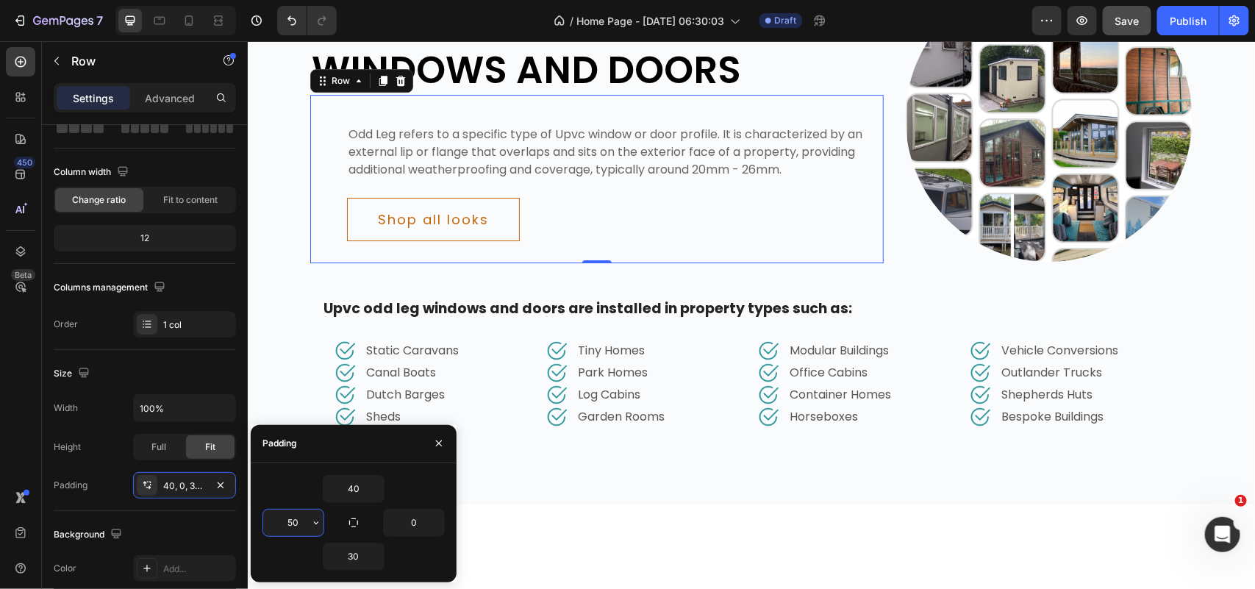
click at [298, 520] on input "50" at bounding box center [293, 522] width 60 height 26
type input "16"
click at [412, 520] on input "0" at bounding box center [414, 522] width 60 height 26
type input "16"
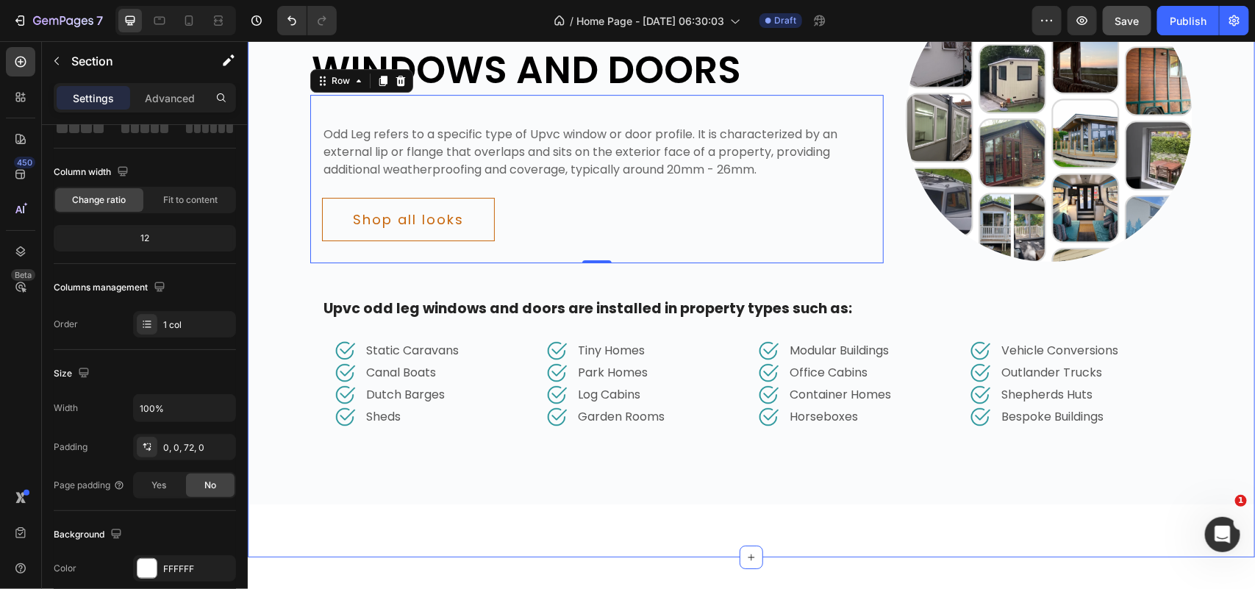
click at [634, 512] on div "SPECIALIST DOUBLE GLAZING Text ⁠⁠⁠⁠⁠⁠⁠ Odd Leg Windows and Doors Heading Odd Le…" at bounding box center [750, 227] width 1007 height 657
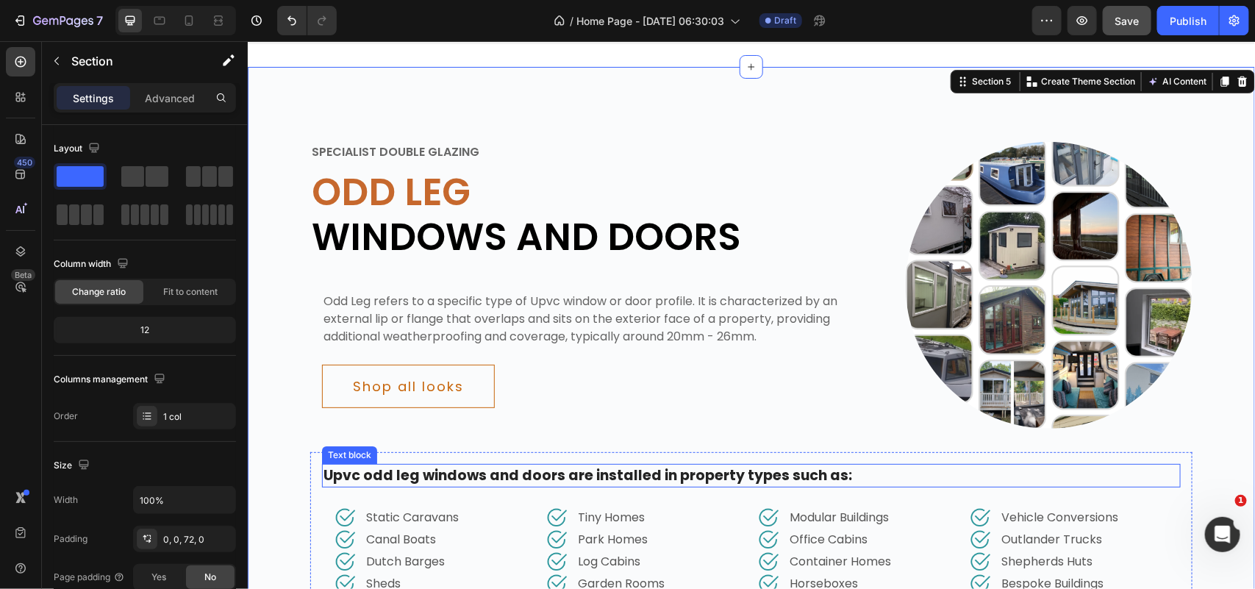
scroll to position [1972, 0]
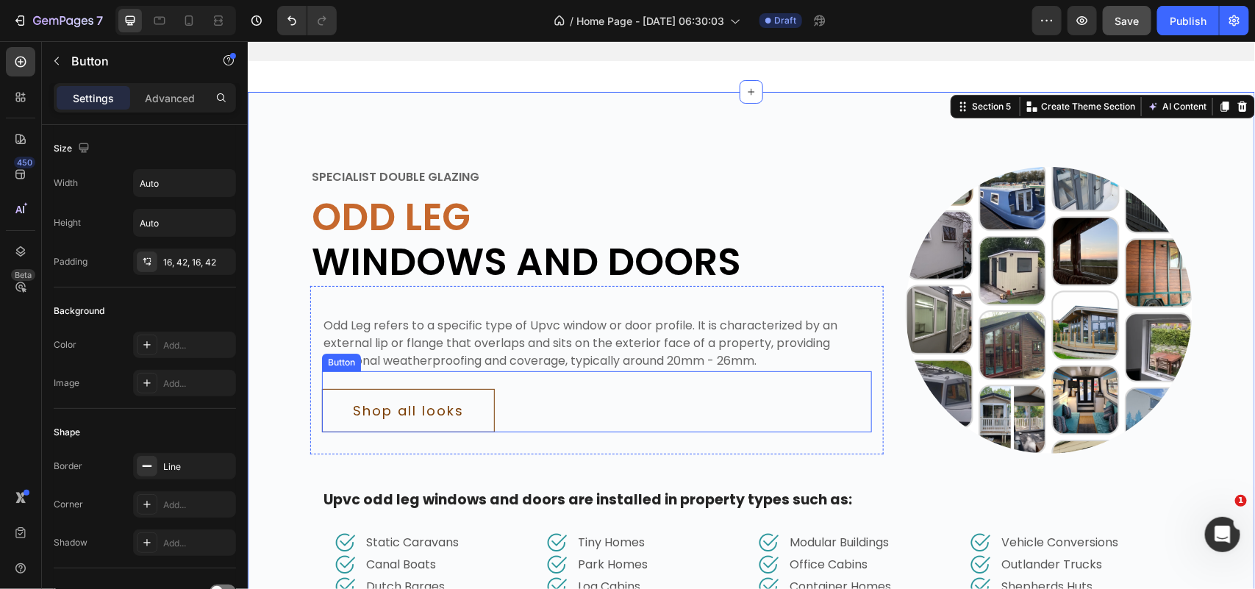
click at [478, 404] on button "Shop all looks" at bounding box center [407, 409] width 173 height 43
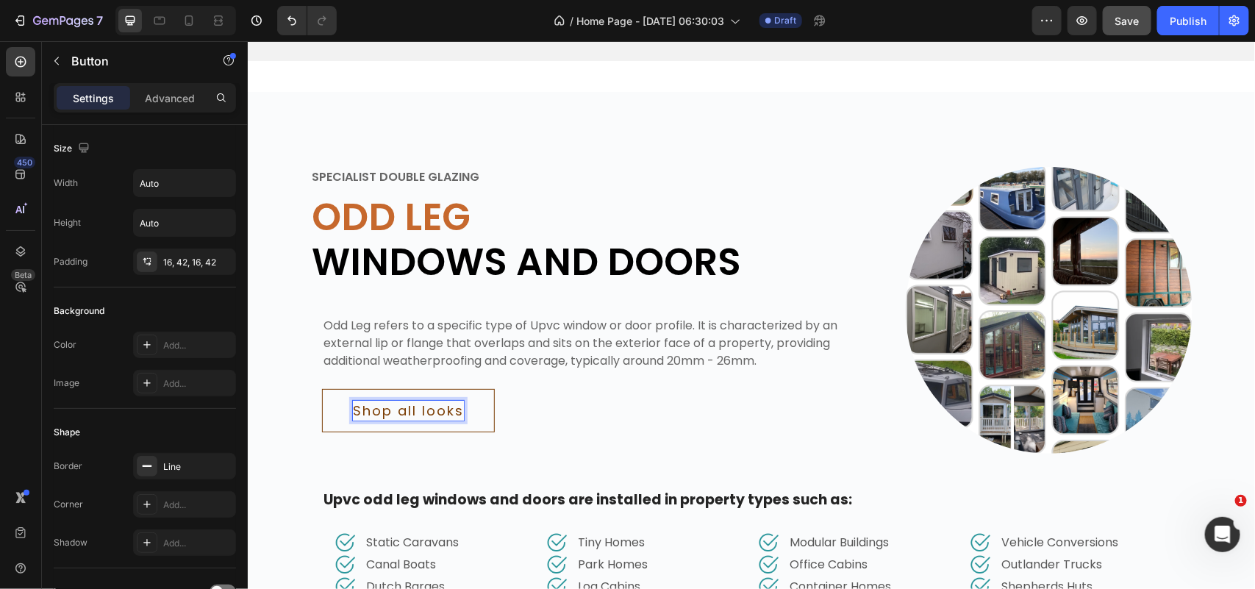
click at [428, 400] on div "Shop all looks" at bounding box center [407, 410] width 111 height 20
click at [428, 400] on p "Shop all looks" at bounding box center [407, 410] width 111 height 20
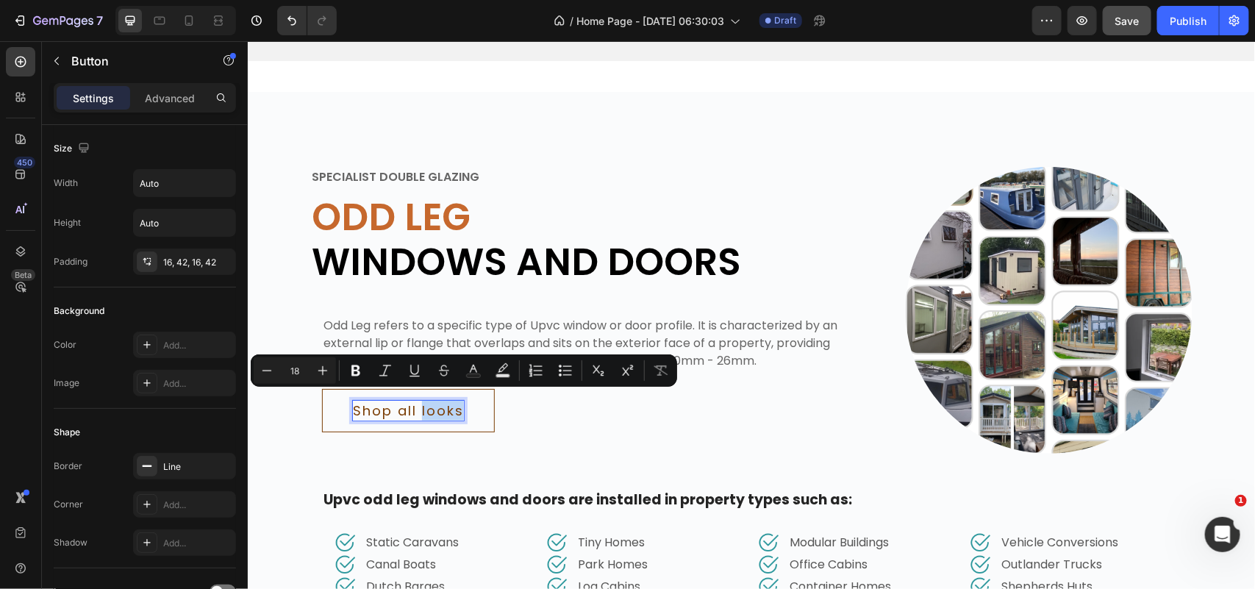
click at [428, 400] on p "Shop all looks" at bounding box center [407, 410] width 111 height 20
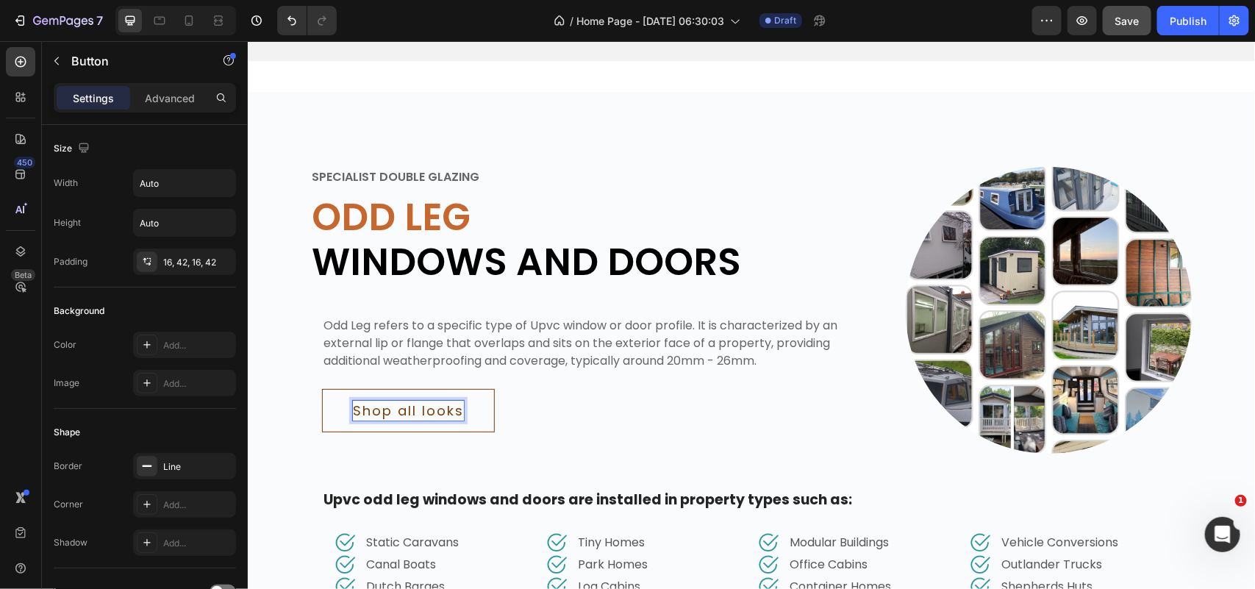
click at [387, 400] on p "Shop all looks" at bounding box center [407, 410] width 111 height 20
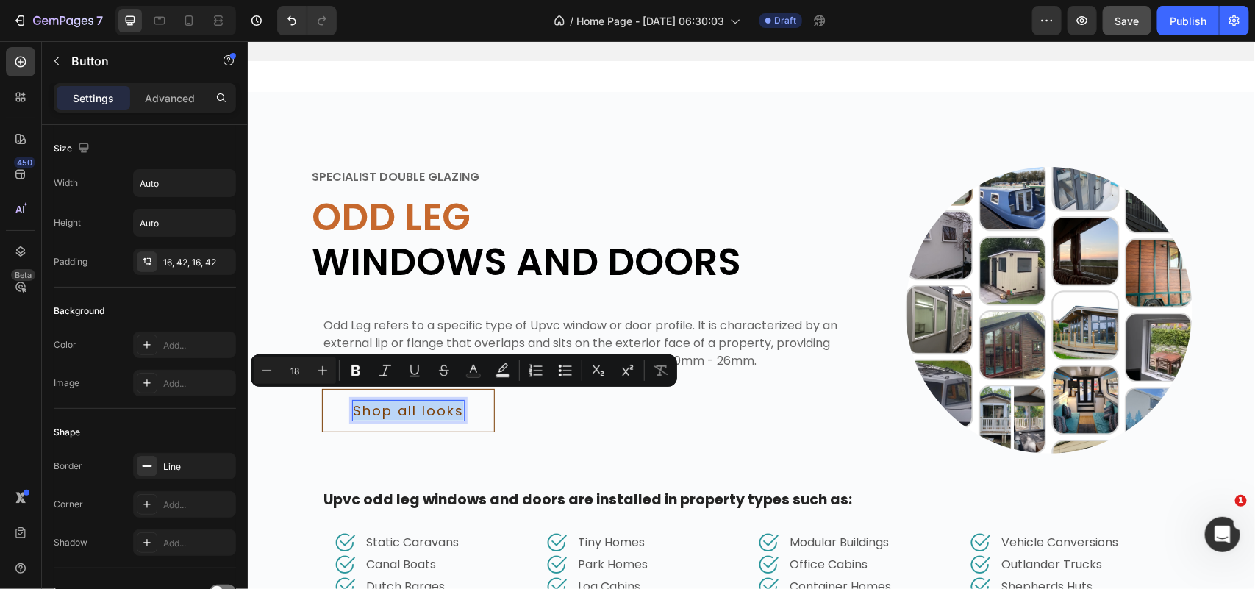
click at [387, 400] on p "Shop all looks" at bounding box center [407, 410] width 111 height 20
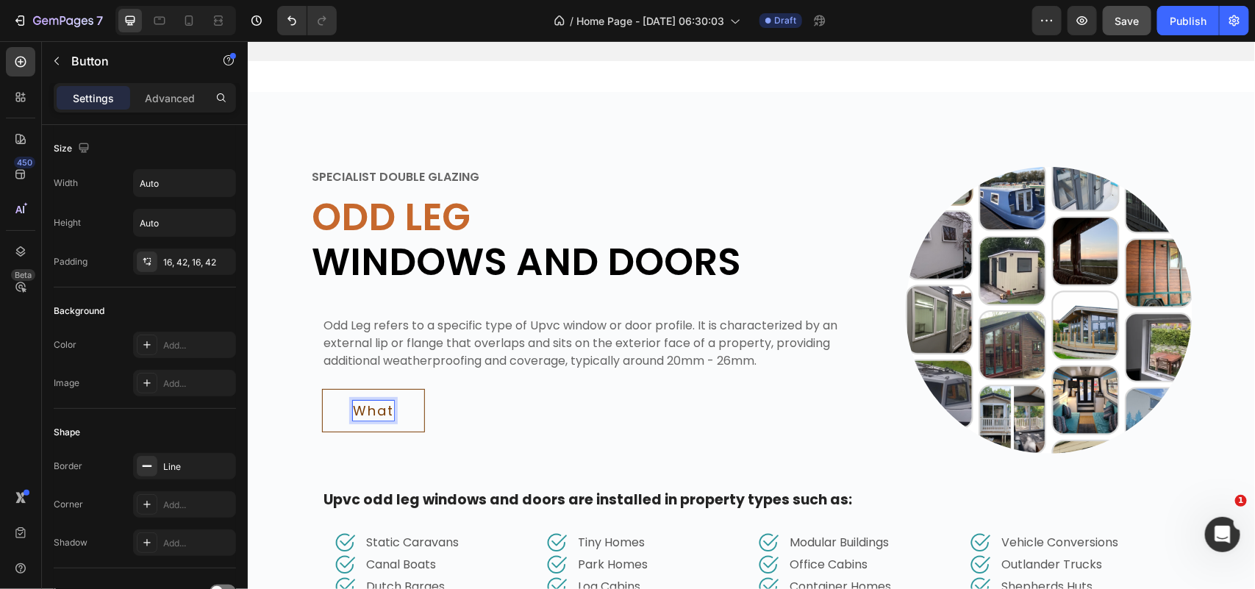
click at [321, 388] on button "What" at bounding box center [372, 409] width 103 height 43
click at [321, 388] on button "What is" at bounding box center [381, 409] width 121 height 43
click at [321, 388] on button "What is Odd" at bounding box center [400, 409] width 159 height 43
click at [321, 388] on button "What is [PERSON_NAME]" at bounding box center [446, 409] width 251 height 43
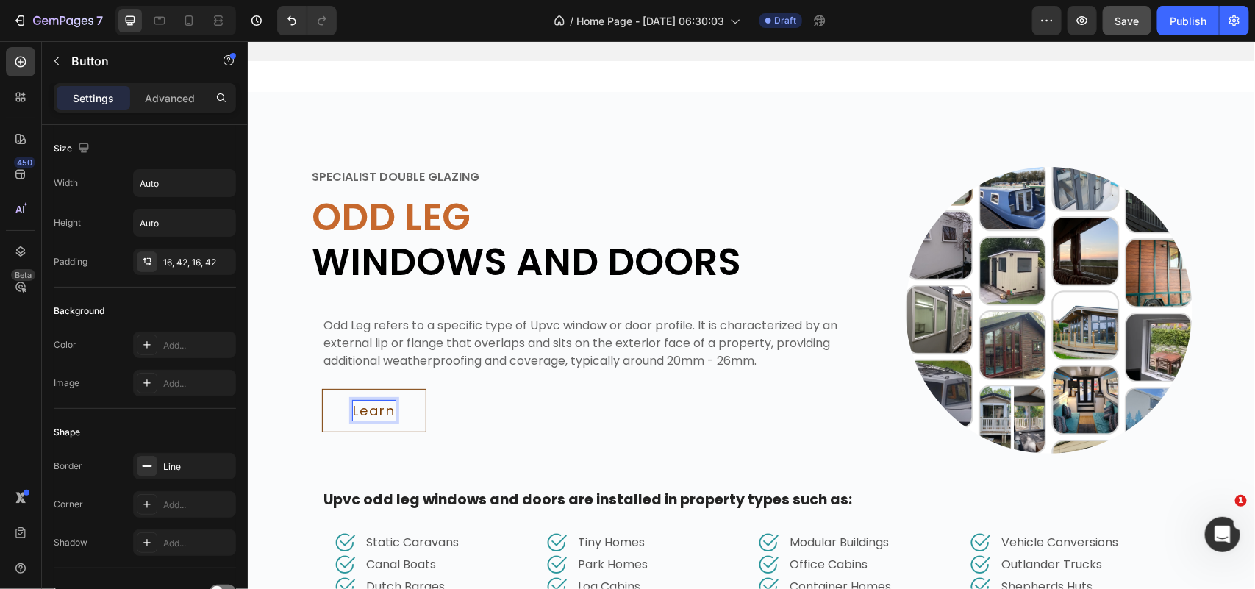
click at [321, 388] on button "Learn" at bounding box center [373, 409] width 104 height 43
click at [581, 408] on div "Learn More Button 0" at bounding box center [596, 400] width 550 height 61
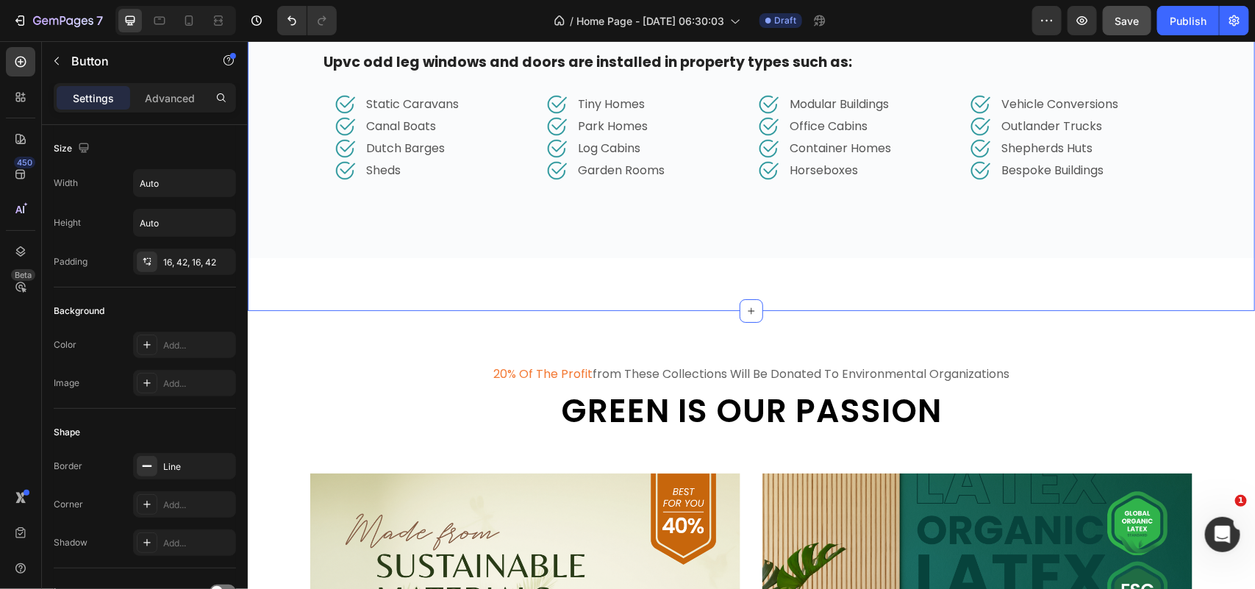
scroll to position [2431, 0]
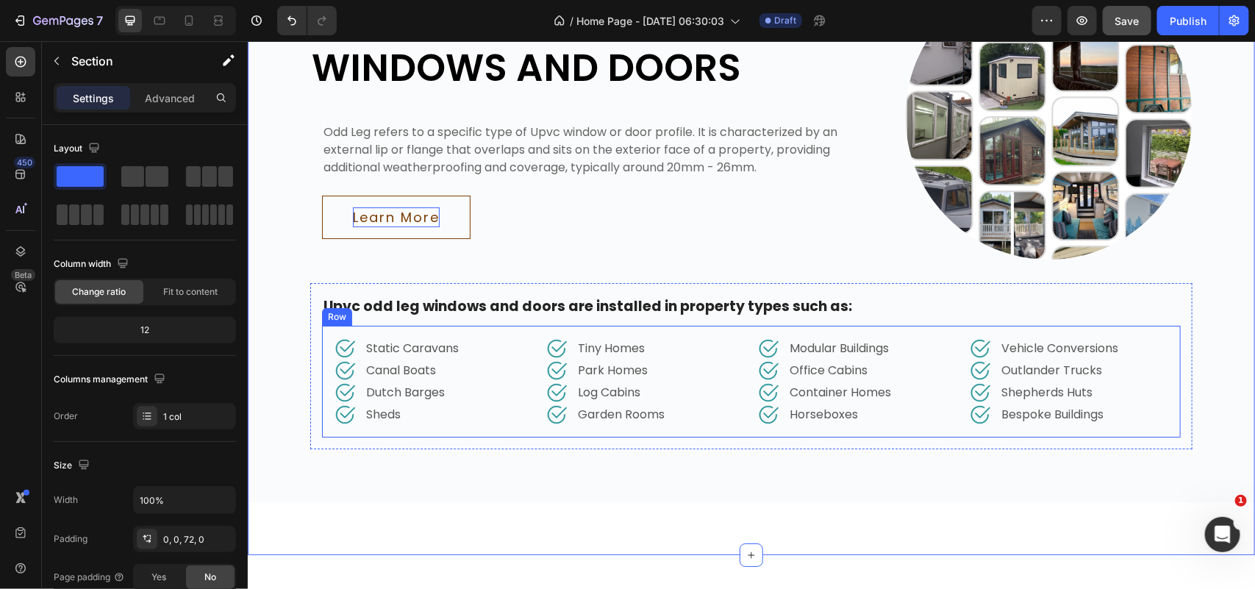
scroll to position [2156, 0]
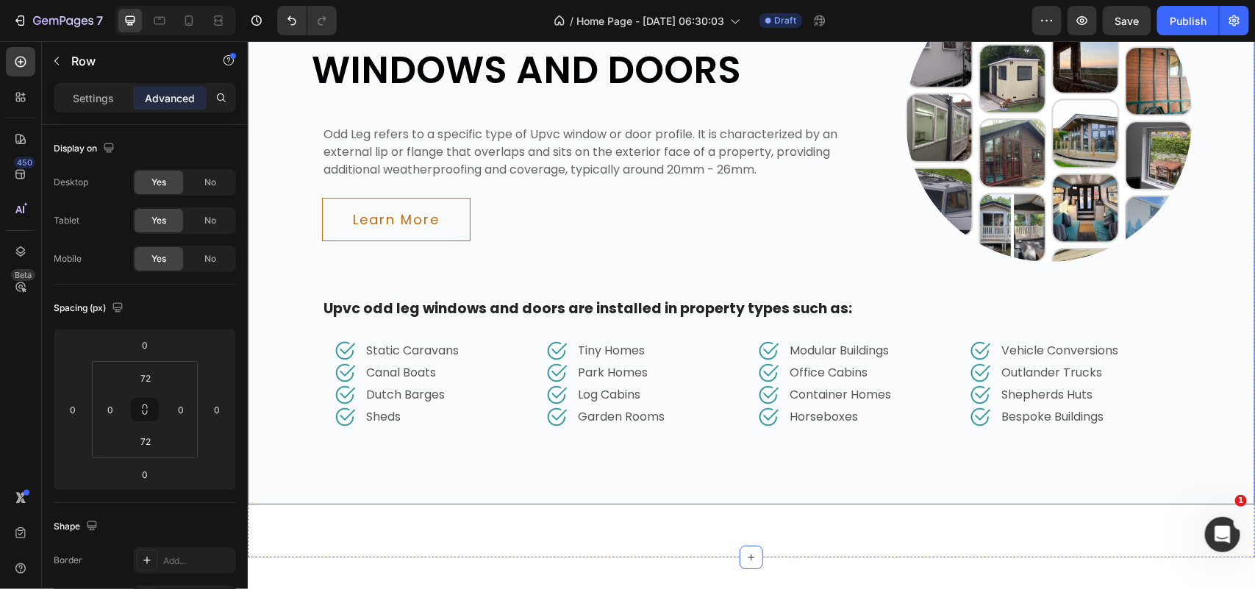
click at [278, 287] on div "SPECIALIST DOUBLE GLAZING Text ⁠⁠⁠⁠⁠⁠⁠ Odd Leg Windows and Doors Heading Odd Le…" at bounding box center [750, 201] width 1007 height 498
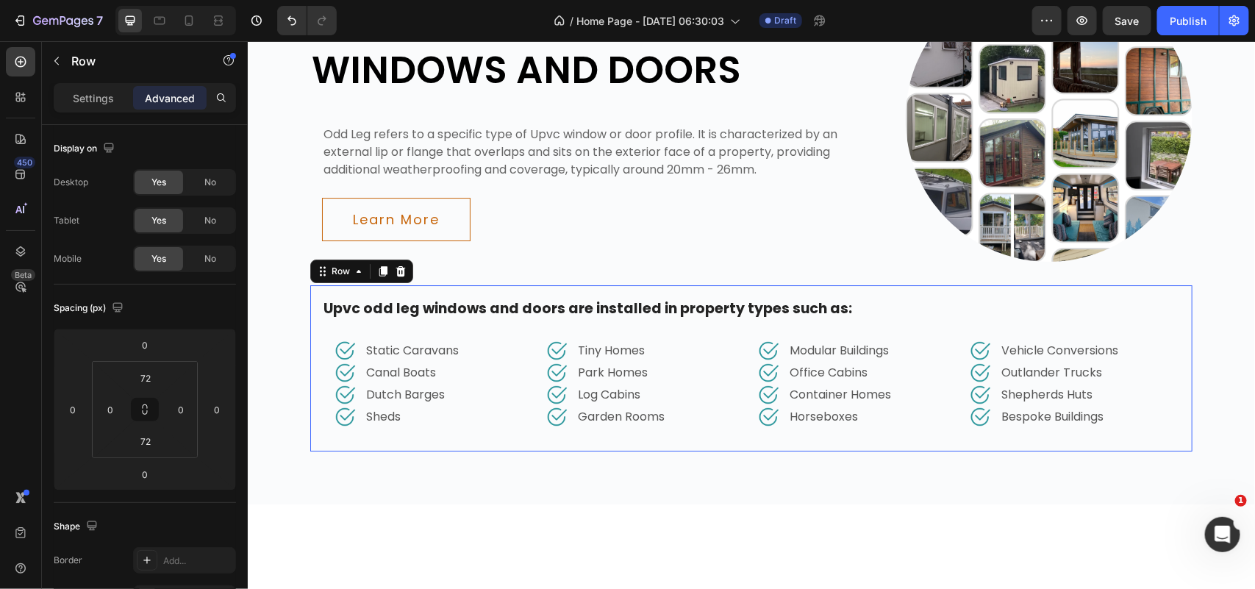
click at [549, 444] on div "Upvc odd leg windows and doors are installed in property types such as: Text bl…" at bounding box center [750, 367] width 882 height 167
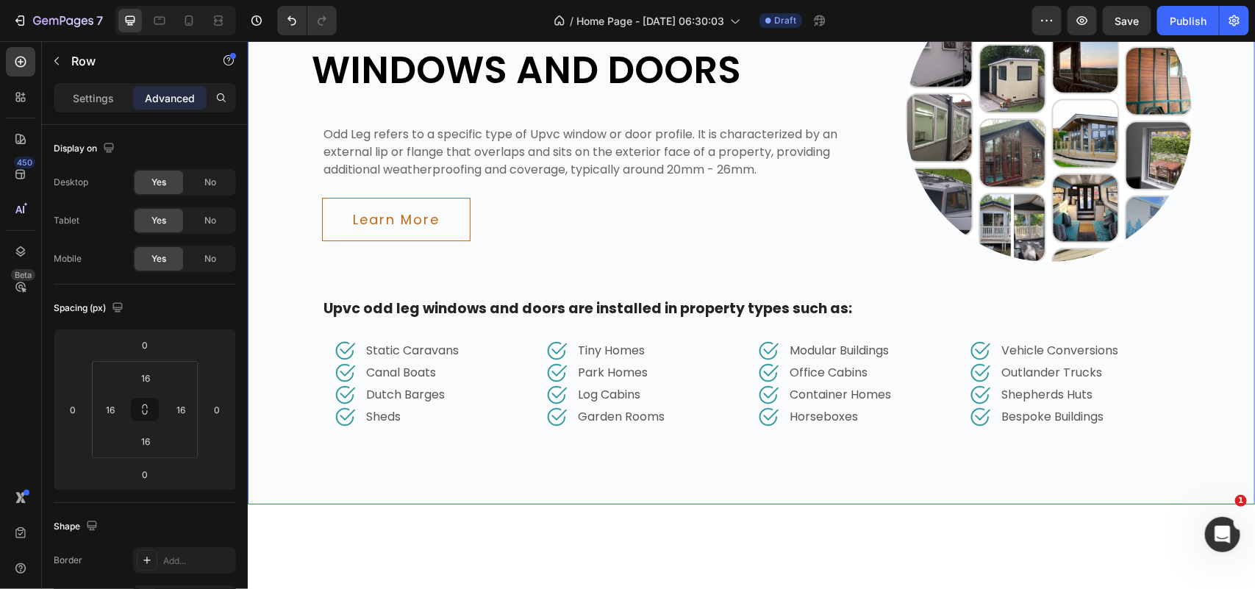
click at [541, 474] on div "SPECIALIST DOUBLE GLAZING Text ⁠⁠⁠⁠⁠⁠⁠ Odd Leg Windows and Doors Heading Odd Le…" at bounding box center [750, 201] width 1007 height 604
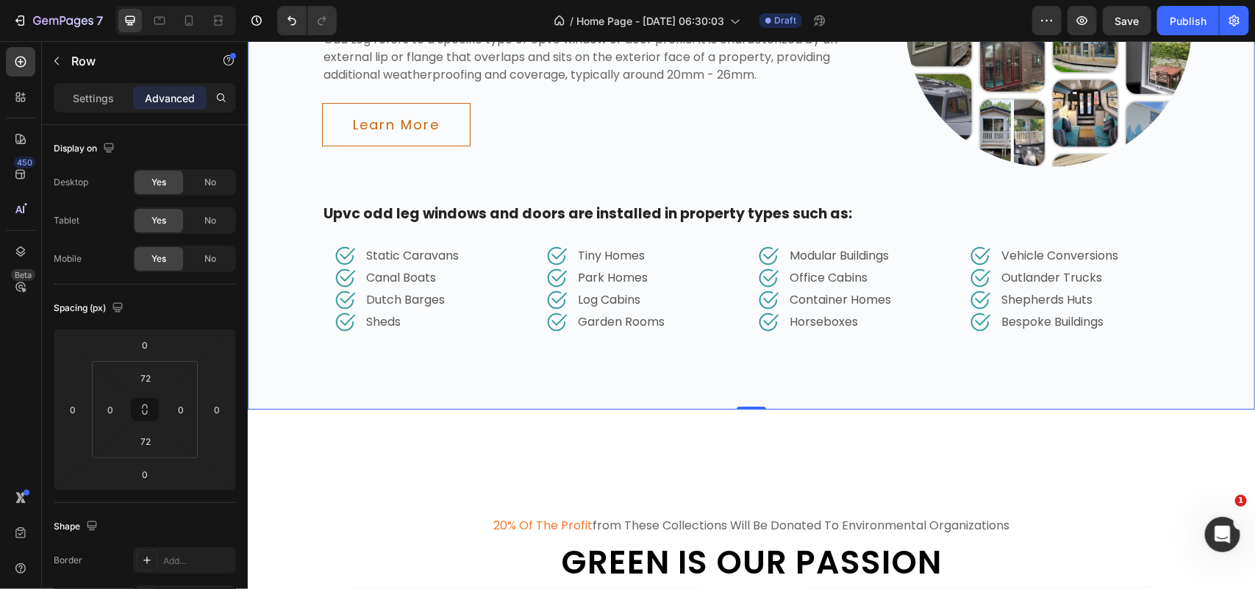
scroll to position [2339, 0]
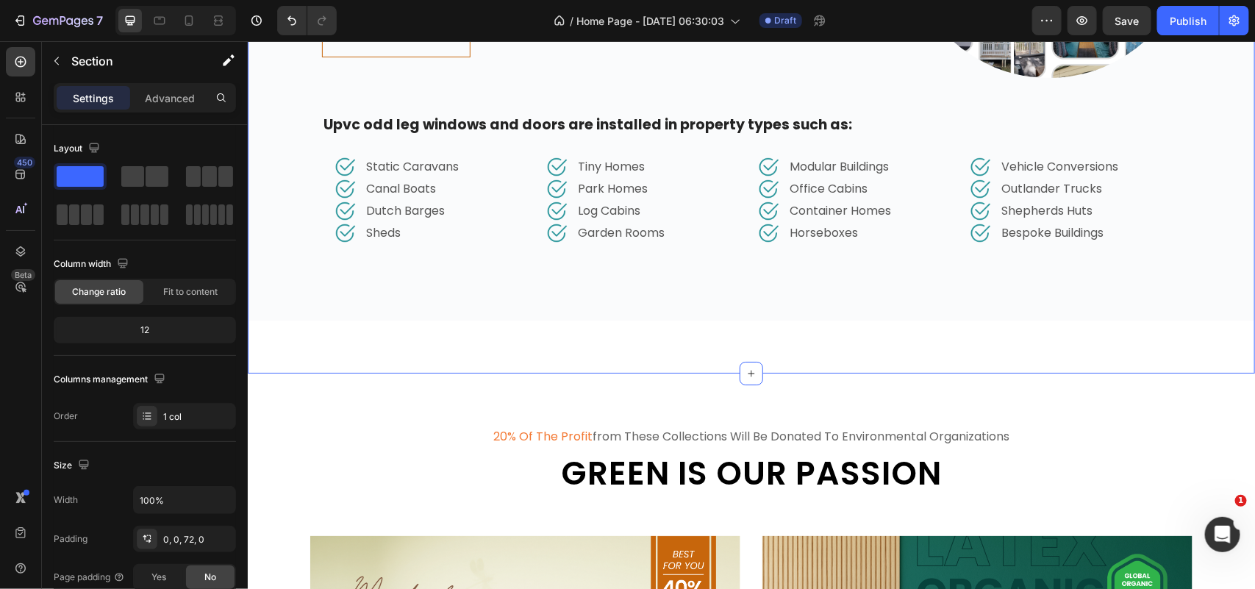
click at [603, 346] on div "SPECIALIST DOUBLE GLAZING Text ⁠⁠⁠⁠⁠⁠⁠ Odd Leg Windows and Doors Heading Odd Le…" at bounding box center [750, 44] width 1007 height 657
click at [182, 539] on div "0, 0, 72, 0" at bounding box center [184, 539] width 43 height 13
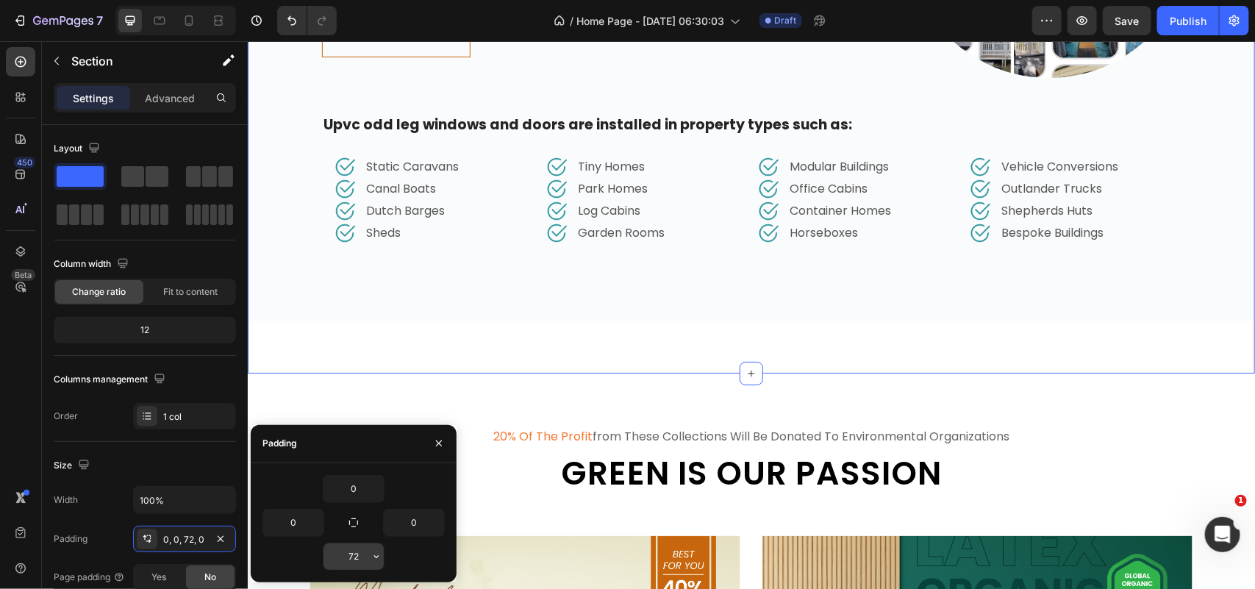
click at [354, 557] on input "72" at bounding box center [353, 556] width 60 height 26
type input "0"
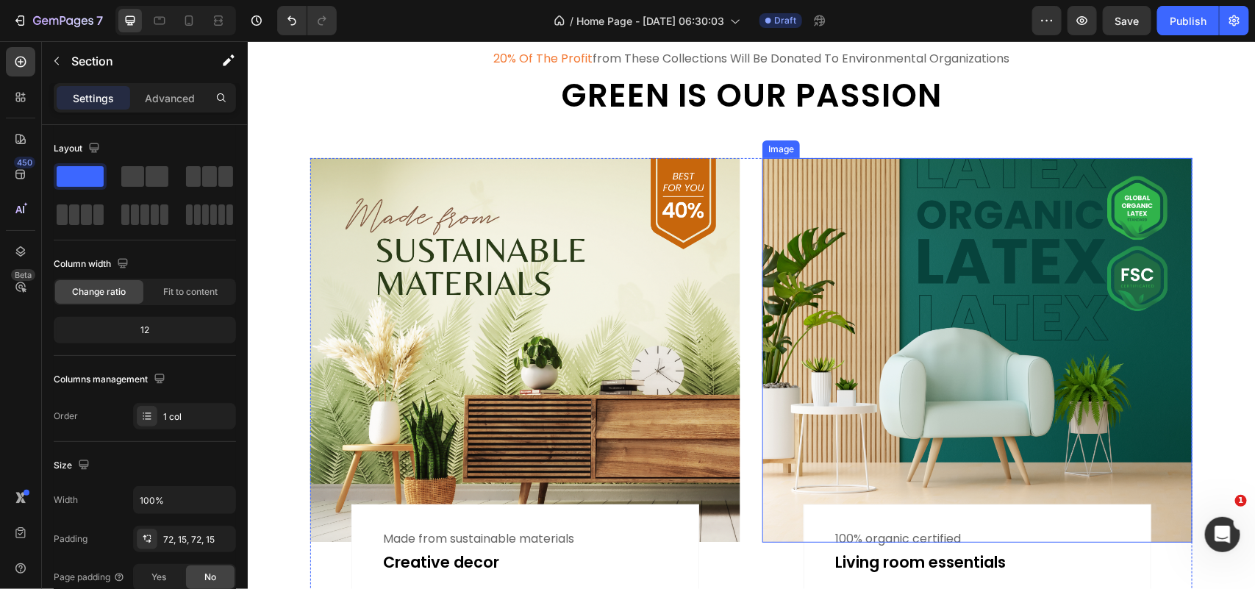
scroll to position [2632, 0]
